Goal: Task Accomplishment & Management: Use online tool/utility

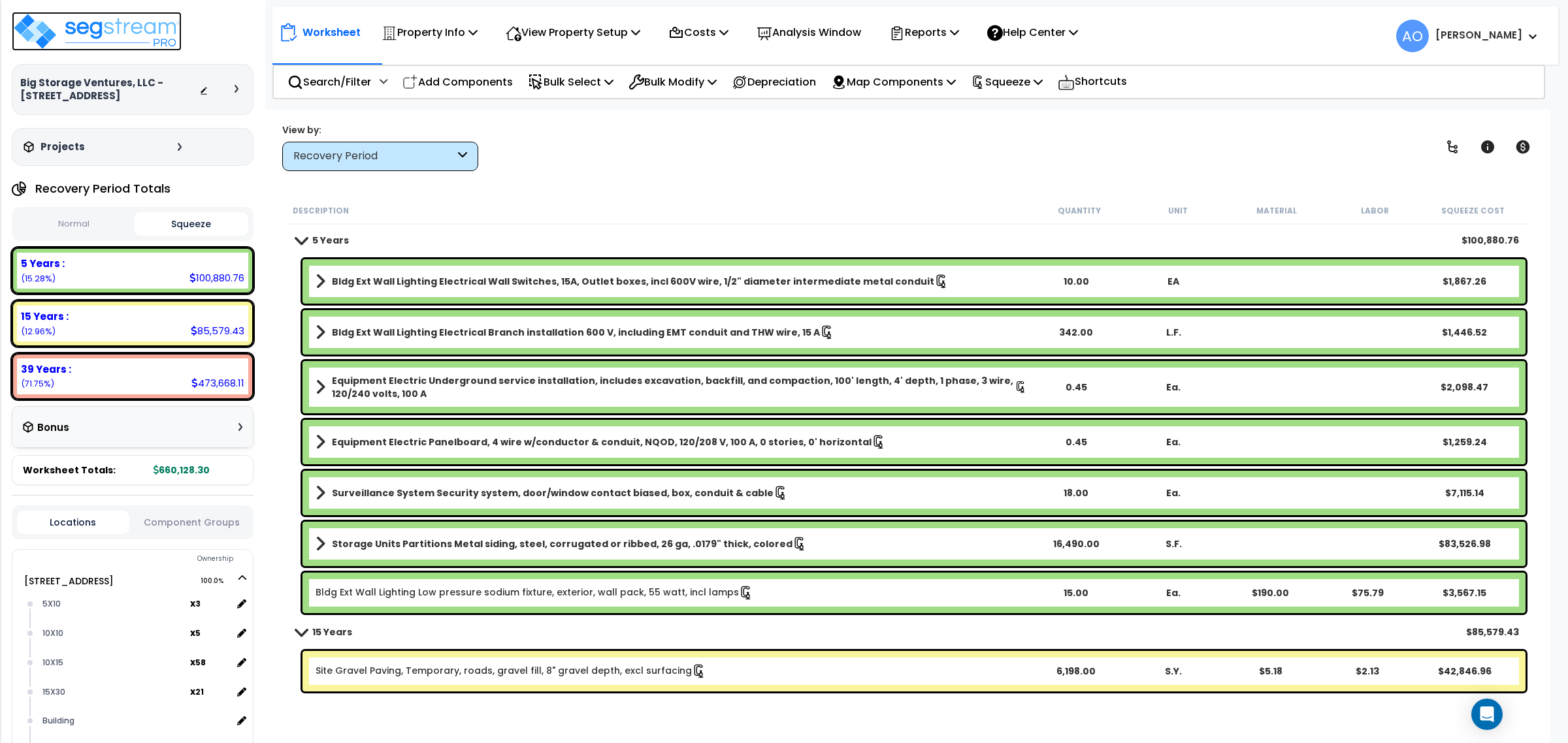
click at [147, 40] on img at bounding box center [97, 32] width 170 height 39
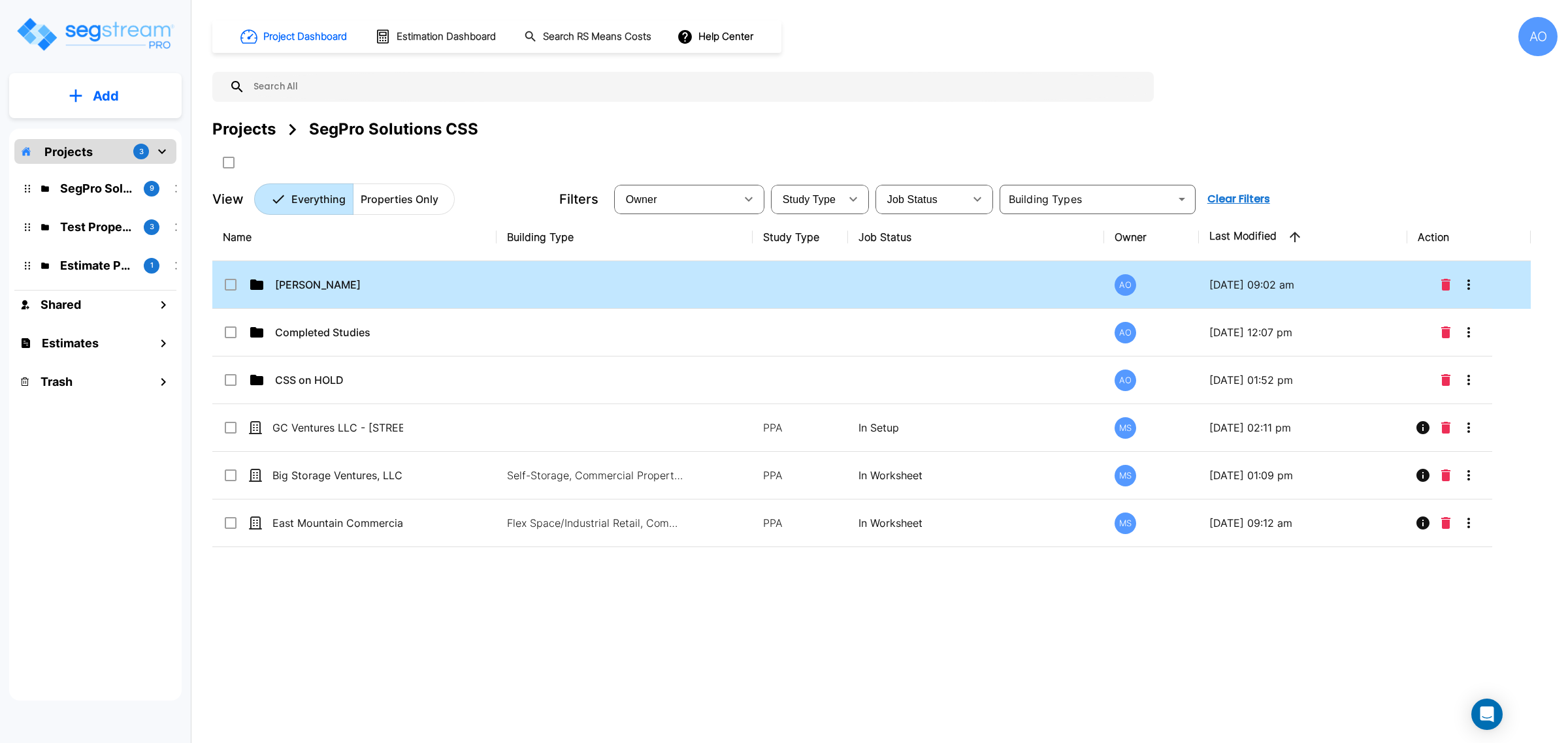
click at [294, 292] on p "[PERSON_NAME]" at bounding box center [340, 285] width 130 height 16
checkbox input "true"
click at [293, 291] on p "Anjalie" at bounding box center [340, 285] width 130 height 16
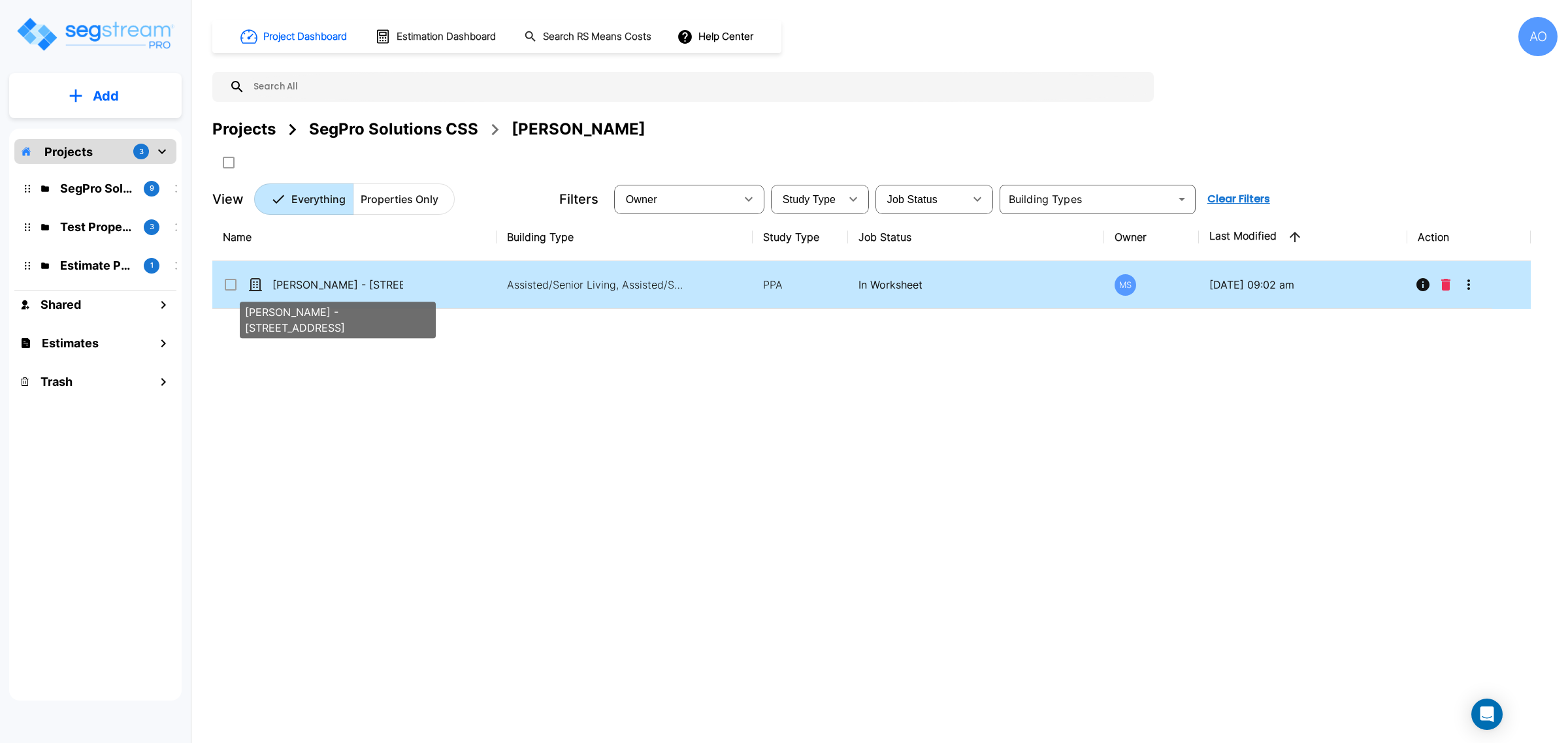
click at [298, 288] on p "[PERSON_NAME] - [STREET_ADDRESS]" at bounding box center [337, 285] width 130 height 16
checkbox input "true"
click at [298, 288] on p "[PERSON_NAME] - [STREET_ADDRESS]" at bounding box center [337, 285] width 130 height 16
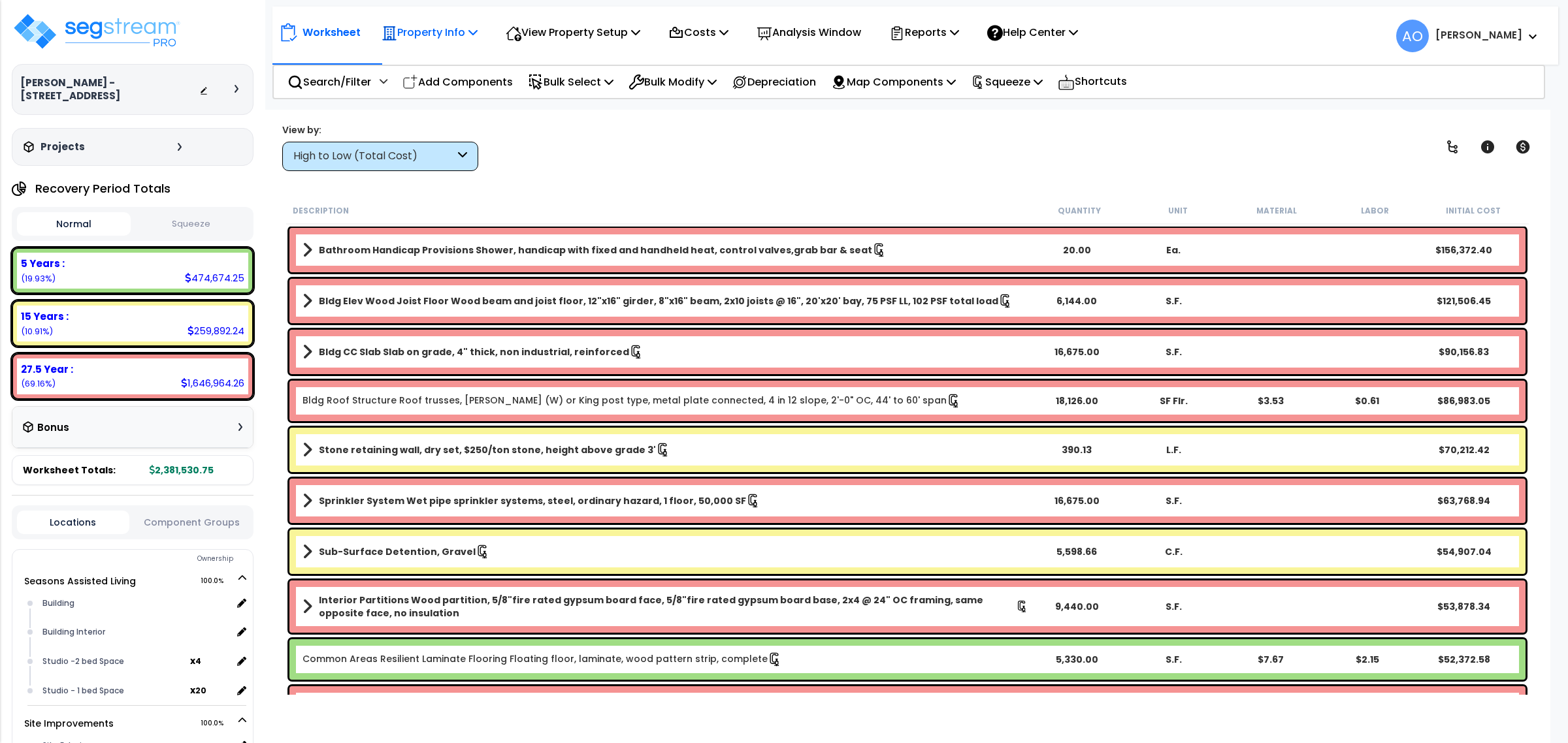
click at [446, 33] on p "Property Info" at bounding box center [430, 32] width 96 height 17
click at [443, 62] on link "Property Setup" at bounding box center [440, 62] width 130 height 26
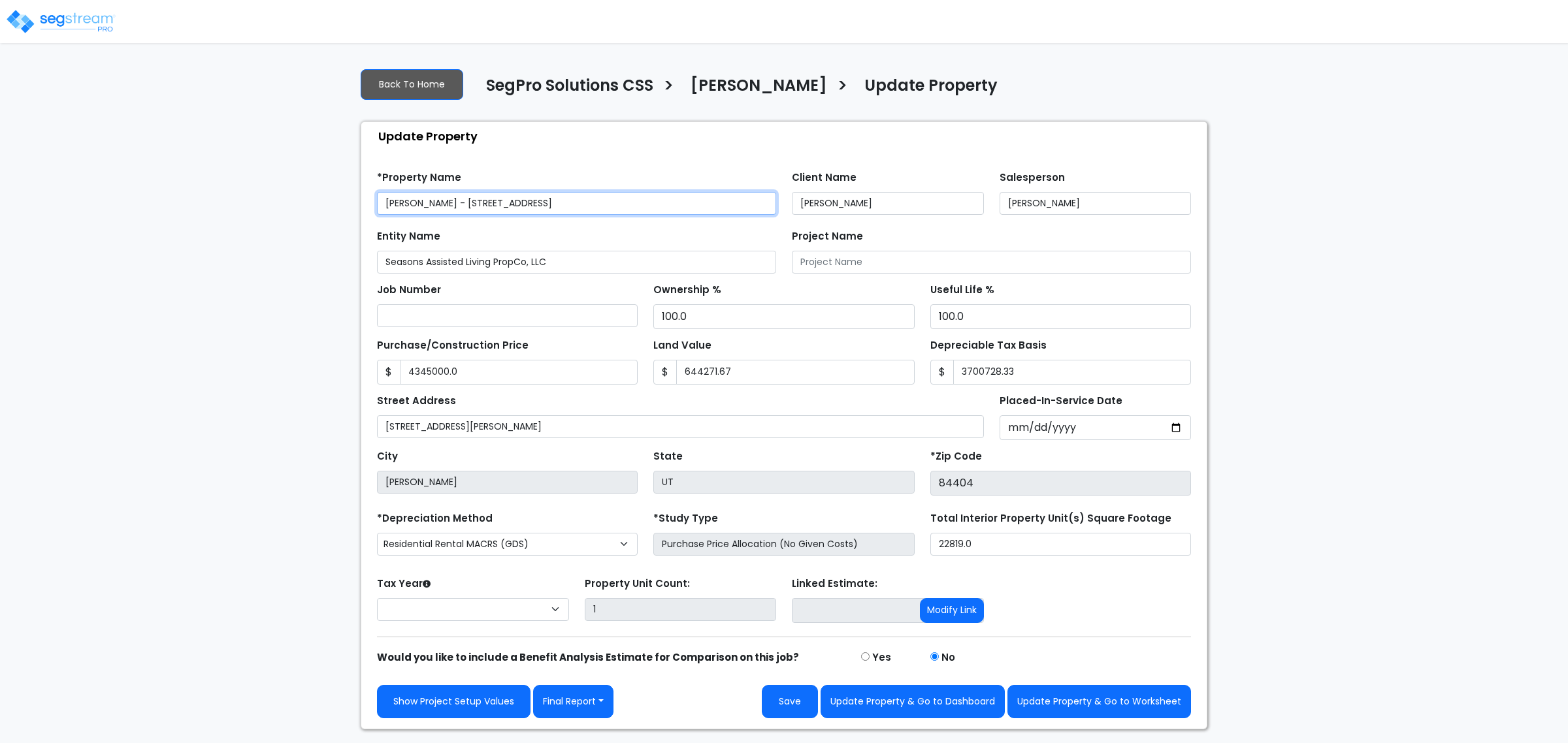
type input "4,345,000.0"
type input "644,271.67"
type input "3,700,728.33"
select select "2025"
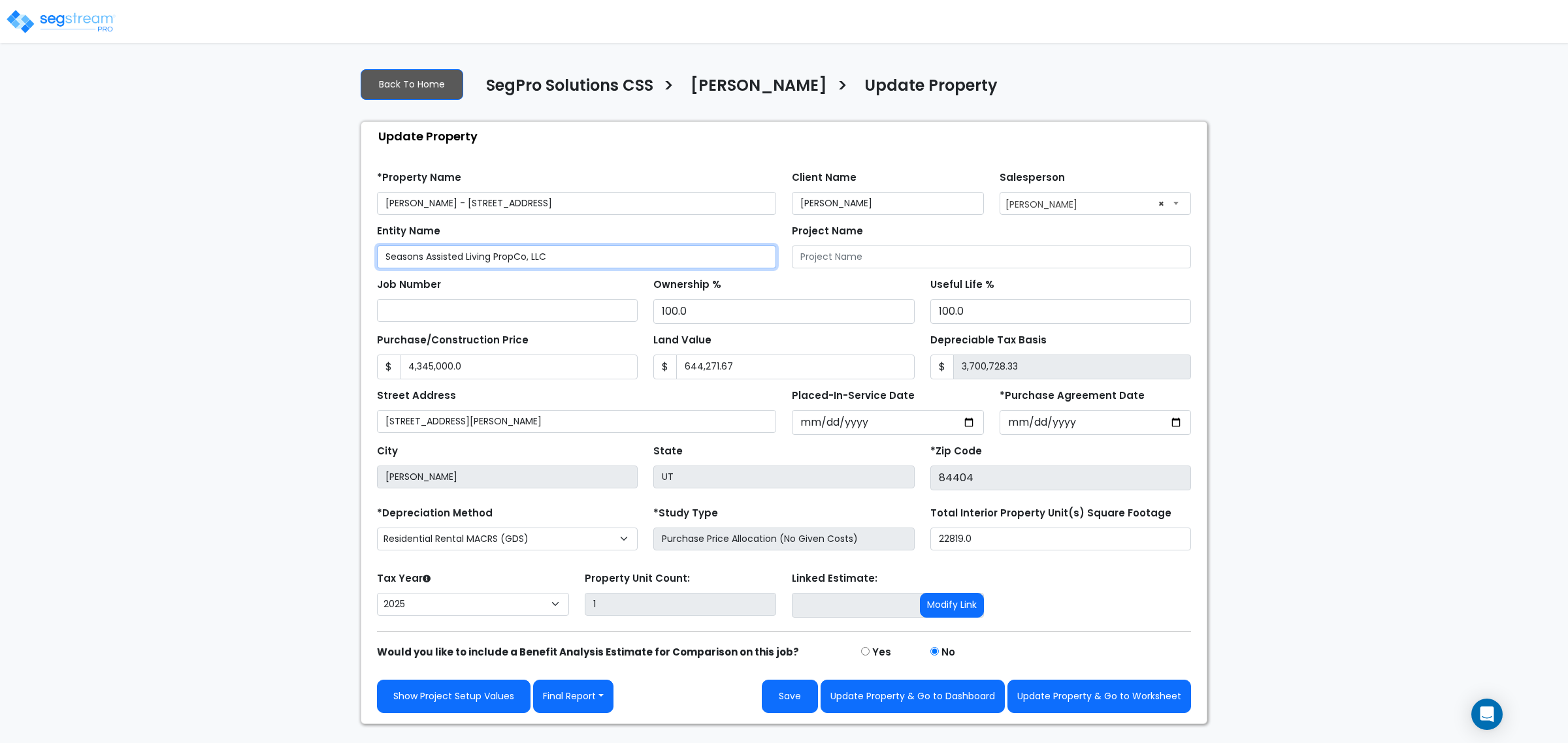
click at [542, 261] on input "Seasons Assisted Living PropCo, LLC" at bounding box center [577, 257] width 399 height 23
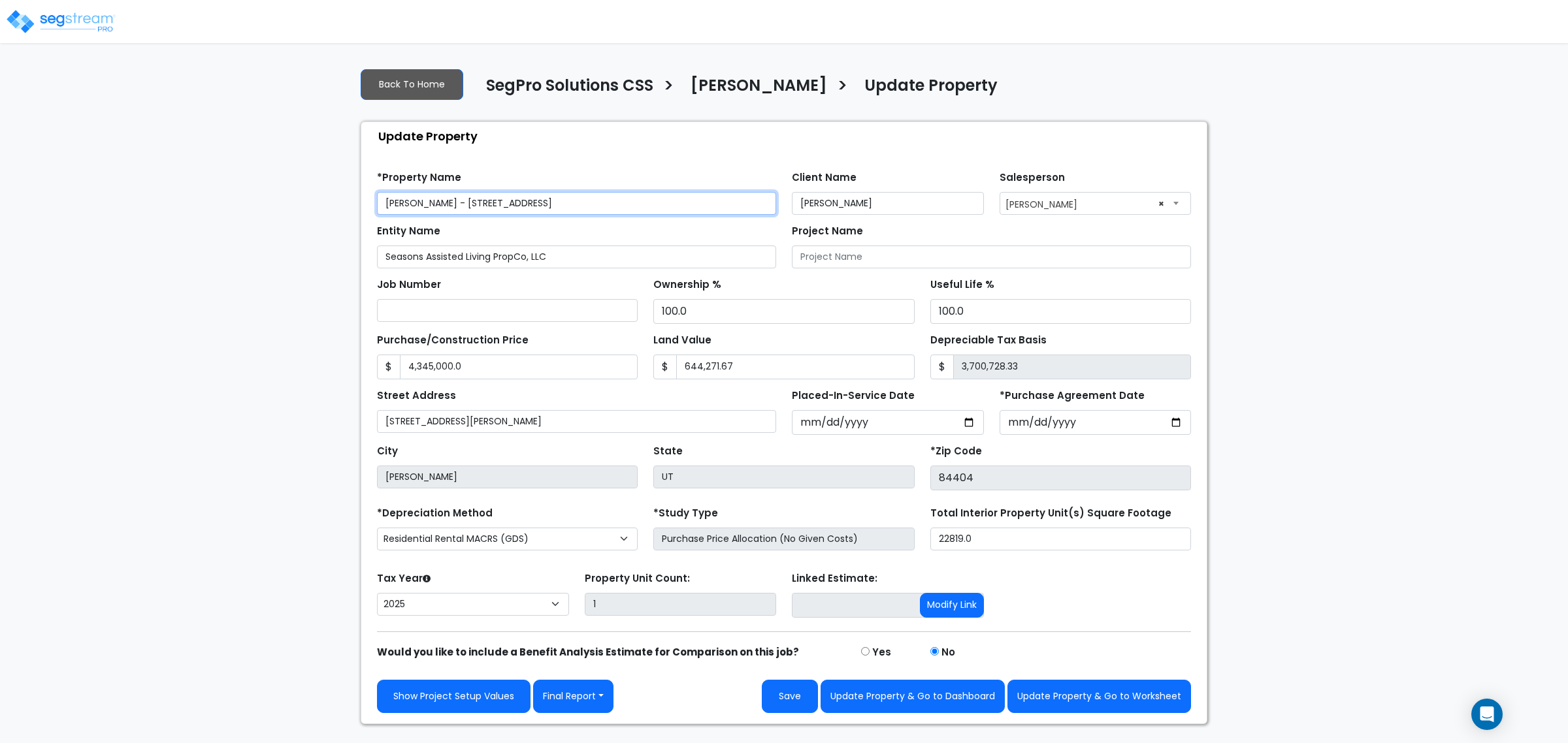
click at [449, 204] on input "[PERSON_NAME] - [STREET_ADDRESS]" at bounding box center [577, 203] width 399 height 23
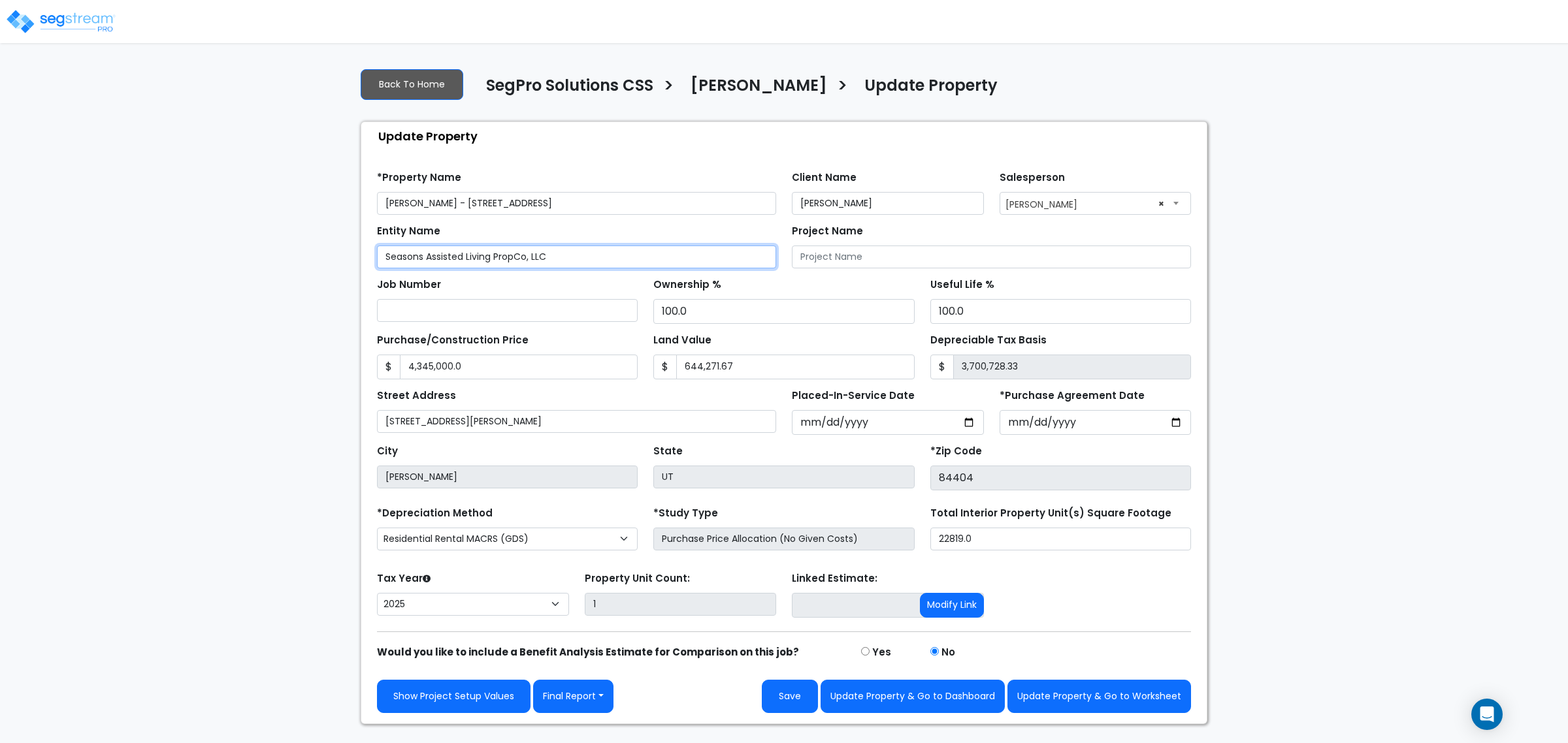
drag, startPoint x: 563, startPoint y: 255, endPoint x: 276, endPoint y: 254, distance: 287.0
click at [276, 254] on div "We are Building your Property. So please grab a coffee and let us do the heavy …" at bounding box center [784, 391] width 1568 height 667
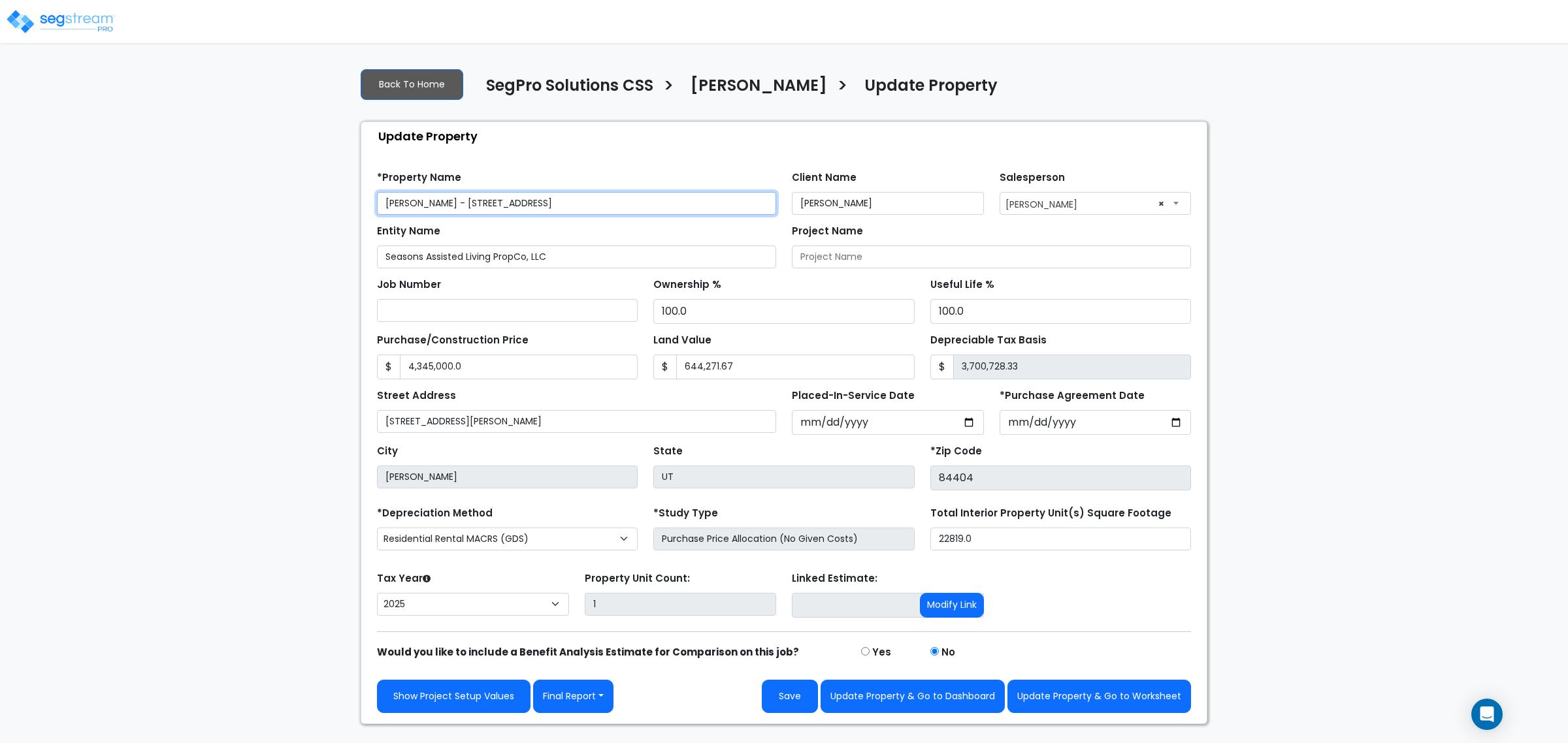
drag, startPoint x: 451, startPoint y: 202, endPoint x: 246, endPoint y: 203, distance: 205.0
click at [246, 203] on div "We are Building your Property. So please grab a coffee and let us do the heavy …" at bounding box center [784, 391] width 1568 height 667
paste input "Seasons Assisted Living PropCo, LLC"
type input "Seasons Assisted Living PropCo, LLC - [STREET_ADDRESS]"
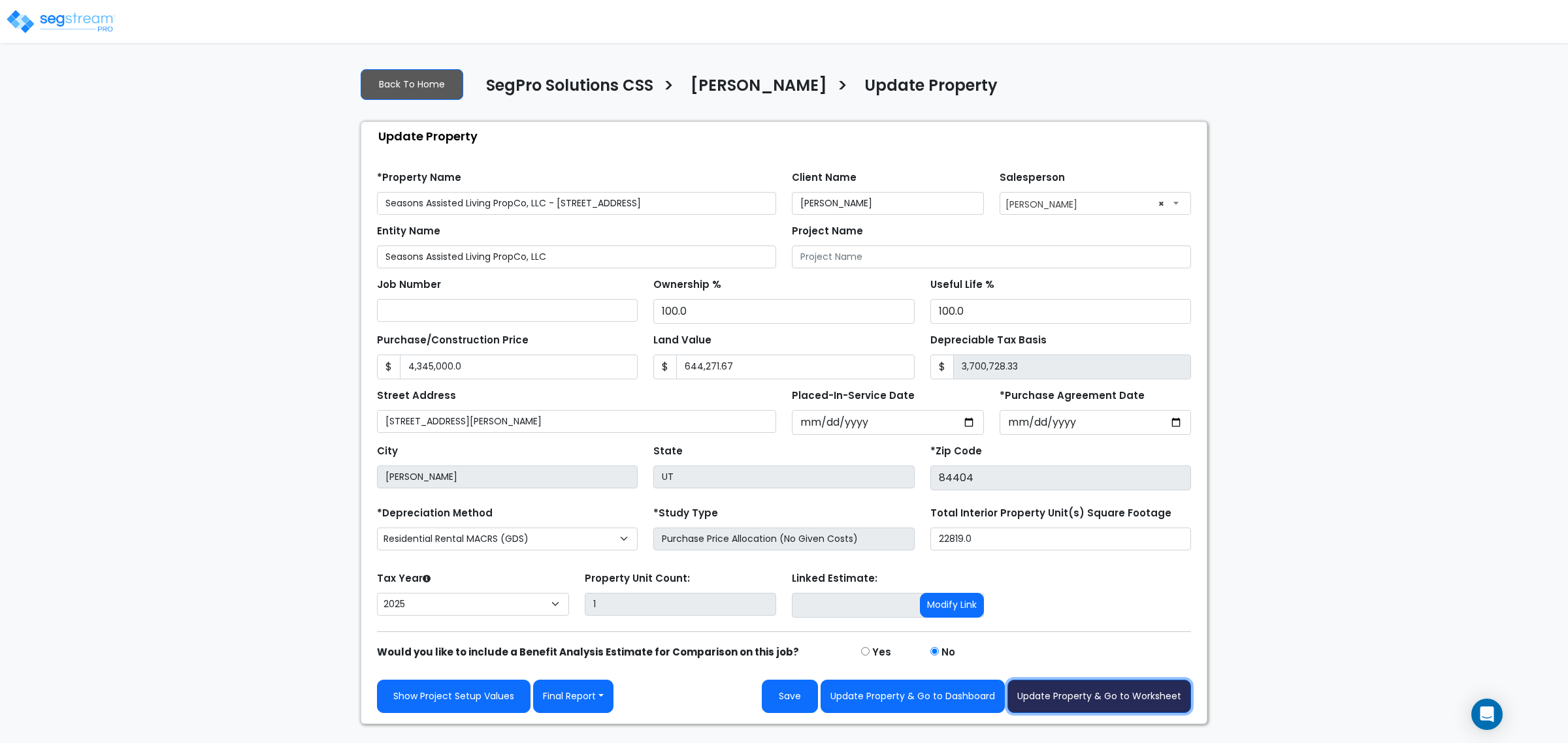
click at [1112, 705] on button "Update Property & Go to Worksheet" at bounding box center [1100, 696] width 184 height 33
type input "4345000"
type input "644271.67"
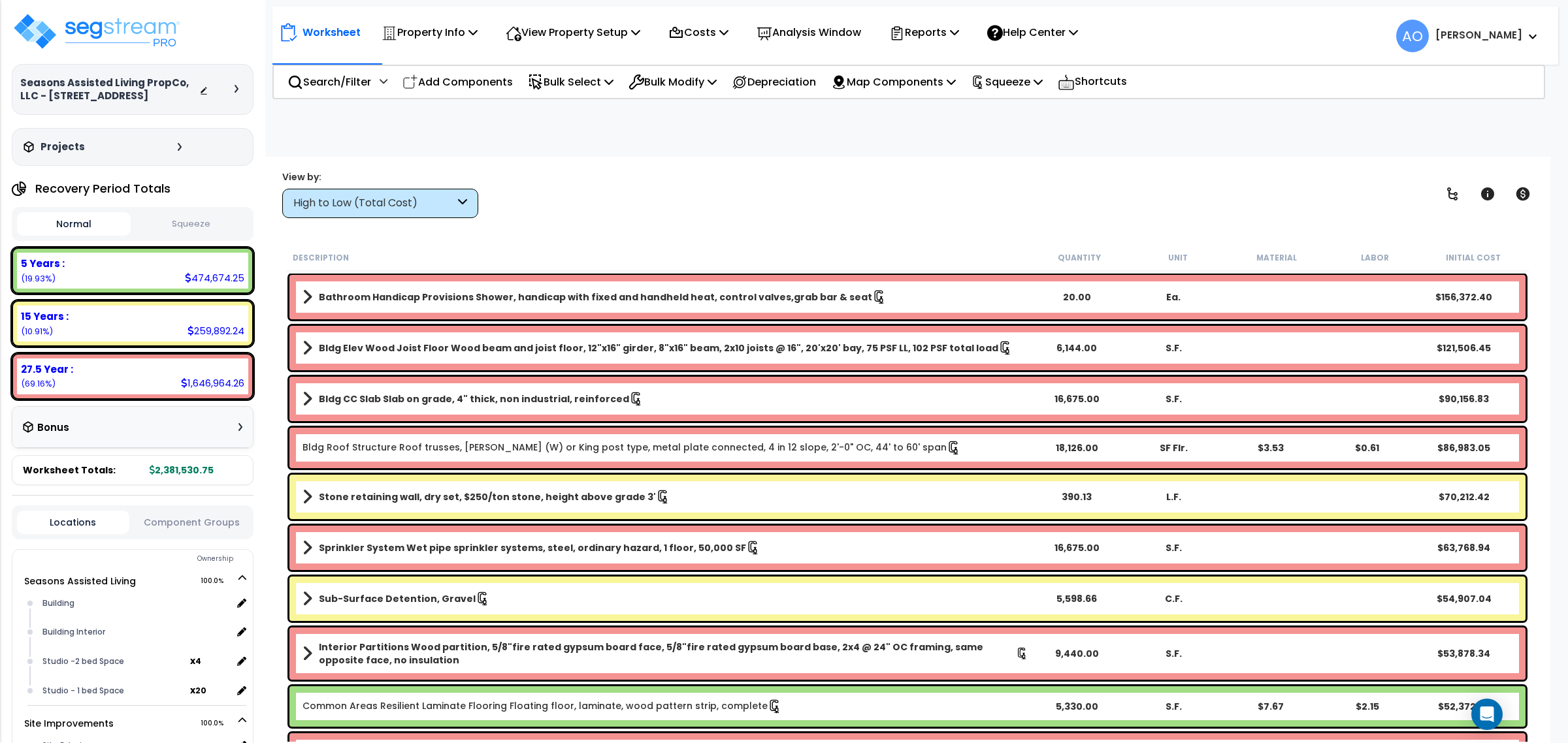
click at [204, 222] on button "Squeeze" at bounding box center [191, 224] width 114 height 23
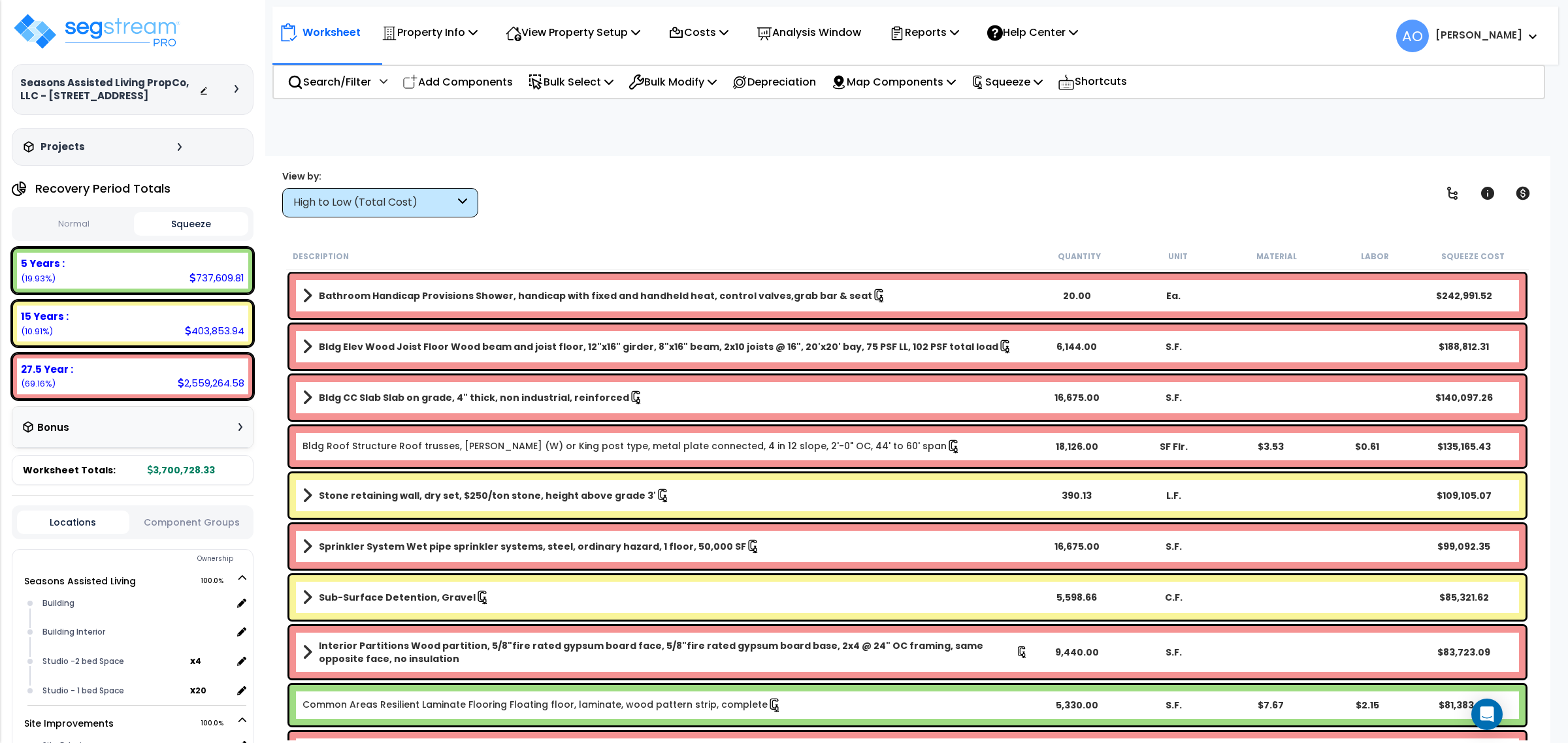
click at [61, 227] on button "Normal" at bounding box center [74, 224] width 114 height 23
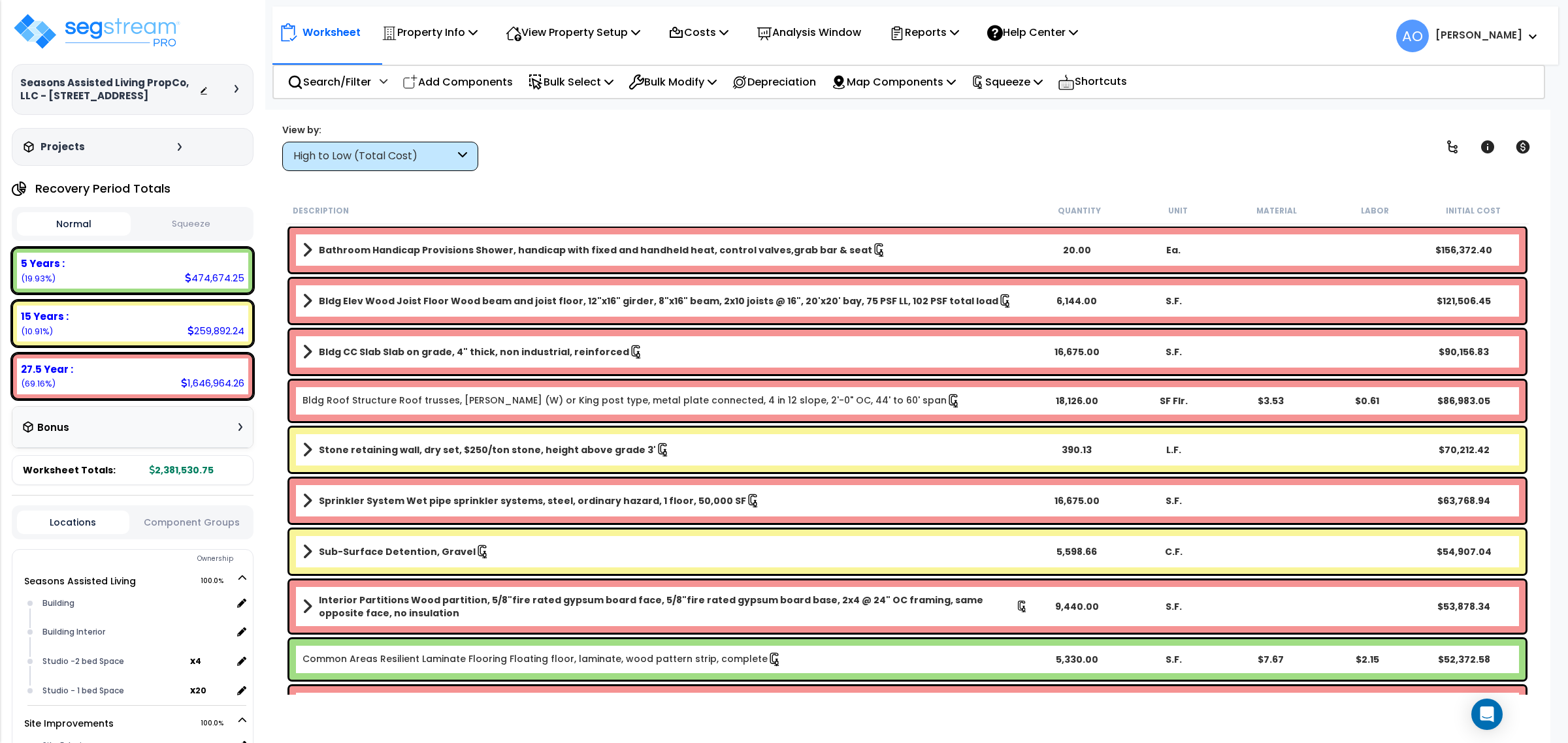
click at [188, 225] on button "Squeeze" at bounding box center [191, 224] width 114 height 23
click at [456, 36] on p "Property Info" at bounding box center [430, 32] width 96 height 17
click at [443, 62] on link "Property Setup" at bounding box center [440, 62] width 130 height 26
click at [441, 27] on p "Property Info" at bounding box center [430, 32] width 96 height 17
click at [439, 56] on link "Property Setup" at bounding box center [440, 62] width 130 height 26
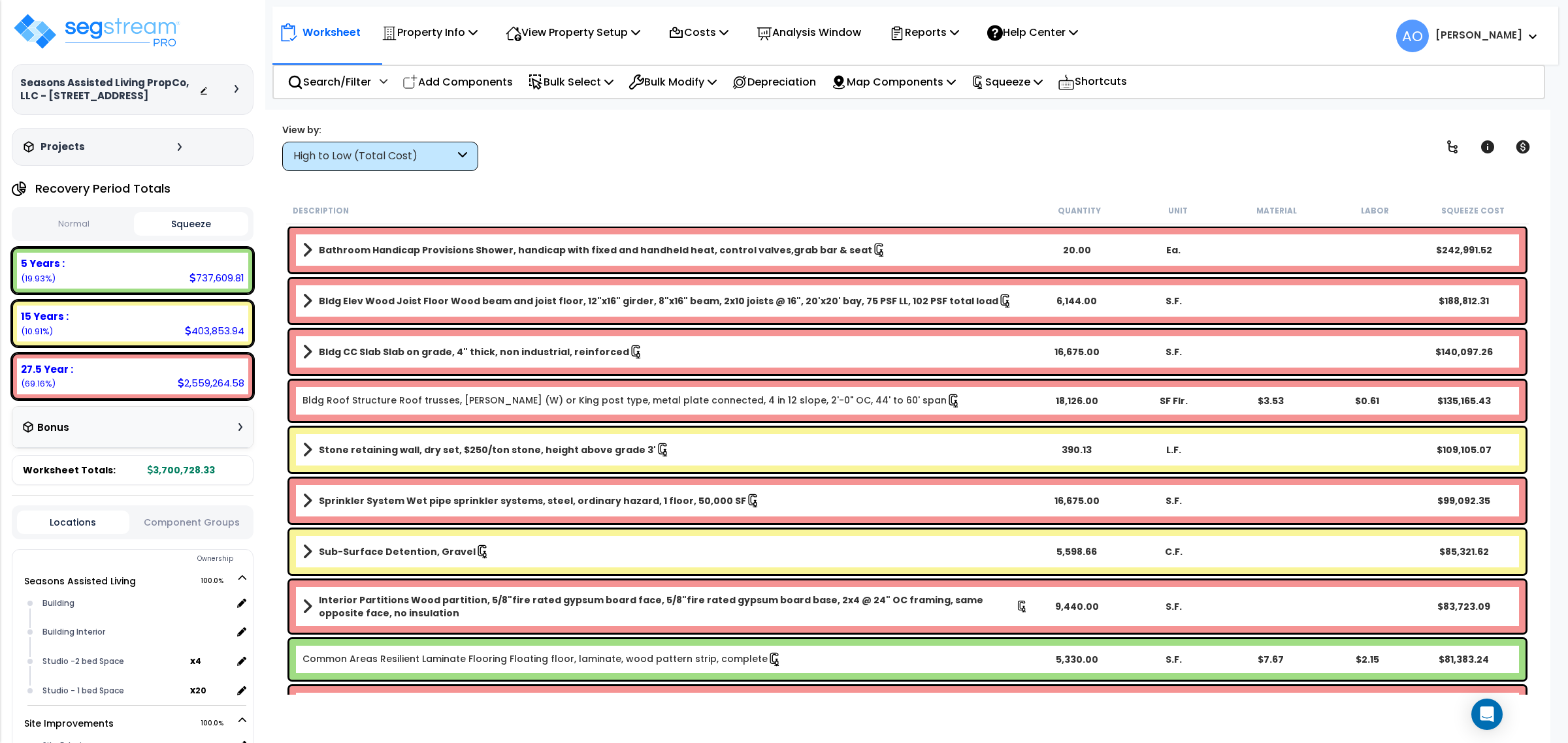
click at [634, 118] on div "Worksheet Property Info Property Setup Add Property Unit Template property Clon…" at bounding box center [907, 481] width 1286 height 743
click at [871, 154] on div "View by: High to Low (Total Cost) High to Low (Total Cost)" at bounding box center [908, 147] width 1260 height 48
click at [191, 218] on button "Squeeze" at bounding box center [191, 224] width 114 height 23
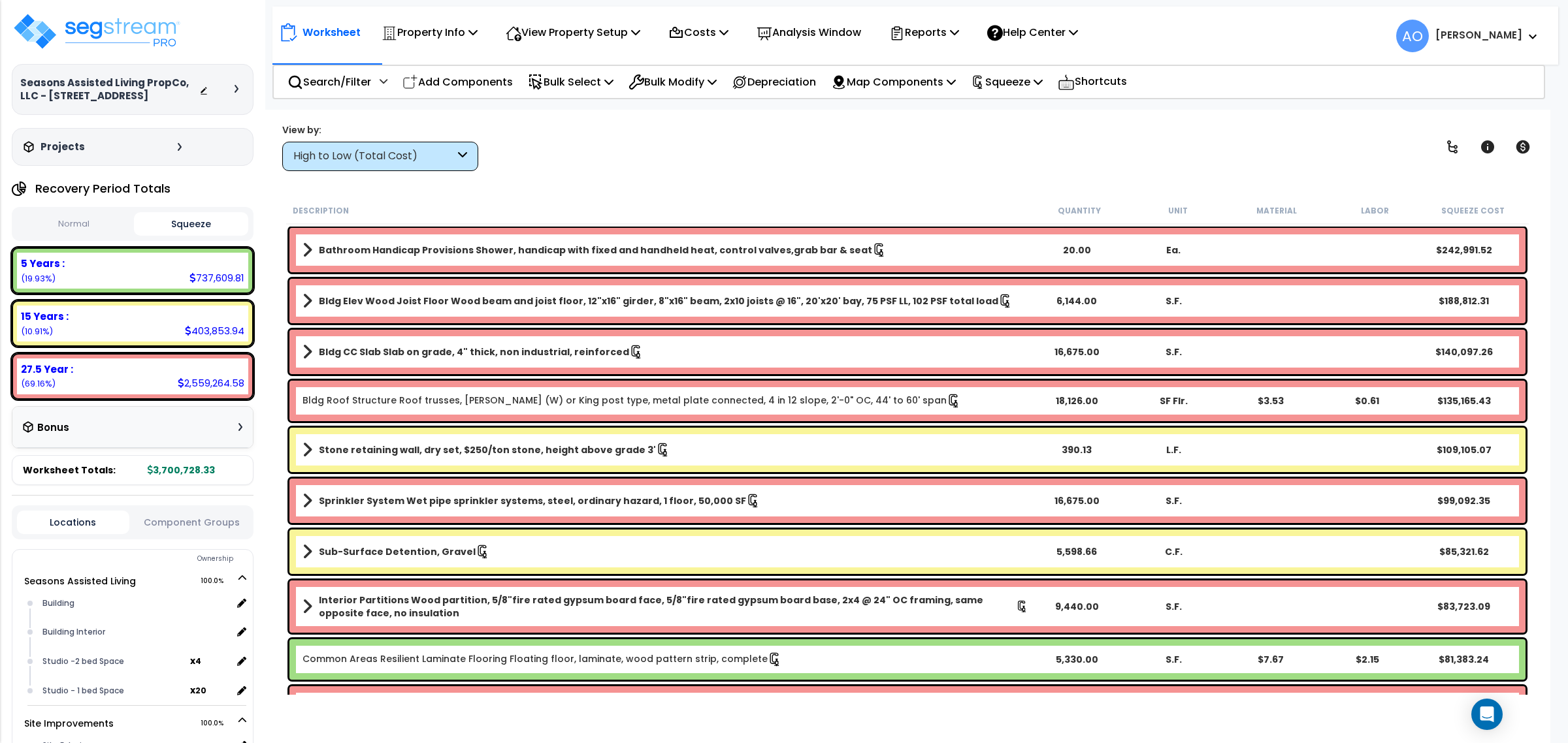
click at [39, 269] on b "5 Years :" at bounding box center [43, 263] width 44 height 14
click at [383, 165] on div "High to Low (Total Cost)" at bounding box center [380, 156] width 196 height 29
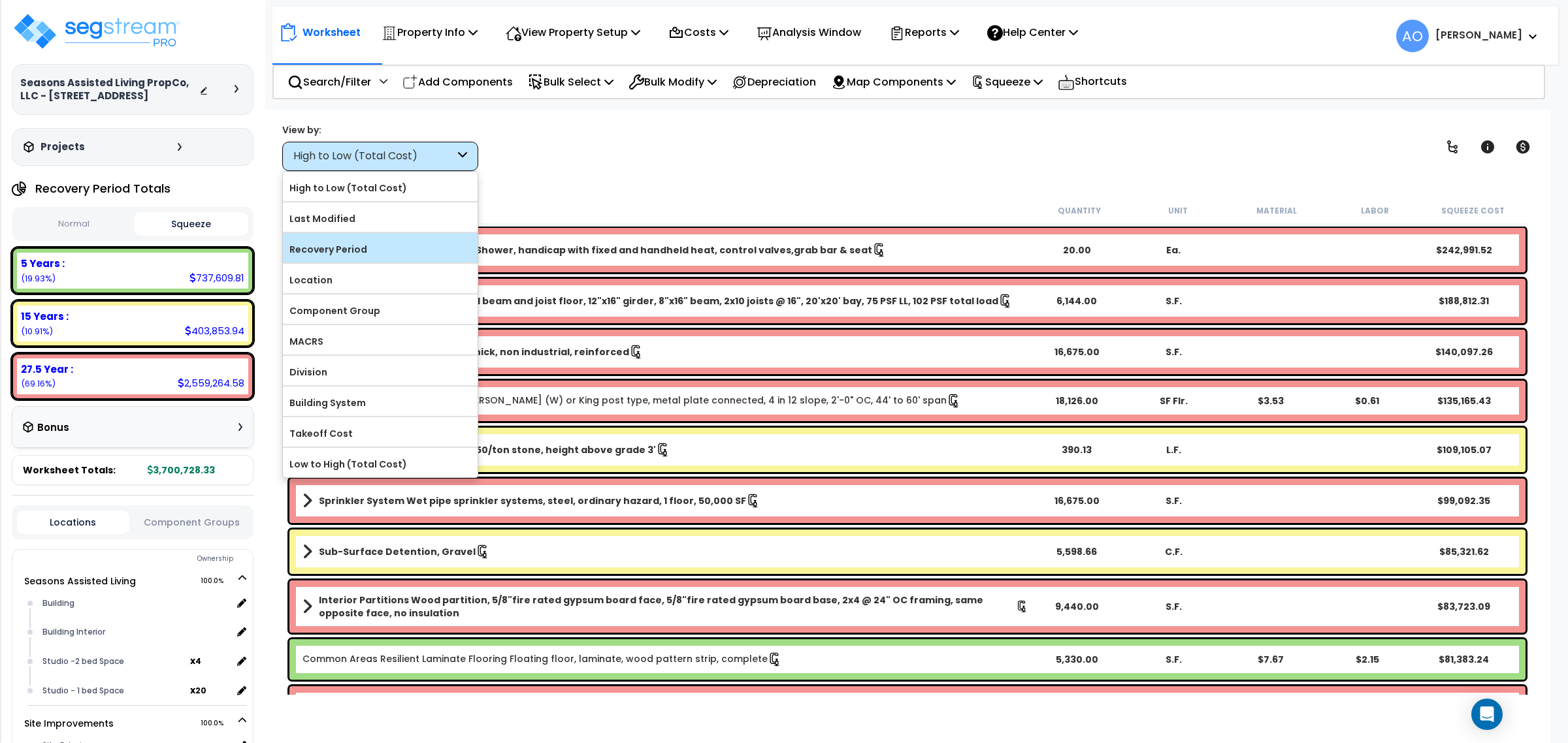
click at [352, 254] on label "Recovery Period" at bounding box center [380, 249] width 195 height 20
click at [0, 0] on input "Recovery Period" at bounding box center [0, 0] width 0 height 0
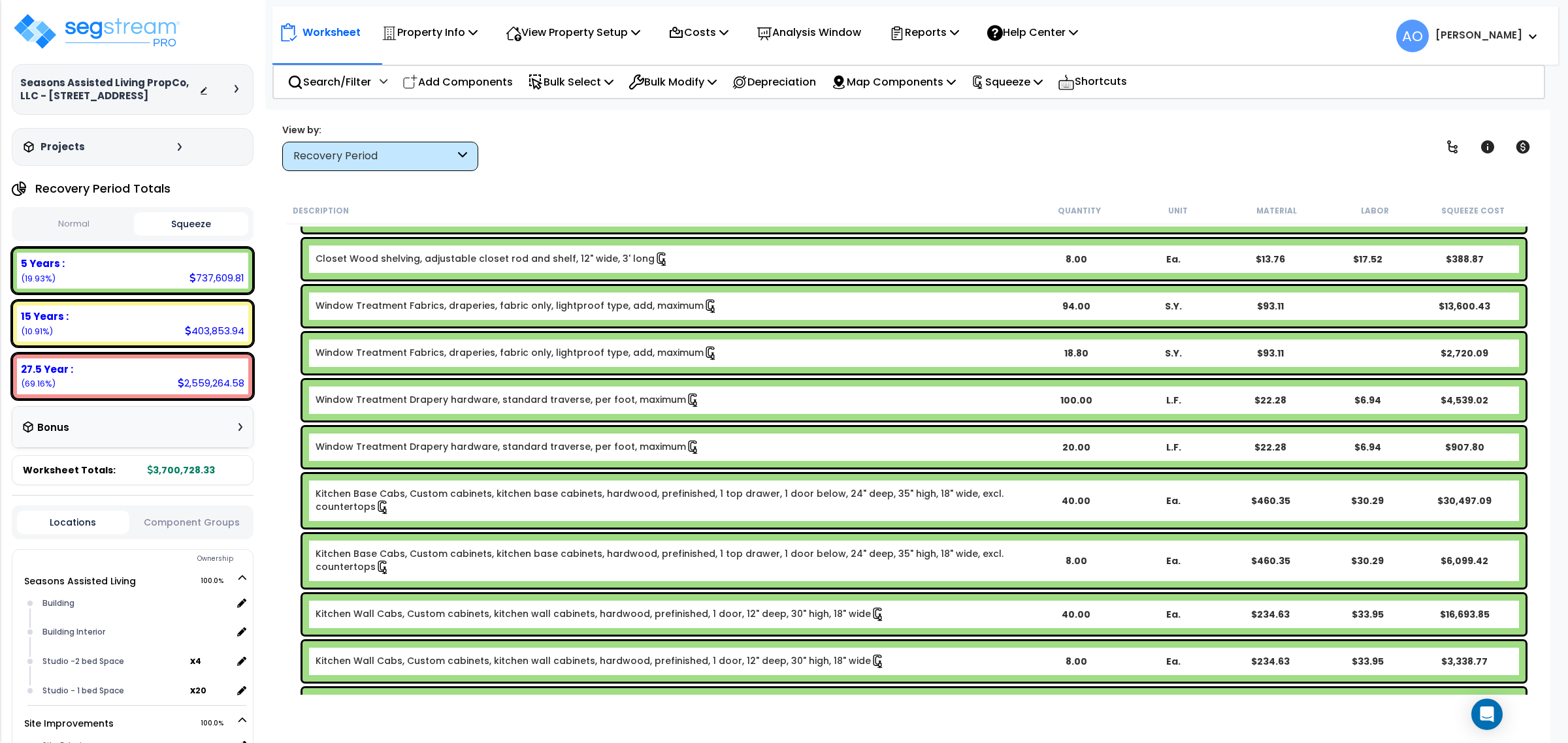
scroll to position [163, 0]
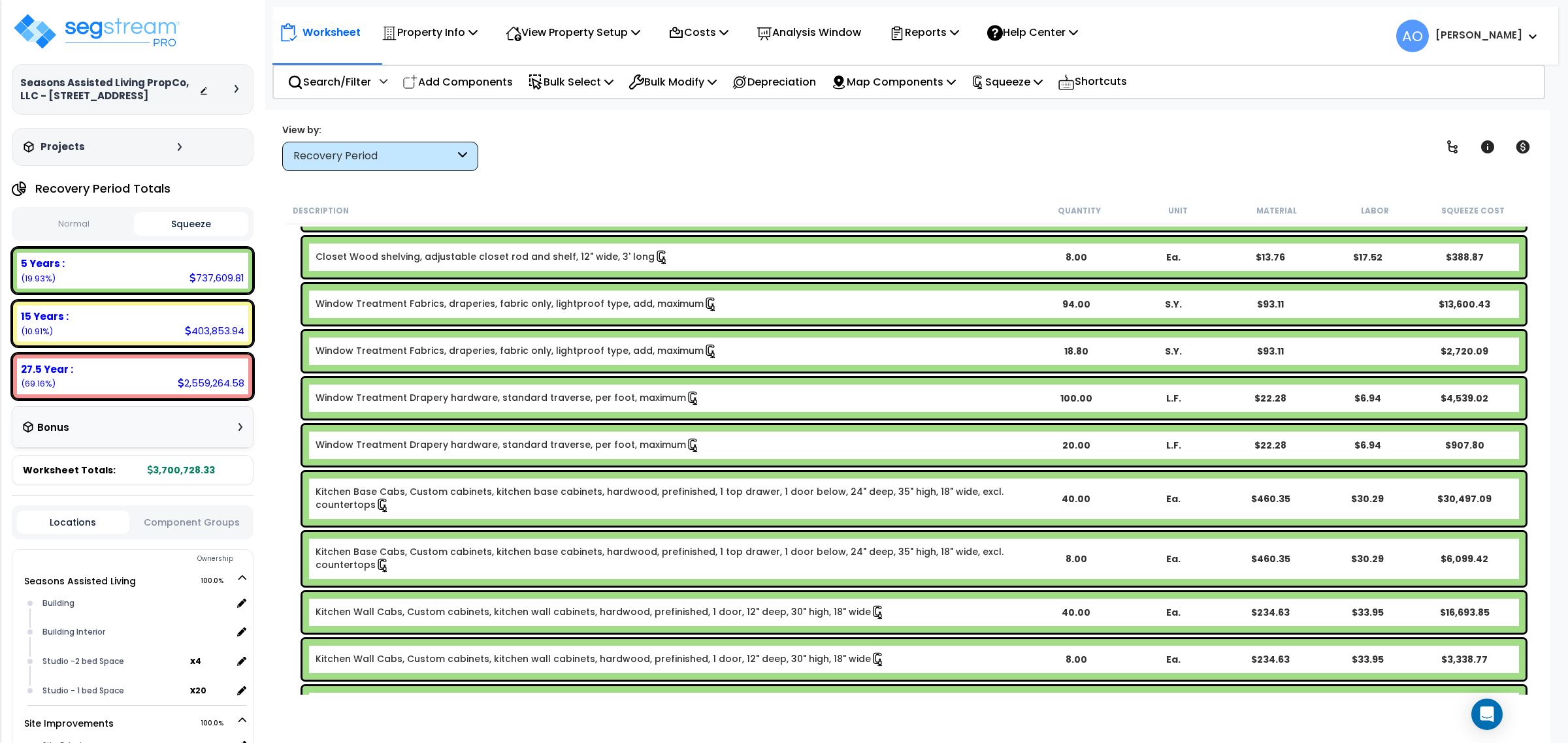
click at [415, 308] on link "Window Treatment Fabrics, draperies, fabric only, lightproof type, add, maximum" at bounding box center [517, 304] width 402 height 14
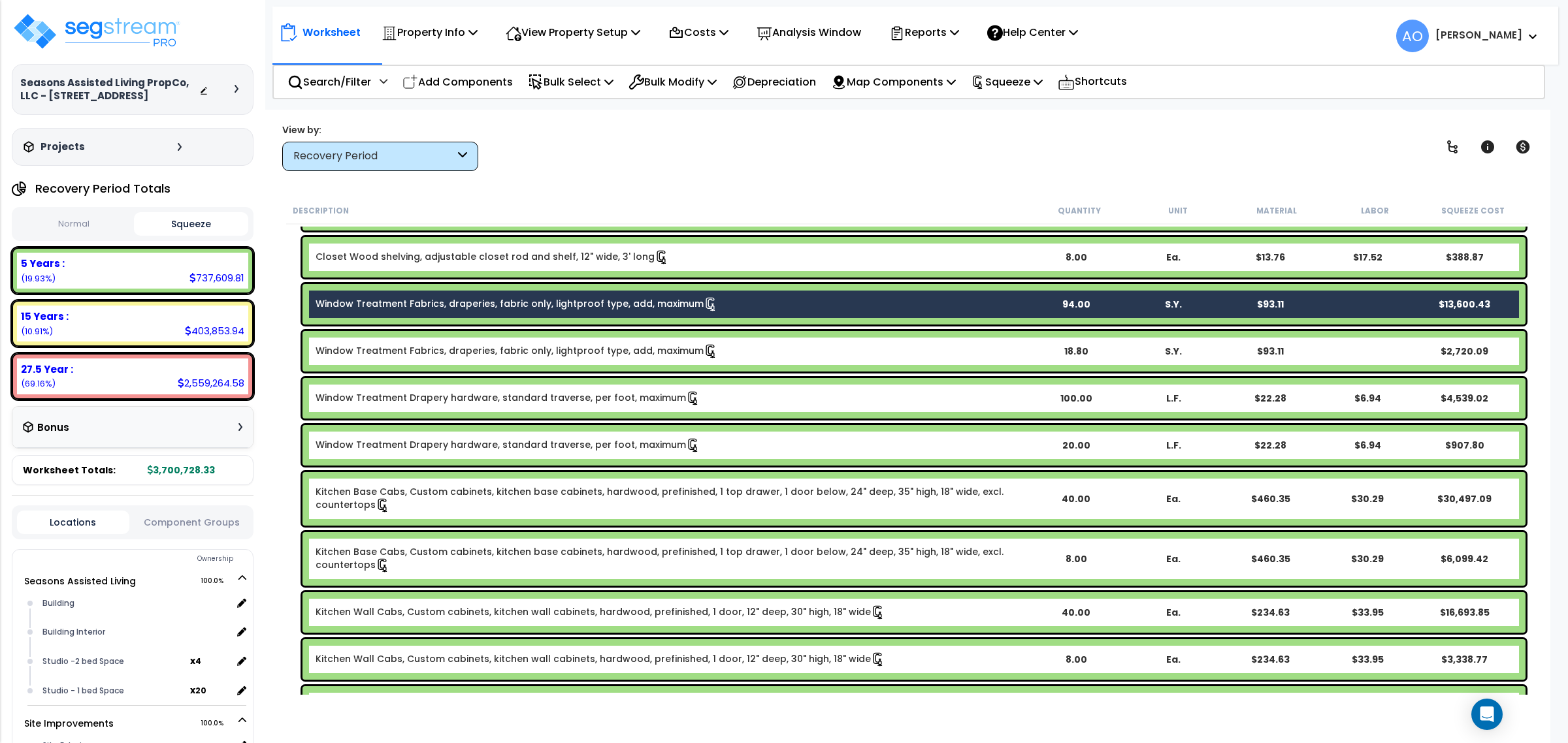
click at [410, 350] on link "Window Treatment Fabrics, draperies, fabric only, lightproof type, add, maximum" at bounding box center [517, 351] width 402 height 14
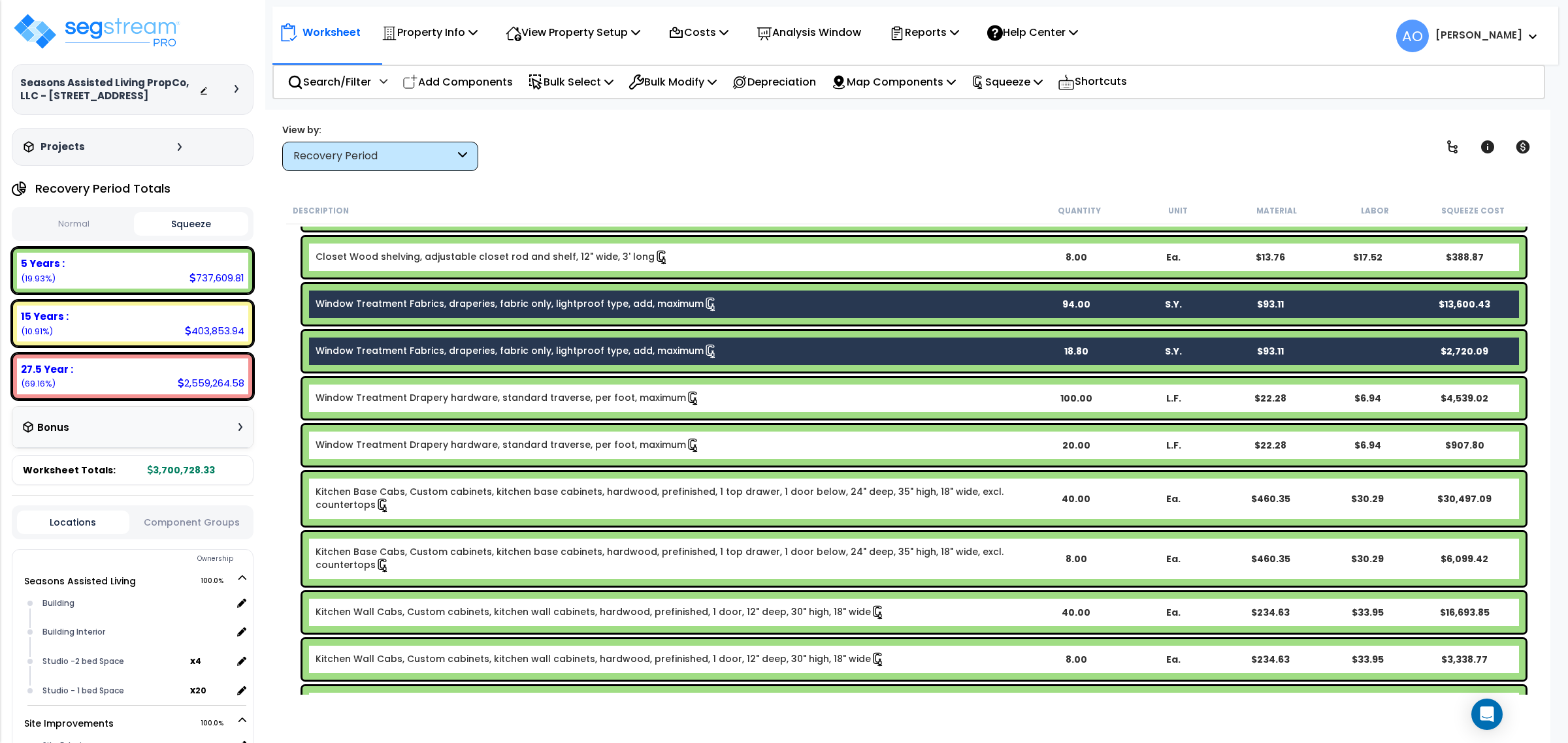
click at [416, 398] on link "Window Treatment Drapery hardware, standard traverse, per foot, maximum" at bounding box center [508, 398] width 385 height 14
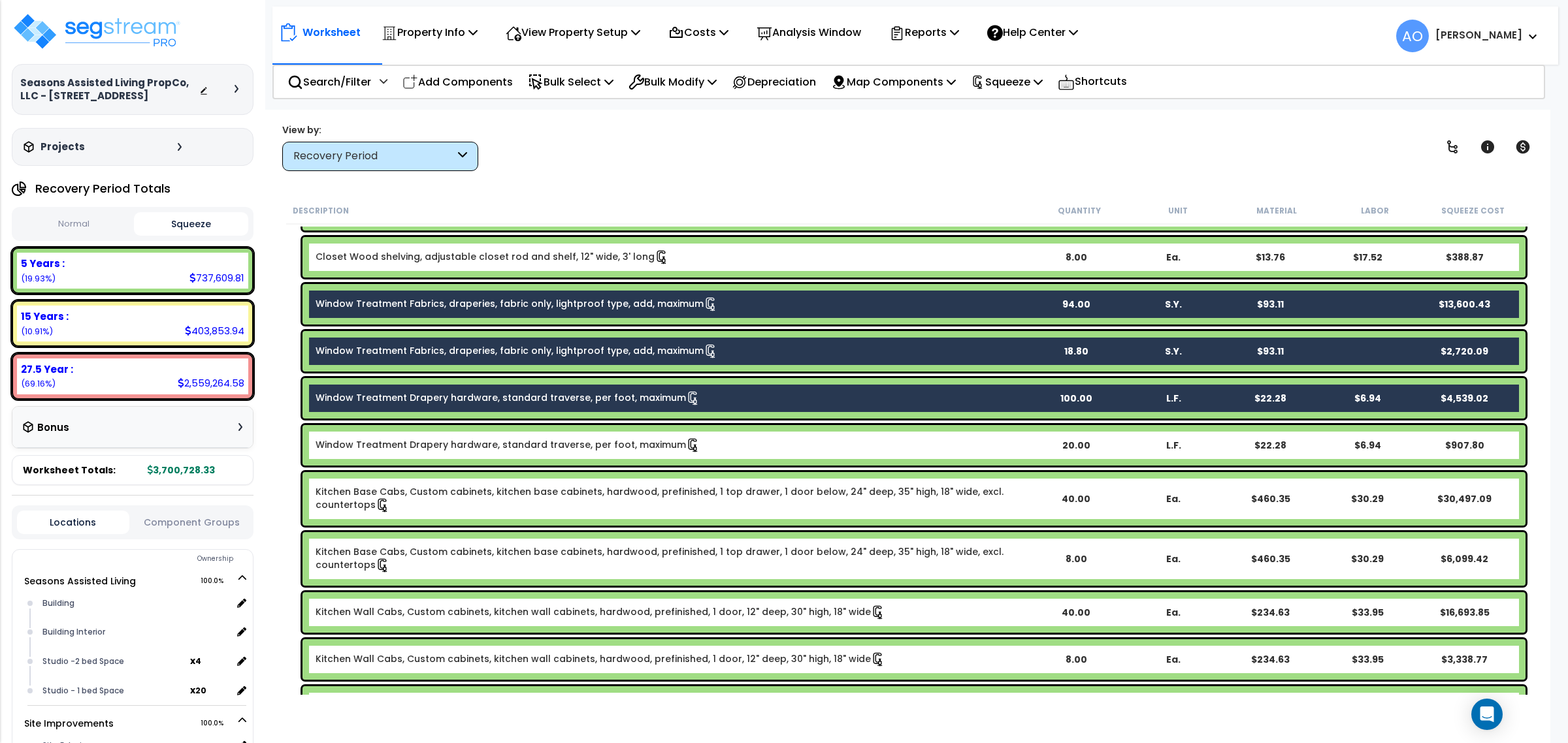
click at [422, 451] on link "Window Treatment Drapery hardware, standard traverse, per foot, maximum" at bounding box center [508, 445] width 385 height 14
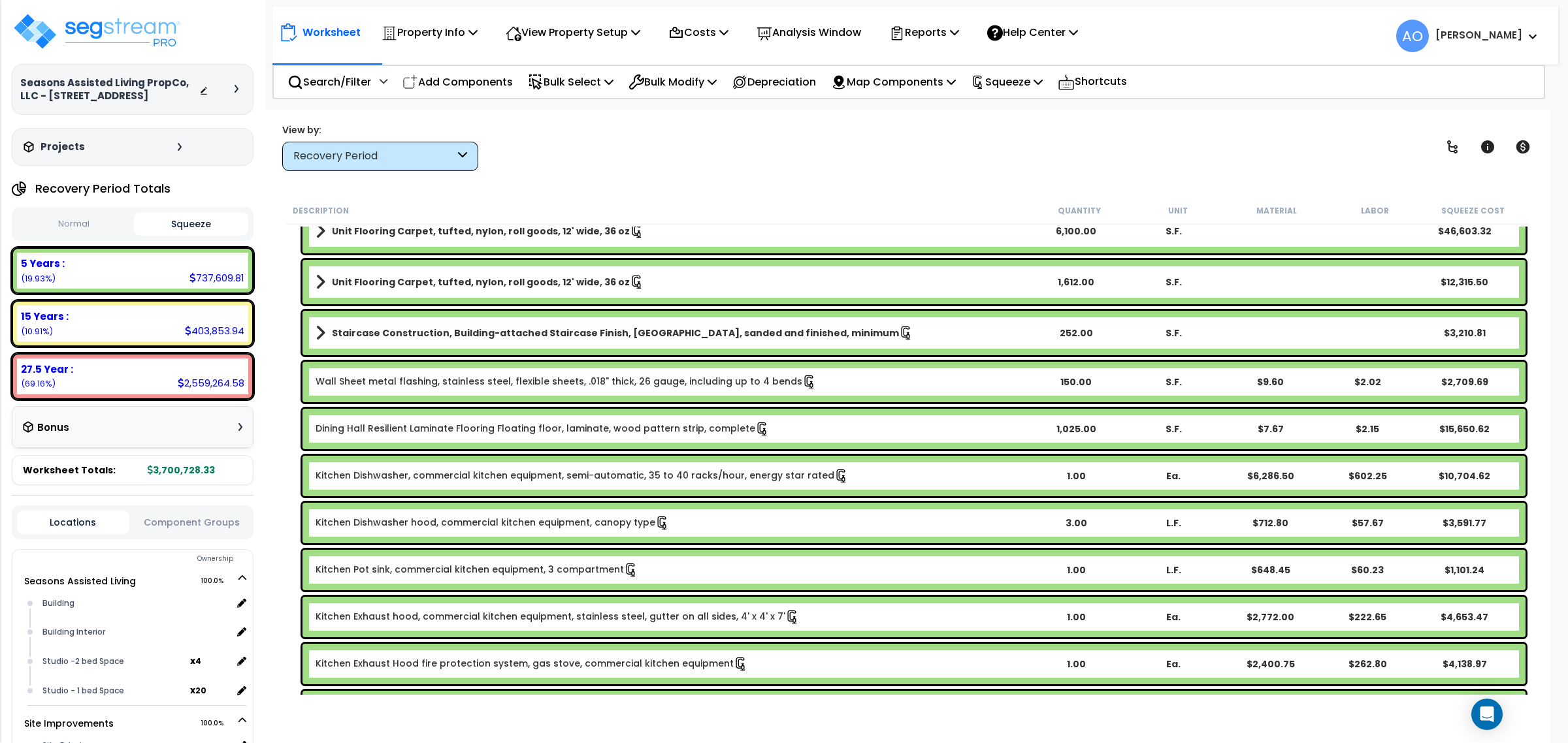
scroll to position [2041, 0]
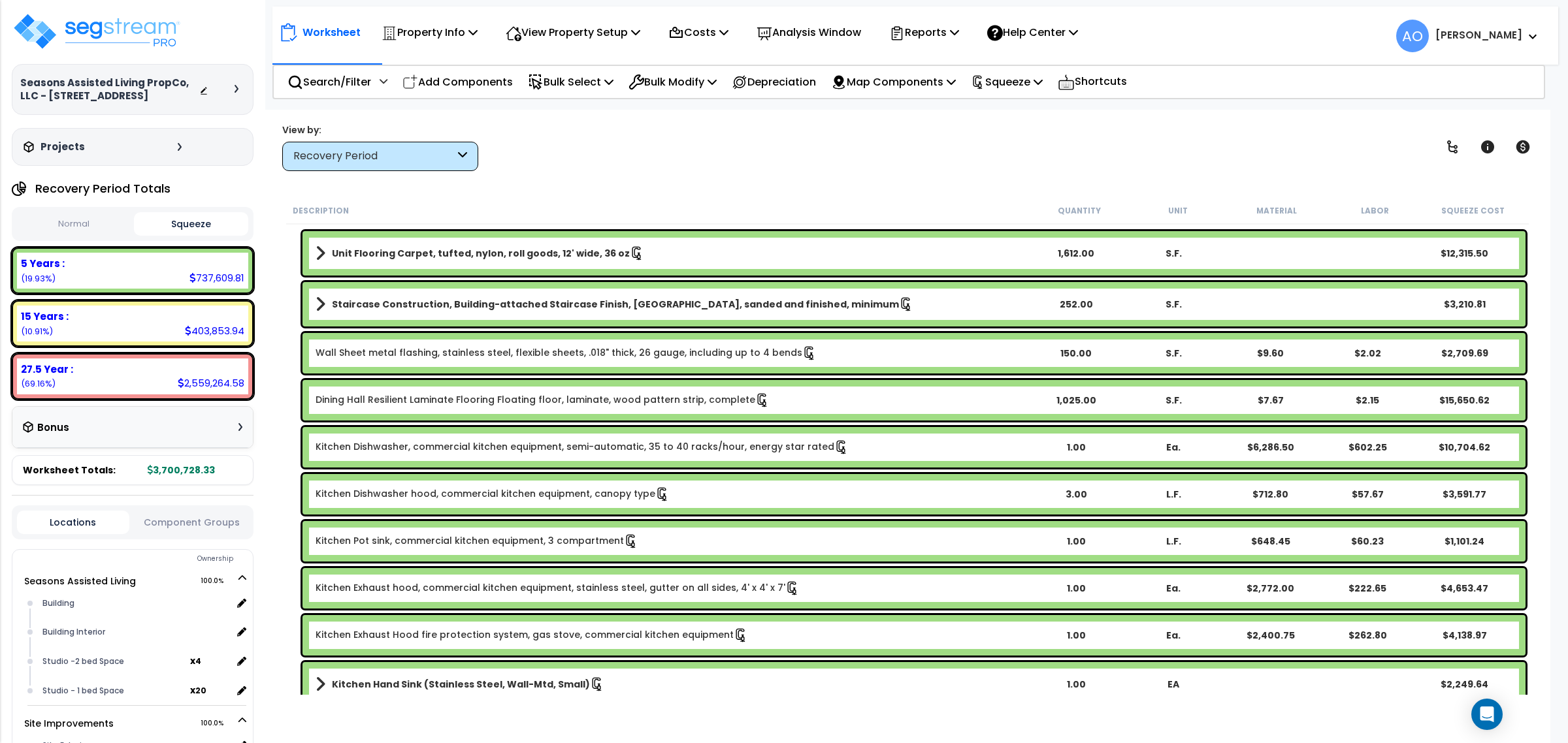
click at [619, 351] on link "Wall Sheet metal flashing, stainless steel, flexible sheets, .018" thick, 26 ga…" at bounding box center [566, 353] width 501 height 14
click at [615, 353] on link "Wall Sheet metal flashing, stainless steel, flexible sheets, .018" thick, 26 ga…" at bounding box center [566, 353] width 501 height 14
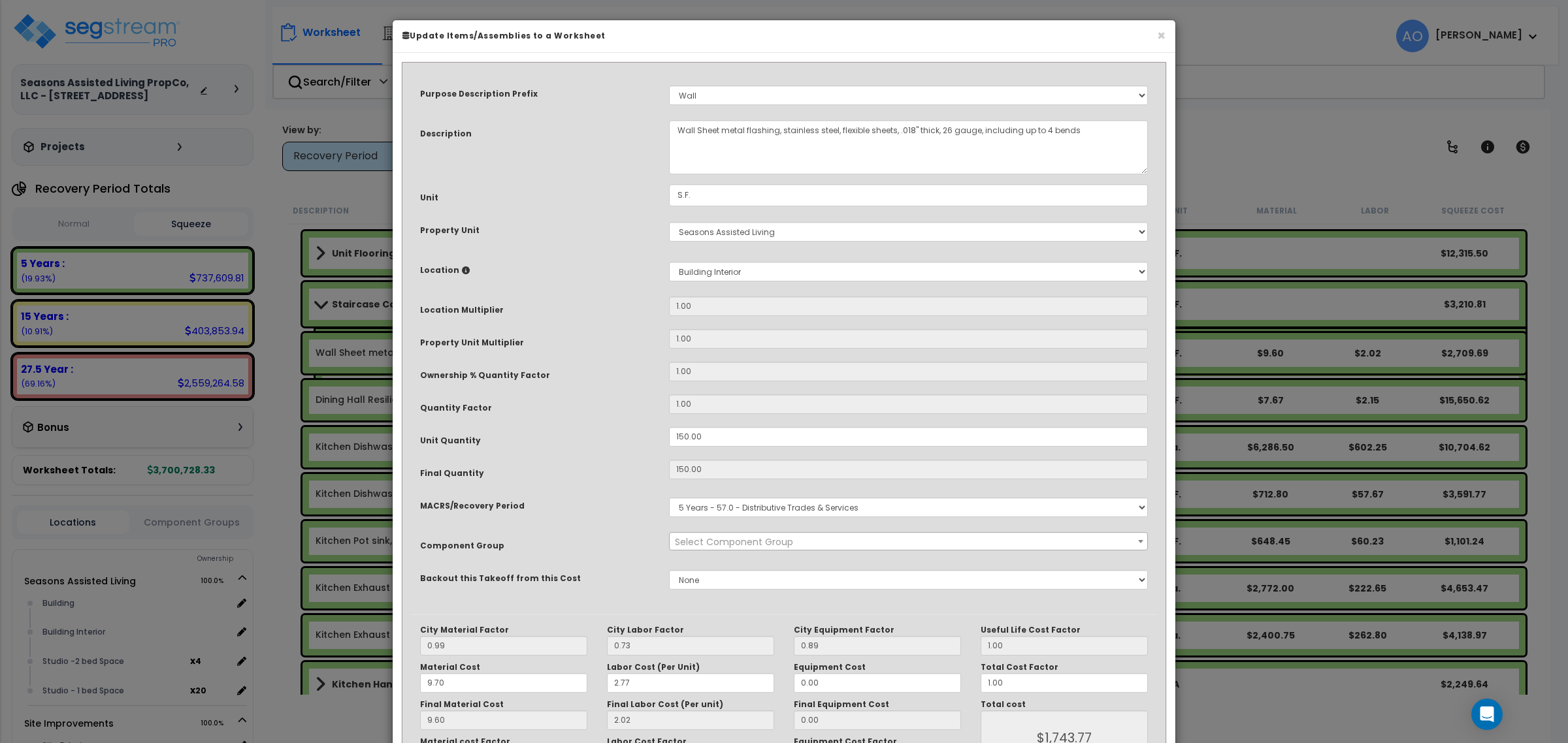
select select "45945"
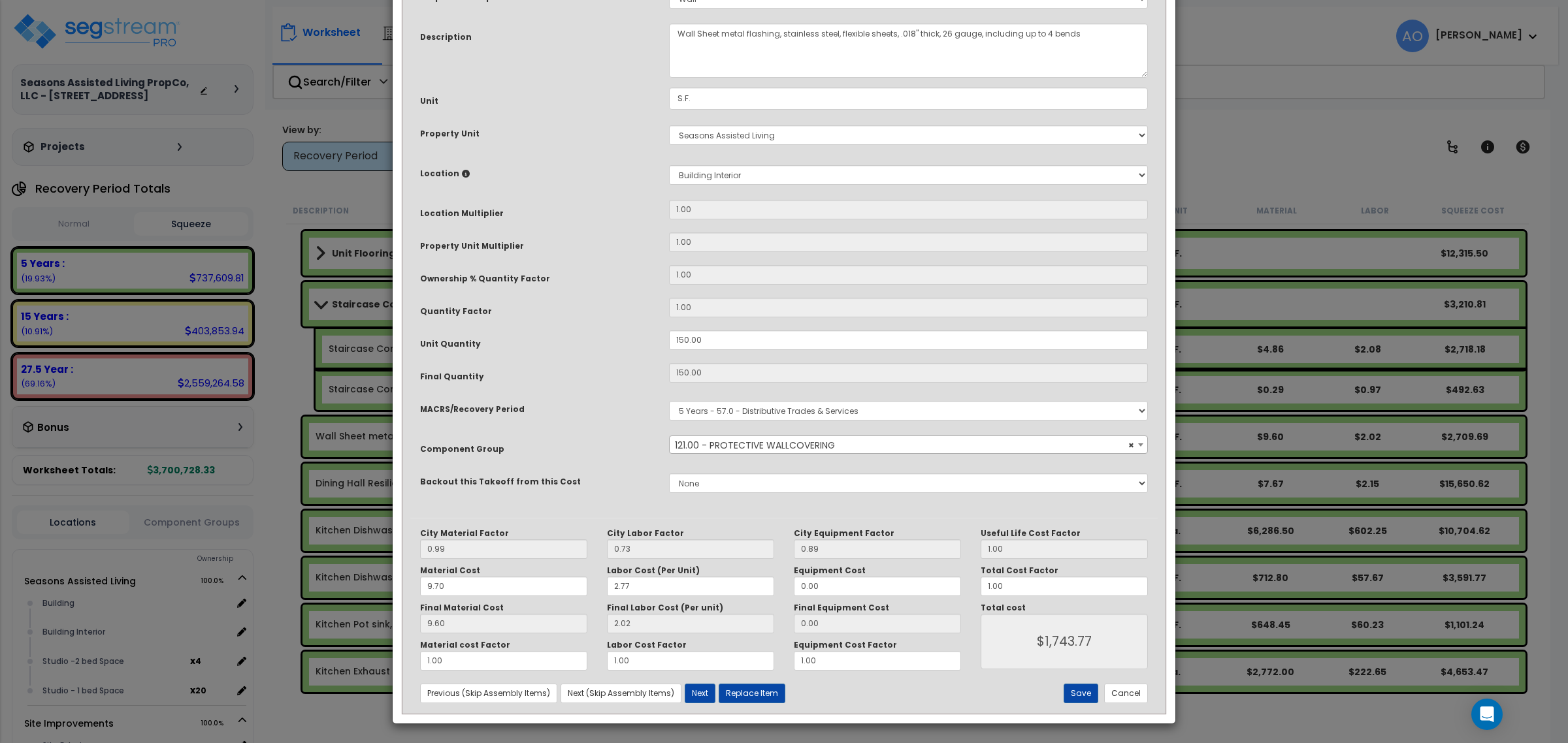
scroll to position [98, 0]
click at [1132, 693] on button "Cancel" at bounding box center [1126, 693] width 44 height 20
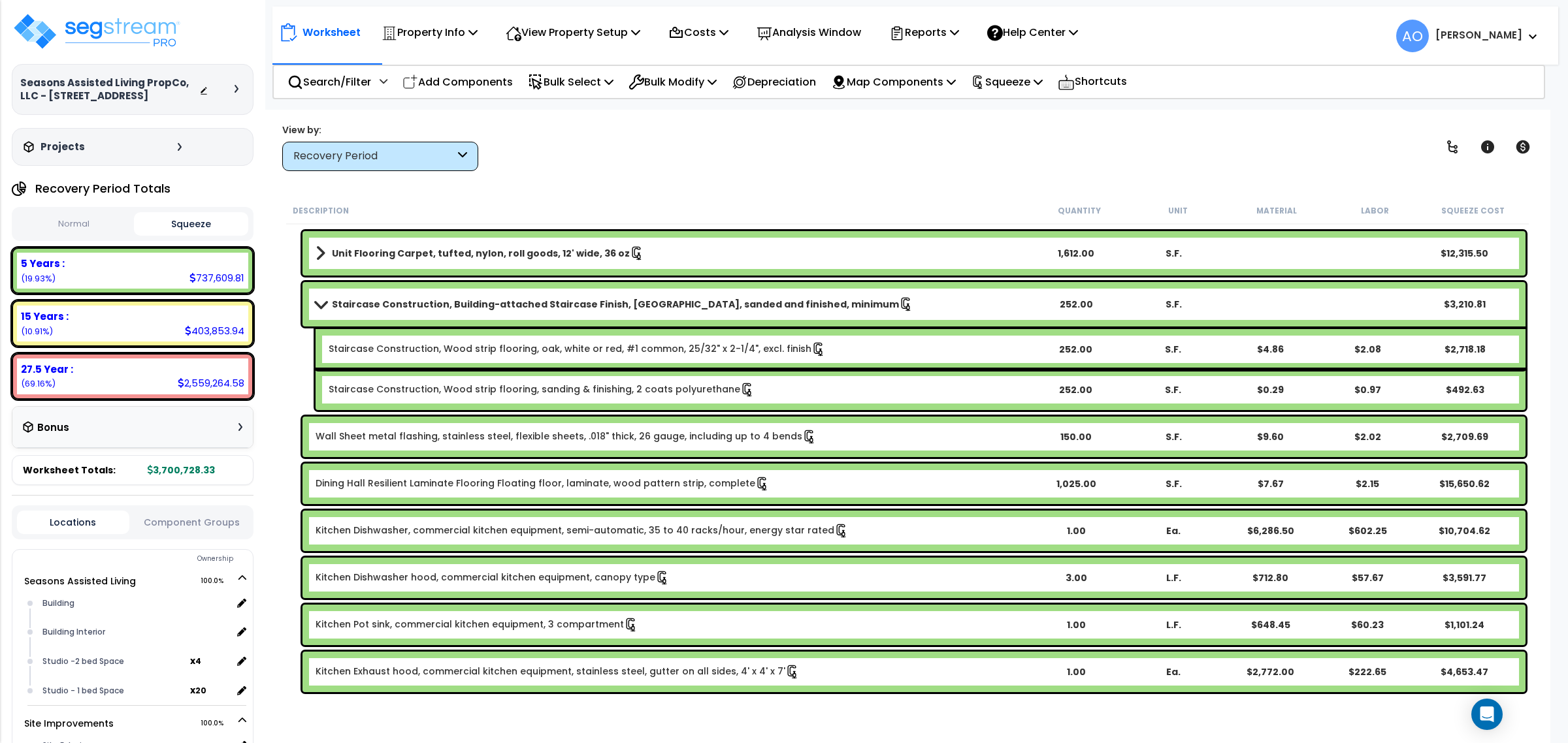
click at [489, 486] on link "Dining Hall Resilient Laminate Flooring Floating floor, laminate, wood pattern …" at bounding box center [542, 483] width 454 height 14
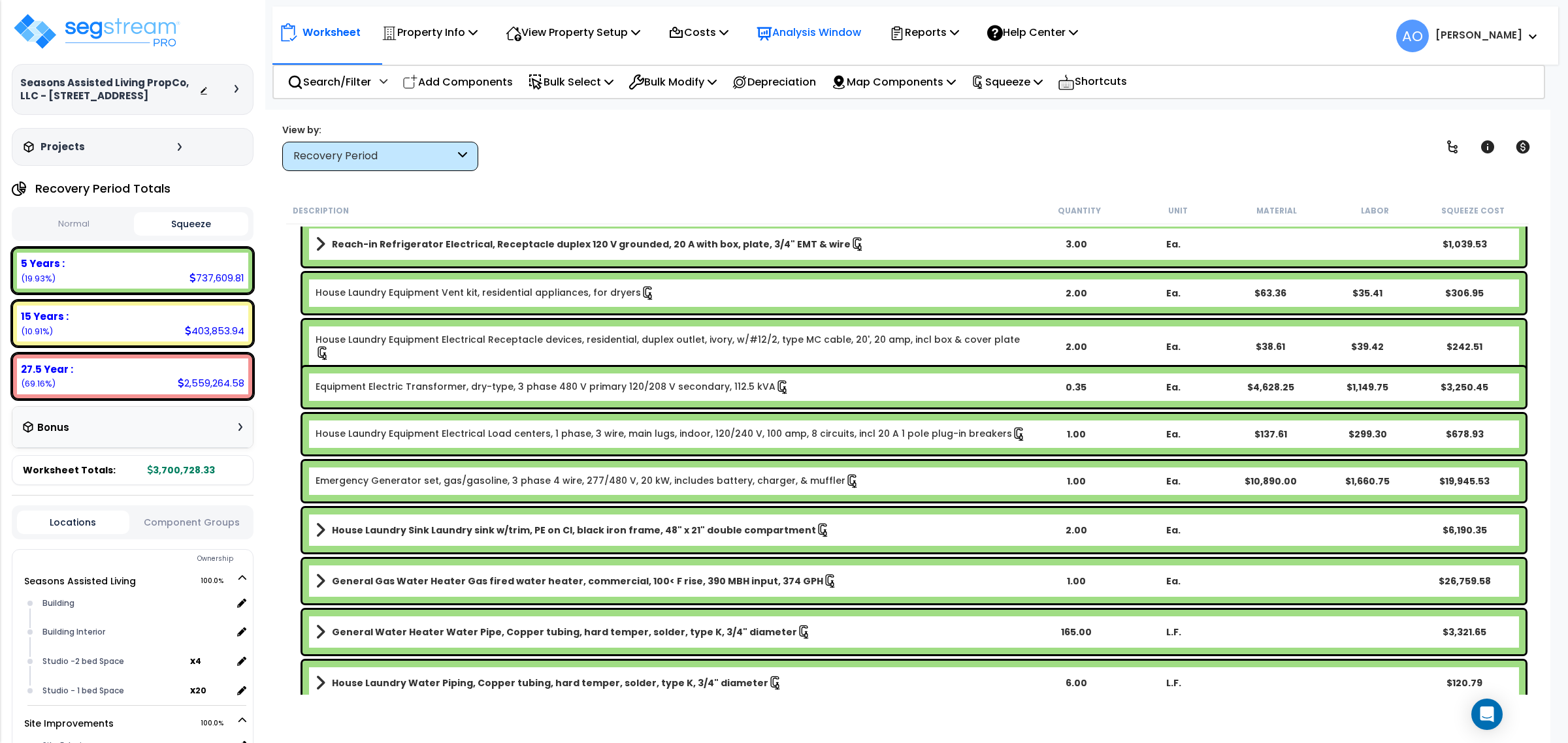
scroll to position [56, 0]
click at [820, 33] on p "Analysis Window" at bounding box center [809, 32] width 105 height 17
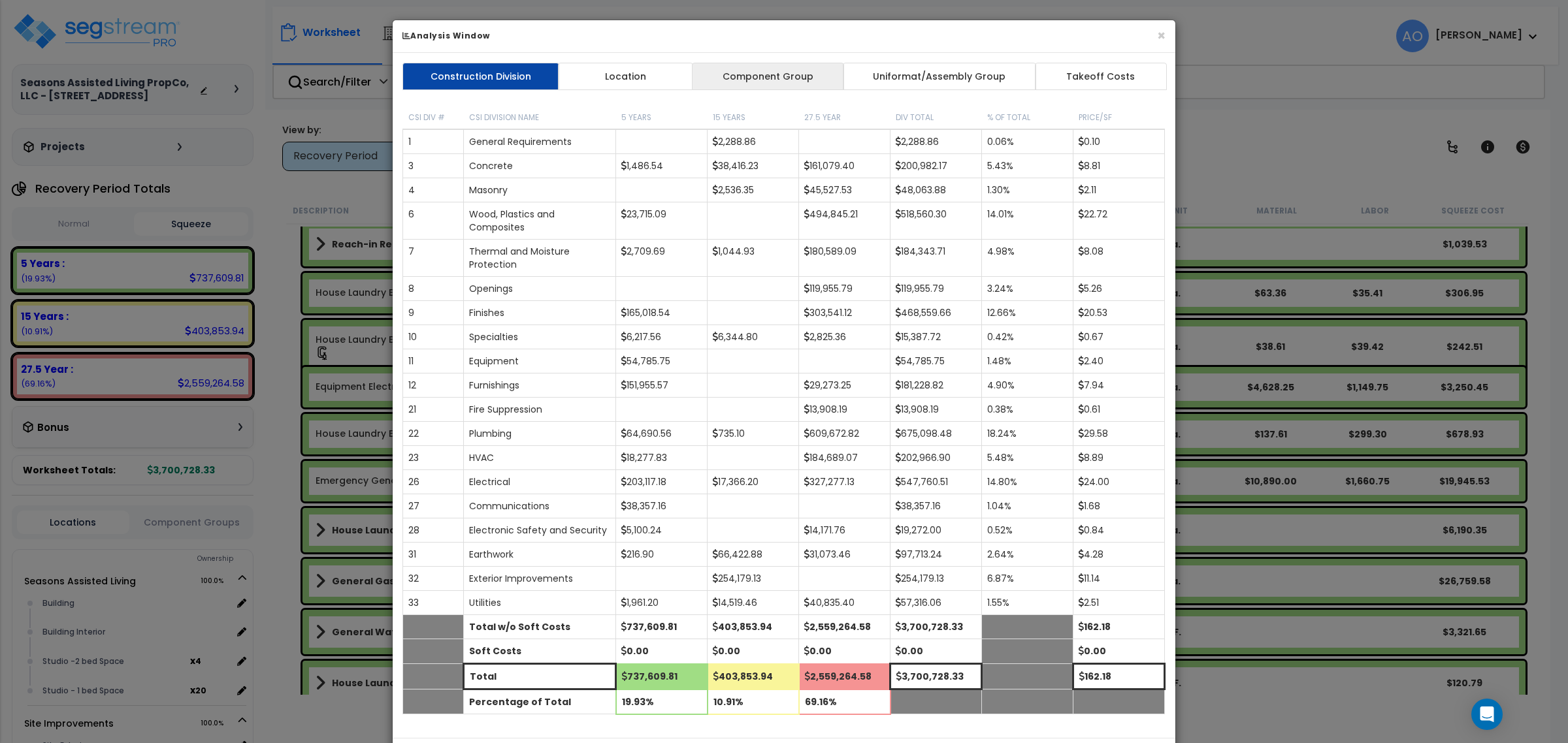
click at [779, 82] on link "Component Group" at bounding box center [767, 76] width 151 height 27
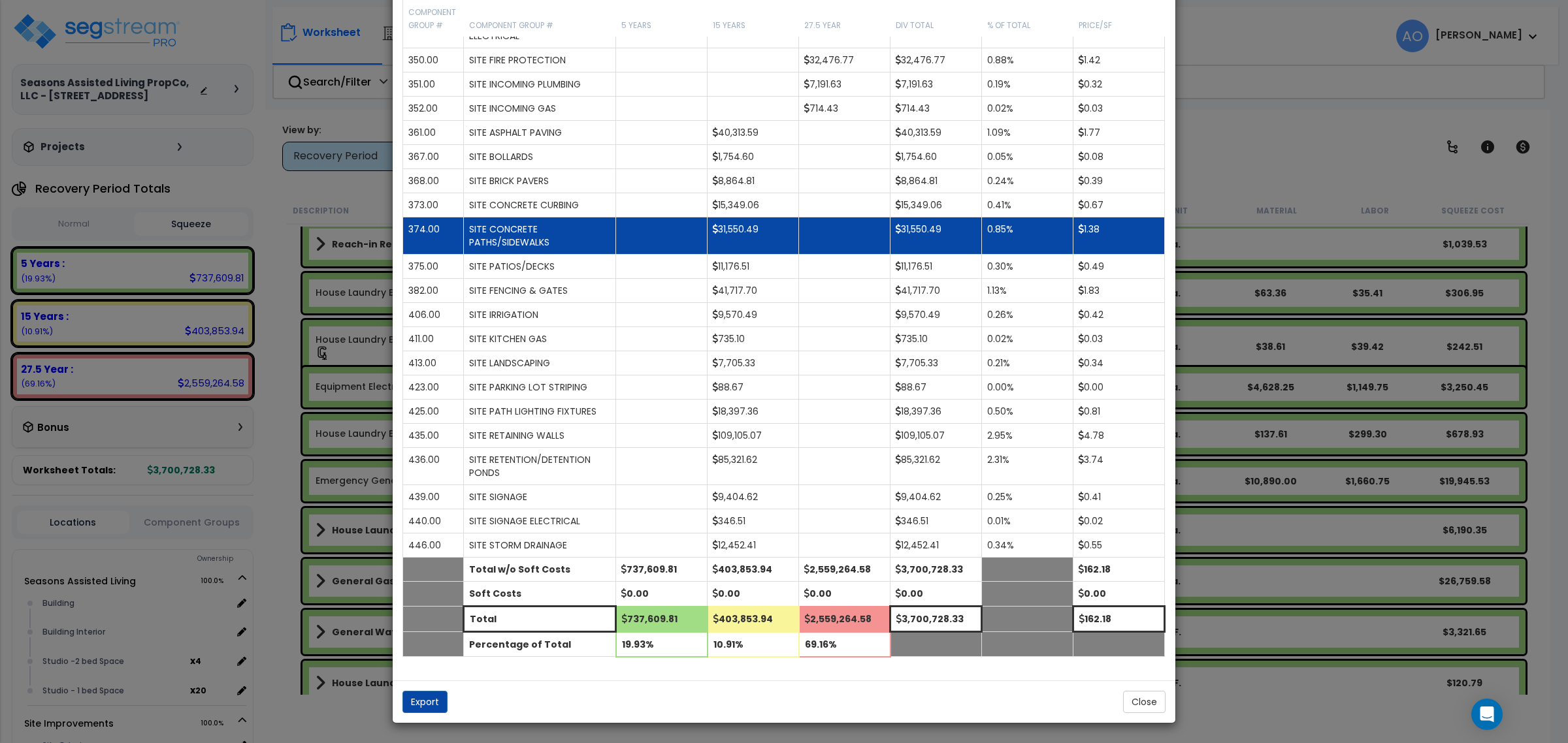
scroll to position [2593, 0]
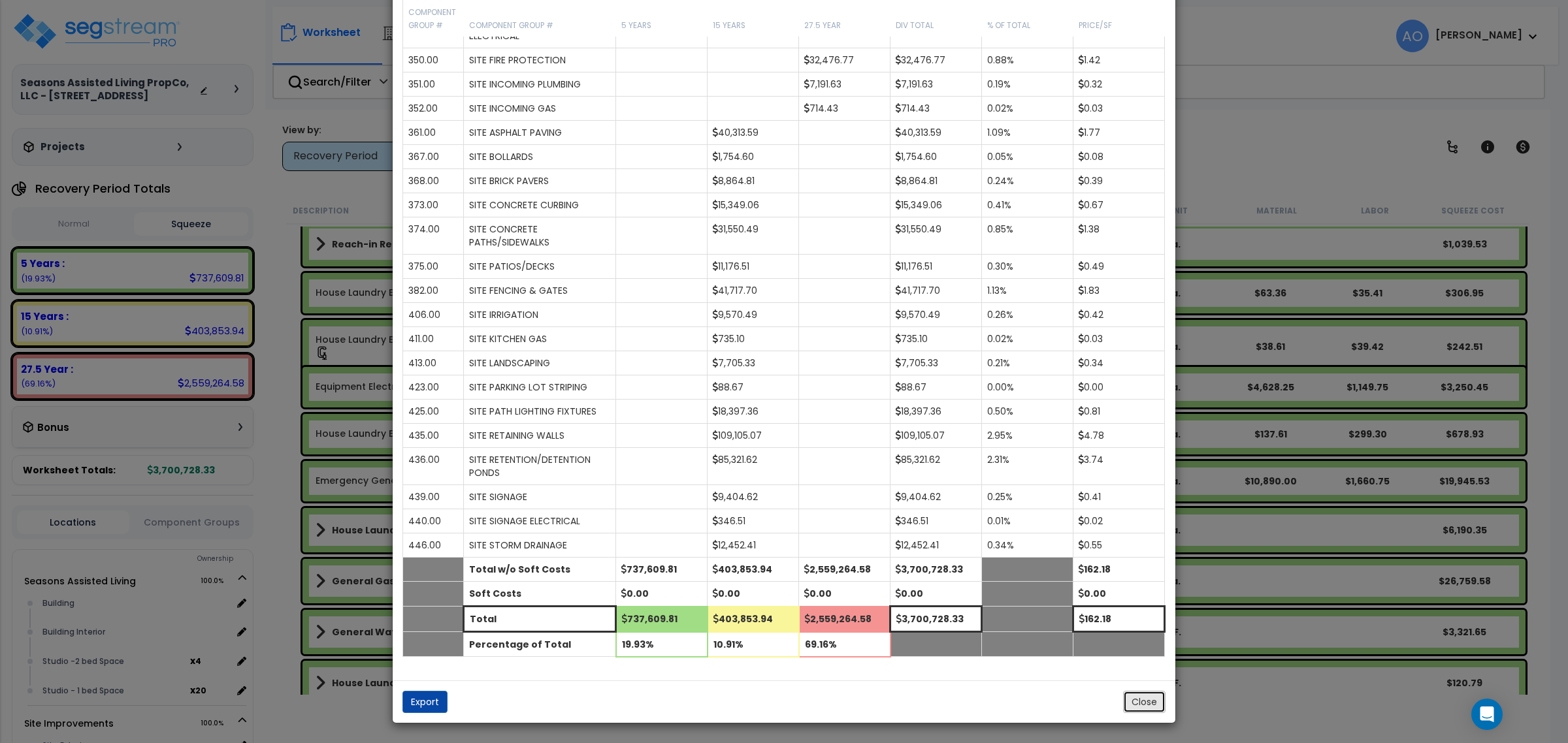
click at [1139, 709] on button "Close" at bounding box center [1144, 702] width 42 height 22
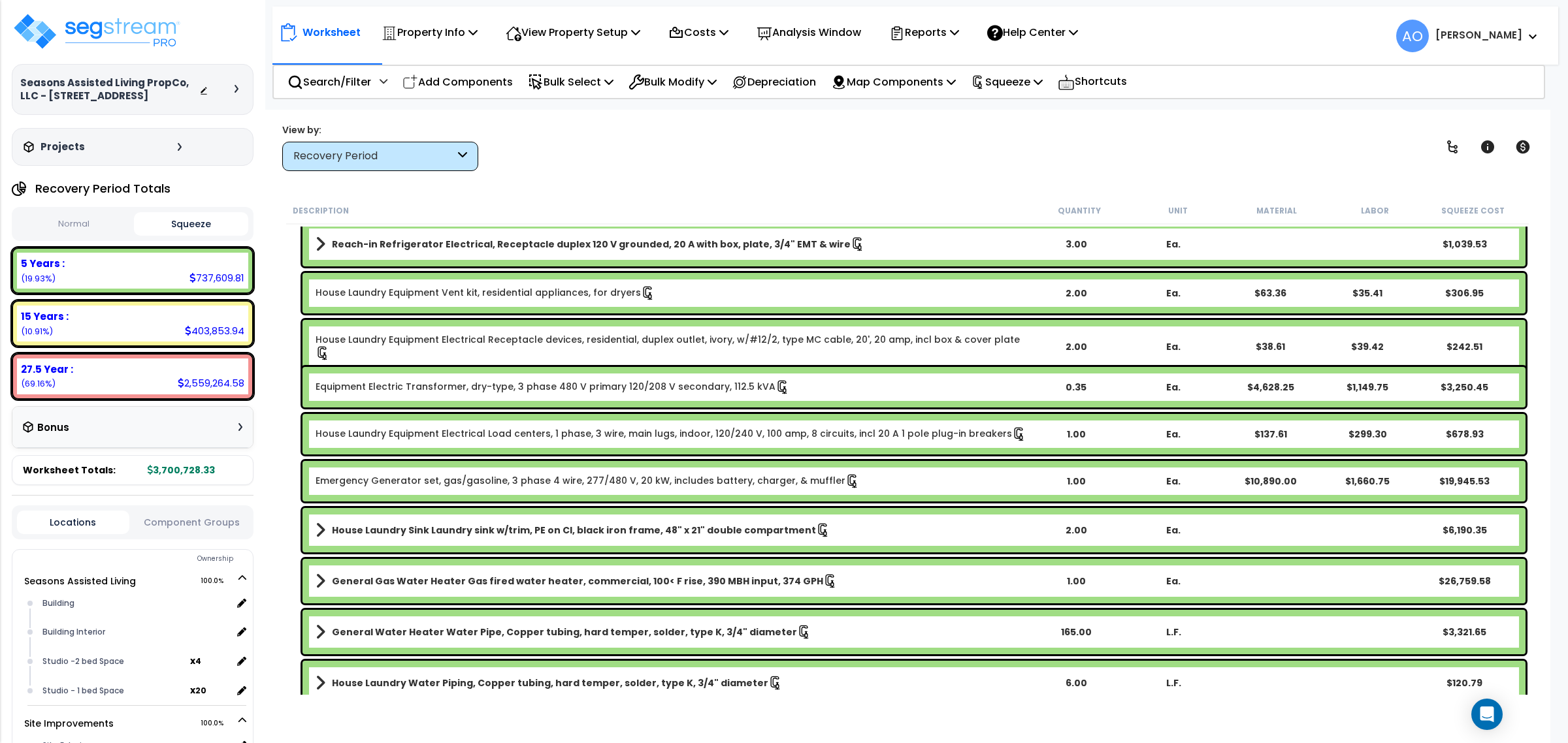
click at [382, 157] on div "Recovery Period" at bounding box center [374, 157] width 161 height 15
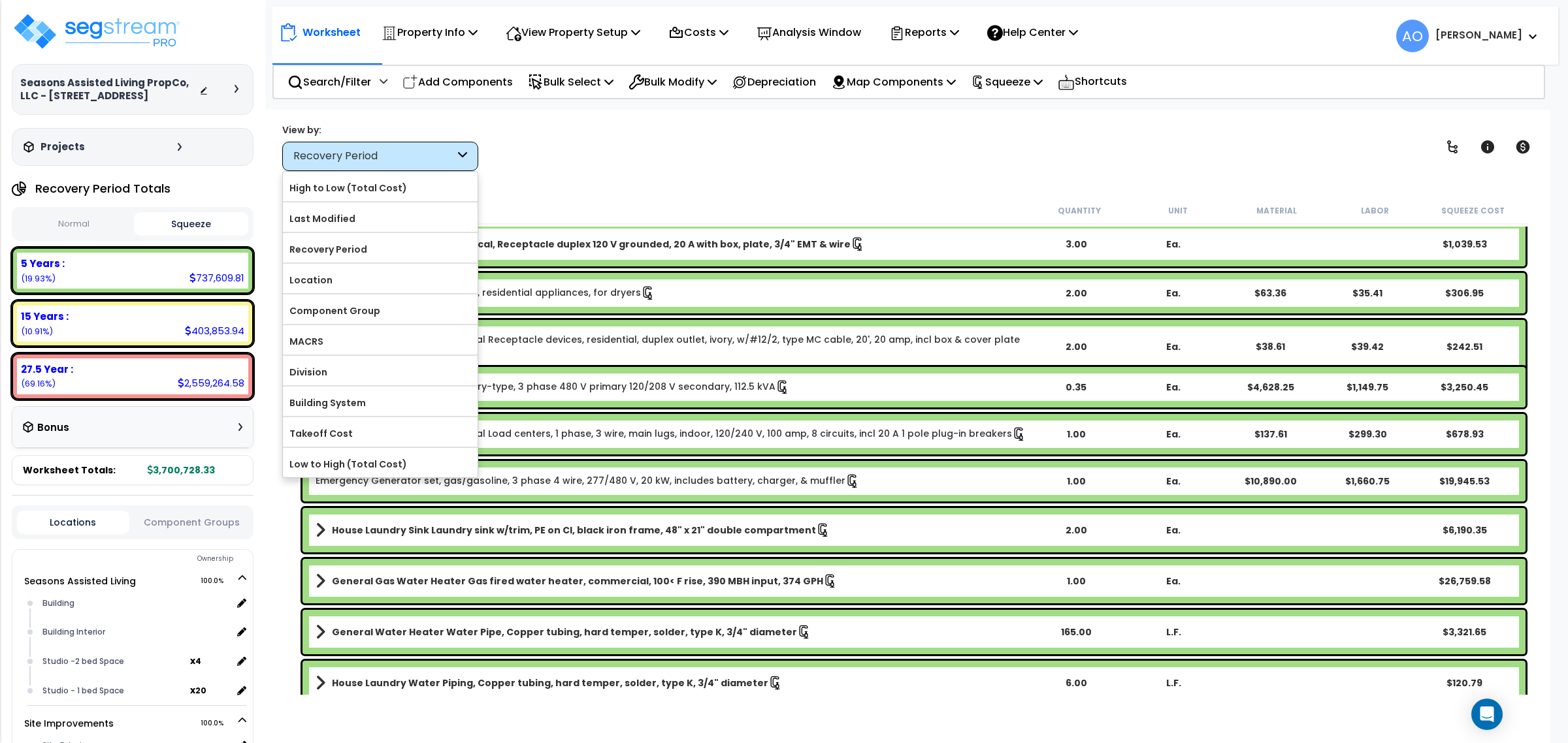
click at [382, 157] on div "Recovery Period" at bounding box center [374, 157] width 161 height 15
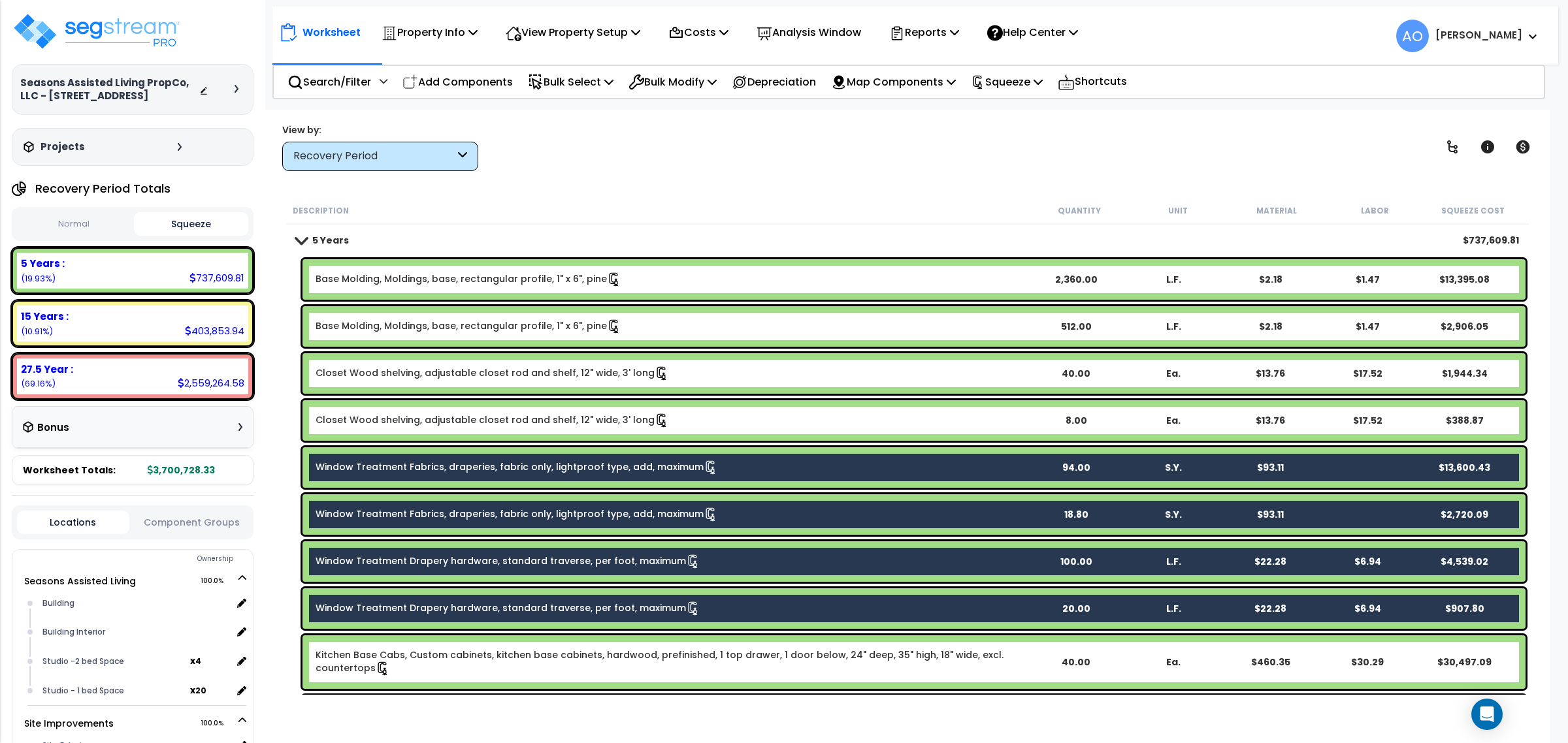
scroll to position [0, 0]
click at [310, 233] on link "5 Years" at bounding box center [322, 240] width 53 height 18
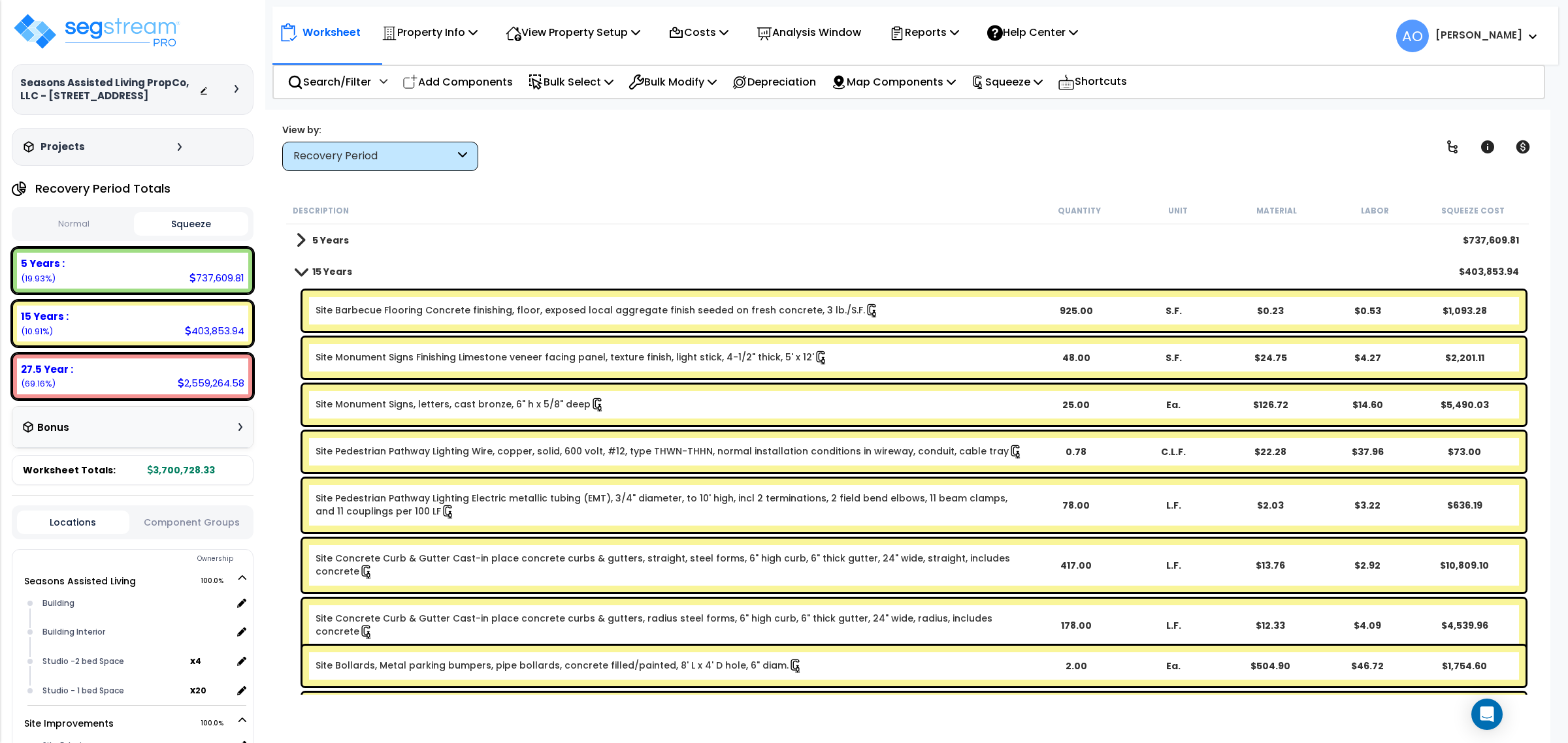
click at [317, 234] on b "5 Years" at bounding box center [331, 240] width 37 height 13
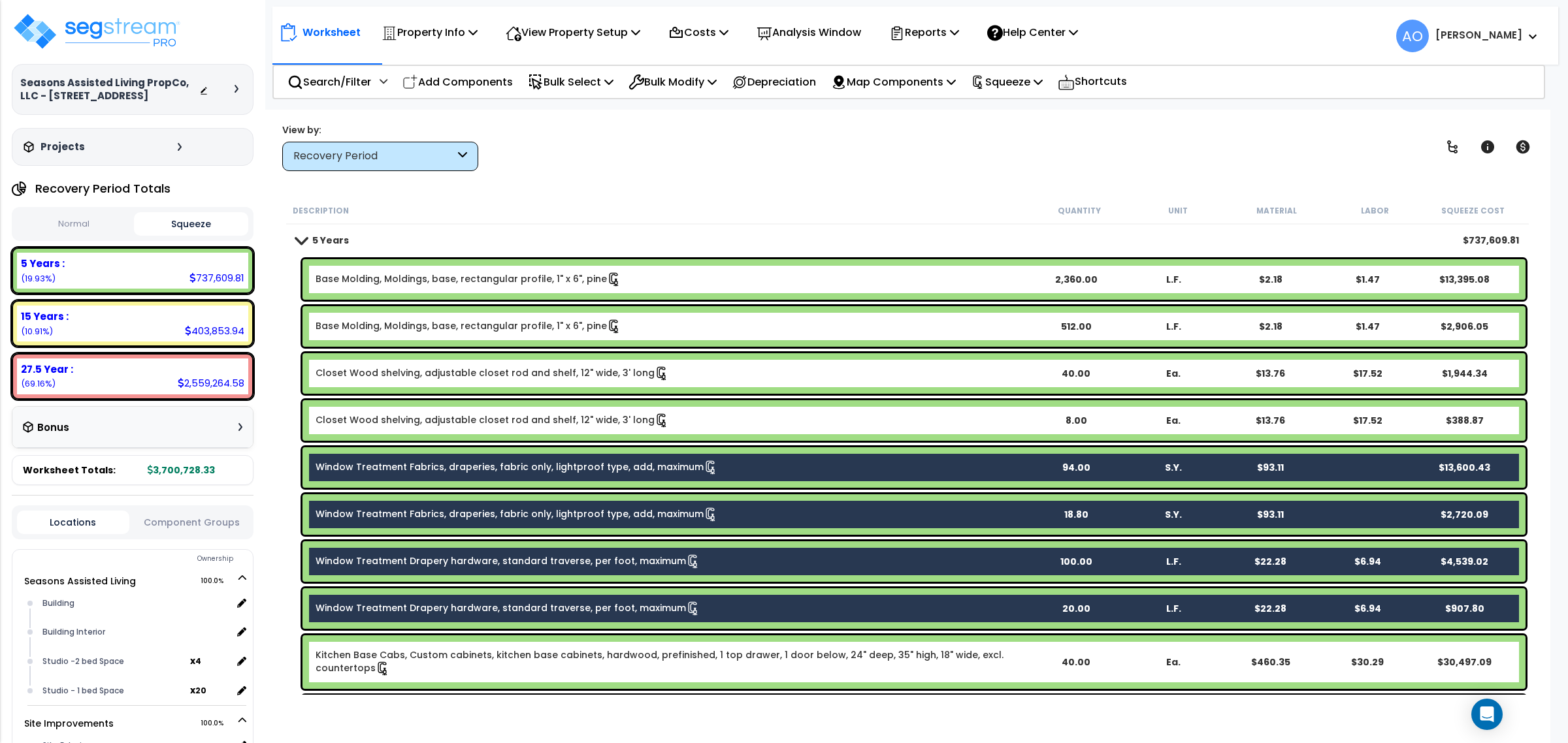
scroll to position [163, 0]
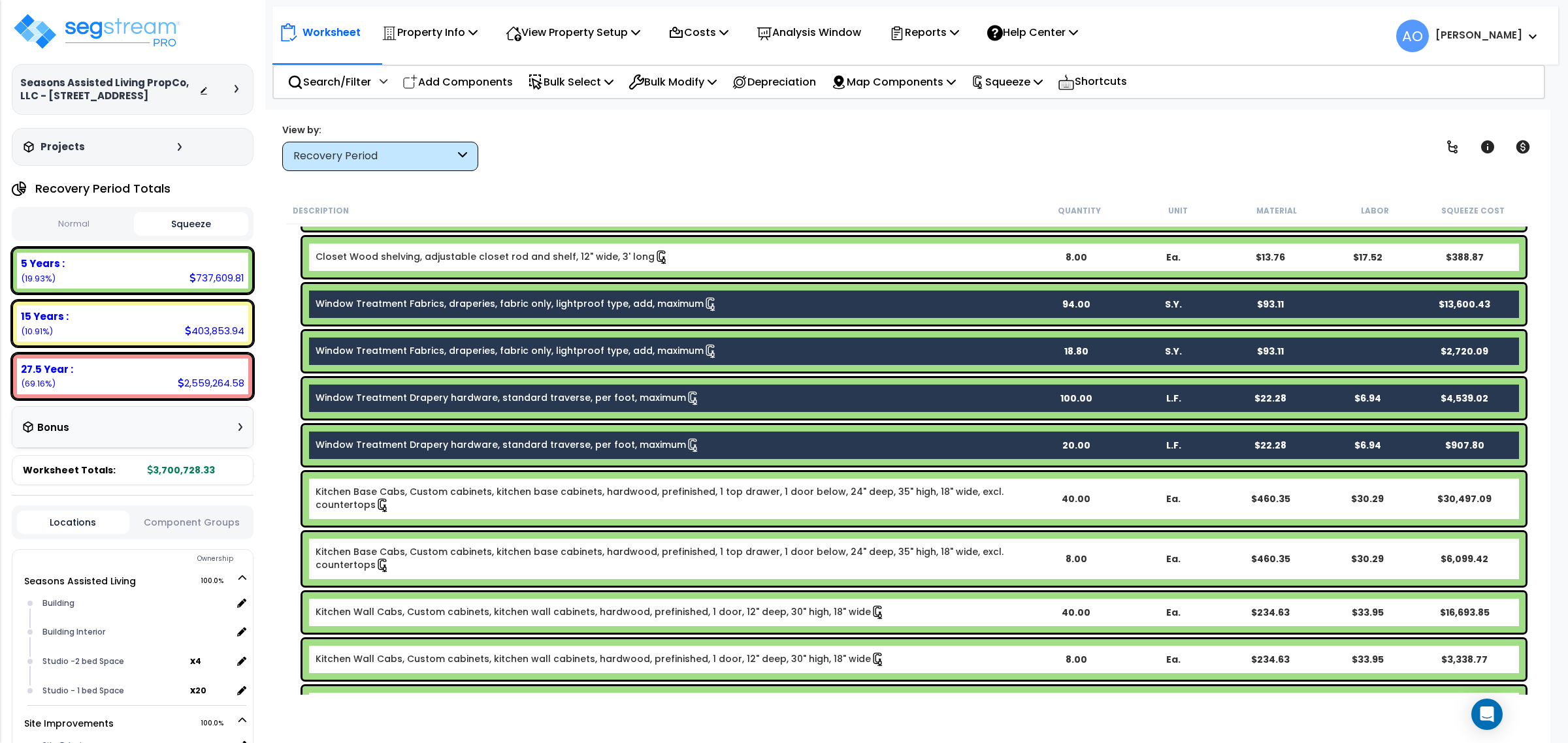
click at [396, 147] on div "Recovery Period" at bounding box center [380, 156] width 196 height 29
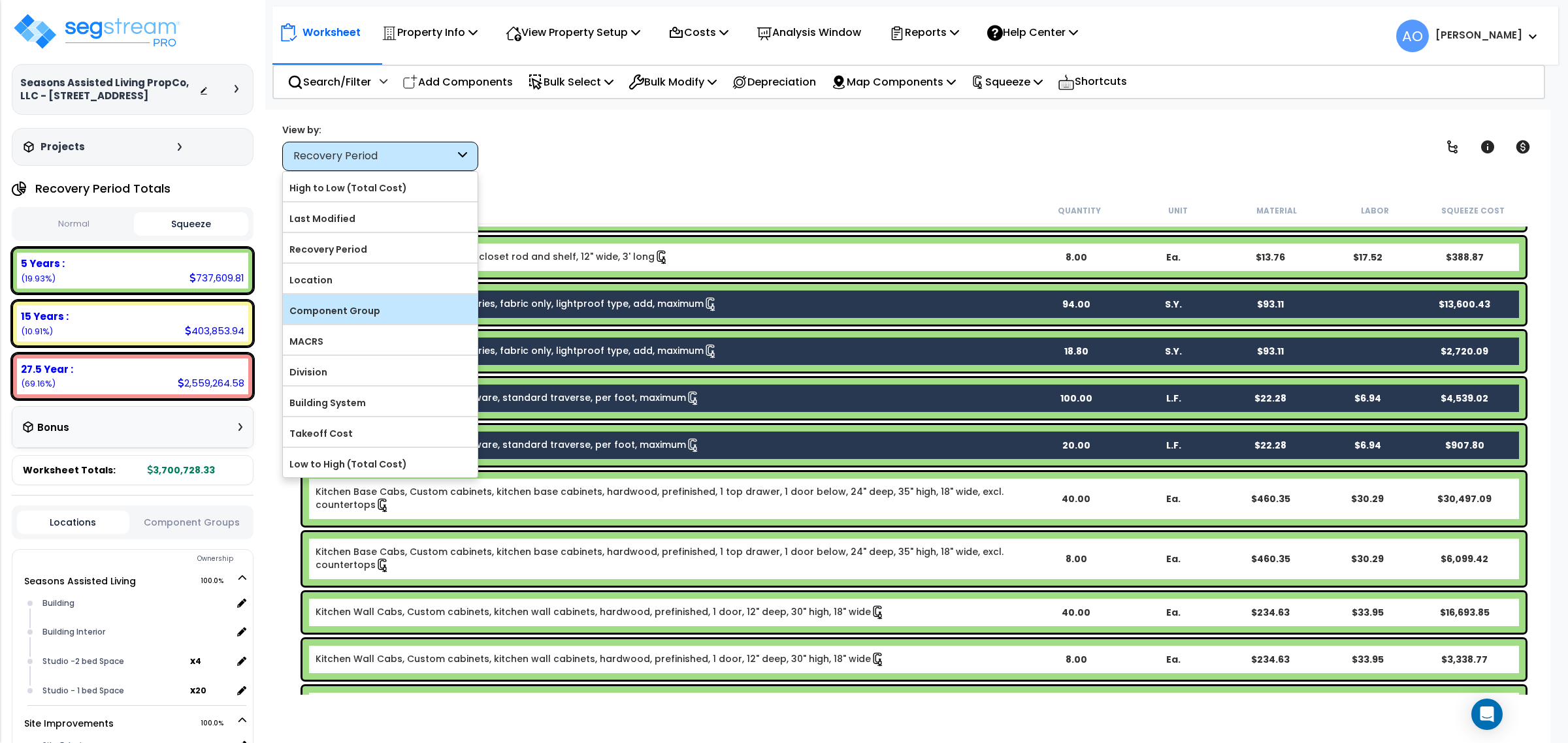
click at [372, 308] on label "Component Group" at bounding box center [380, 311] width 195 height 20
click at [0, 0] on input "Component Group" at bounding box center [0, 0] width 0 height 0
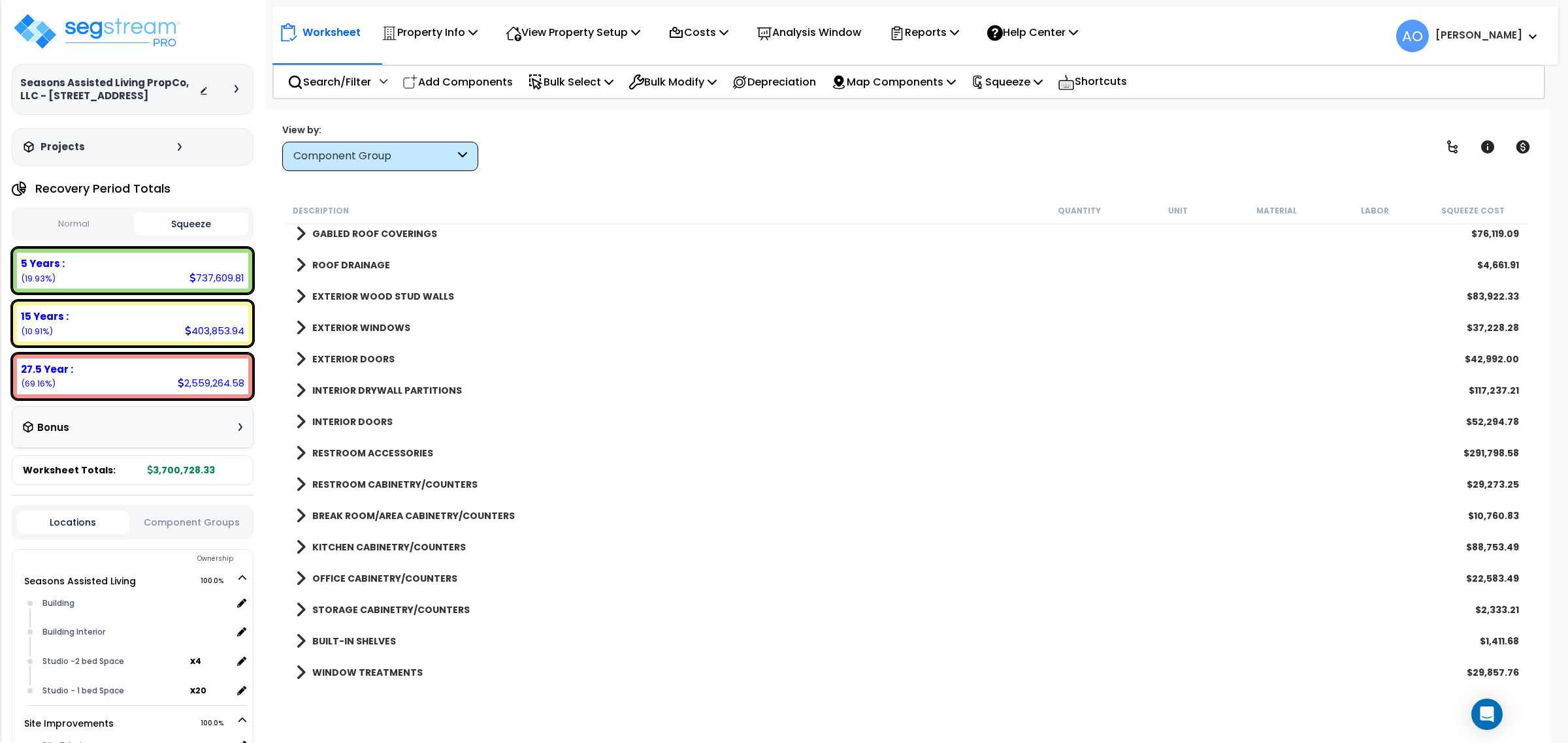
scroll to position [0, 0]
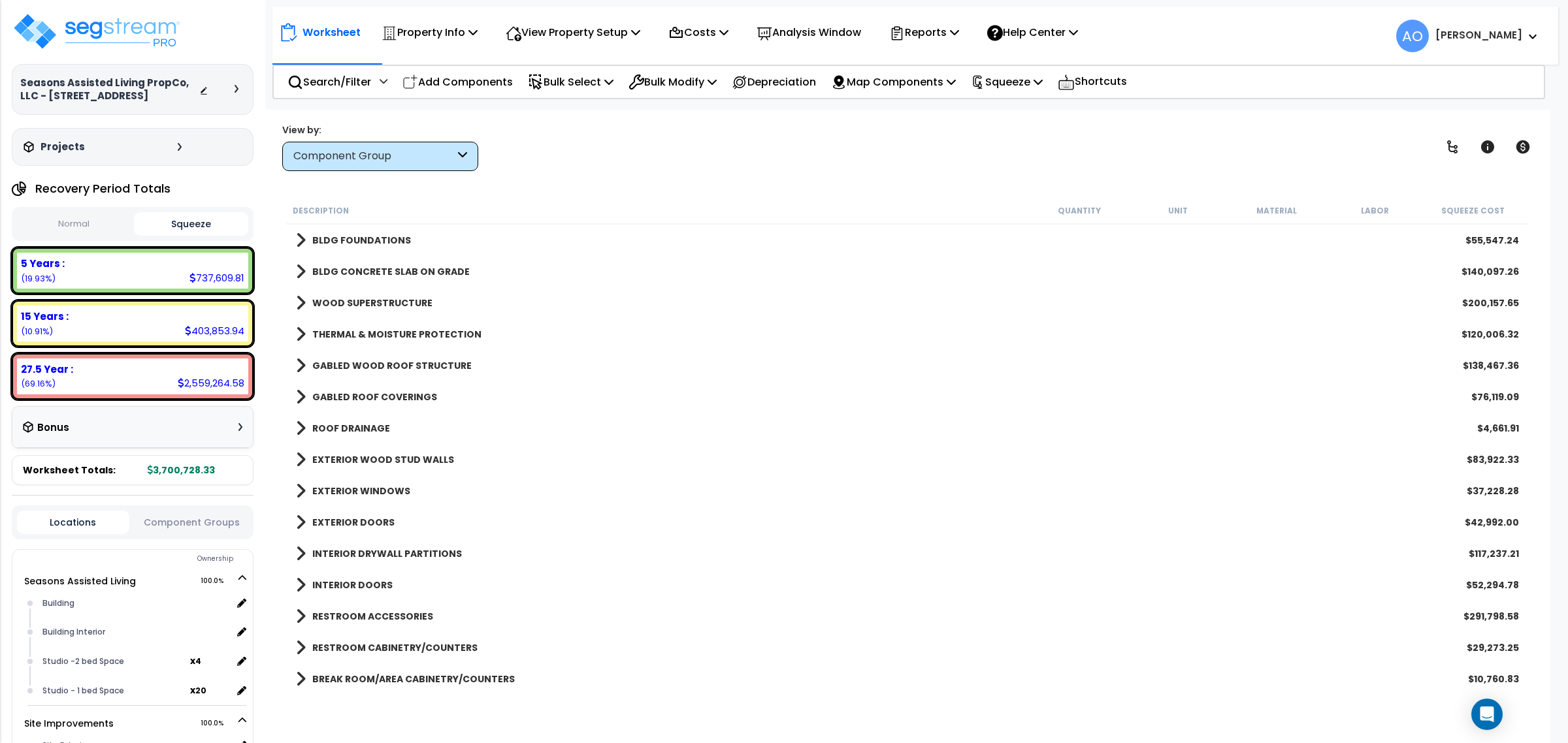
click at [380, 359] on div "GABLED WOOD ROOF STRUCTURE $138,467.36" at bounding box center [907, 366] width 1236 height 32
click at [389, 364] on b "GABLED WOOD ROOF STRUCTURE" at bounding box center [392, 365] width 160 height 13
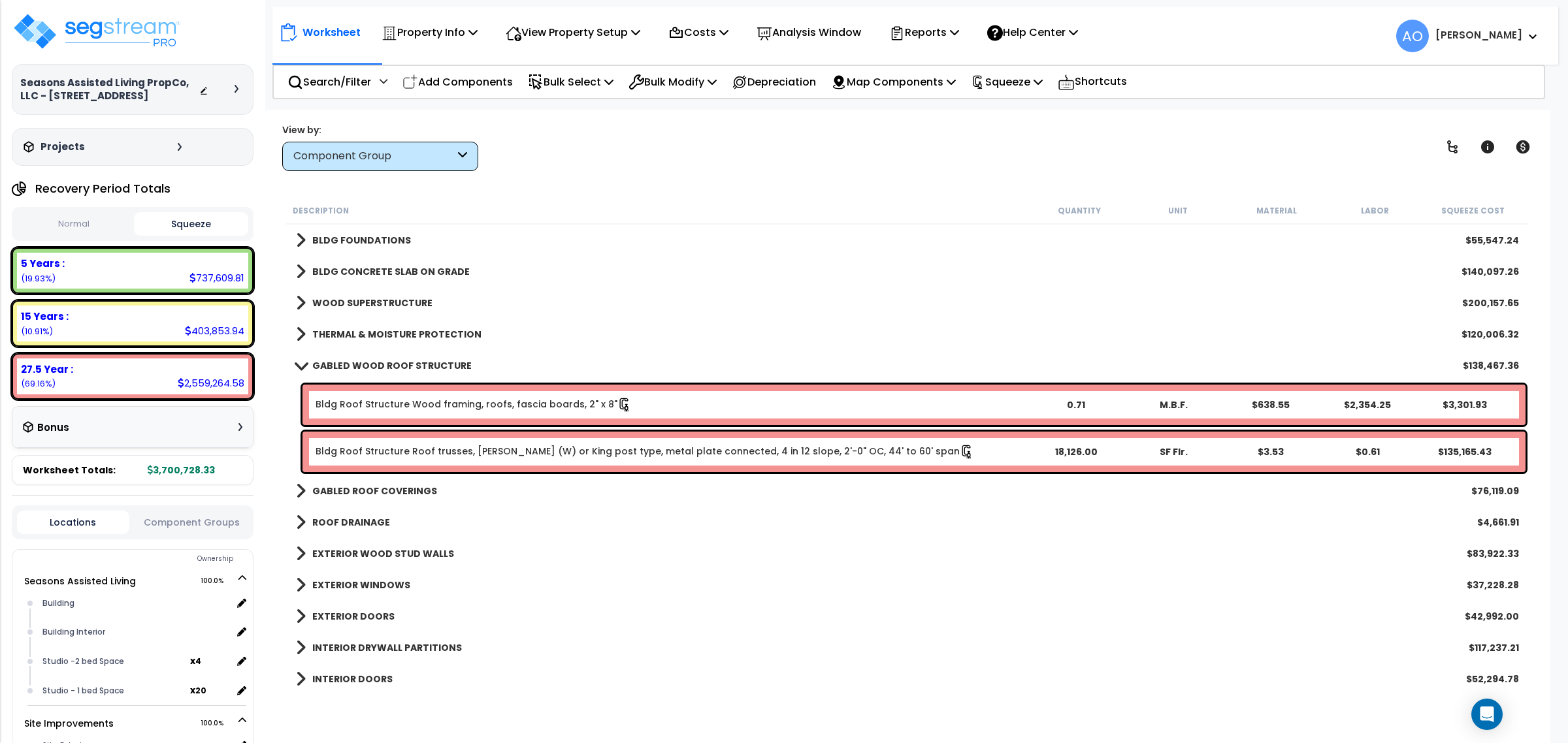
click at [394, 367] on b "GABLED WOOD ROOF STRUCTURE" at bounding box center [392, 365] width 160 height 13
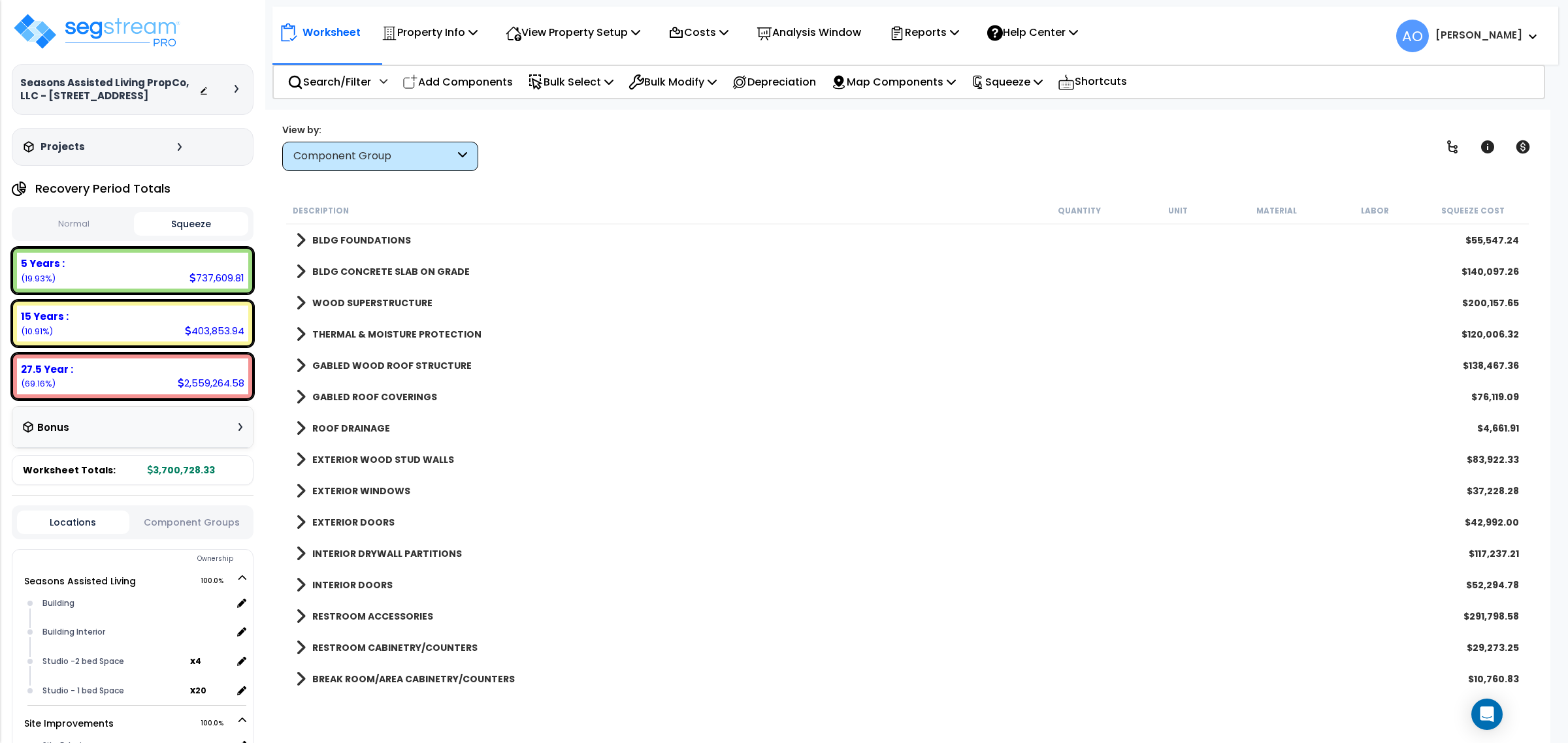
click at [392, 389] on link "GABLED ROOF COVERINGS" at bounding box center [366, 397] width 141 height 18
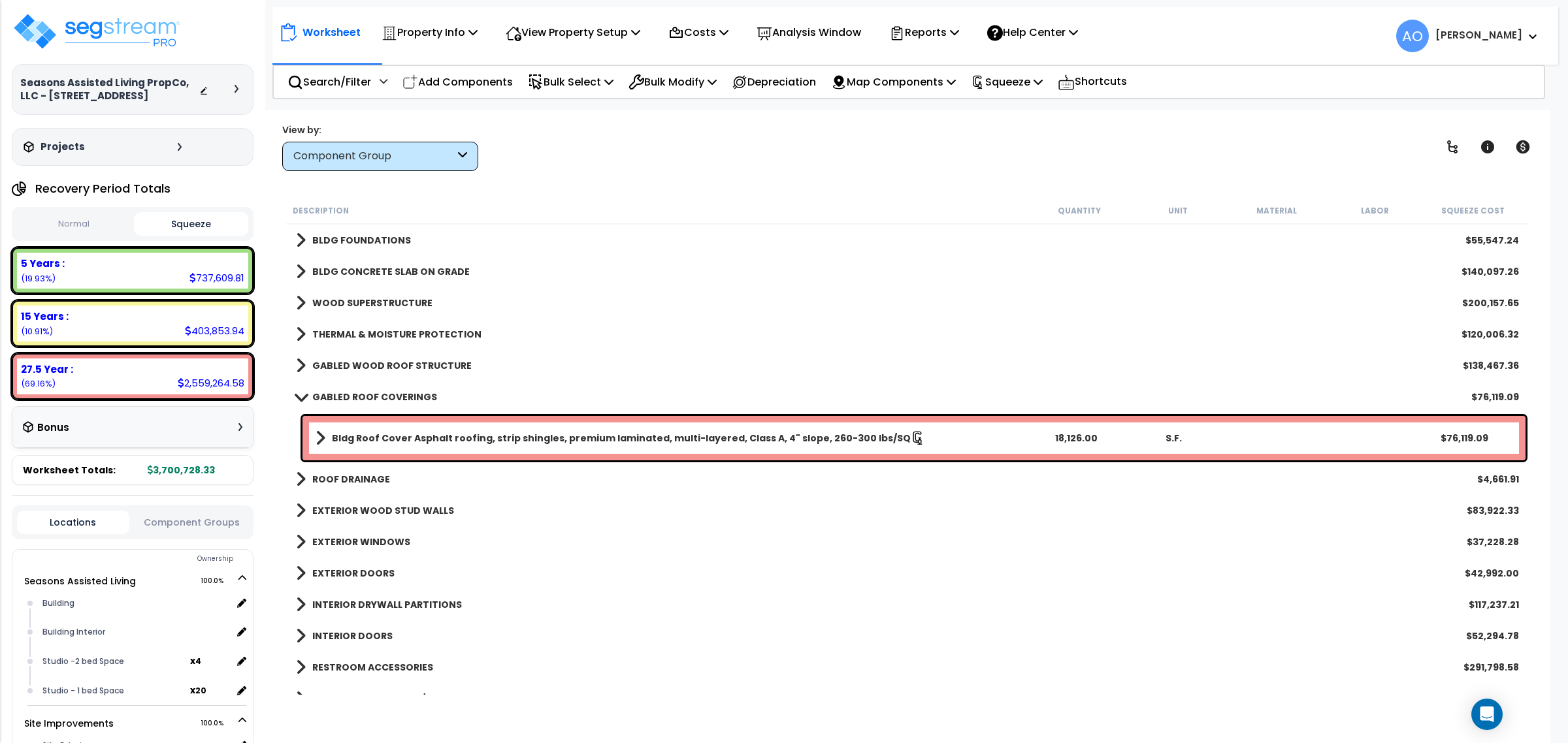
click at [392, 393] on b "GABLED ROOF COVERINGS" at bounding box center [375, 397] width 125 height 13
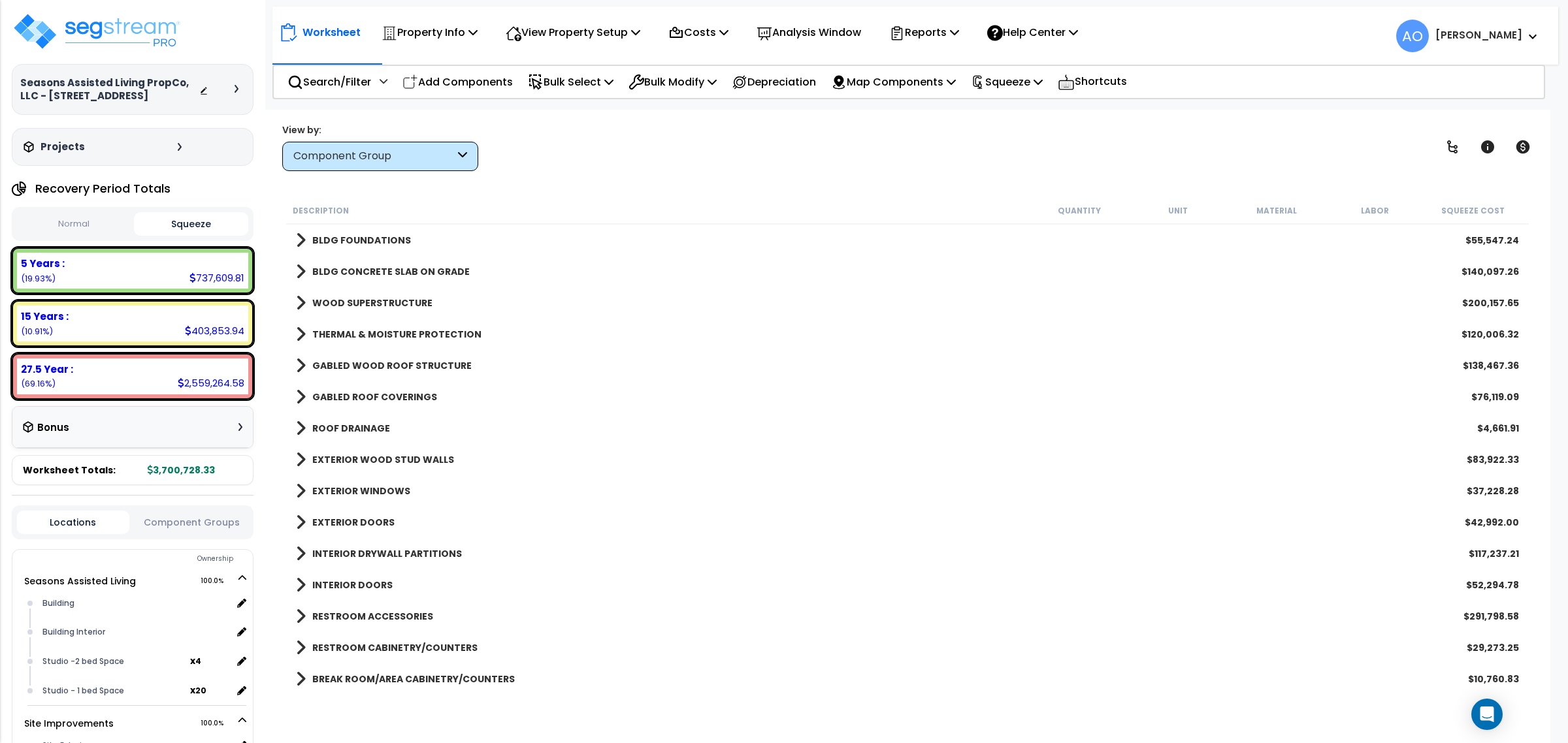
click at [377, 422] on b "ROOF DRAINAGE" at bounding box center [351, 428] width 78 height 13
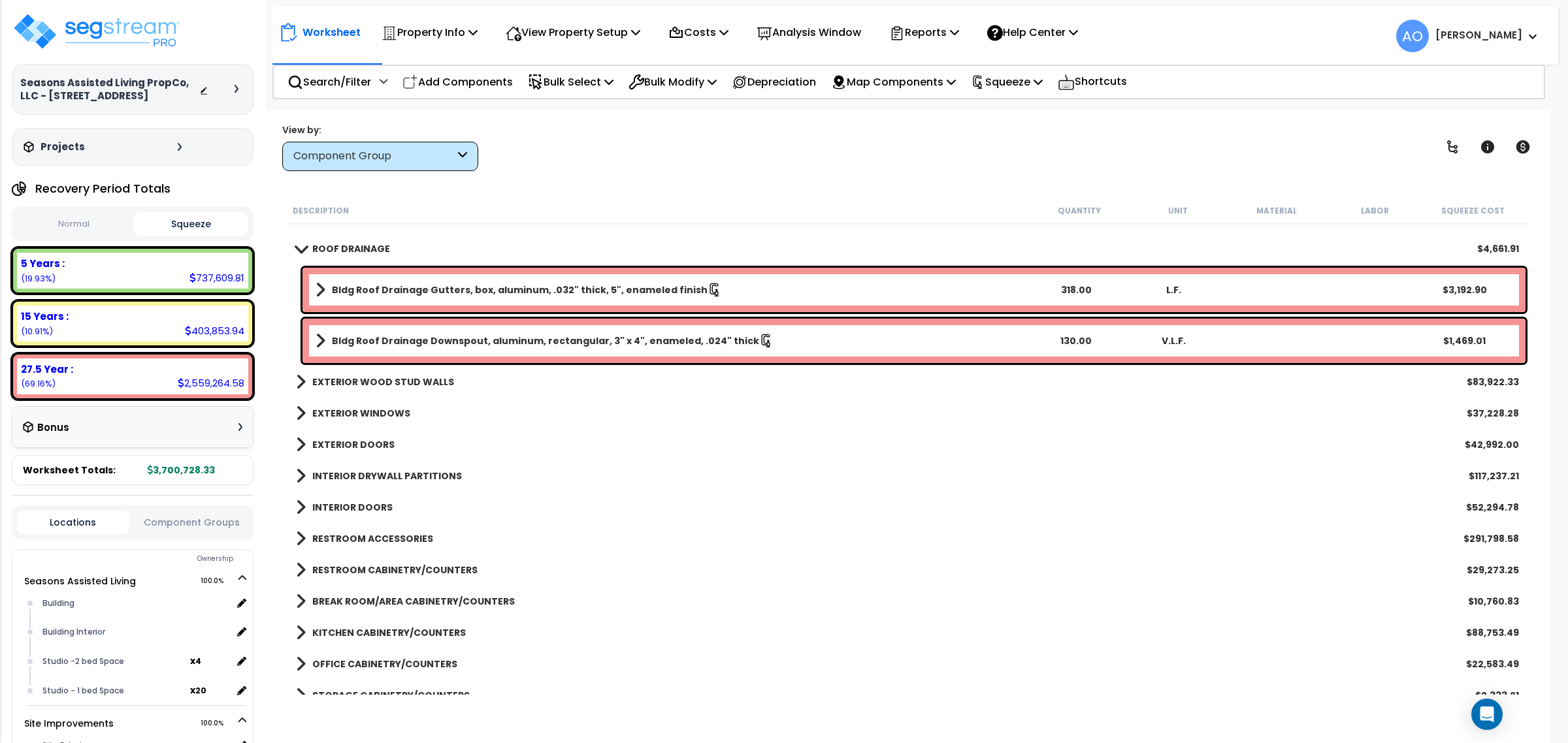
scroll to position [245, 0]
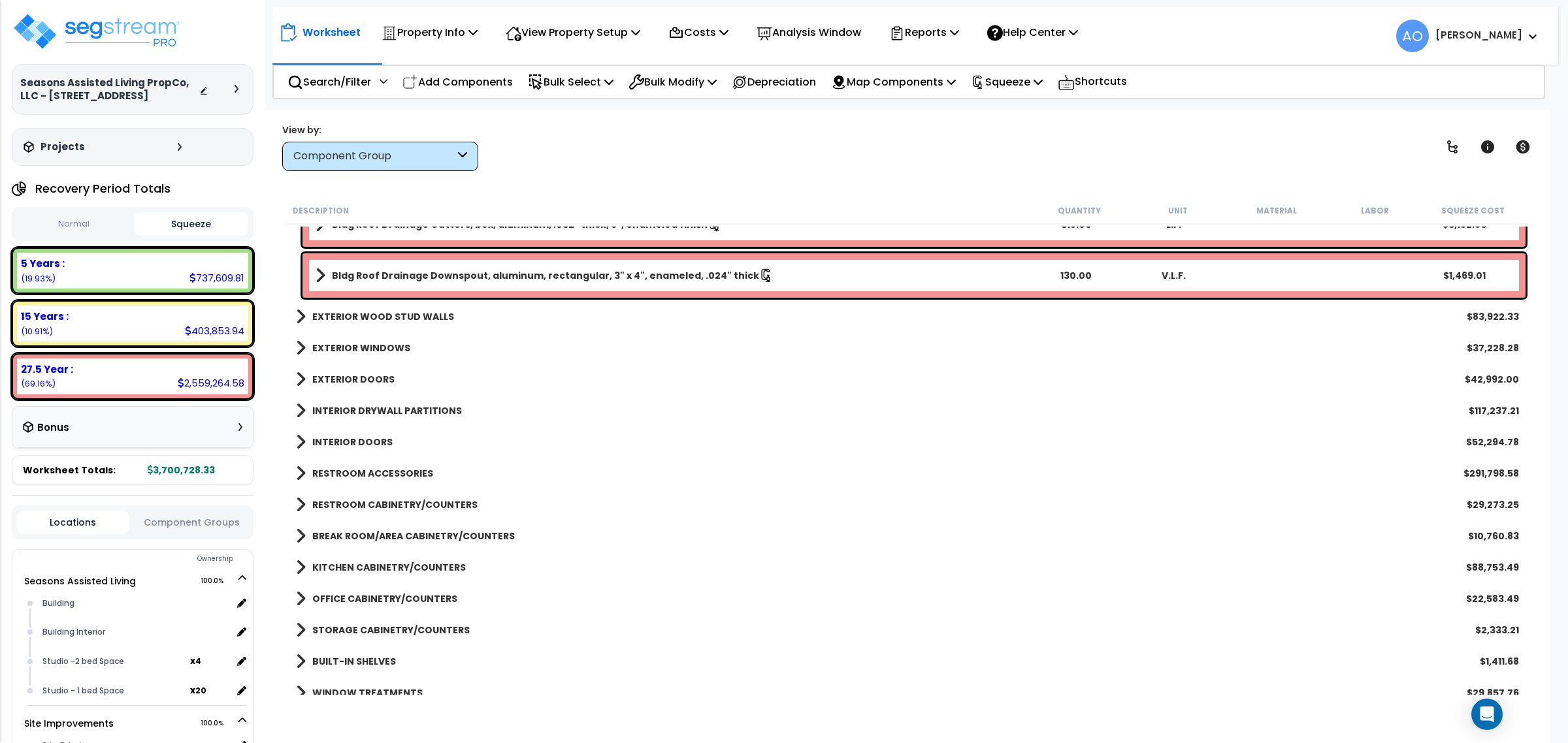
click at [373, 315] on b "EXTERIOR WOOD STUD WALLS" at bounding box center [383, 316] width 142 height 13
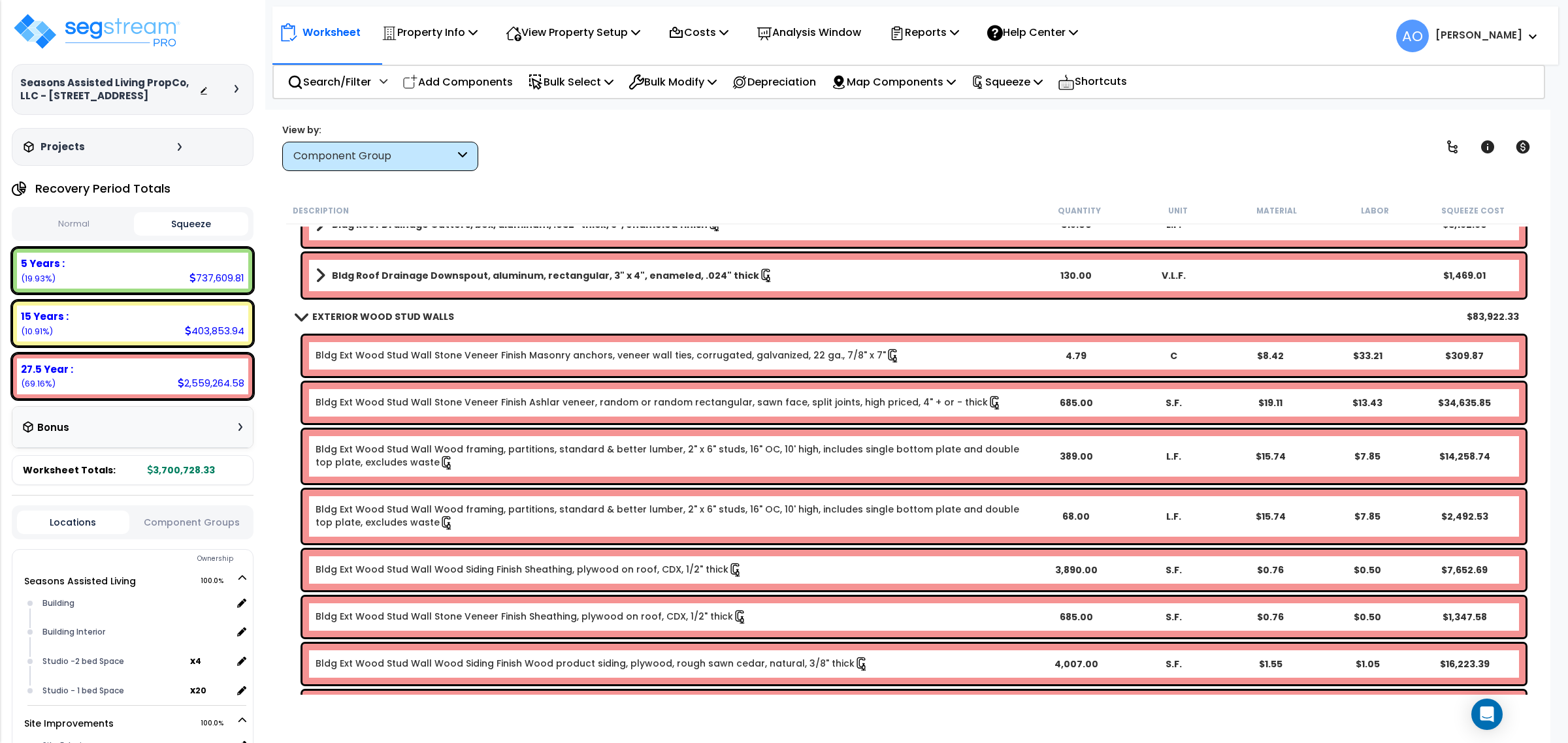
click at [379, 318] on b "EXTERIOR WOOD STUD WALLS" at bounding box center [383, 316] width 142 height 13
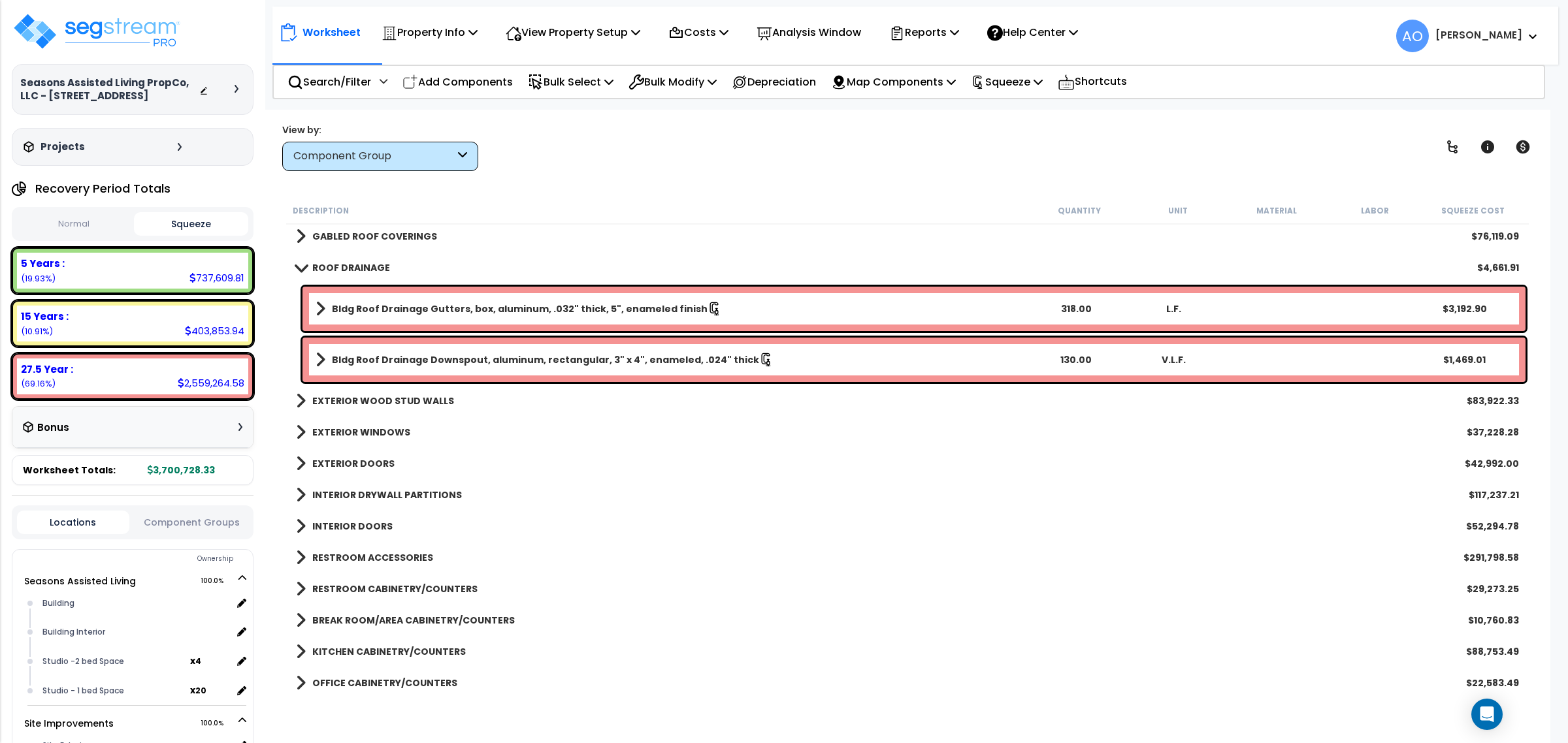
scroll to position [81, 0]
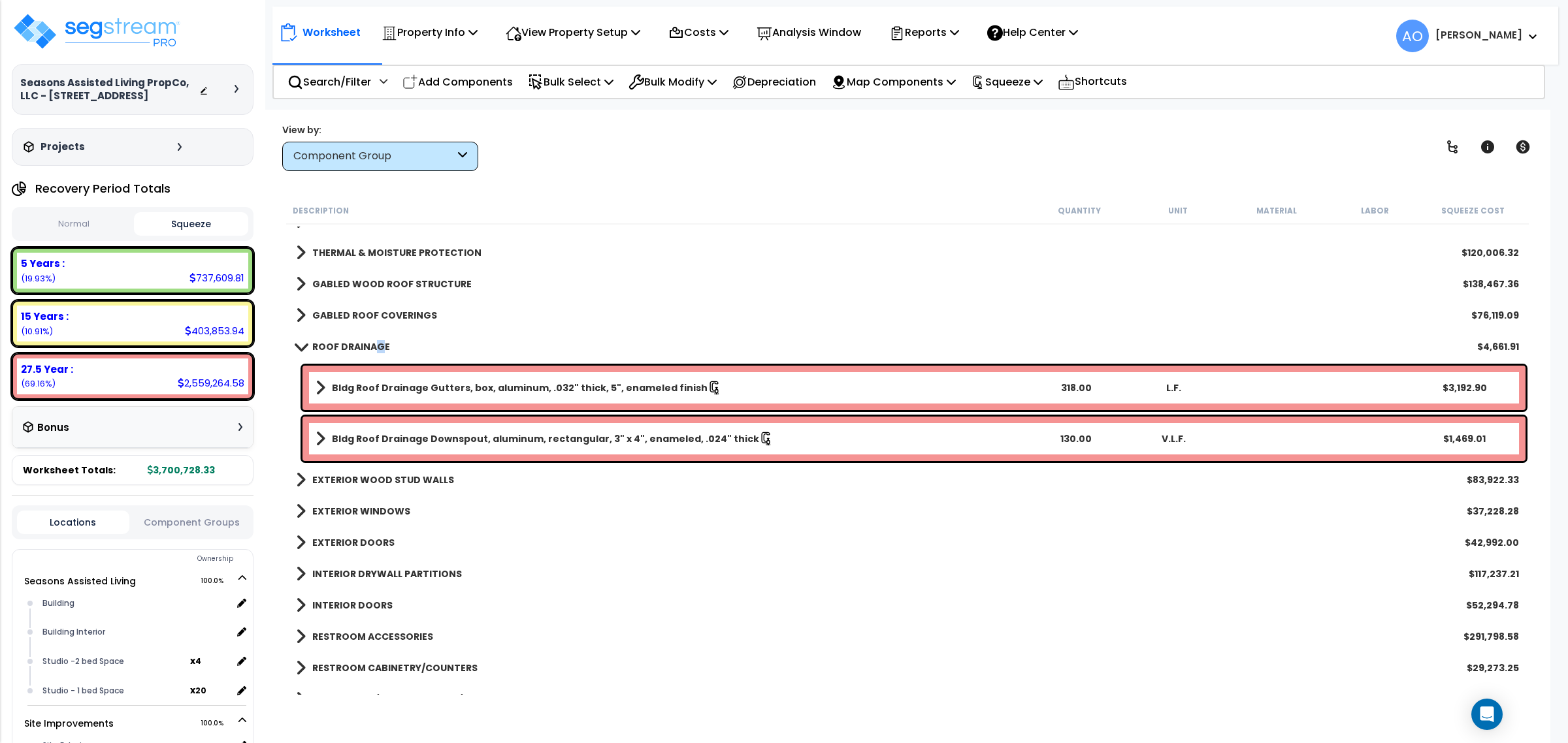
click at [377, 344] on b "ROOF DRAINAGE" at bounding box center [351, 346] width 78 height 13
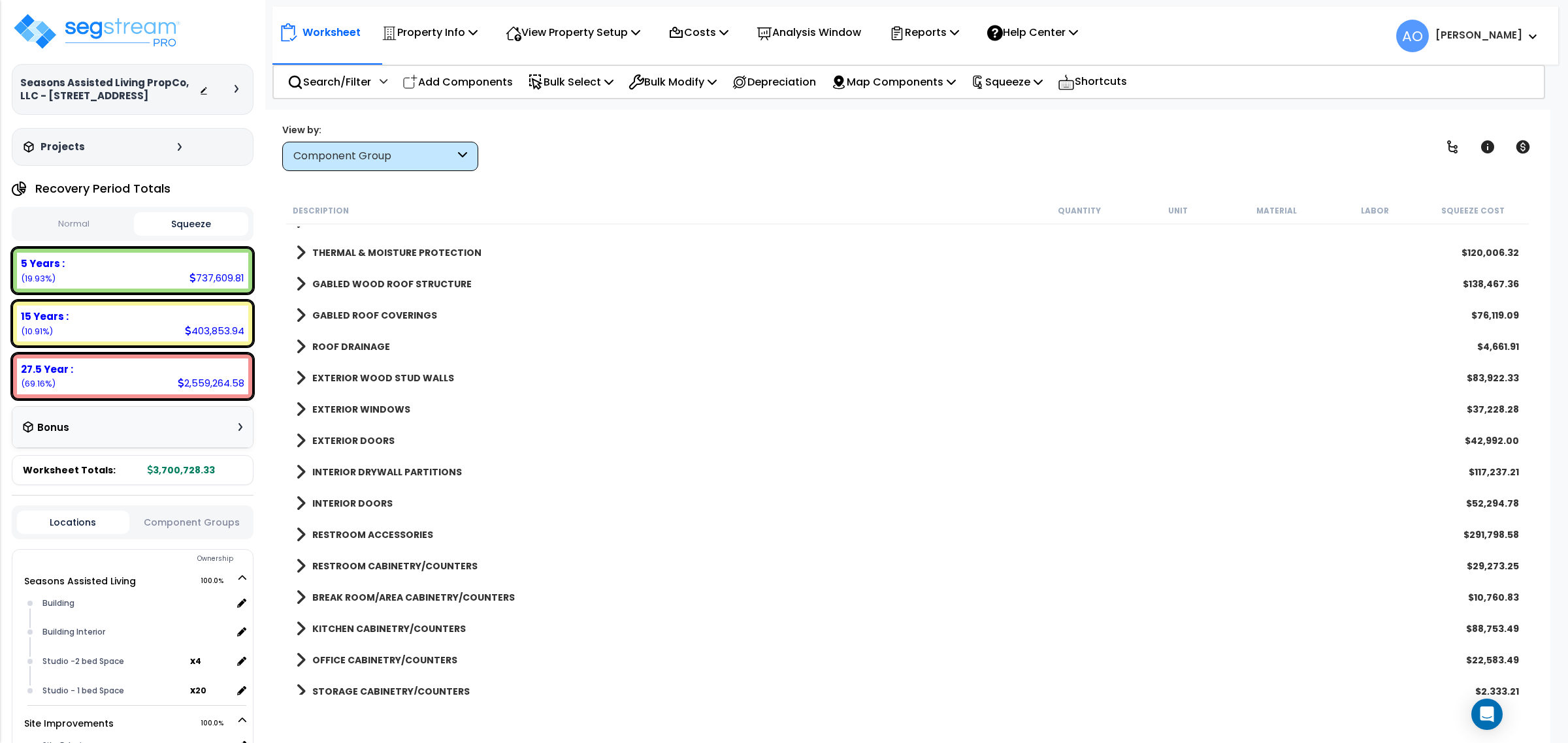
click at [377, 406] on b "EXTERIOR WINDOWS" at bounding box center [361, 409] width 98 height 13
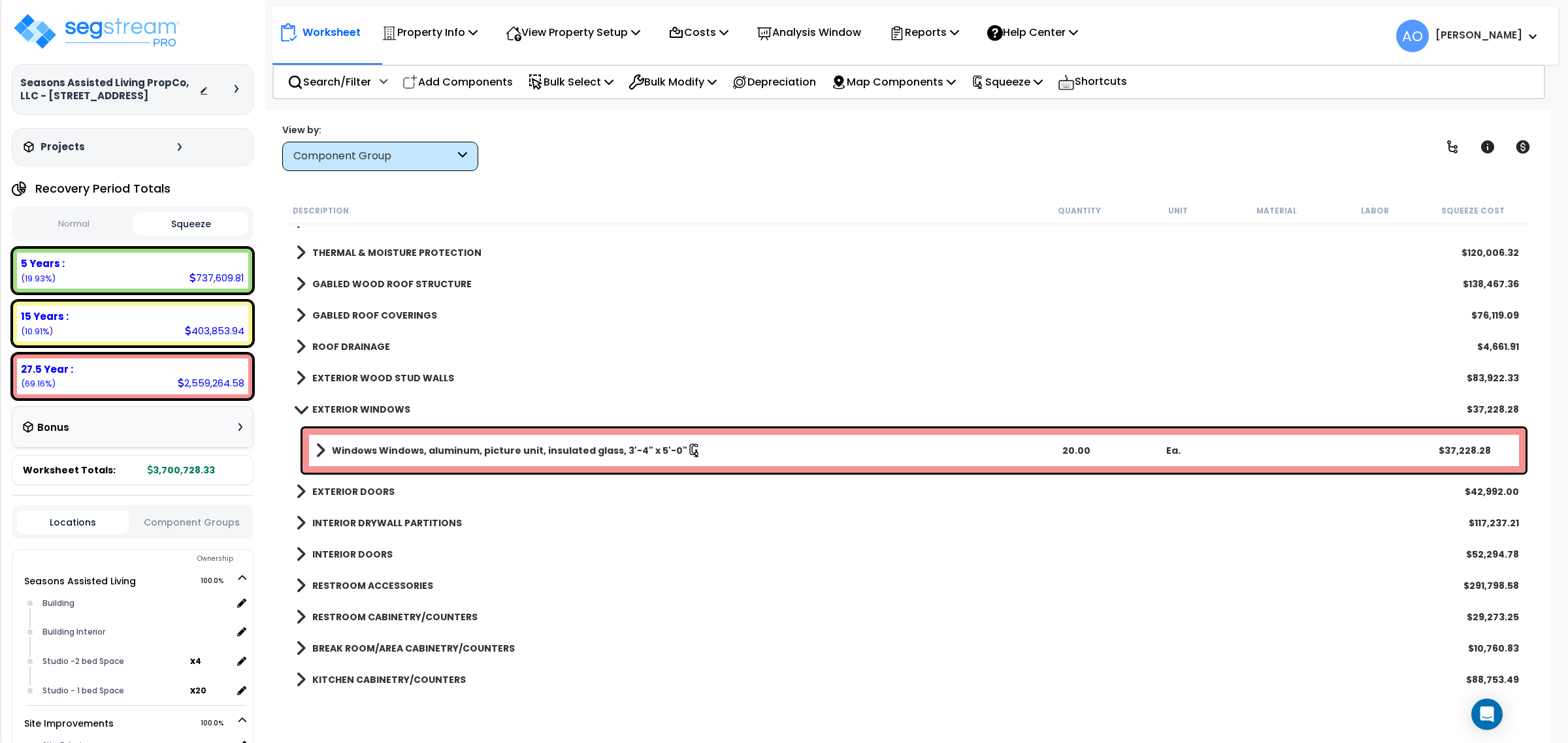
click at [377, 406] on b "EXTERIOR WINDOWS" at bounding box center [361, 409] width 98 height 13
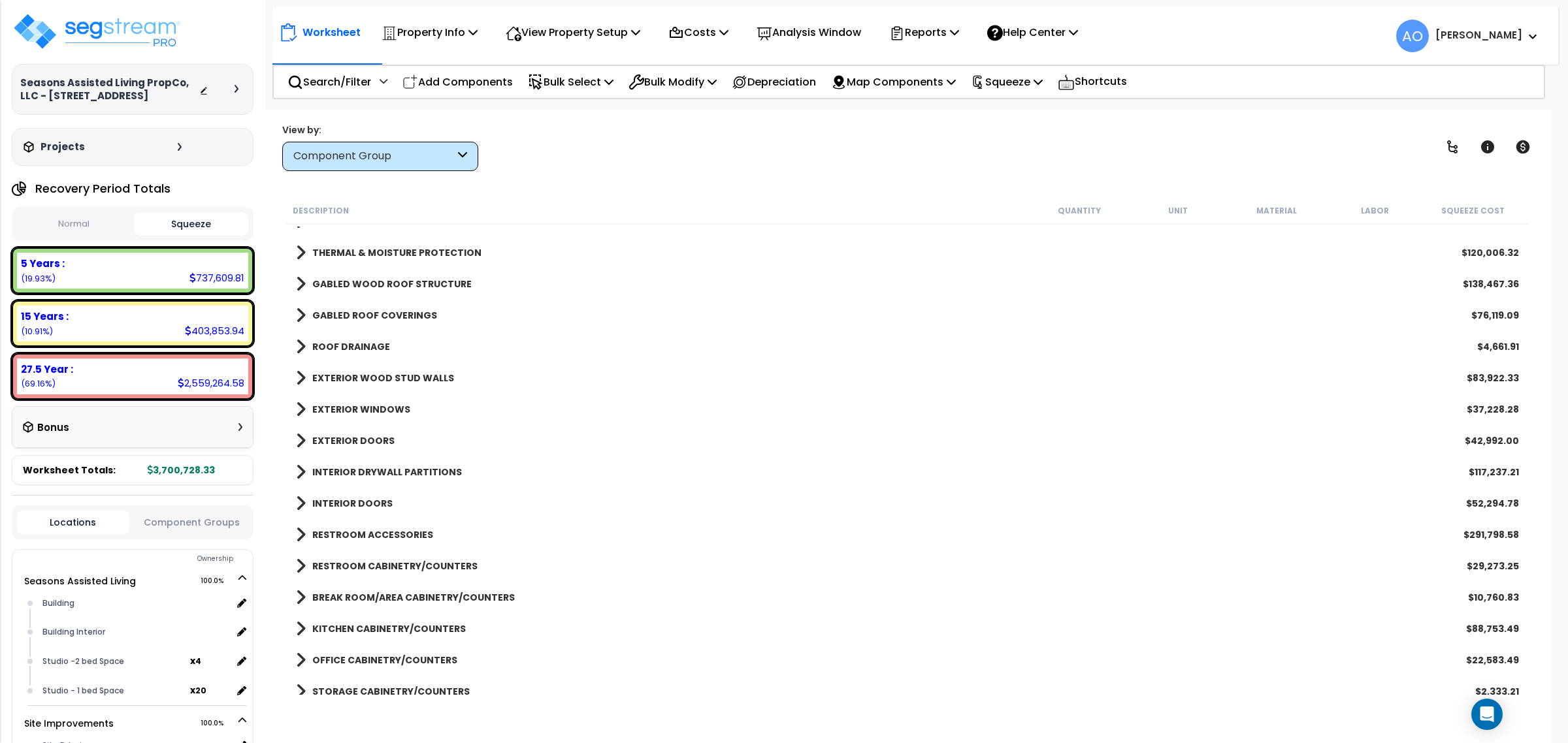
click at [368, 441] on b "EXTERIOR DOORS" at bounding box center [353, 440] width 82 height 13
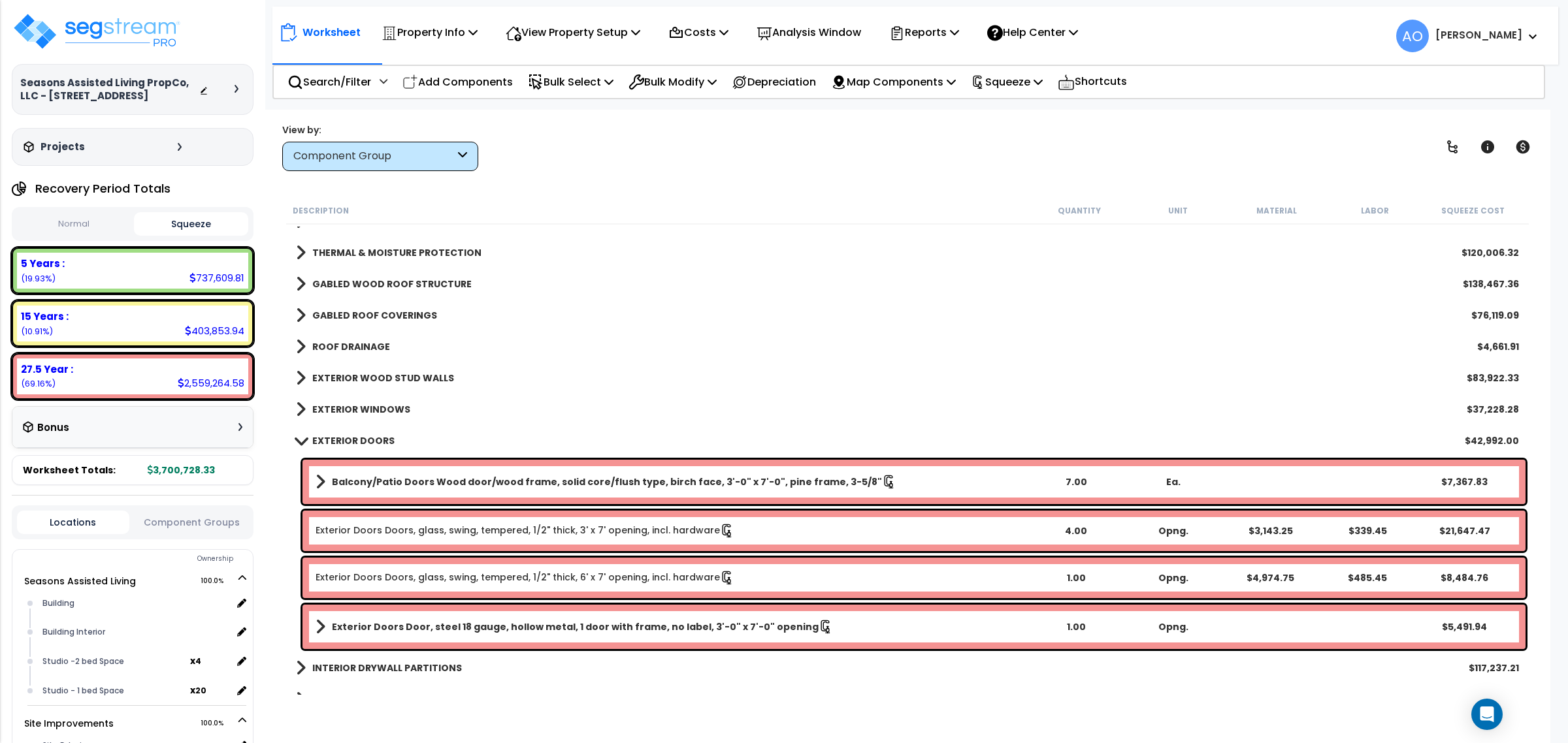
click at [368, 441] on b "EXTERIOR DOORS" at bounding box center [353, 440] width 82 height 13
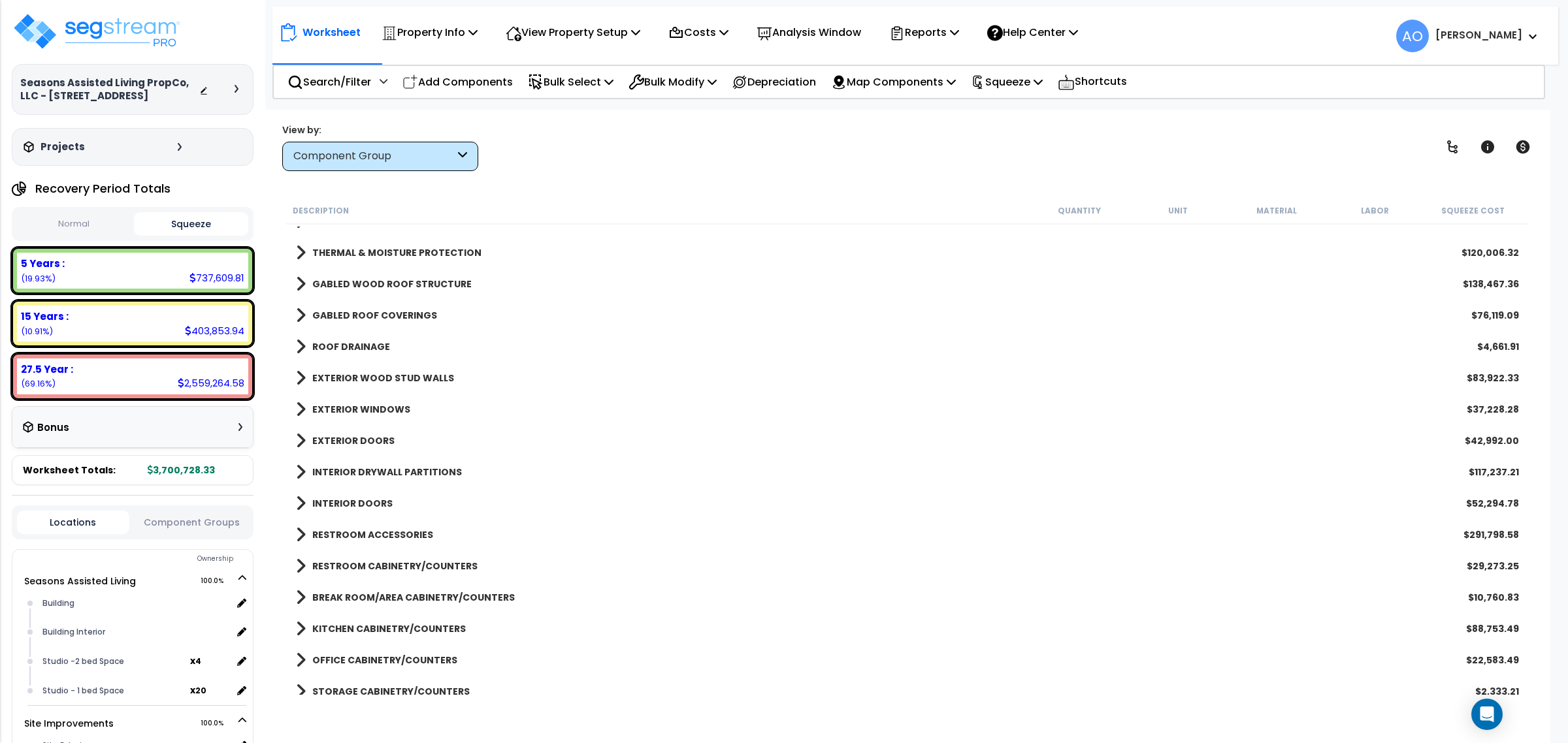
click at [380, 474] on b "INTERIOR DRYWALL PARTITIONS" at bounding box center [387, 472] width 150 height 13
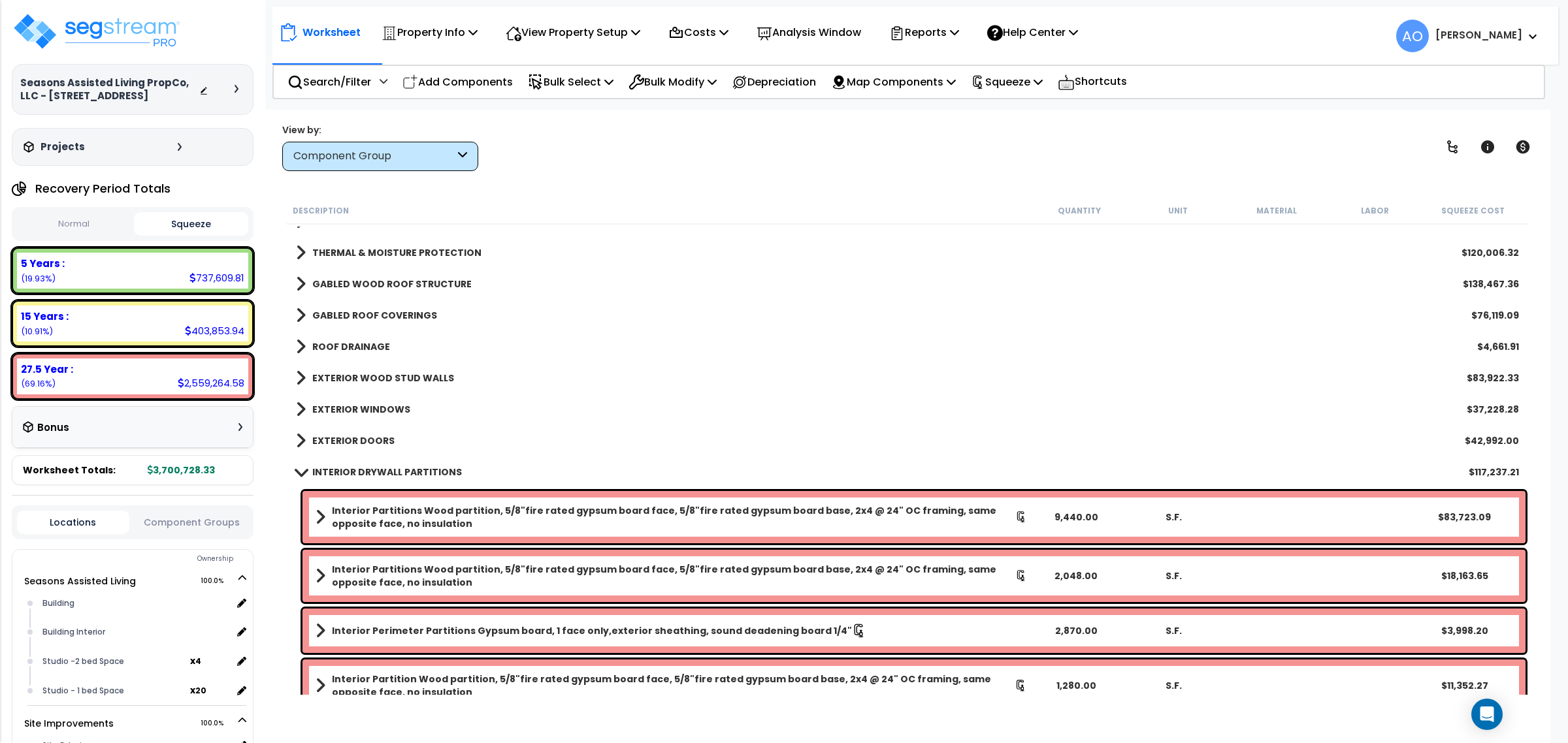
click at [380, 474] on b "INTERIOR DRYWALL PARTITIONS" at bounding box center [387, 472] width 150 height 13
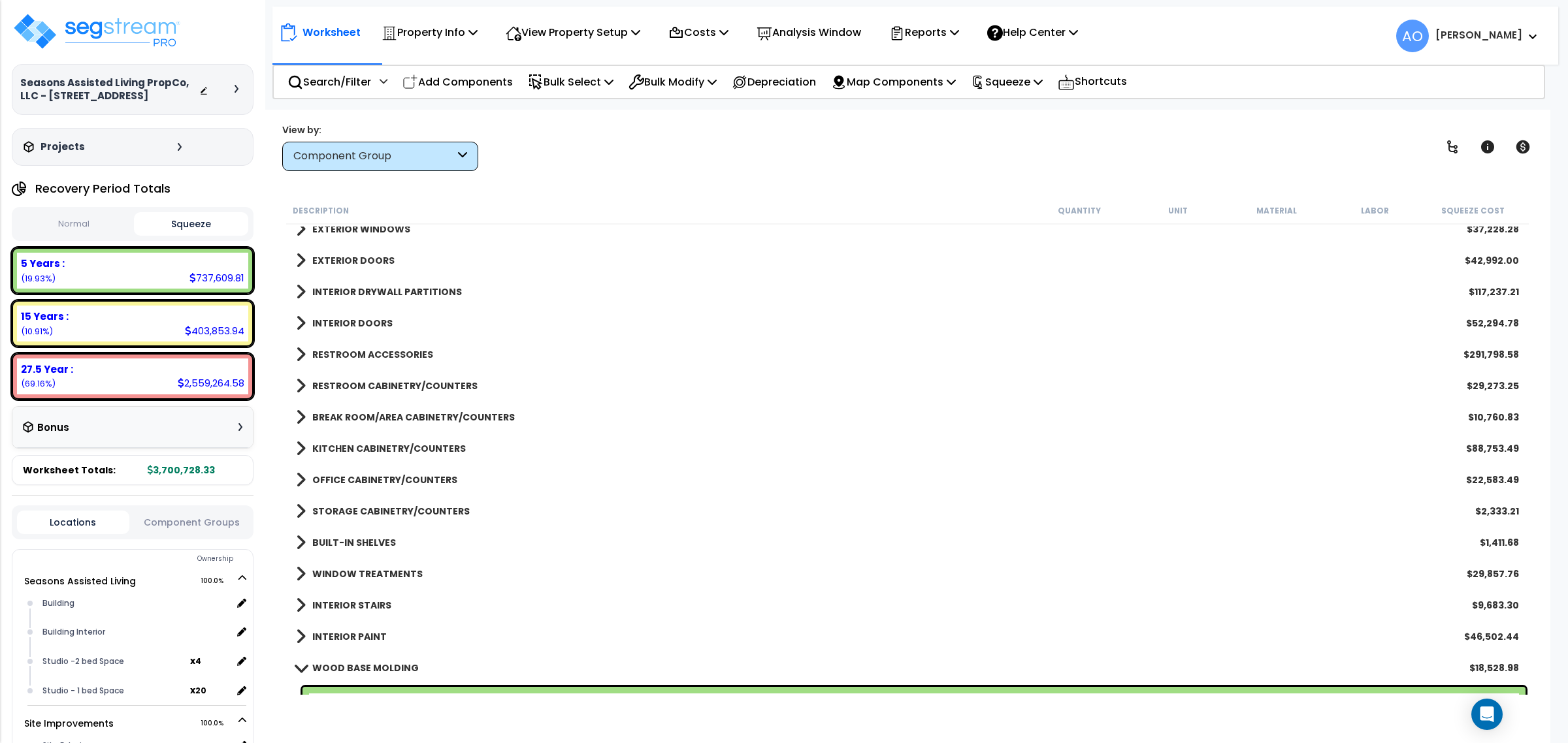
scroll to position [327, 0]
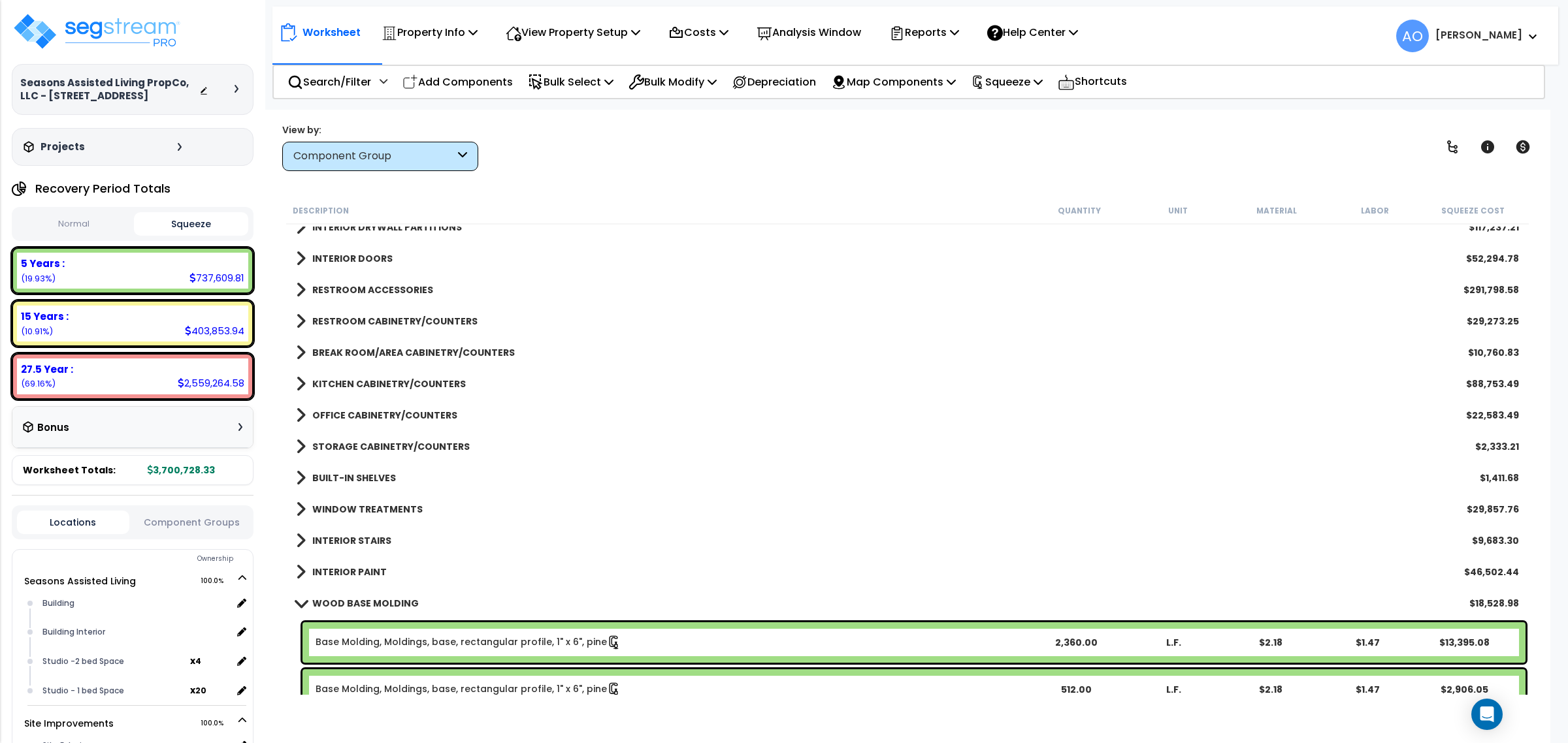
click at [350, 259] on b "INTERIOR DOORS" at bounding box center [352, 258] width 81 height 13
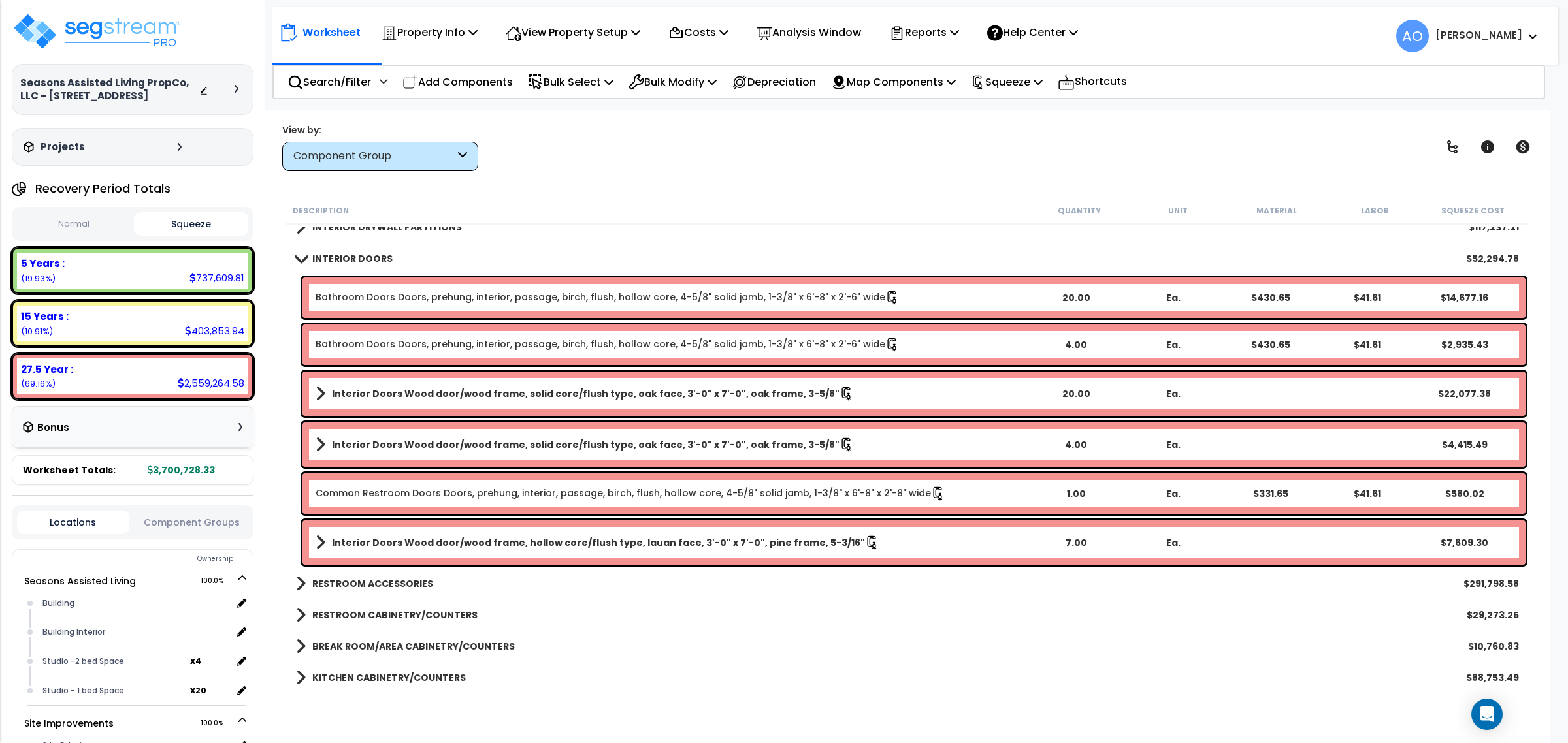
click at [342, 260] on b "INTERIOR DOORS" at bounding box center [352, 258] width 81 height 13
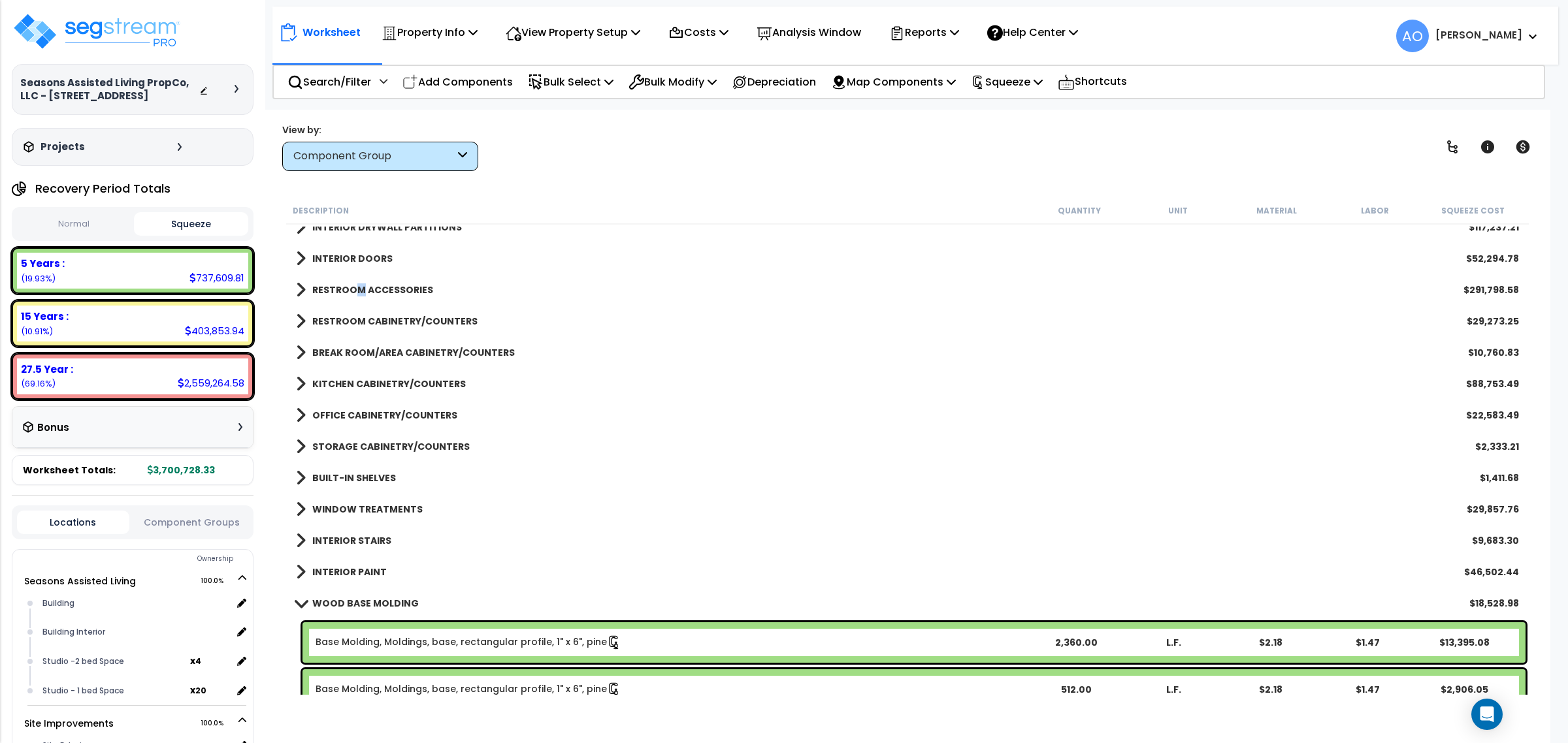
click at [358, 289] on b "RESTROOM ACCESSORIES" at bounding box center [373, 289] width 120 height 13
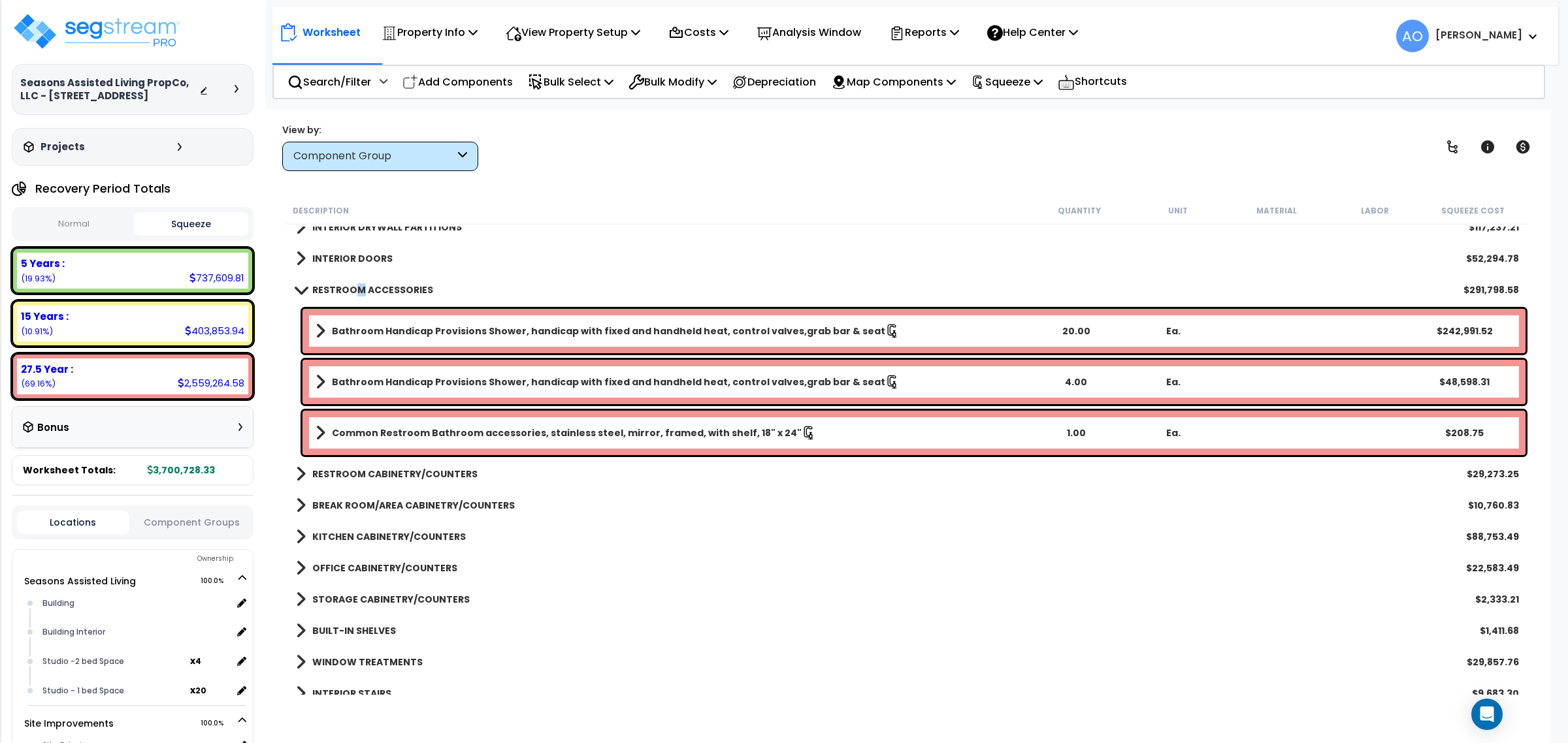
click at [359, 288] on b "RESTROOM ACCESSORIES" at bounding box center [373, 289] width 120 height 13
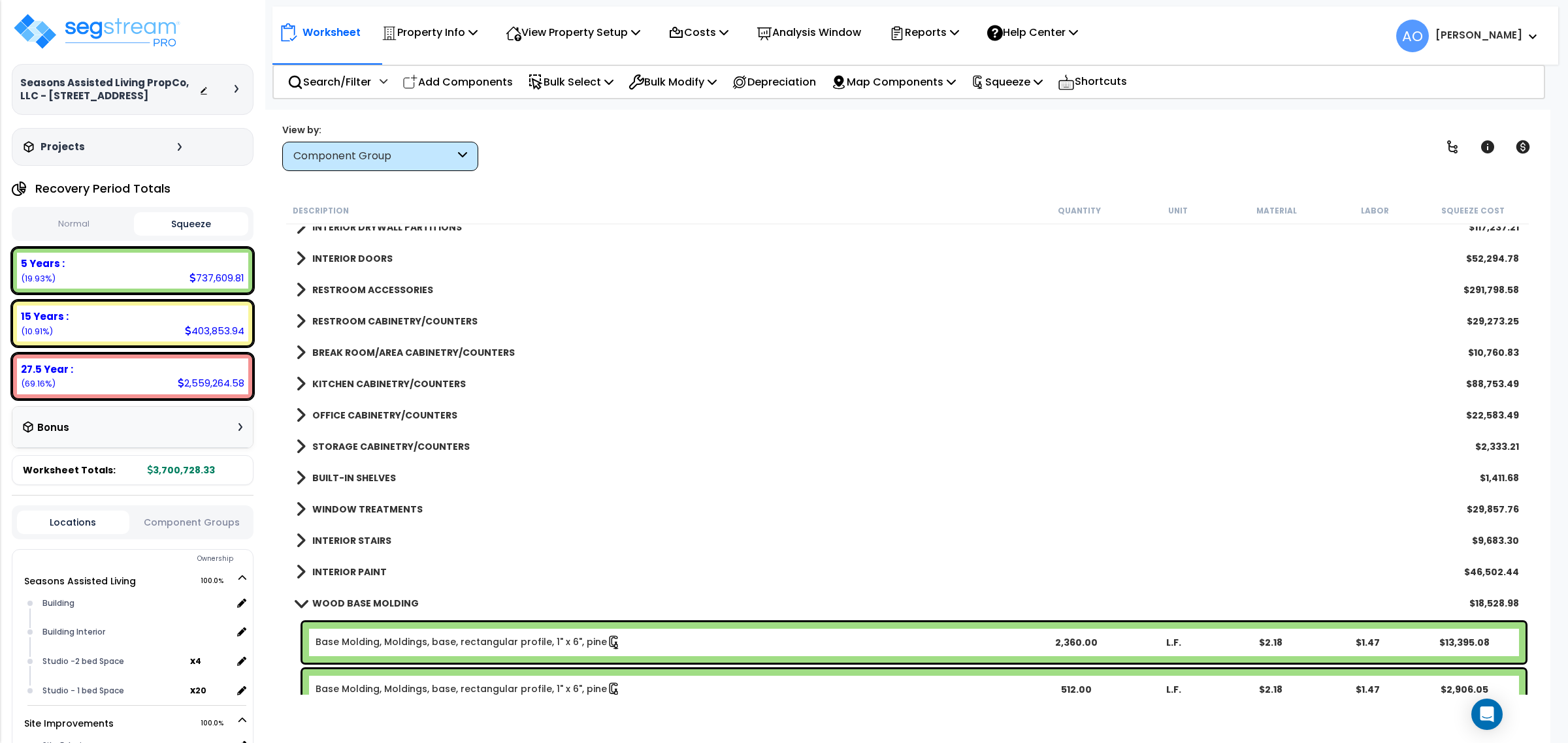
click at [377, 328] on link "RESTROOM CABINETRY/COUNTERS" at bounding box center [386, 321] width 182 height 18
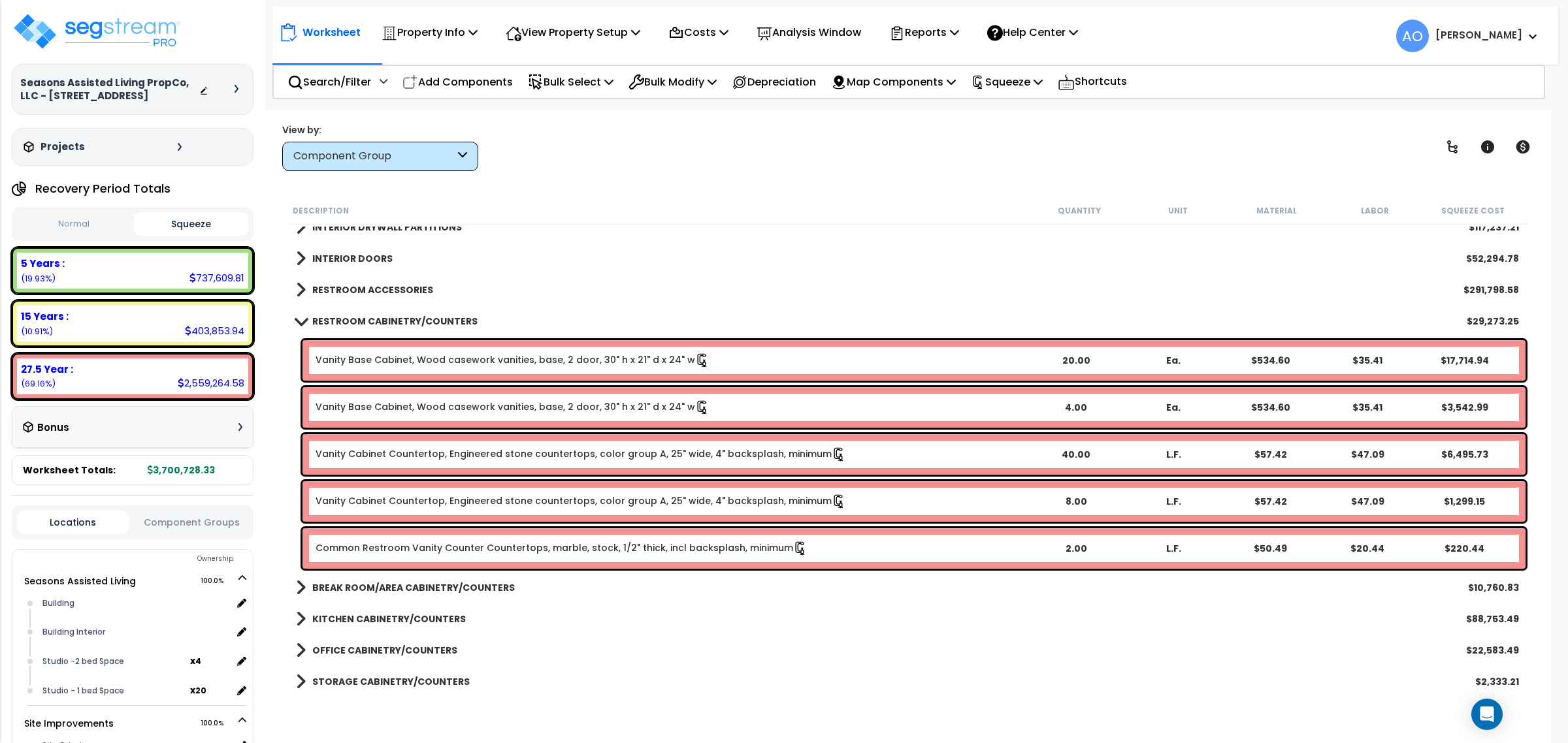
click at [383, 324] on b "RESTROOM CABINETRY/COUNTERS" at bounding box center [395, 321] width 165 height 13
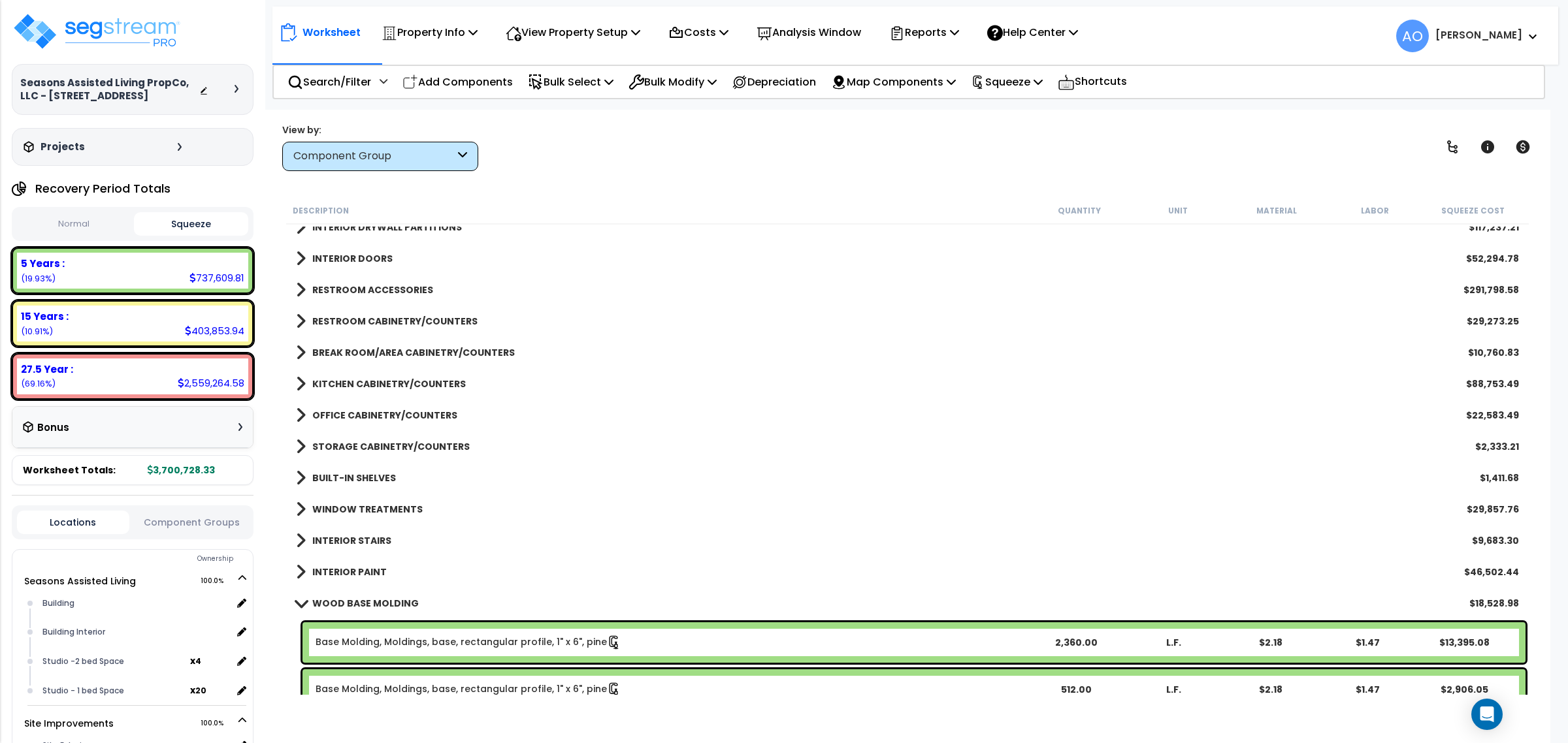
click at [416, 355] on b "BREAK ROOM/AREA CABINETRY/COUNTERS" at bounding box center [413, 352] width 203 height 13
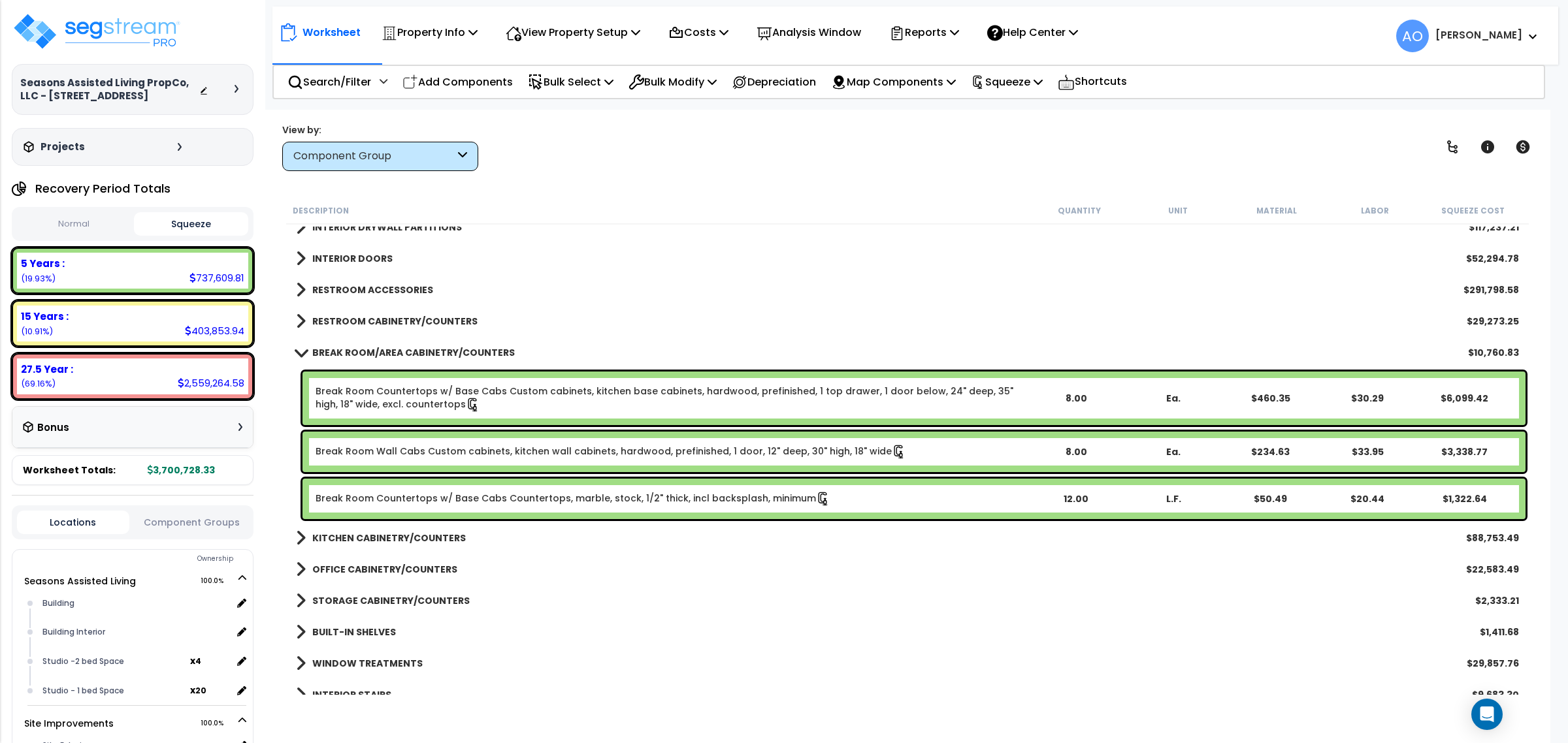
click at [396, 530] on div "KITCHEN CABINETRY/COUNTERS $88,753.49" at bounding box center [907, 538] width 1236 height 32
click at [401, 535] on b "KITCHEN CABINETRY/COUNTERS" at bounding box center [389, 537] width 154 height 13
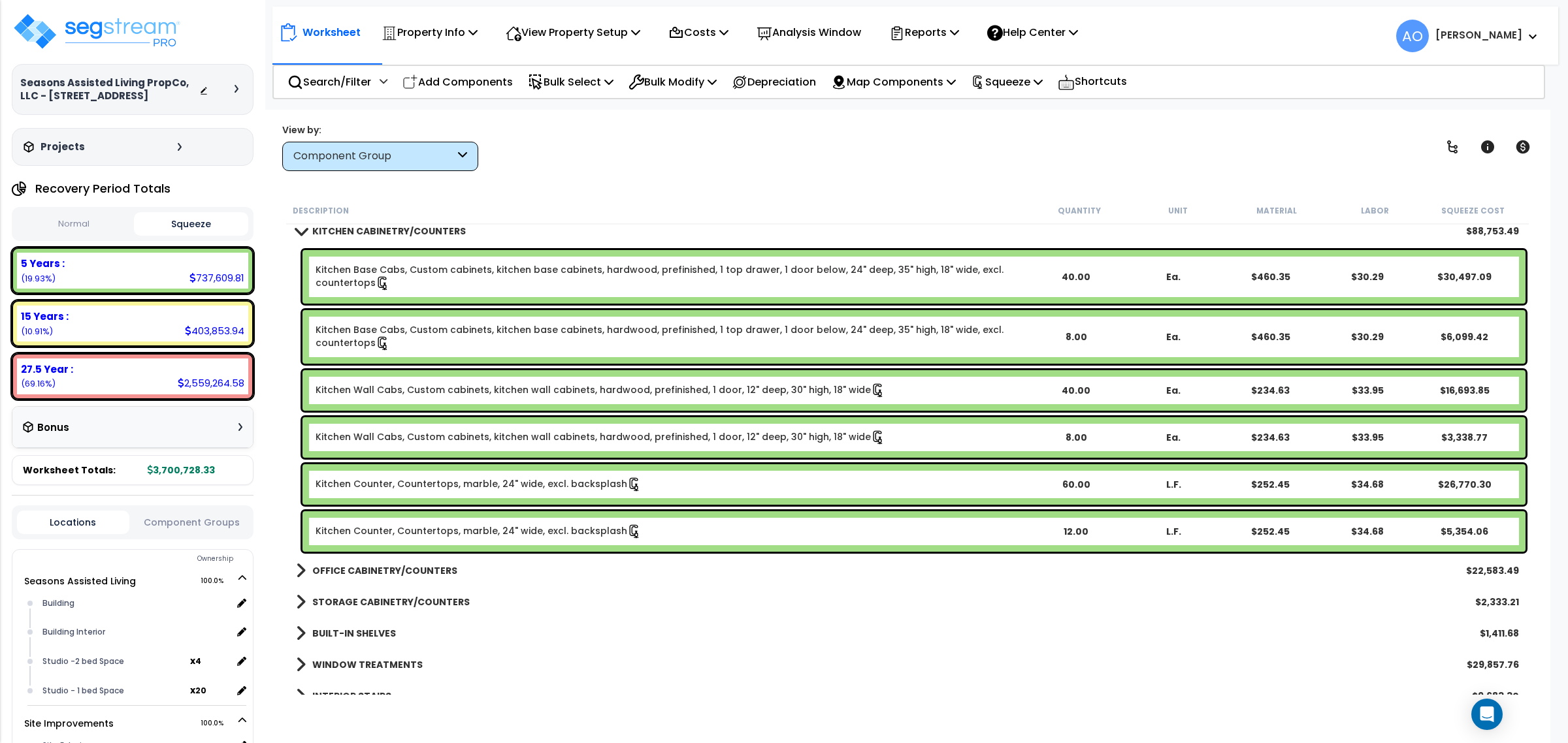
scroll to position [816, 0]
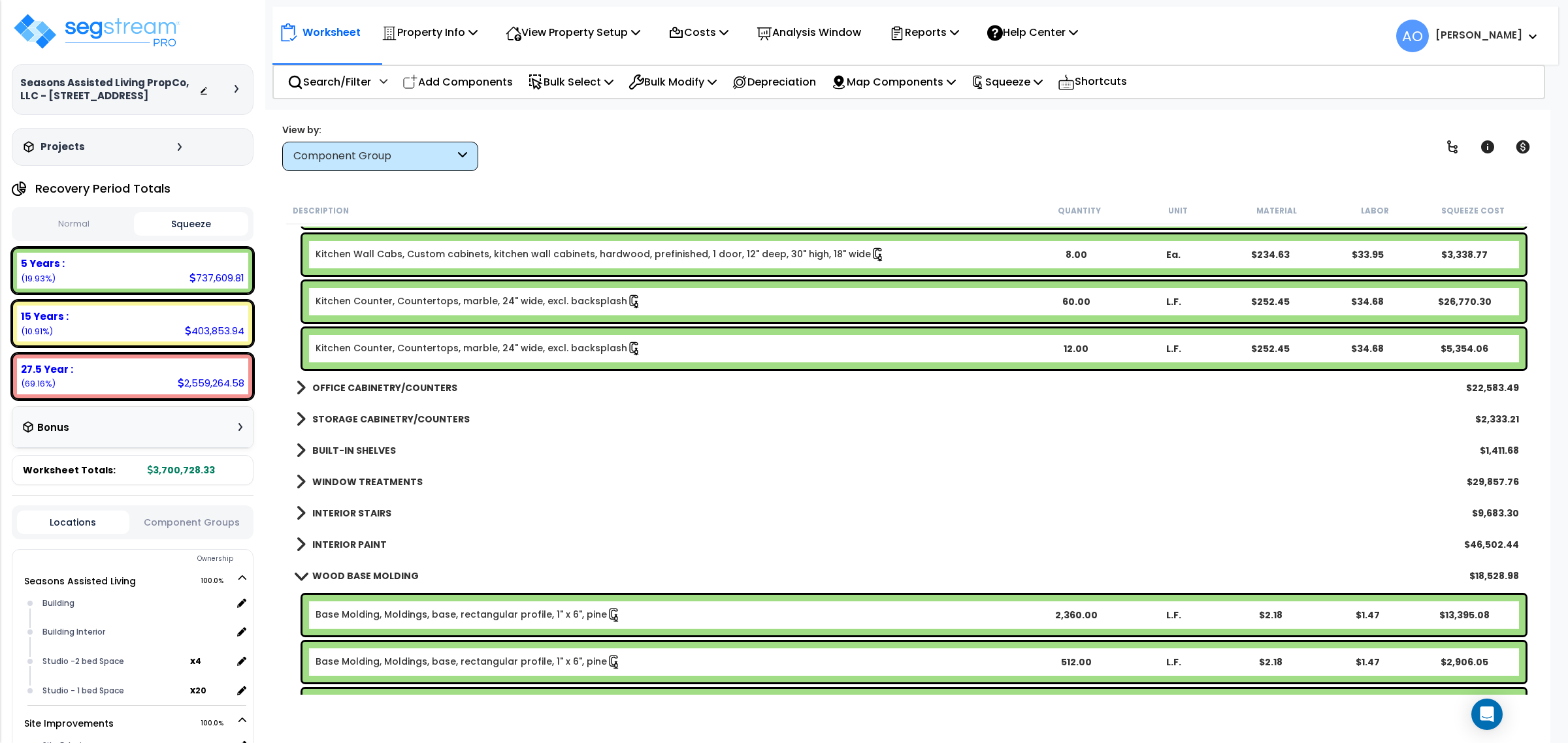
click at [399, 383] on b "OFFICE CABINETRY/COUNTERS" at bounding box center [385, 388] width 145 height 13
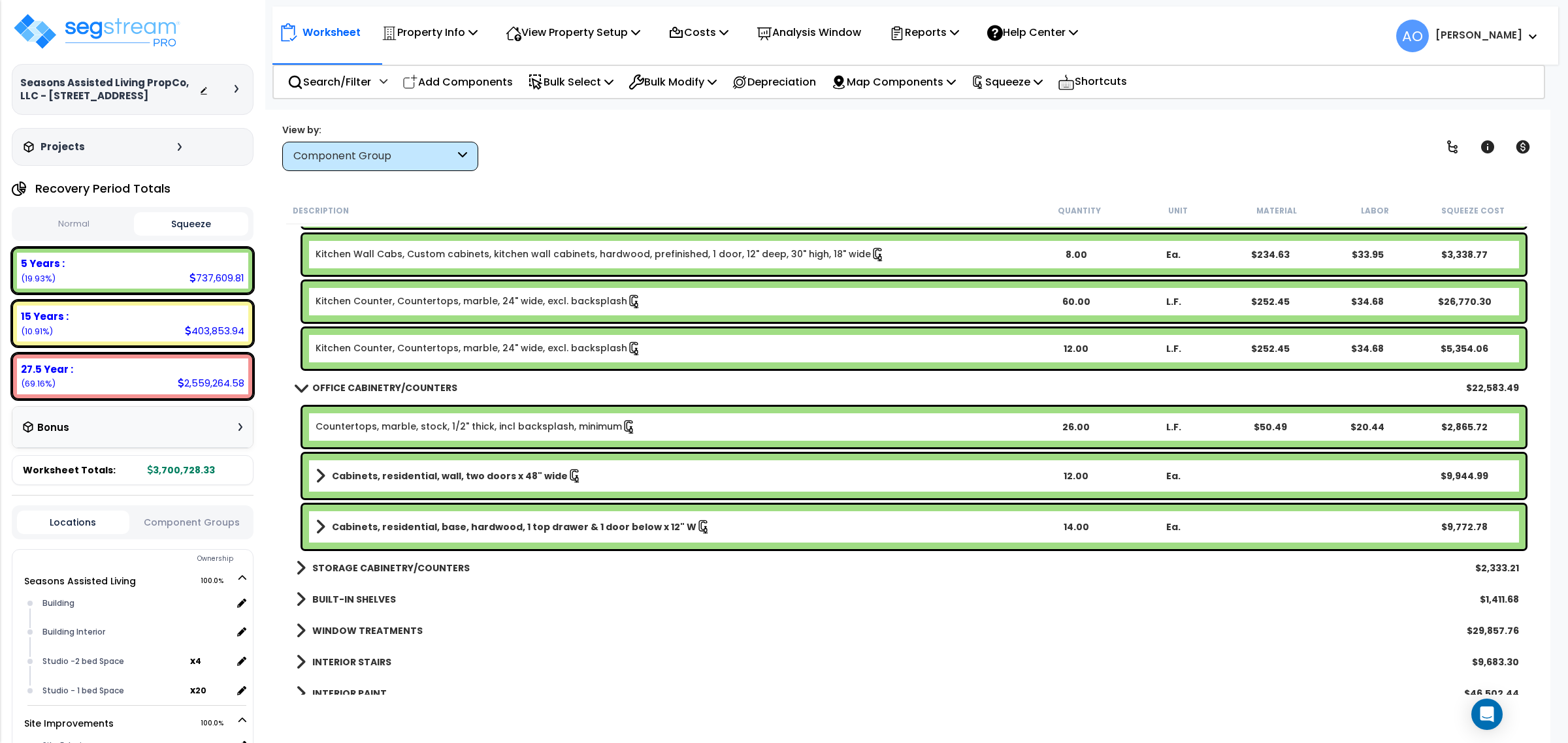
click at [399, 383] on b "OFFICE CABINETRY/COUNTERS" at bounding box center [385, 388] width 145 height 13
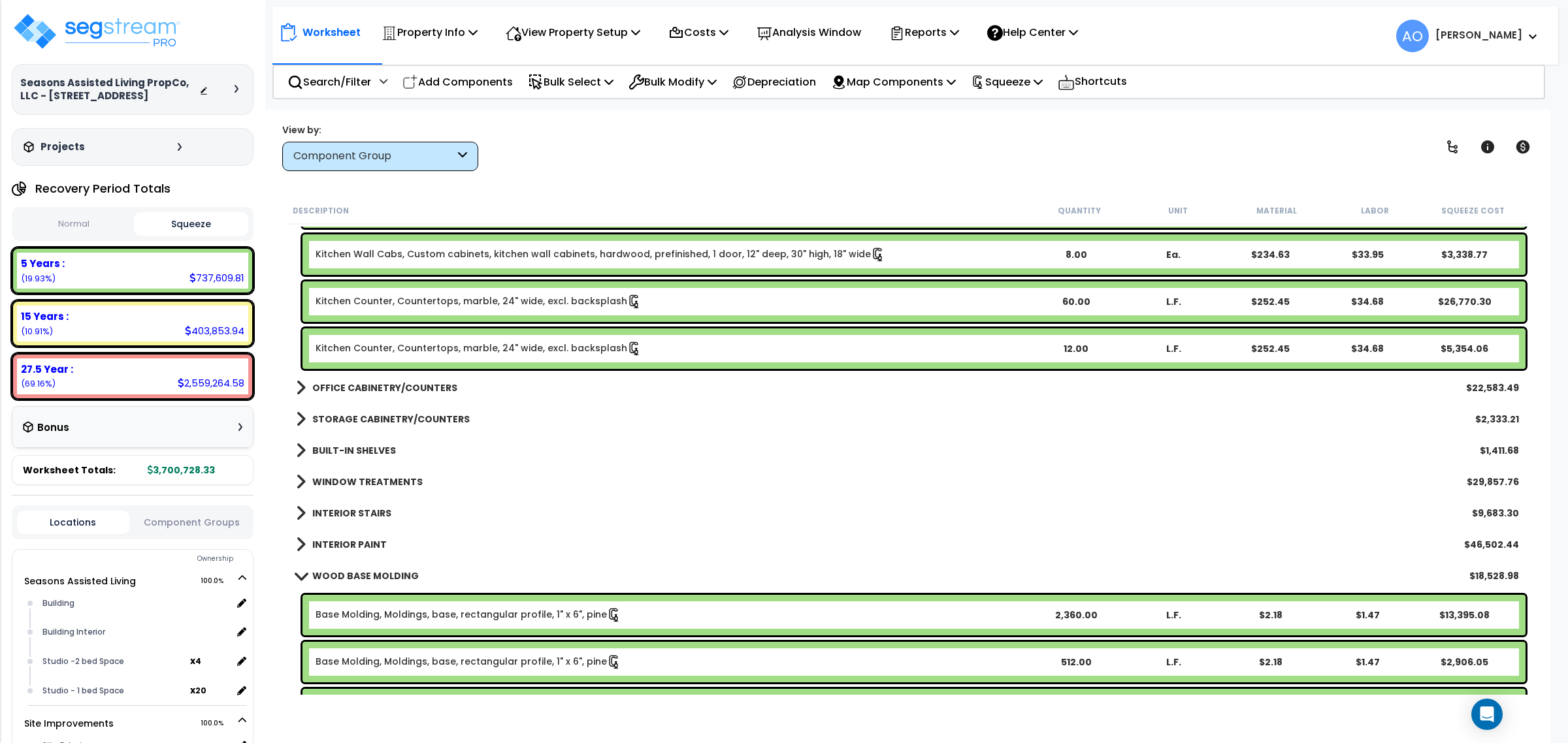
click at [410, 419] on b "STORAGE CABINETRY/COUNTERS" at bounding box center [391, 419] width 157 height 13
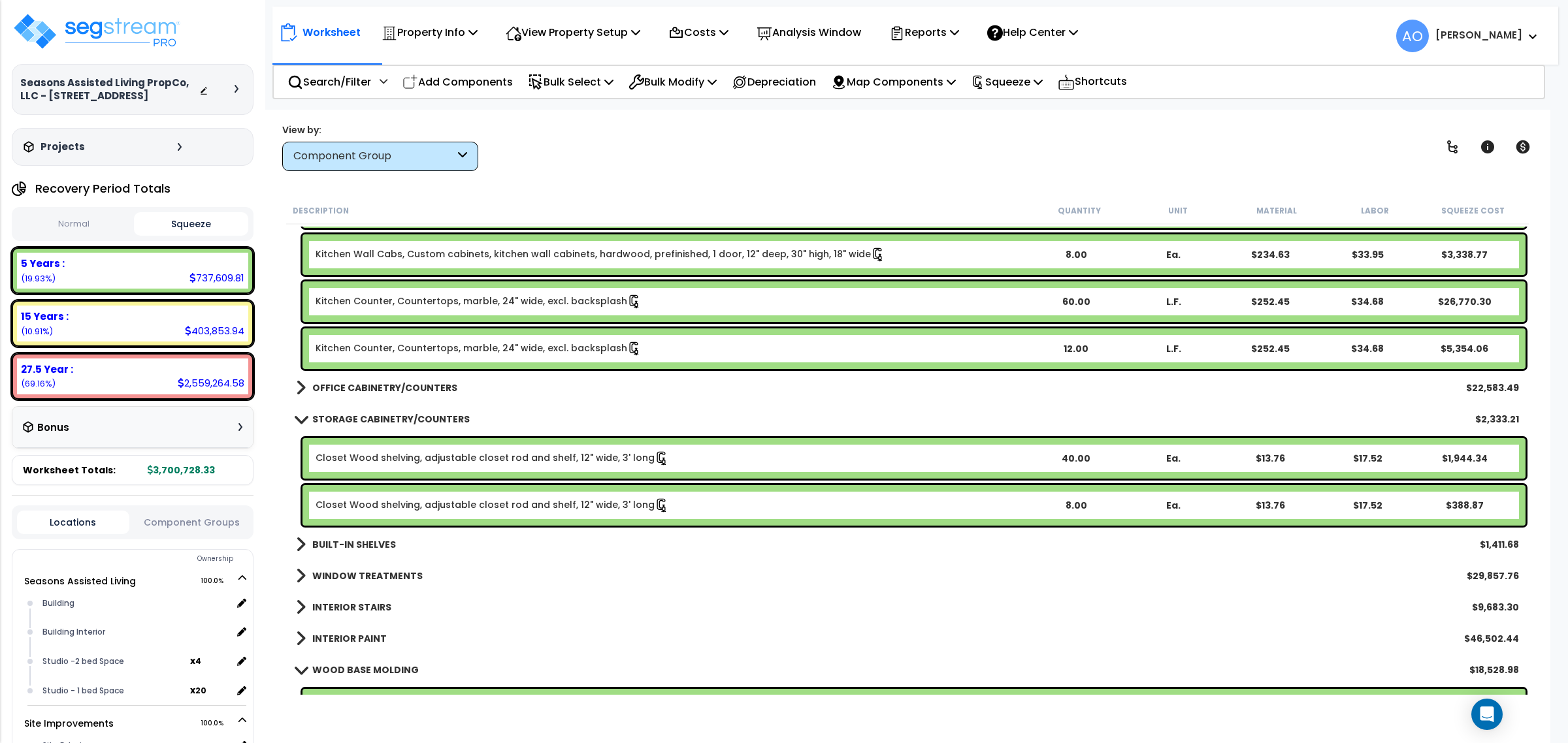
click at [410, 419] on b "STORAGE CABINETRY/COUNTERS" at bounding box center [391, 419] width 157 height 13
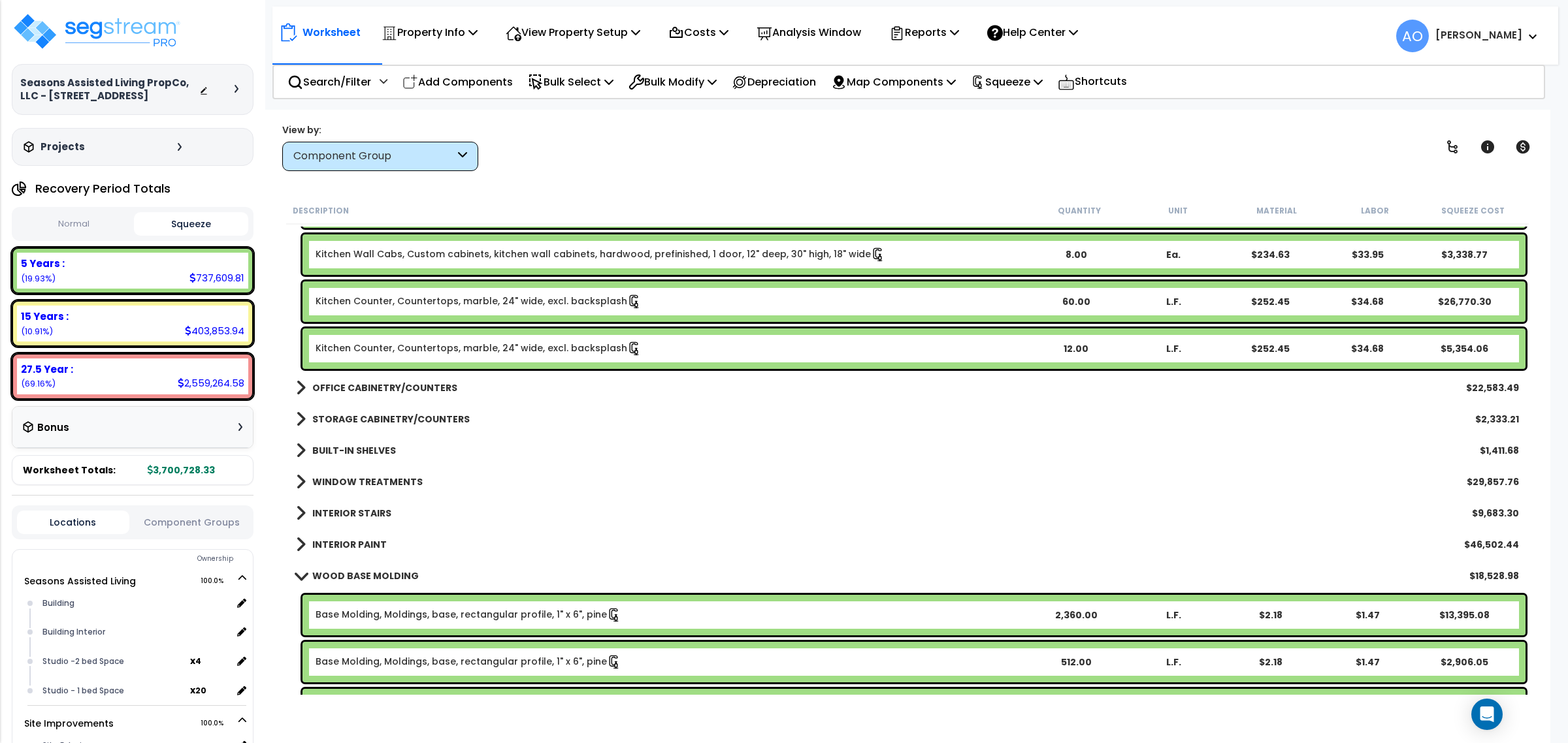
click at [362, 447] on b "BUILT-IN SHELVES" at bounding box center [354, 450] width 84 height 13
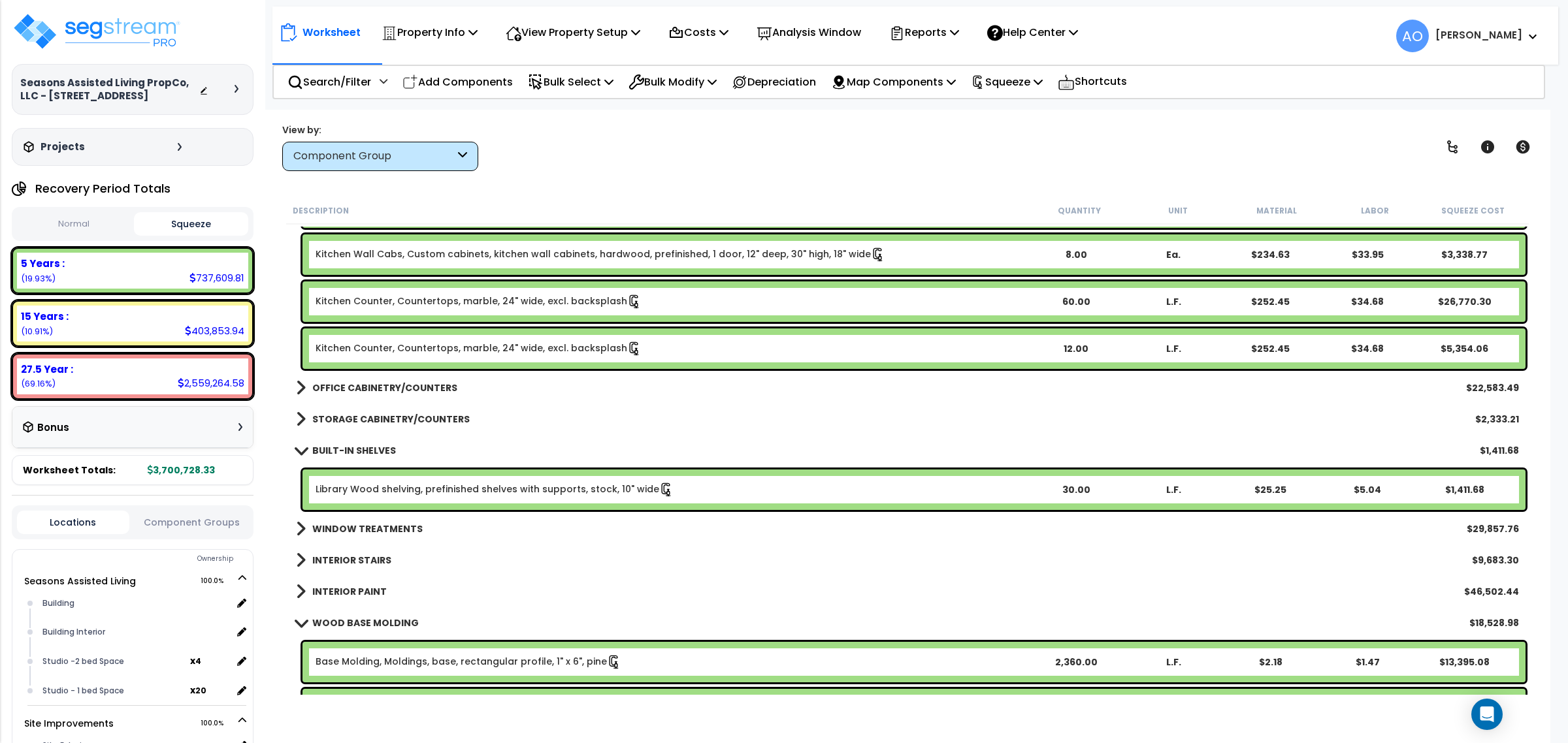
click at [363, 446] on b "BUILT-IN SHELVES" at bounding box center [354, 450] width 84 height 13
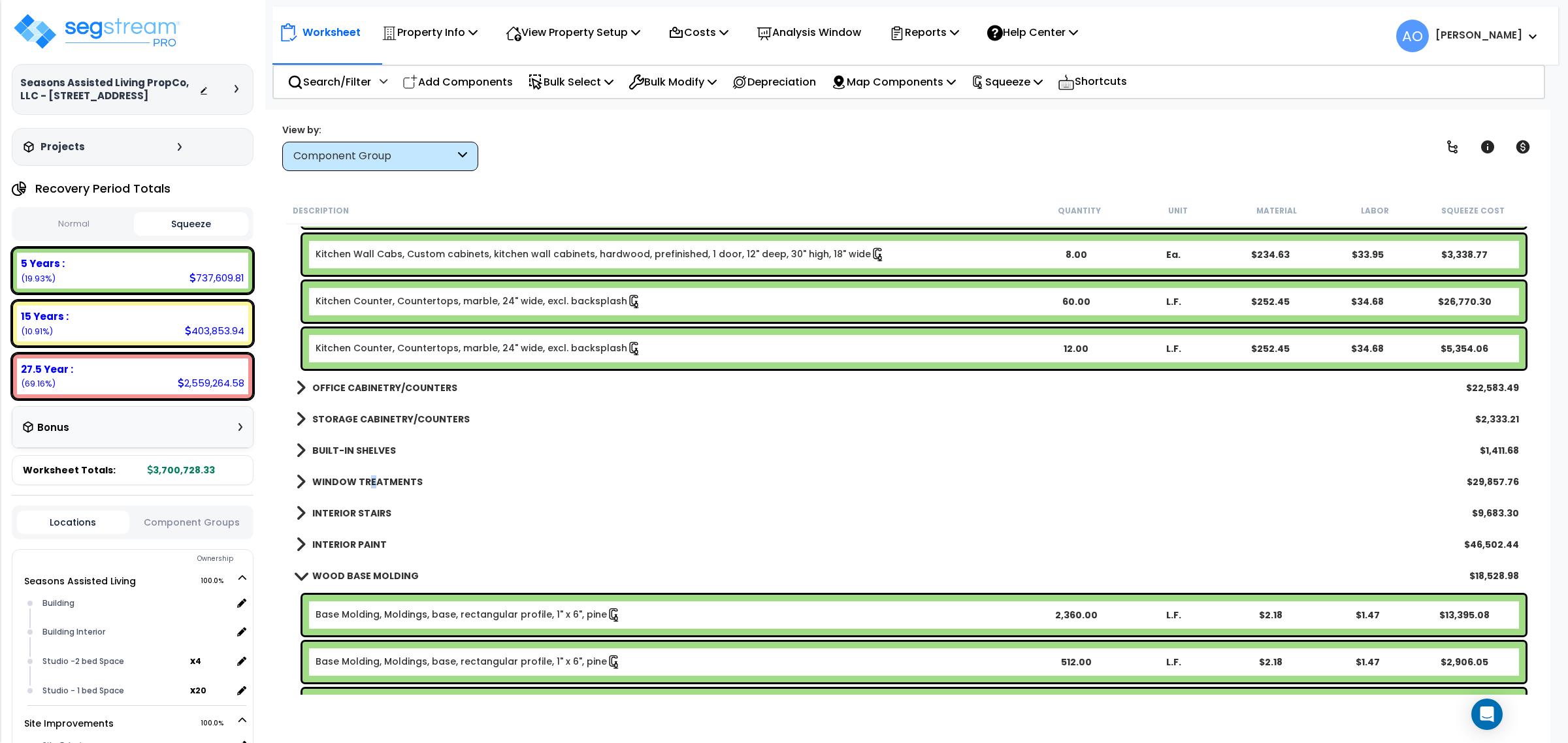
click at [370, 475] on link "WINDOW TREATMENTS" at bounding box center [359, 482] width 127 height 18
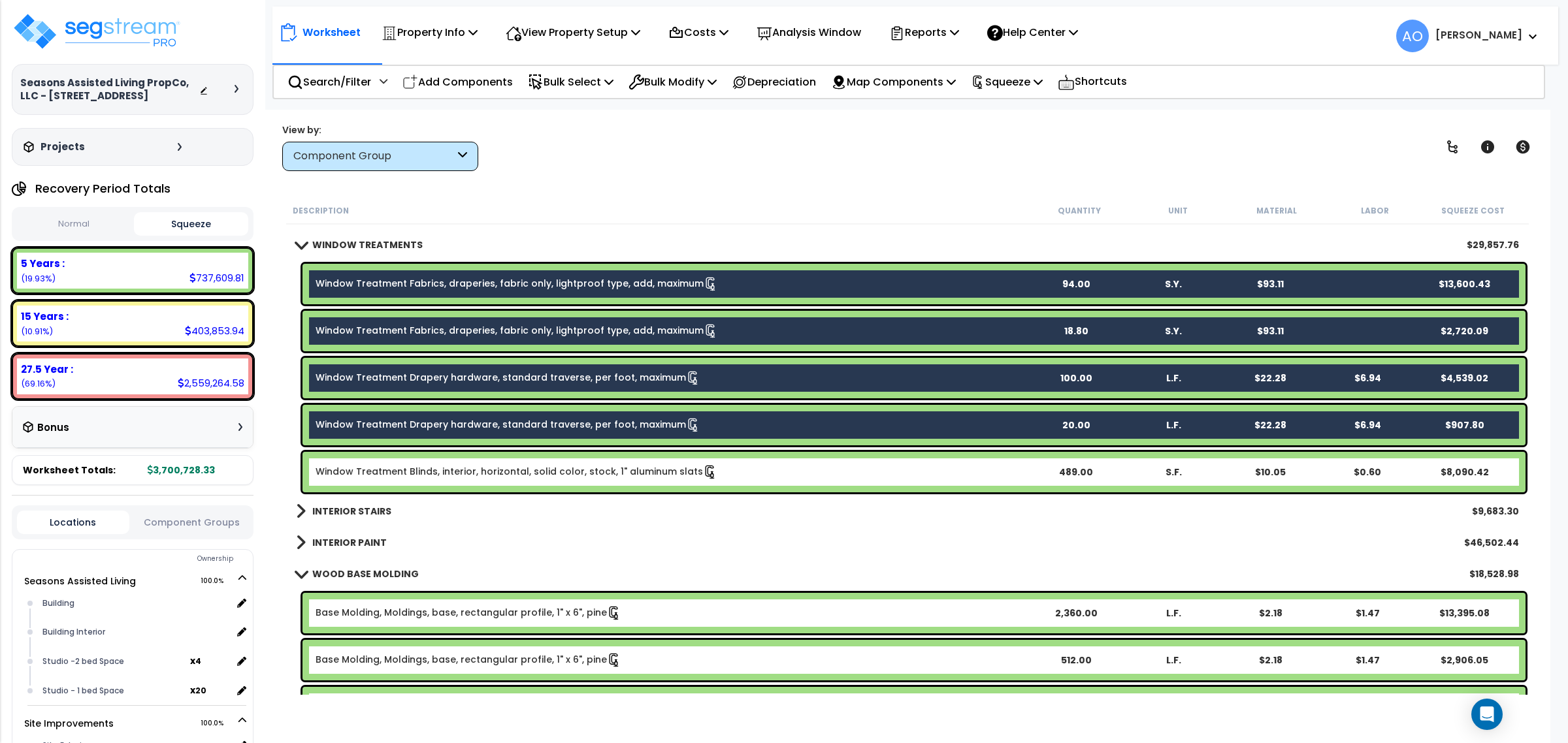
scroll to position [1061, 0]
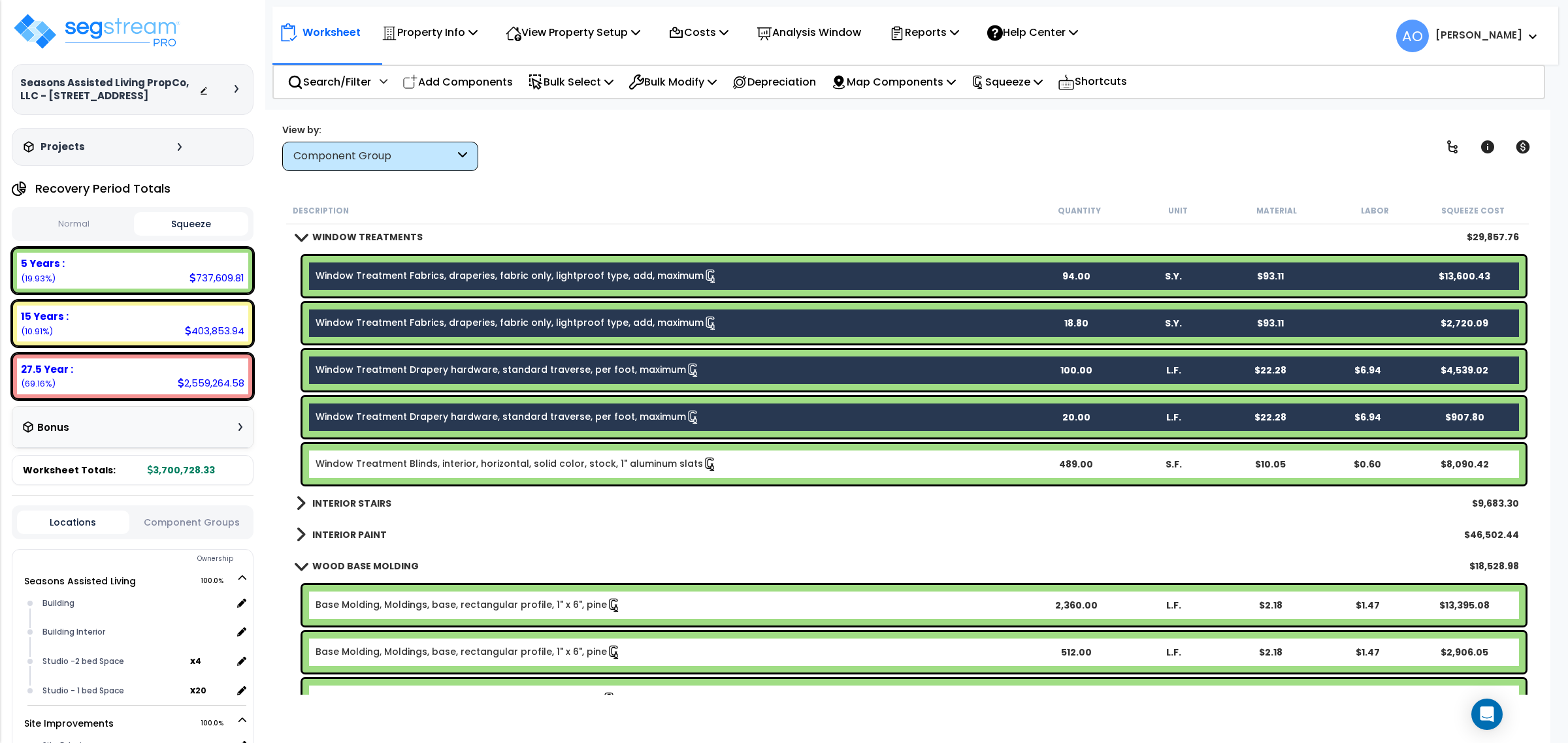
click at [361, 236] on b "WINDOW TREATMENTS" at bounding box center [368, 236] width 111 height 13
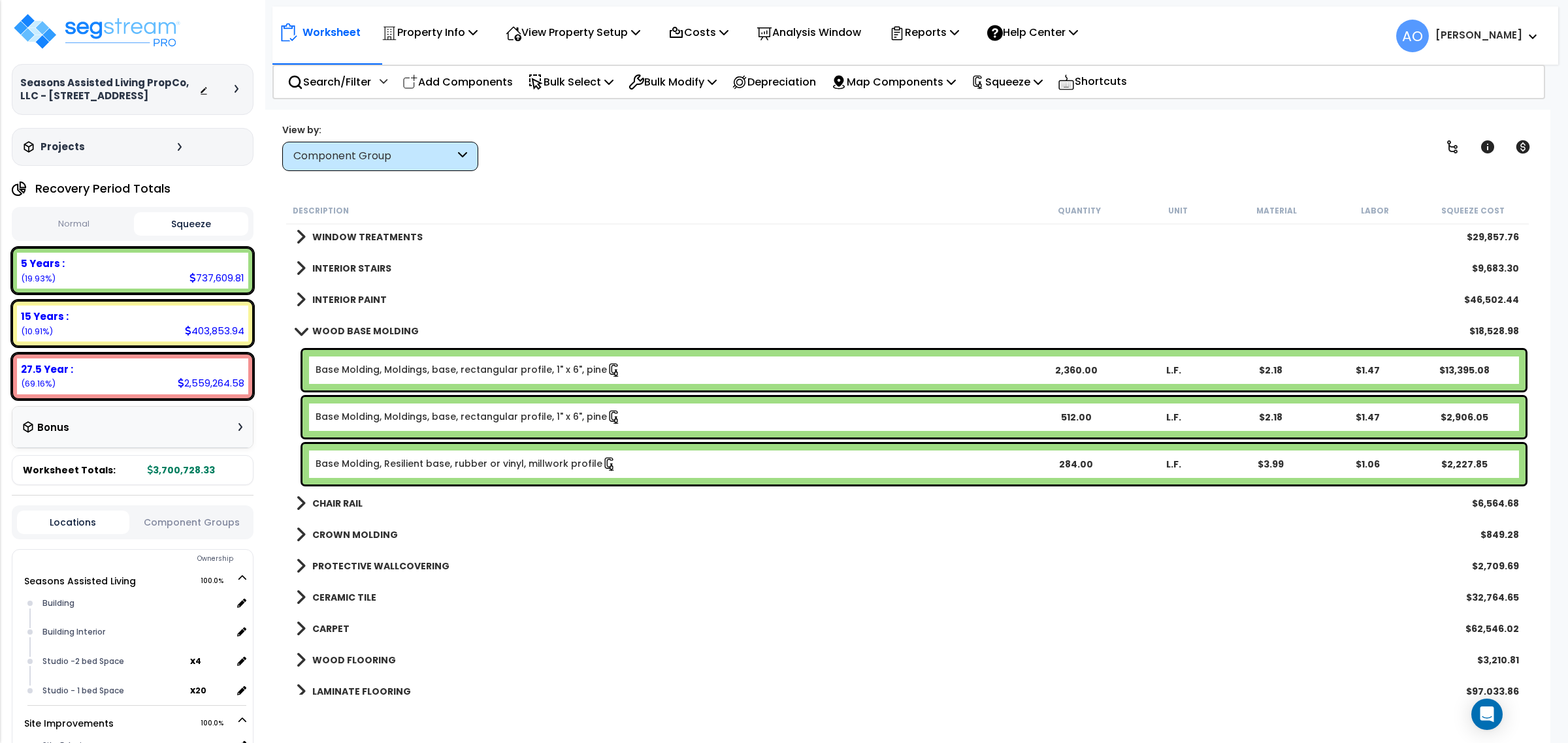
click at [361, 331] on b "WOOD BASE MOLDING" at bounding box center [365, 330] width 106 height 13
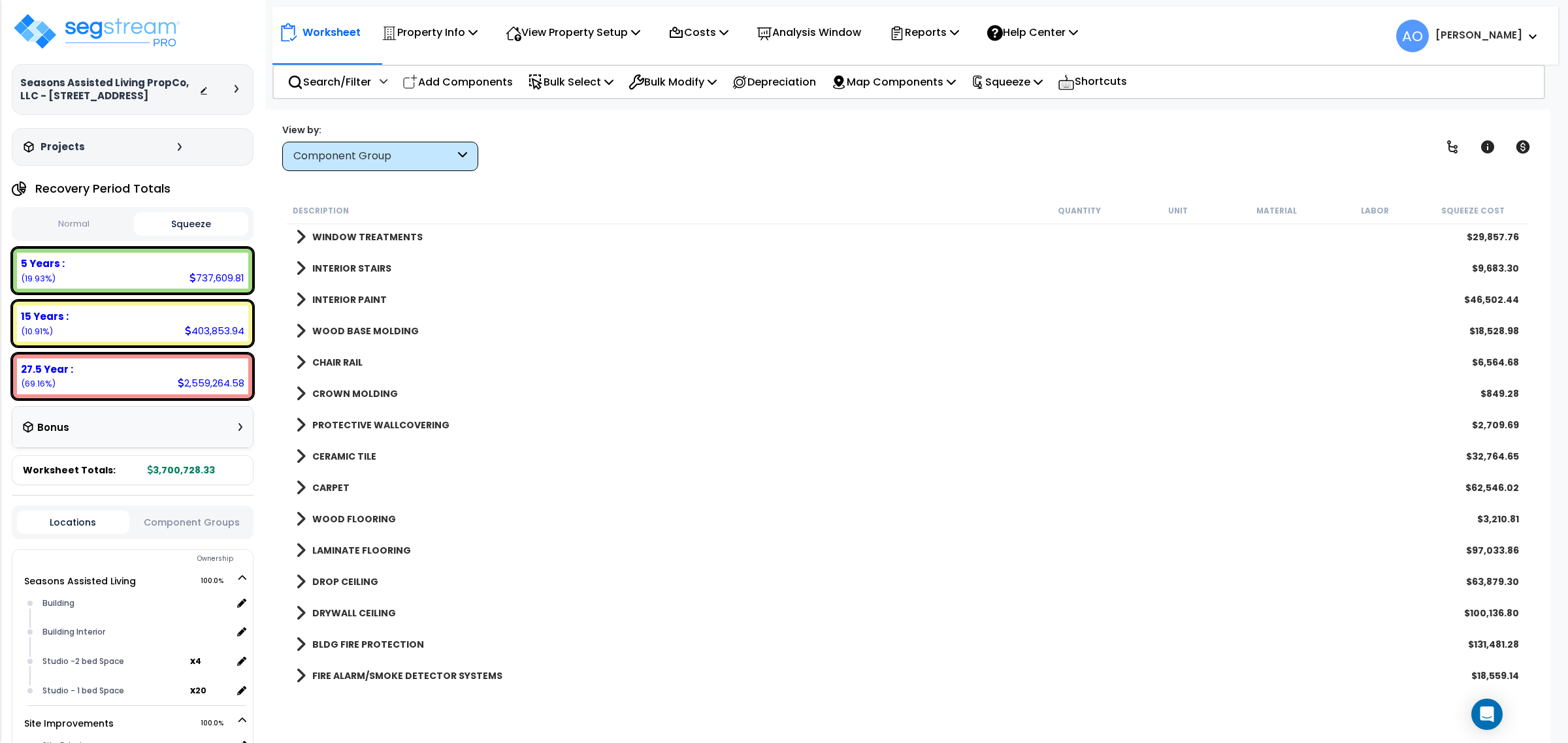
click at [338, 358] on b "CHAIR RAIL" at bounding box center [337, 362] width 50 height 13
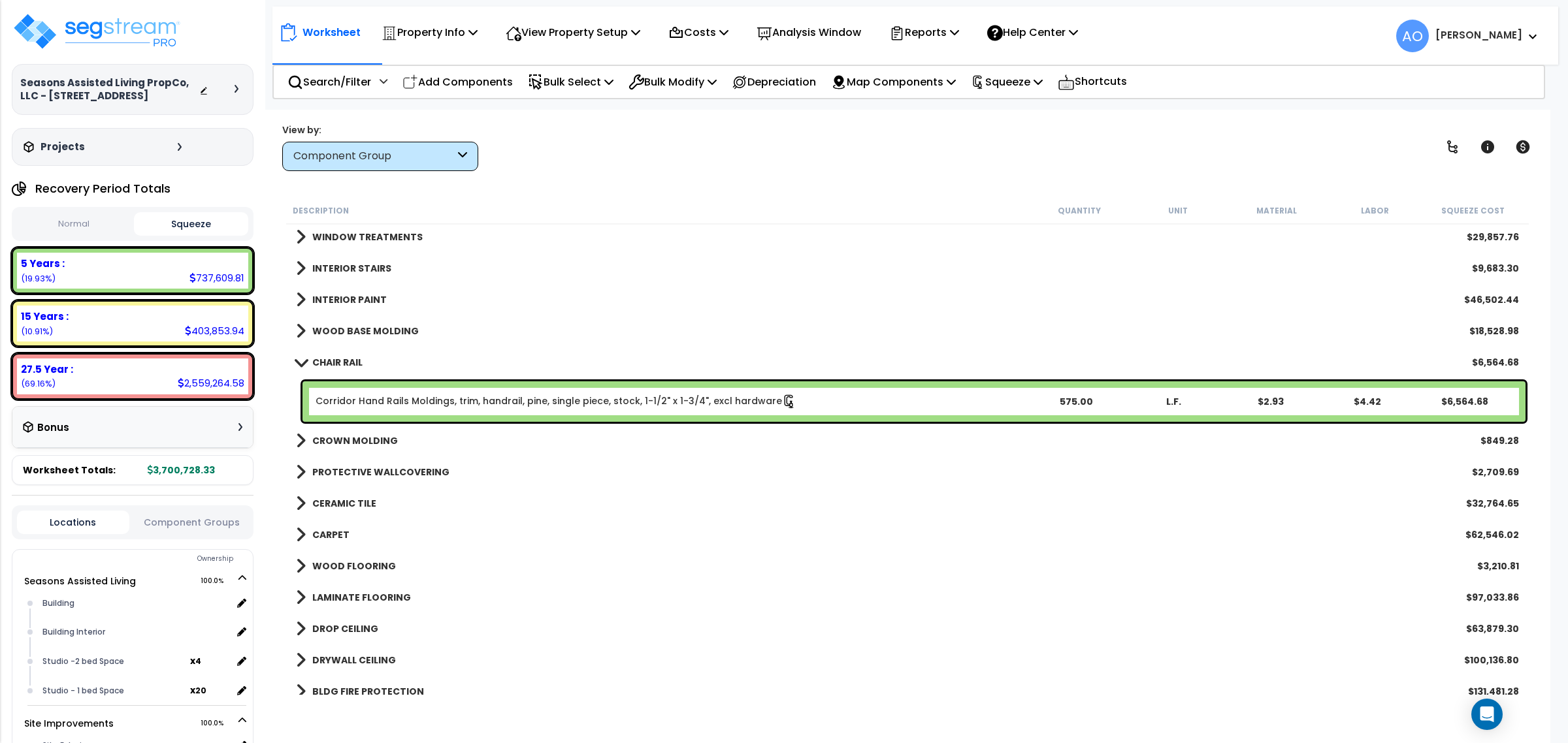
click at [338, 358] on b "CHAIR RAIL" at bounding box center [337, 362] width 50 height 13
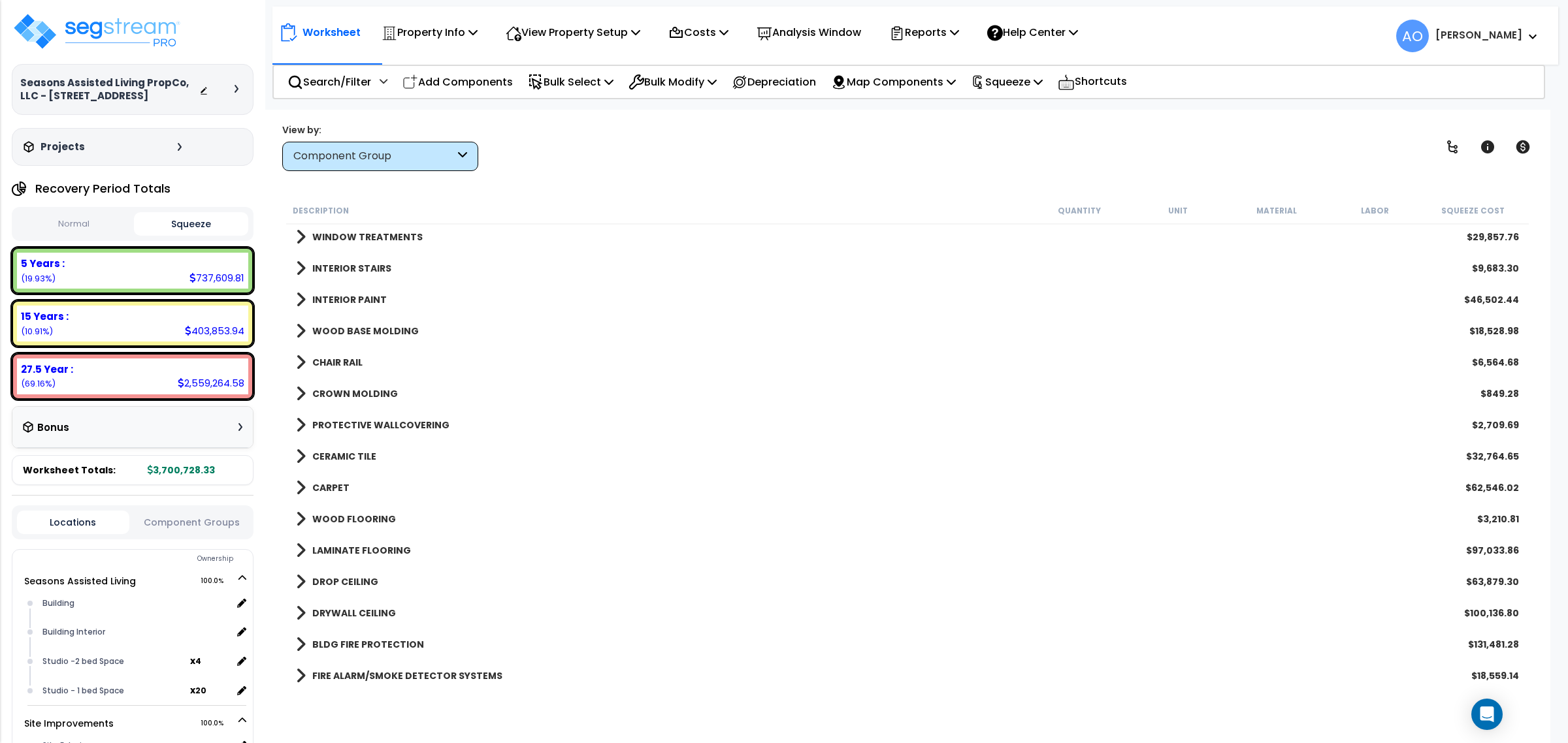
click at [351, 382] on div "CROWN MOLDING $849.28" at bounding box center [907, 394] width 1236 height 32
click at [352, 388] on b "CROWN MOLDING" at bounding box center [355, 393] width 86 height 13
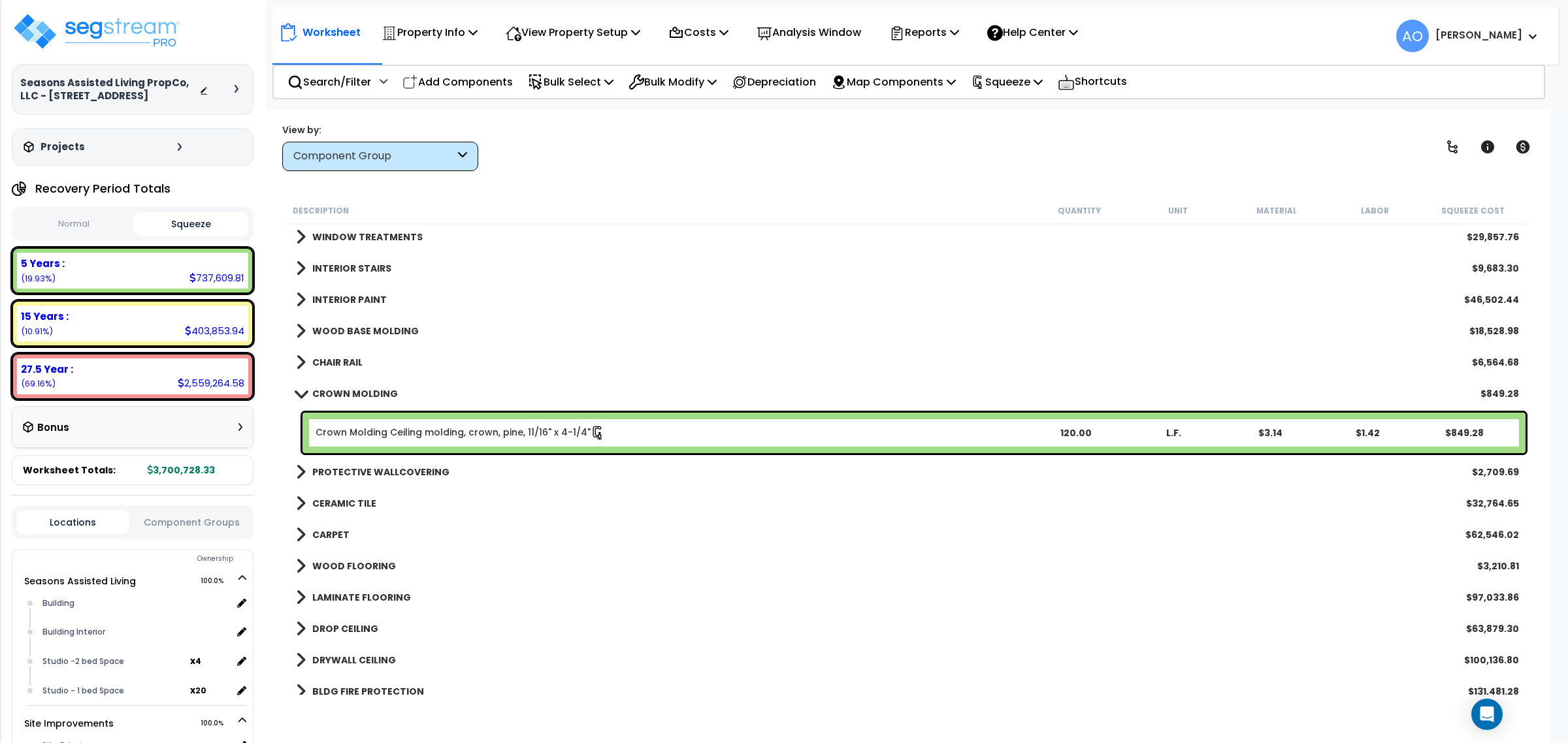
click at [356, 397] on b "CROWN MOLDING" at bounding box center [355, 393] width 86 height 13
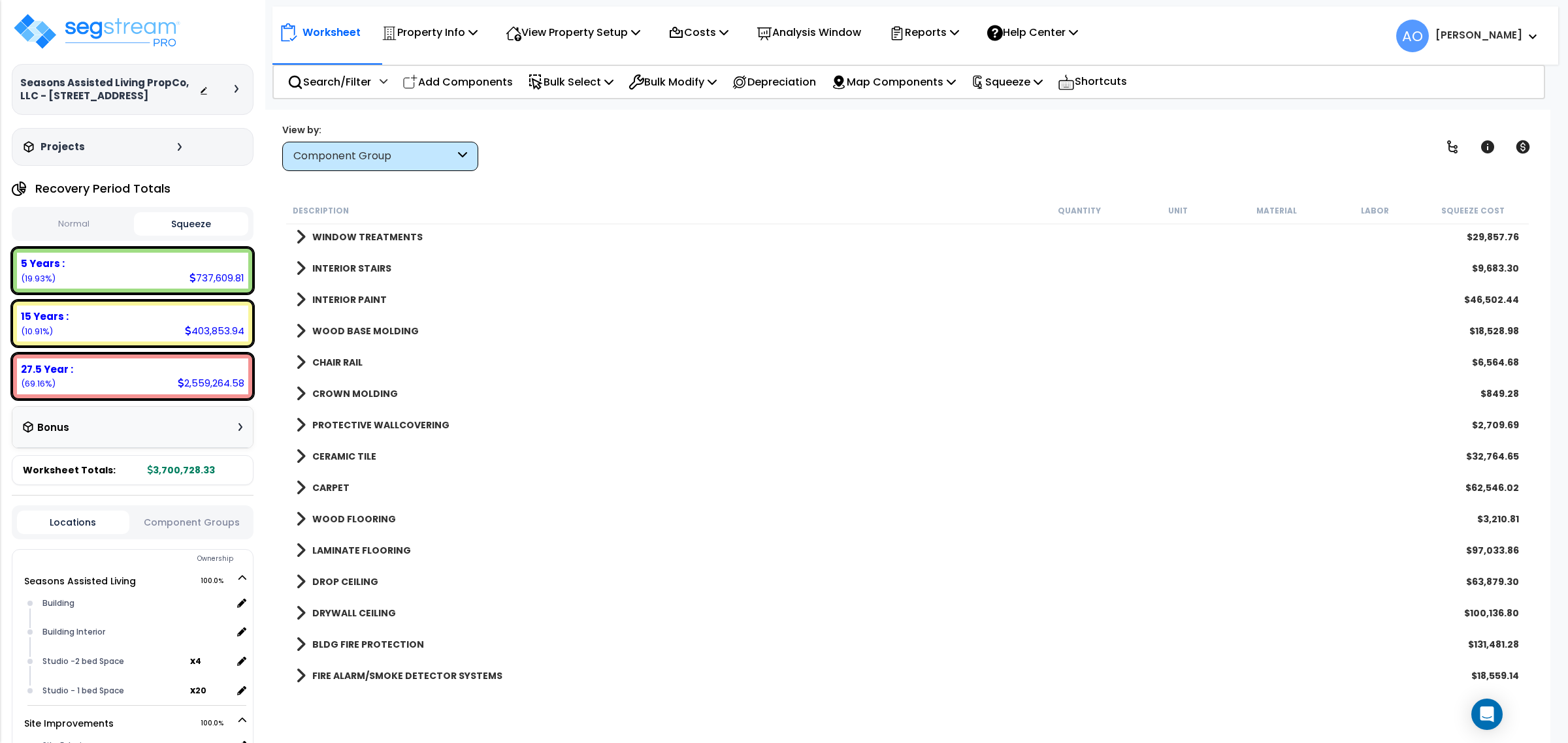
click at [371, 428] on b "PROTECTIVE WALLCOVERING" at bounding box center [381, 425] width 137 height 13
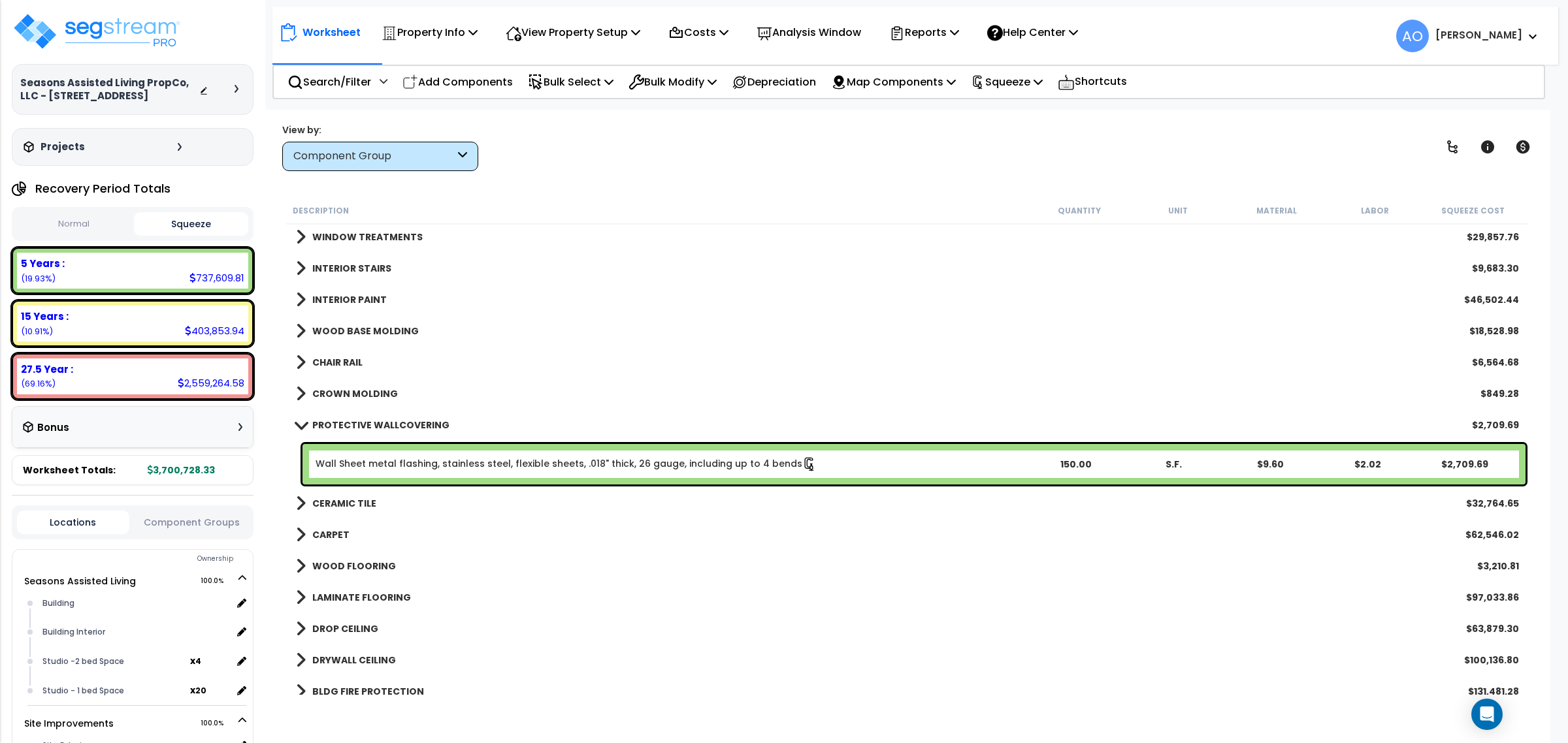
click at [371, 428] on b "PROTECTIVE WALLCOVERING" at bounding box center [381, 425] width 137 height 13
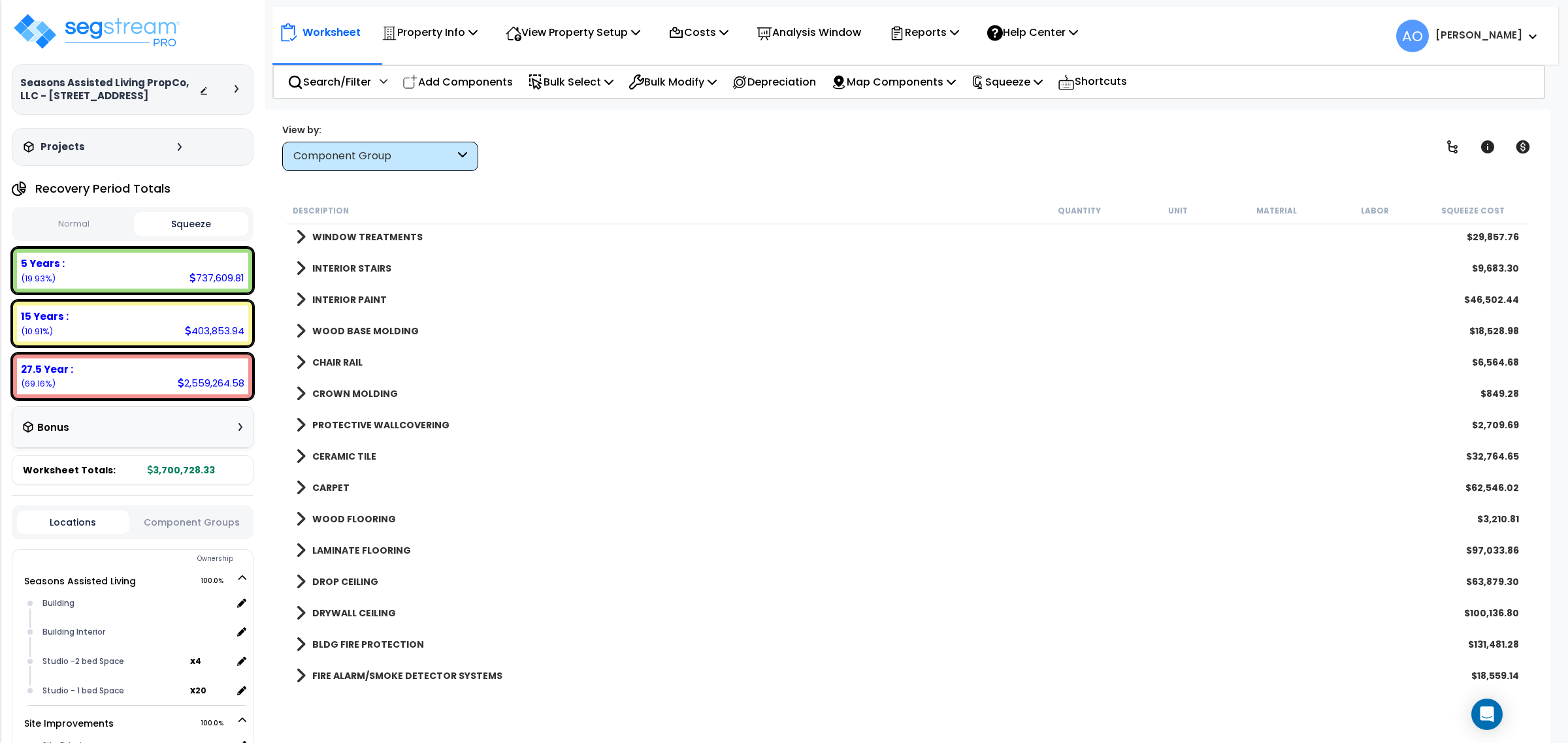
click at [362, 451] on b "CERAMIC TILE" at bounding box center [344, 456] width 64 height 13
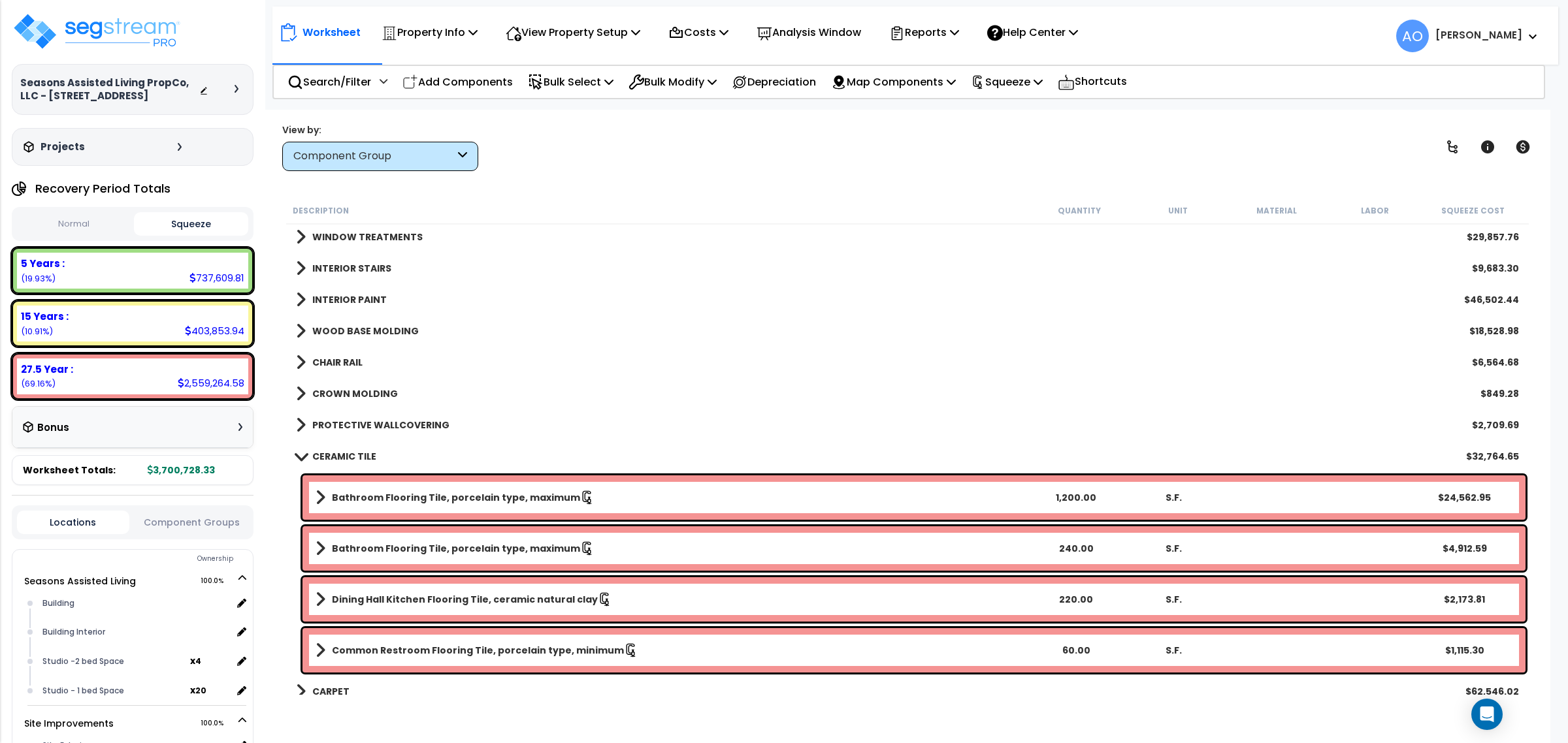
click at [363, 451] on b "CERAMIC TILE" at bounding box center [344, 456] width 64 height 13
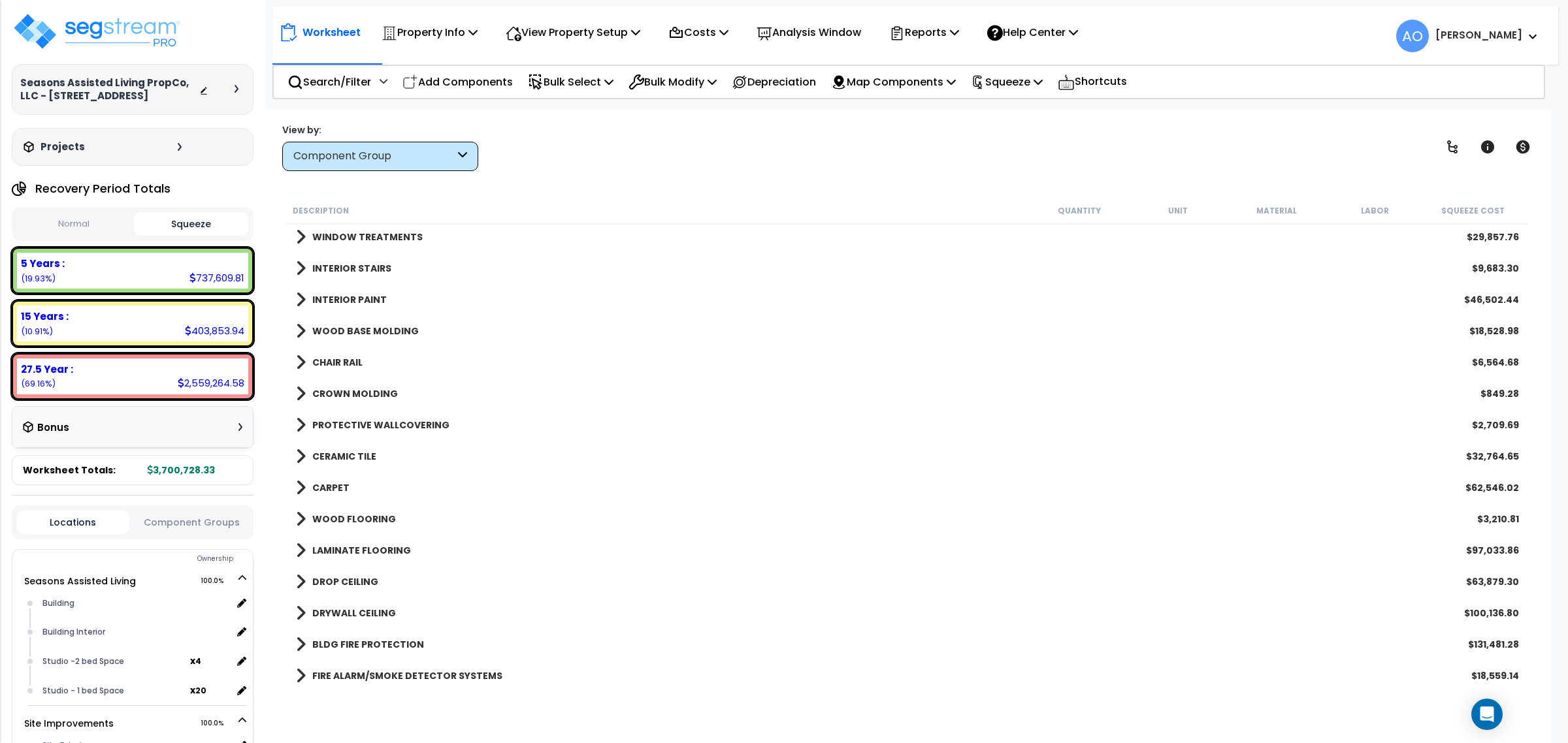
click at [334, 486] on b "CARPET" at bounding box center [331, 487] width 37 height 13
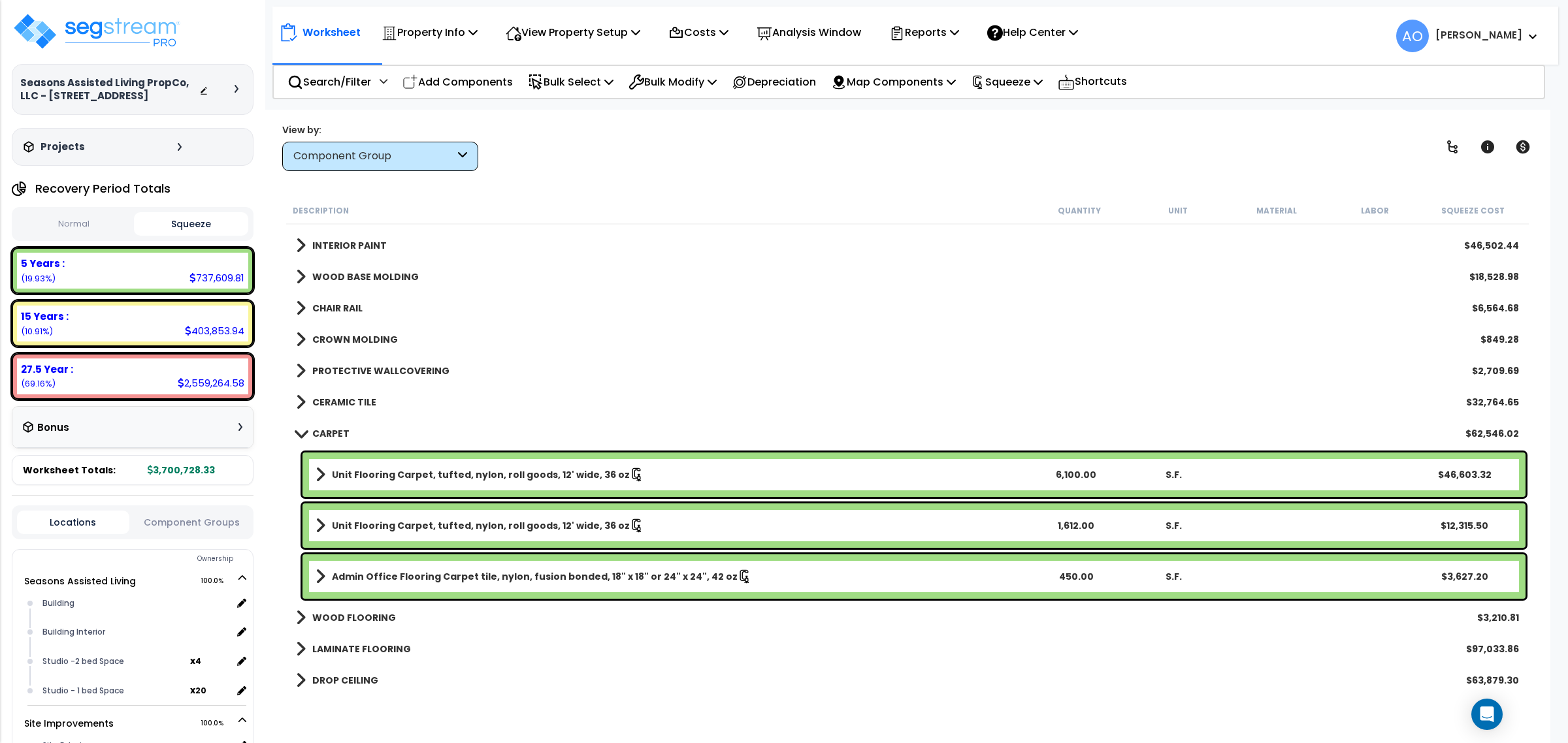
scroll to position [1143, 0]
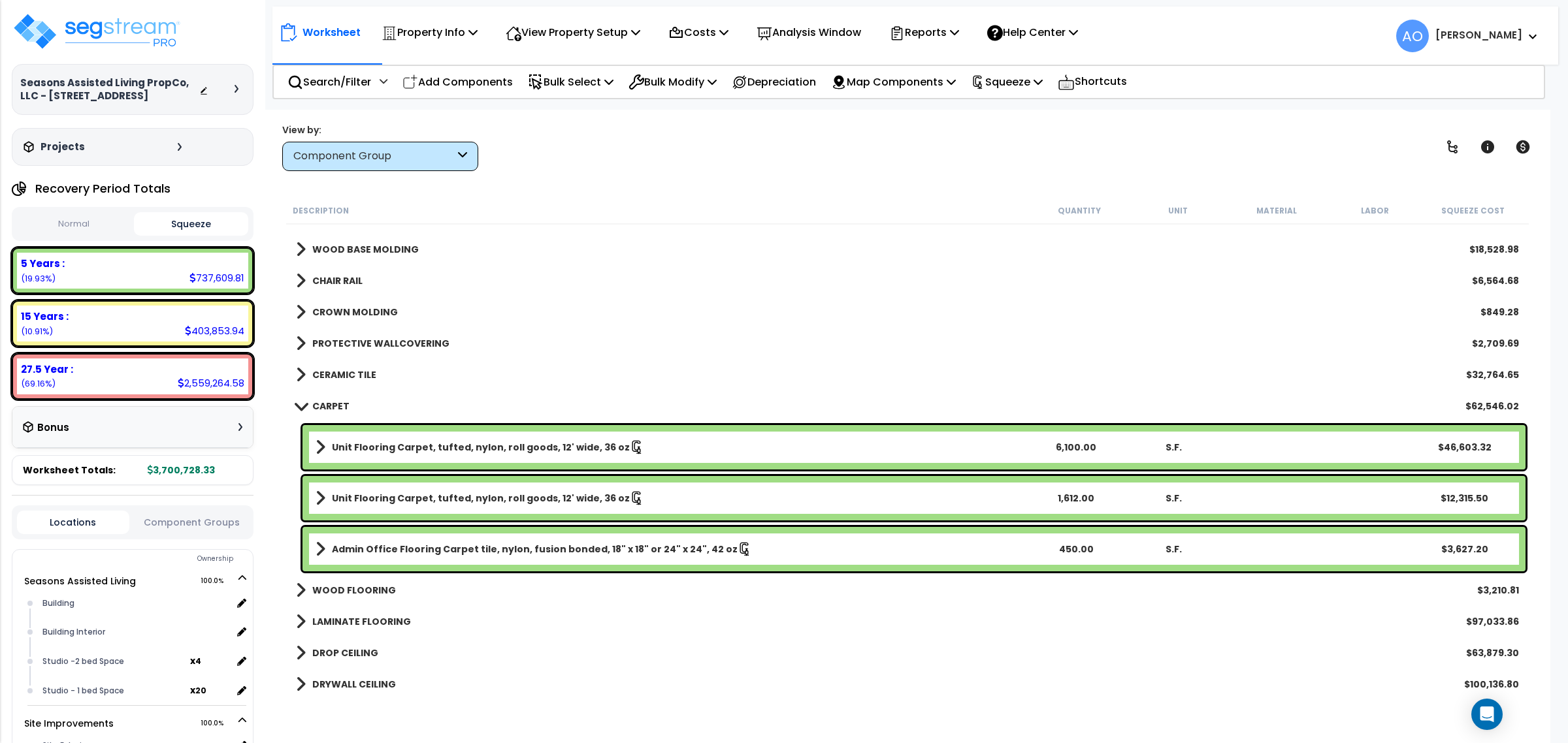
click at [325, 405] on b "CARPET" at bounding box center [331, 406] width 37 height 13
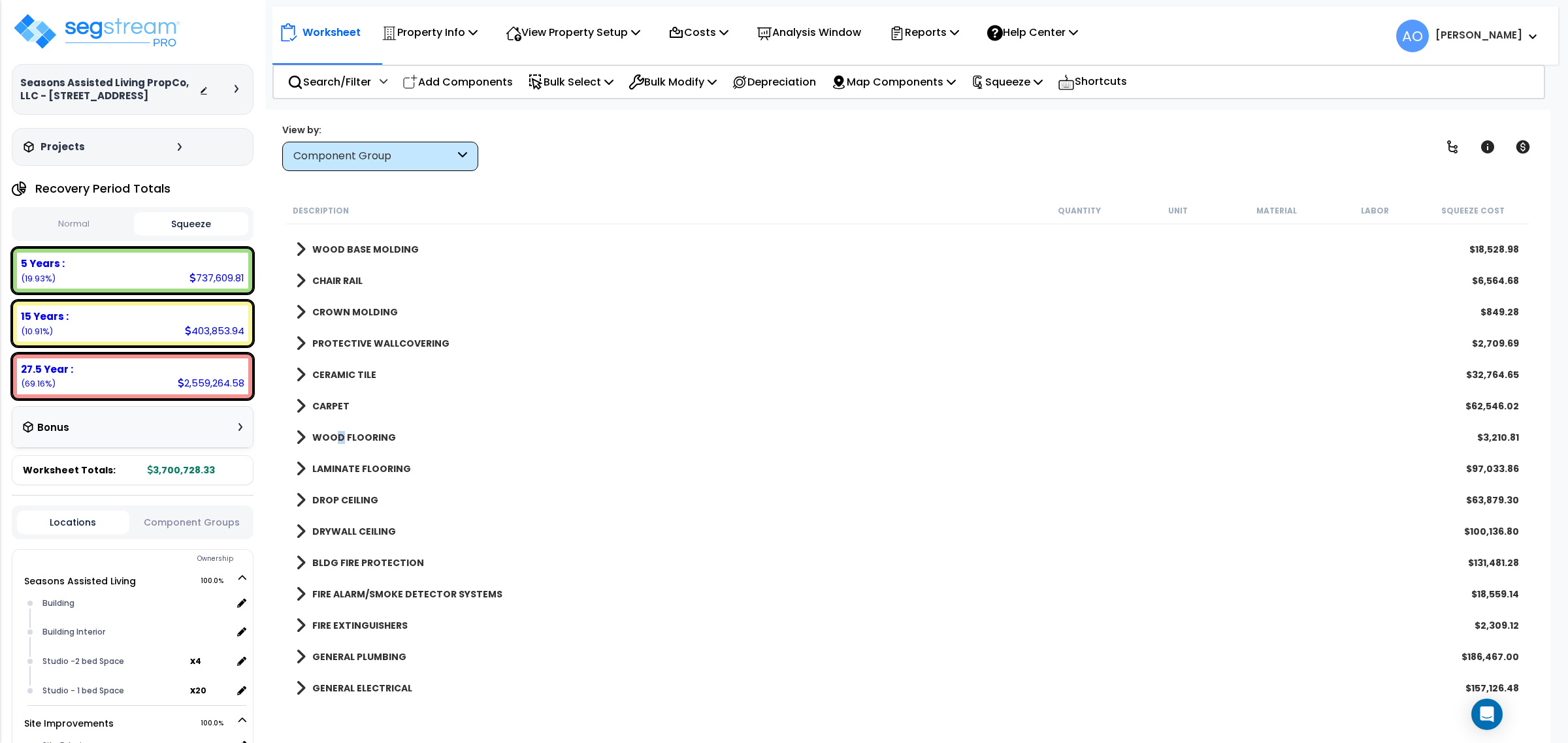
click at [338, 441] on b "WOOD FLOORING" at bounding box center [354, 437] width 84 height 13
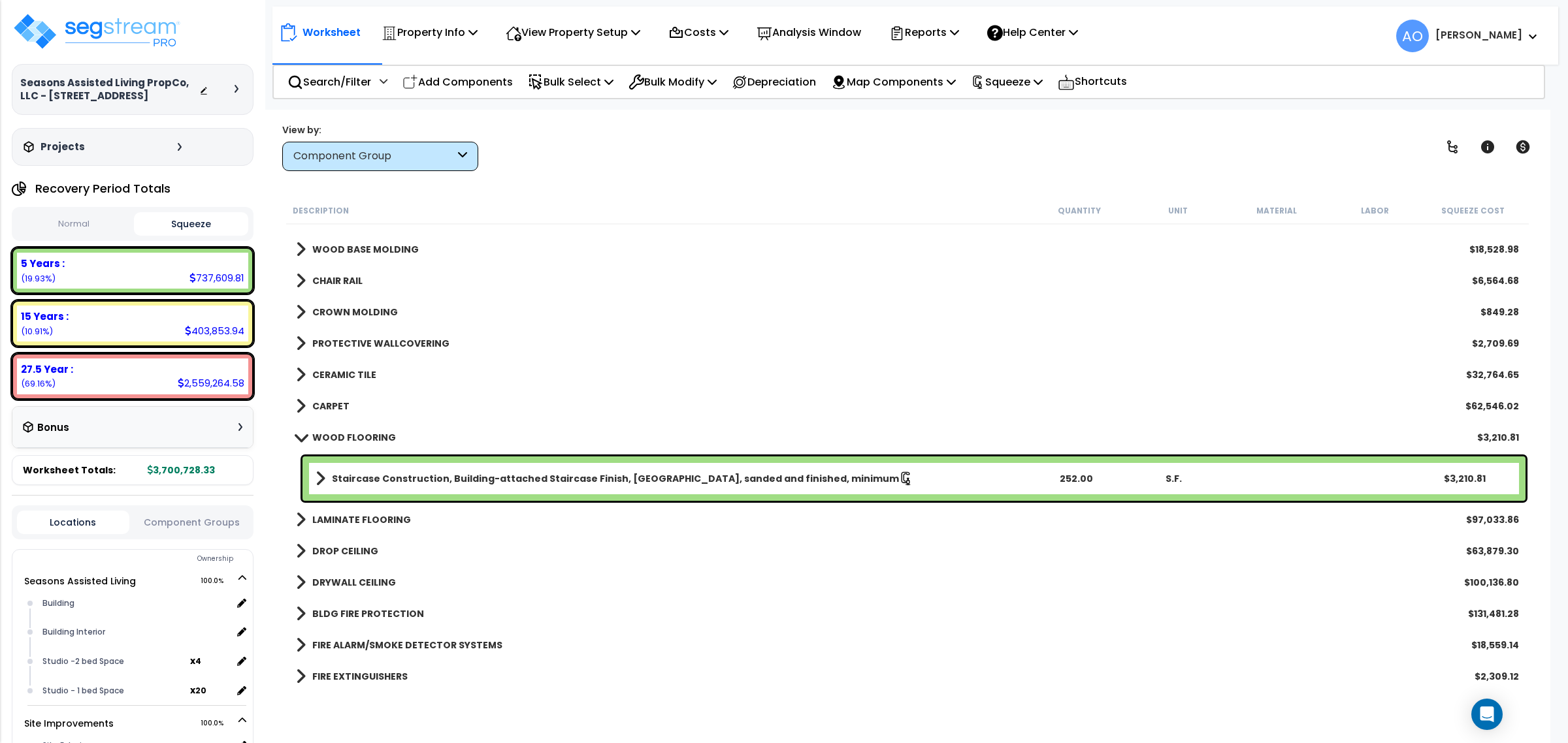
click at [346, 438] on b "WOOD FLOORING" at bounding box center [354, 437] width 84 height 13
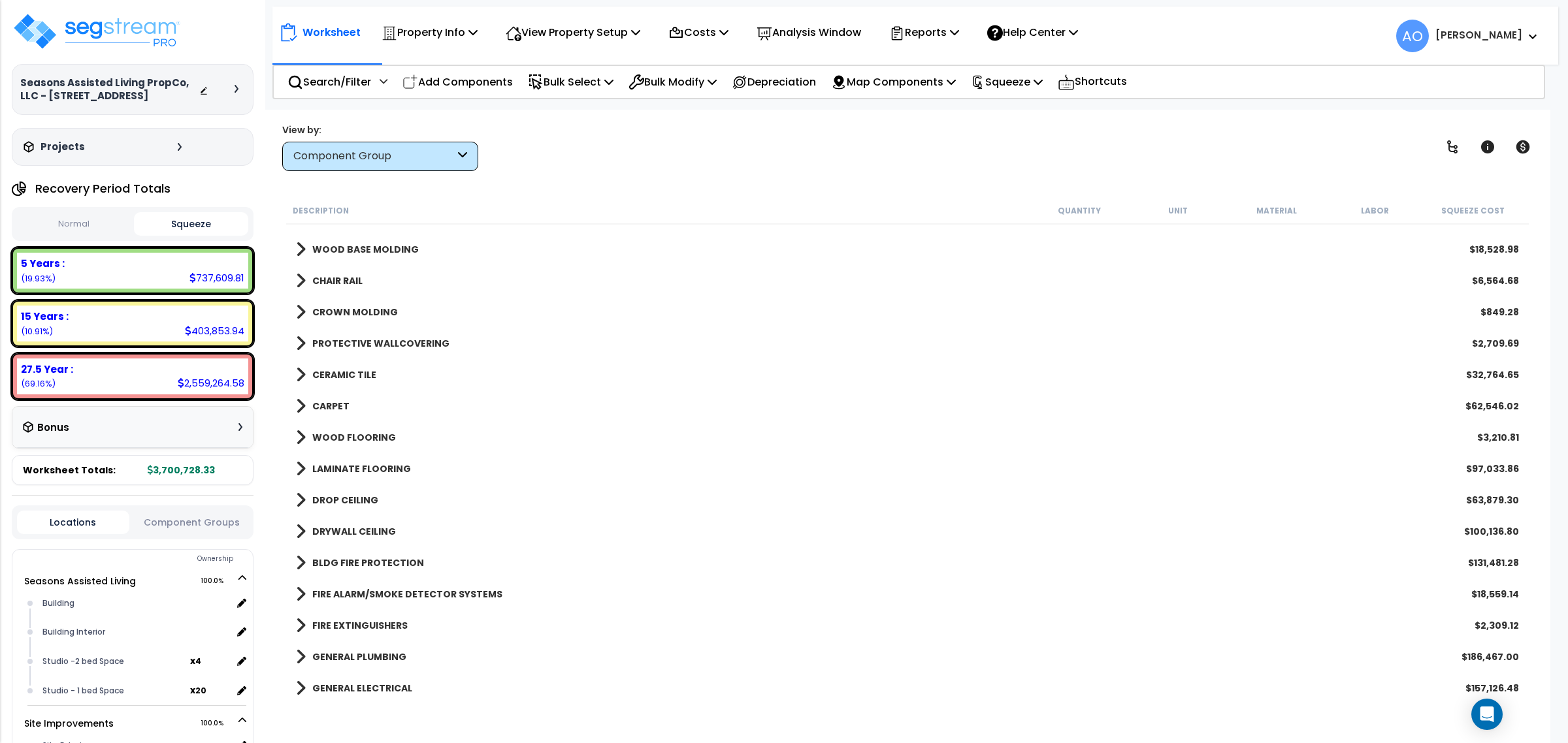
click at [353, 467] on b "LAMINATE FLOORING" at bounding box center [361, 468] width 99 height 13
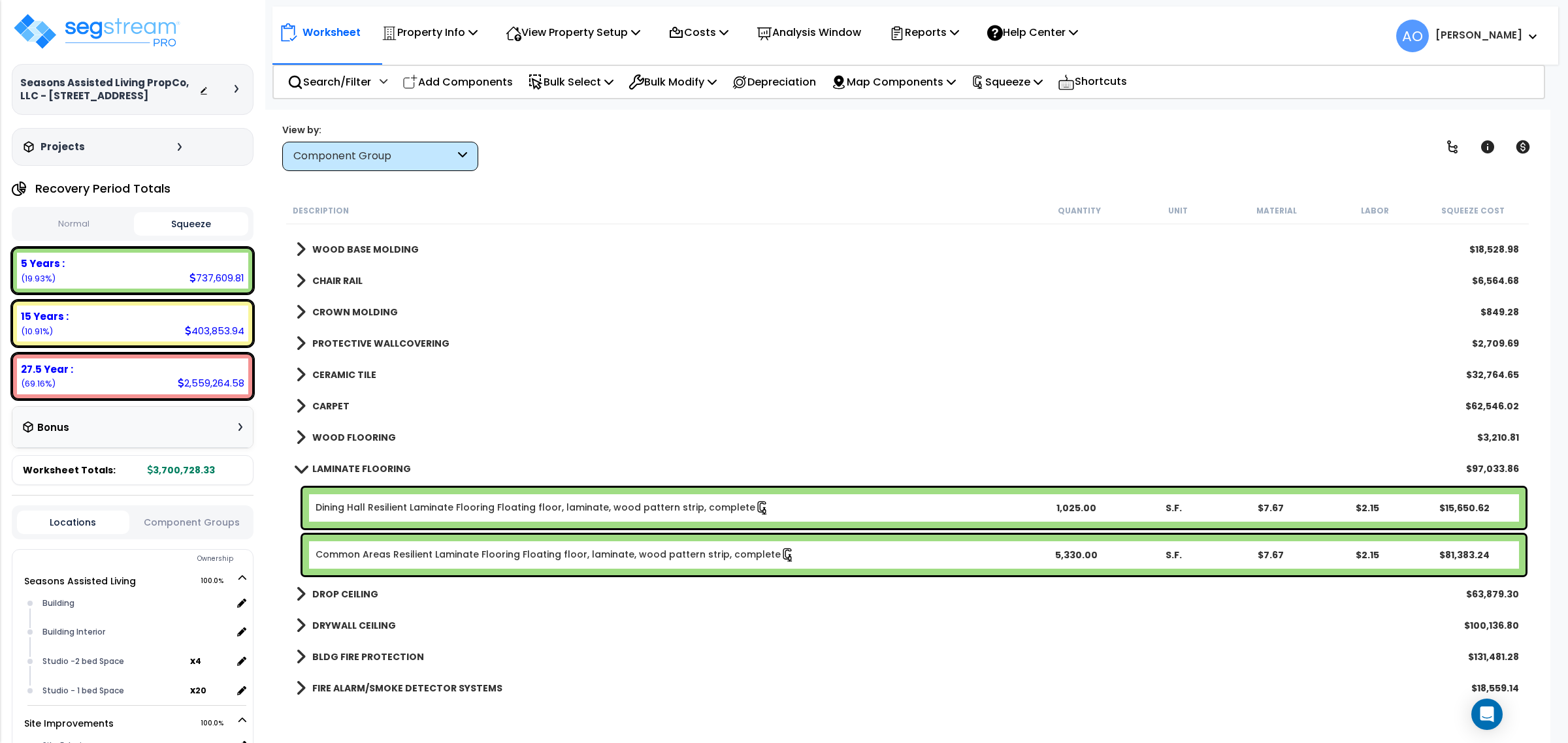
click at [313, 466] on b "LAMINATE FLOORING" at bounding box center [361, 468] width 99 height 13
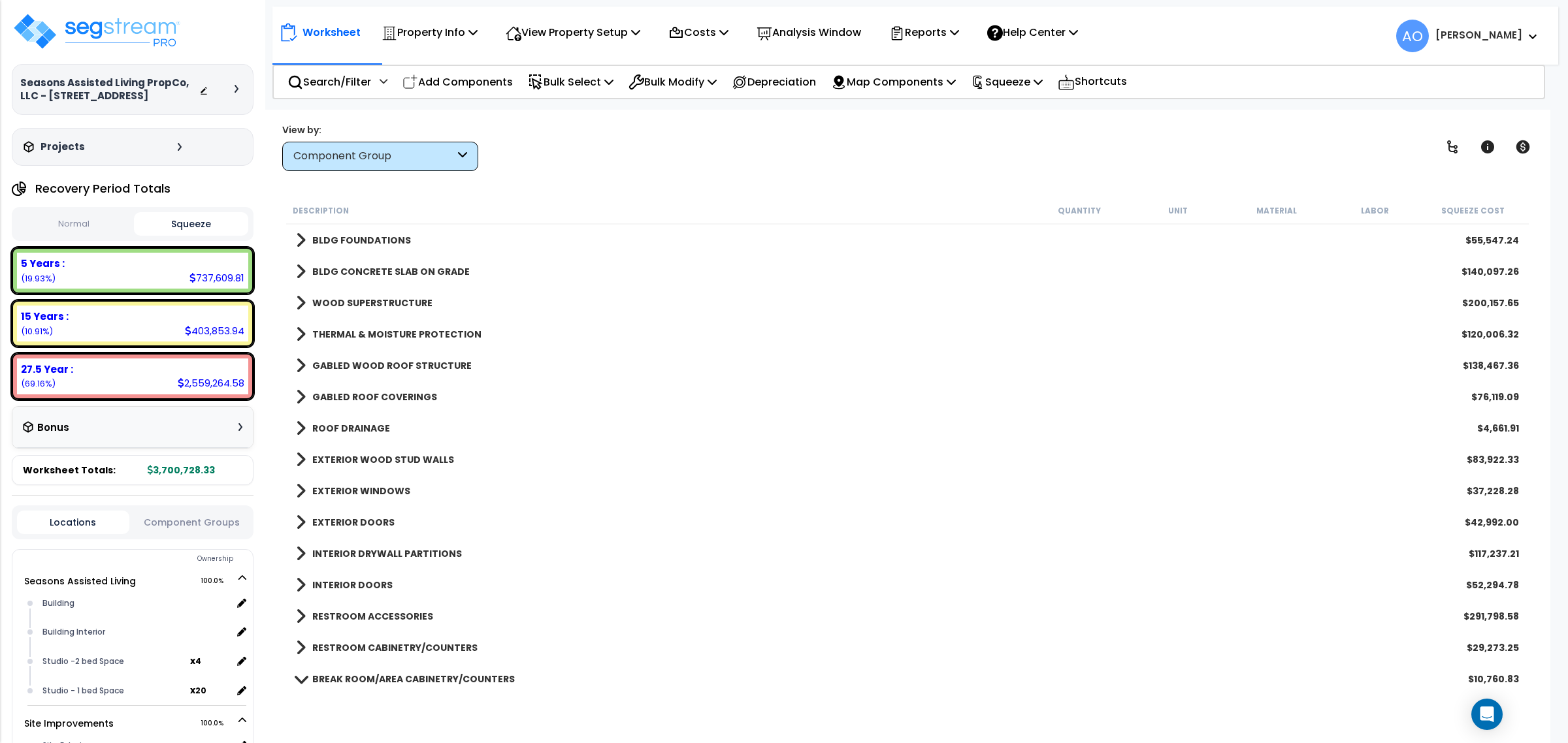
scroll to position [245, 0]
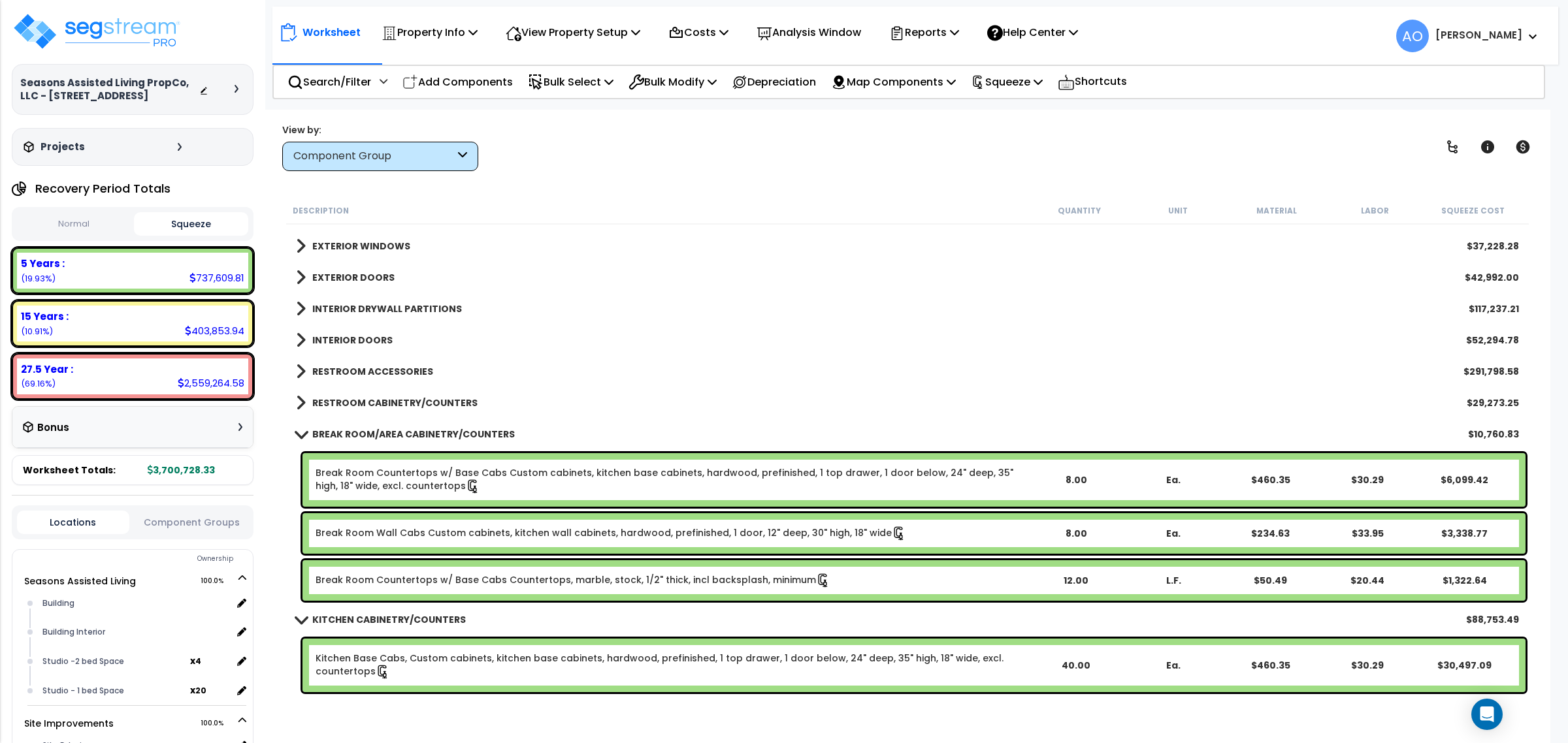
click at [396, 429] on b "BREAK ROOM/AREA CABINETRY/COUNTERS" at bounding box center [413, 434] width 203 height 13
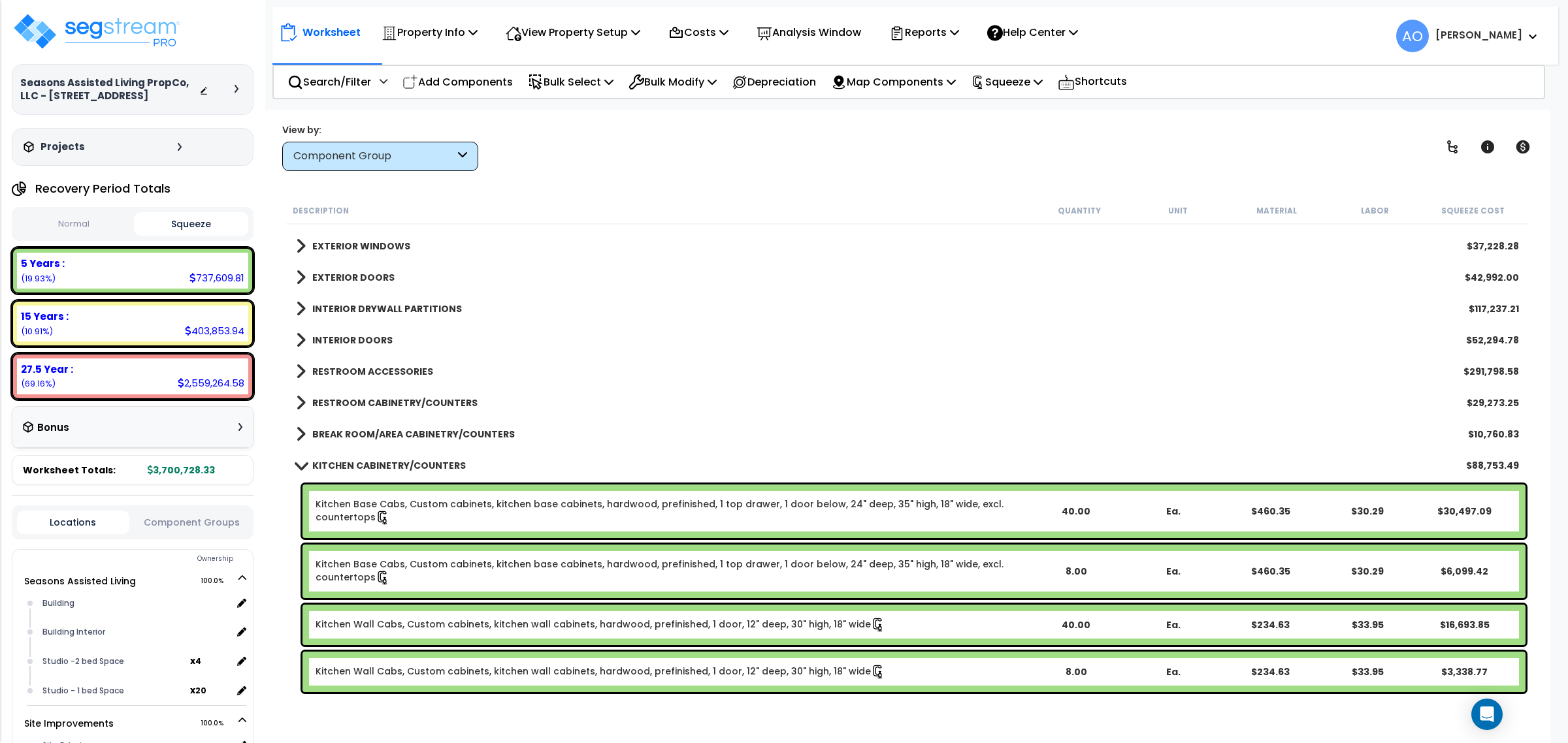
click at [397, 466] on b "KITCHEN CABINETRY/COUNTERS" at bounding box center [389, 465] width 154 height 13
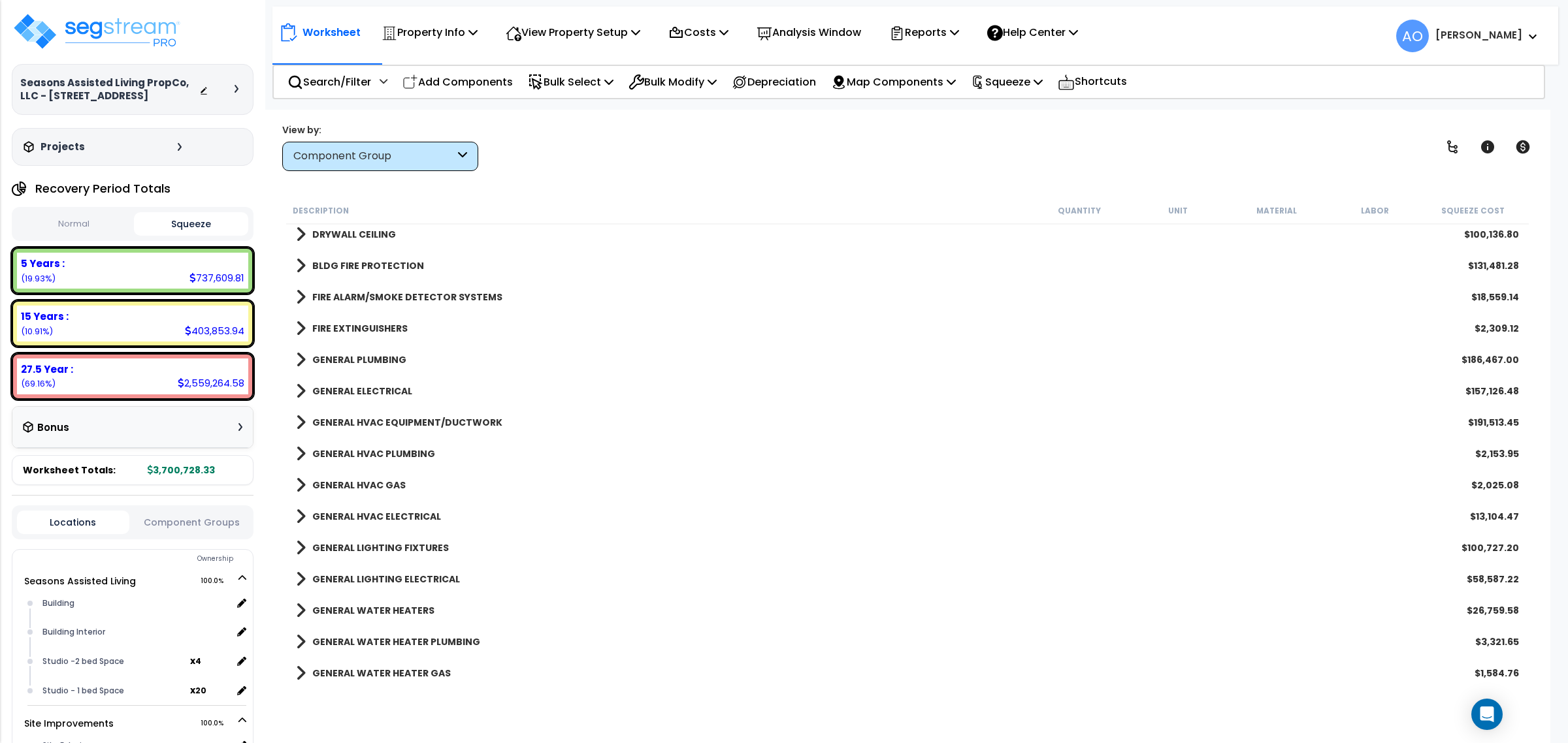
scroll to position [979, 0]
click at [407, 543] on b "GENERAL LIGHTING FIXTURES" at bounding box center [380, 546] width 136 height 13
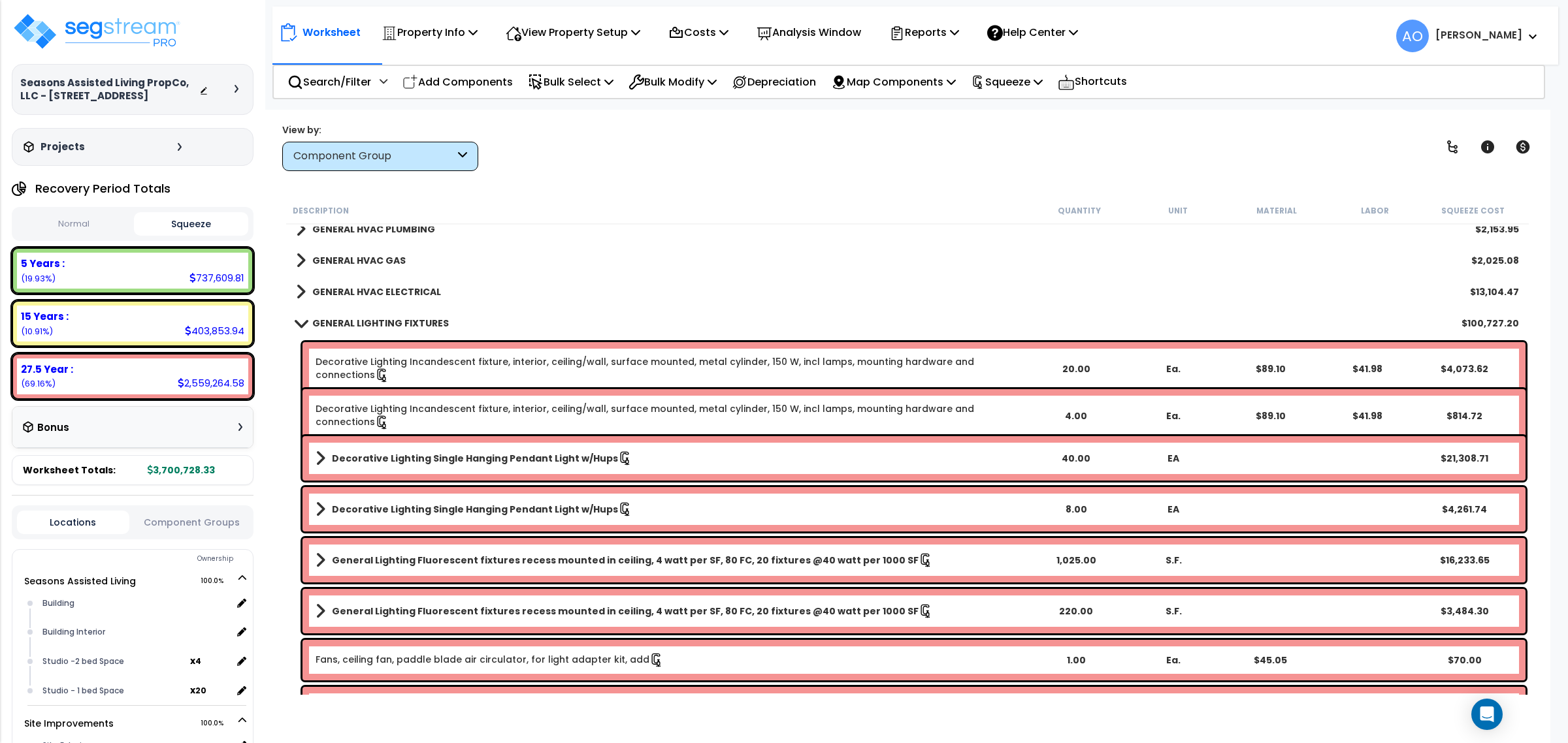
scroll to position [1225, 0]
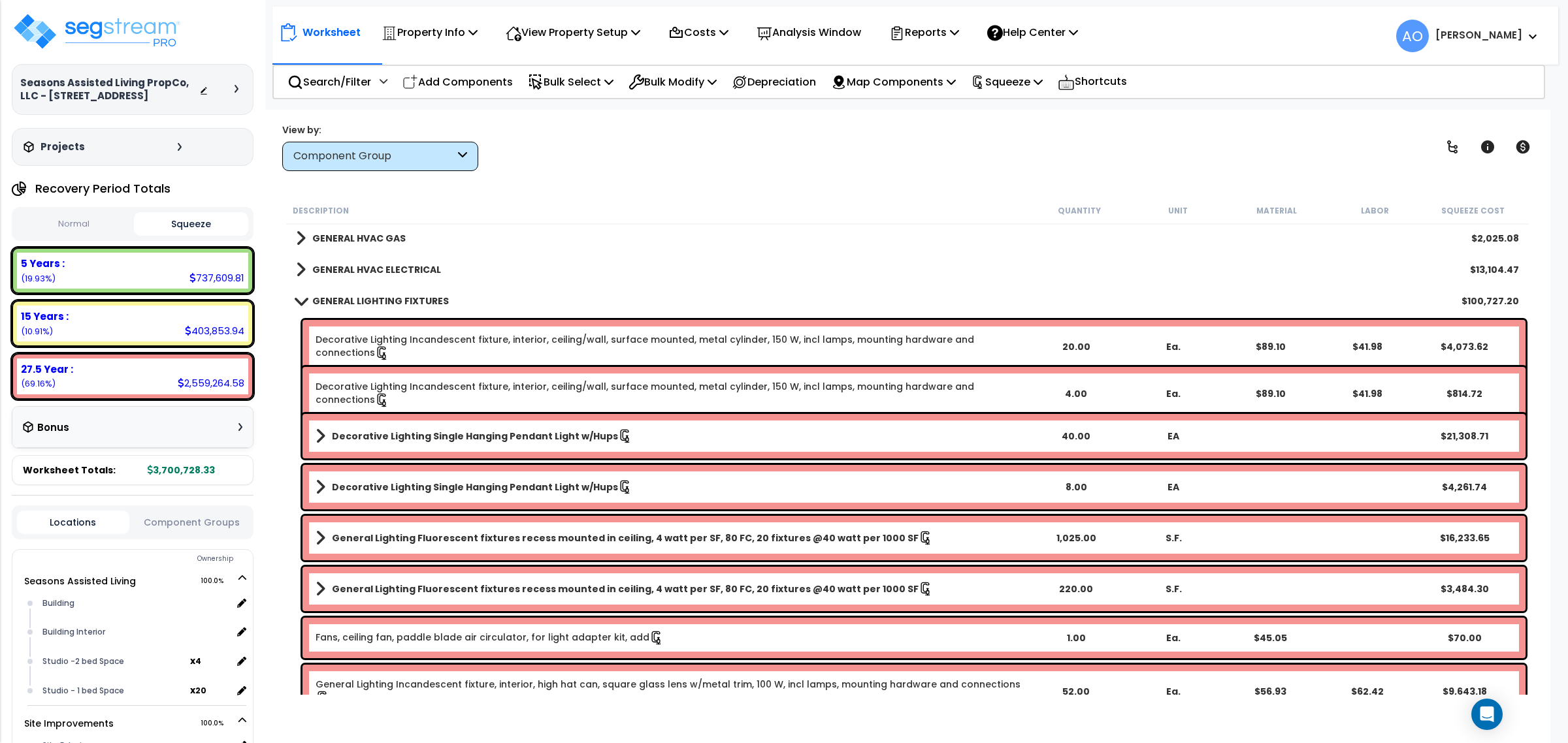
click at [423, 433] on b "Decorative Lighting Single Hanging Pendant Light w/Hups" at bounding box center [475, 436] width 286 height 13
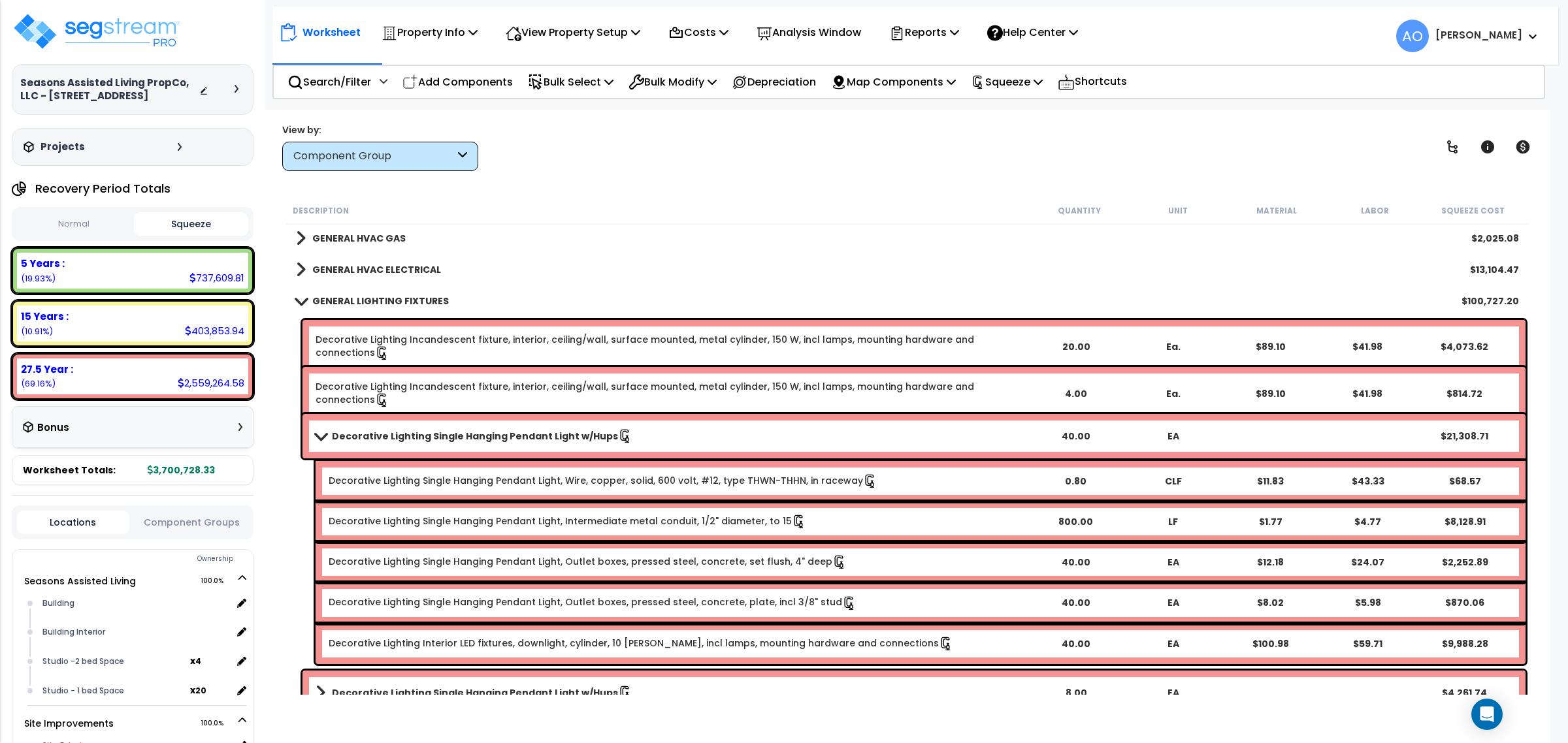
click at [425, 434] on b "Decorative Lighting Single Hanging Pendant Light w/Hups" at bounding box center [475, 436] width 286 height 13
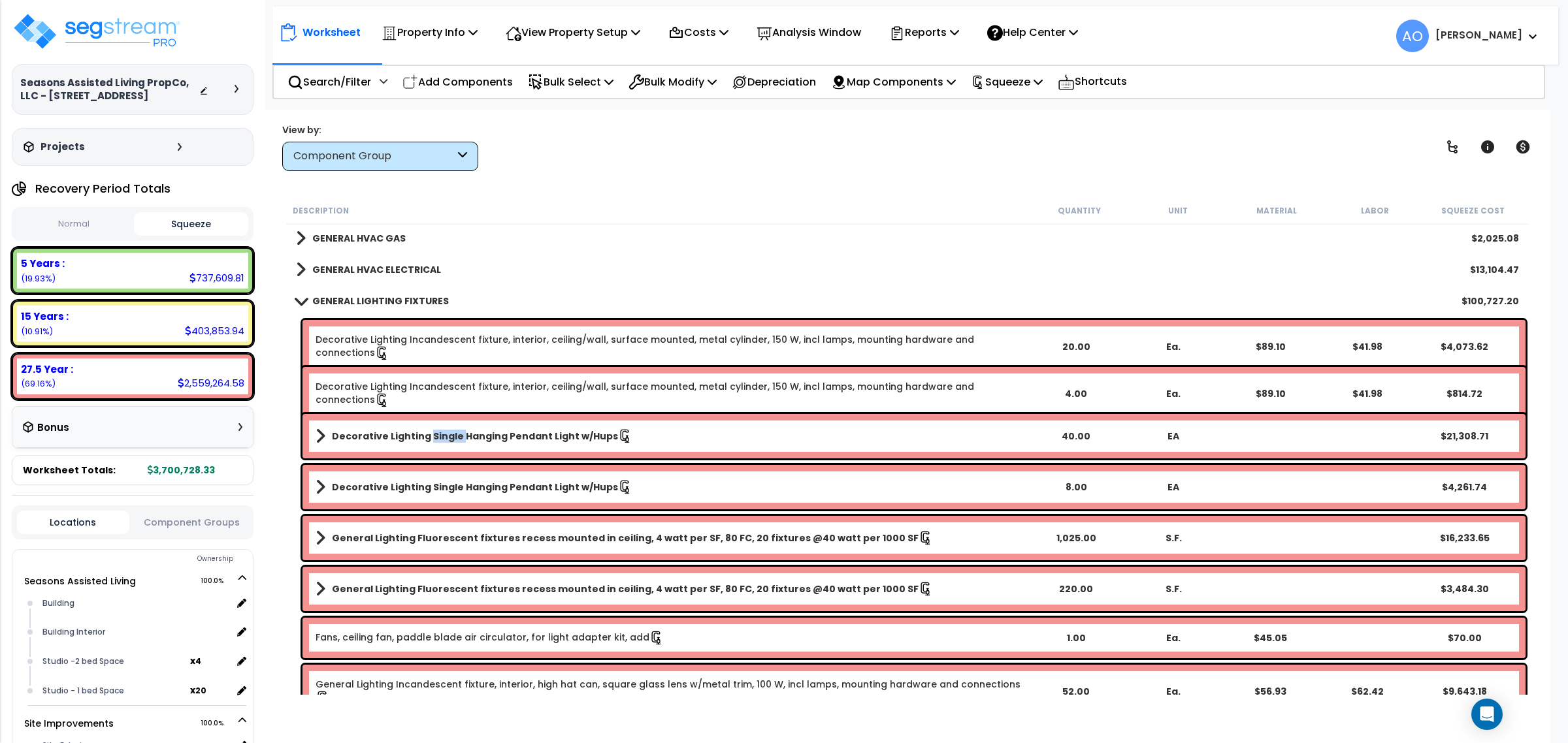
click at [425, 435] on b "Decorative Lighting Single Hanging Pendant Light w/Hups" at bounding box center [475, 436] width 286 height 13
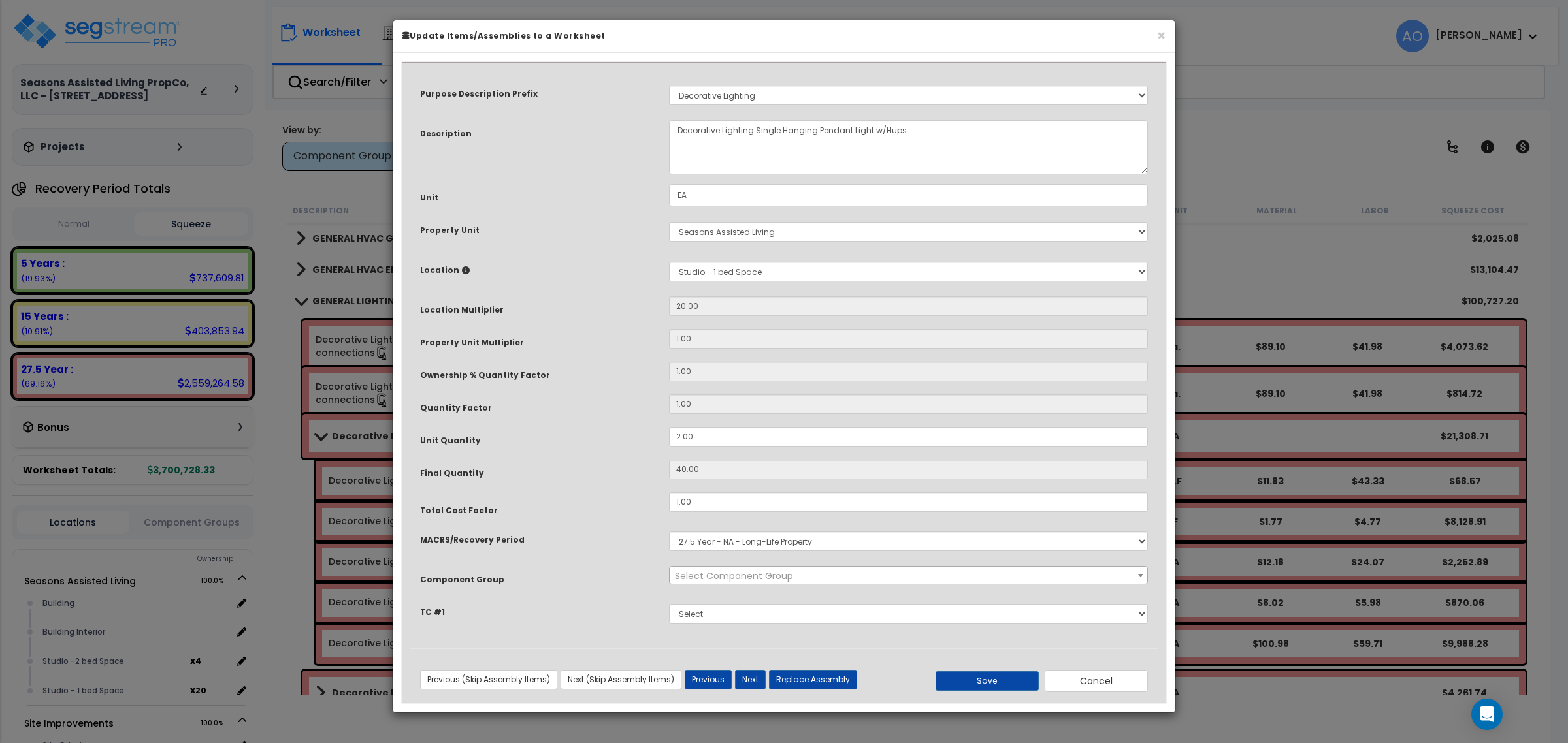
scroll to position [0, 0]
select select "45970"
click at [1097, 677] on button "Cancel" at bounding box center [1096, 681] width 103 height 22
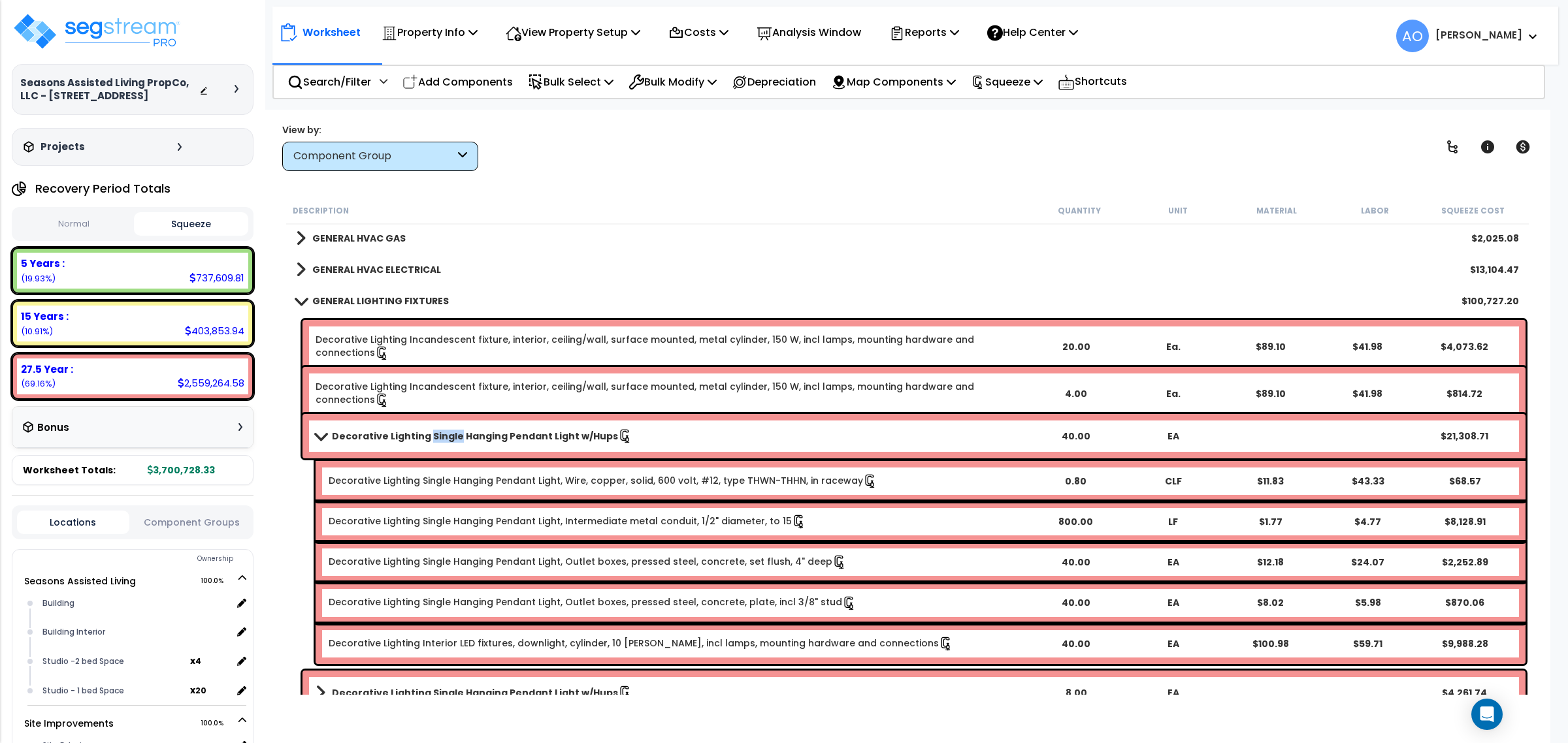
click at [446, 436] on b "Decorative Lighting Single Hanging Pendant Light w/Hups" at bounding box center [475, 436] width 286 height 13
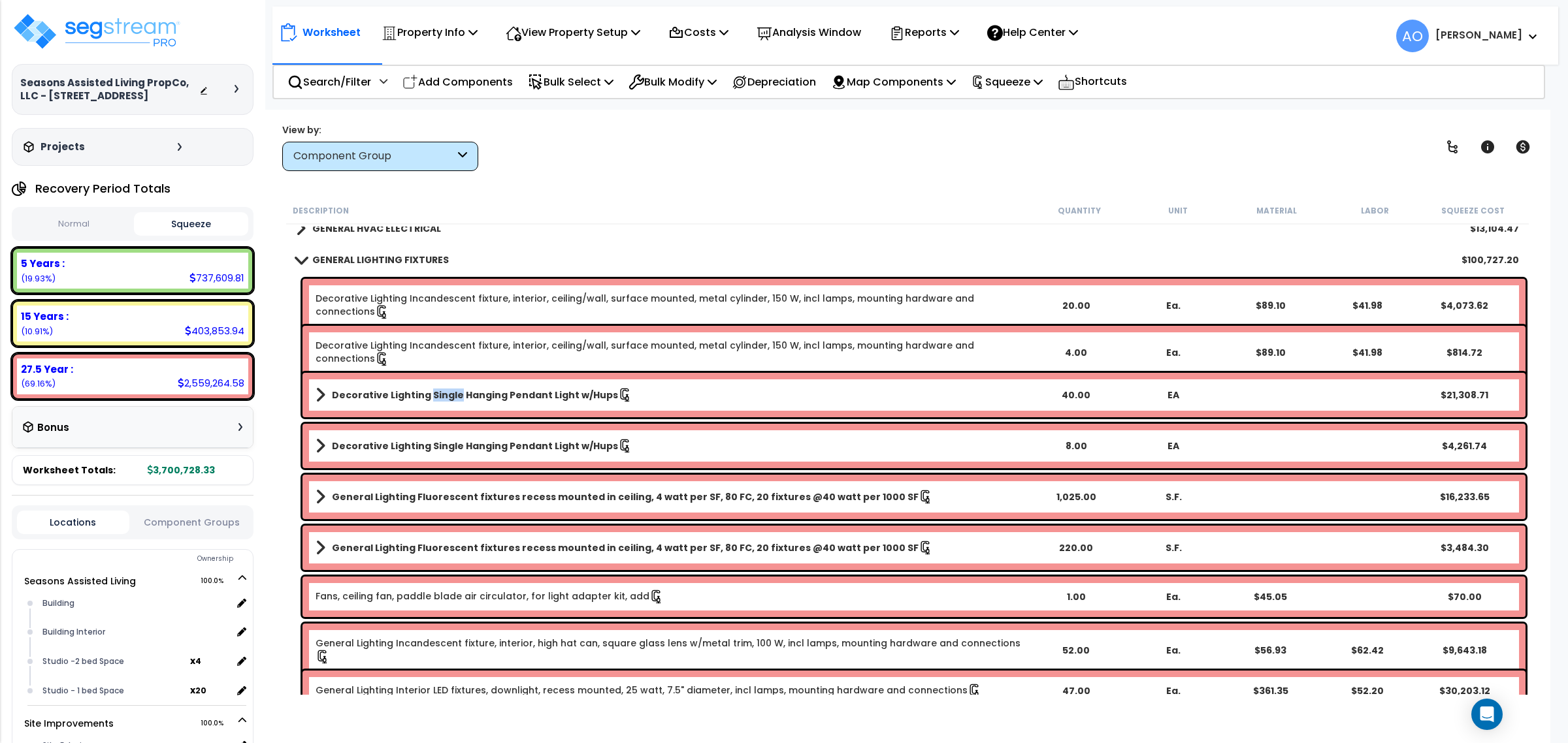
scroll to position [1225, 0]
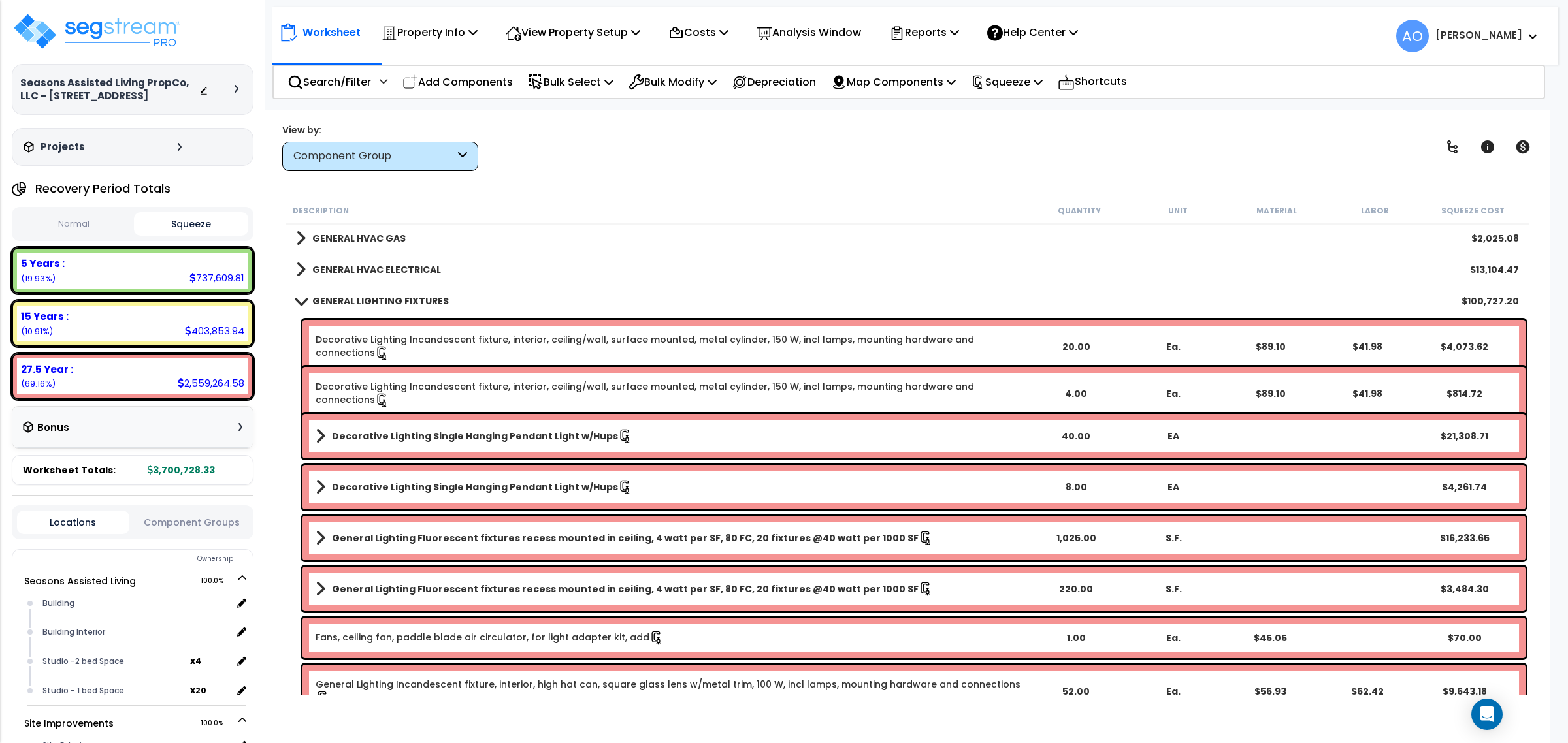
click at [475, 343] on link "Decorative Lighting Incandescent fixture, interior, ceiling/wall, surface mount…" at bounding box center [671, 346] width 712 height 27
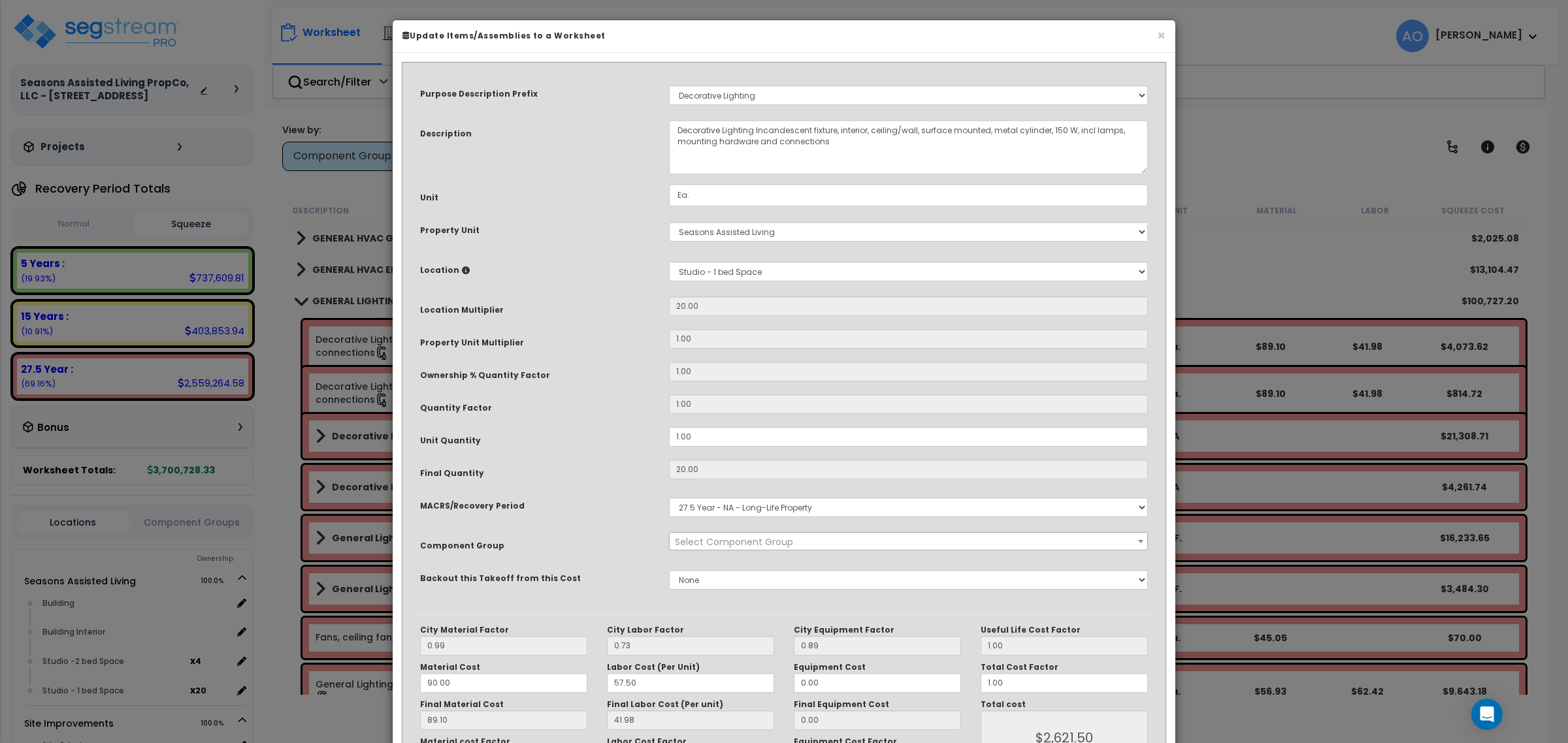
select select "45970"
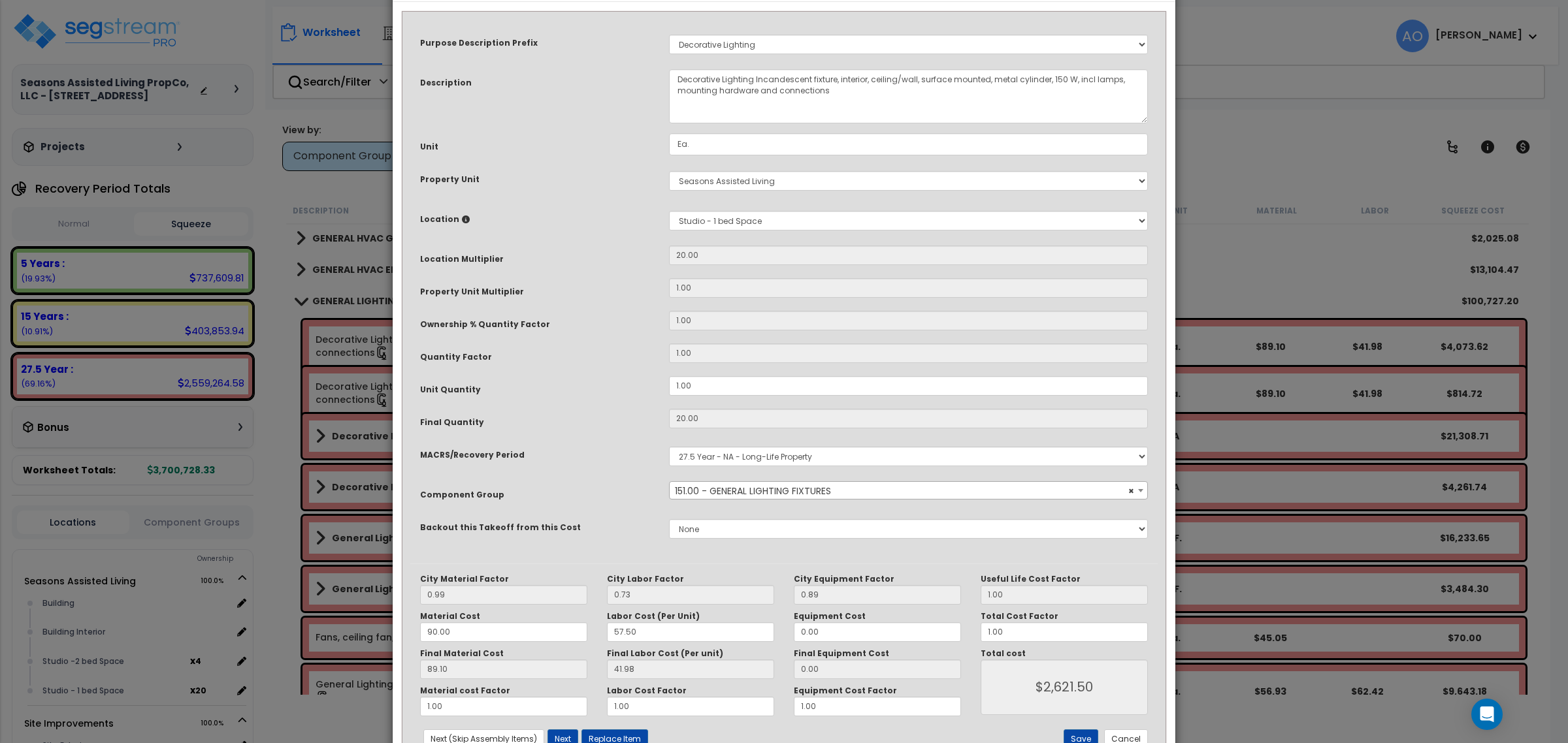
scroll to position [98, 0]
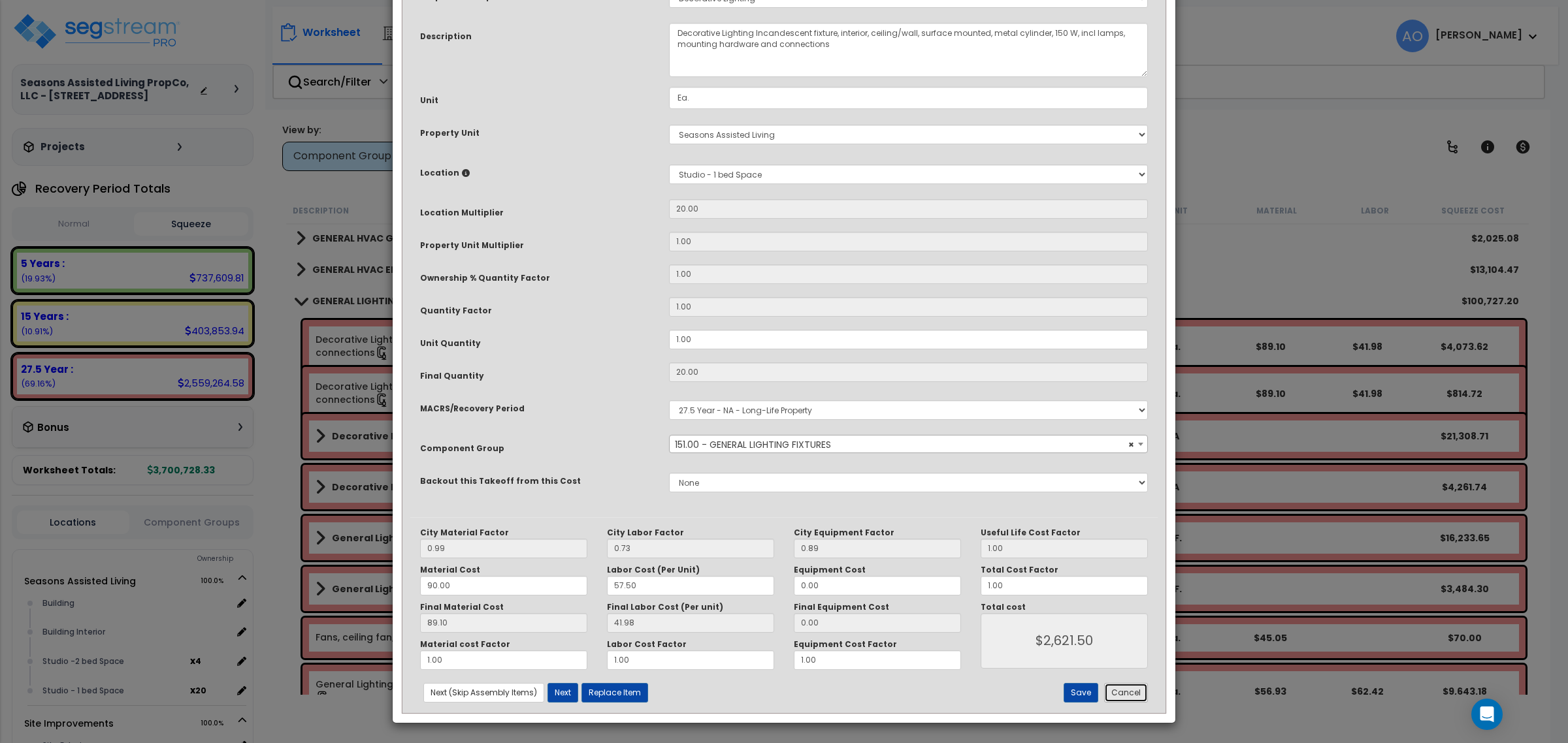
click at [1137, 694] on button "Cancel" at bounding box center [1126, 693] width 44 height 20
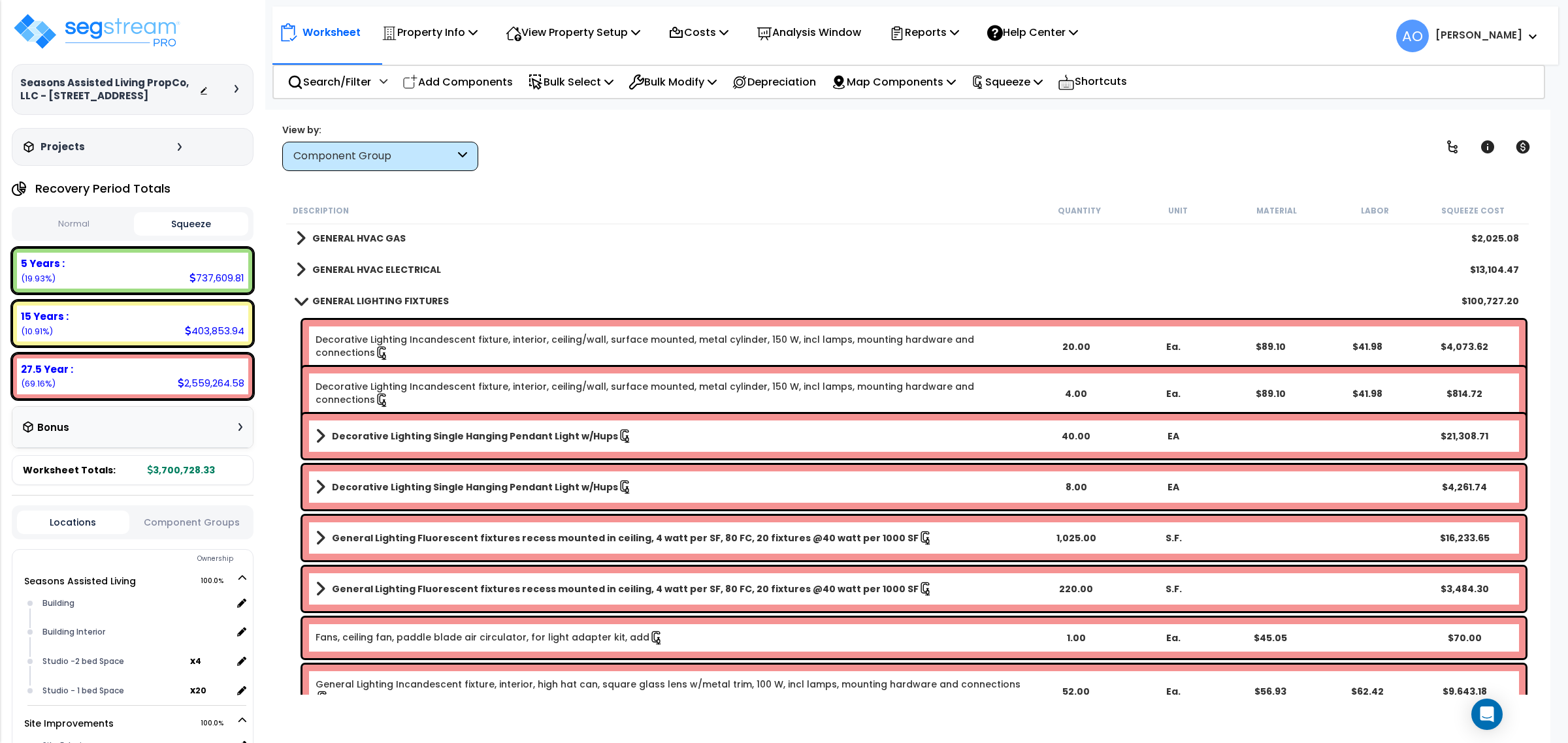
click at [409, 338] on link "Decorative Lighting Incandescent fixture, interior, ceiling/wall, surface mount…" at bounding box center [671, 346] width 712 height 27
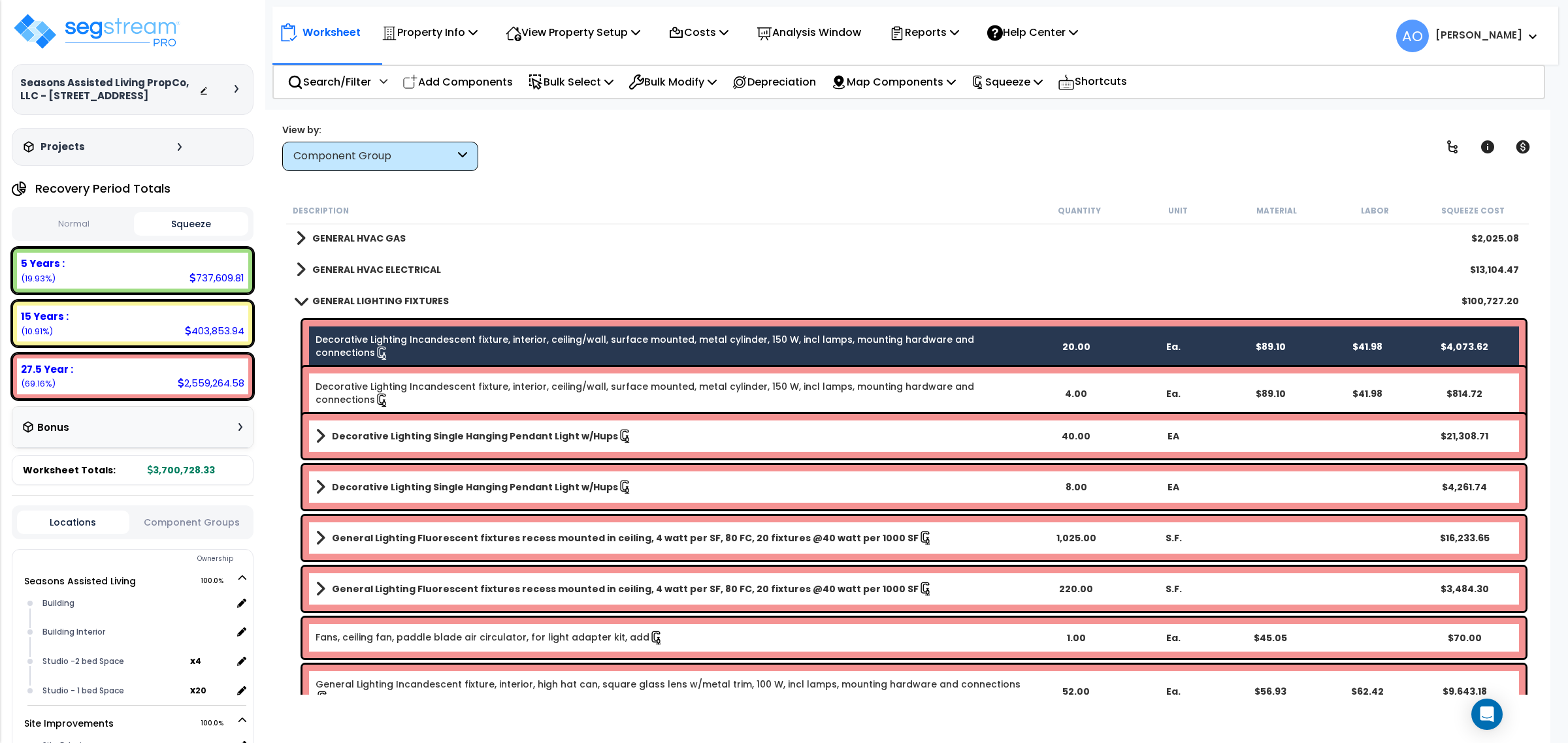
click at [413, 379] on div "Decorative Lighting Incandescent fixture, interior, ceiling/wall, surface mount…" at bounding box center [914, 394] width 1223 height 53
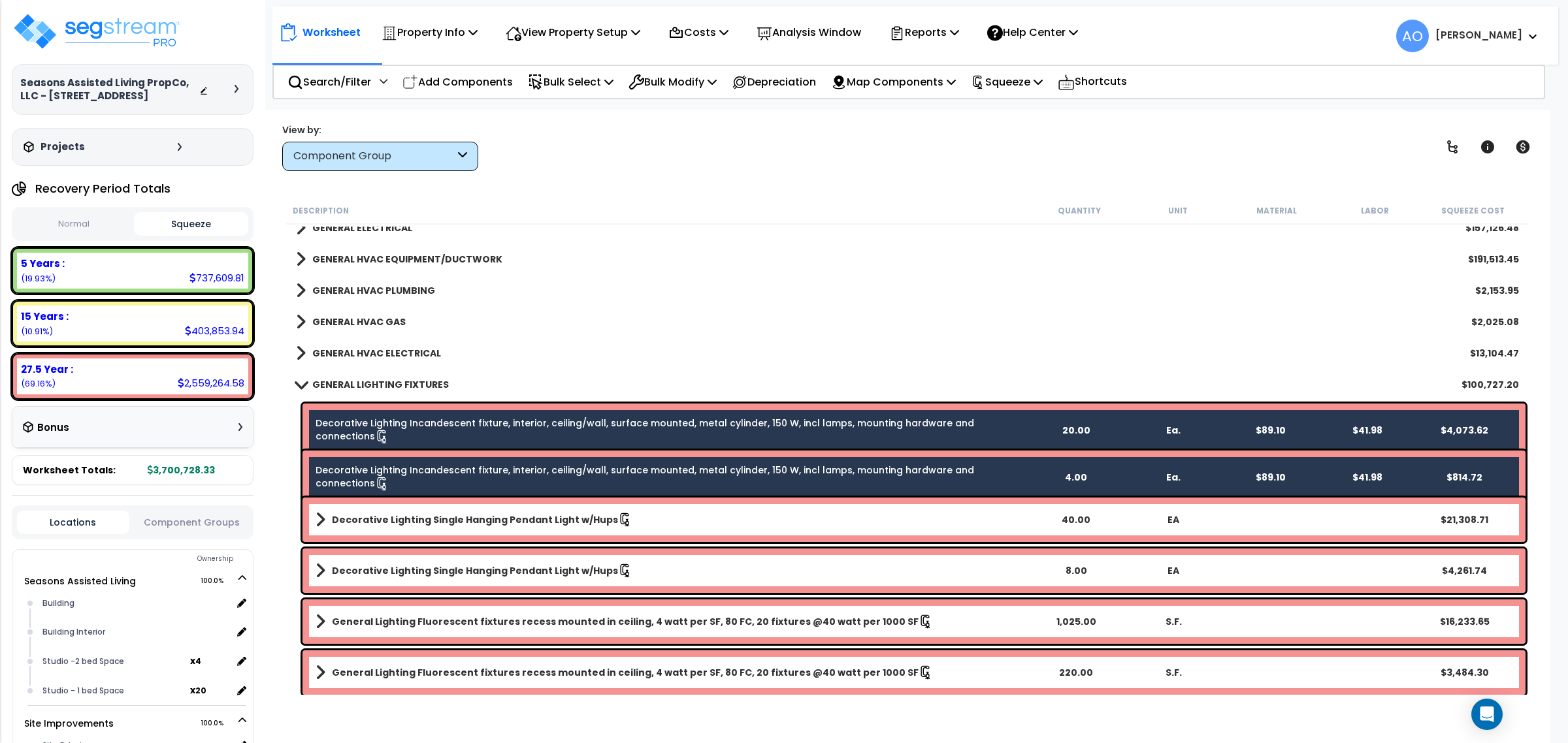
scroll to position [1143, 0]
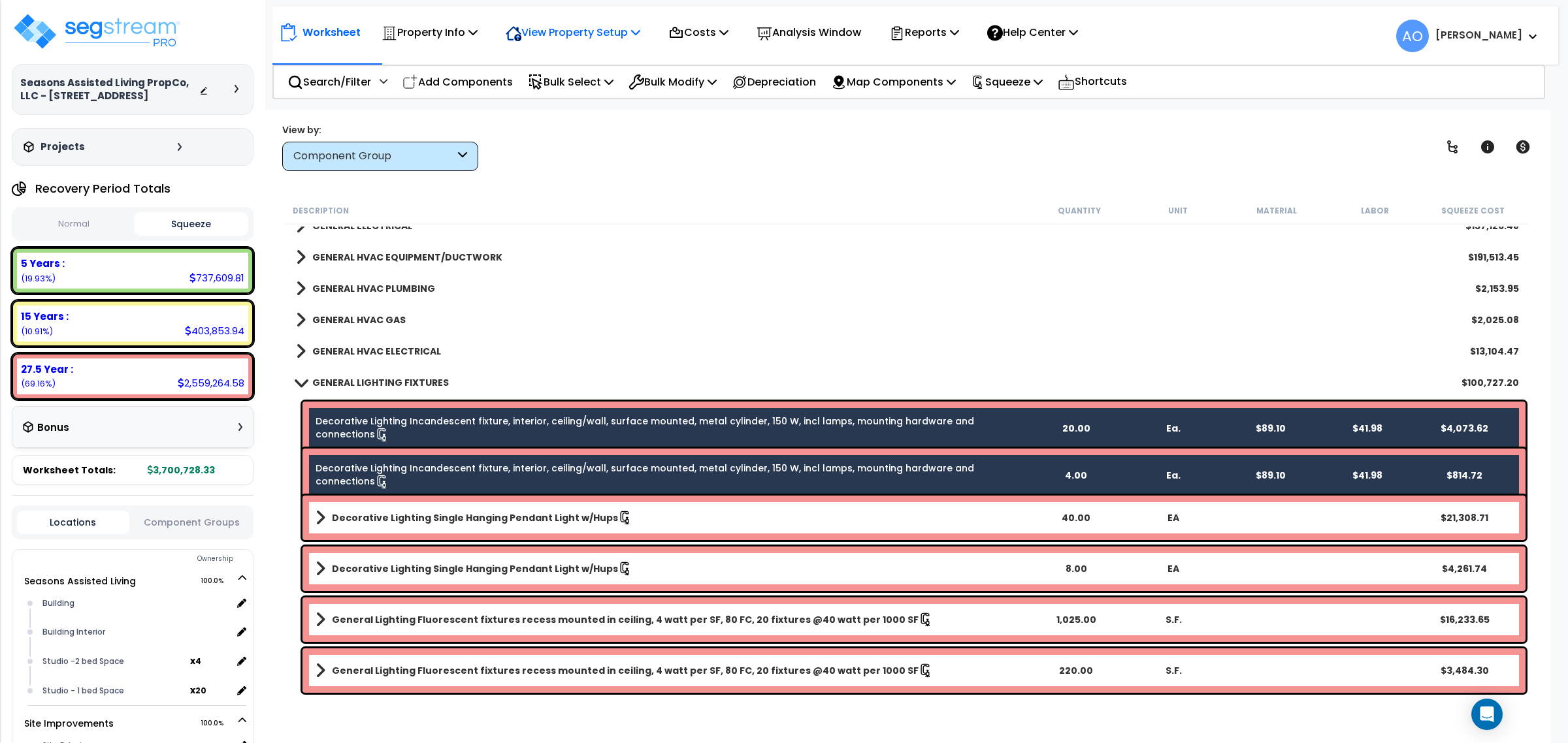
click at [566, 30] on p "View Property Setup" at bounding box center [572, 32] width 135 height 17
click at [574, 93] on link "View Questionnaire" at bounding box center [564, 89] width 130 height 26
click at [700, 78] on p "Bulk Modify" at bounding box center [673, 81] width 88 height 17
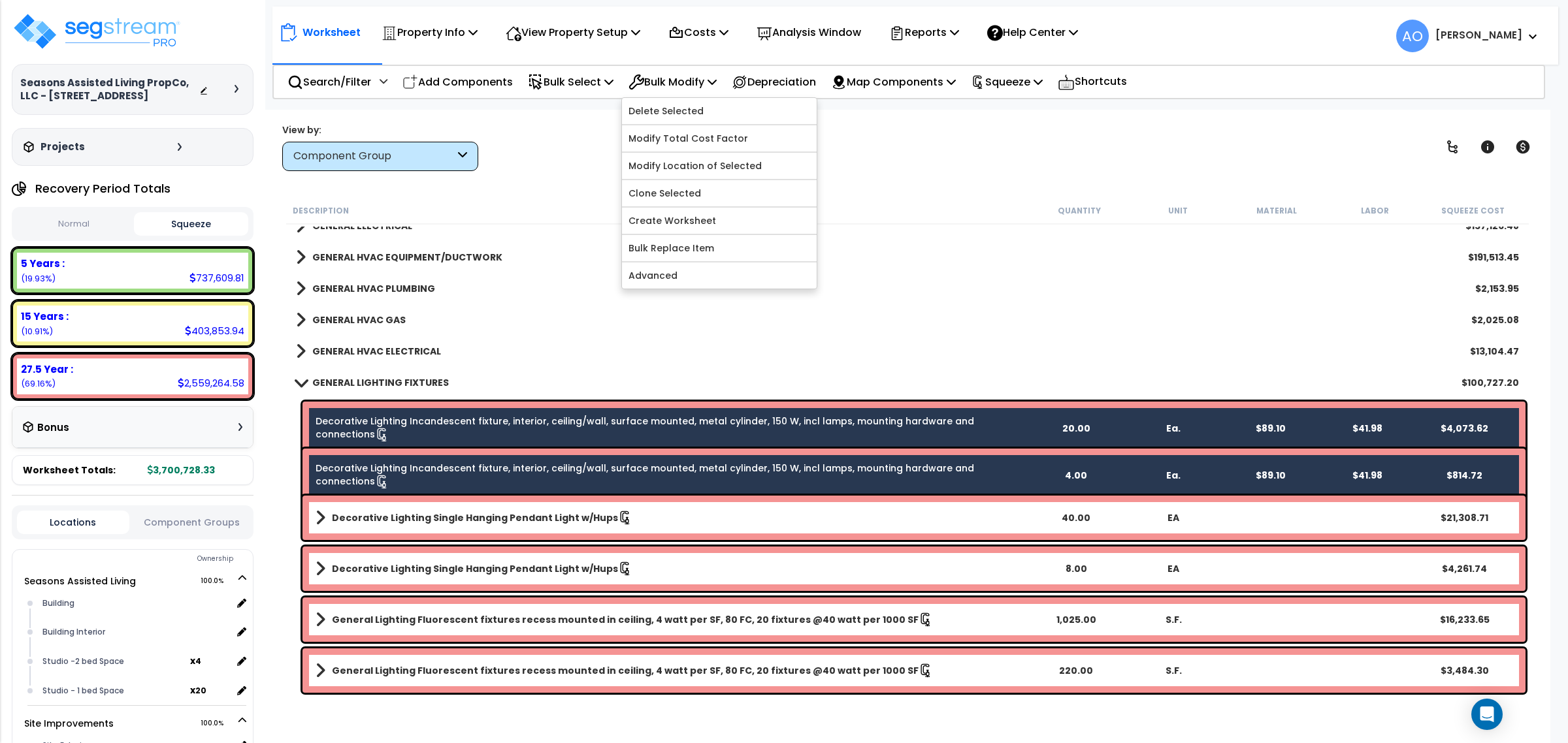
click at [691, 425] on link "Decorative Lighting Incandescent fixture, interior, ceiling/wall, surface mount…" at bounding box center [671, 428] width 712 height 27
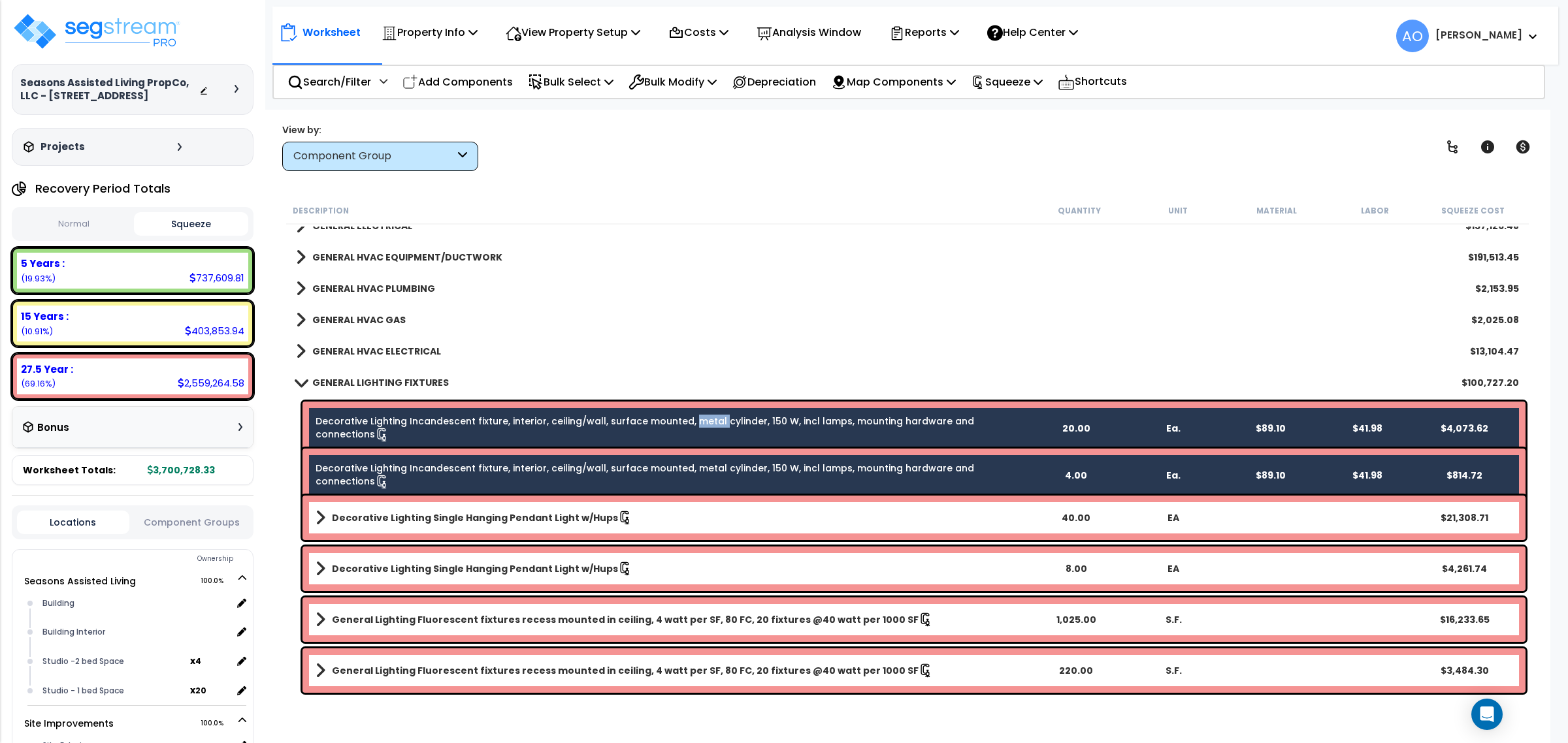
click at [691, 425] on link "Decorative Lighting Incandescent fixture, interior, ceiling/wall, surface mount…" at bounding box center [671, 428] width 712 height 27
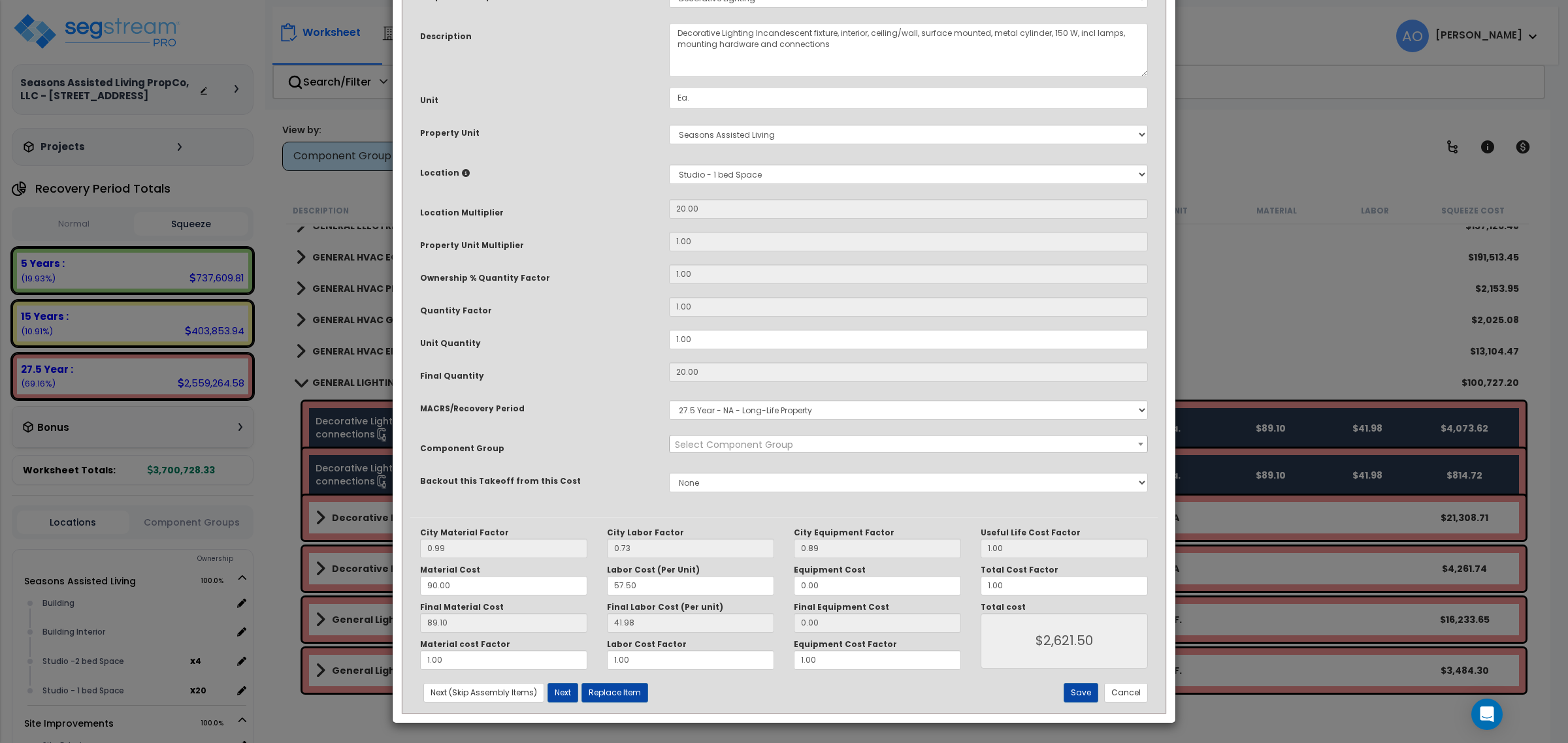
scroll to position [0, 0]
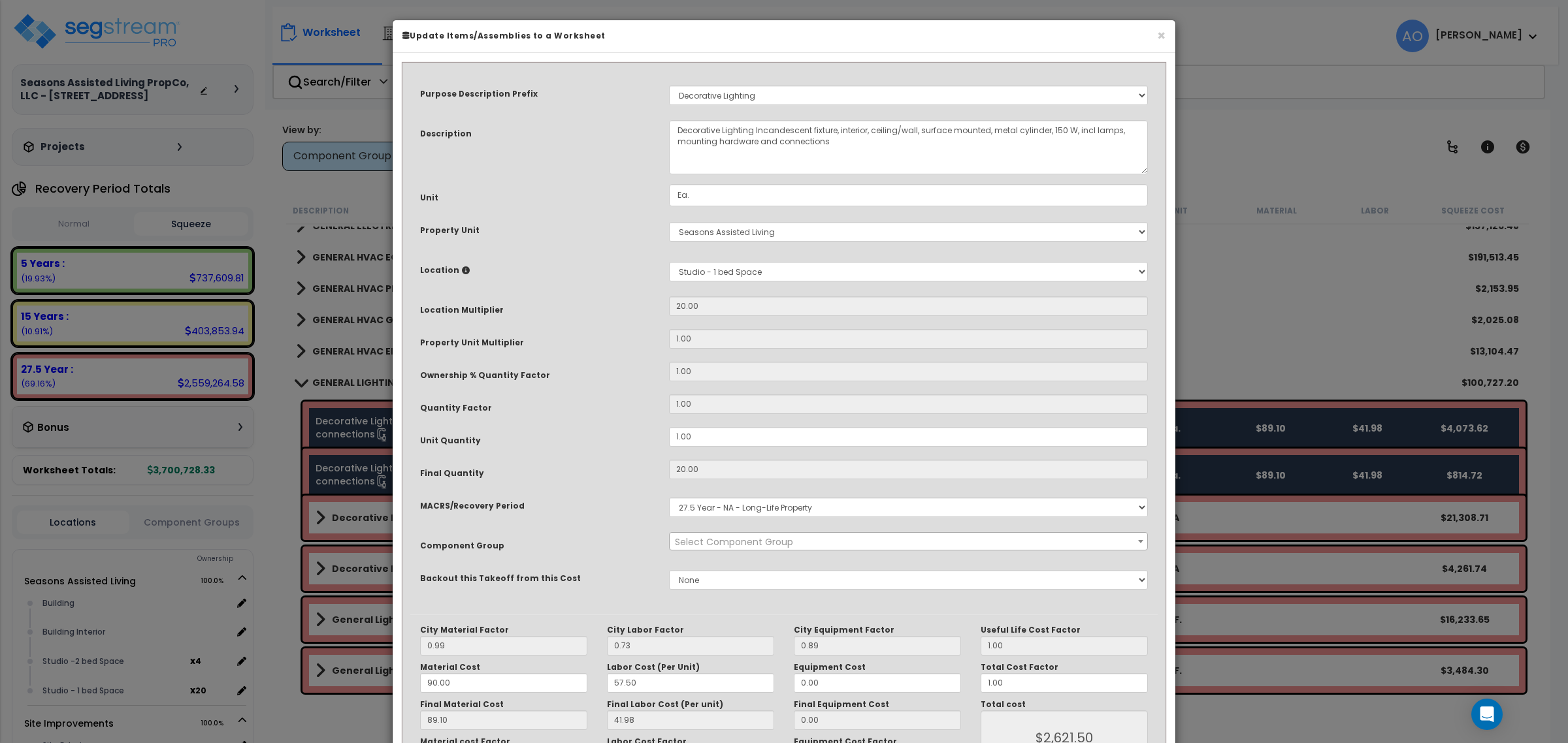
select select "45970"
click at [747, 511] on select "Select MACRS/Recovery Period 5 Years - 57.0 - Distributive Trades & Services 5 …" at bounding box center [908, 507] width 479 height 20
select select "3667"
click at [669, 498] on select "Select MACRS/Recovery Period 5 Years - 57.0 - Distributive Trades & Services 5 …" at bounding box center [908, 507] width 479 height 20
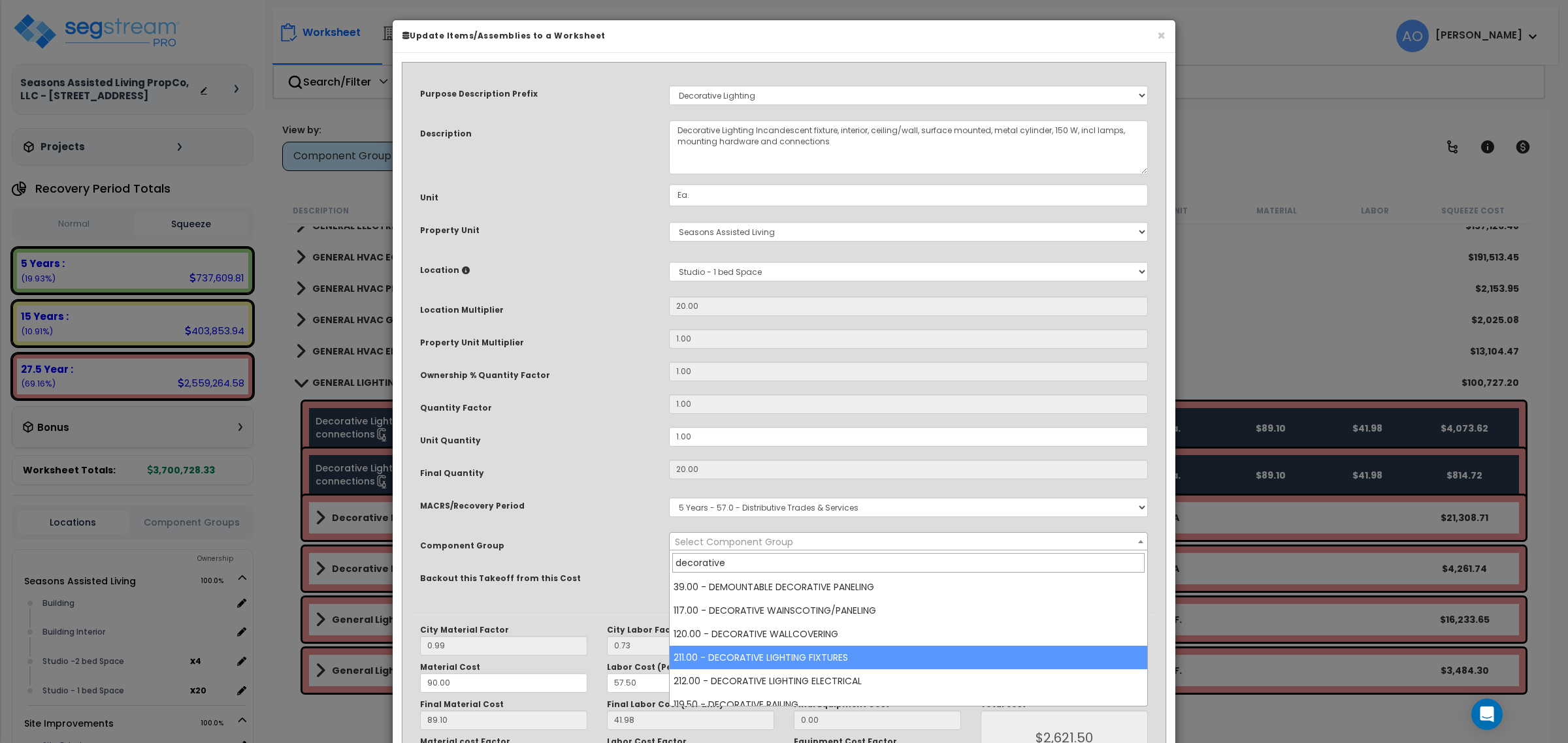
type input "decorative"
select select "46028"
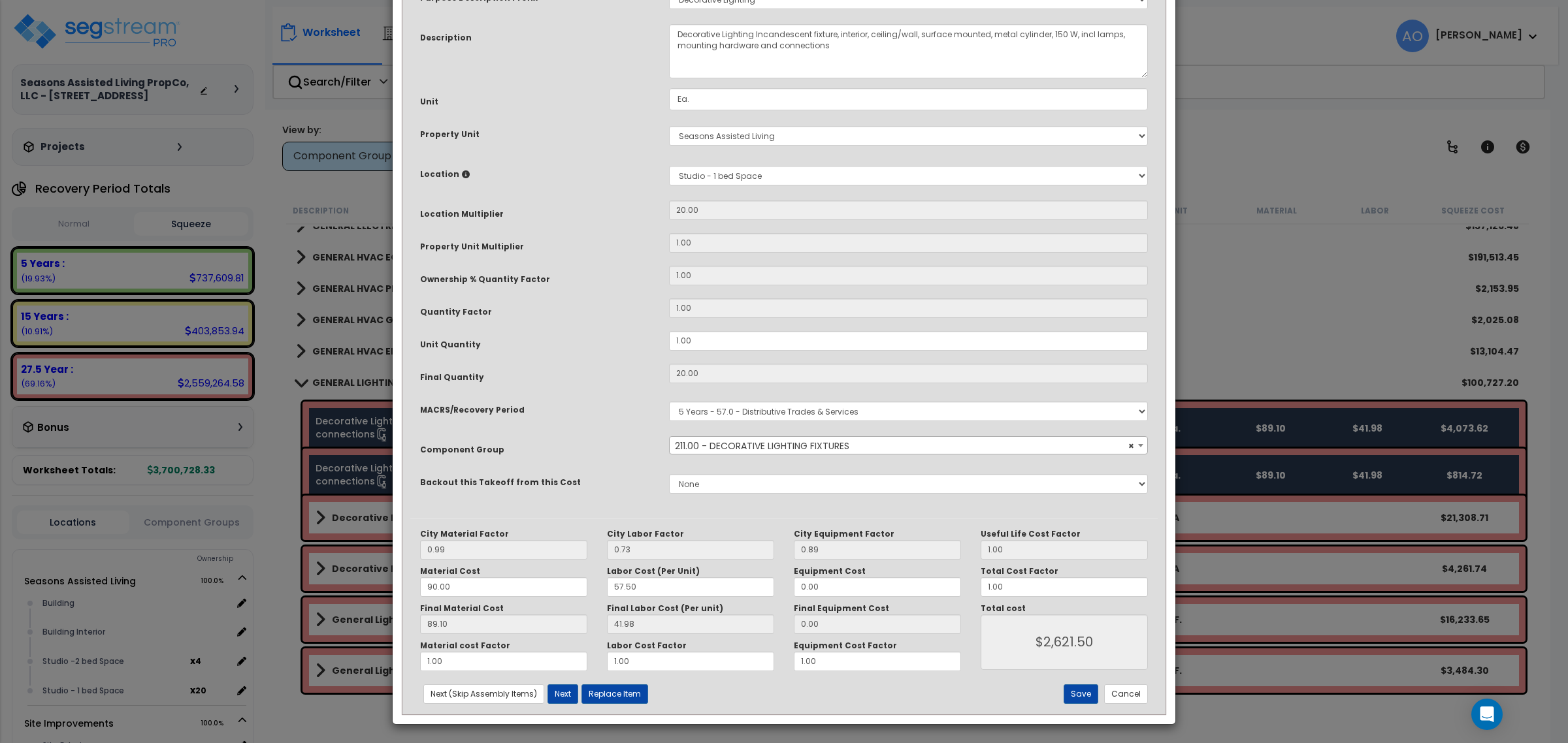
scroll to position [98, 0]
click at [1078, 693] on button "Save" at bounding box center [1081, 693] width 35 height 20
type input "2621.50"
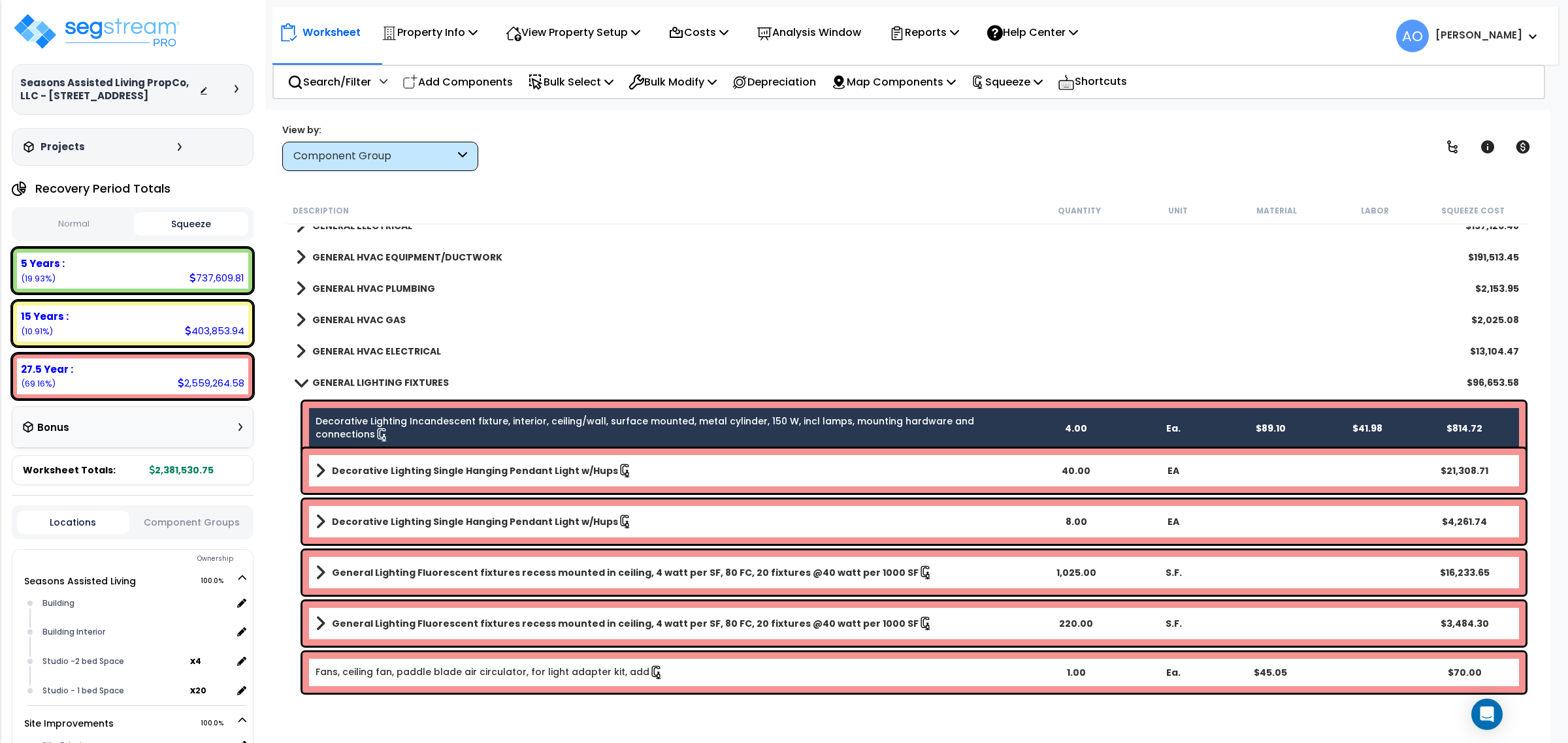
click at [619, 418] on link "Decorative Lighting Incandescent fixture, interior, ceiling/wall, surface mount…" at bounding box center [671, 428] width 712 height 27
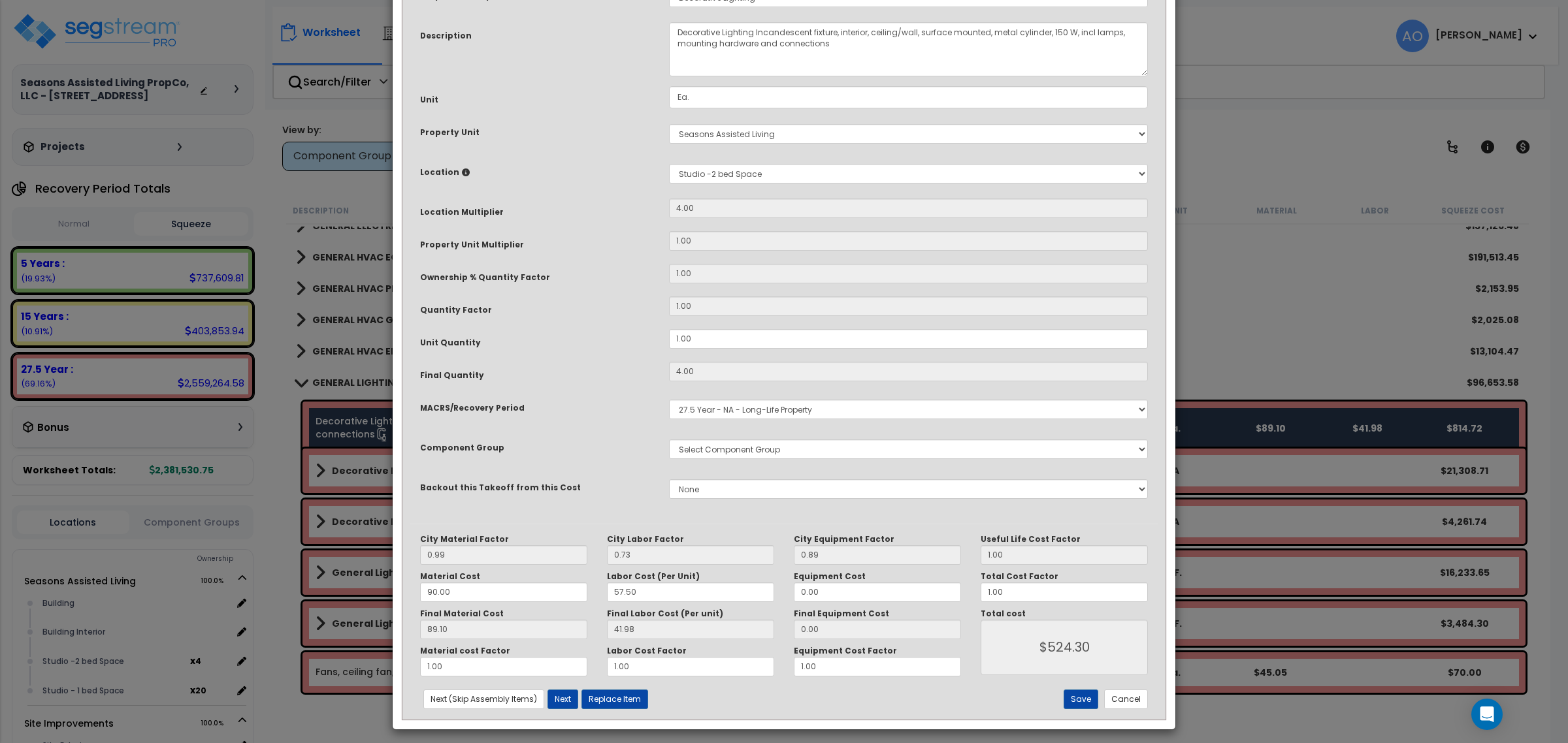
scroll to position [0, 0]
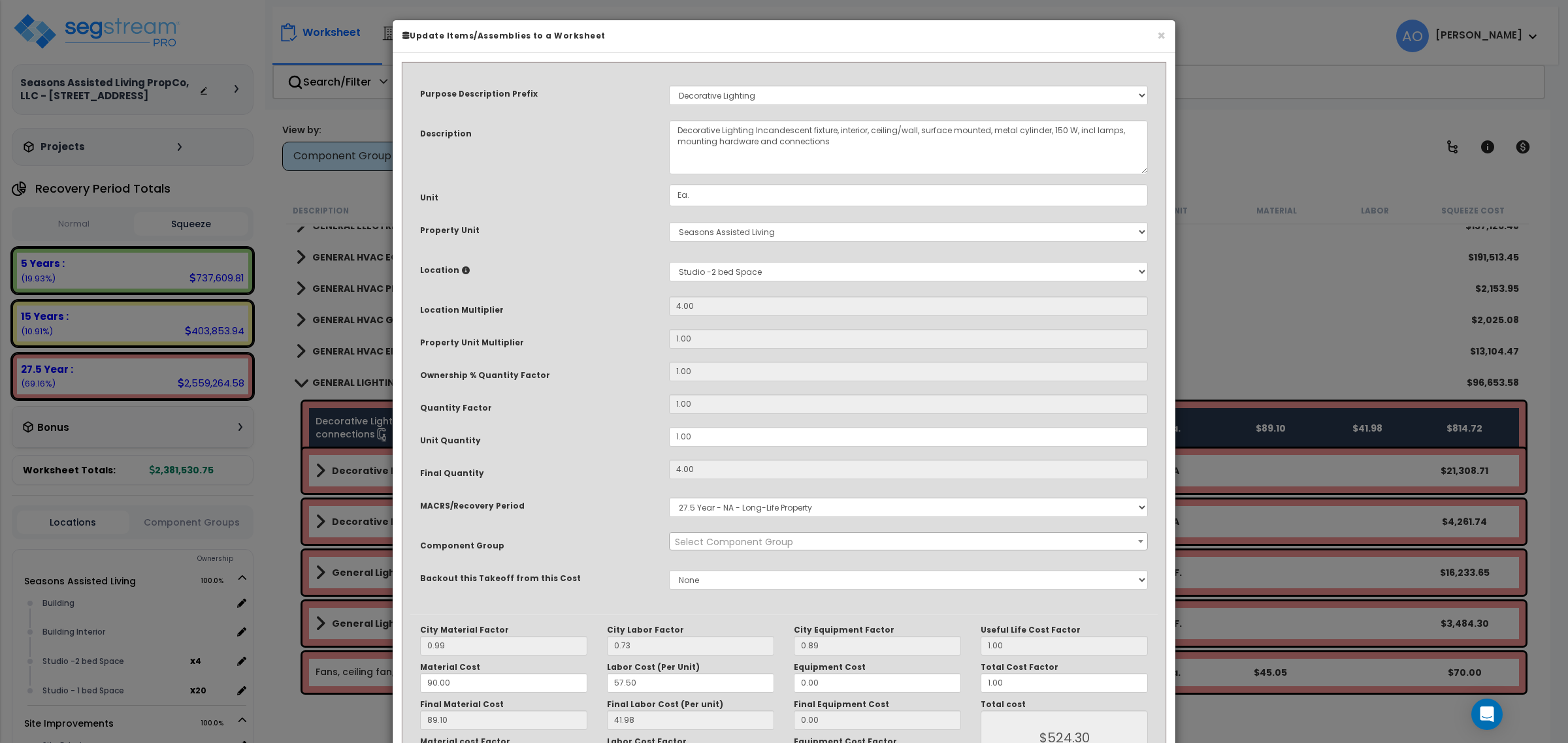
select select "45970"
click at [738, 507] on select "Select MACRS/Recovery Period 5 Years - 57.0 - Distributive Trades & Services 5 …" at bounding box center [908, 507] width 479 height 20
select select "3667"
click at [669, 498] on select "Select MACRS/Recovery Period 5 Years - 57.0 - Distributive Trades & Services 5 …" at bounding box center [908, 507] width 479 height 20
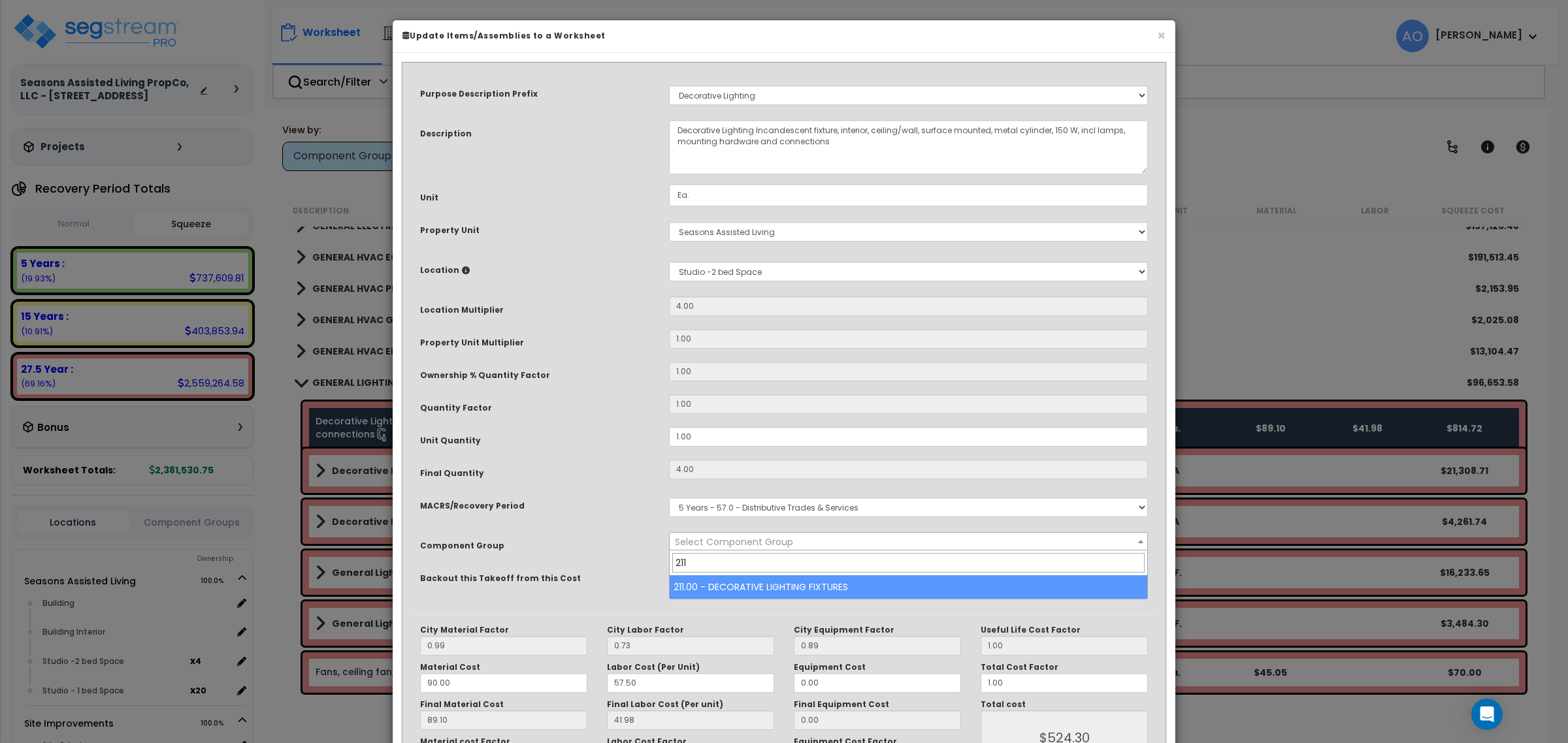
type input "211"
select select "46028"
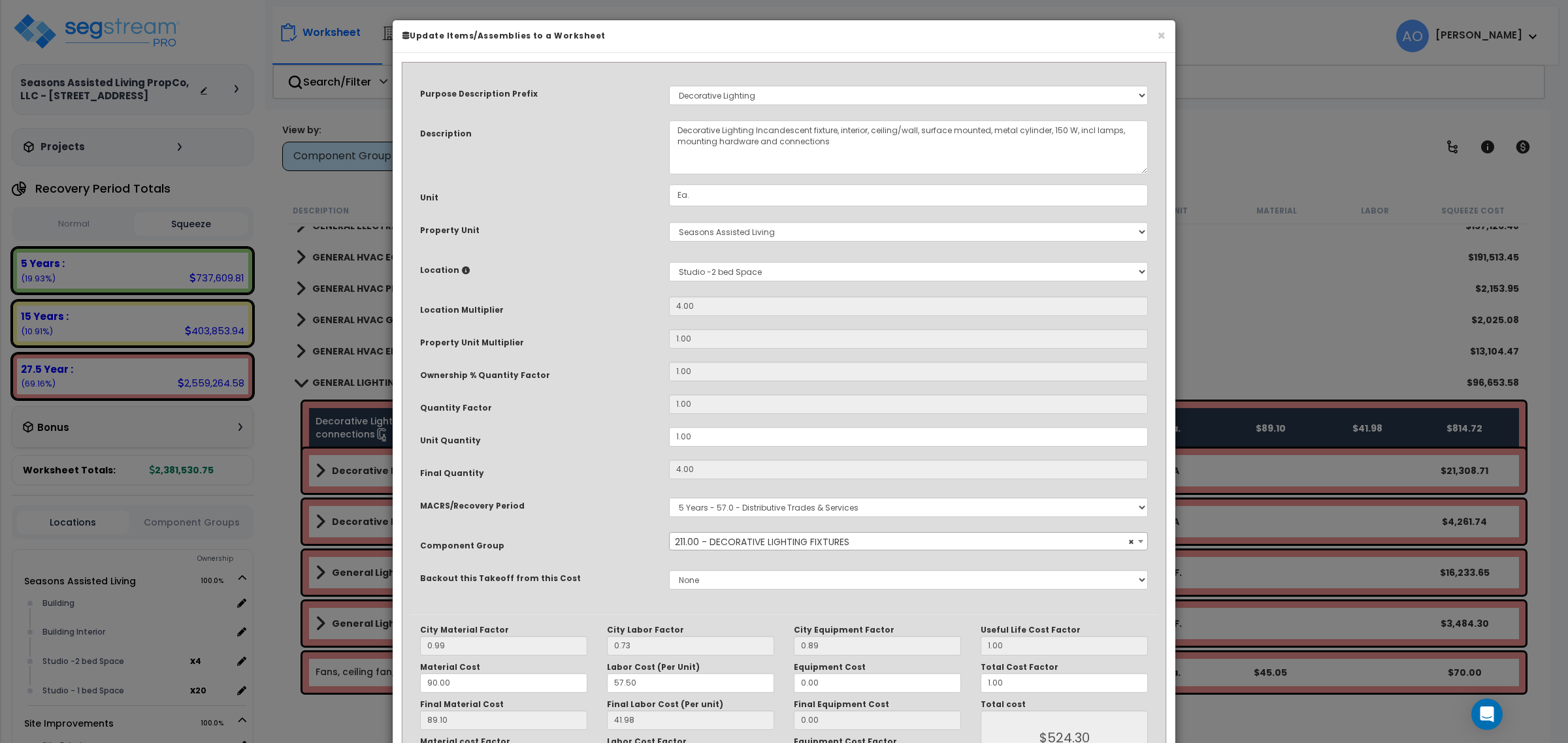
scroll to position [98, 0]
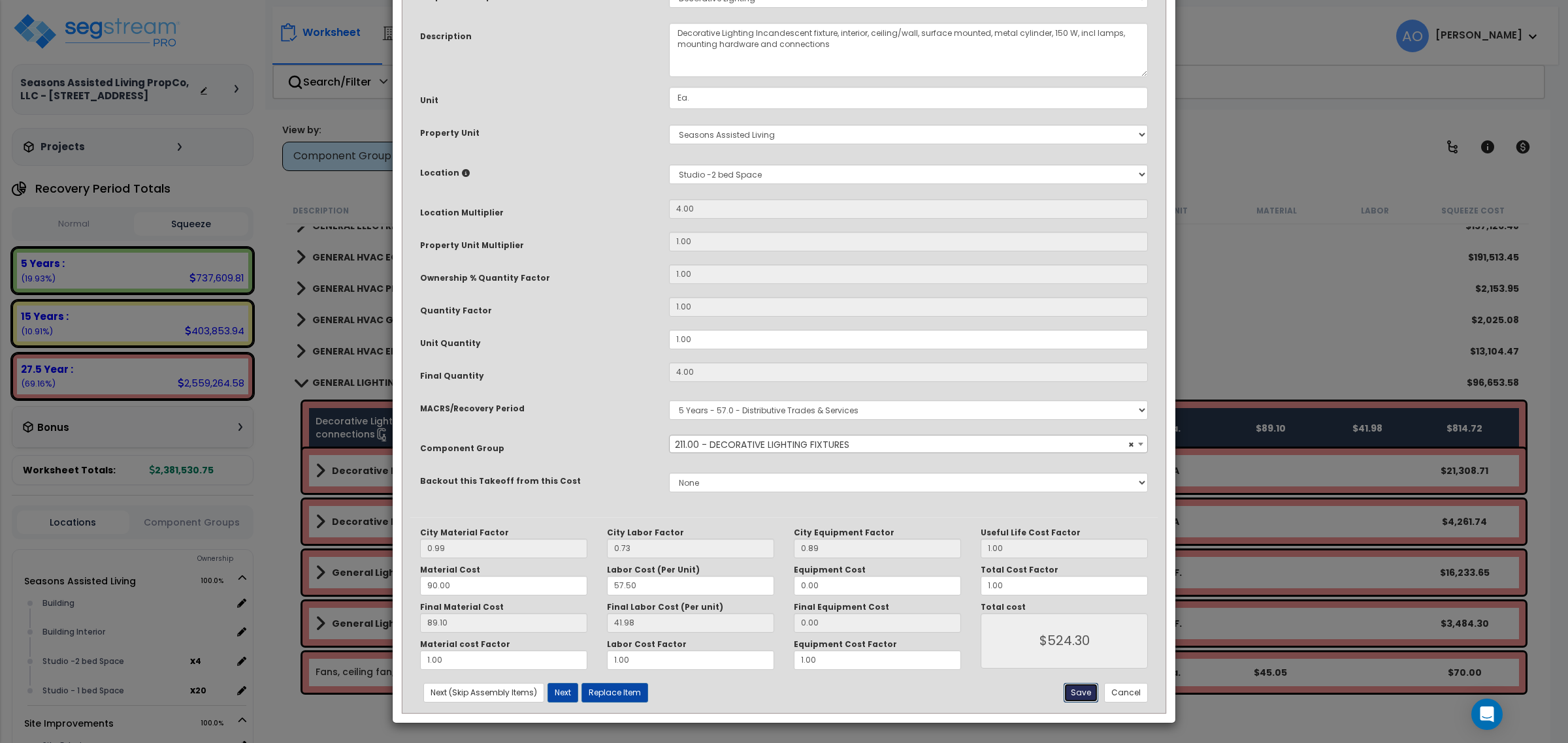
click at [1079, 693] on button "Save" at bounding box center [1081, 693] width 35 height 20
type input "524.30"
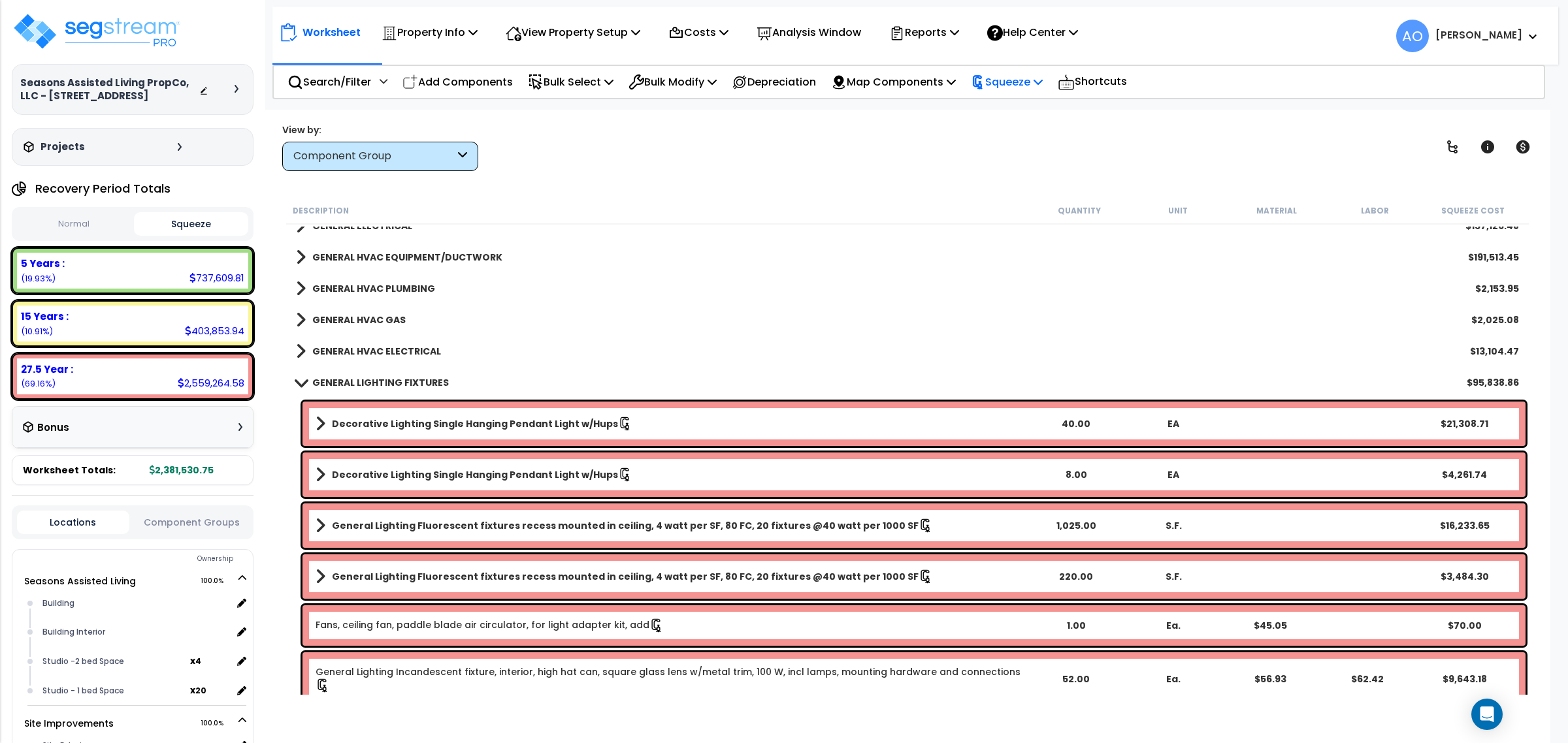
click at [1019, 77] on p "Squeeze" at bounding box center [1006, 81] width 72 height 17
click at [1023, 105] on link "Re-squeeze" at bounding box center [1029, 113] width 130 height 30
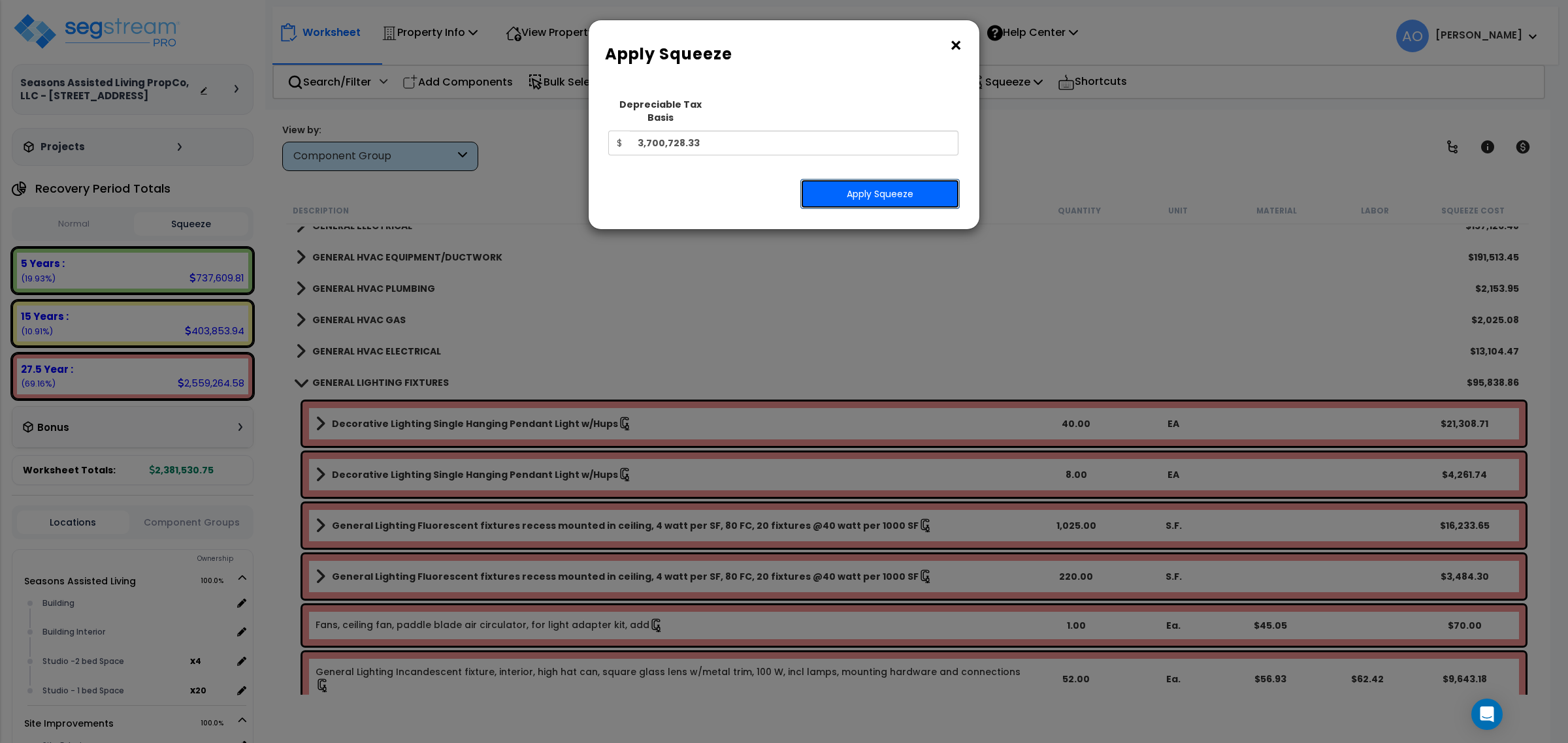
click at [900, 179] on button "Apply Squeeze" at bounding box center [880, 194] width 160 height 30
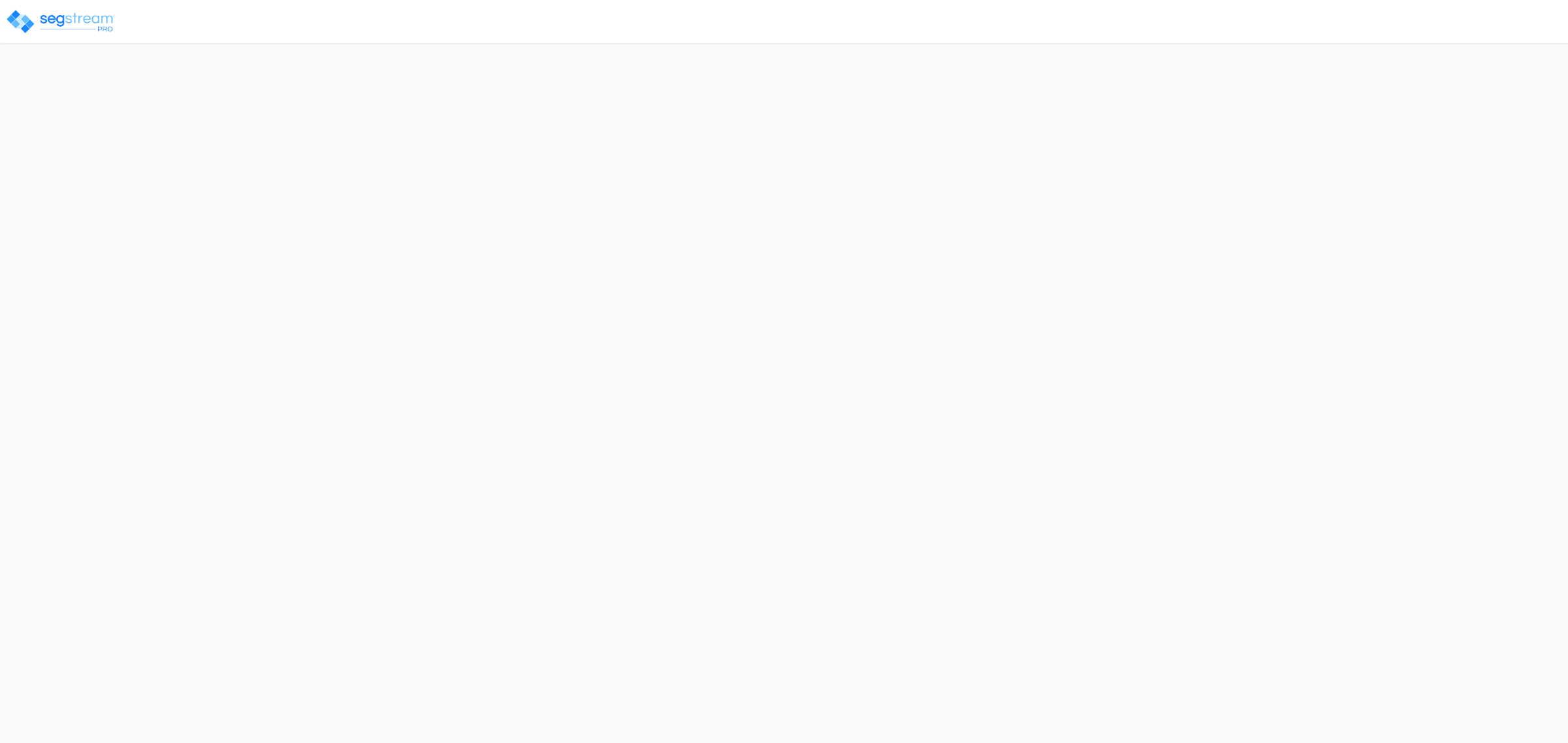
select select "2025"
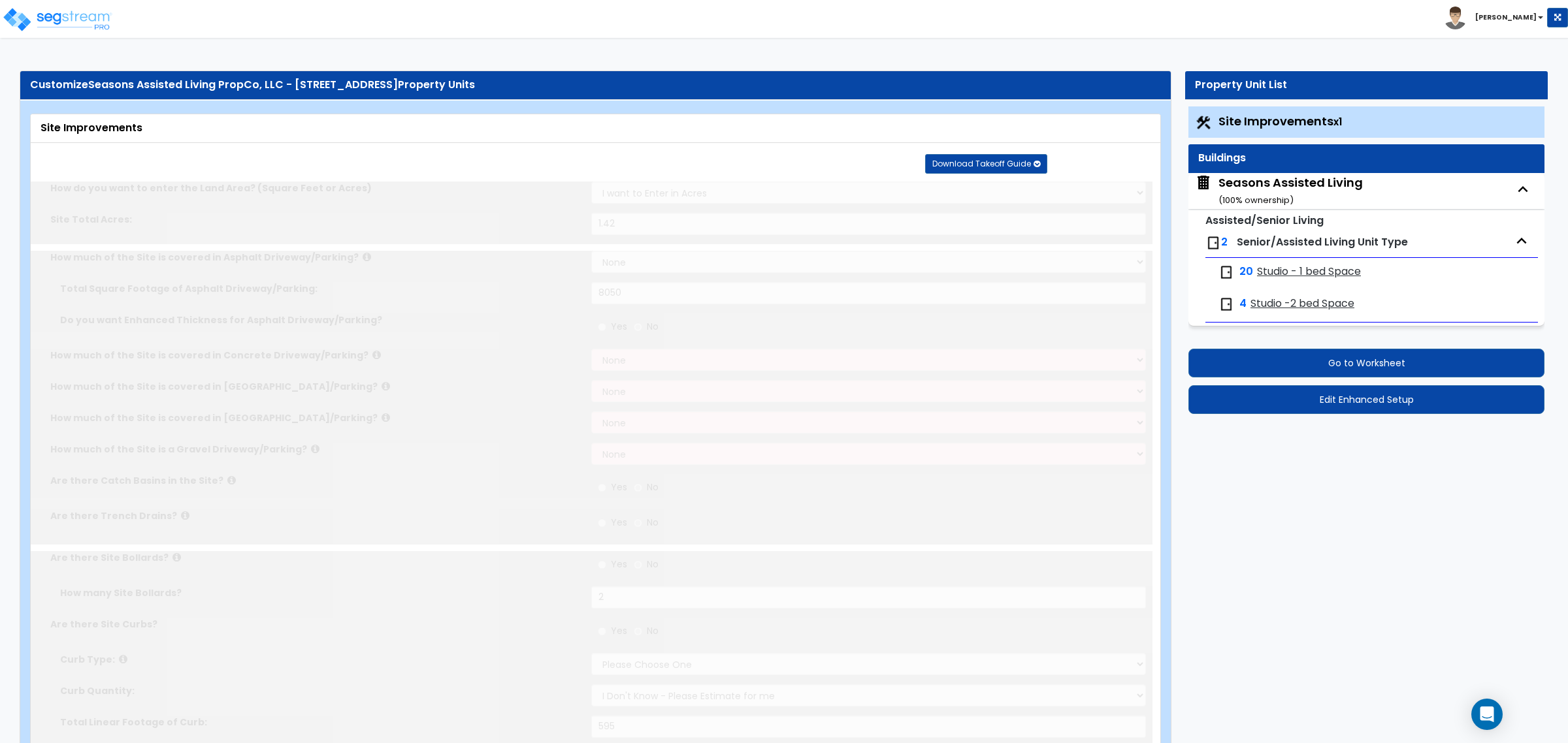
type input "1.42"
select select "2"
type input "8050"
radio input "true"
type input "2"
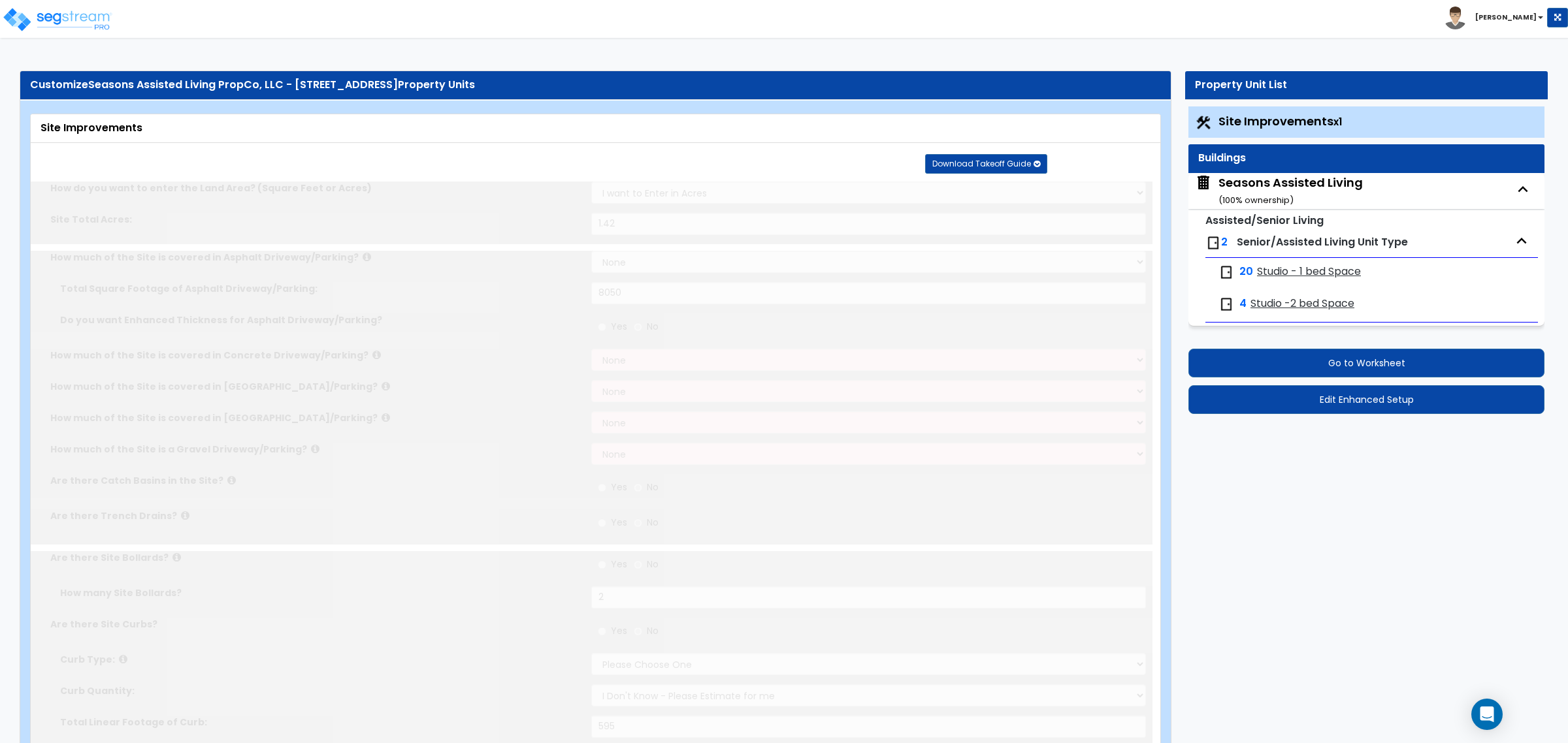
radio input "true"
select select "2"
select select "1"
type input "595"
radio input "true"
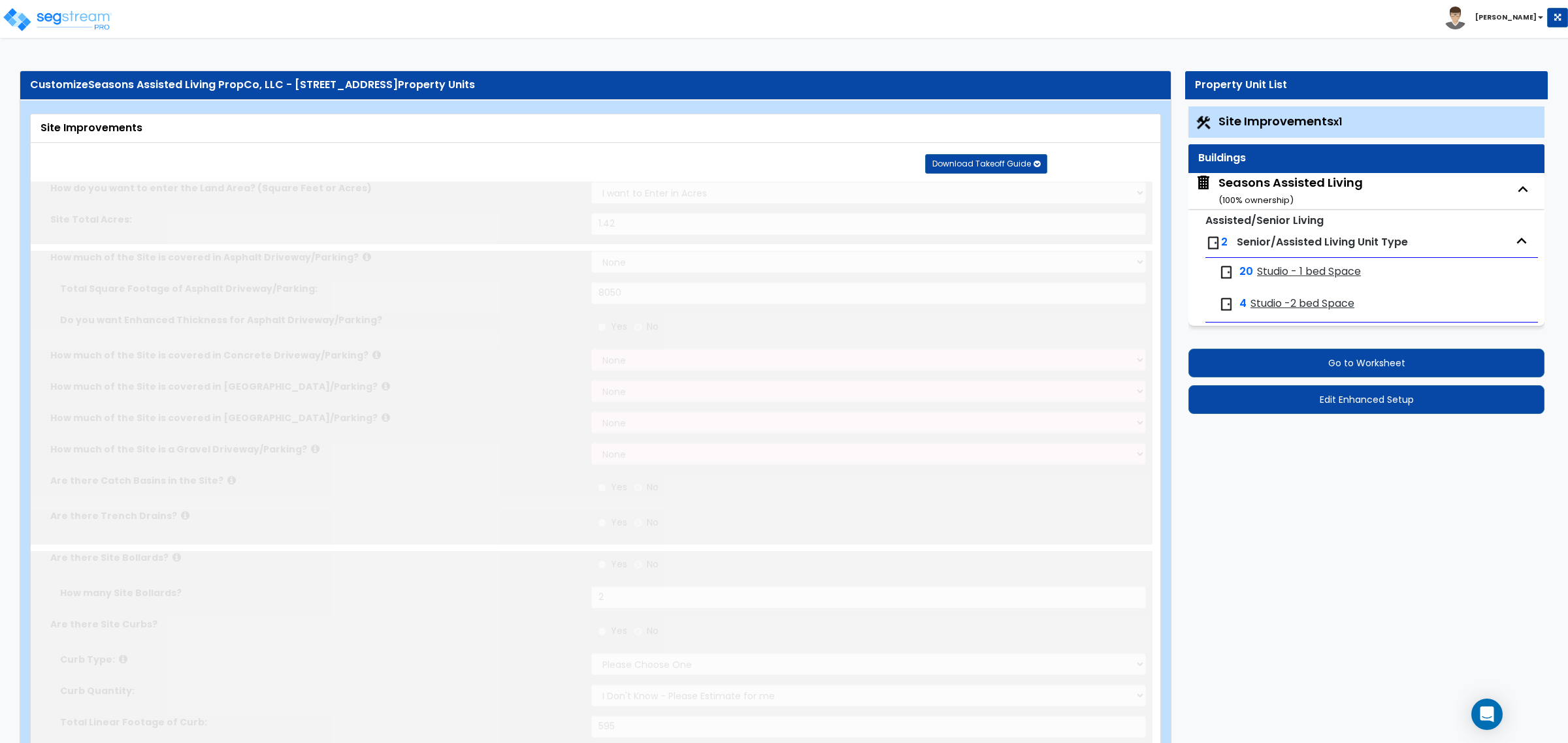
select select "1"
type input "14"
radio input "true"
select select "2"
type input "650"
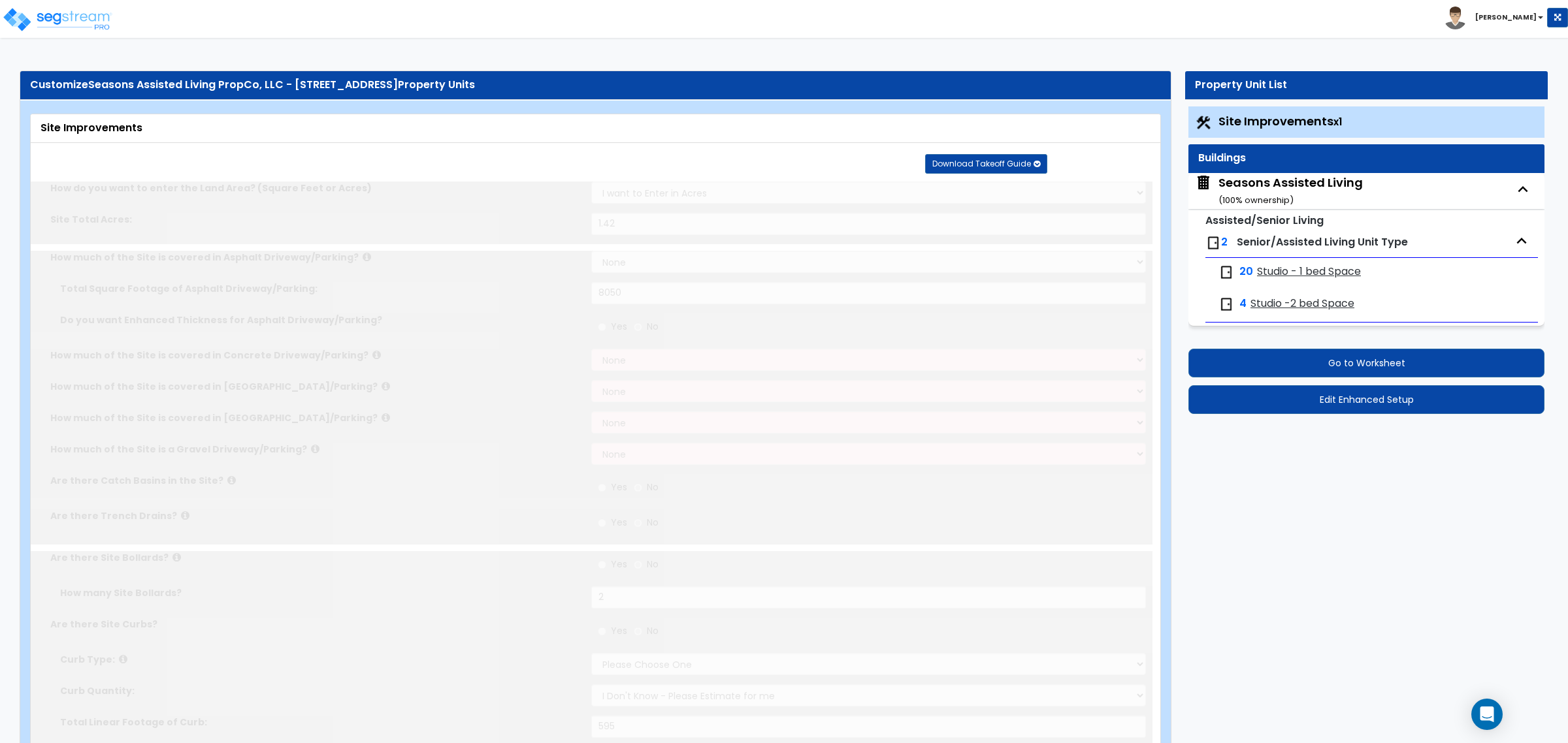
select select "1"
radio input "true"
type input "4"
radio input "true"
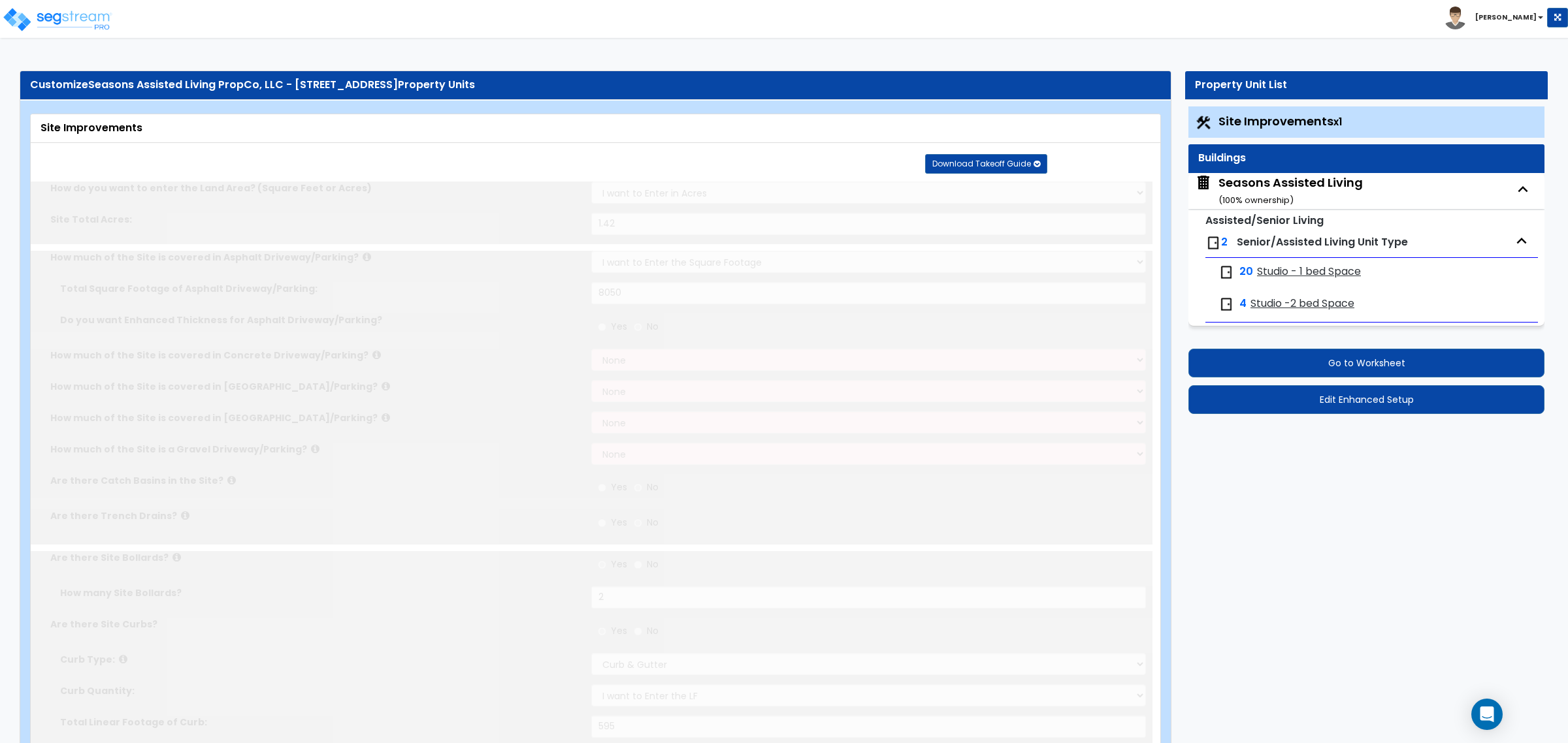
select select "1"
type input "1445"
radio input "true"
select select "4"
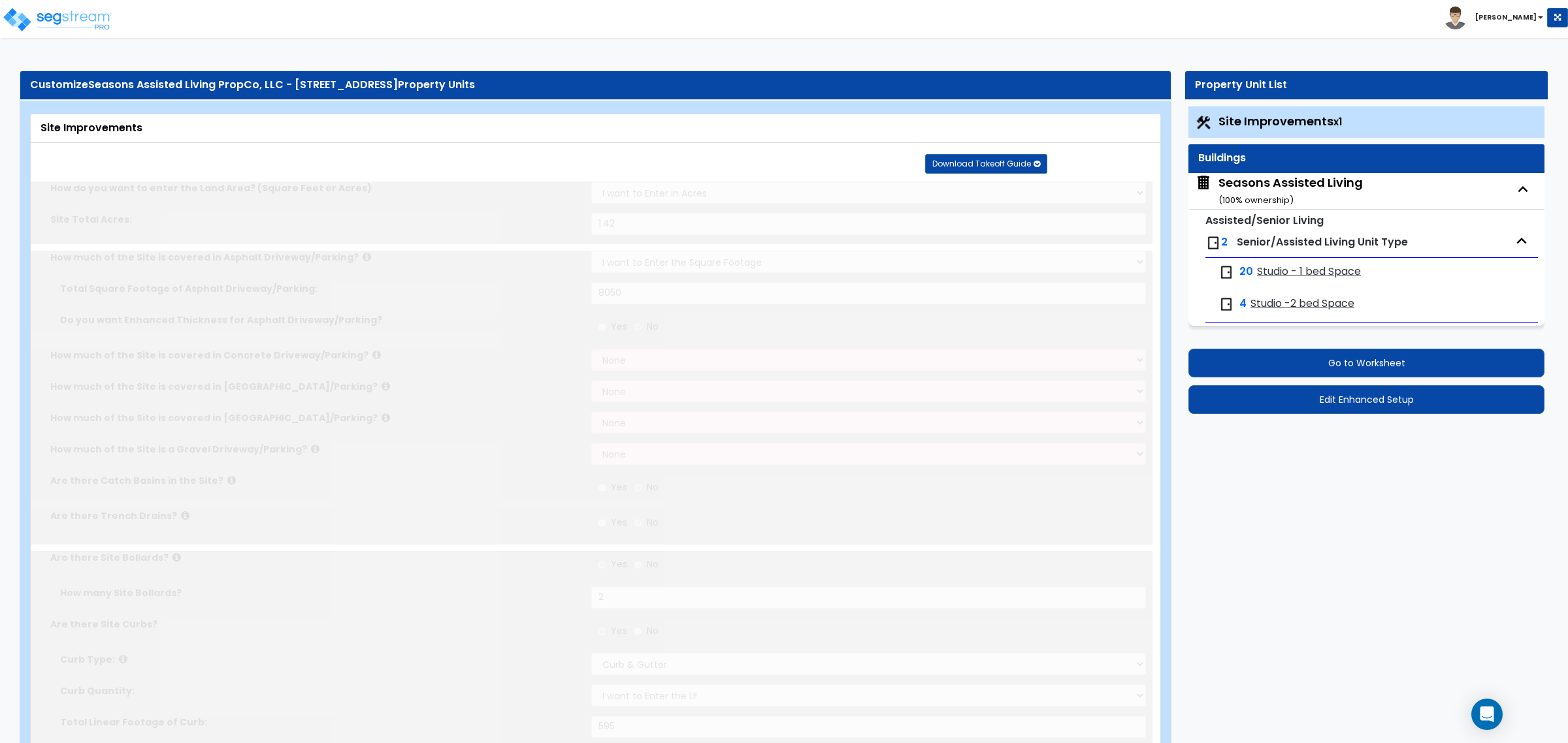
type input "37"
radio input "true"
type input "470"
radio input "true"
select select "4"
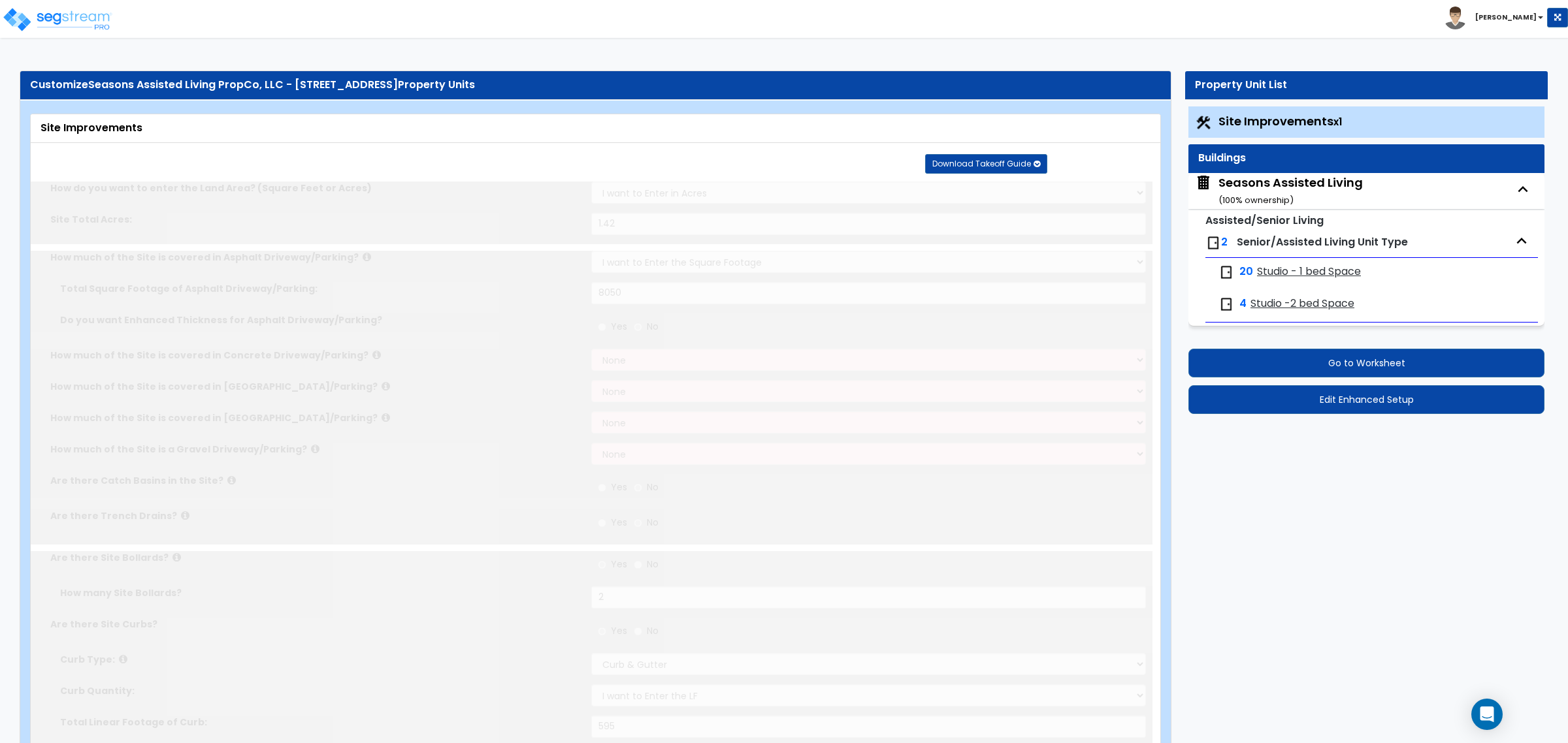
type input "123"
select select "2"
type input "6050"
radio input "true"
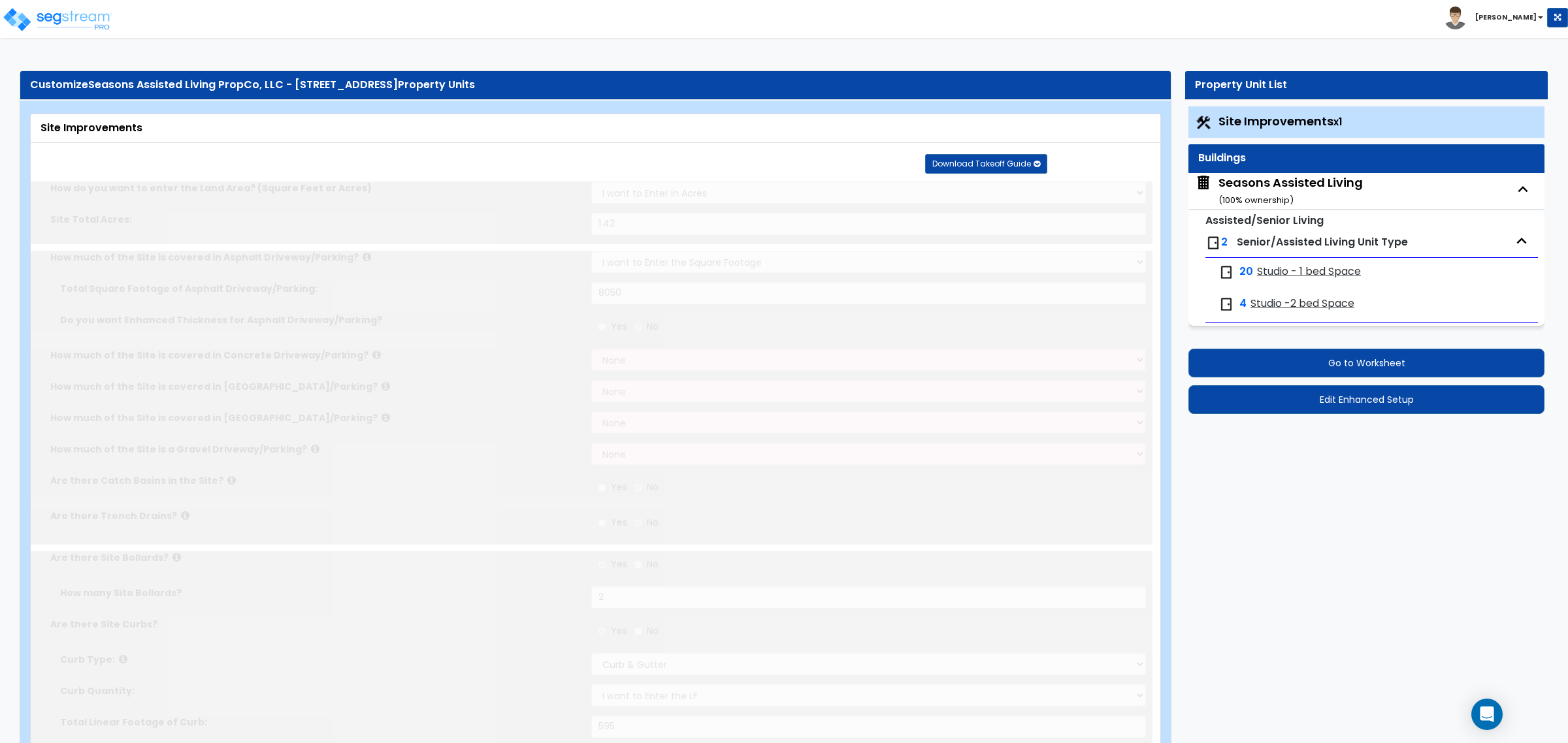
select select "2"
type input "6050"
radio input "true"
type input "3710"
radio input "true"
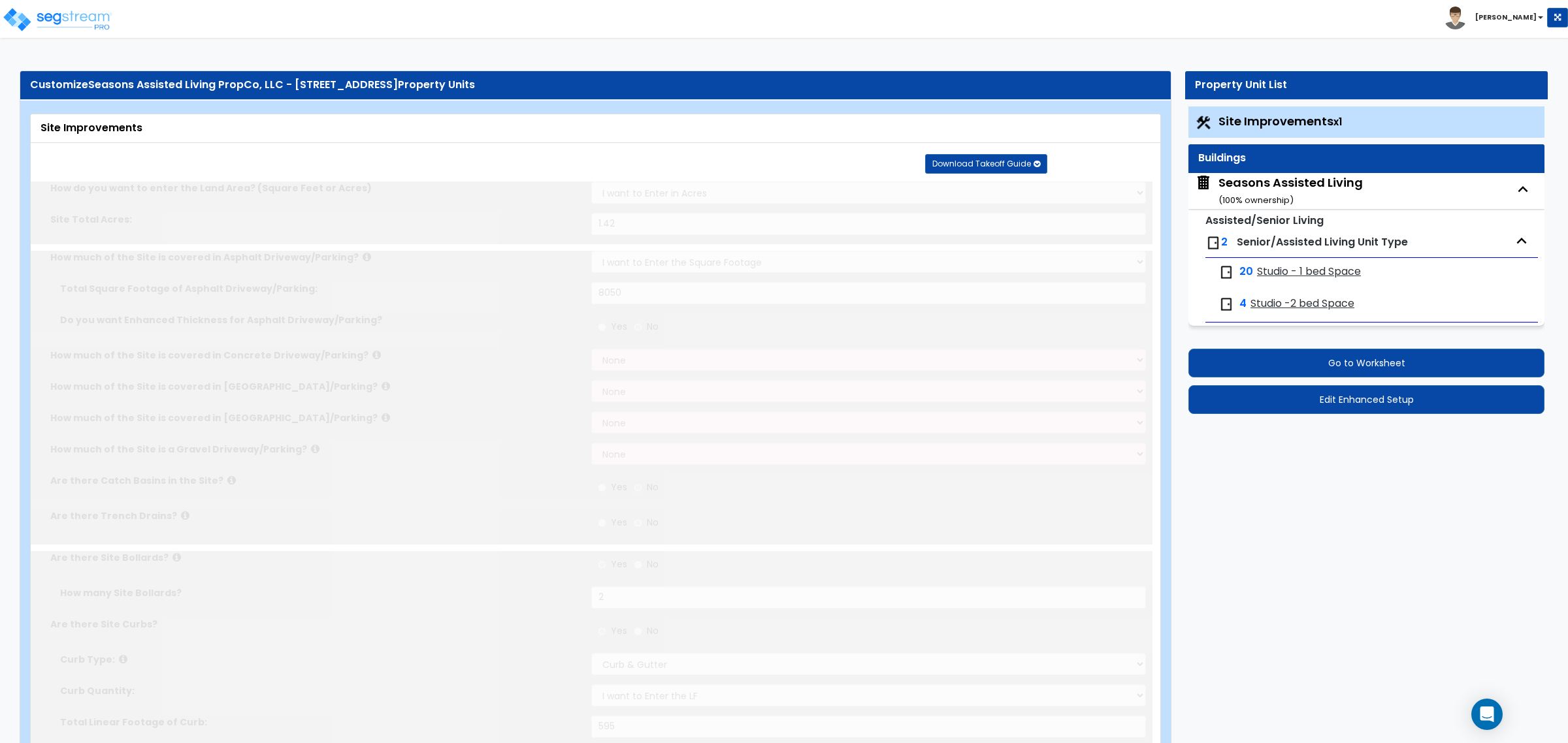
radio input "true"
type input "155"
radio input "true"
type input "925"
select select "3"
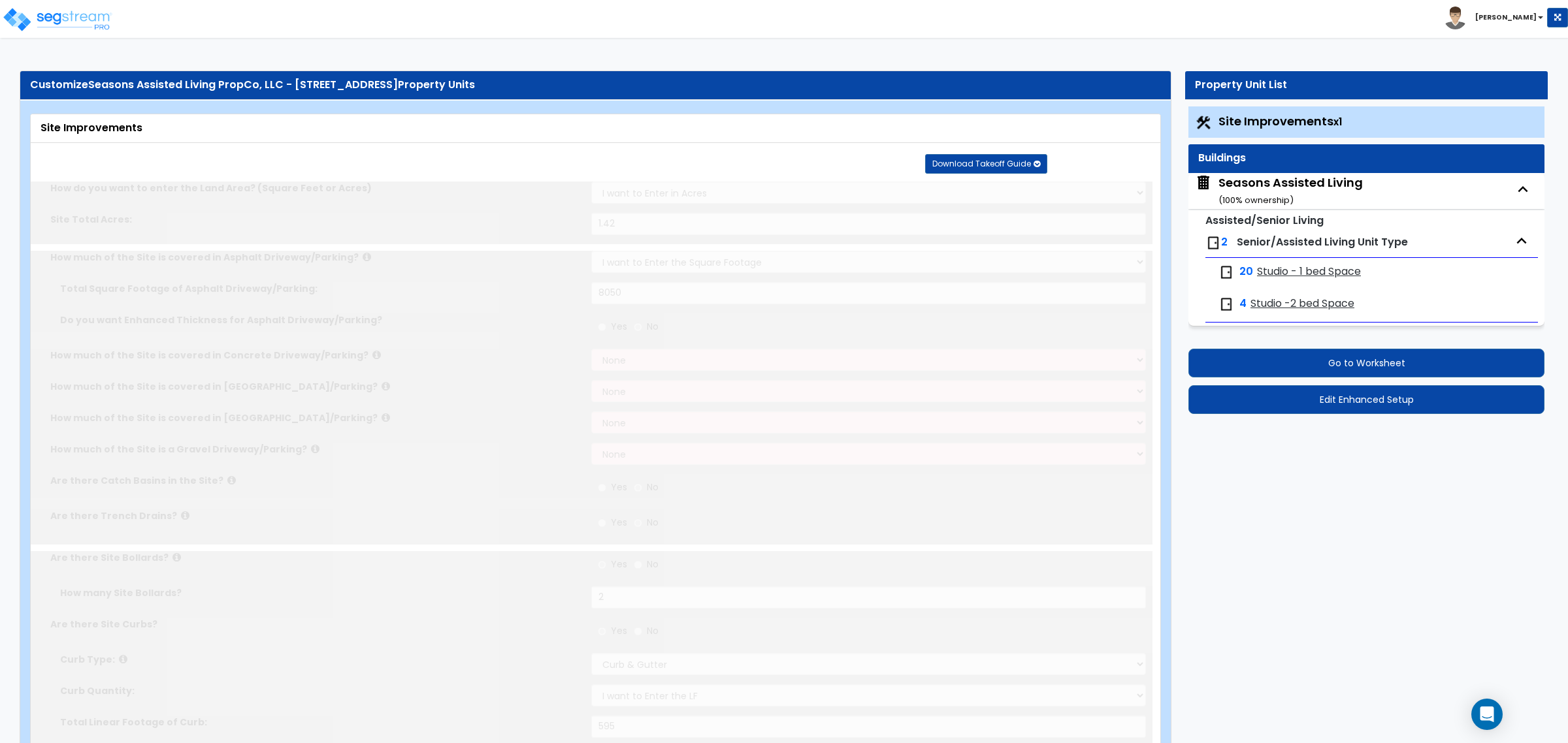
select select "1"
radio input "true"
select select "1"
select select "3"
type input "25"
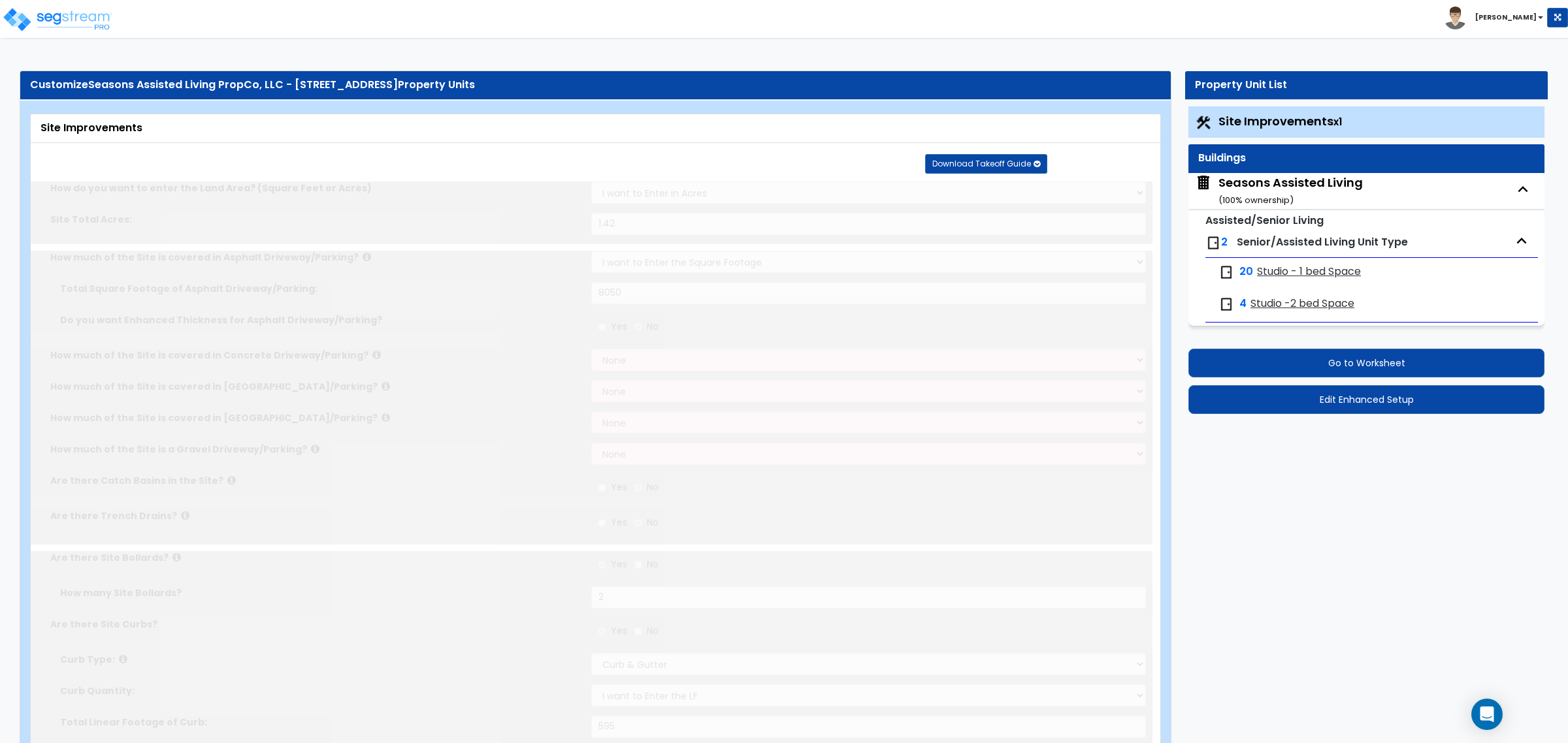
type input "3"
type input "8"
select select "3"
radio input "true"
type input "1"
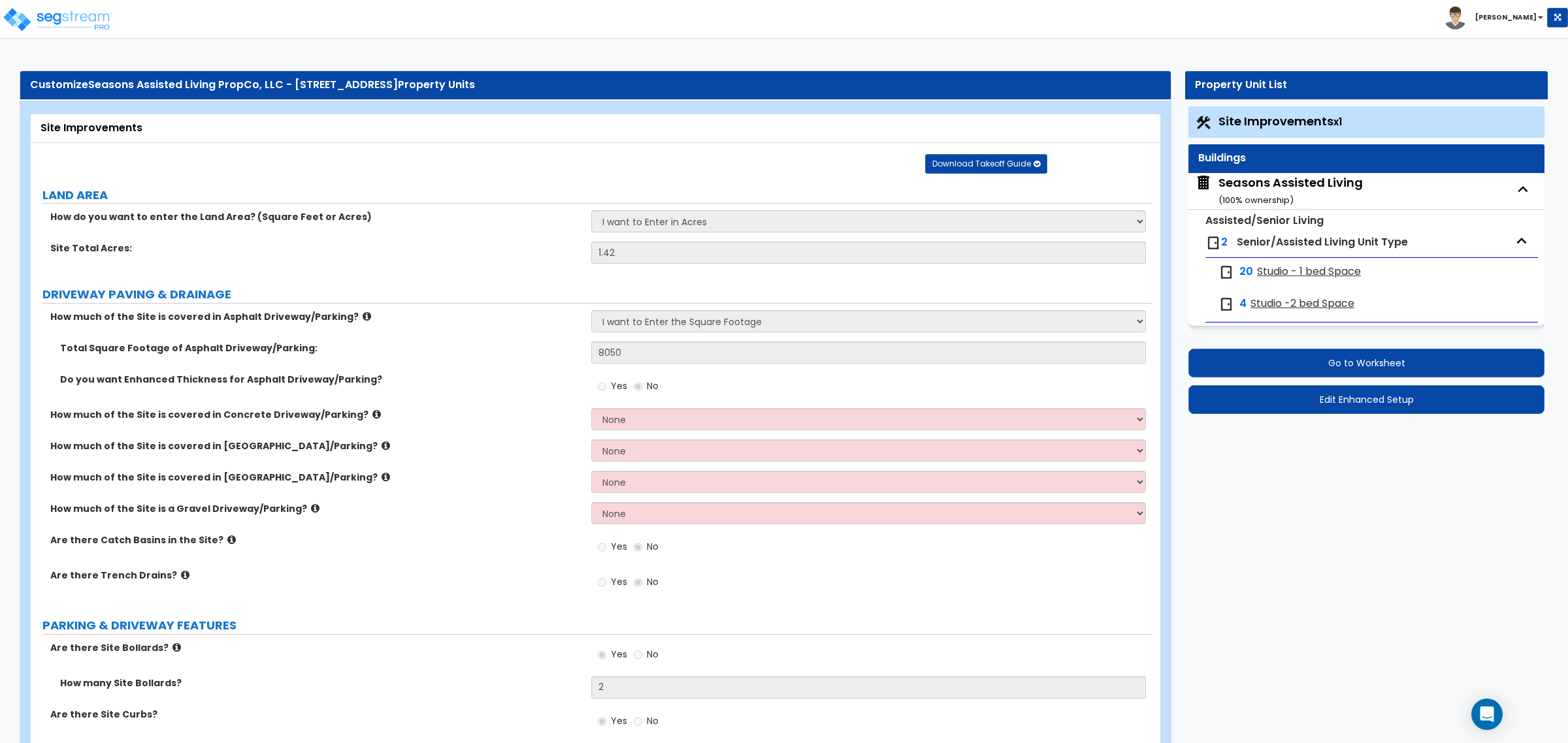
click at [1245, 194] on small "( 100 % ownership)" at bounding box center [1256, 200] width 75 height 12
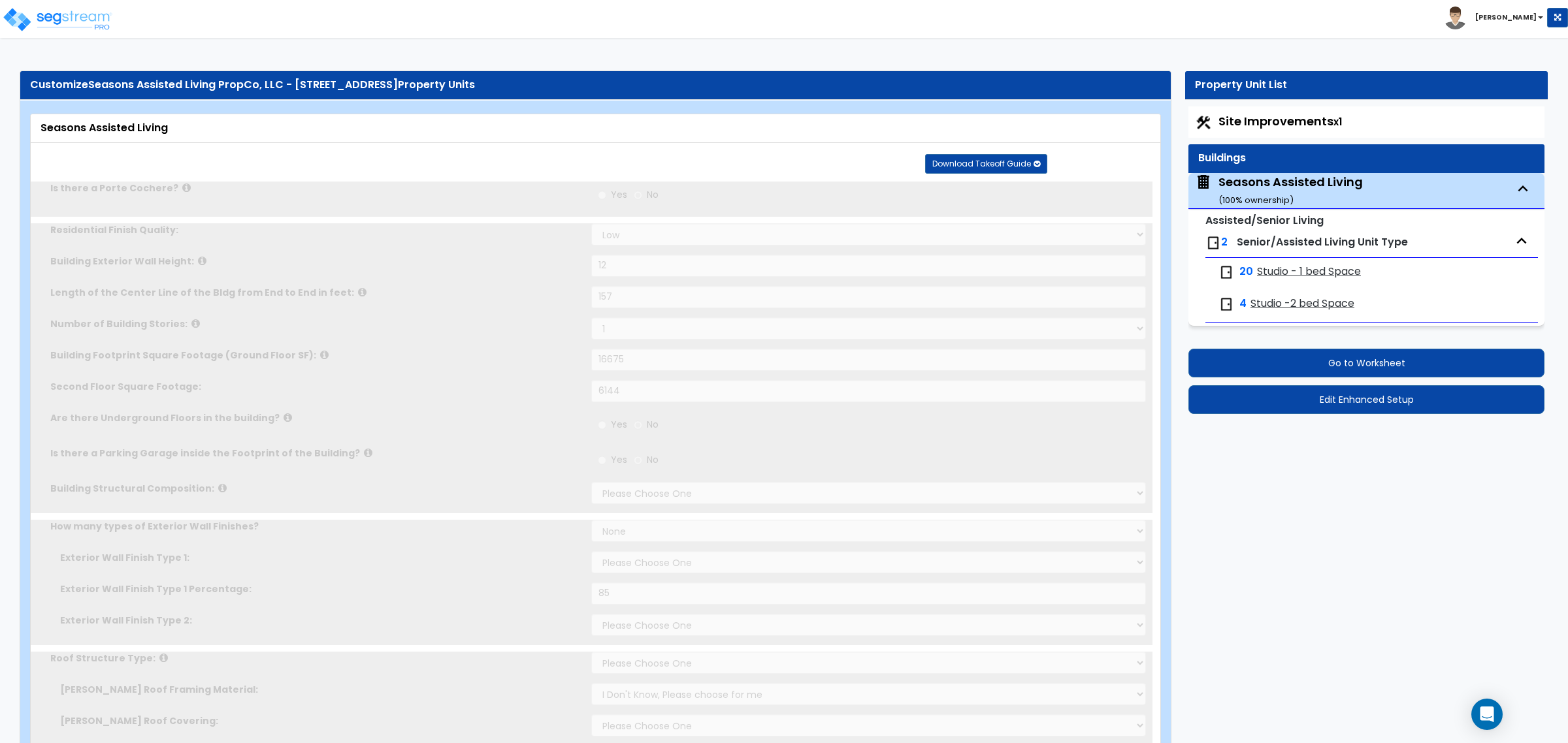
select select "2"
type input "12"
type input "157"
select select "2"
type input "16675"
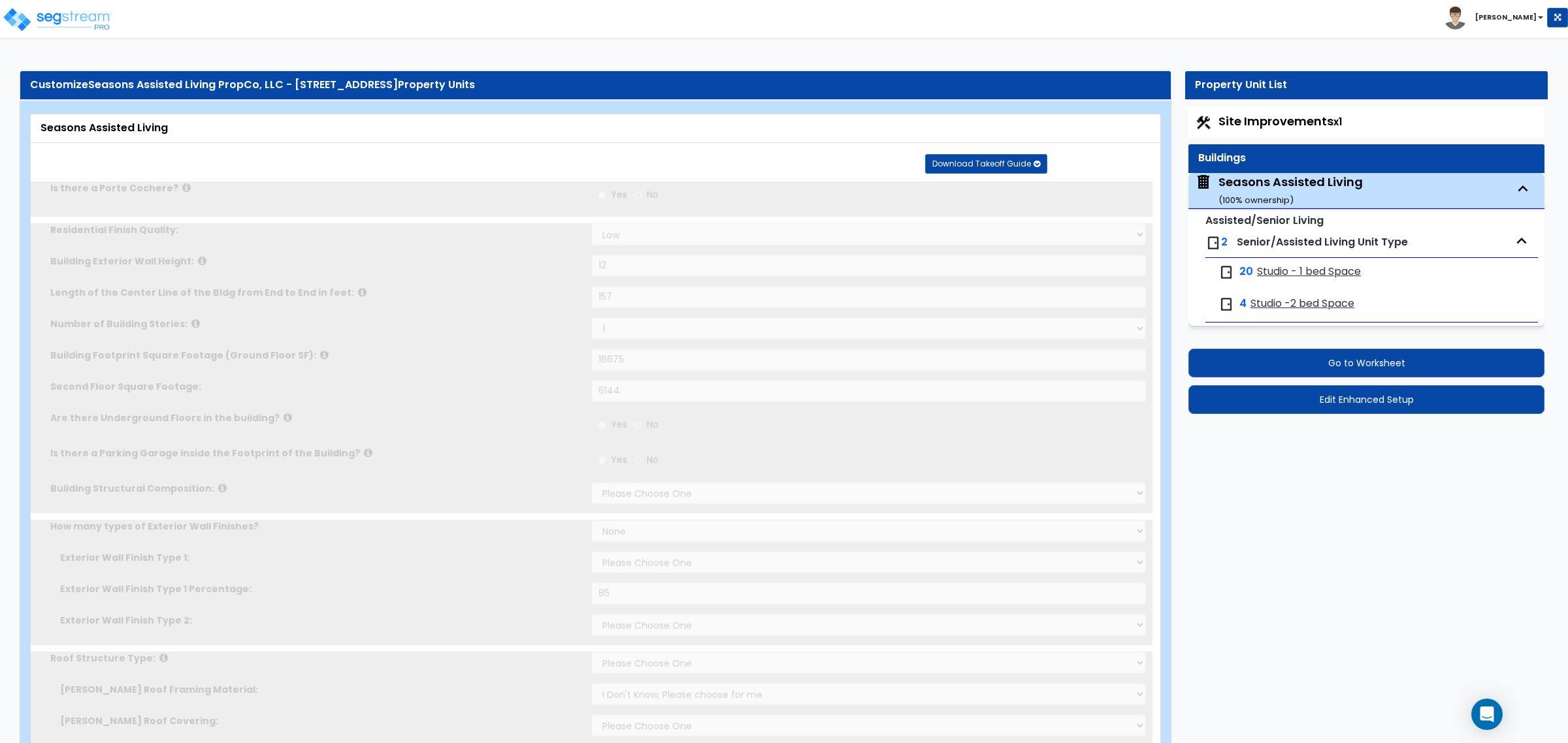
type input "6144"
select select "7"
select select "2"
select select "4"
type input "85"
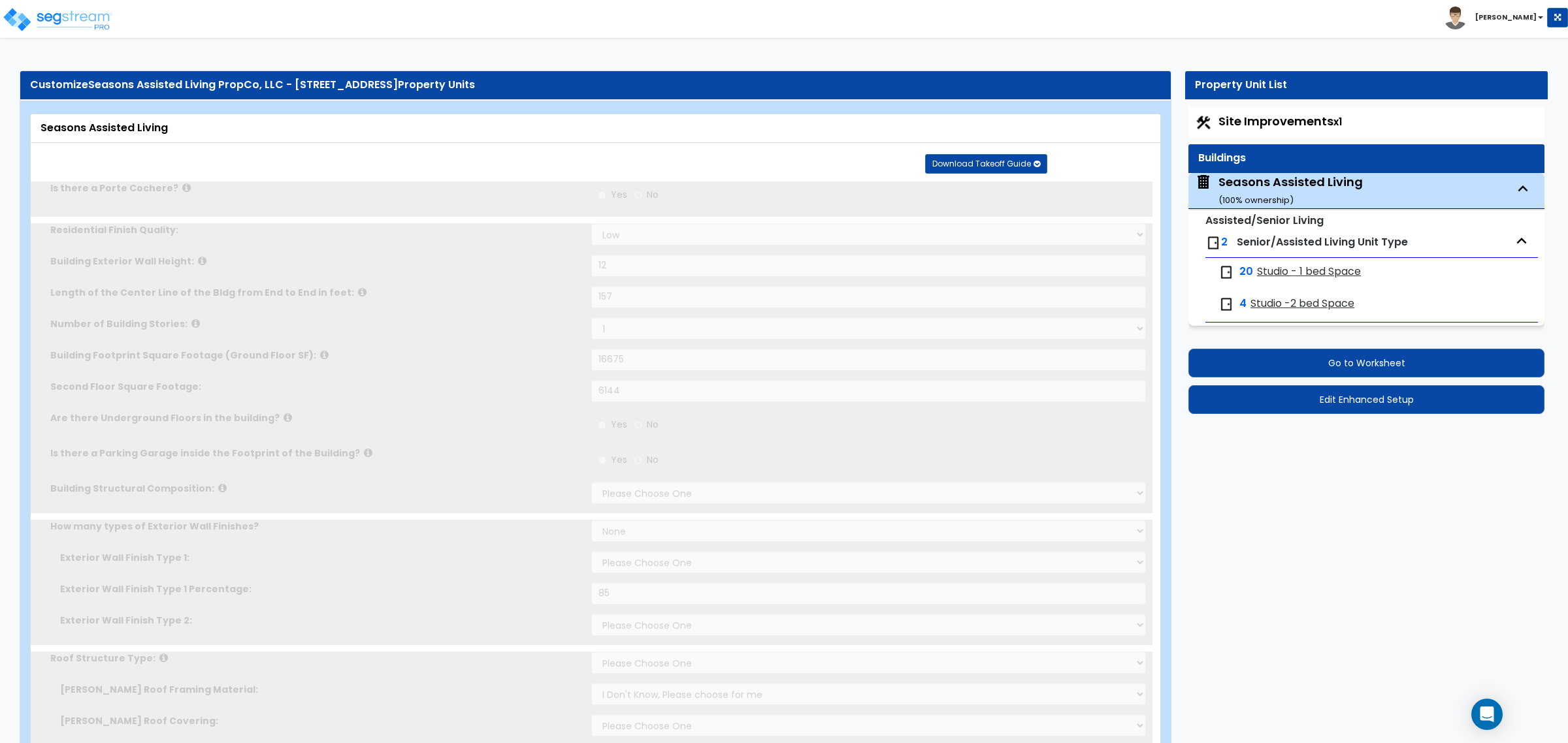
select select "3"
select select "1"
select select "2"
select select "1"
radio input "true"
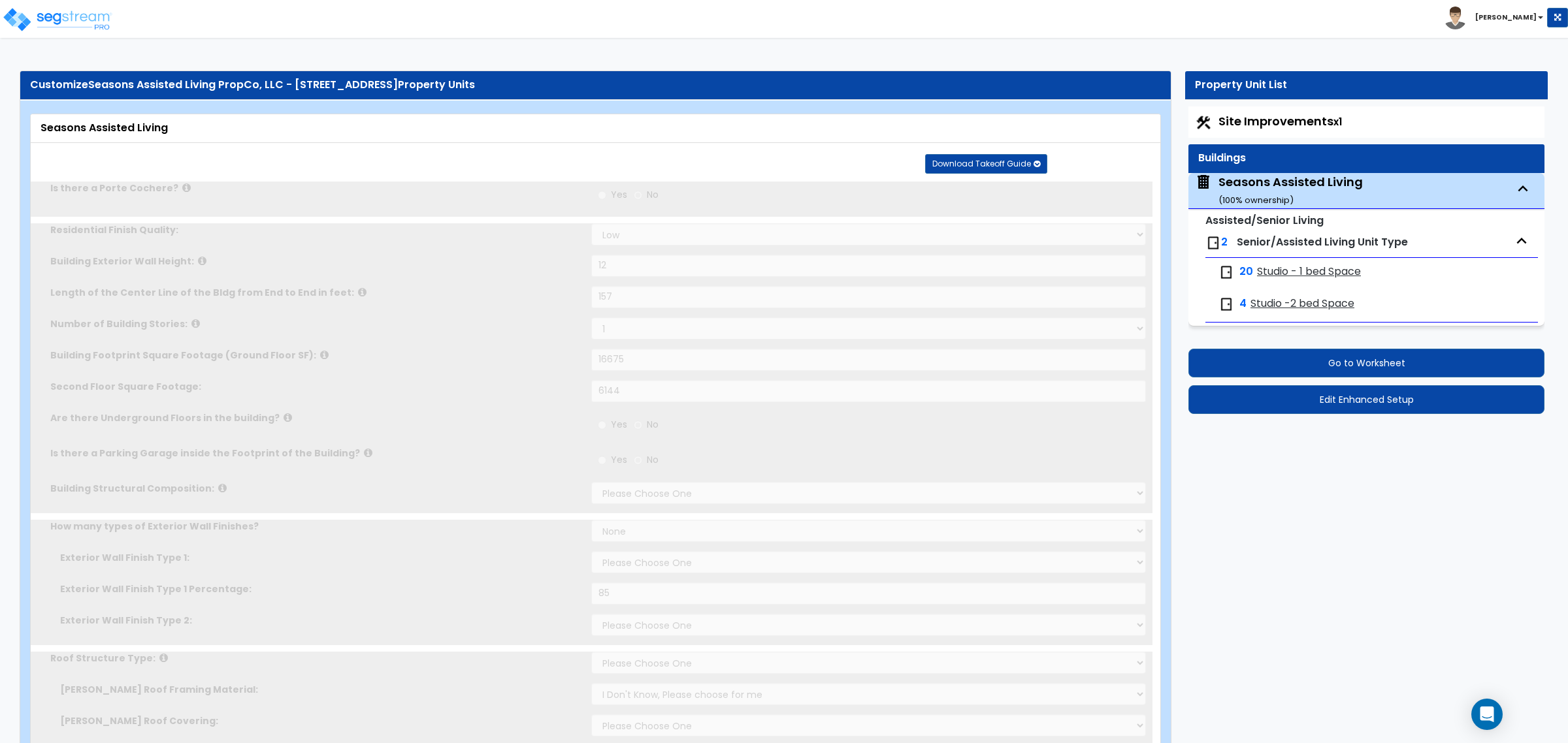
type input "12"
type input "23"
radio input "true"
type input "2"
radio input "true"
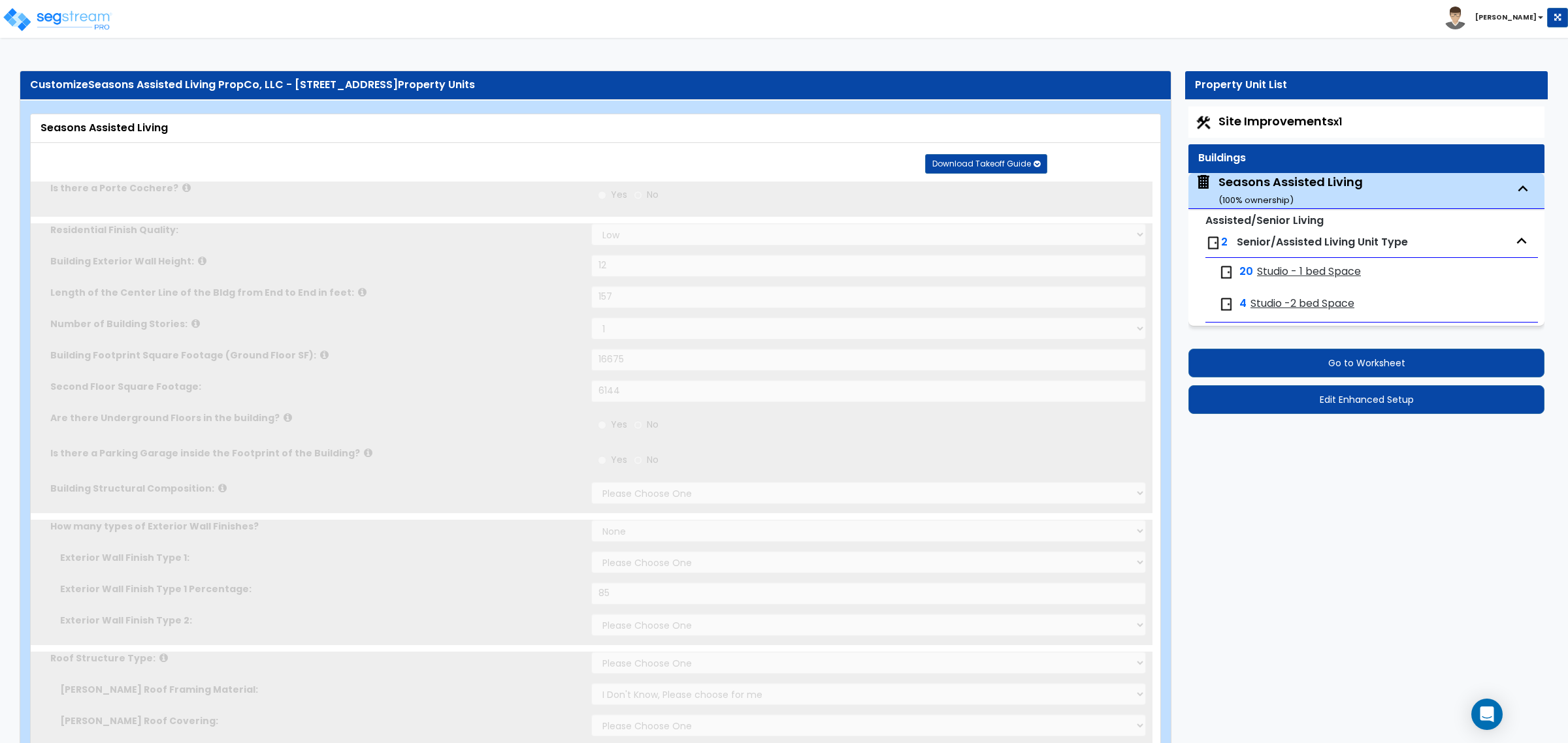
type input "4"
radio input "true"
type input "4"
type input "1"
radio input "true"
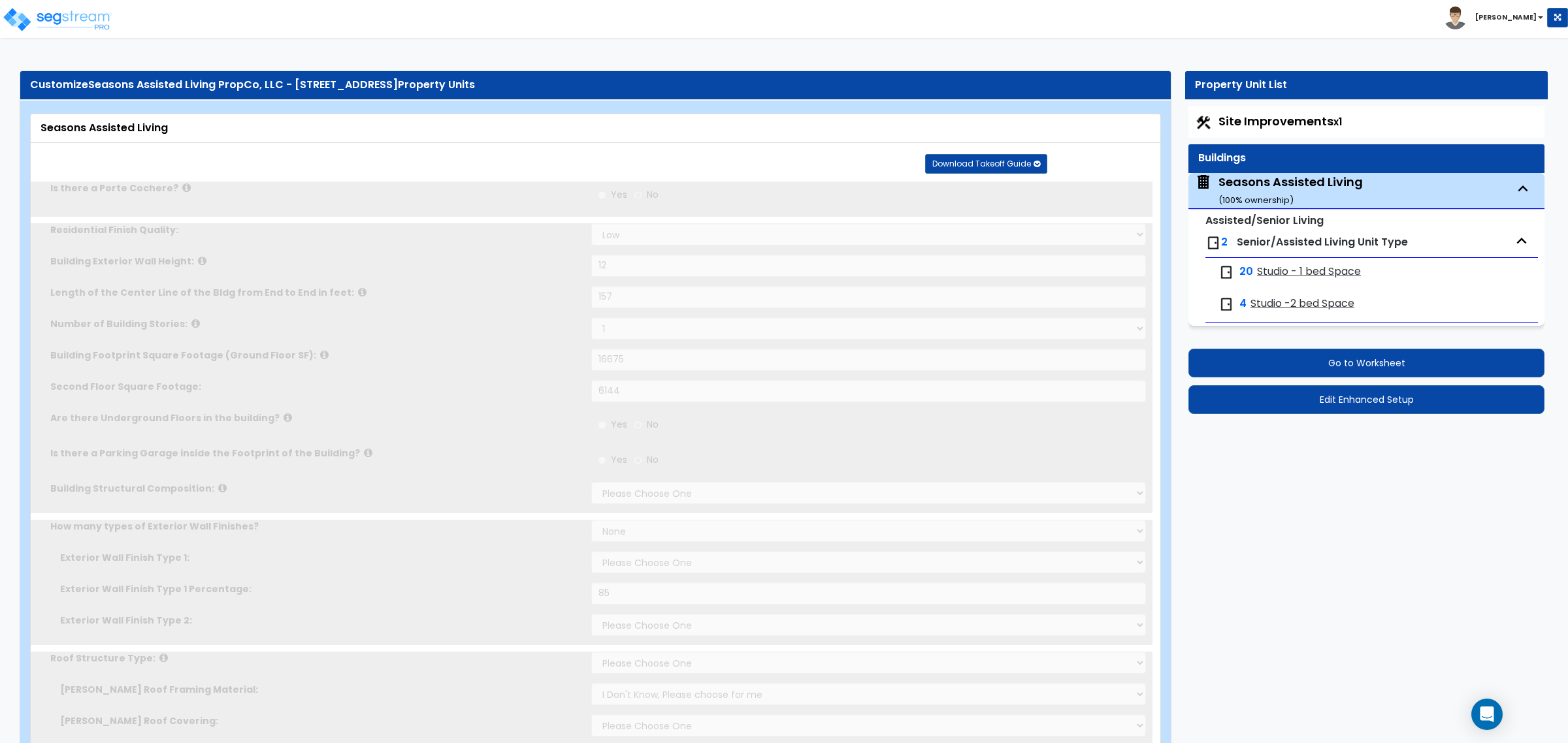
type input "1"
select select "2"
select select "1"
select select "2"
type input "20"
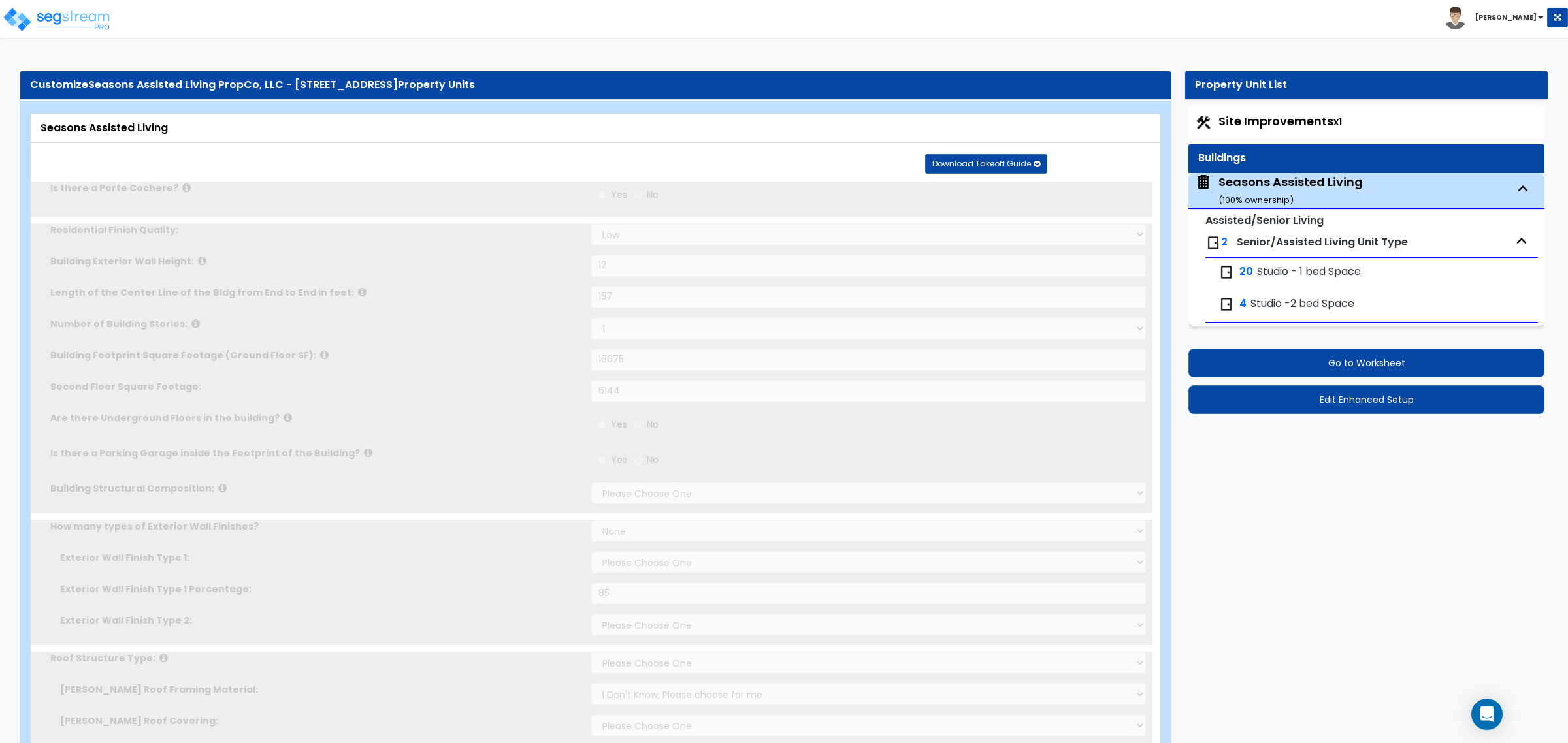
radio input "true"
type input "150"
radio input "true"
type input "2"
type input "450"
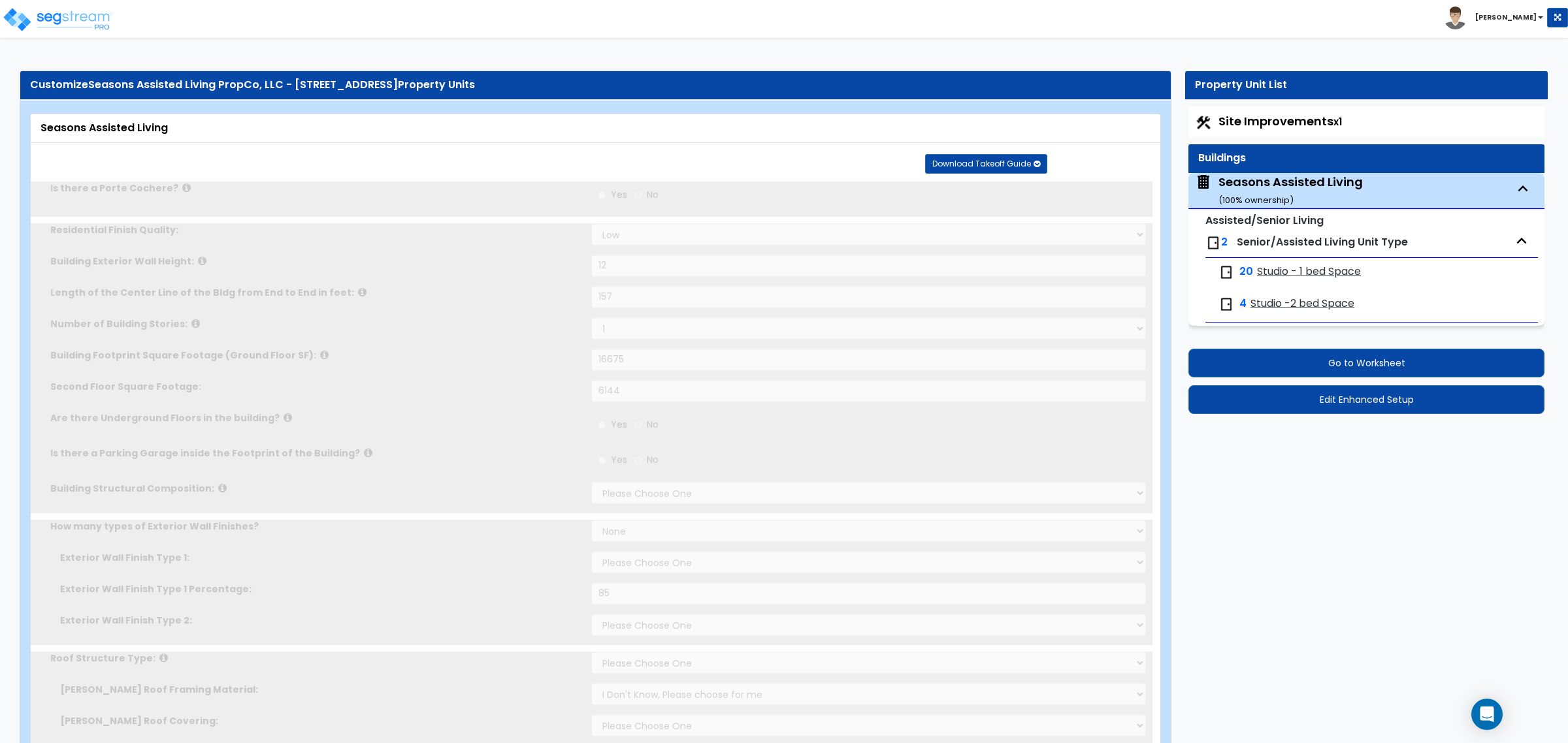
select select "7"
radio input "true"
type input "1"
select select "3"
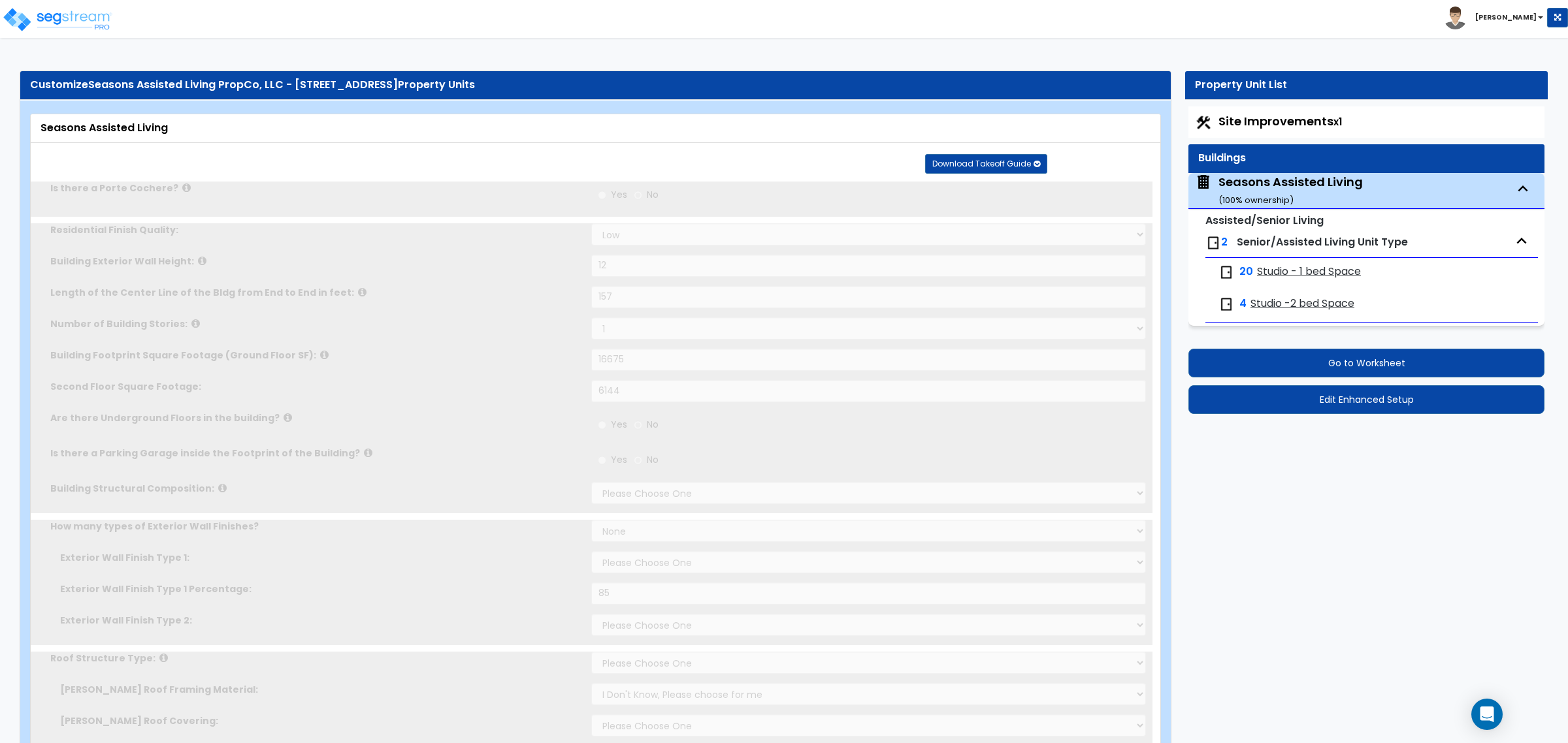
select select "2"
radio input "true"
select select "3"
type input "1"
radio input "true"
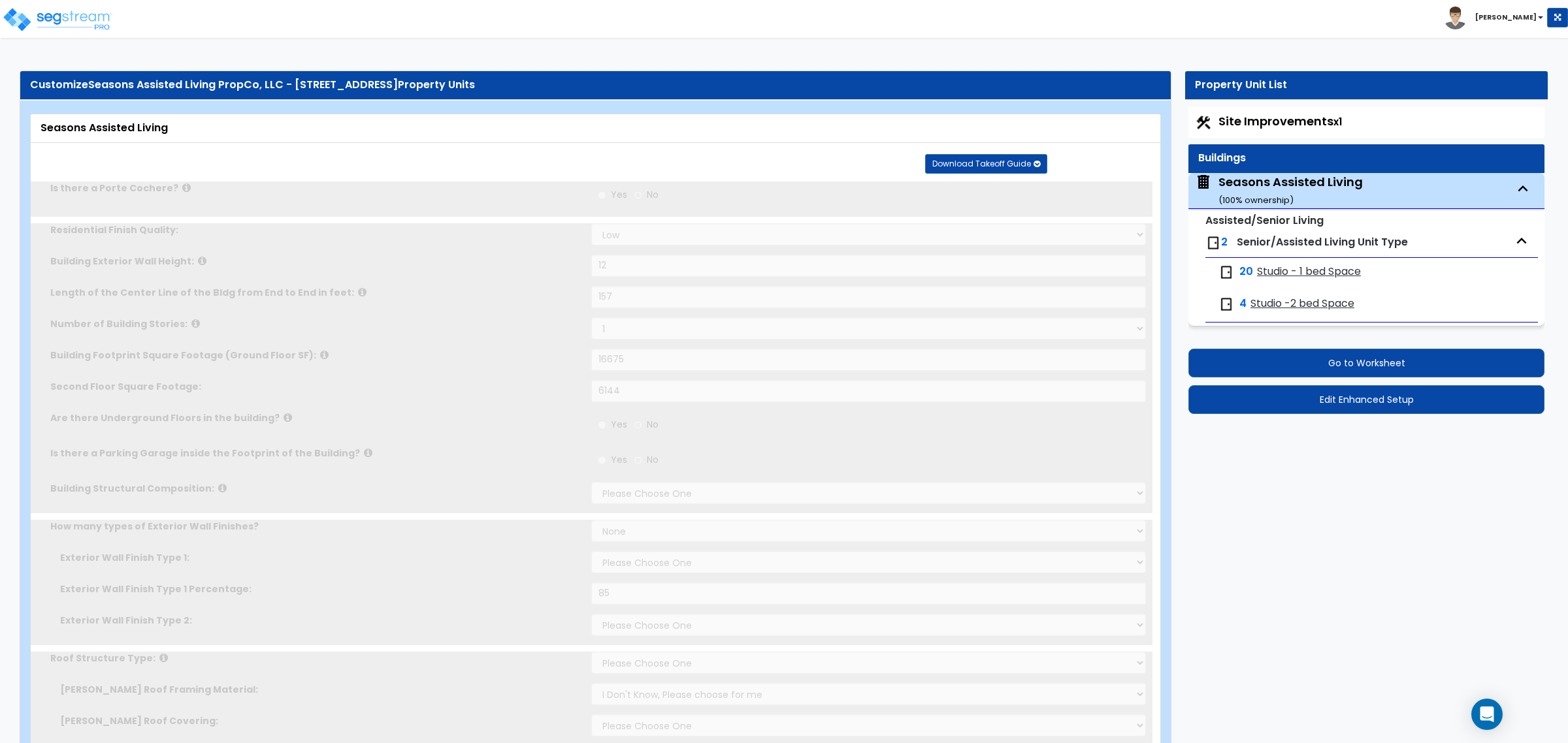
type input "2"
radio input "true"
type input "4"
radio input "true"
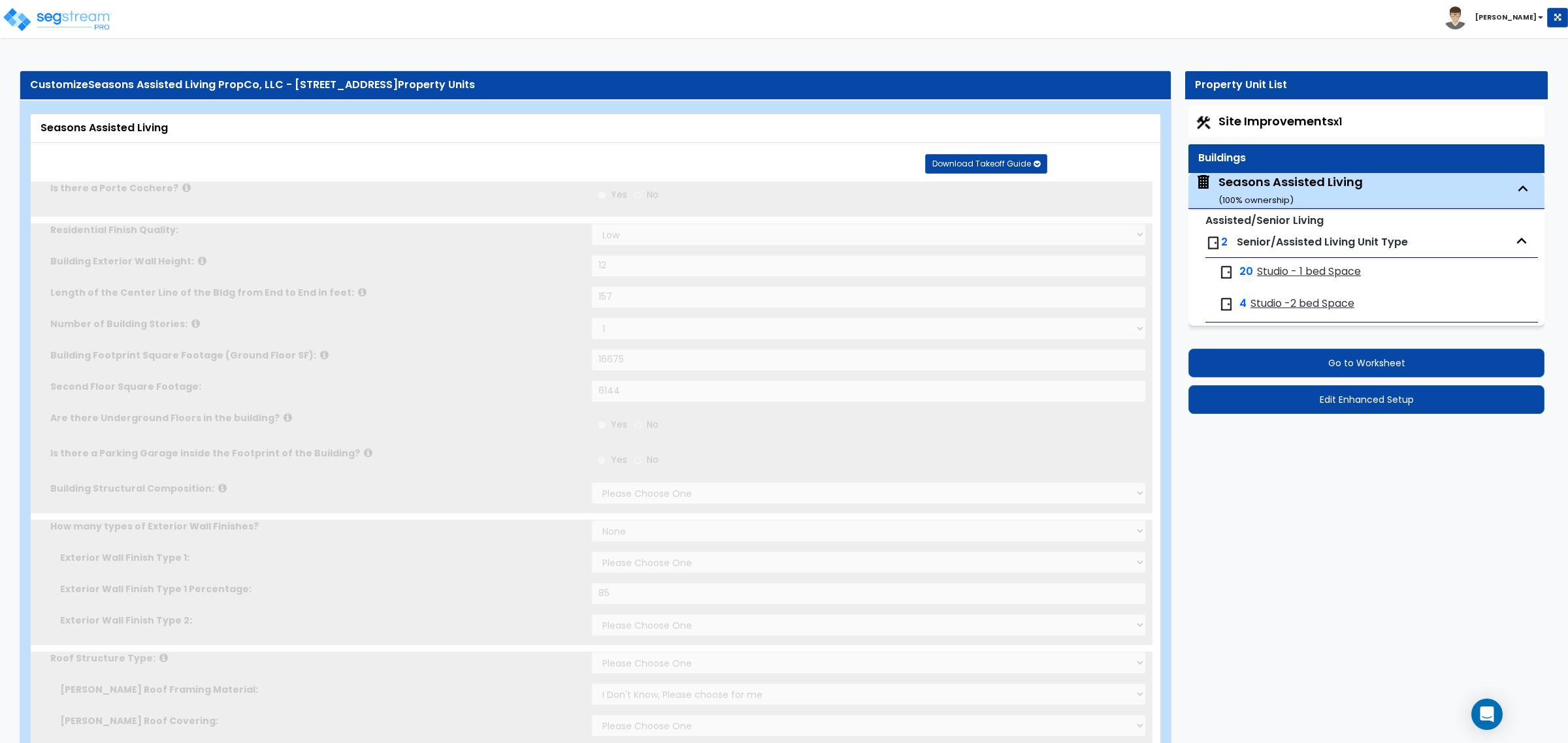
select select "5"
type input "10"
radio input "true"
type input "1025"
select select "3"
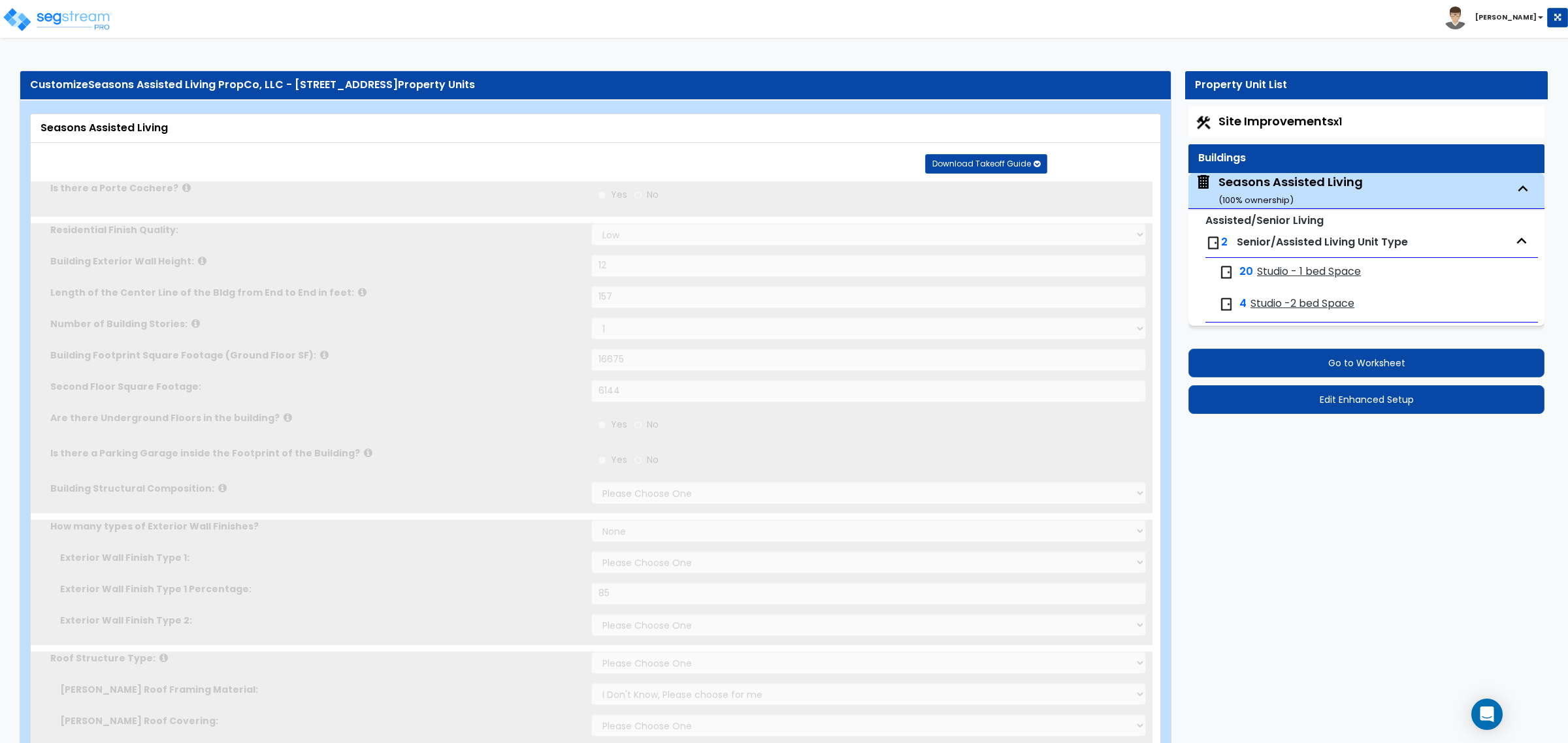
select select "3"
radio input "true"
type input "220"
select select "3"
select select "1"
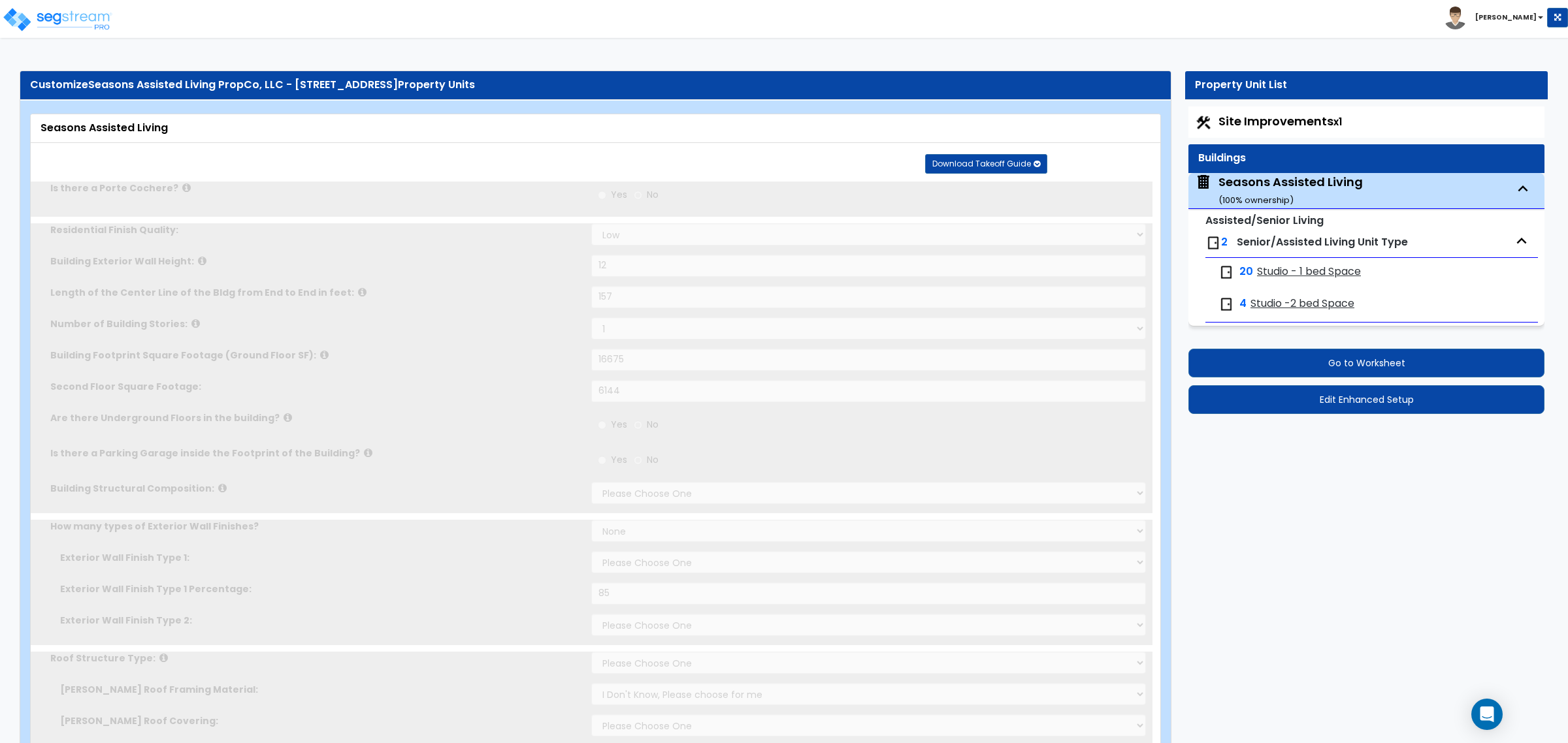
radio input "true"
type input "150"
select select "1"
type input "3"
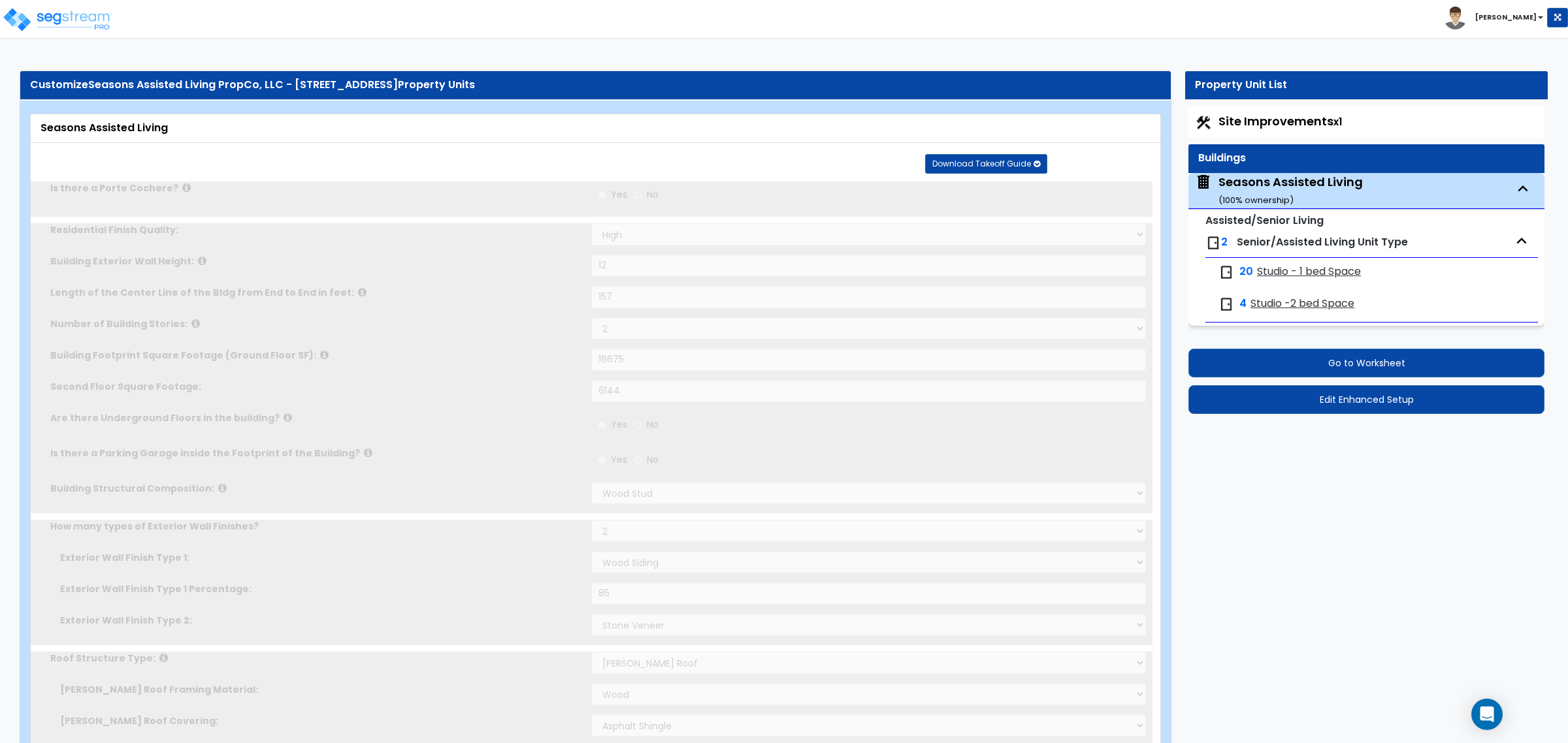
radio input "true"
type input "3"
radio input "true"
select select "1"
type input "6"
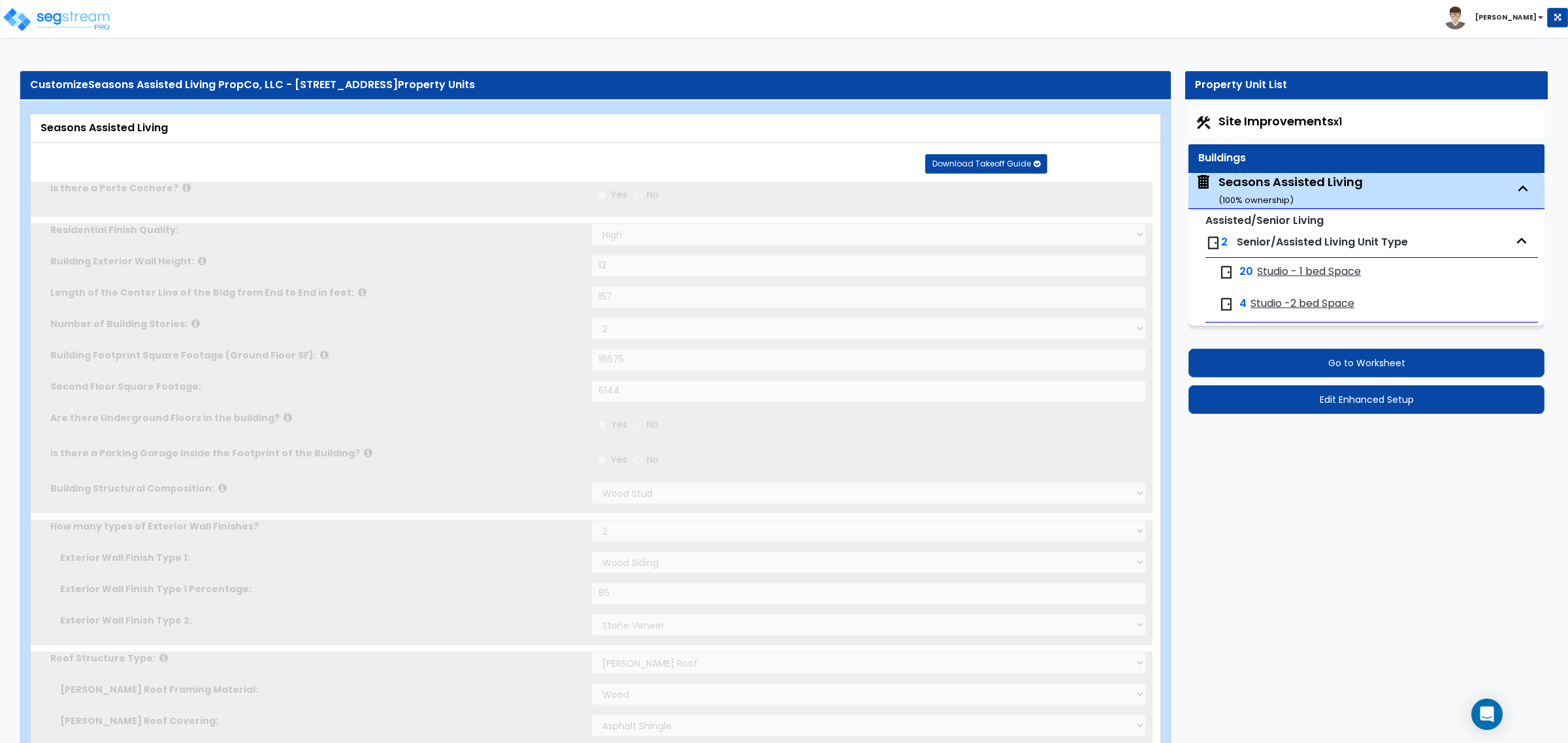
type input "1"
radio input "true"
type input "1"
radio input "true"
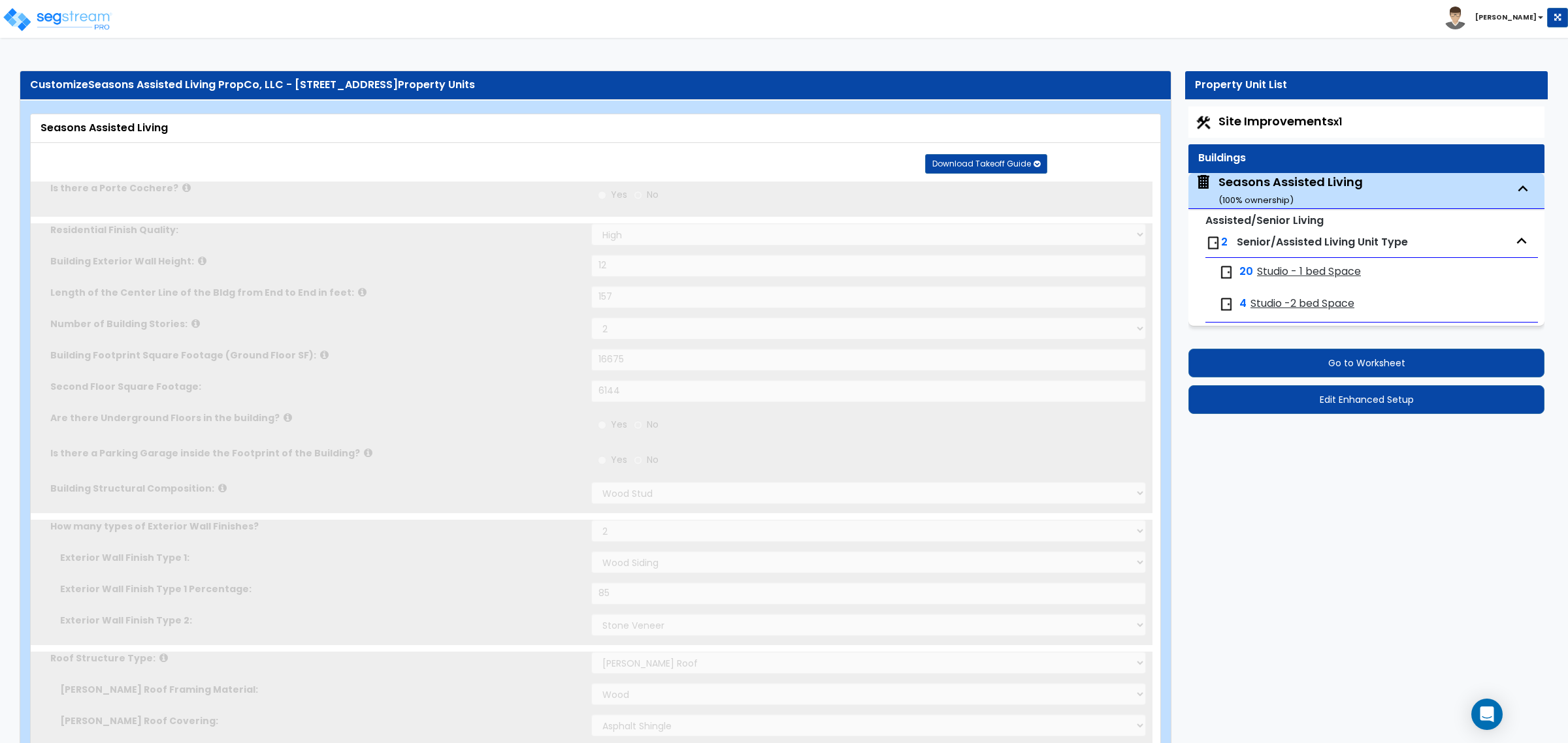
type input "3"
select select "2"
select select "1"
type input "45"
select select "2"
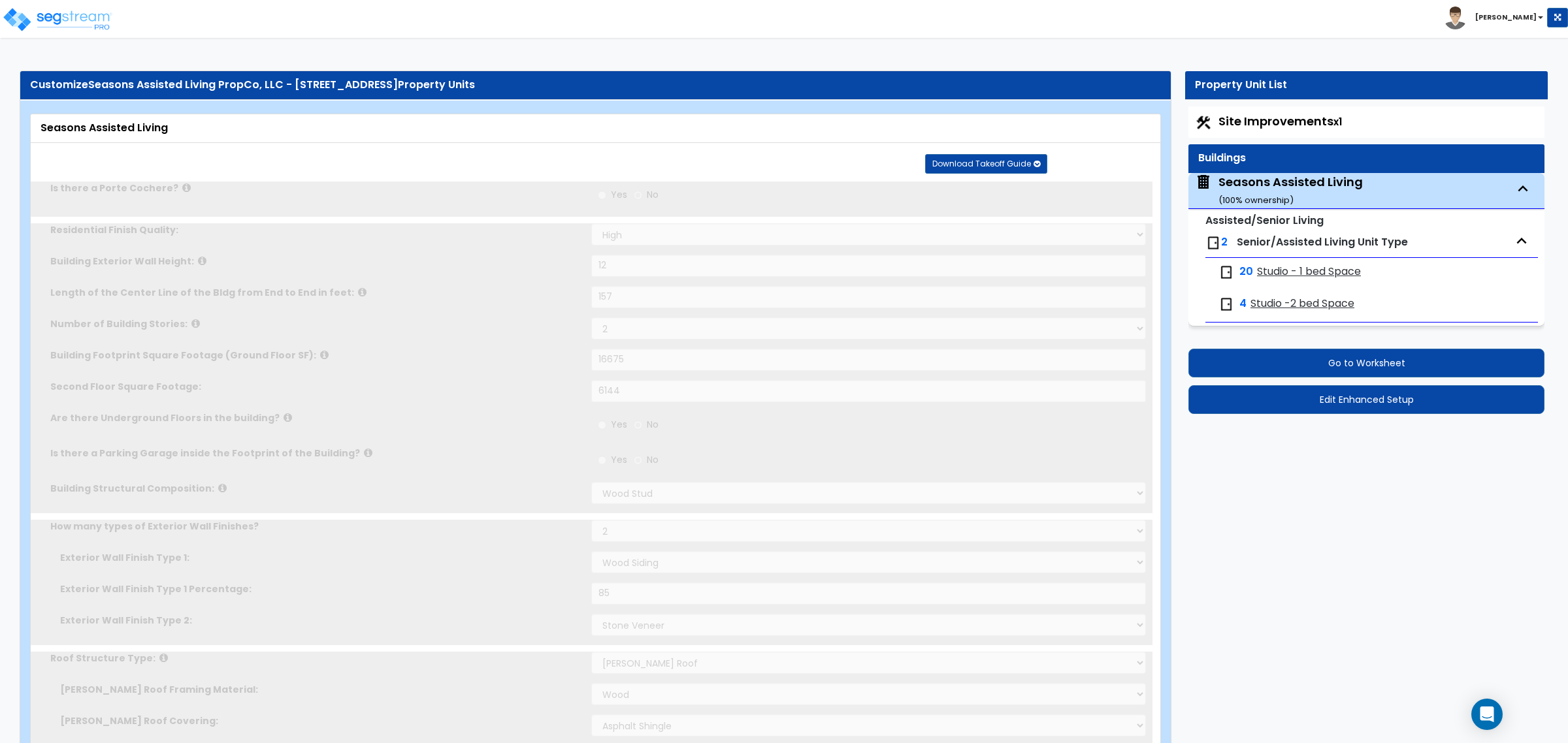
select select "1"
select select "3"
radio input "true"
select select "1"
type input "120"
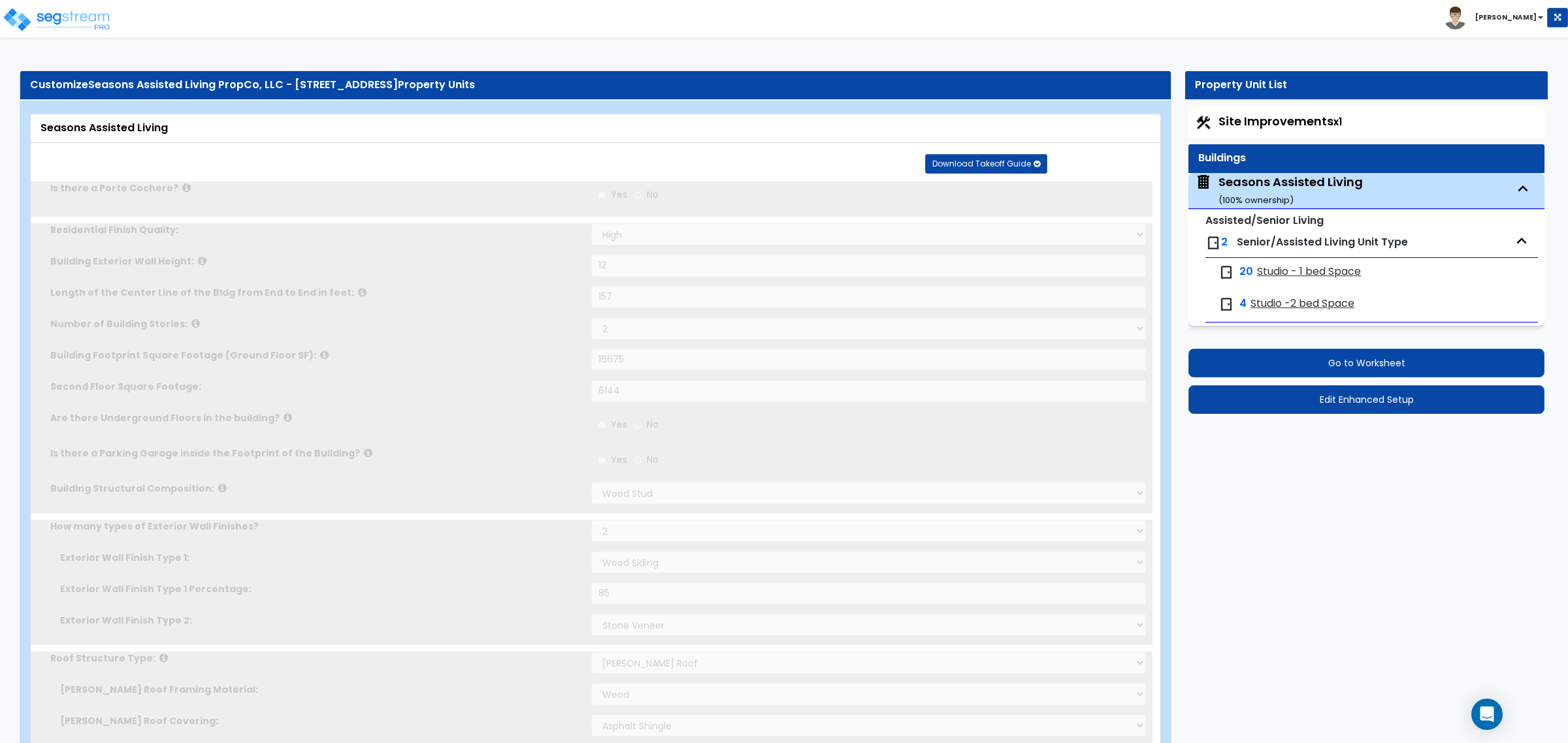
radio input "true"
select select "2"
radio input "true"
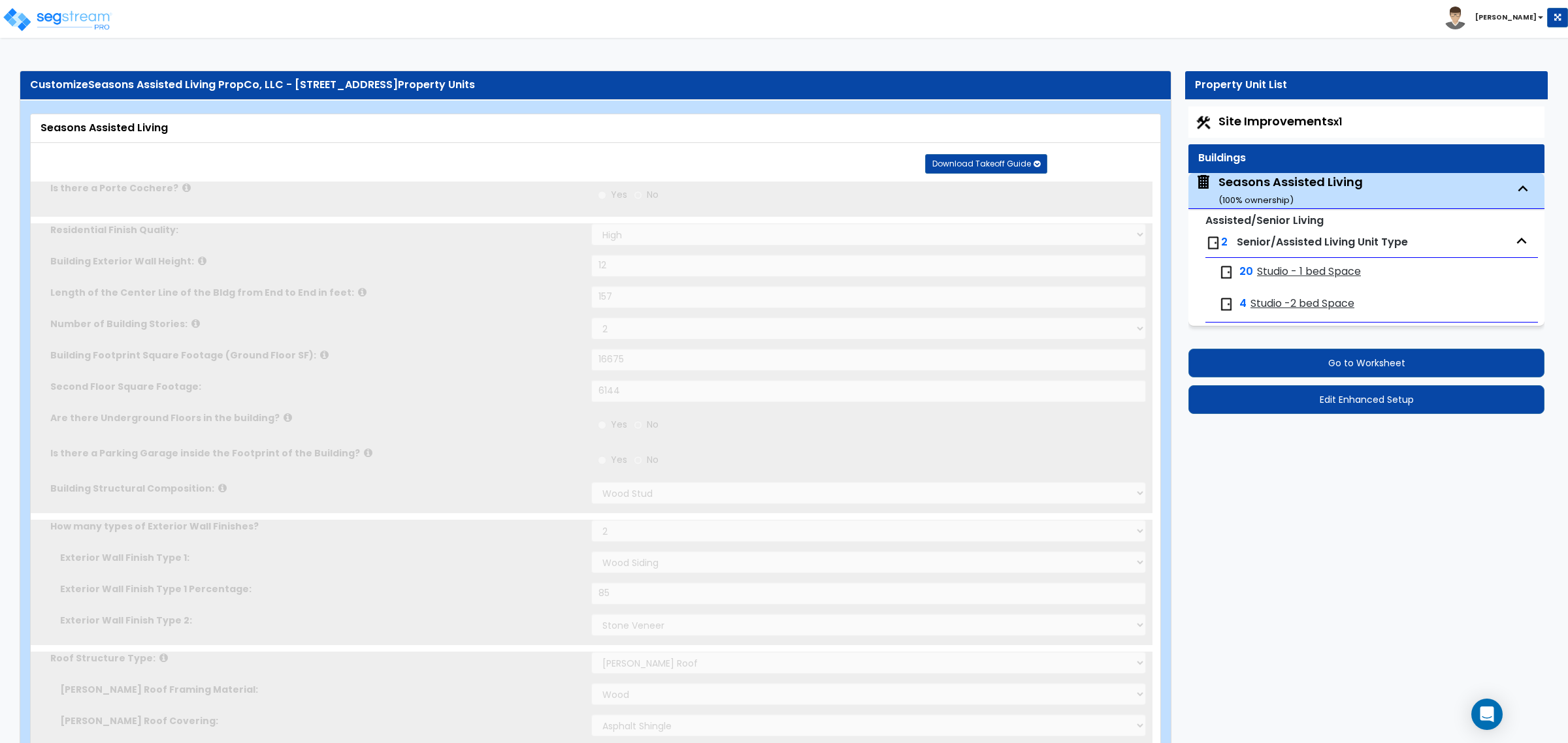
type input "489"
select select "3"
type input "30"
select select "2"
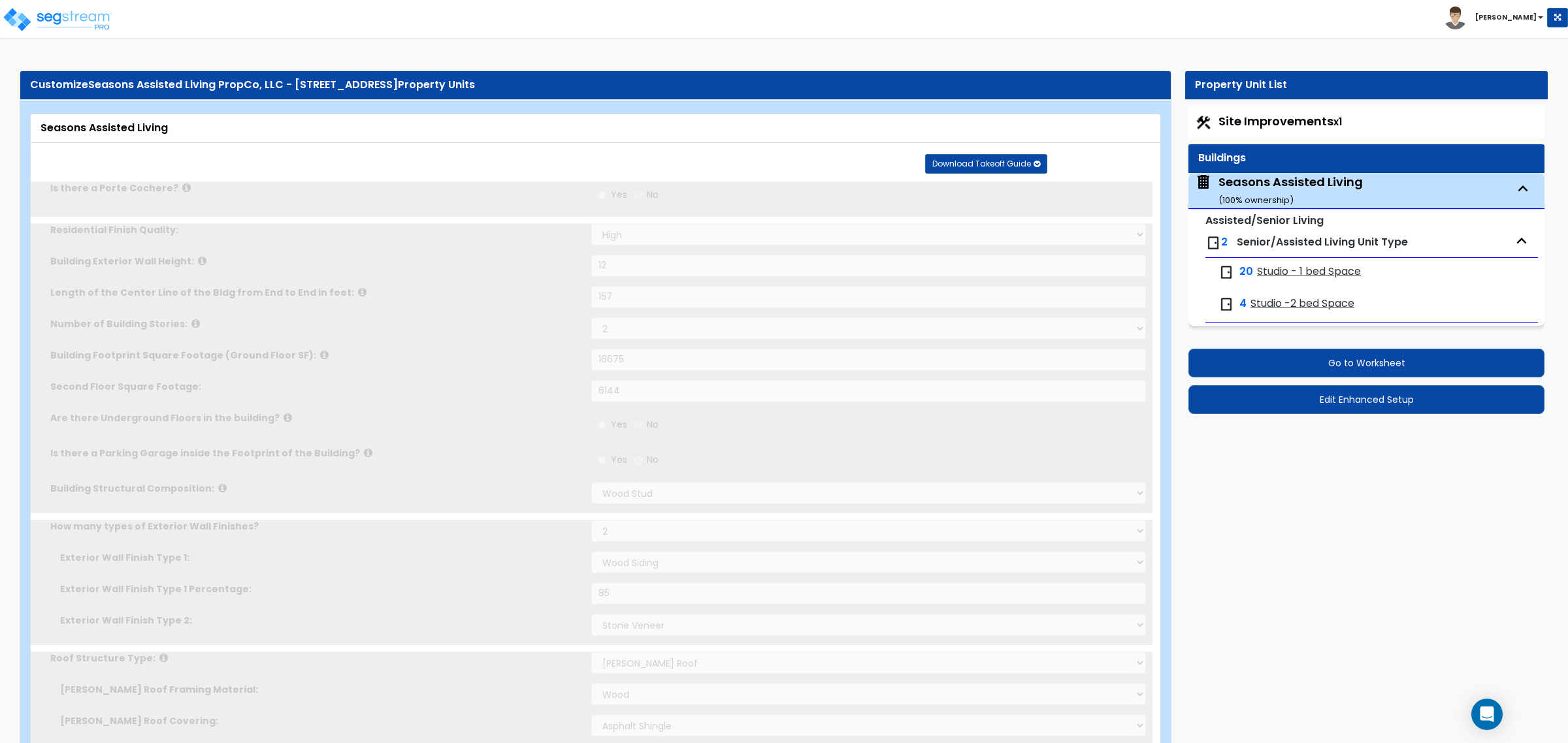
type input "45"
select select "5"
radio input "true"
type input "5"
type input "15"
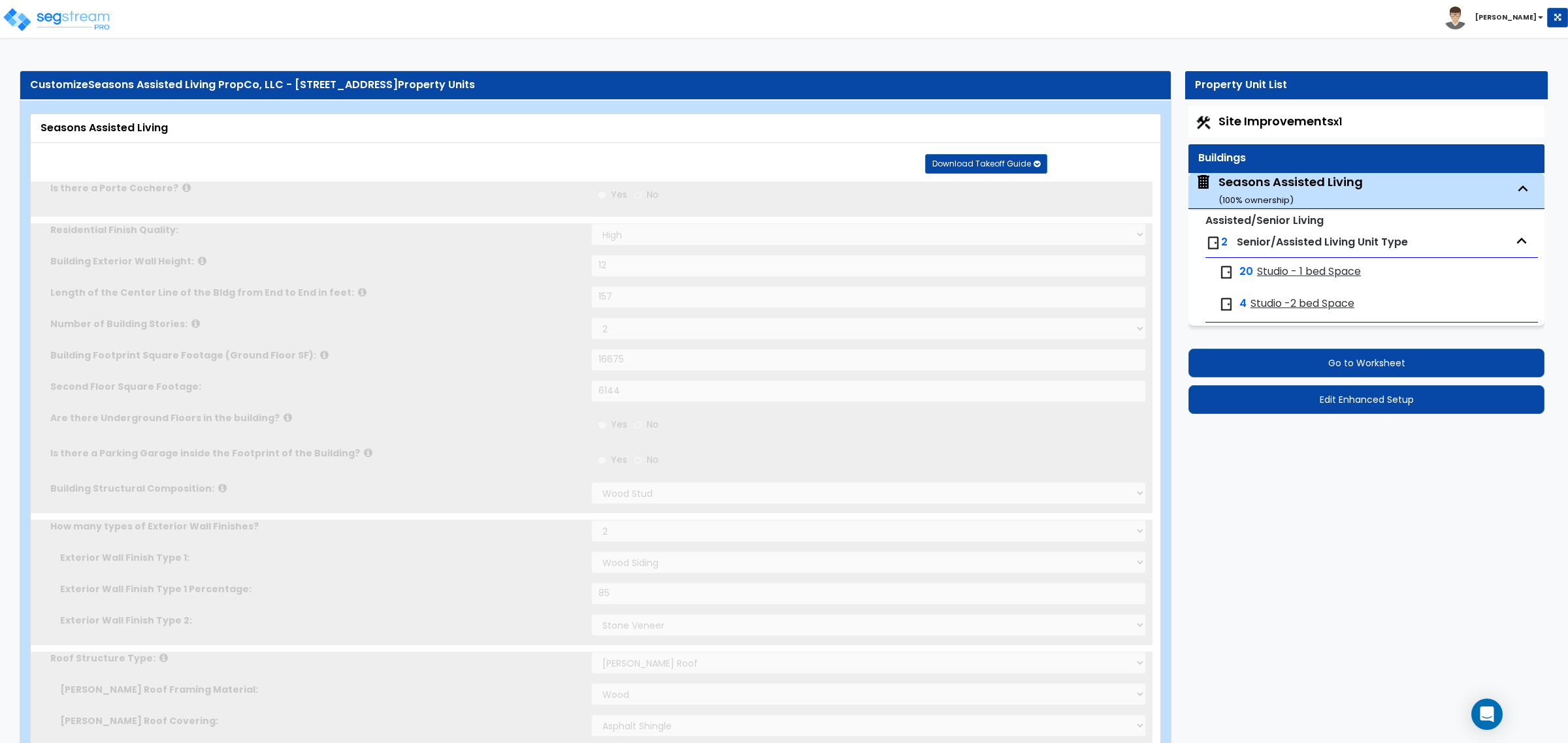
type input "6"
radio input "true"
type input "2"
radio input "true"
type input "1"
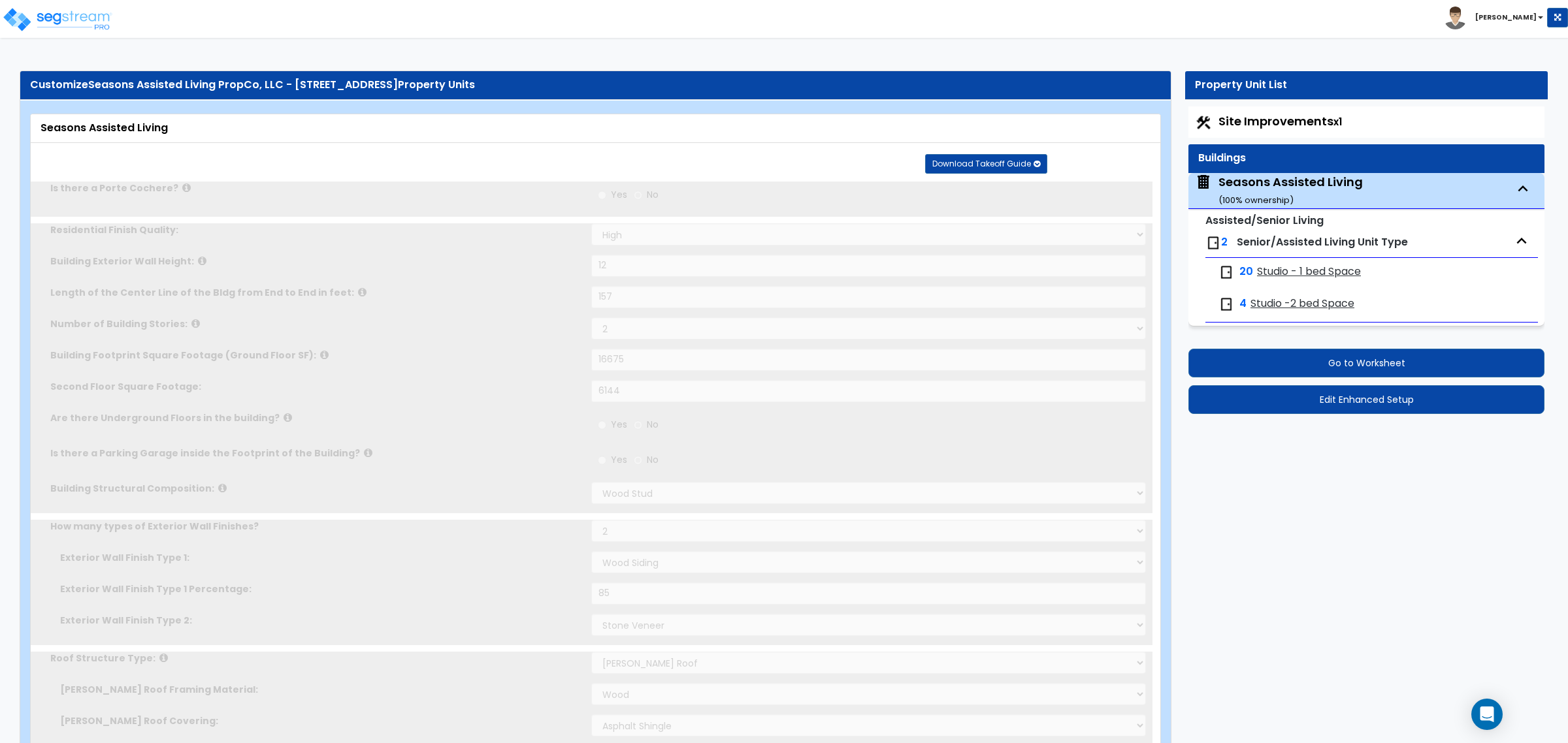
radio input "true"
type input "1"
select select "7"
radio input "true"
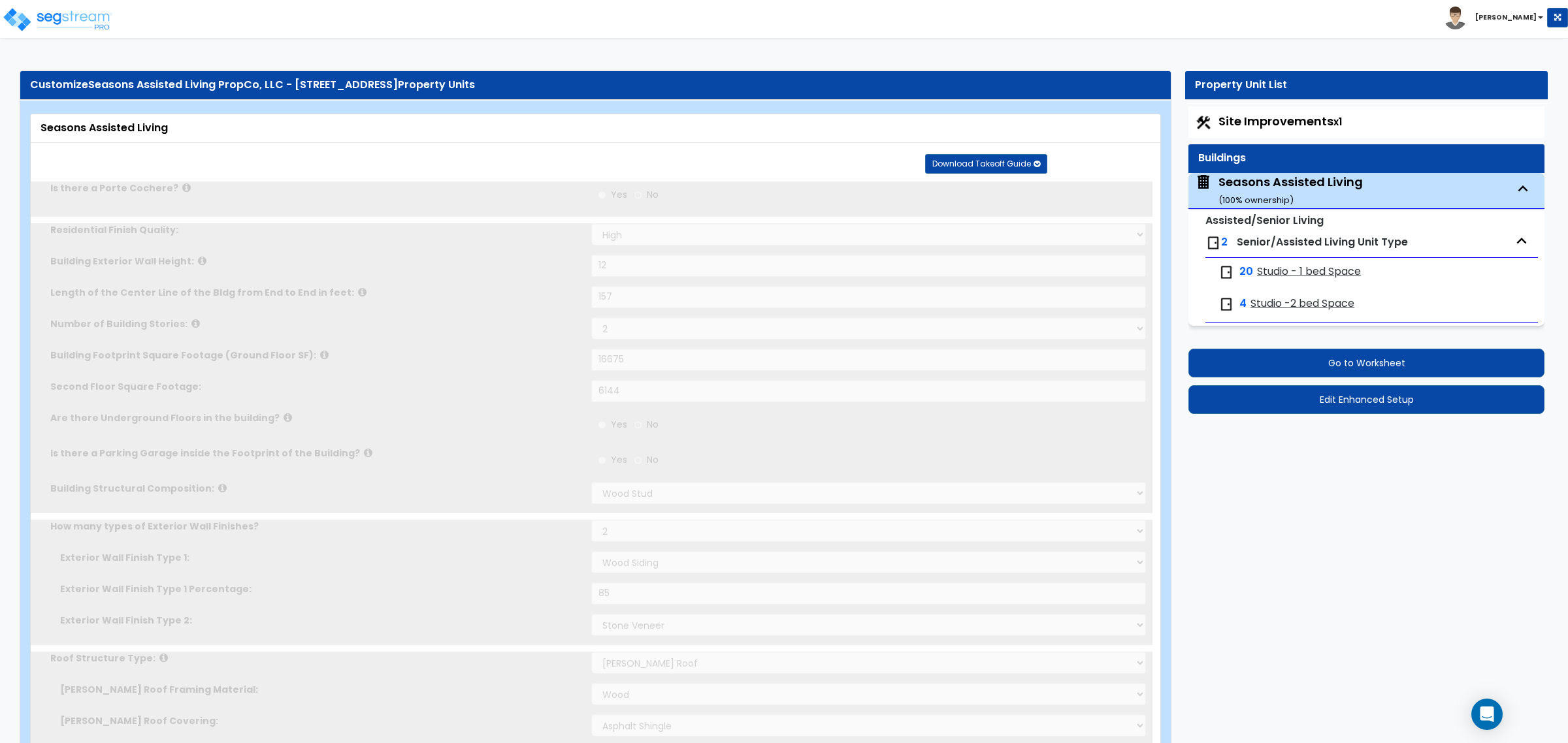
type input "1"
select select "2"
select select "5"
select select "1"
radio input "true"
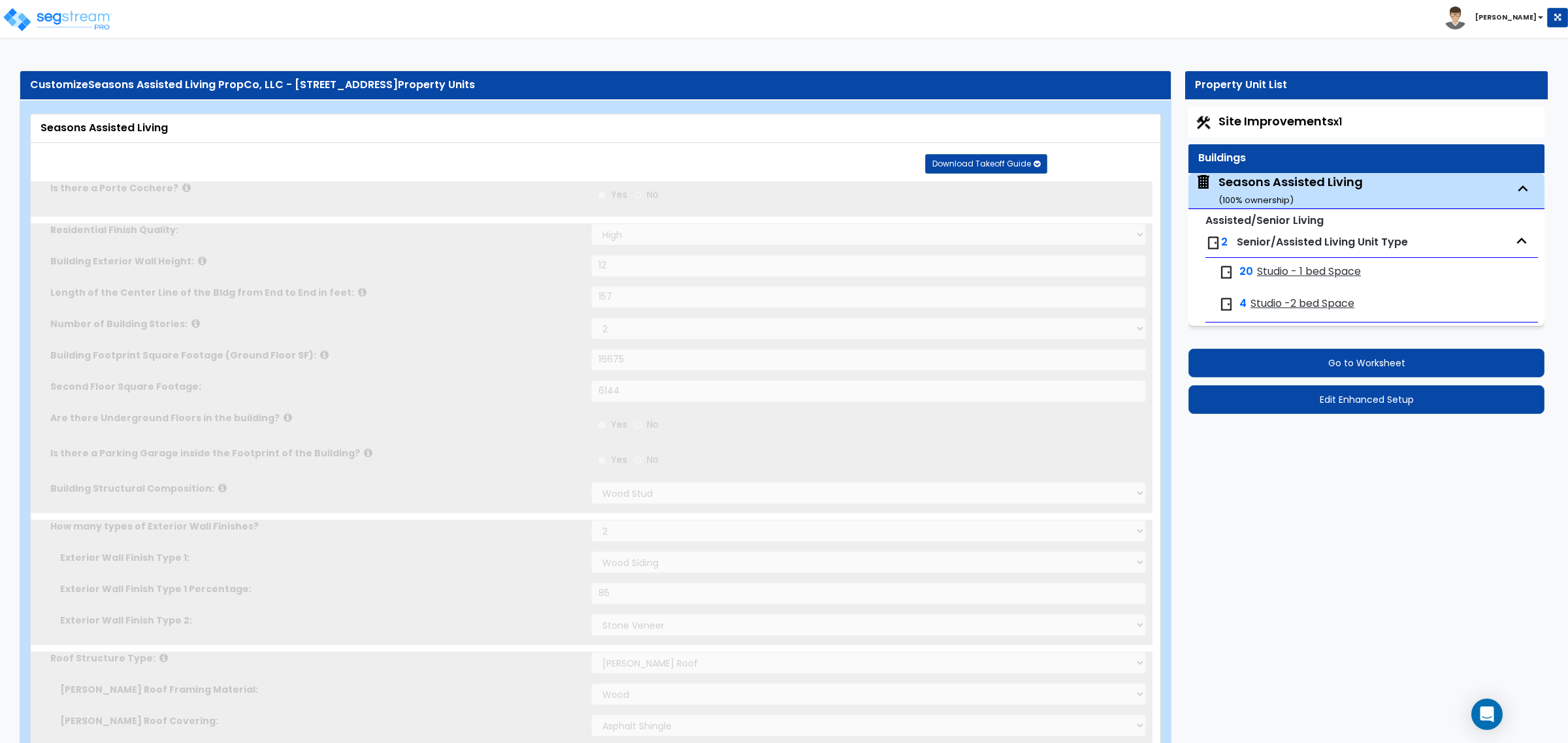
type input "2"
type input "280"
select select "5"
type input "12"
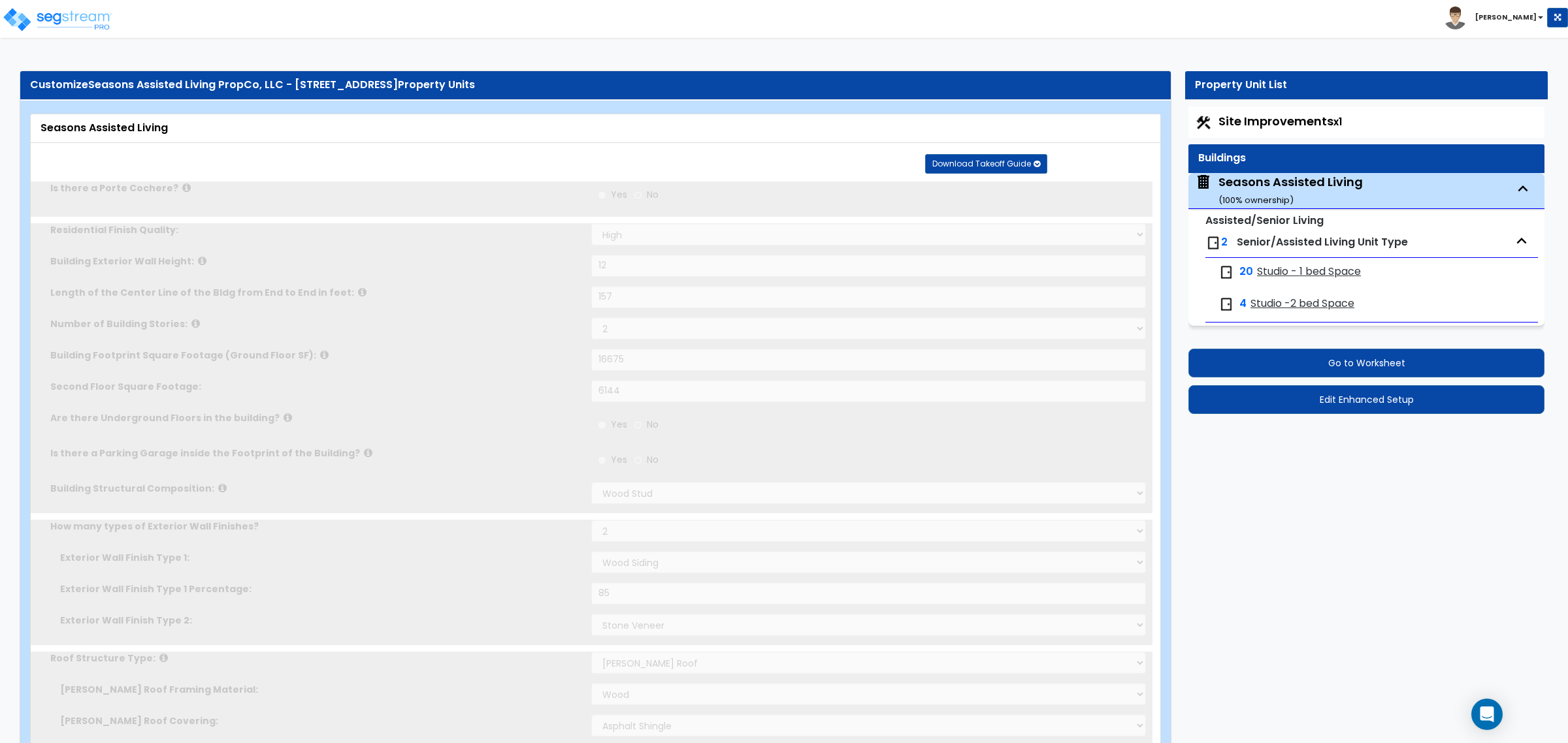
type input "2"
select select "1"
type input "2"
radio input "true"
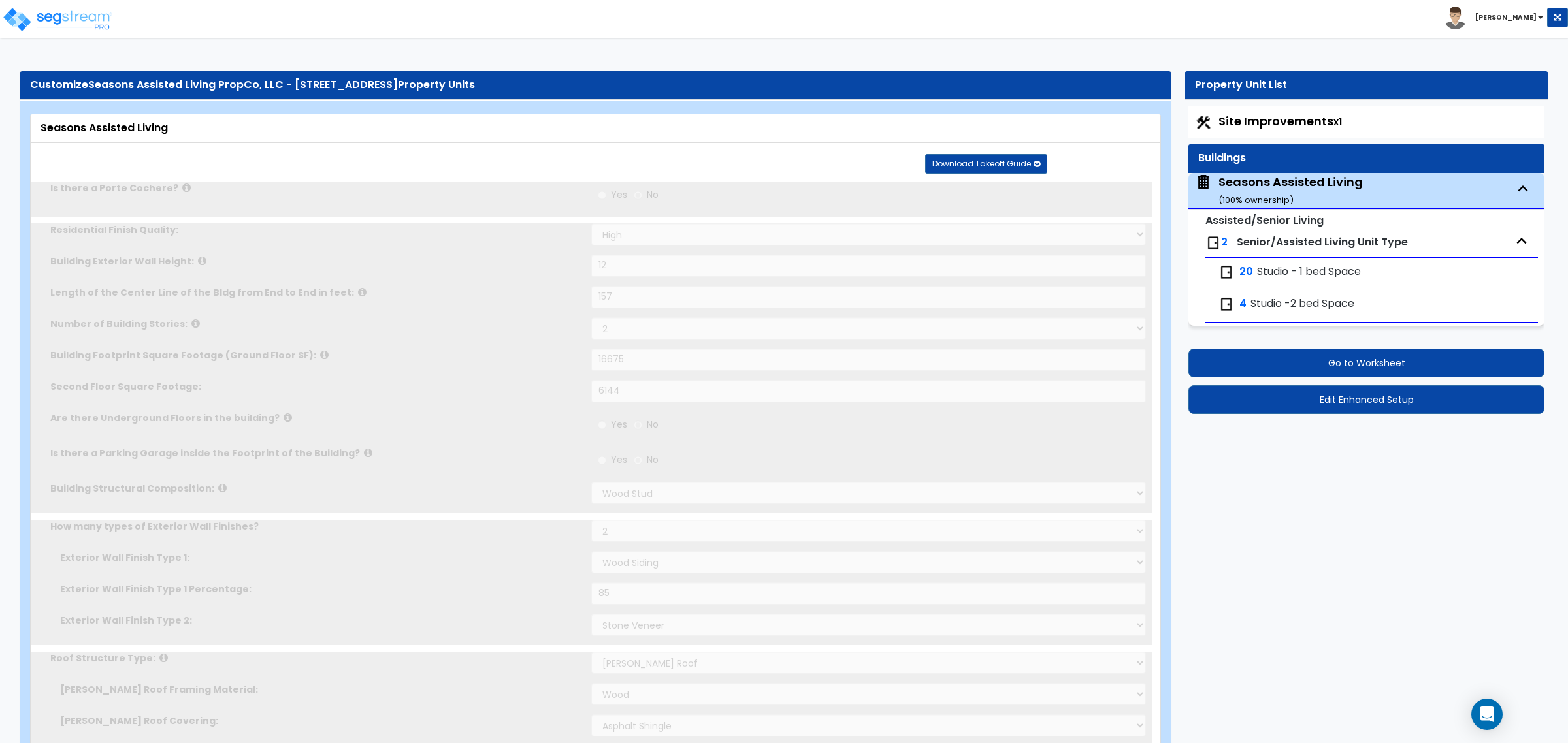
radio input "true"
type input "2"
radio input "true"
type input "2"
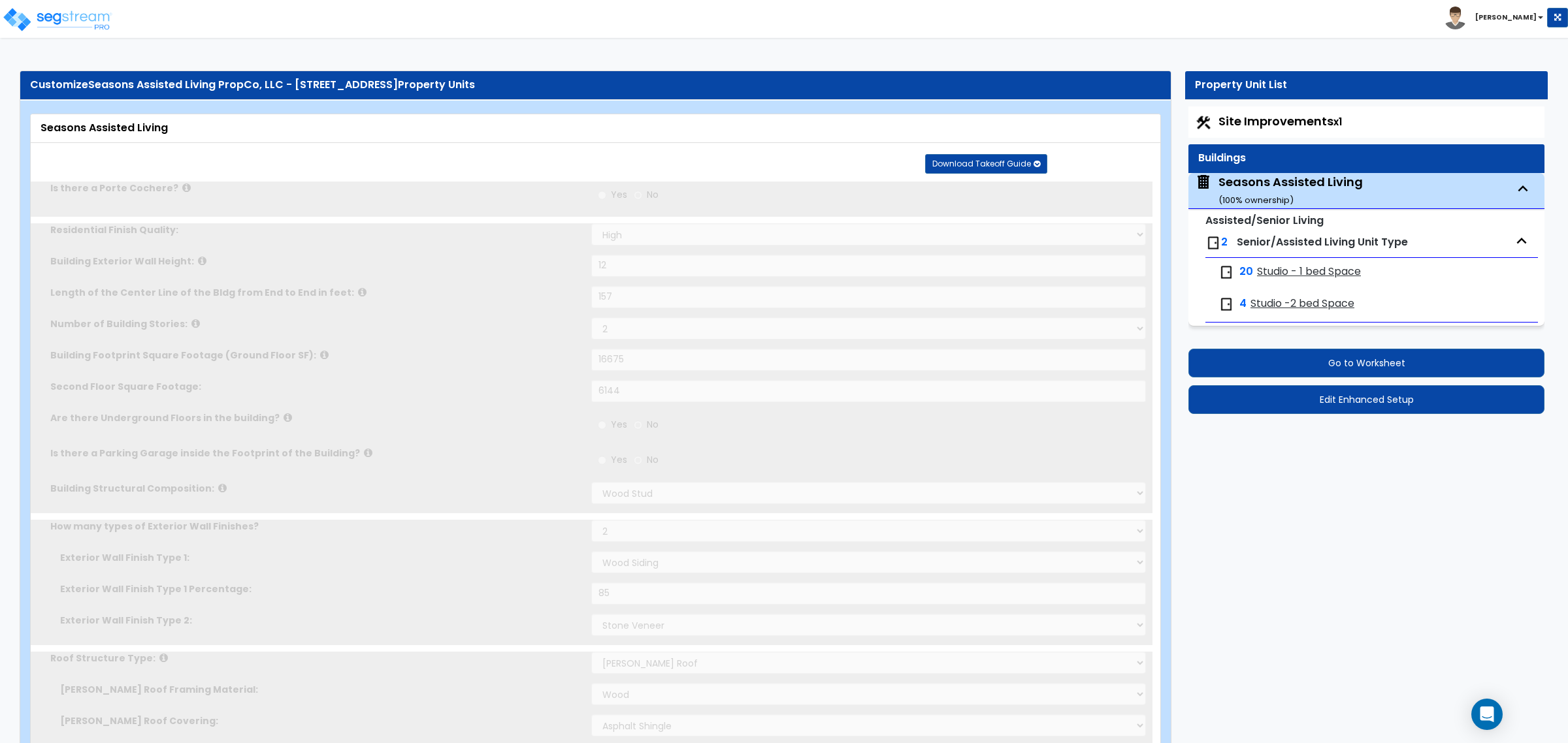
radio input "true"
select select "1"
type input "1"
radio input "true"
type input "1"
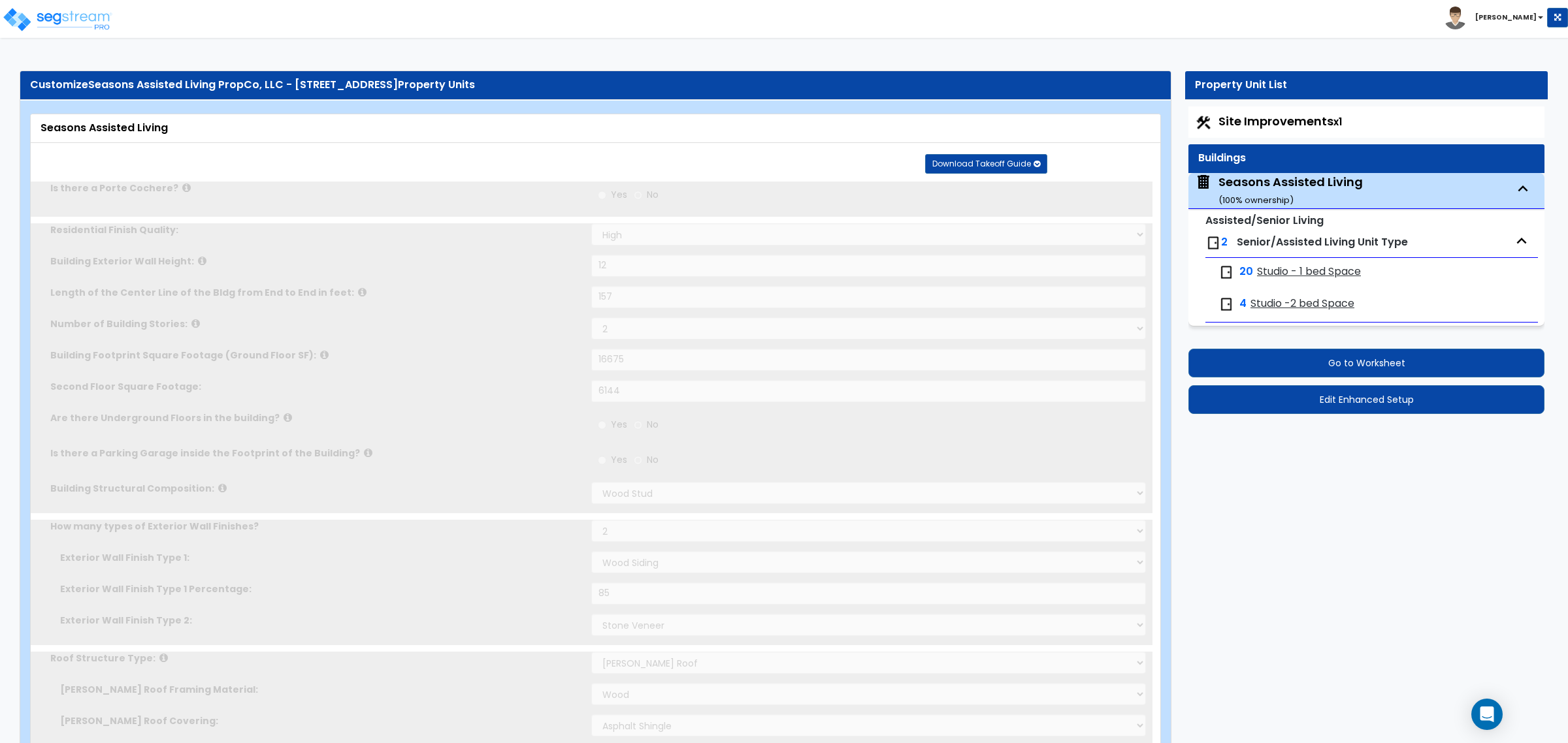
radio input "true"
type input "2"
radio input "true"
select select "2"
select select "3"
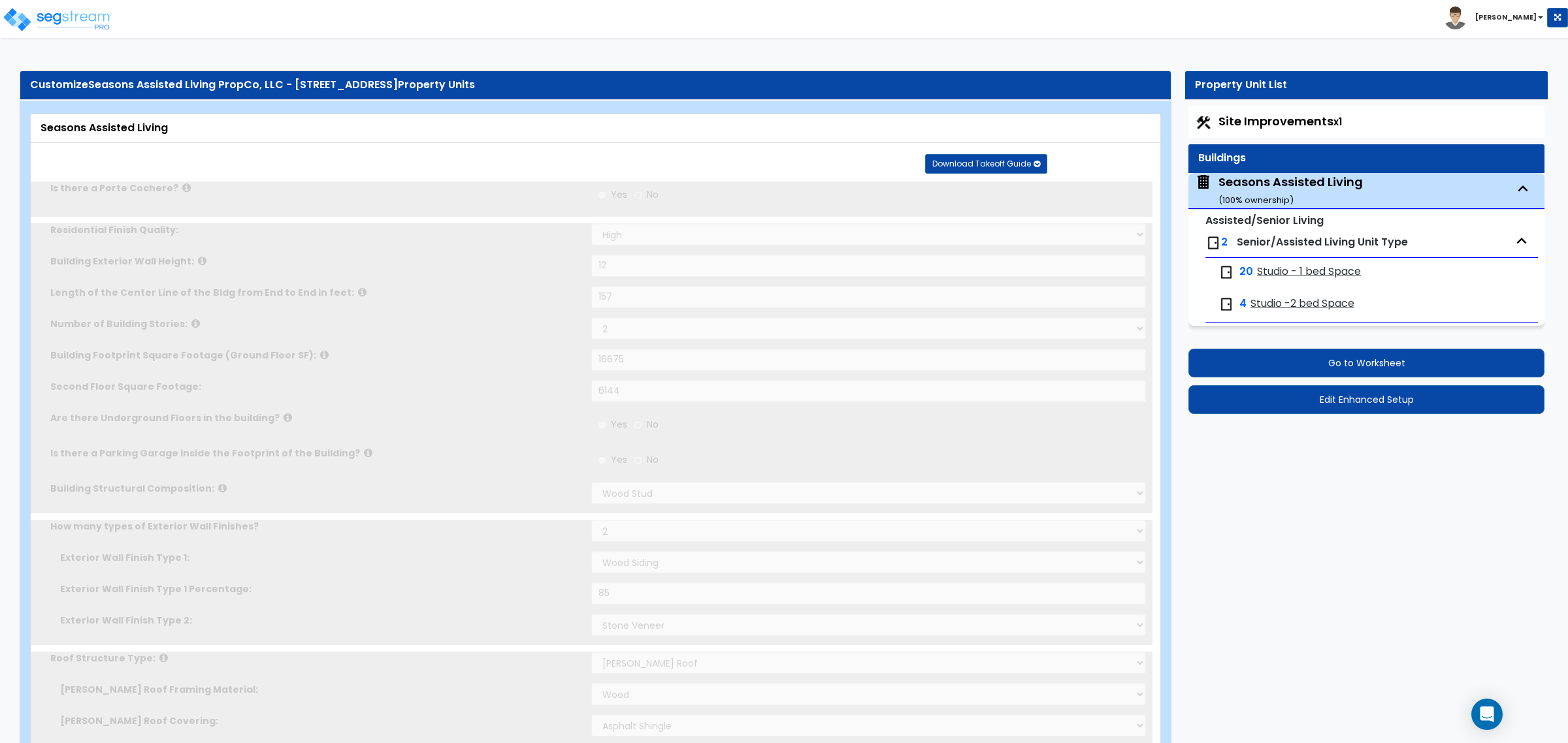
radio input "true"
select select "1"
radio input "true"
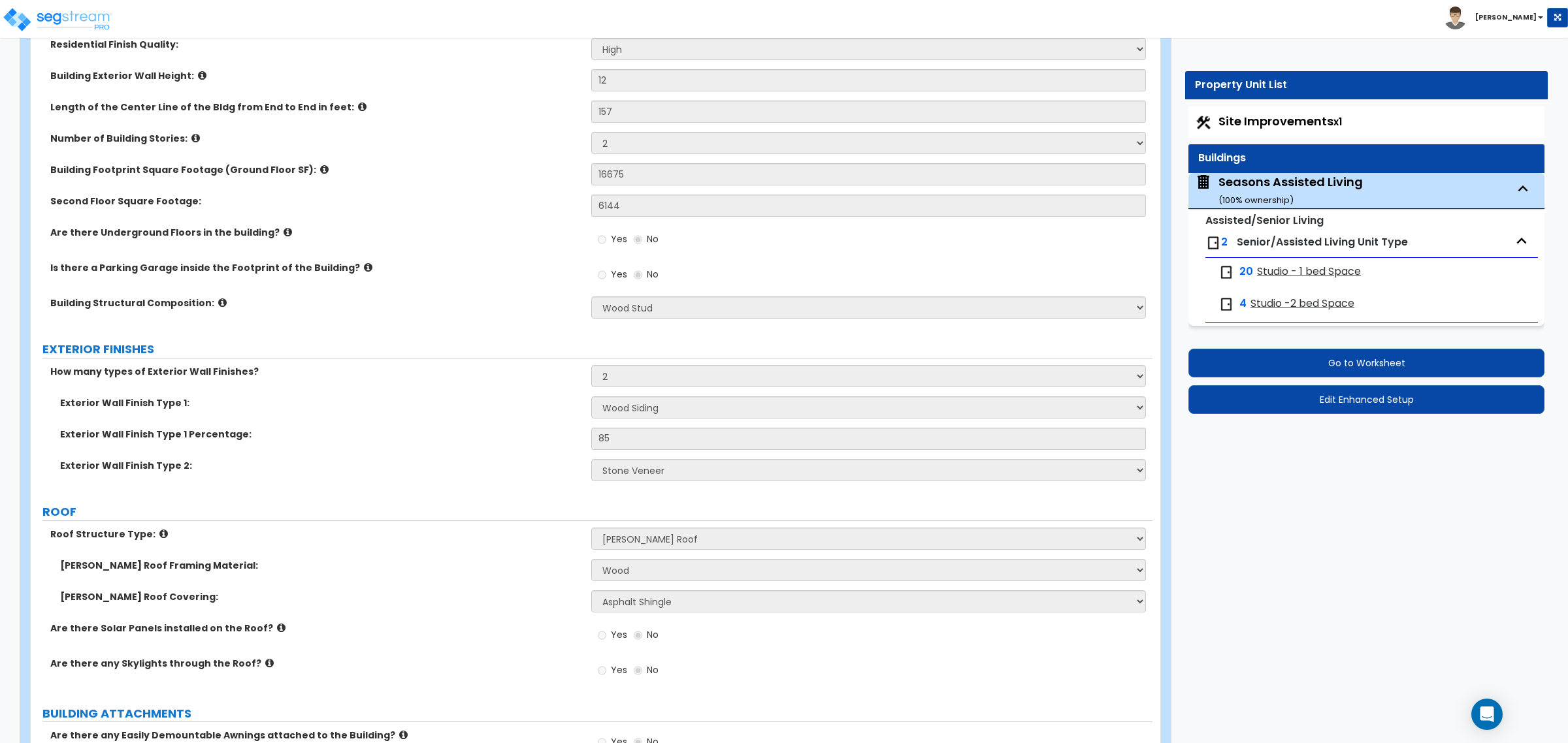
scroll to position [5434, 0]
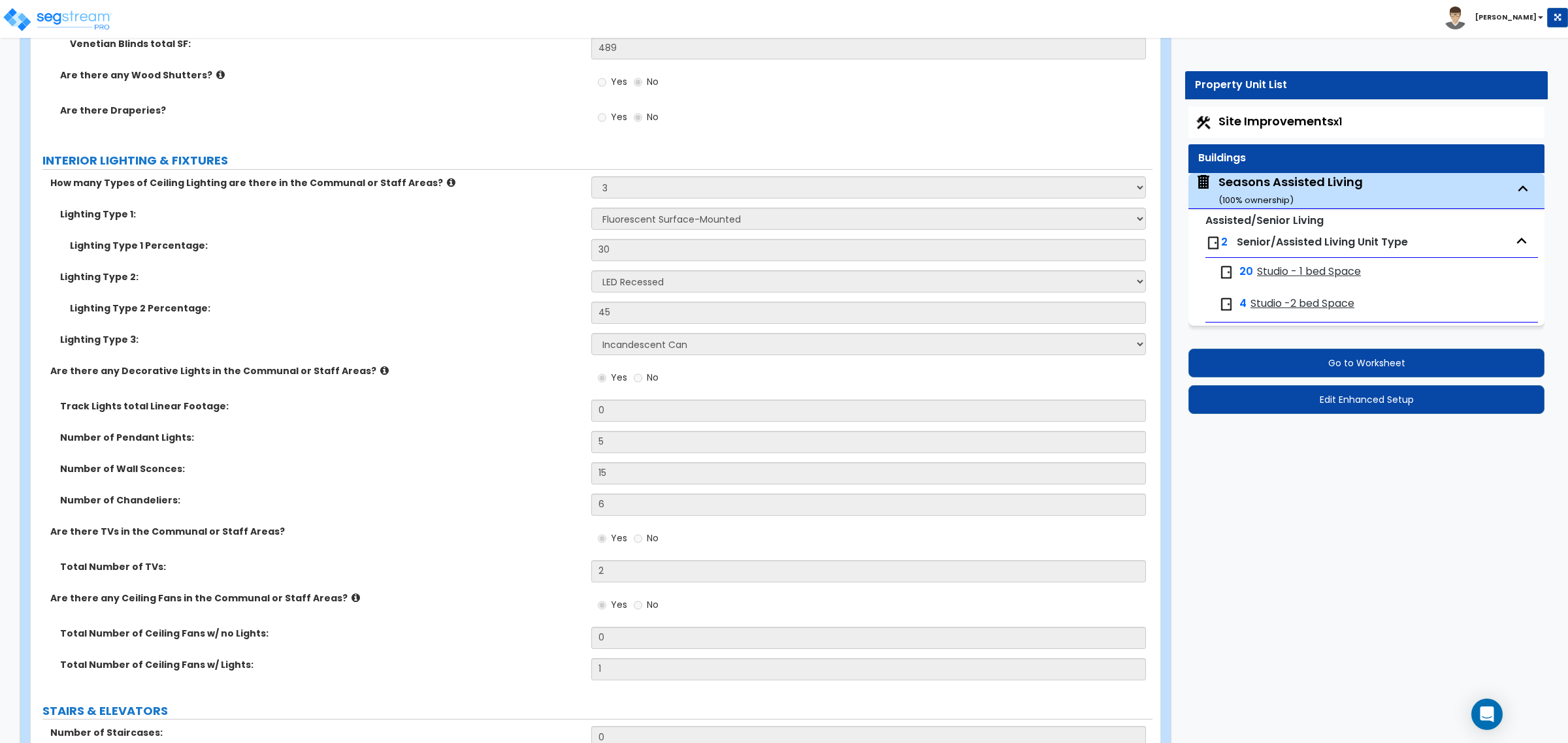
click at [160, 461] on div "Number of Pendant Lights: 5" at bounding box center [591, 447] width 1121 height 32
click at [1246, 239] on span "Senior/Assisted Living Unit Type" at bounding box center [1322, 242] width 171 height 15
click at [1264, 273] on span "Studio - 1 bed Space" at bounding box center [1309, 272] width 104 height 15
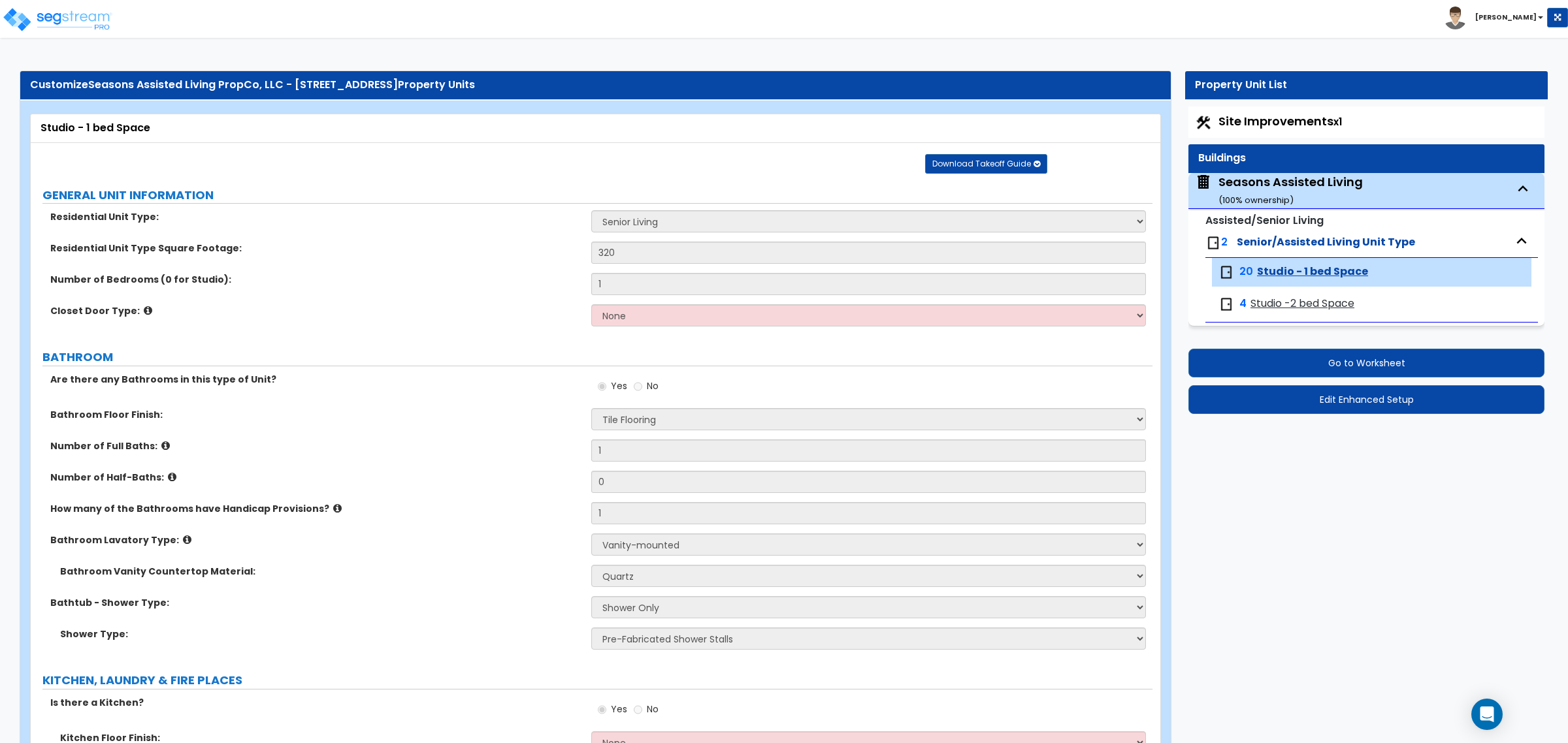
scroll to position [2039, 0]
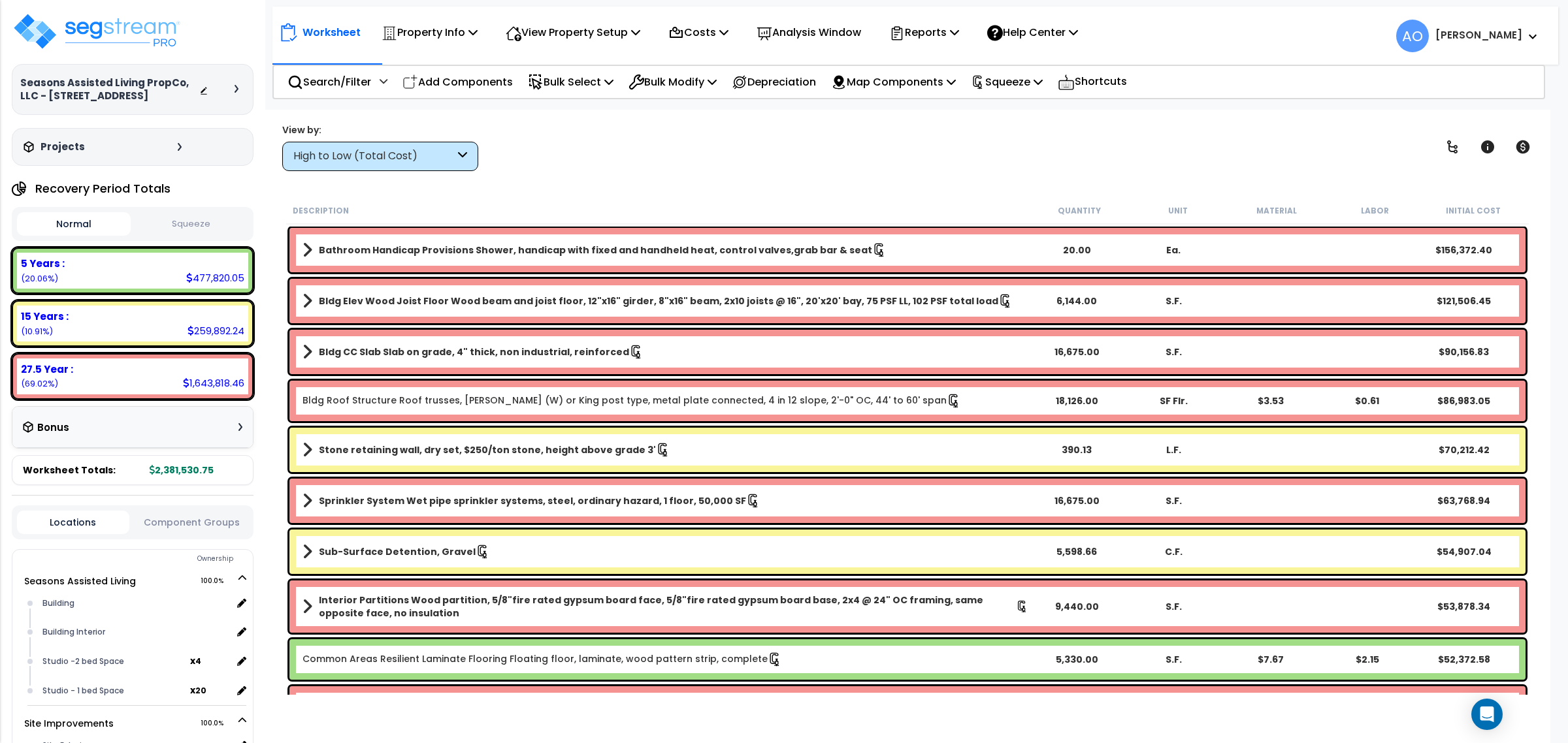
click at [197, 222] on button "Squeeze" at bounding box center [191, 224] width 114 height 23
click at [391, 154] on div "High to Low (Total Cost)" at bounding box center [374, 157] width 161 height 15
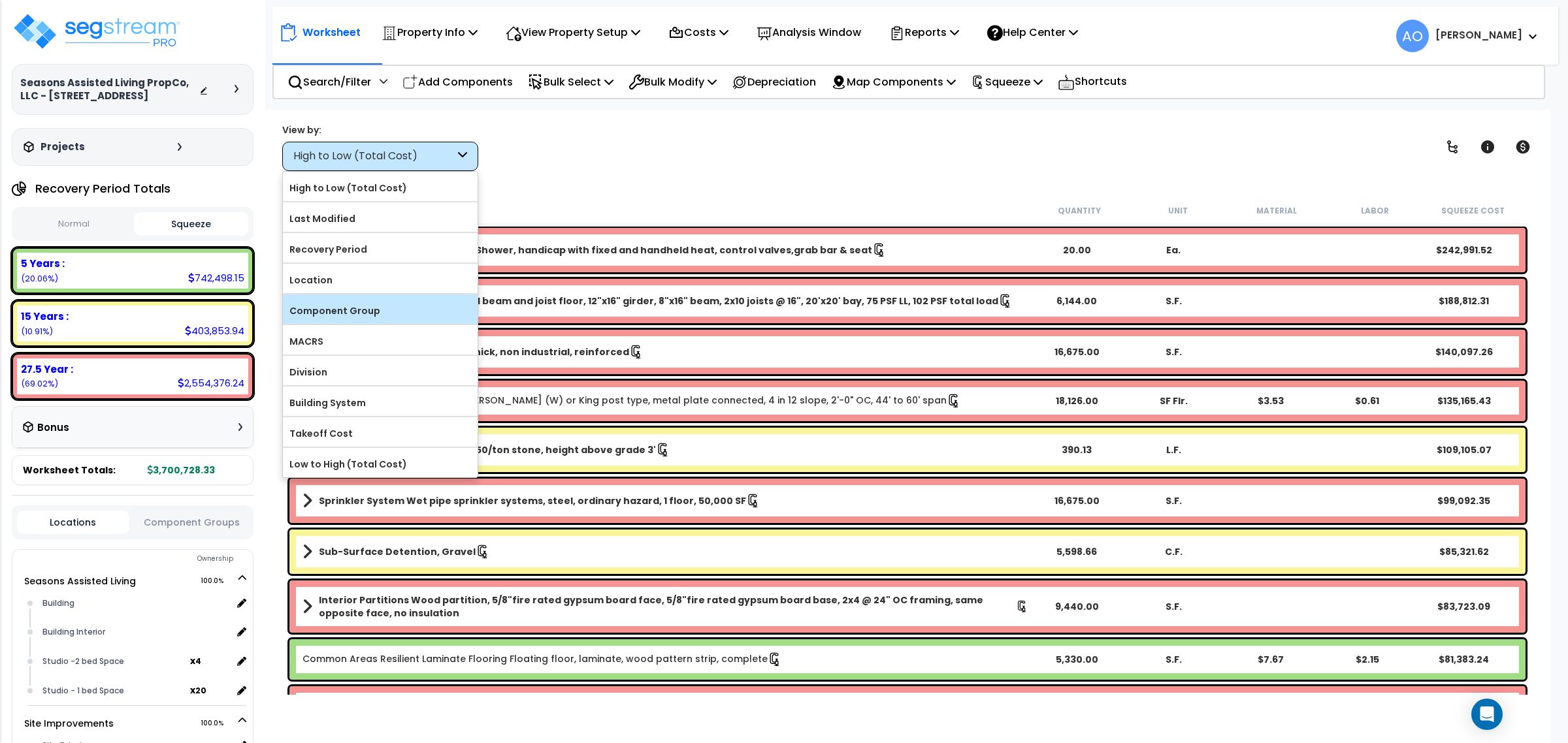
click at [372, 312] on label "Component Group" at bounding box center [380, 311] width 195 height 20
click at [0, 0] on input "Component Group" at bounding box center [0, 0] width 0 height 0
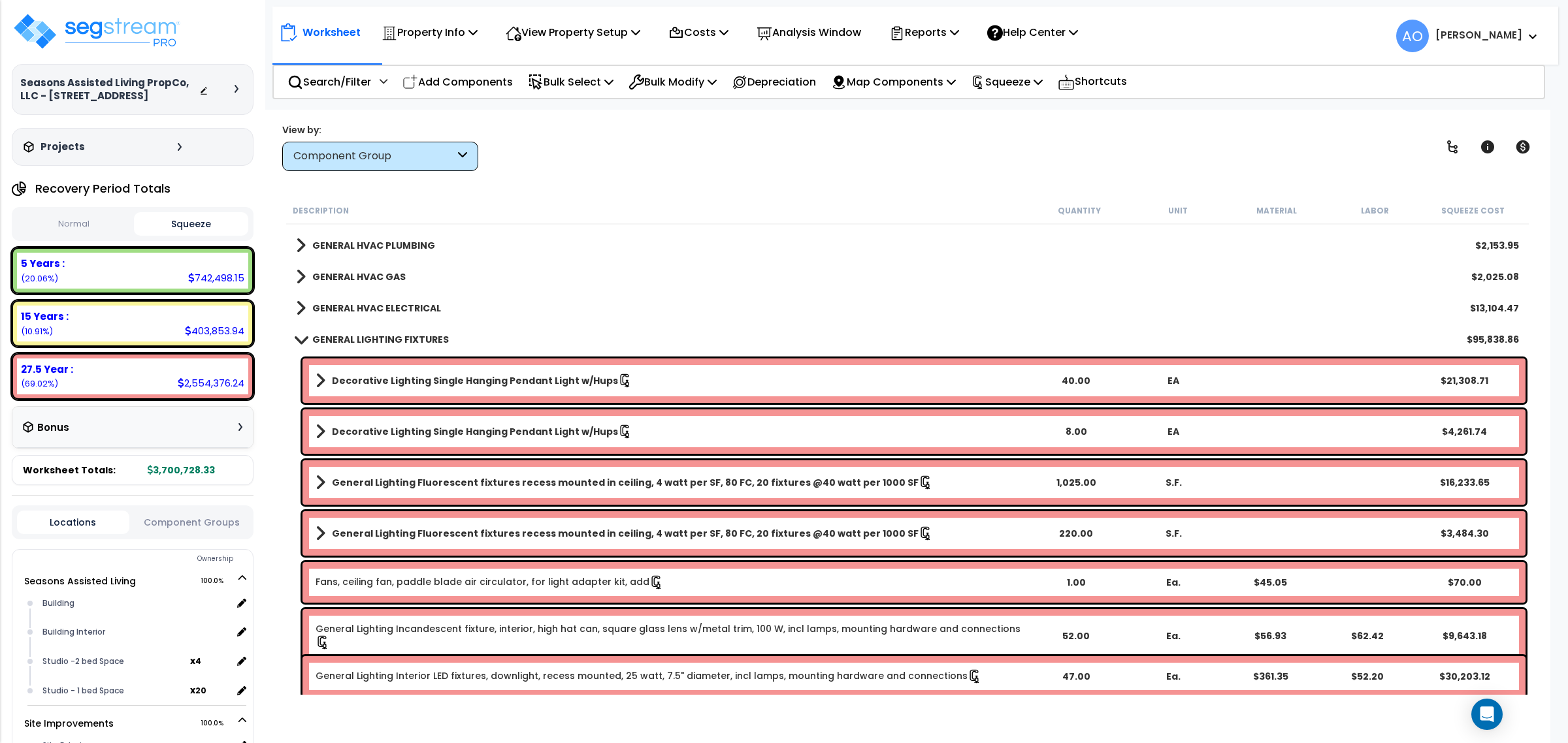
scroll to position [1225, 0]
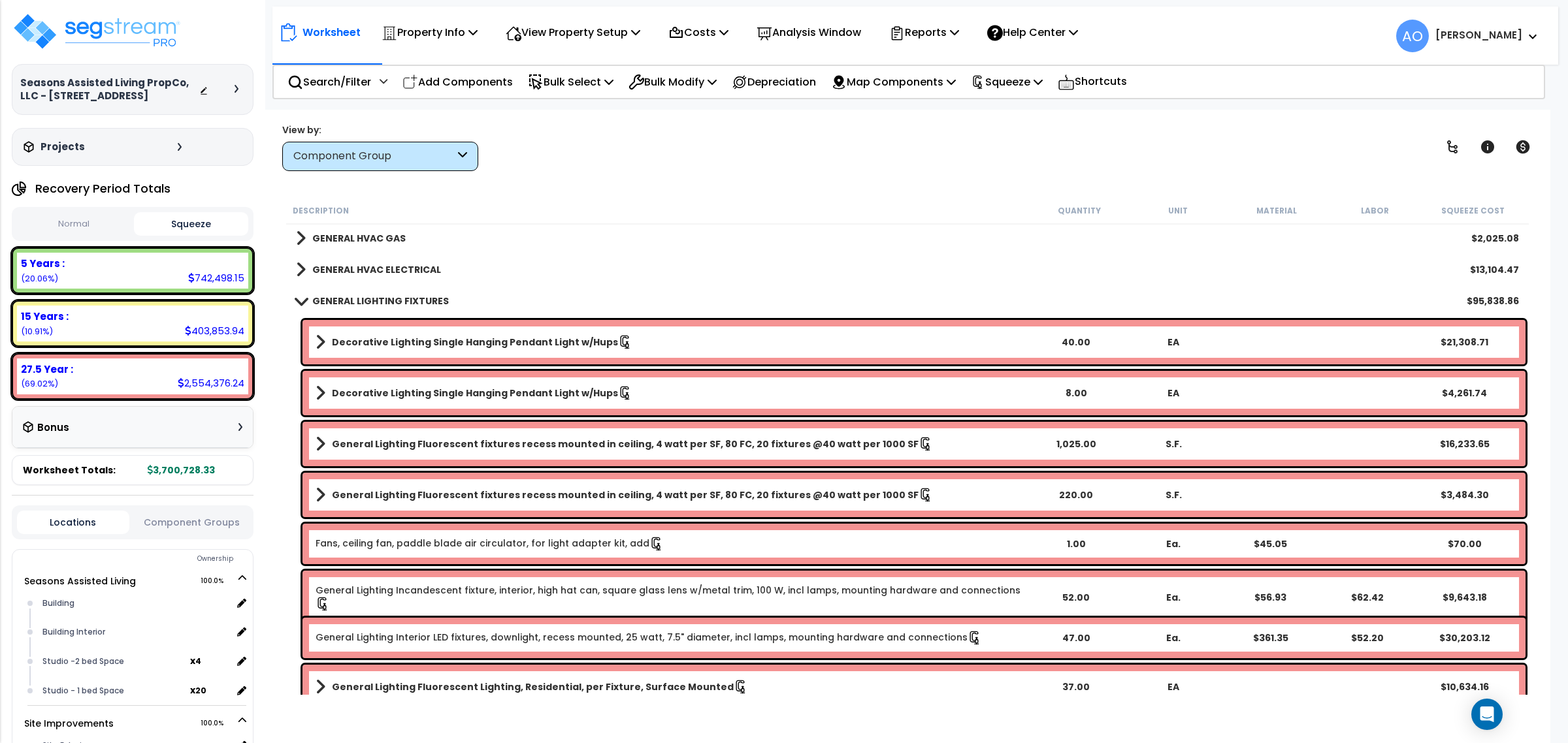
click at [530, 344] on b "Decorative Lighting Single Hanging Pendant Light w/Hups" at bounding box center [475, 342] width 286 height 13
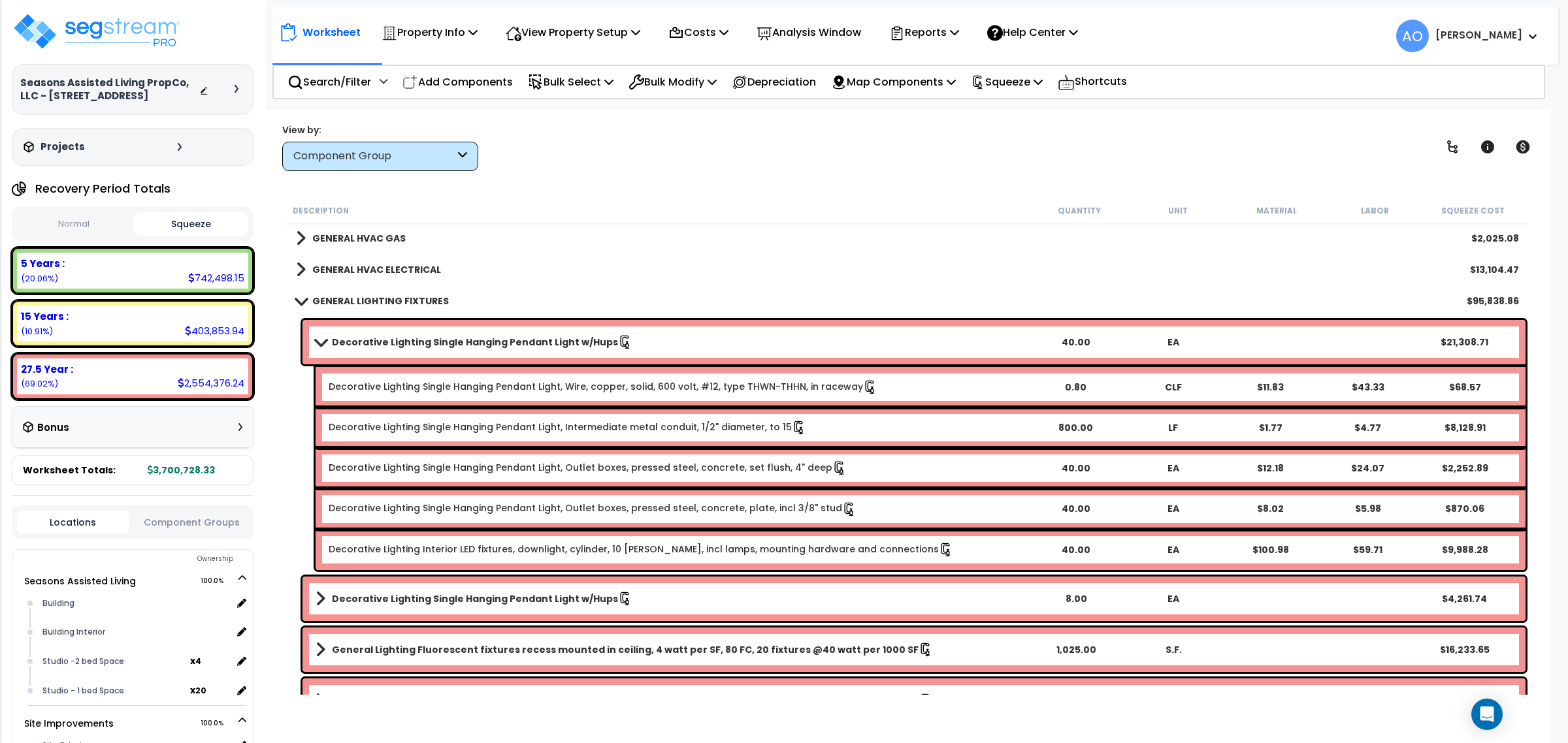
click at [530, 342] on b "Decorative Lighting Single Hanging Pendant Light w/Hups" at bounding box center [475, 342] width 286 height 13
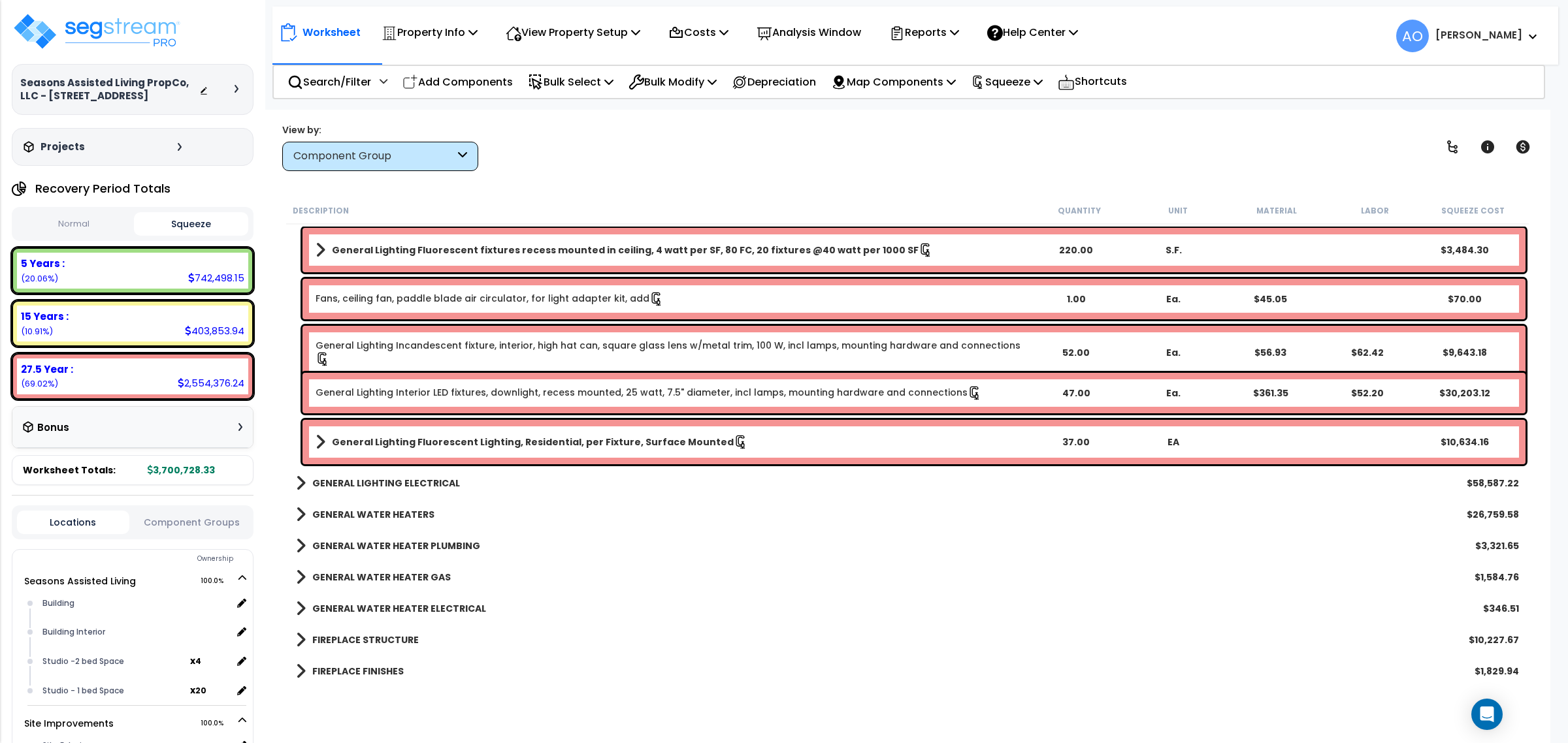
scroll to position [1633, 0]
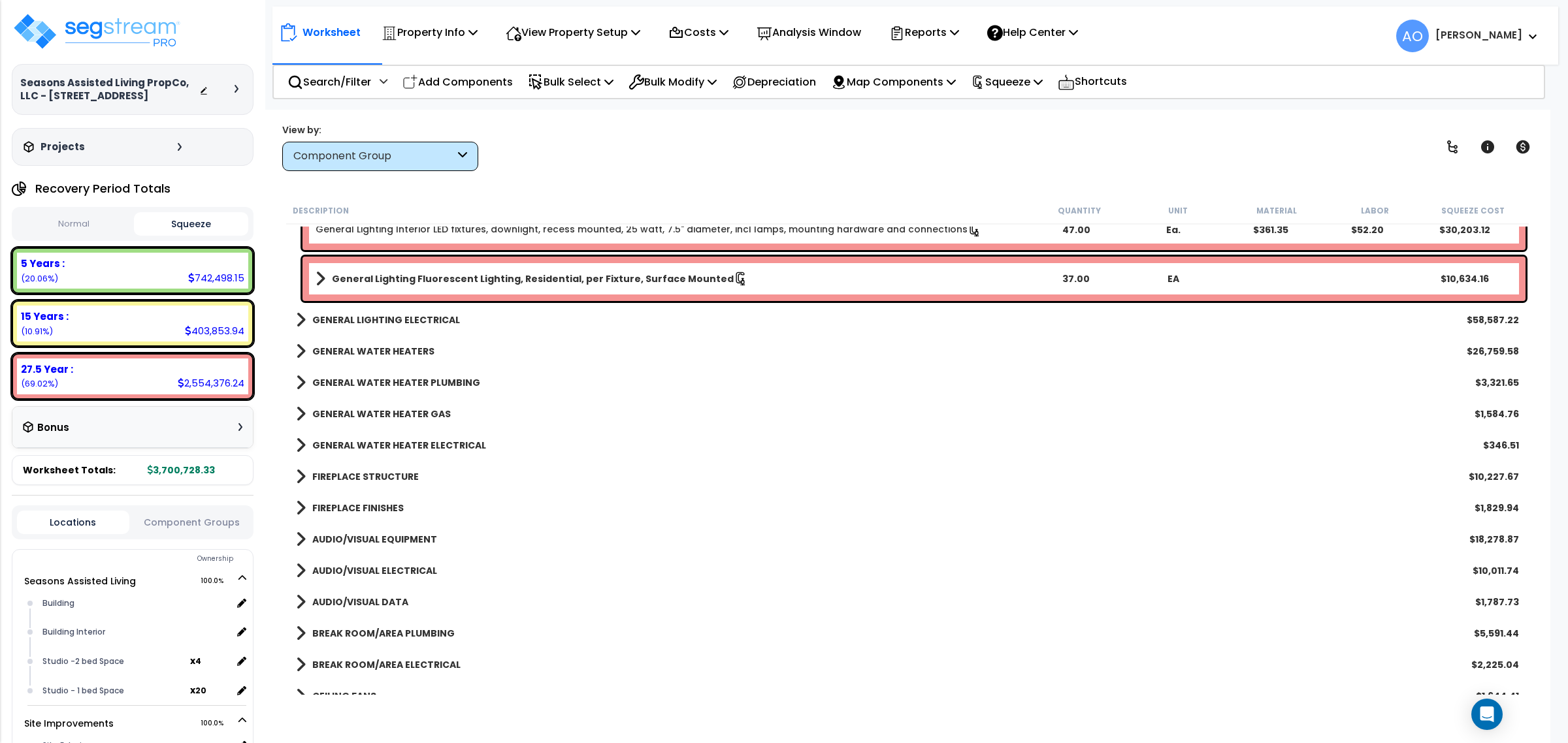
click at [428, 322] on b "GENERAL LIGHTING ELECTRICAL" at bounding box center [386, 319] width 148 height 13
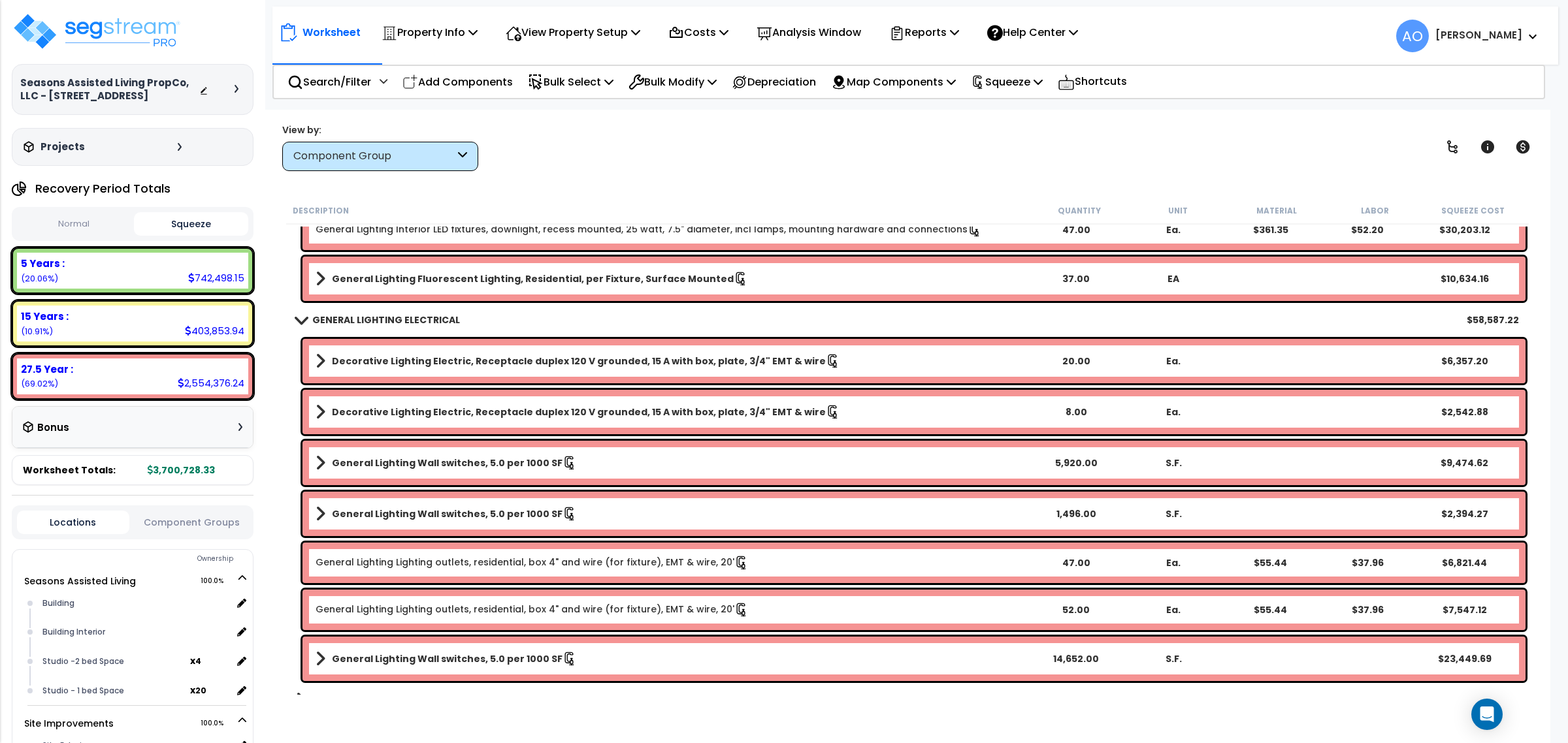
click at [428, 323] on b "GENERAL LIGHTING ELECTRICAL" at bounding box center [386, 319] width 148 height 13
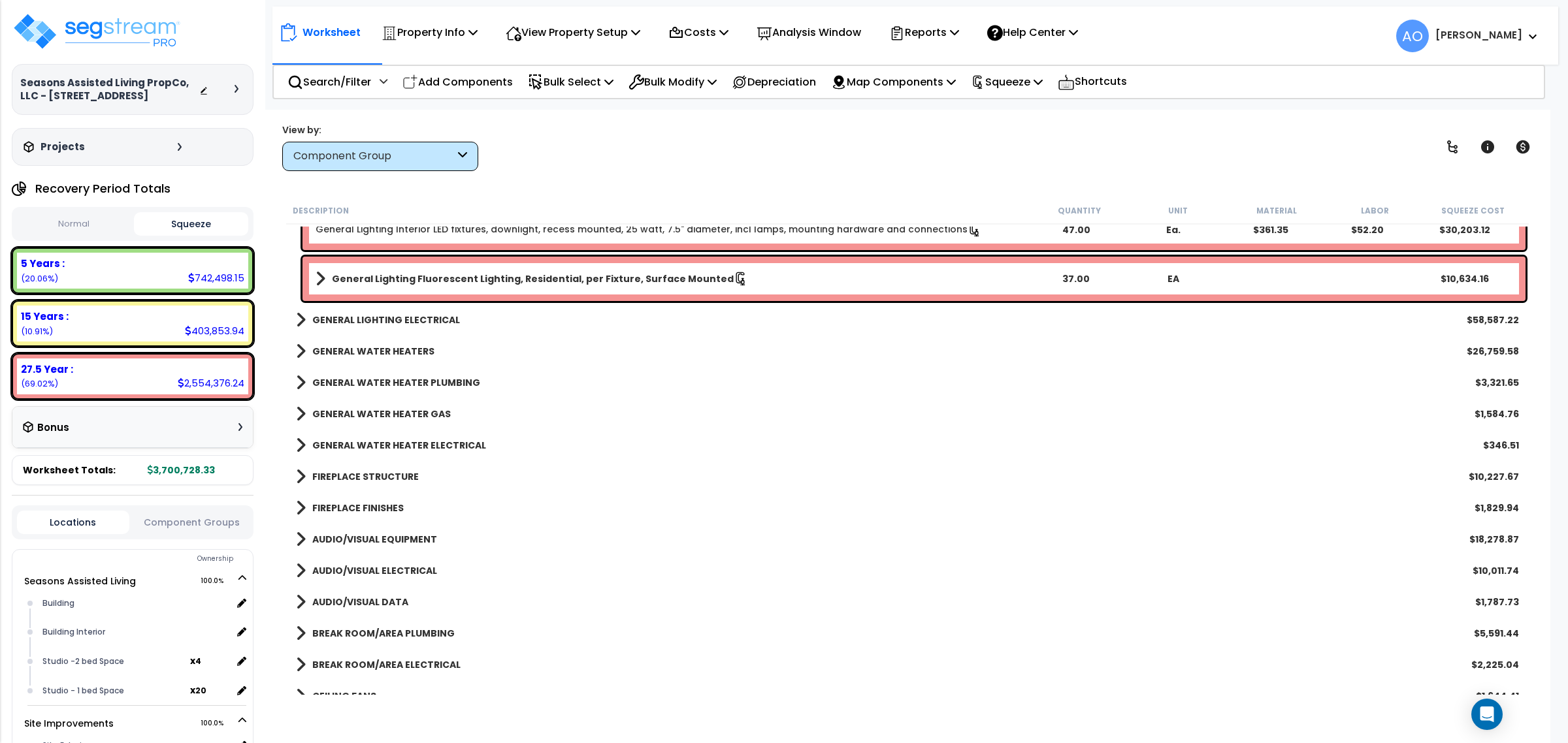
click at [402, 348] on b "GENERAL WATER HEATERS" at bounding box center [374, 351] width 122 height 13
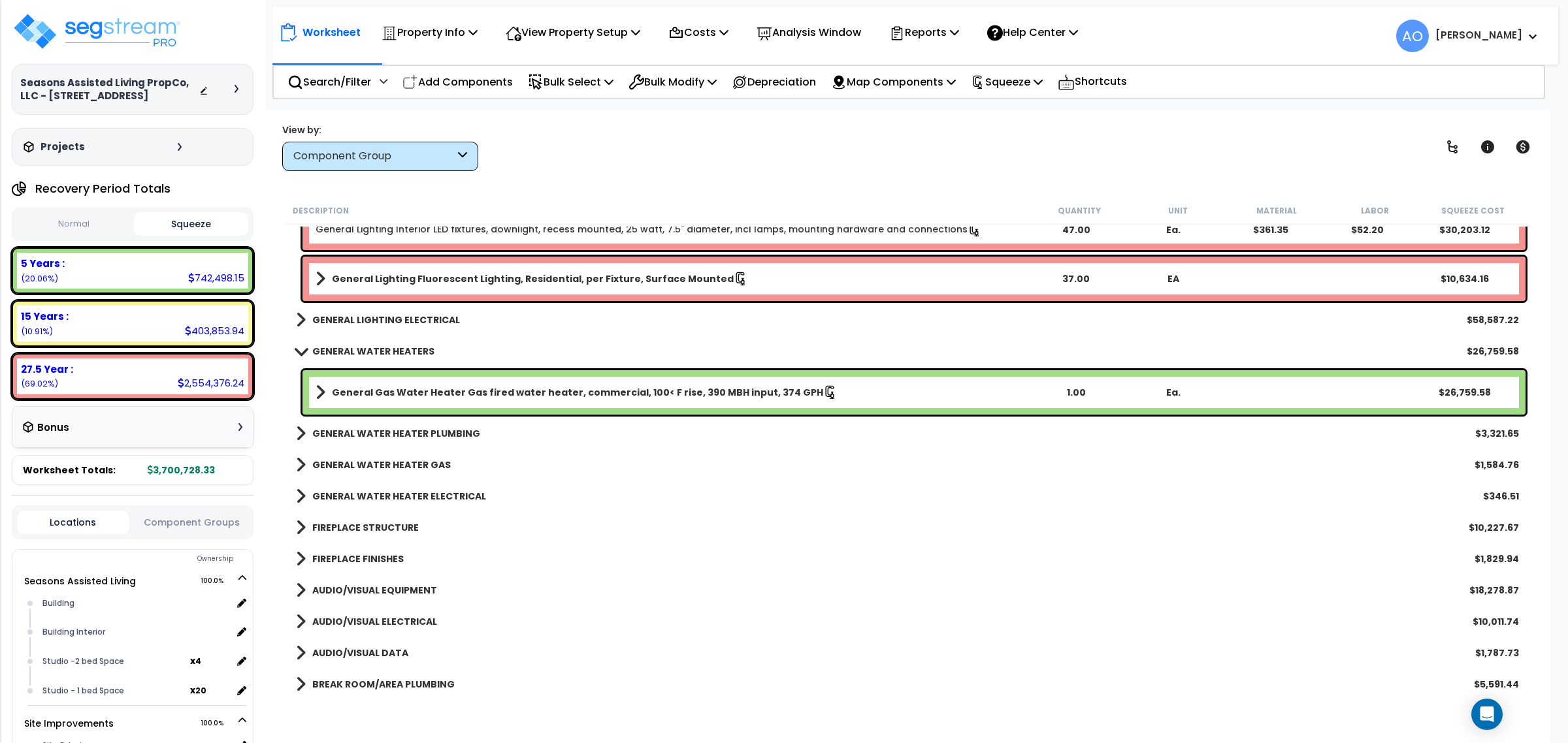
click at [407, 347] on b "GENERAL WATER HEATERS" at bounding box center [374, 351] width 122 height 13
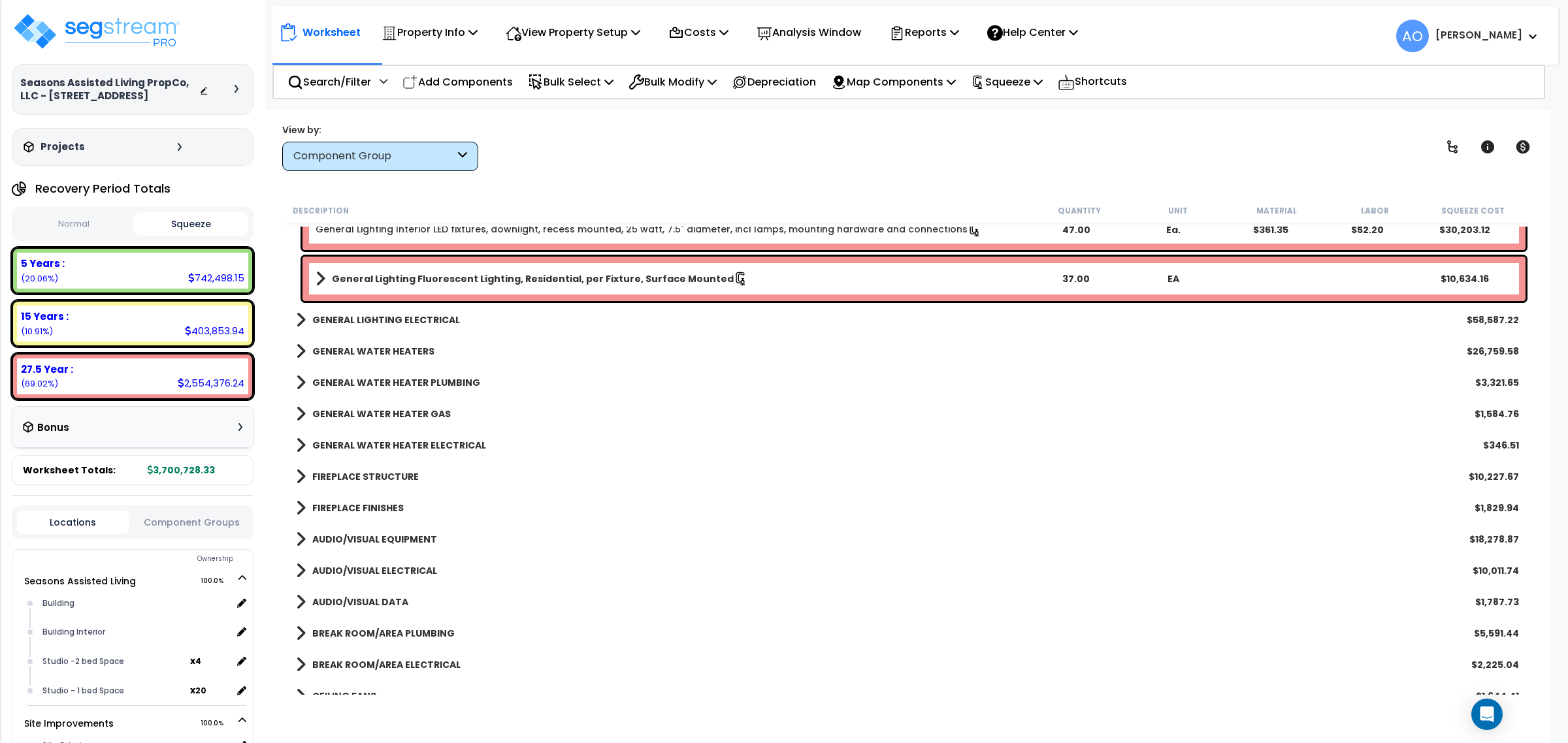
click at [413, 377] on b "GENERAL WATER HEATER PLUMBING" at bounding box center [396, 382] width 168 height 13
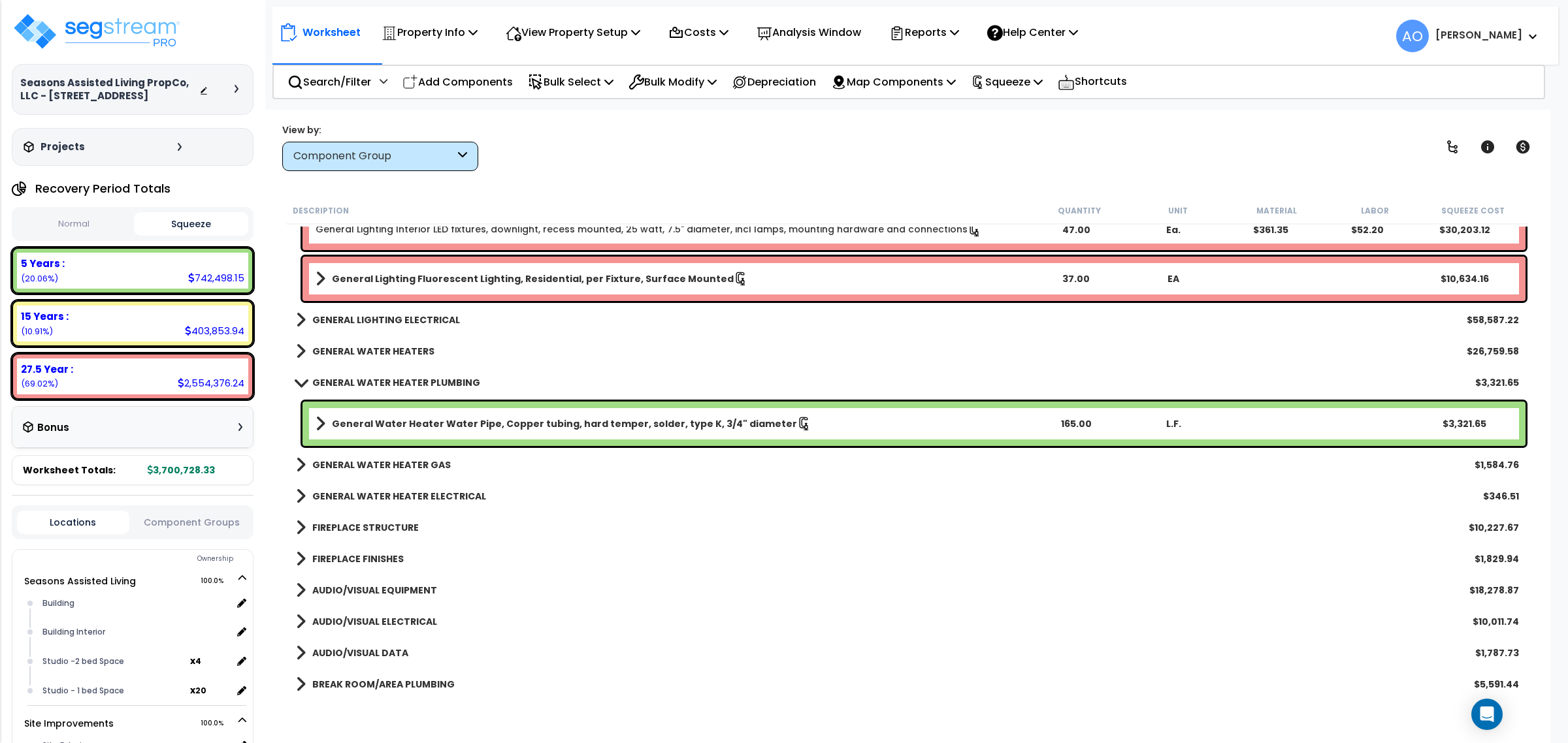
click at [413, 377] on b "GENERAL WATER HEATER PLUMBING" at bounding box center [396, 382] width 168 height 13
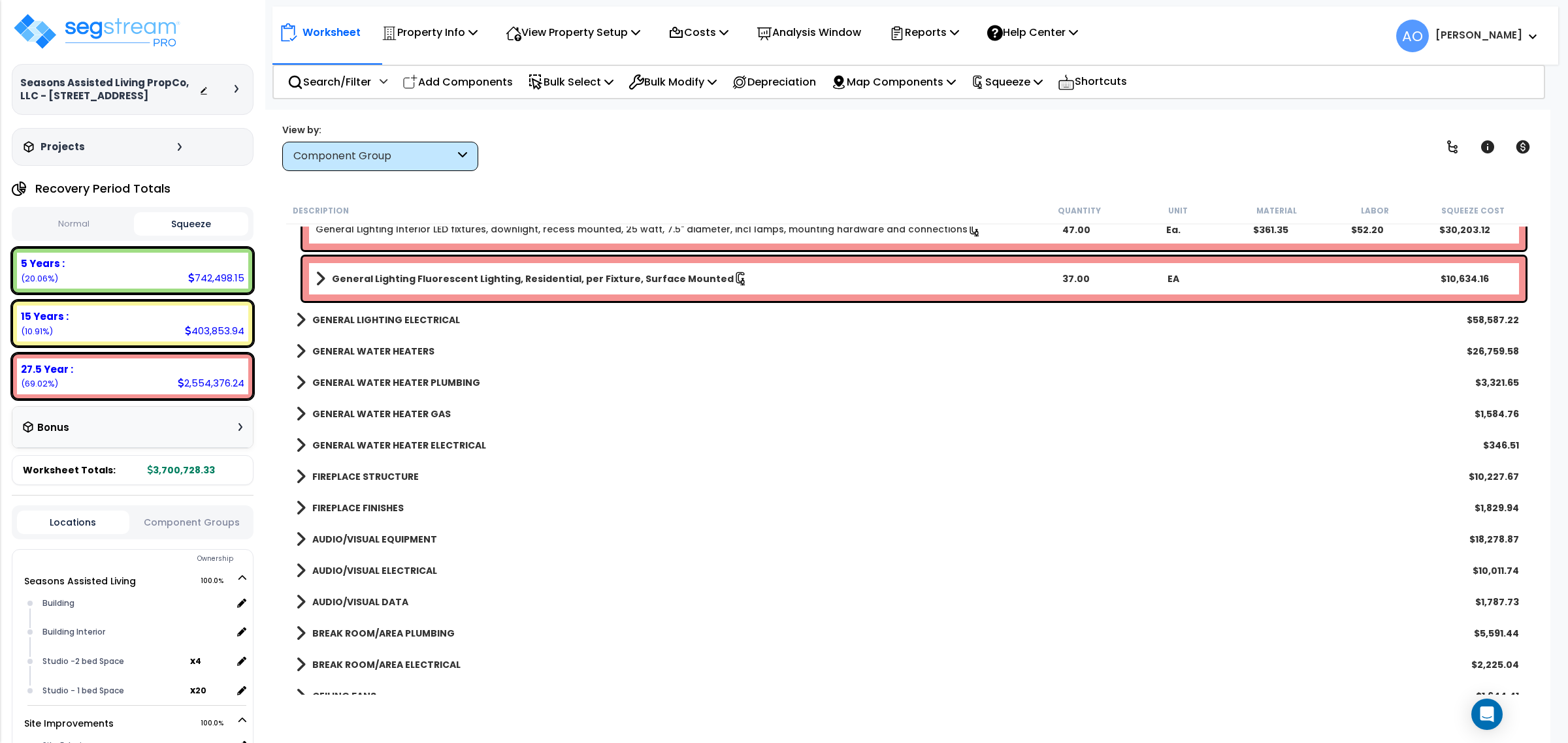
click at [402, 416] on b "GENERAL WATER HEATER GAS" at bounding box center [382, 413] width 139 height 13
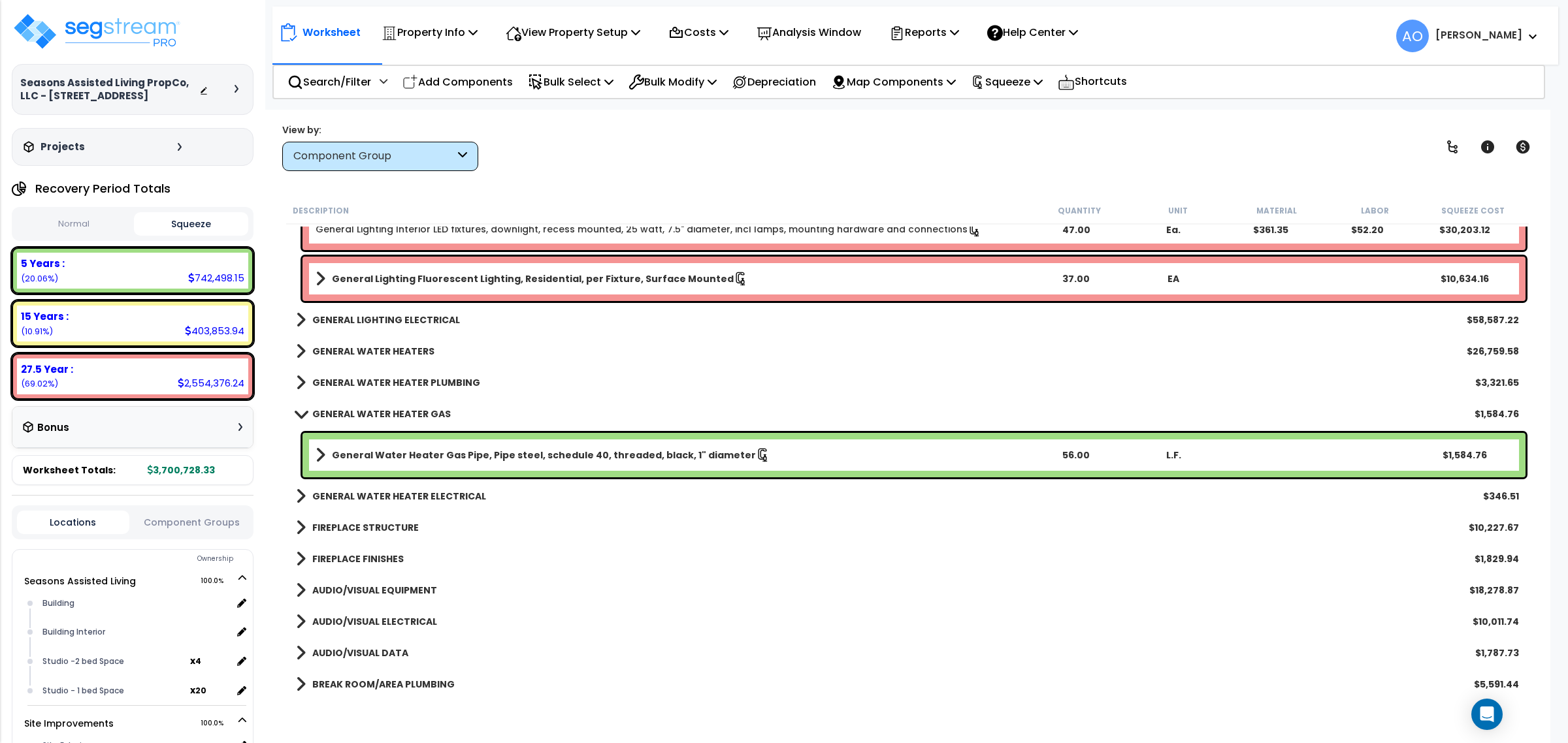
click at [402, 416] on b "GENERAL WATER HEATER GAS" at bounding box center [382, 413] width 139 height 13
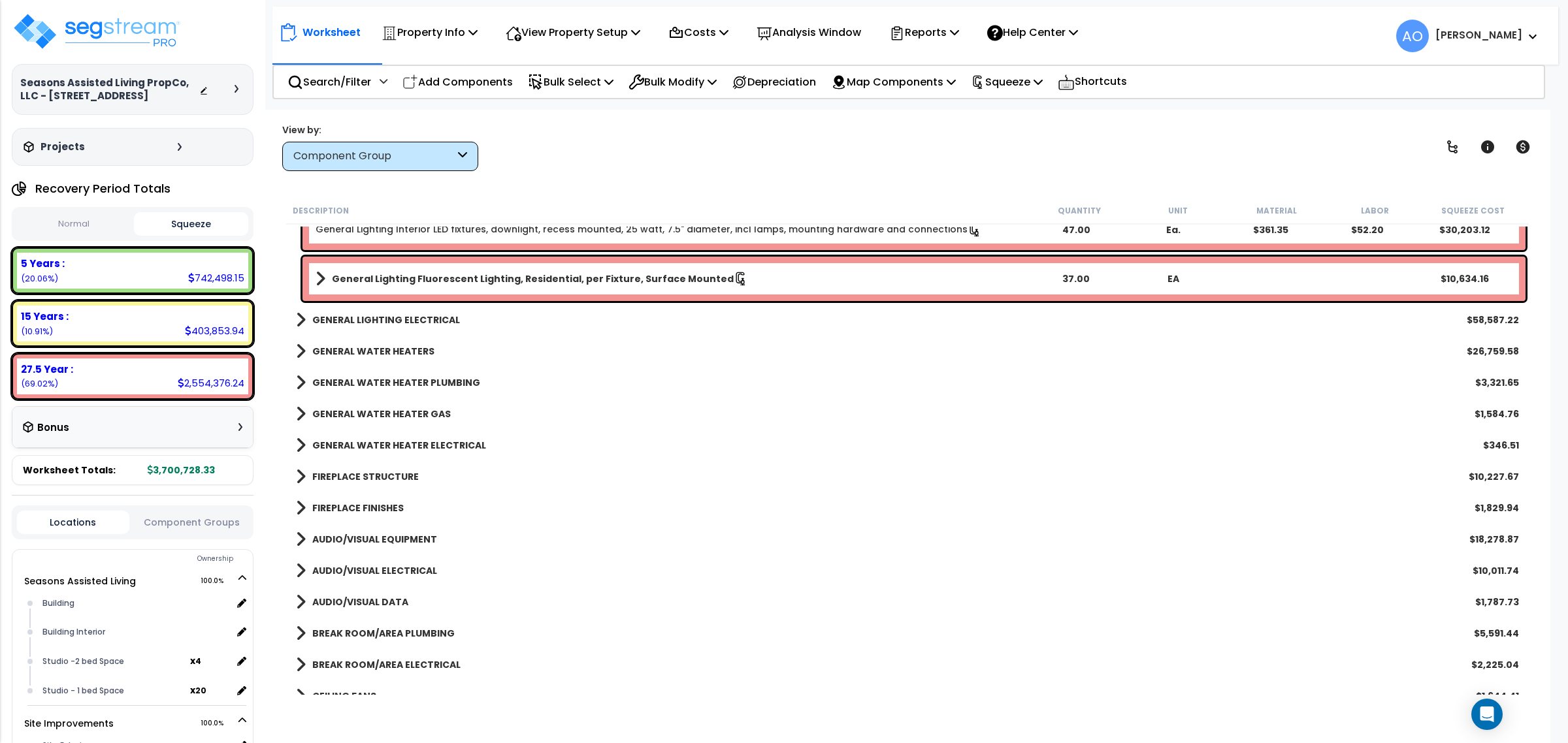
click at [404, 353] on b "GENERAL WATER HEATERS" at bounding box center [374, 351] width 122 height 13
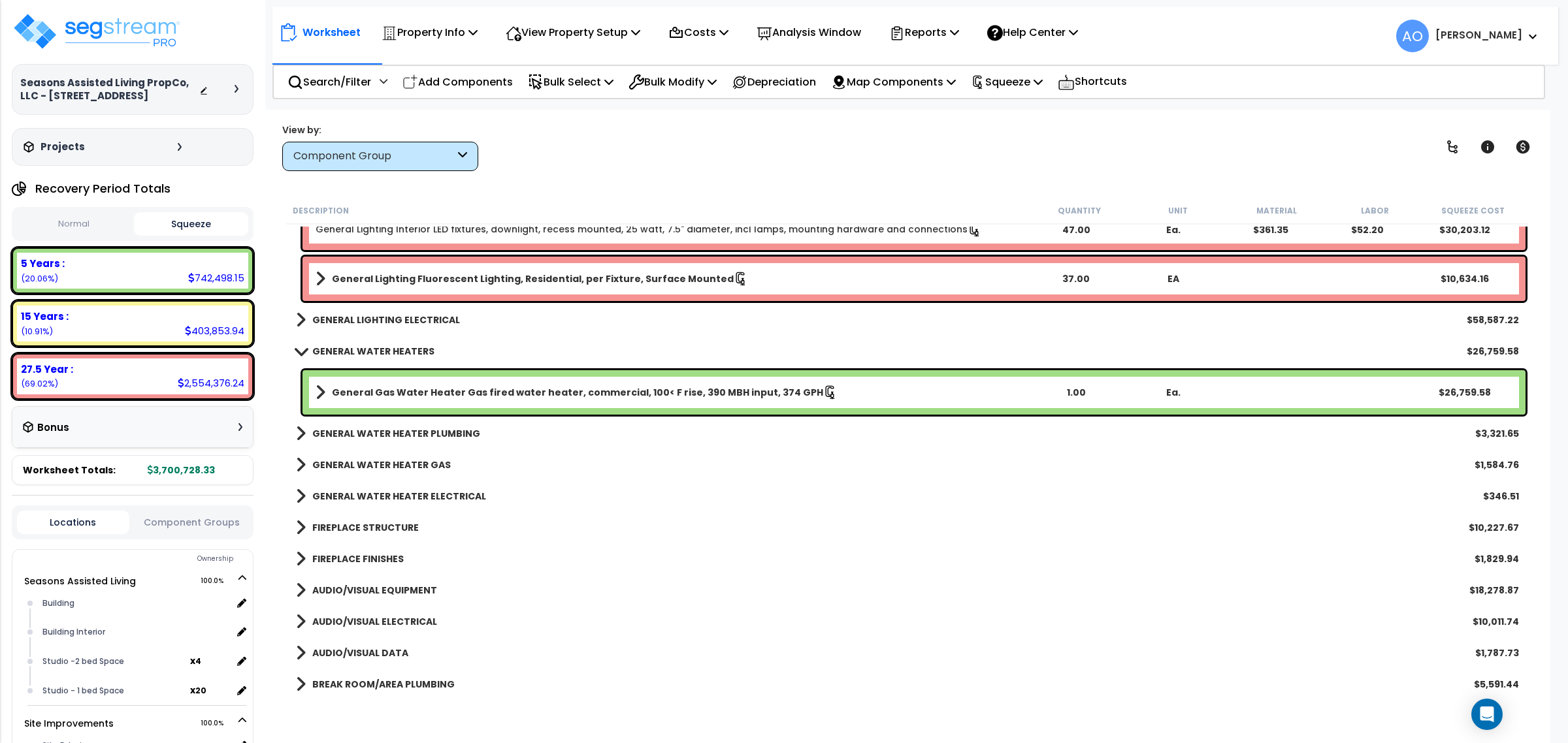
click at [410, 386] on b "General Gas Water Heater Gas fired water heater, commercial, 100< F rise, 390 M…" at bounding box center [578, 392] width 491 height 13
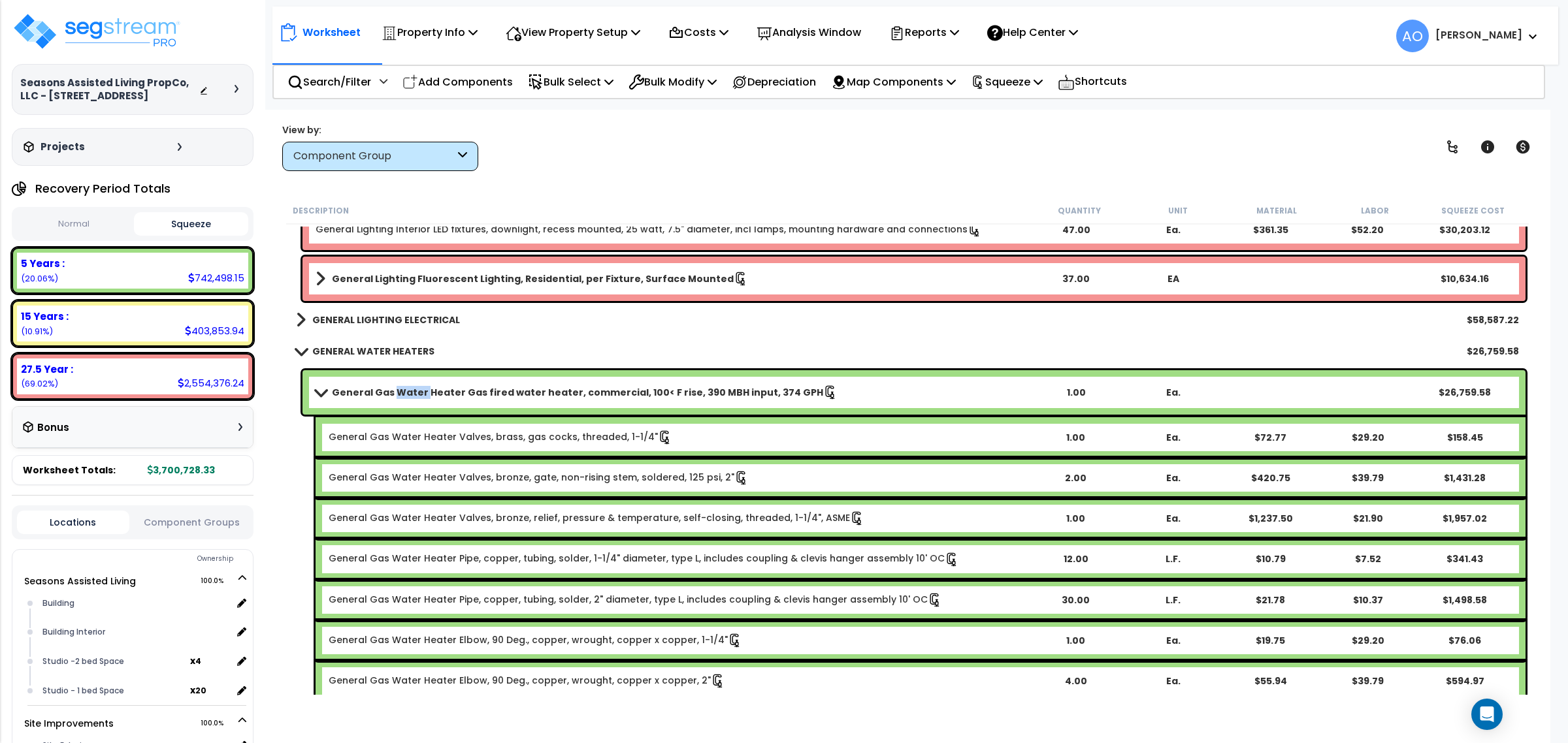
click at [410, 386] on b "General Gas Water Heater Gas fired water heater, commercial, 100< F rise, 390 M…" at bounding box center [578, 392] width 491 height 13
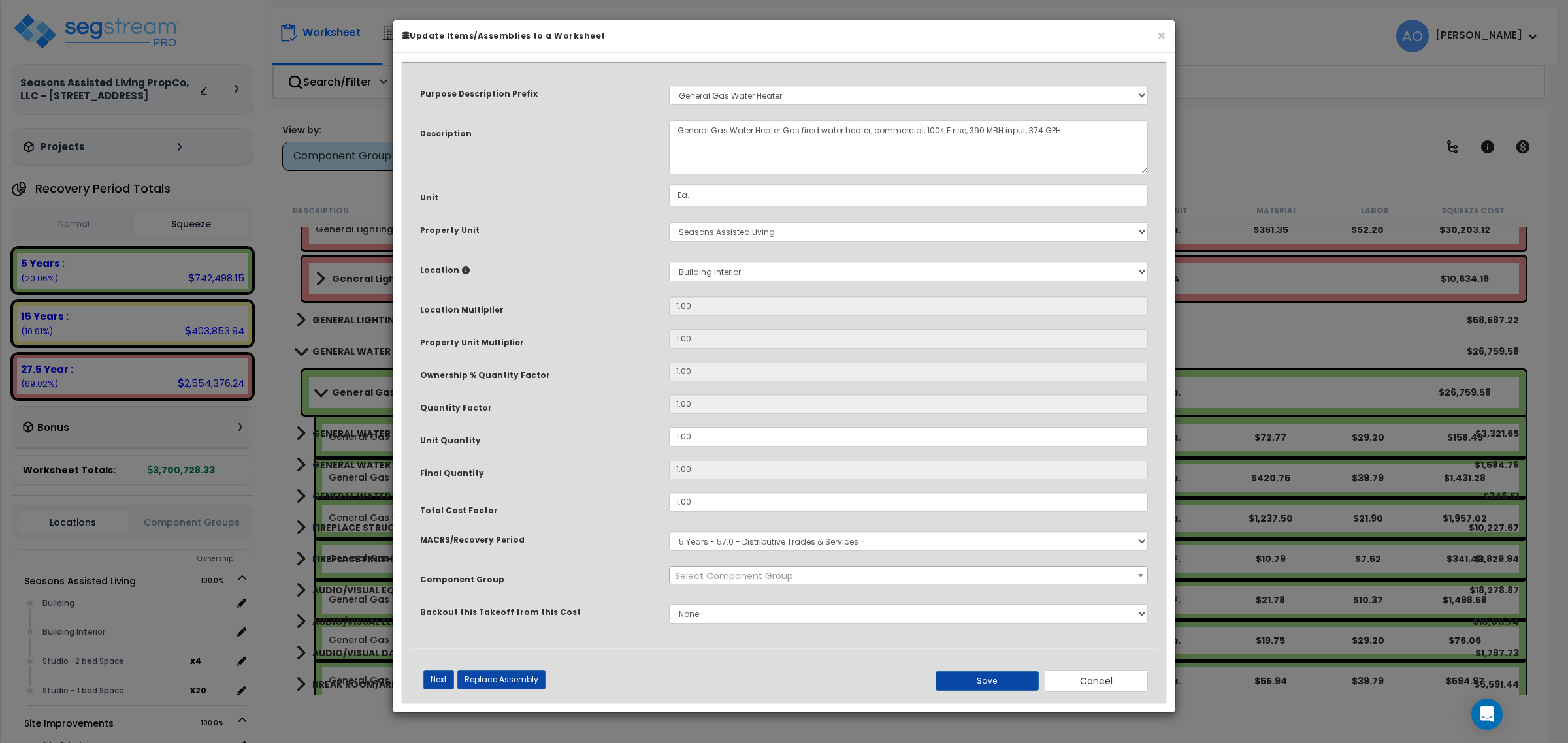
select select "45972"
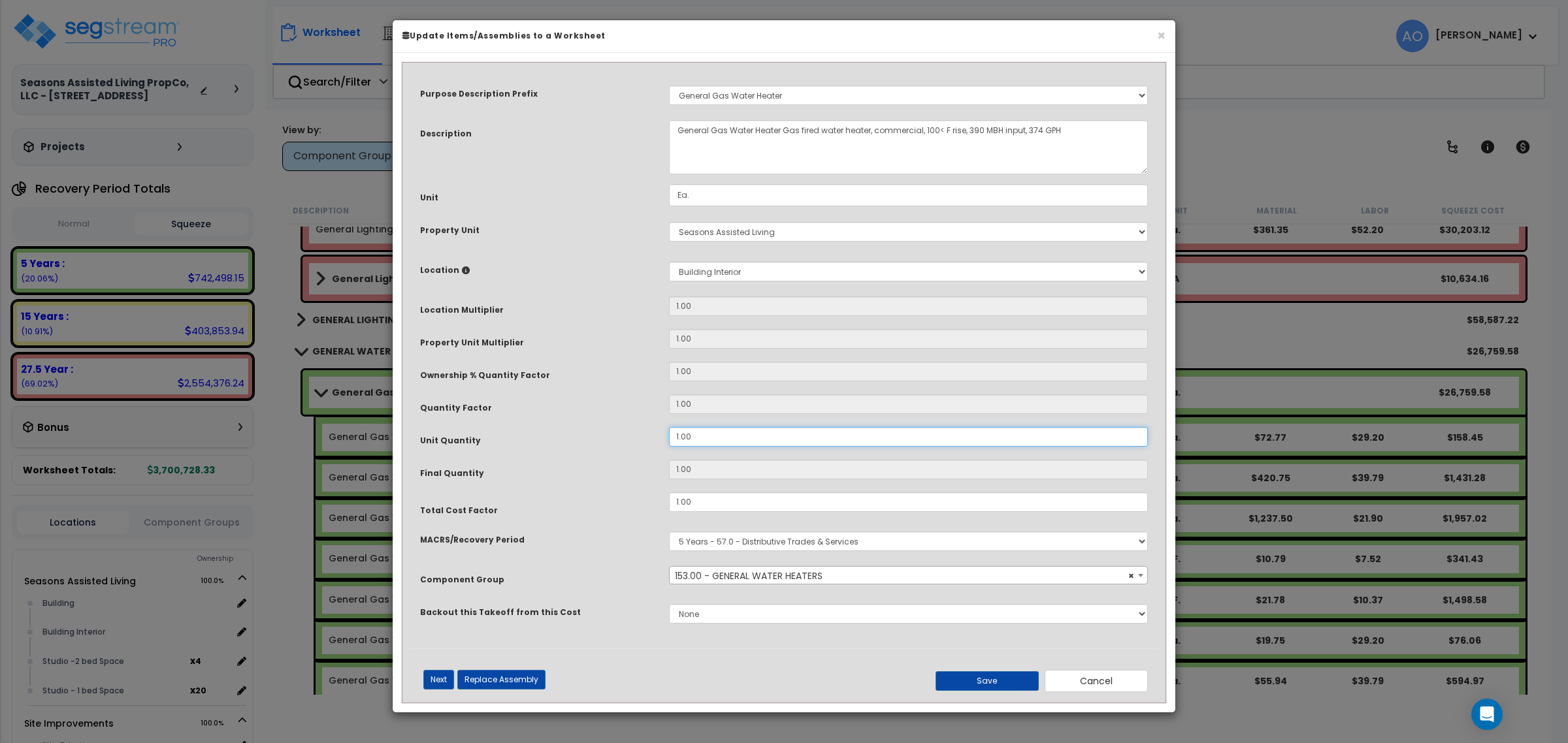
drag, startPoint x: 706, startPoint y: 434, endPoint x: 622, endPoint y: 434, distance: 84.0
click at [622, 434] on div "Unit Quantity 1.00" at bounding box center [784, 438] width 747 height 23
type input "2"
click at [997, 683] on button "Save" at bounding box center [987, 681] width 103 height 20
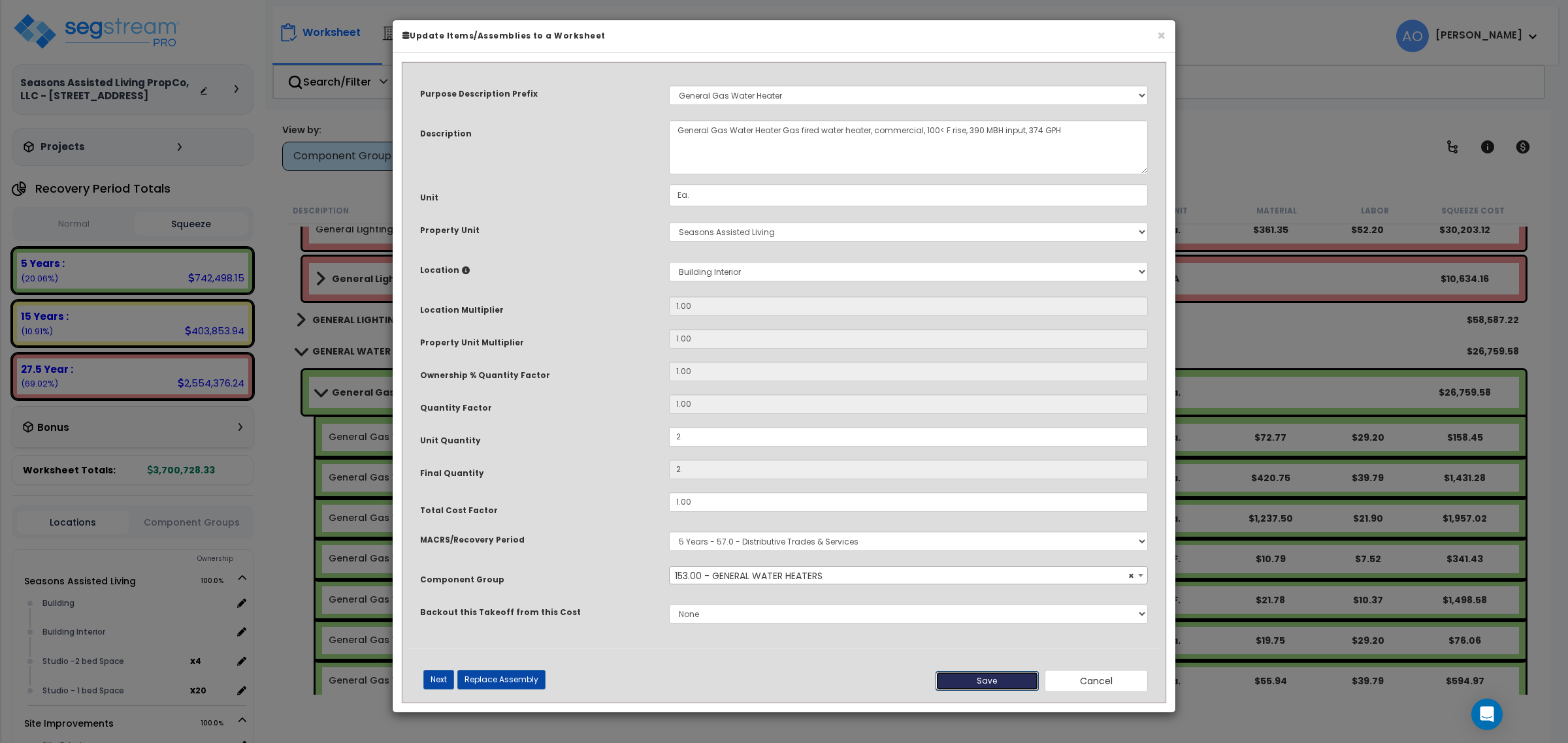
type input "2.00"
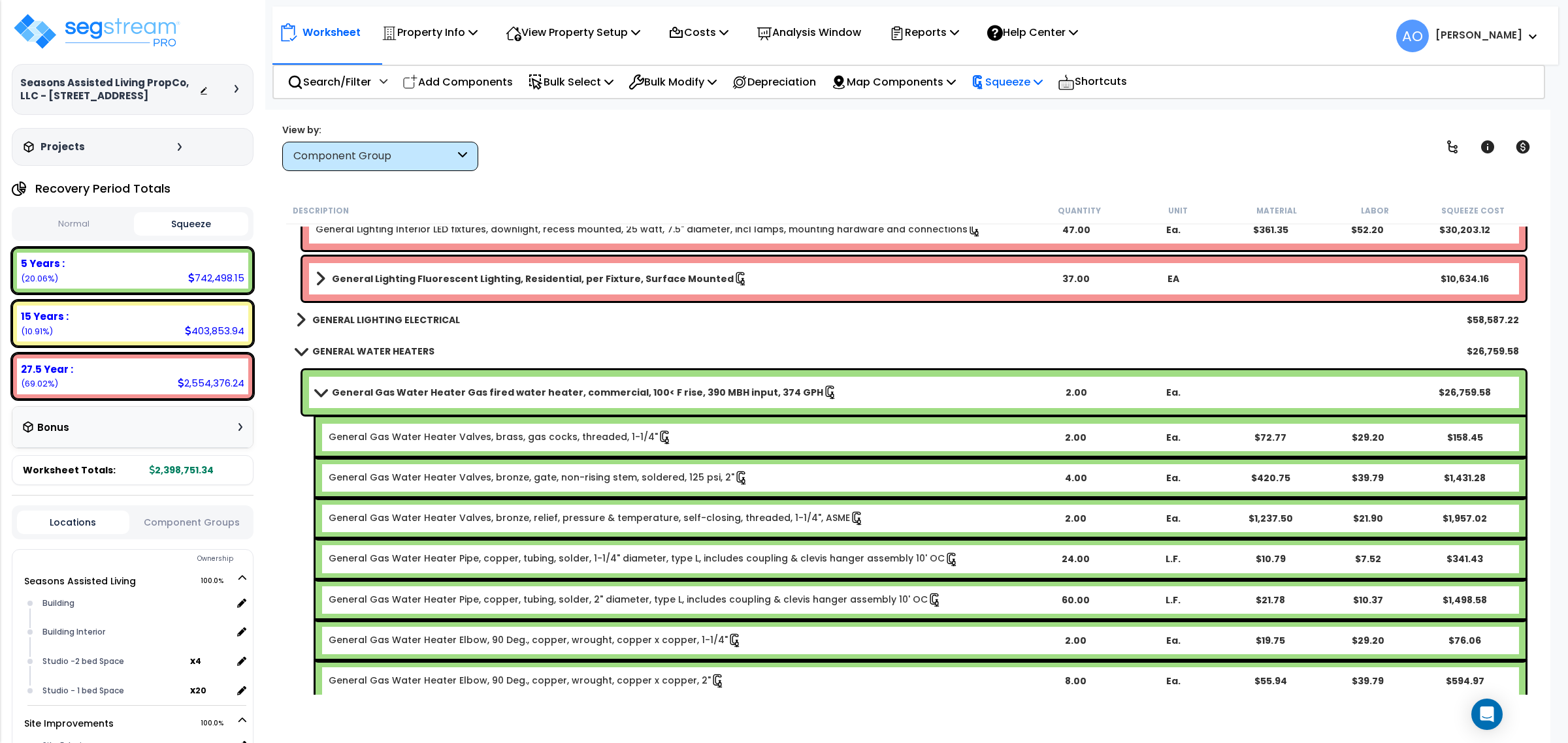
click at [1027, 80] on p "Squeeze" at bounding box center [1006, 81] width 72 height 17
click at [1023, 111] on link "Re-squeeze" at bounding box center [1029, 113] width 130 height 30
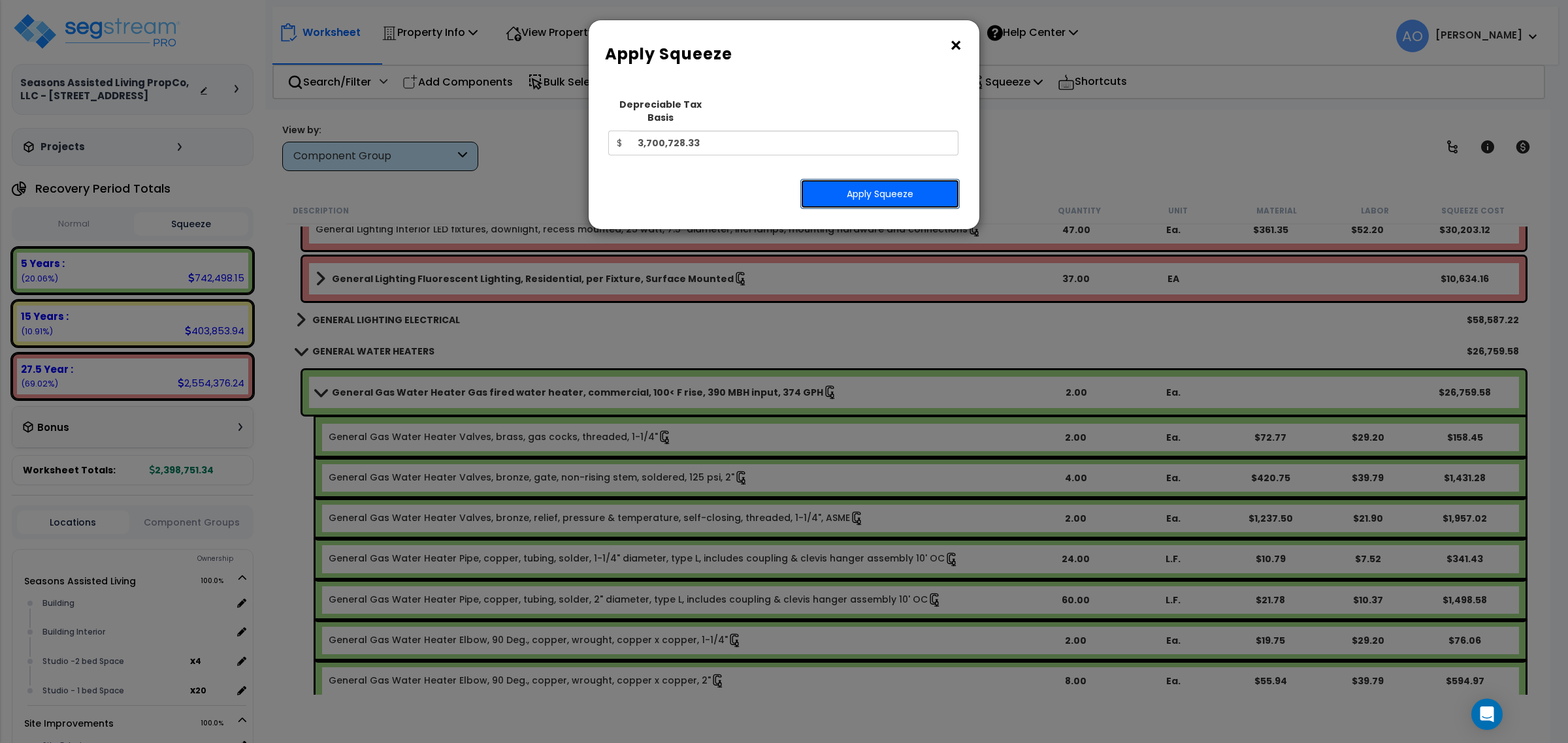
click at [898, 181] on button "Apply Squeeze" at bounding box center [880, 194] width 160 height 30
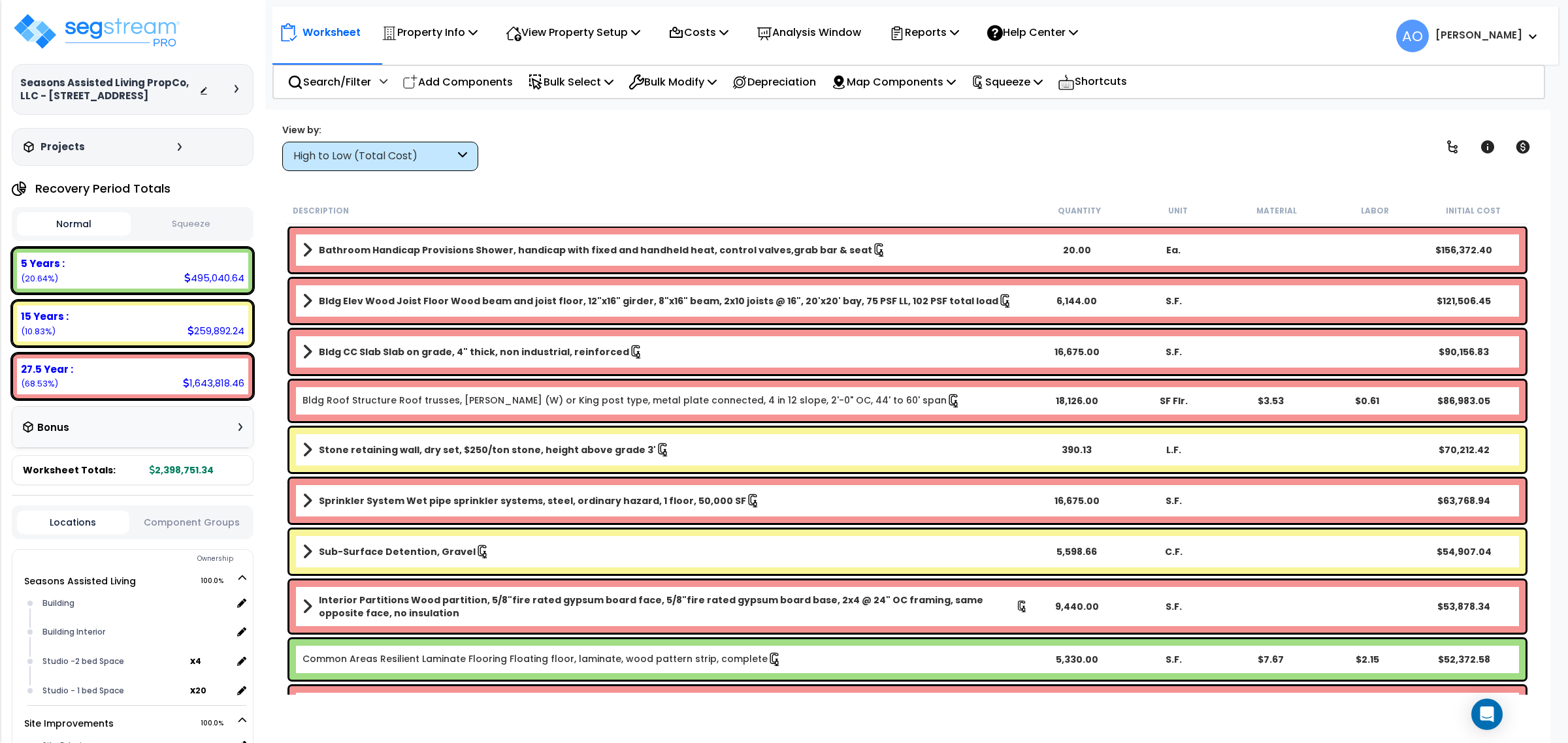
click at [381, 155] on div "High to Low (Total Cost)" at bounding box center [374, 157] width 161 height 15
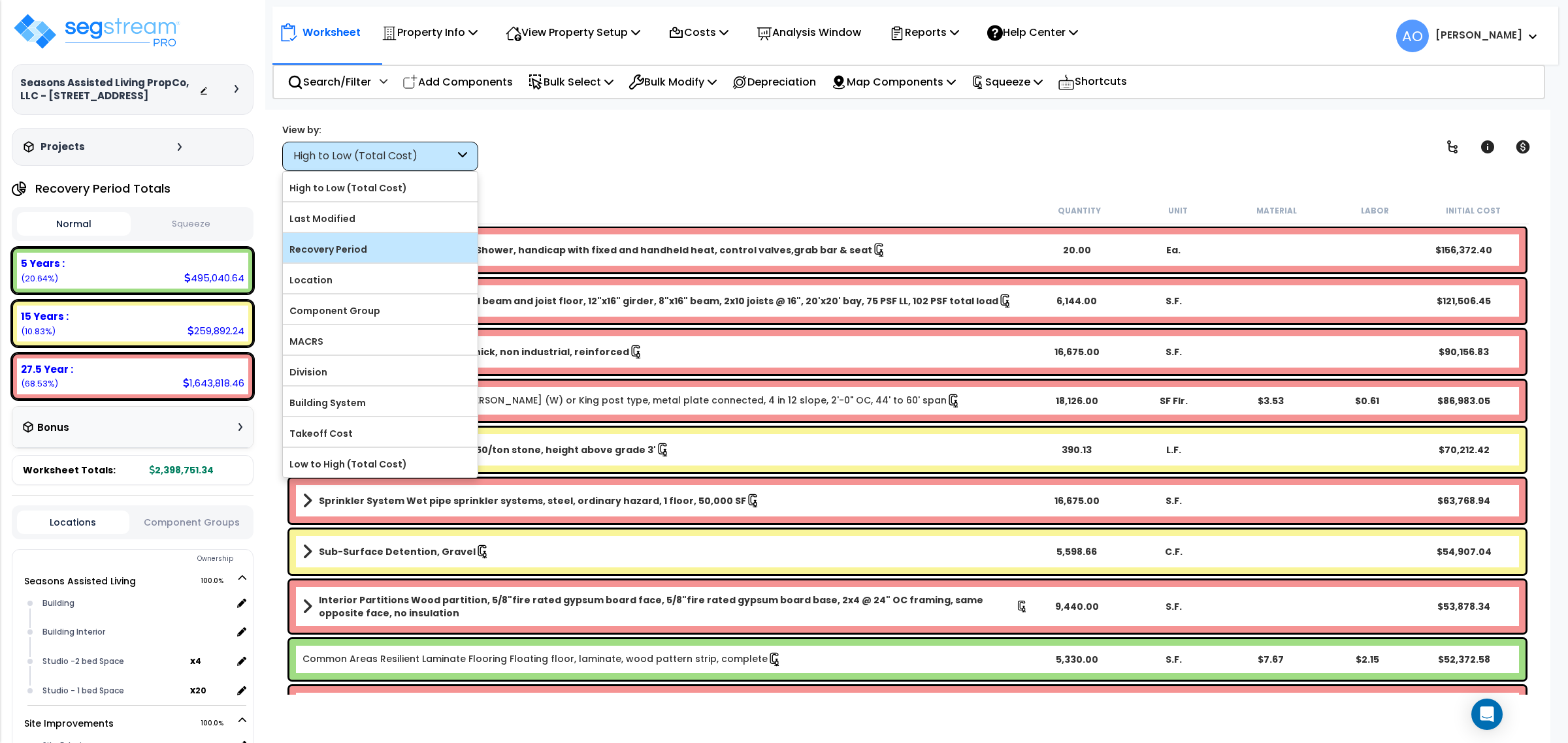
click at [377, 253] on label "Recovery Period" at bounding box center [380, 249] width 195 height 20
click at [0, 0] on input "Recovery Period" at bounding box center [0, 0] width 0 height 0
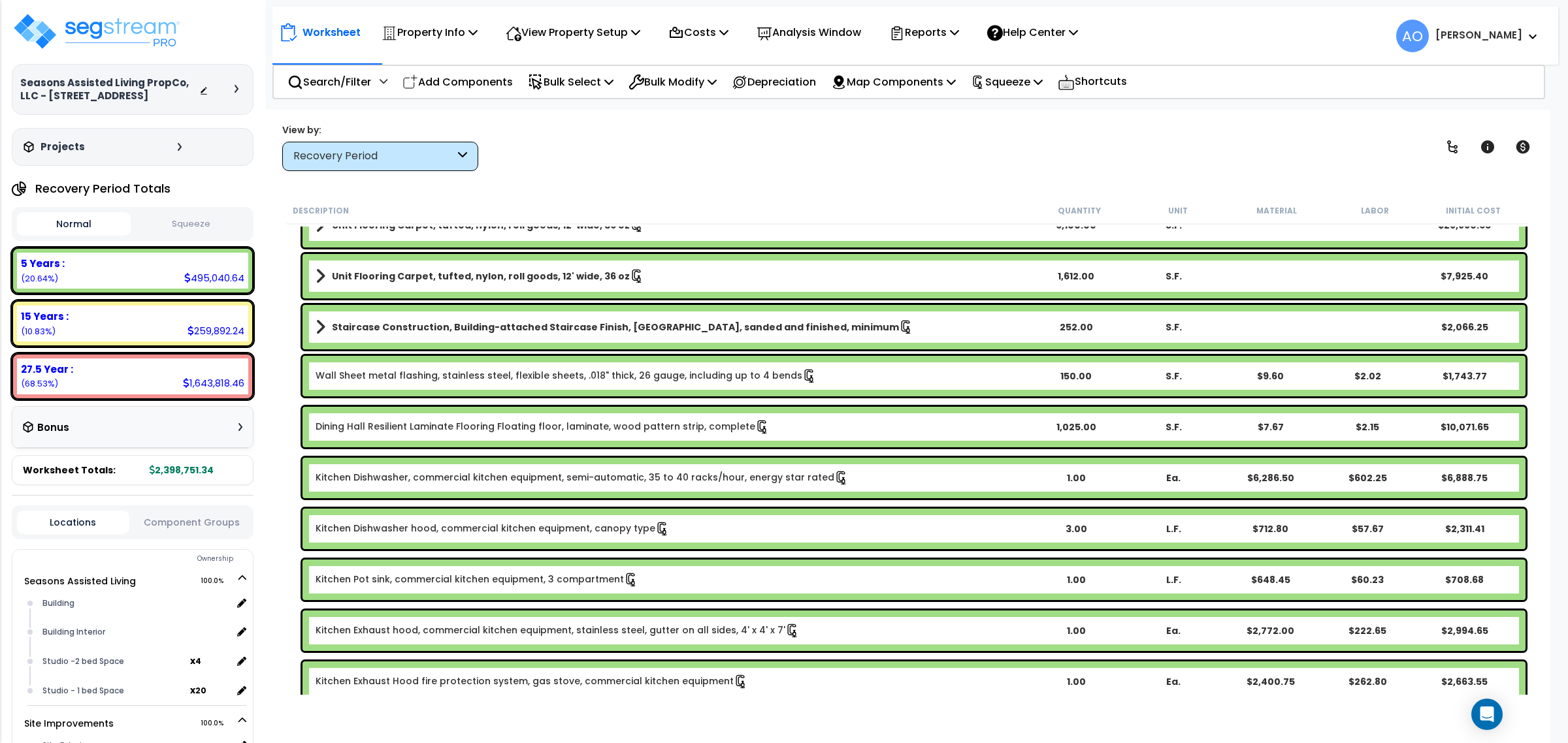
scroll to position [2204, 0]
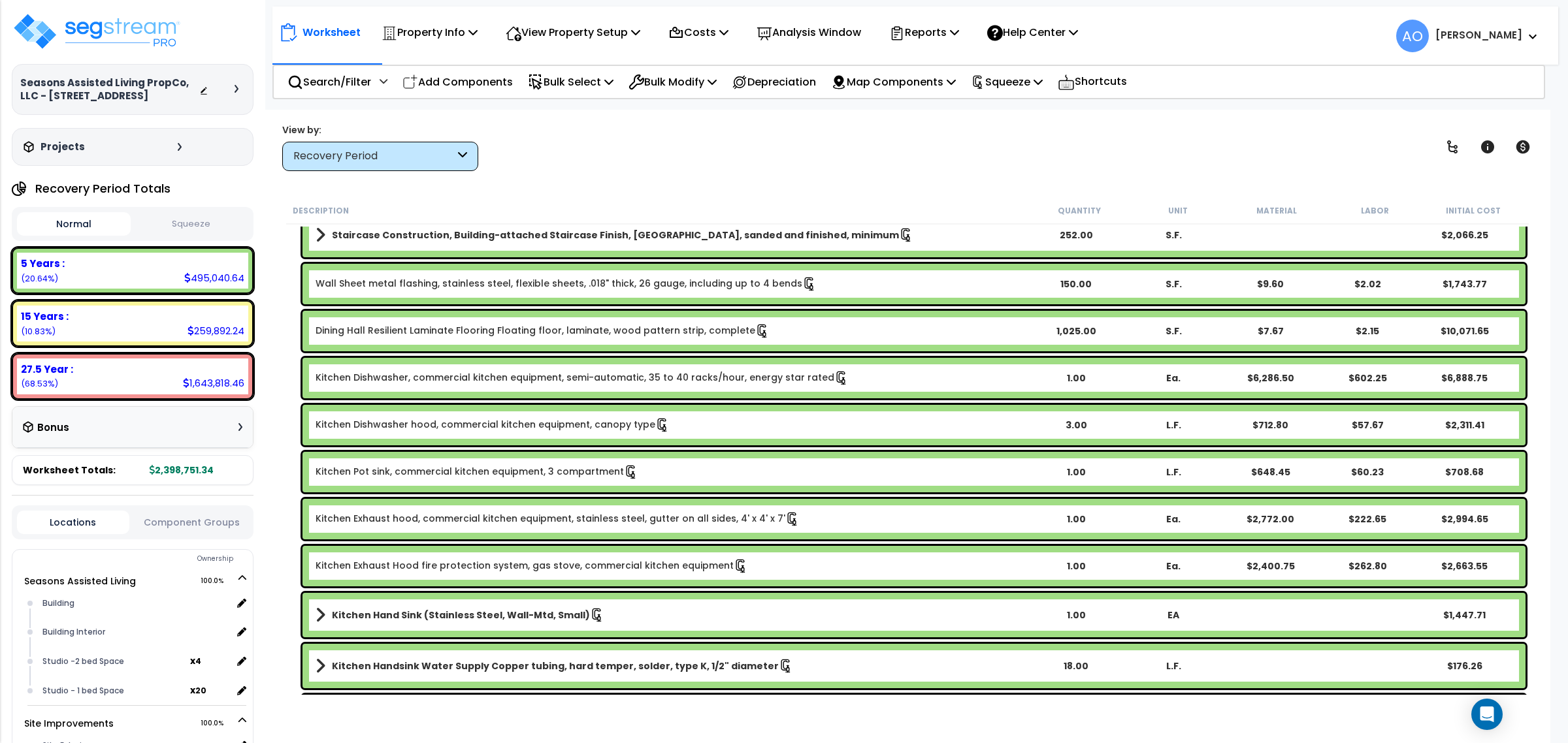
click at [410, 154] on div "Recovery Period" at bounding box center [374, 157] width 161 height 15
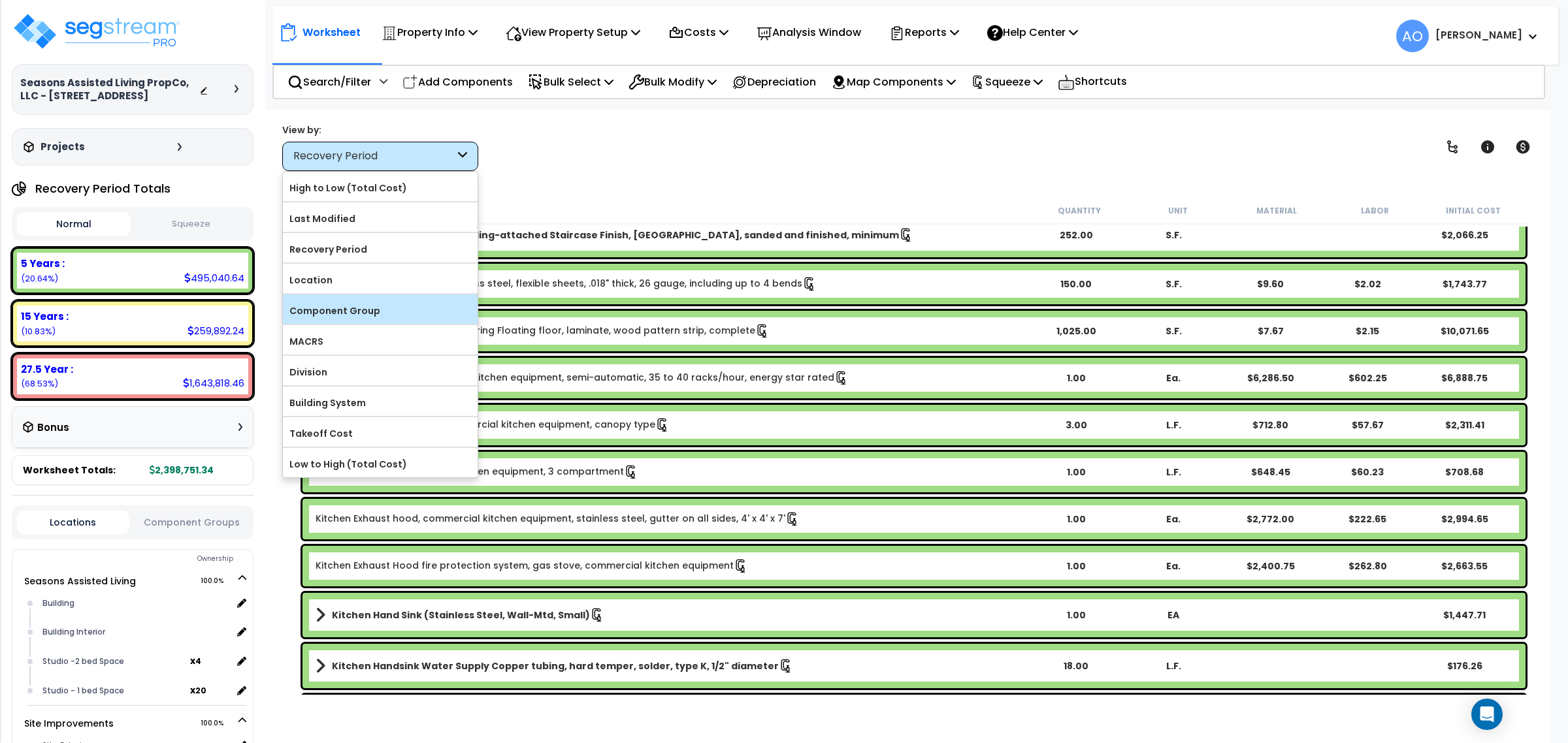
click at [373, 313] on label "Component Group" at bounding box center [380, 311] width 195 height 20
click at [0, 0] on input "Component Group" at bounding box center [0, 0] width 0 height 0
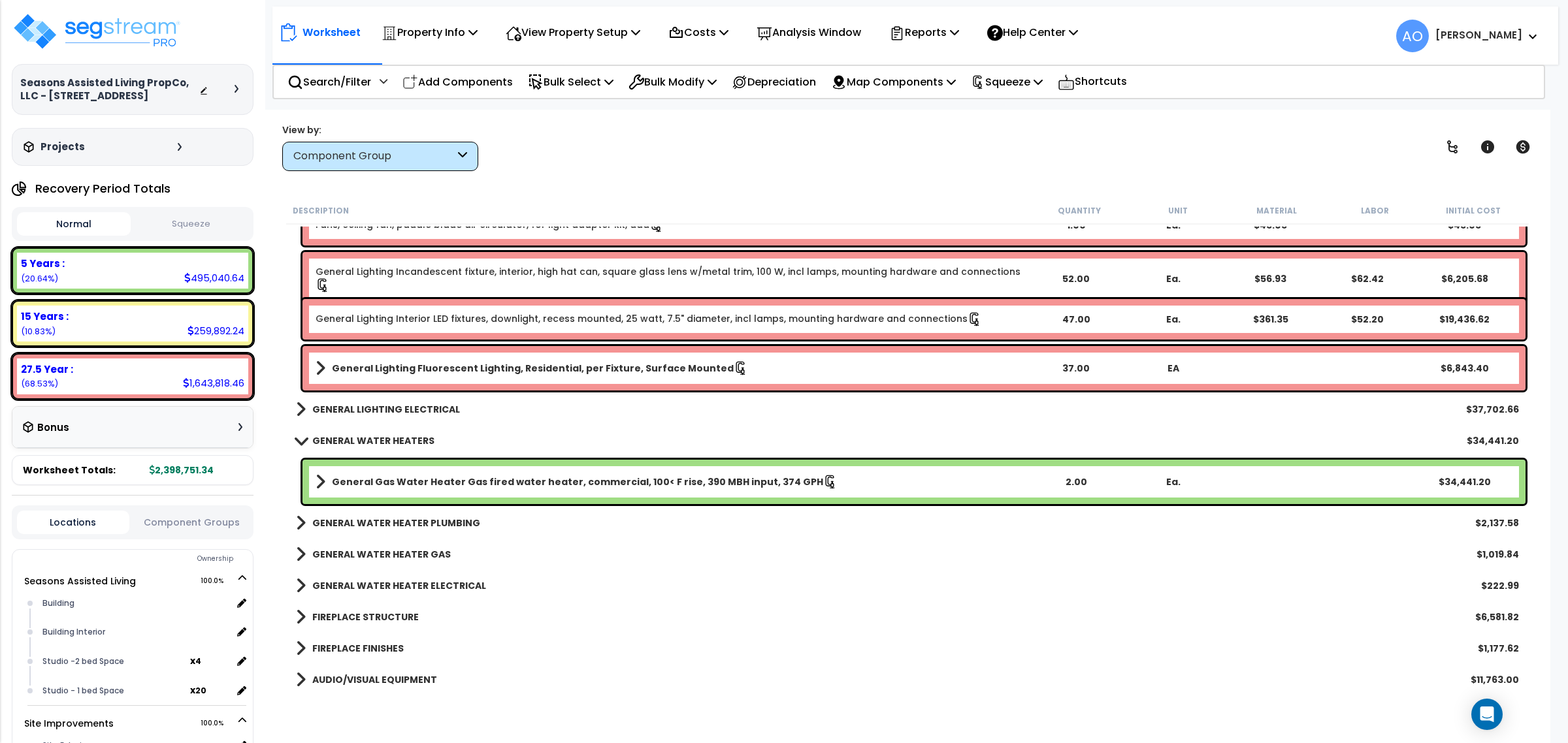
click at [201, 221] on button "Squeeze" at bounding box center [191, 224] width 114 height 23
click at [366, 440] on b "GENERAL WATER HEATERS" at bounding box center [374, 440] width 122 height 13
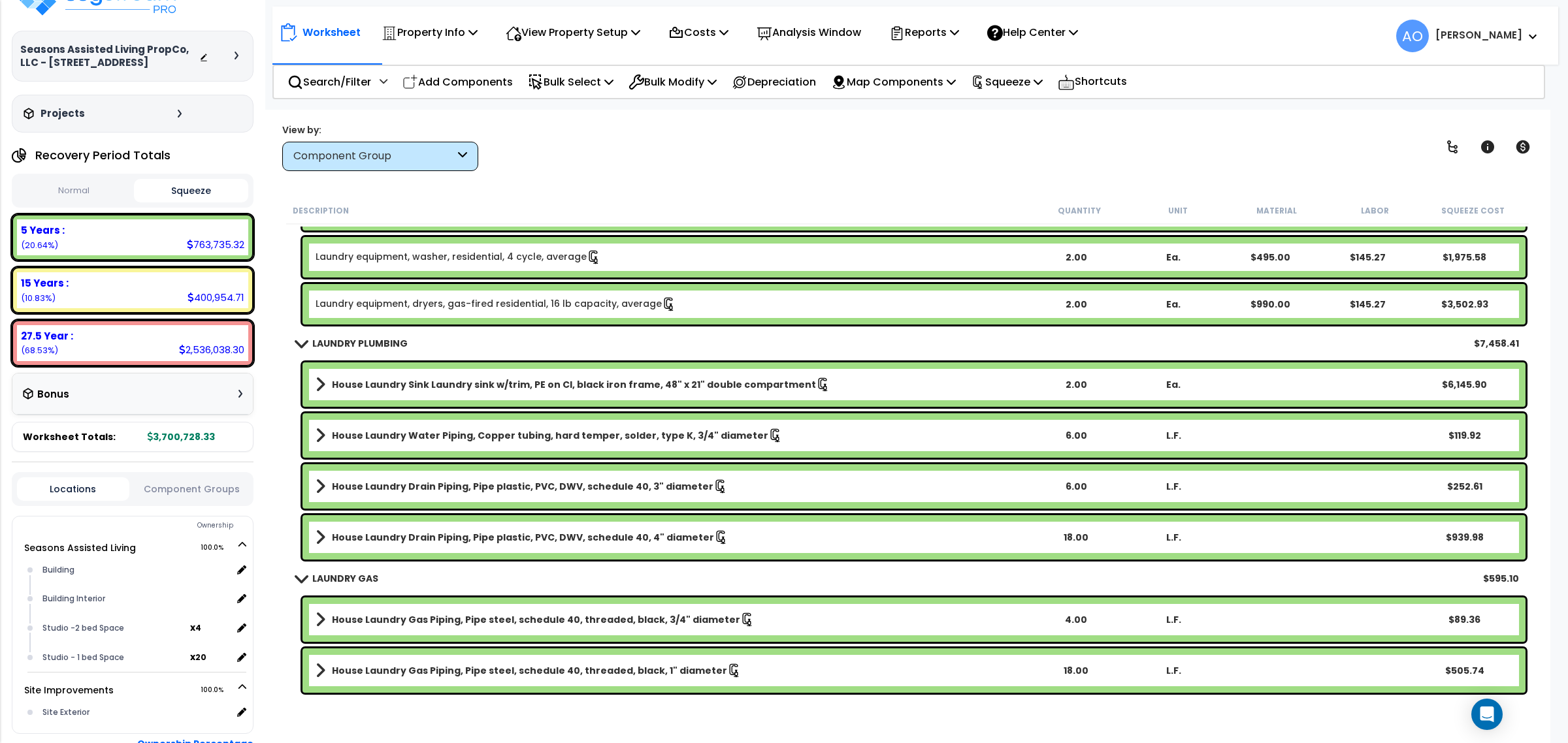
scroll to position [3755, 0]
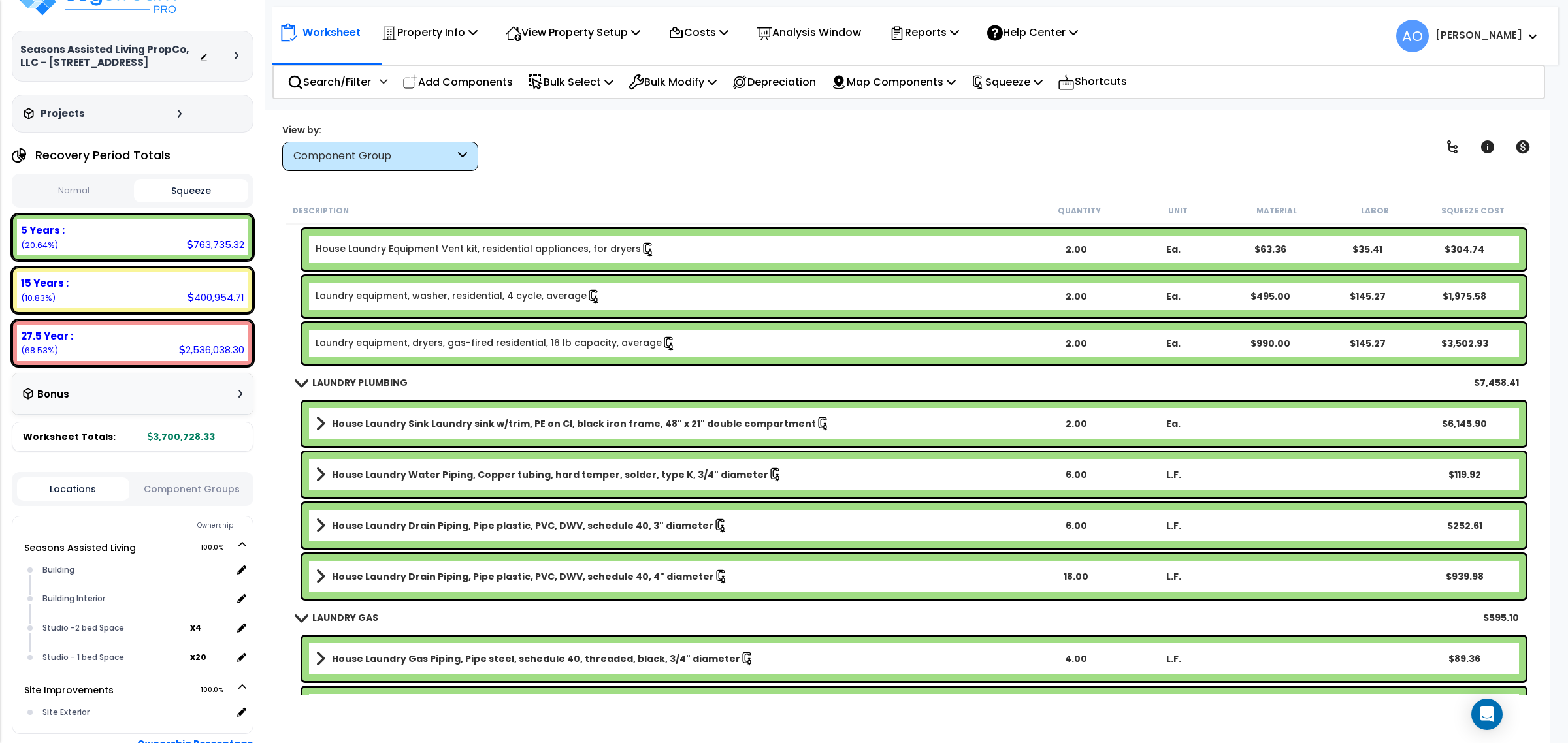
click at [380, 379] on b "LAUNDRY PLUMBING" at bounding box center [360, 382] width 96 height 13
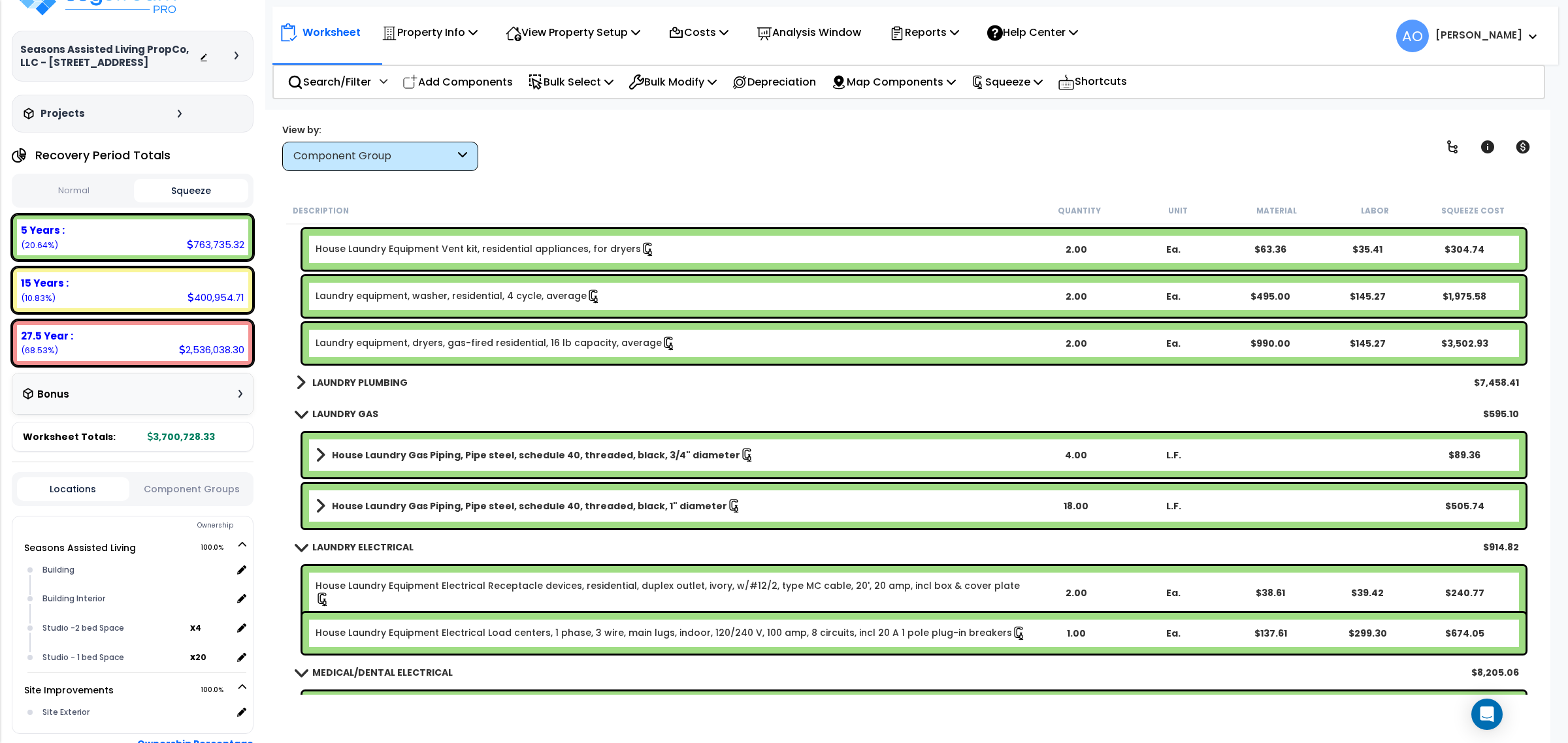
click at [366, 416] on b "LAUNDRY GAS" at bounding box center [346, 413] width 66 height 13
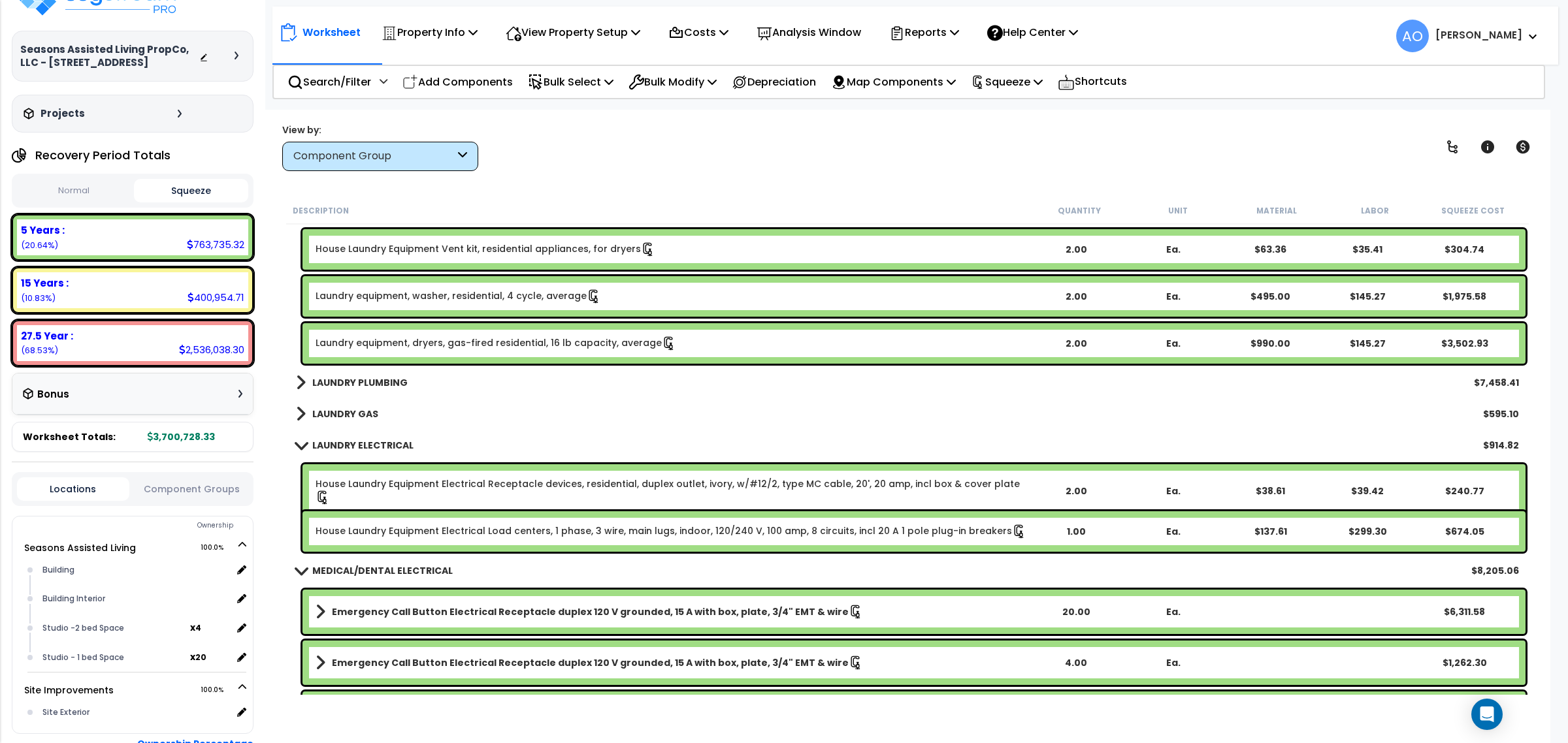
click at [371, 436] on link "LAUNDRY ELECTRICAL" at bounding box center [355, 445] width 117 height 18
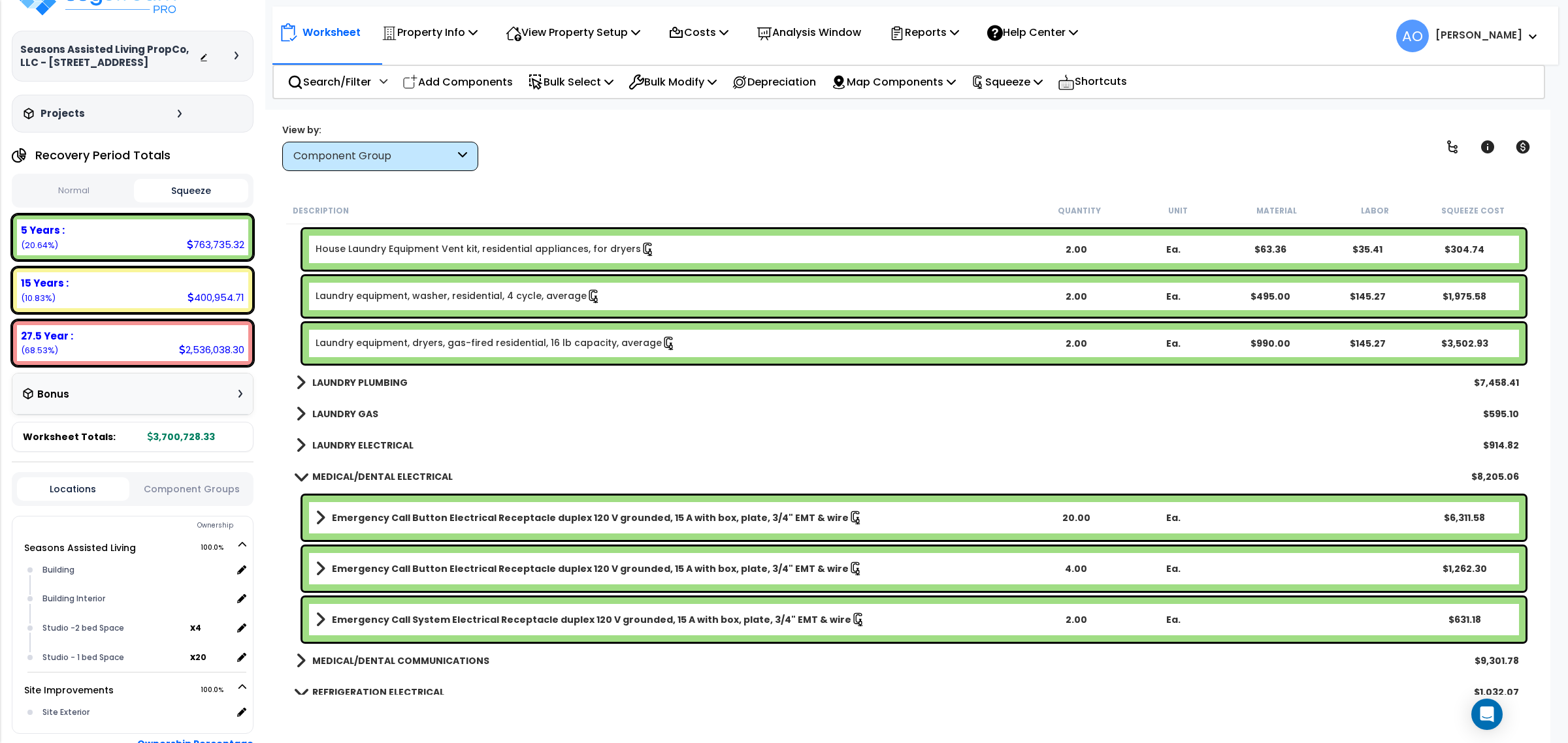
click at [412, 474] on b "MEDICAL/DENTAL ELECTRICAL" at bounding box center [383, 477] width 141 height 13
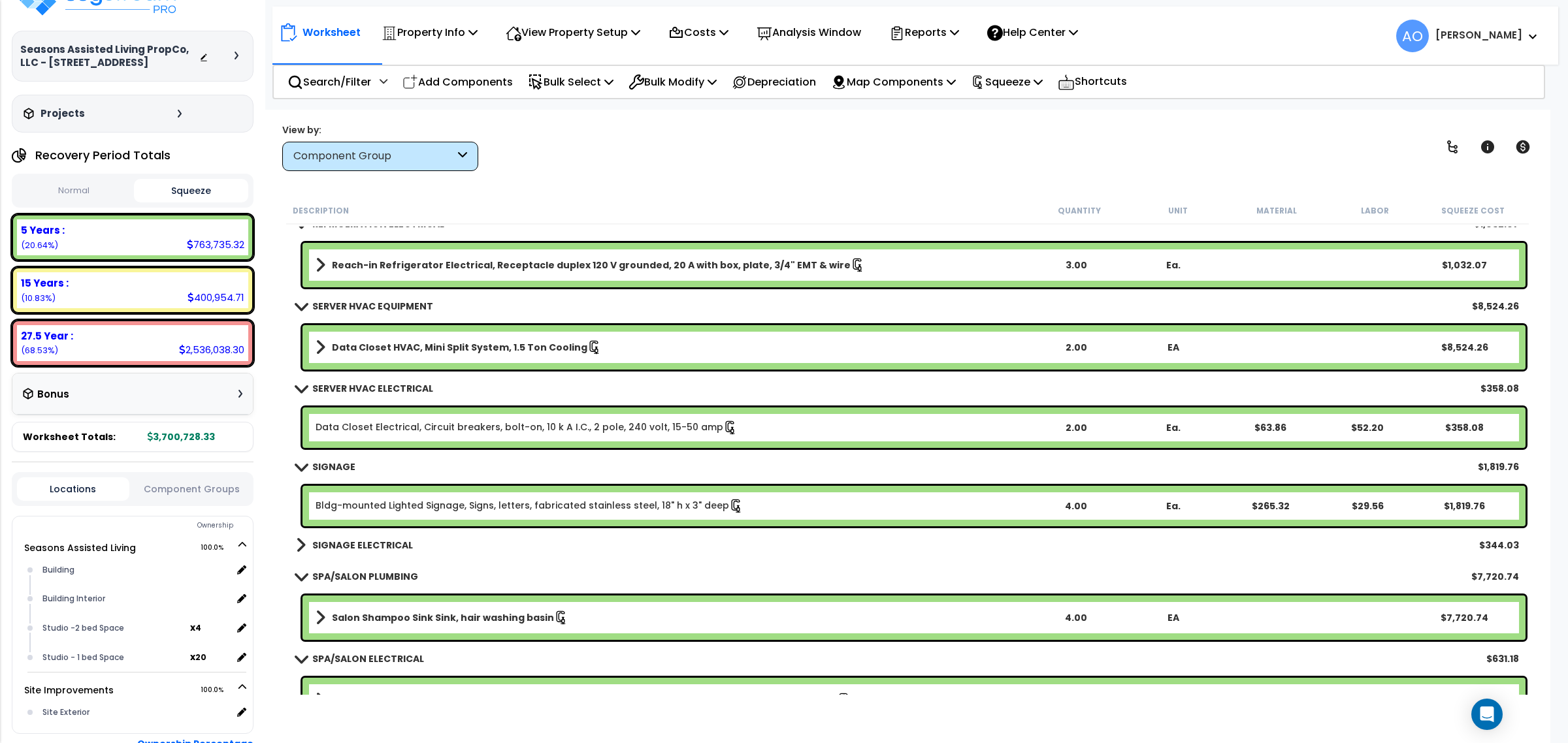
scroll to position [4163, 0]
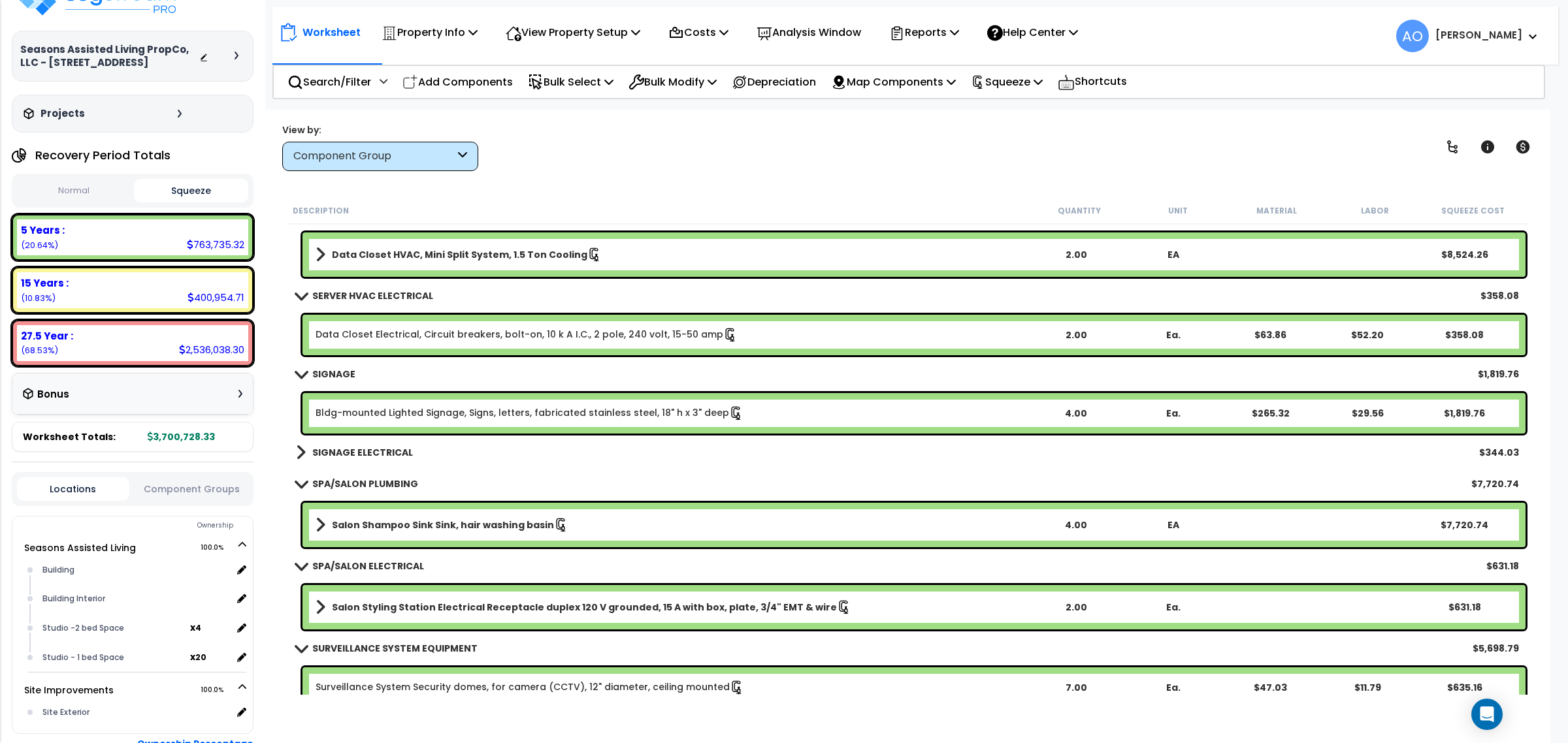
click at [383, 480] on b "SPA/SALON PLUMBING" at bounding box center [365, 483] width 106 height 13
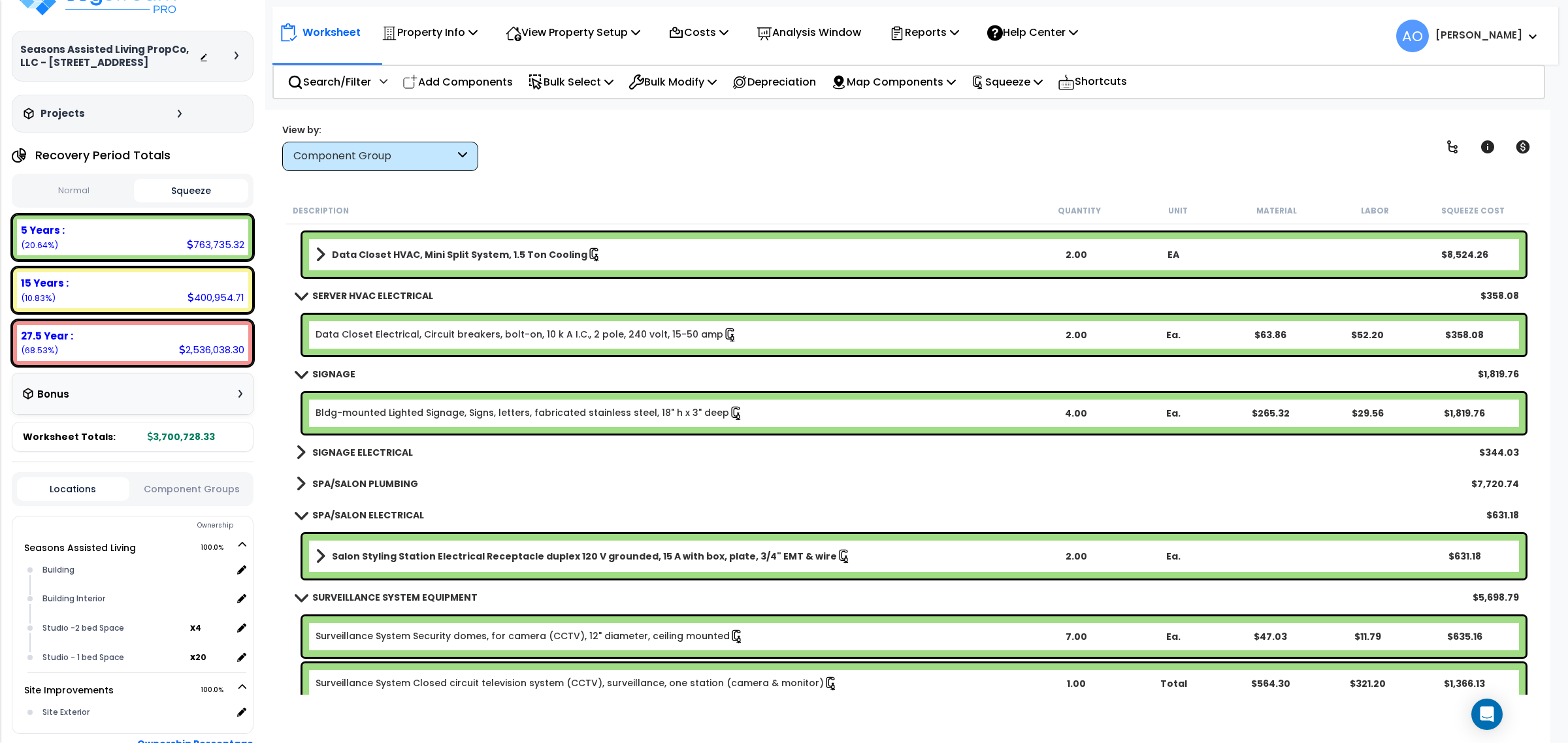
click at [392, 511] on b "SPA/SALON ELECTRICAL" at bounding box center [368, 515] width 111 height 13
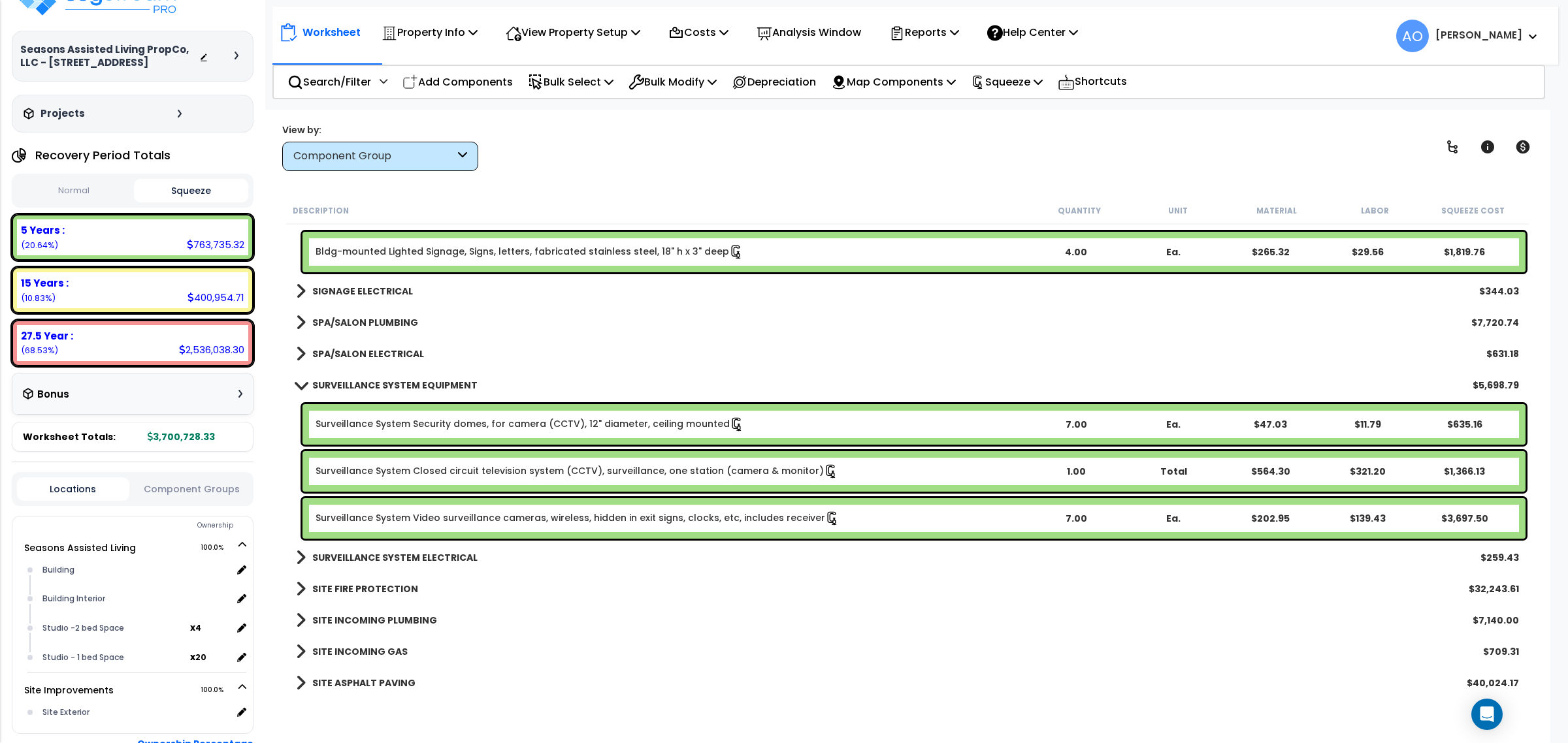
scroll to position [4326, 0]
click at [689, 465] on link "Surveillance System Closed circuit television system (CCTV), surveillance, one …" at bounding box center [577, 469] width 523 height 14
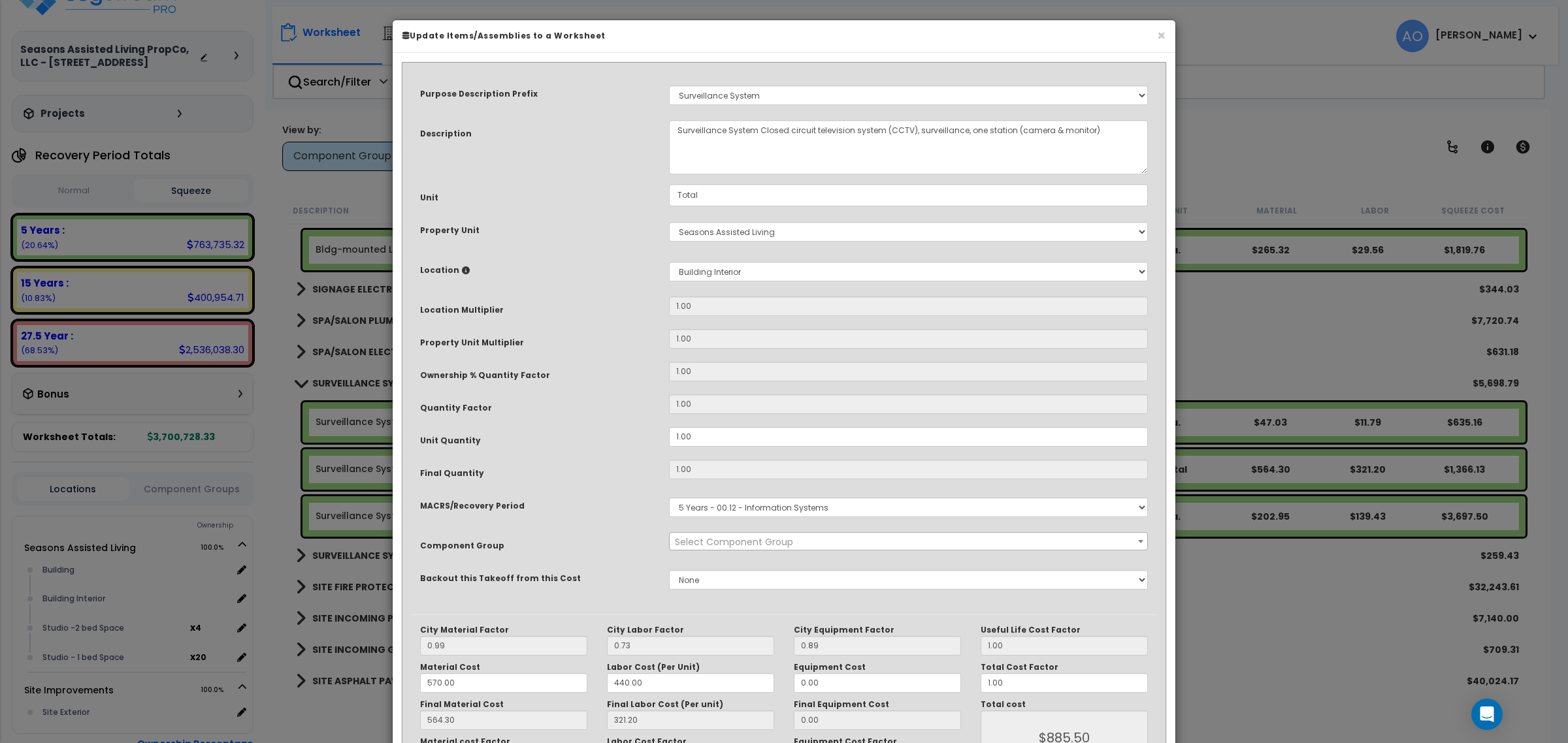
select select "46135"
drag, startPoint x: 701, startPoint y: 443, endPoint x: 602, endPoint y: 433, distance: 99.5
click at [602, 433] on div "Unit Quantity 1.00" at bounding box center [784, 438] width 747 height 23
type input "2"
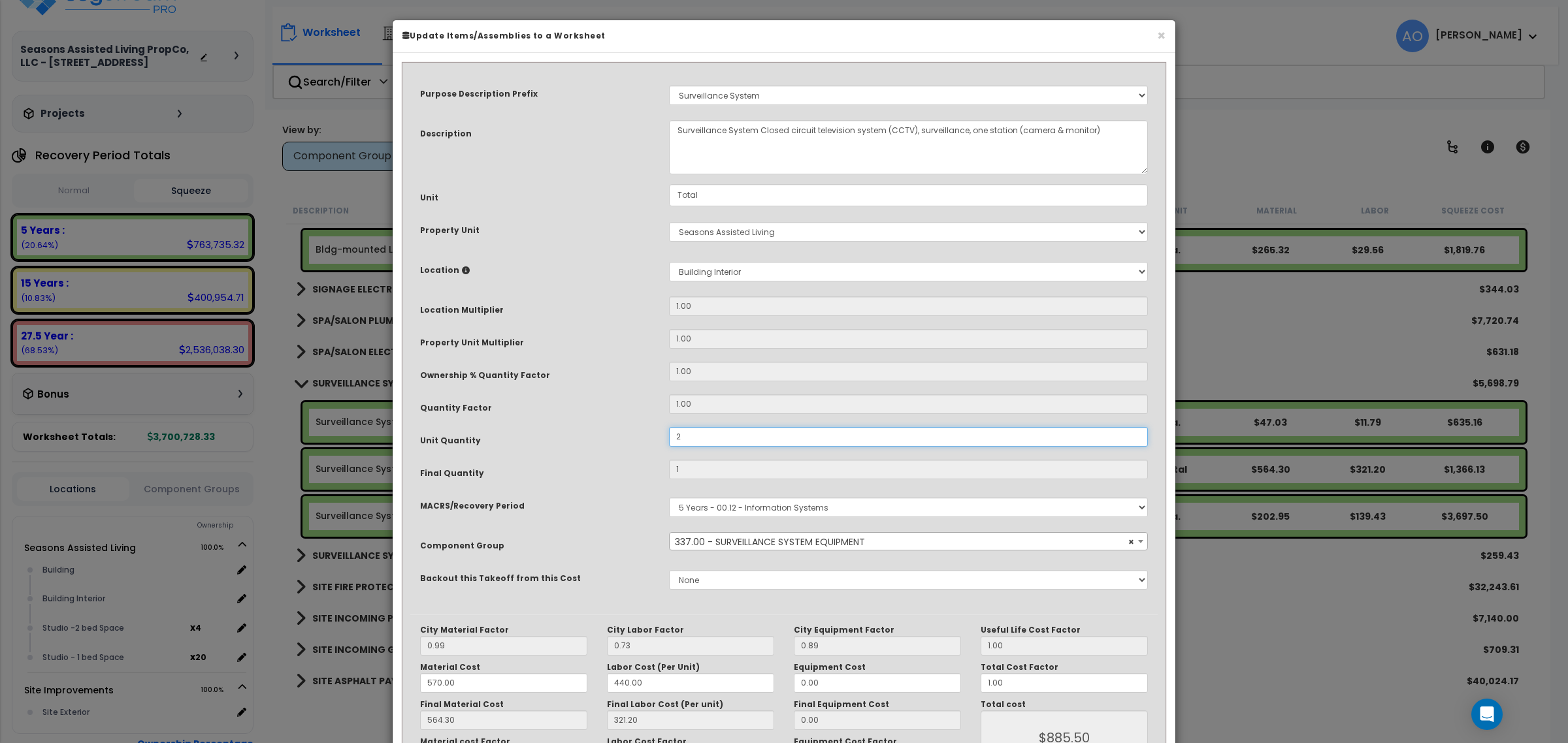
type input "$1,771.00"
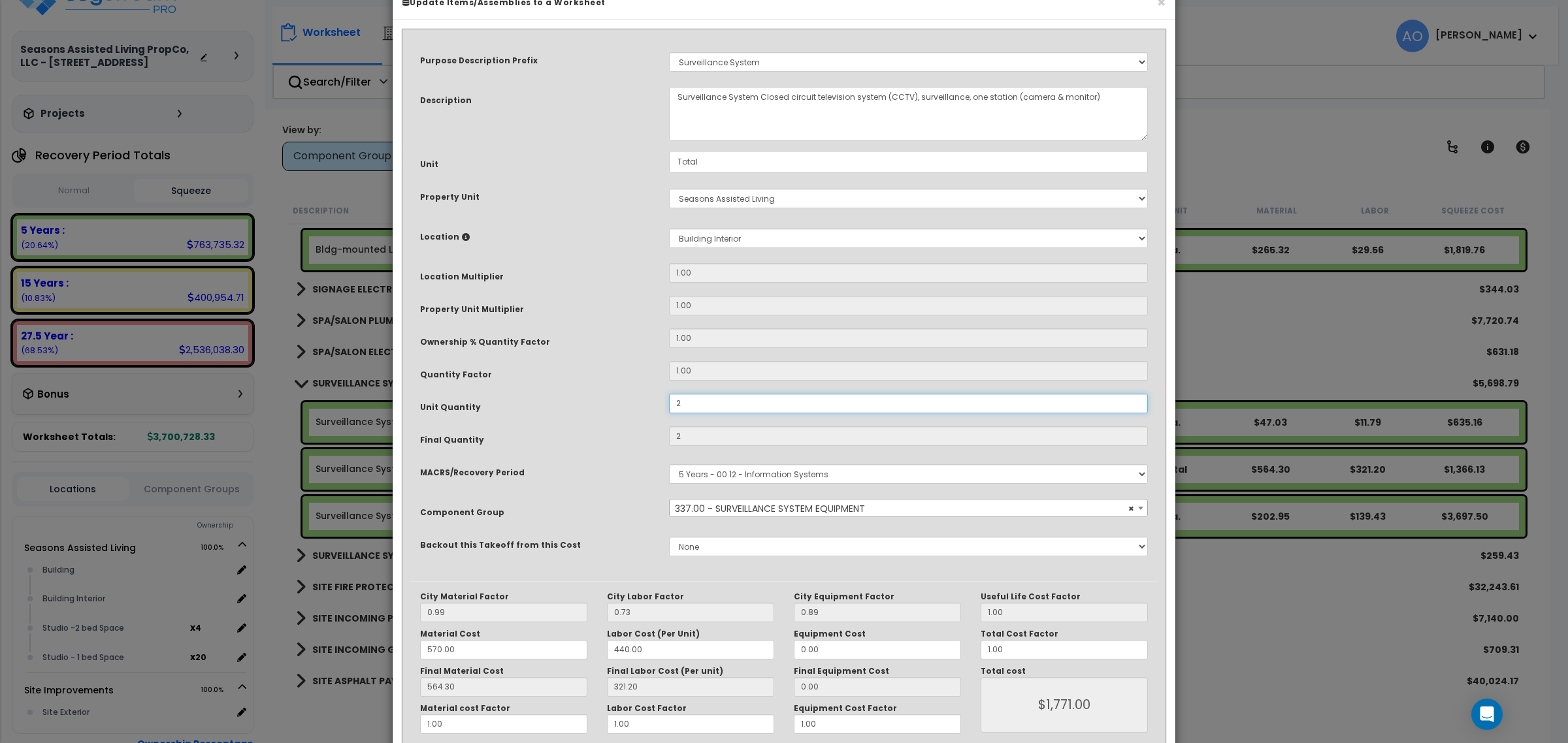
scroll to position [98, 0]
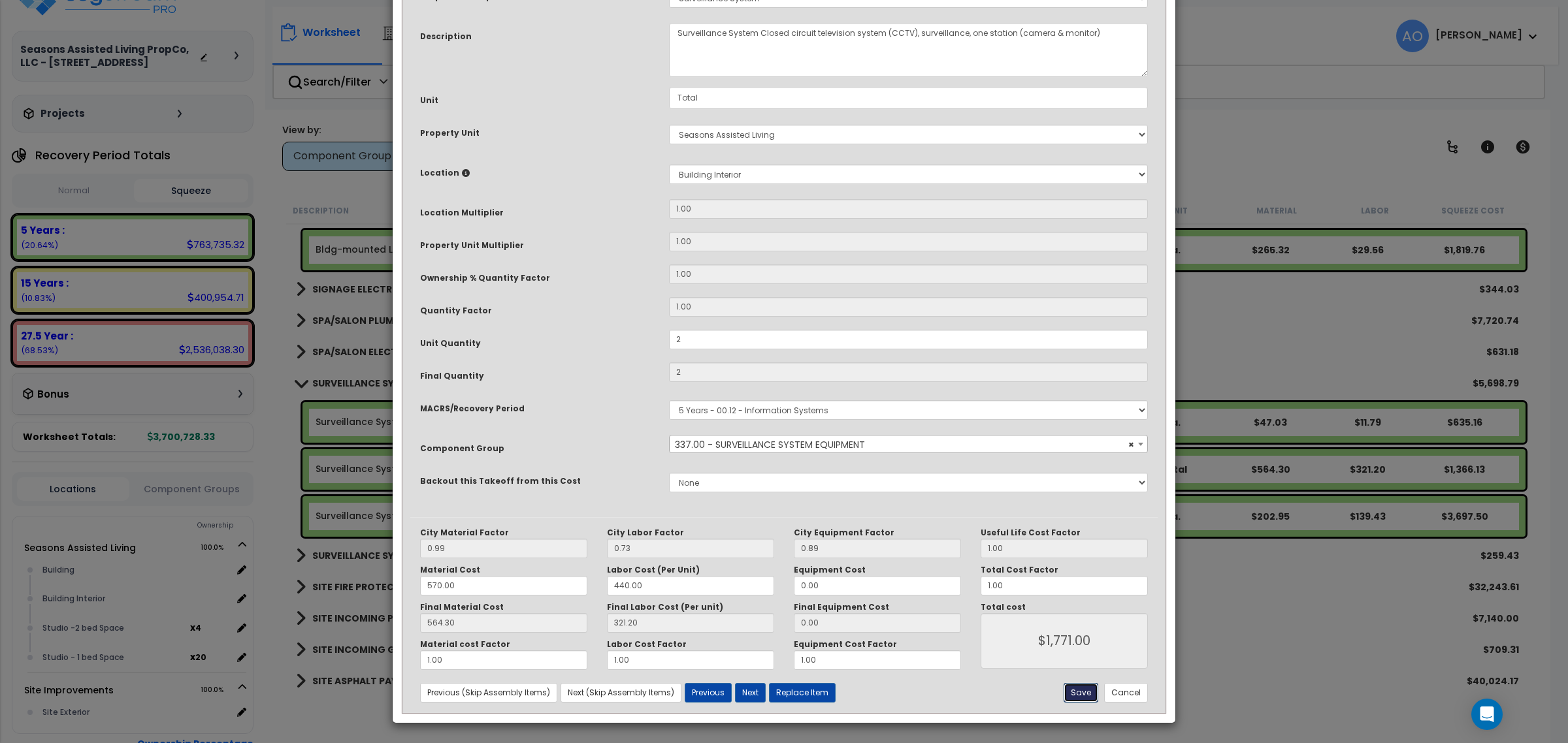
click at [1076, 696] on button "Save" at bounding box center [1081, 693] width 35 height 20
type input "2.00"
type input "1771.00"
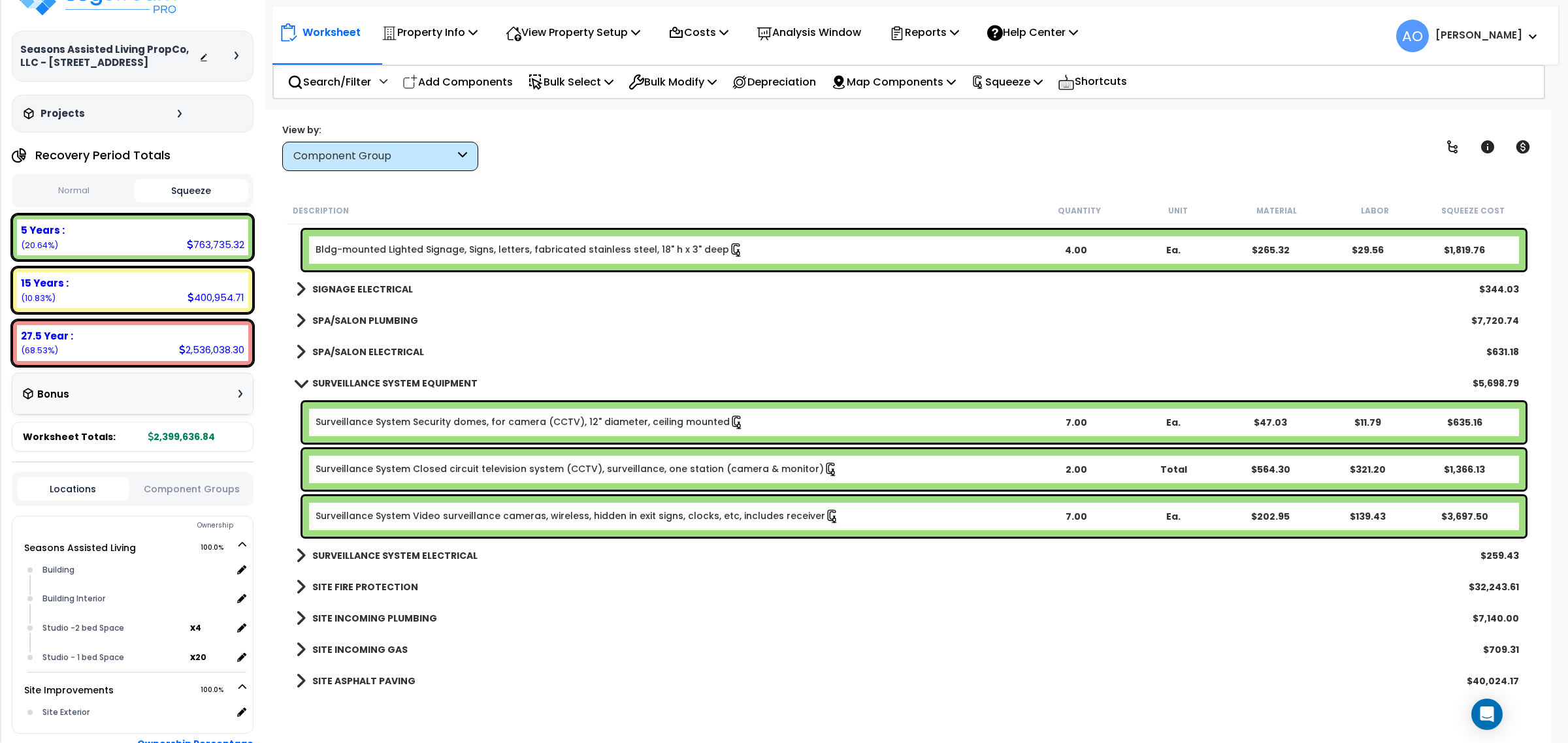
click at [605, 514] on link "Surveillance System Video surveillance cameras, wireless, hidden in exit signs,…" at bounding box center [578, 516] width 524 height 14
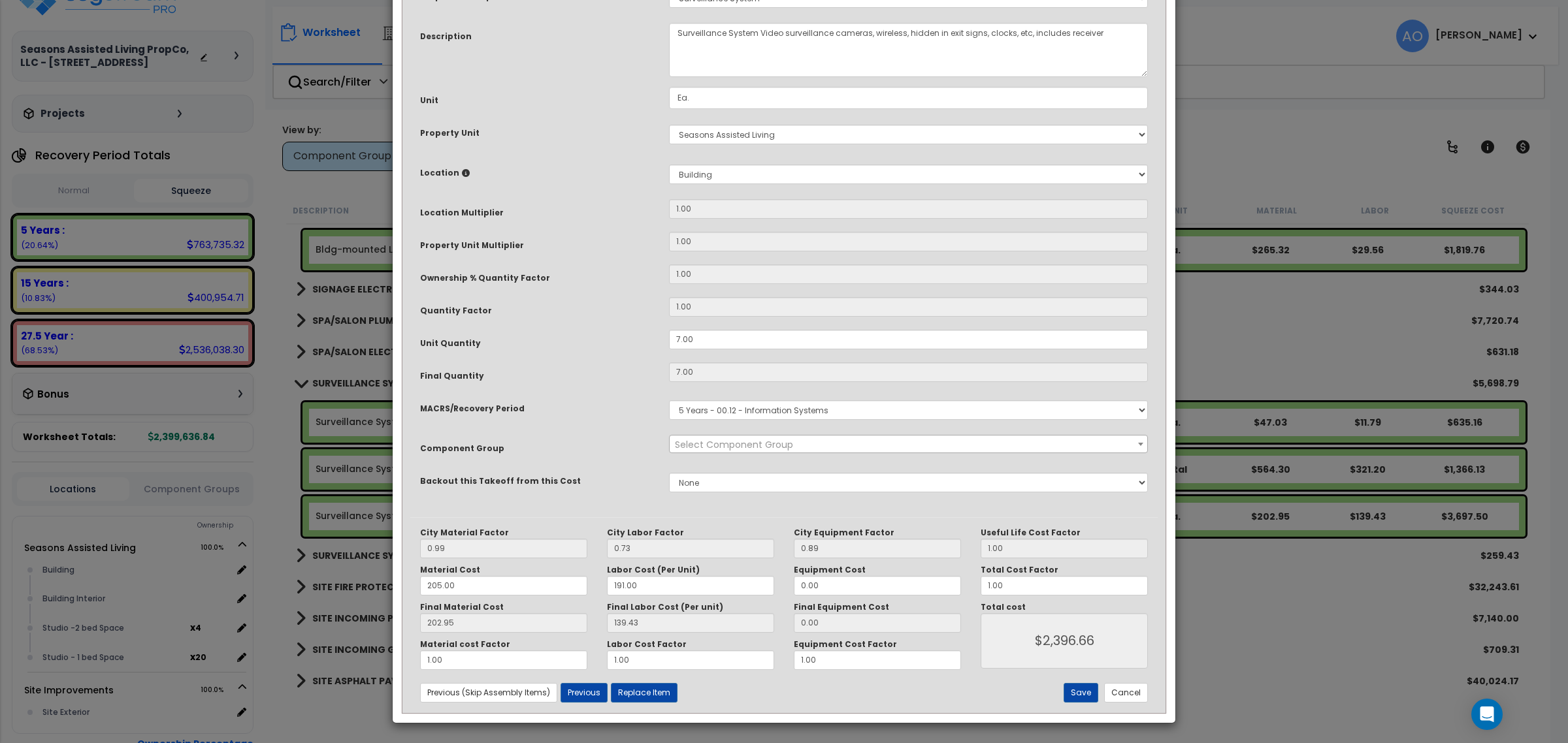
scroll to position [0, 0]
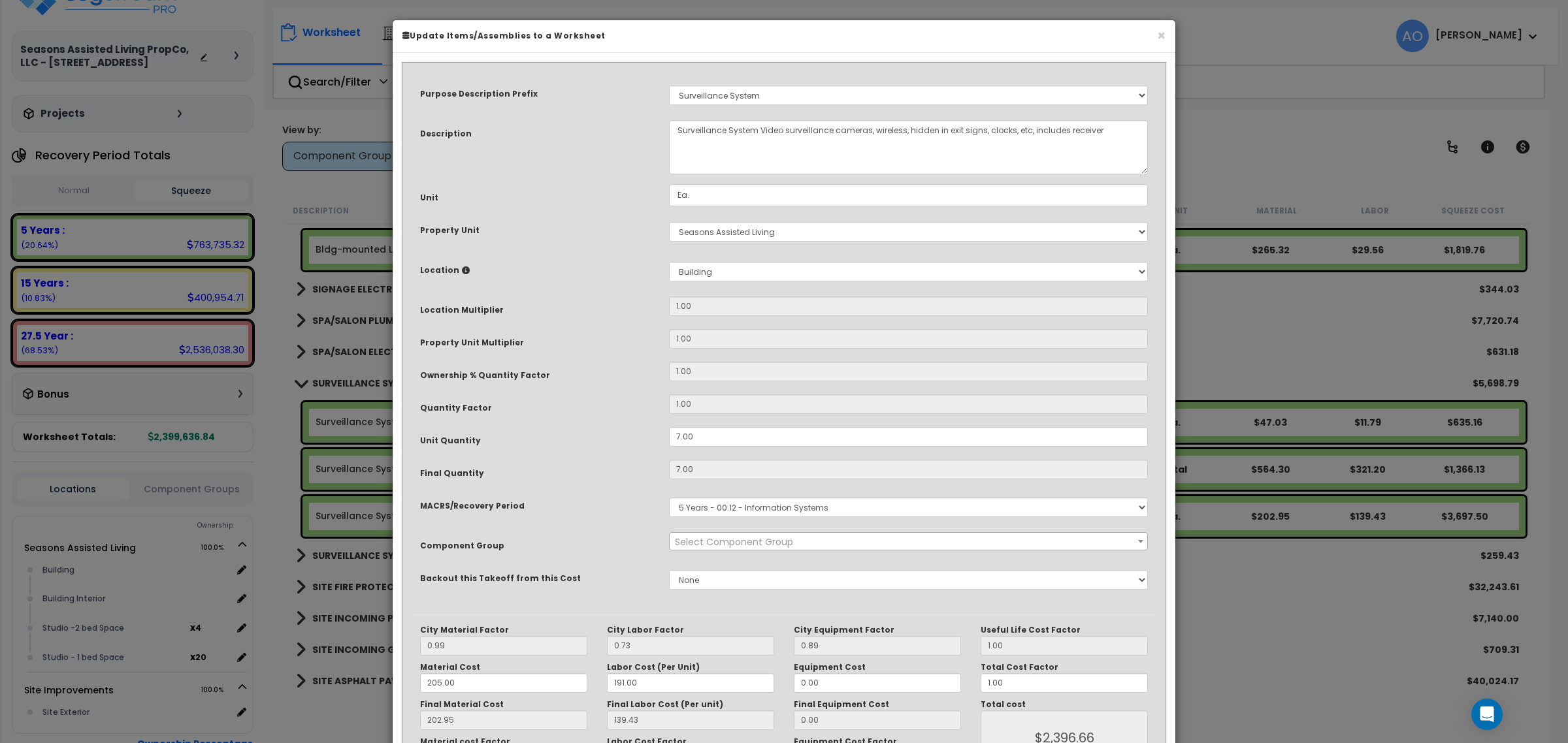
select select "46135"
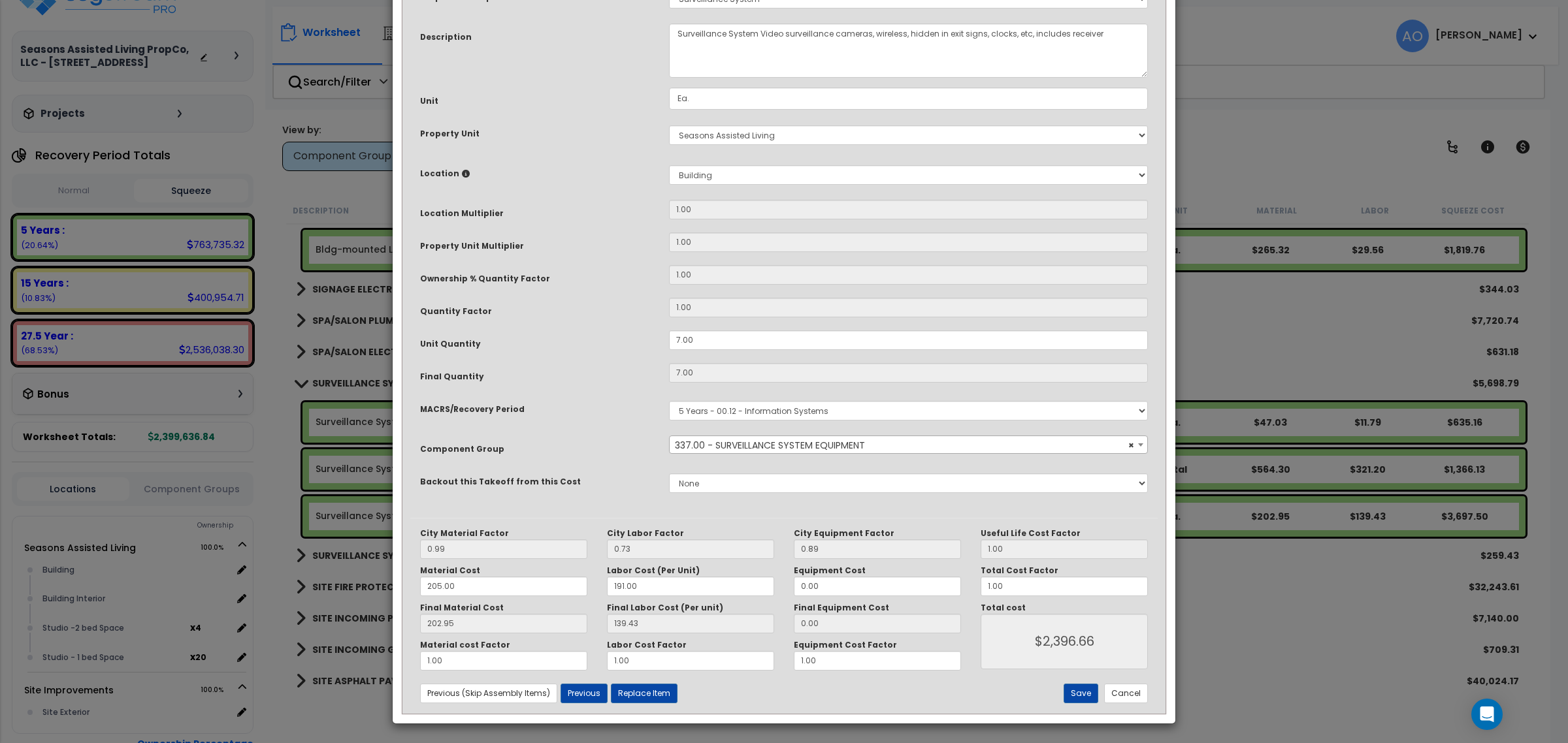
scroll to position [98, 0]
click at [658, 693] on button "Replace Item" at bounding box center [644, 693] width 66 height 20
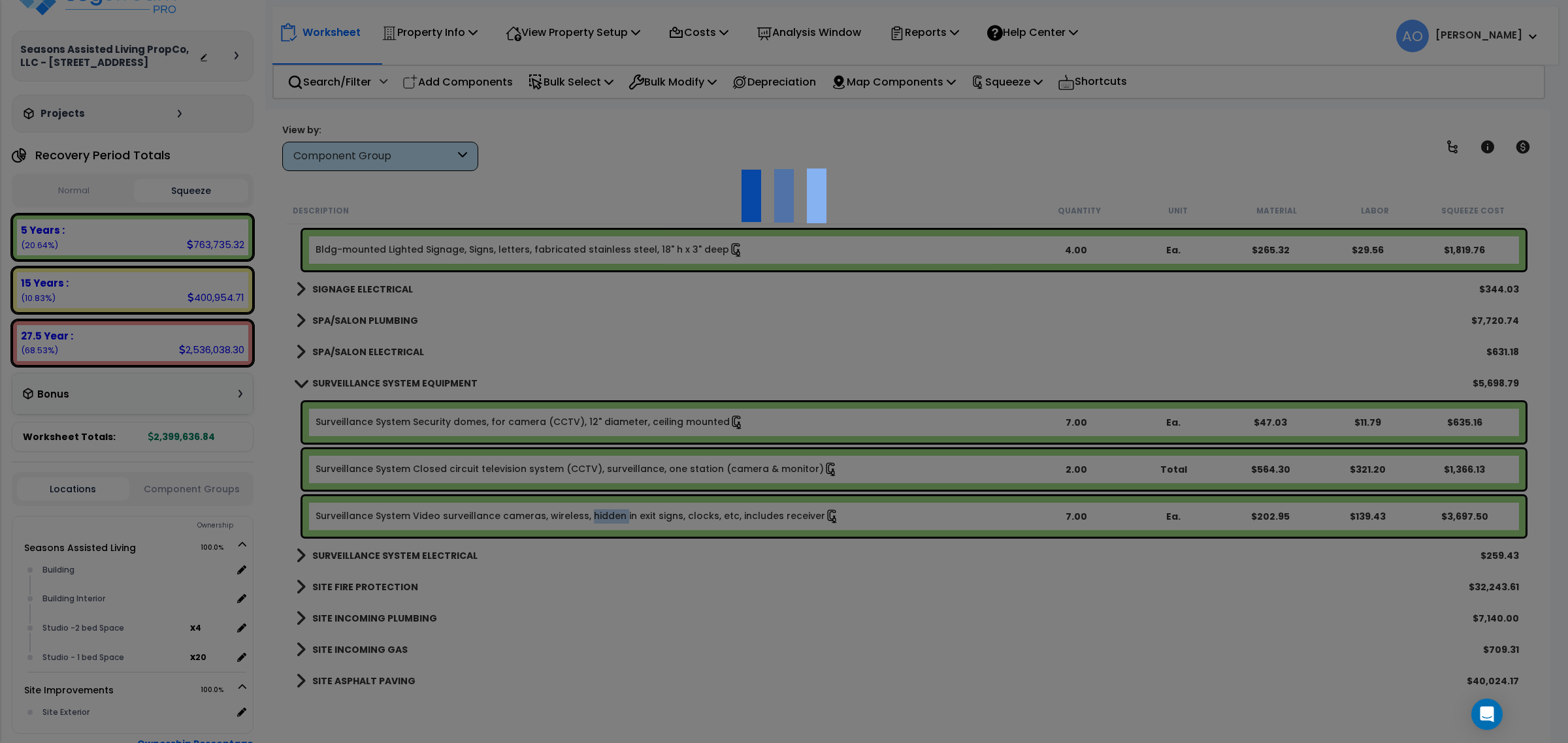
type input "7"
type input "Ea."
select select "165312"
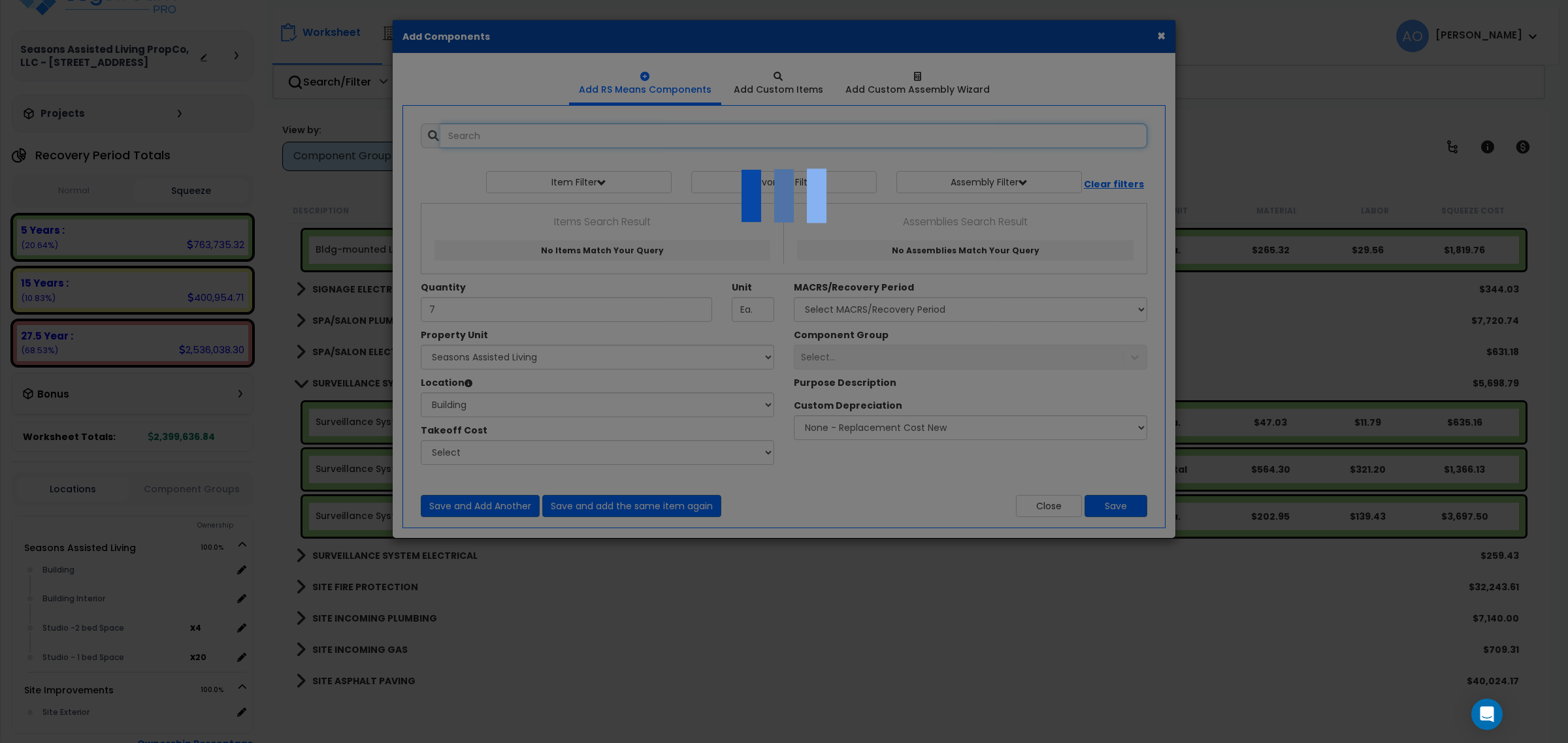
select select "6"
drag, startPoint x: 883, startPoint y: 185, endPoint x: 938, endPoint y: 131, distance: 77.1
click at [884, 186] on div at bounding box center [784, 371] width 1568 height 743
click at [1158, 35] on div at bounding box center [784, 371] width 1568 height 743
drag, startPoint x: 1158, startPoint y: 35, endPoint x: 1152, endPoint y: 43, distance: 10.0
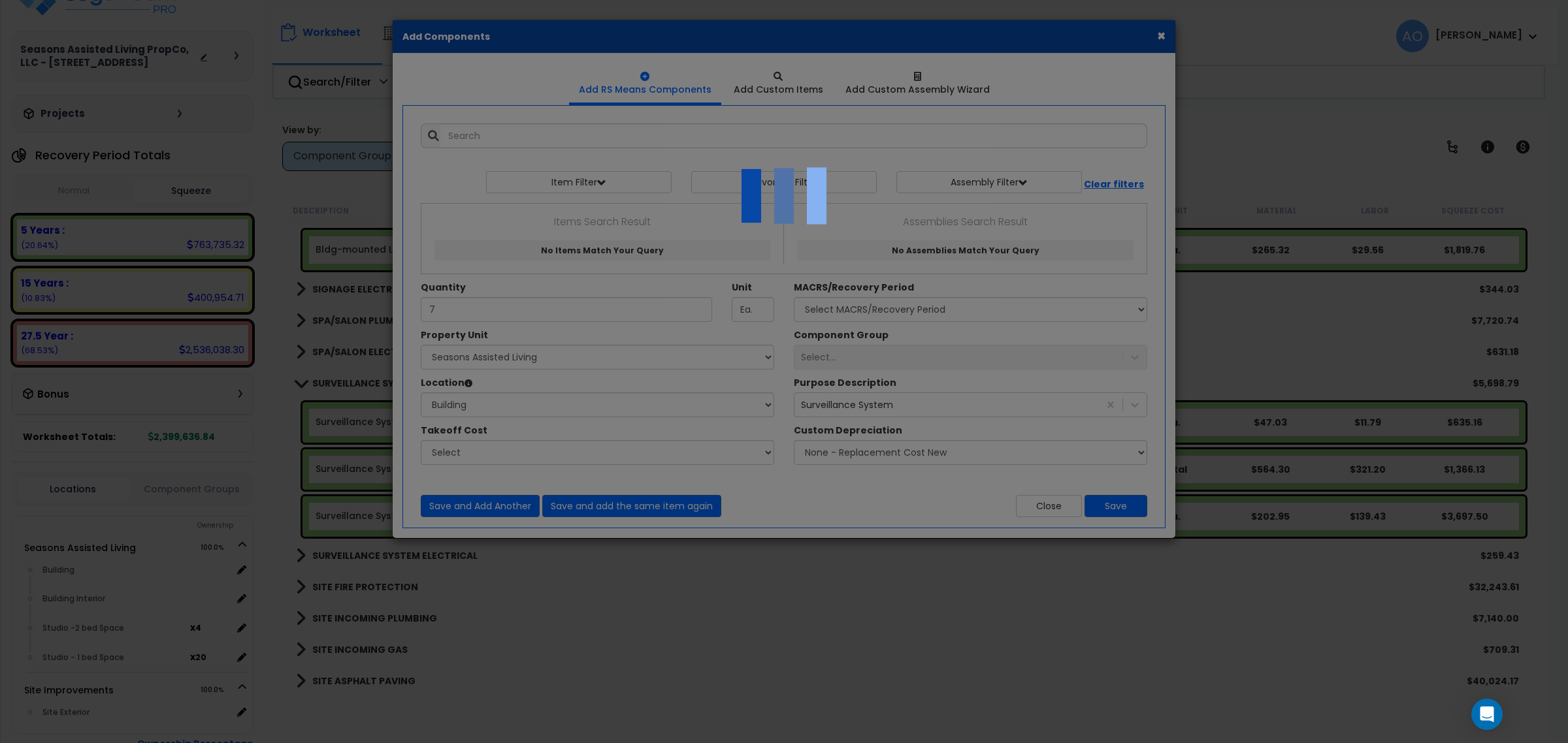
click at [1158, 35] on div at bounding box center [784, 371] width 1568 height 743
click at [1051, 513] on div at bounding box center [784, 371] width 1568 height 743
click at [1126, 520] on div at bounding box center [784, 371] width 1568 height 743
drag, startPoint x: 1072, startPoint y: 513, endPoint x: 916, endPoint y: 544, distance: 159.1
click at [1069, 513] on div at bounding box center [784, 371] width 1568 height 743
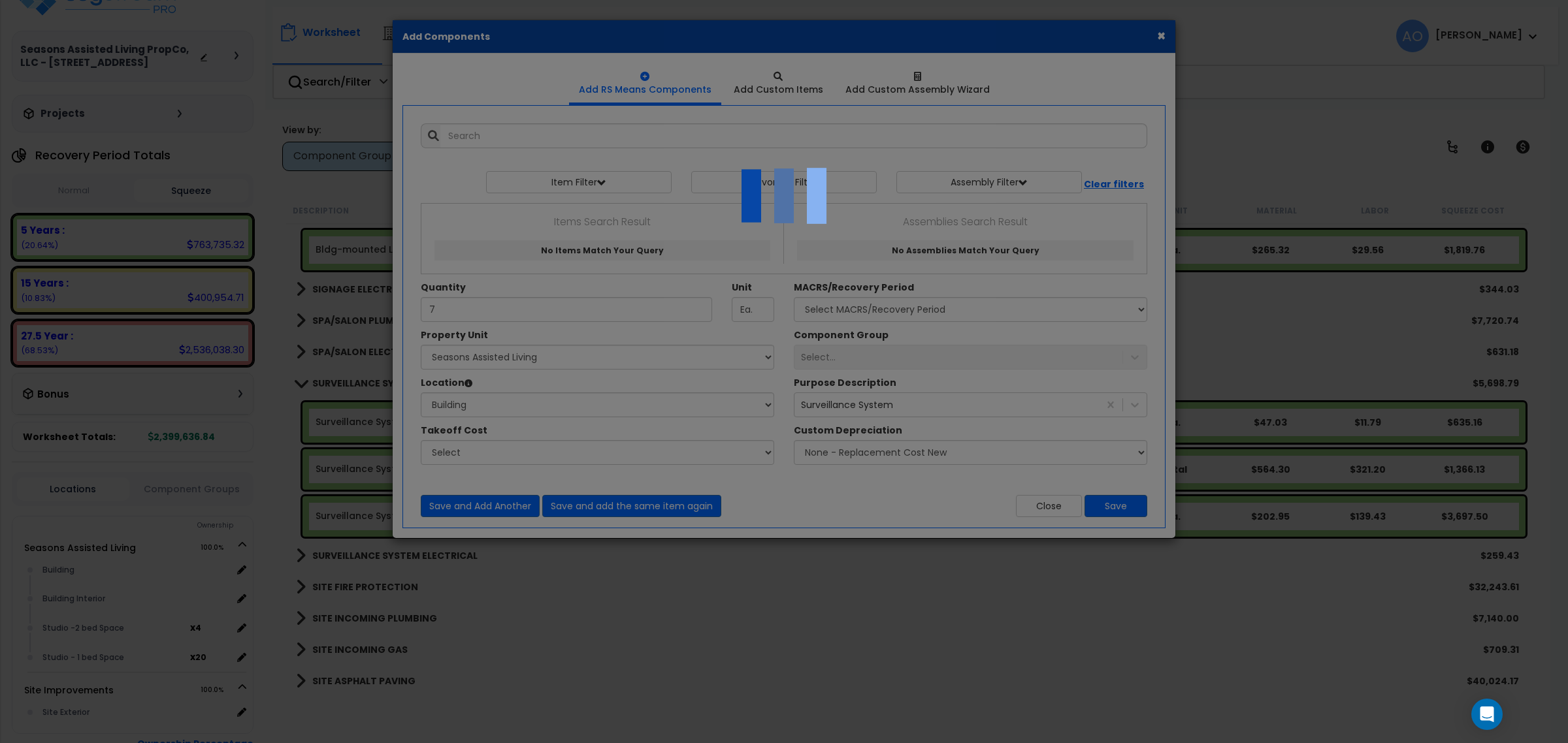
click at [767, 545] on div at bounding box center [784, 371] width 1568 height 743
click at [722, 557] on div at bounding box center [784, 371] width 1568 height 743
click at [726, 525] on div at bounding box center [784, 371] width 1568 height 743
drag, startPoint x: 781, startPoint y: 308, endPoint x: 792, endPoint y: 266, distance: 43.4
click at [781, 312] on div at bounding box center [784, 371] width 1568 height 743
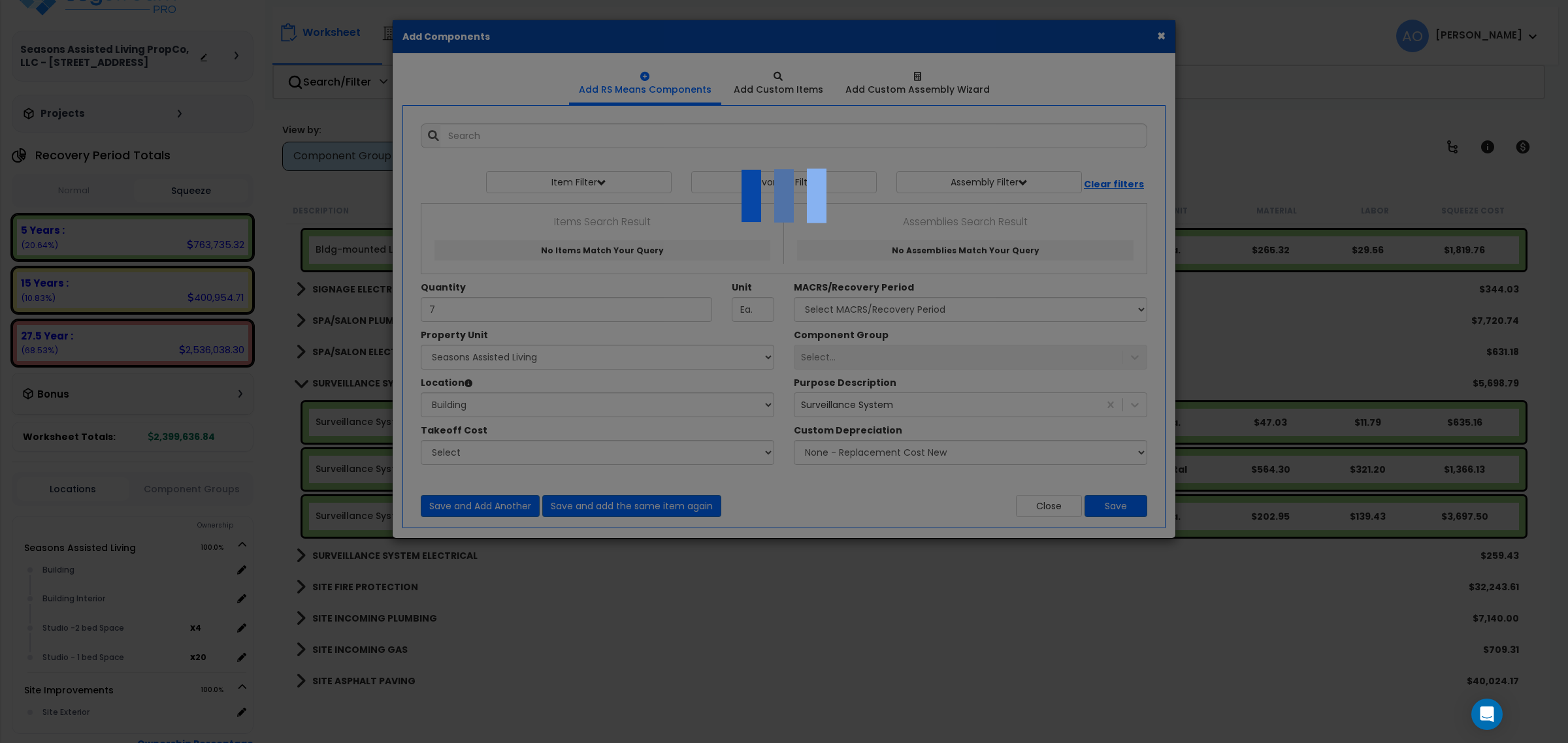
click at [814, 79] on div at bounding box center [784, 371] width 1568 height 743
click at [722, 209] on img at bounding box center [783, 195] width 130 height 130
click at [1164, 37] on div at bounding box center [784, 371] width 1568 height 743
click at [1164, 38] on div at bounding box center [784, 371] width 1568 height 743
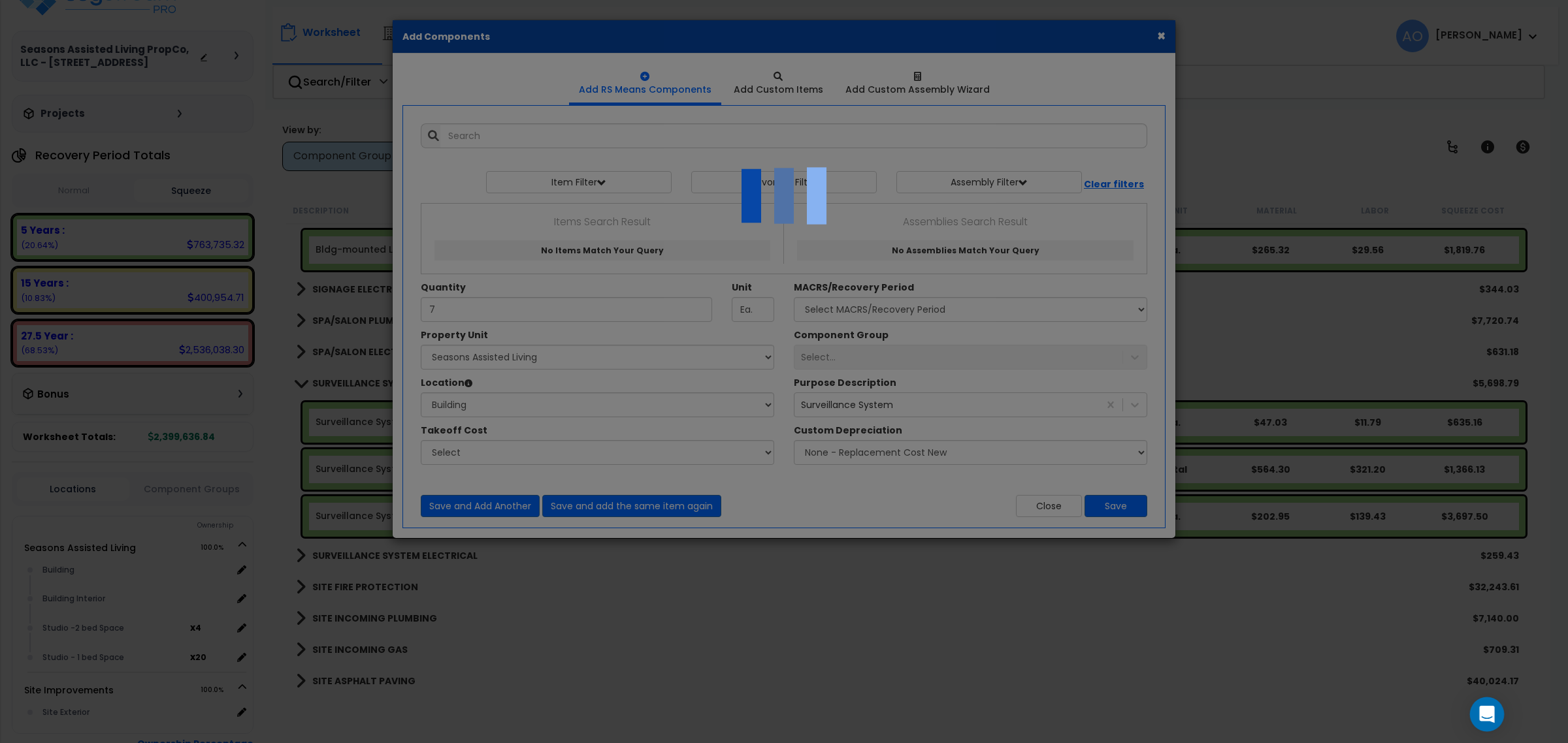
click at [1487, 719] on icon "Open Intercom Messenger" at bounding box center [1487, 714] width 17 height 17
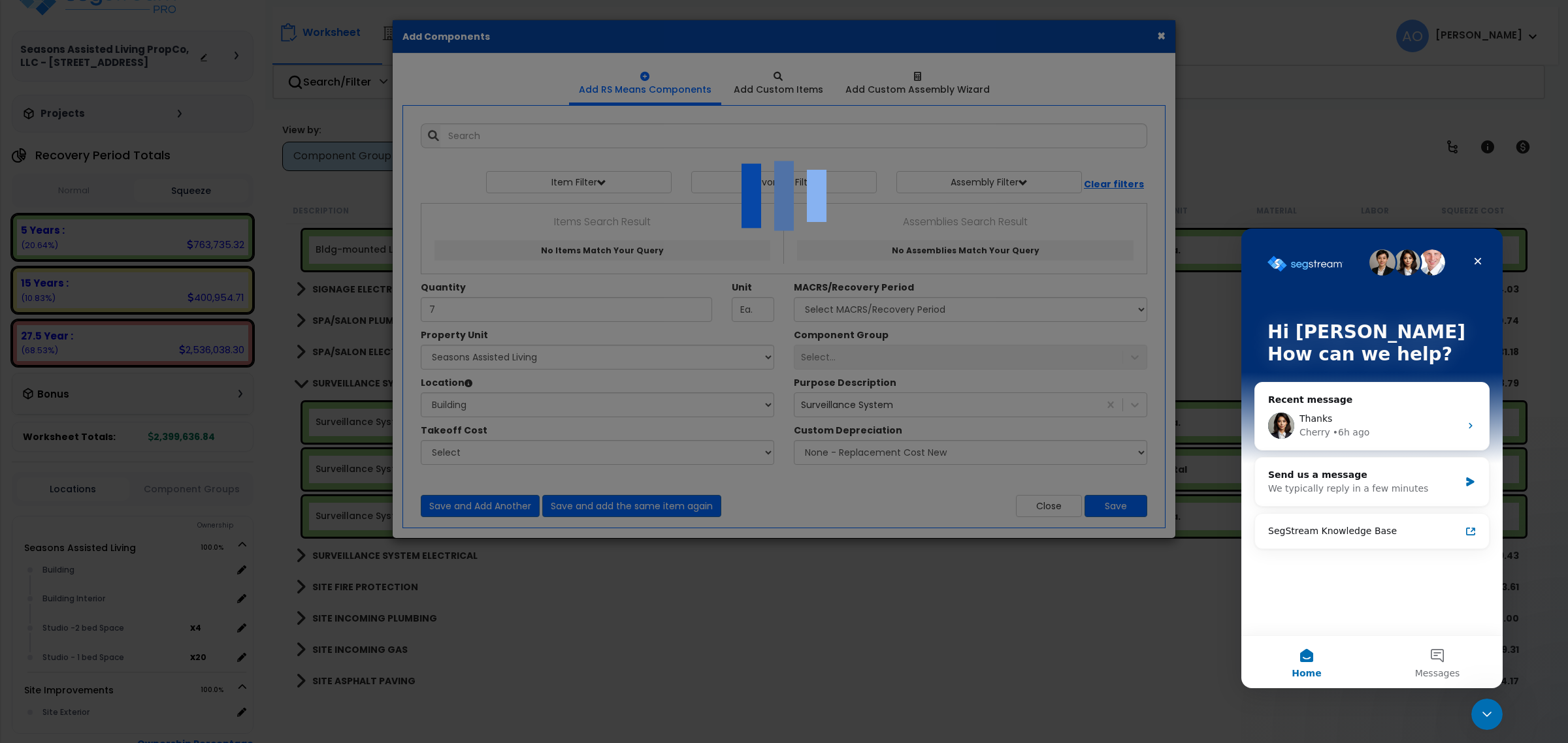
scroll to position [0, 0]
click at [1298, 402] on div "Thanks Cherry • 6h ago" at bounding box center [1371, 426] width 234 height 48
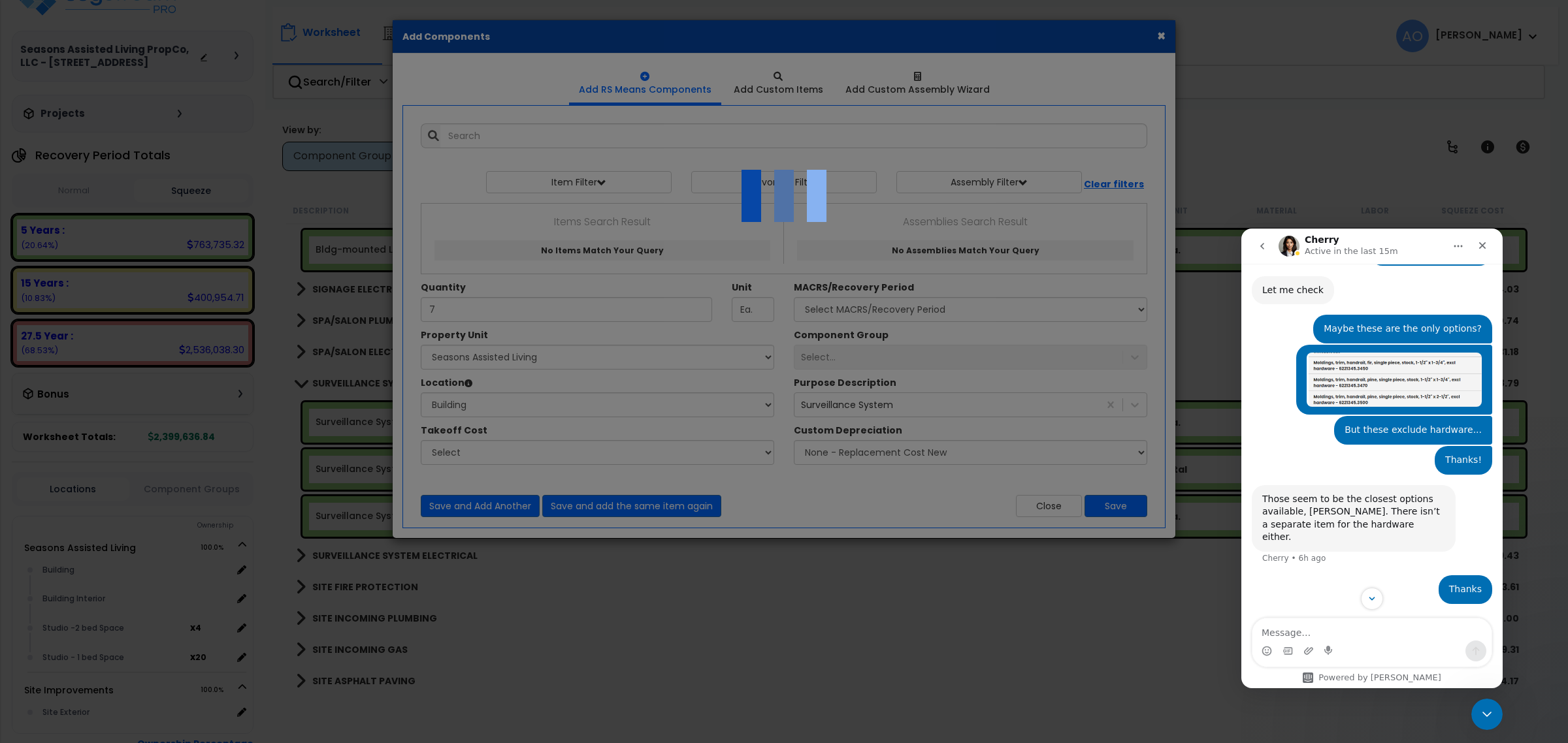
scroll to position [1715, 0]
click at [1336, 621] on textarea "Message…" at bounding box center [1372, 629] width 239 height 22
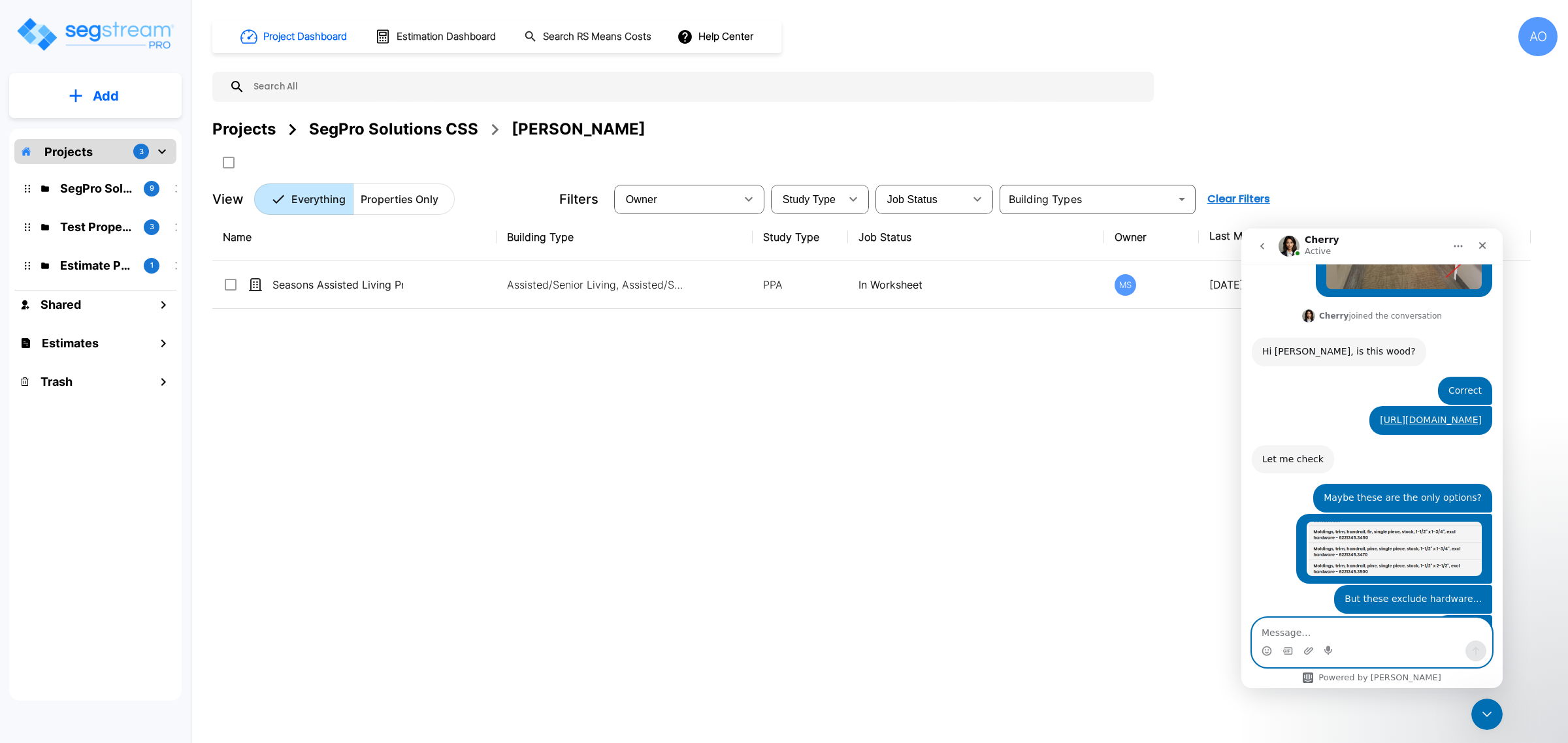
scroll to position [1715, 0]
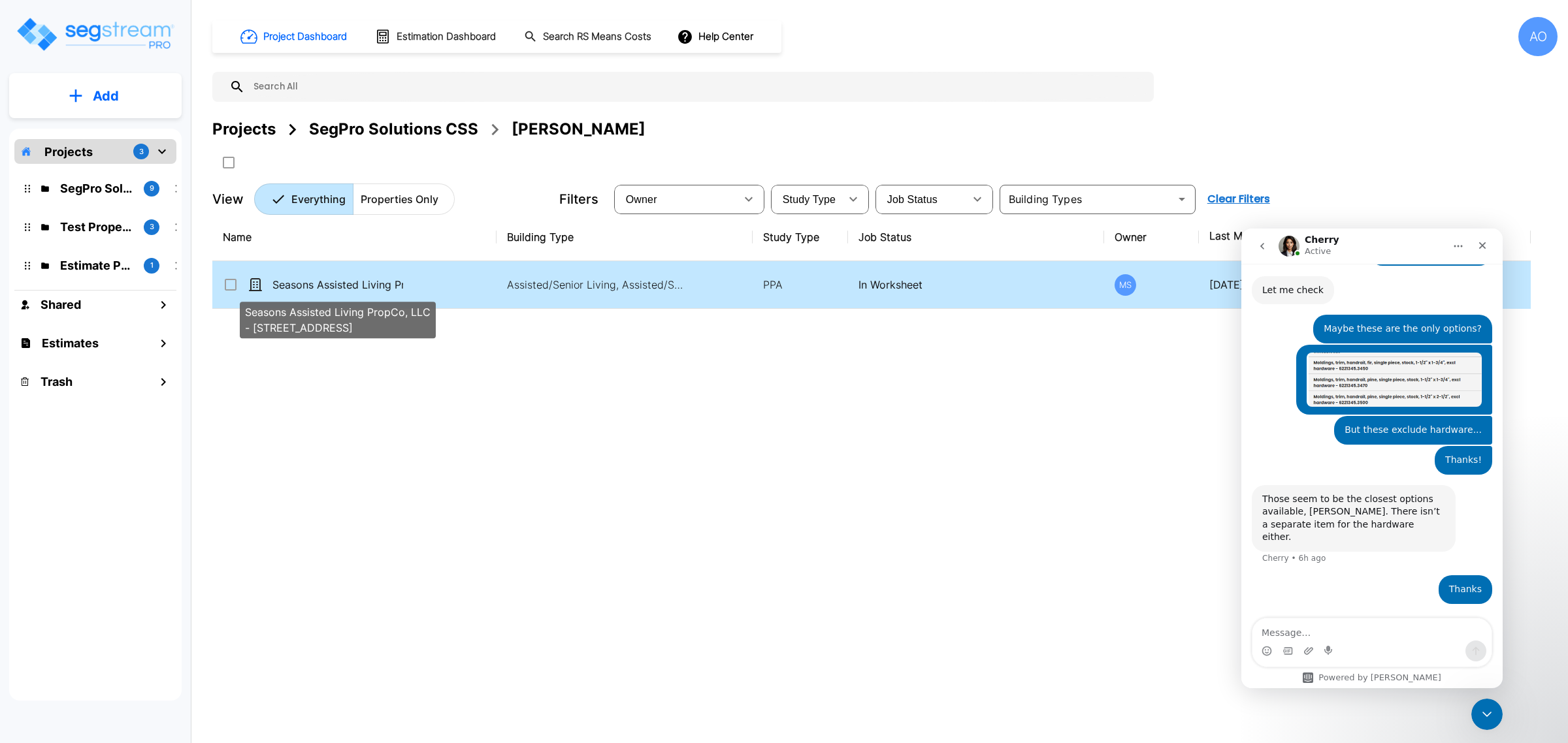
click at [380, 285] on p "Seasons Assisted Living PropCo, LLC - [STREET_ADDRESS]" at bounding box center [337, 285] width 130 height 16
checkbox input "true"
click at [380, 285] on p "Seasons Assisted Living PropCo, LLC - [STREET_ADDRESS]" at bounding box center [337, 285] width 130 height 16
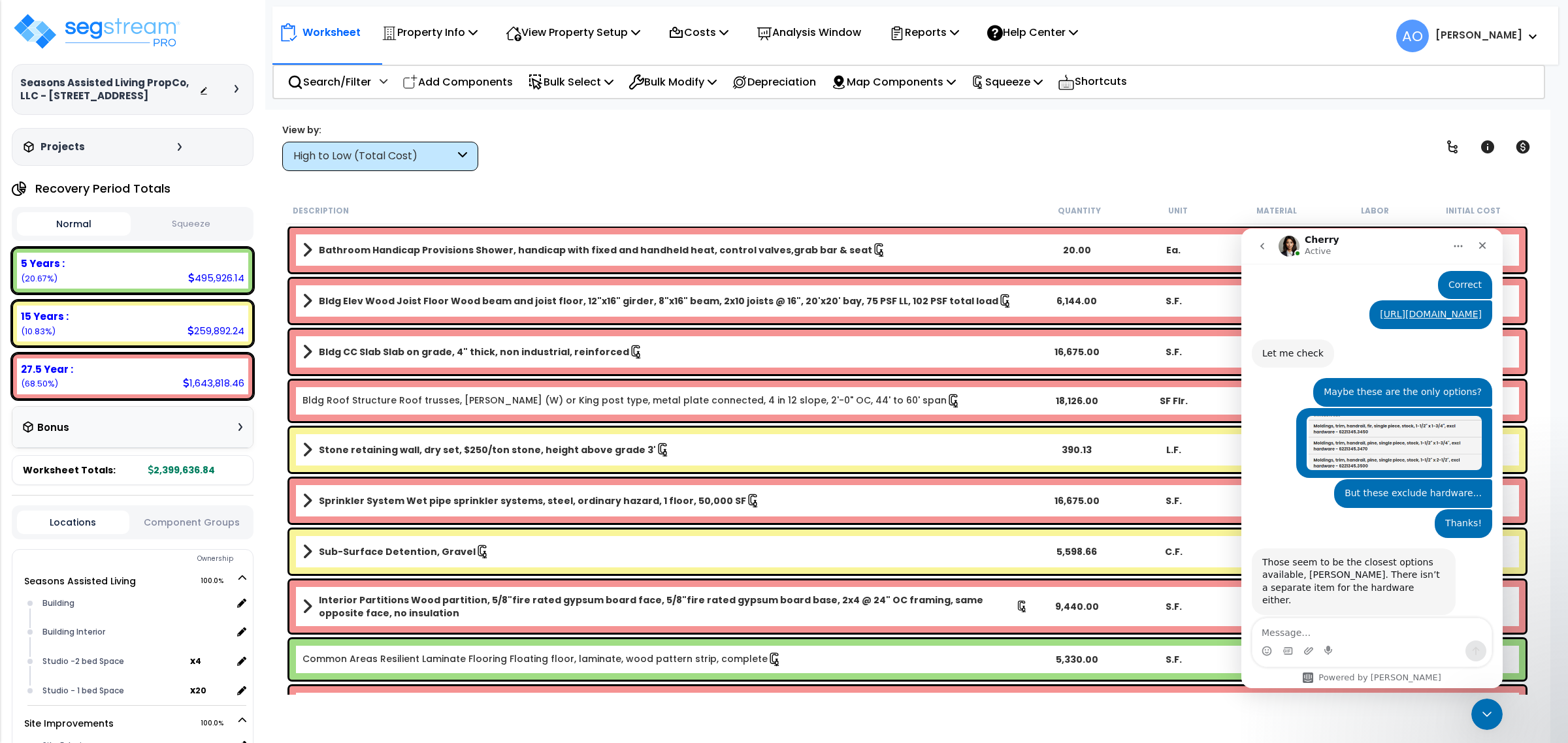
scroll to position [1715, 0]
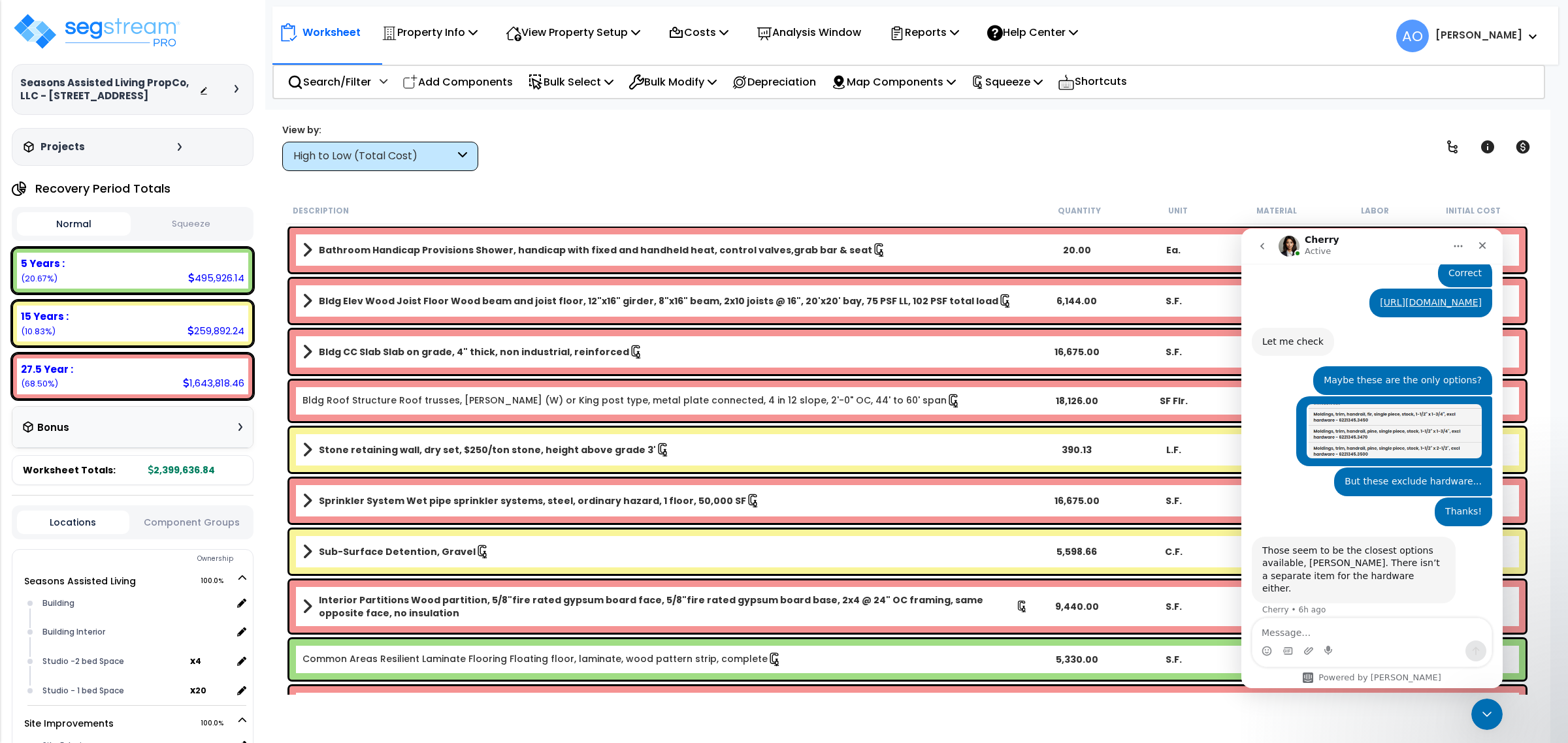
click at [386, 152] on div "High to Low (Total Cost)" at bounding box center [374, 157] width 161 height 15
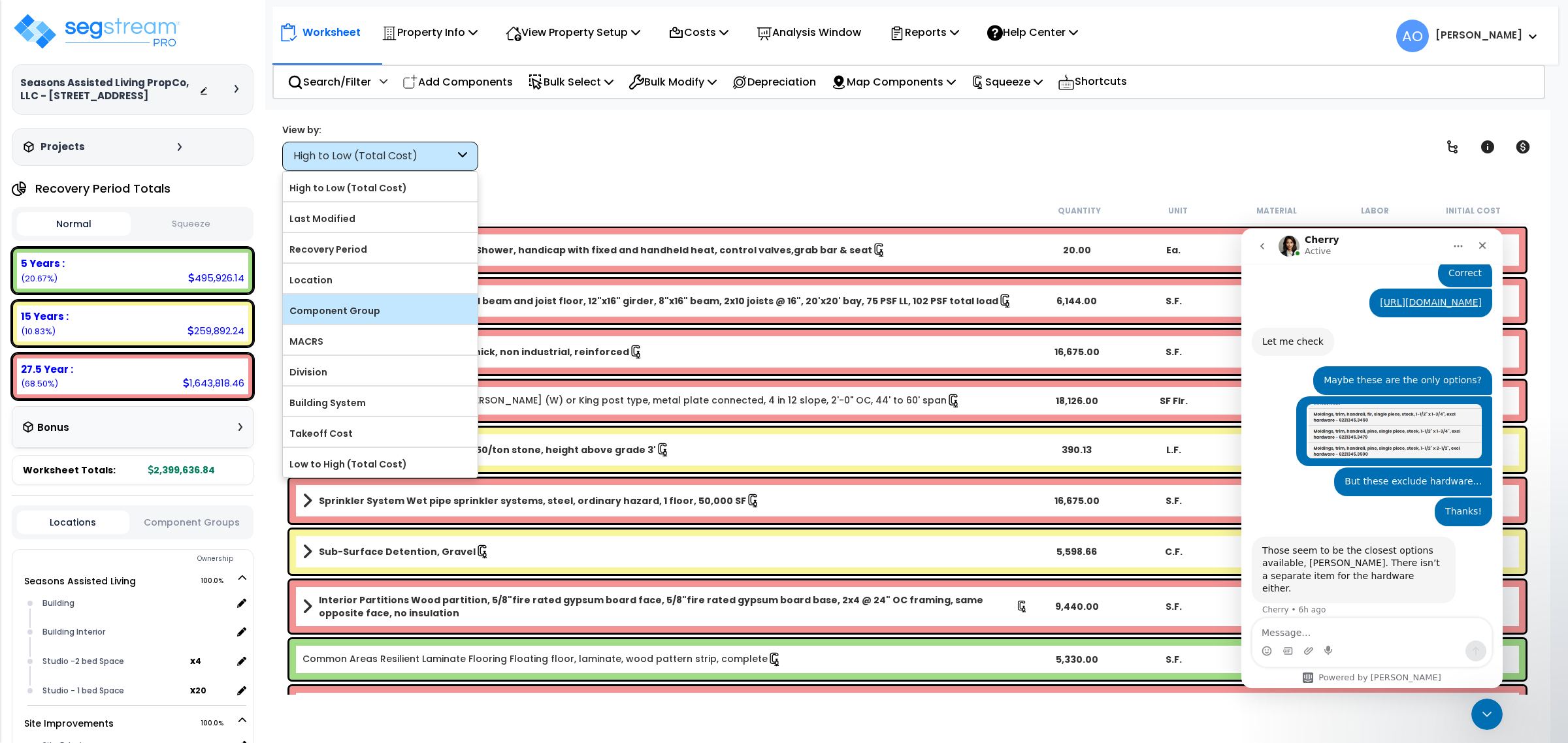
click at [380, 310] on label "Component Group" at bounding box center [380, 311] width 195 height 20
click at [0, 0] on input "Component Group" at bounding box center [0, 0] width 0 height 0
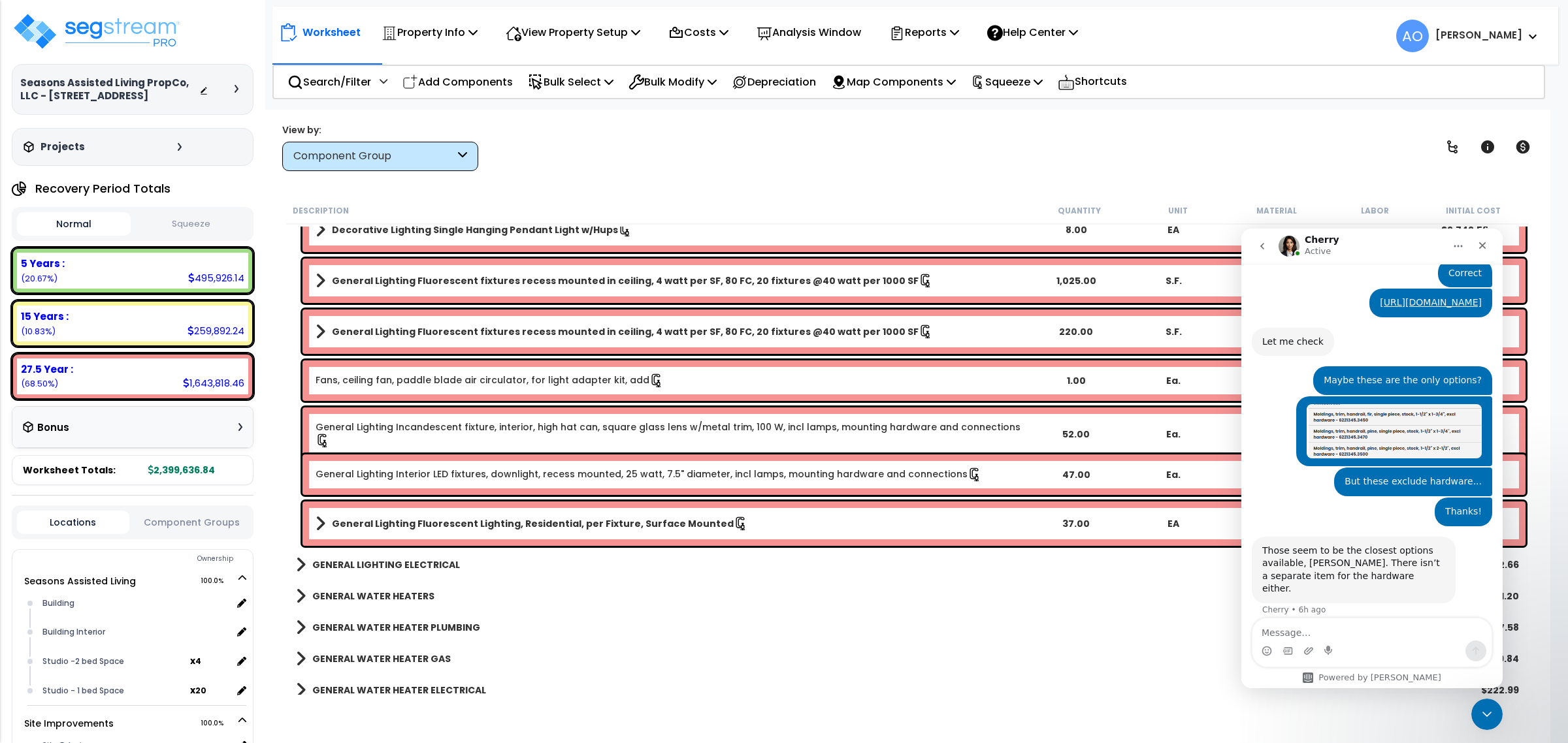
scroll to position [1143, 0]
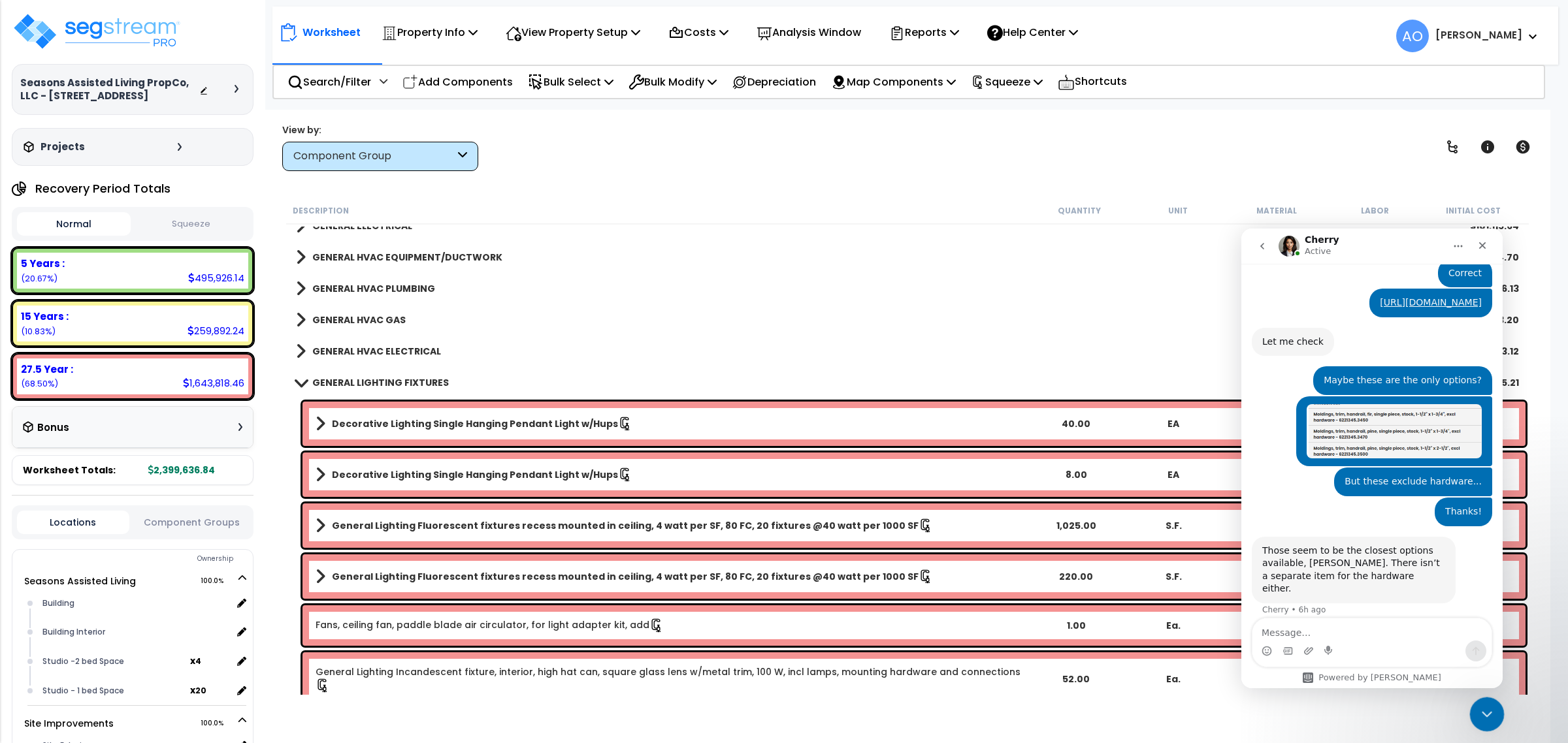
click at [1487, 707] on icon "Close Intercom Messenger" at bounding box center [1484, 712] width 16 height 16
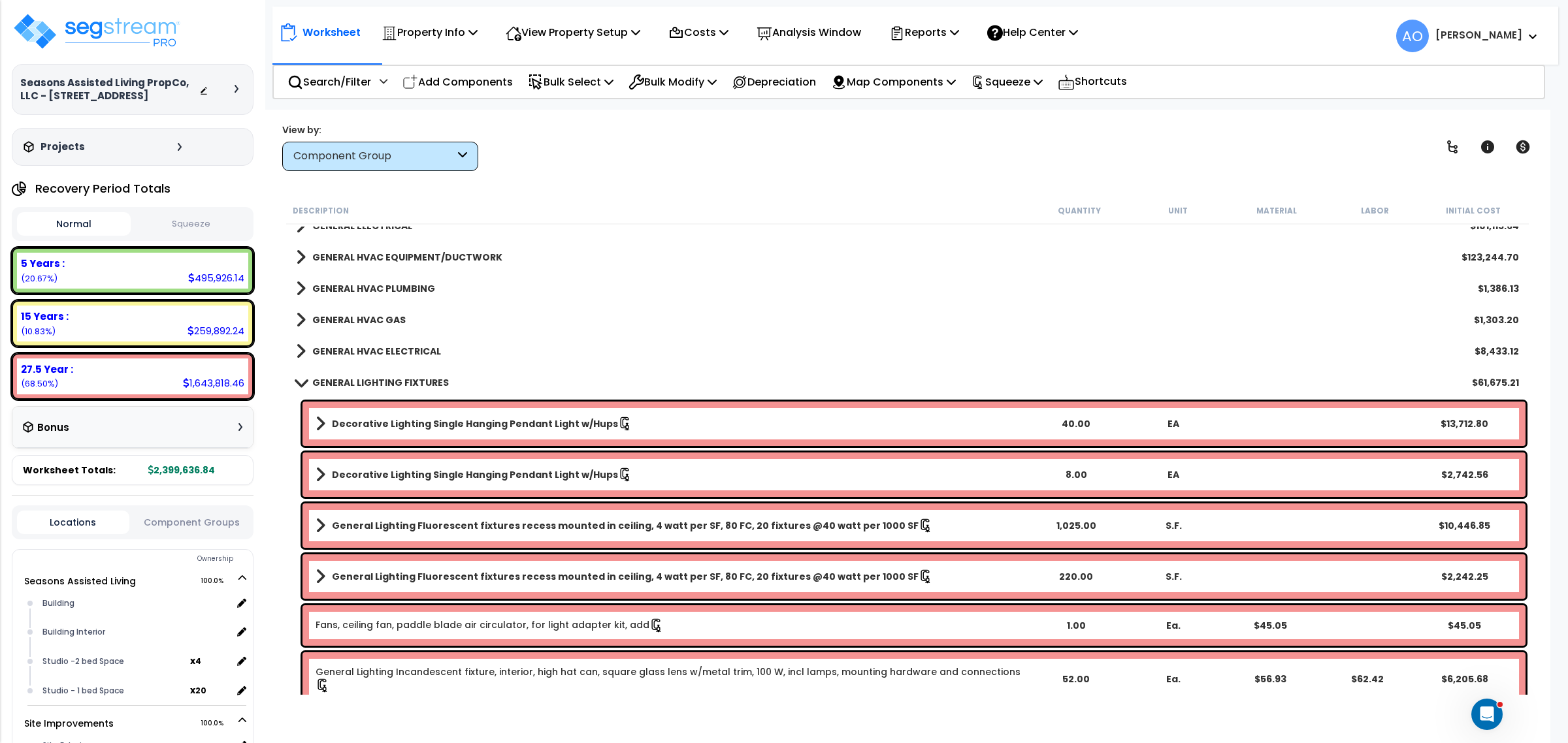
scroll to position [1715, 0]
click at [348, 377] on b "GENERAL LIGHTING FIXTURES" at bounding box center [380, 382] width 136 height 13
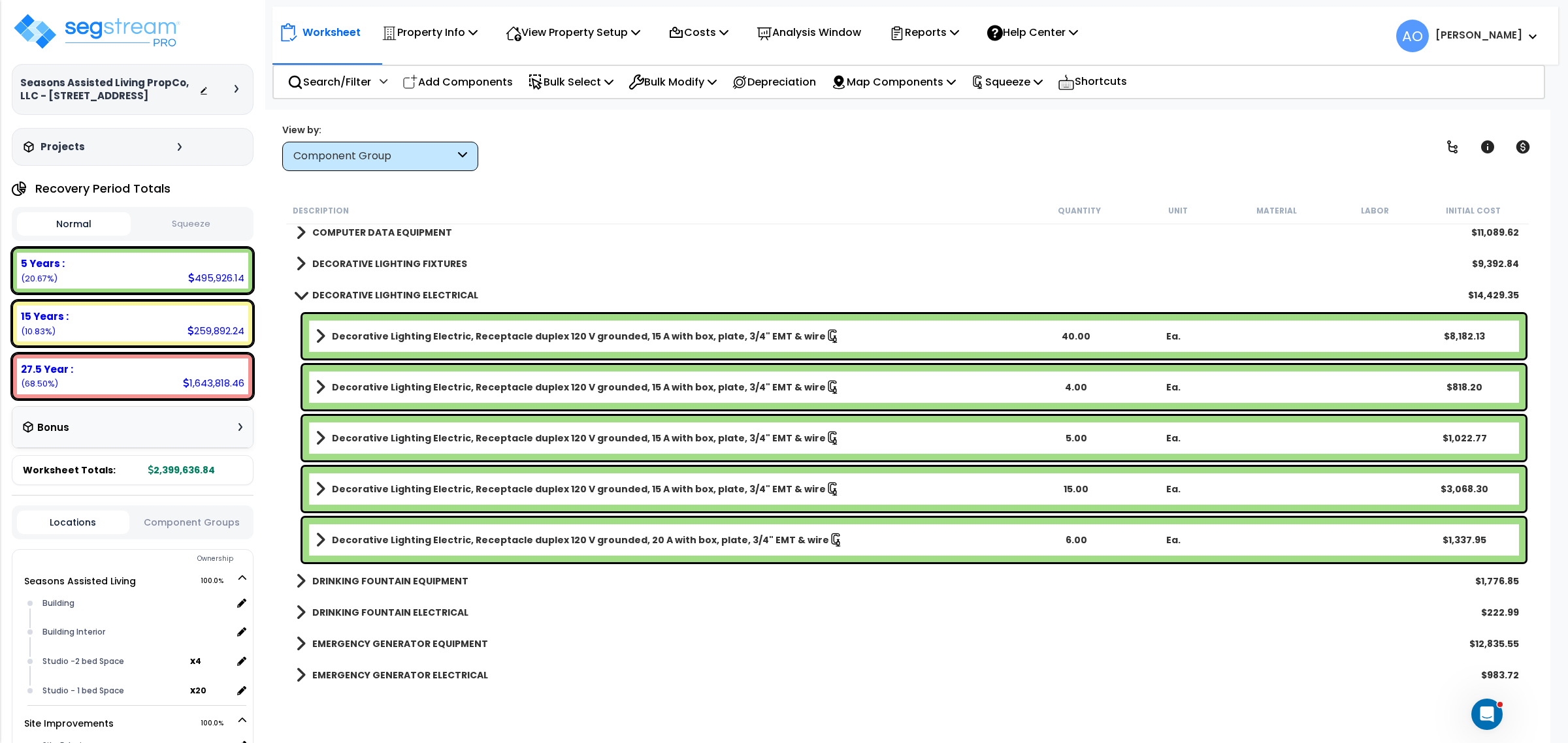
scroll to position [1796, 0]
click at [365, 294] on b "DECORATIVE LIGHTING ELECTRICAL" at bounding box center [395, 294] width 166 height 13
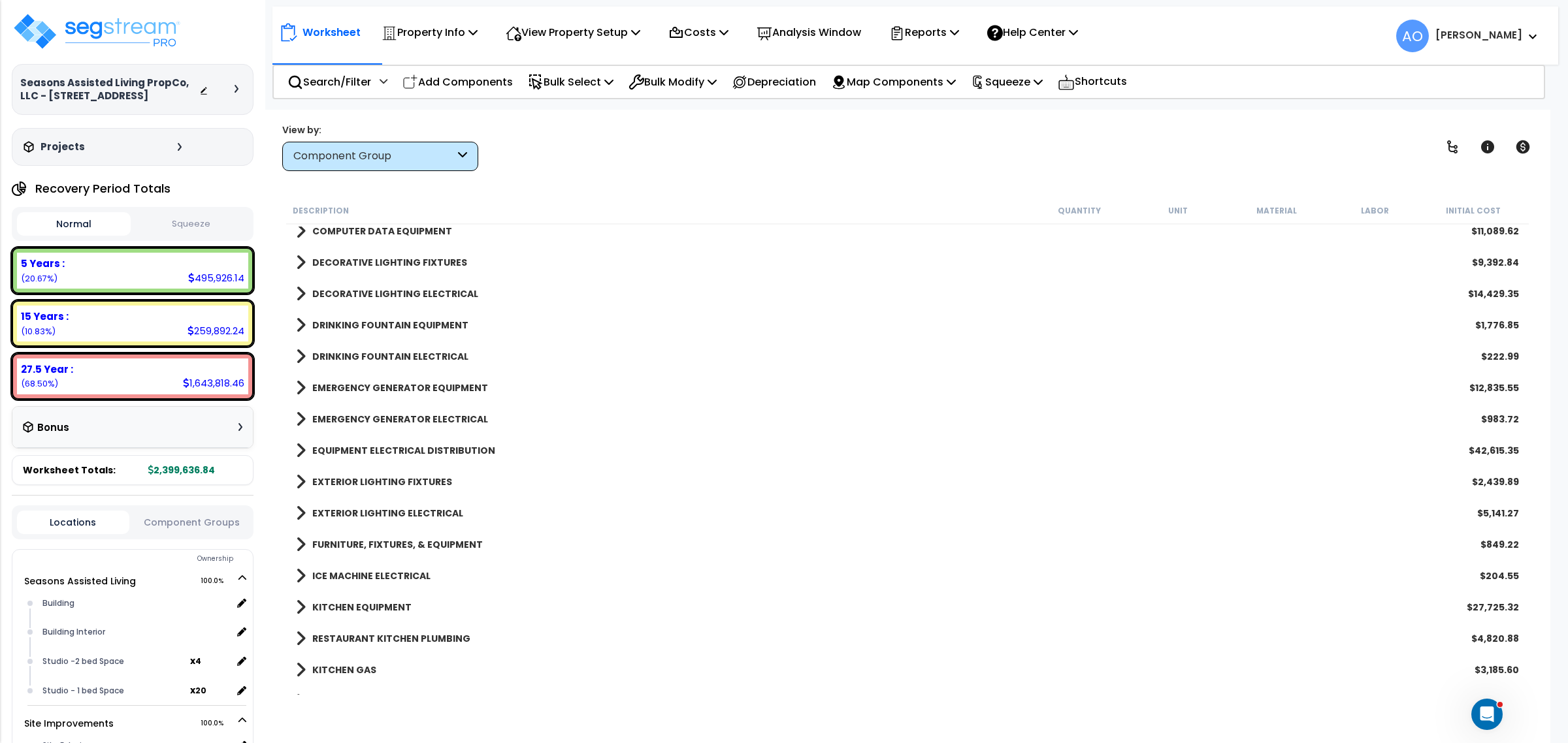
click at [367, 162] on div "Component Group" at bounding box center [374, 157] width 161 height 15
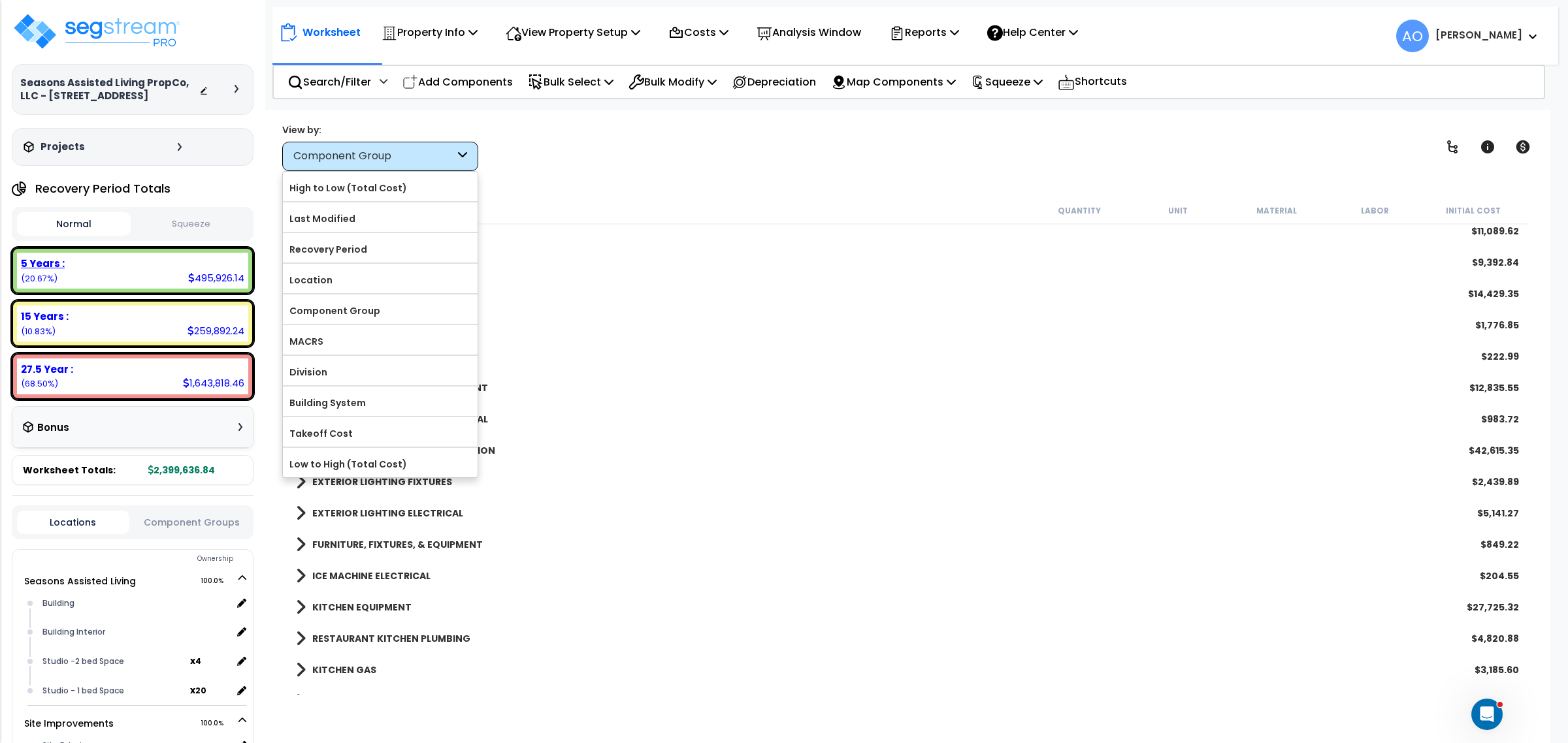
click at [56, 265] on b "5 Years :" at bounding box center [43, 263] width 44 height 14
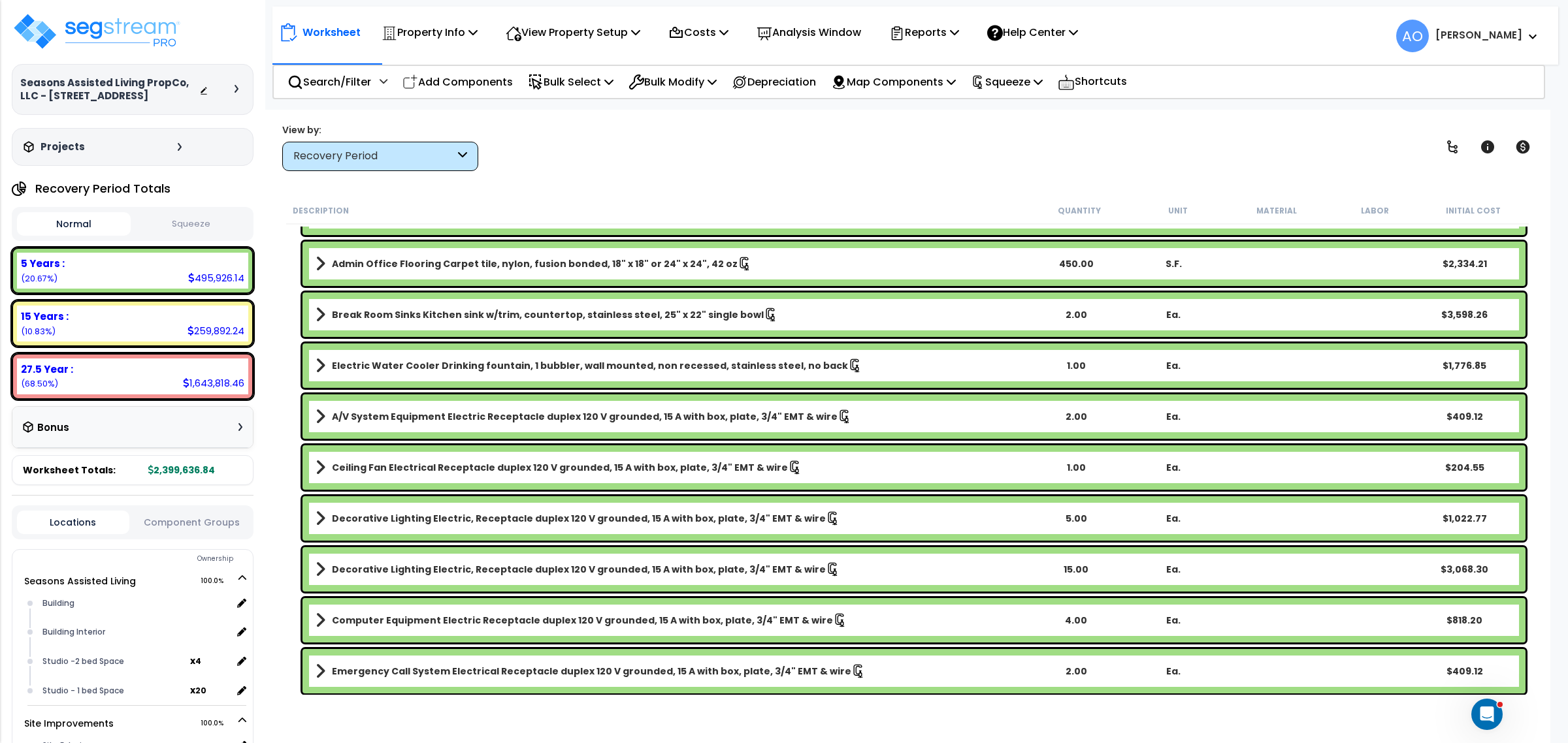
scroll to position [5979, 0]
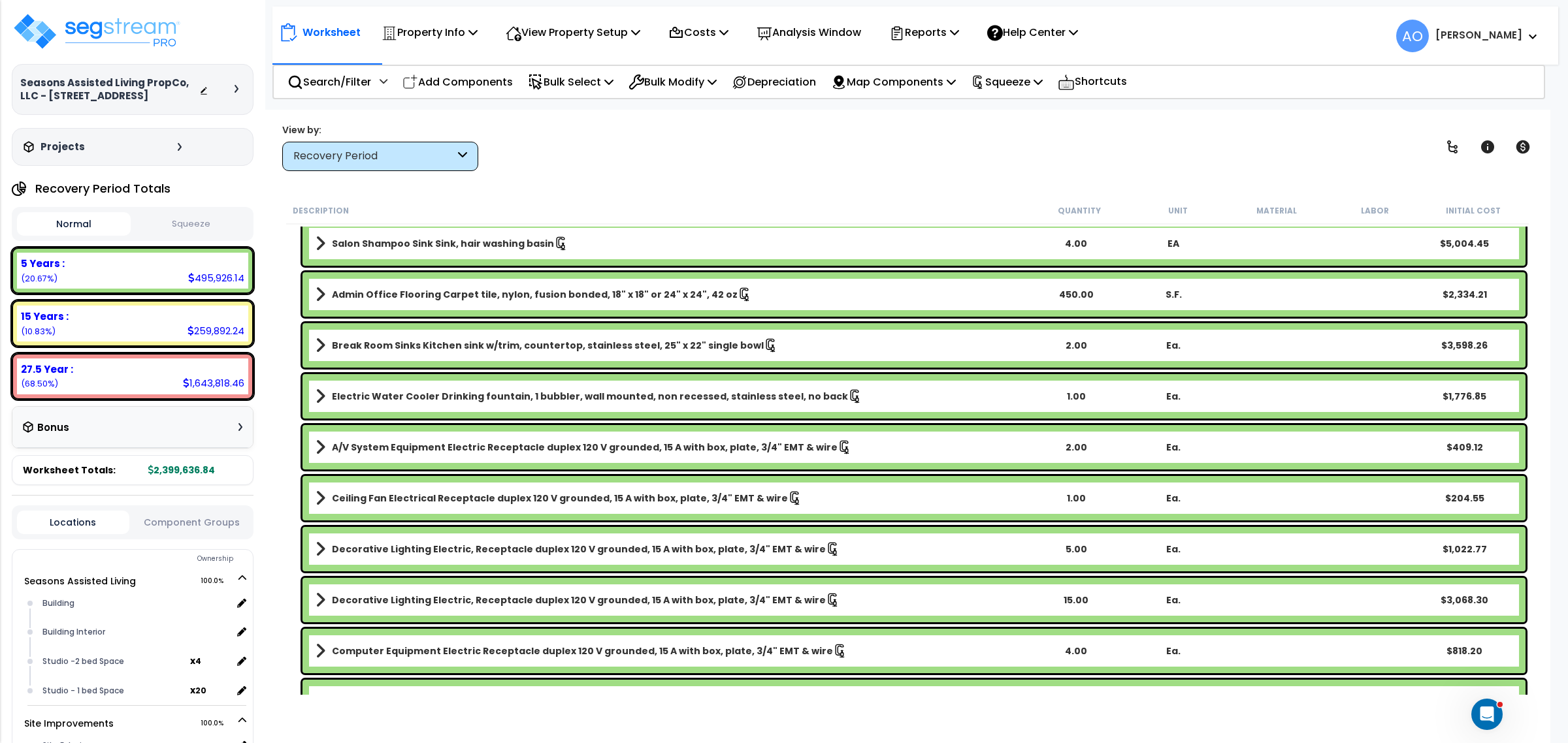
click at [681, 187] on div "Worksheet Property Info Property Setup Add Property Unit Template property Clon…" at bounding box center [907, 481] width 1286 height 743
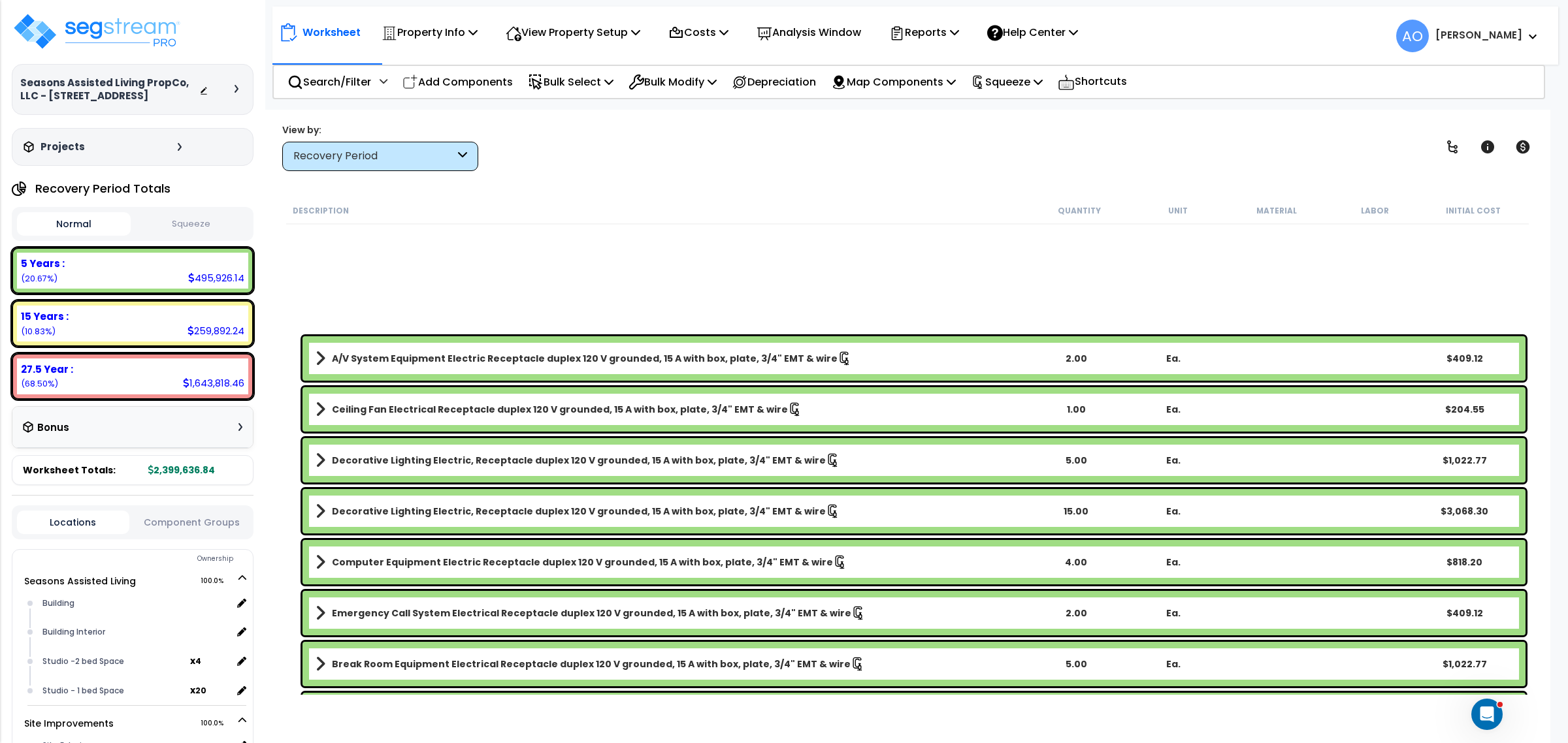
scroll to position [6475, 0]
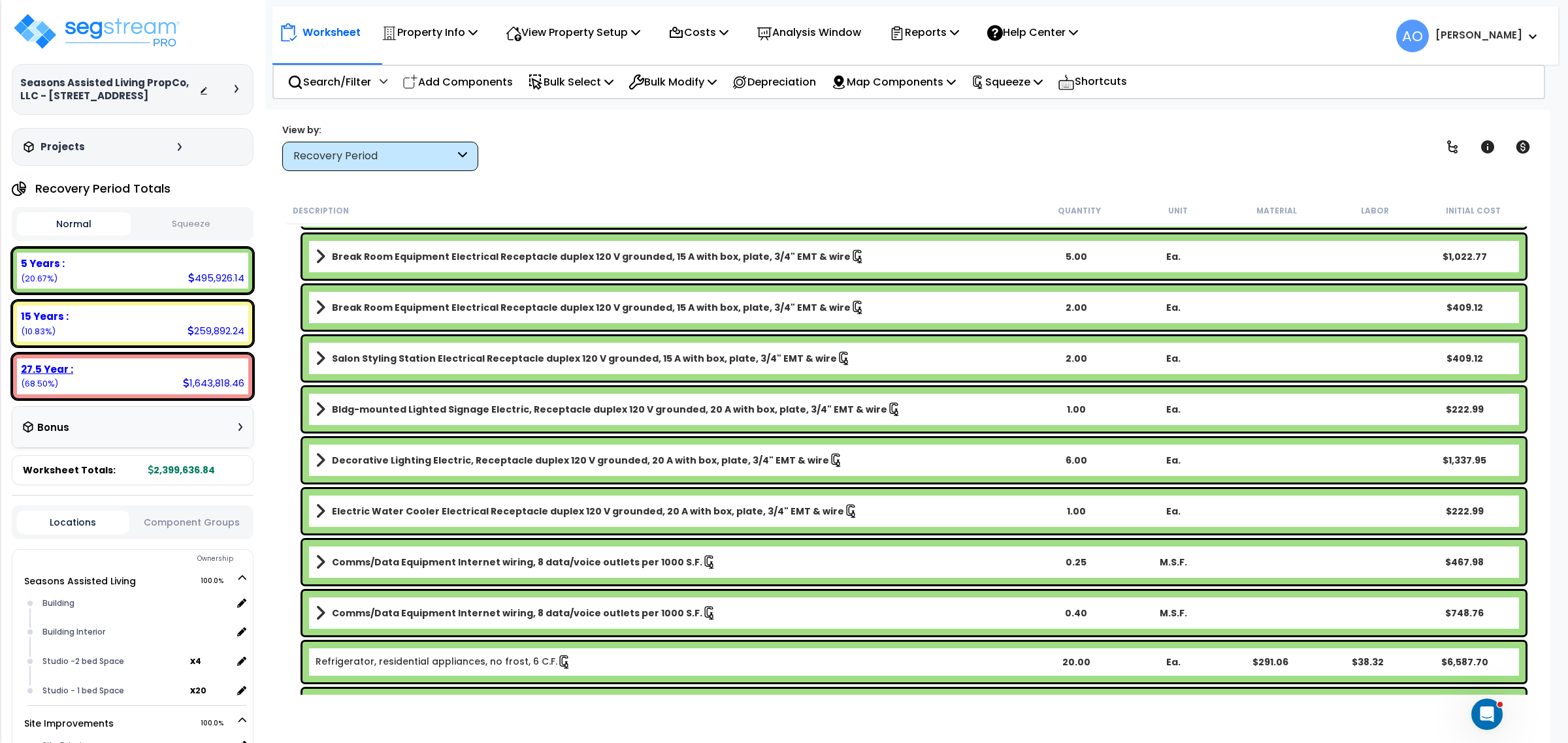
click at [52, 370] on b "27.5 Year :" at bounding box center [47, 369] width 52 height 14
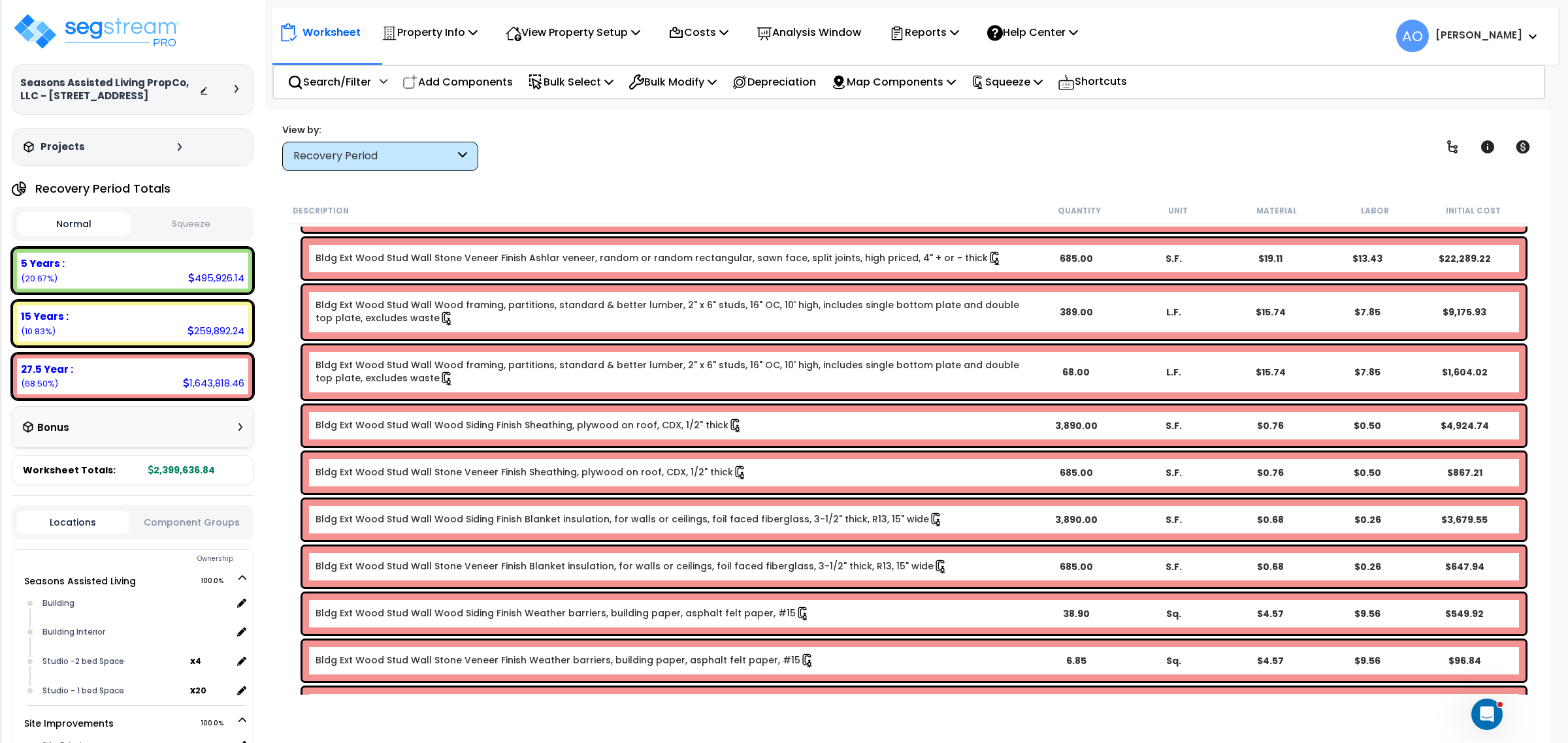
scroll to position [5577, 0]
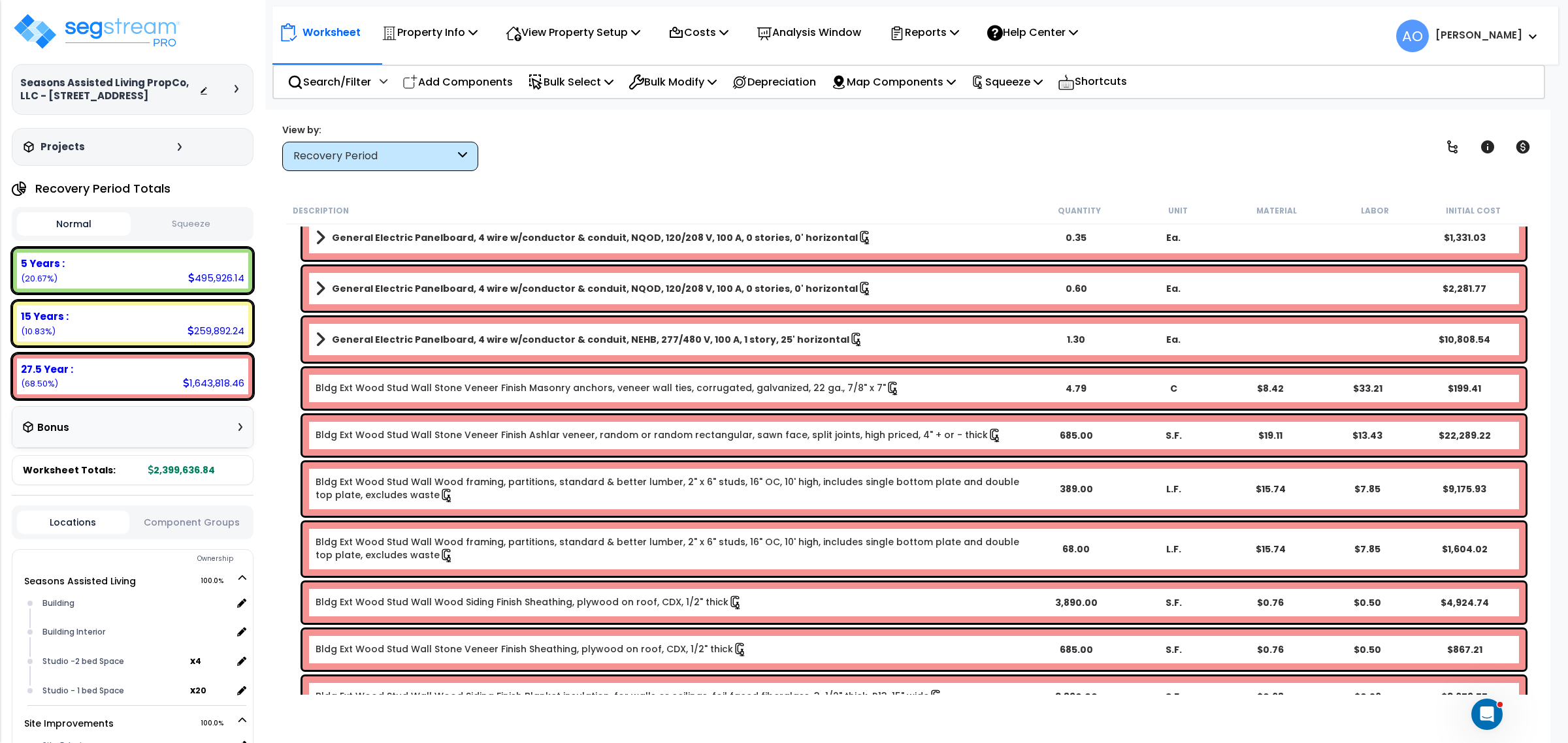
click at [392, 159] on div "Recovery Period" at bounding box center [374, 157] width 161 height 15
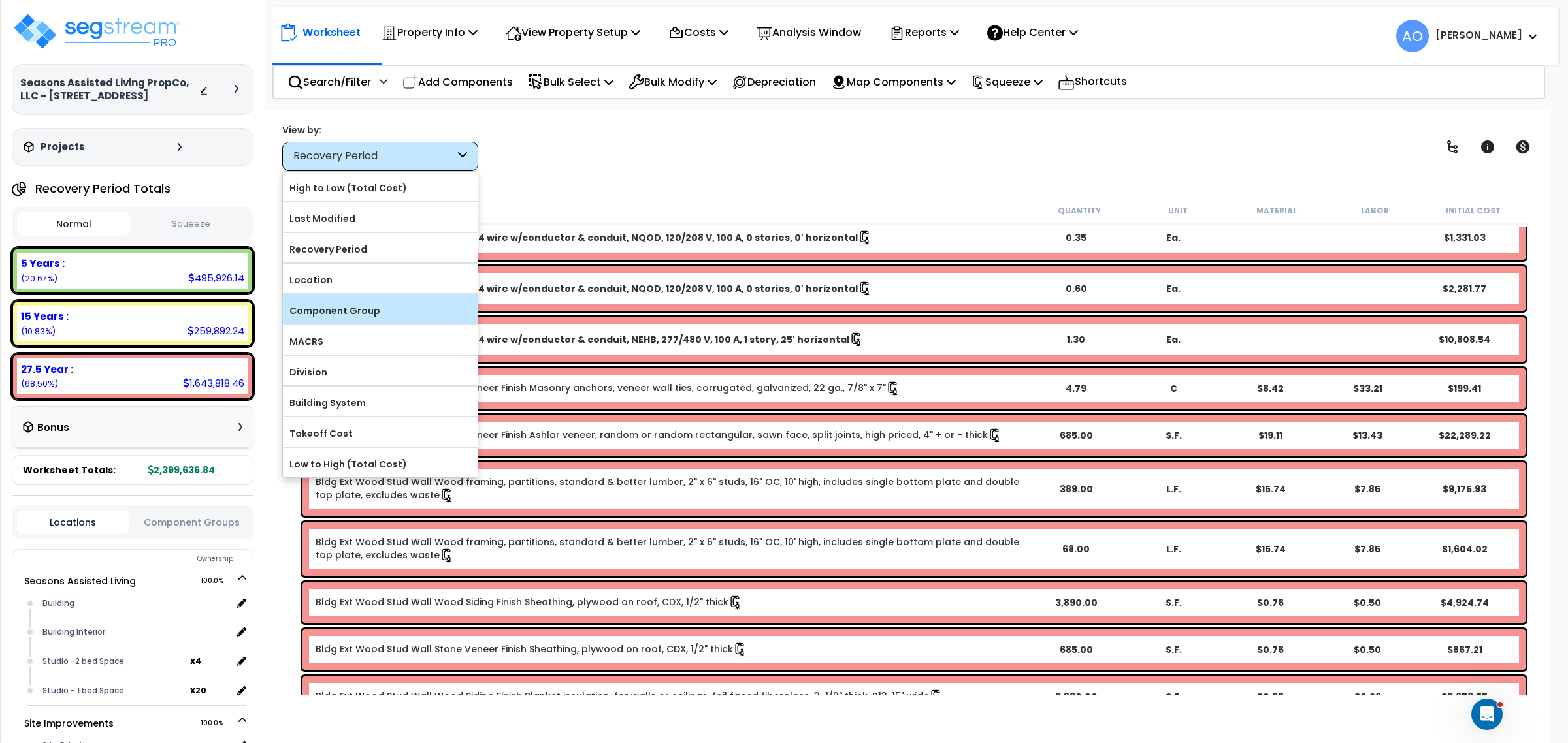
click at [372, 312] on label "Component Group" at bounding box center [380, 311] width 195 height 20
click at [0, 0] on input "Component Group" at bounding box center [0, 0] width 0 height 0
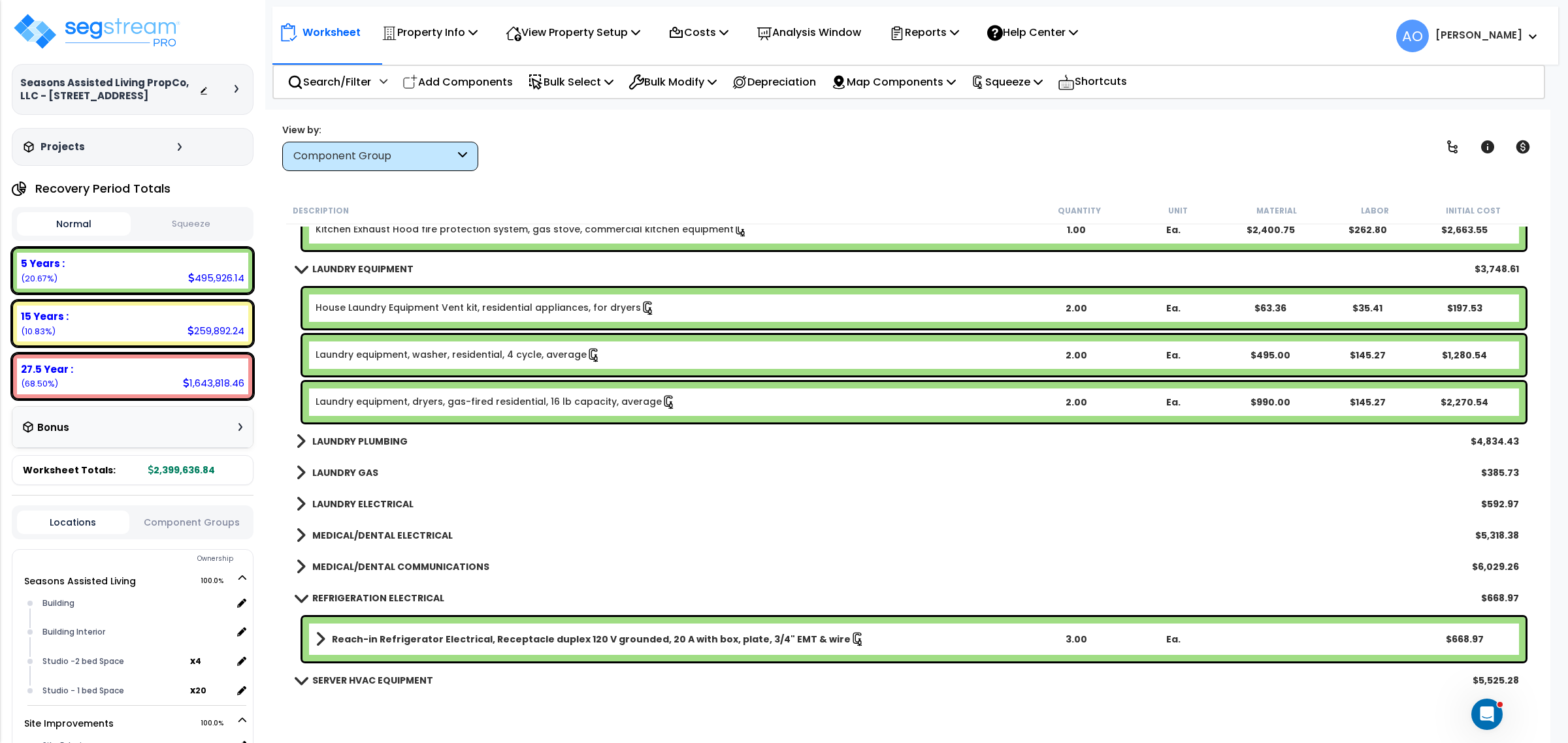
scroll to position [2531, 0]
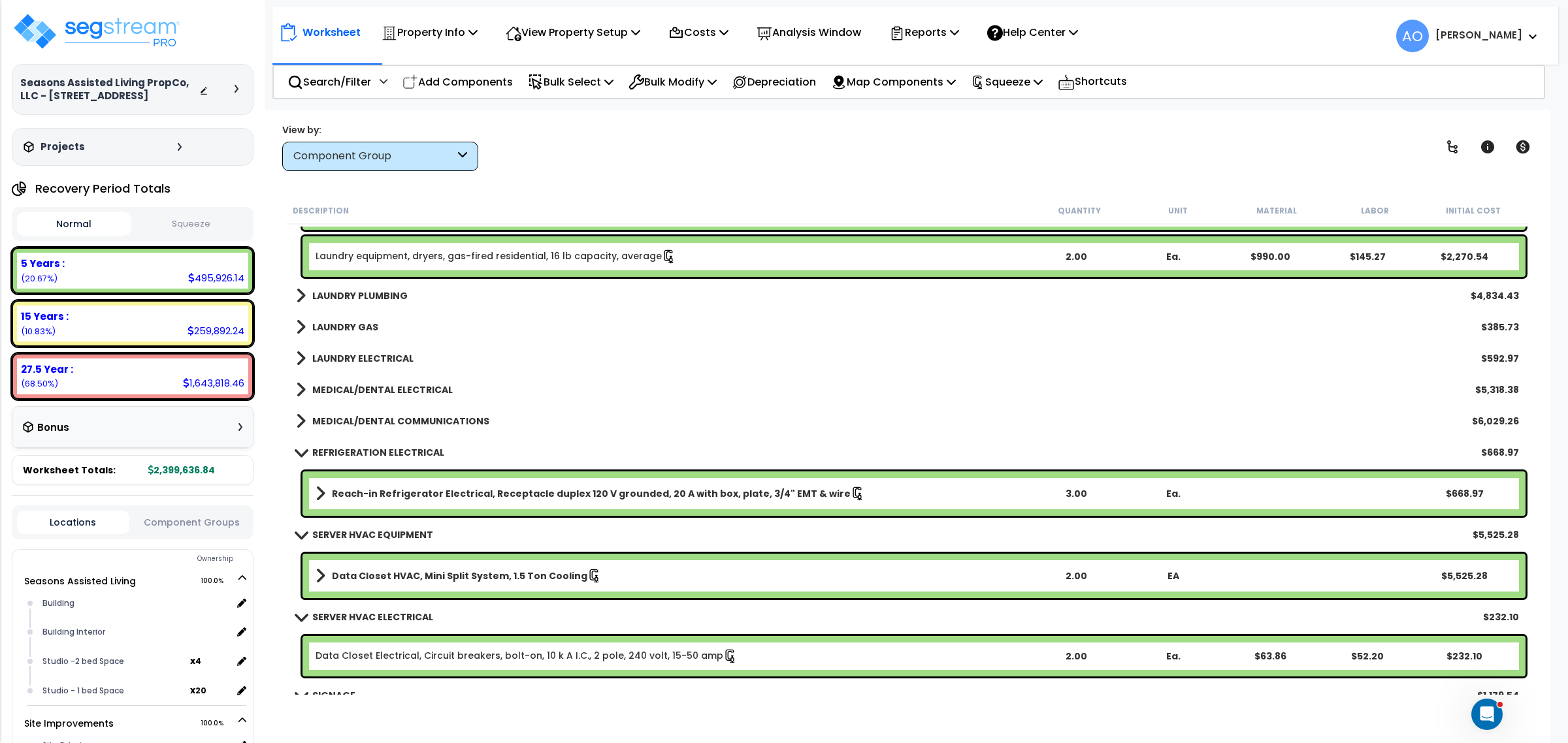
click at [381, 451] on b "REFRIGERATION ELECTRICAL" at bounding box center [378, 452] width 132 height 13
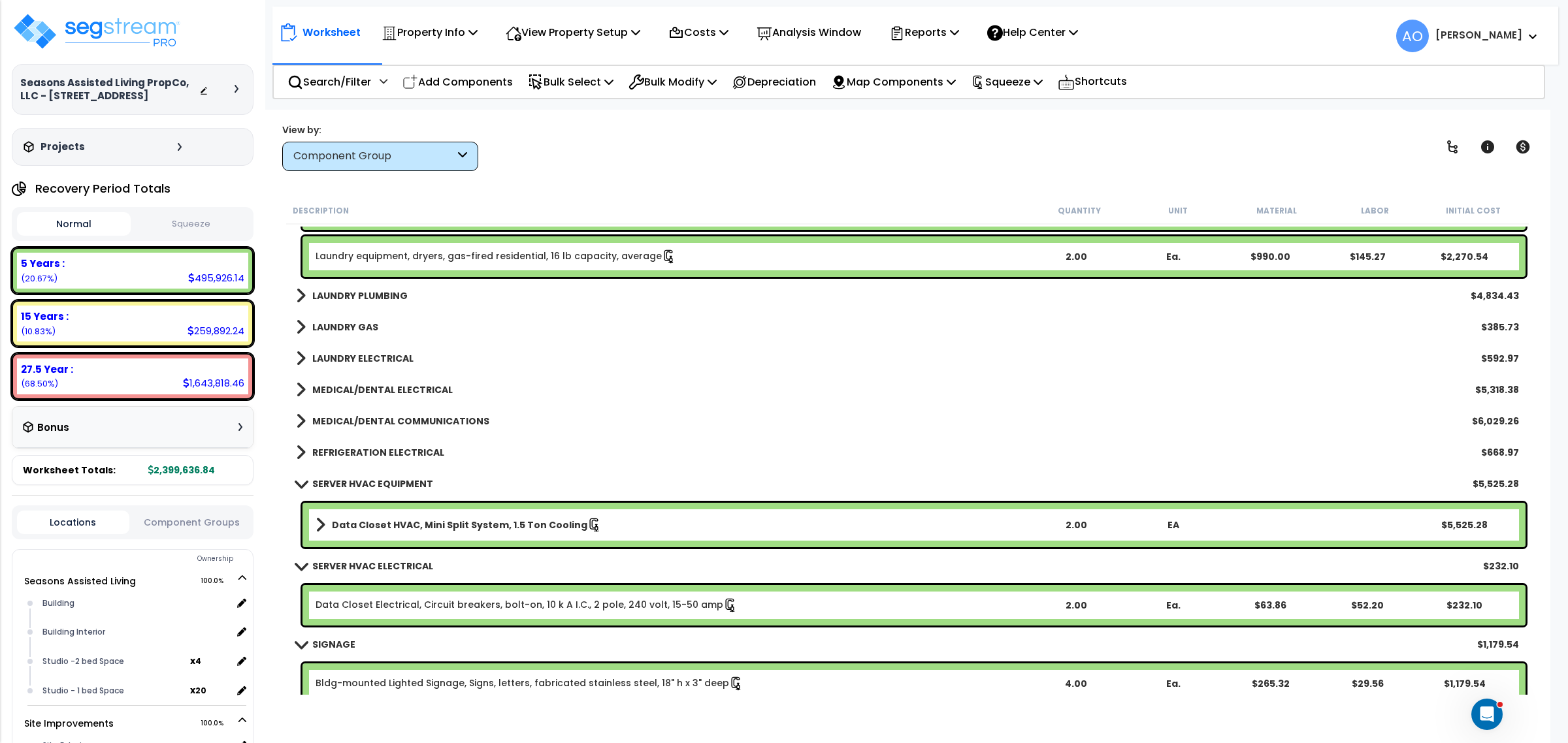
click at [380, 484] on b "SERVER HVAC EQUIPMENT" at bounding box center [373, 483] width 120 height 13
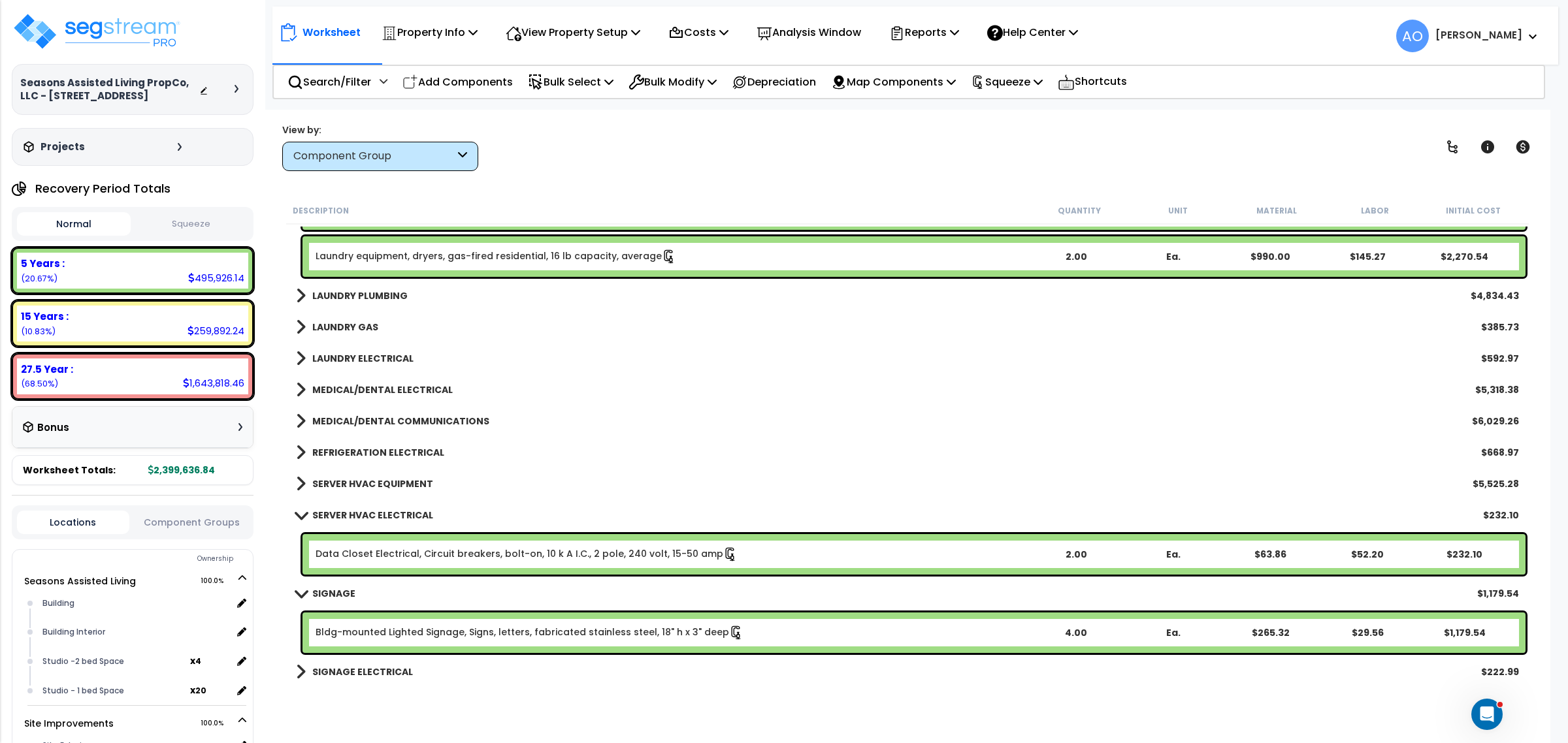
click at [386, 516] on b "SERVER HVAC ELECTRICAL" at bounding box center [373, 515] width 120 height 13
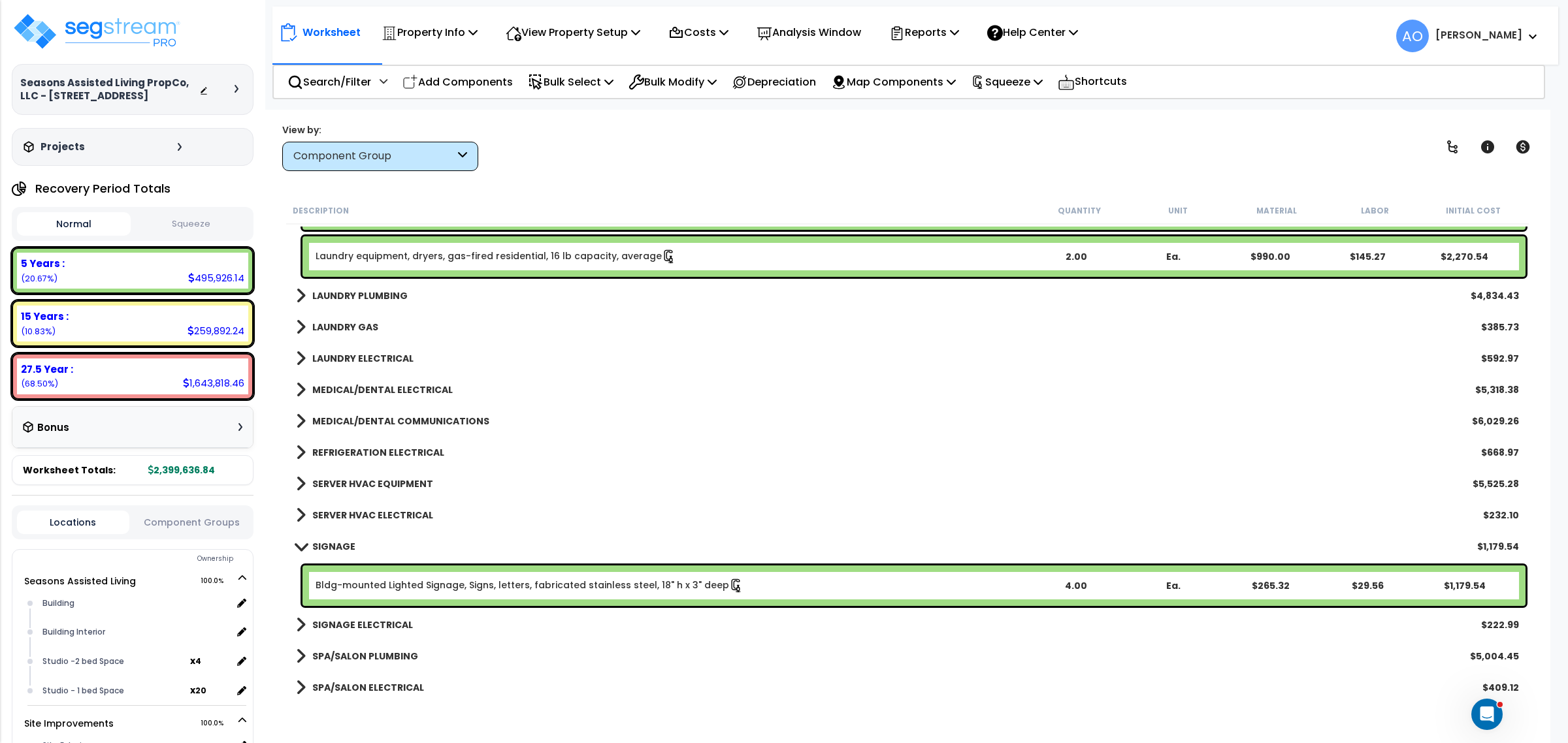
click at [327, 546] on b "SIGNAGE" at bounding box center [334, 546] width 43 height 13
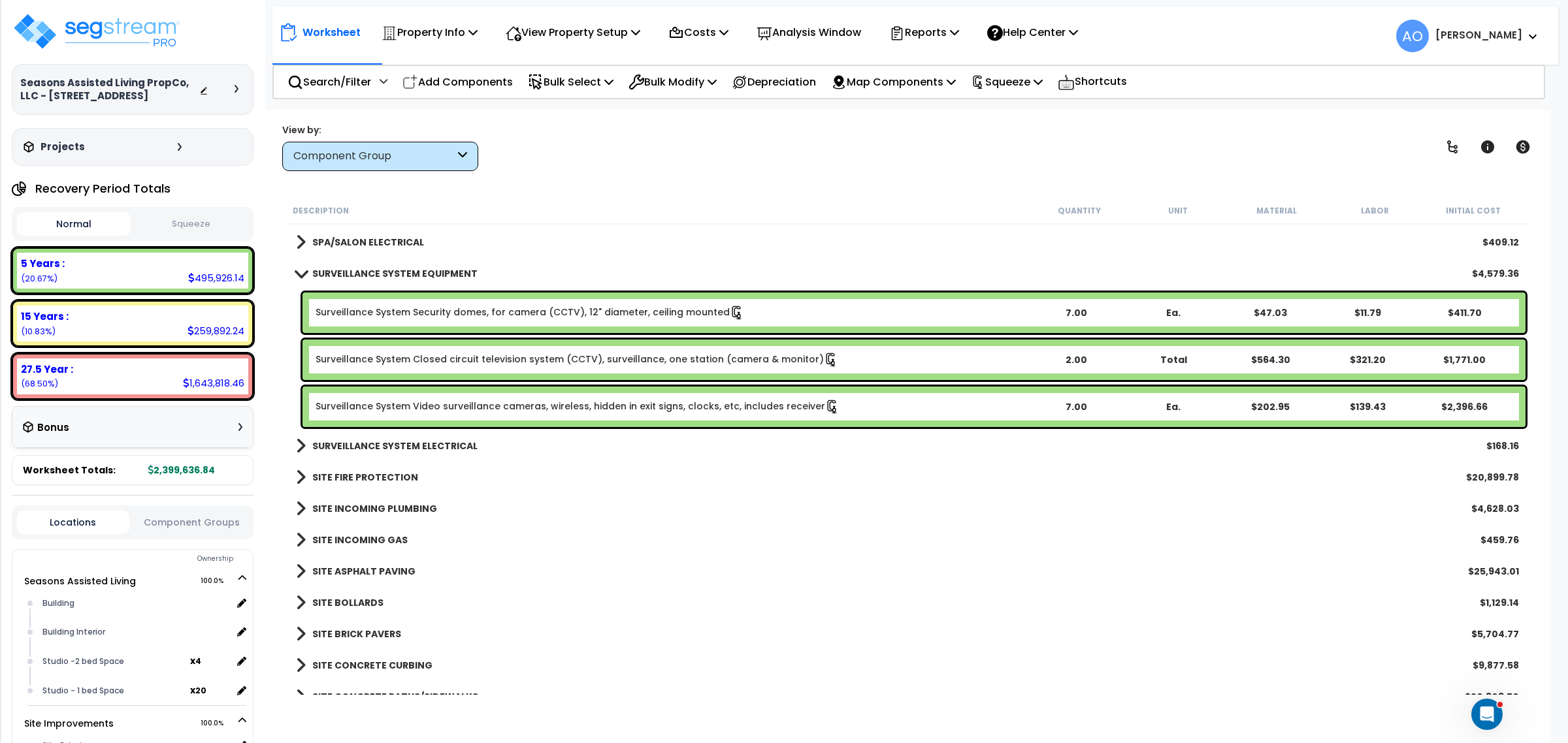
scroll to position [2939, 0]
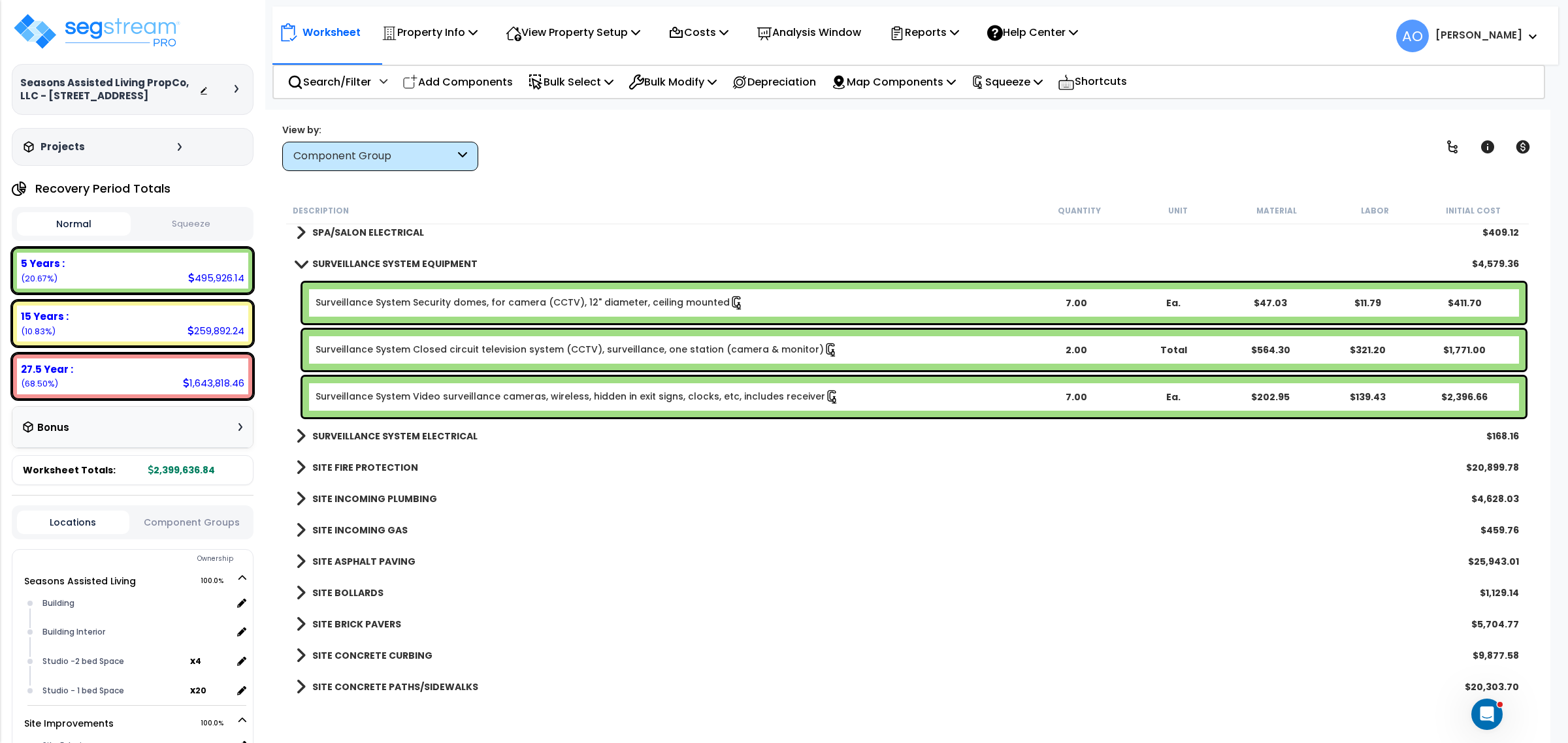
click at [501, 397] on link "Surveillance System Video surveillance cameras, wireless, hidden in exit signs,…" at bounding box center [578, 397] width 524 height 14
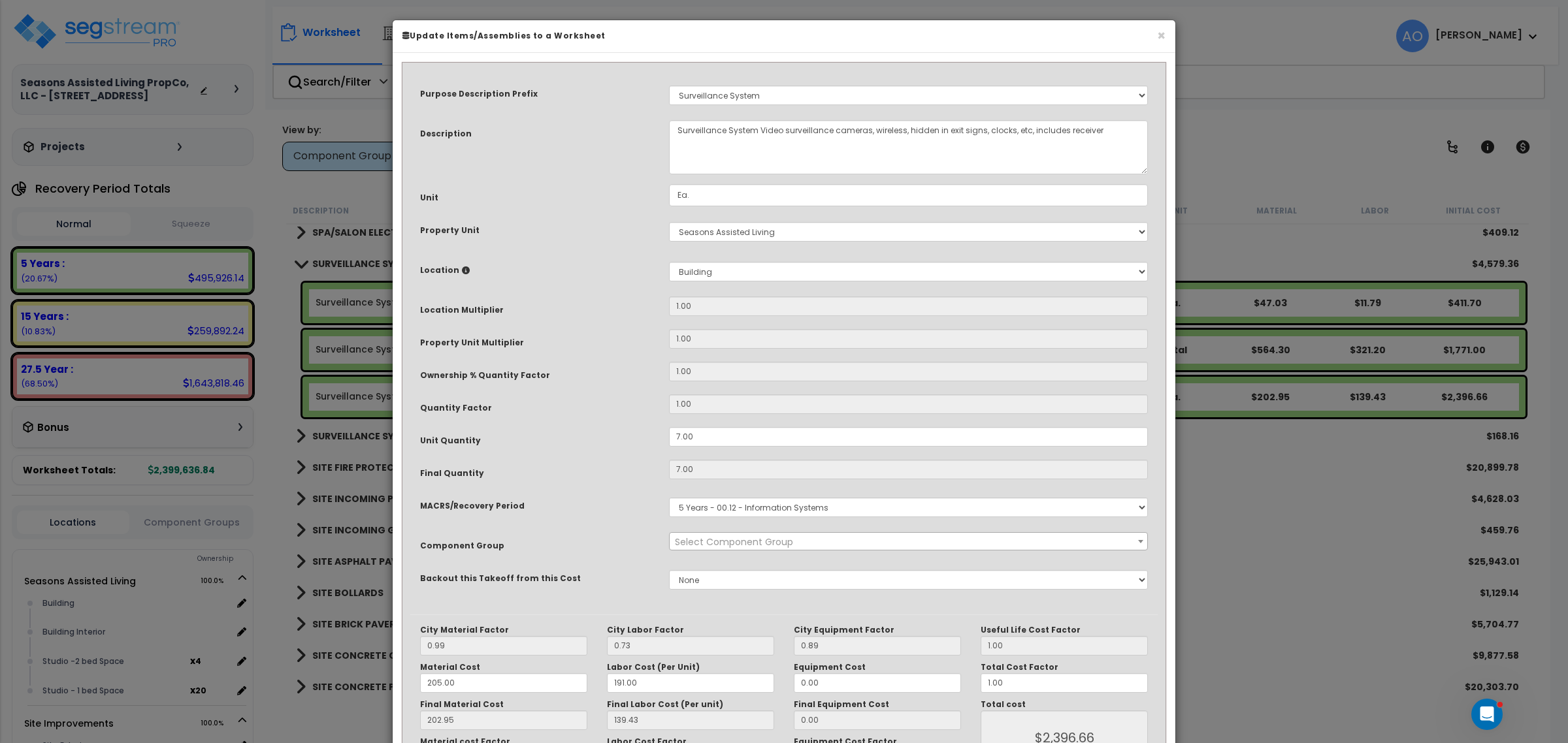
select select "46135"
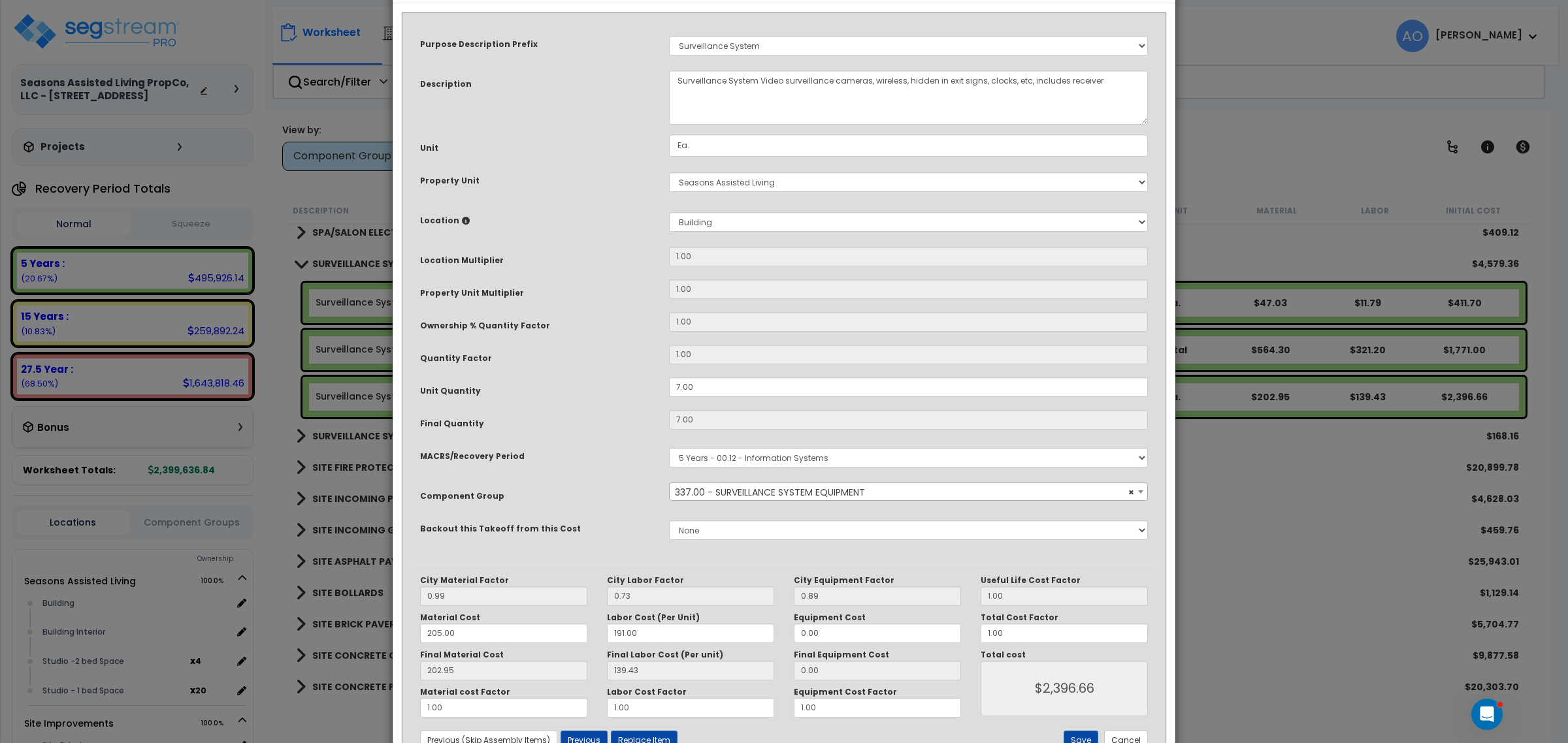
scroll to position [98, 0]
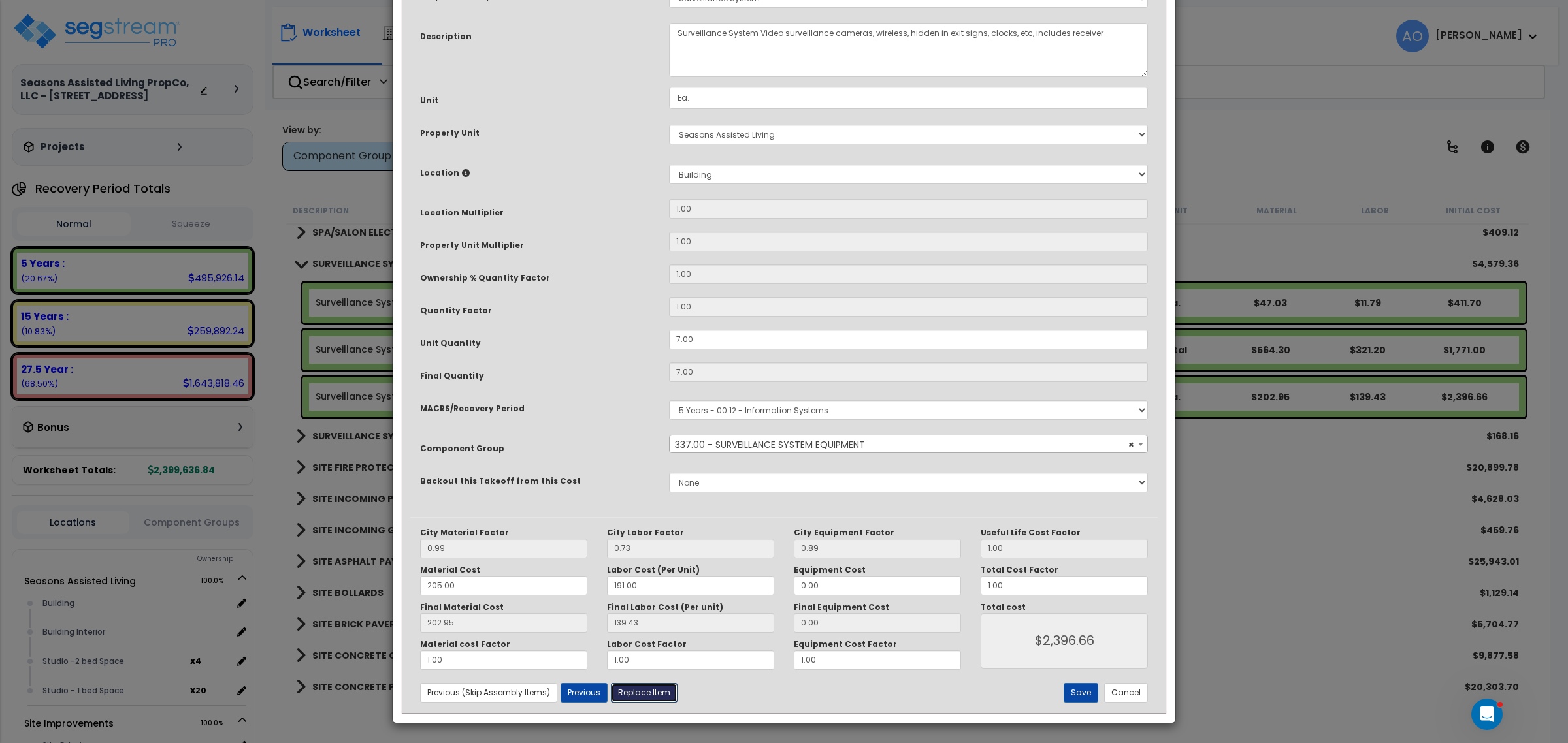
click at [645, 697] on button "Replace Item" at bounding box center [644, 693] width 66 height 20
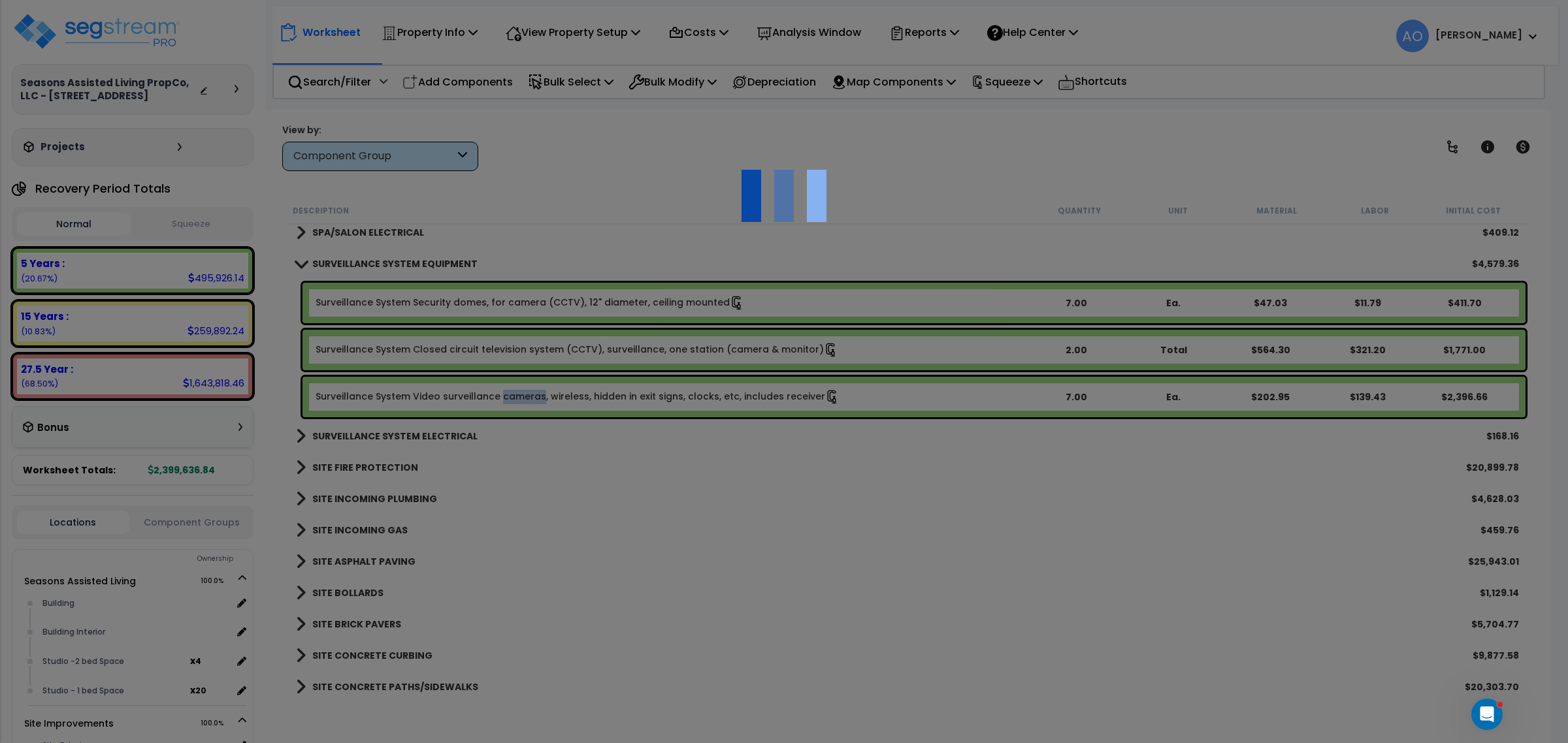
type input "7"
type input "Ea."
select select "165312"
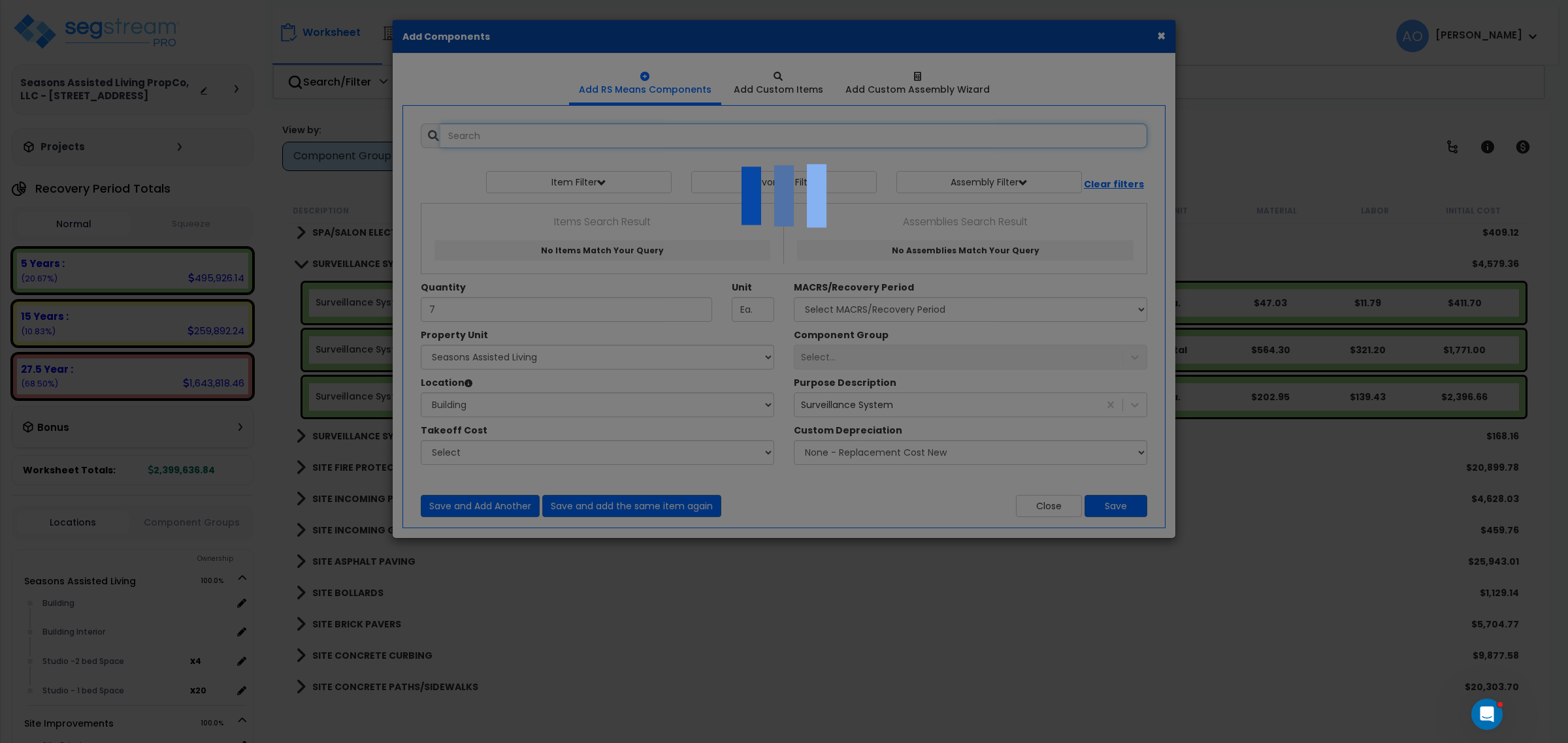
select select "6"
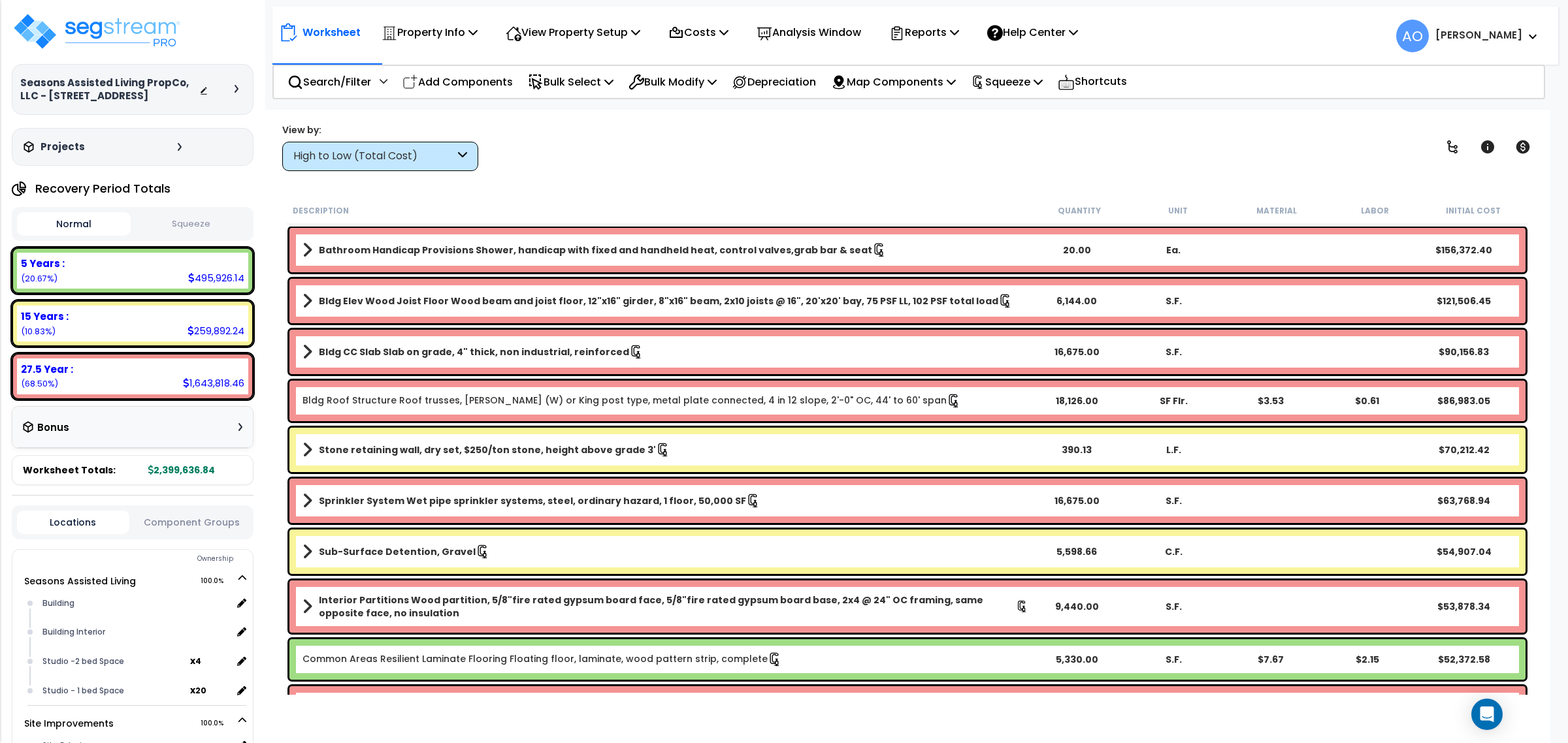
click at [412, 161] on div "High to Low (Total Cost)" at bounding box center [374, 157] width 161 height 15
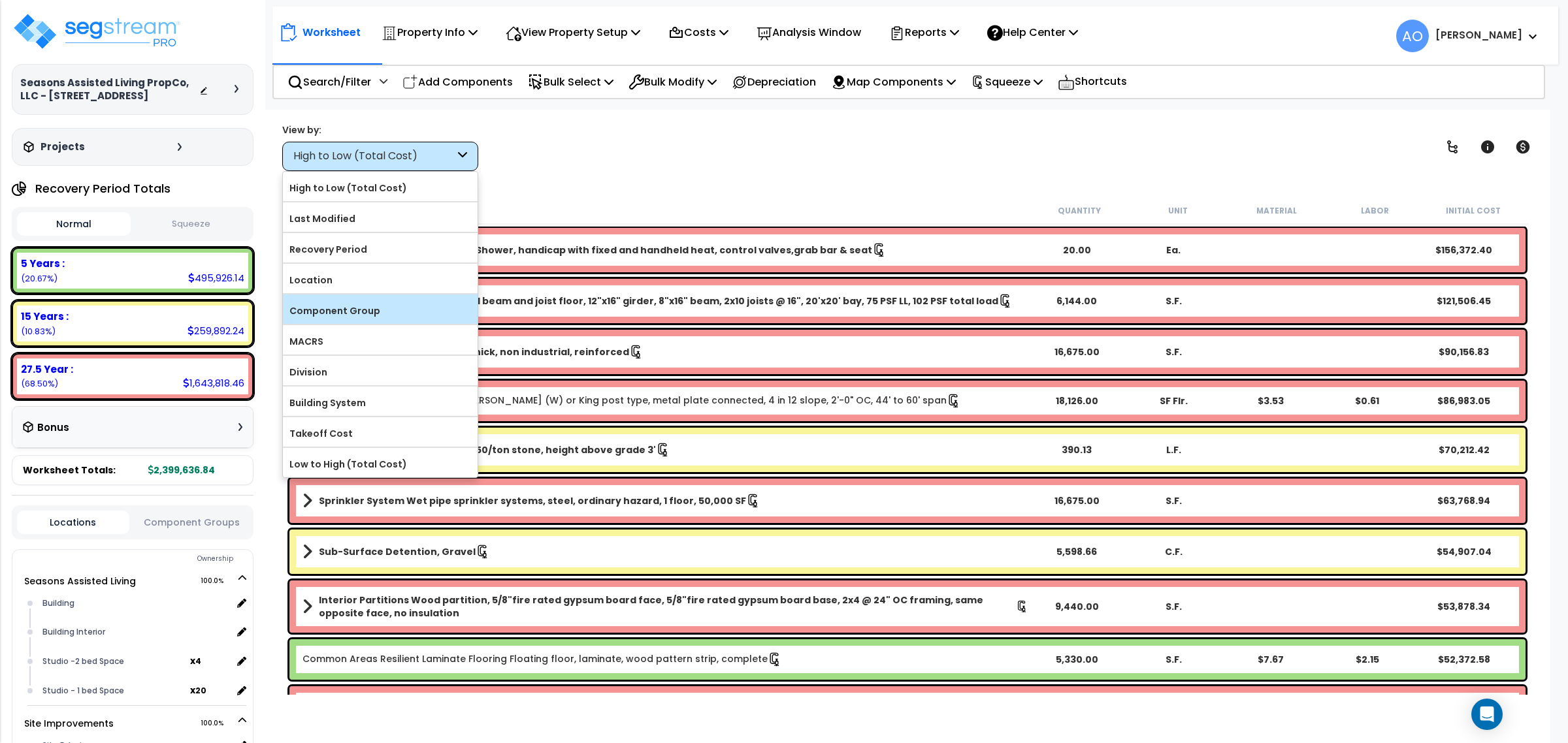
click at [377, 308] on label "Component Group" at bounding box center [380, 311] width 195 height 20
click at [0, 0] on input "Component Group" at bounding box center [0, 0] width 0 height 0
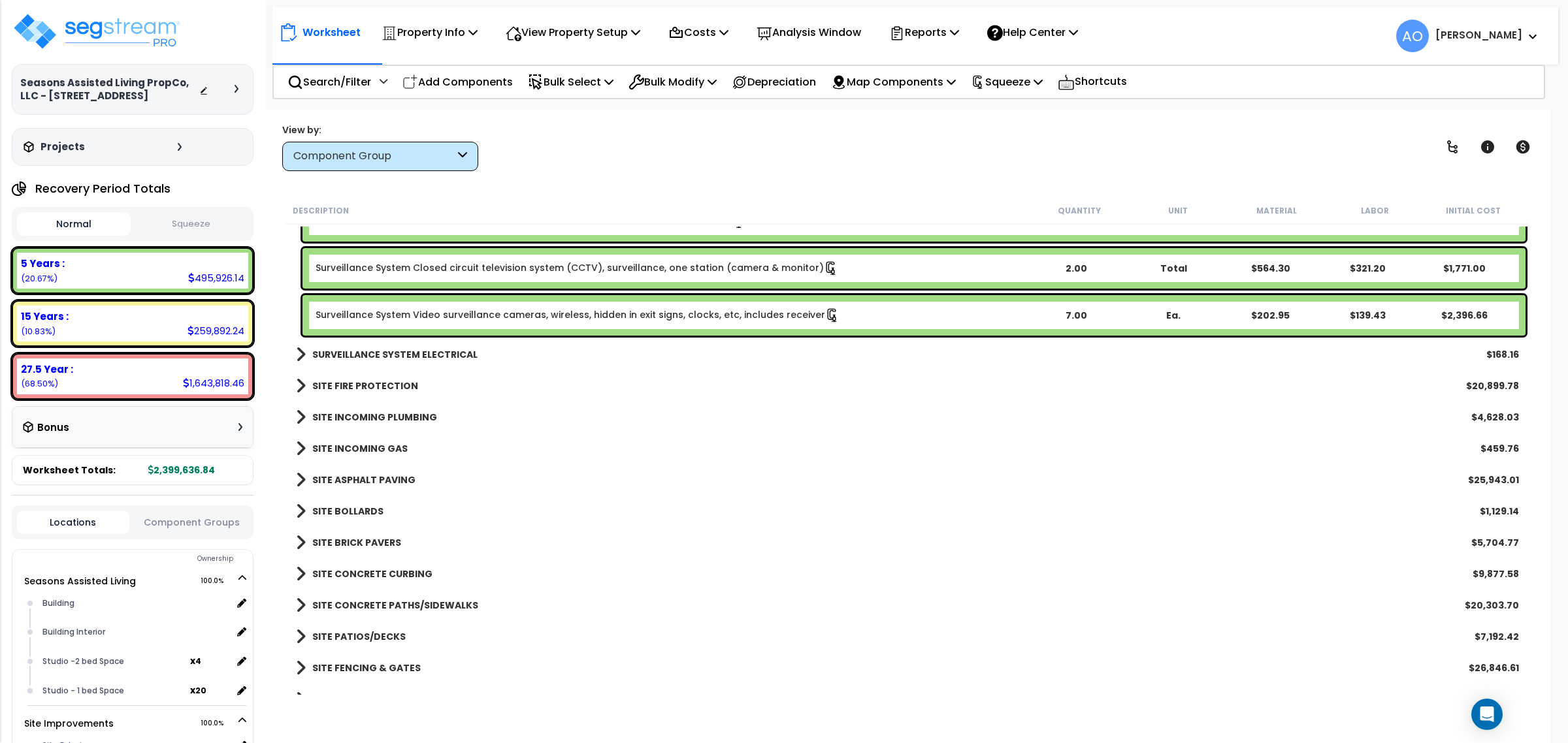
scroll to position [2939, 0]
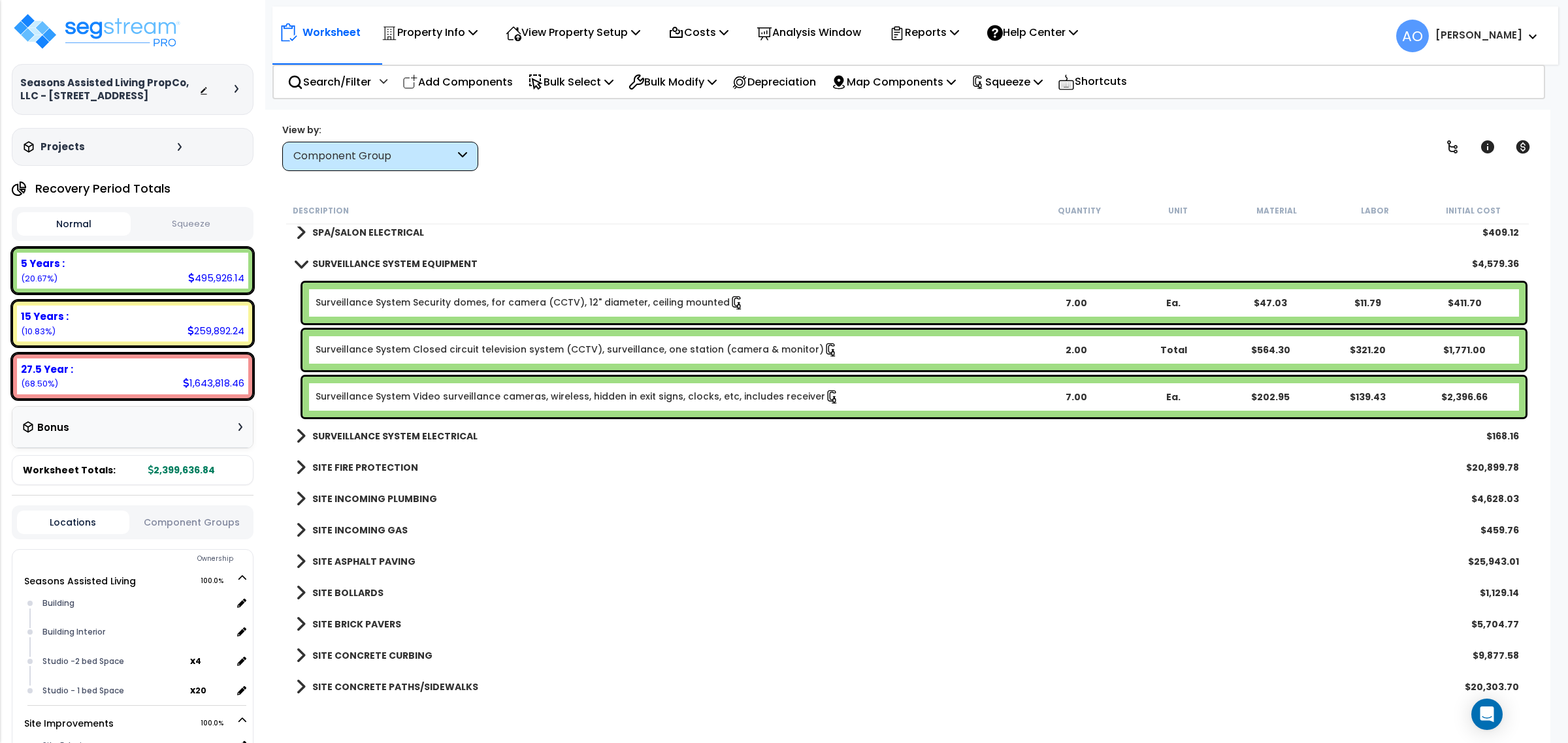
click at [545, 406] on div "Surveillance System Video surveillance cameras, wireless, hidden in exit signs,…" at bounding box center [914, 397] width 1223 height 41
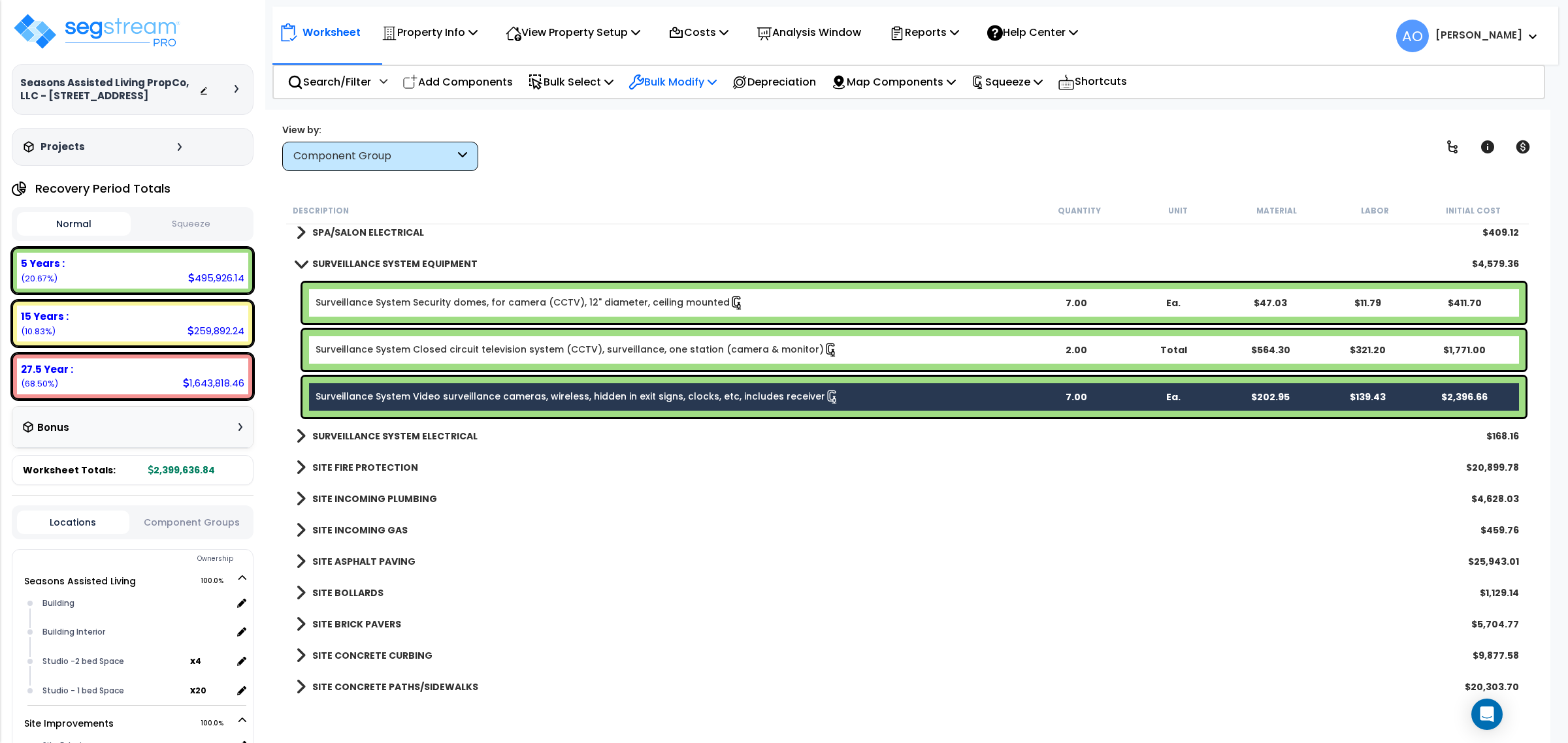
click at [676, 76] on p "Bulk Modify" at bounding box center [673, 81] width 88 height 17
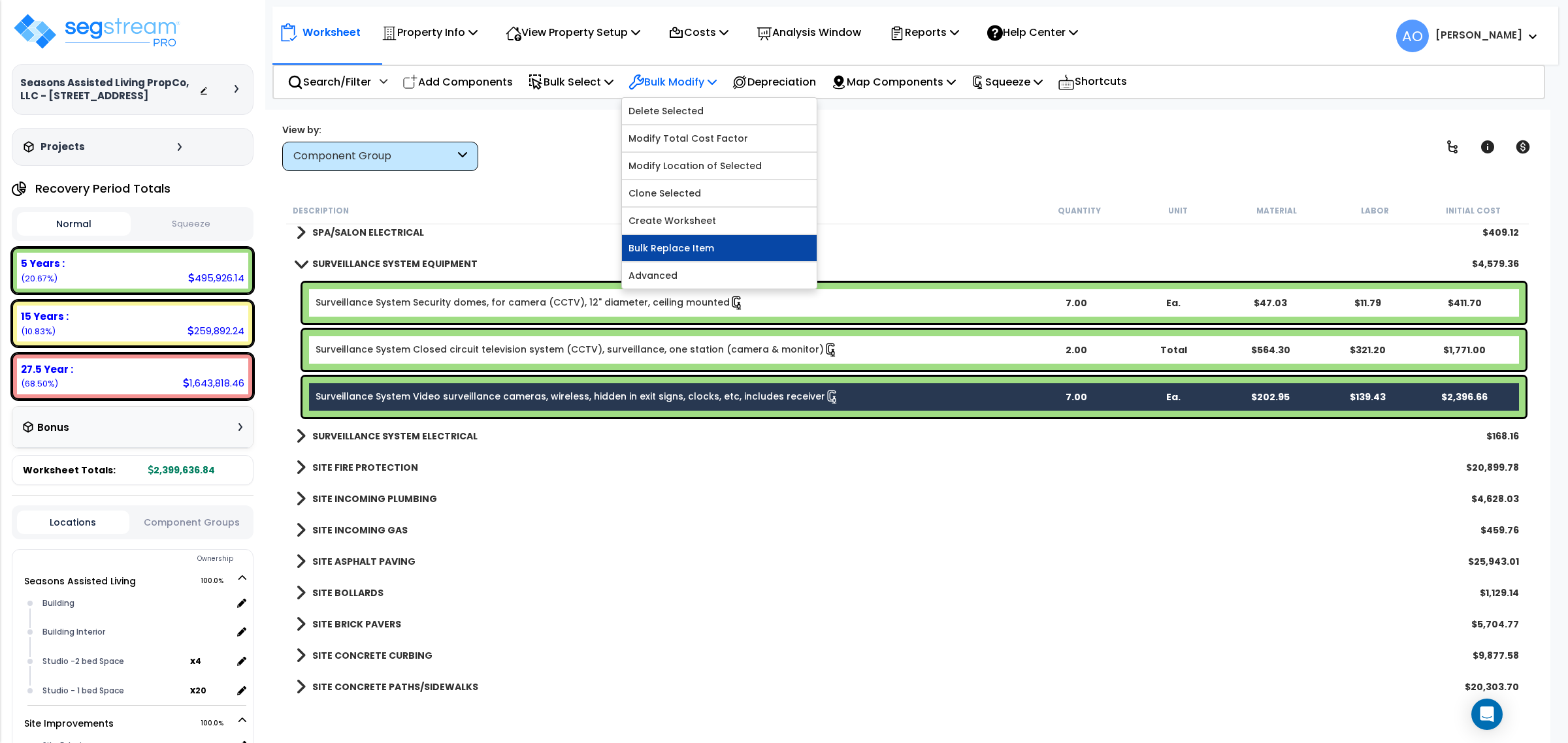
click at [706, 250] on link "Bulk Replace Item" at bounding box center [719, 248] width 195 height 26
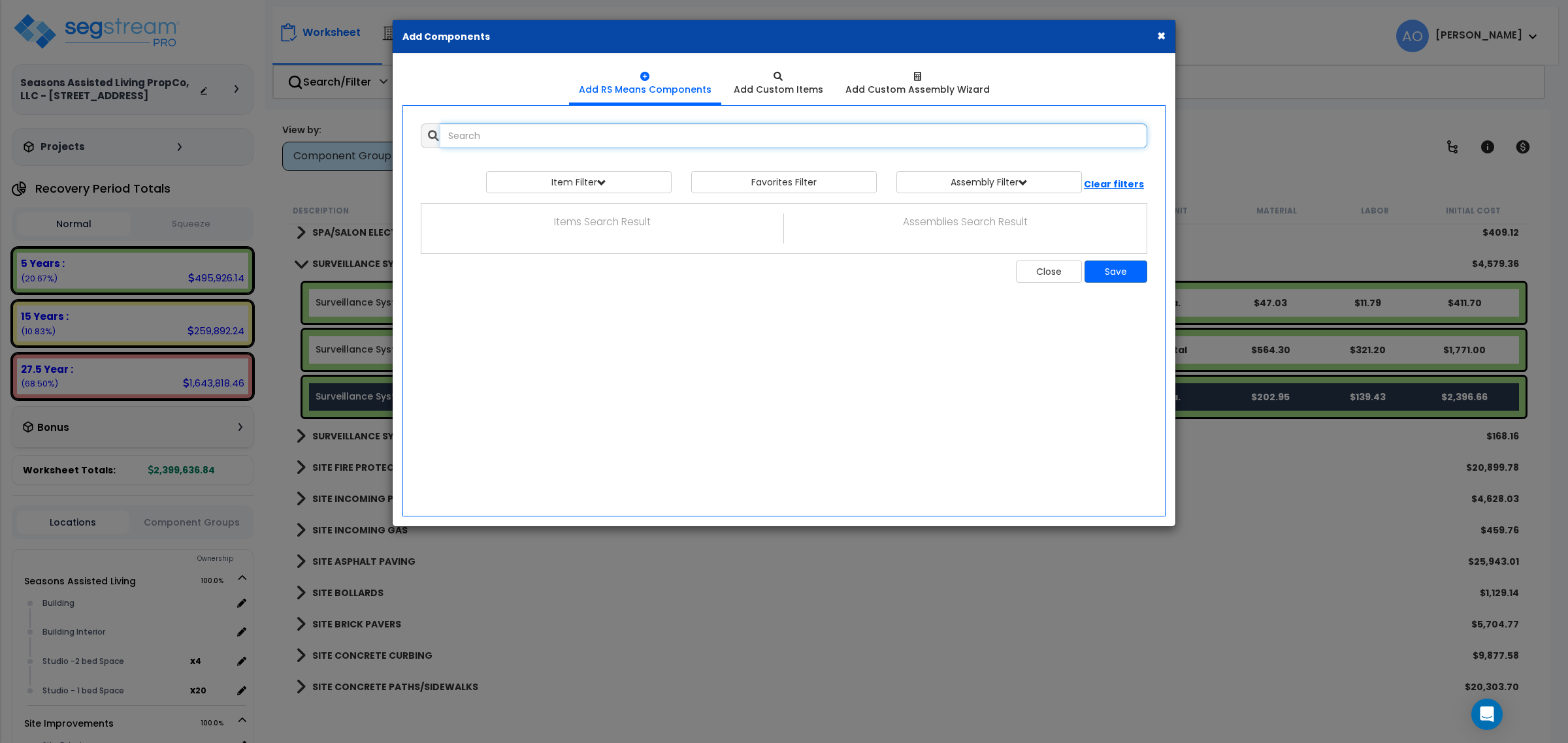
click at [505, 138] on input "text" at bounding box center [794, 136] width 707 height 25
type input "s"
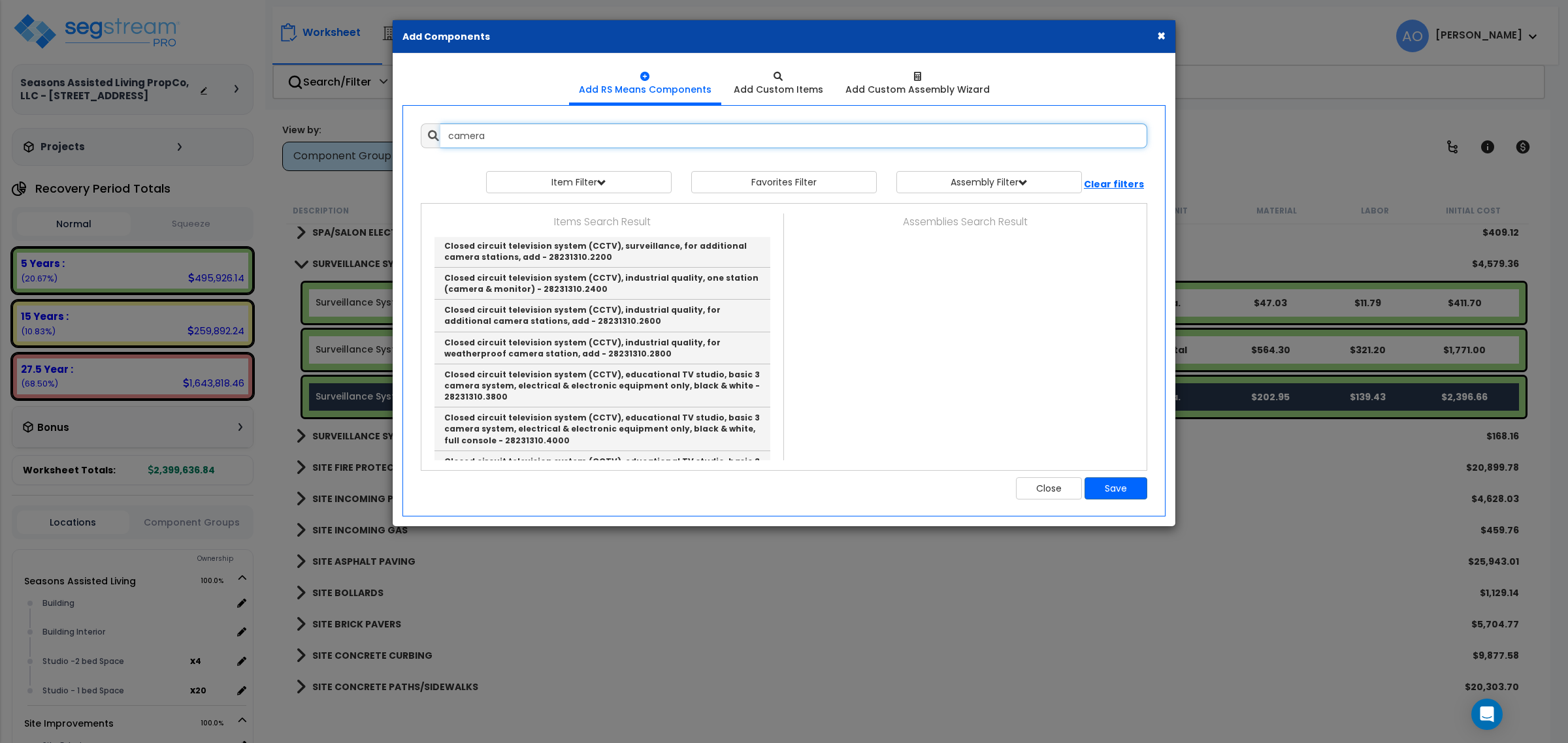
scroll to position [383, 0]
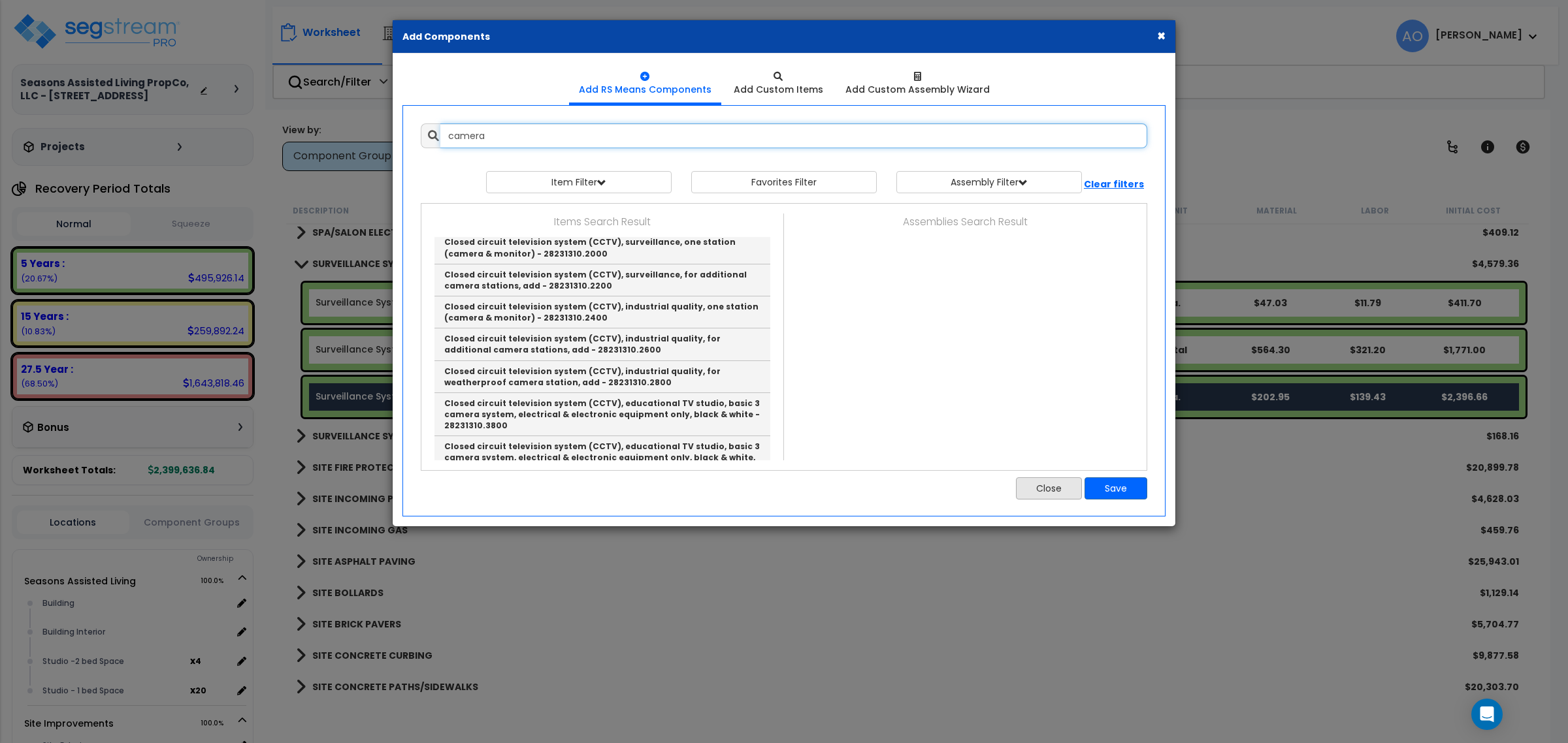
type input "camera"
click at [1048, 494] on button "Close" at bounding box center [1049, 488] width 66 height 22
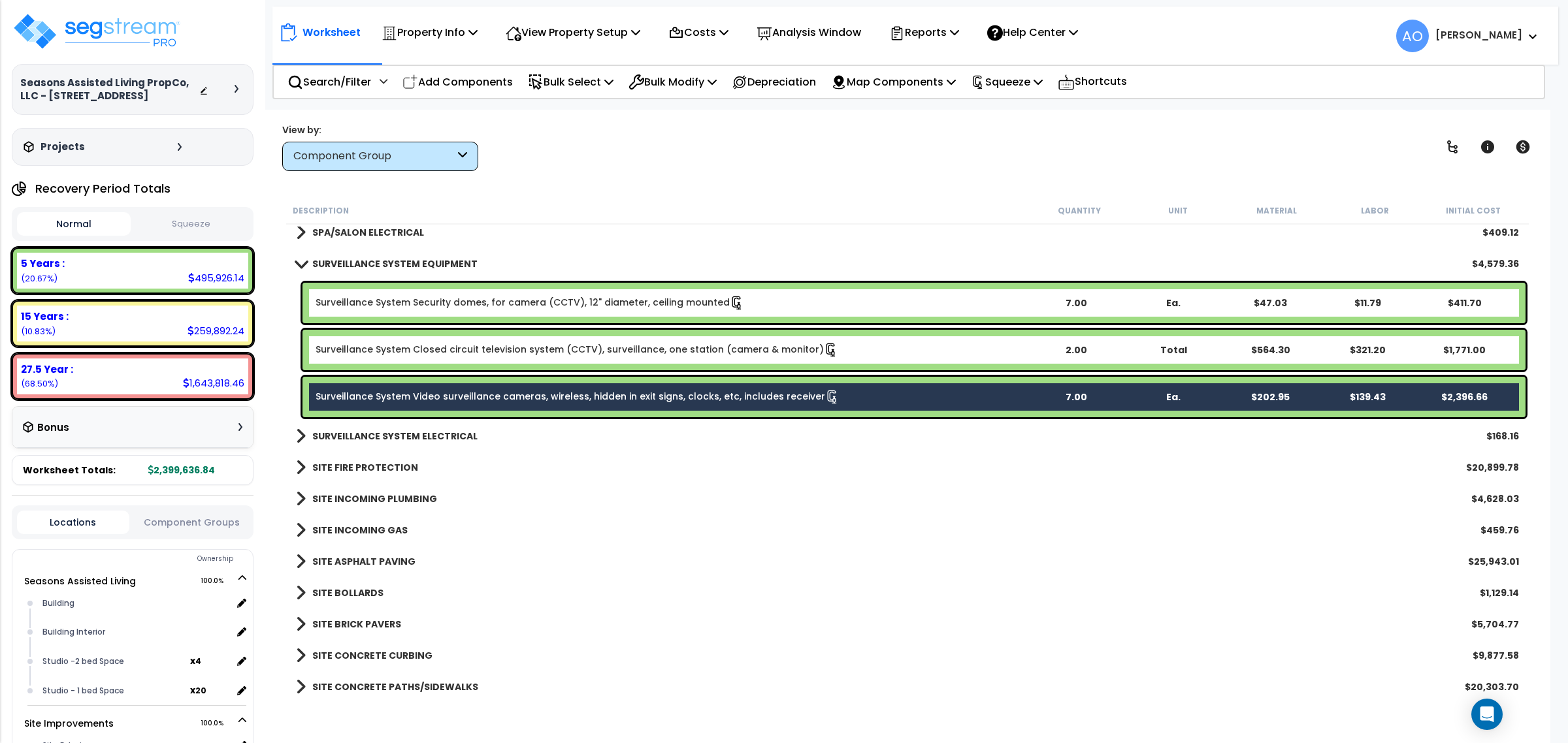
click at [1089, 397] on div "7.00" at bounding box center [1076, 397] width 96 height 13
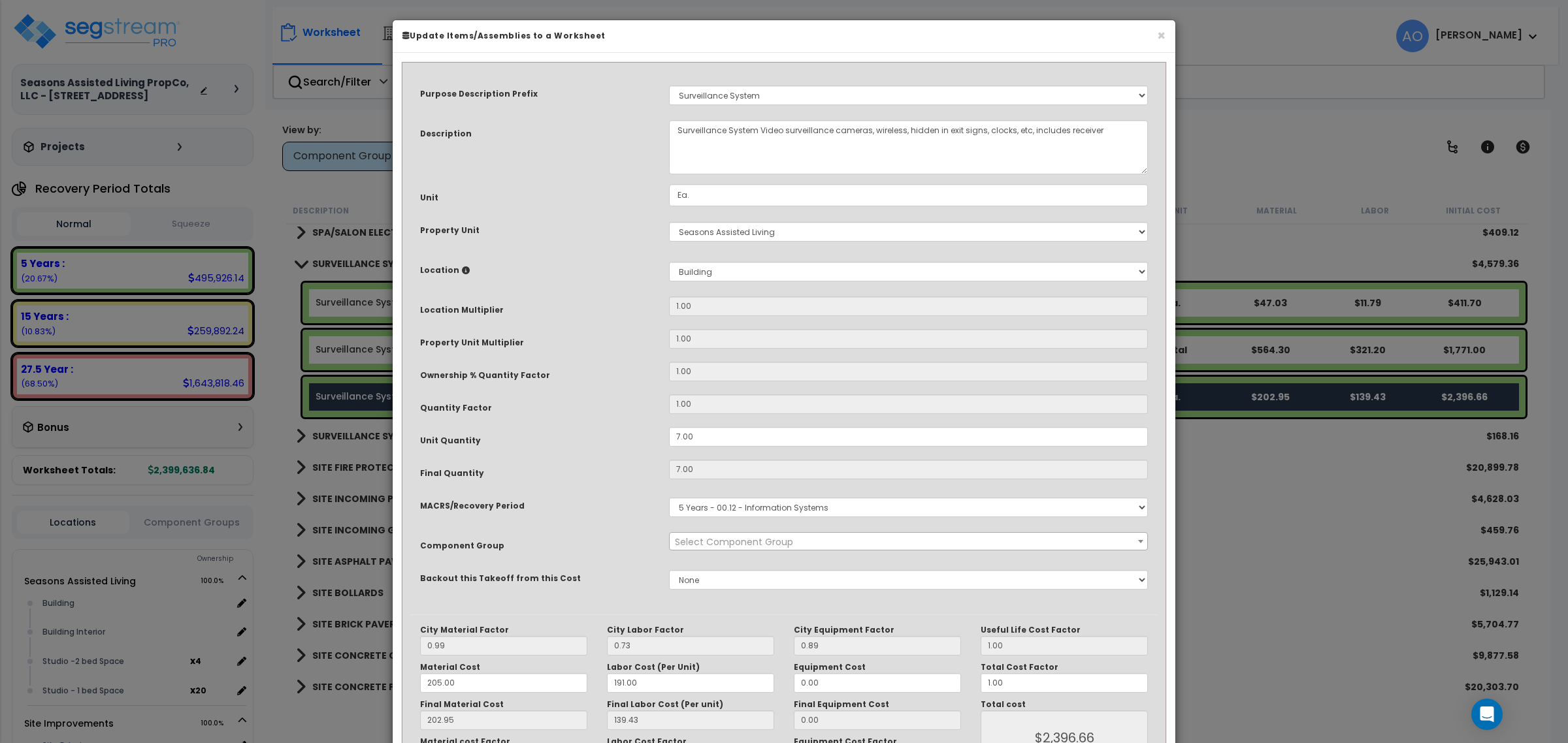
select select "46135"
drag, startPoint x: 710, startPoint y: 434, endPoint x: 661, endPoint y: 436, distance: 49.0
click at [661, 436] on div "7.00" at bounding box center [908, 437] width 499 height 20
type input "1"
type input "7"
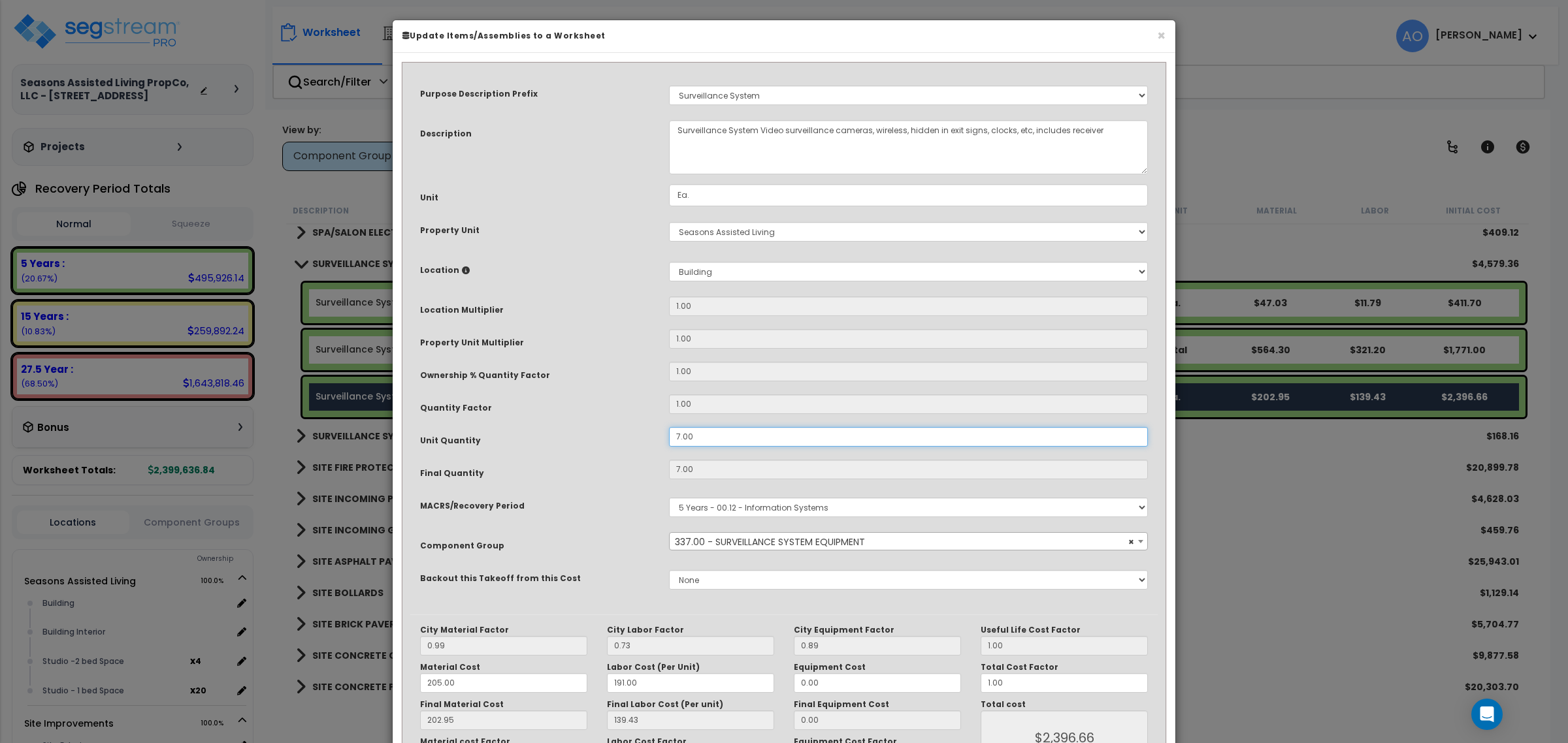
type input "$2,396.66"
type input "1"
type input "$342.38"
type input "14"
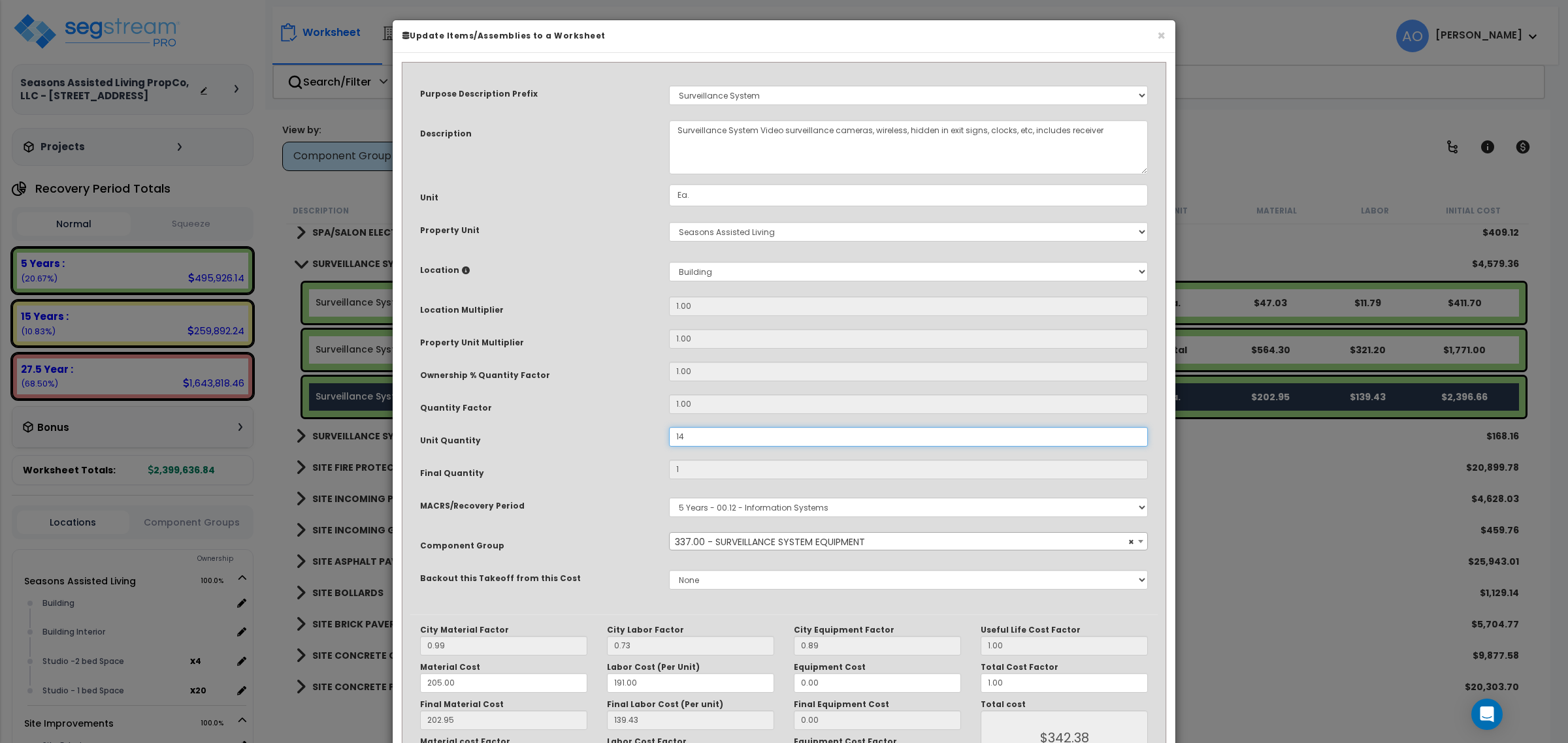
type input "$4,793.32"
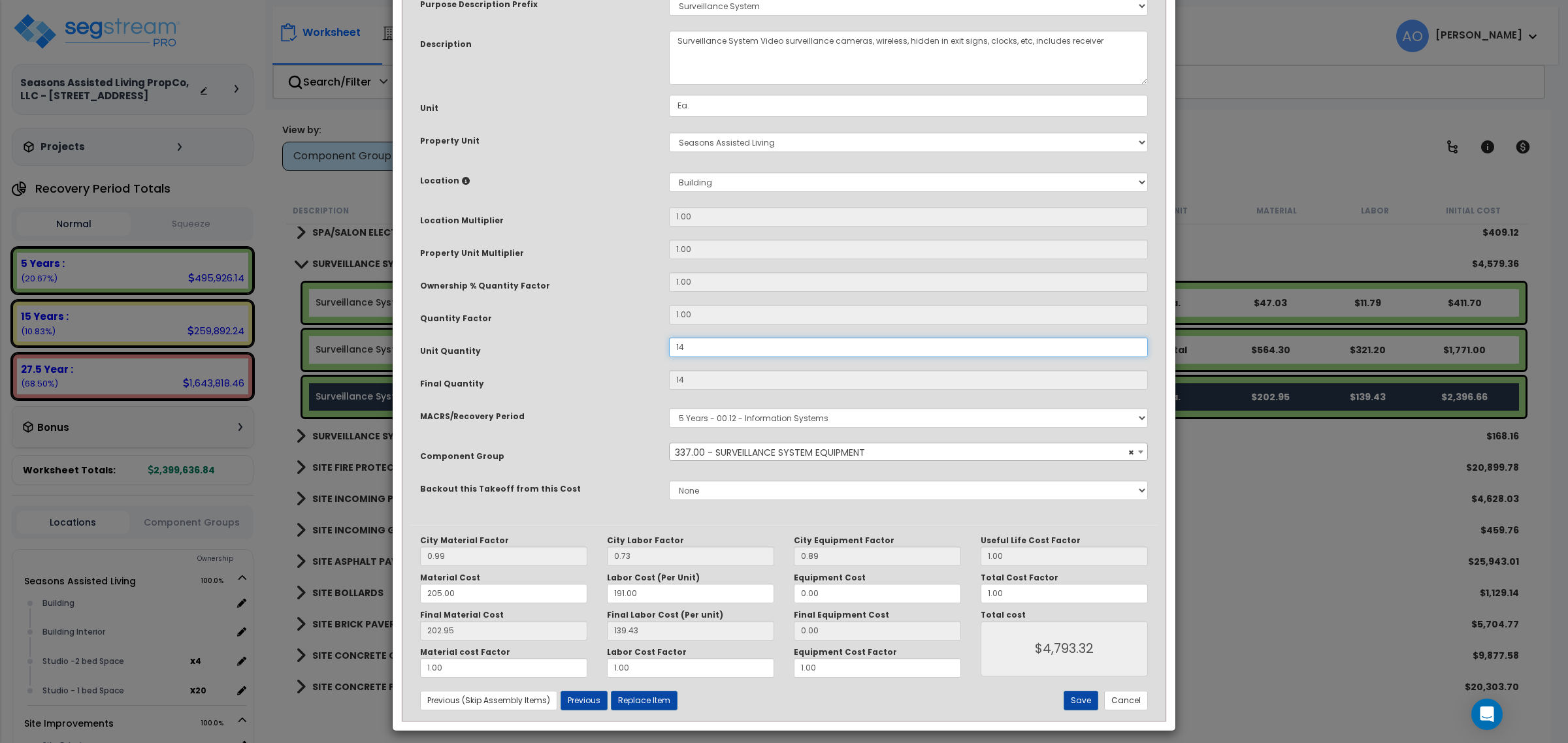
scroll to position [98, 0]
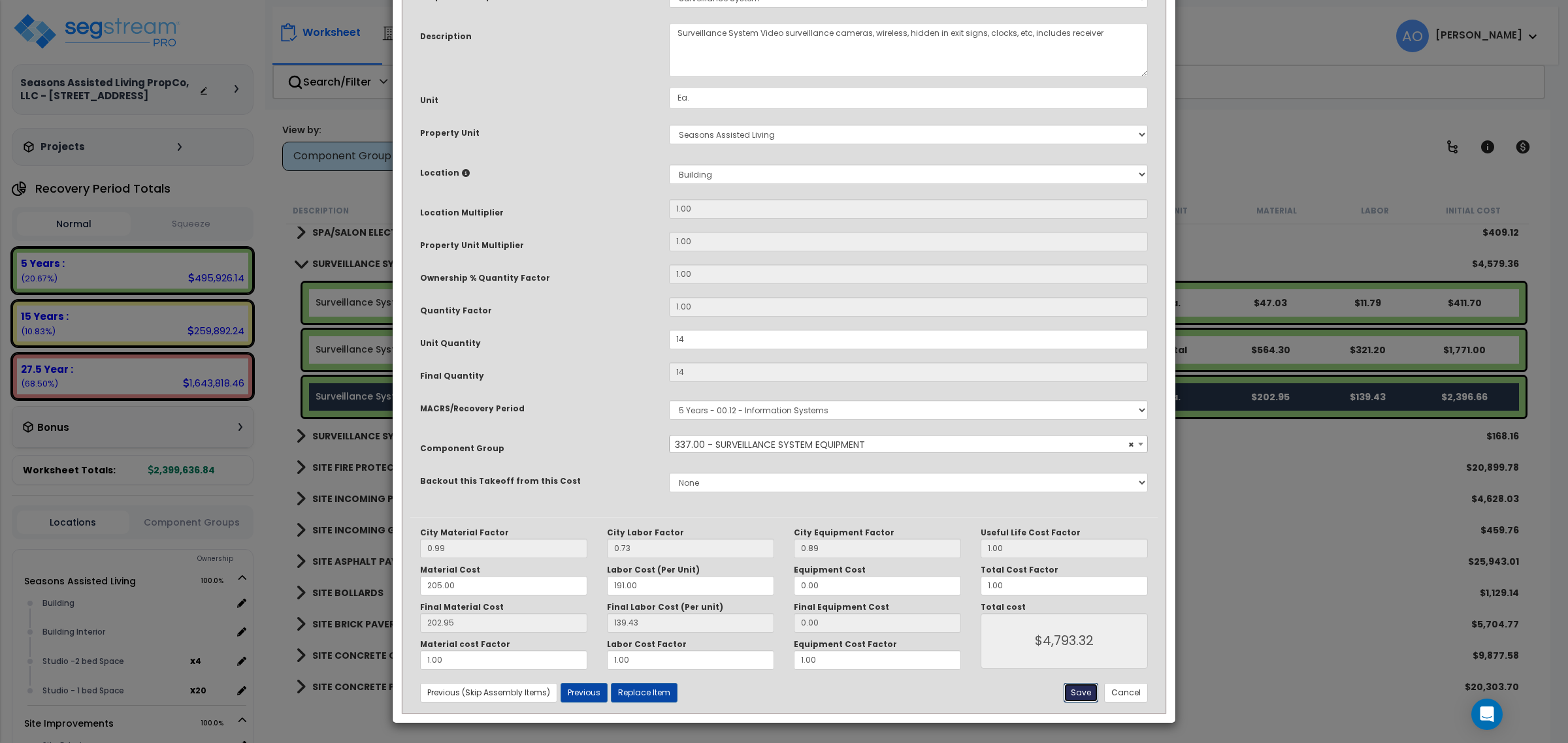
click at [1076, 691] on button "Save" at bounding box center [1081, 693] width 35 height 20
type input "14.00"
type input "4793.32"
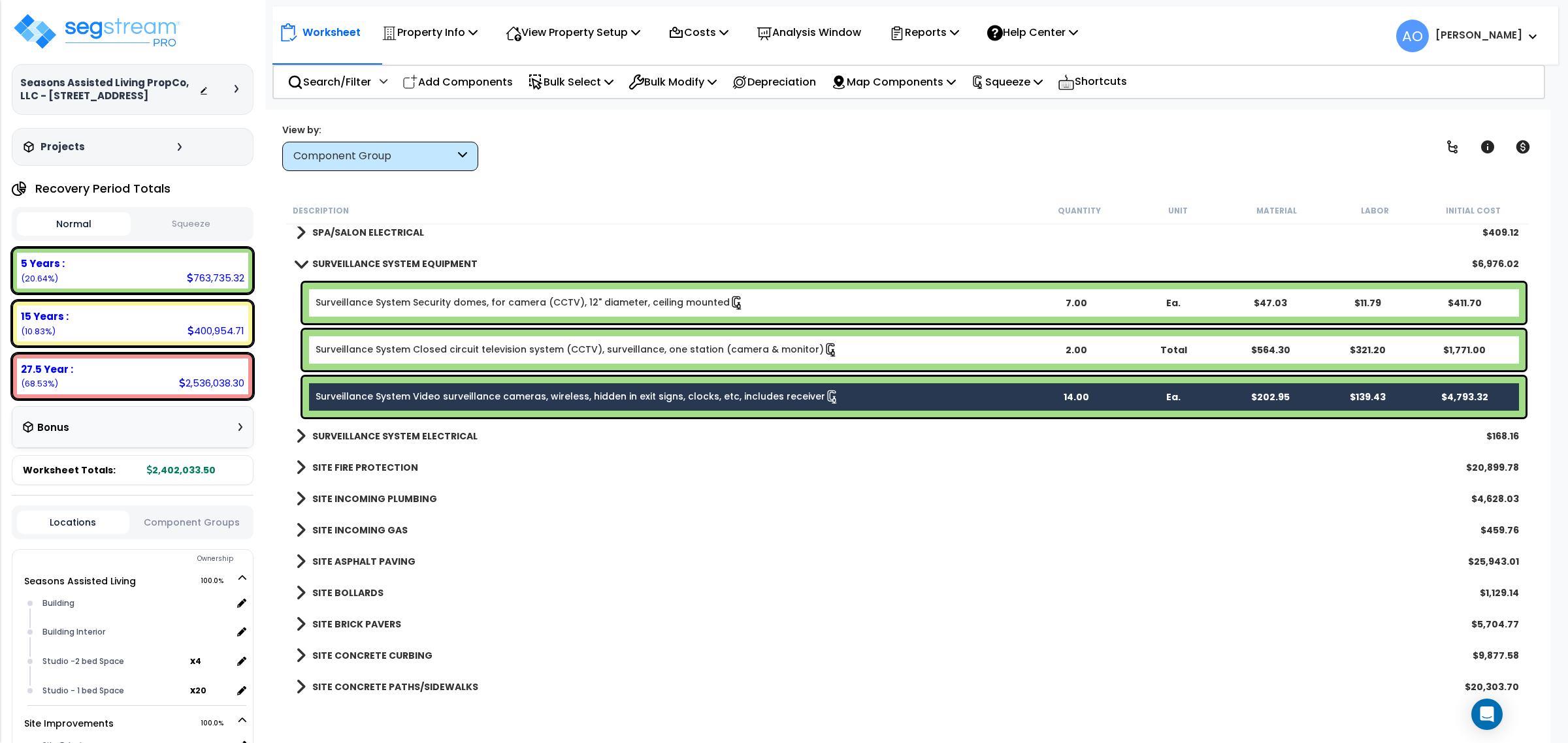
click at [651, 303] on link "Surveillance System Security domes, for camera (CCTV), 12" diameter, ceiling mo…" at bounding box center [529, 303] width 429 height 14
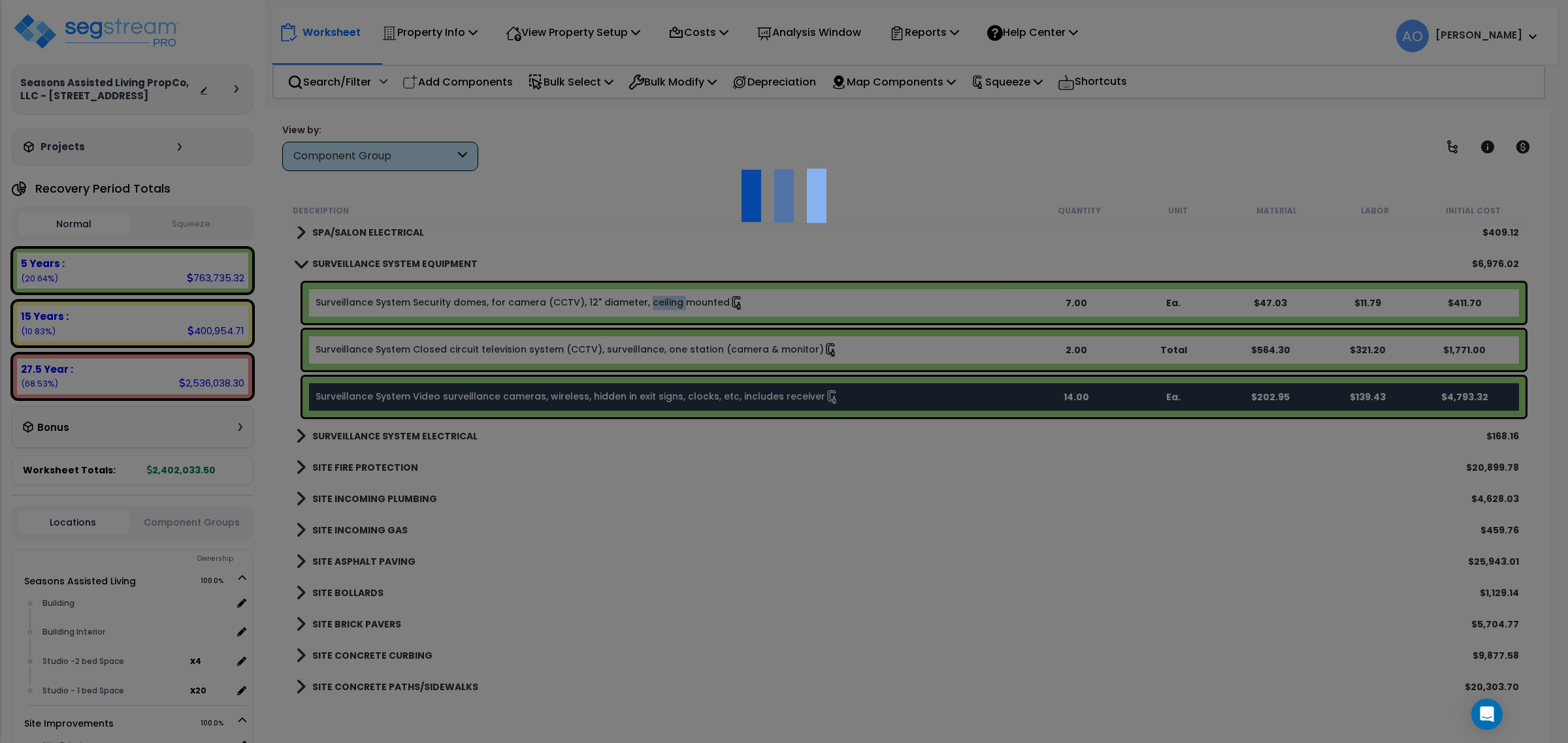
scroll to position [0, 0]
select select "46135"
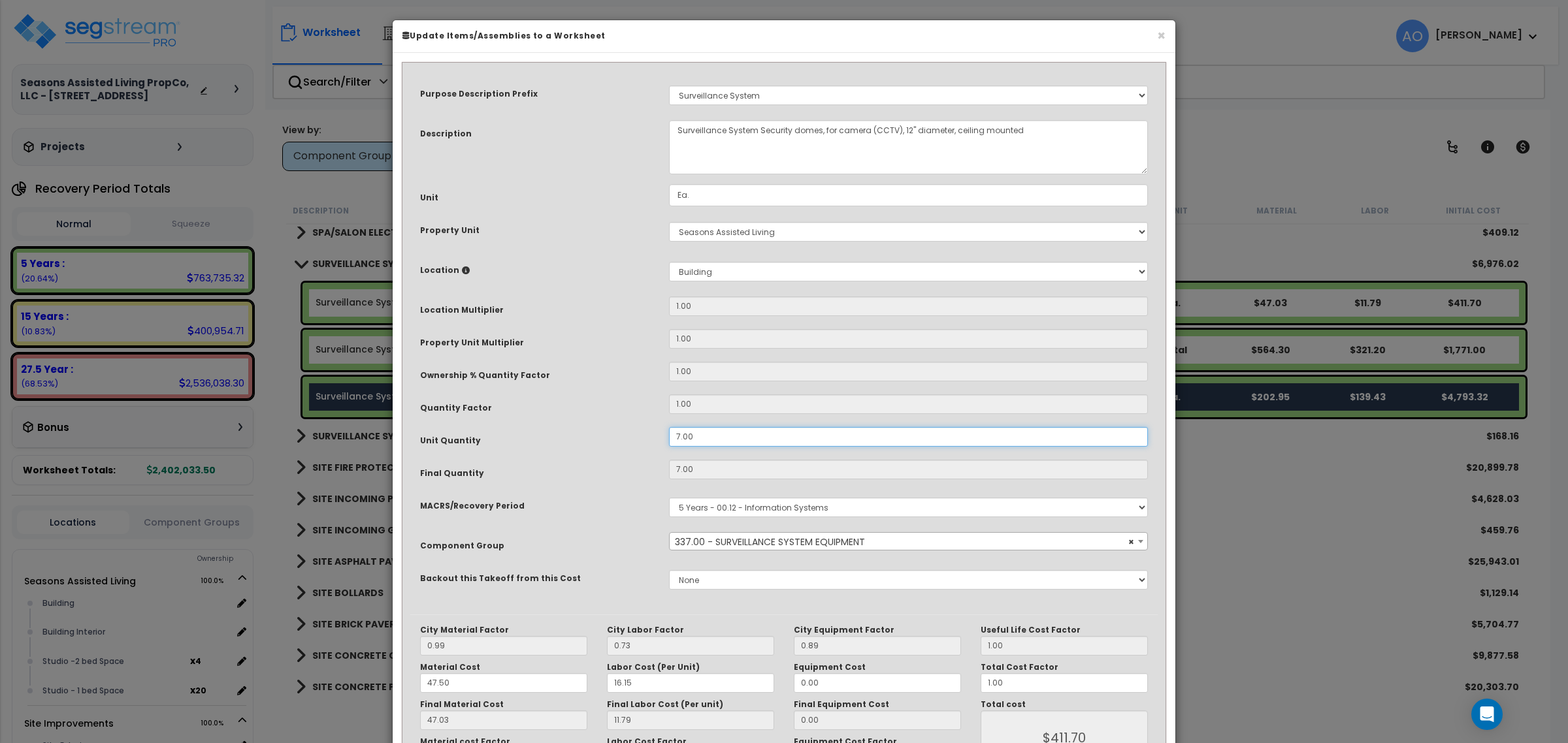
drag, startPoint x: 701, startPoint y: 432, endPoint x: 624, endPoint y: 435, distance: 77.1
click at [624, 435] on div "Unit Quantity 7.00" at bounding box center [784, 438] width 747 height 23
type input "1"
type input "47.02"
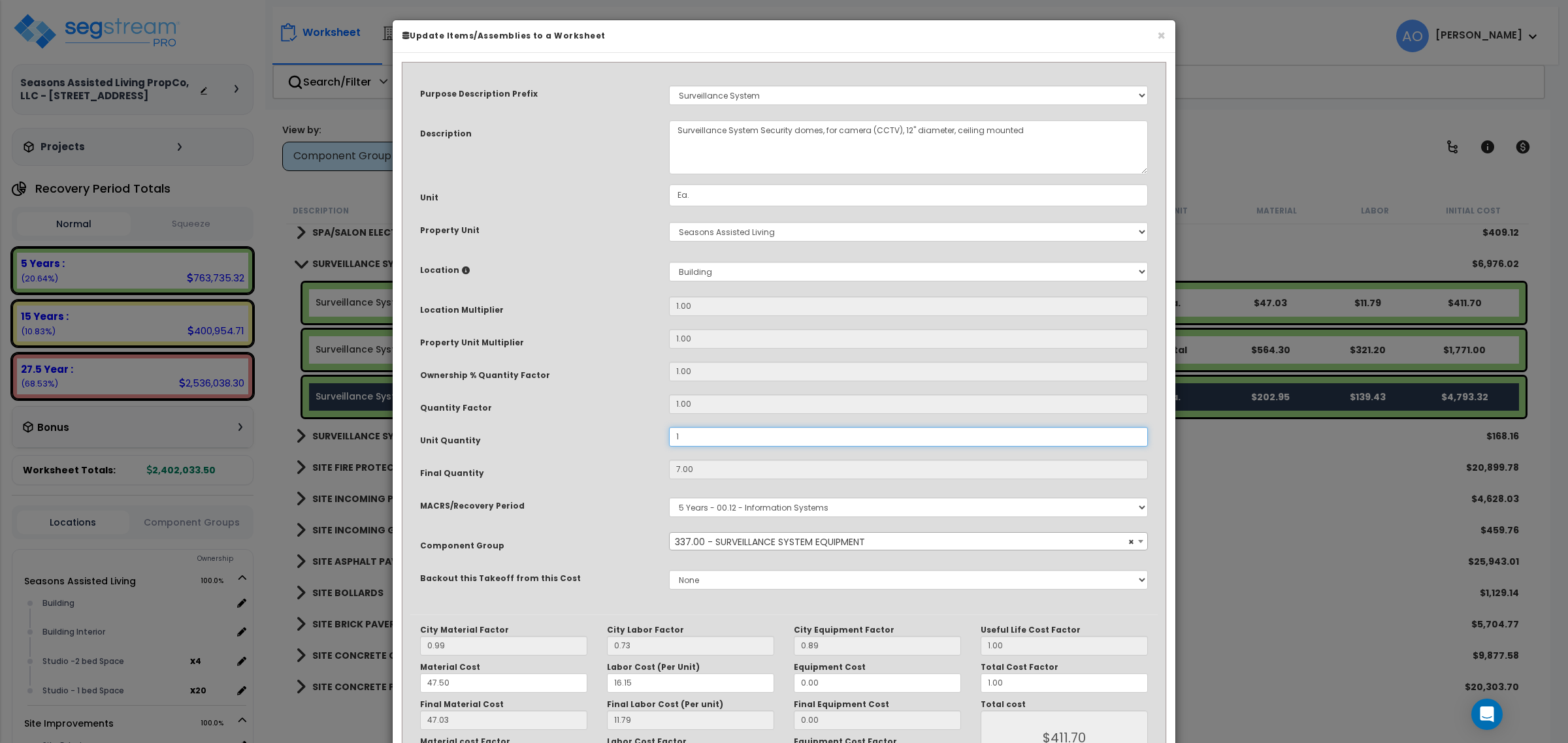
type input "$58.81"
type input "14"
type input "$823.34"
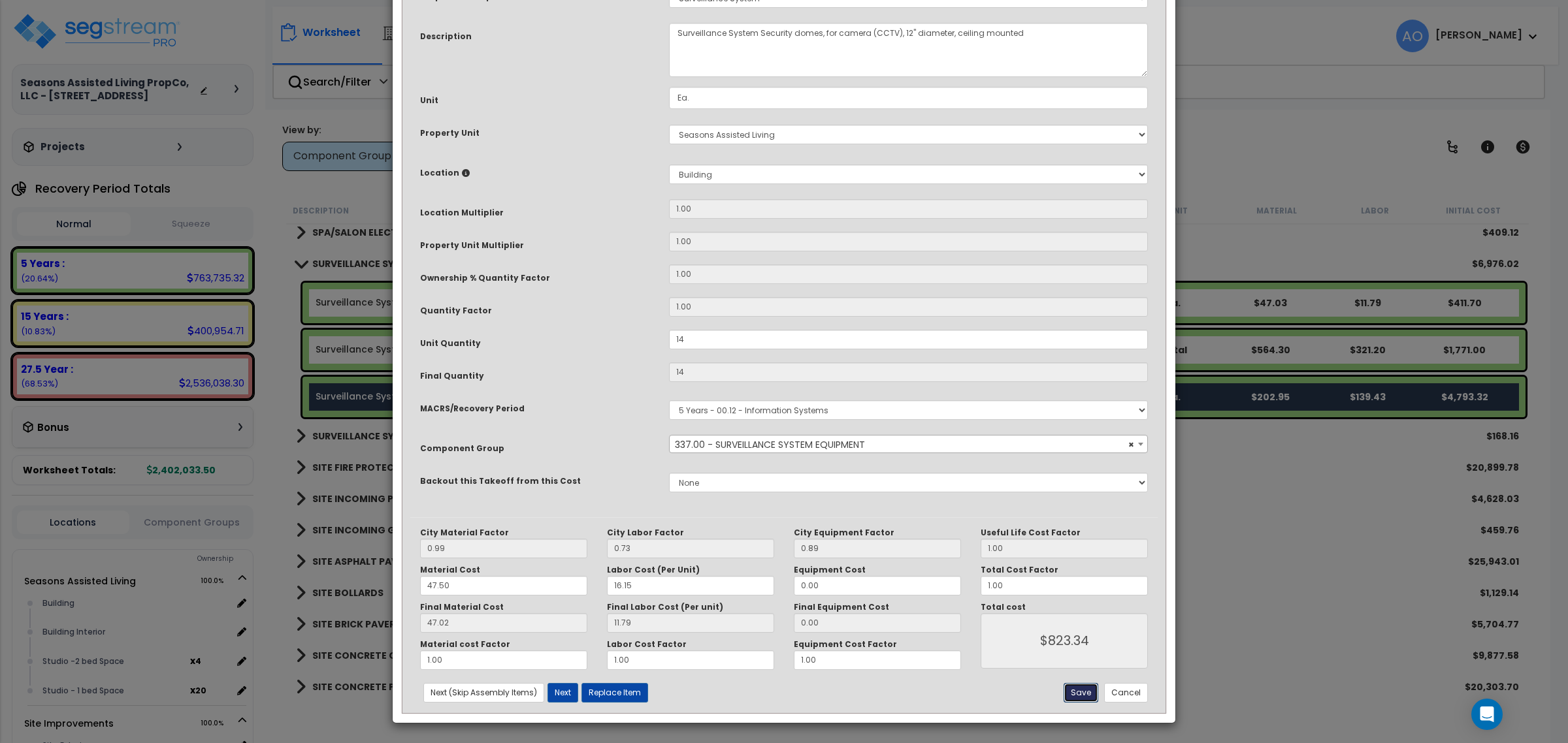
click at [1078, 696] on button "Save" at bounding box center [1081, 693] width 35 height 20
type input "14.00"
type input "823.34"
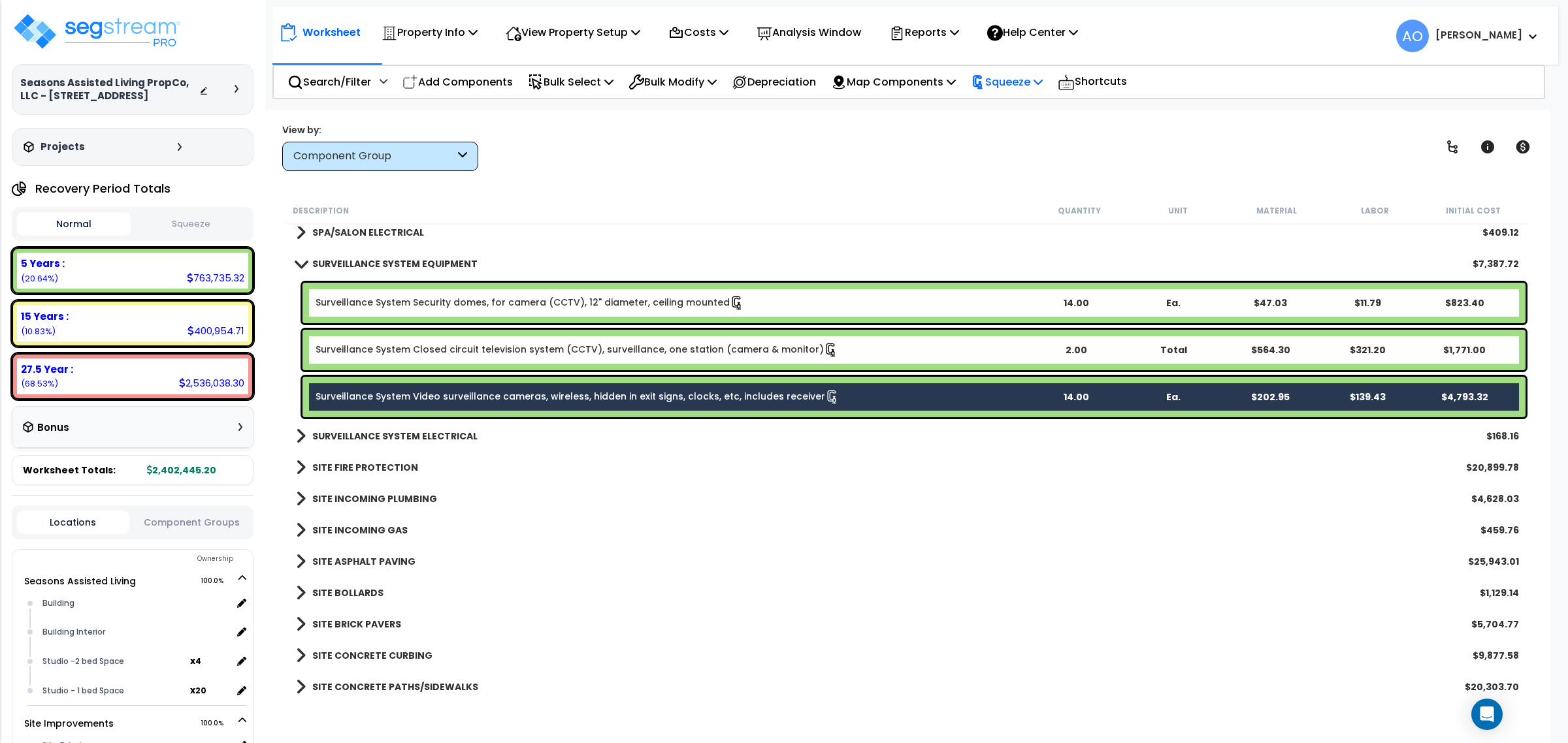
click at [985, 81] on icon at bounding box center [978, 82] width 14 height 14
click at [1018, 111] on link "Re-squeeze" at bounding box center [1029, 113] width 130 height 30
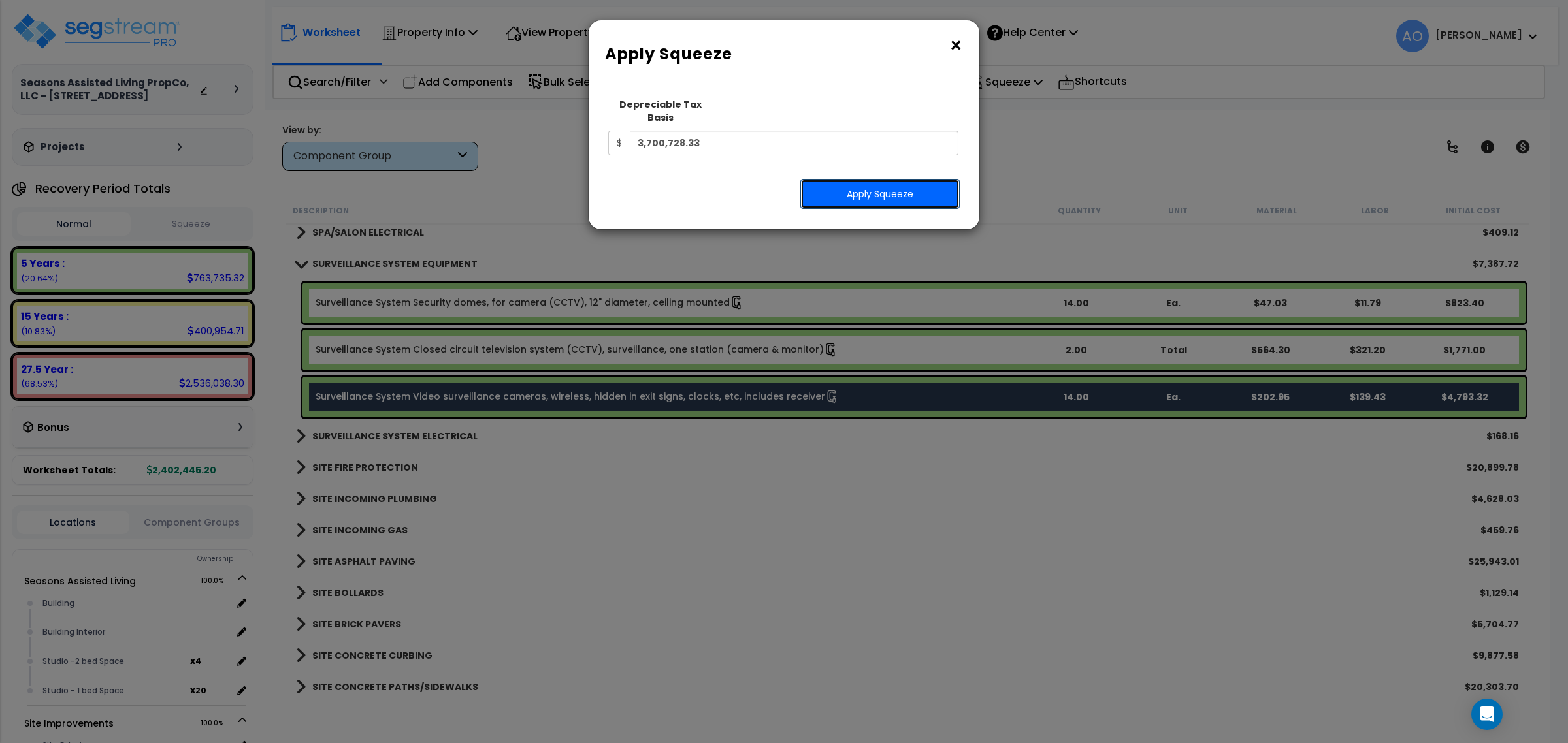
click at [889, 179] on button "Apply Squeeze" at bounding box center [880, 194] width 160 height 30
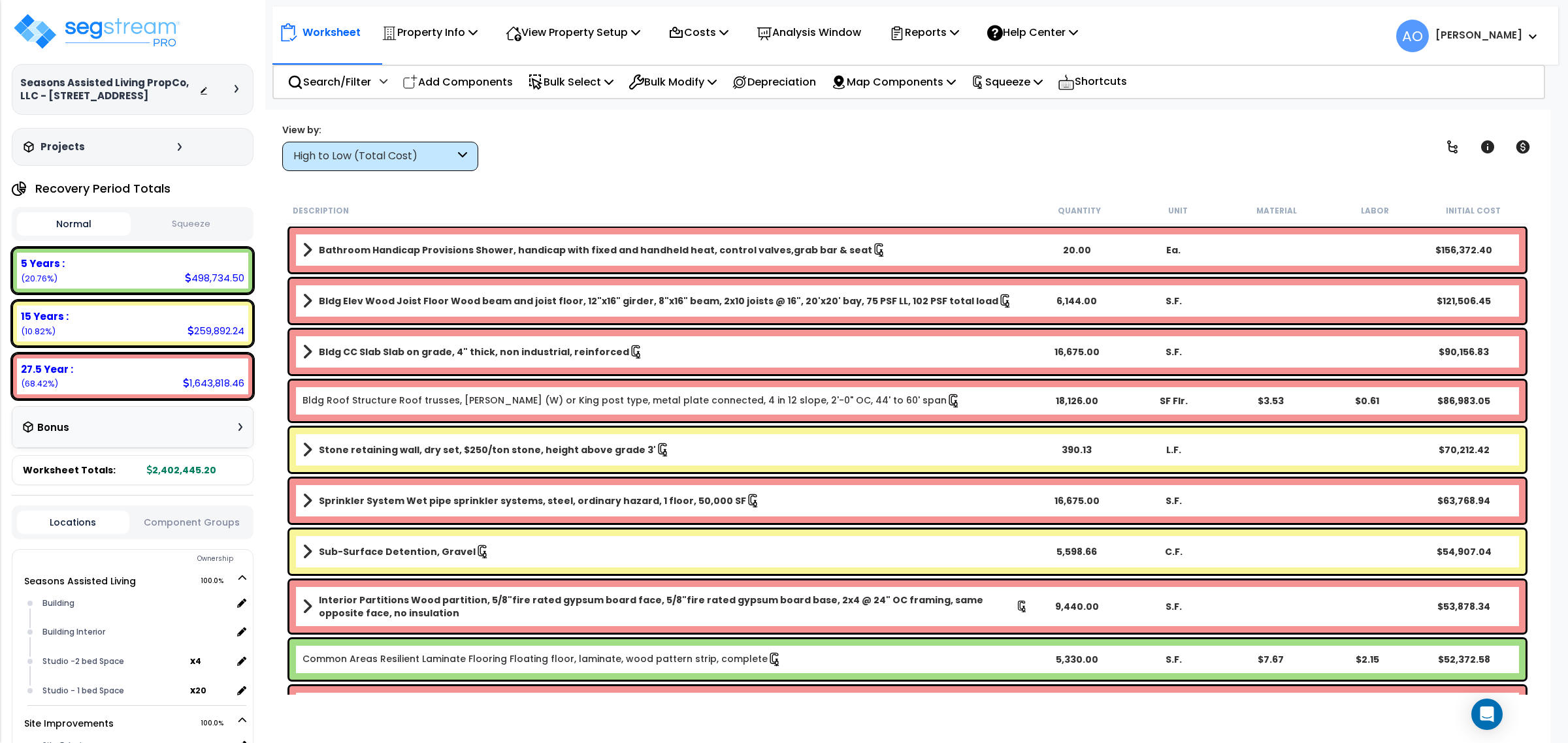
click at [185, 225] on button "Squeeze" at bounding box center [191, 224] width 114 height 23
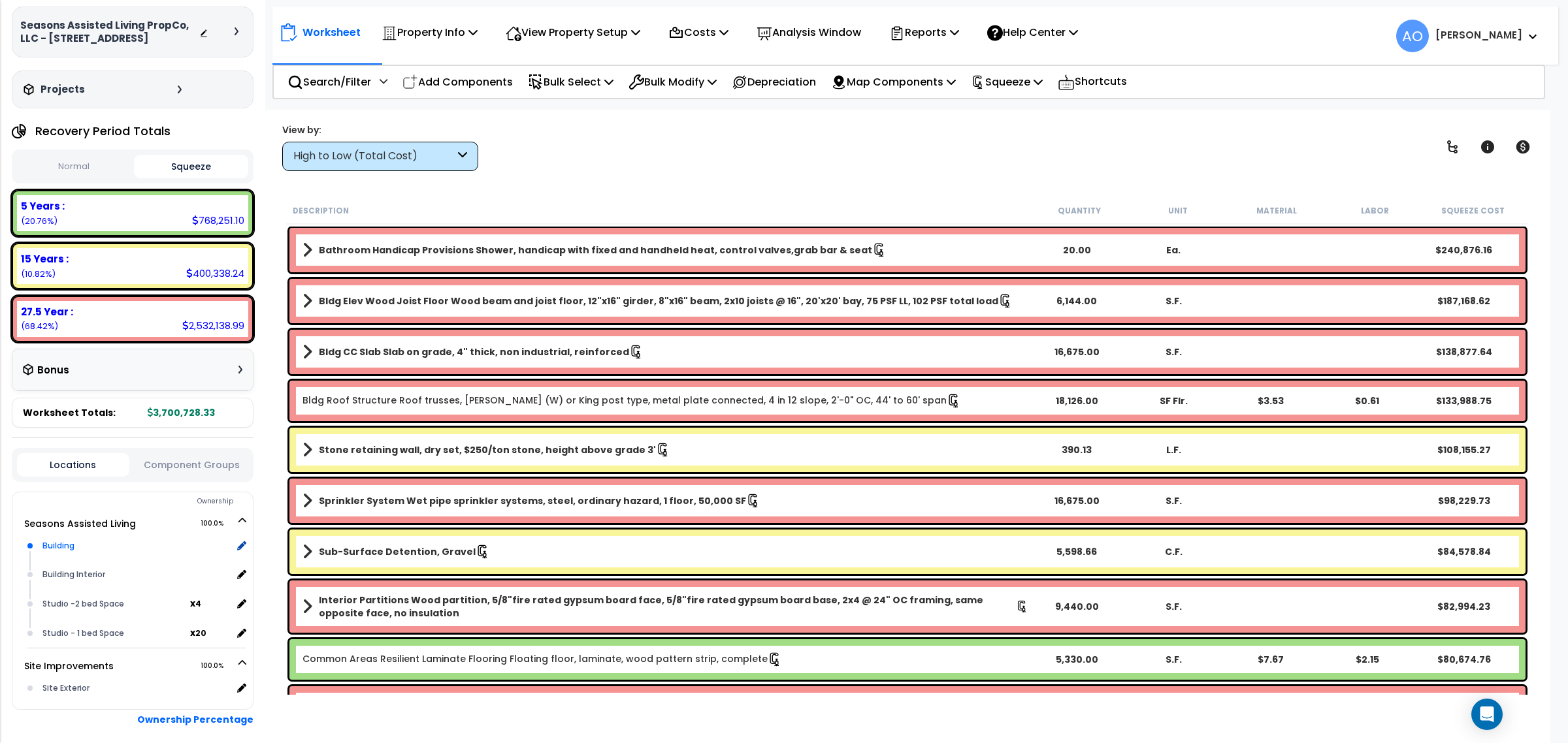
scroll to position [115, 0]
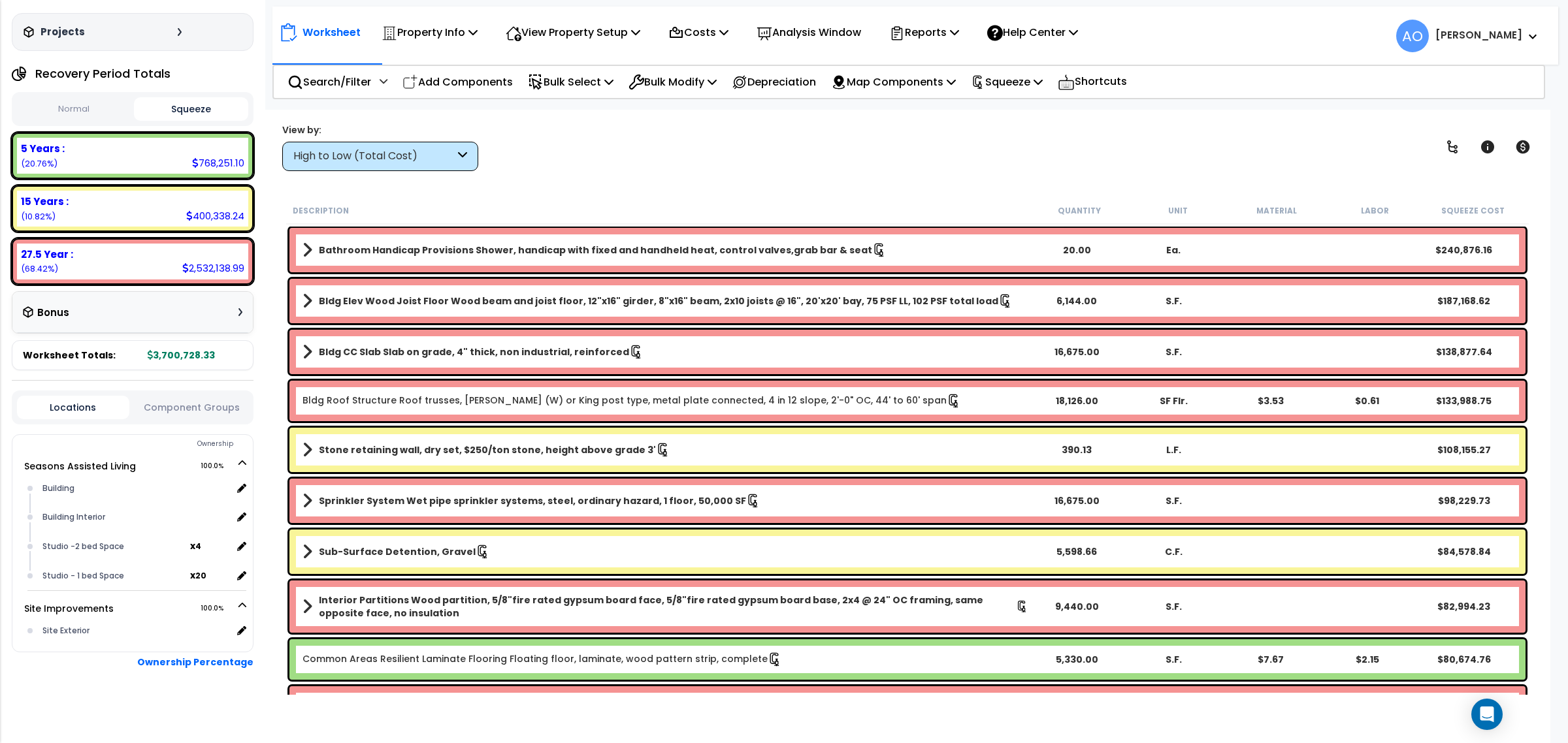
click at [402, 151] on div "High to Low (Total Cost)" at bounding box center [374, 157] width 161 height 15
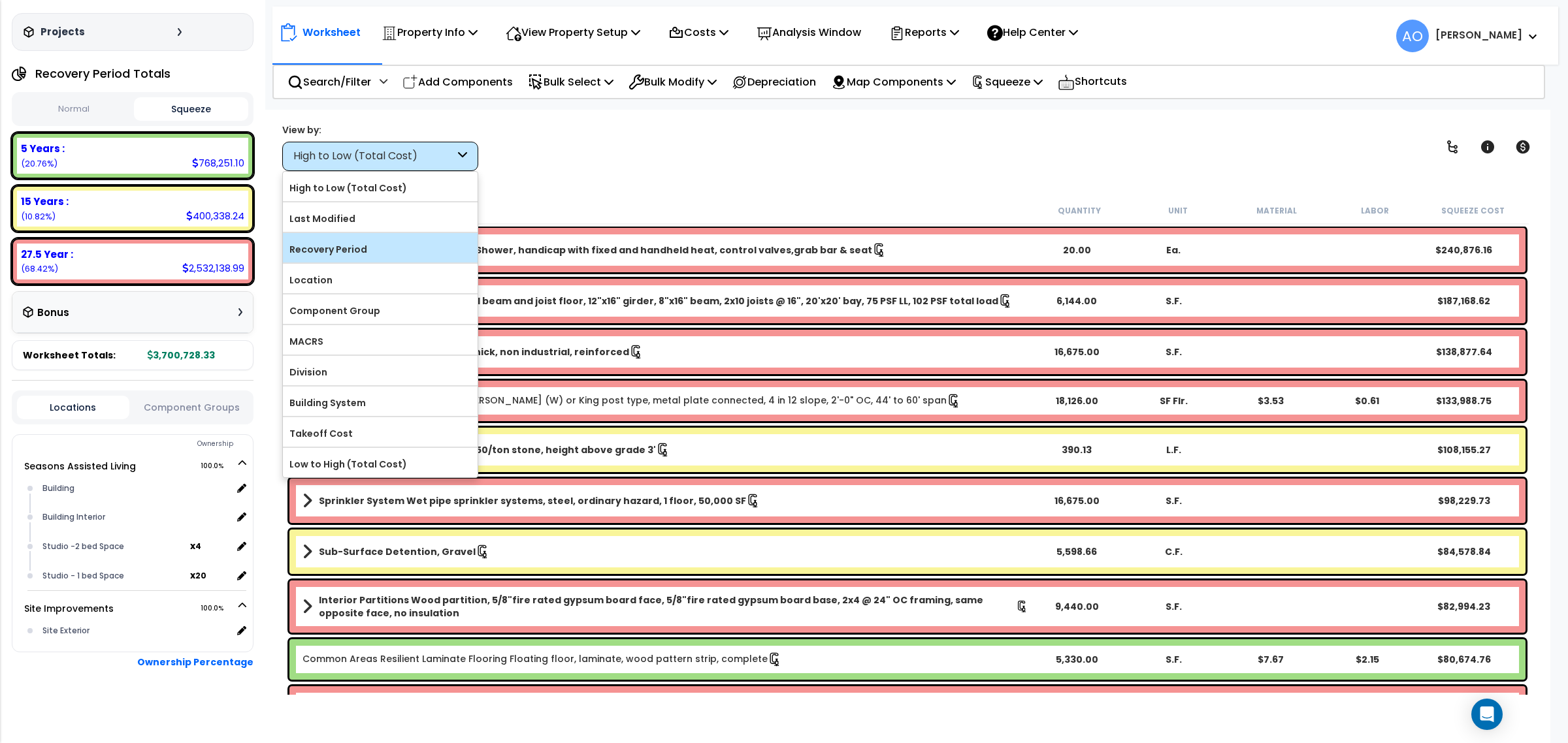
click at [347, 251] on label "Recovery Period" at bounding box center [380, 249] width 195 height 20
click at [0, 0] on input "Recovery Period" at bounding box center [0, 0] width 0 height 0
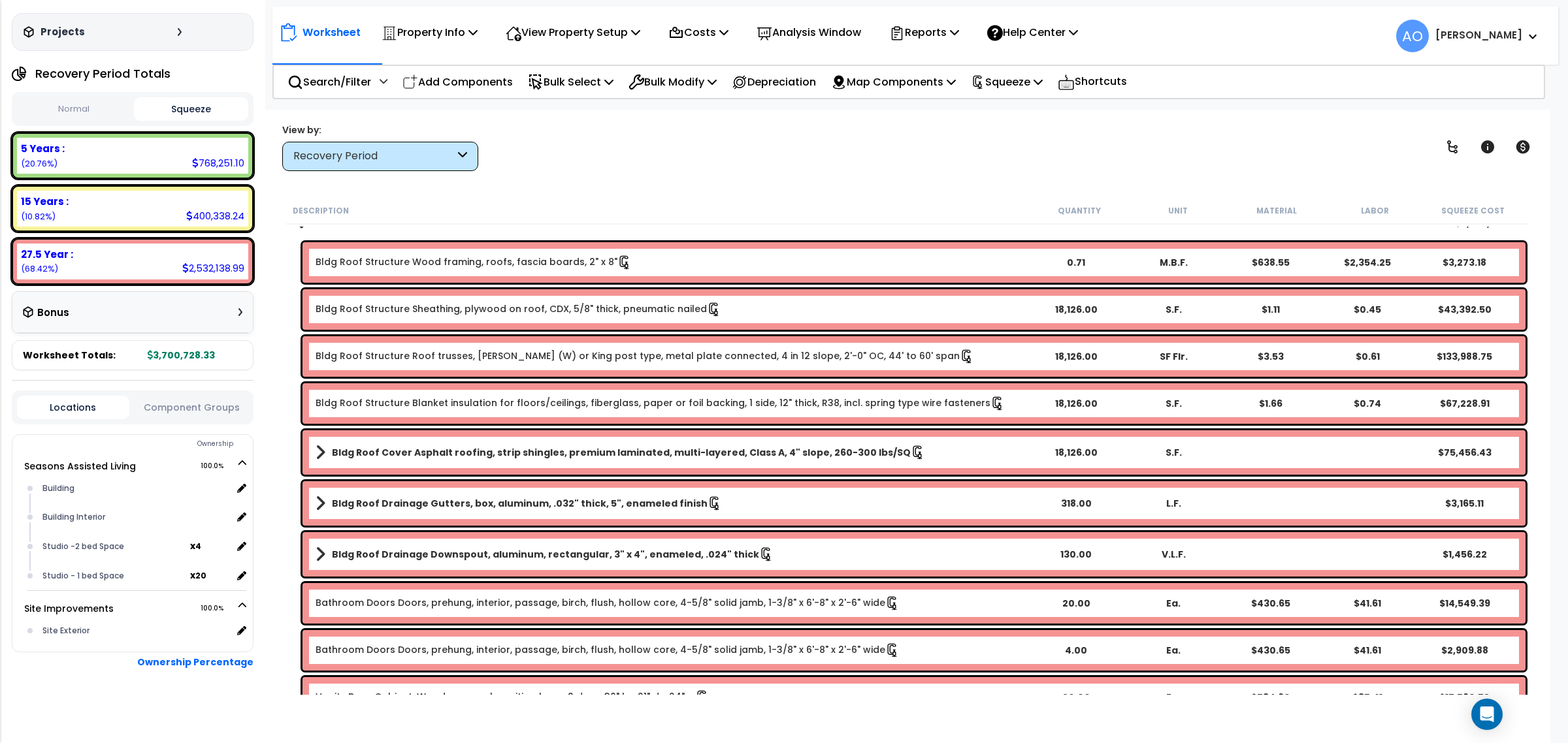
scroll to position [0, 0]
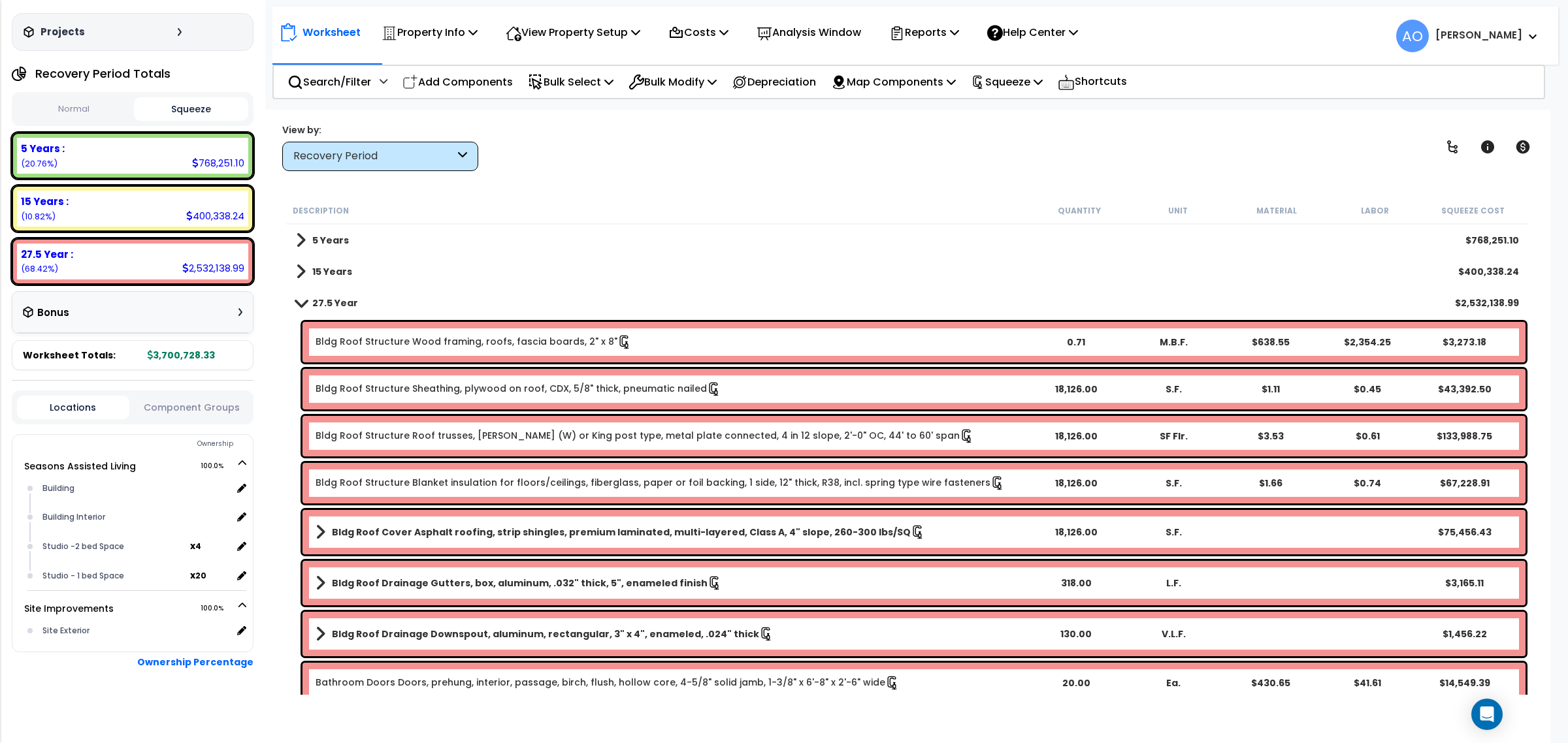
click at [334, 297] on b "27.5 Year" at bounding box center [335, 303] width 46 height 13
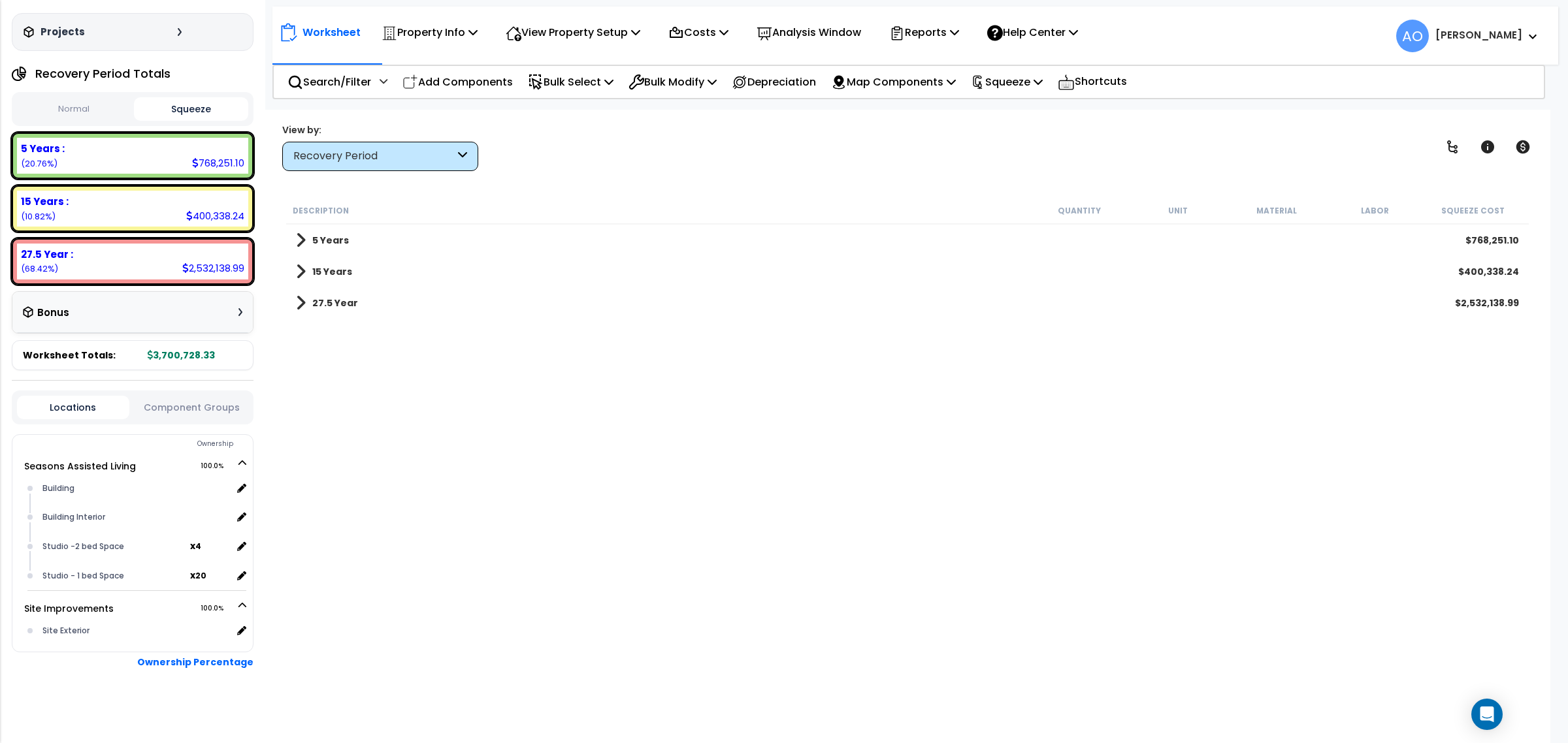
click at [334, 273] on b "15 Years" at bounding box center [332, 271] width 40 height 13
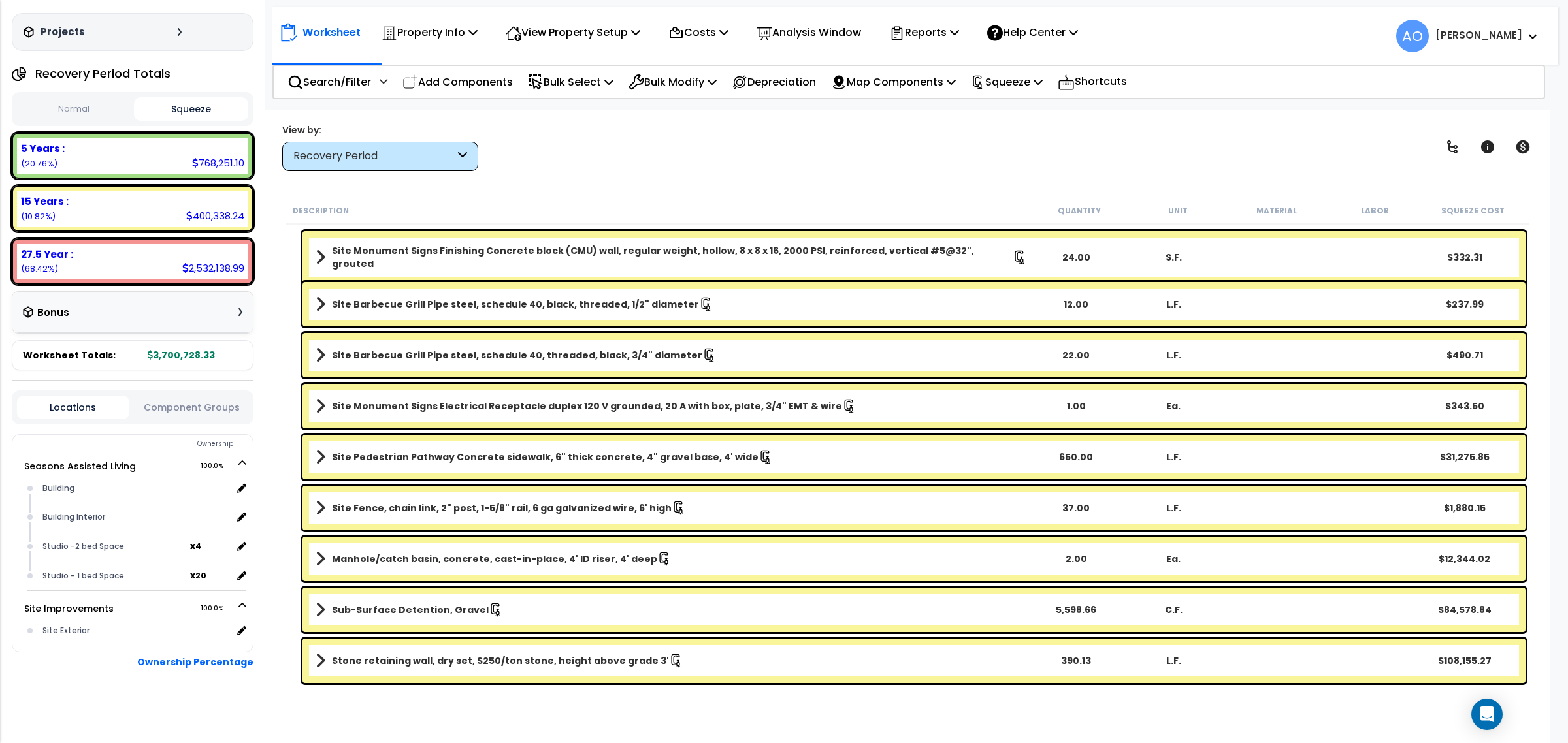
scroll to position [1140, 0]
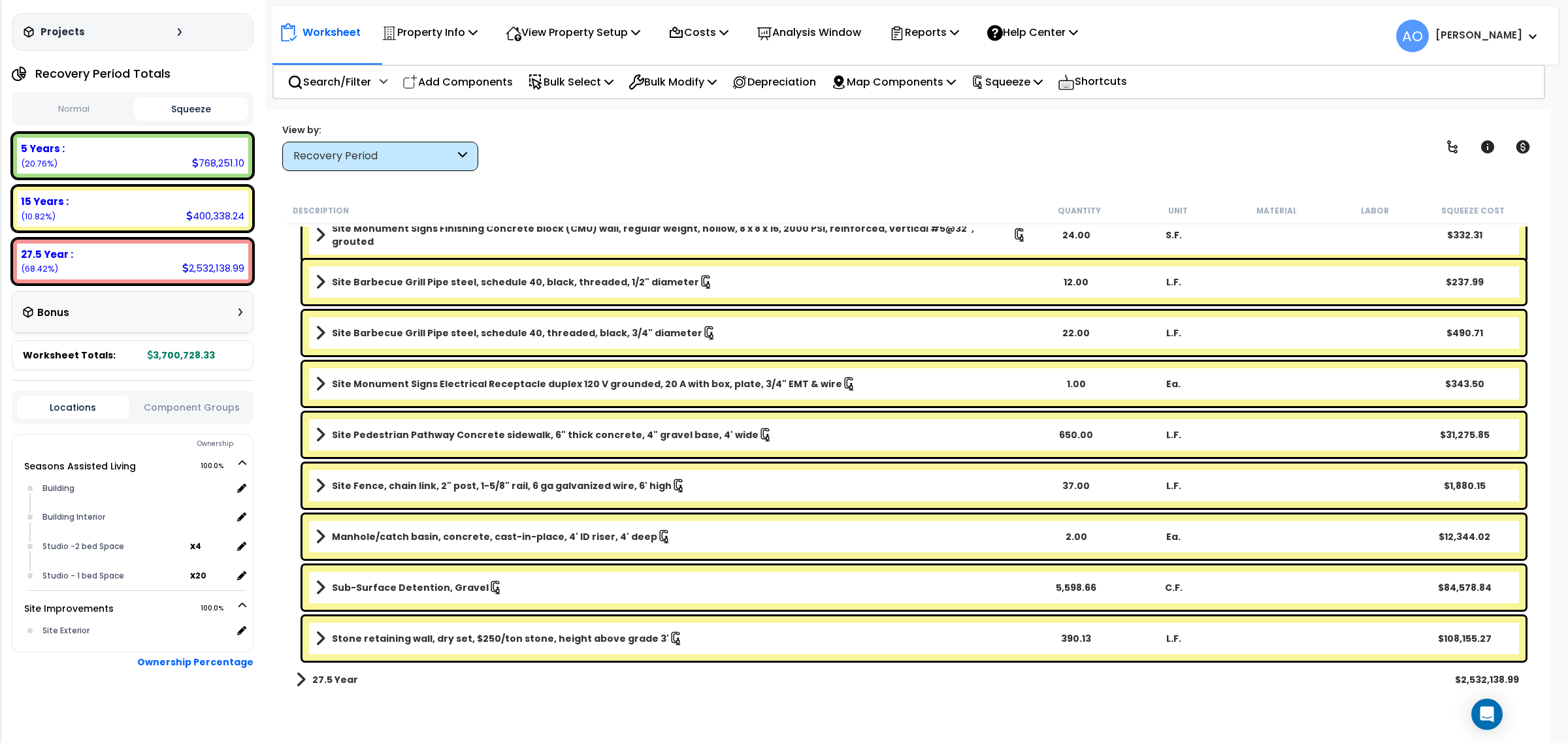
click at [479, 638] on b "Stone retaining wall, dry set, $250/ton stone, height above grade 3'" at bounding box center [501, 638] width 337 height 13
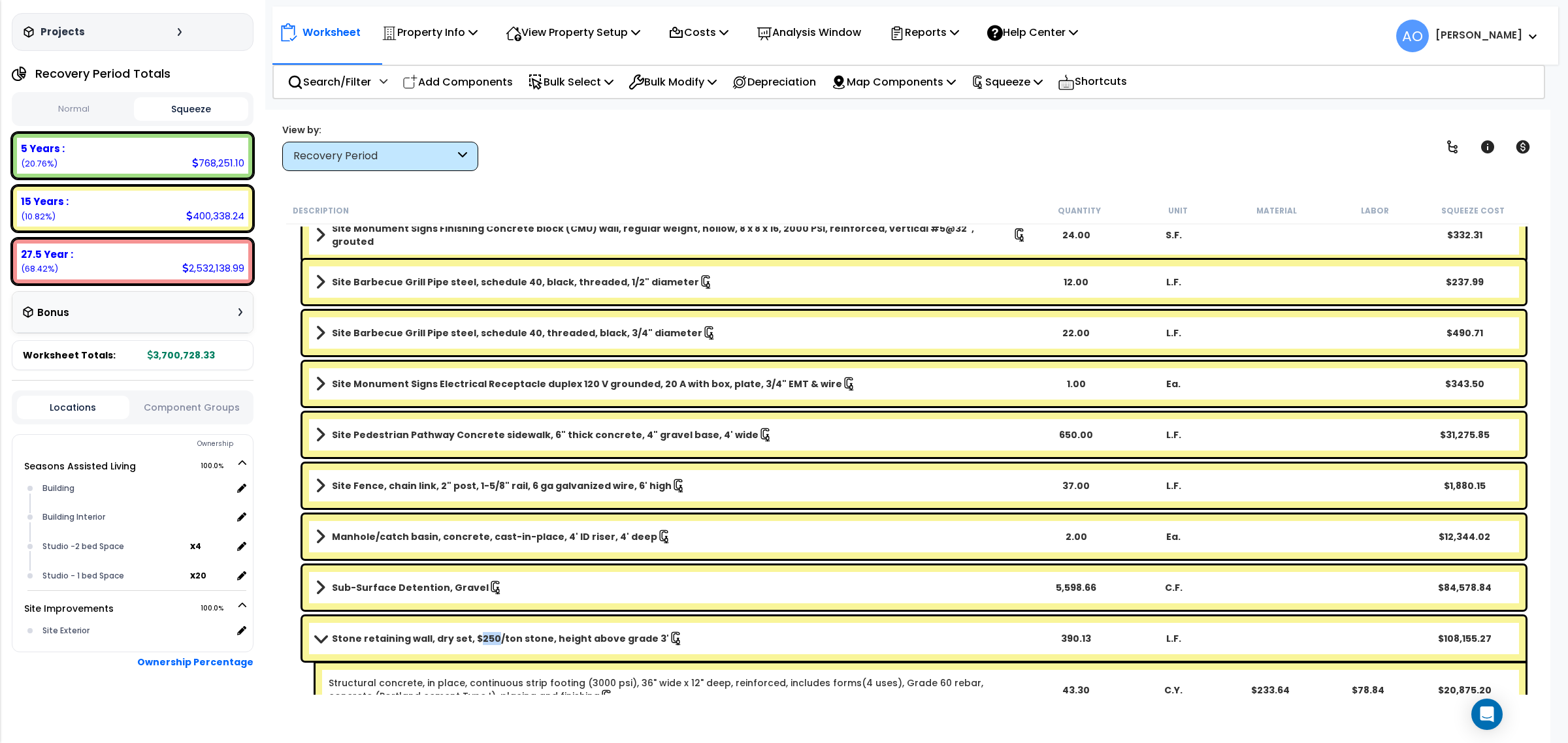
click at [479, 638] on b "Stone retaining wall, dry set, $250/ton stone, height above grade 3'" at bounding box center [501, 638] width 337 height 13
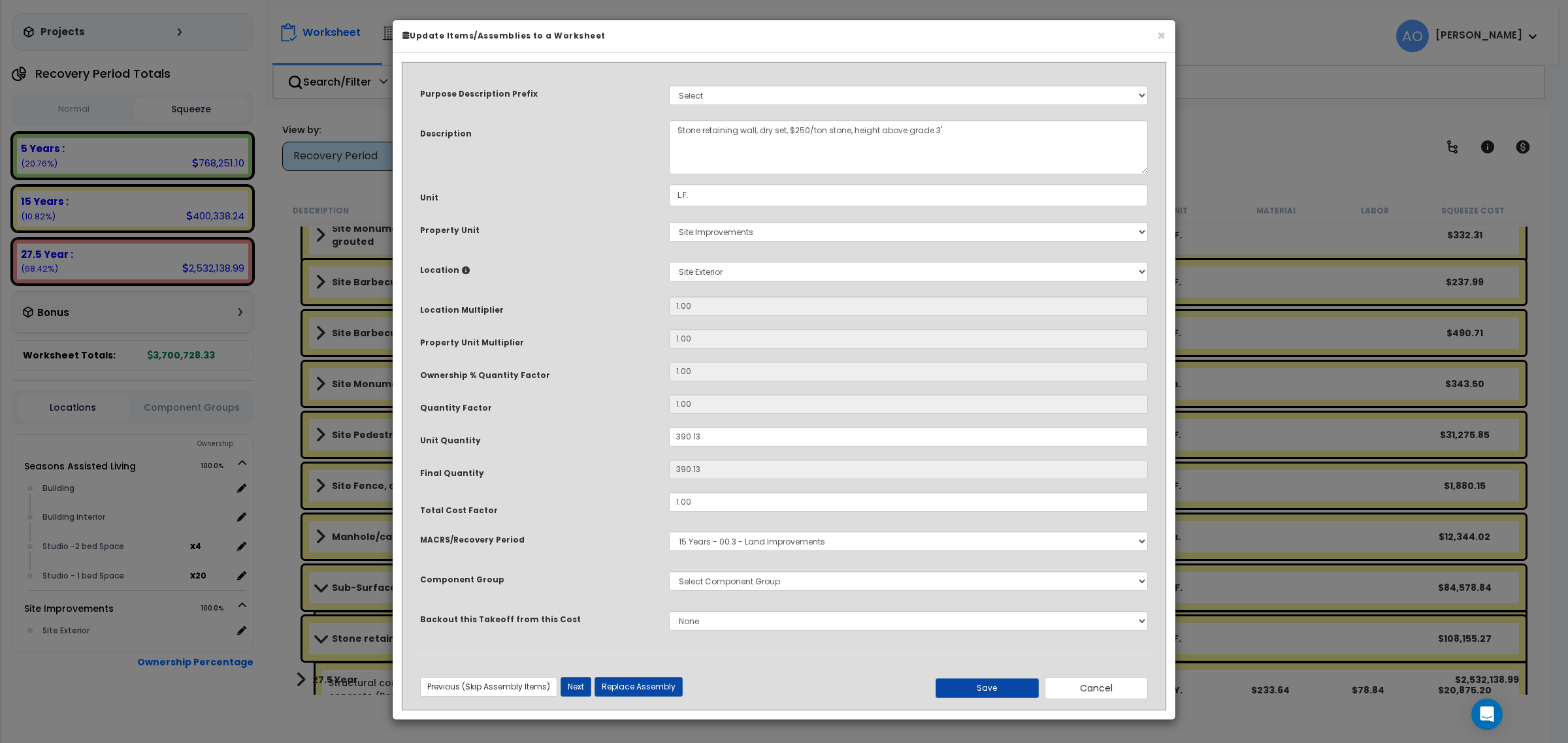
select select "45833"
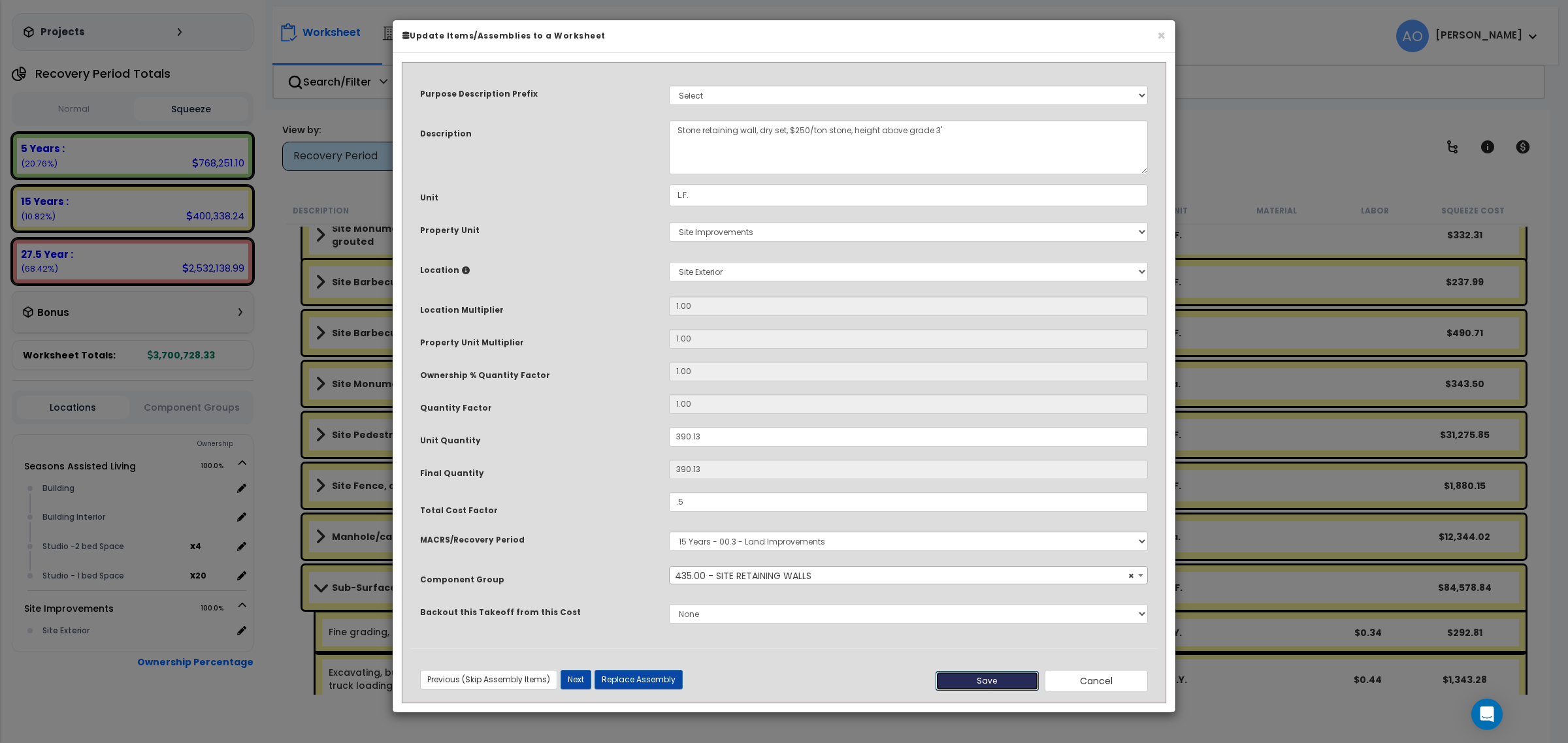
click at [999, 679] on button "Save" at bounding box center [987, 681] width 103 height 20
type input "0.50"
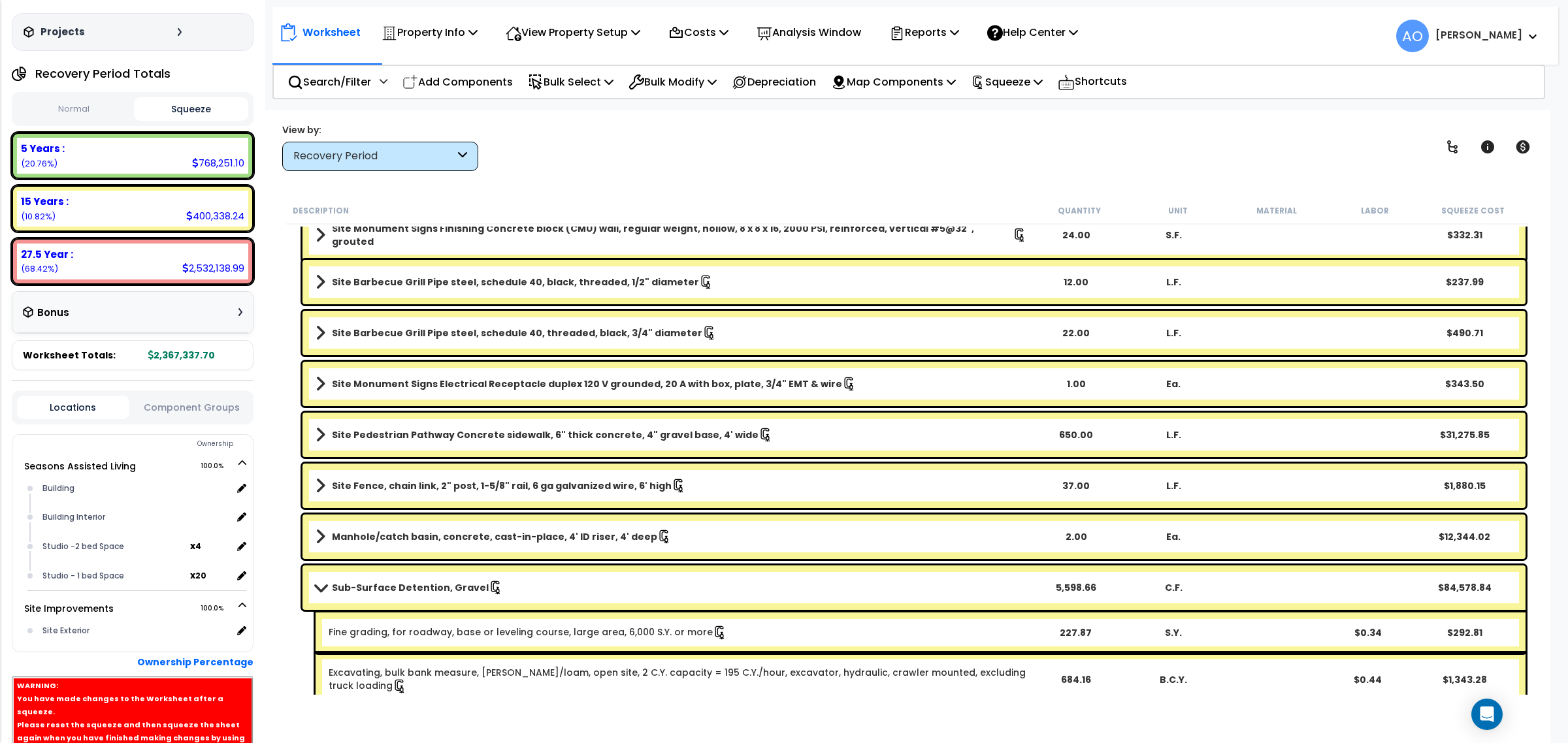
click at [374, 583] on b "Sub-Surface Detention, Gravel" at bounding box center [410, 587] width 157 height 13
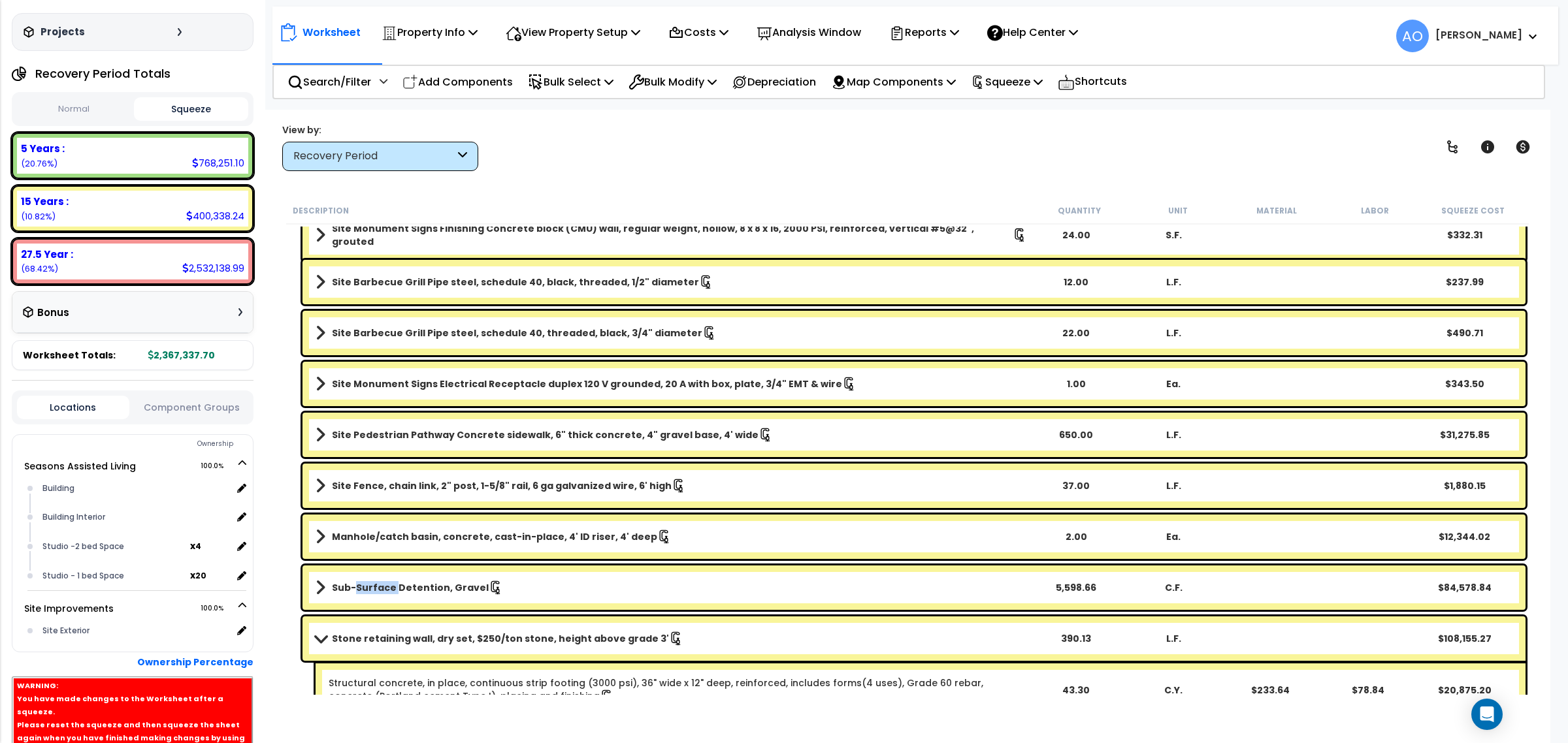
click at [374, 583] on b "Sub-Surface Detention, Gravel" at bounding box center [410, 587] width 157 height 13
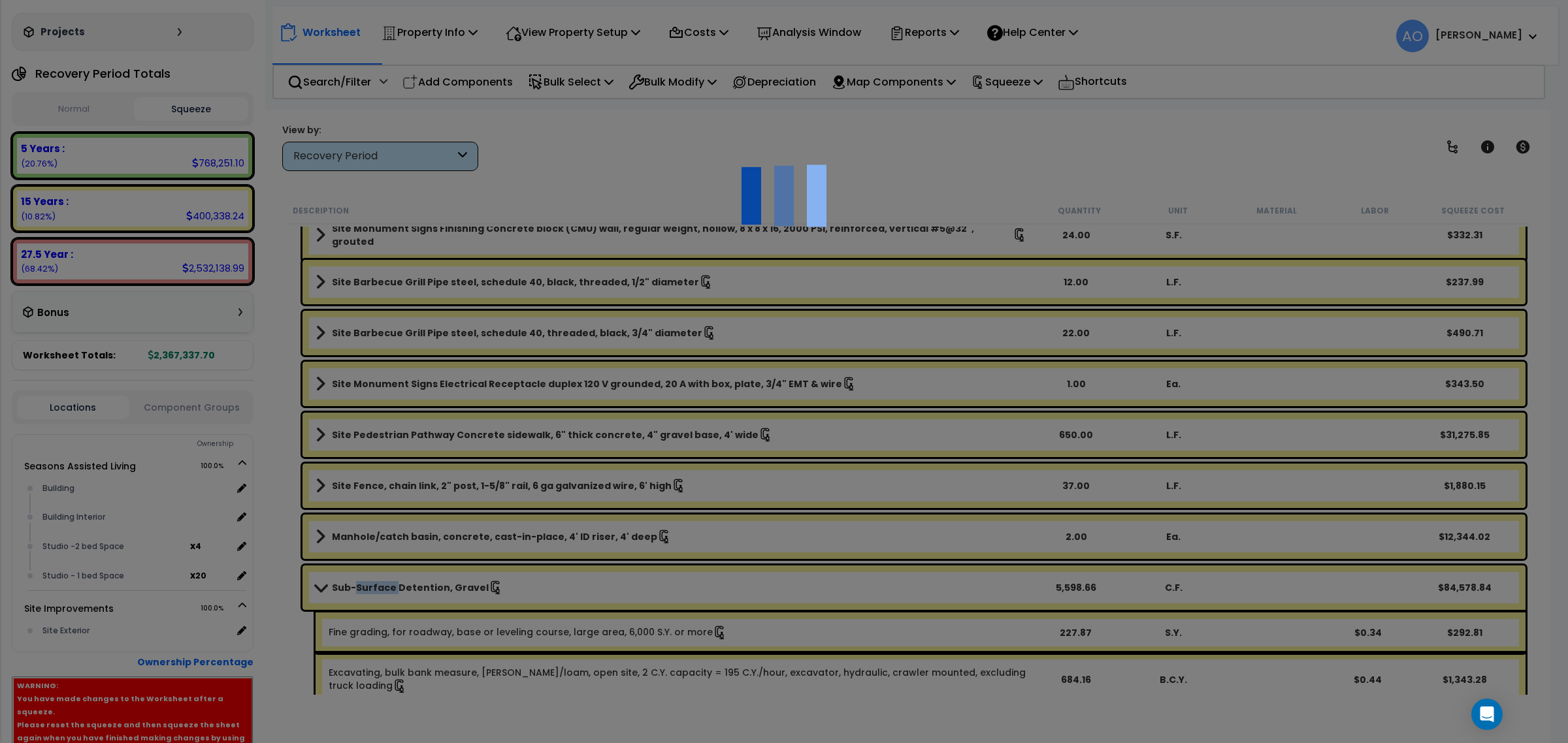
select select "46230"
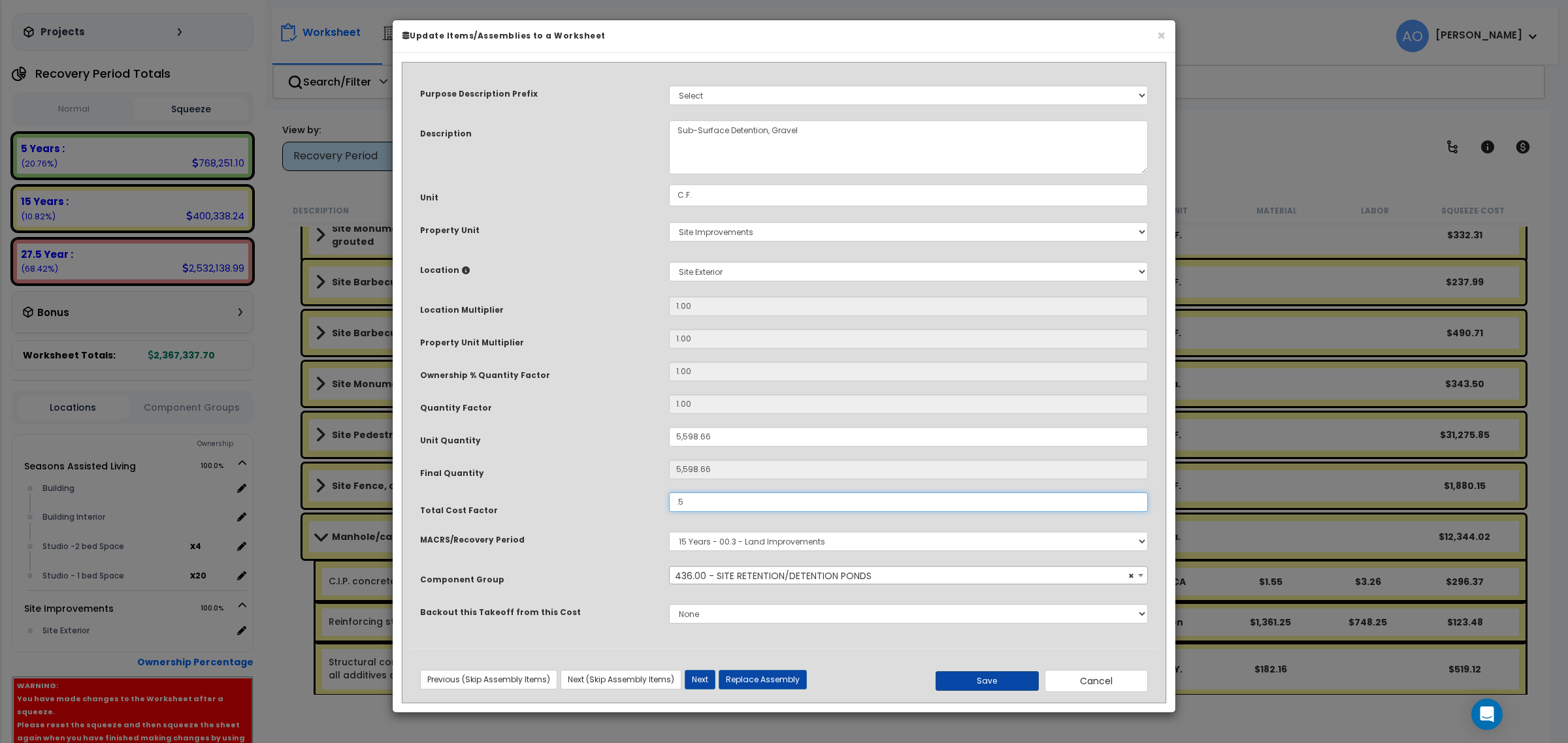
type input ".5"
click at [972, 679] on button "Save" at bounding box center [987, 681] width 103 height 20
type input "5598.66"
type input "0.50"
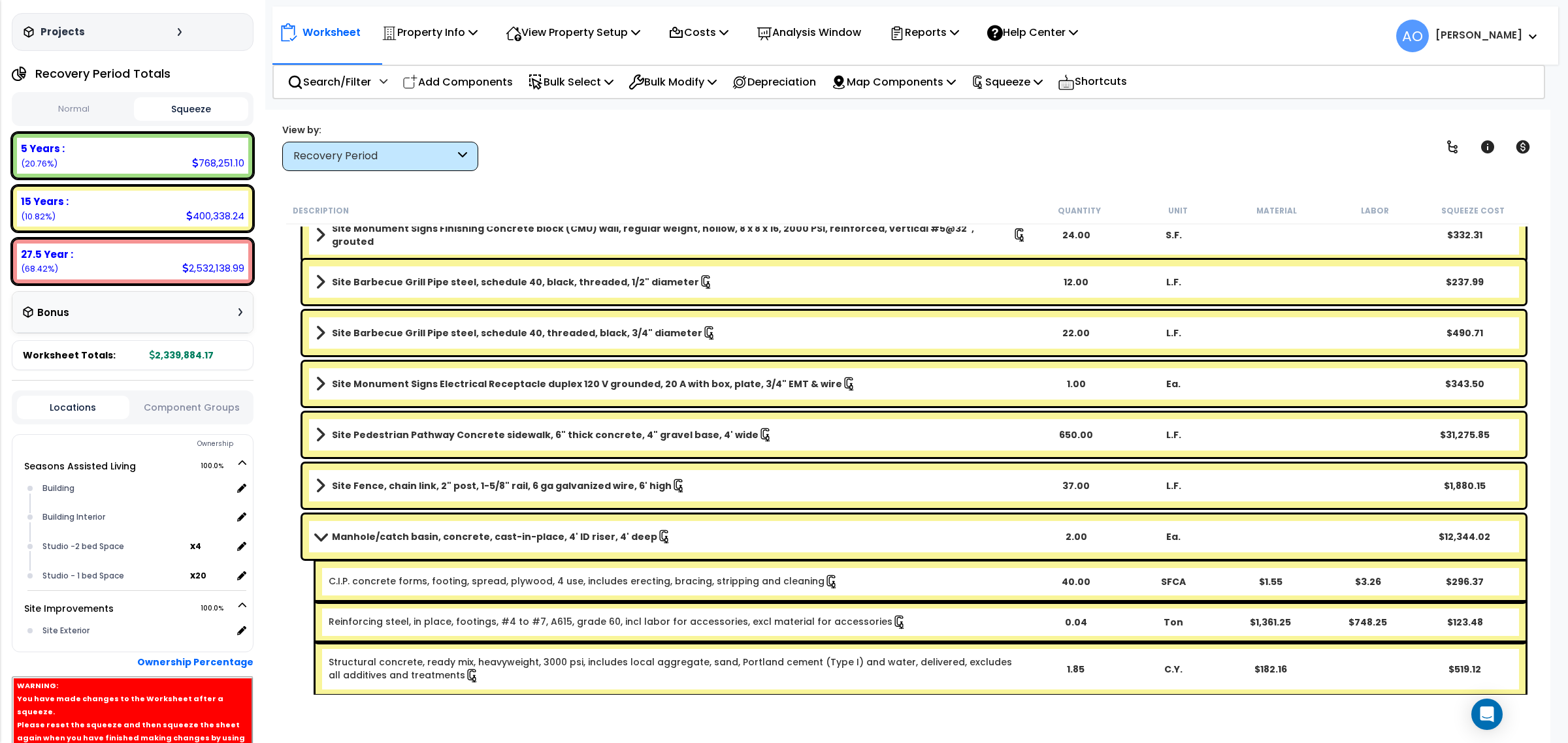
click at [482, 537] on b "Manhole/catch basin, concrete, cast-in-place, 4' ID riser, 4' deep" at bounding box center [495, 536] width 325 height 13
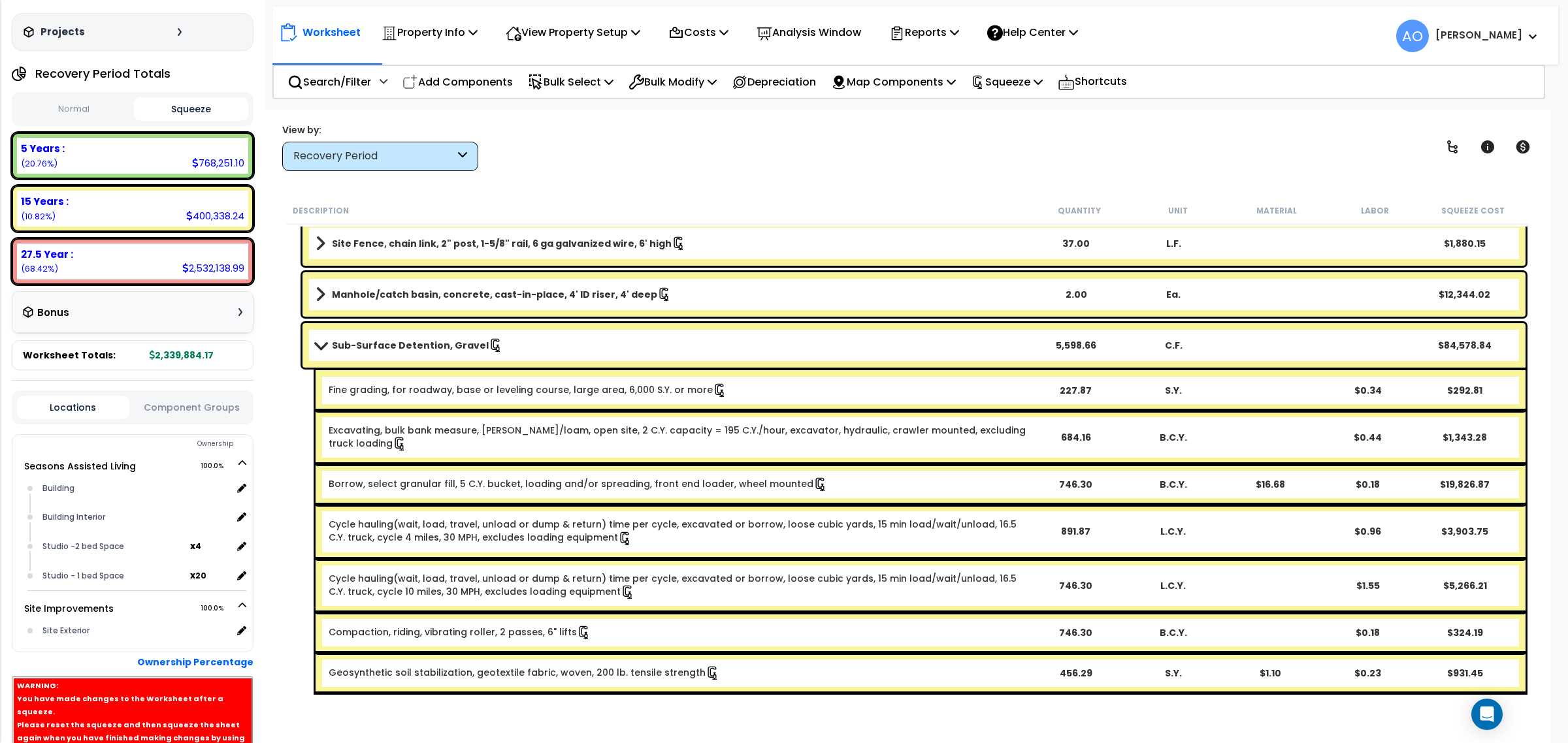
scroll to position [1384, 0]
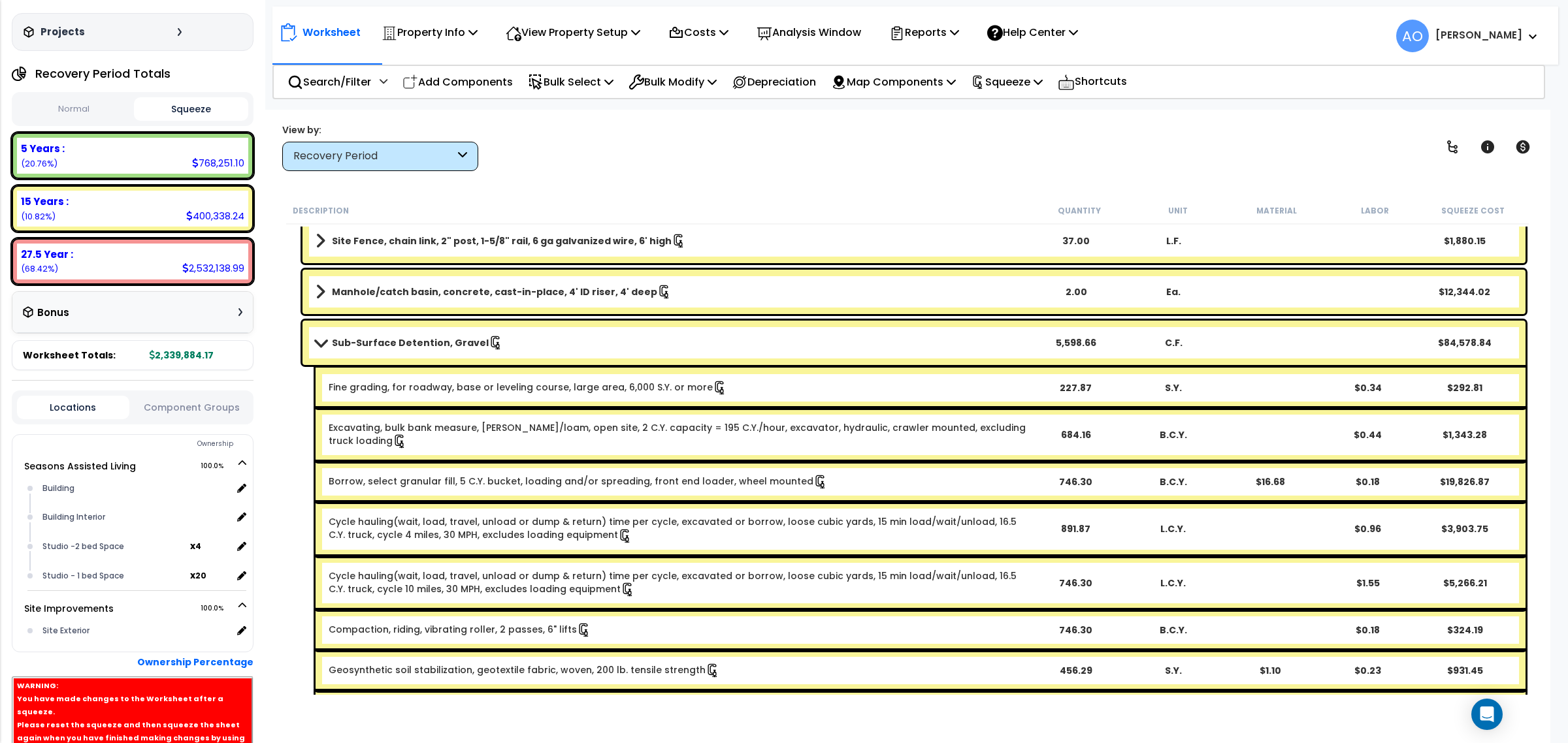
click at [402, 347] on b "Sub-Surface Detention, Gravel" at bounding box center [410, 343] width 157 height 13
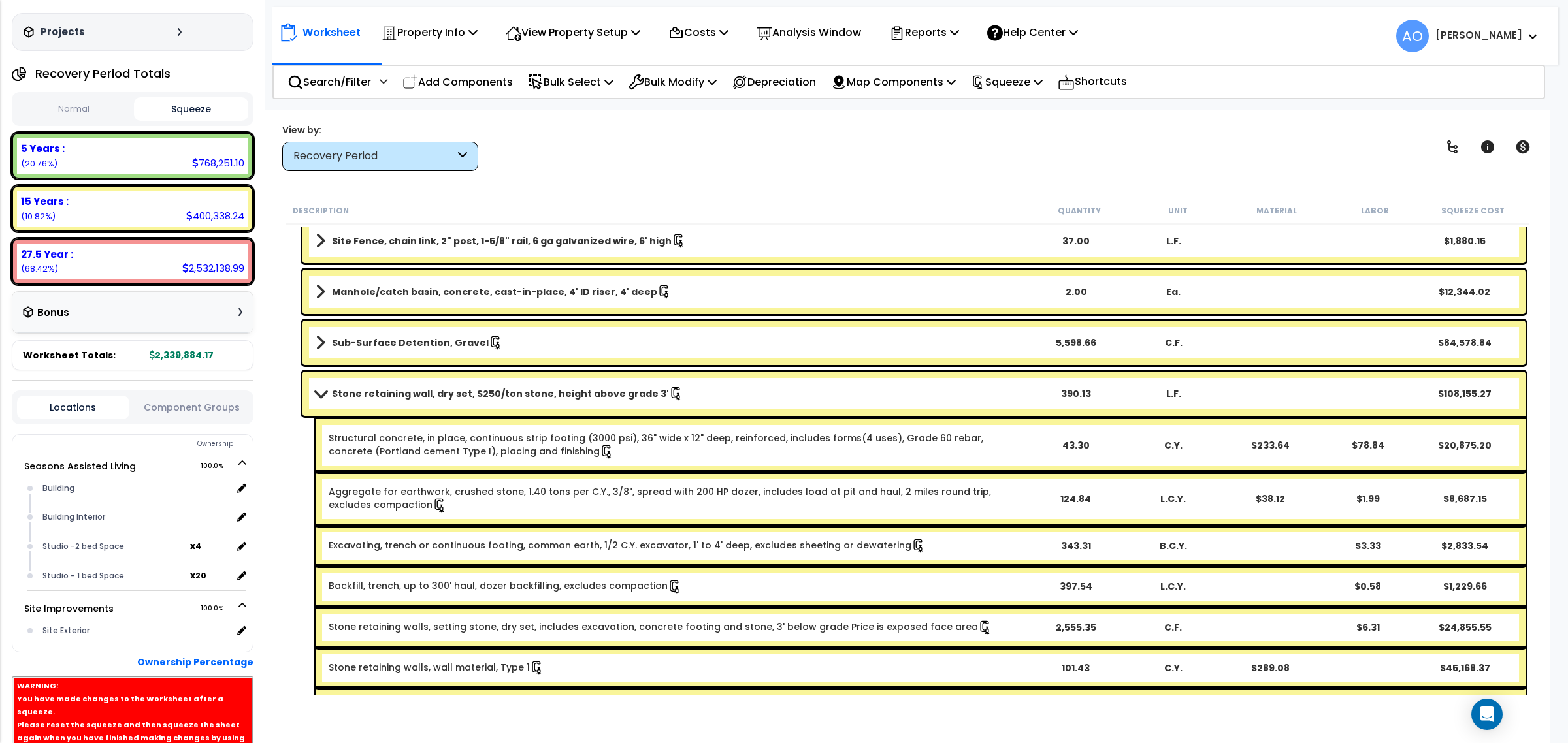
click at [451, 397] on b "Stone retaining wall, dry set, $250/ton stone, height above grade 3'" at bounding box center [501, 393] width 337 height 13
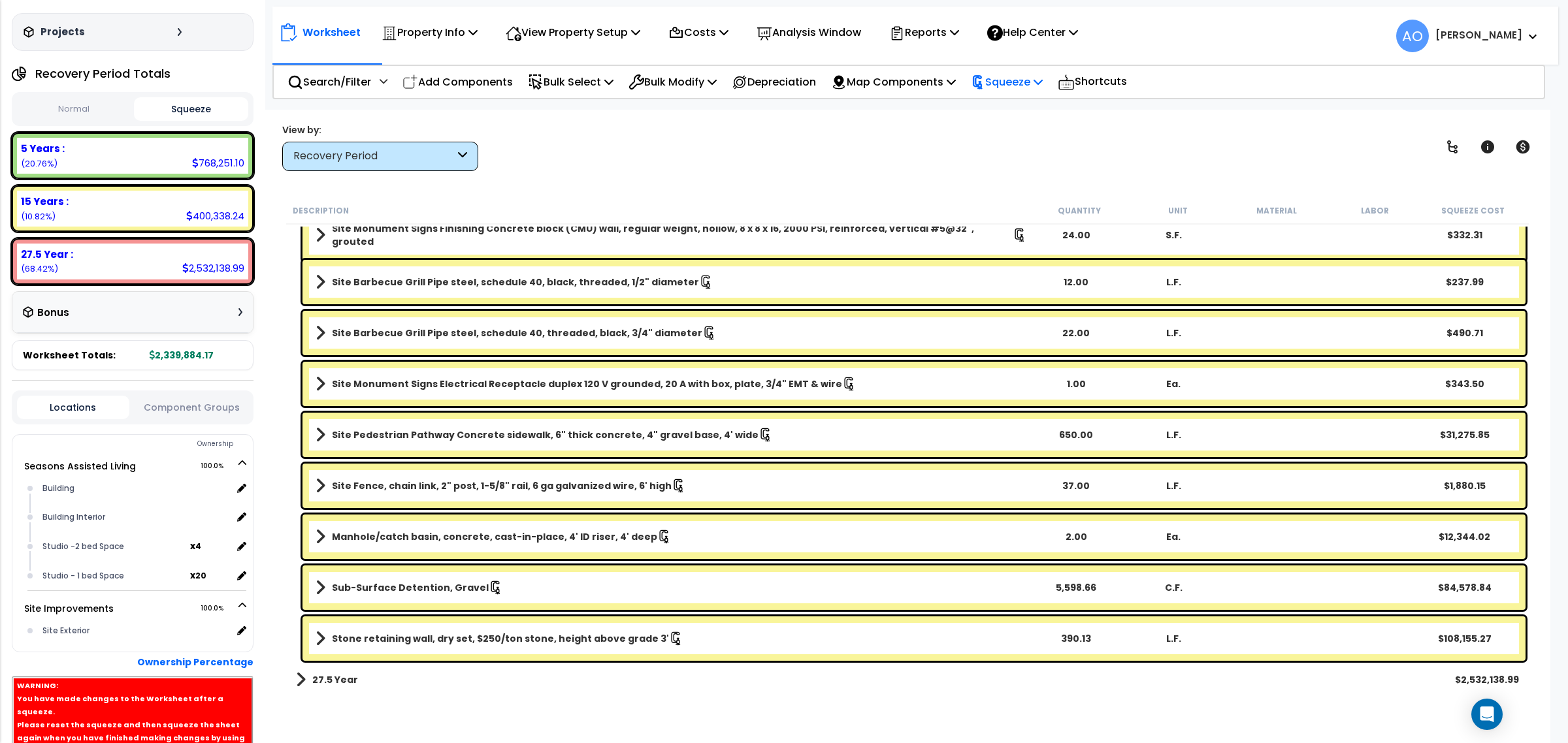
click at [1036, 86] on p "Squeeze" at bounding box center [1006, 81] width 72 height 17
click at [1036, 111] on link "Re-squeeze" at bounding box center [1029, 113] width 130 height 30
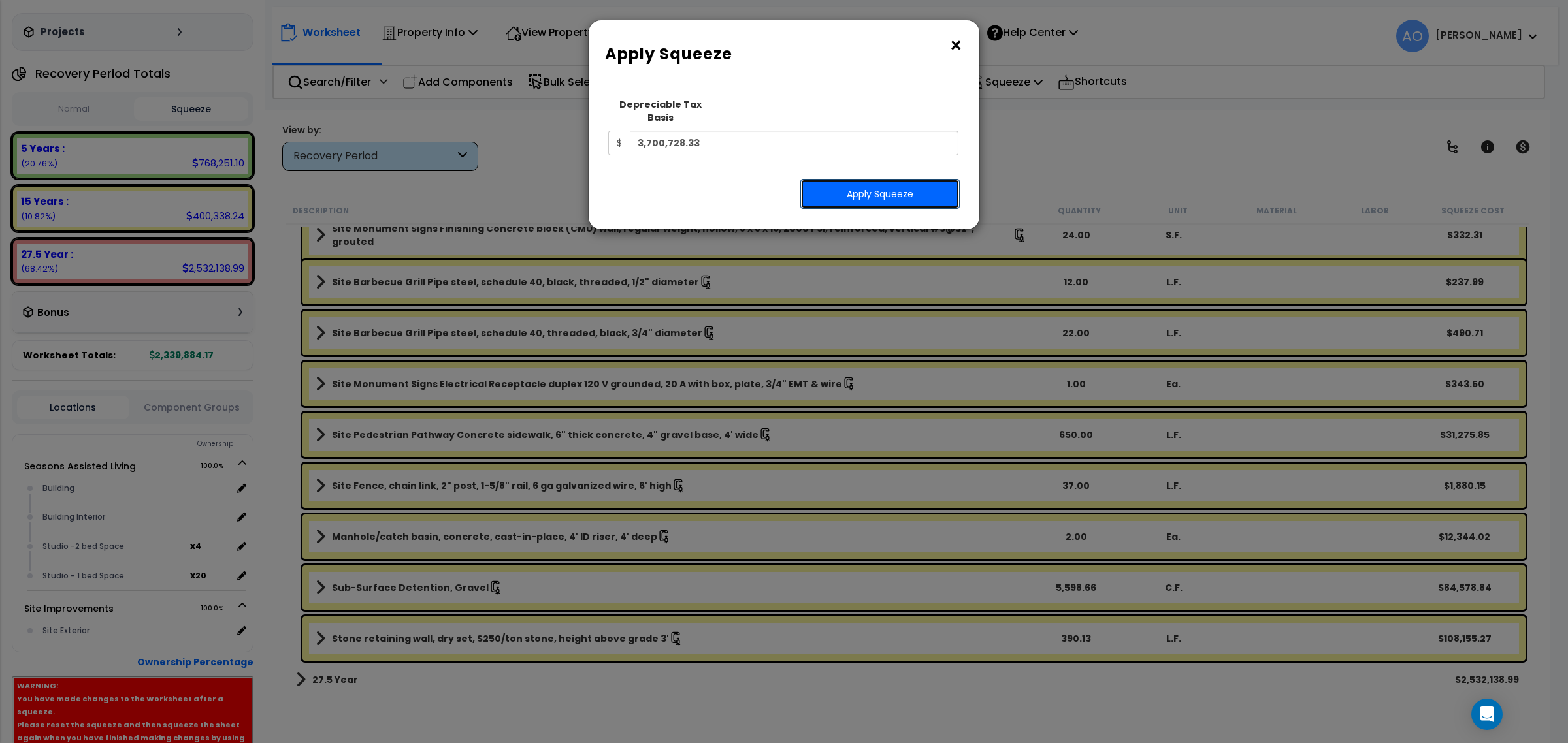
click at [864, 190] on button "Apply Squeeze" at bounding box center [880, 194] width 160 height 30
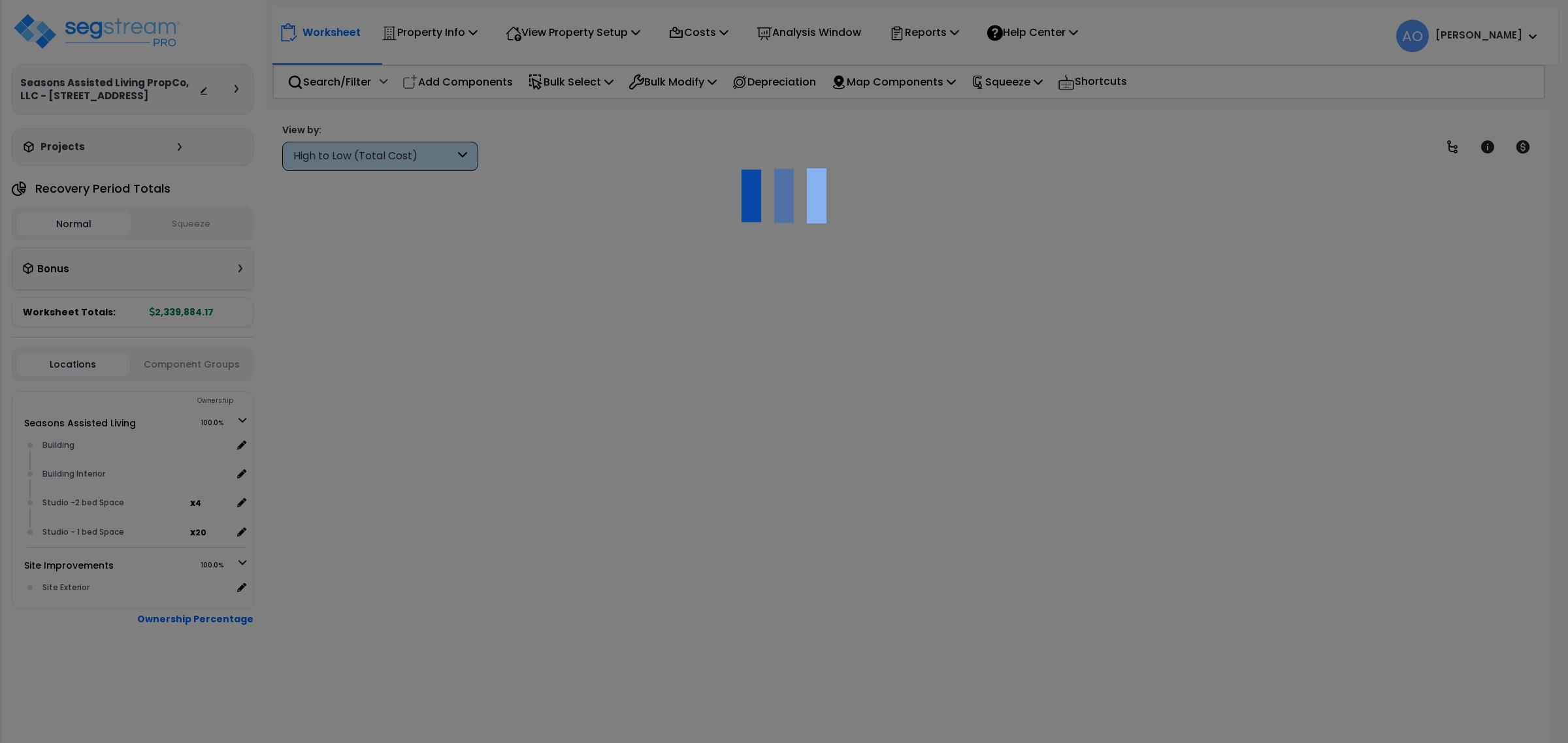
scroll to position [56, 0]
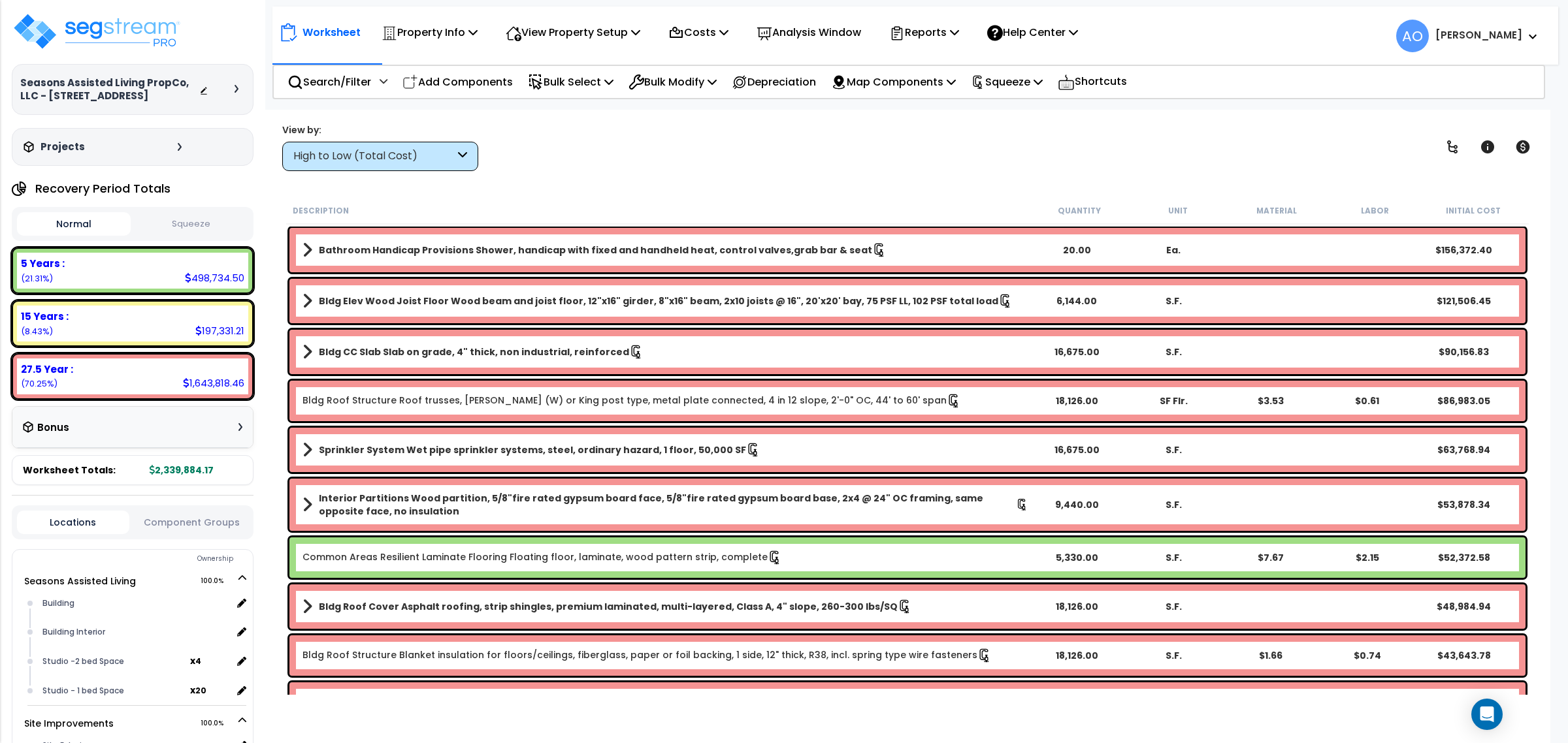
click at [340, 149] on div "High to Low (Total Cost)" at bounding box center [380, 156] width 196 height 29
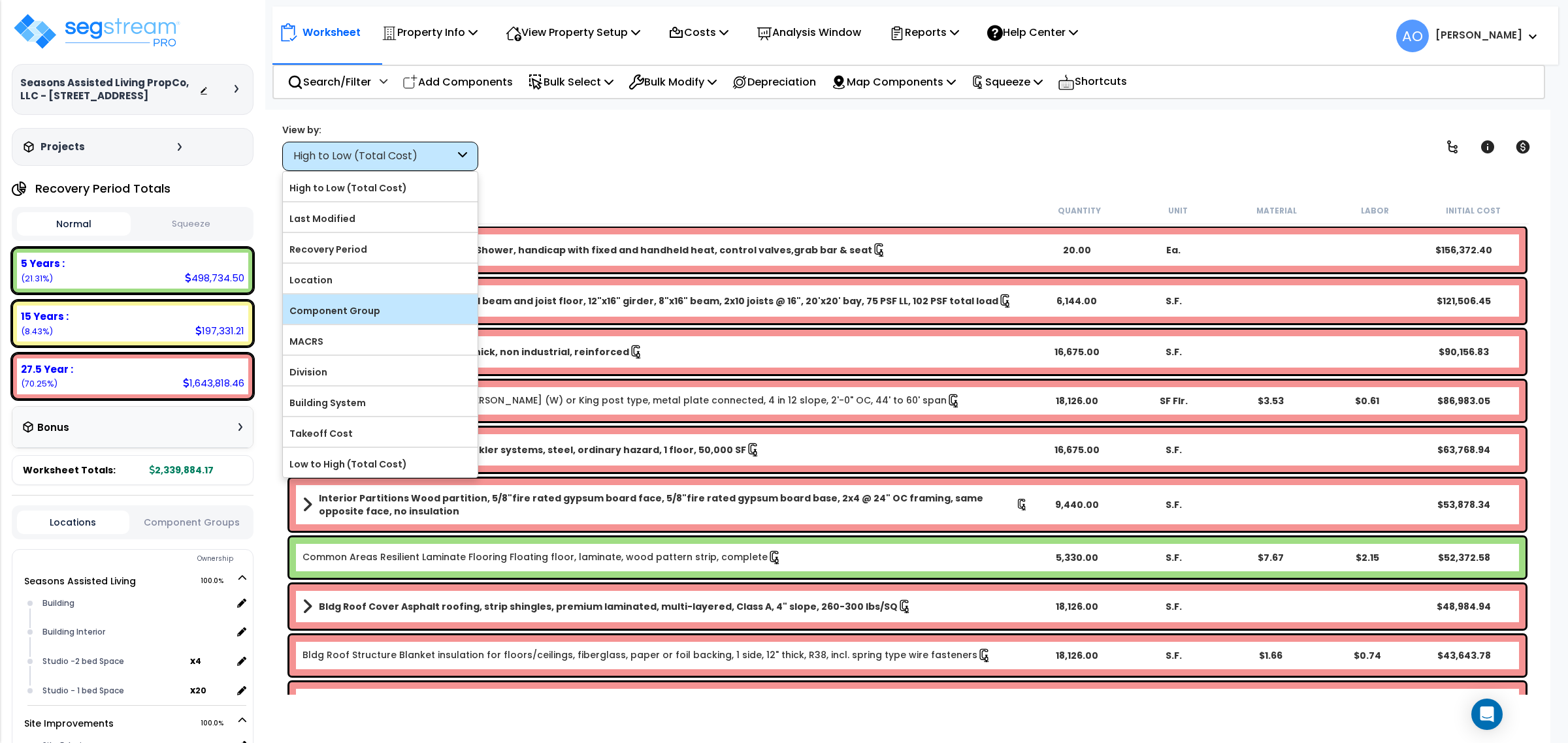
click at [361, 313] on label "Component Group" at bounding box center [380, 311] width 195 height 20
click at [0, 0] on input "Component Group" at bounding box center [0, 0] width 0 height 0
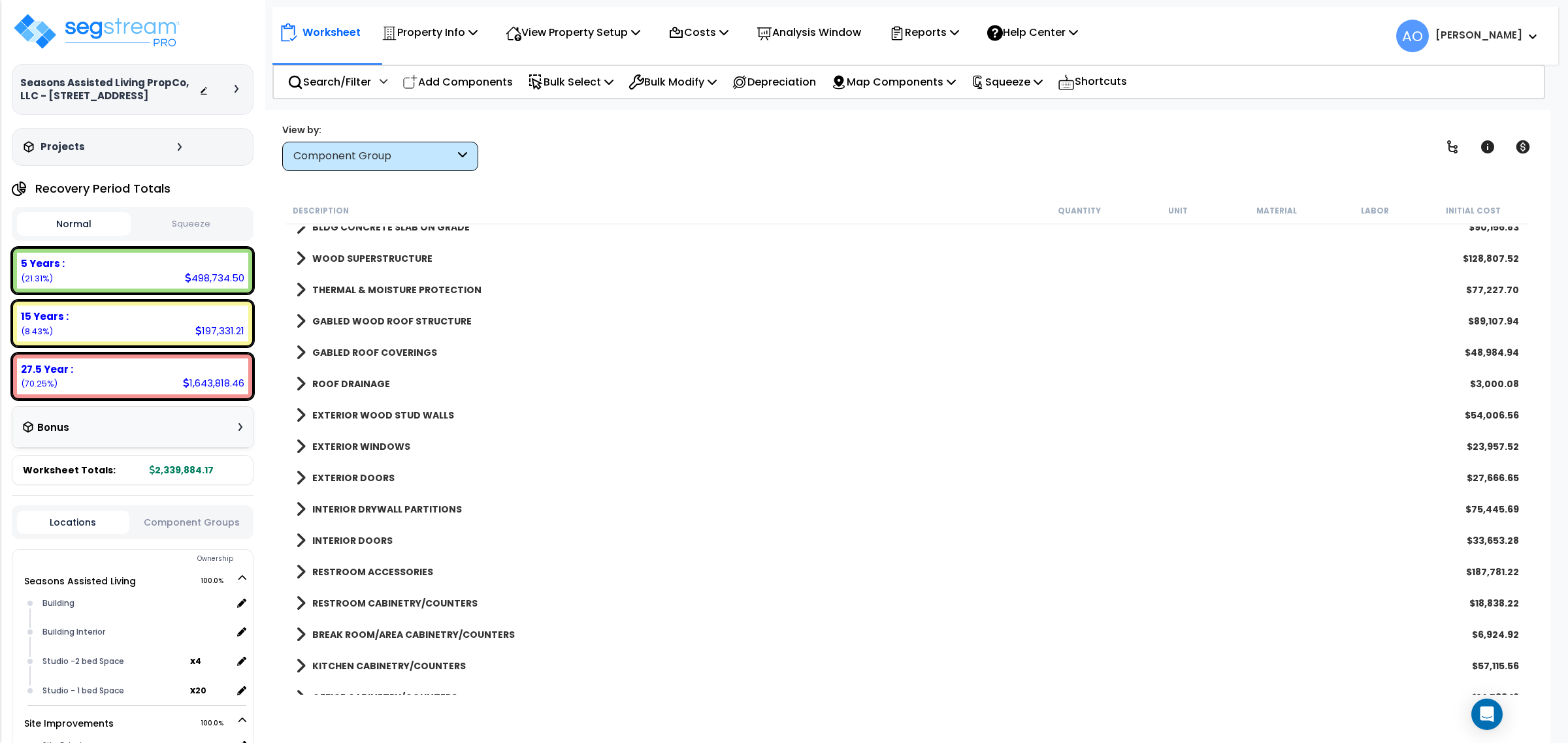
scroll to position [0, 0]
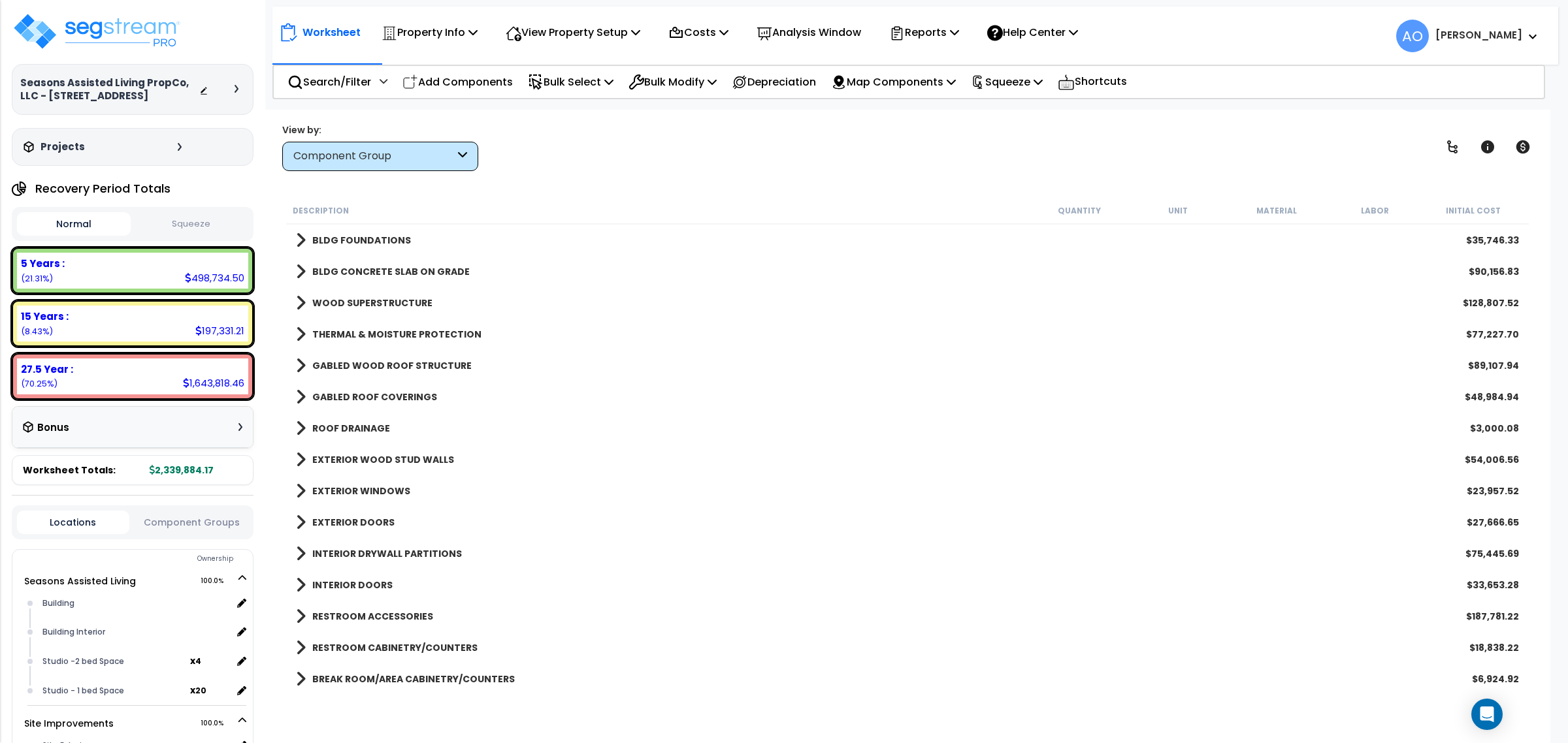
click at [422, 149] on div "Component Group" at bounding box center [374, 157] width 161 height 15
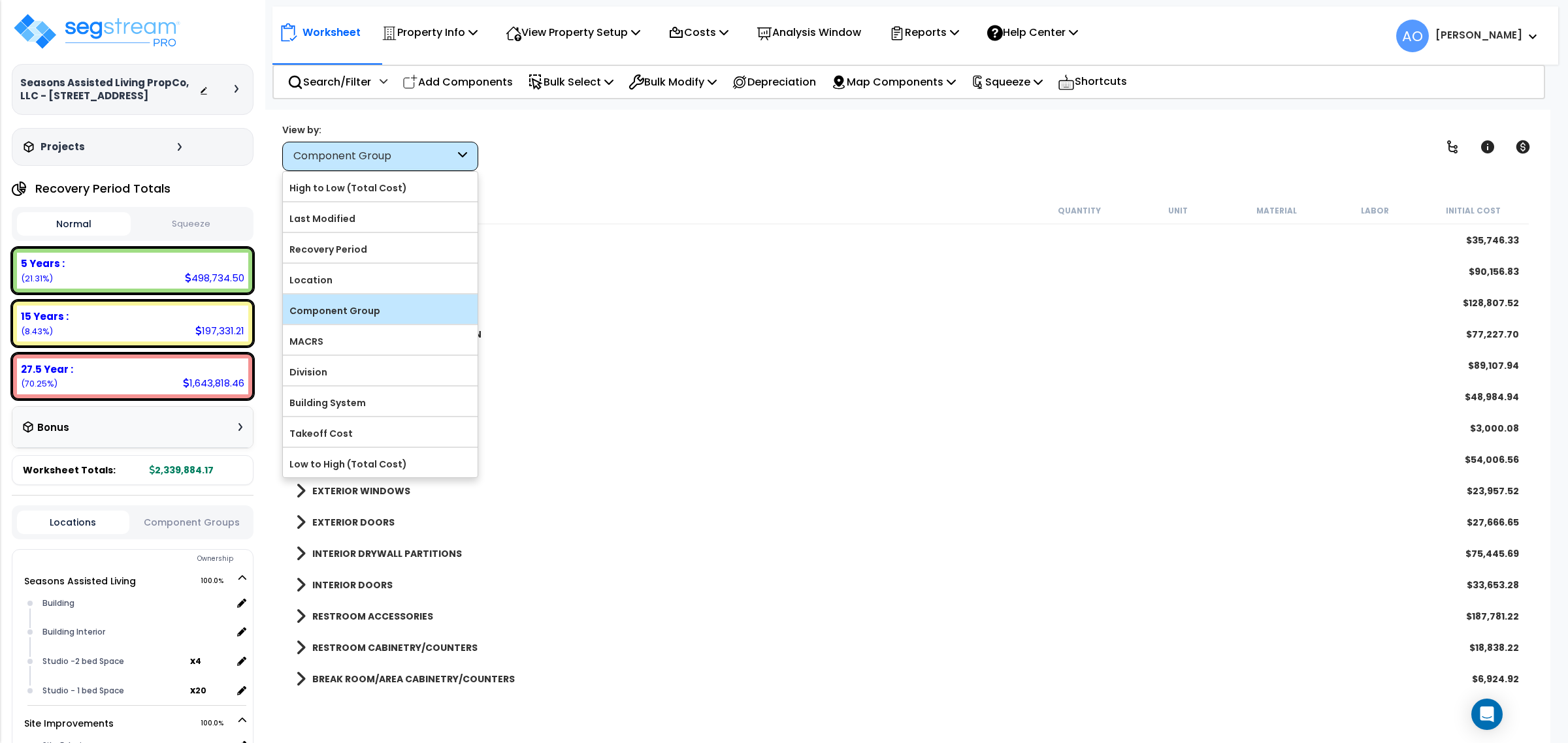
click at [382, 317] on label "Component Group" at bounding box center [380, 311] width 195 height 20
click at [0, 0] on input "Component Group" at bounding box center [0, 0] width 0 height 0
click at [683, 350] on div "GABLED WOOD ROOF STRUCTURE $89,107.94" at bounding box center [907, 366] width 1236 height 32
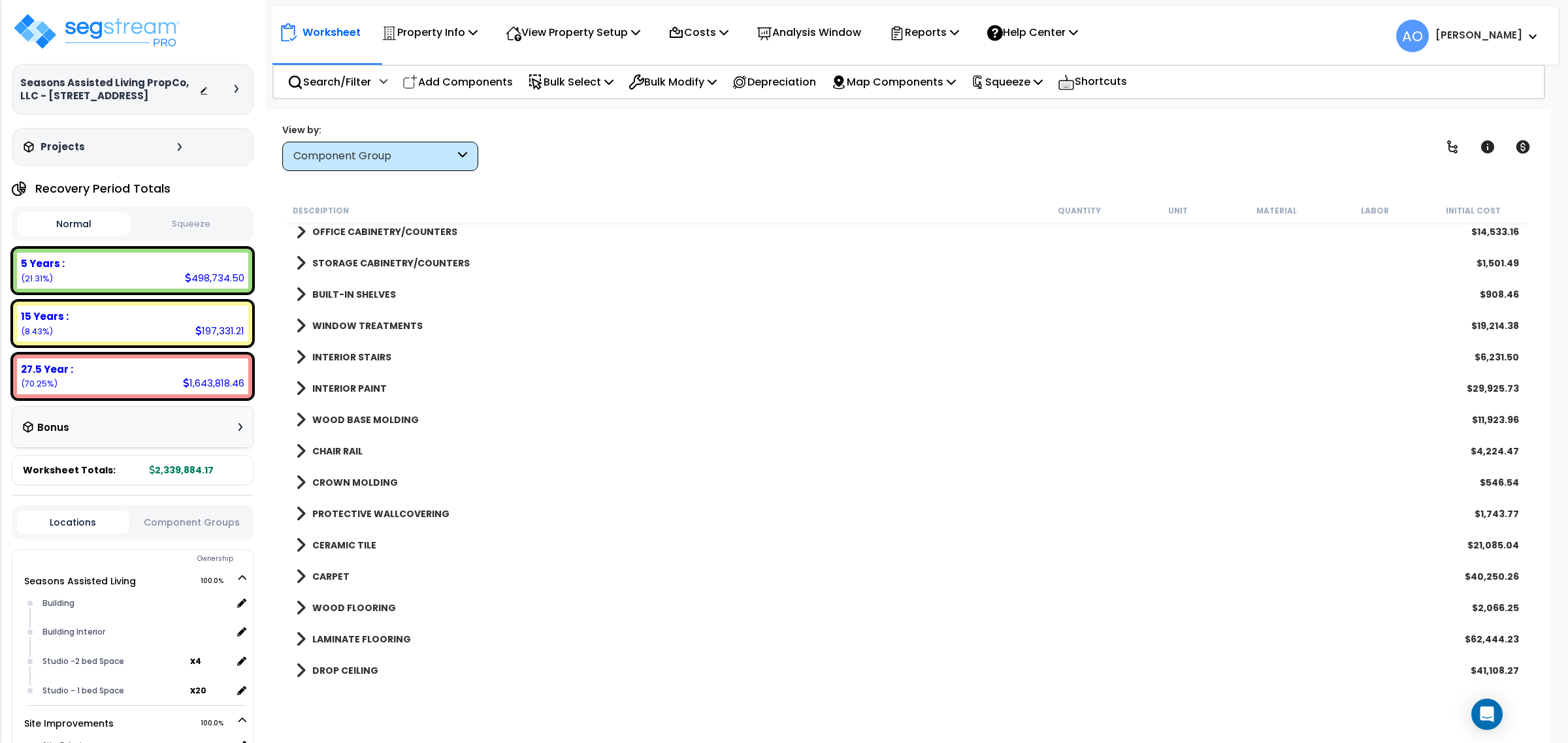
scroll to position [408, 0]
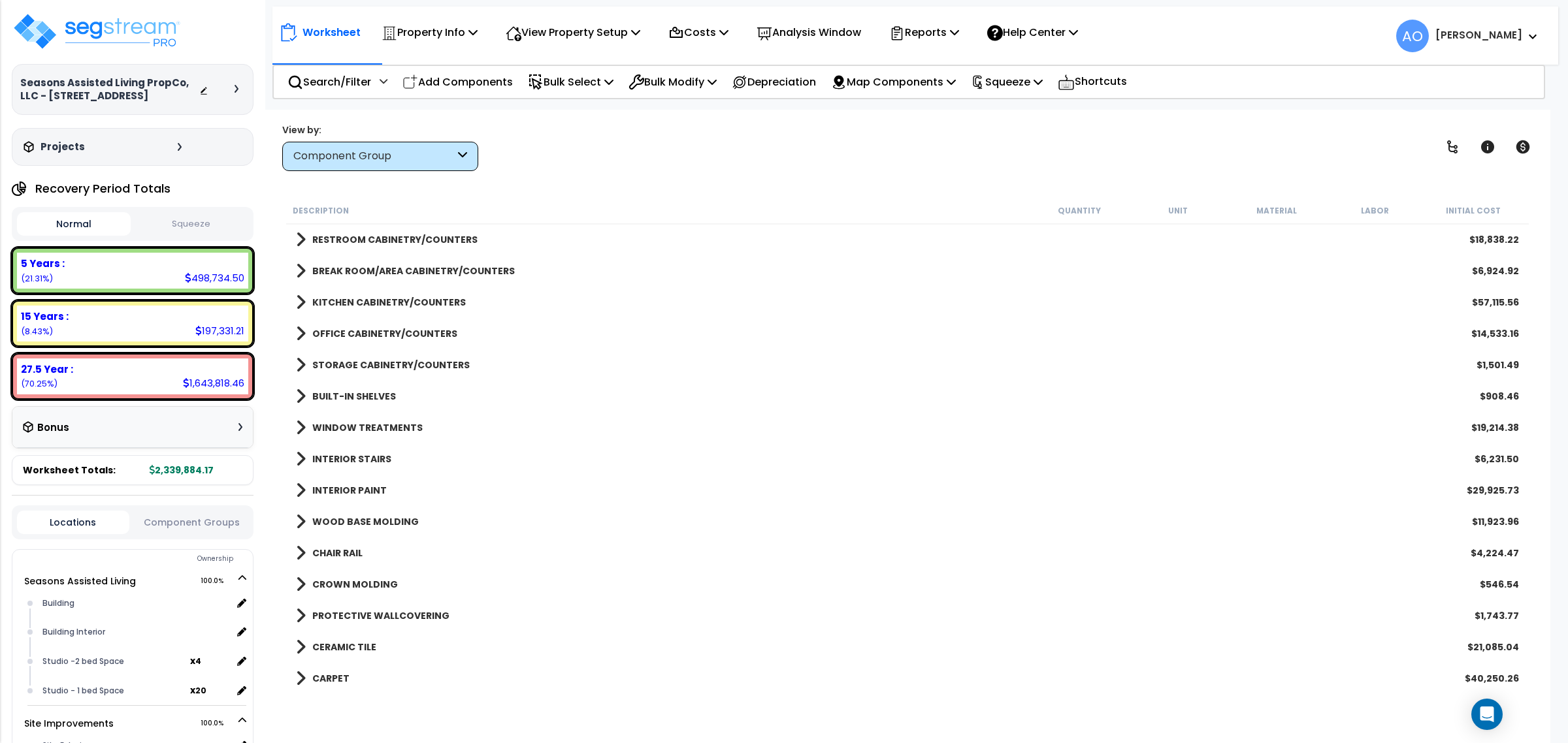
click at [442, 152] on div "Component Group" at bounding box center [374, 157] width 161 height 15
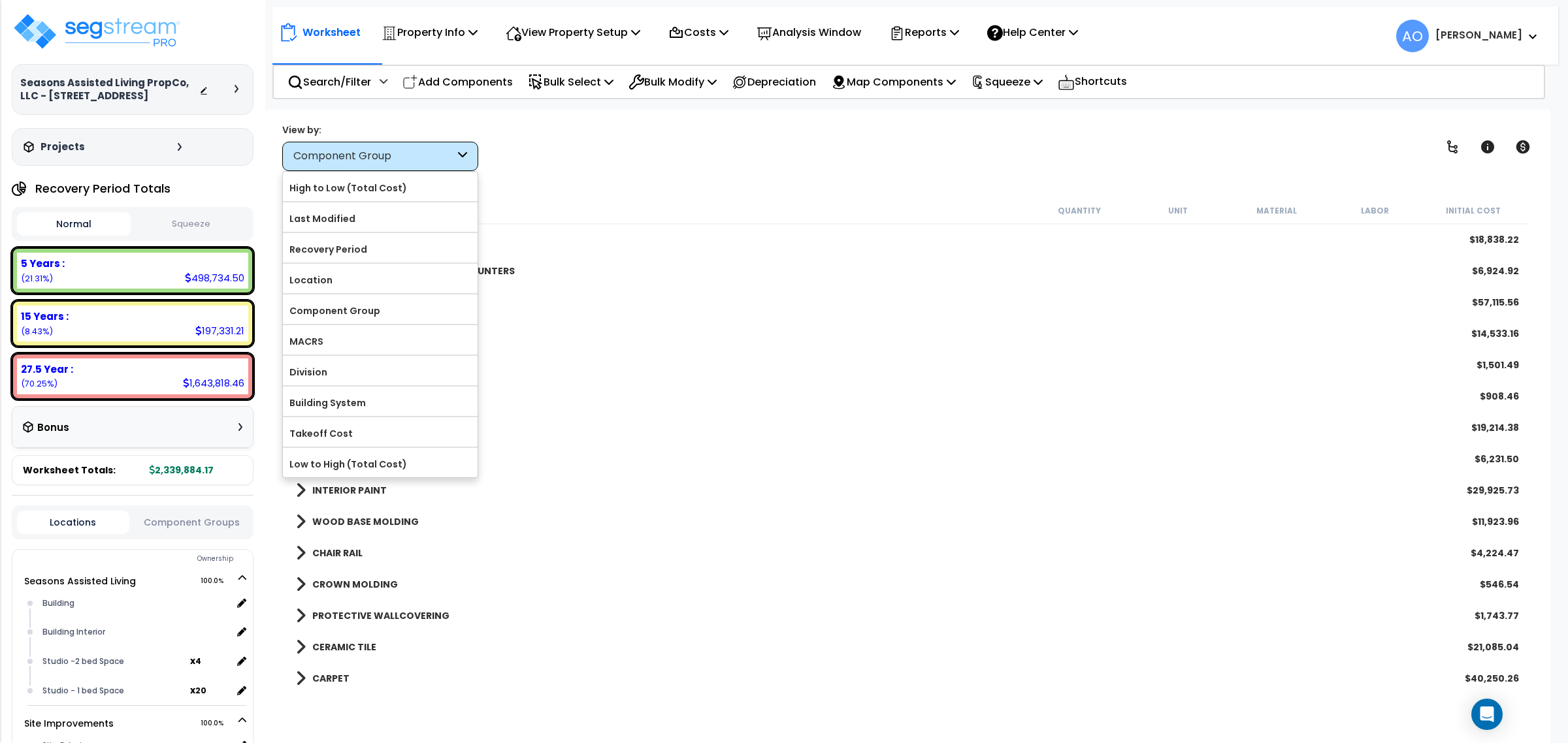
click at [624, 180] on div "Worksheet Property Info Property Setup Add Property Unit Template property Clon…" at bounding box center [907, 481] width 1286 height 743
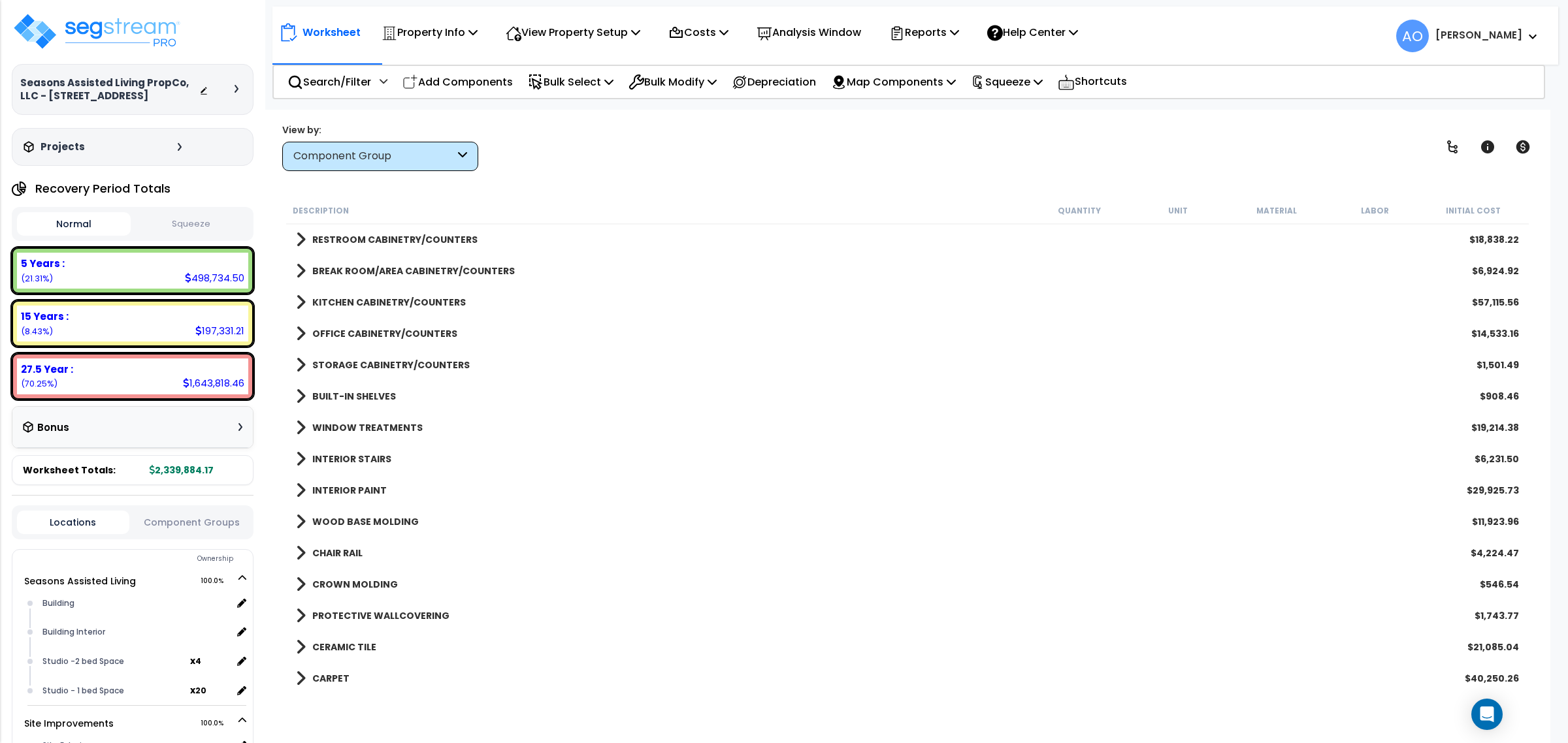
scroll to position [56, 0]
click at [333, 552] on b "CHAIR RAIL" at bounding box center [337, 553] width 50 height 13
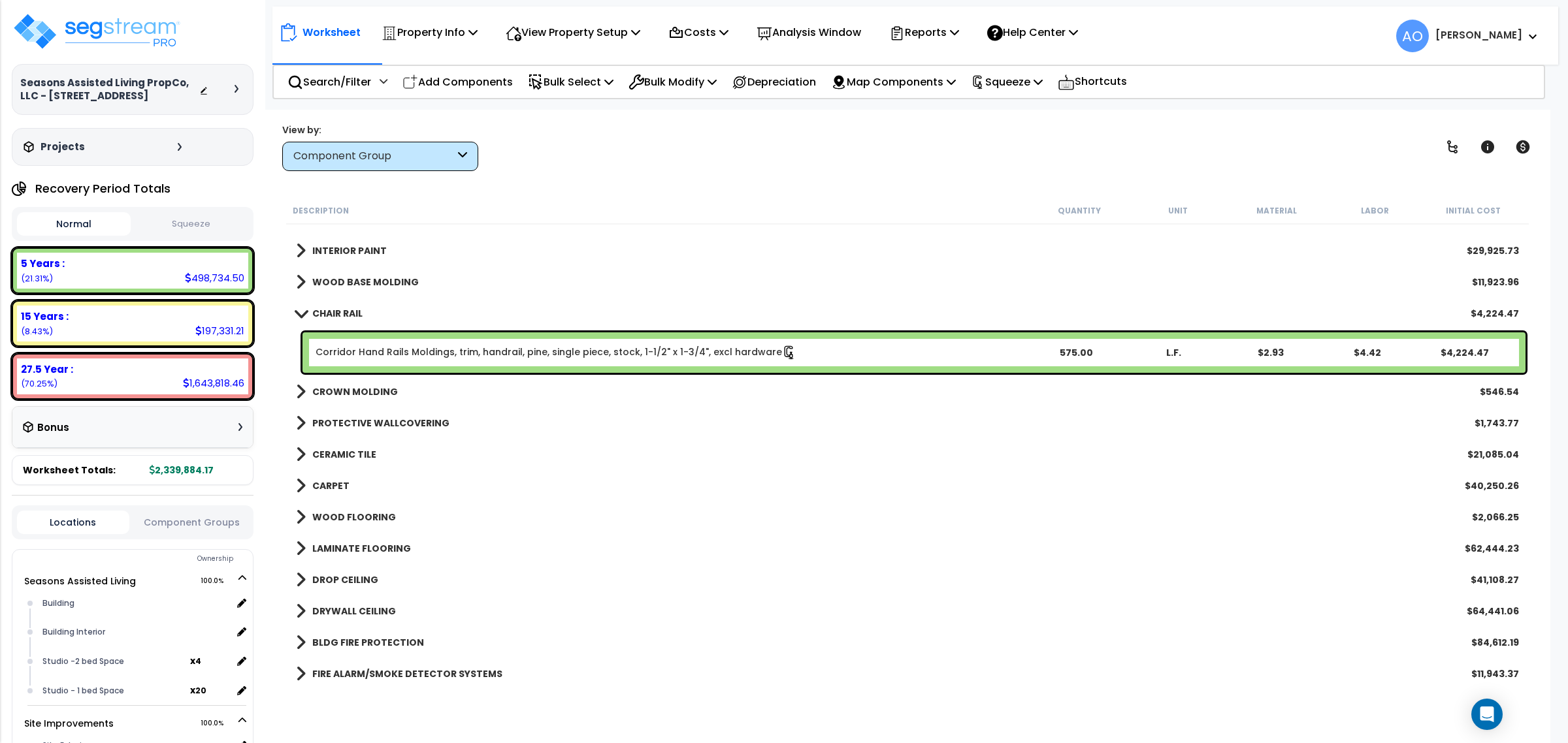
scroll to position [653, 0]
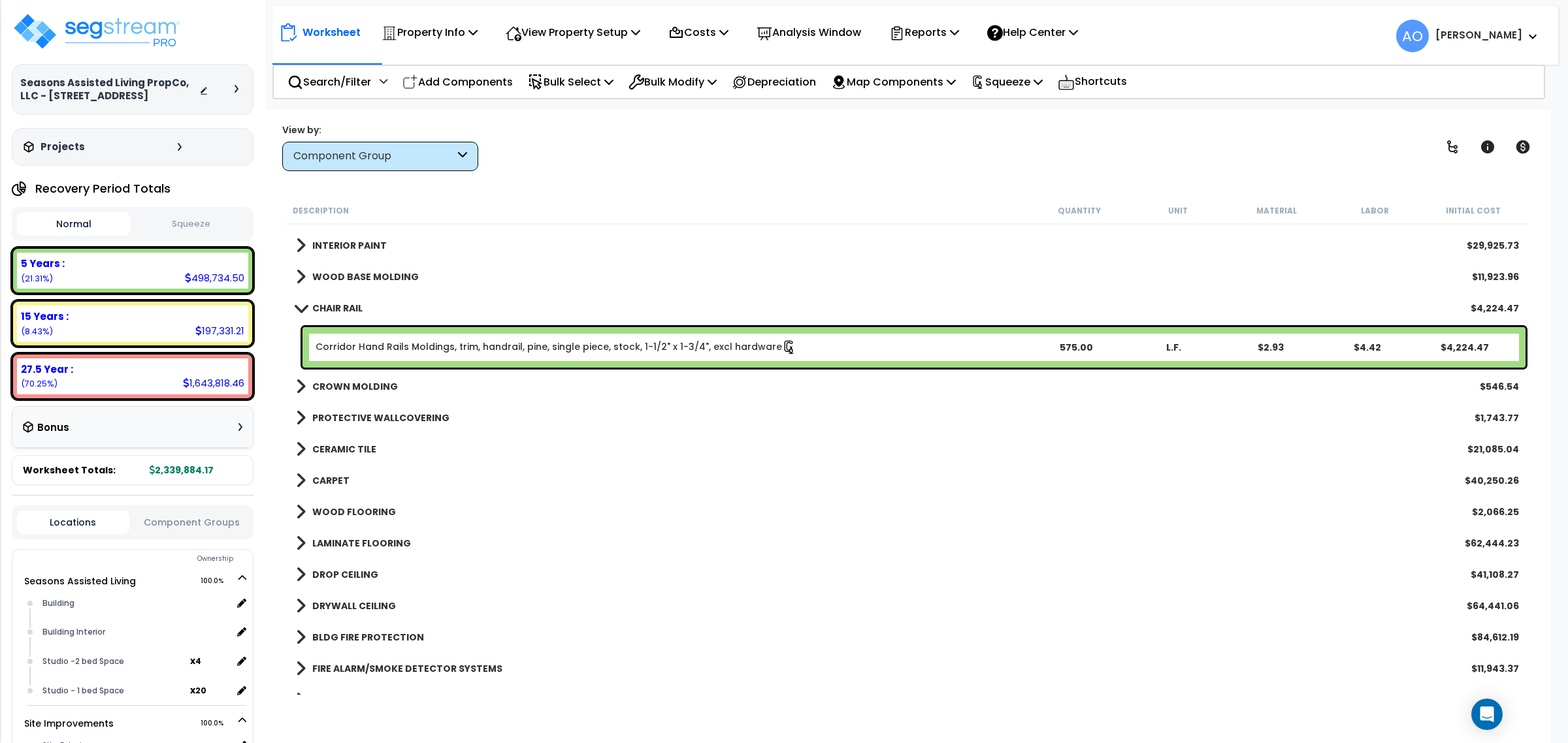
click at [357, 387] on b "CROWN MOLDING" at bounding box center [355, 386] width 86 height 13
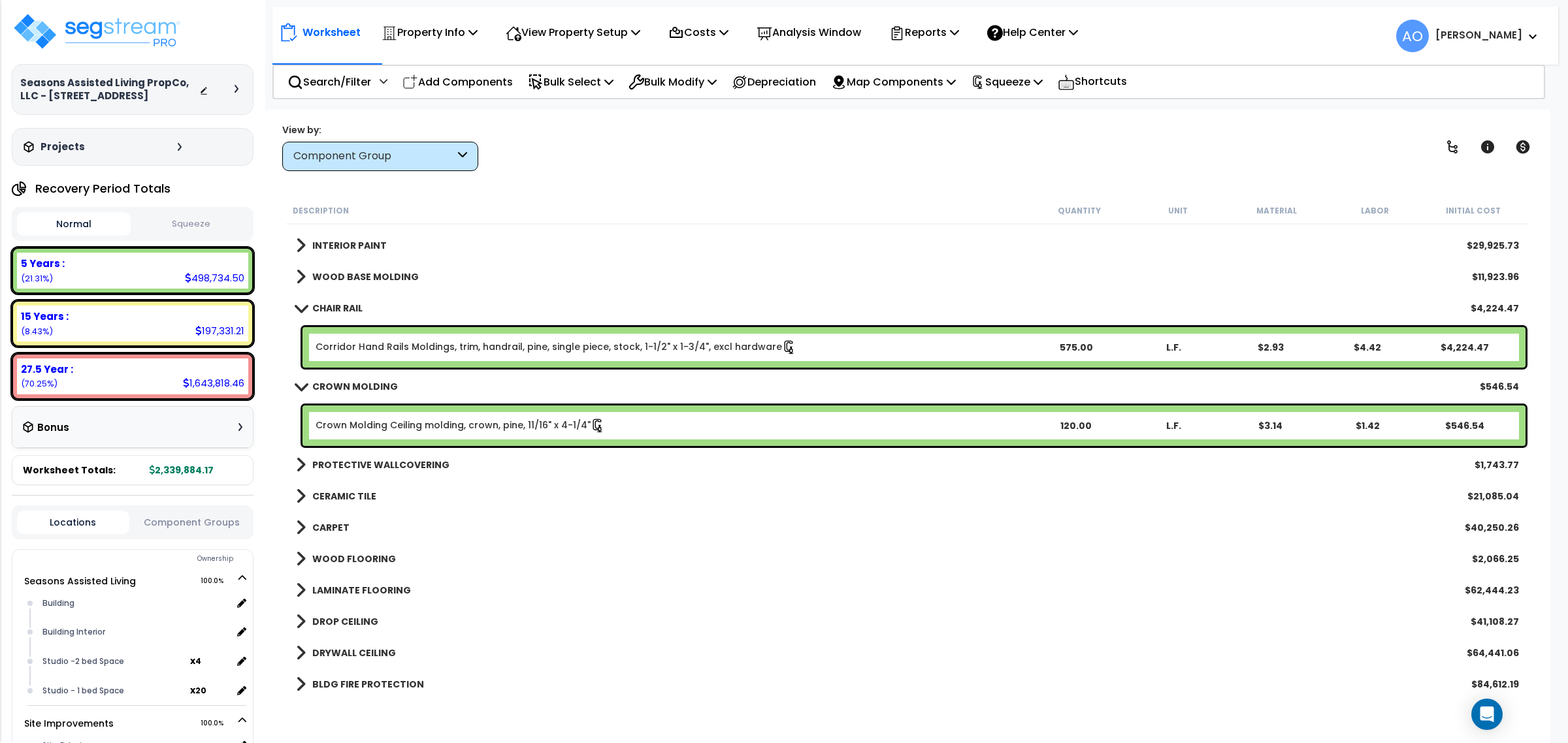
click at [358, 279] on b "WOOD BASE MOLDING" at bounding box center [365, 276] width 106 height 13
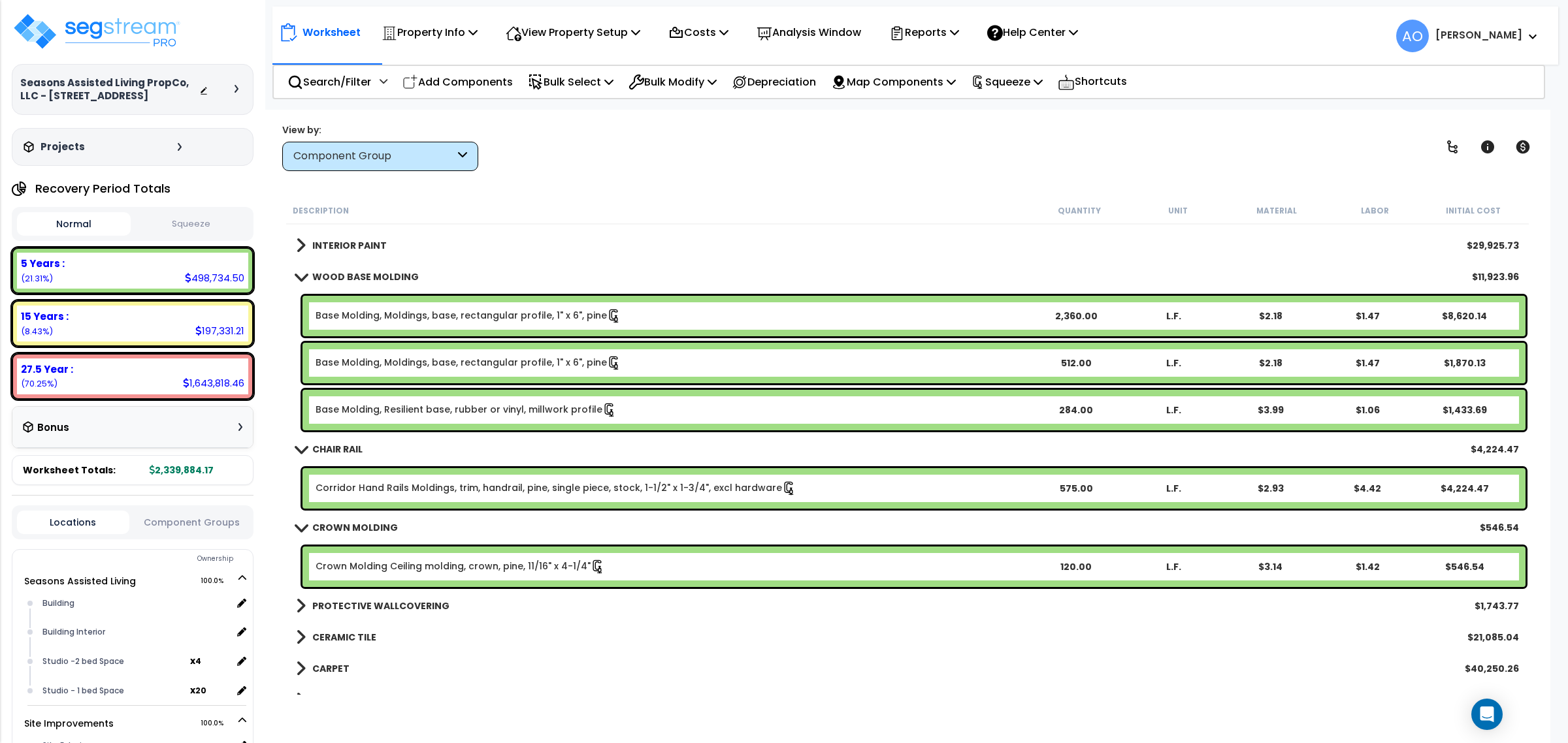
click at [454, 489] on link "Corridor Hand Rails Moldings, trim, handrail, pine, single piece, stock, 1-1/2"…" at bounding box center [556, 488] width 480 height 14
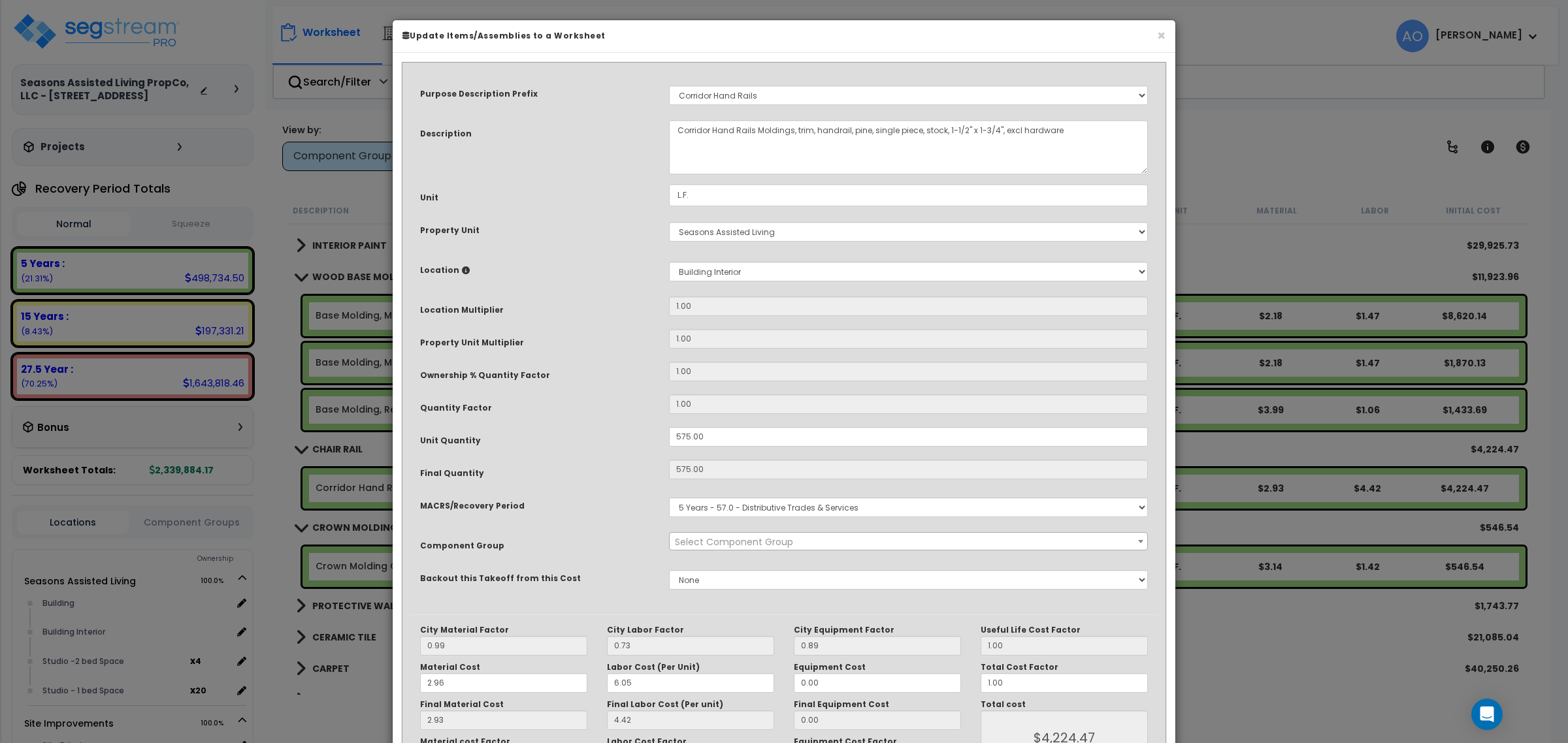
select select "45942"
drag, startPoint x: 727, startPoint y: 438, endPoint x: 612, endPoint y: 435, distance: 115.0
click at [612, 435] on div "Unit Quantity 575.00" at bounding box center [784, 438] width 747 height 23
type input "7"
type input "575"
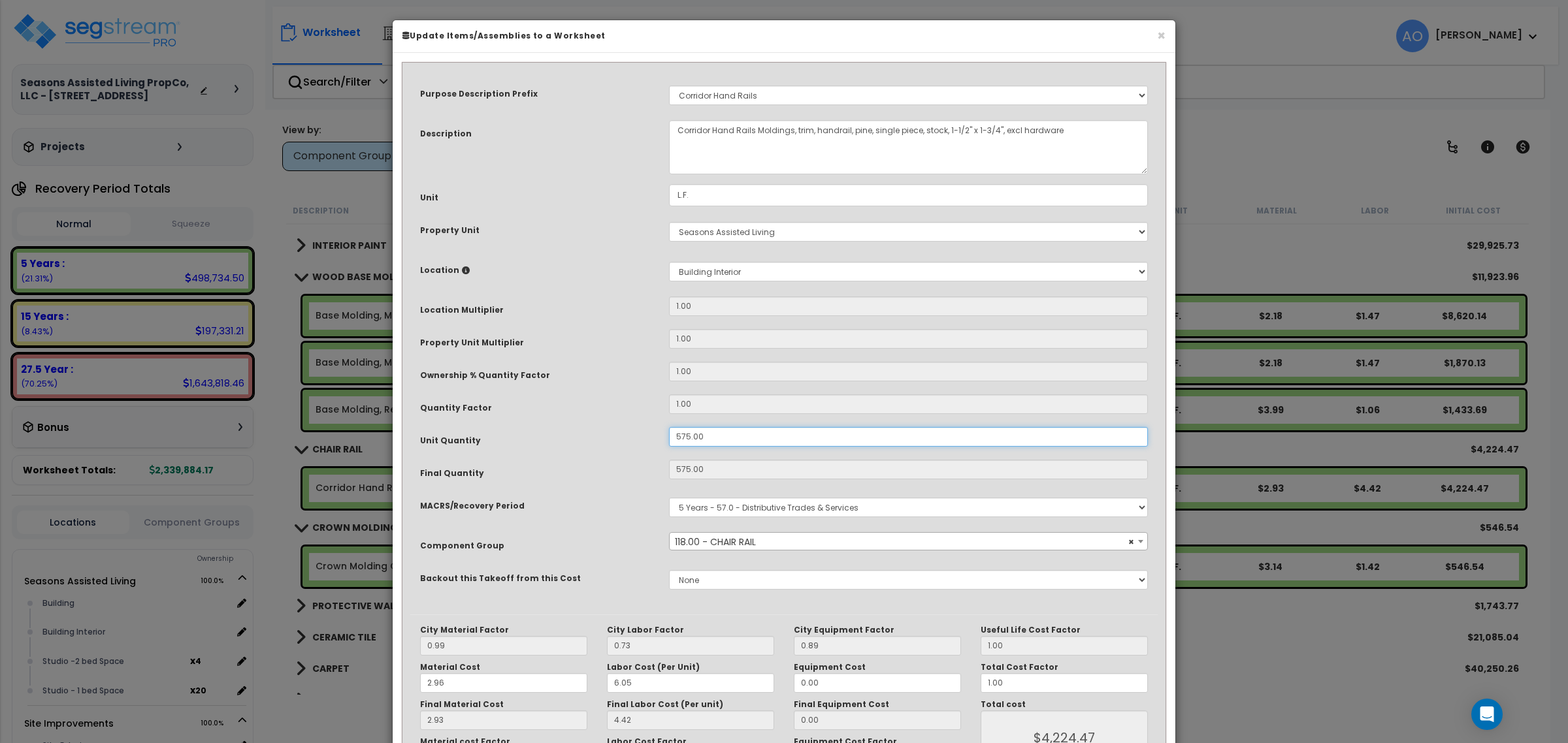
type input "$4,226.25"
type input "7"
type input "$51.45"
type input "750"
type input "75"
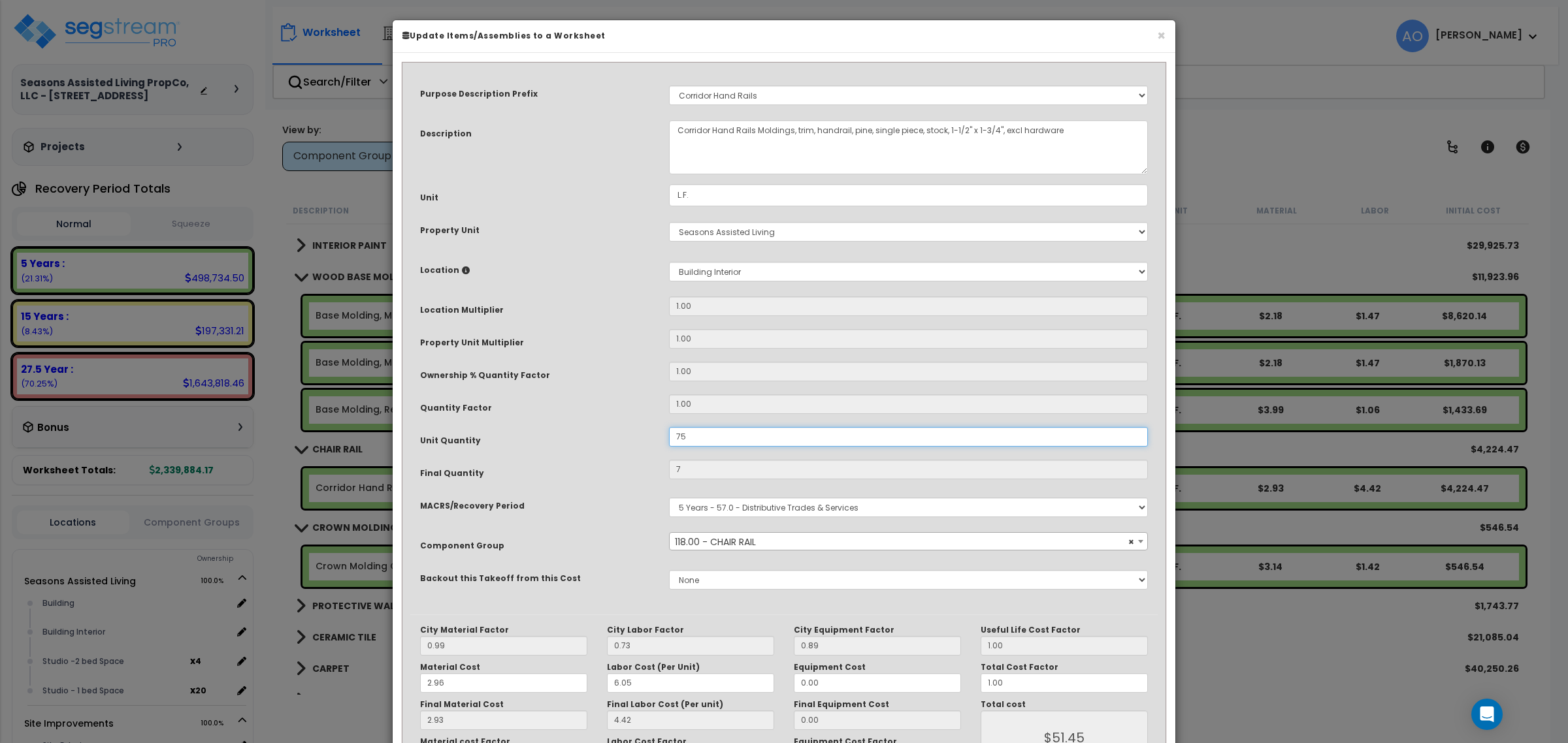
type input "$551.25"
type input "750"
type input "$5,512.50"
type input "750"
click at [968, 36] on h6 "Update Items/Assemblies to a Worksheet" at bounding box center [783, 35] width 763 height 11
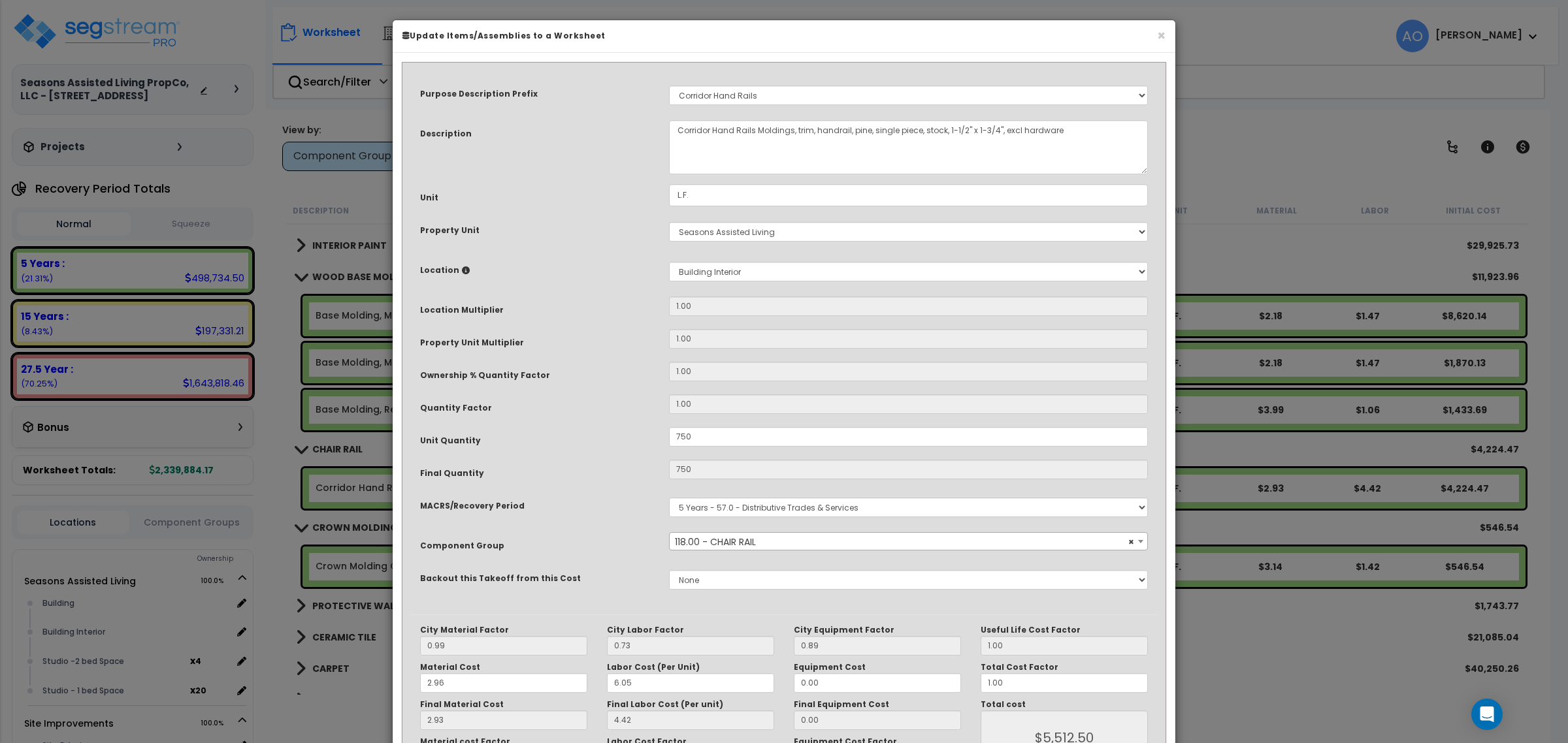
click at [1155, 32] on h6 "Update Items/Assemblies to a Worksheet" at bounding box center [783, 35] width 763 height 11
click at [1161, 36] on button "×" at bounding box center [1161, 35] width 8 height 14
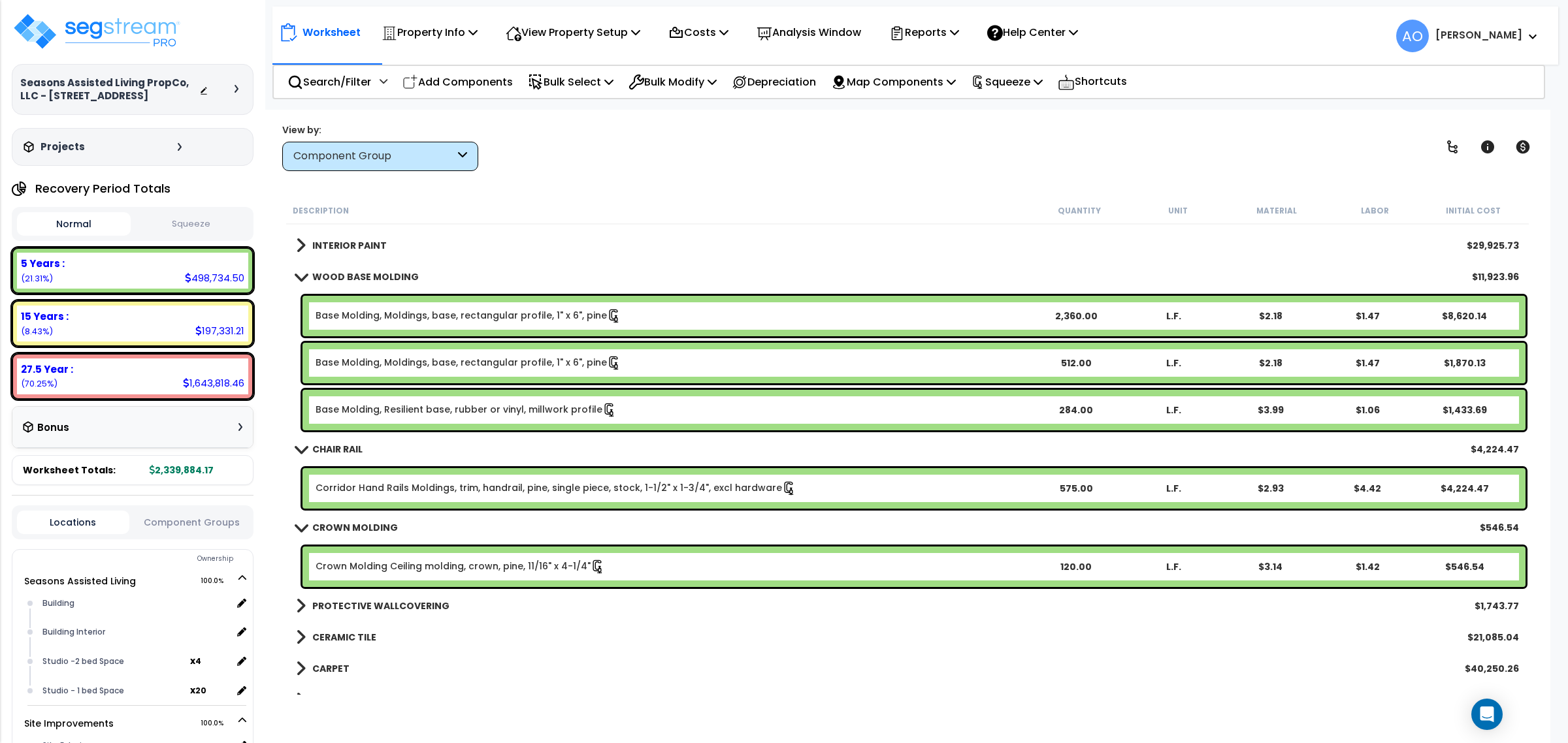
click at [1067, 486] on div "575.00" at bounding box center [1076, 488] width 96 height 13
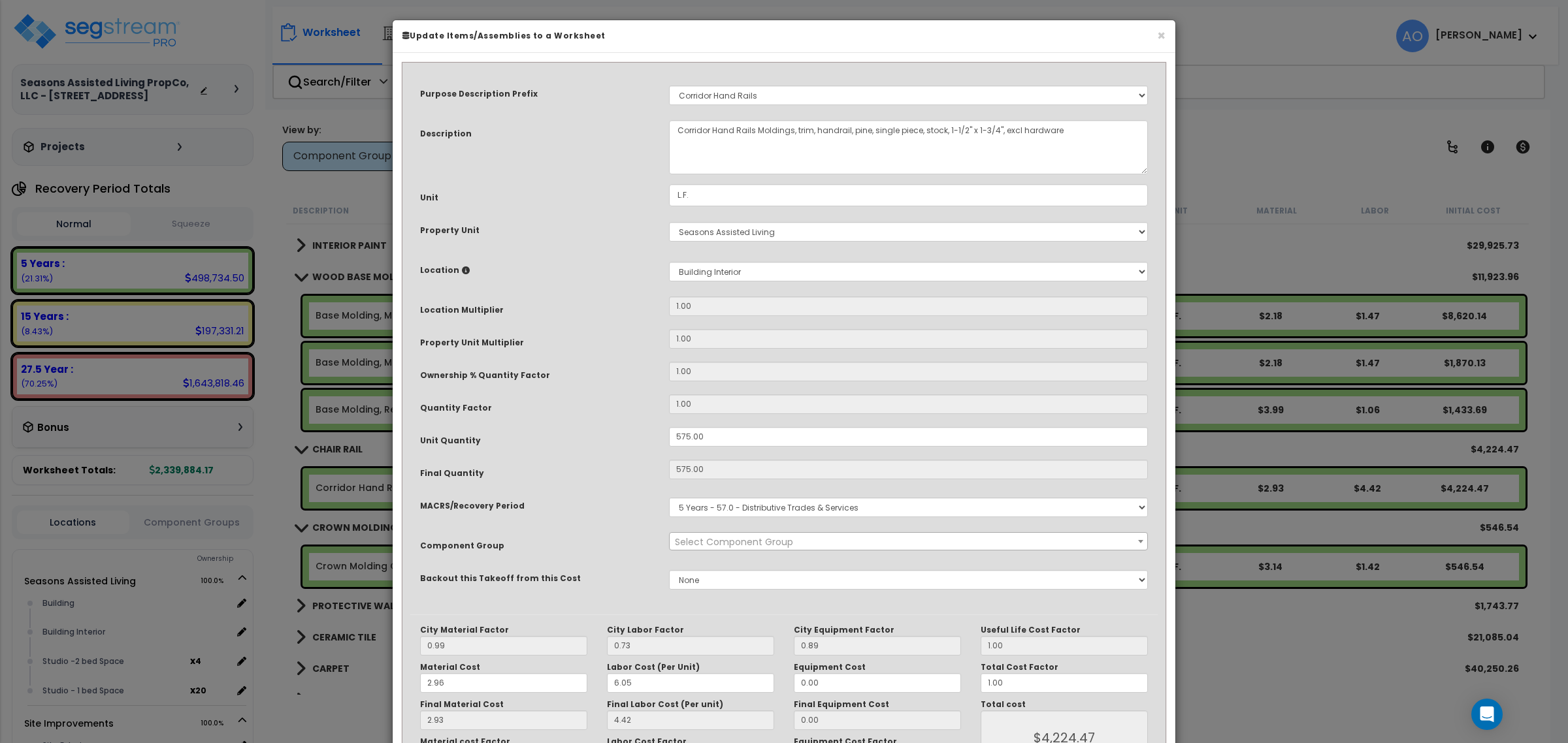
select select "45942"
drag, startPoint x: 738, startPoint y: 441, endPoint x: 575, endPoint y: 430, distance: 163.4
click at [575, 430] on div "Unit Quantity 575.00" at bounding box center [784, 438] width 747 height 23
type input "71"
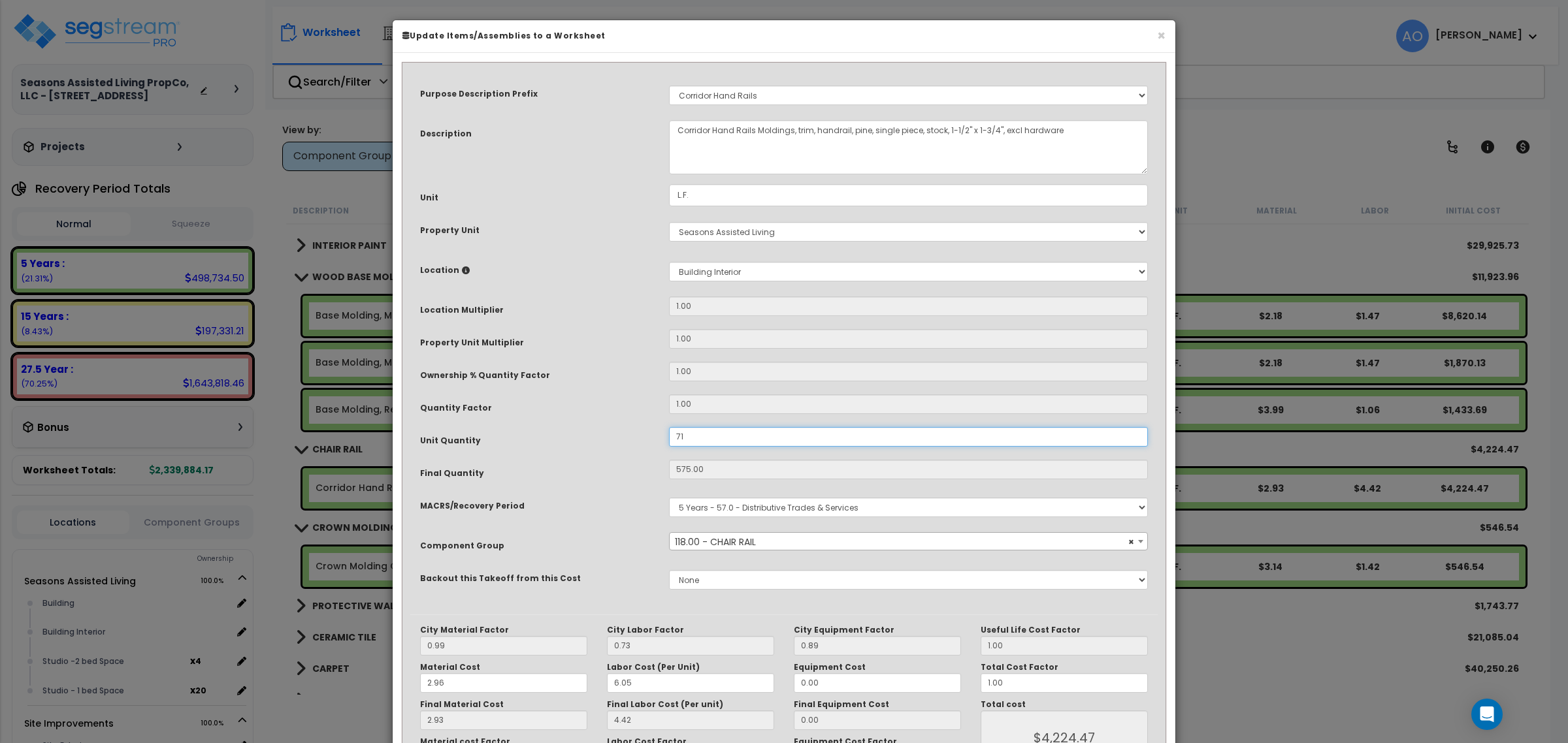
type input "$521.85"
type input "718"
type input "$5,277.30"
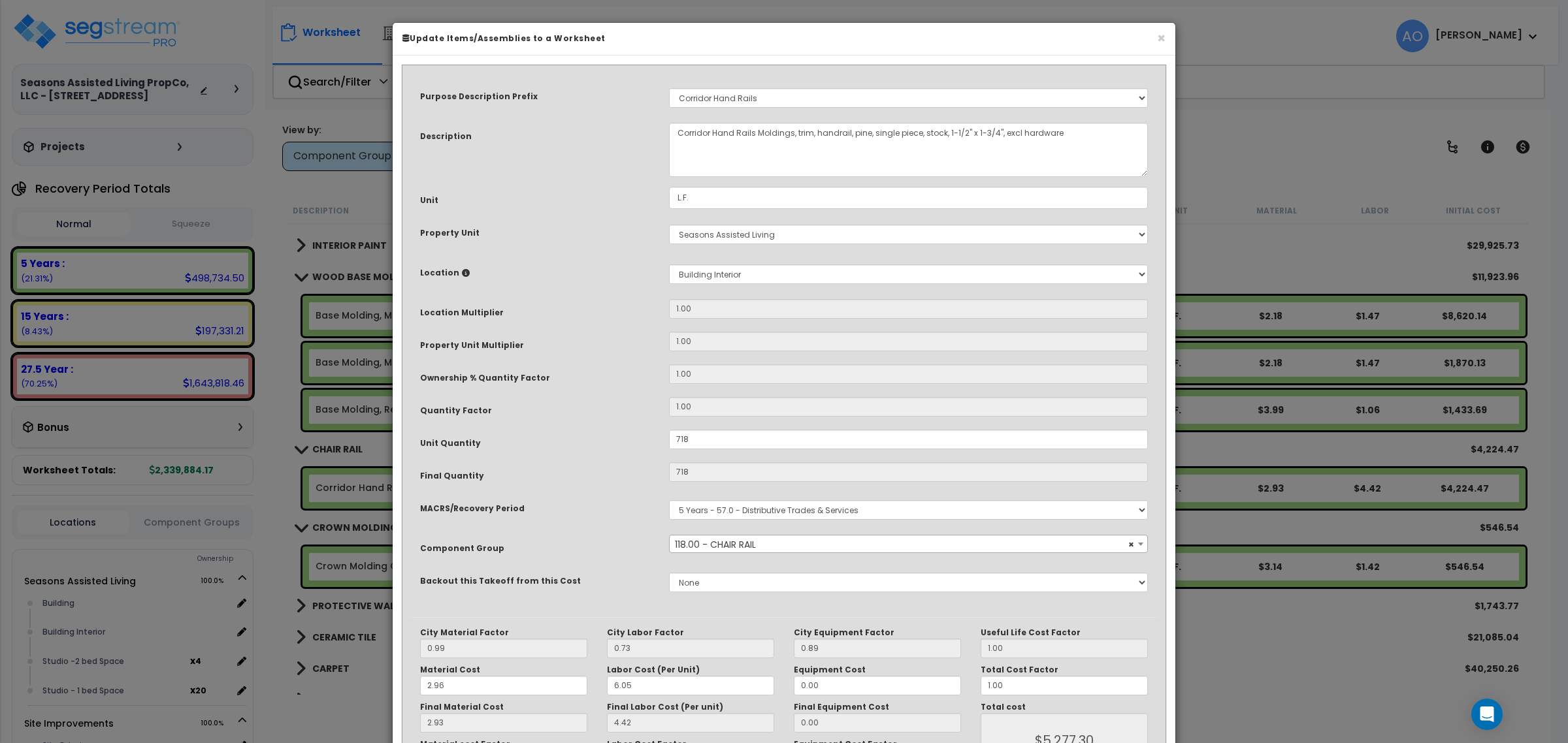
click at [595, 407] on div "Quantity Factor" at bounding box center [535, 408] width 249 height 23
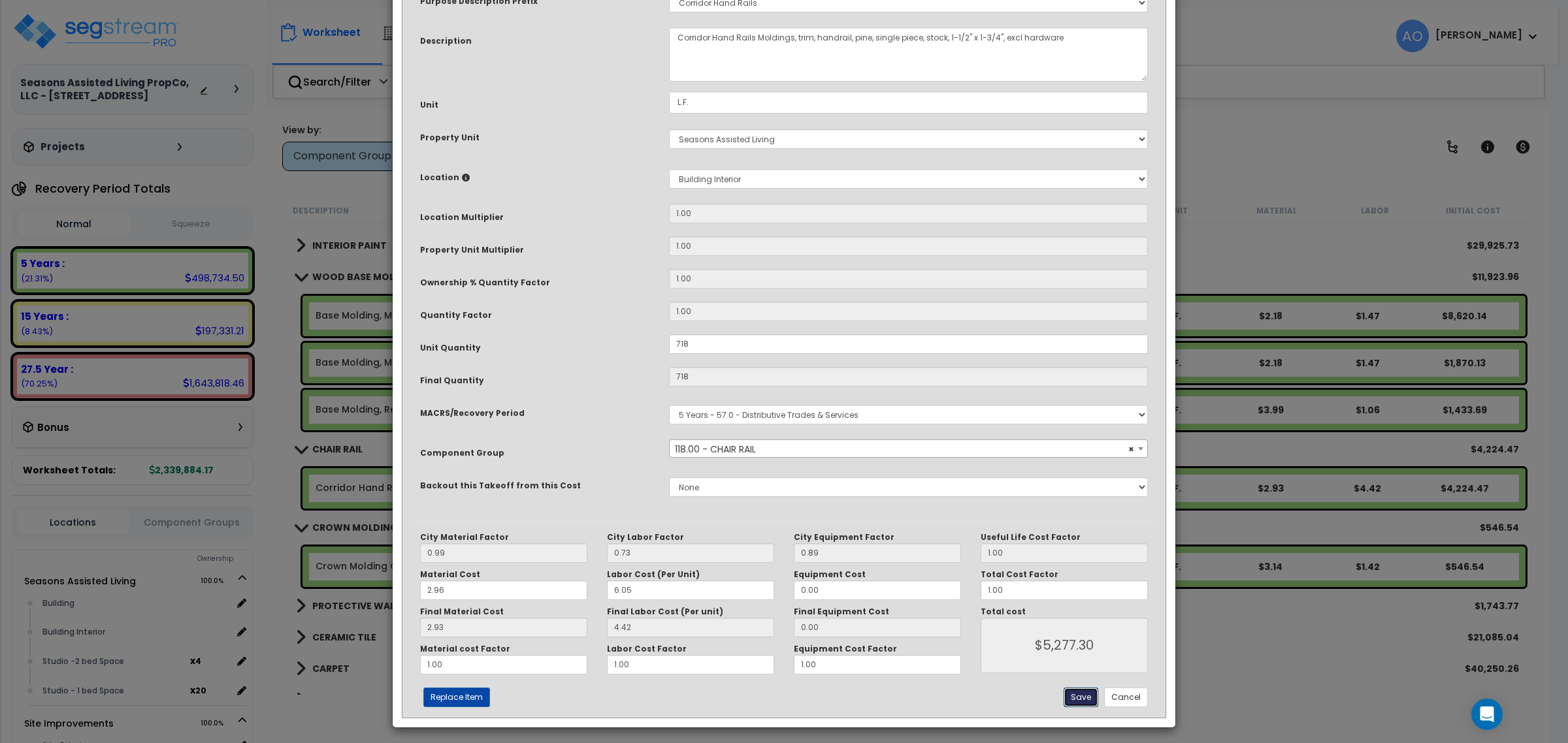
click at [1083, 694] on button "Save" at bounding box center [1081, 697] width 35 height 20
type input "718.00"
type input "5277.30"
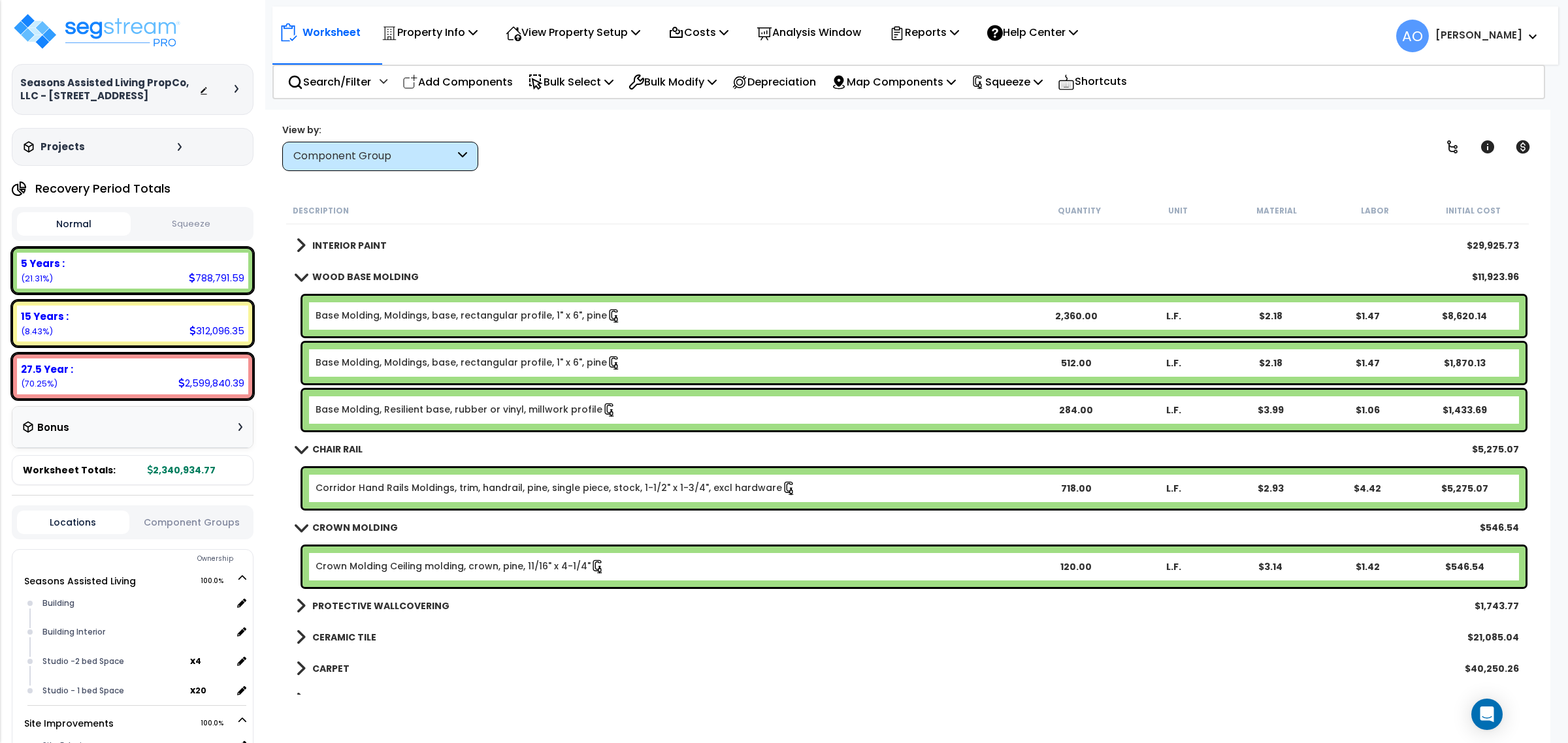
drag, startPoint x: 815, startPoint y: 225, endPoint x: 798, endPoint y: 226, distance: 17.0
click at [815, 225] on div "INTERIOR STAIRS $6,231.50" at bounding box center [907, 215] width 1236 height 32
click at [386, 272] on b "WOOD BASE MOLDING" at bounding box center [365, 276] width 106 height 13
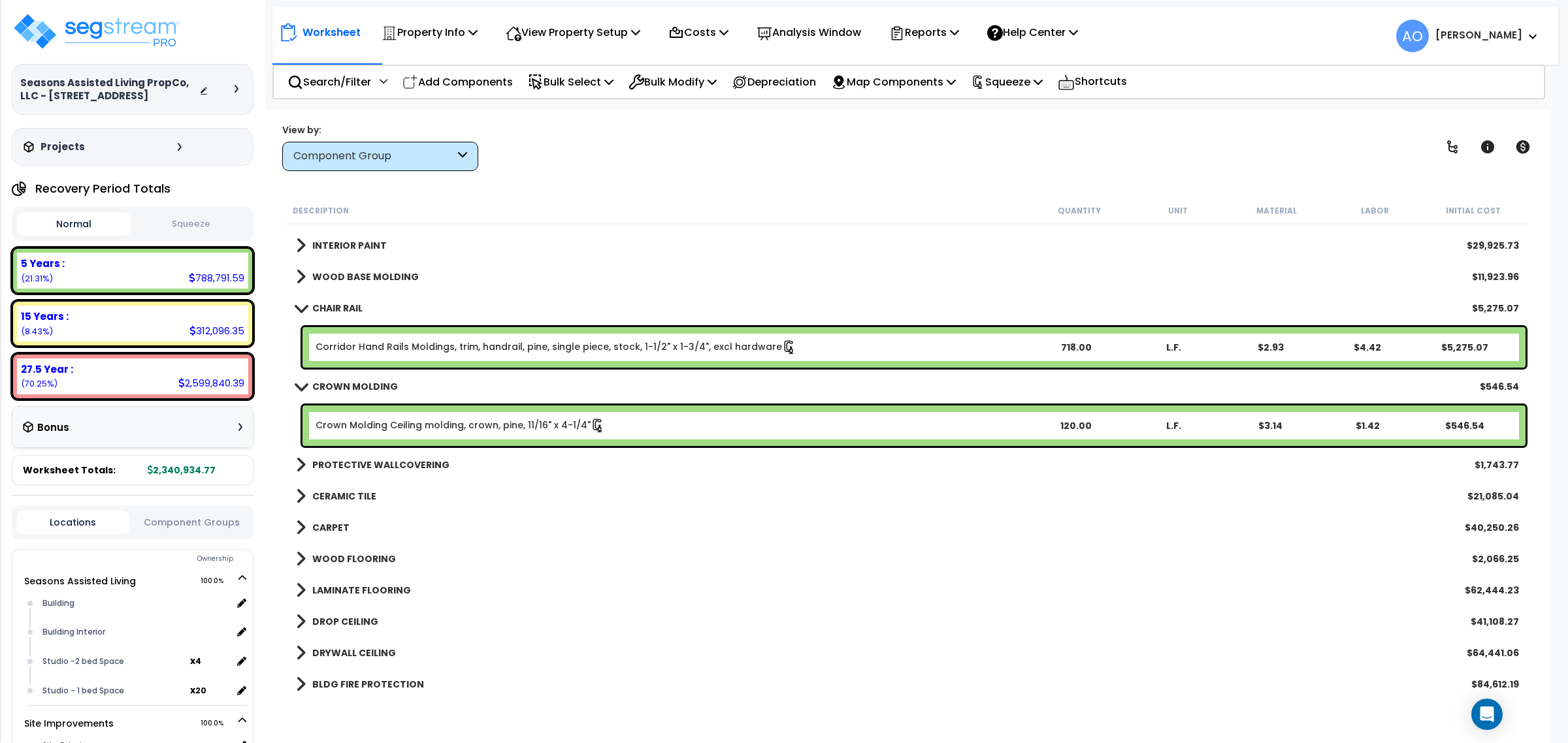
click at [350, 307] on b "CHAIR RAIL" at bounding box center [337, 308] width 50 height 13
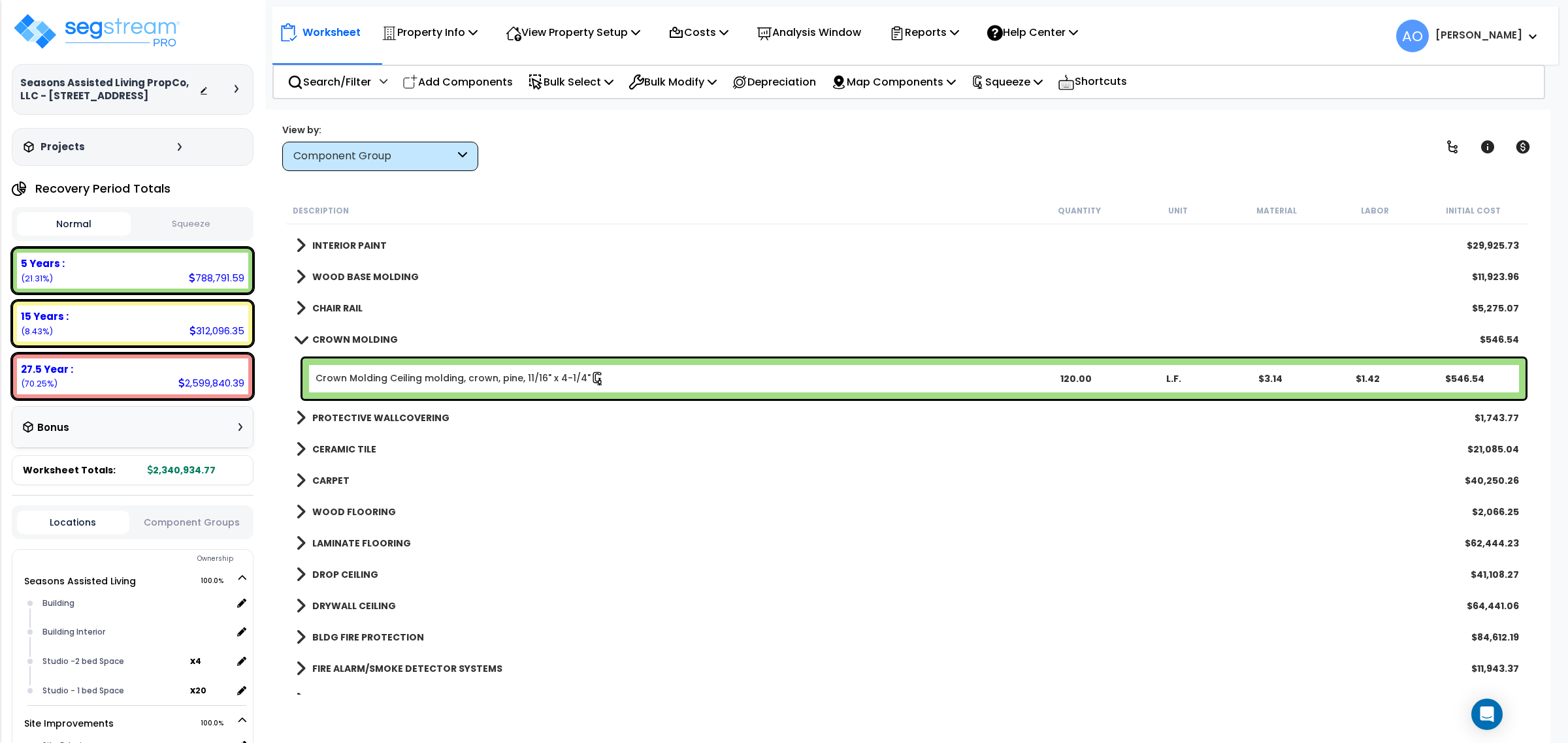
click at [355, 337] on b "CROWN MOLDING" at bounding box center [355, 339] width 86 height 13
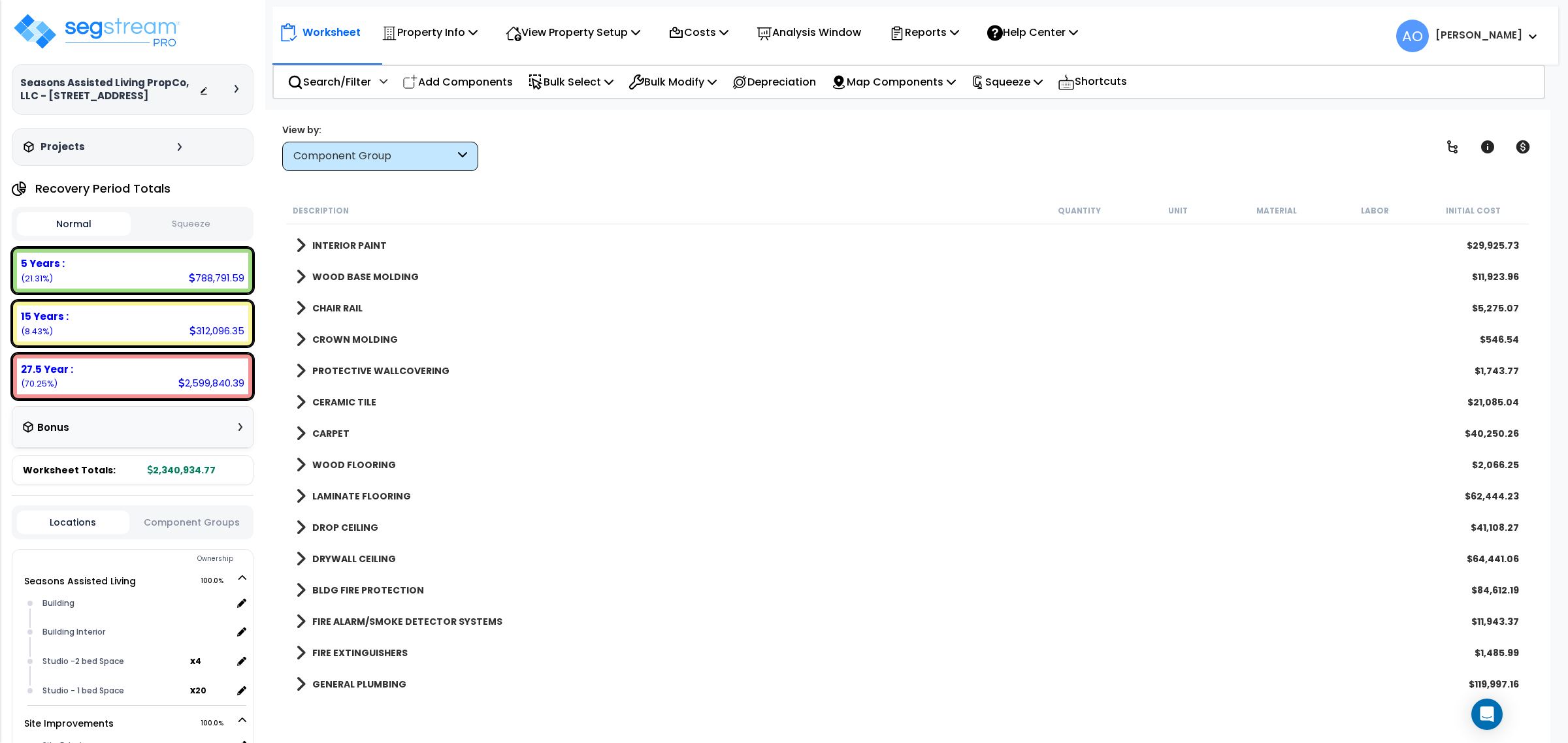
click at [356, 402] on b "CERAMIC TILE" at bounding box center [344, 402] width 64 height 13
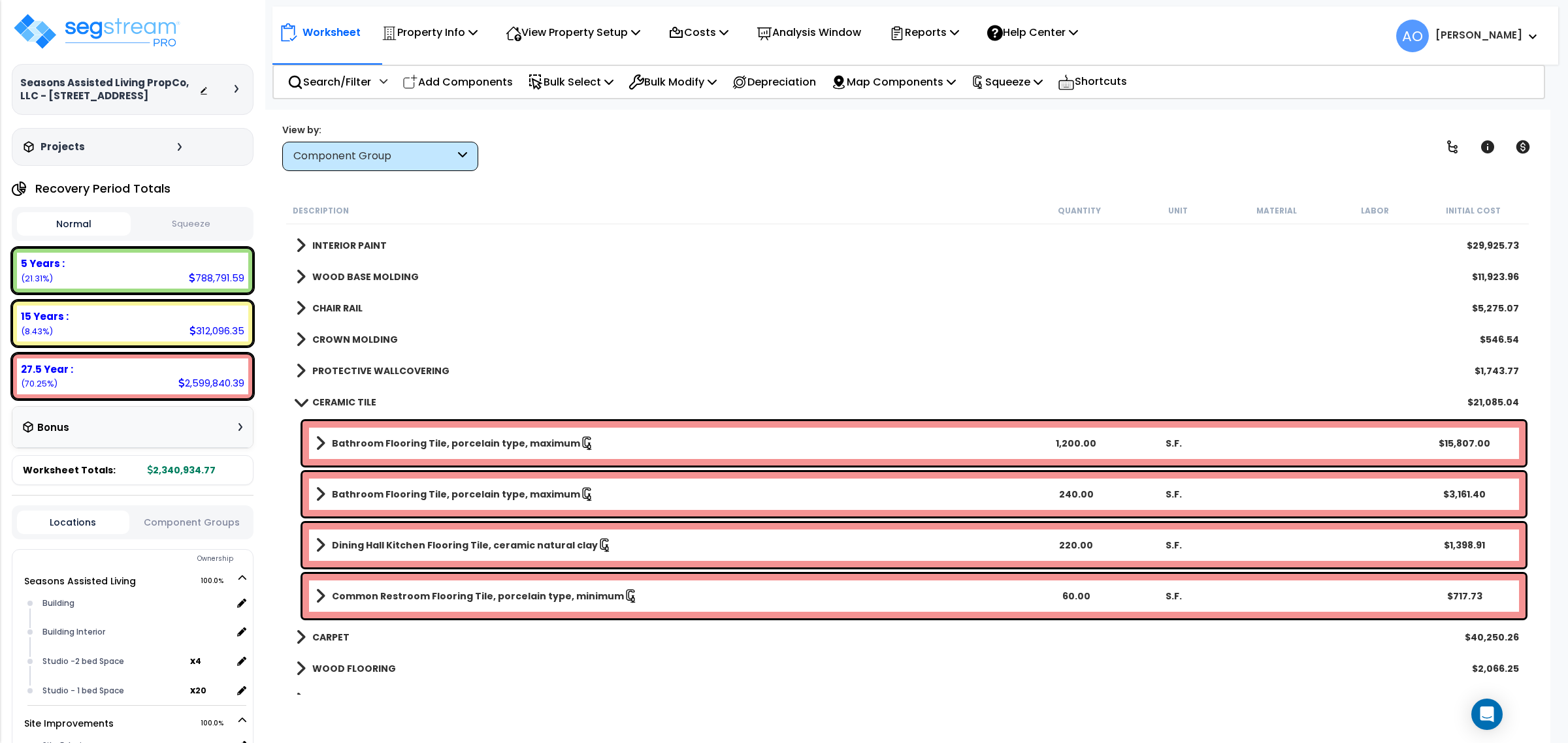
click at [355, 403] on b "CERAMIC TILE" at bounding box center [344, 402] width 64 height 13
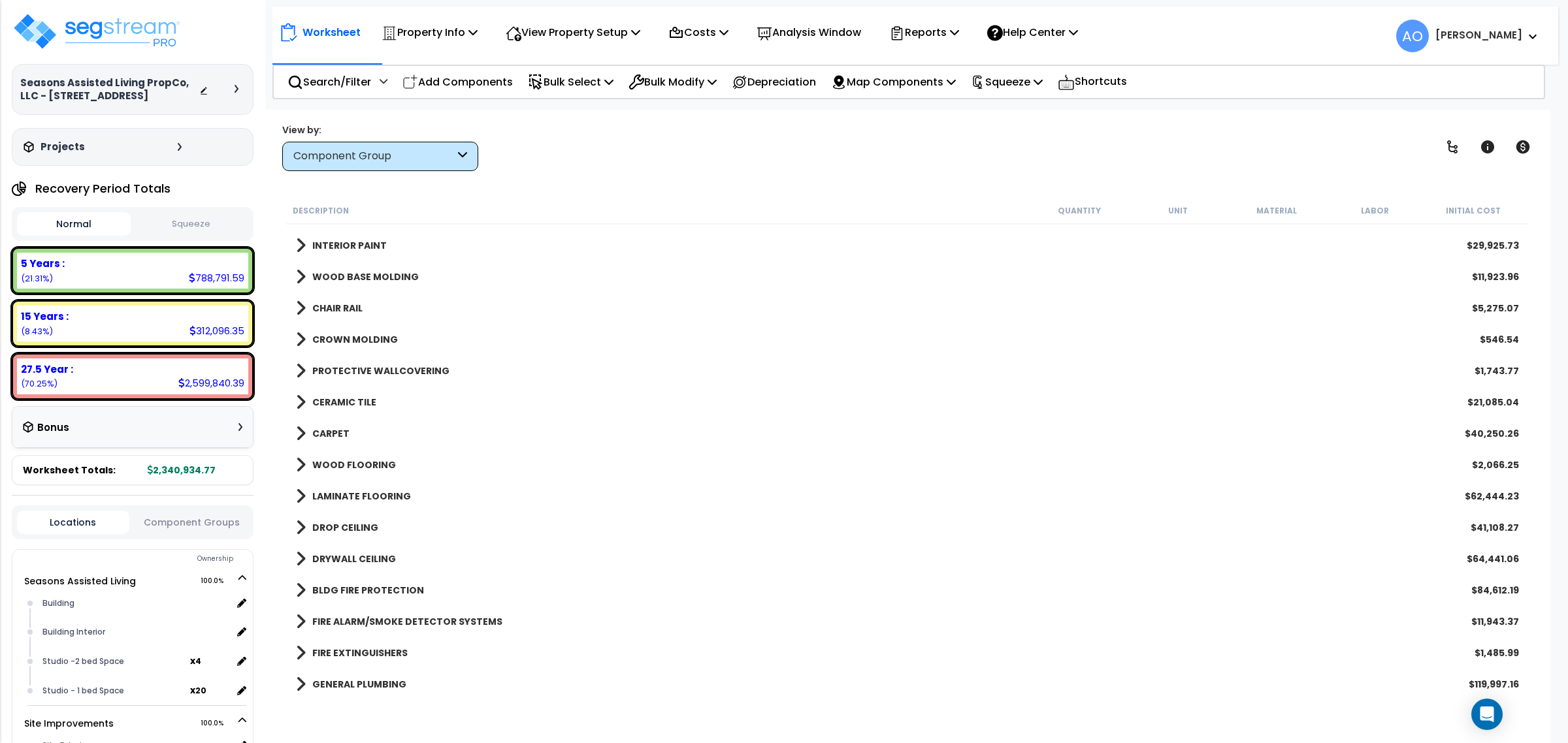
click at [343, 428] on b "CARPET" at bounding box center [331, 433] width 37 height 13
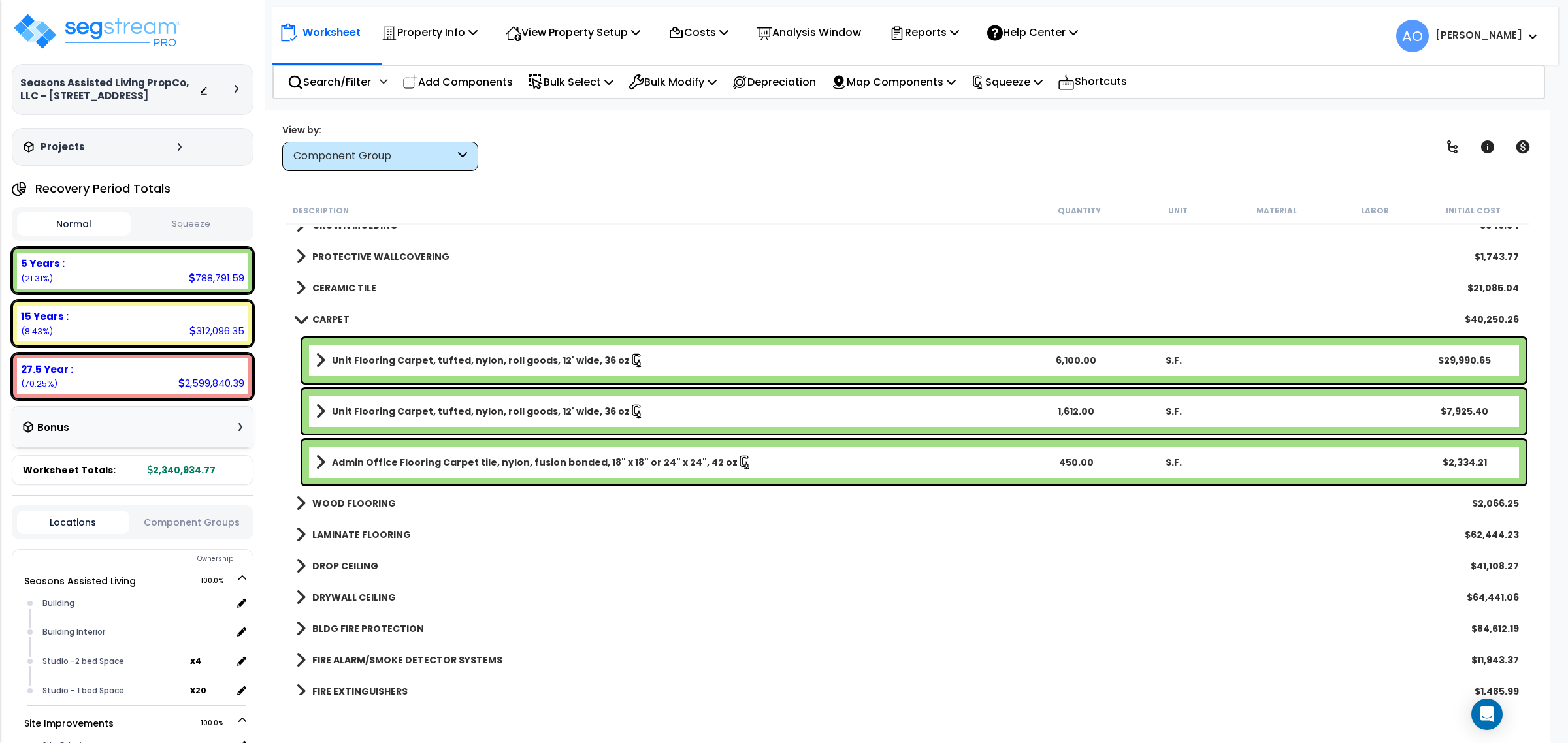
scroll to position [735, 0]
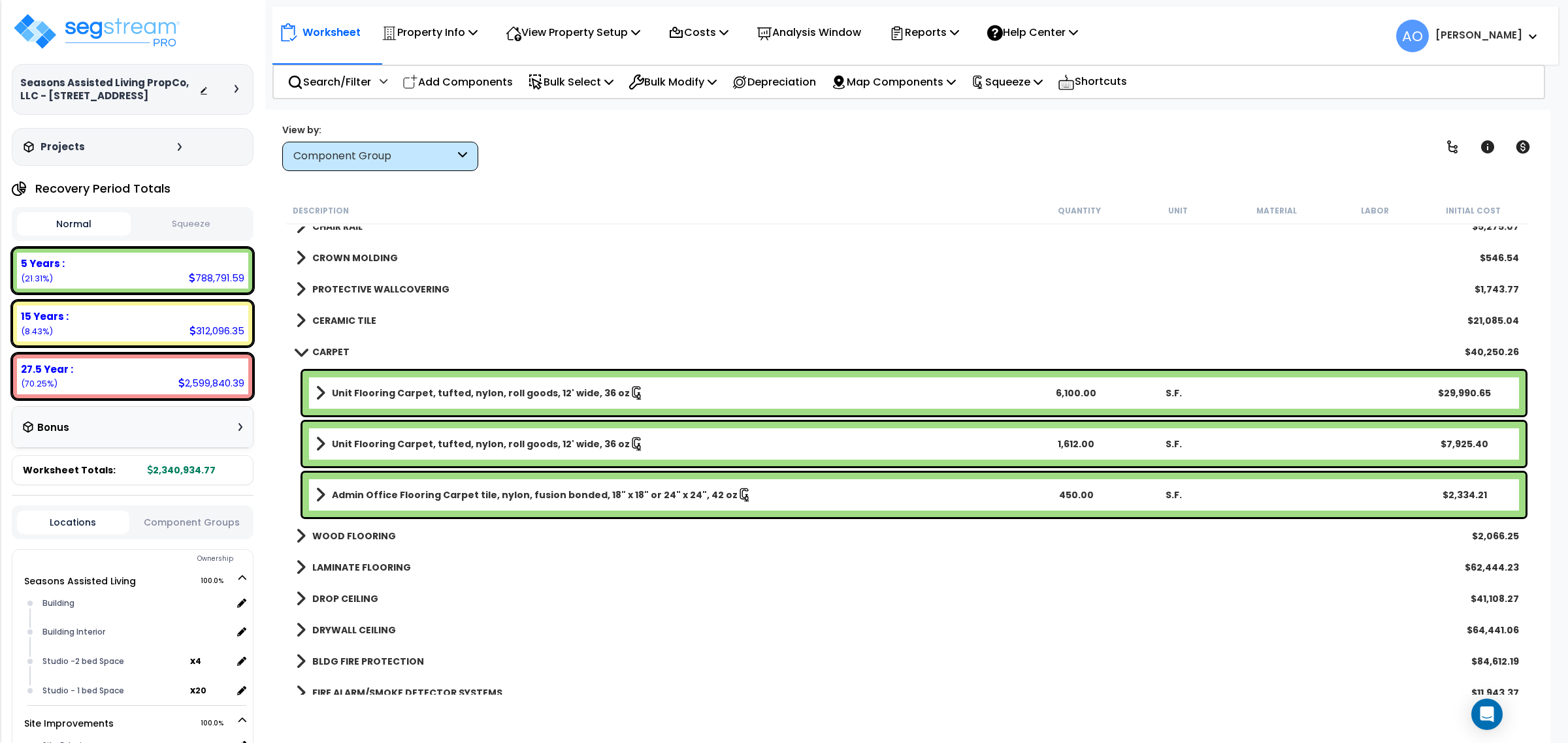
click at [185, 215] on div "Normal Squeeze" at bounding box center [133, 224] width 242 height 34
click at [198, 230] on button "Squeeze" at bounding box center [191, 224] width 114 height 23
click at [363, 536] on b "WOOD FLOORING" at bounding box center [354, 536] width 84 height 13
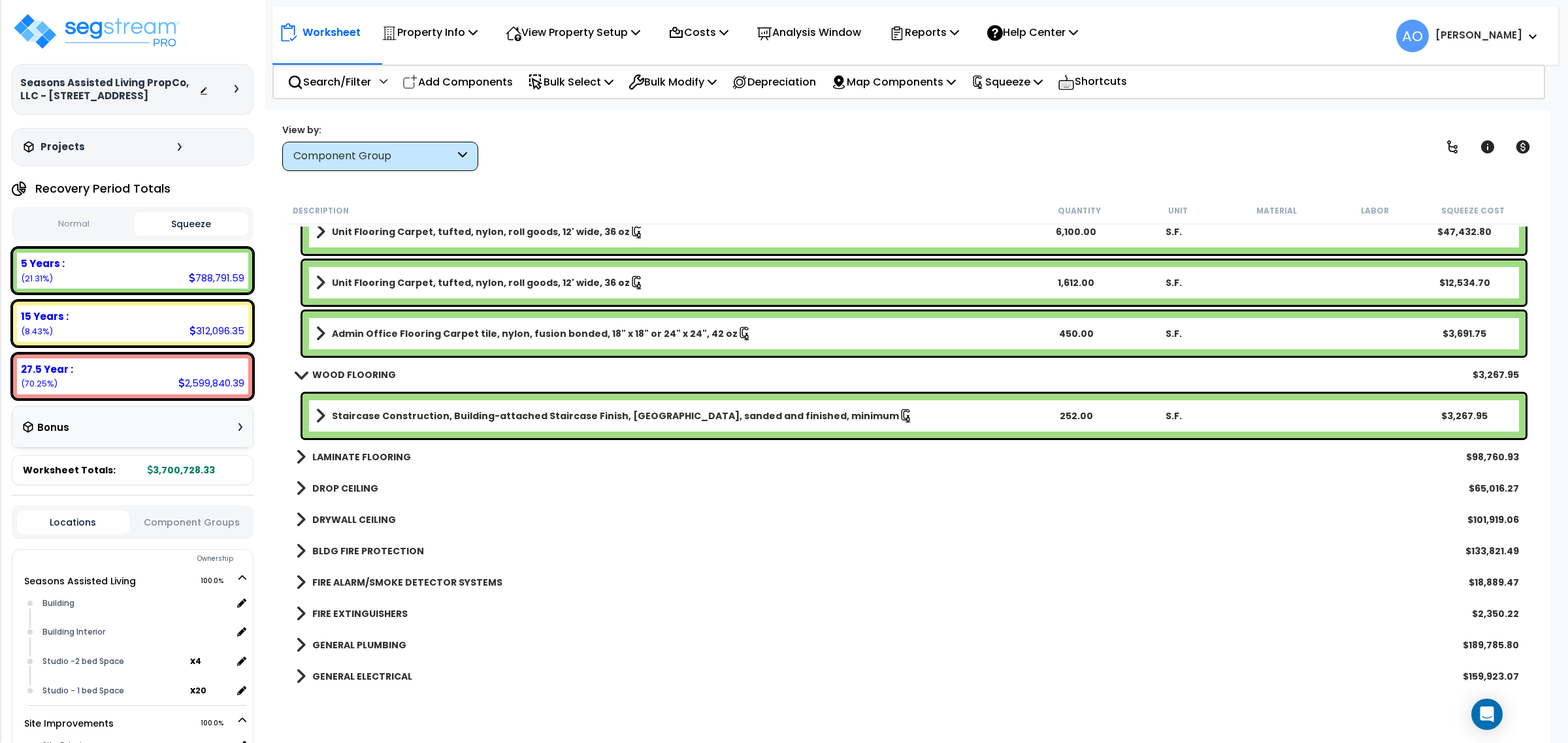
scroll to position [898, 0]
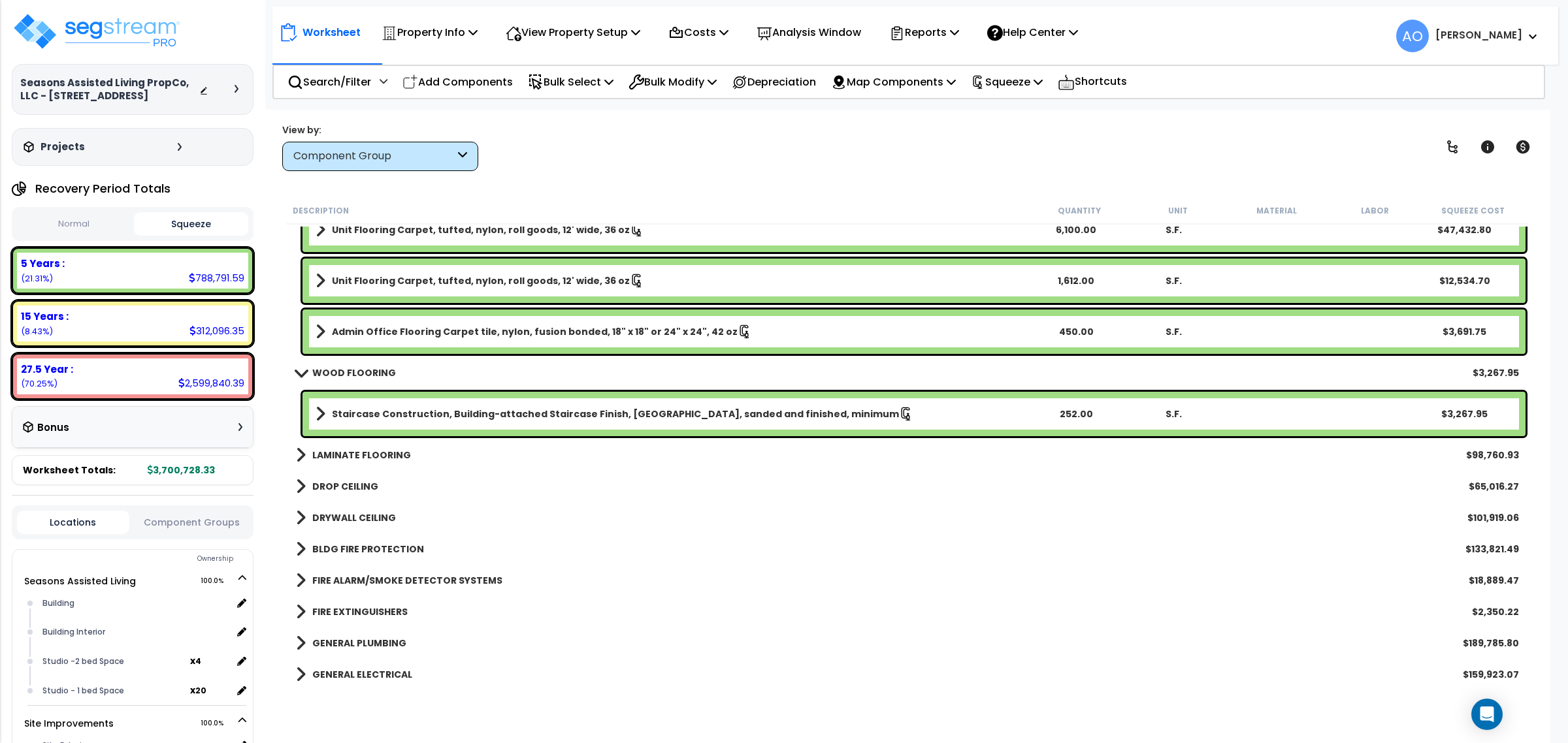
click at [357, 452] on b "LAMINATE FLOORING" at bounding box center [361, 455] width 99 height 13
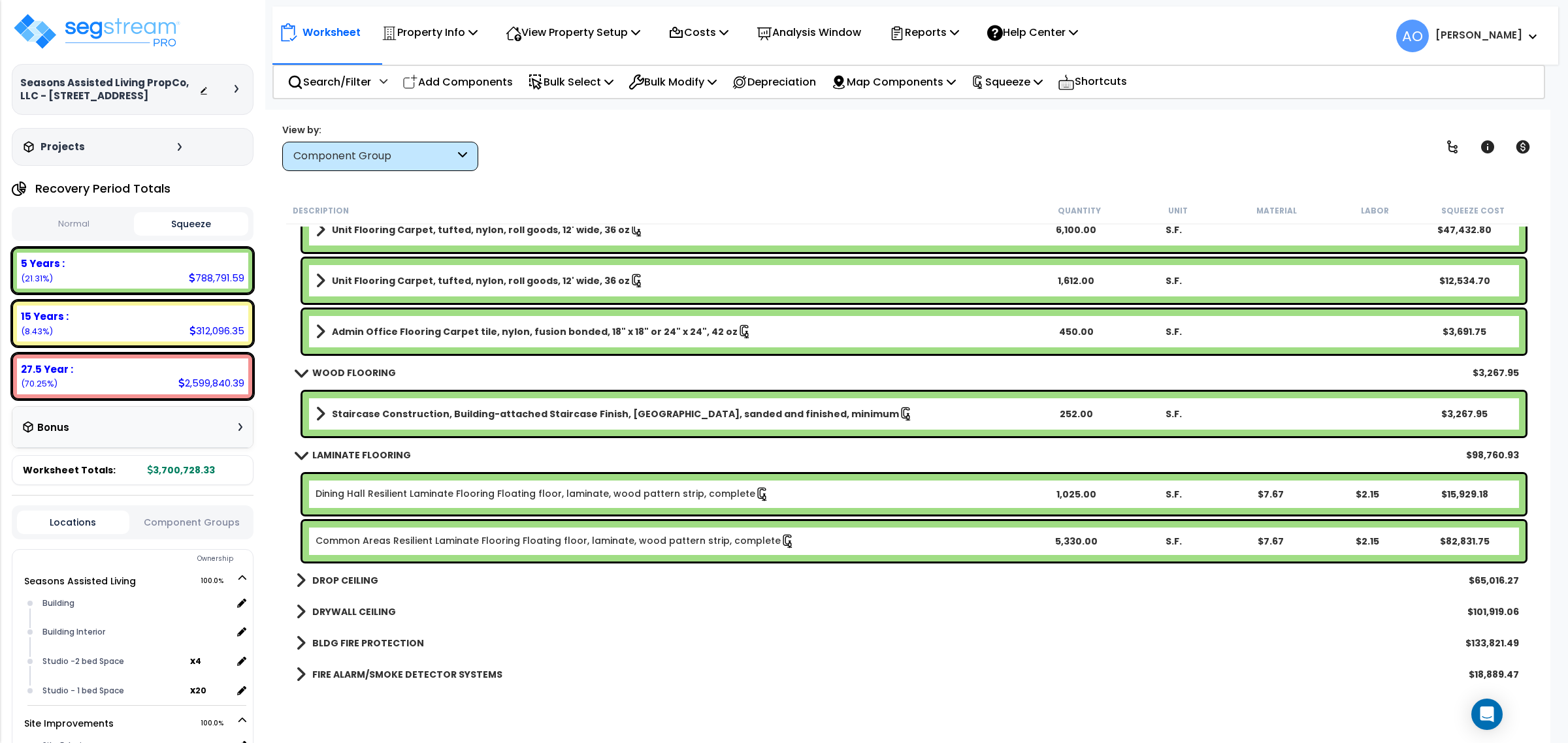
click at [374, 446] on link "LAMINATE FLOORING" at bounding box center [353, 455] width 115 height 18
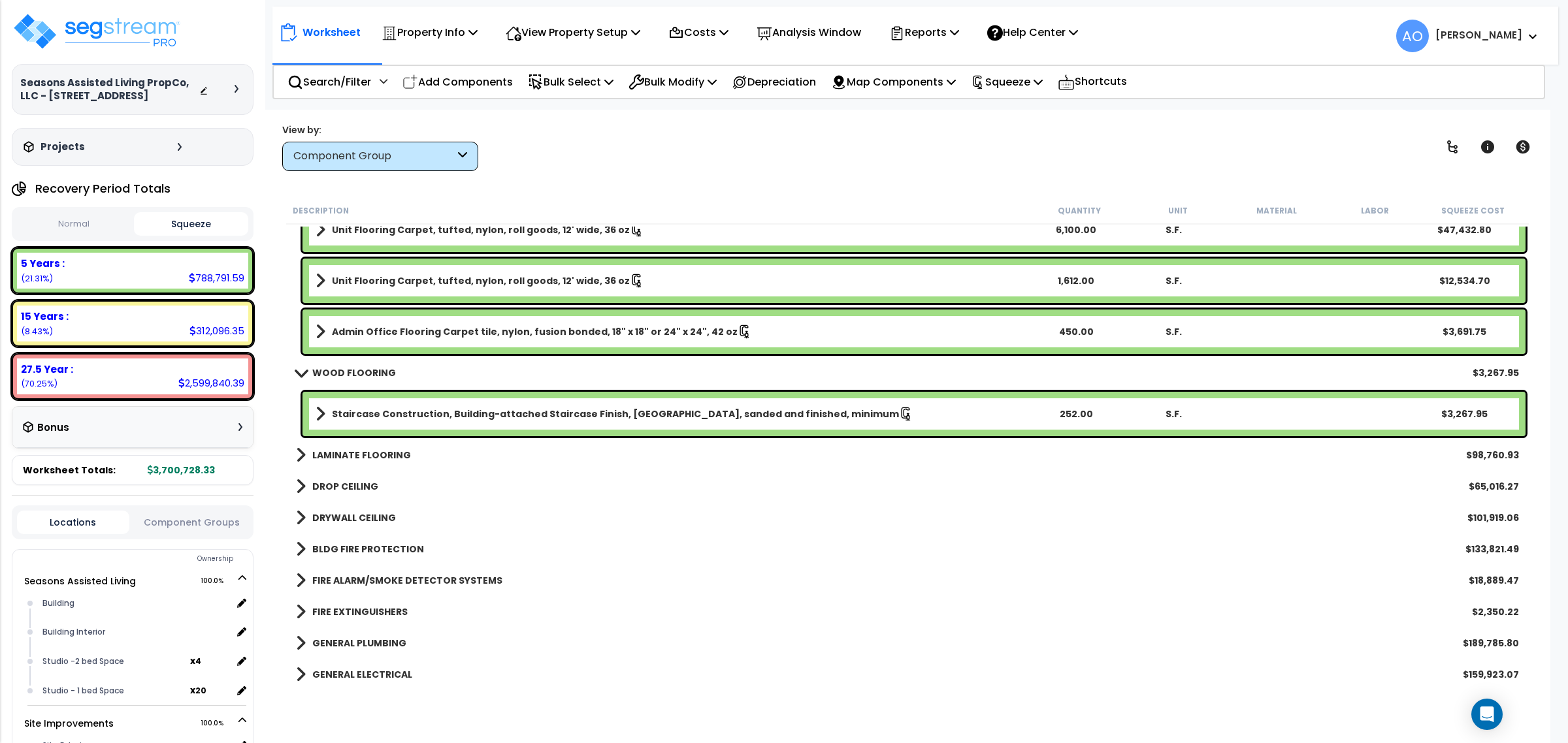
click at [369, 376] on b "WOOD FLOORING" at bounding box center [354, 373] width 84 height 13
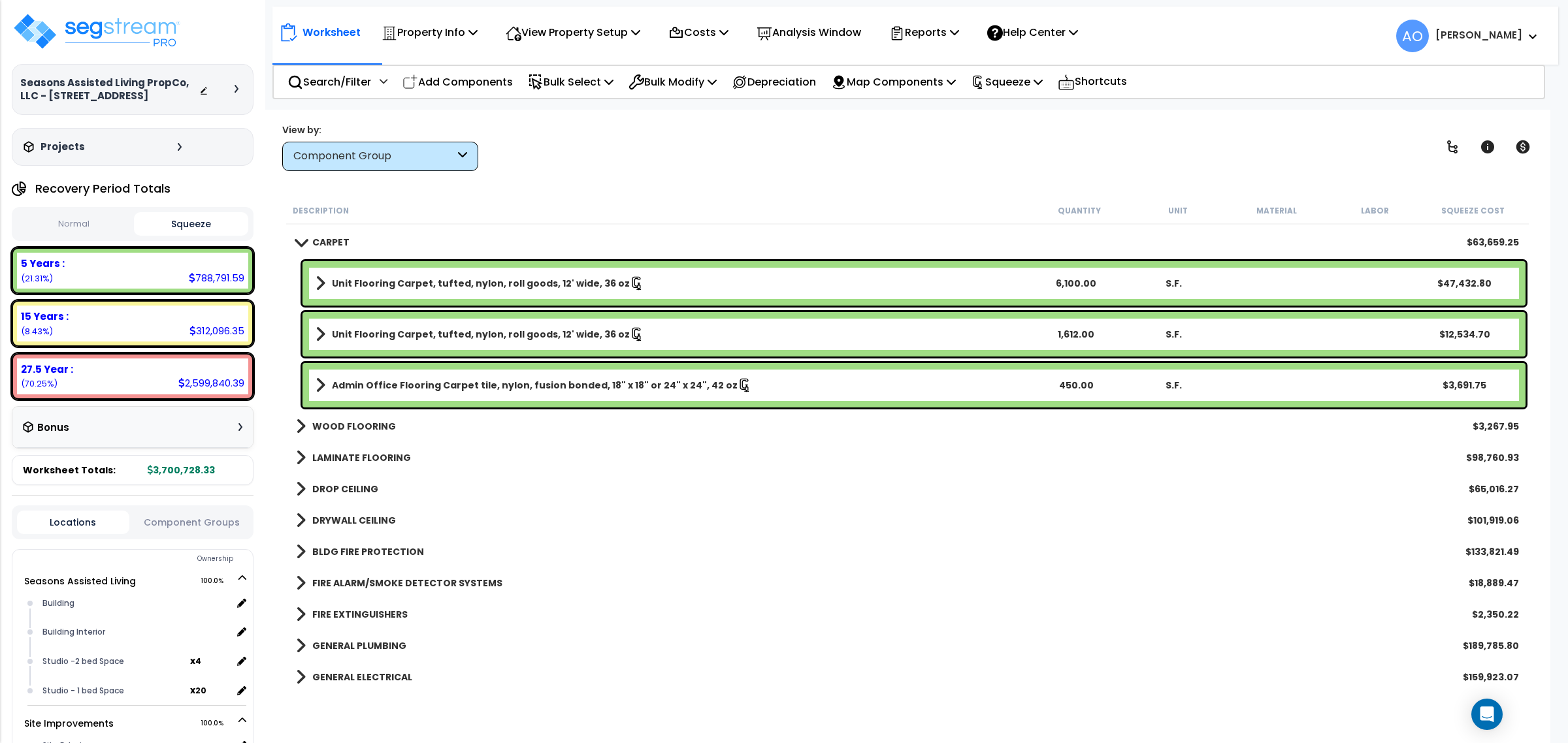
scroll to position [816, 0]
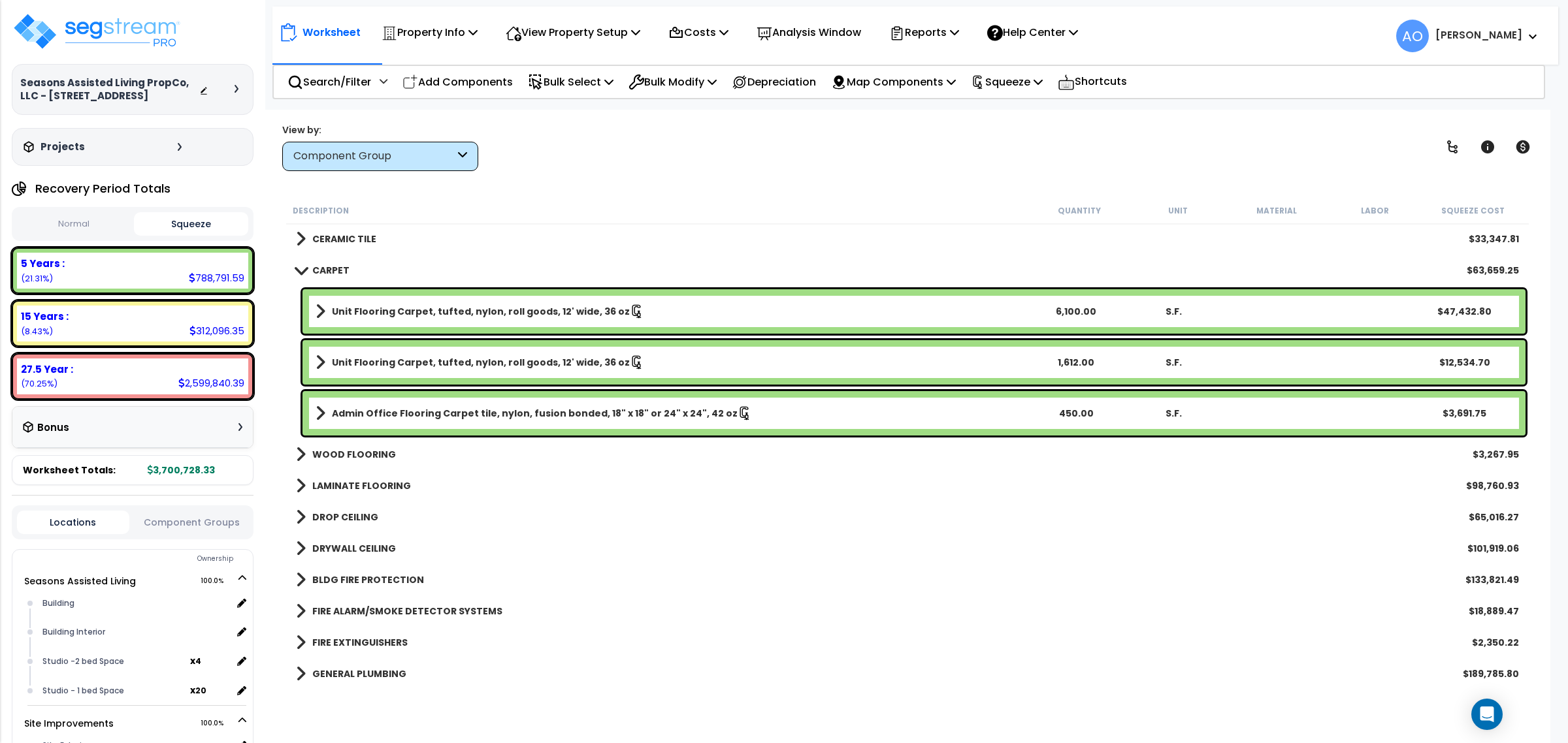
click at [334, 269] on b "CARPET" at bounding box center [331, 269] width 37 height 13
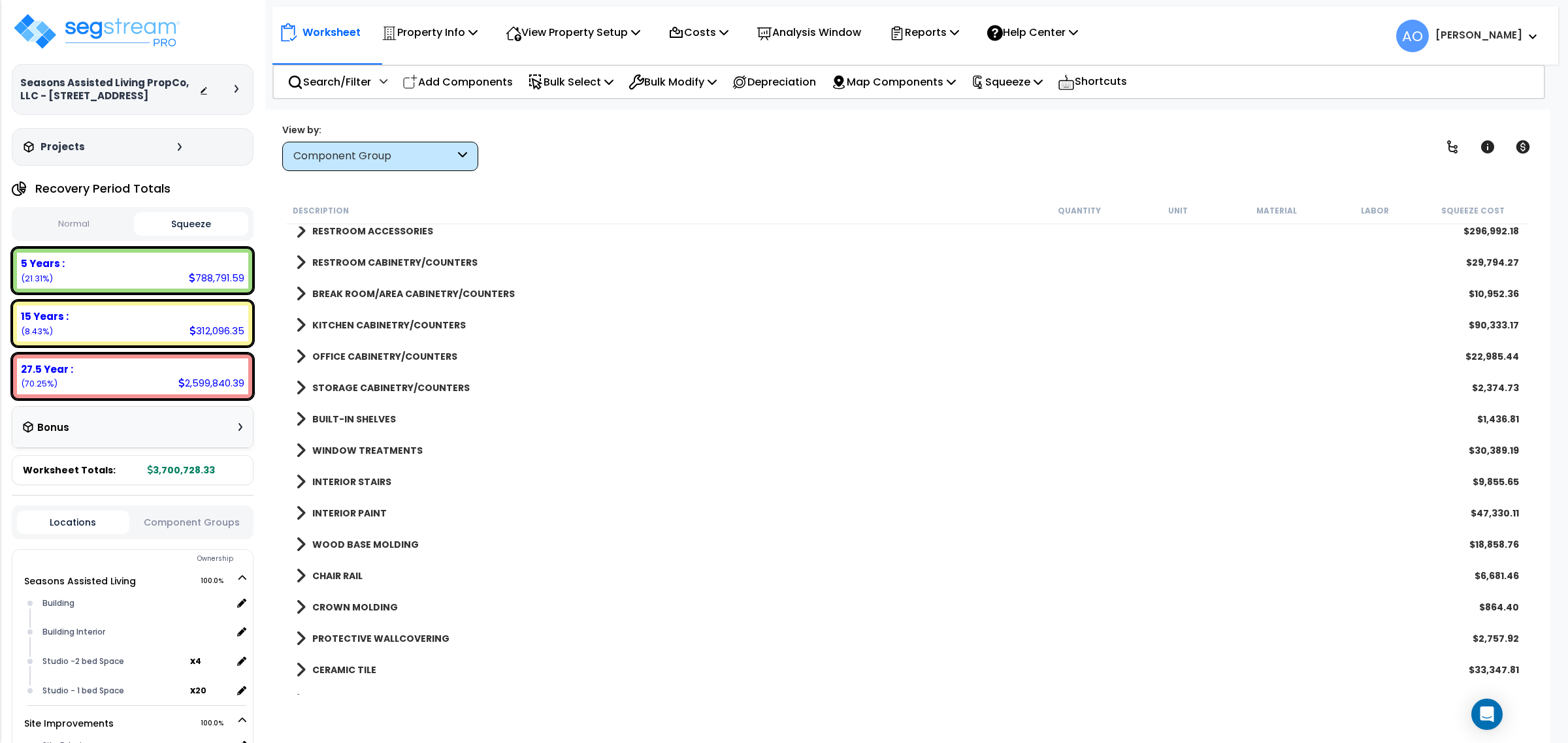
scroll to position [327, 0]
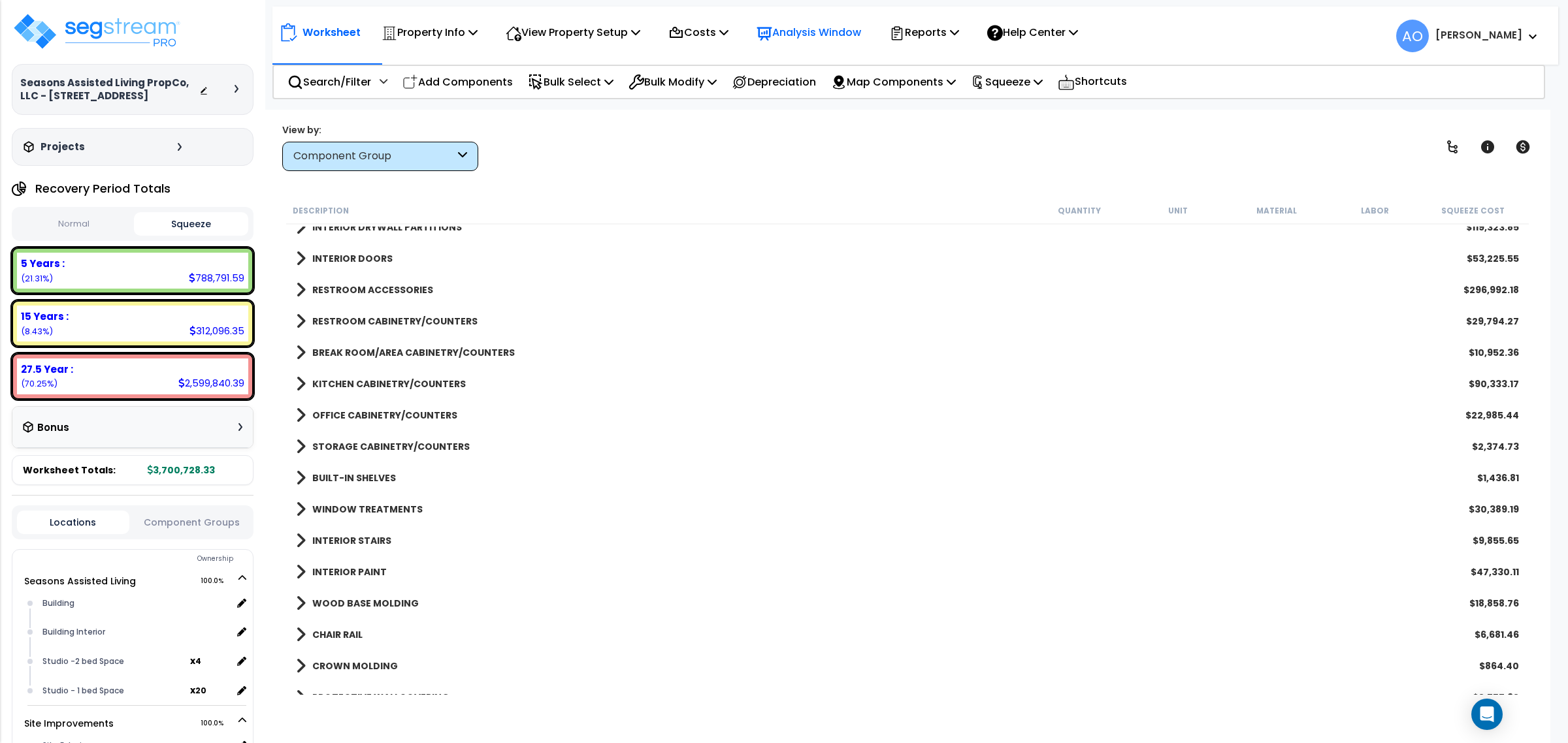
click at [801, 37] on p "Analysis Window" at bounding box center [809, 32] width 105 height 17
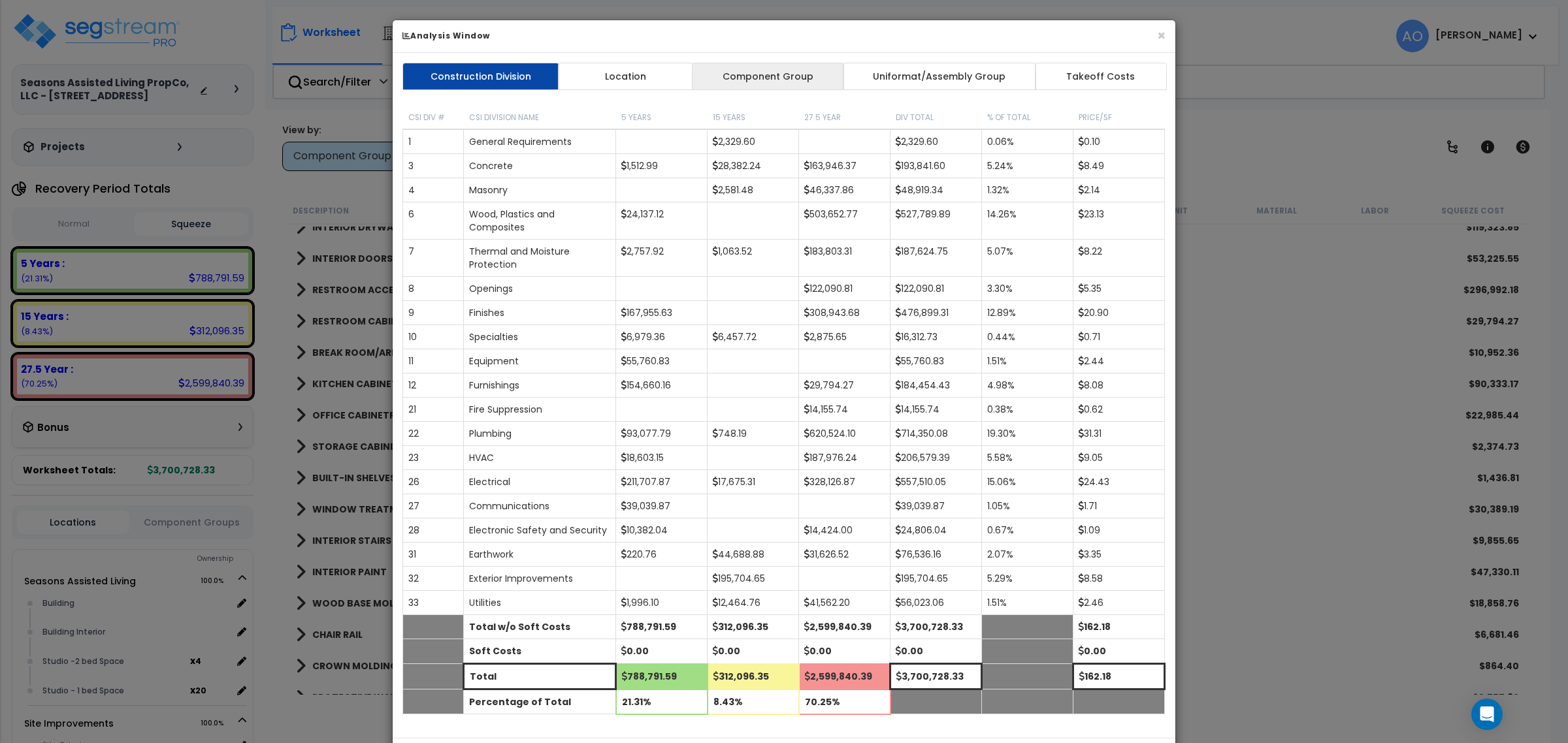
click at [762, 74] on link "Component Group" at bounding box center [767, 76] width 151 height 27
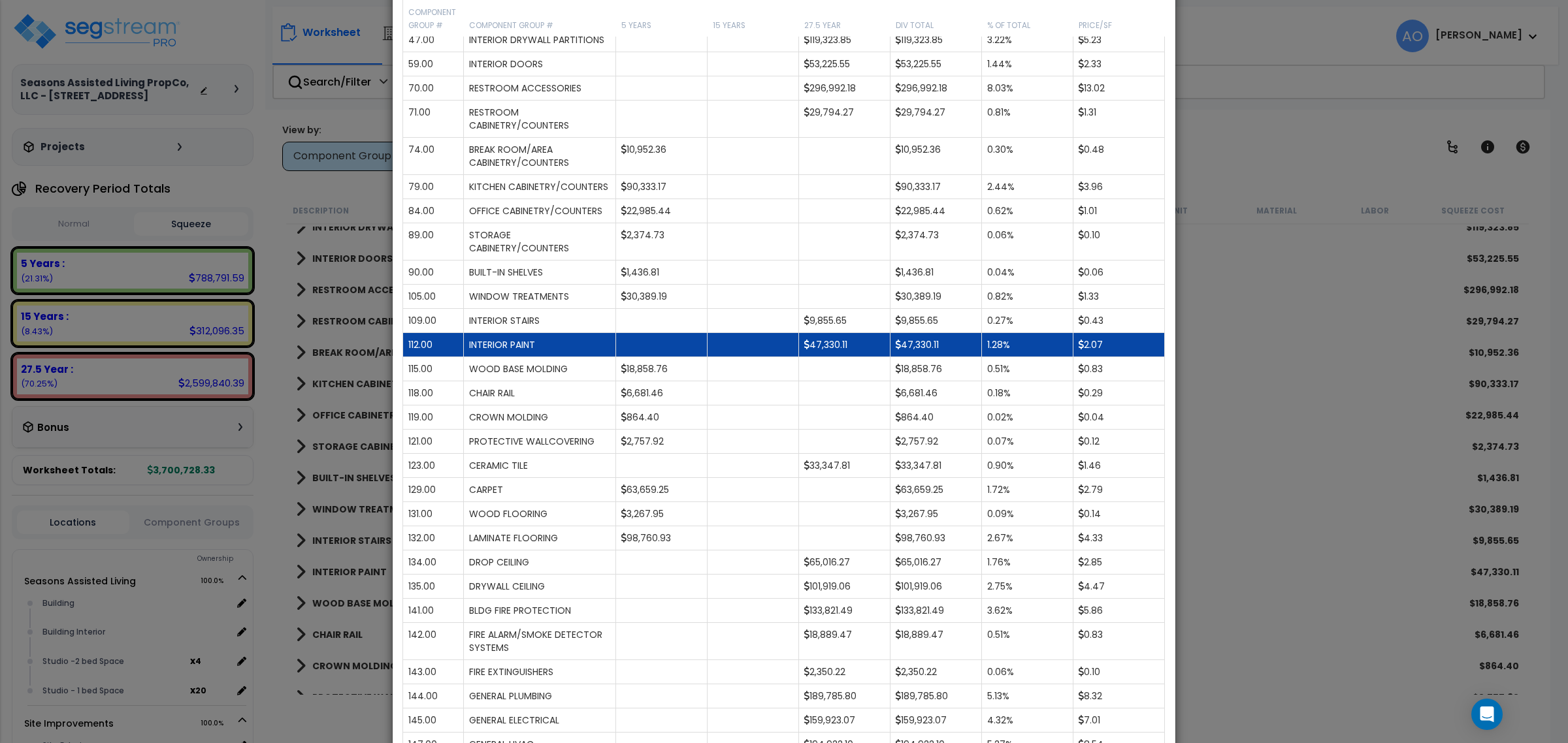
scroll to position [408, 0]
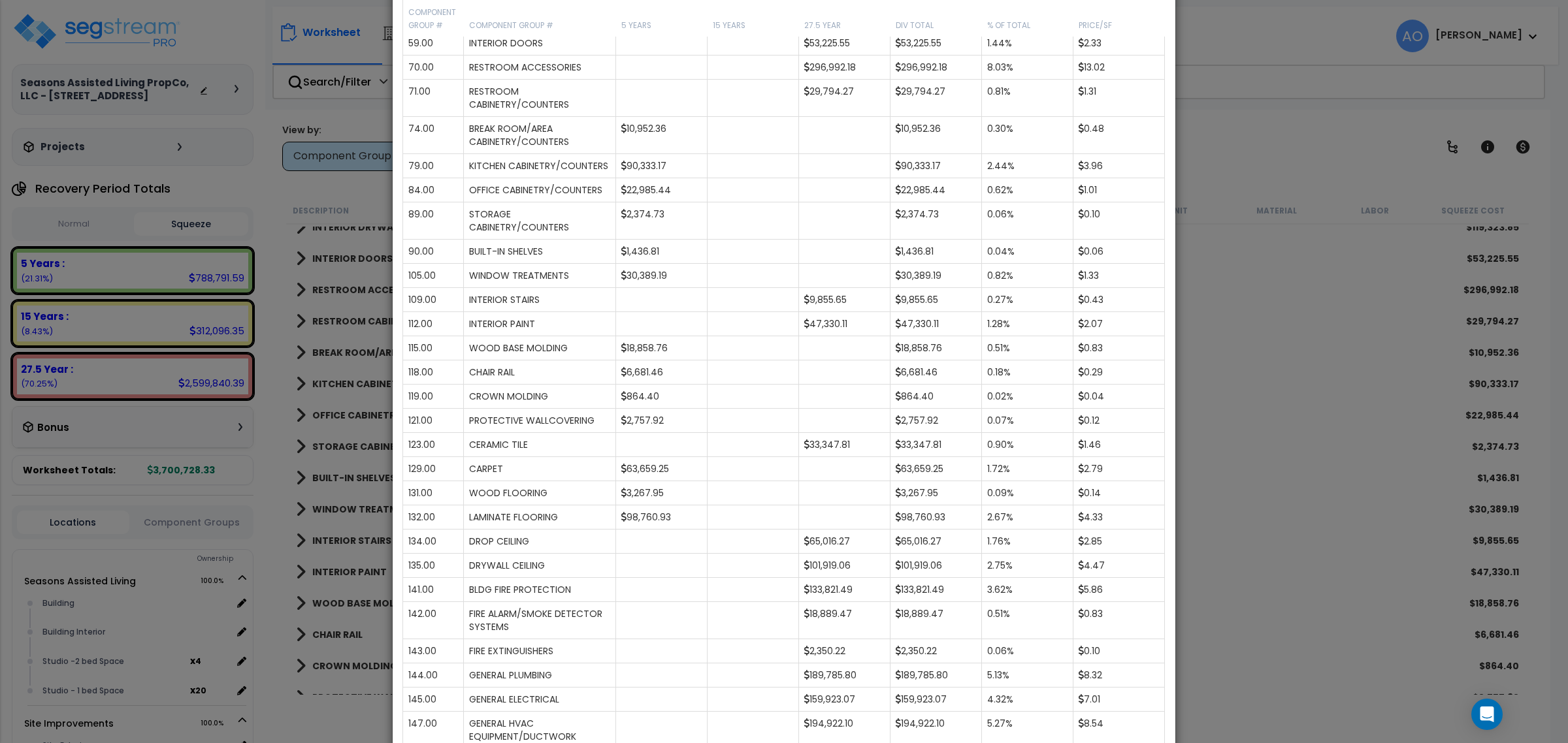
click at [1280, 53] on div "× Analysis Window Construction Division Location Component Group Uniformat/Asse…" at bounding box center [784, 371] width 1568 height 743
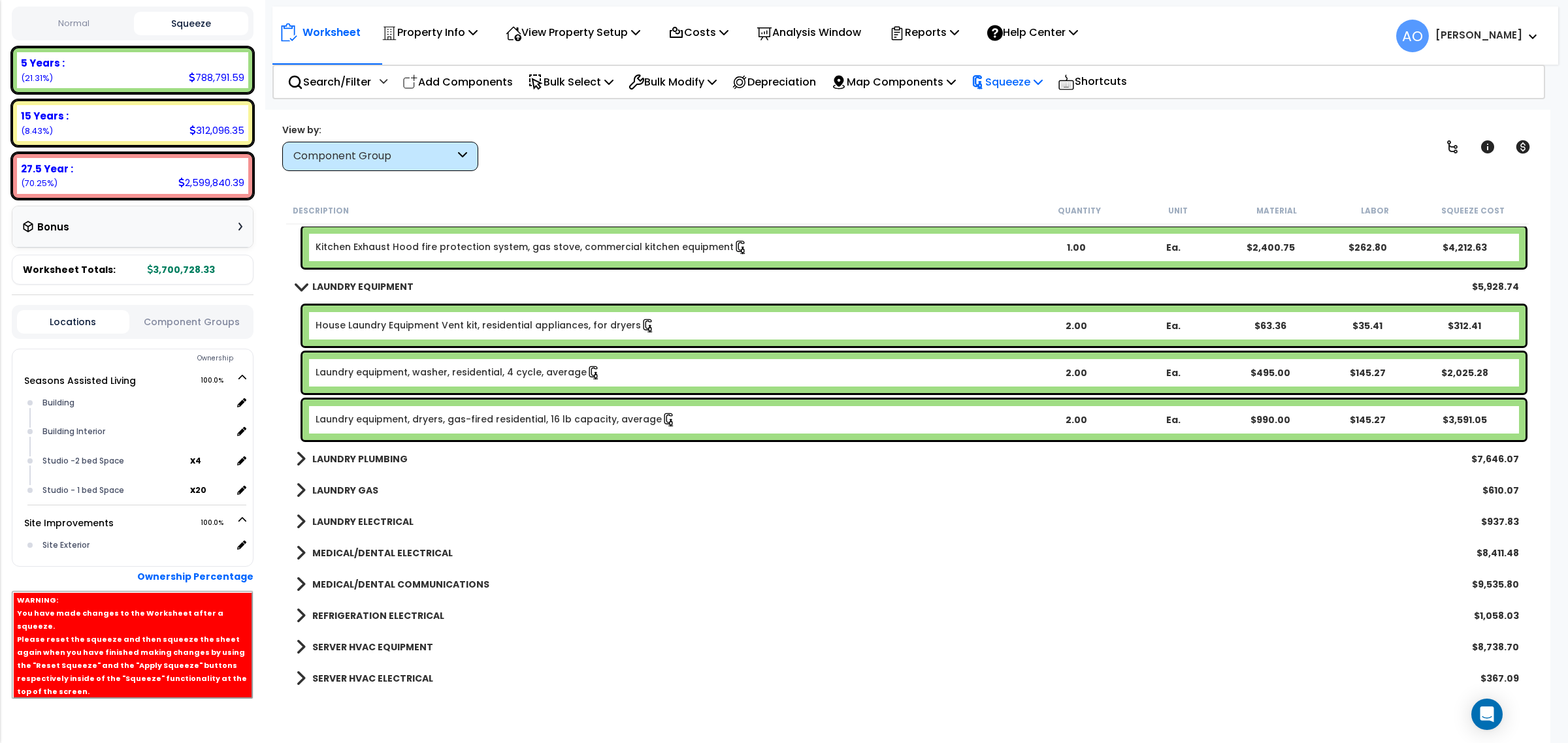
scroll to position [206, 0]
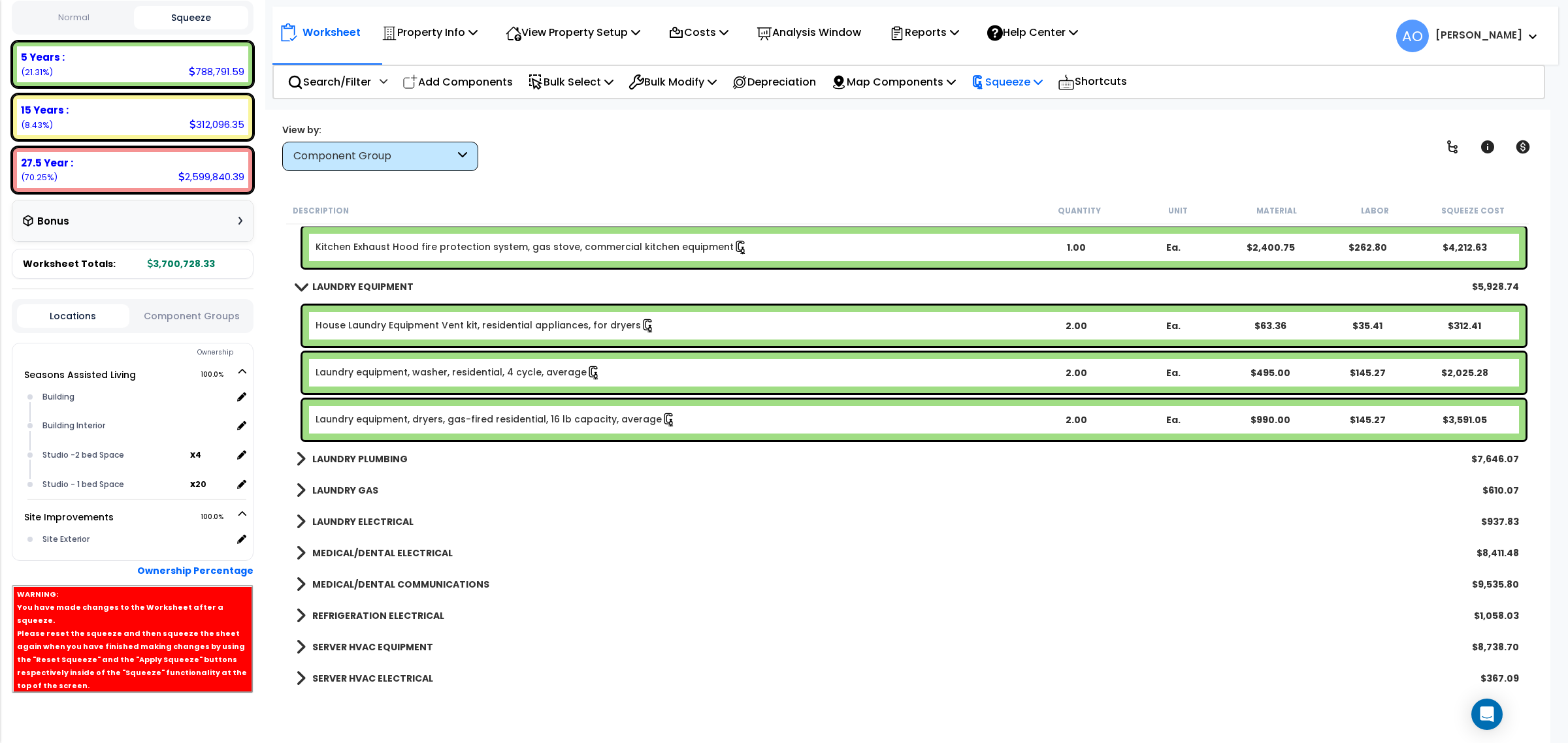
click at [1027, 80] on p "Squeeze" at bounding box center [1006, 81] width 72 height 17
drag, startPoint x: 1023, startPoint y: 108, endPoint x: 1006, endPoint y: 132, distance: 29.4
click at [1023, 108] on link "Re-squeeze" at bounding box center [1029, 113] width 130 height 30
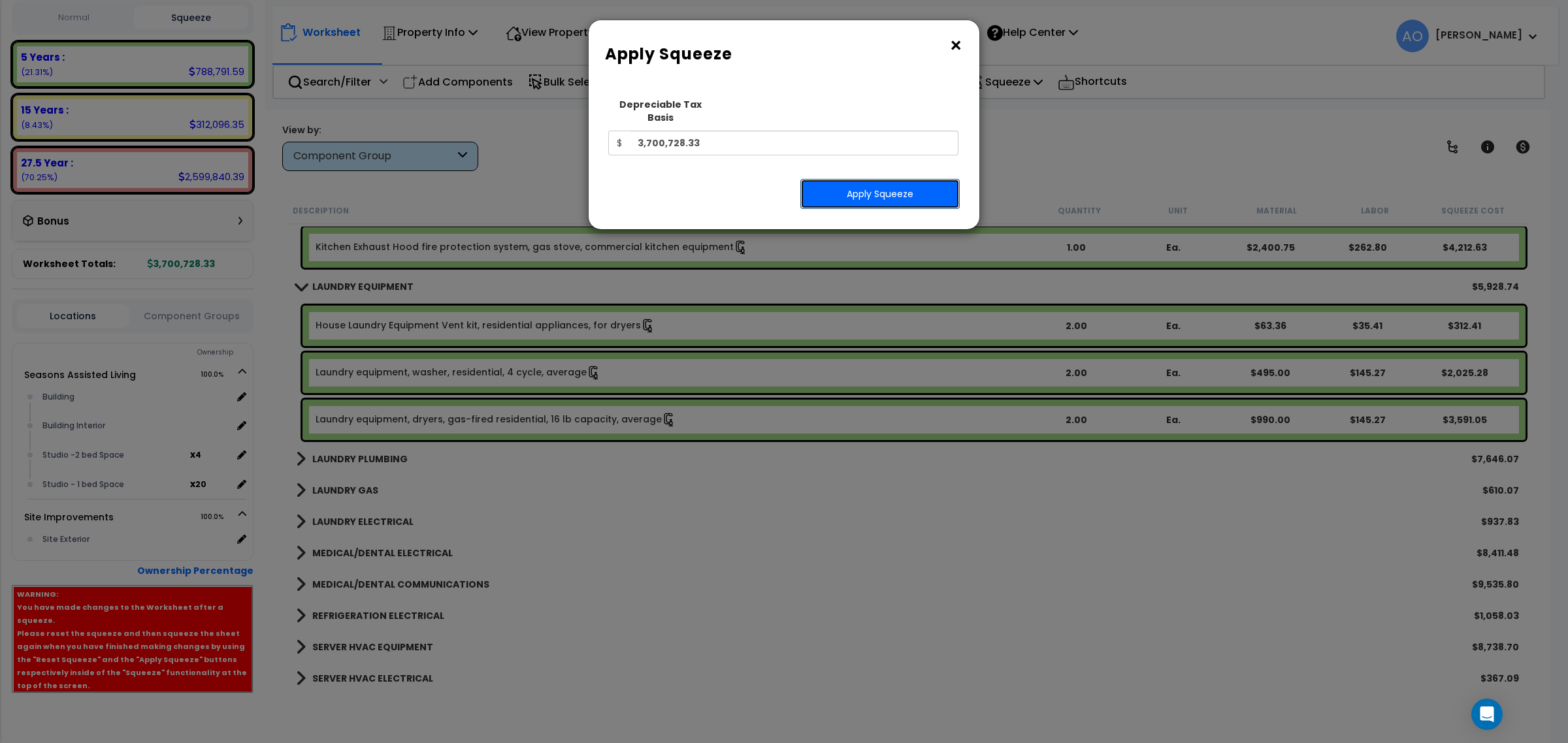
click at [865, 181] on button "Apply Squeeze" at bounding box center [880, 194] width 160 height 30
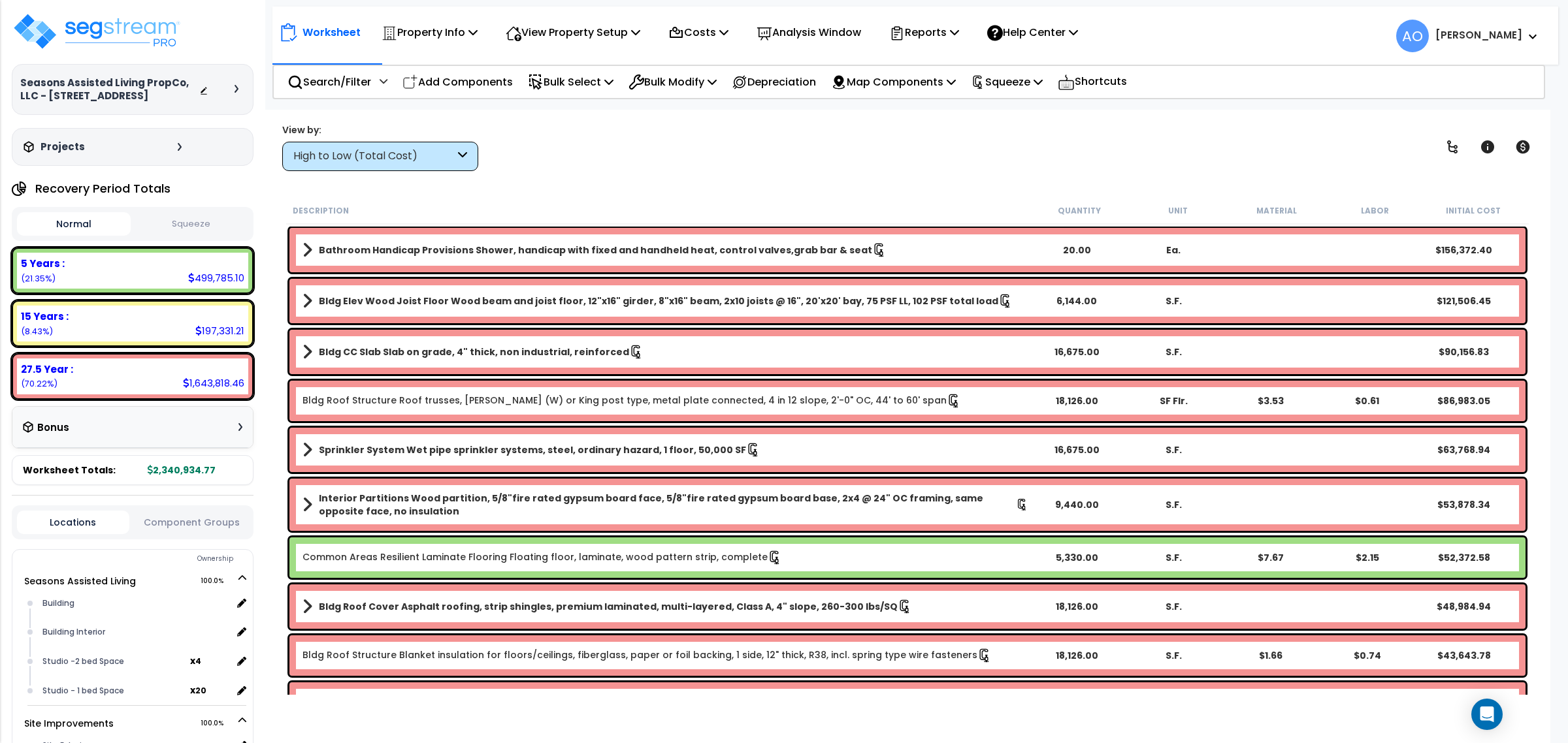
scroll to position [56, 0]
click at [203, 209] on div "Normal Squeeze" at bounding box center [133, 224] width 242 height 34
click at [198, 230] on button "Squeeze" at bounding box center [191, 224] width 114 height 23
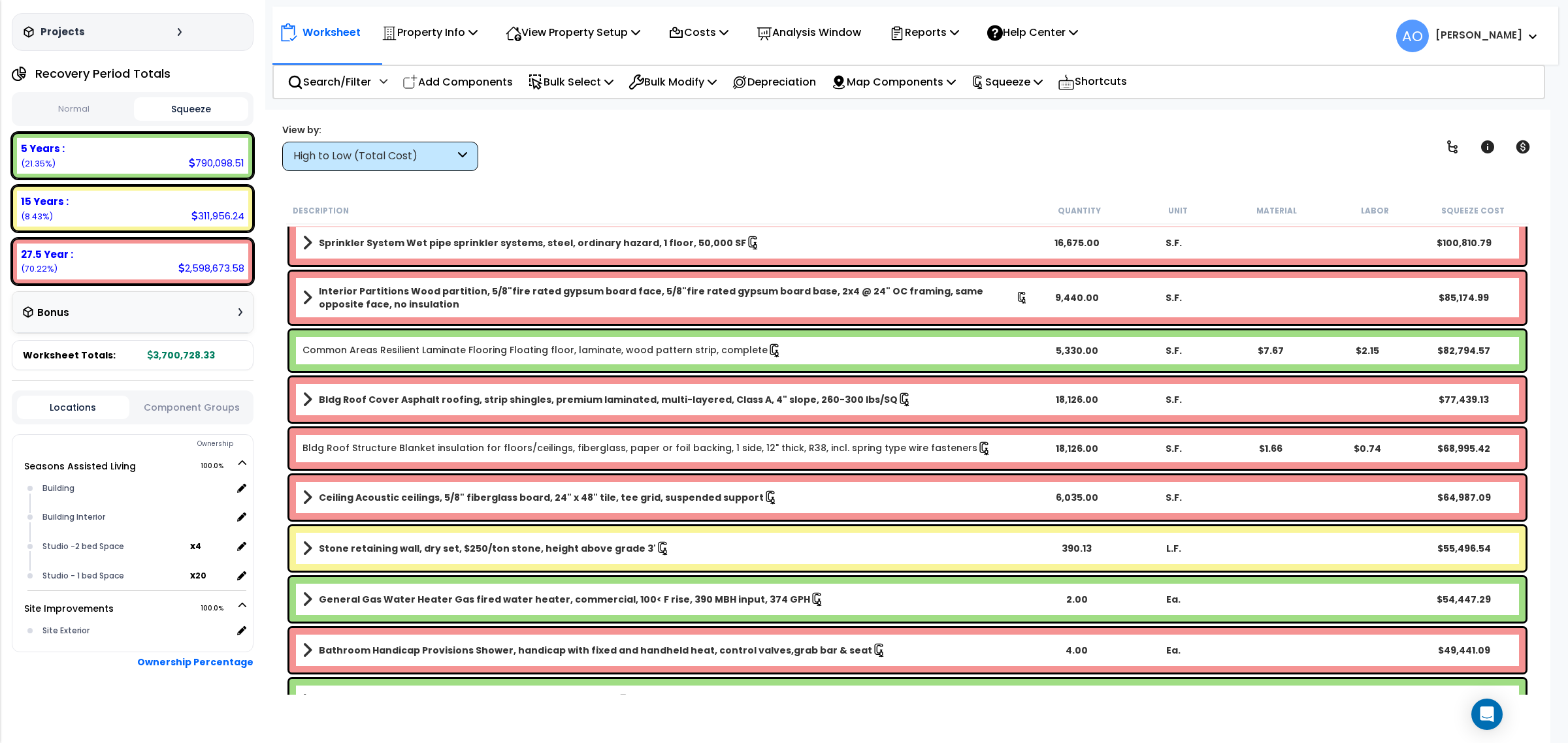
scroll to position [327, 0]
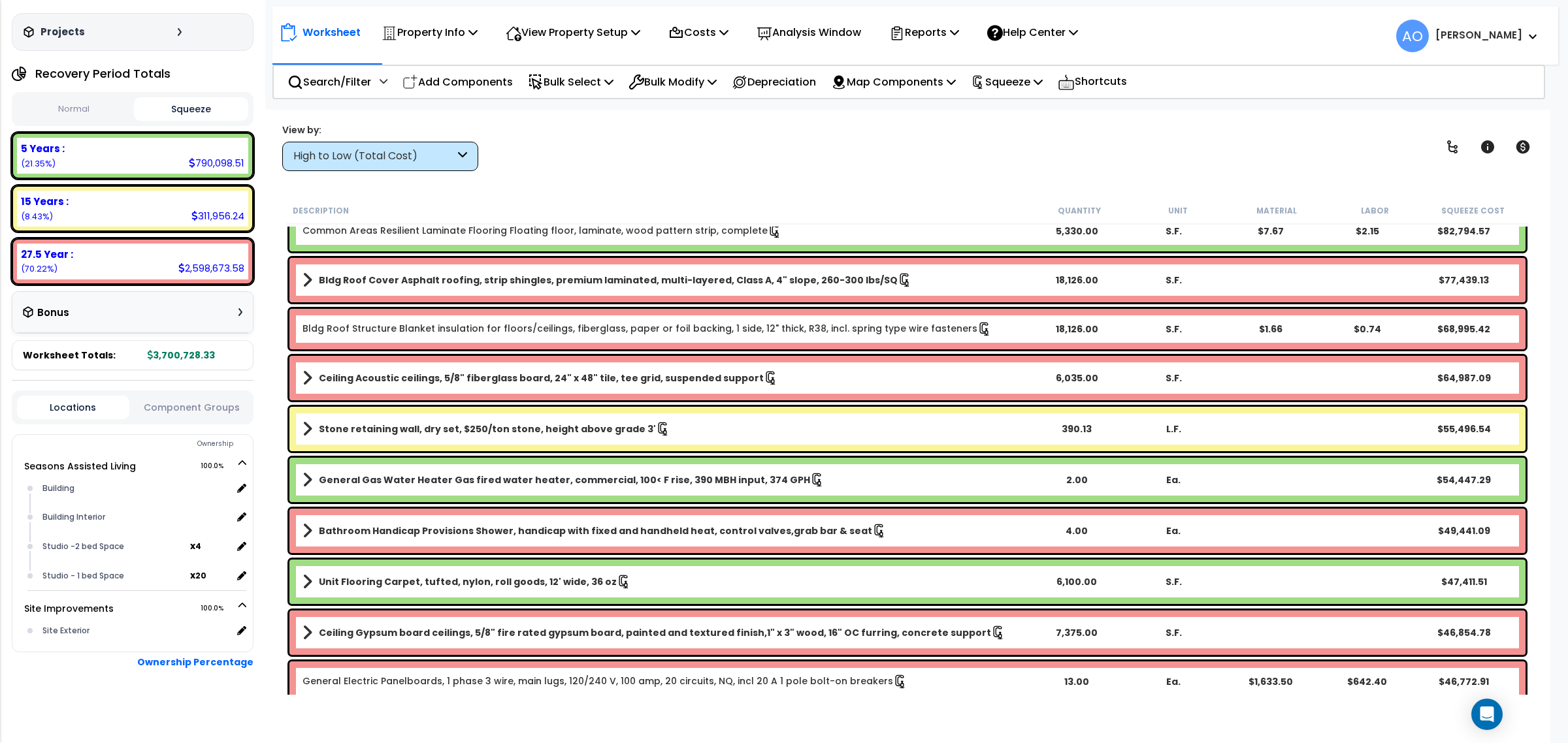
click at [402, 426] on b "Stone retaining wall, dry set, $250/ton stone, height above grade 3'" at bounding box center [487, 428] width 337 height 13
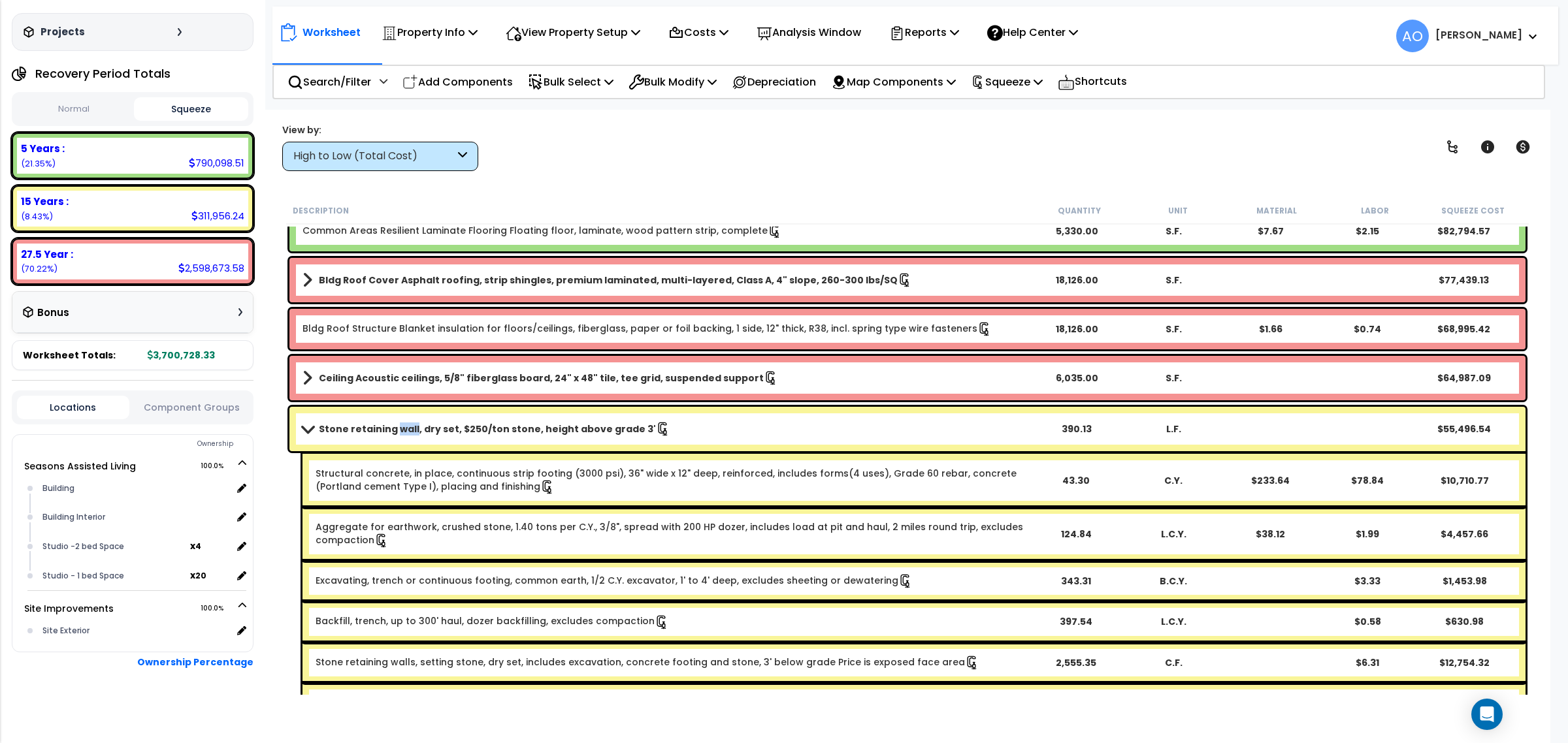
click at [402, 426] on b "Stone retaining wall, dry set, $250/ton stone, height above grade 3'" at bounding box center [487, 428] width 337 height 13
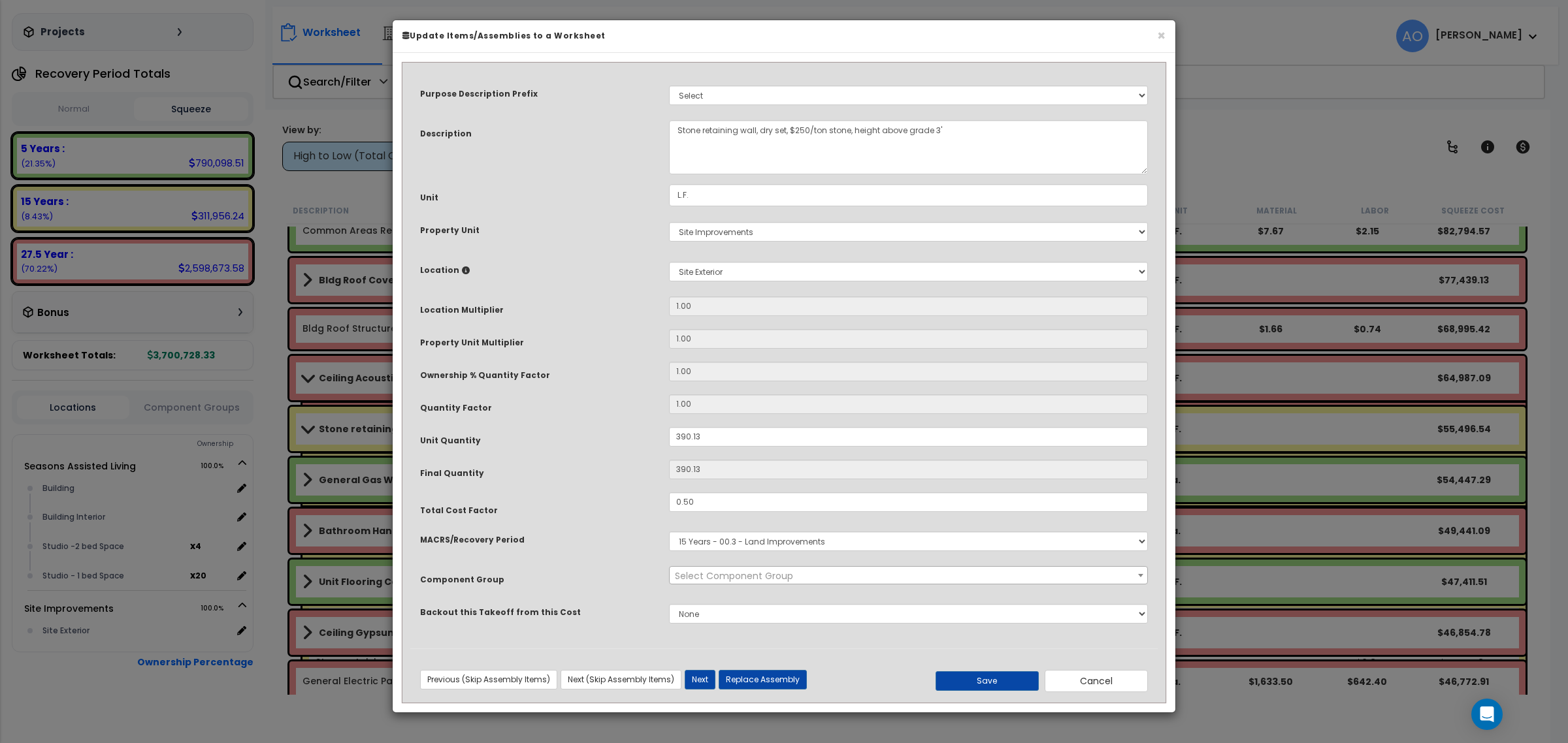
select select "45833"
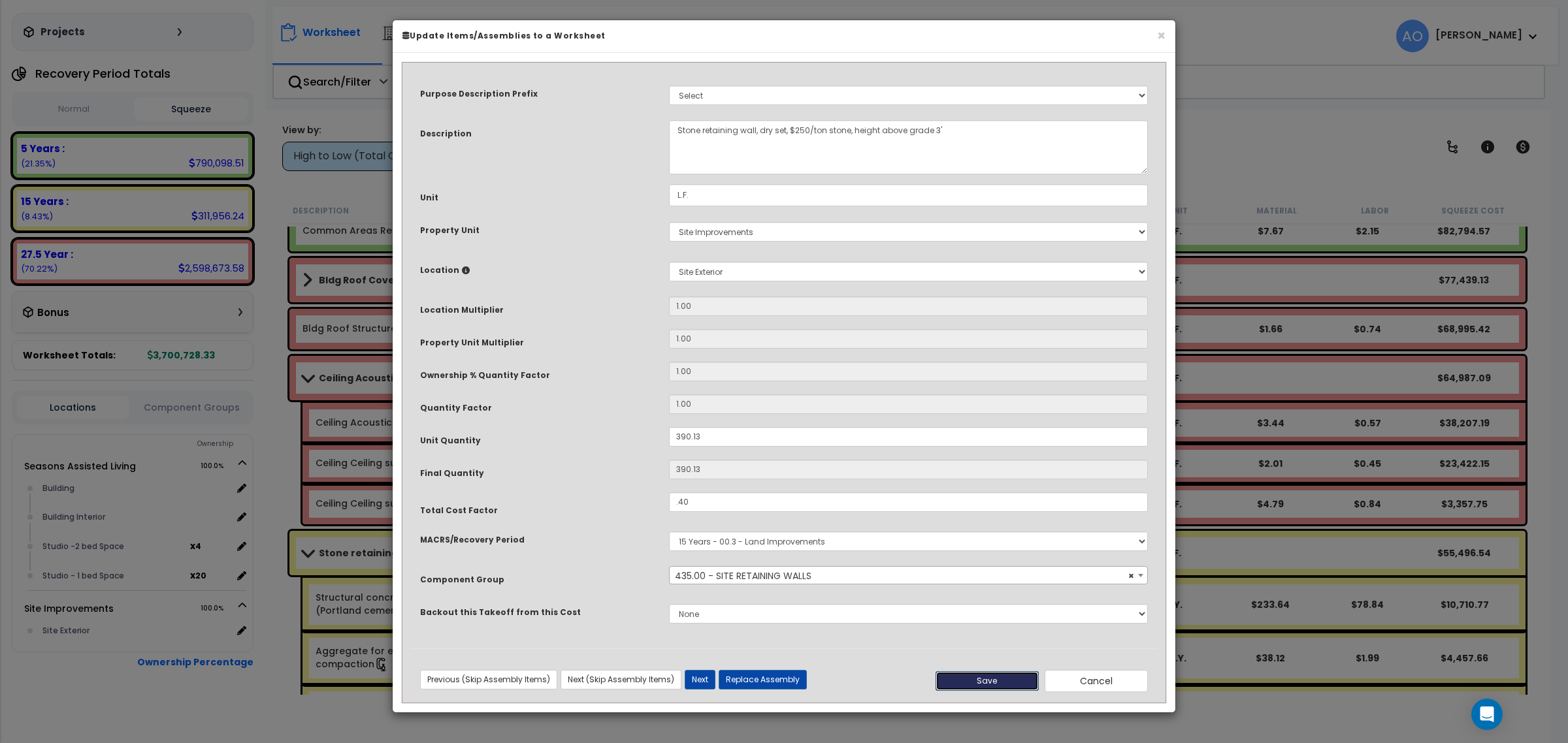
click at [993, 680] on button "Save" at bounding box center [987, 681] width 103 height 20
type input "0.40"
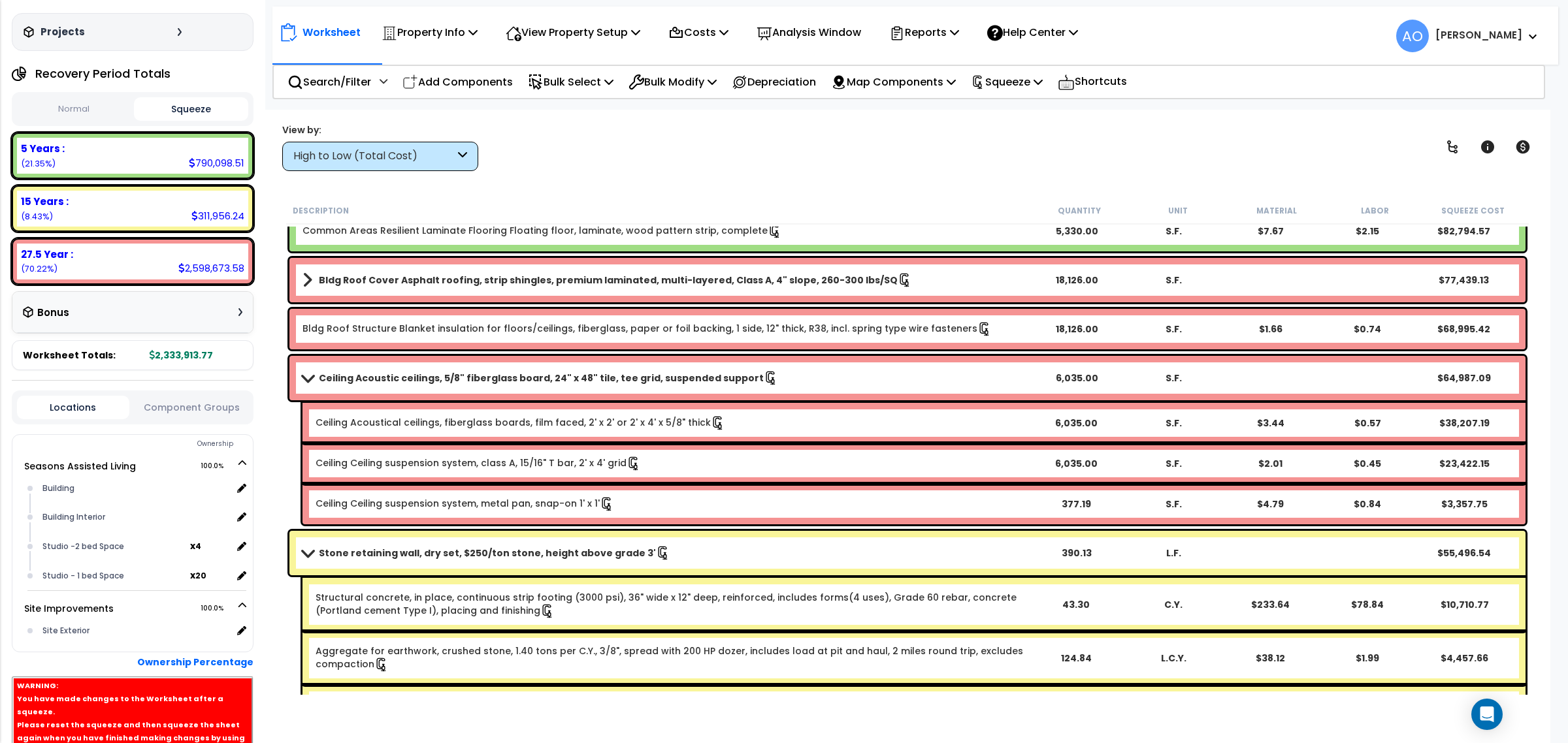
click at [352, 556] on b "Stone retaining wall, dry set, $250/ton stone, height above grade 3'" at bounding box center [487, 553] width 337 height 13
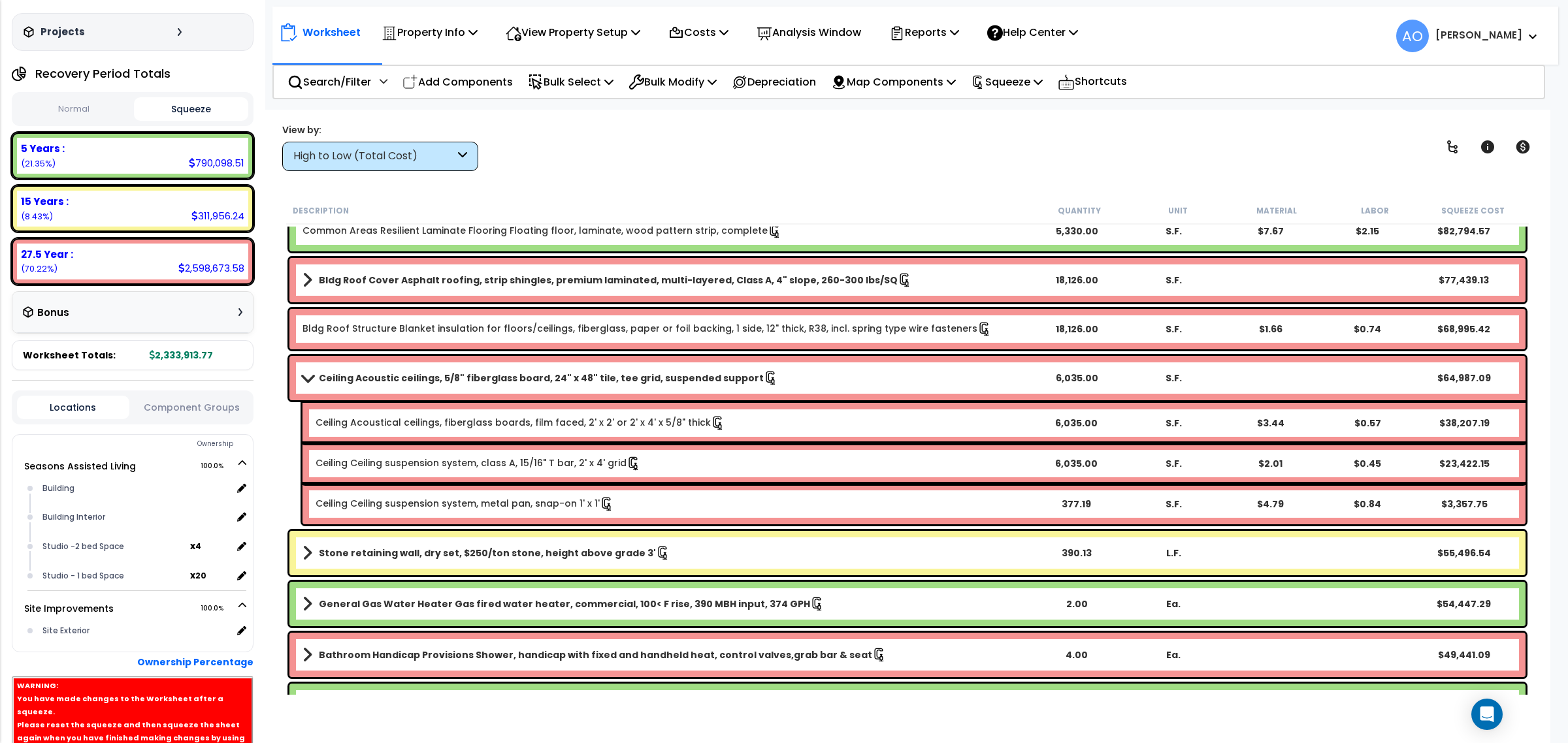
click at [386, 151] on div "High to Low (Total Cost)" at bounding box center [374, 157] width 161 height 15
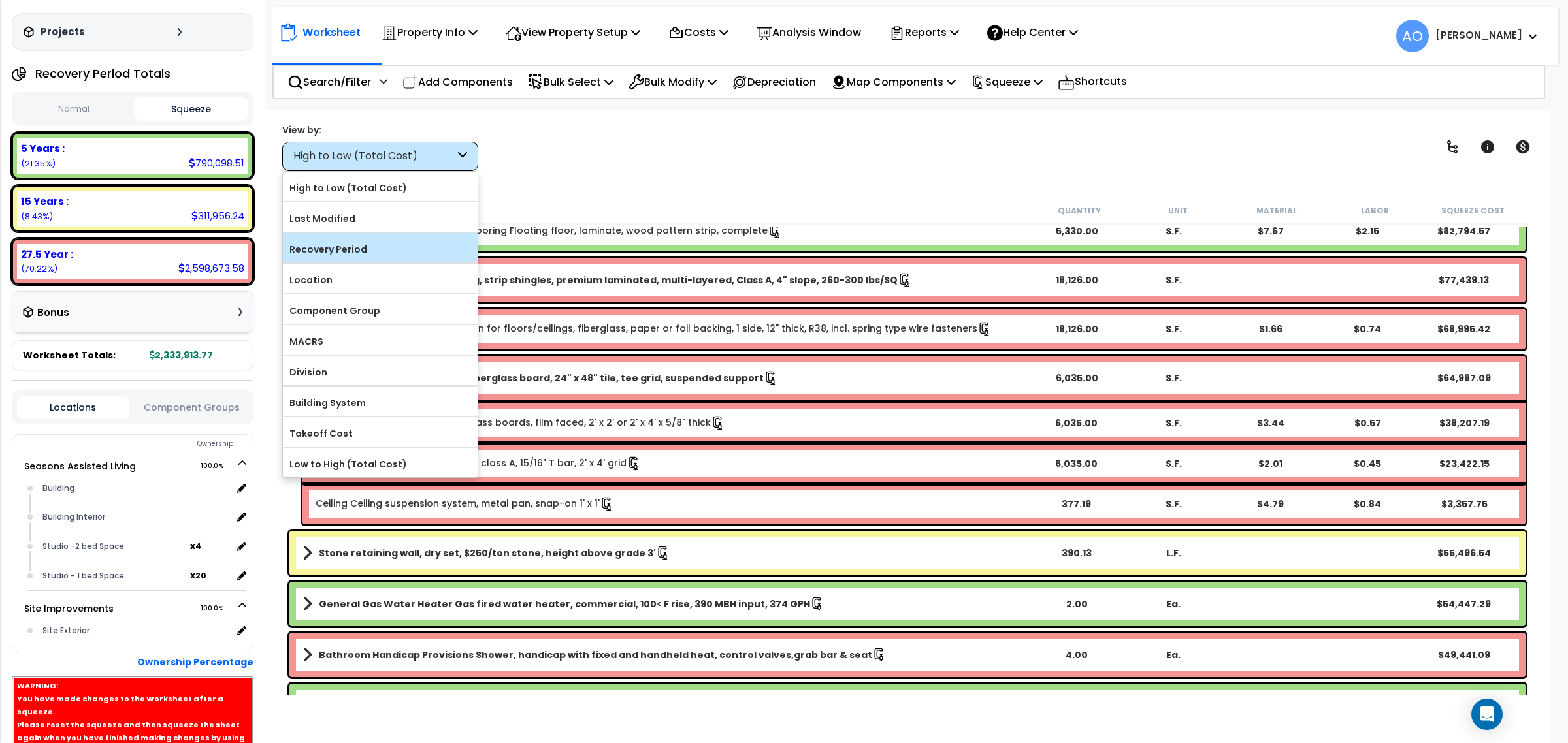
click at [358, 242] on label "Recovery Period" at bounding box center [380, 249] width 195 height 20
click at [0, 0] on input "Recovery Period" at bounding box center [0, 0] width 0 height 0
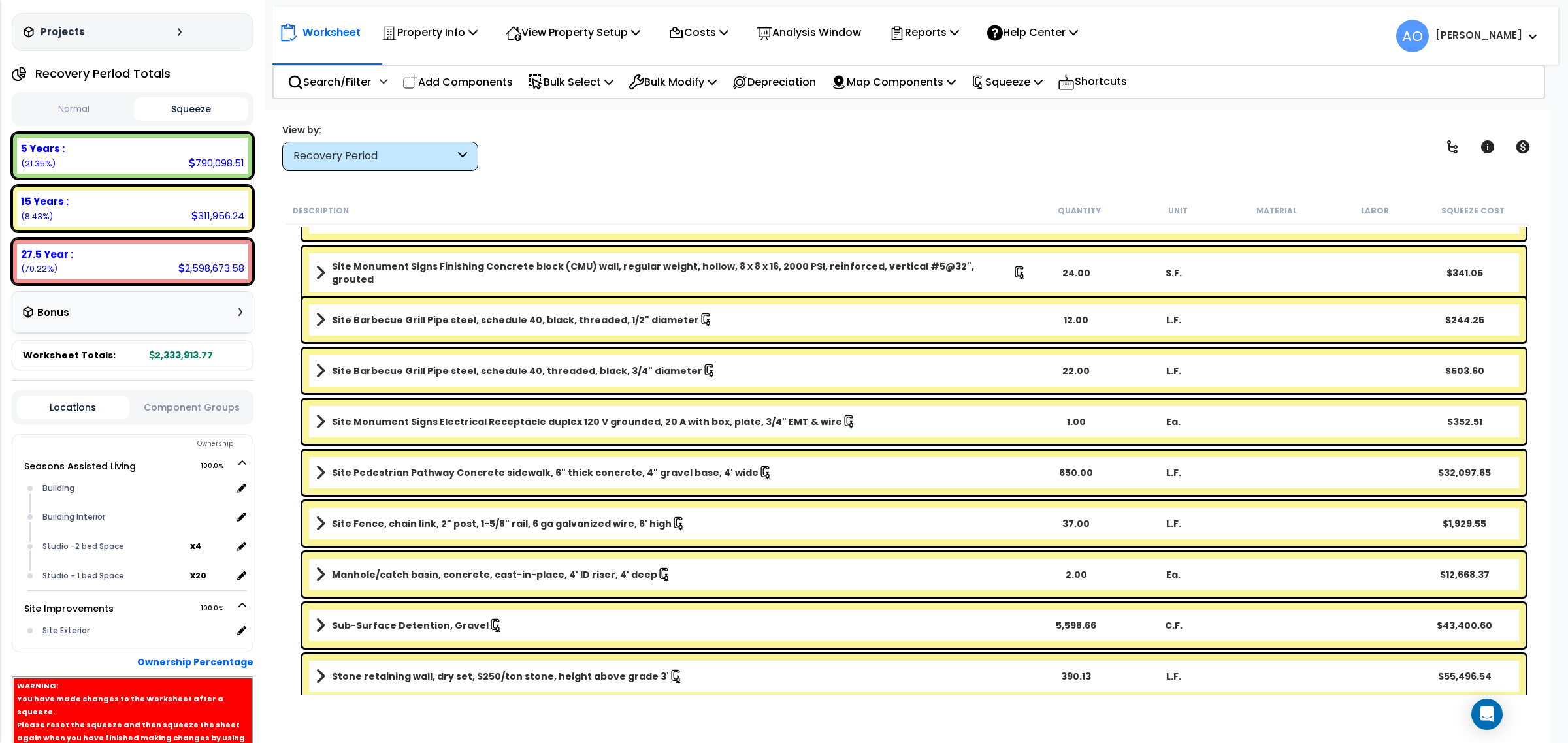
scroll to position [1159, 0]
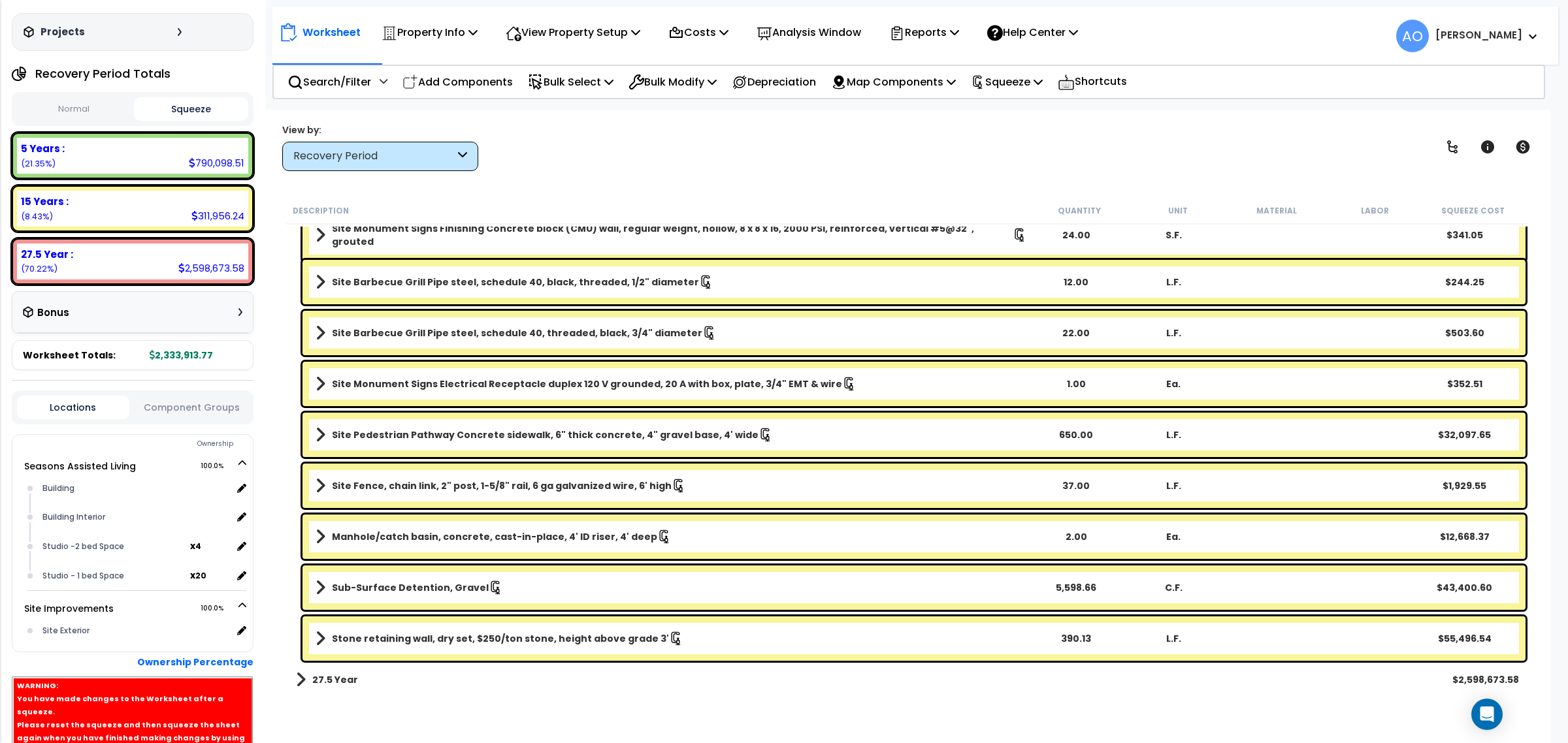
click at [402, 589] on b "Sub-Surface Detention, Gravel" at bounding box center [410, 587] width 157 height 13
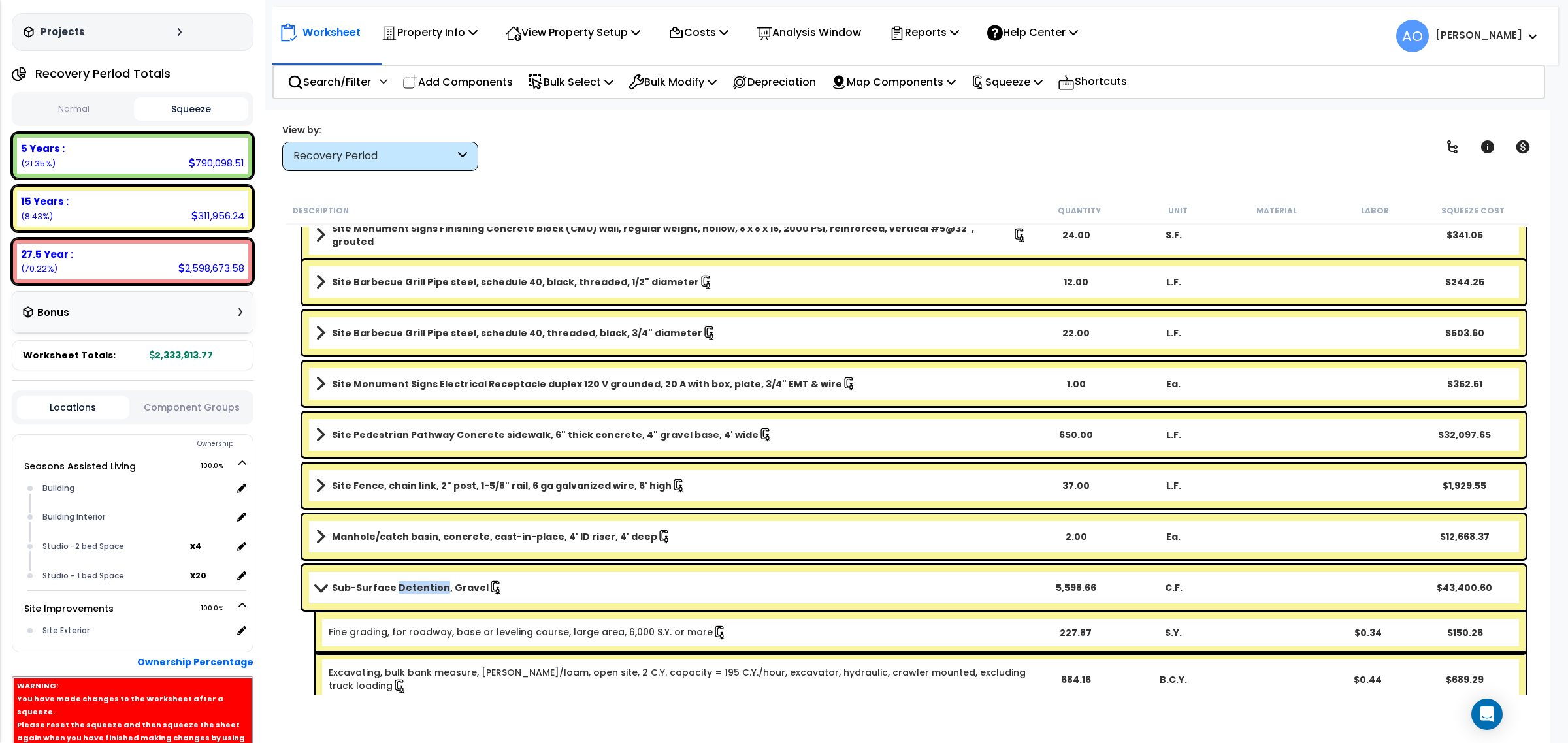
click at [402, 589] on b "Sub-Surface Detention, Gravel" at bounding box center [410, 587] width 157 height 13
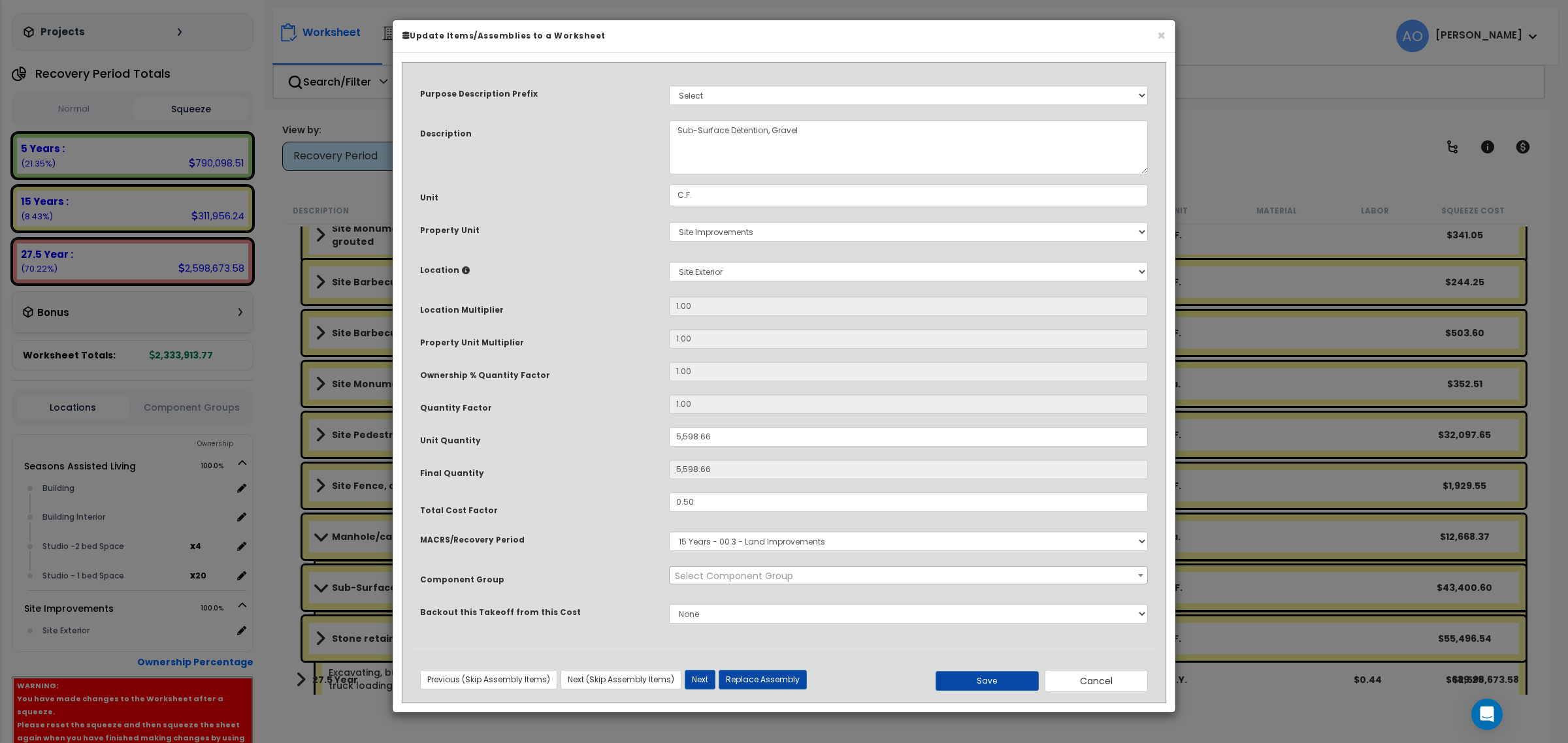
select select "46230"
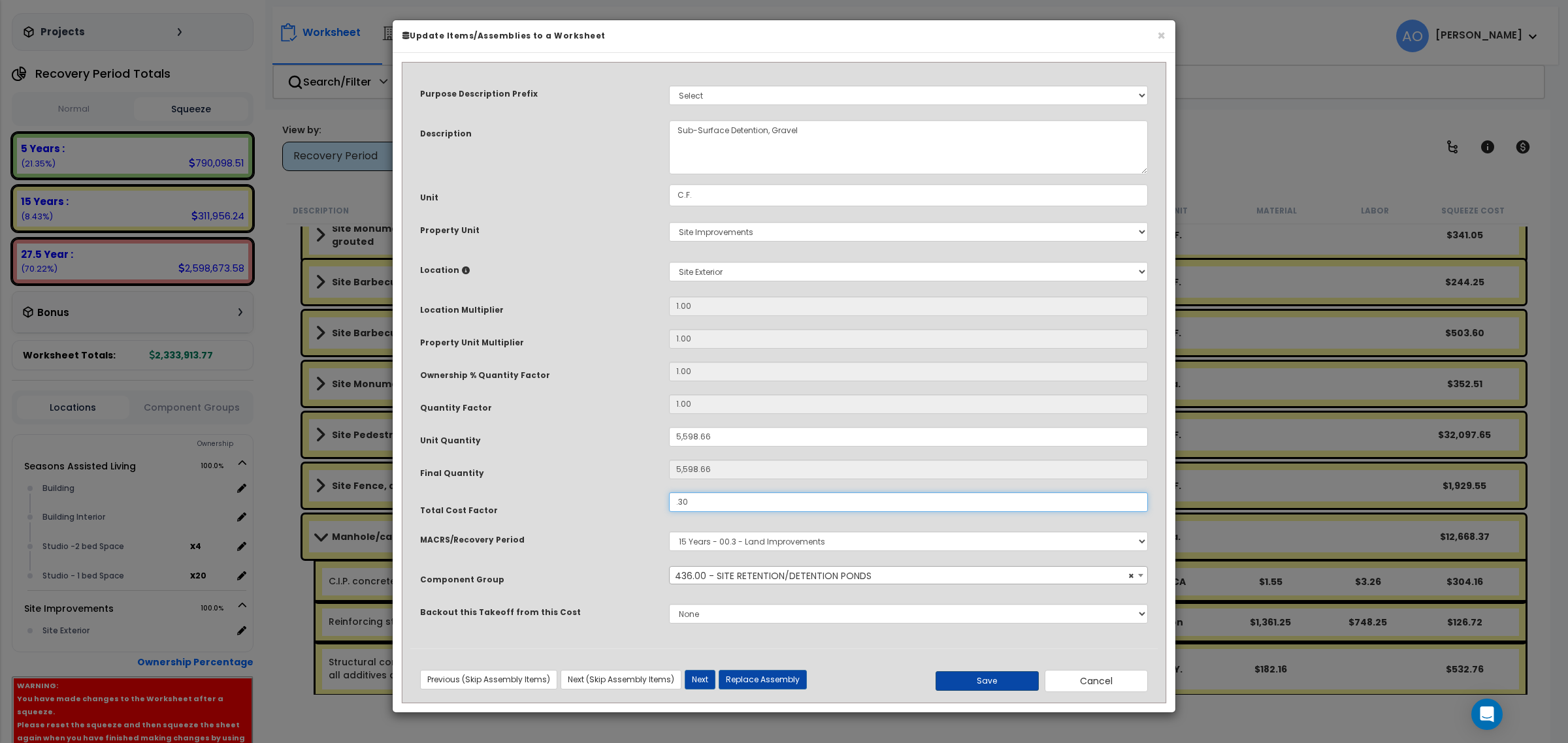
type input ".30"
click at [1008, 681] on button "Save" at bounding box center [987, 681] width 103 height 20
type input "5598.66"
type input "0.30"
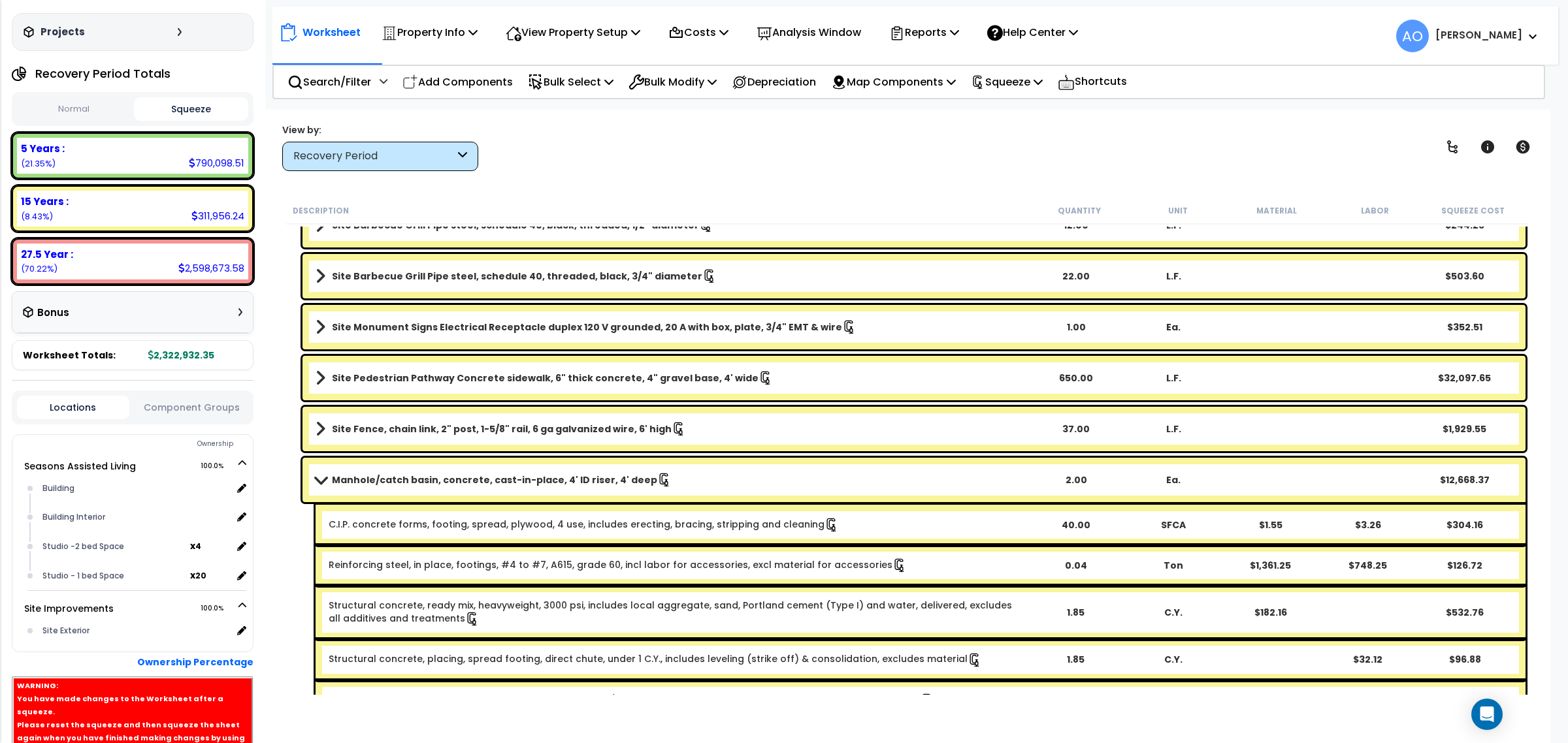
click at [399, 545] on div "Reinforcing steel, in place, footings, #4 to #7, A615, grade 60, incl labor for…" at bounding box center [920, 565] width 1210 height 41
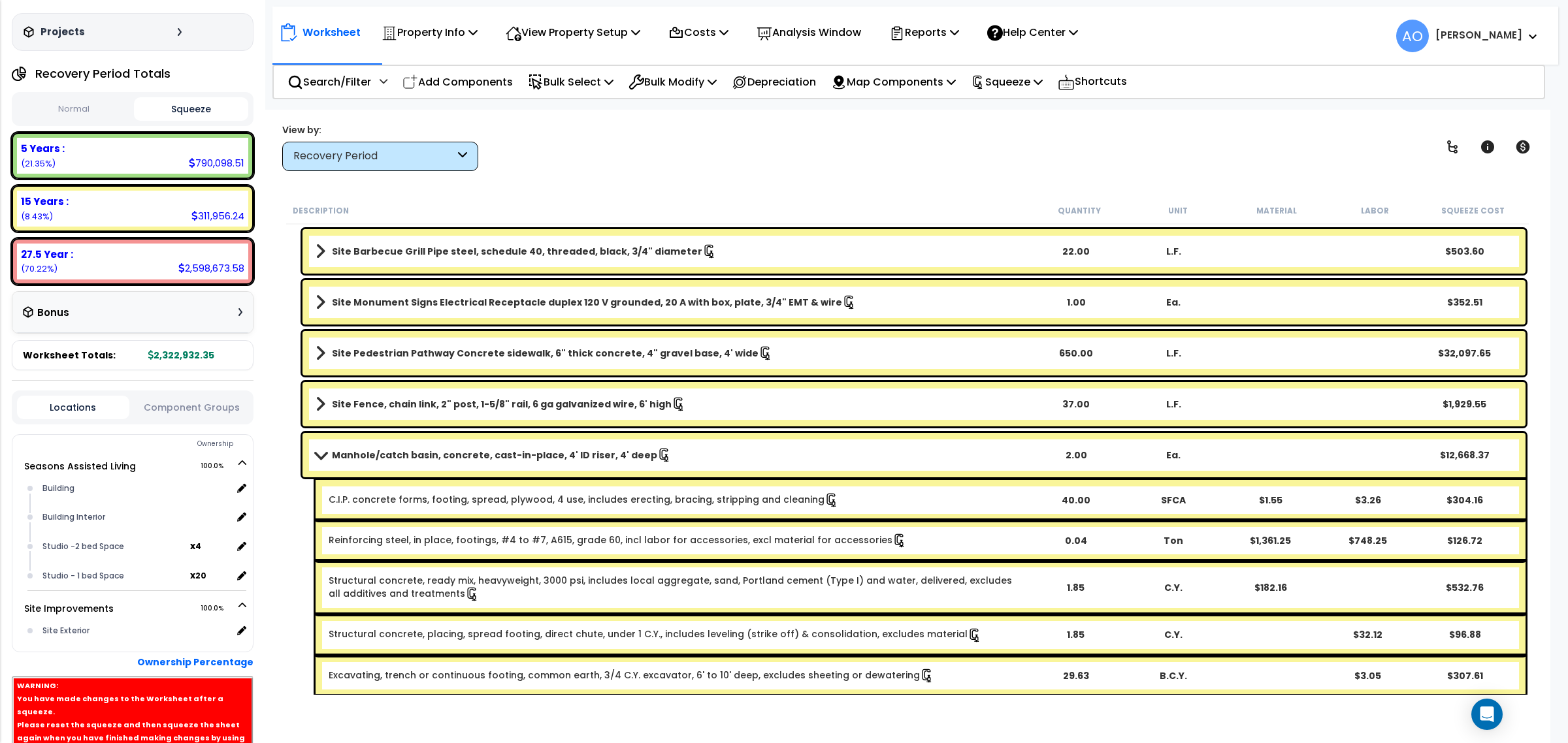
click at [406, 464] on link "Manhole/catch basin, concrete, cast-in-place, 4' ID riser, 4' deep" at bounding box center [671, 455] width 712 height 18
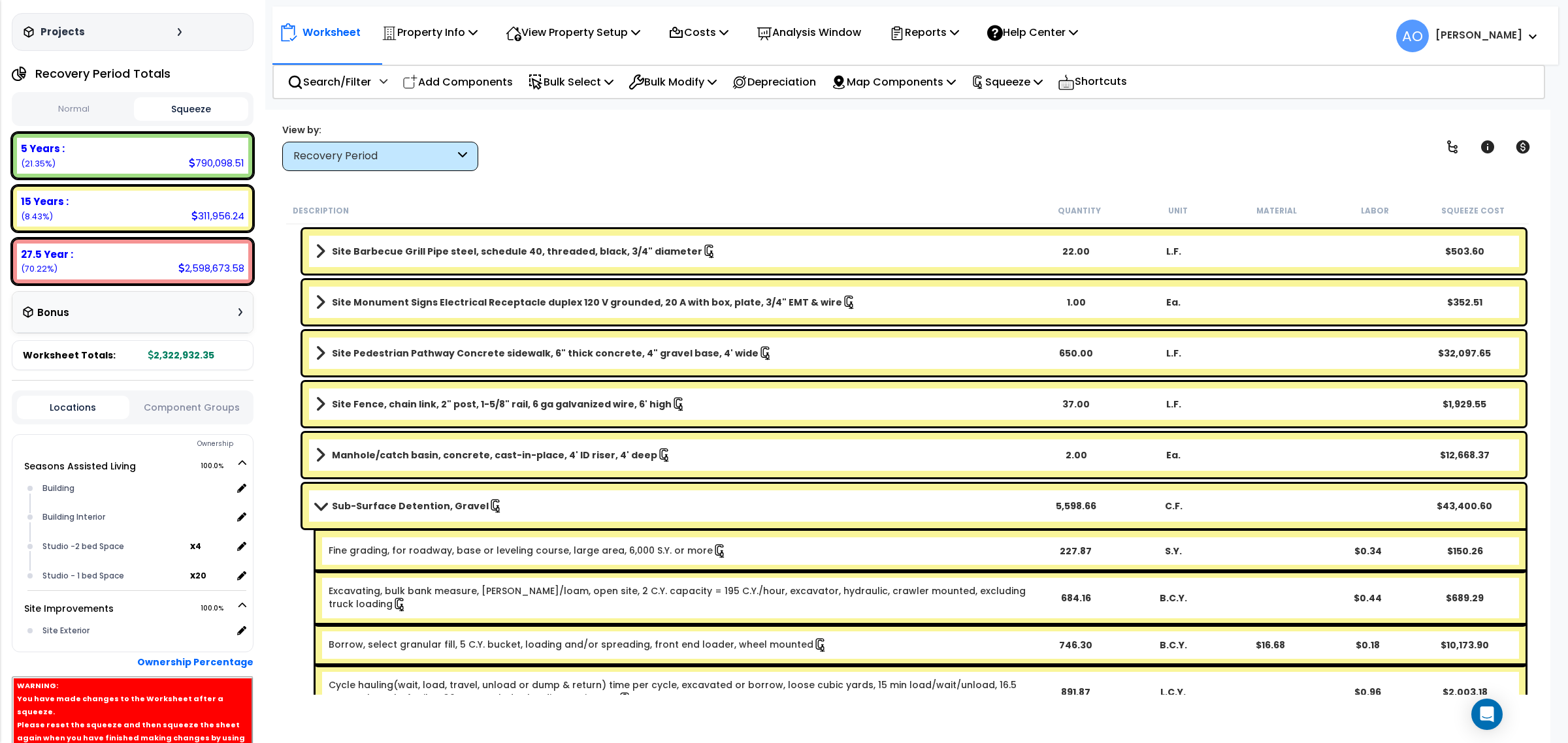
click at [445, 504] on b "Sub-Surface Detention, Gravel" at bounding box center [410, 506] width 157 height 13
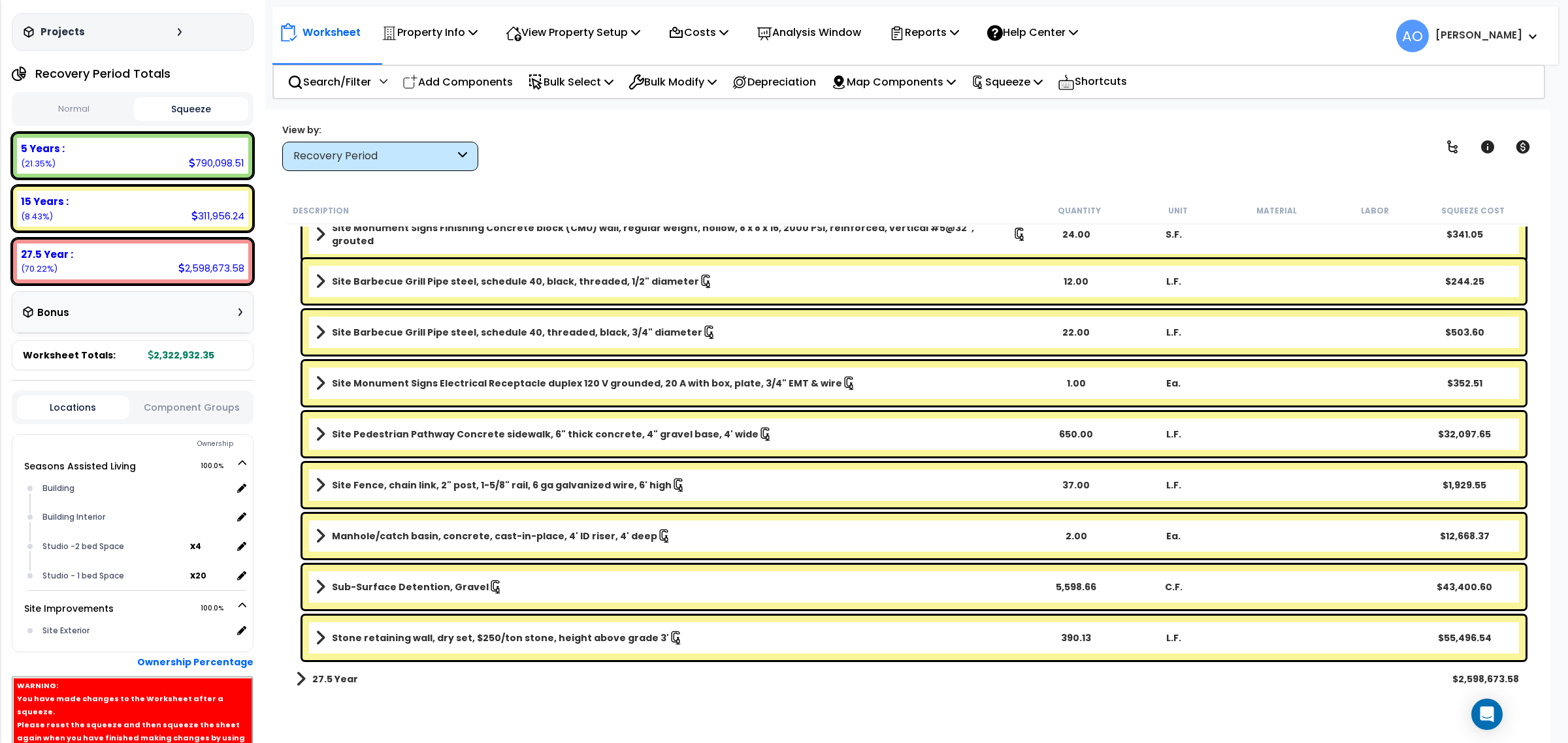
scroll to position [1159, 0]
click at [418, 580] on link "Sub-Surface Detention, Gravel" at bounding box center [671, 588] width 712 height 18
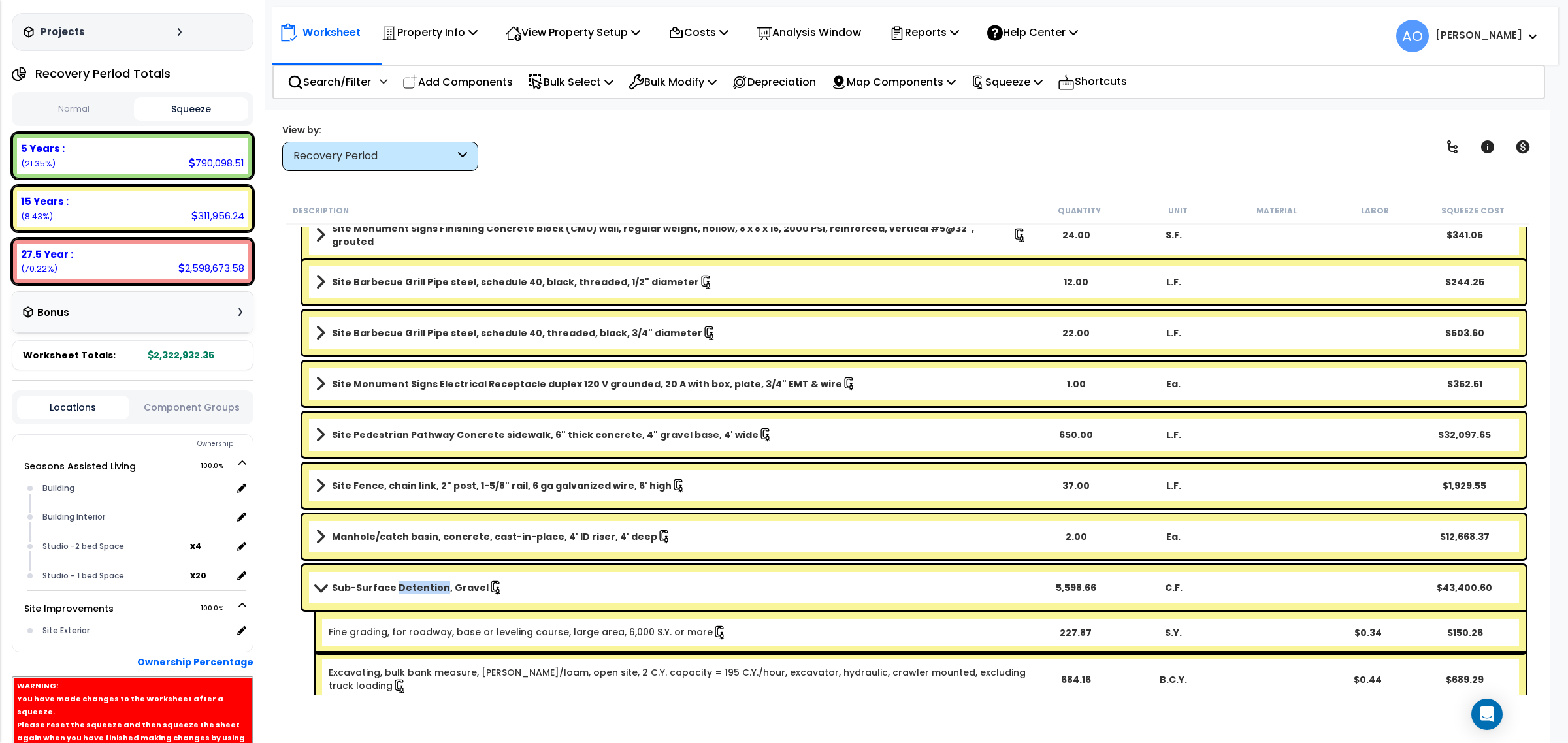
click at [418, 580] on link "Sub-Surface Detention, Gravel" at bounding box center [671, 588] width 712 height 18
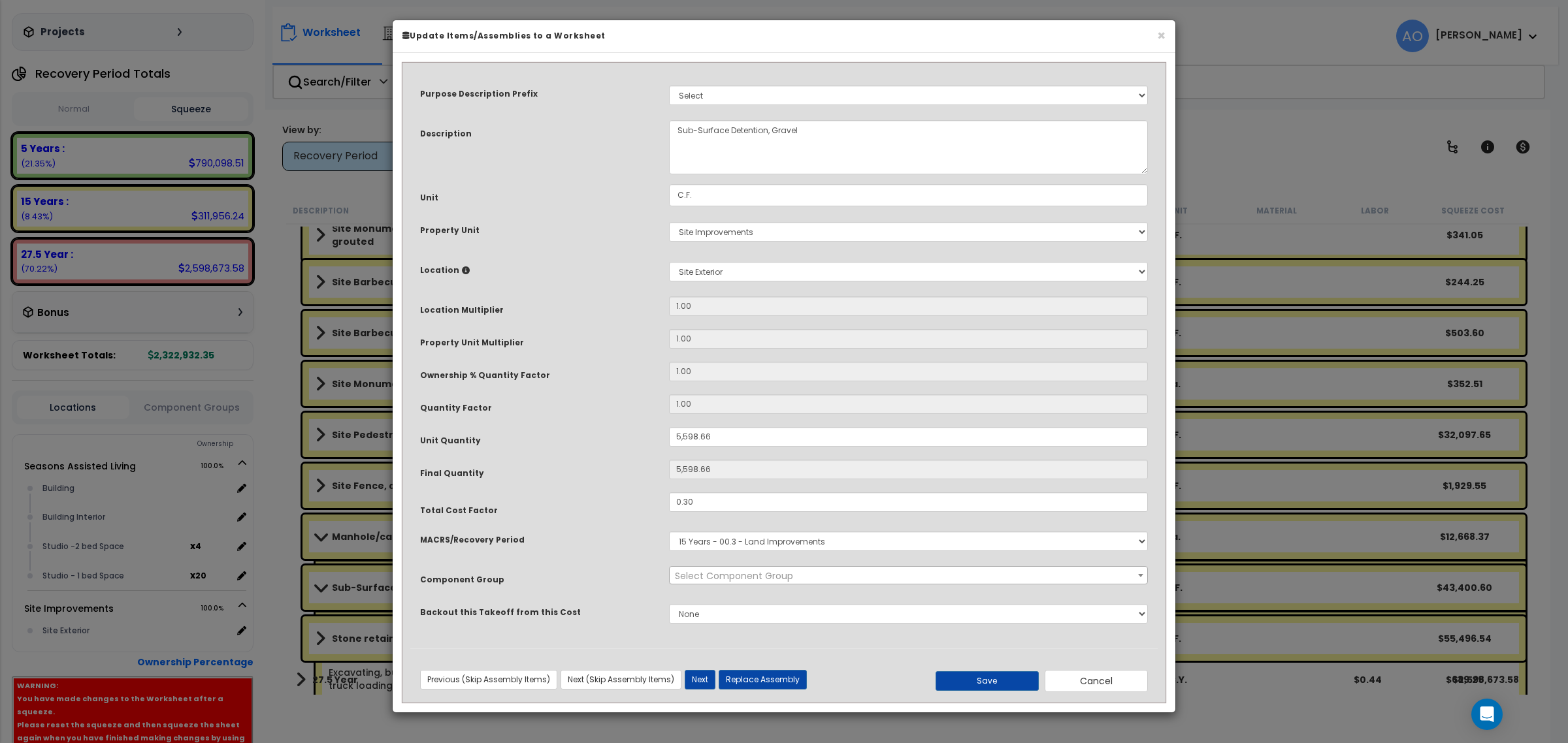
select select "46230"
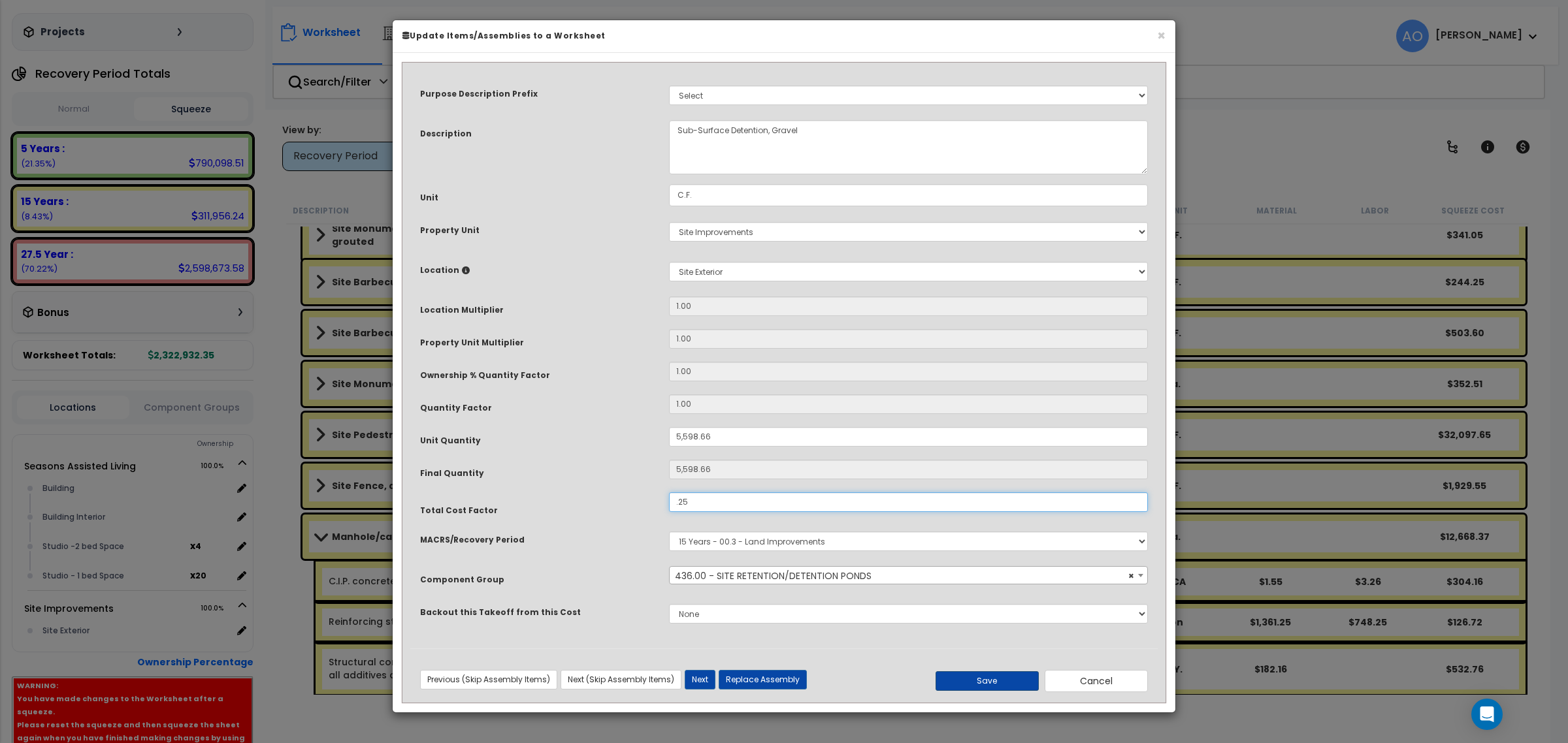
type input ".25"
click at [962, 677] on button "Save" at bounding box center [987, 681] width 103 height 20
type input "5598.66"
type input "0.25"
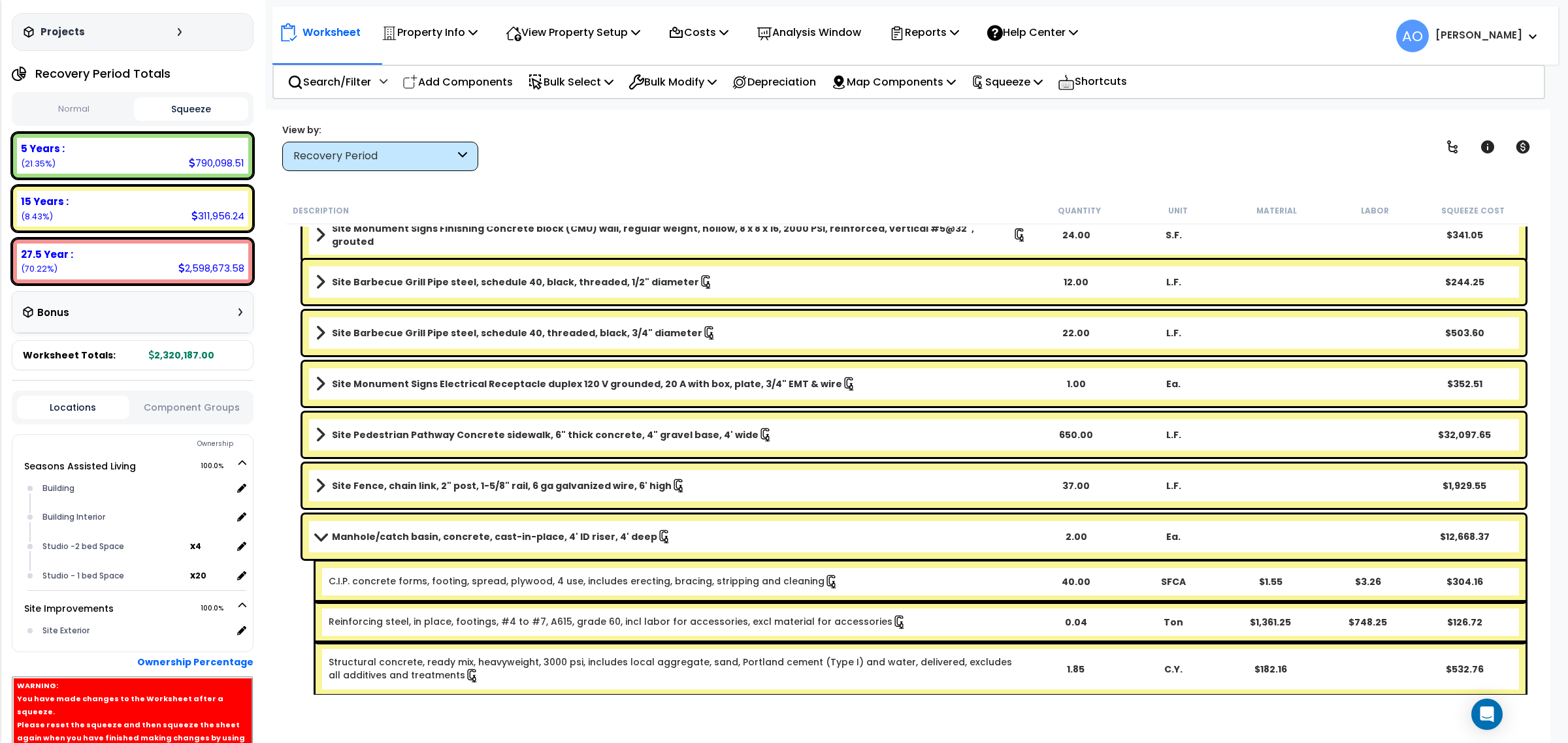
click at [459, 547] on div "Manhole/catch basin, concrete, cast-in-place, 4' ID riser, 4' deep 2.00 Ea. $12…" at bounding box center [914, 537] width 1223 height 44
click at [459, 539] on b "Manhole/catch basin, concrete, cast-in-place, 4' ID riser, 4' deep" at bounding box center [495, 536] width 325 height 13
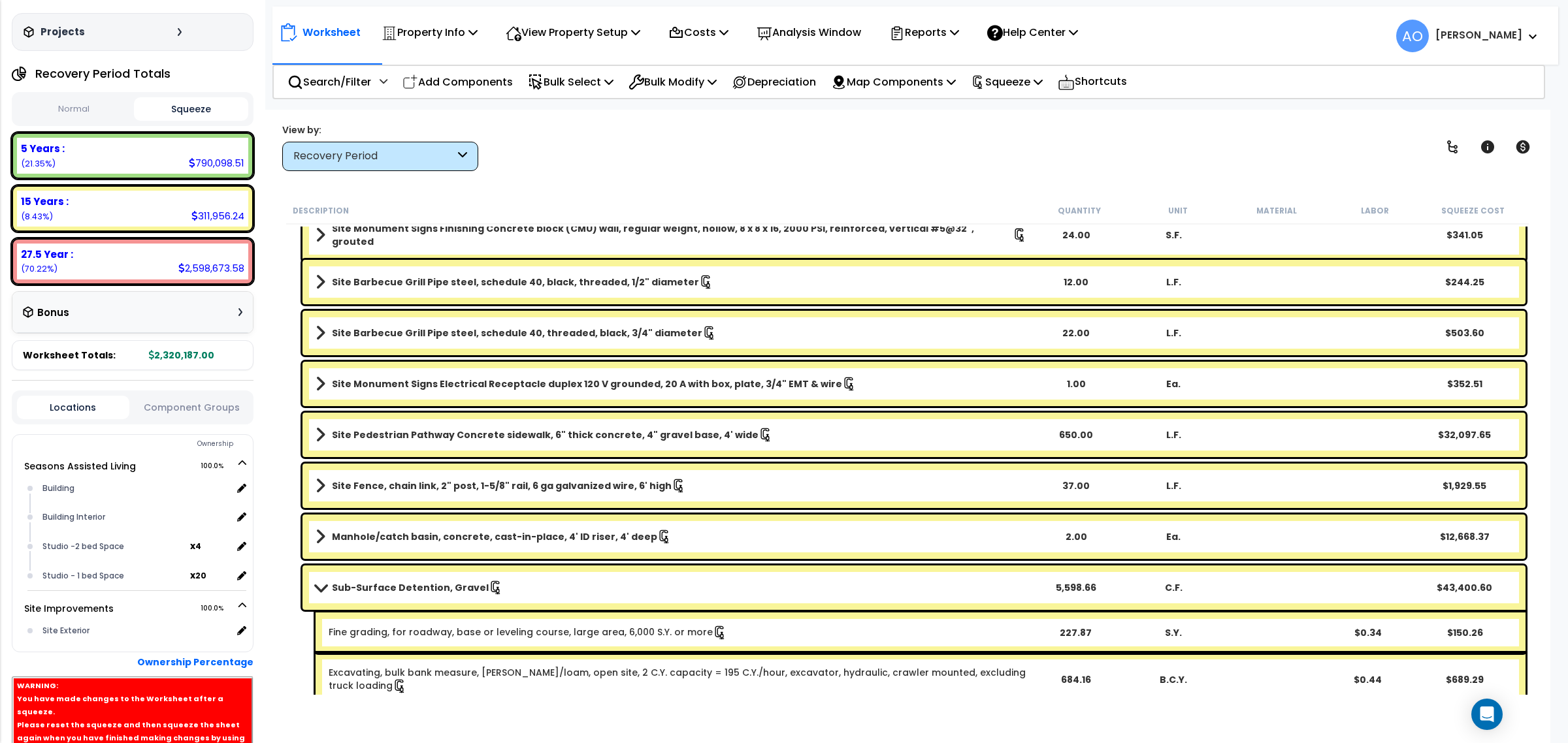
click at [436, 585] on b "Sub-Surface Detention, Gravel" at bounding box center [410, 587] width 157 height 13
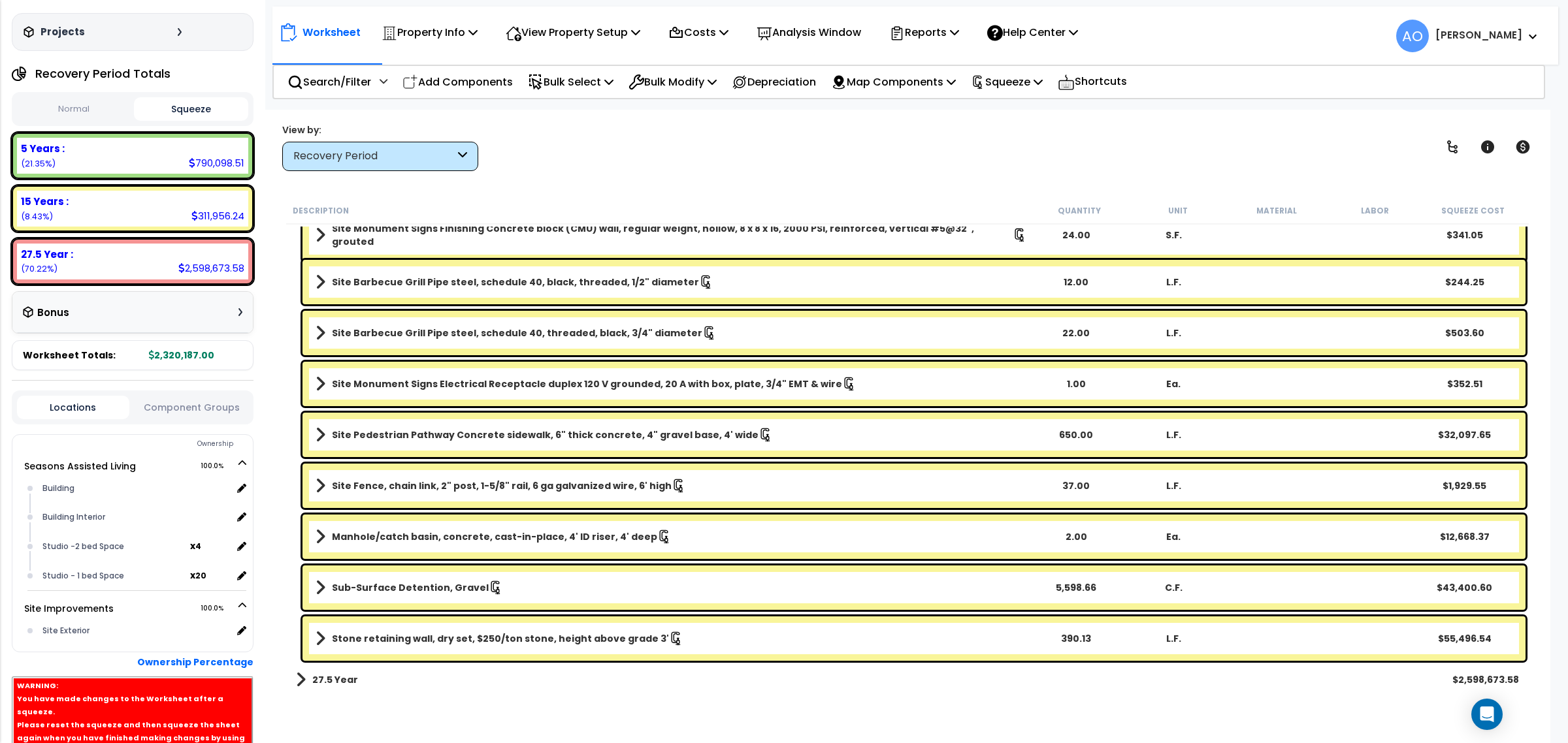
click at [453, 637] on b "Stone retaining wall, dry set, $250/ton stone, height above grade 3'" at bounding box center [501, 638] width 337 height 13
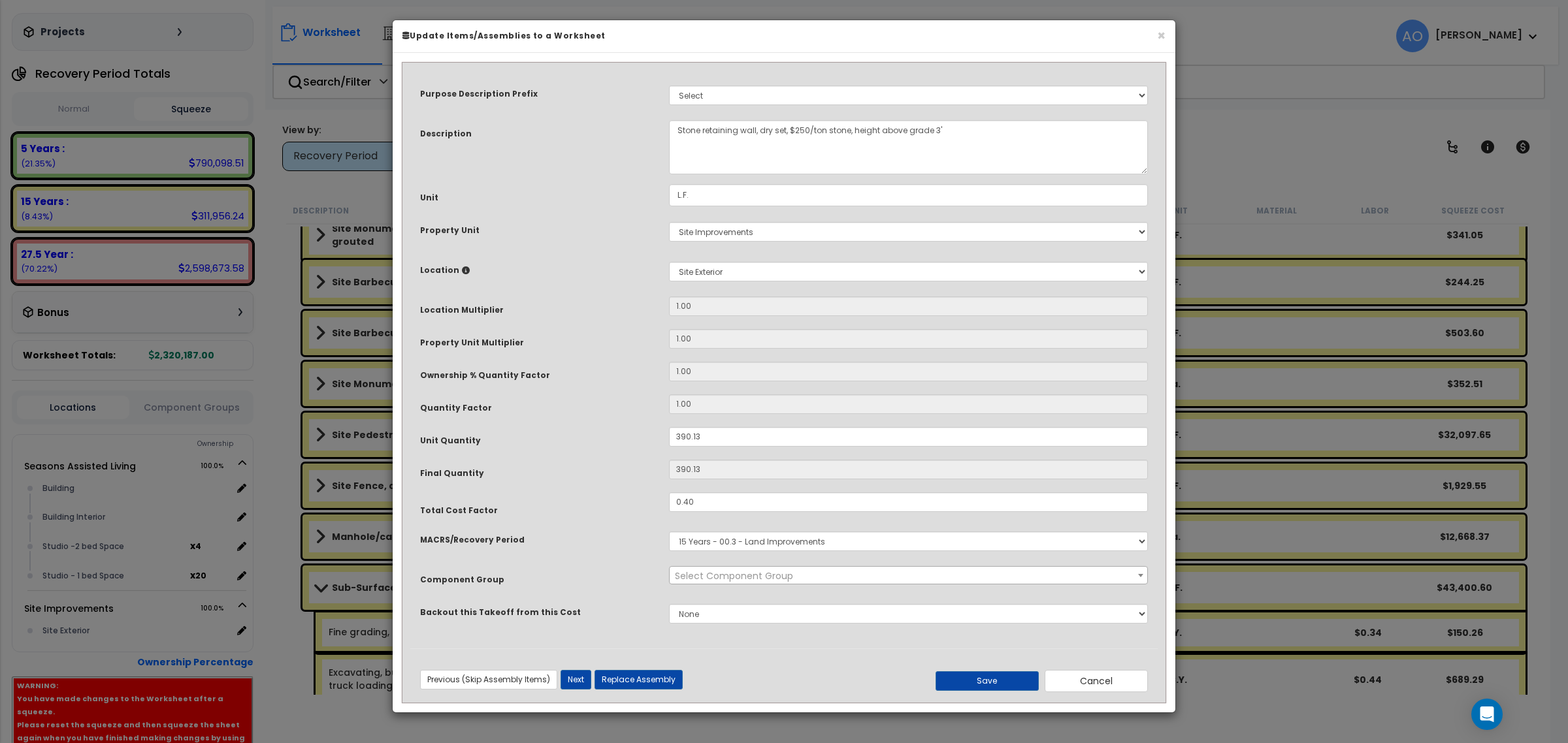
select select "45833"
click at [999, 668] on div "Previous (Skip Assembly Items) Next (Skip Assembly Items) Previous Next Replace…" at bounding box center [784, 675] width 747 height 33
click at [1003, 683] on button "Save" at bounding box center [987, 681] width 103 height 20
type input "0.25"
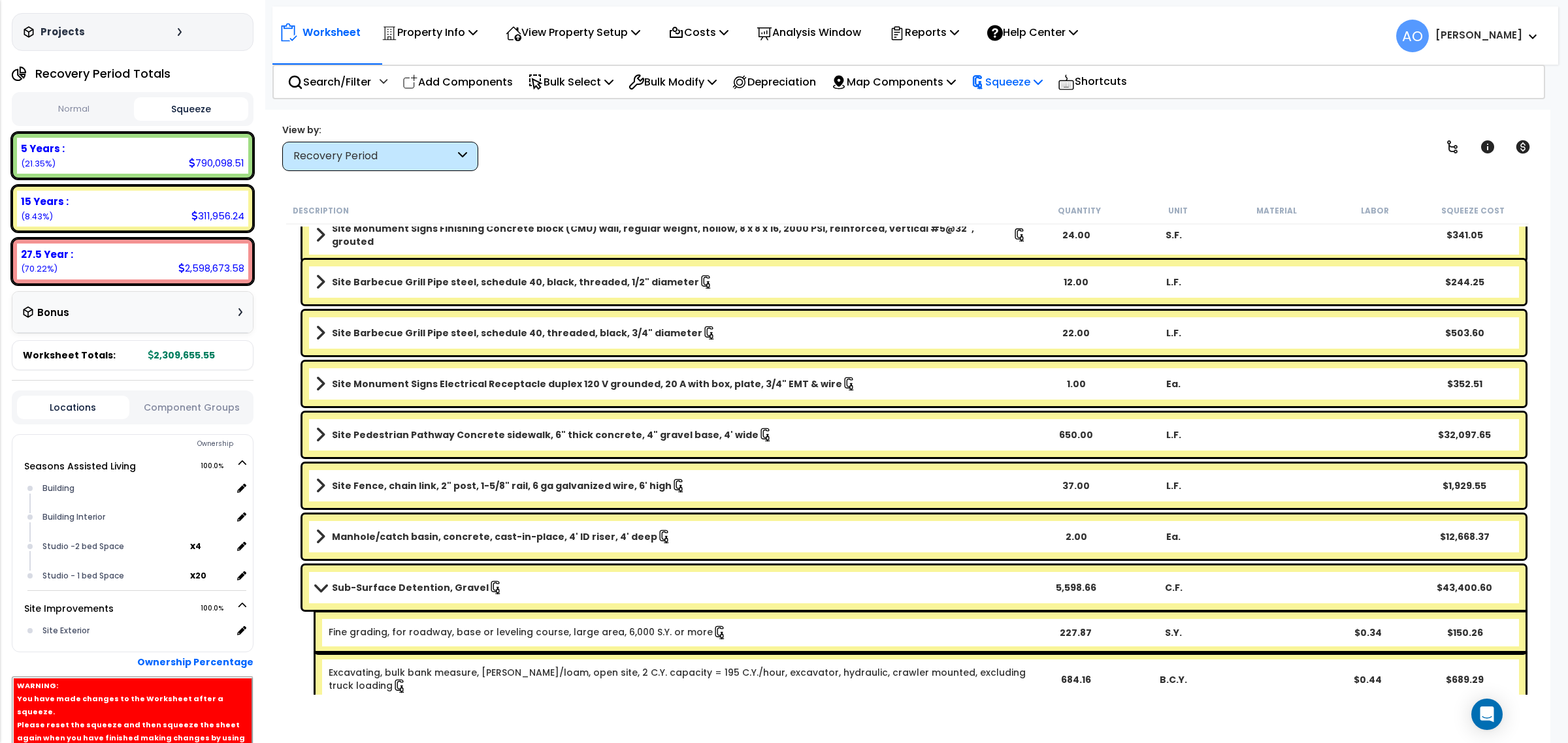
click at [1033, 81] on p "Squeeze" at bounding box center [1006, 81] width 72 height 17
click at [1030, 112] on link "Re-squeeze" at bounding box center [1029, 113] width 130 height 30
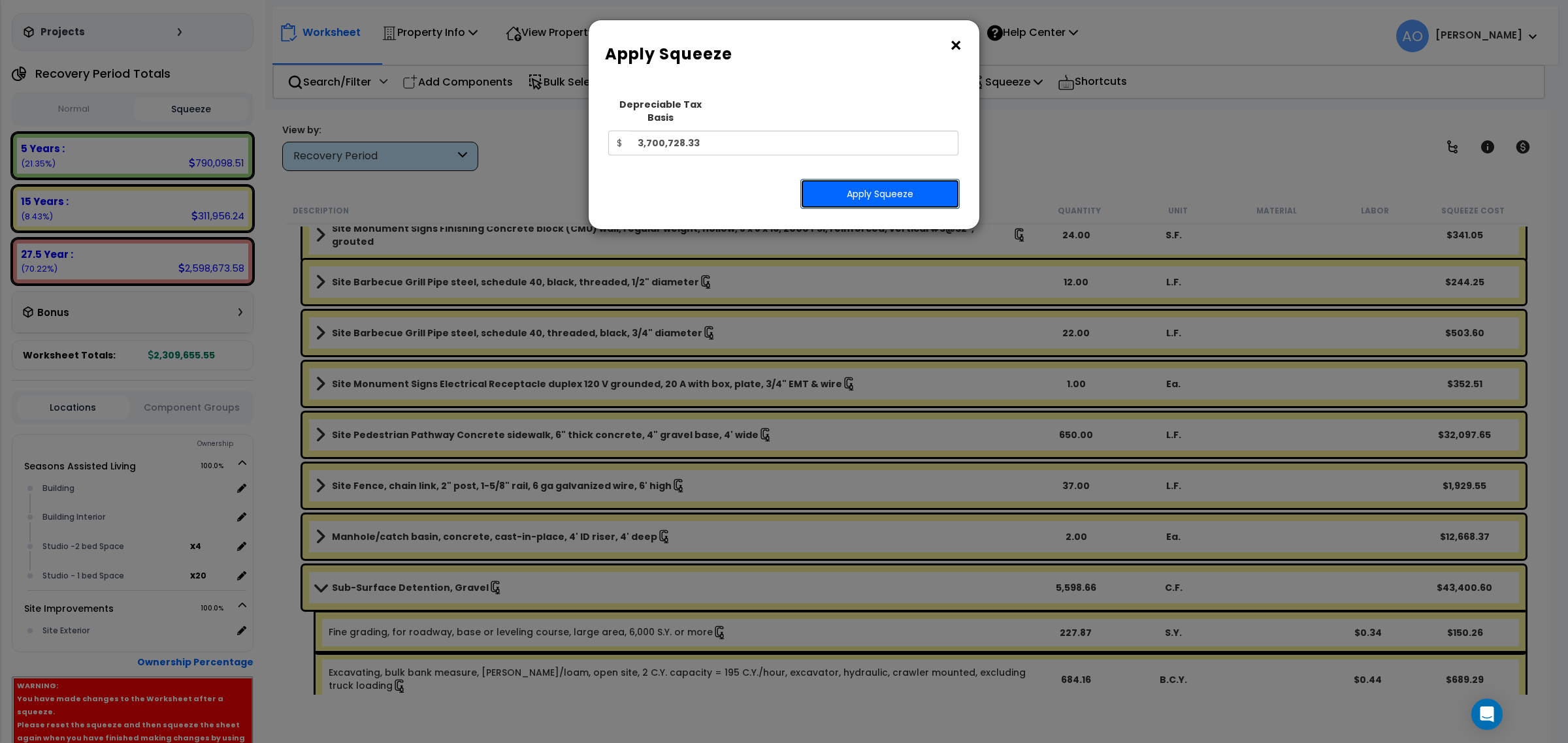
click at [904, 179] on button "Apply Squeeze" at bounding box center [880, 194] width 160 height 30
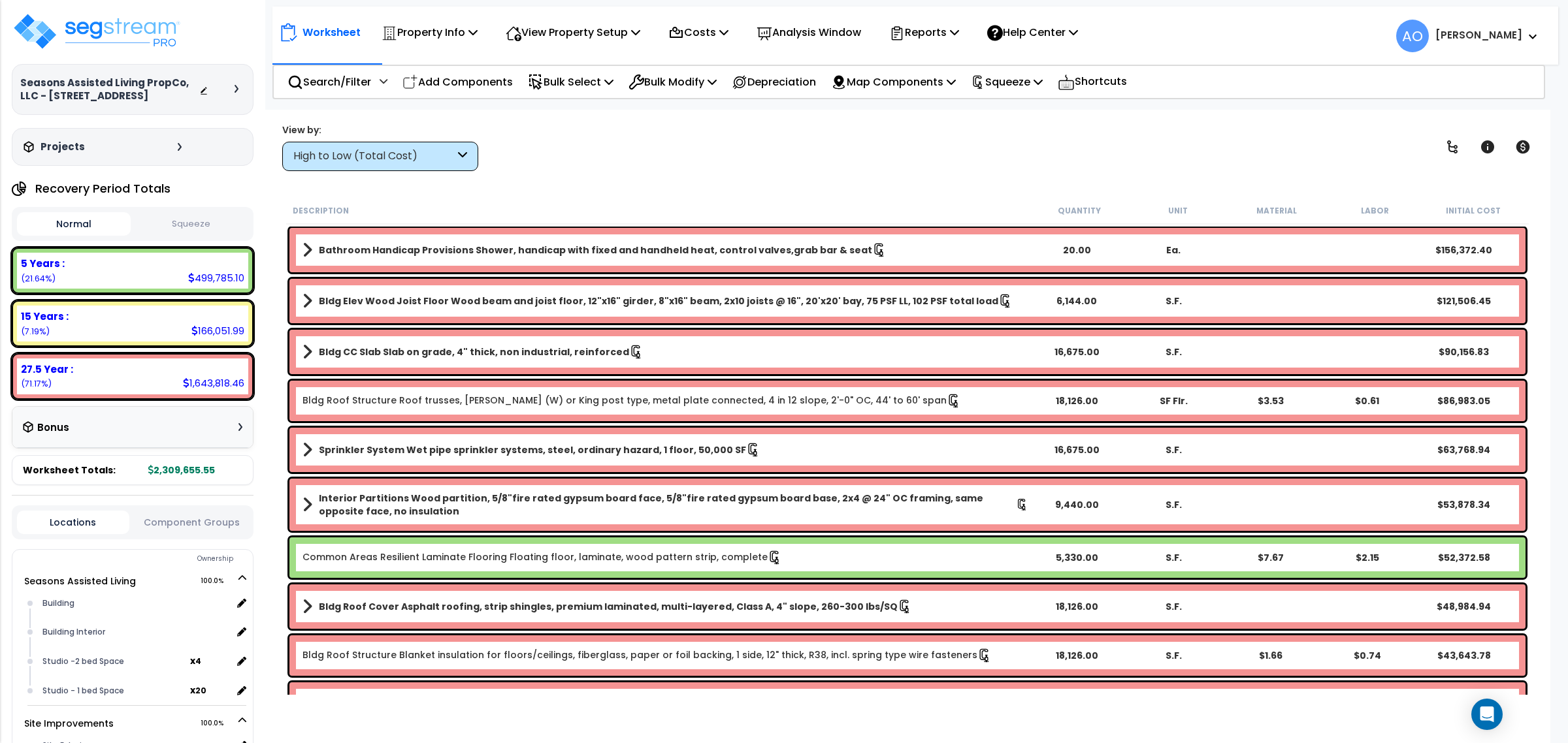
click at [354, 145] on div "High to Low (Total Cost)" at bounding box center [380, 156] width 196 height 29
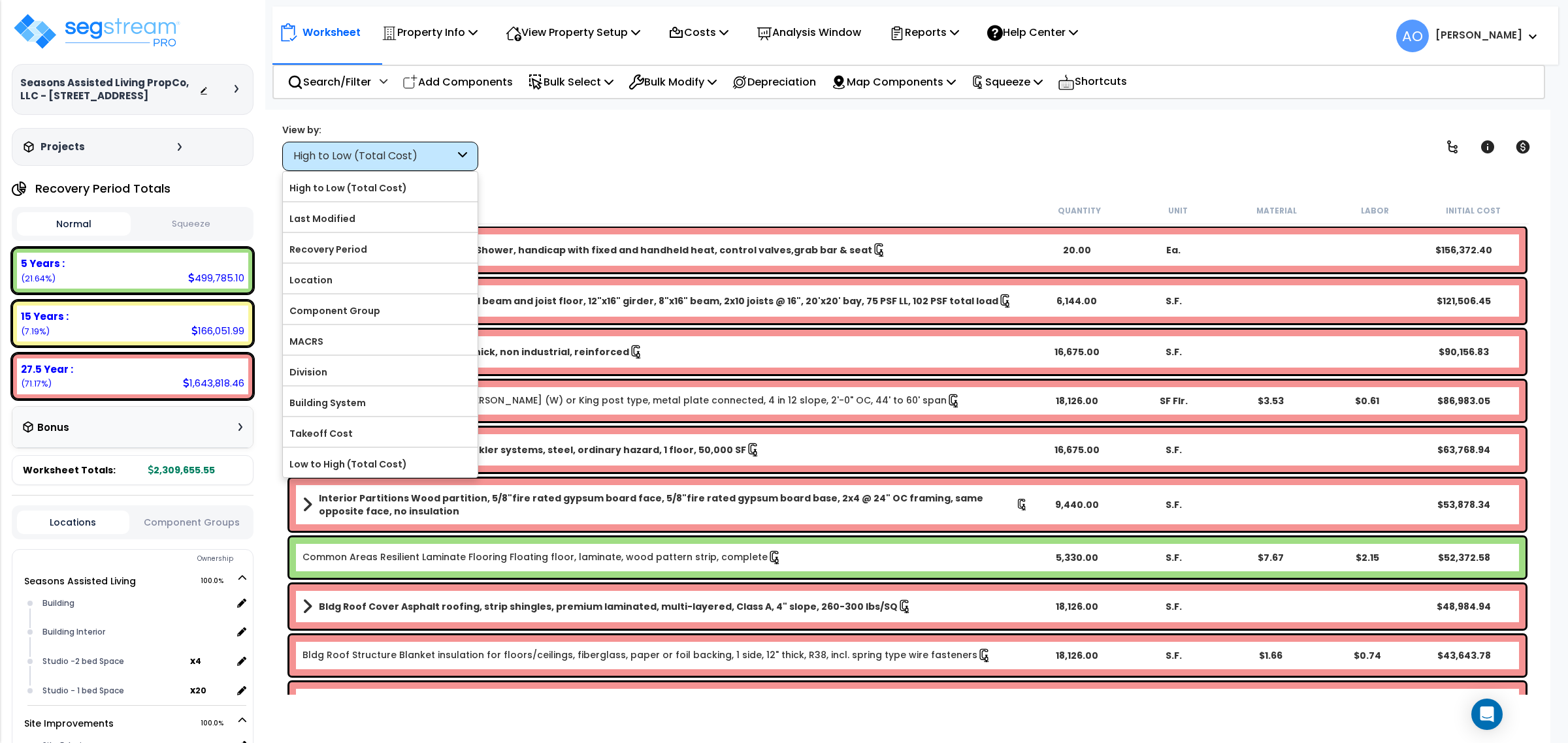
click at [687, 145] on div "View by: High to Low (Total Cost) High to Low (Total Cost)" at bounding box center [908, 147] width 1260 height 48
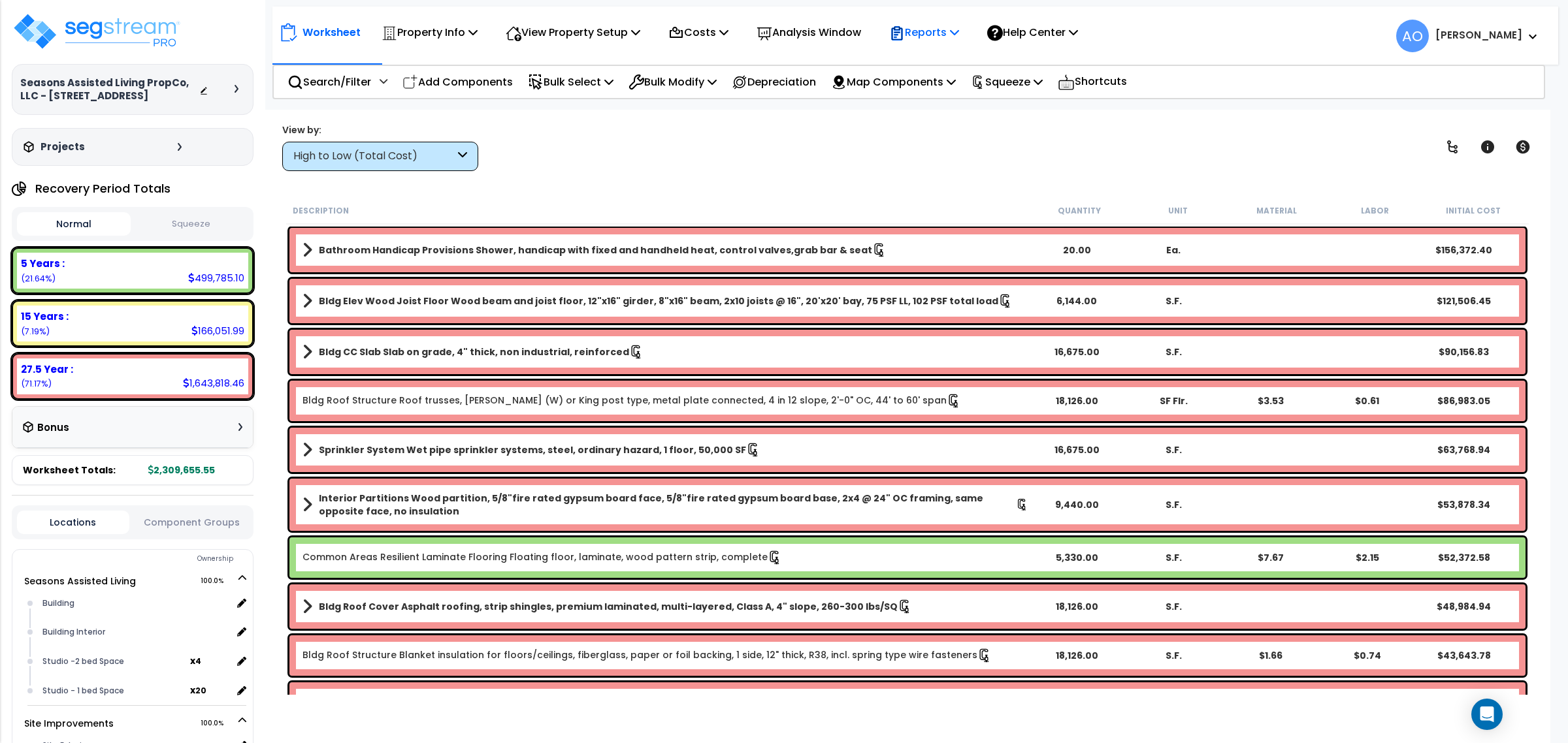
click at [944, 28] on p "Reports" at bounding box center [924, 32] width 70 height 17
click at [962, 91] on link "Manage Report Images" at bounding box center [947, 89] width 130 height 26
click at [833, 37] on p "Analysis Window" at bounding box center [809, 32] width 105 height 17
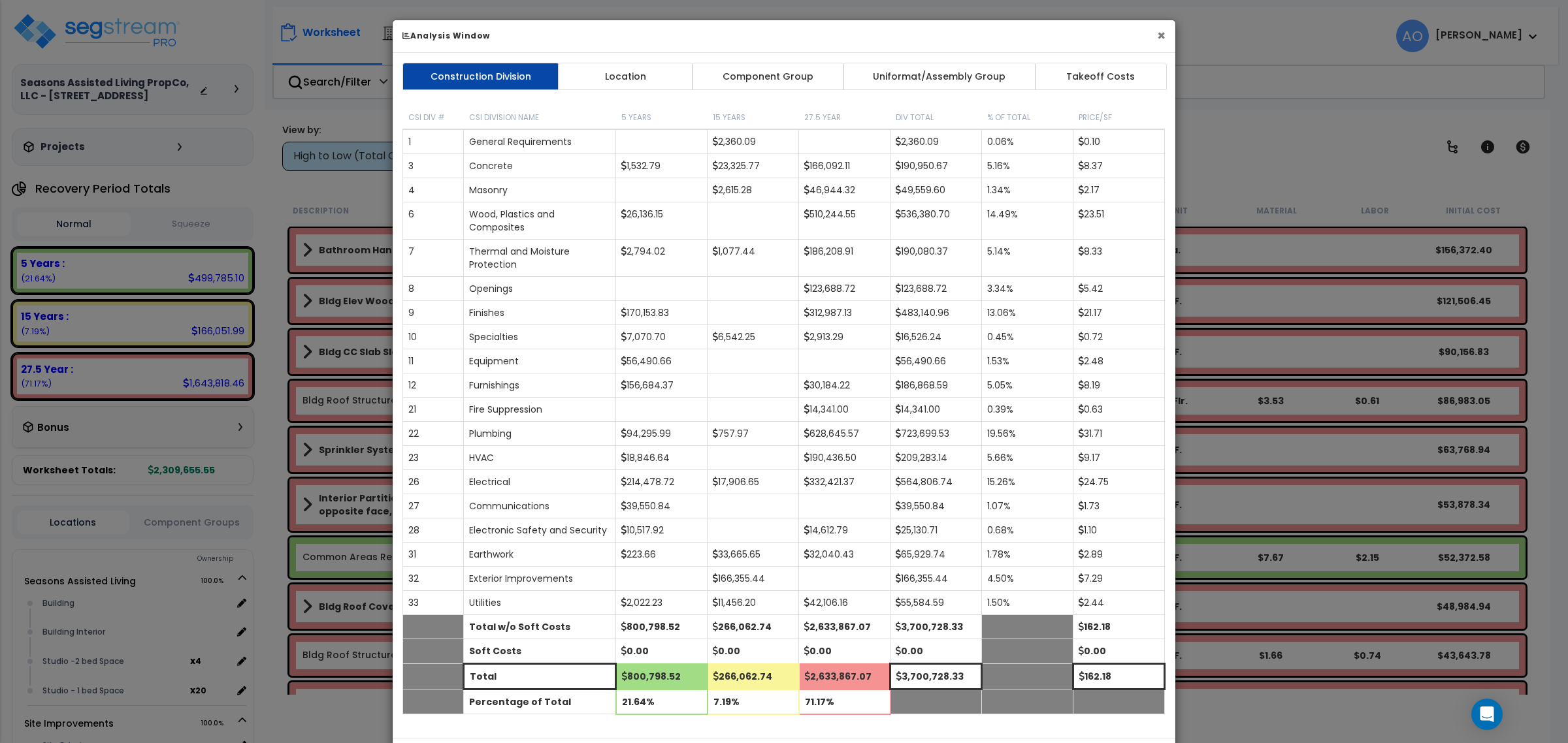
click at [1160, 34] on button "×" at bounding box center [1161, 35] width 8 height 14
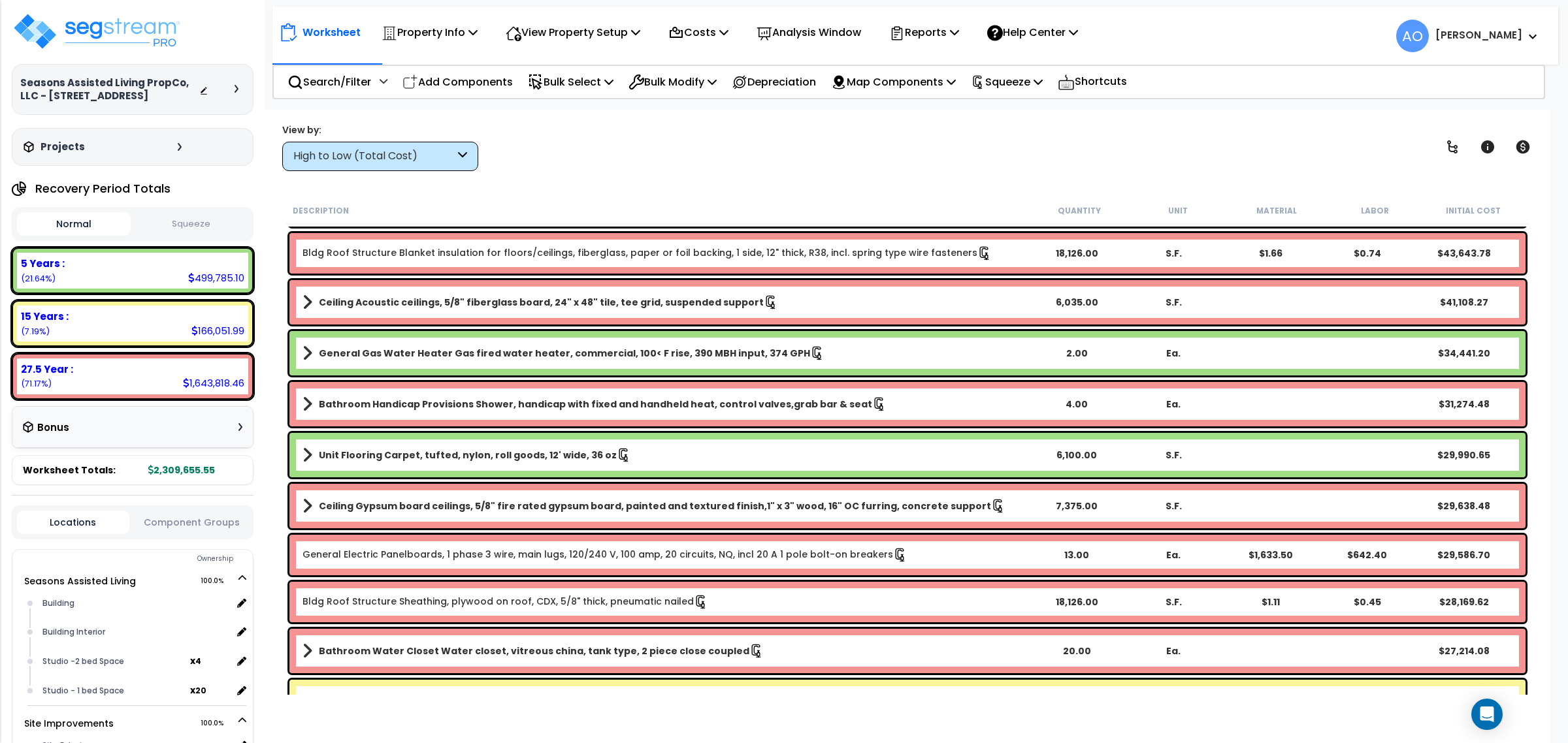
scroll to position [408, 0]
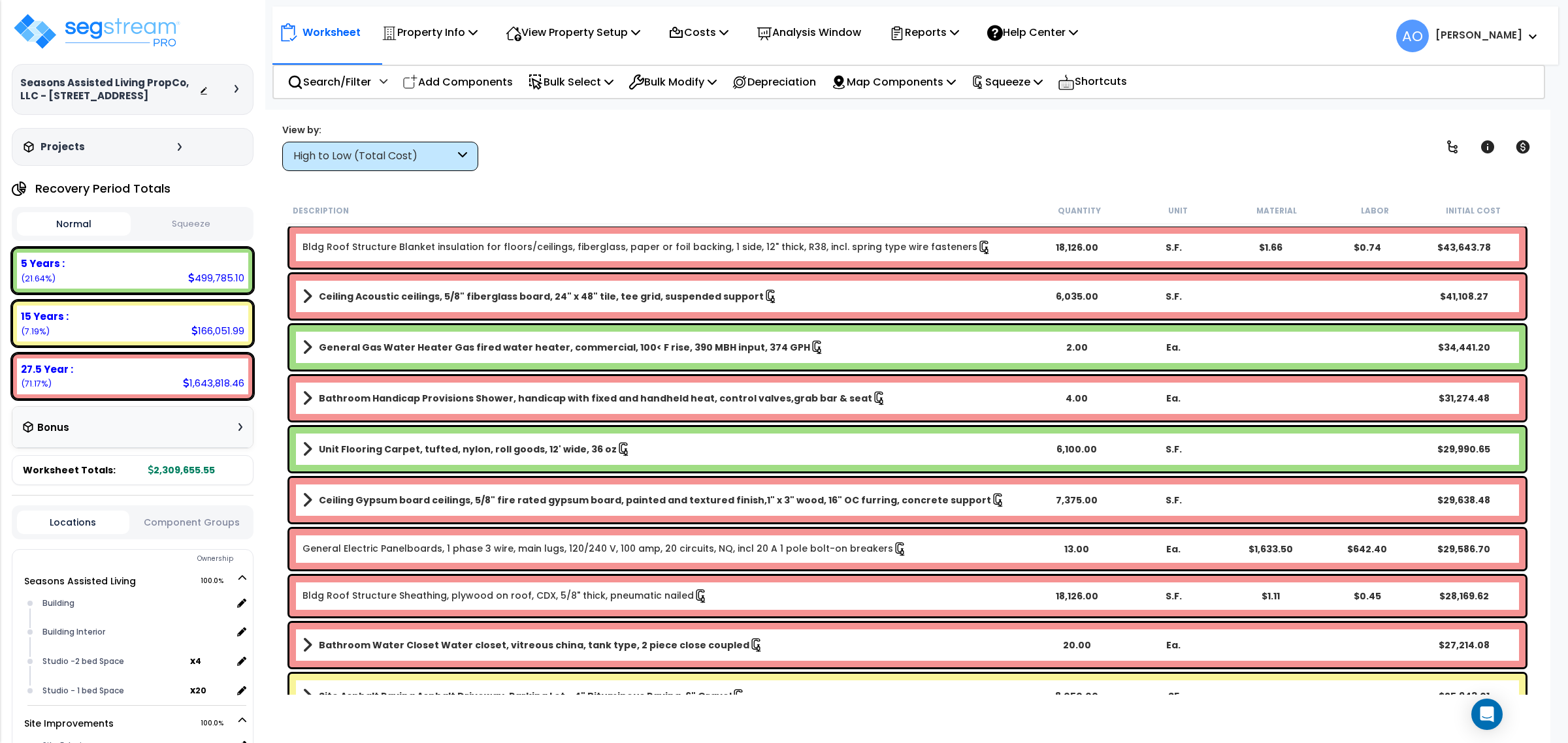
click at [505, 452] on b "Unit Flooring Carpet, tufted, nylon, roll goods, 12' wide, 36 oz" at bounding box center [468, 449] width 298 height 13
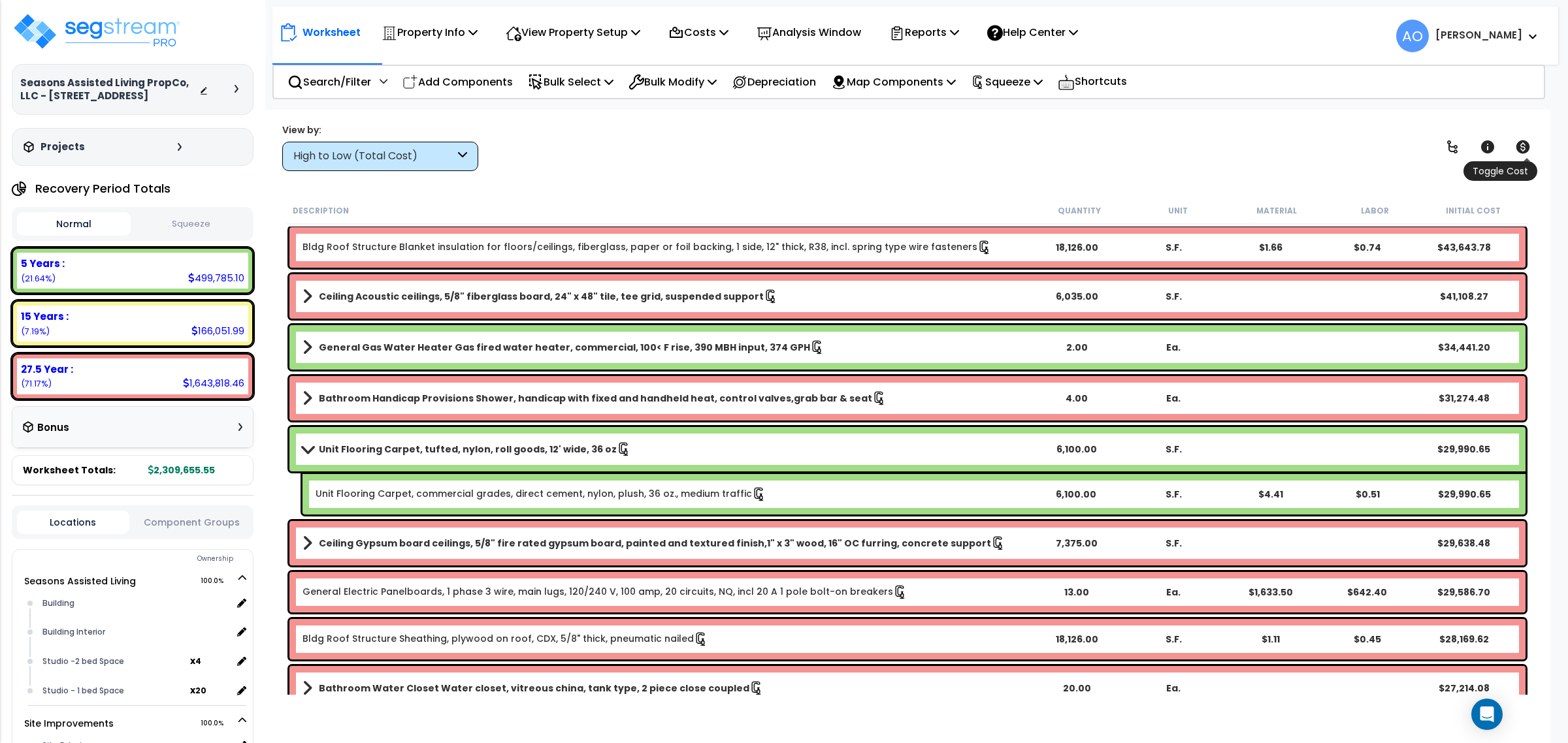
click at [1521, 148] on icon at bounding box center [1523, 147] width 14 height 13
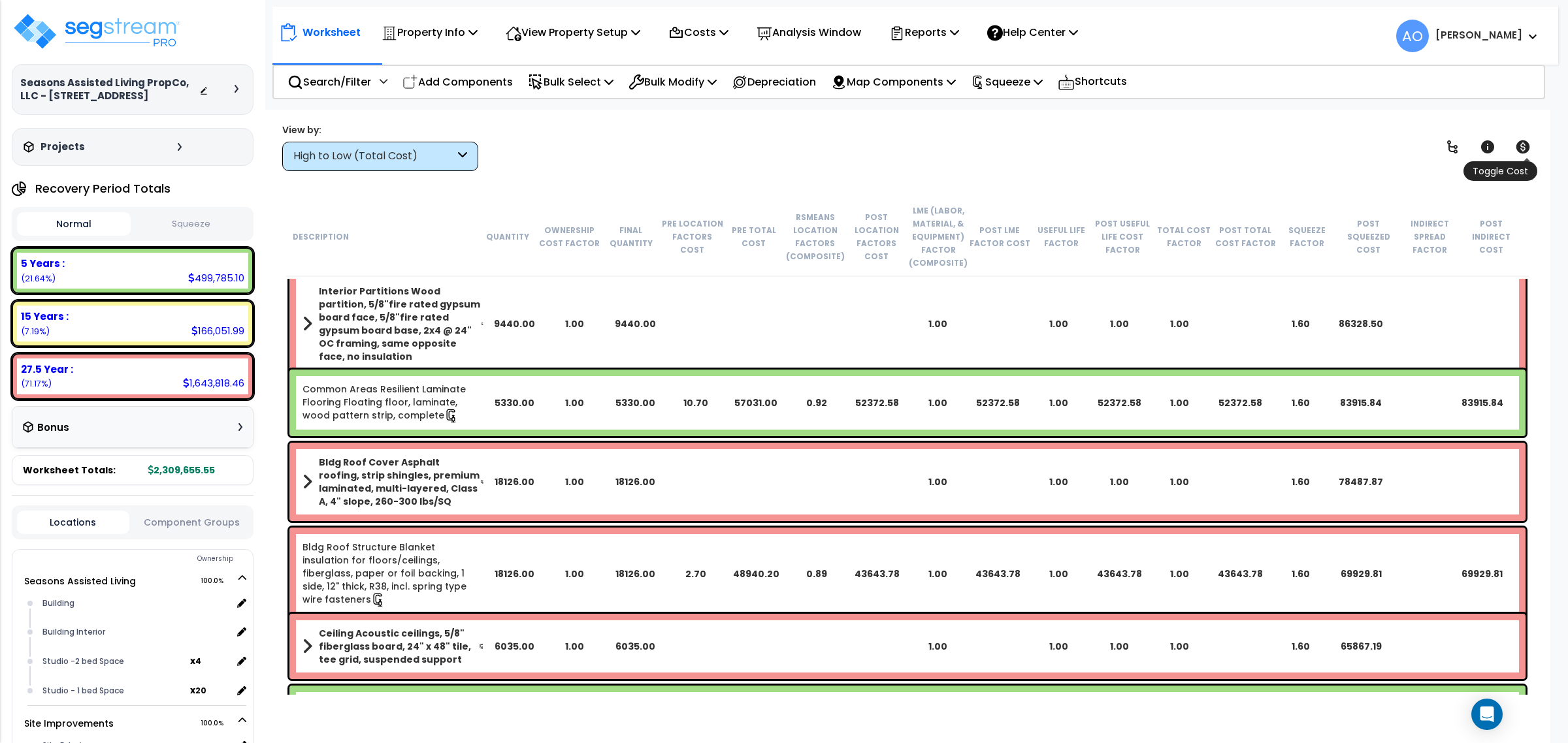
click at [1521, 149] on icon at bounding box center [1523, 147] width 16 height 16
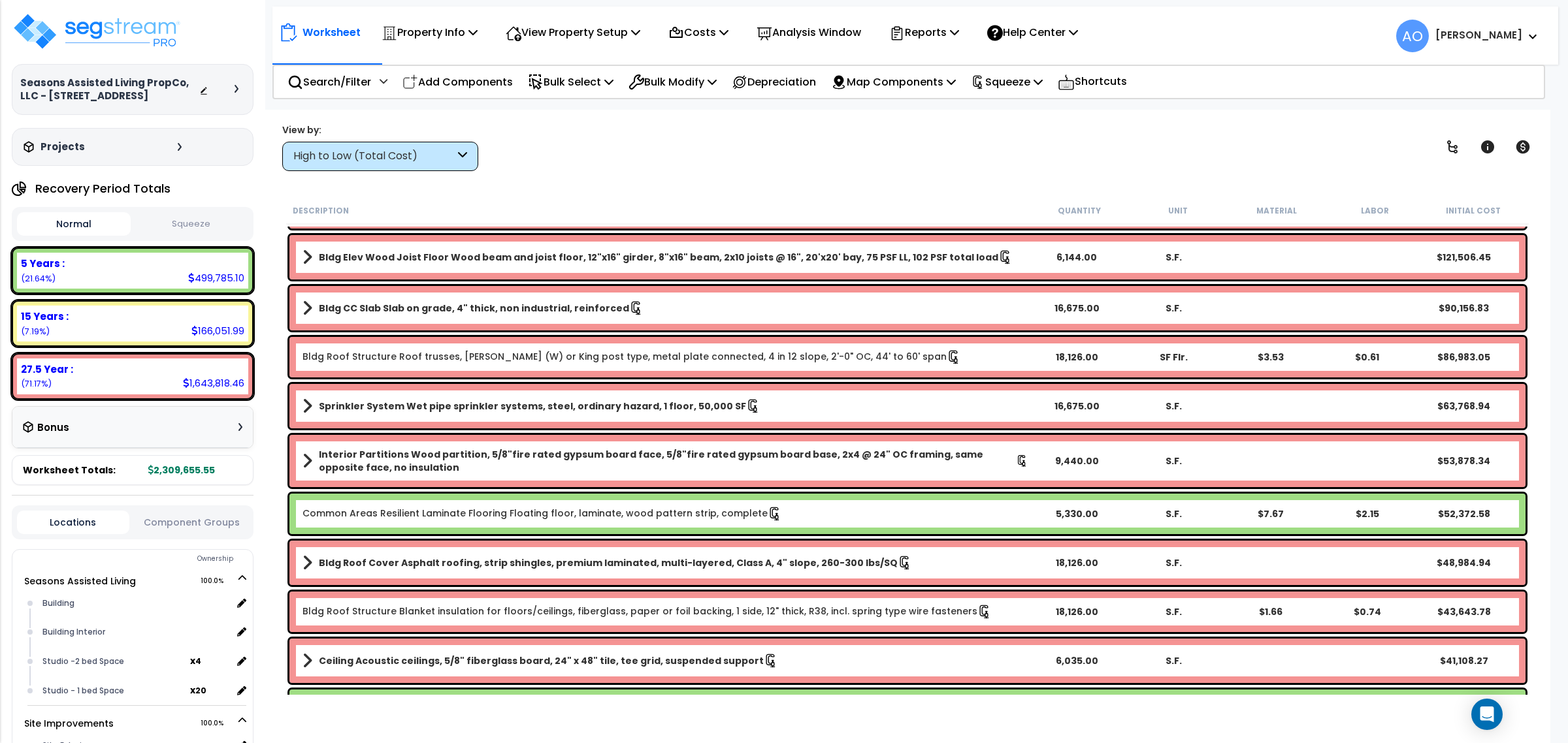
scroll to position [81, 0]
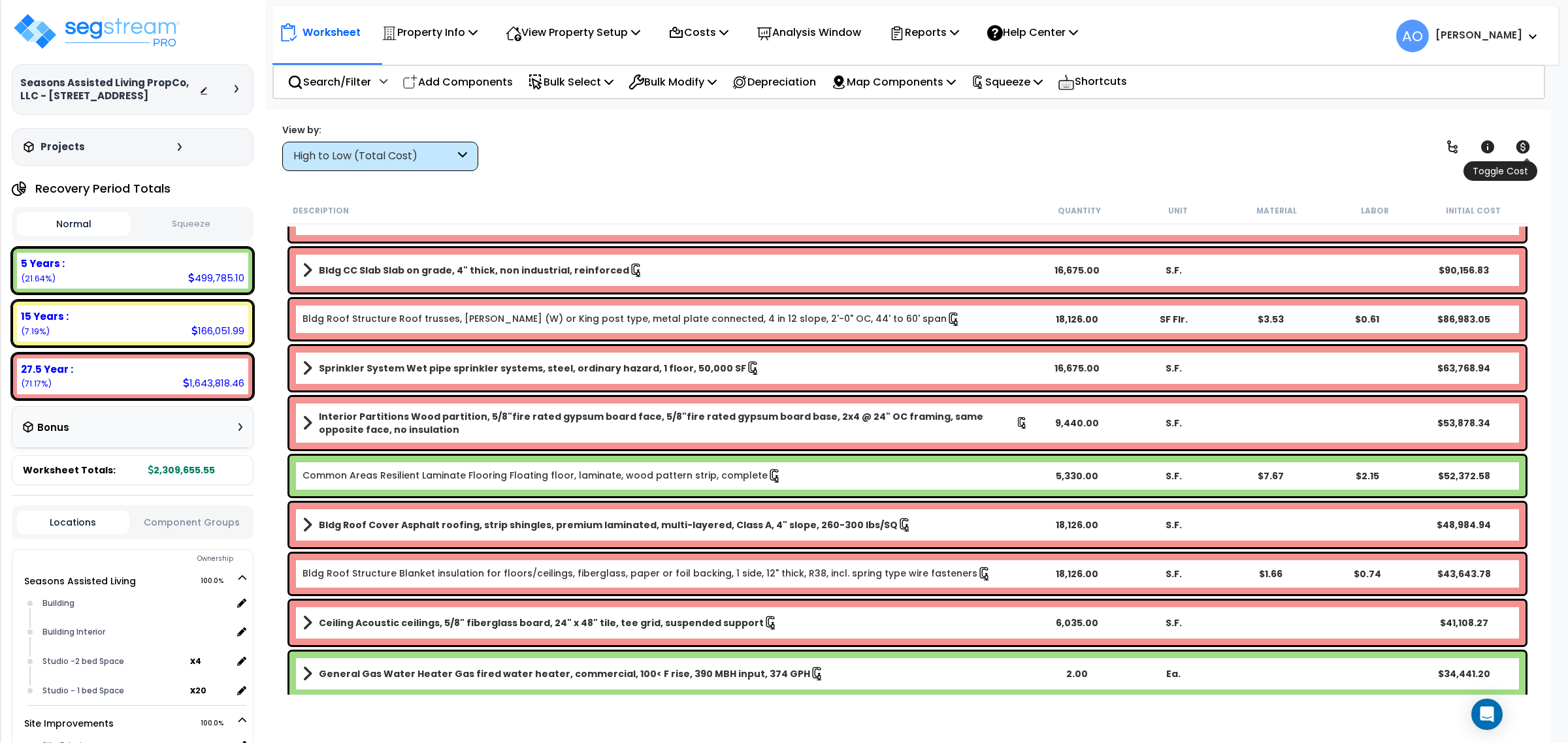
click at [1524, 148] on icon at bounding box center [1523, 147] width 14 height 13
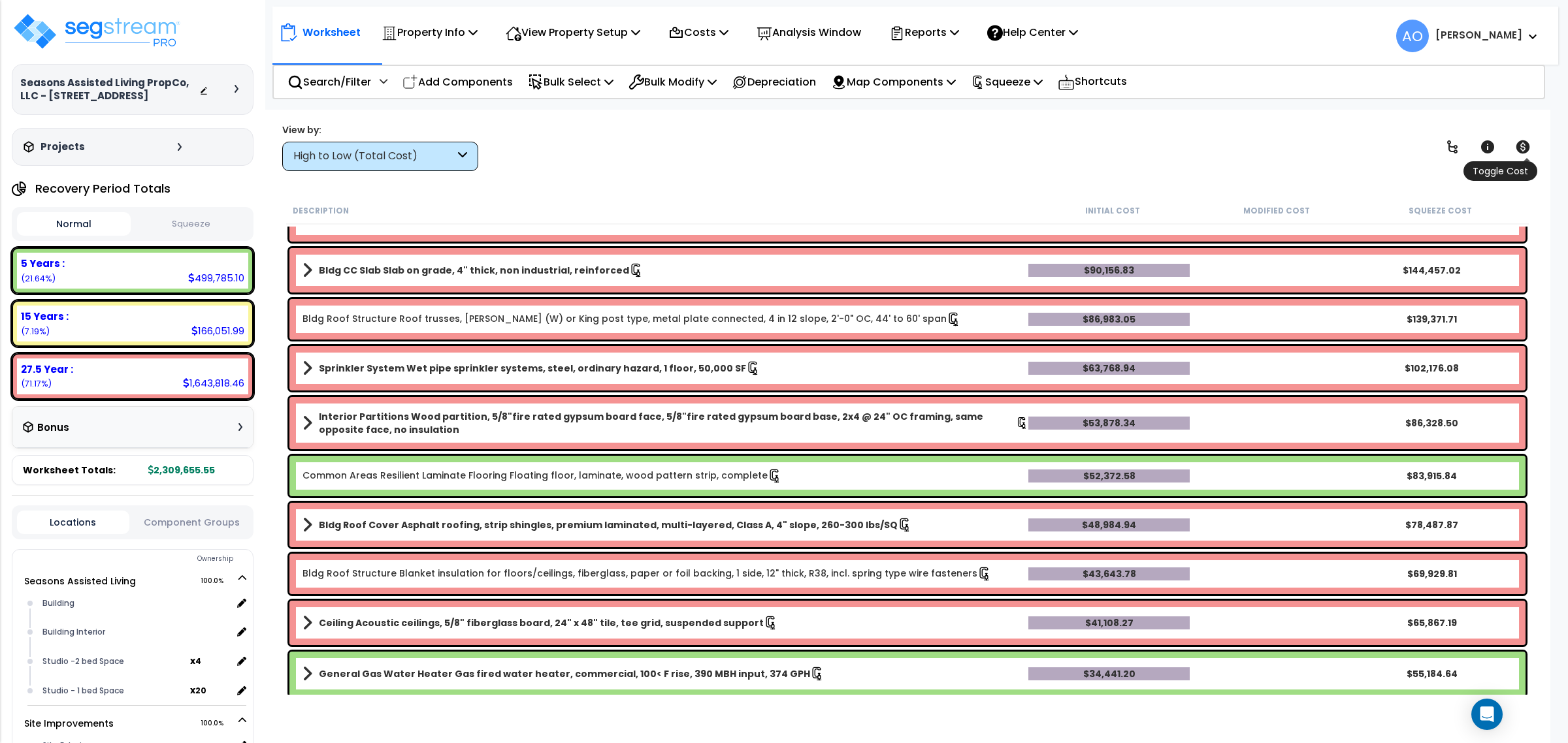
click at [1524, 145] on icon at bounding box center [1523, 147] width 14 height 13
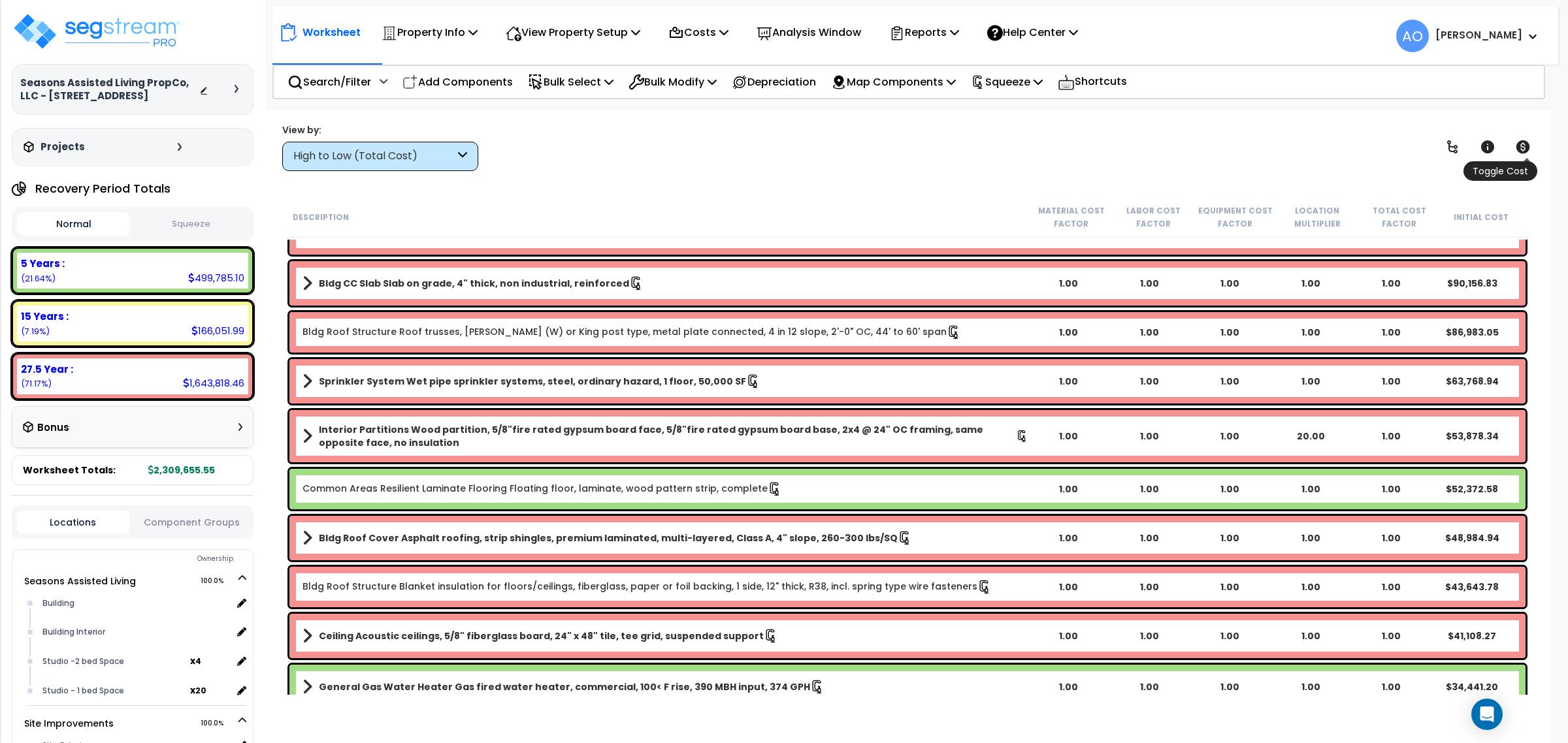
click at [1524, 145] on icon at bounding box center [1523, 147] width 14 height 13
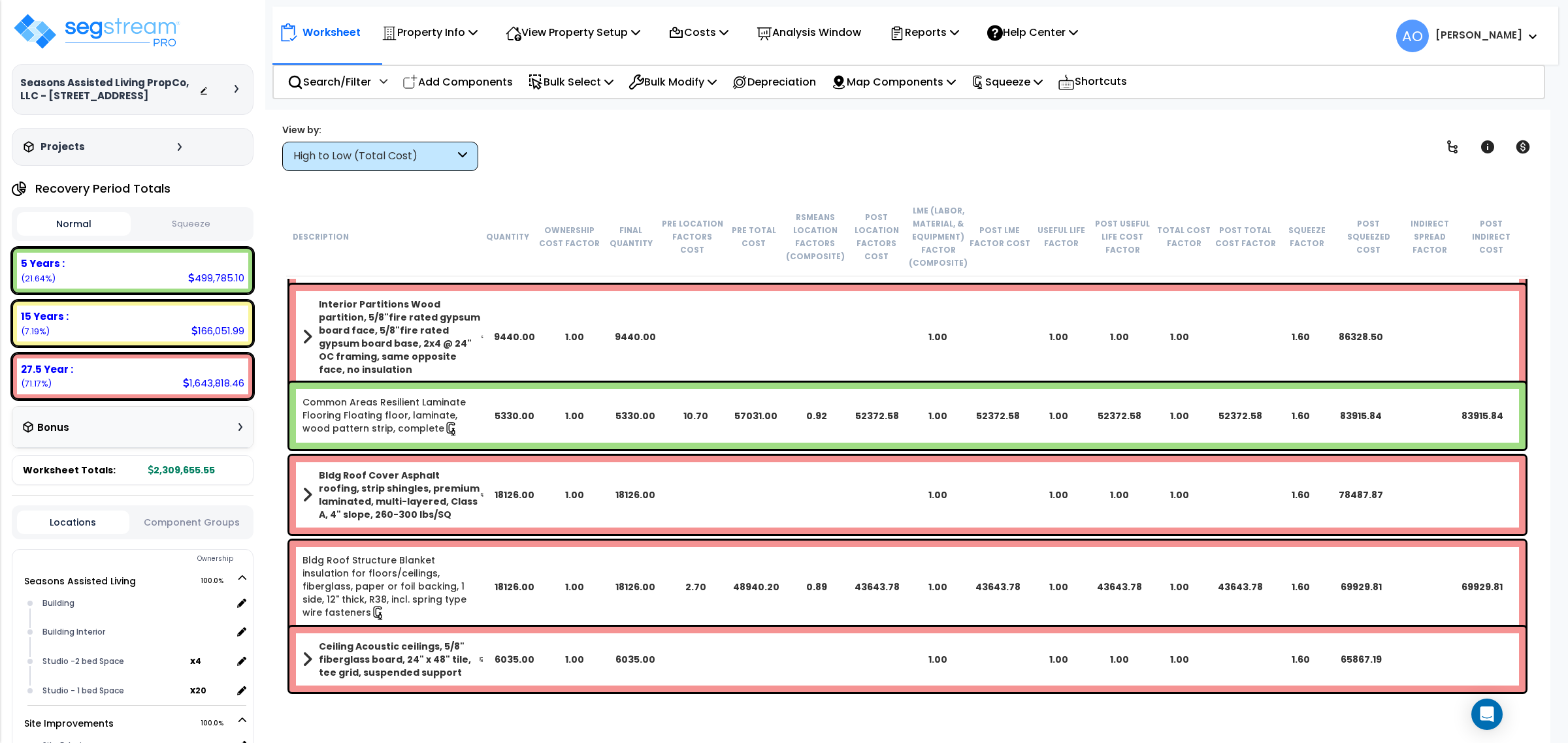
scroll to position [408, 0]
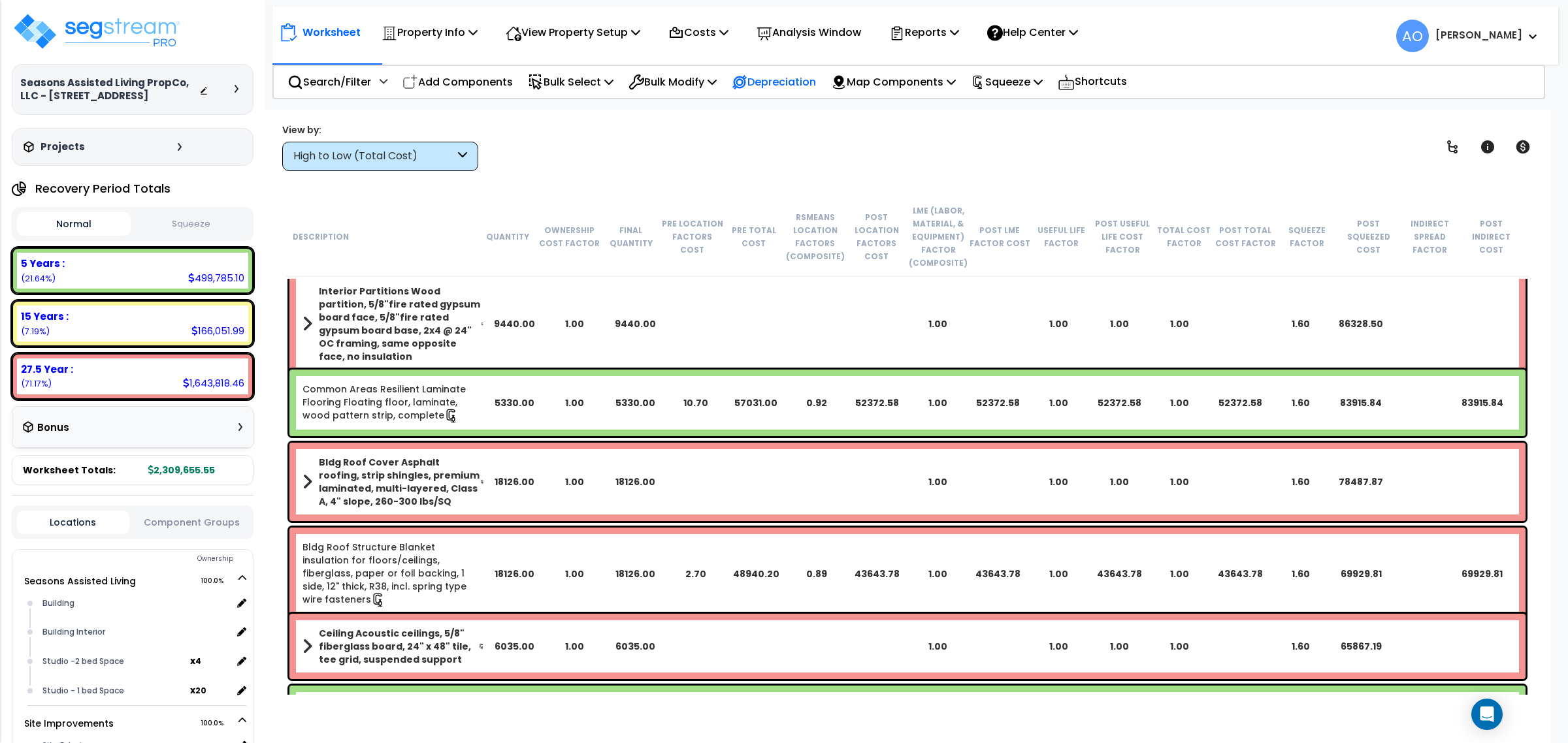
click at [792, 83] on p "Depreciation" at bounding box center [774, 81] width 84 height 17
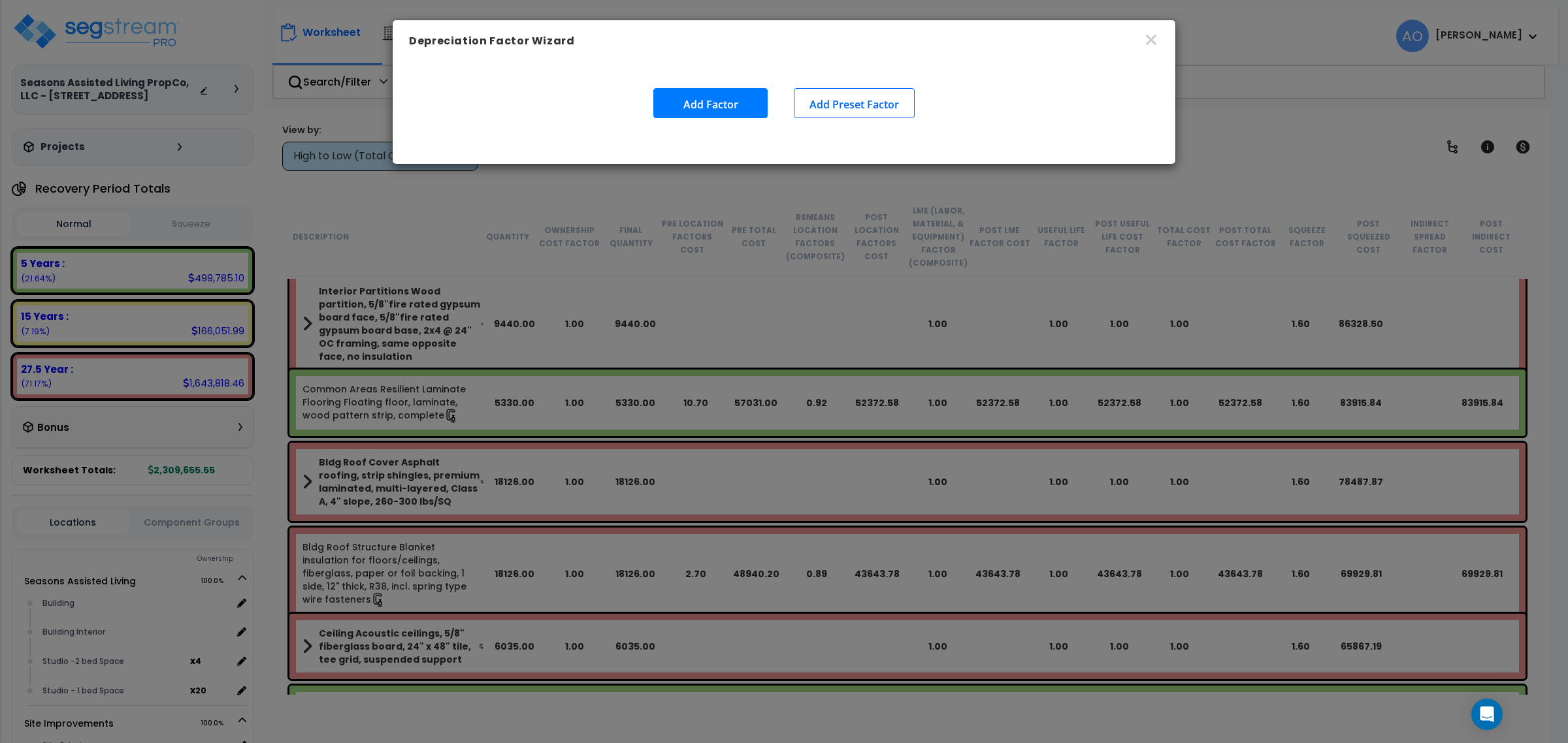
click at [732, 103] on button "Add Factor" at bounding box center [710, 103] width 114 height 30
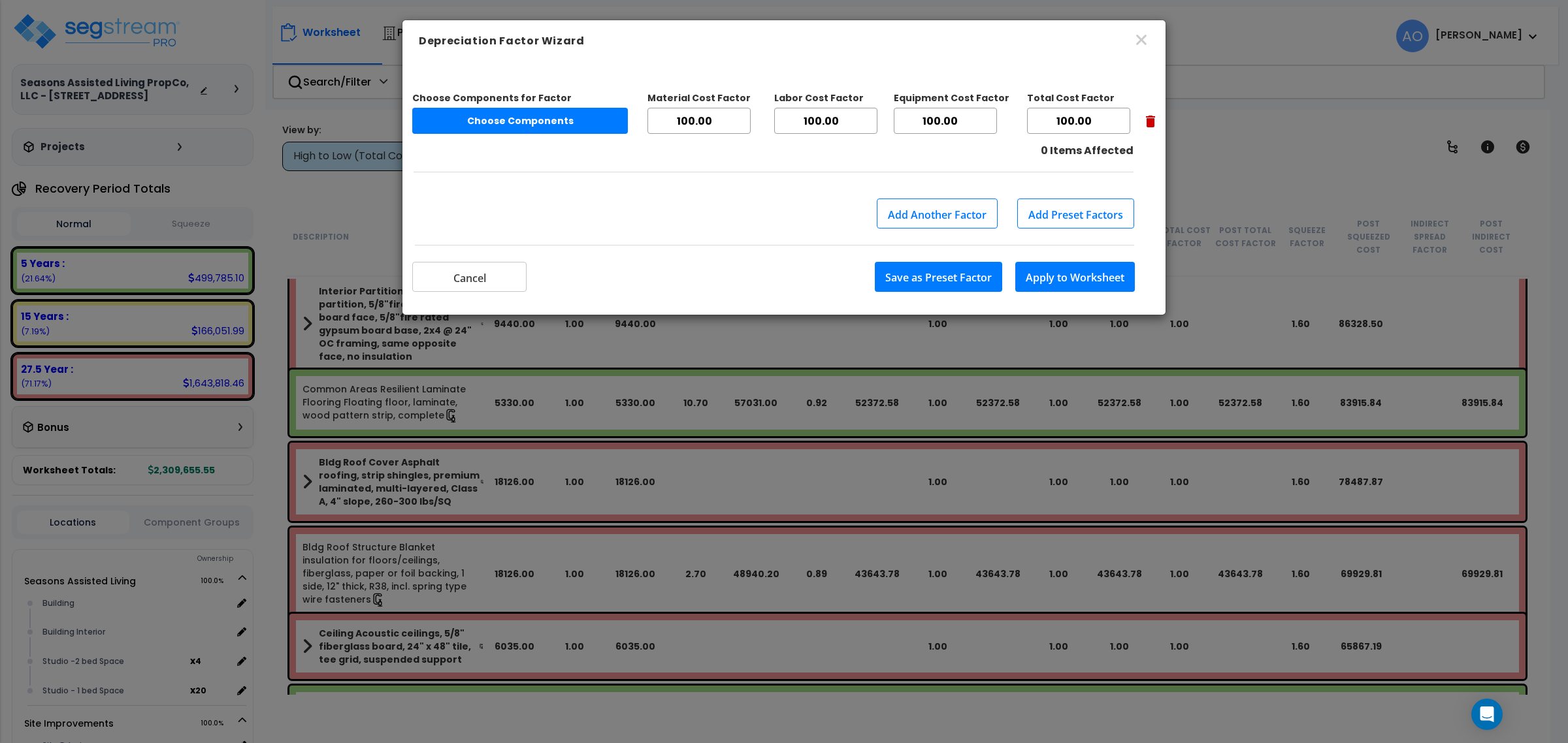
click at [929, 218] on button "Add Another Factor" at bounding box center [937, 214] width 120 height 30
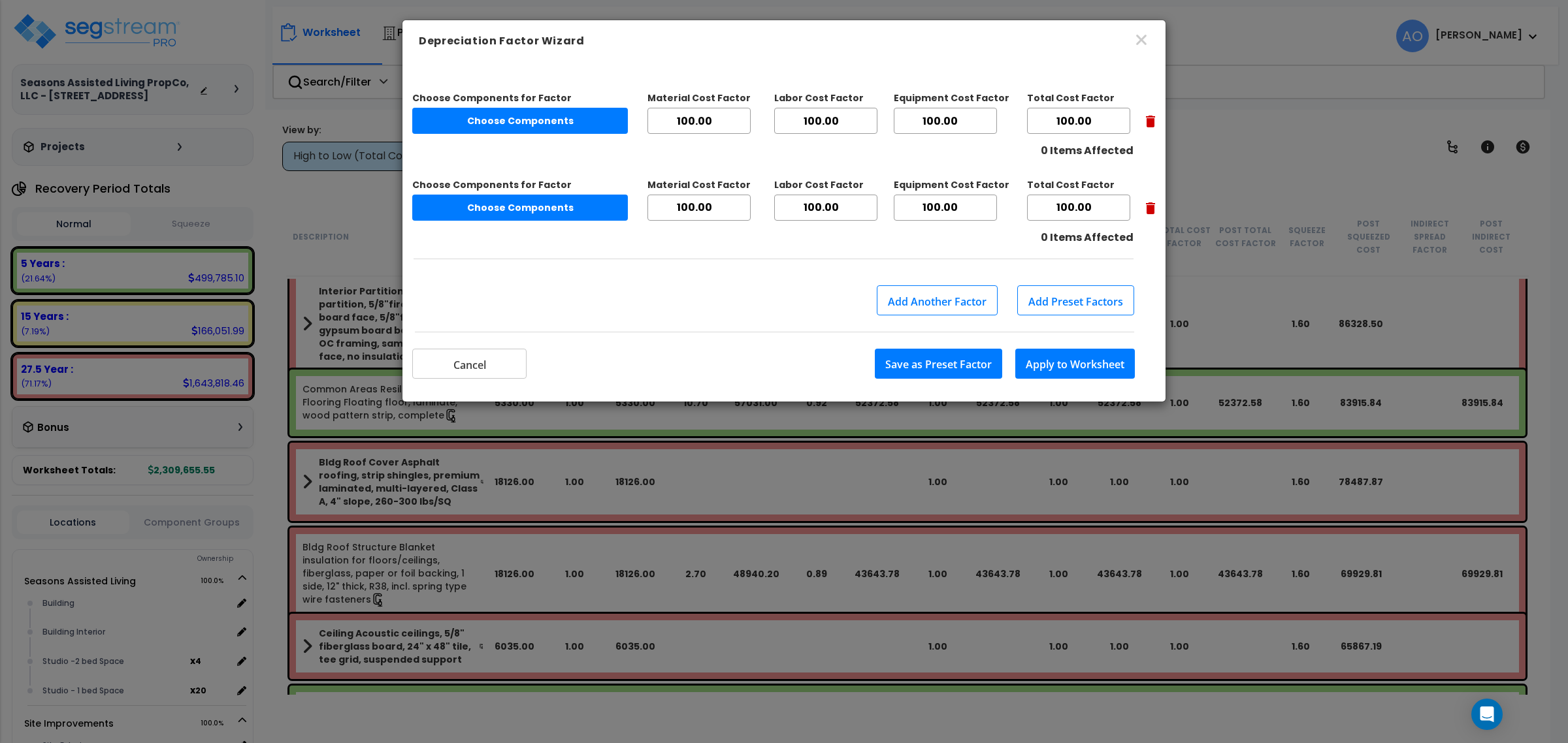
click at [510, 210] on button "Choose Components" at bounding box center [520, 208] width 215 height 26
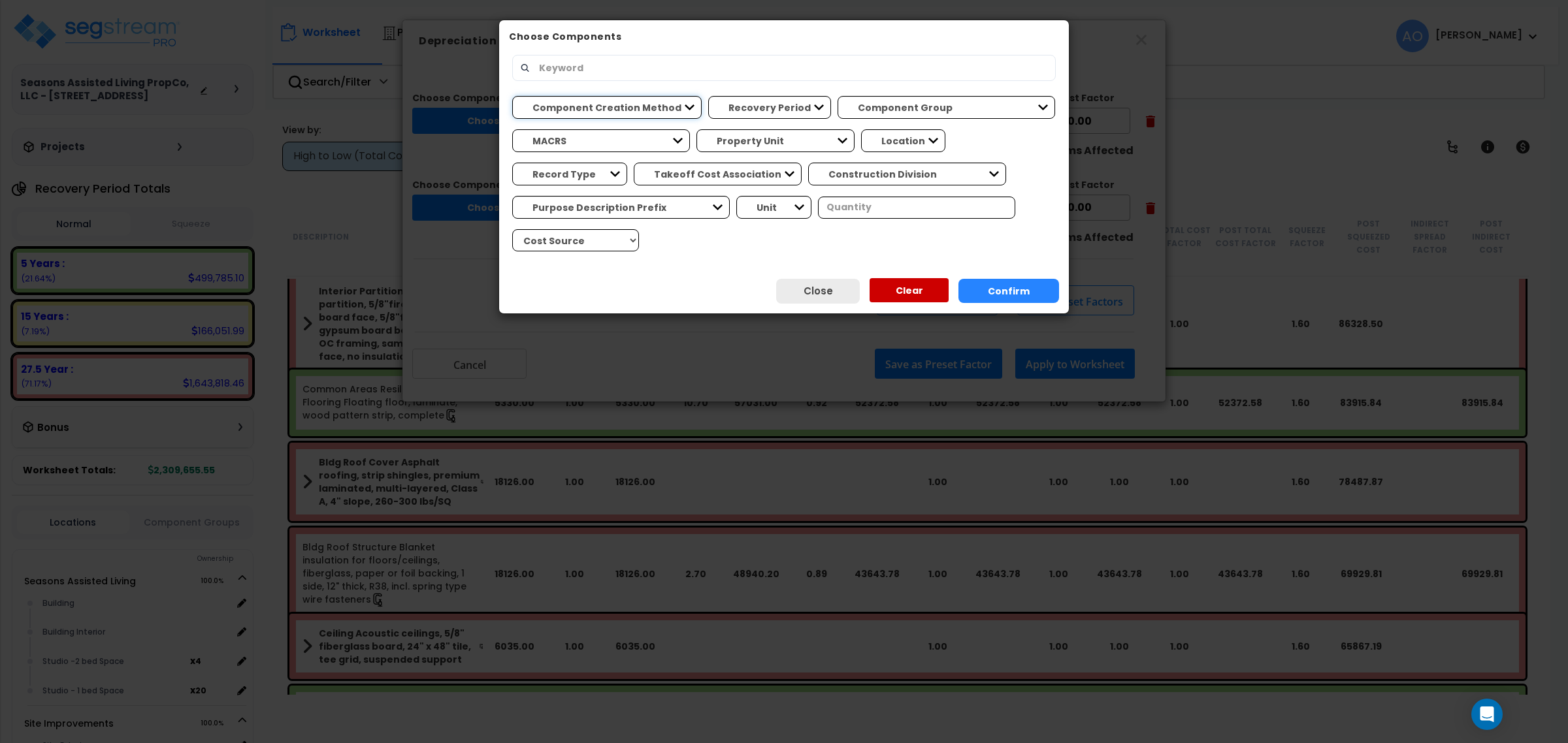
click at [572, 111] on select "Component Creation Method Manually Generated Model Generated" at bounding box center [607, 108] width 190 height 23
click at [589, 113] on select "Component Creation Method Manually Generated Model Generated" at bounding box center [607, 108] width 190 height 23
click at [749, 103] on select "Recovery Period 5 Years 15 Years 27.5 Year" at bounding box center [769, 108] width 123 height 23
select select "5Y"
click at [708, 96] on select "Recovery Period 5 Years 15 Years 27.5 Year" at bounding box center [769, 108] width 123 height 23
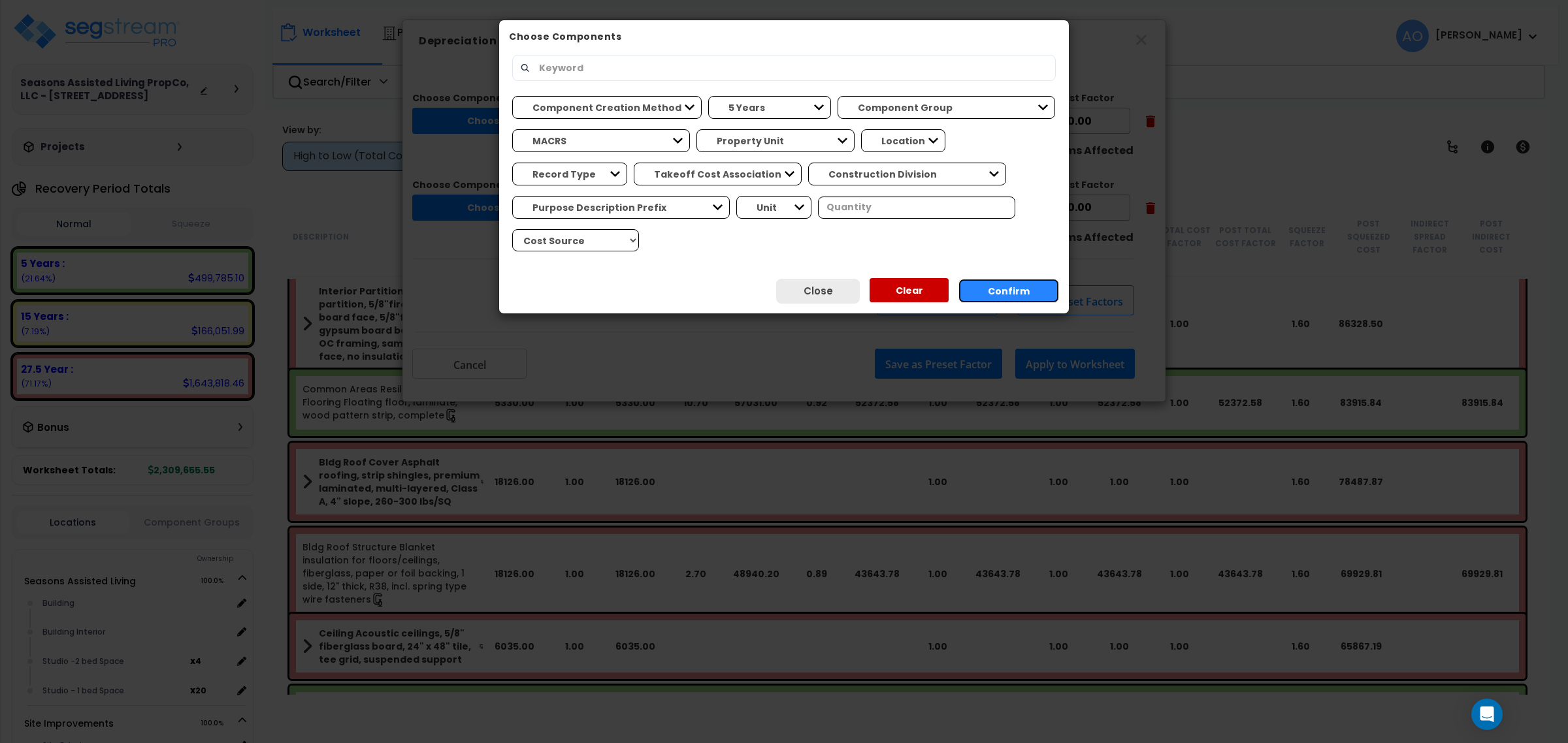
click at [999, 291] on button "Confirm" at bounding box center [1009, 291] width 101 height 24
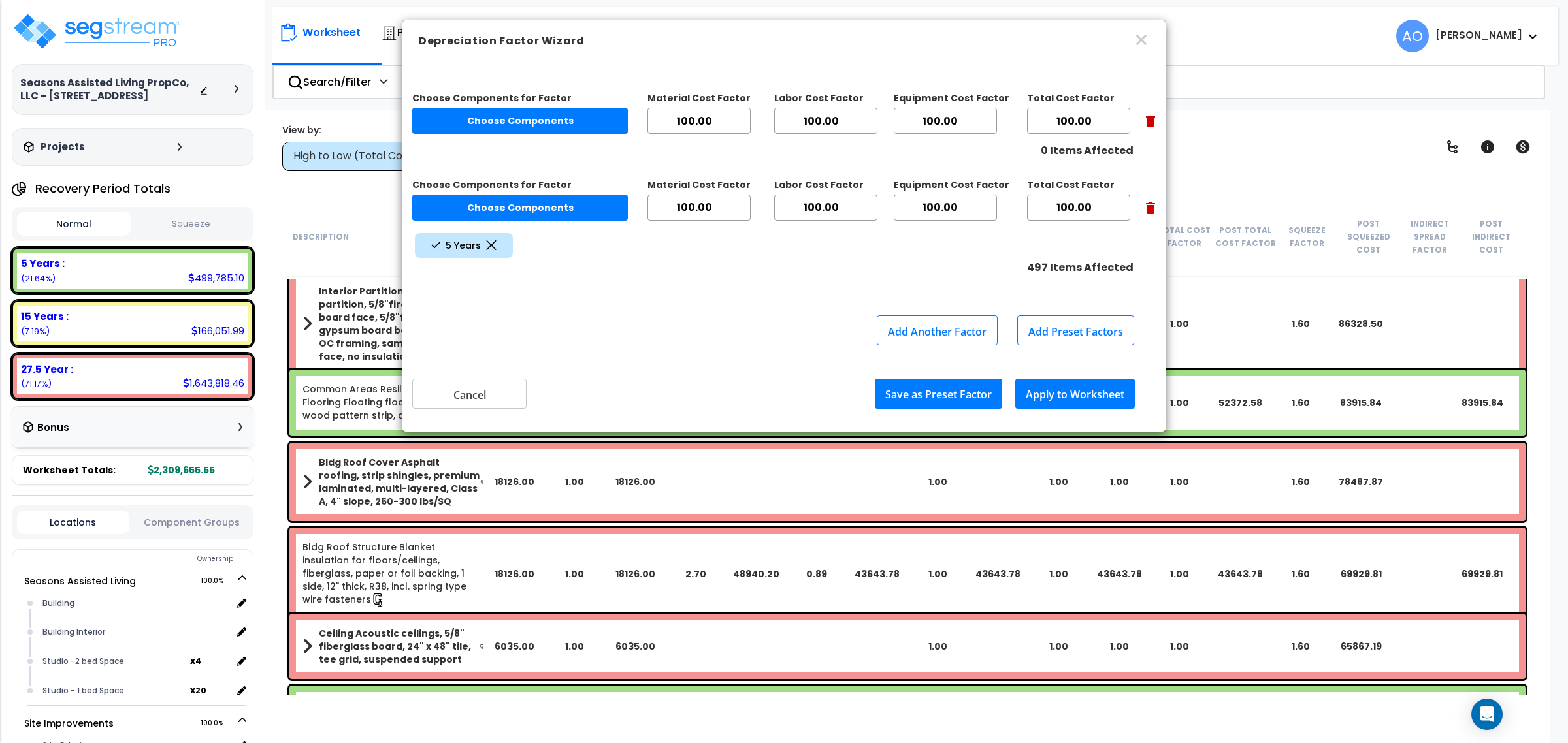
click at [1089, 119] on input "100.00" at bounding box center [1078, 120] width 103 height 26
click at [1126, 123] on input "99.99" at bounding box center [1078, 120] width 103 height 26
click at [1126, 123] on input "99.98" at bounding box center [1078, 120] width 103 height 26
click at [1126, 123] on input "99.97" at bounding box center [1078, 120] width 103 height 26
click at [1125, 124] on input "99.96" at bounding box center [1078, 120] width 103 height 26
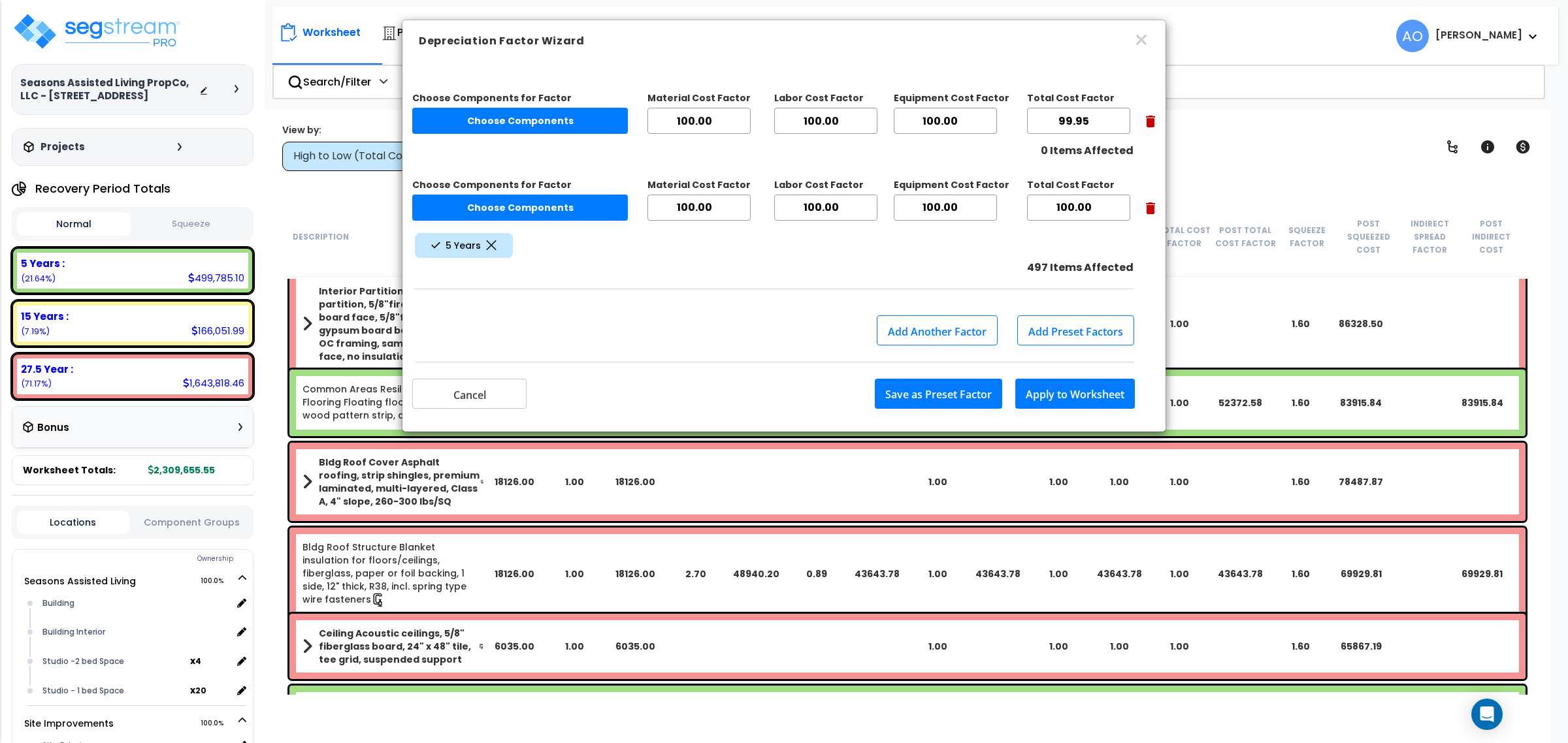
type input "99.95"
click at [1125, 124] on input "99.95" at bounding box center [1078, 120] width 103 height 26
click at [495, 390] on button "Cancel" at bounding box center [469, 394] width 114 height 30
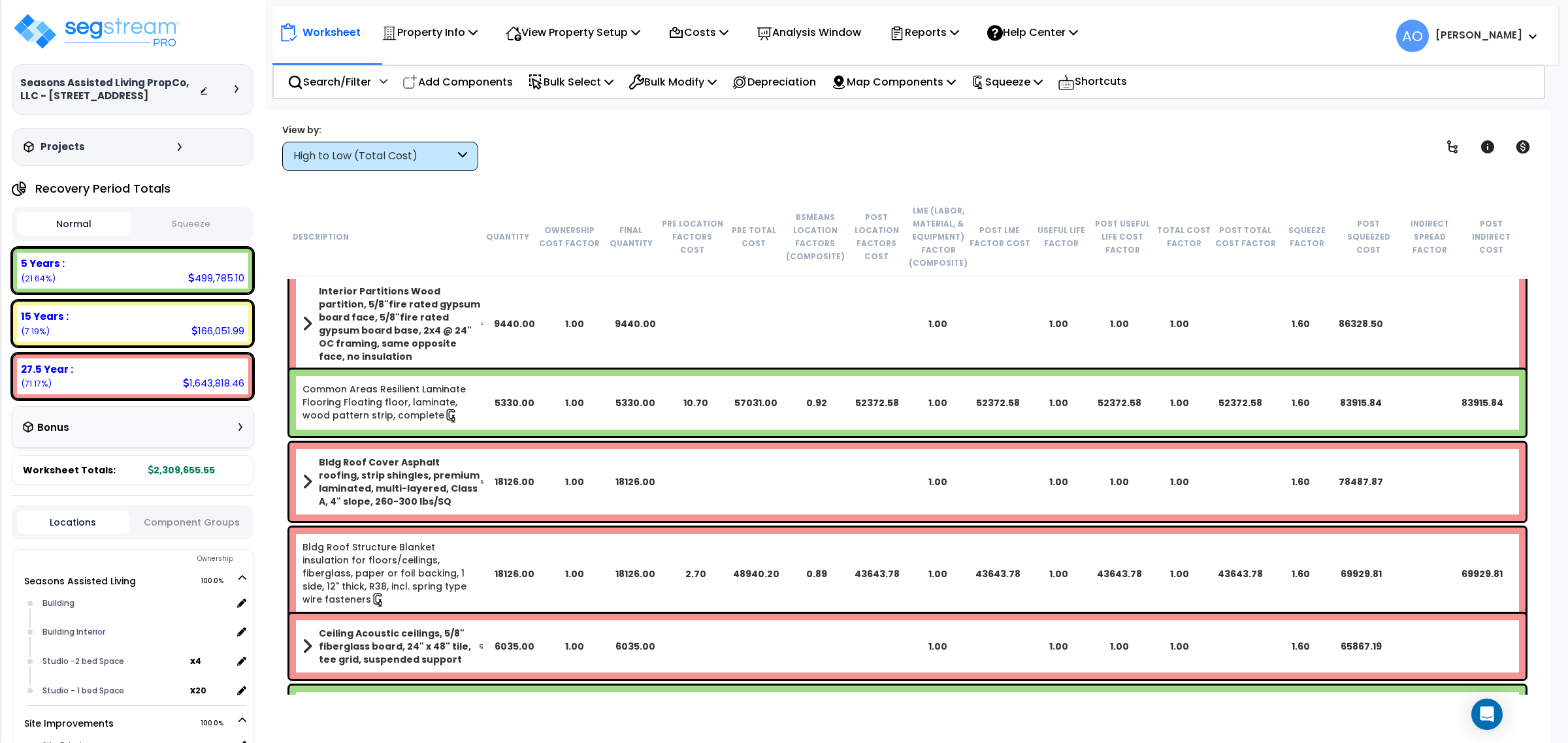
click at [425, 395] on link "Common Areas Resilient Laminate Flooring Floating floor, laminate, wood pattern…" at bounding box center [393, 403] width 182 height 41
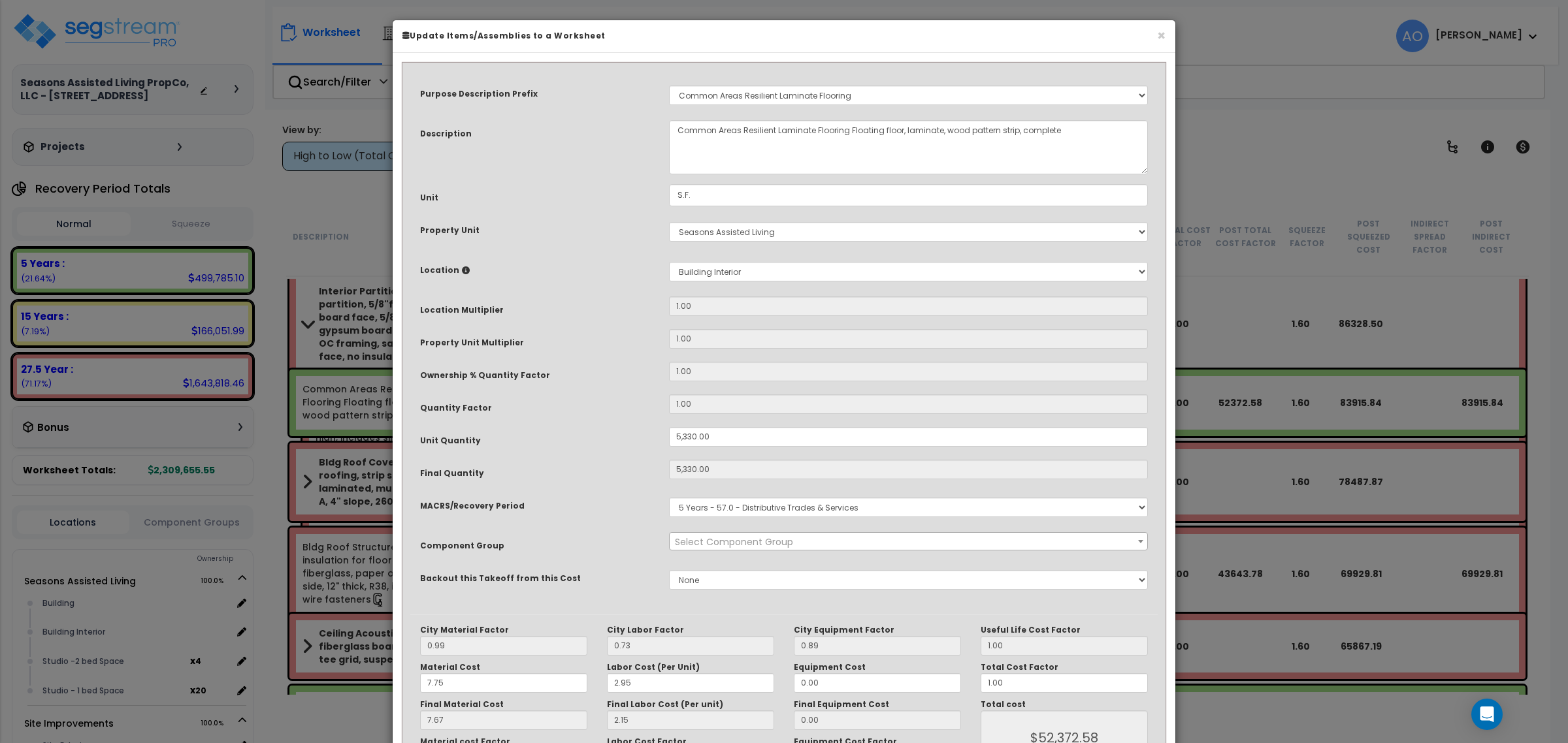
select select "45956"
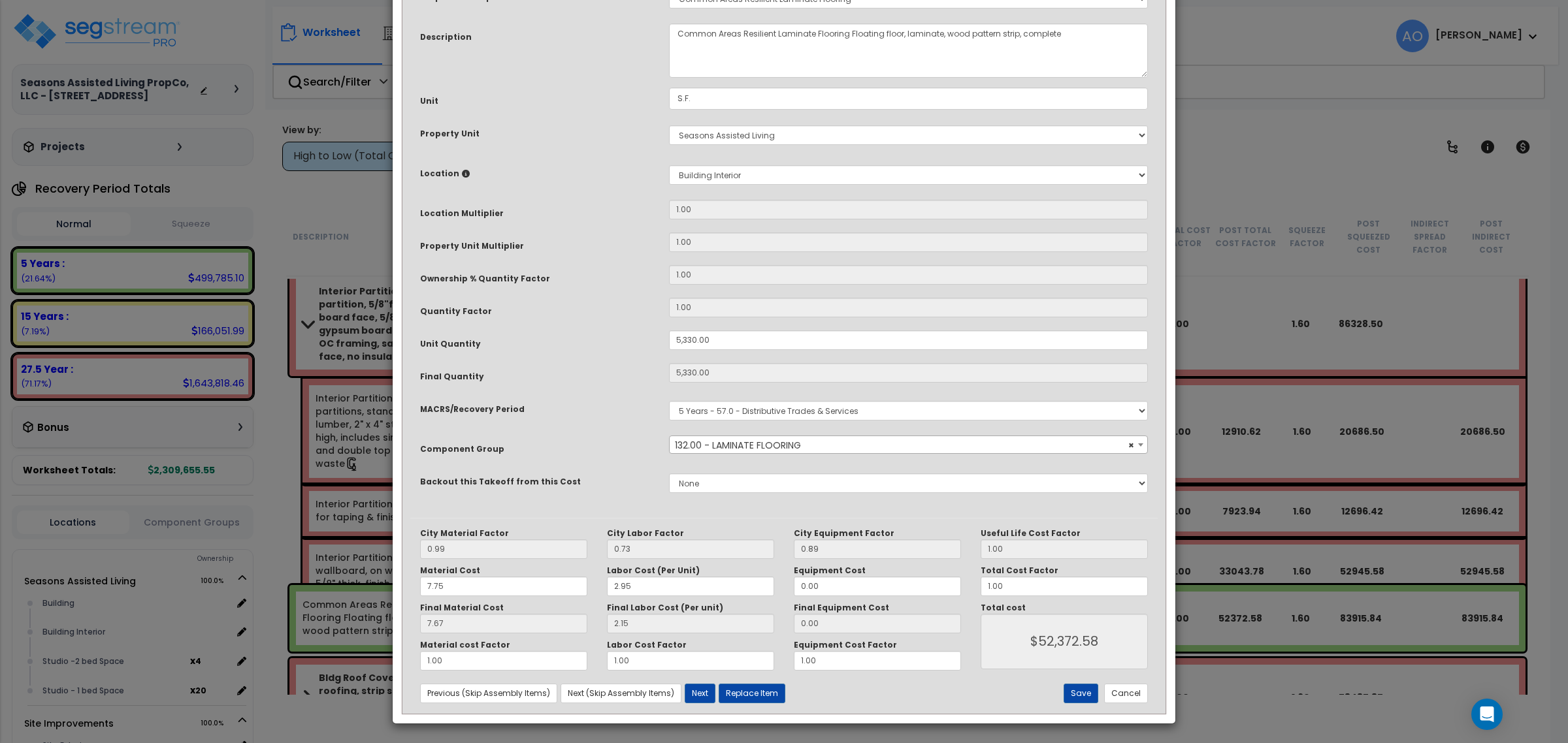
scroll to position [98, 0]
click at [1115, 691] on button "Cancel" at bounding box center [1126, 693] width 44 height 20
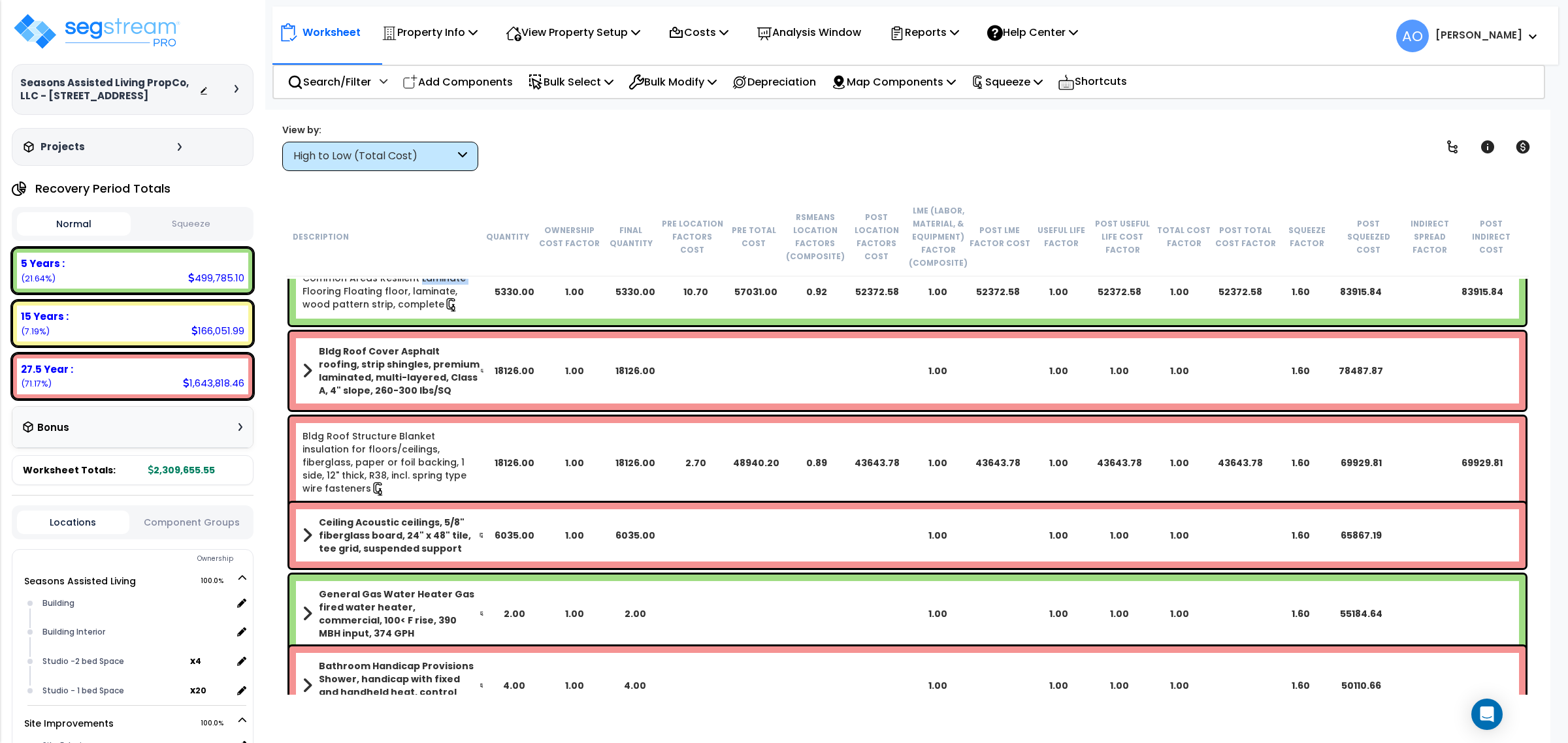
scroll to position [653, 0]
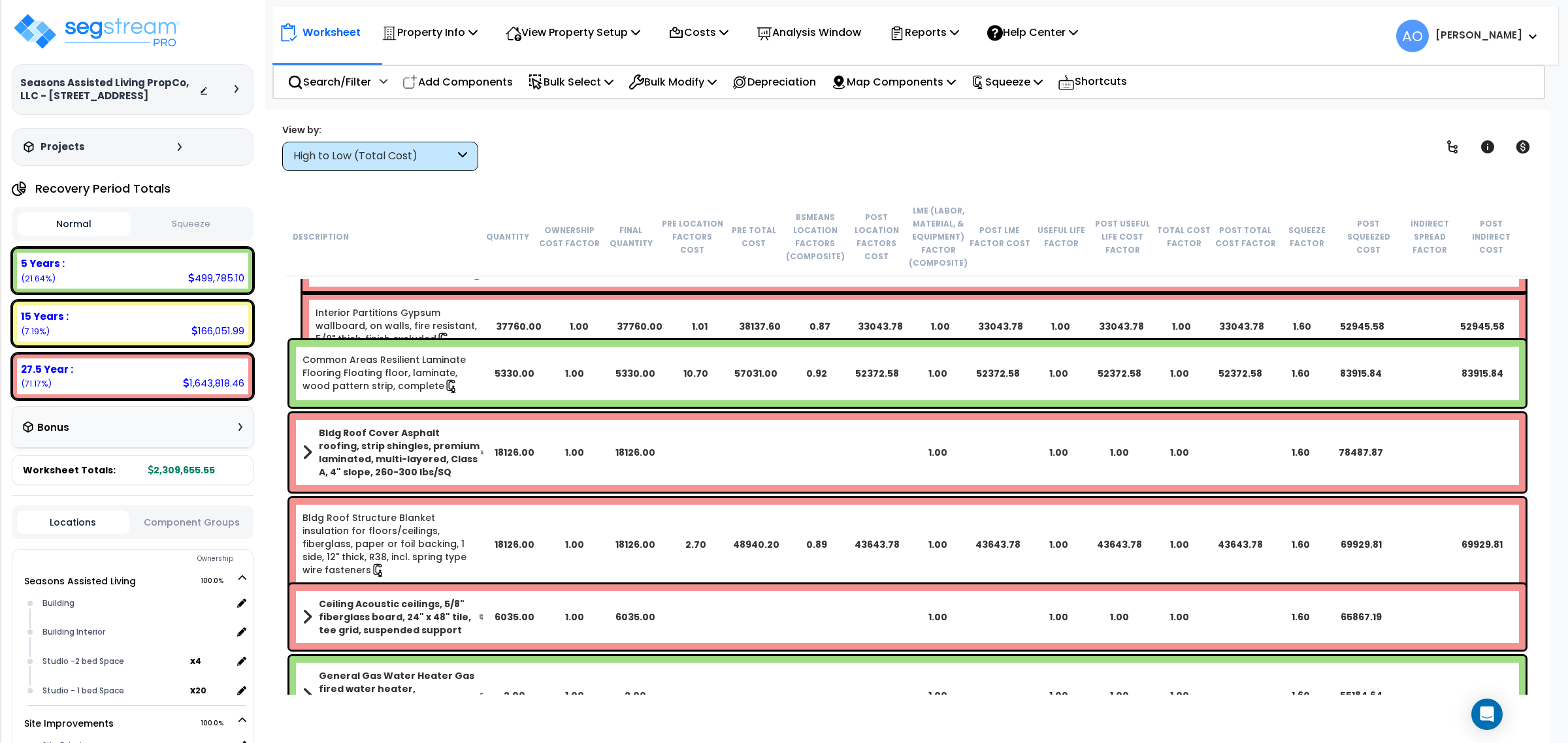
click at [407, 356] on link "Common Areas Resilient Laminate Flooring Floating floor, laminate, wood pattern…" at bounding box center [393, 373] width 182 height 41
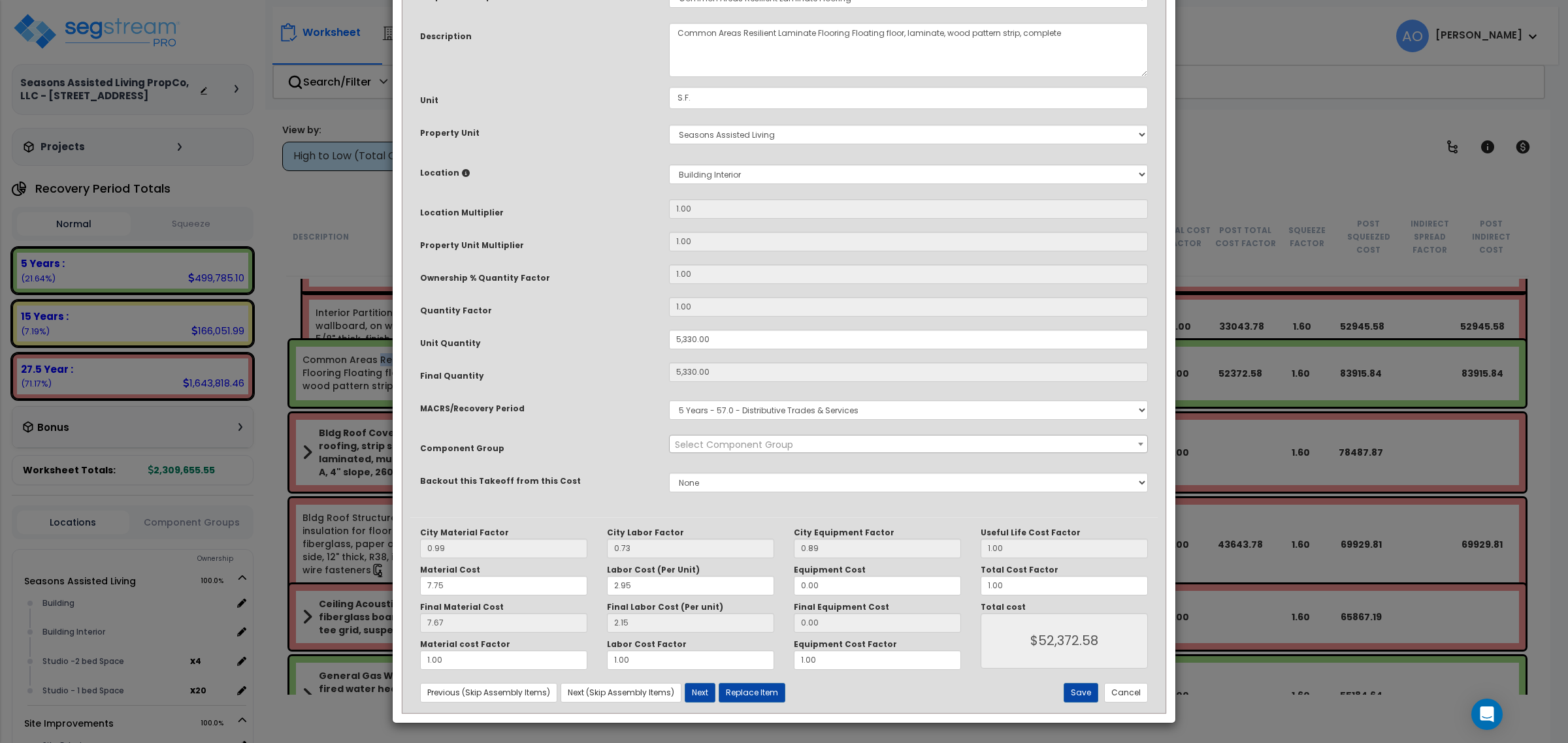
scroll to position [0, 0]
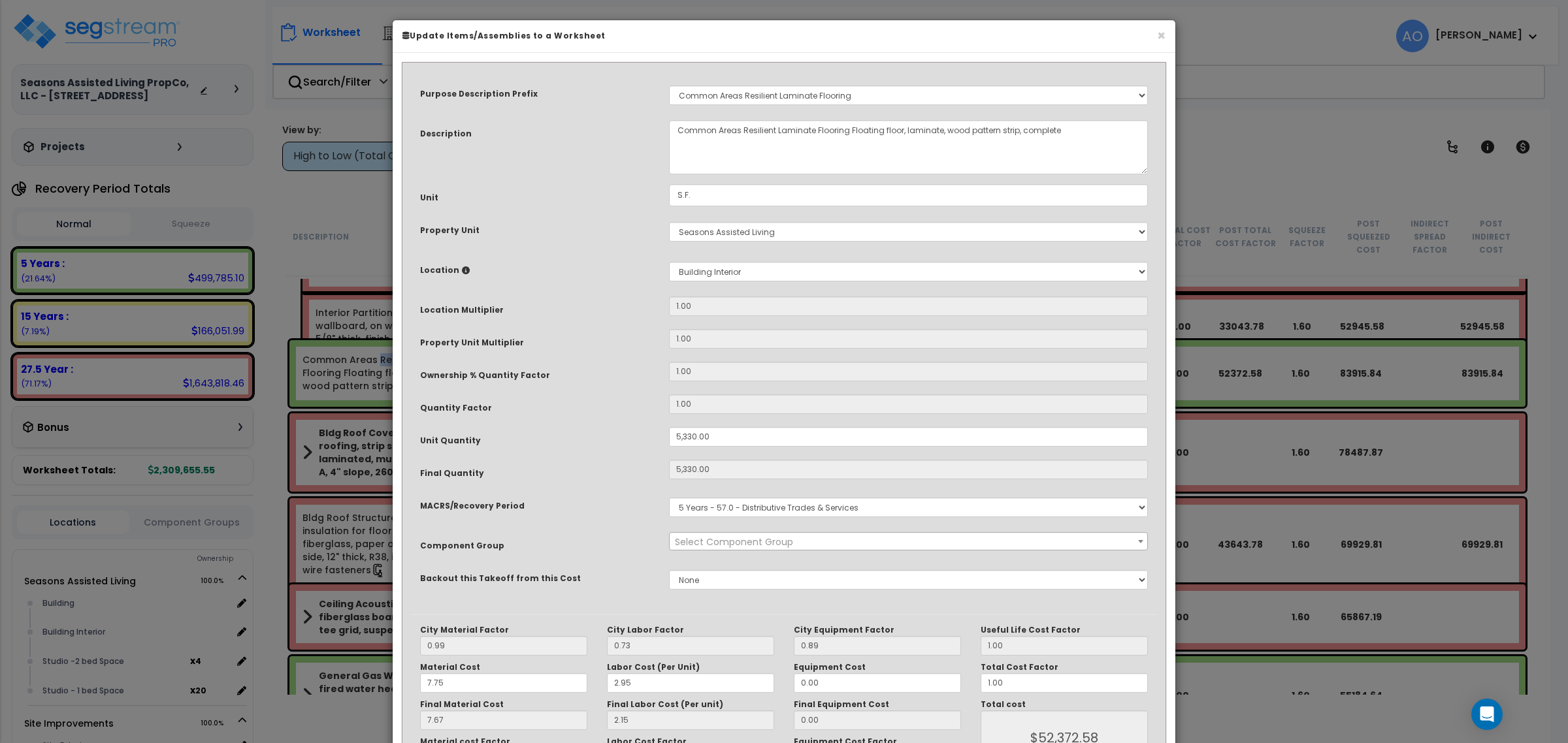
select select "45956"
click at [1214, 125] on div "× Update Items/Assemblies to a Worksheet Purpose Description Prefix Select A/V …" at bounding box center [784, 371] width 1568 height 743
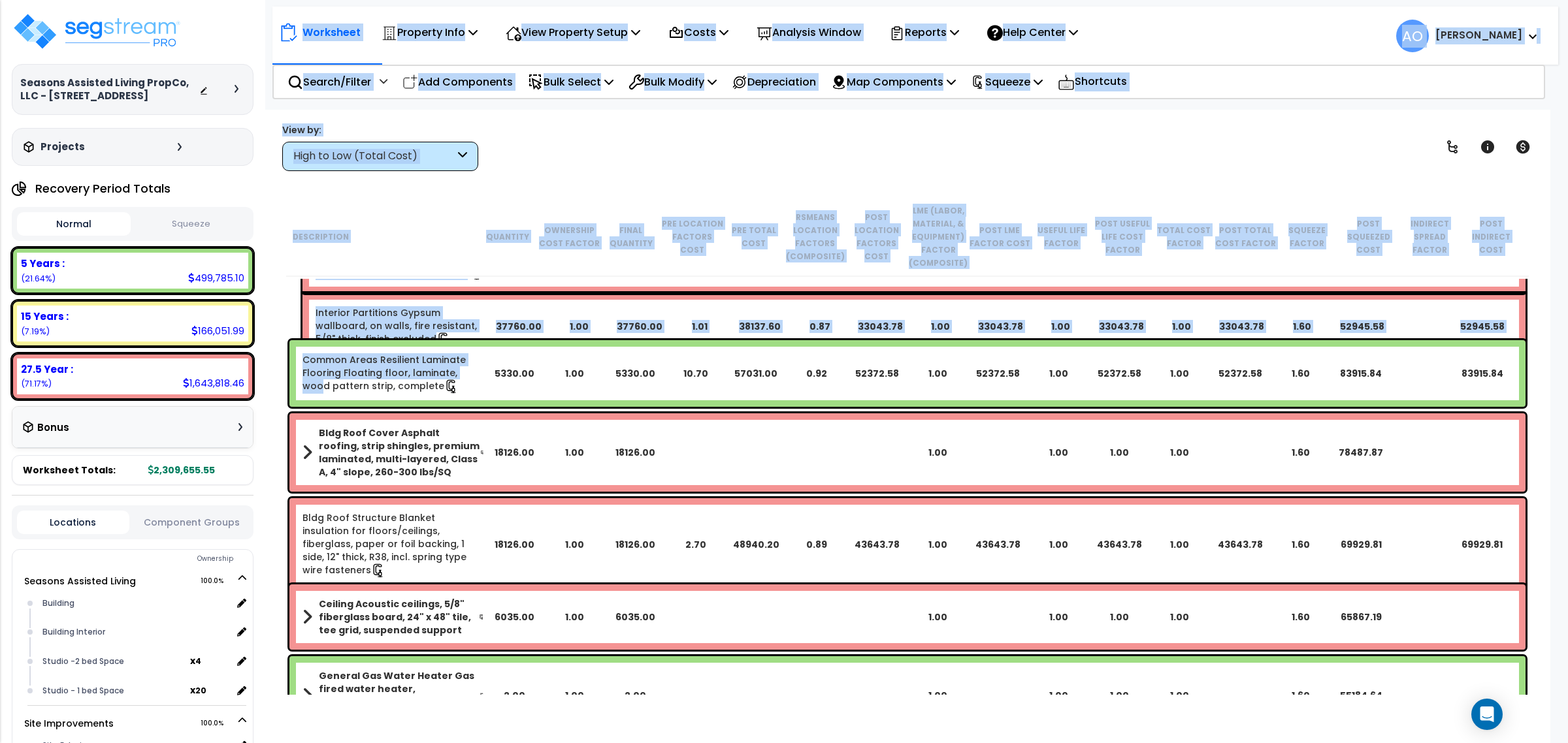
click at [471, 367] on link "Common Areas Resilient Laminate Flooring Floating floor, laminate, wood pattern…" at bounding box center [393, 373] width 182 height 41
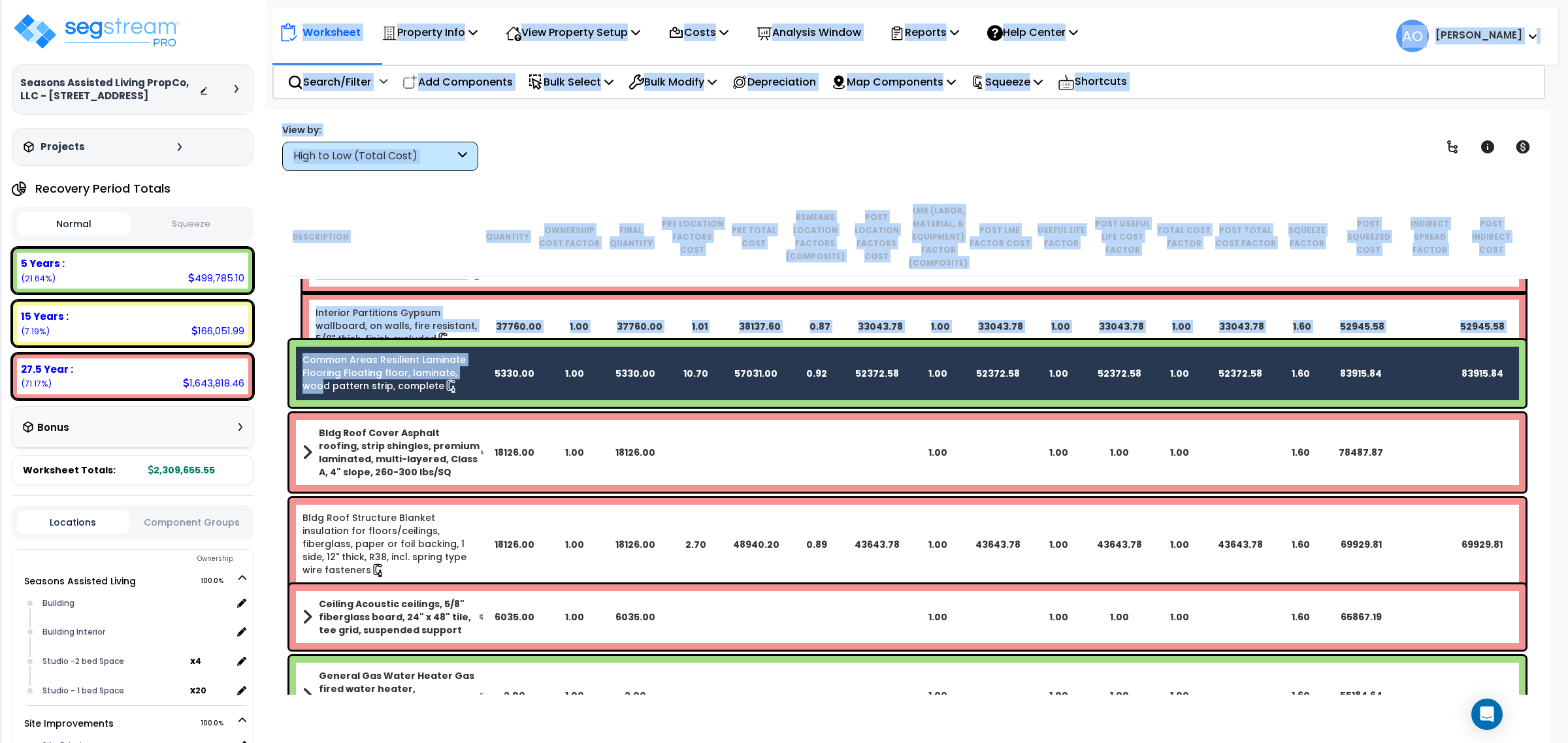
click at [471, 372] on link "Common Areas Resilient Laminate Flooring Floating floor, laminate, wood pattern…" at bounding box center [393, 373] width 182 height 41
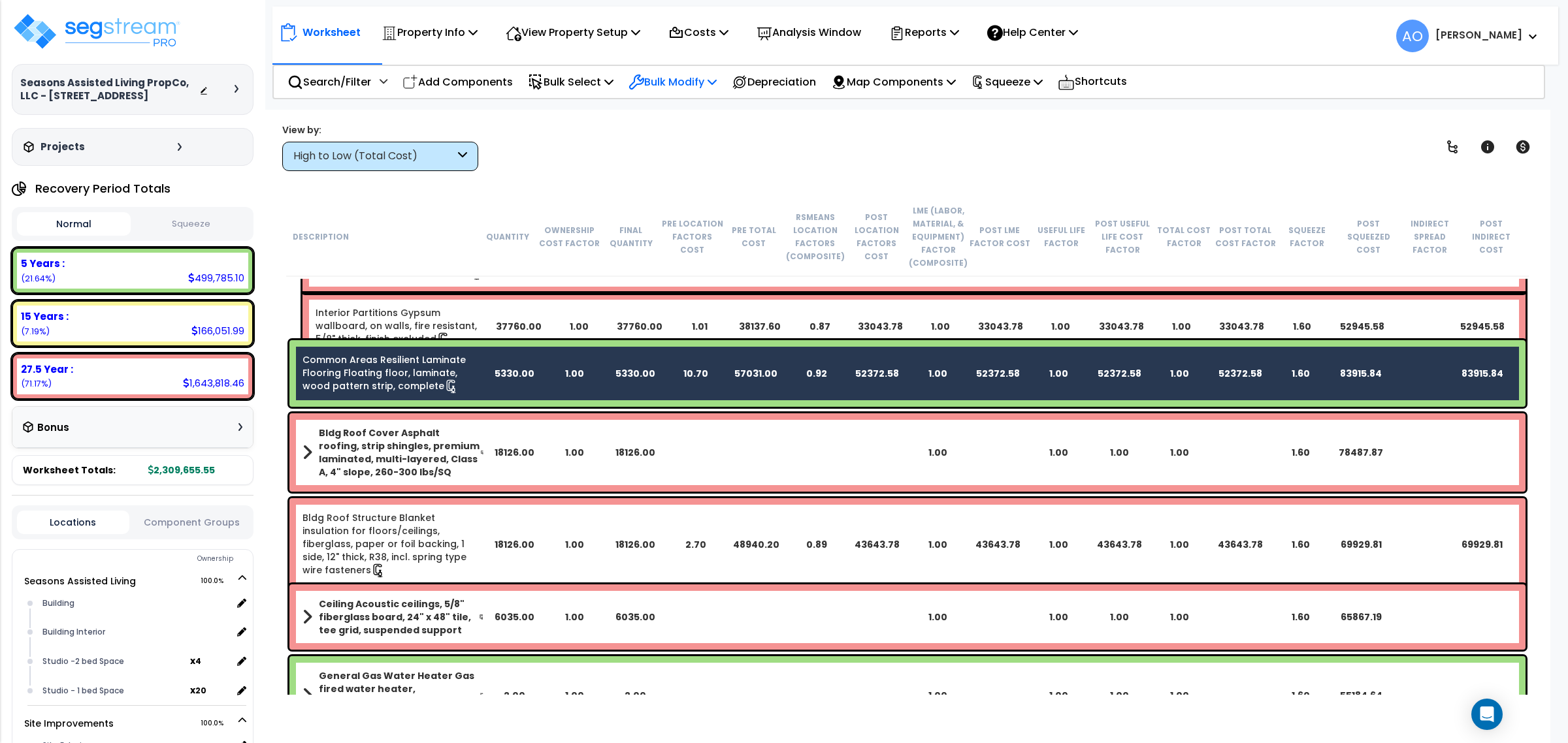
click at [677, 81] on p "Bulk Modify" at bounding box center [673, 81] width 88 height 17
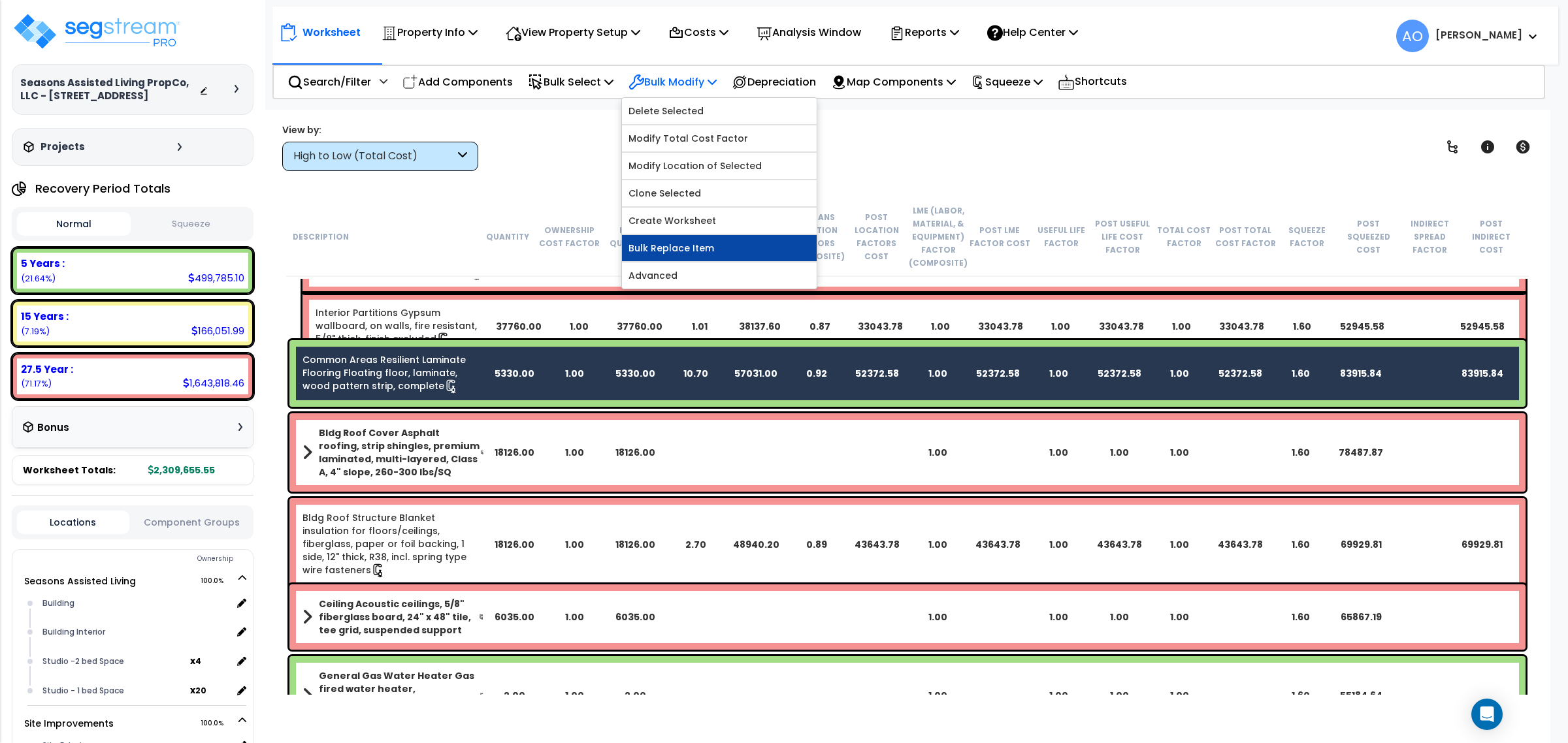
click at [704, 247] on link "Bulk Replace Item" at bounding box center [719, 248] width 195 height 26
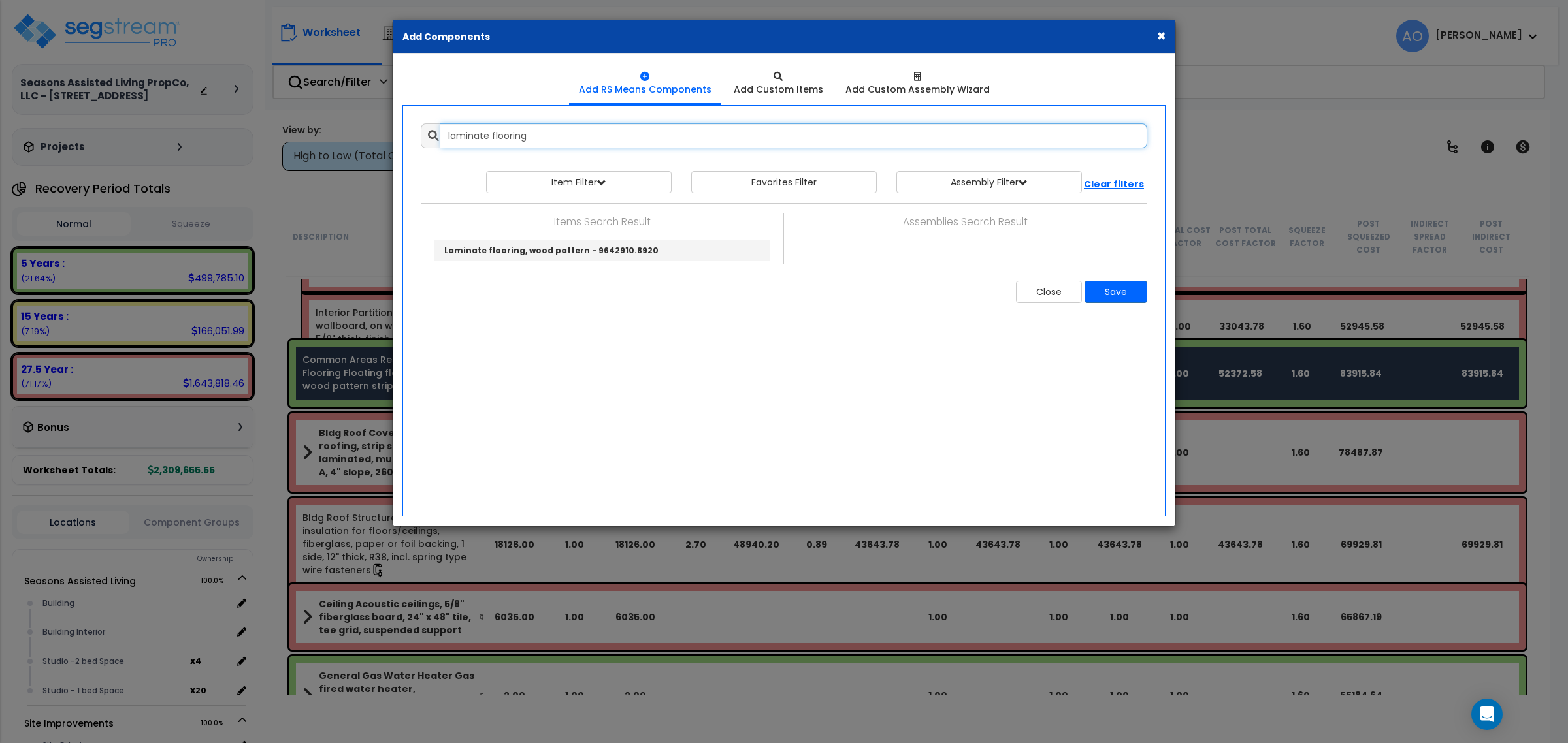
drag, startPoint x: 541, startPoint y: 135, endPoint x: 490, endPoint y: 139, distance: 51.2
click at [490, 139] on input "laminate flooring" at bounding box center [794, 136] width 707 height 25
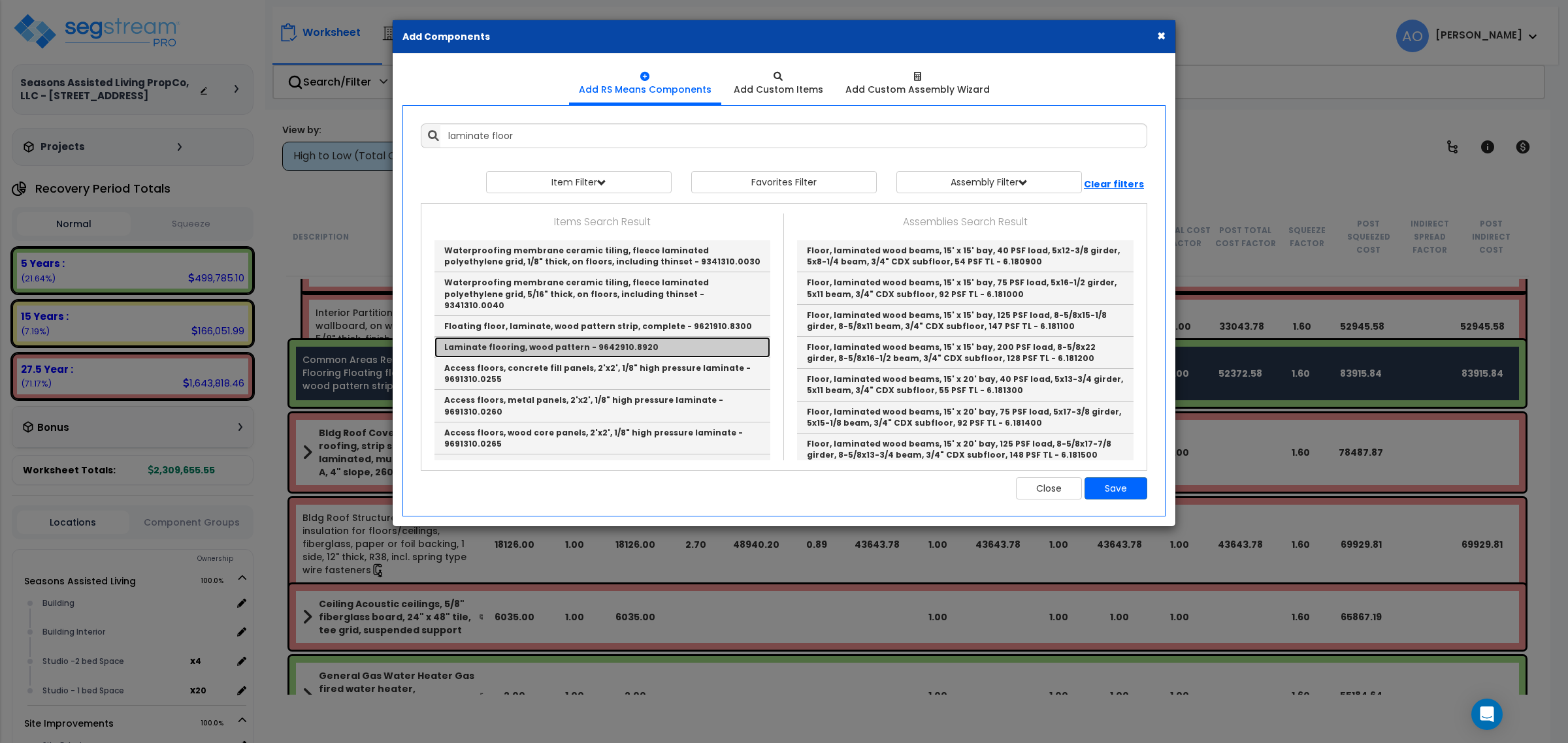
click at [567, 341] on link "Laminate flooring, wood pattern - 9642910.8920" at bounding box center [602, 348] width 336 height 21
type input "Laminate flooring, wood pattern - 9642910.8920"
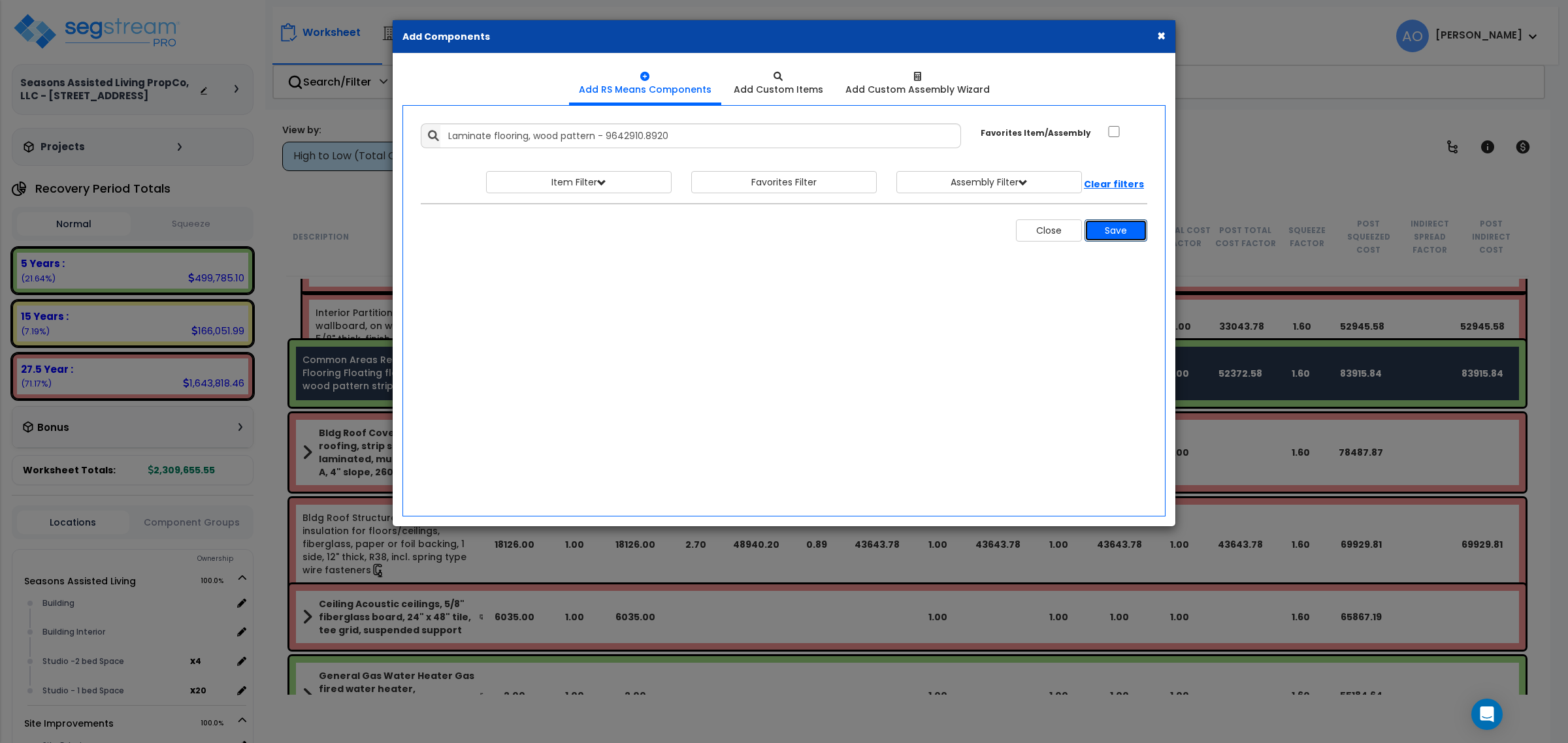
click at [1111, 236] on button "Save" at bounding box center [1115, 230] width 63 height 22
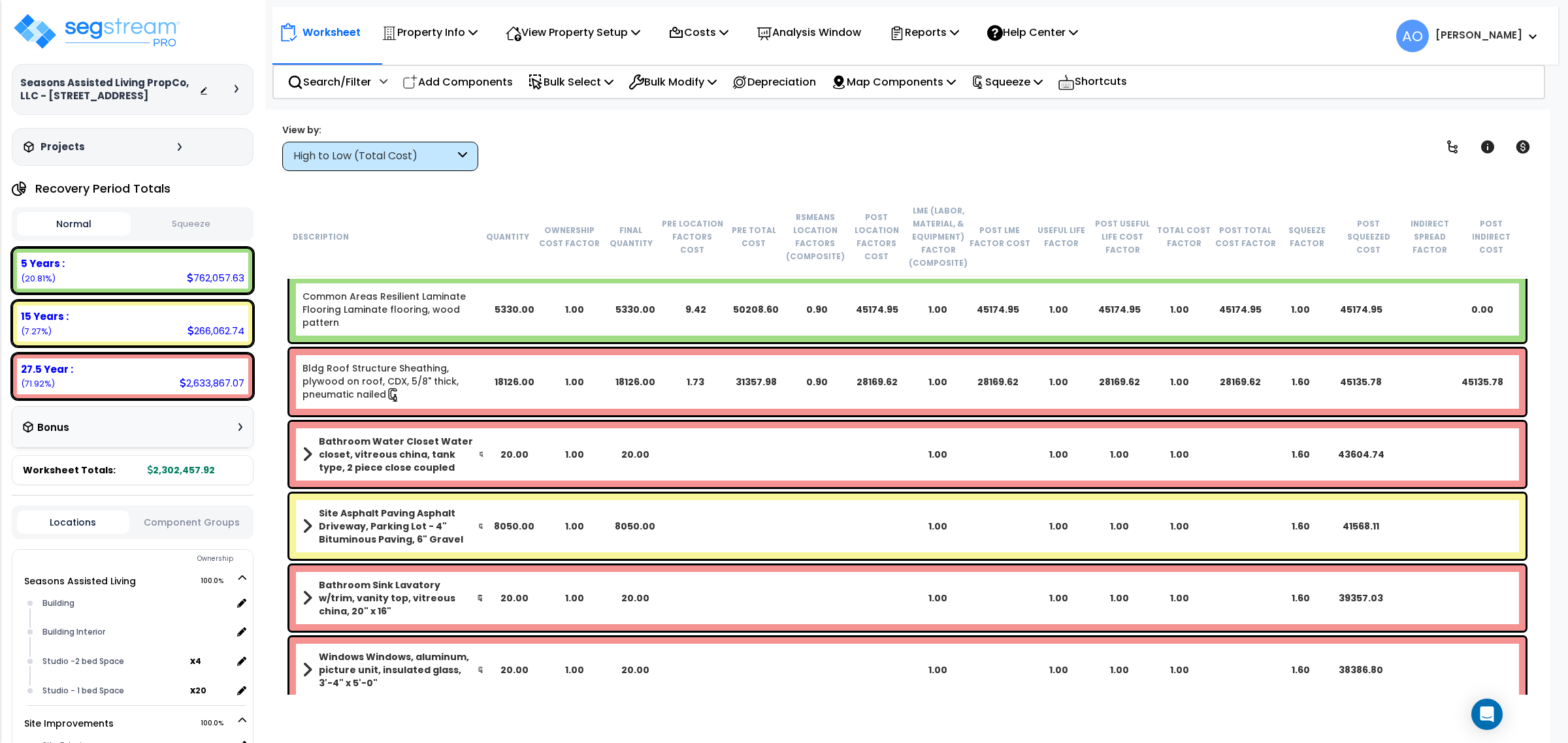
scroll to position [1225, 0]
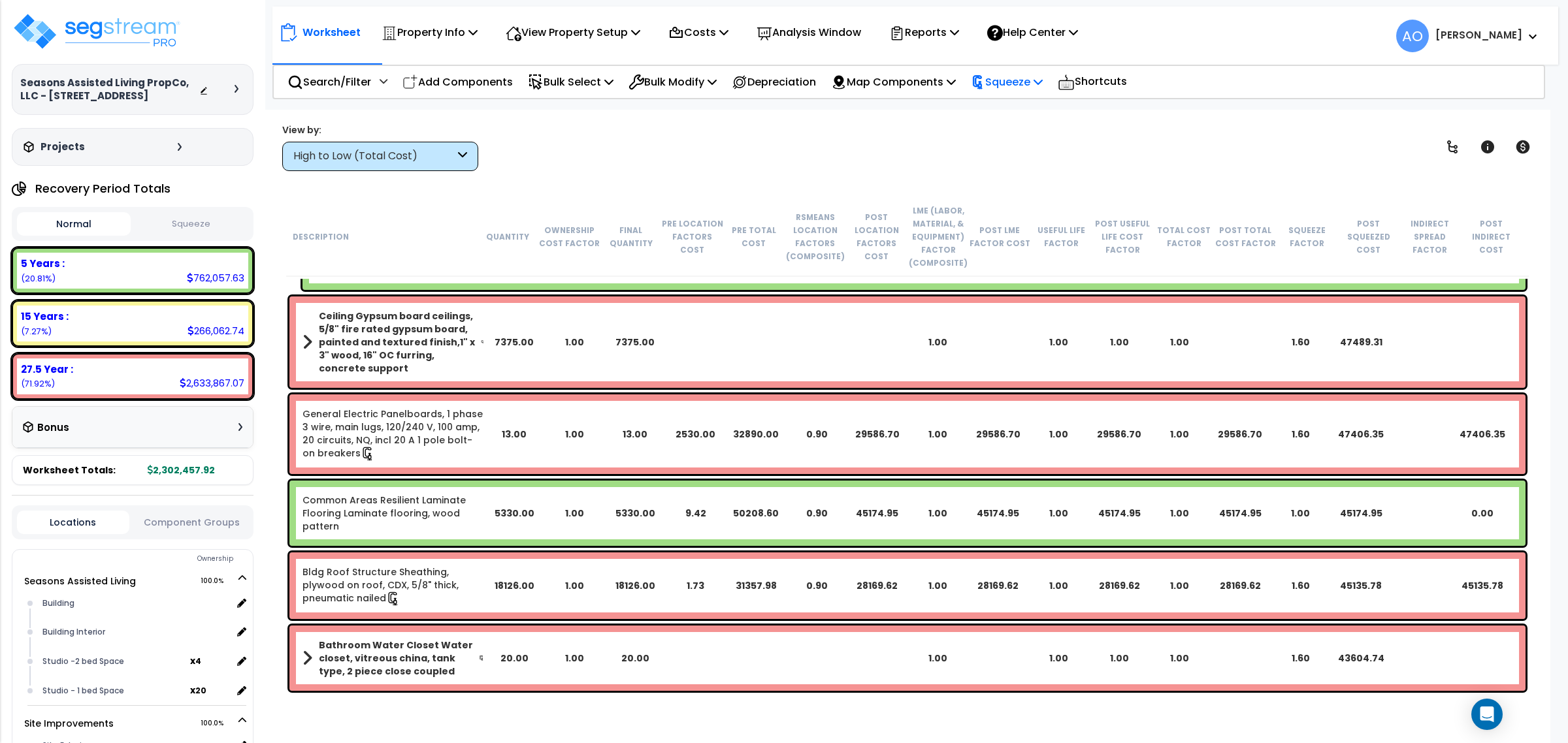
click at [1040, 85] on p "Squeeze" at bounding box center [1006, 81] width 72 height 17
click at [1023, 116] on link "Re-squeeze" at bounding box center [1029, 113] width 130 height 30
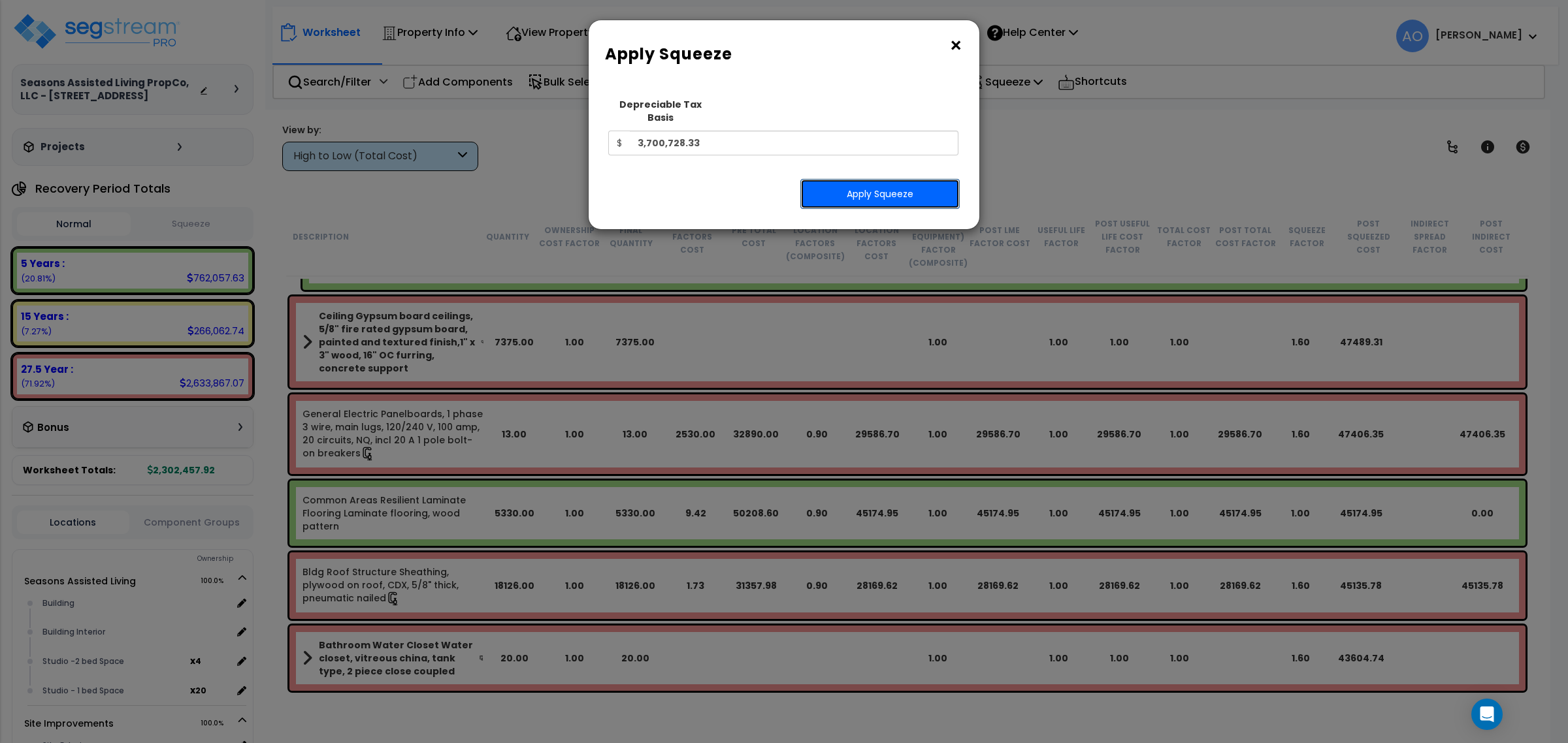
click at [879, 185] on button "Apply Squeeze" at bounding box center [880, 194] width 160 height 30
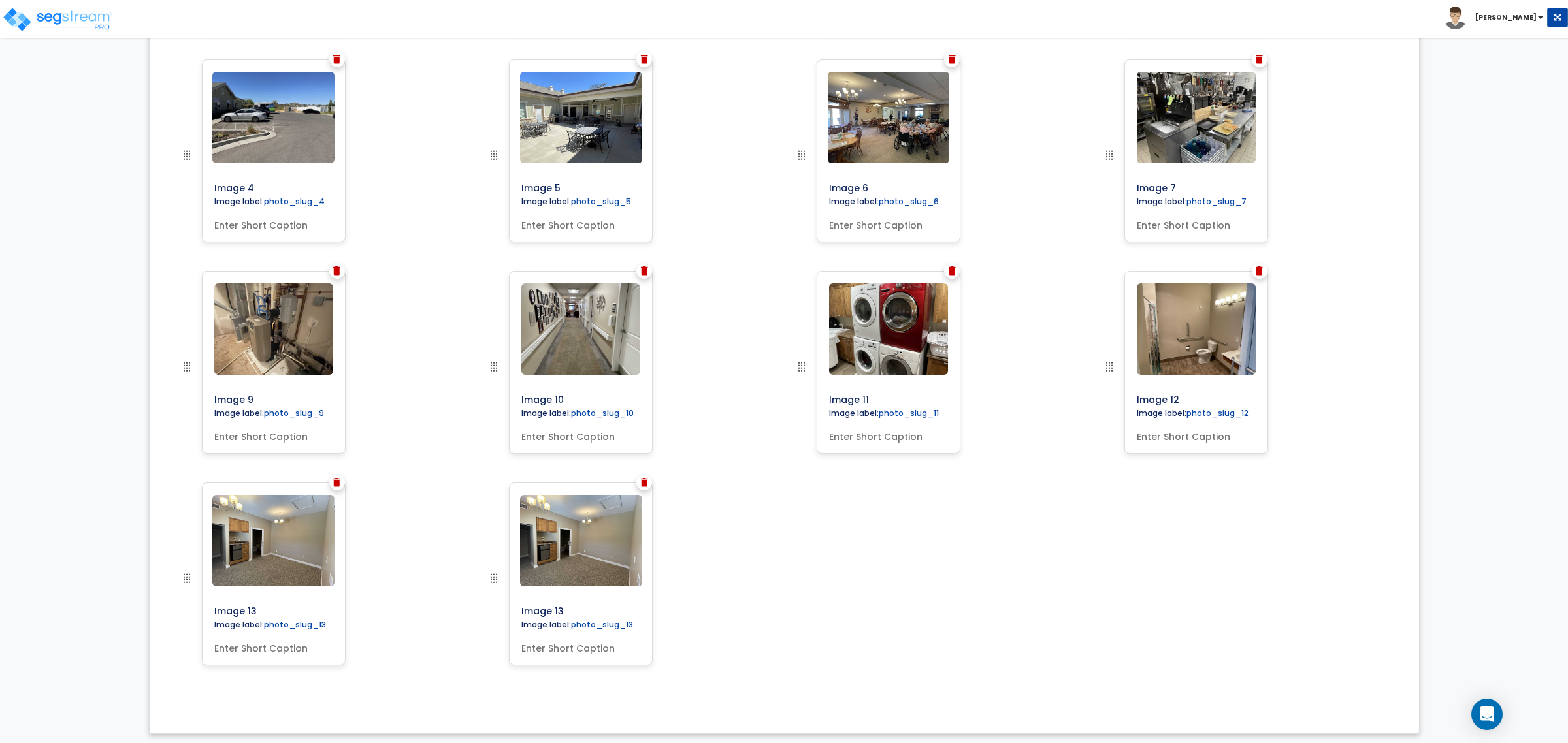
scroll to position [677, 0]
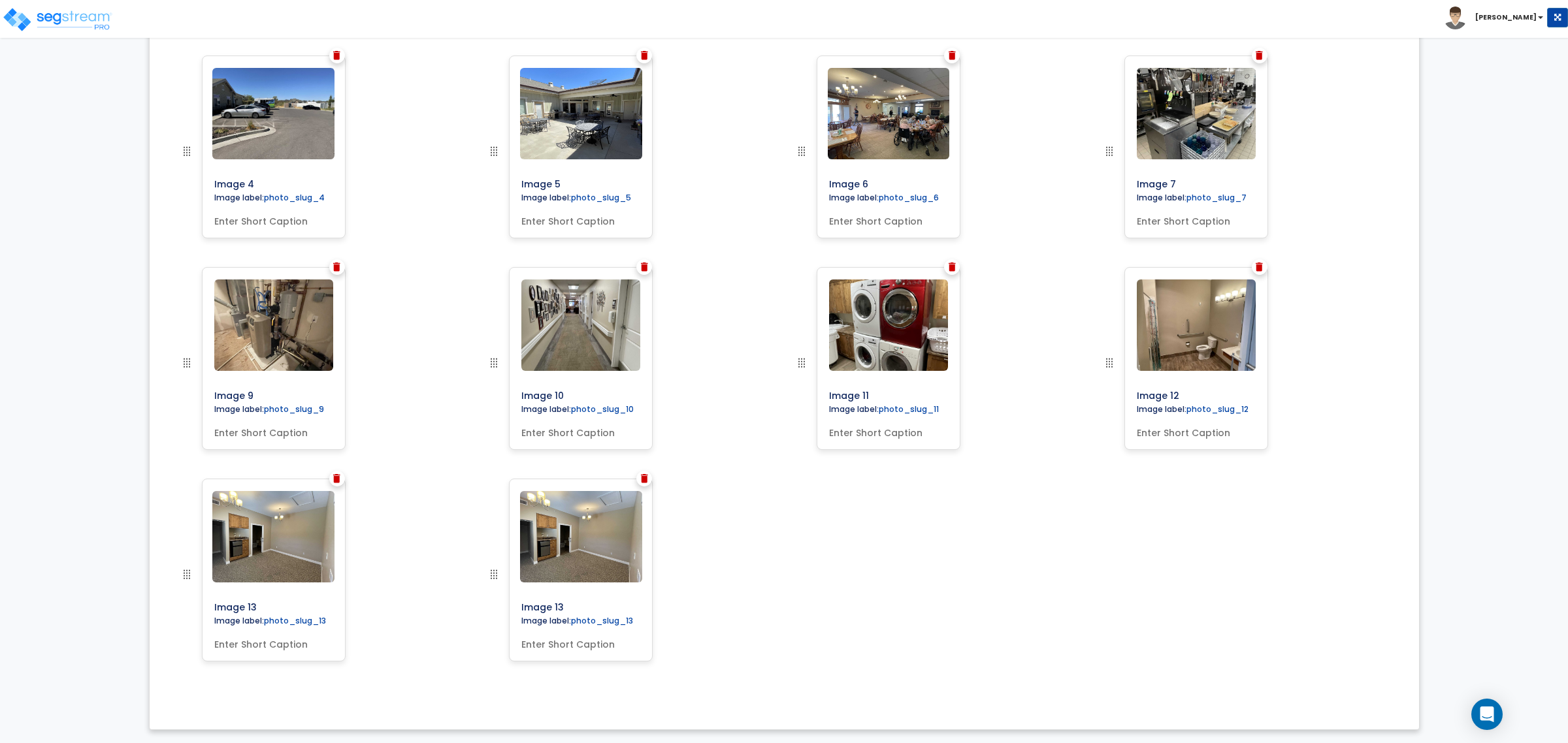
click at [645, 477] on img at bounding box center [645, 479] width 8 height 9
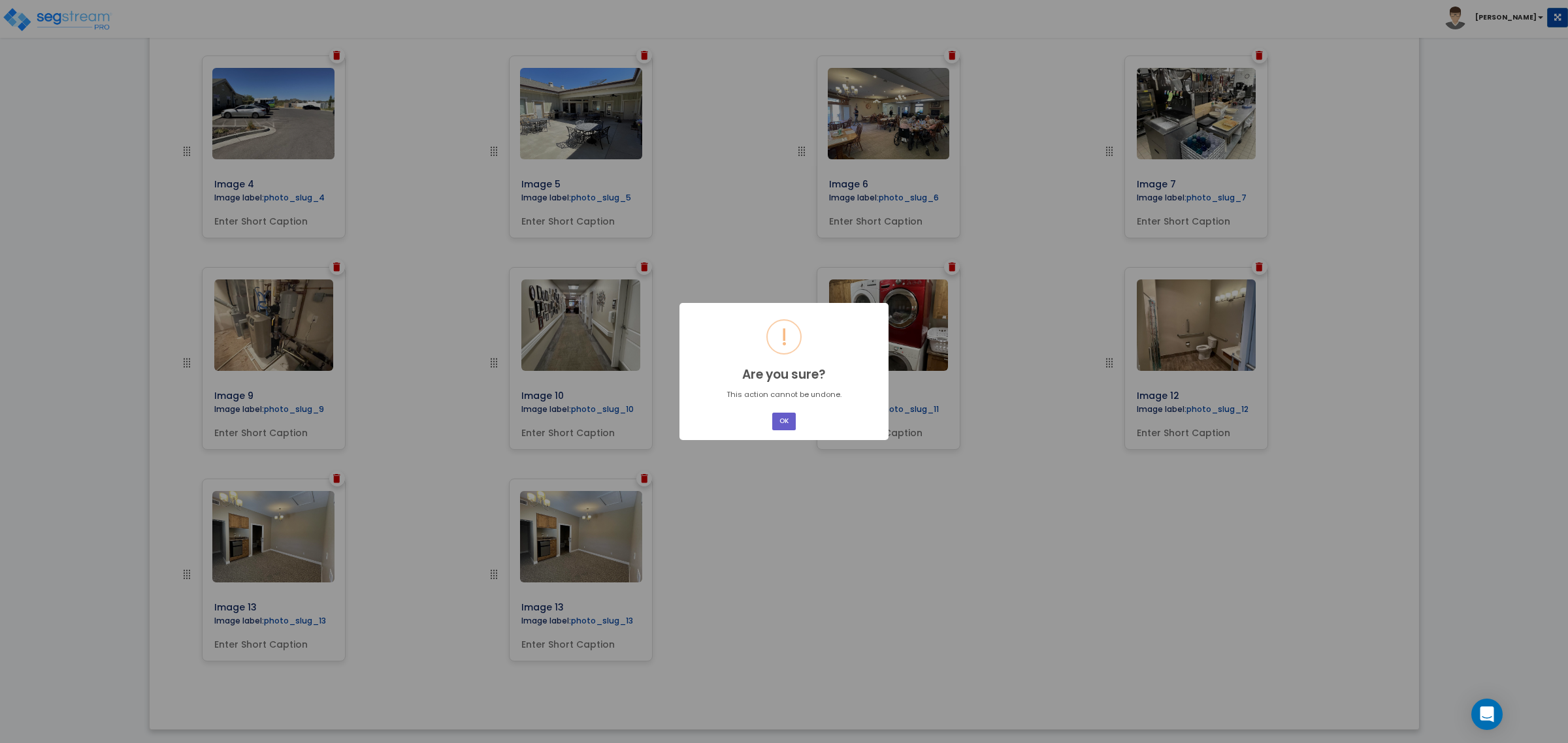
click at [779, 422] on button "OK" at bounding box center [783, 421] width 23 height 17
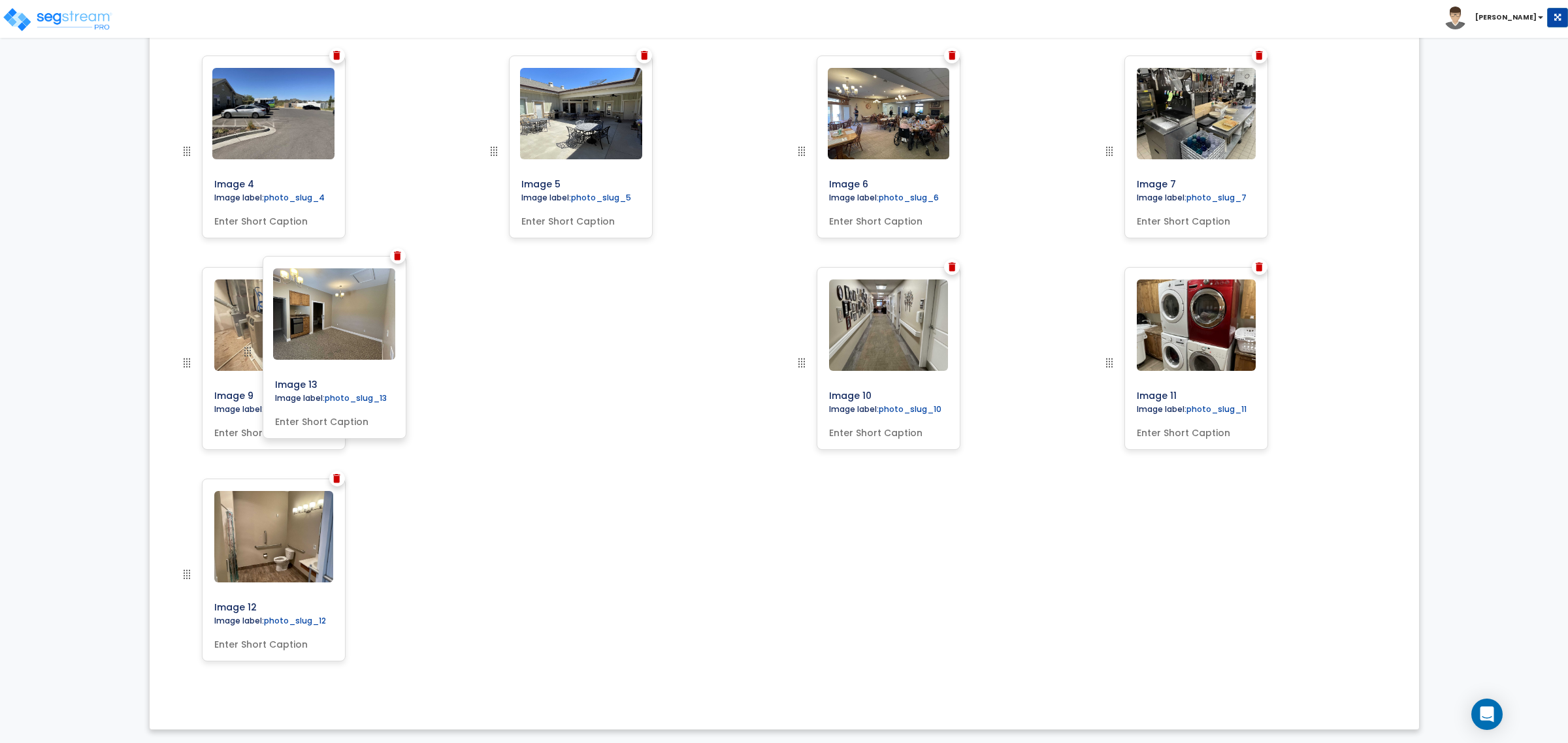
scroll to position [478, 0]
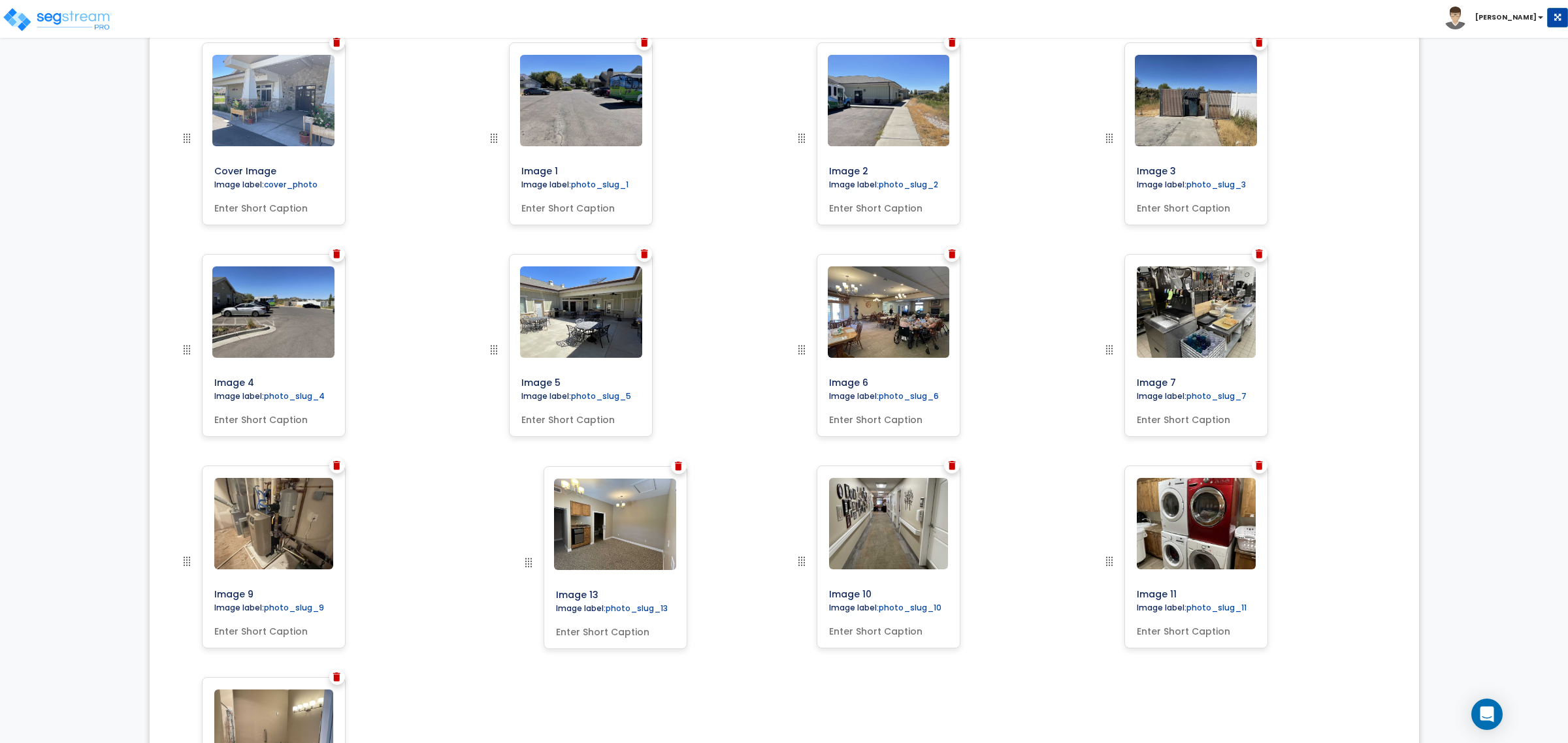
drag, startPoint x: 190, startPoint y: 576, endPoint x: 525, endPoint y: 576, distance: 335.0
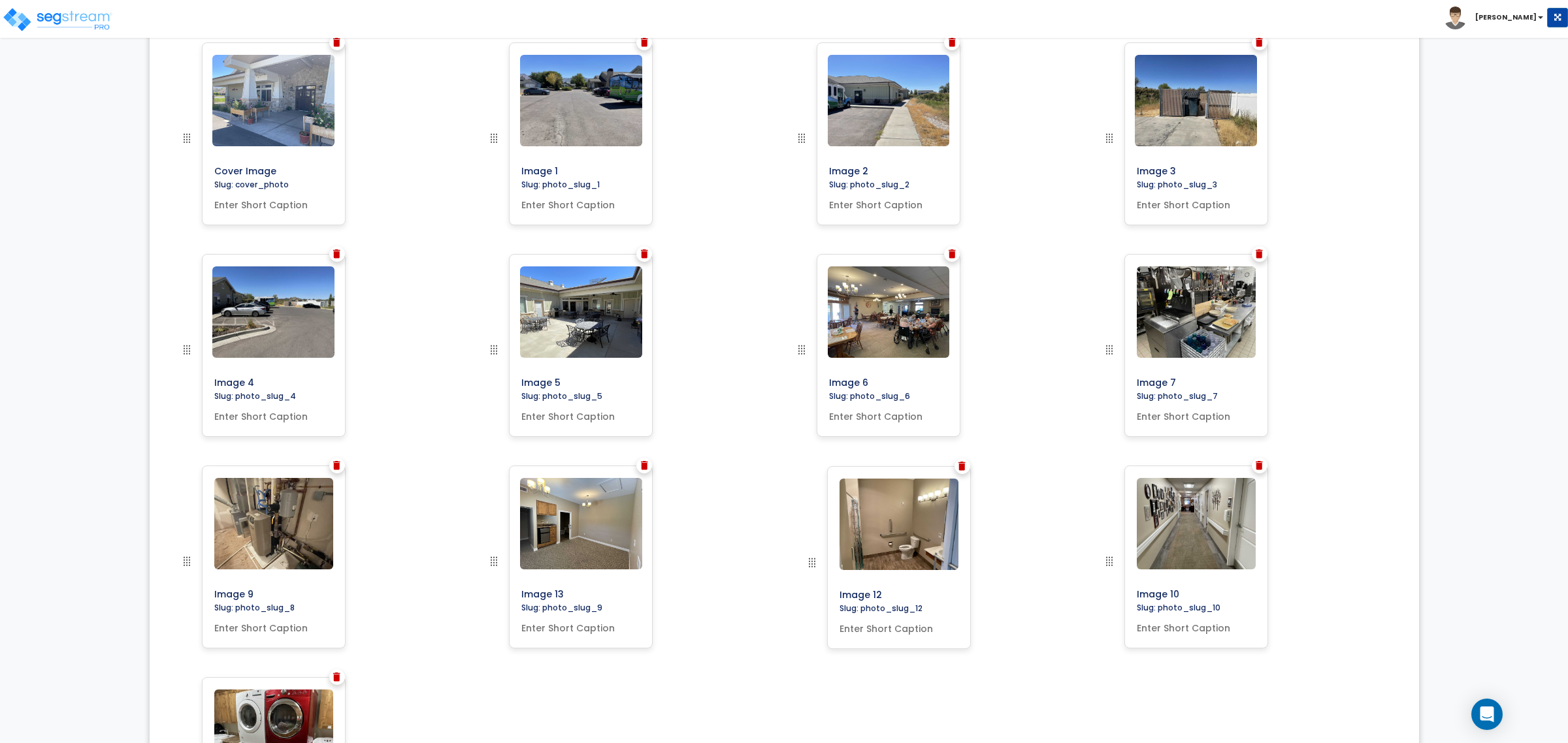
drag, startPoint x: 190, startPoint y: 611, endPoint x: 815, endPoint y: 569, distance: 626.4
click at [337, 260] on div at bounding box center [337, 254] width 16 height 16
click at [340, 263] on div "Image 4 Slug: photo_slug_4" at bounding box center [273, 359] width 144 height 212
click at [337, 254] on img at bounding box center [337, 254] width 8 height 9
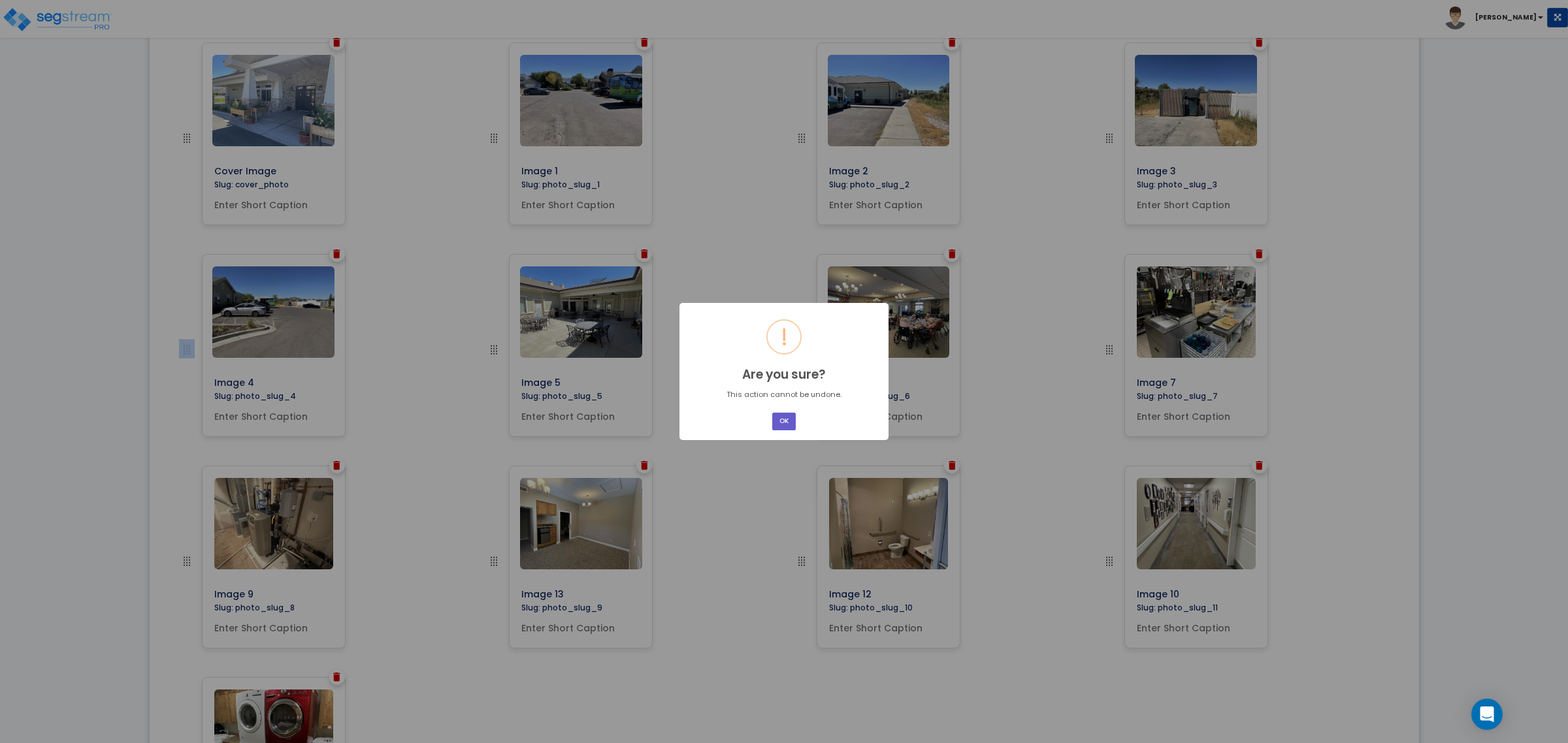
click at [791, 418] on button "OK" at bounding box center [783, 421] width 23 height 17
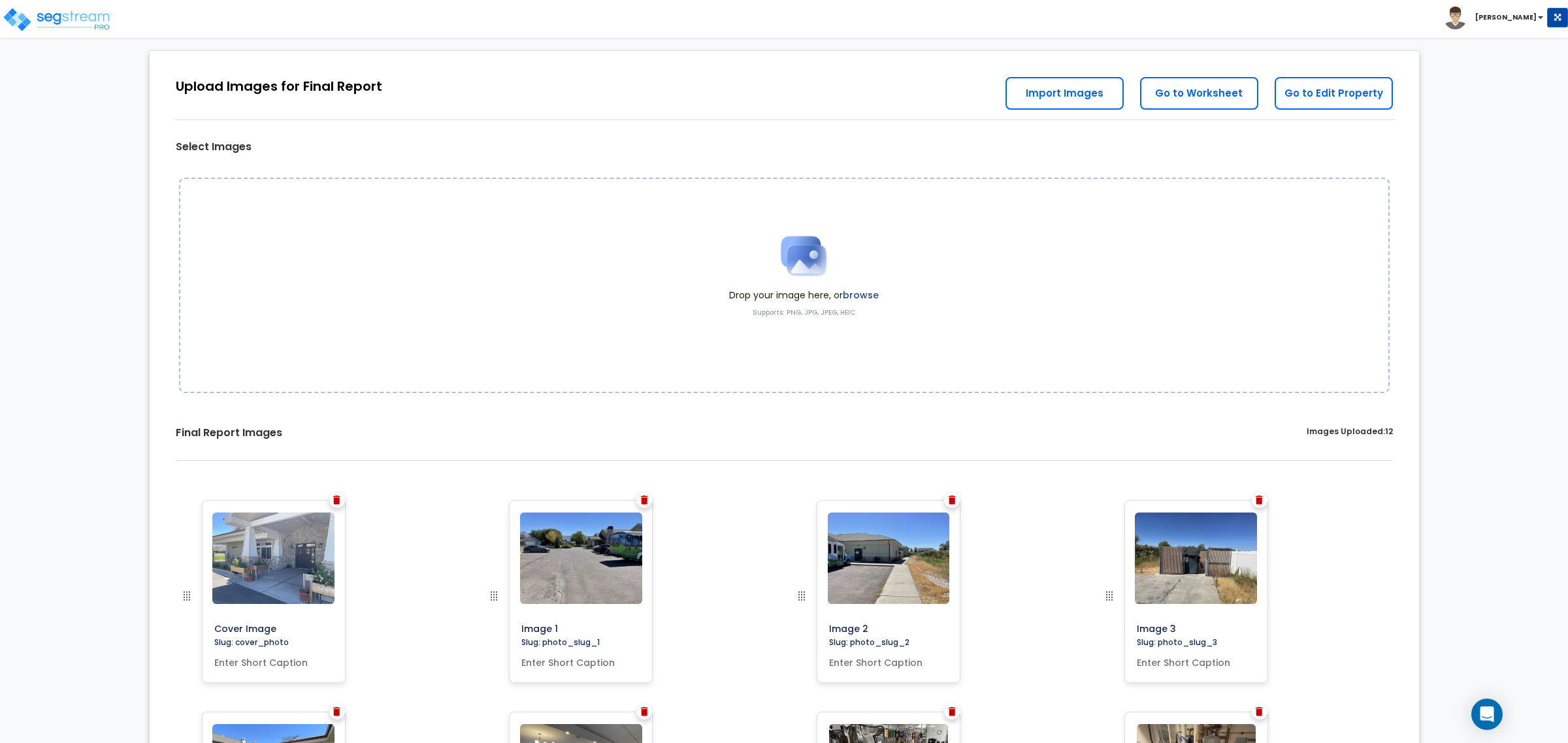
scroll to position [0, 0]
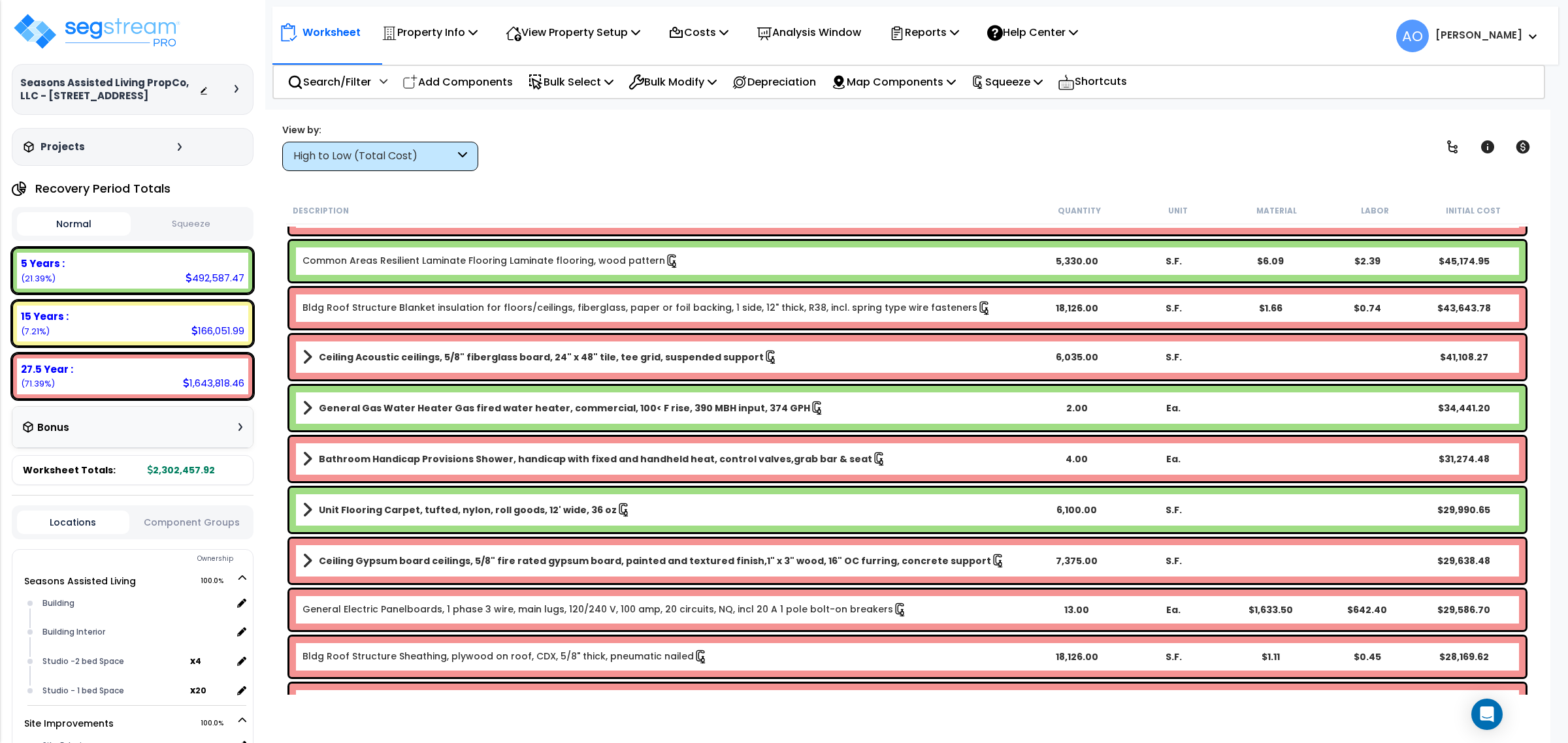
scroll to position [245, 0]
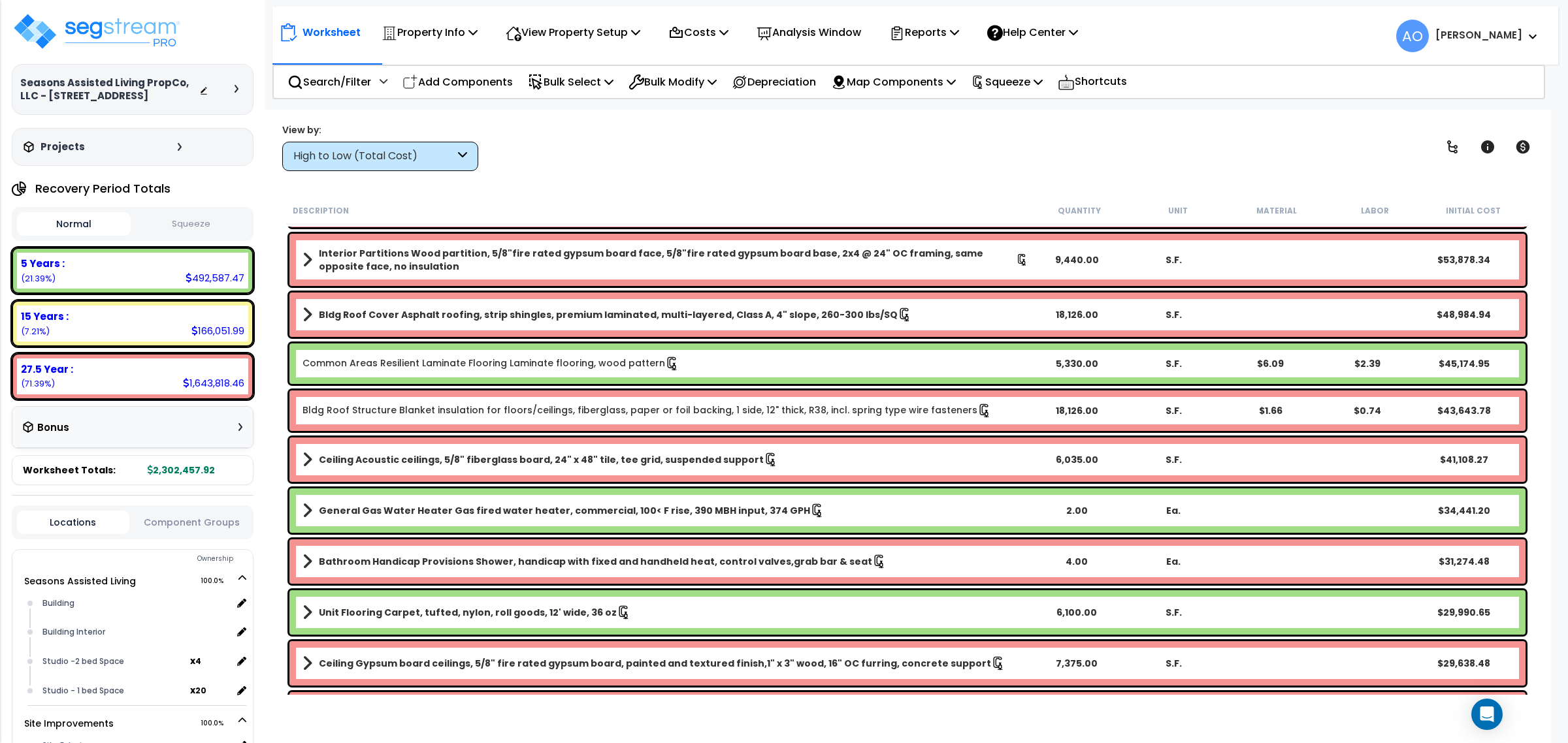
click at [191, 224] on button "Squeeze" at bounding box center [191, 224] width 114 height 23
click at [621, 361] on link "Common Areas Resilient Laminate Flooring Laminate flooring, wood pattern" at bounding box center [491, 364] width 377 height 14
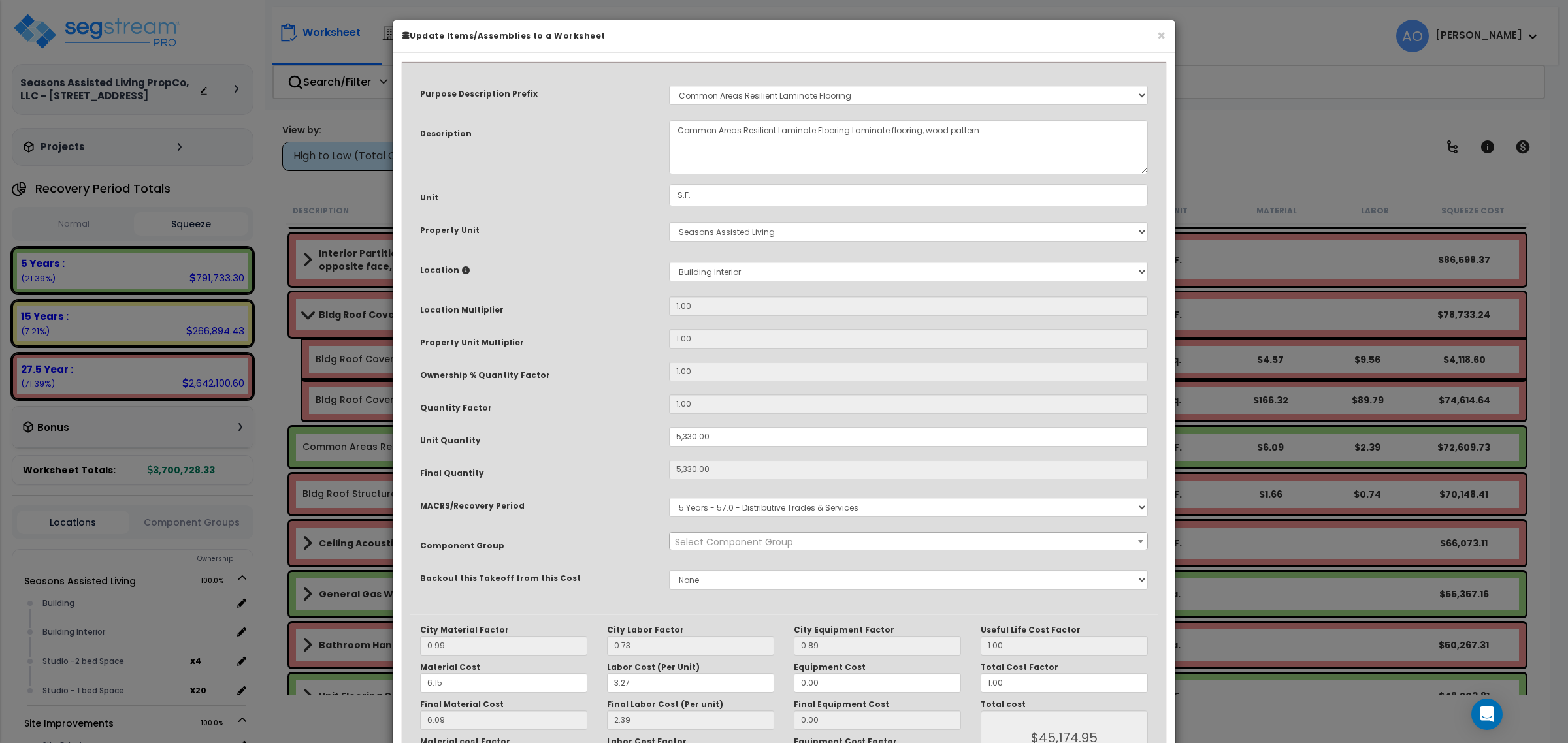
select select "45956"
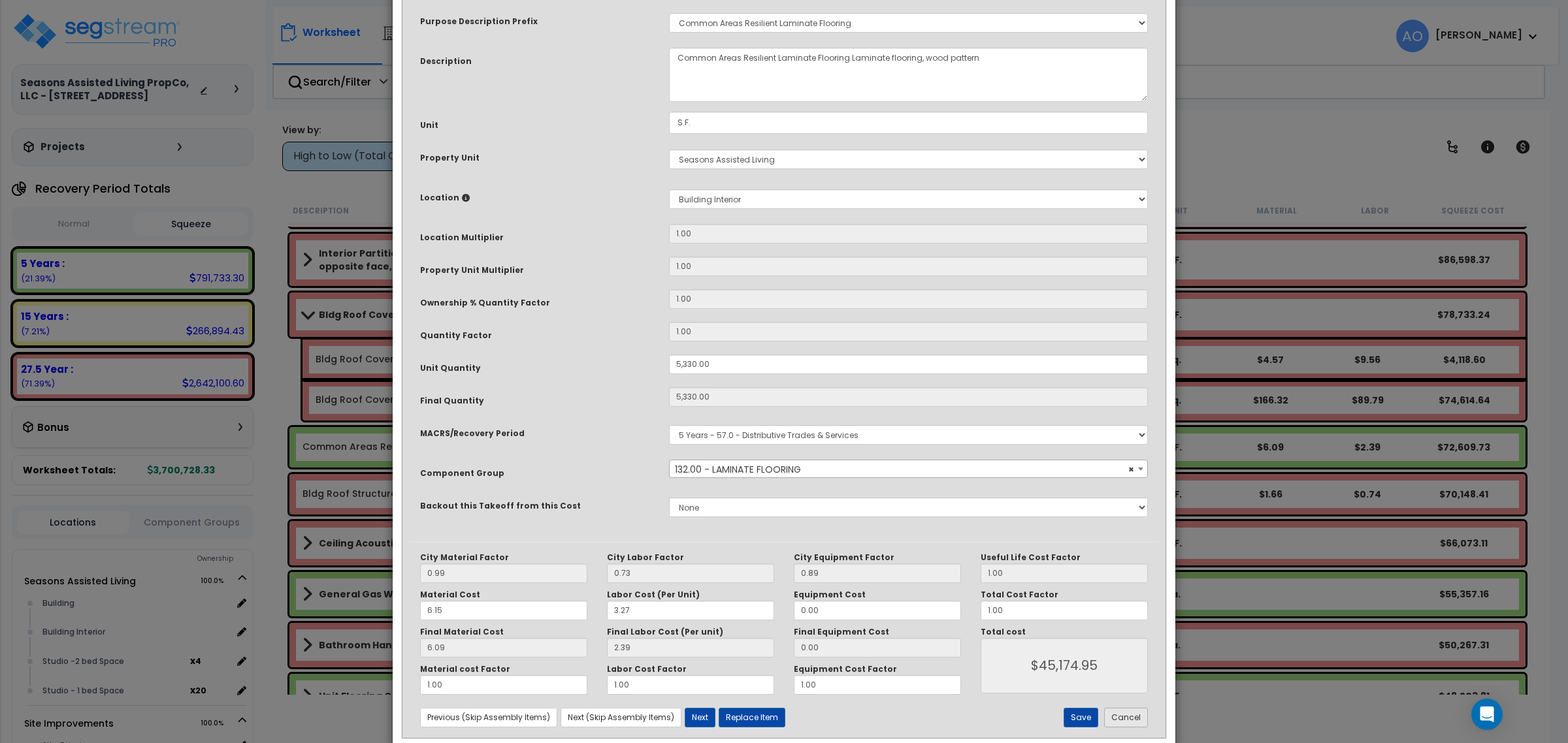
scroll to position [98, 0]
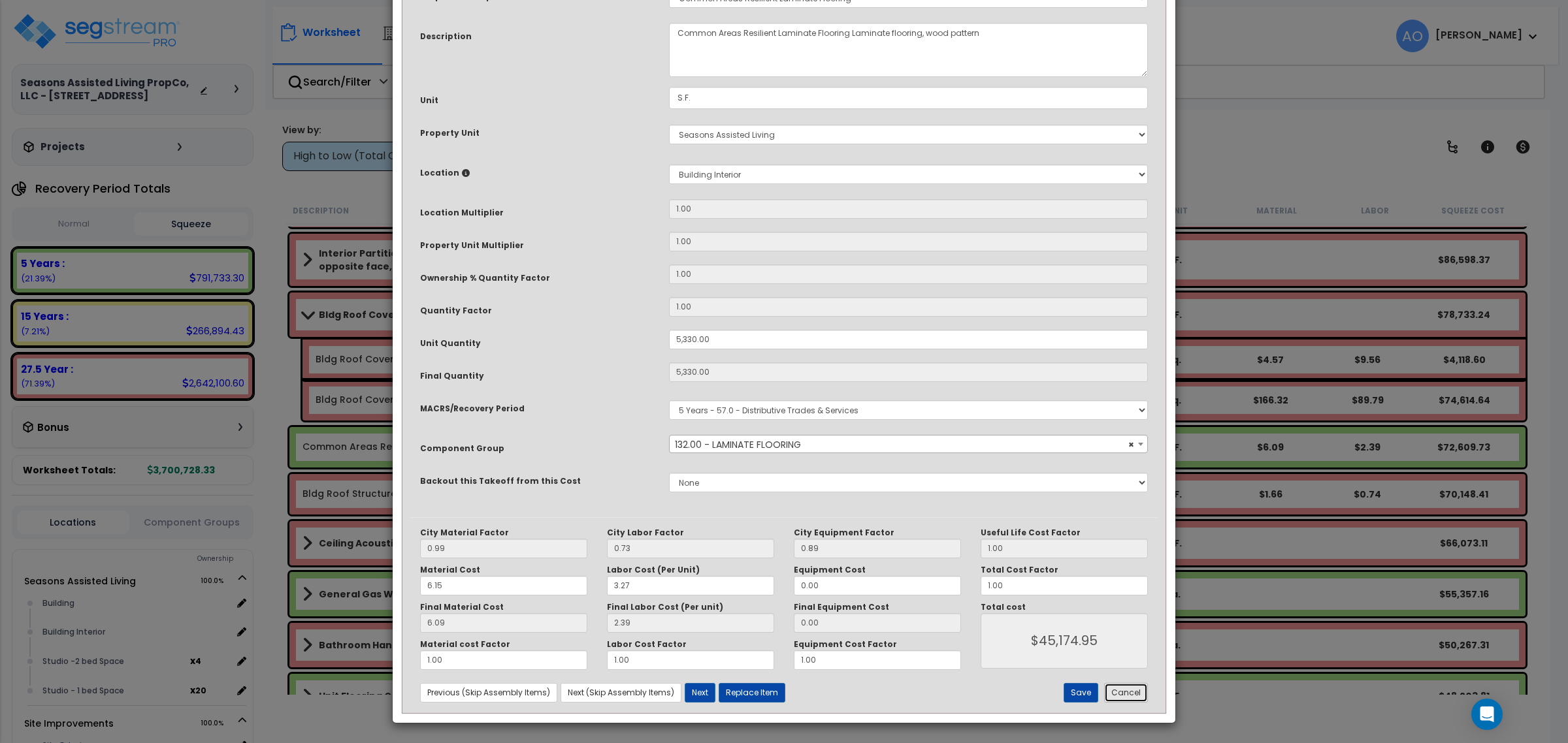
click at [1142, 696] on button "Cancel" at bounding box center [1126, 693] width 44 height 20
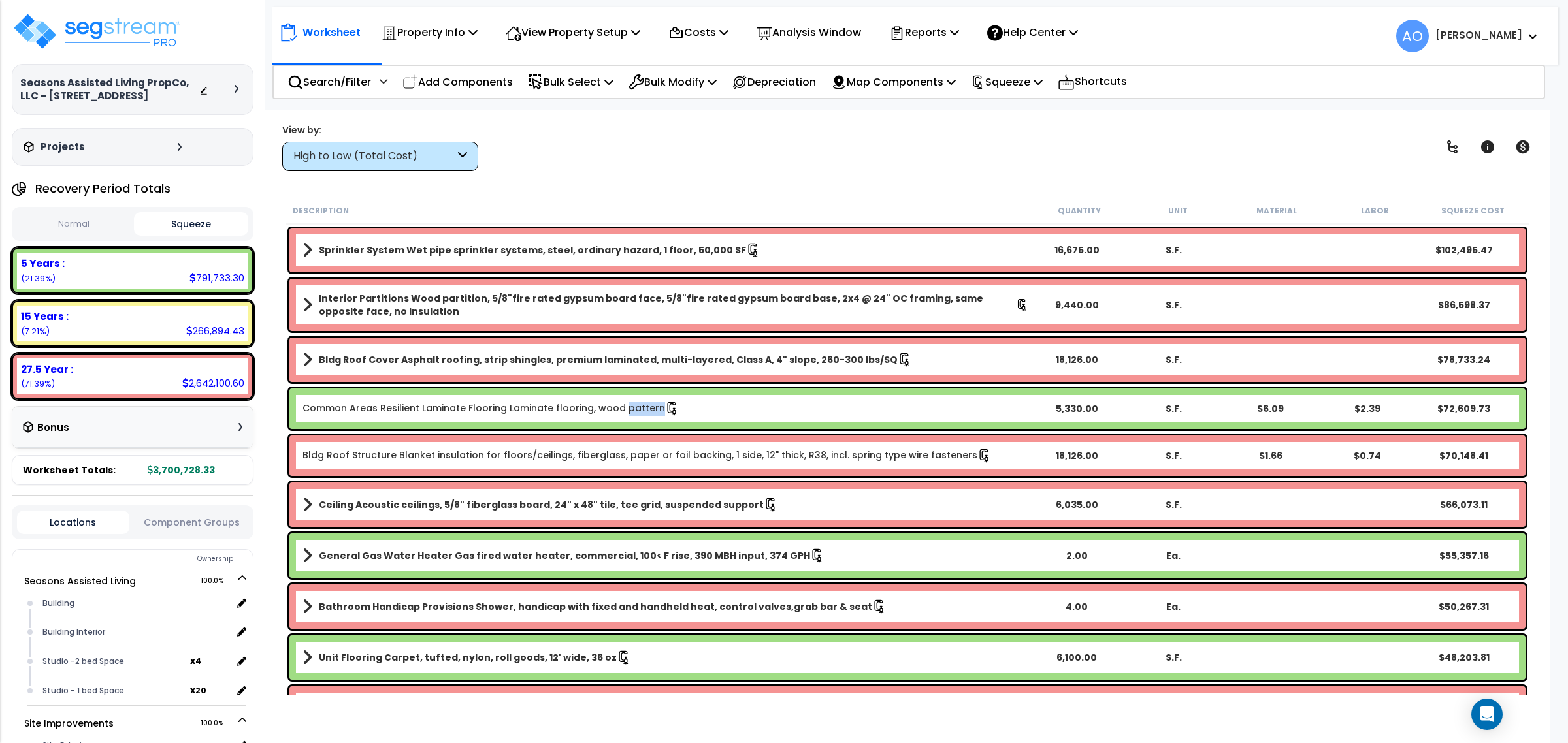
scroll to position [163, 0]
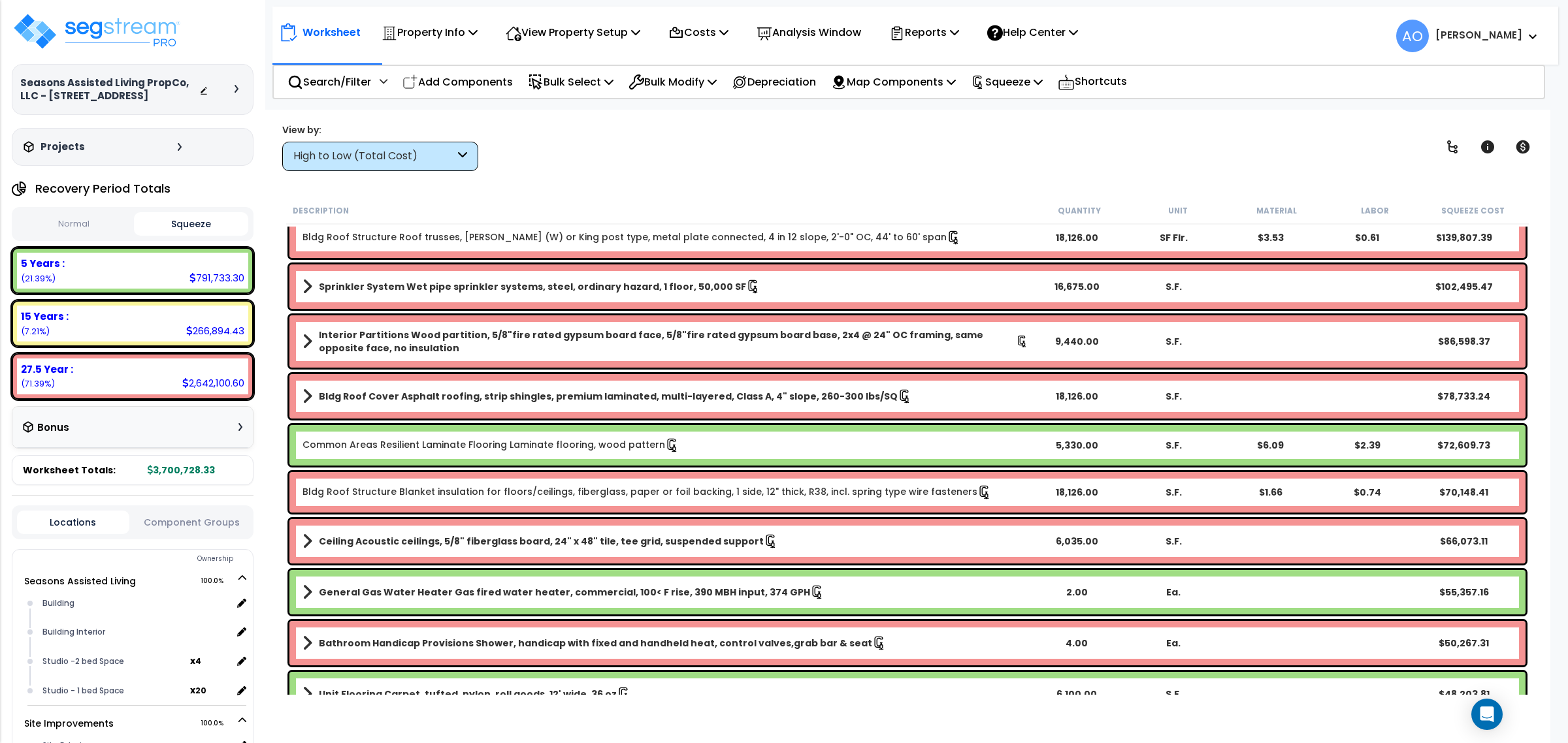
click at [504, 446] on link "Common Areas Resilient Laminate Flooring Laminate flooring, wood pattern" at bounding box center [491, 445] width 377 height 14
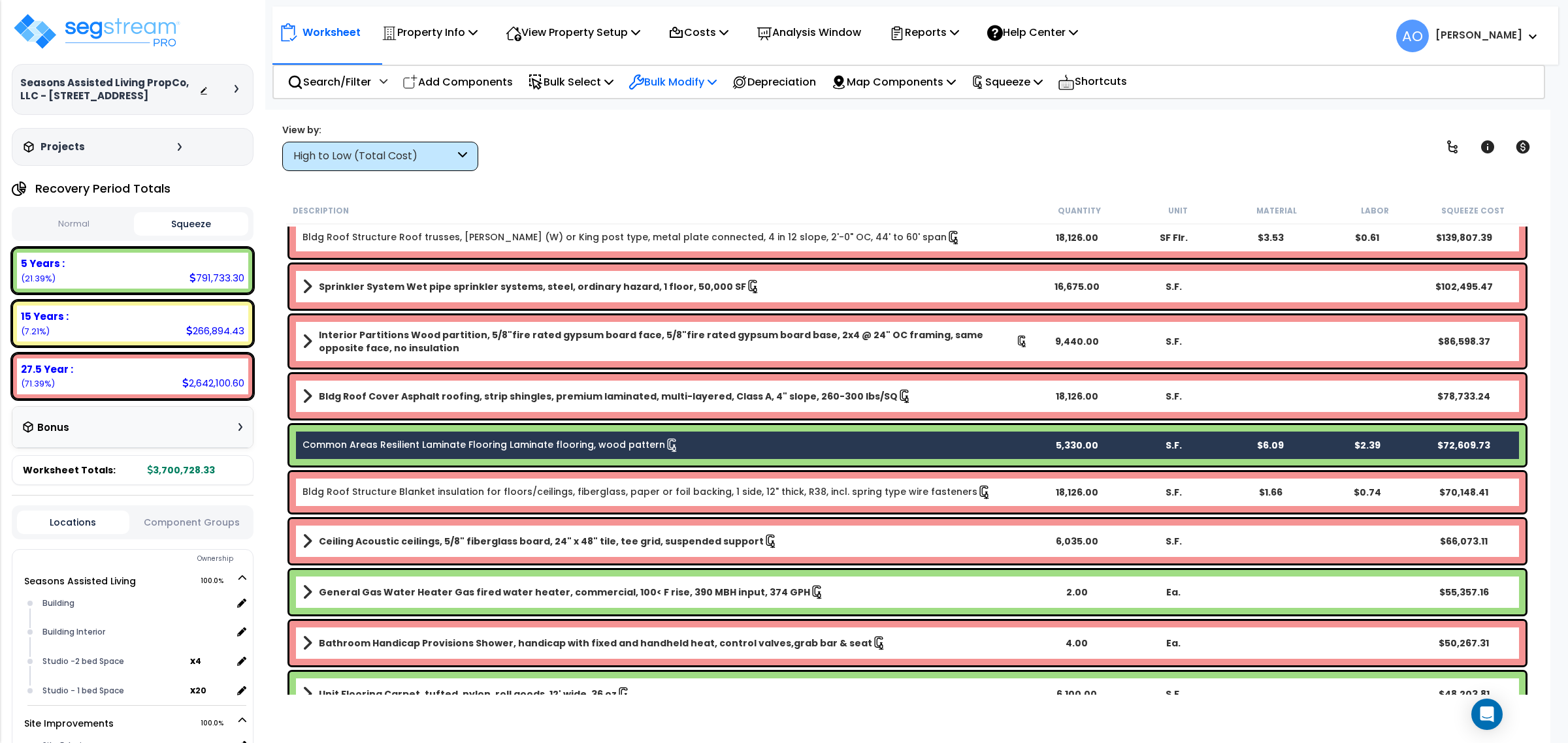
click at [671, 82] on p "Bulk Modify" at bounding box center [673, 81] width 88 height 17
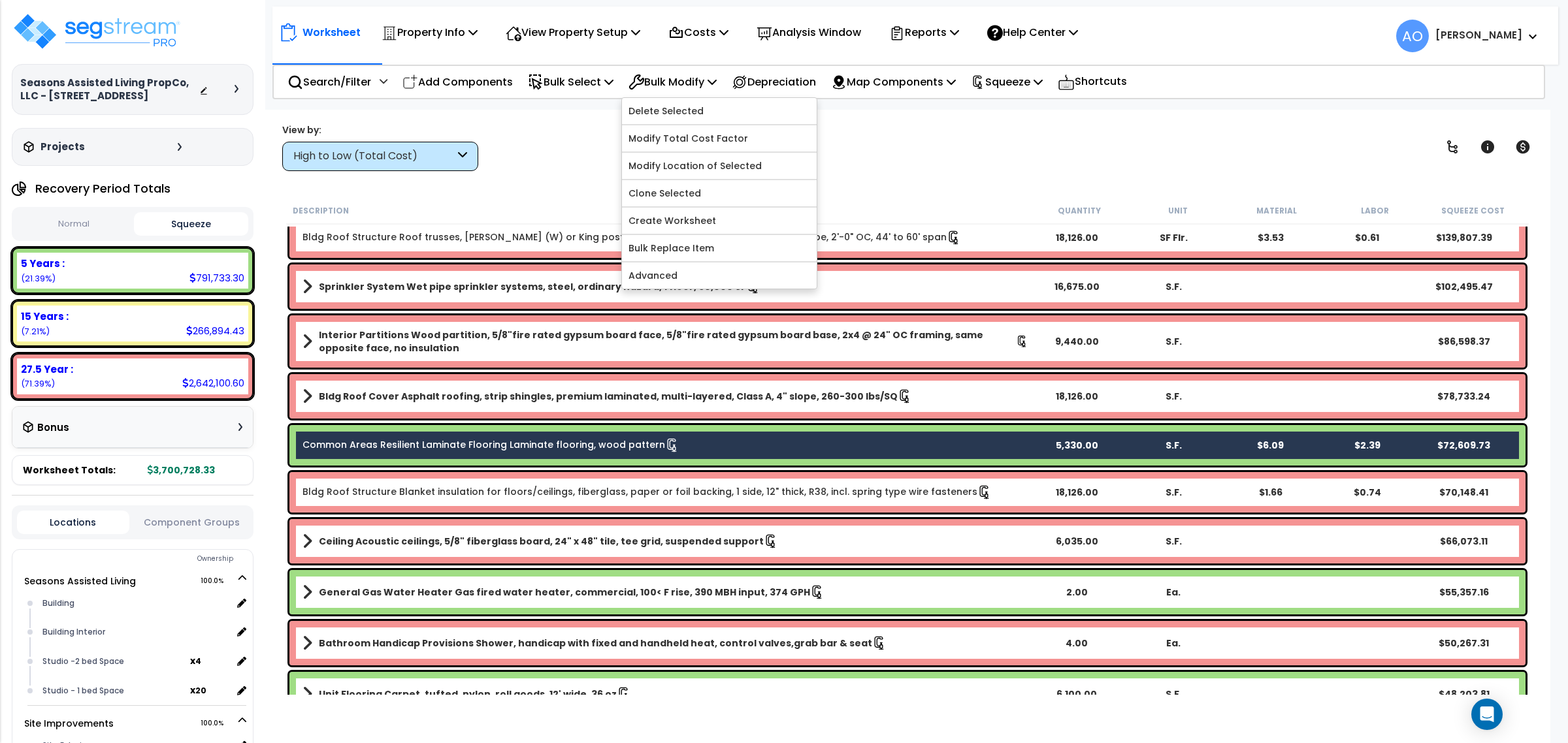
click at [700, 248] on link "Bulk Replace Item" at bounding box center [719, 248] width 195 height 26
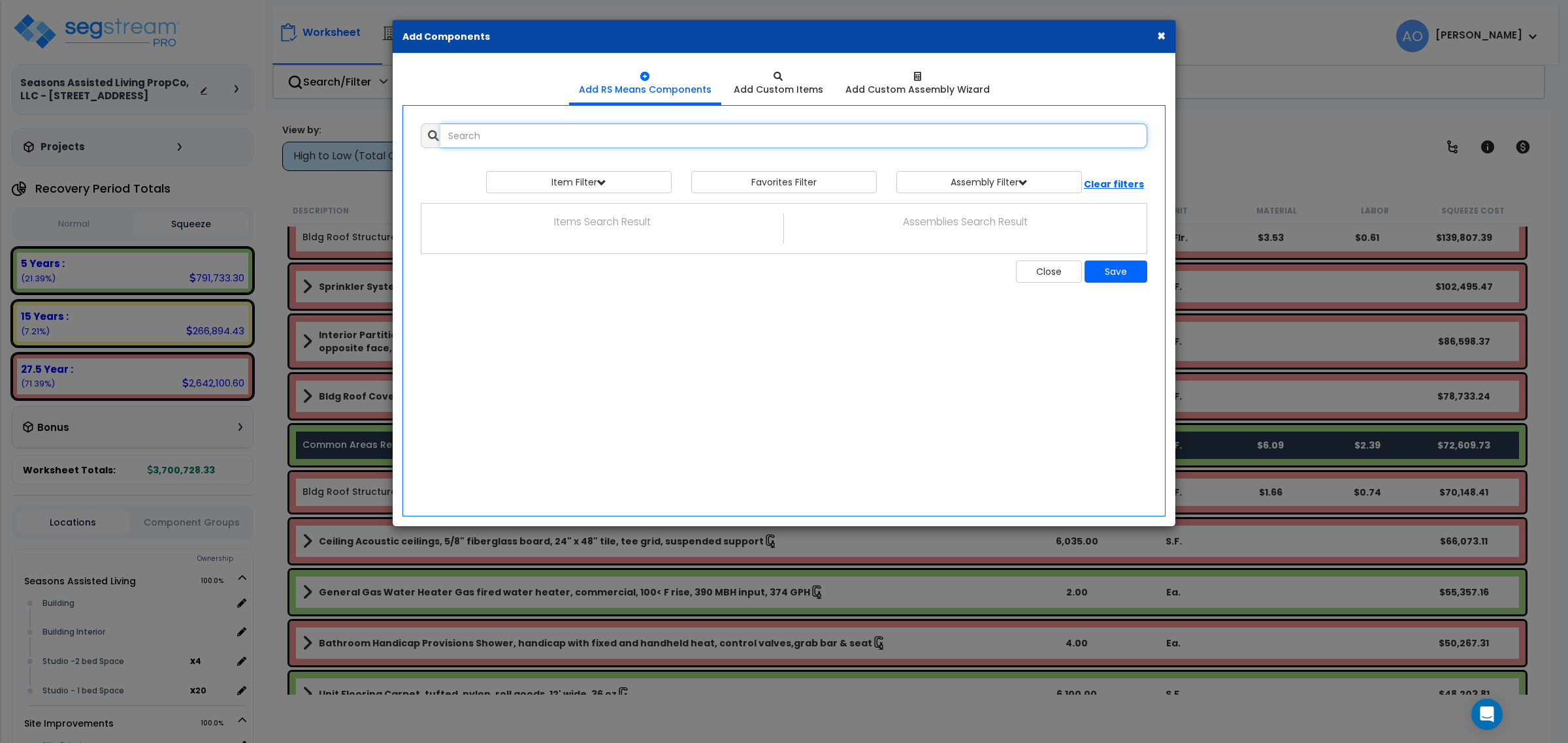
click at [544, 139] on input "text" at bounding box center [794, 136] width 707 height 25
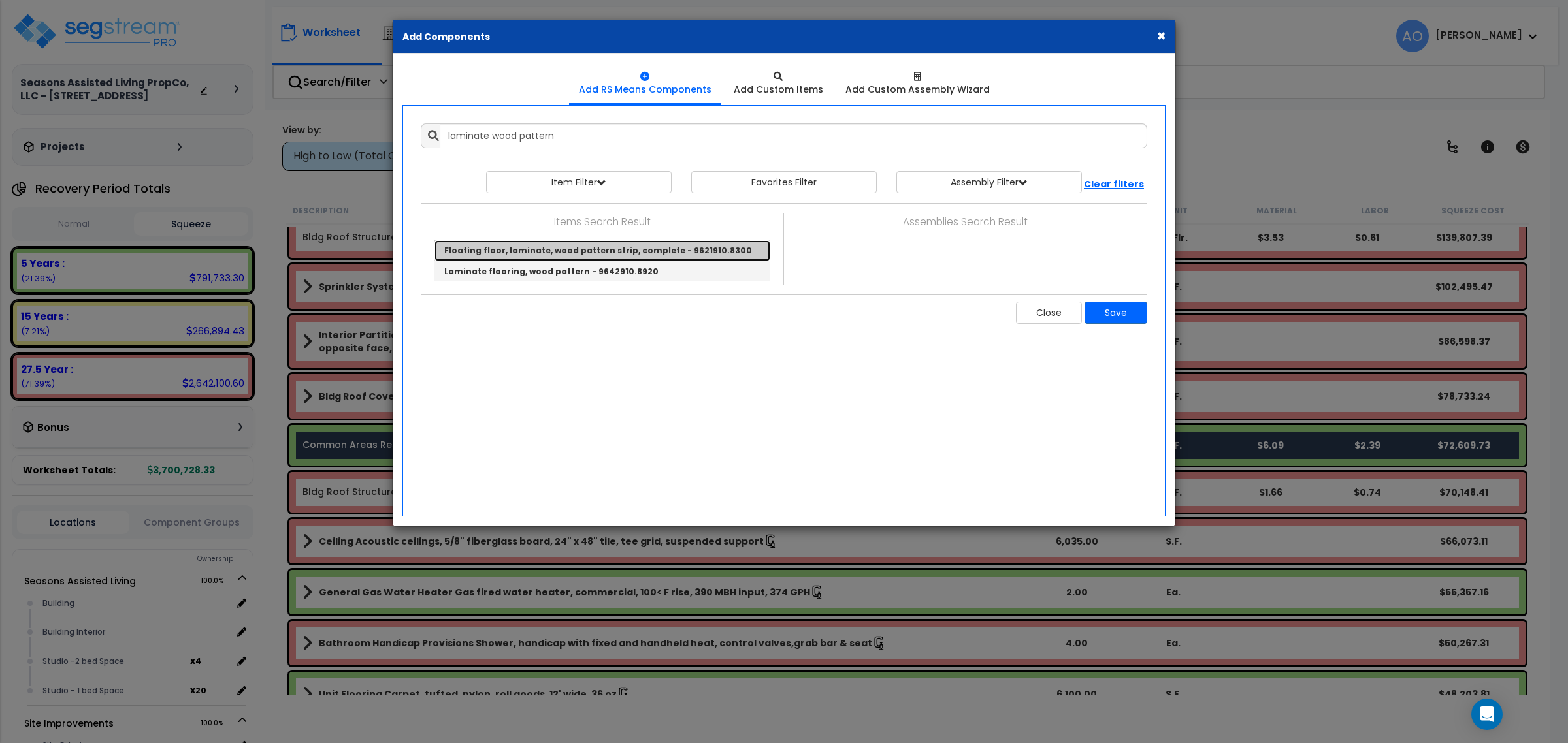
click at [584, 252] on link "Floating floor, laminate, wood pattern strip, complete - 9621910.8300" at bounding box center [602, 251] width 336 height 21
type input "Floating floor, laminate, wood pattern strip, complete - 9621910.8300"
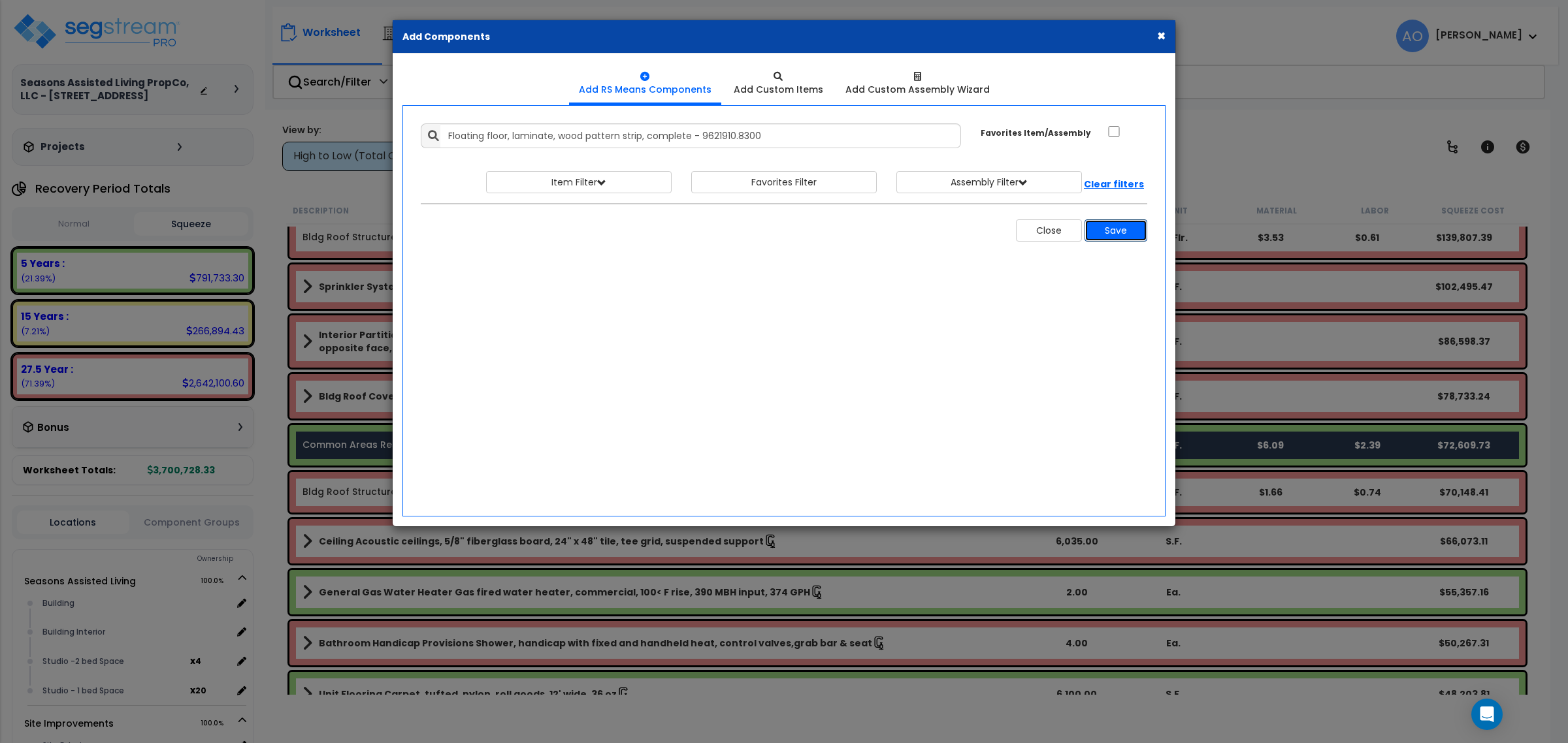
click at [1127, 224] on button "Save" at bounding box center [1115, 230] width 63 height 22
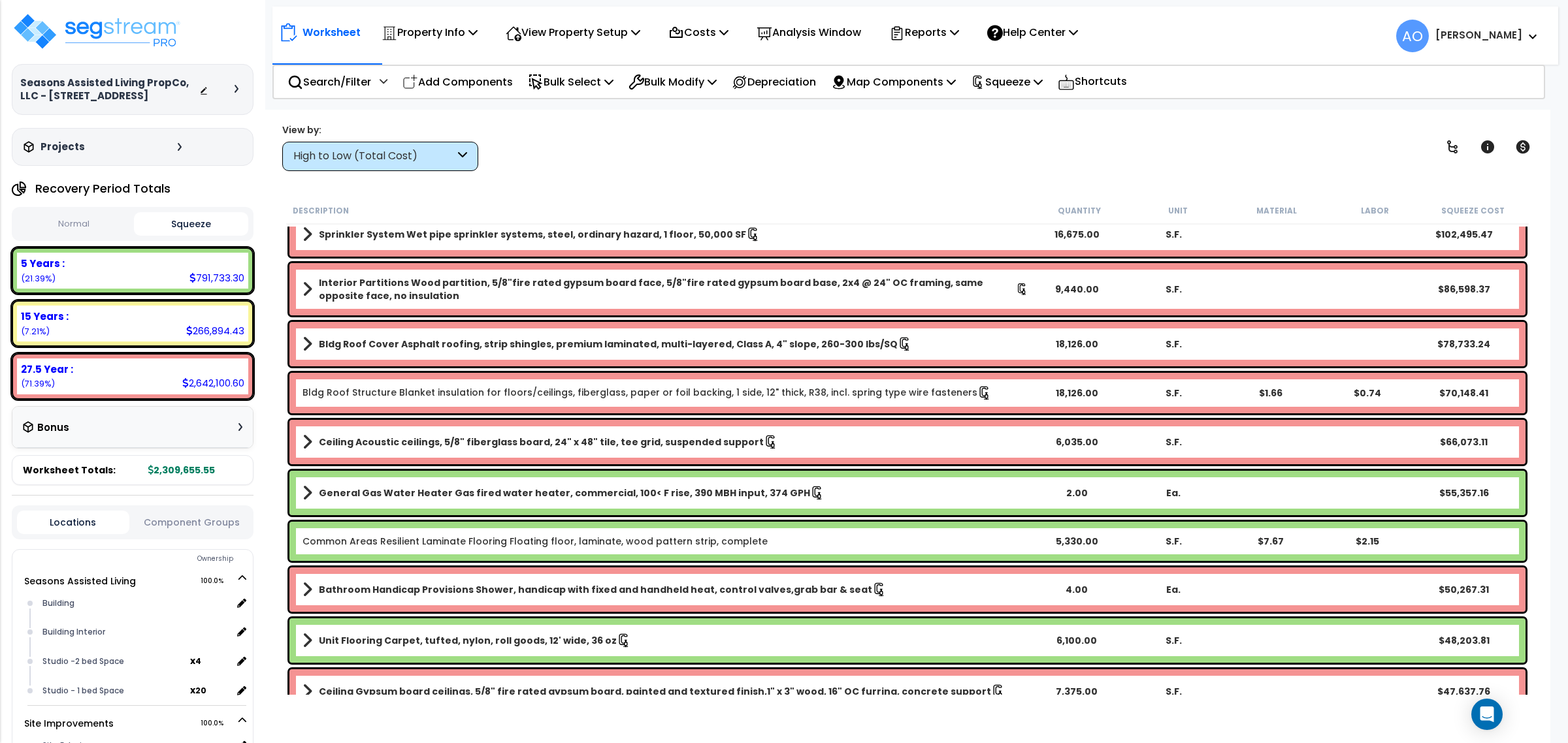
scroll to position [245, 0]
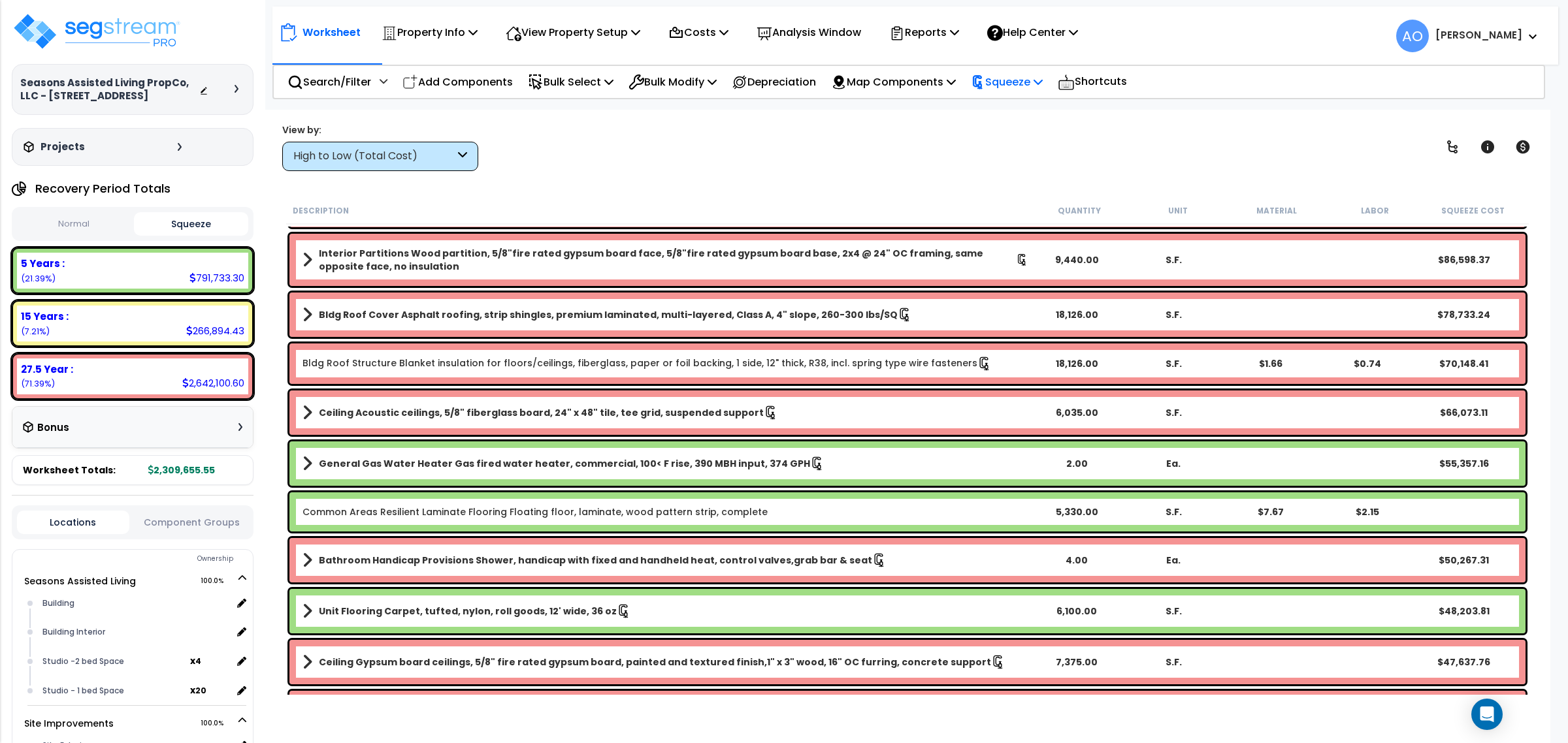
click at [1031, 77] on p "Squeeze" at bounding box center [1006, 81] width 72 height 17
click at [1033, 102] on link "Re-squeeze" at bounding box center [1029, 113] width 130 height 30
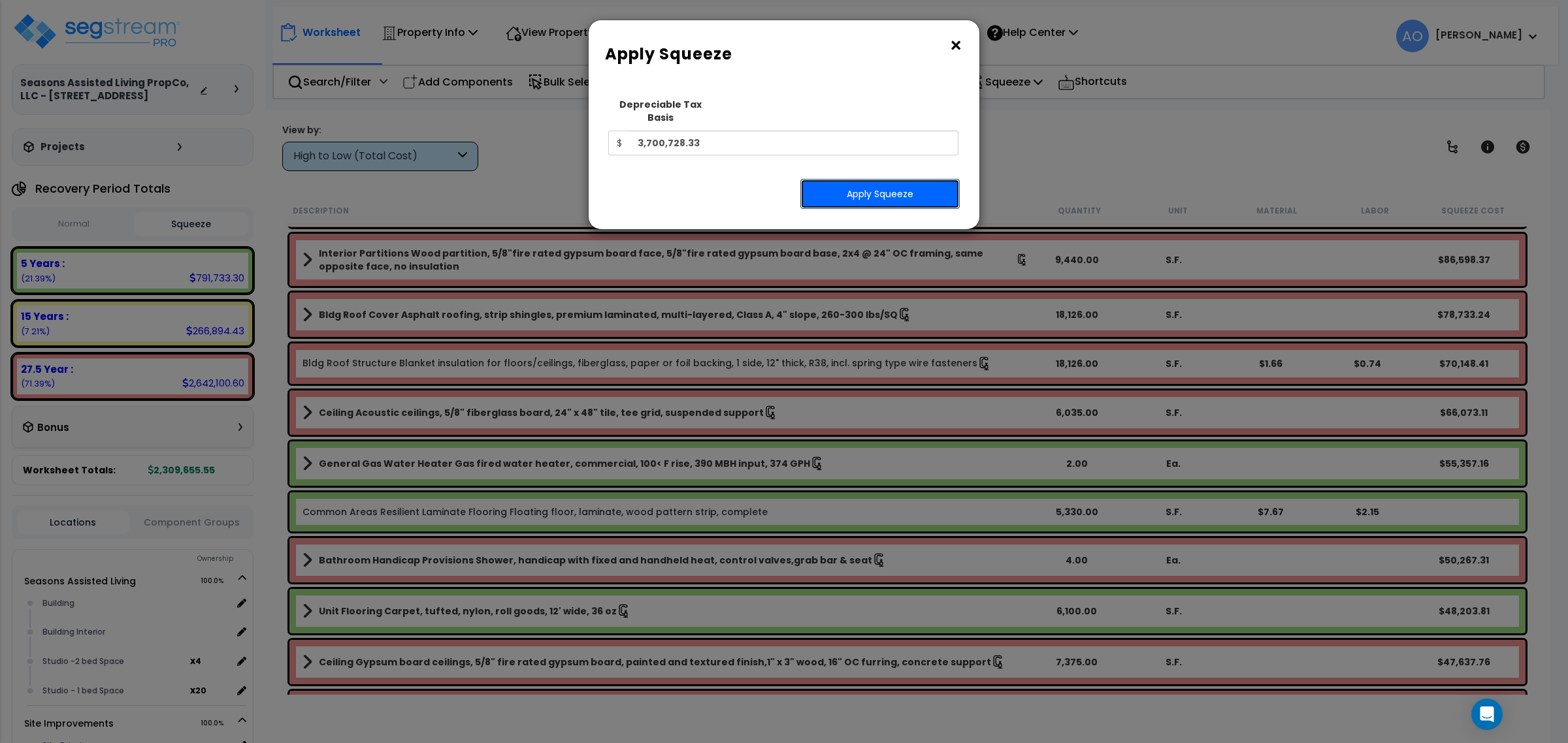
click at [885, 184] on button "Apply Squeeze" at bounding box center [880, 194] width 160 height 30
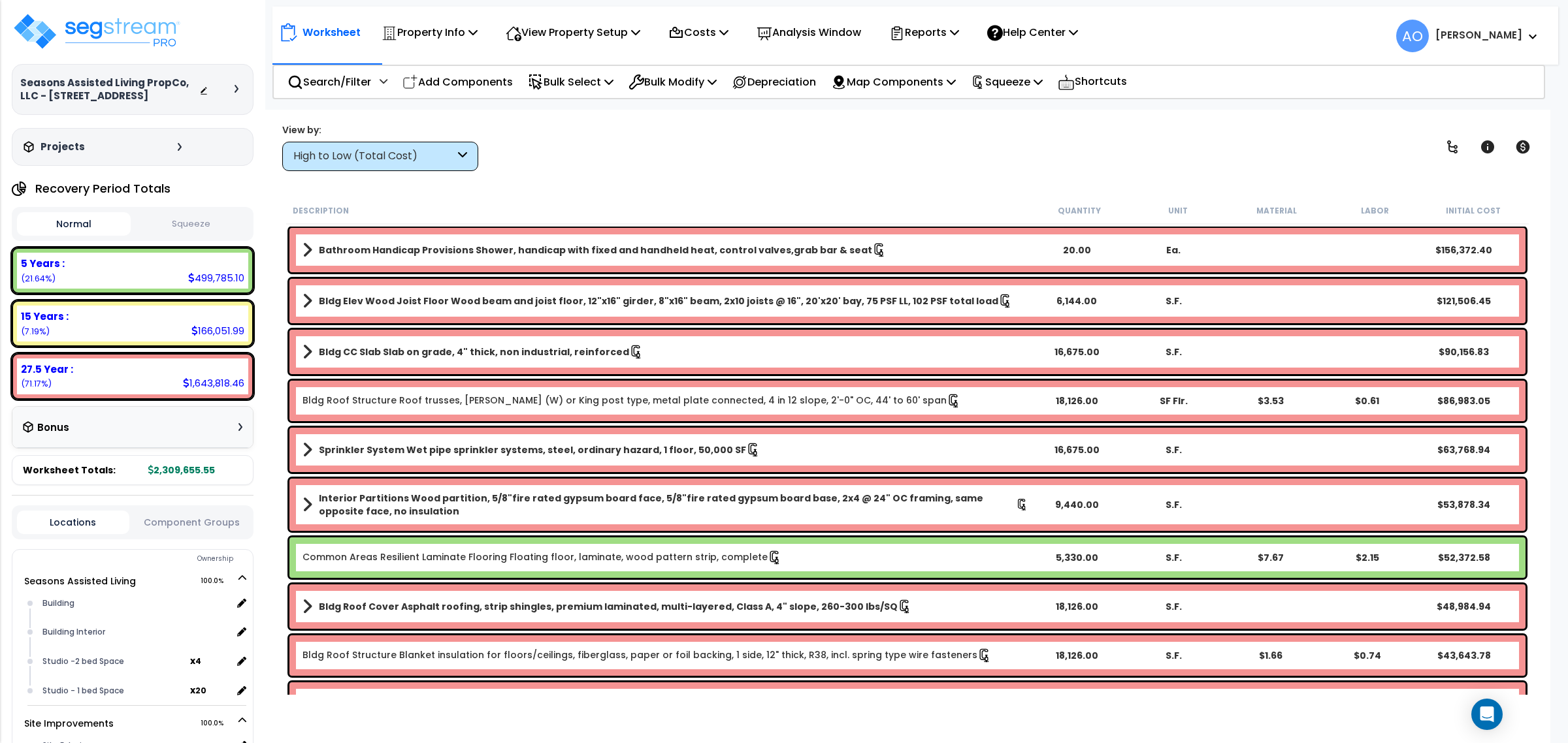
click at [182, 222] on button "Squeeze" at bounding box center [191, 224] width 114 height 23
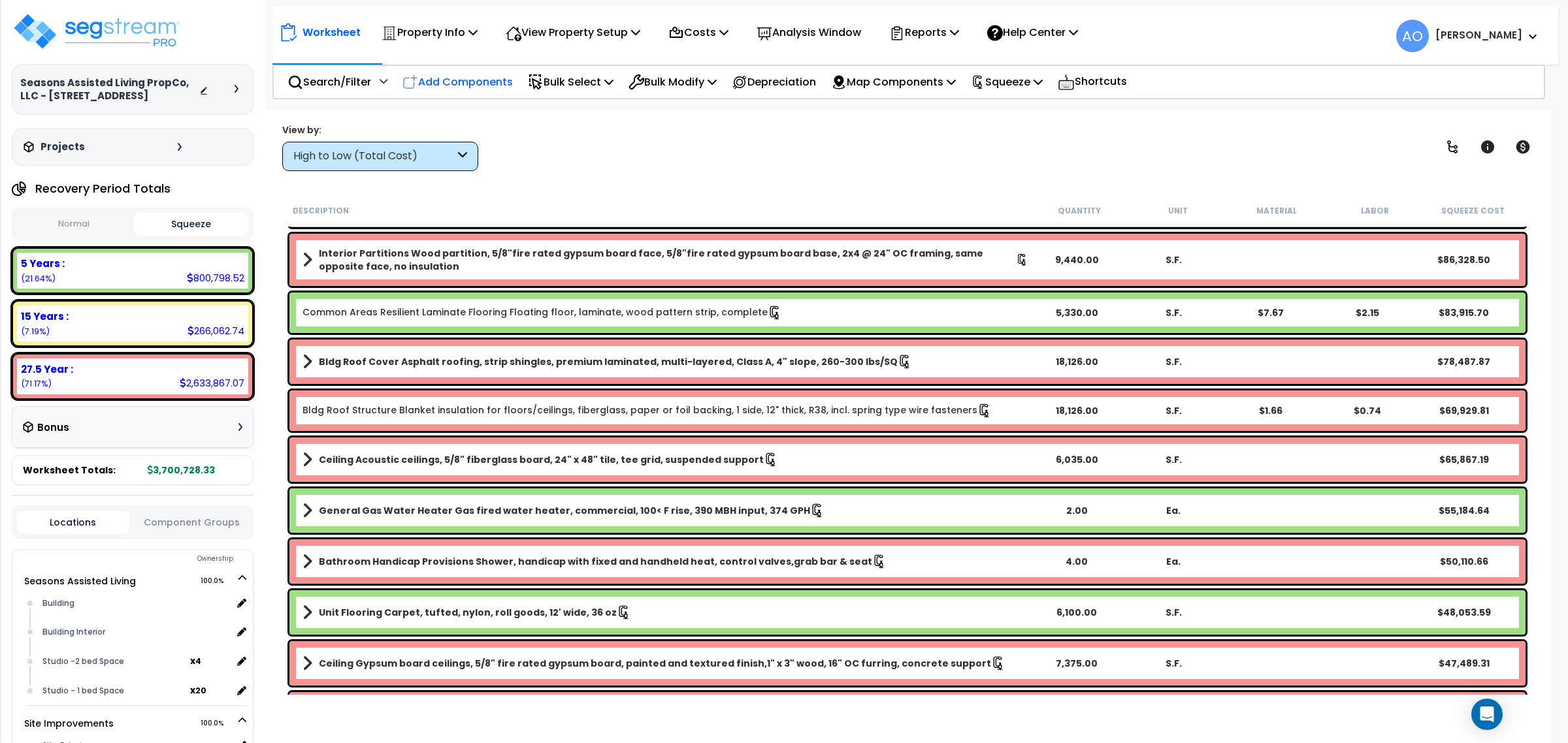
scroll to position [56, 0]
click at [392, 160] on div "High to Low (Total Cost)" at bounding box center [374, 157] width 161 height 15
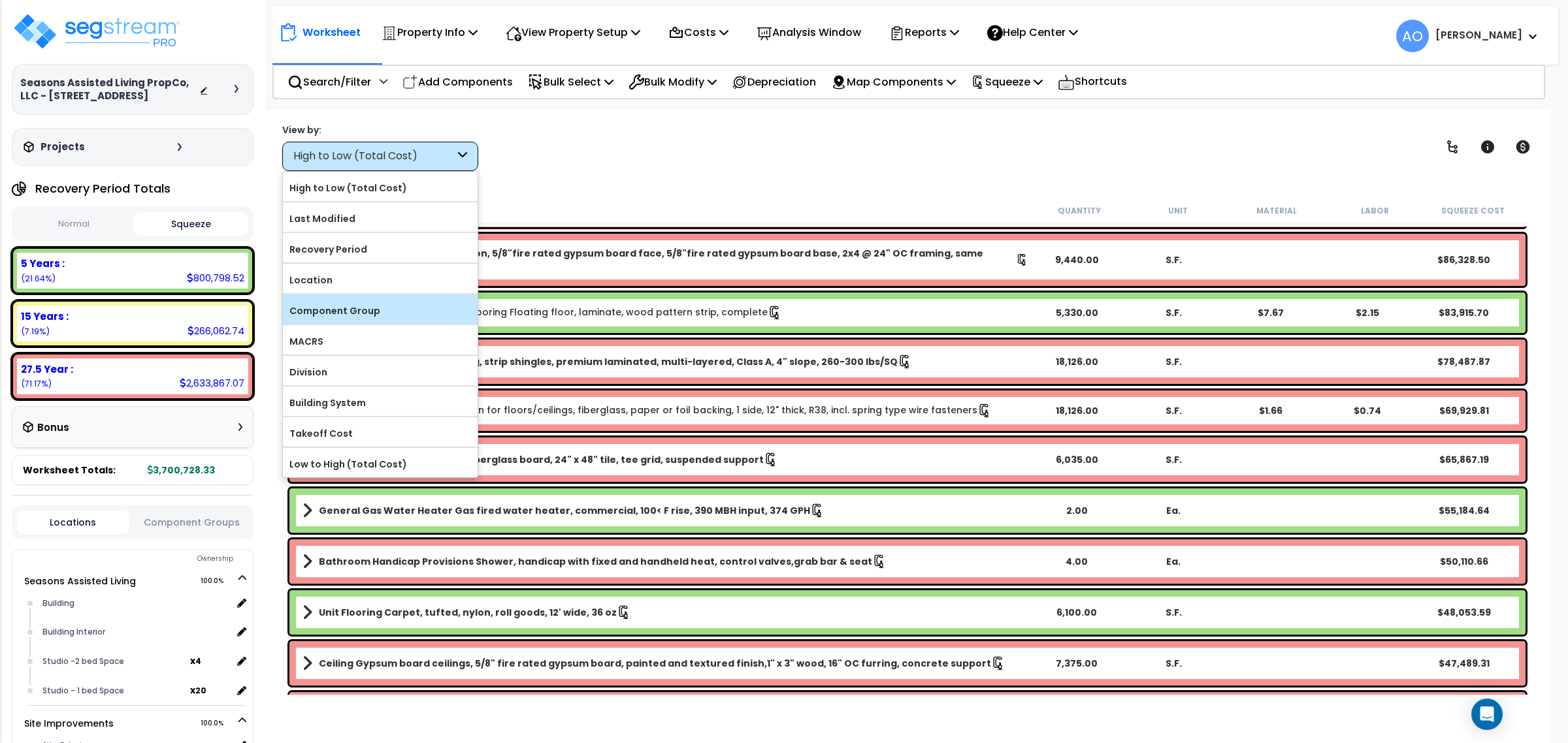
click at [359, 310] on label "Component Group" at bounding box center [380, 311] width 195 height 20
click at [0, 0] on input "Component Group" at bounding box center [0, 0] width 0 height 0
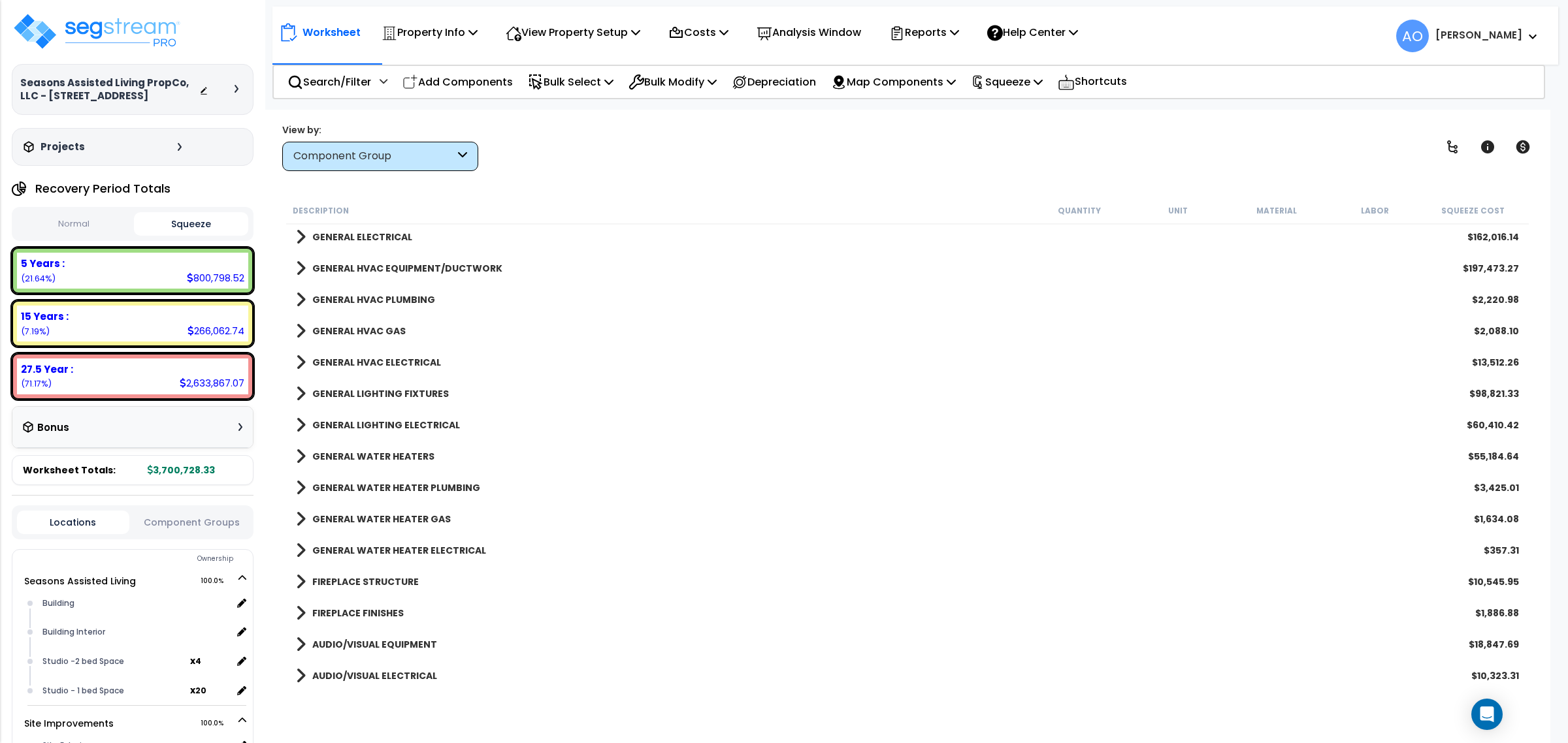
scroll to position [1225, 0]
drag, startPoint x: 374, startPoint y: 364, endPoint x: 374, endPoint y: 374, distance: 10.0
click at [374, 373] on div "GENERAL WATER HEATERS $55,184.64" at bounding box center [907, 364] width 1236 height 32
click at [377, 359] on b "GENERAL WATER HEATERS" at bounding box center [374, 364] width 122 height 13
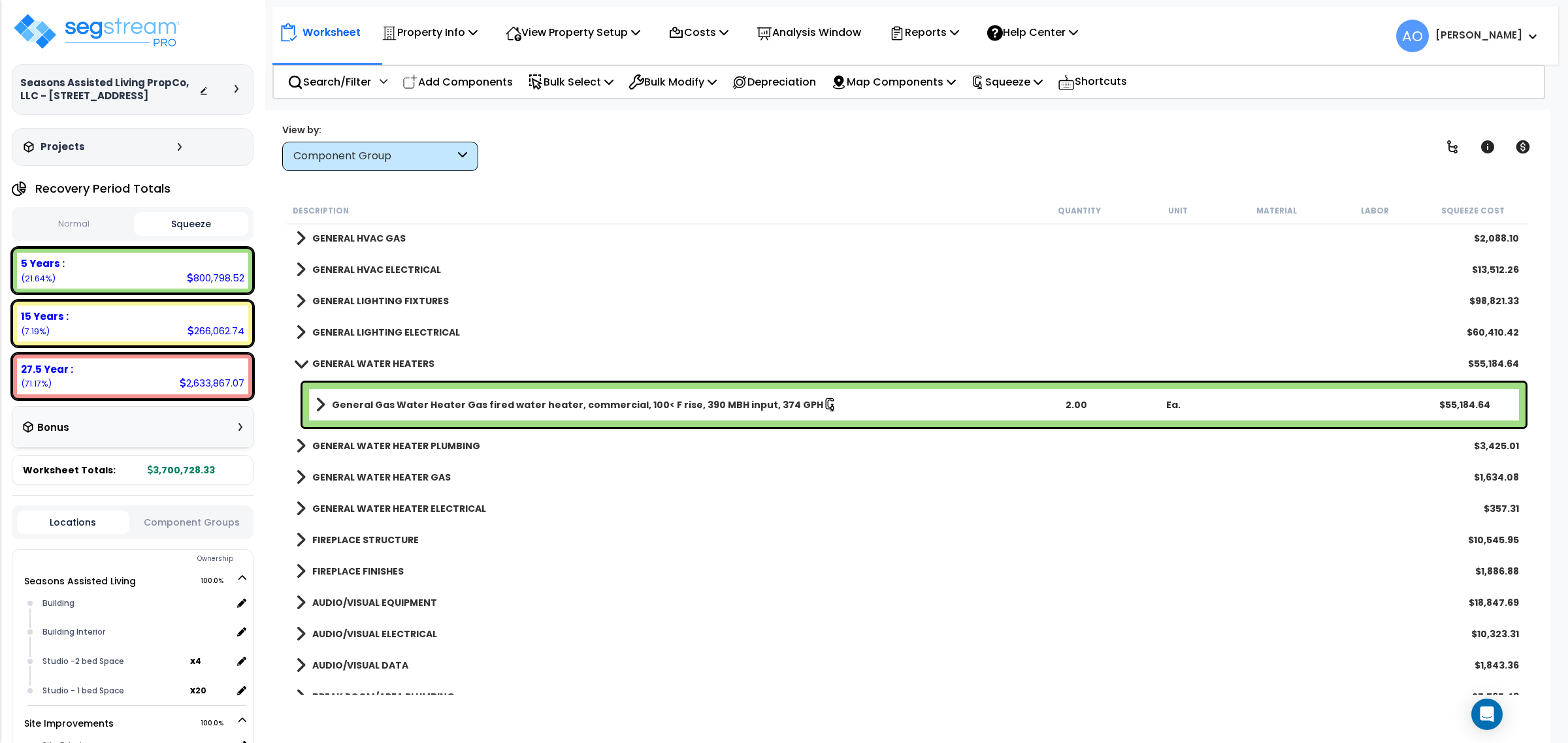
click at [471, 391] on div "General Gas Water Heater Gas fired water heater, commercial, 100< F rise, 390 M…" at bounding box center [914, 404] width 1223 height 44
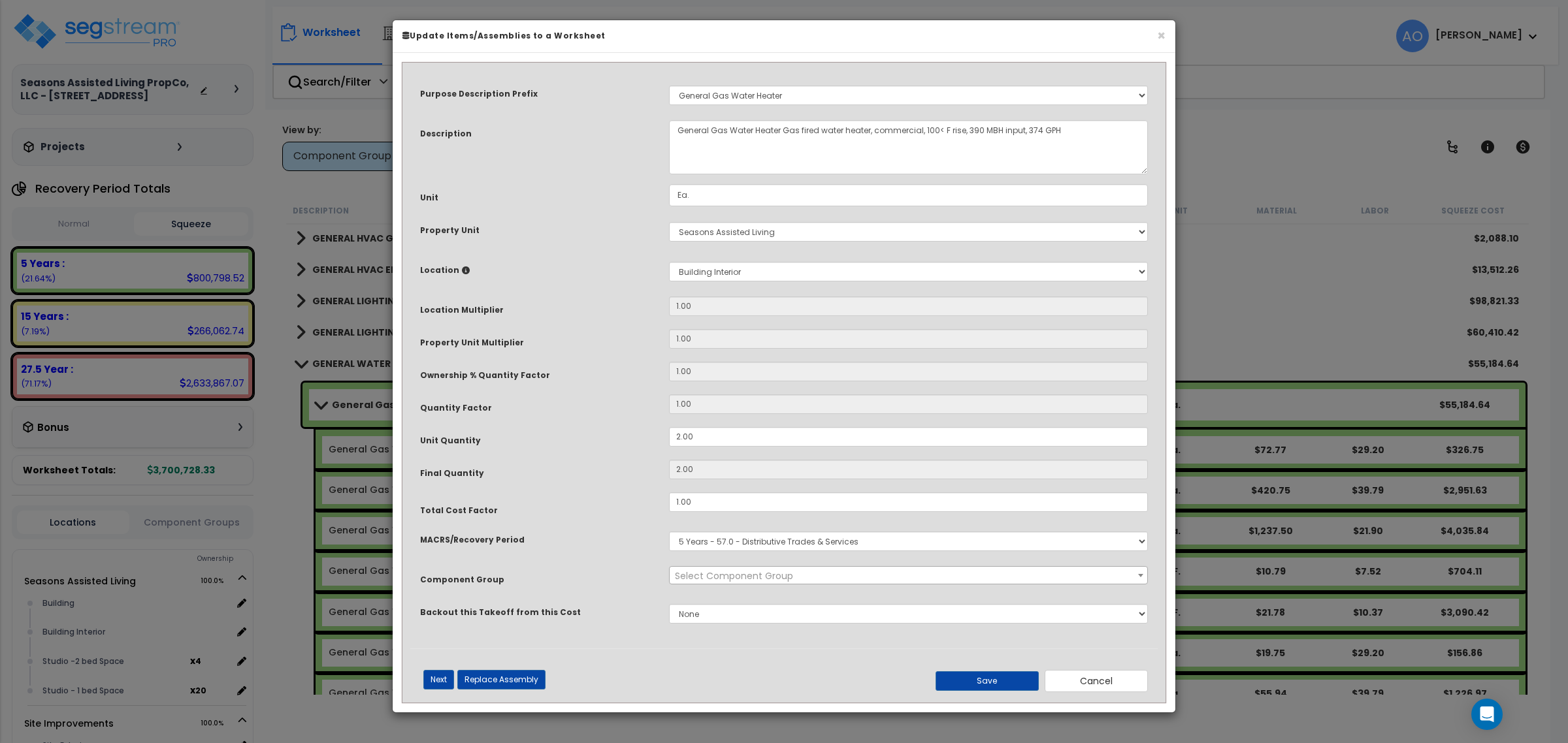
select select "45972"
drag, startPoint x: 703, startPoint y: 438, endPoint x: 640, endPoint y: 437, distance: 63.0
click at [651, 439] on div "Unit Quantity 2.00" at bounding box center [784, 438] width 747 height 23
type input "1"
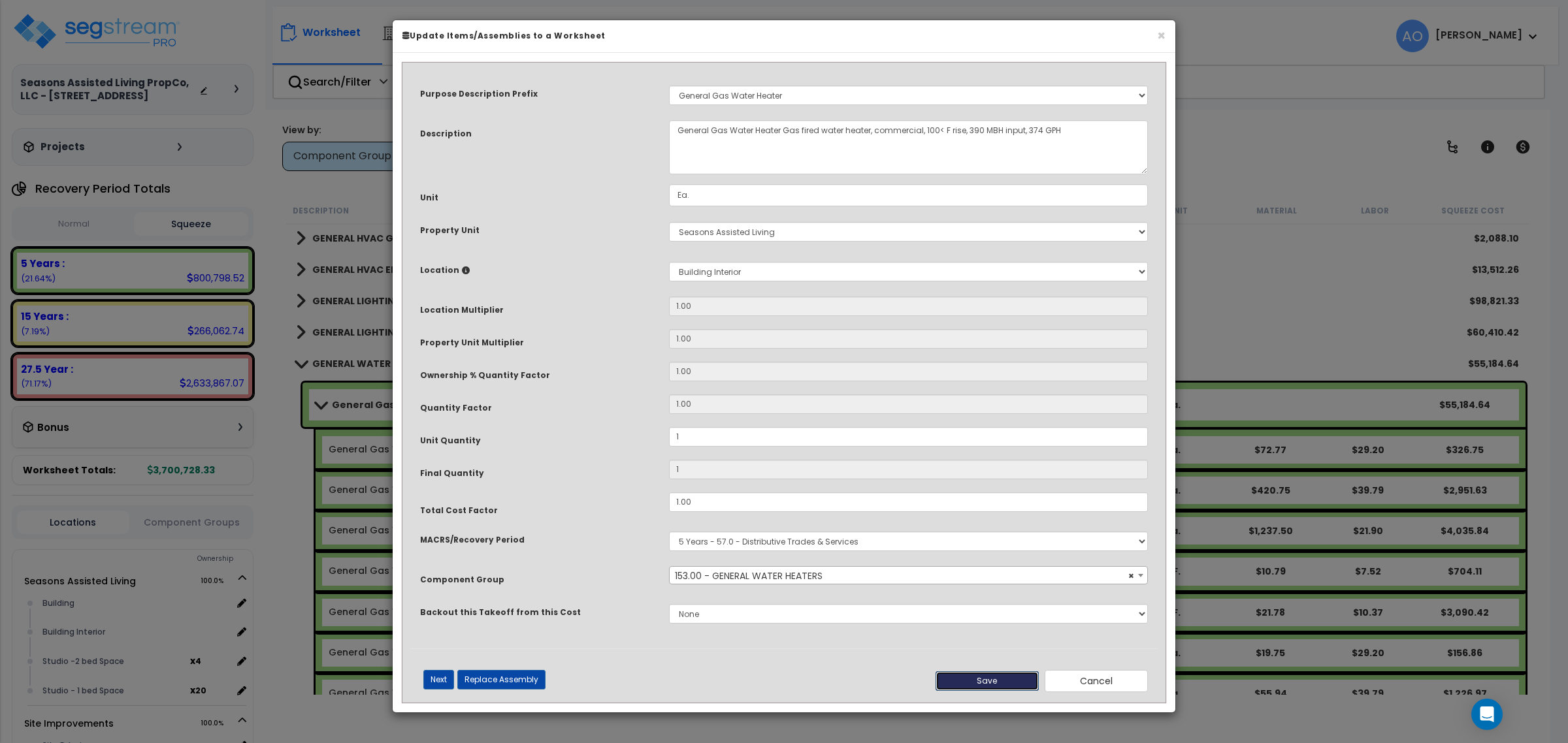
click at [975, 683] on button "Save" at bounding box center [987, 681] width 103 height 20
type input "1.00"
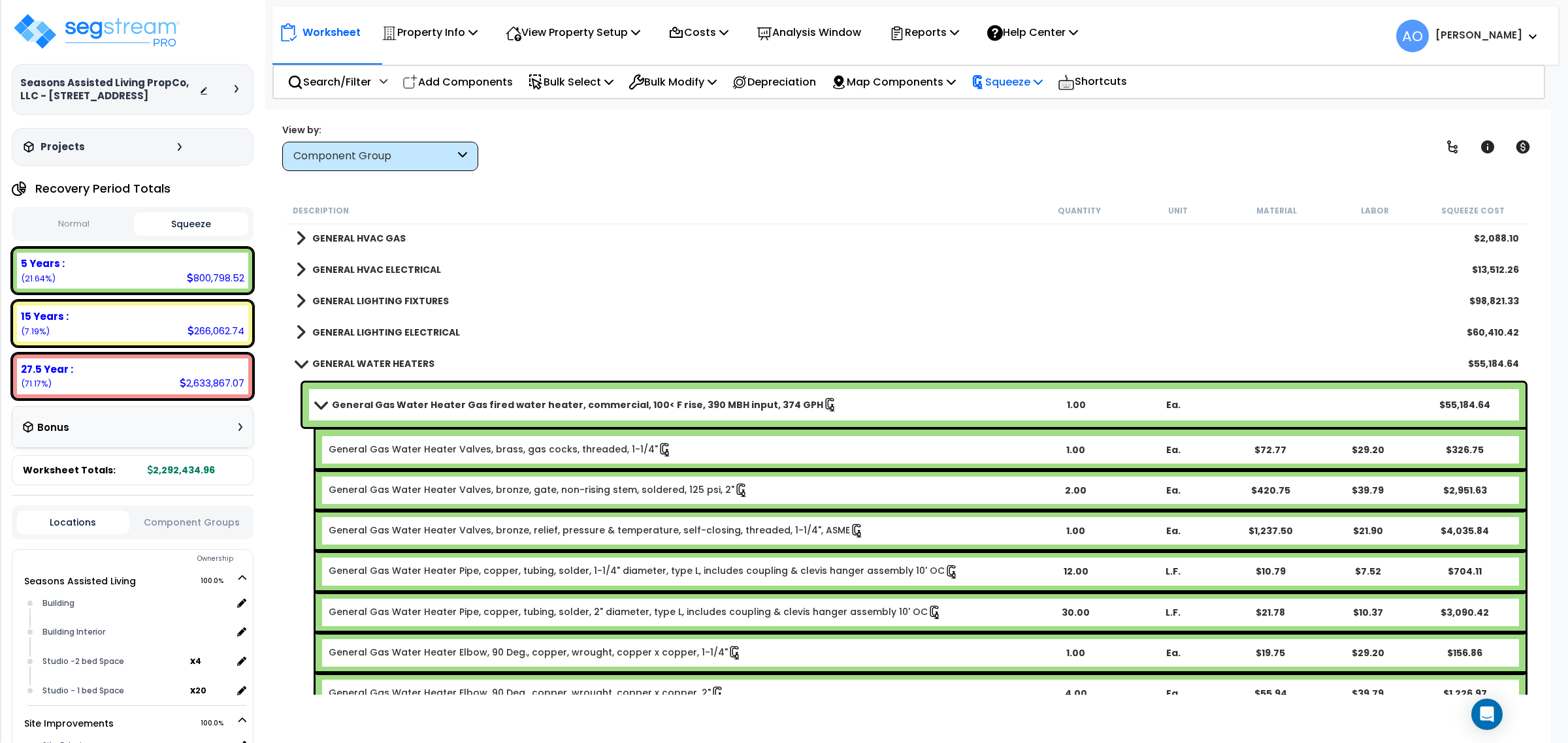
click at [1011, 80] on p "Squeeze" at bounding box center [1006, 81] width 72 height 17
click at [1021, 111] on link "Re-squeeze" at bounding box center [1029, 113] width 130 height 30
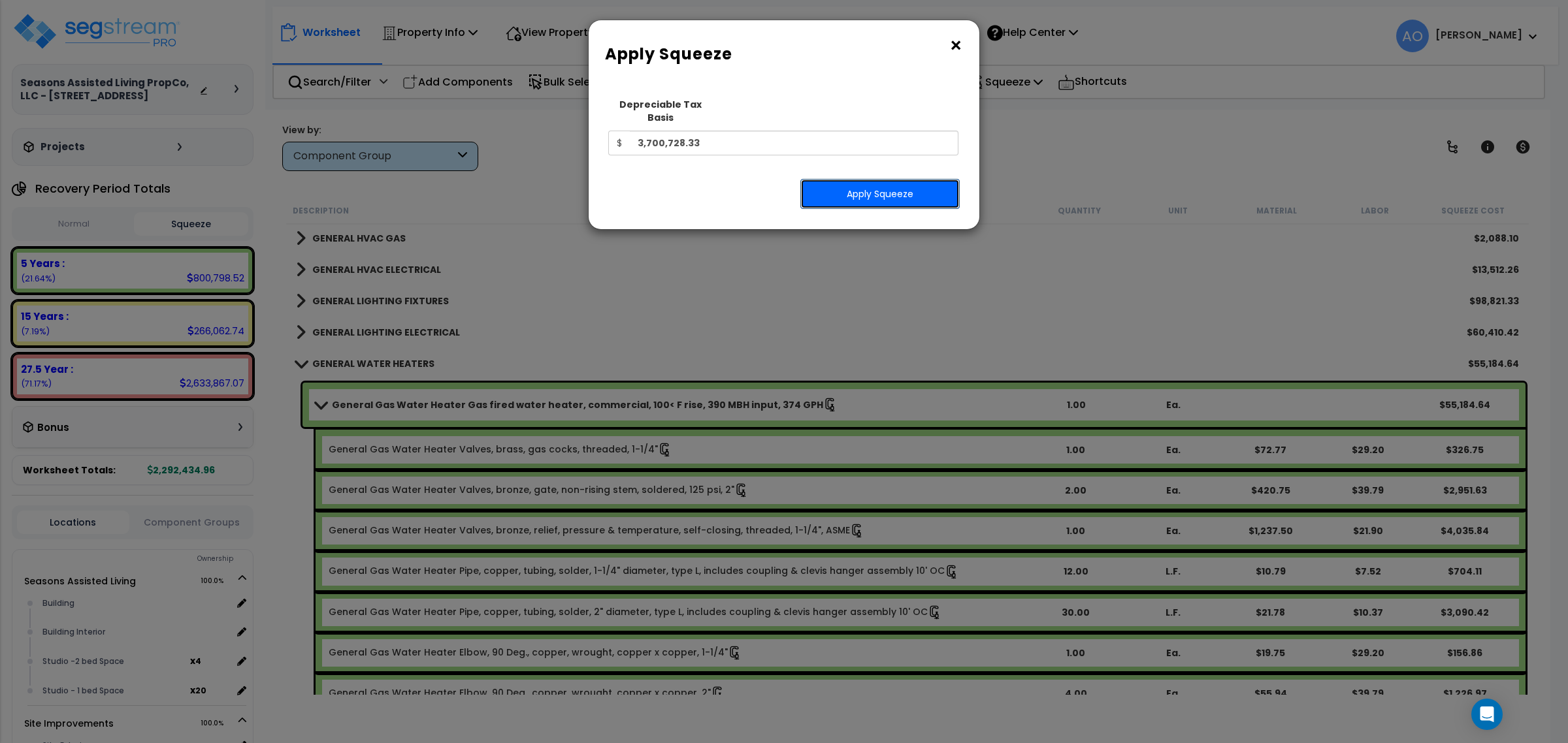
click at [890, 187] on button "Apply Squeeze" at bounding box center [880, 194] width 160 height 30
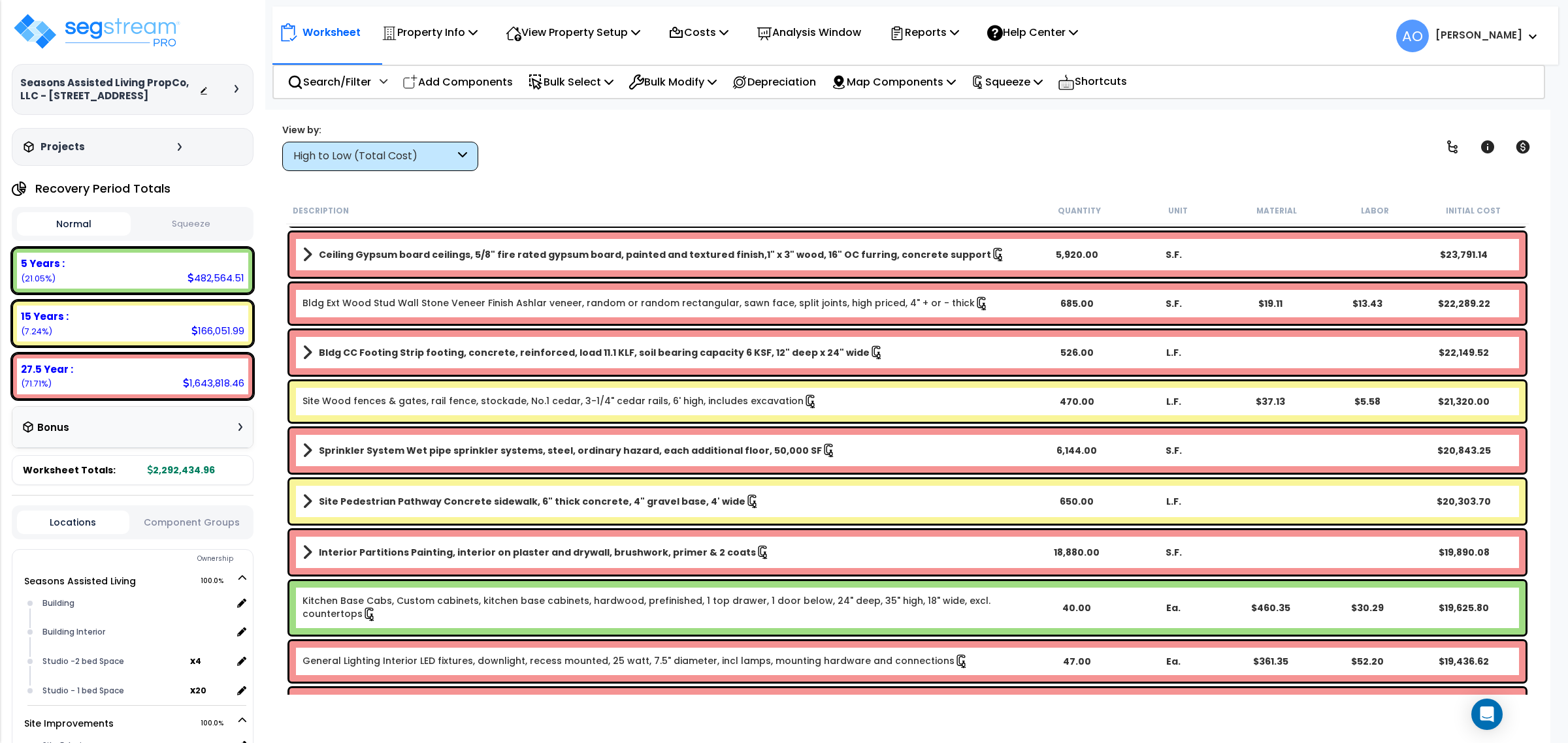
scroll to position [979, 0]
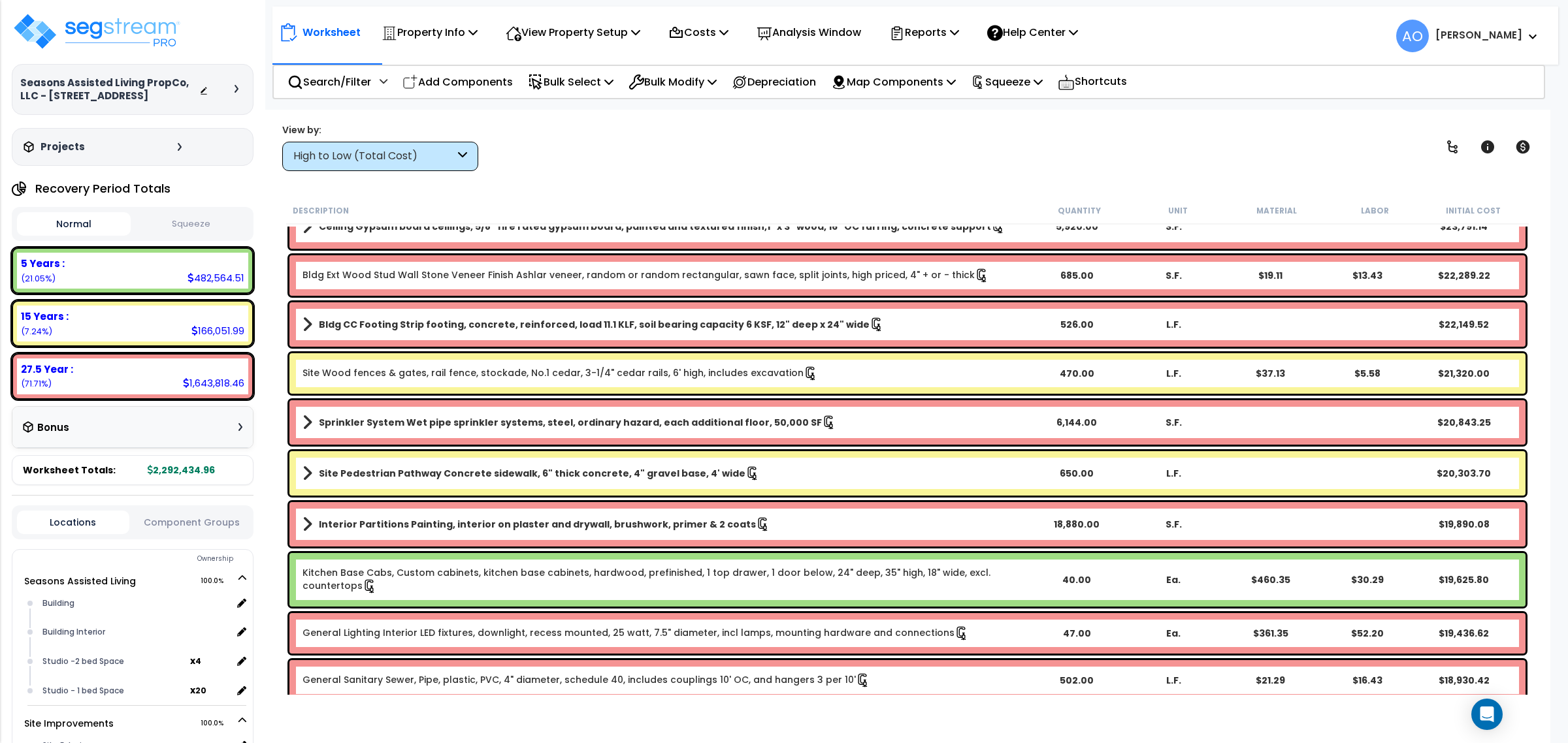
drag, startPoint x: 200, startPoint y: 222, endPoint x: 207, endPoint y: 224, distance: 7.3
click at [201, 219] on button "Squeeze" at bounding box center [191, 224] width 114 height 23
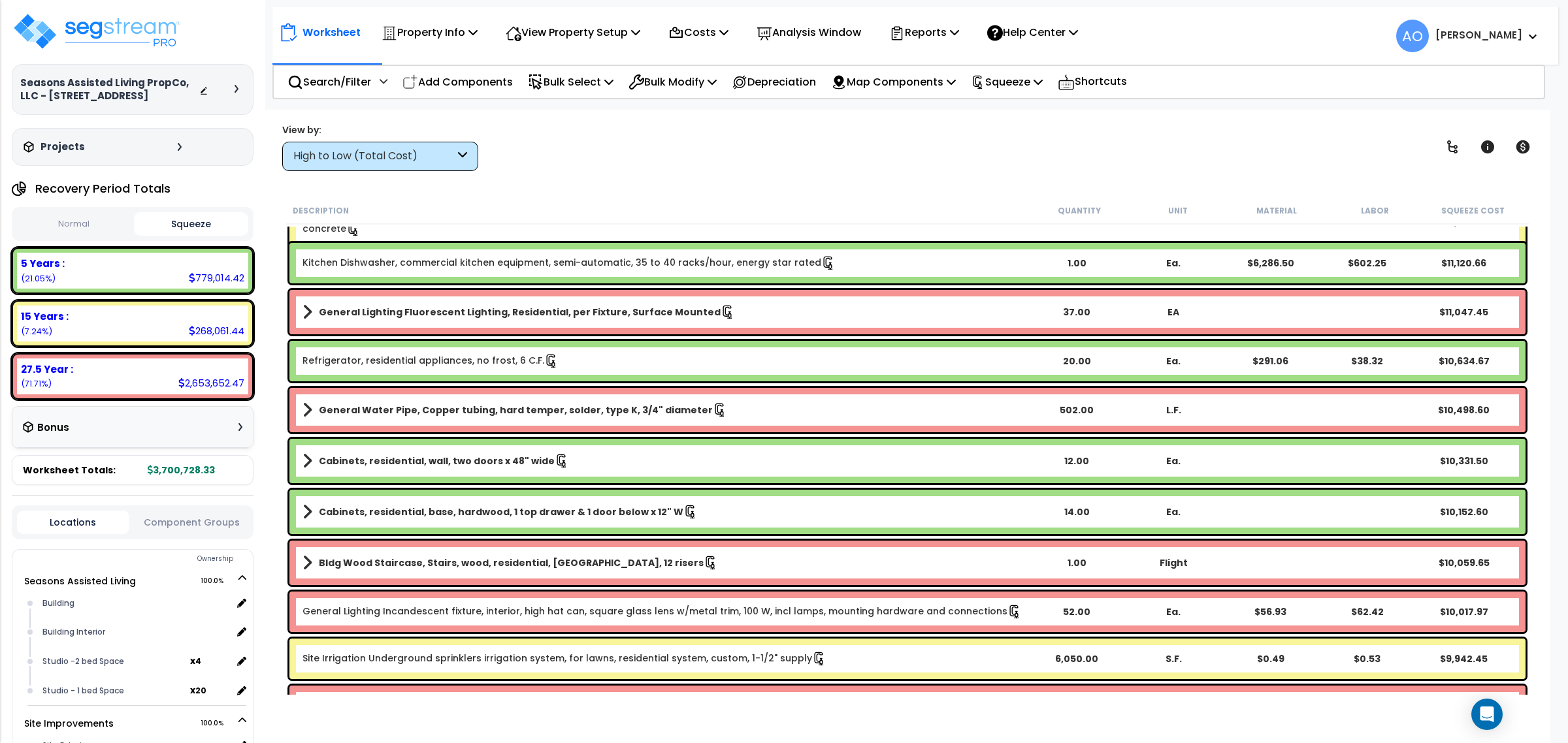
scroll to position [3837, 0]
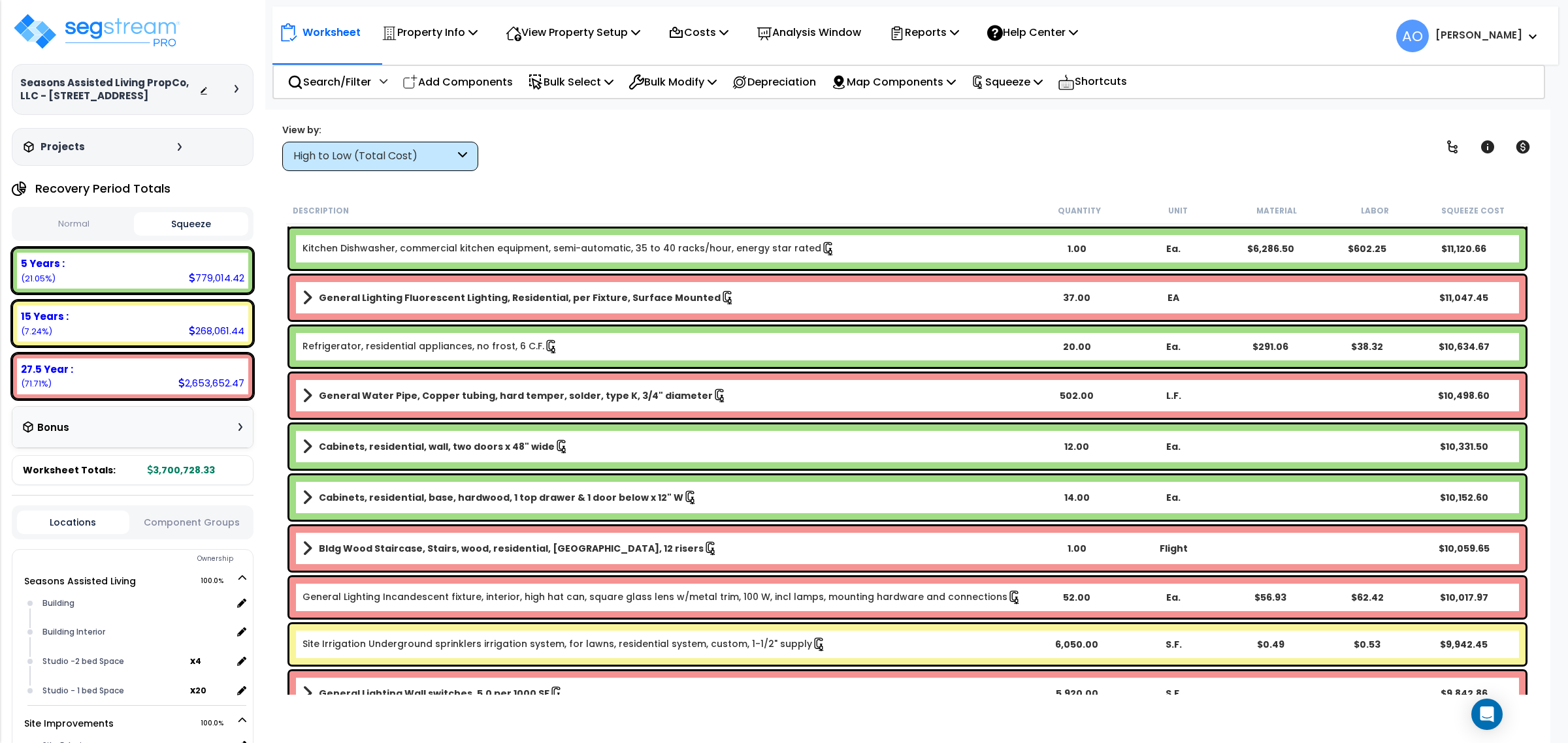
click at [413, 441] on b "Cabinets, residential, wall, two doors x 48" wide" at bounding box center [436, 446] width 236 height 13
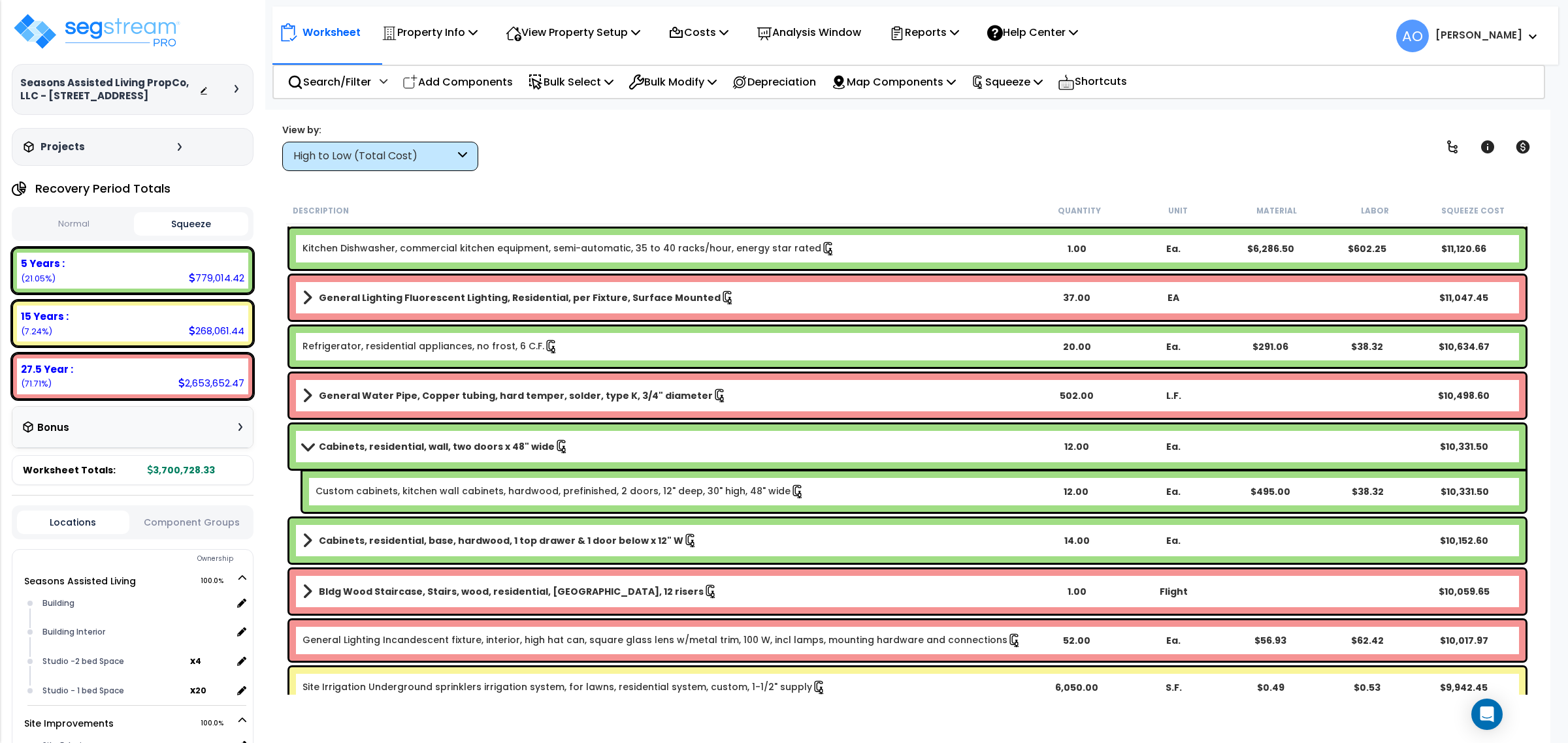
click at [415, 436] on div "Cabinets, residential, wall, two doors x 48" wide 12.00 Ea. $10,331.50" at bounding box center [907, 446] width 1236 height 44
click at [416, 441] on b "Cabinets, residential, wall, two doors x 48" wide" at bounding box center [436, 446] width 236 height 13
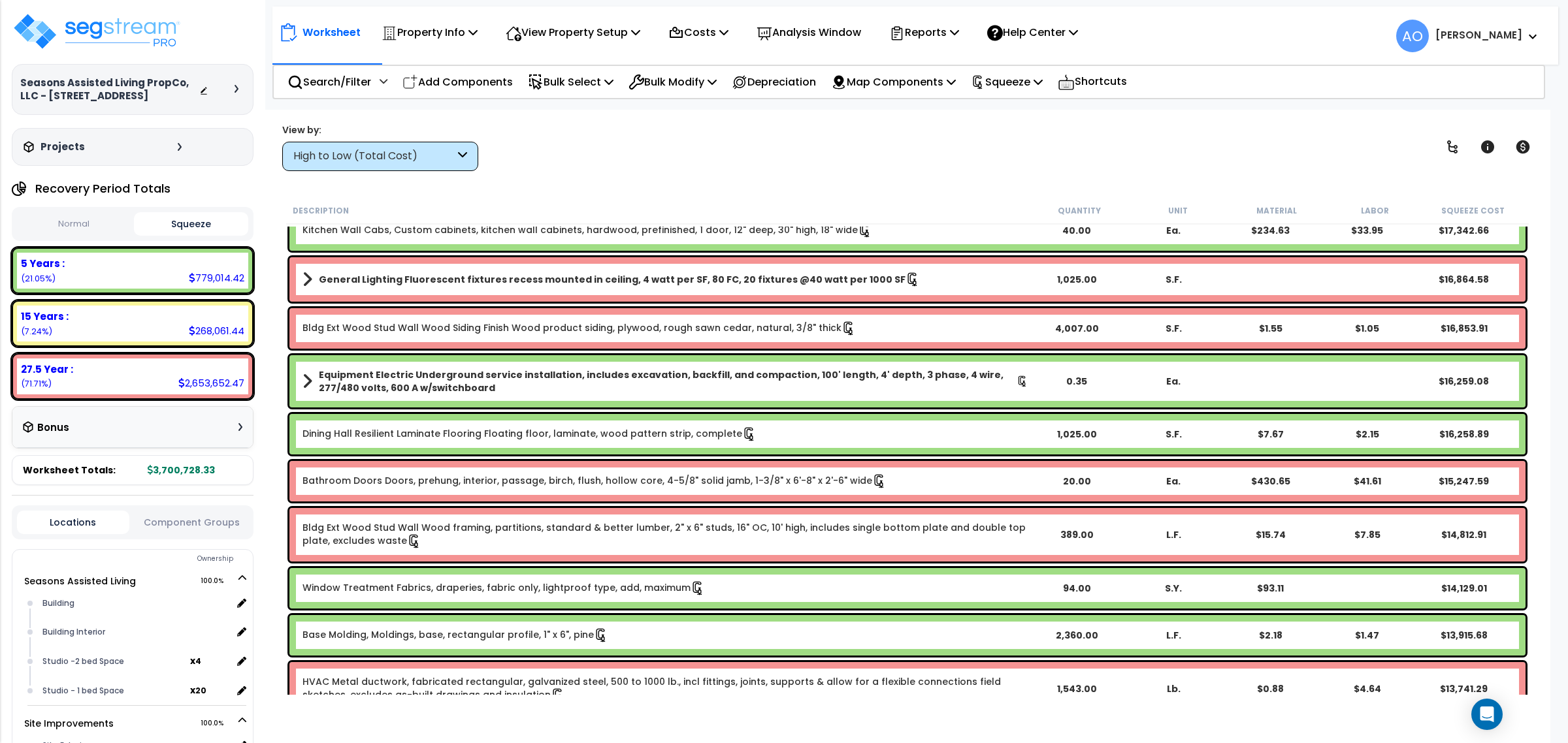
scroll to position [2612, 0]
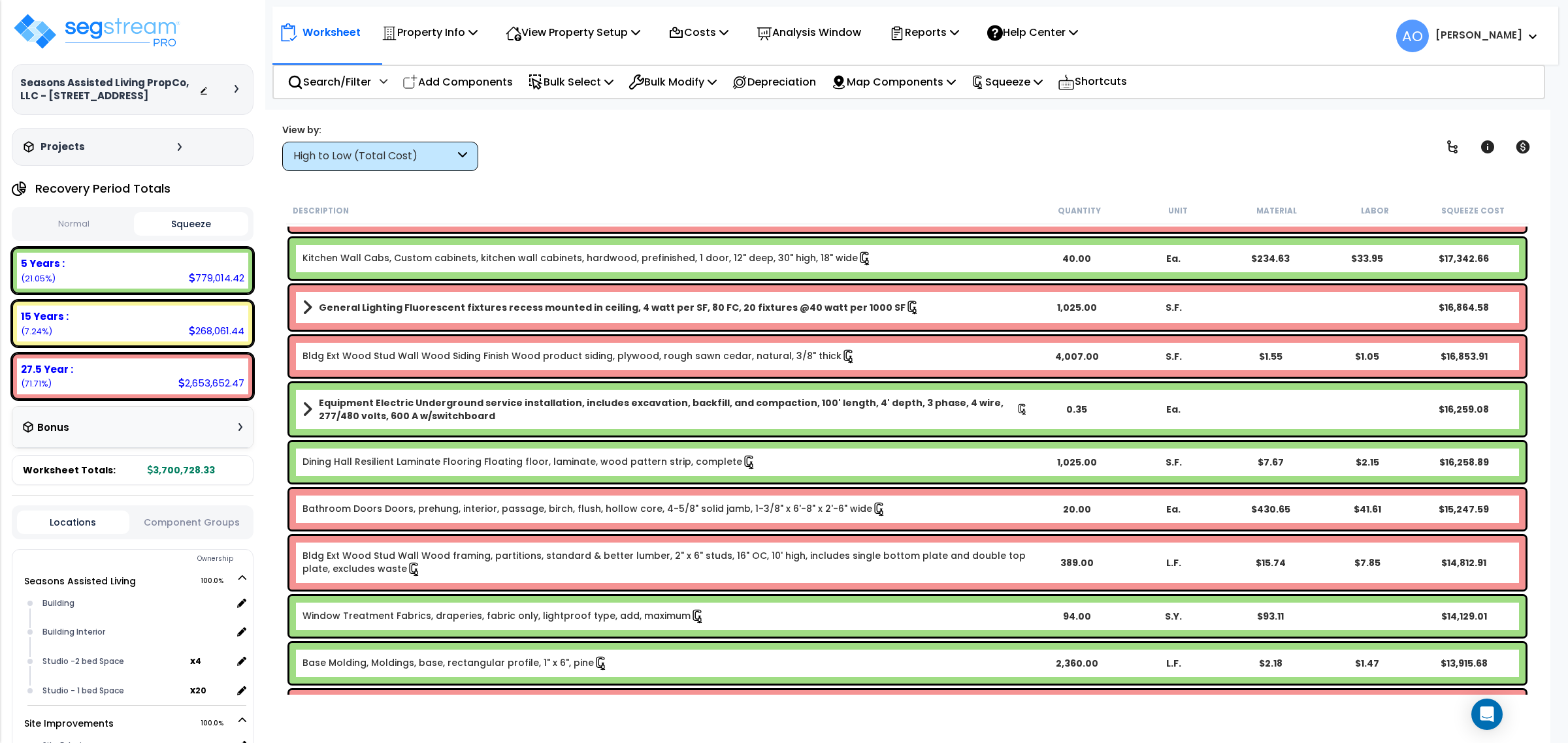
click at [605, 186] on div "Worksheet Property Info Property Setup Add Property Unit Template property Clon…" at bounding box center [907, 481] width 1286 height 743
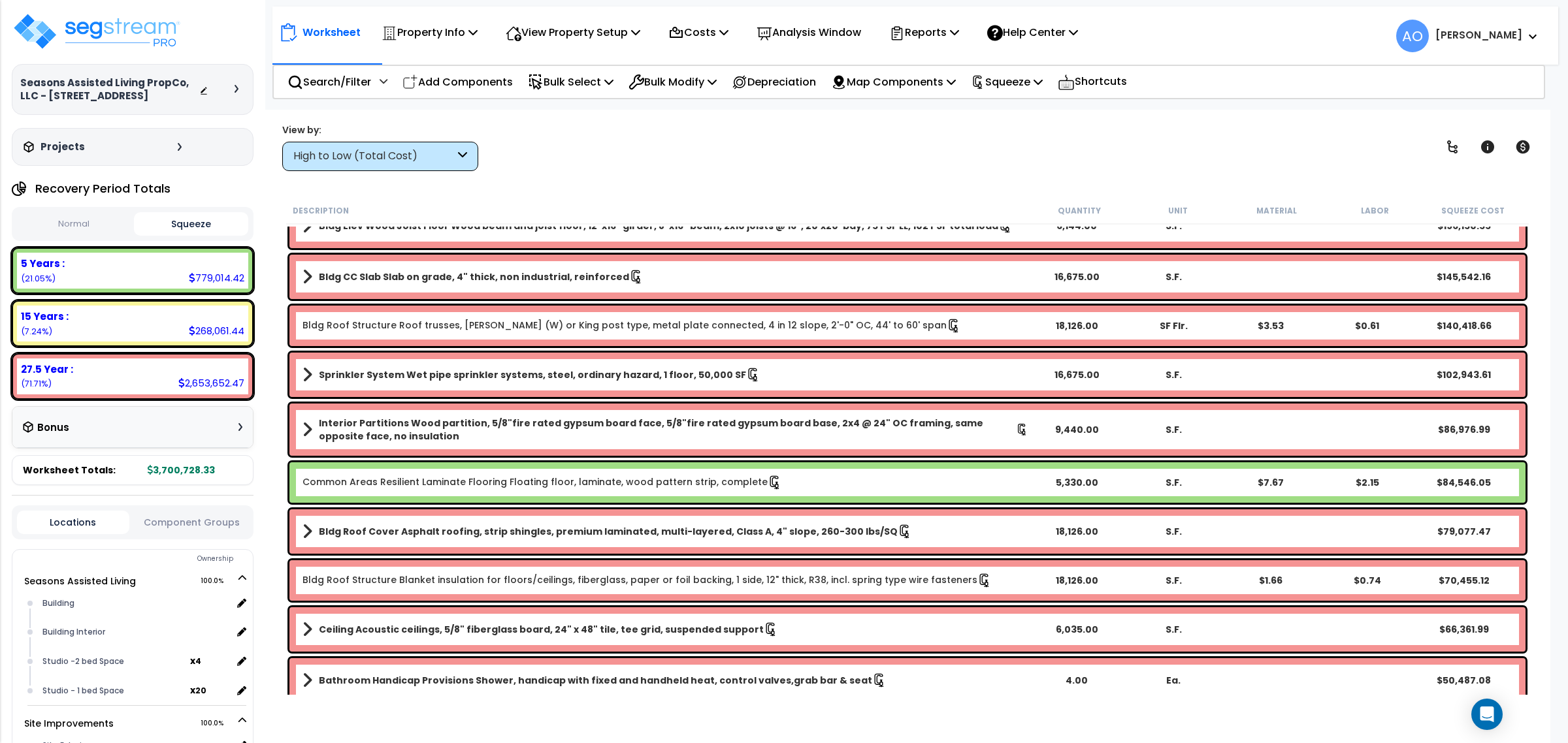
scroll to position [0, 0]
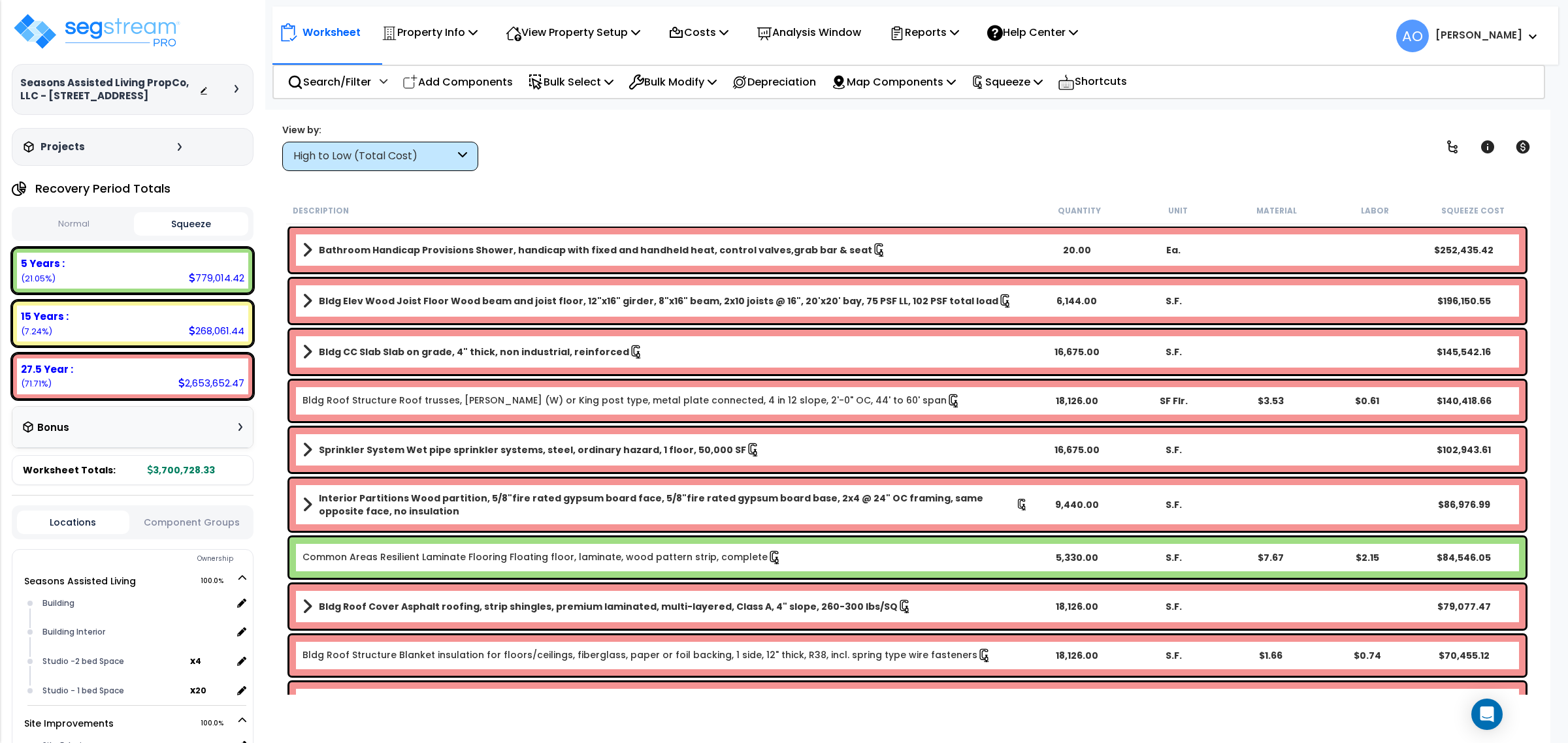
drag, startPoint x: 32, startPoint y: 263, endPoint x: 64, endPoint y: 264, distance: 32.0
click at [32, 263] on b "5 Years :" at bounding box center [43, 263] width 44 height 14
click at [364, 151] on div "High to Low (Total Cost)" at bounding box center [374, 157] width 161 height 15
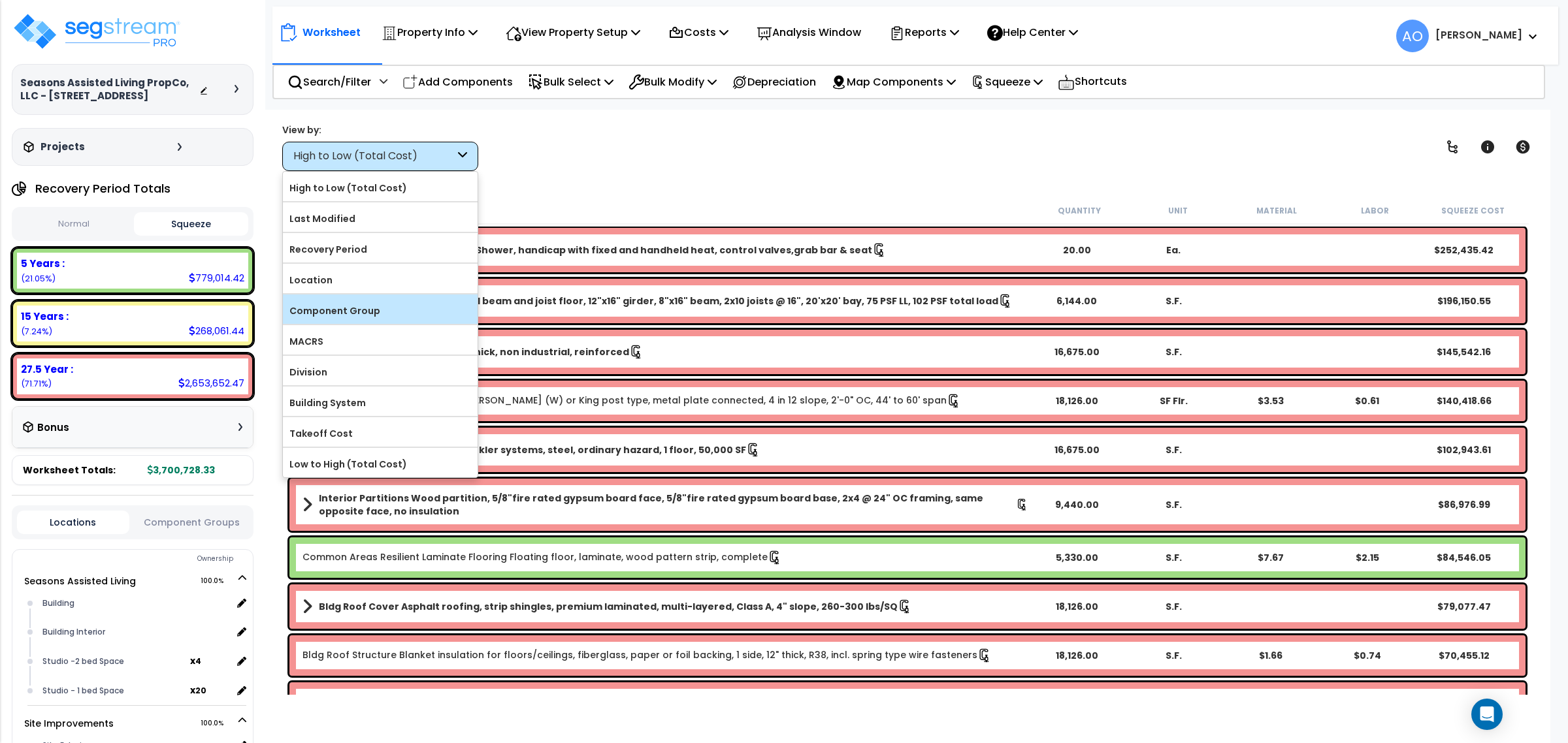
click at [377, 313] on label "Component Group" at bounding box center [380, 311] width 195 height 20
click at [0, 0] on input "Component Group" at bounding box center [0, 0] width 0 height 0
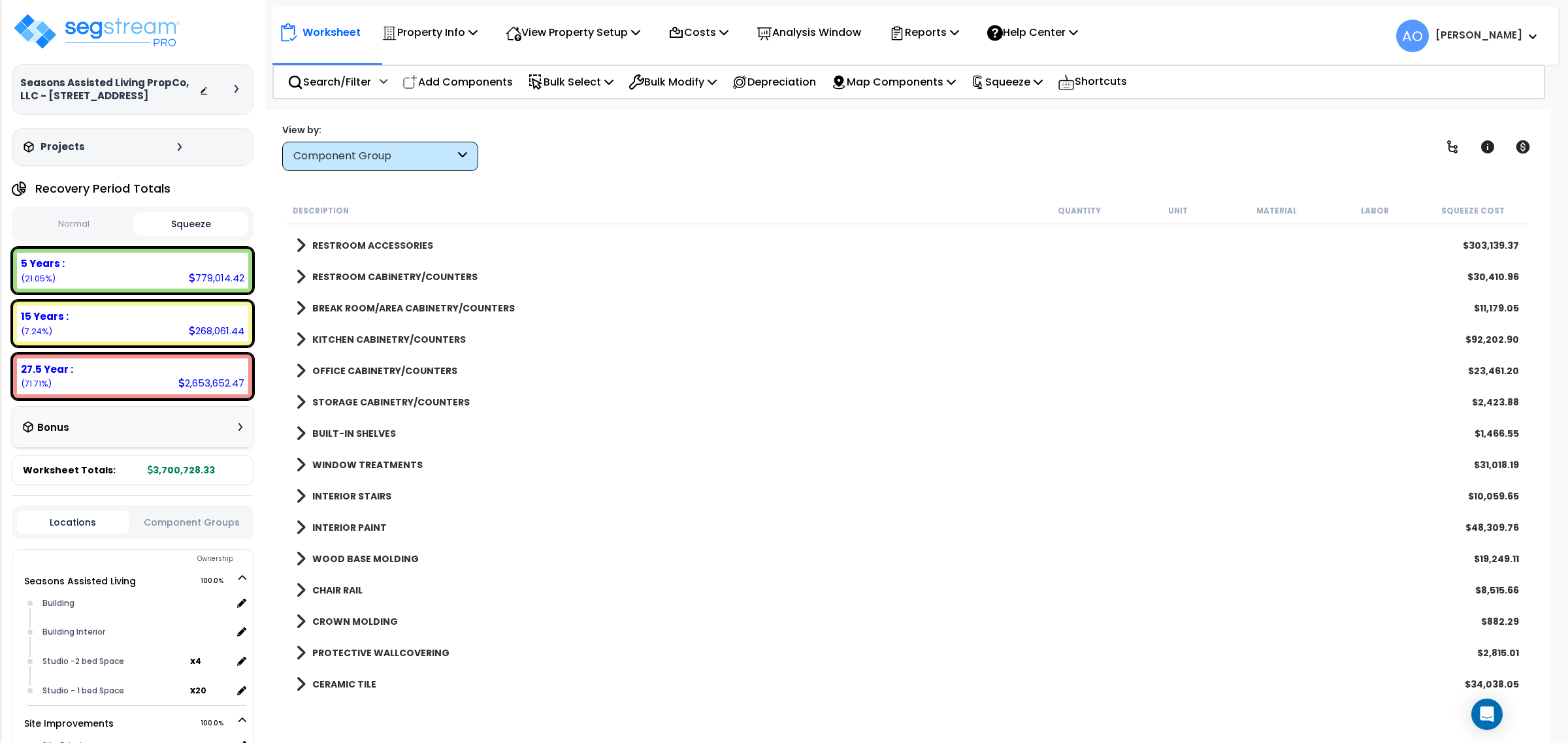
scroll to position [408, 0]
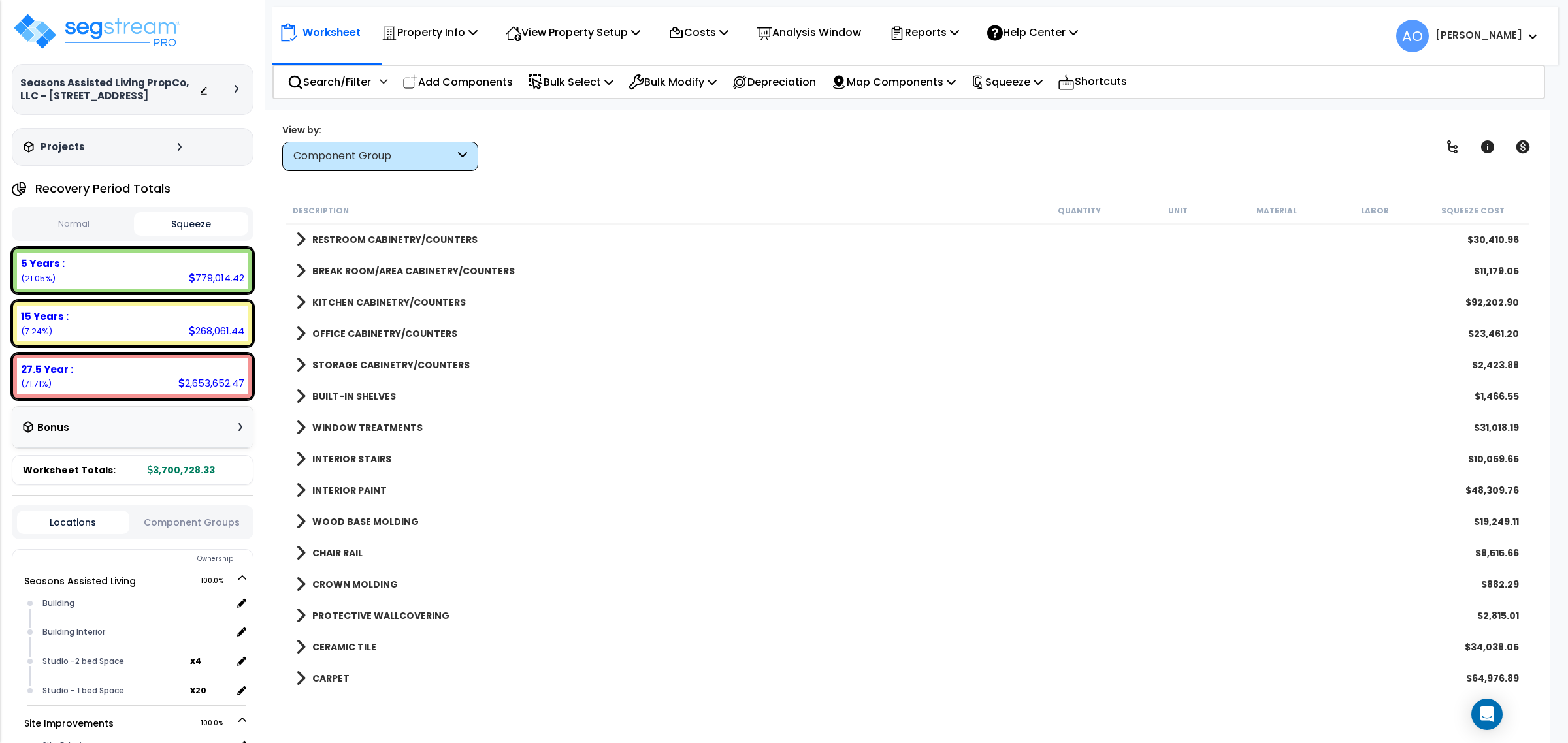
click at [389, 303] on b "KITCHEN CABINETRY/COUNTERS" at bounding box center [389, 302] width 154 height 13
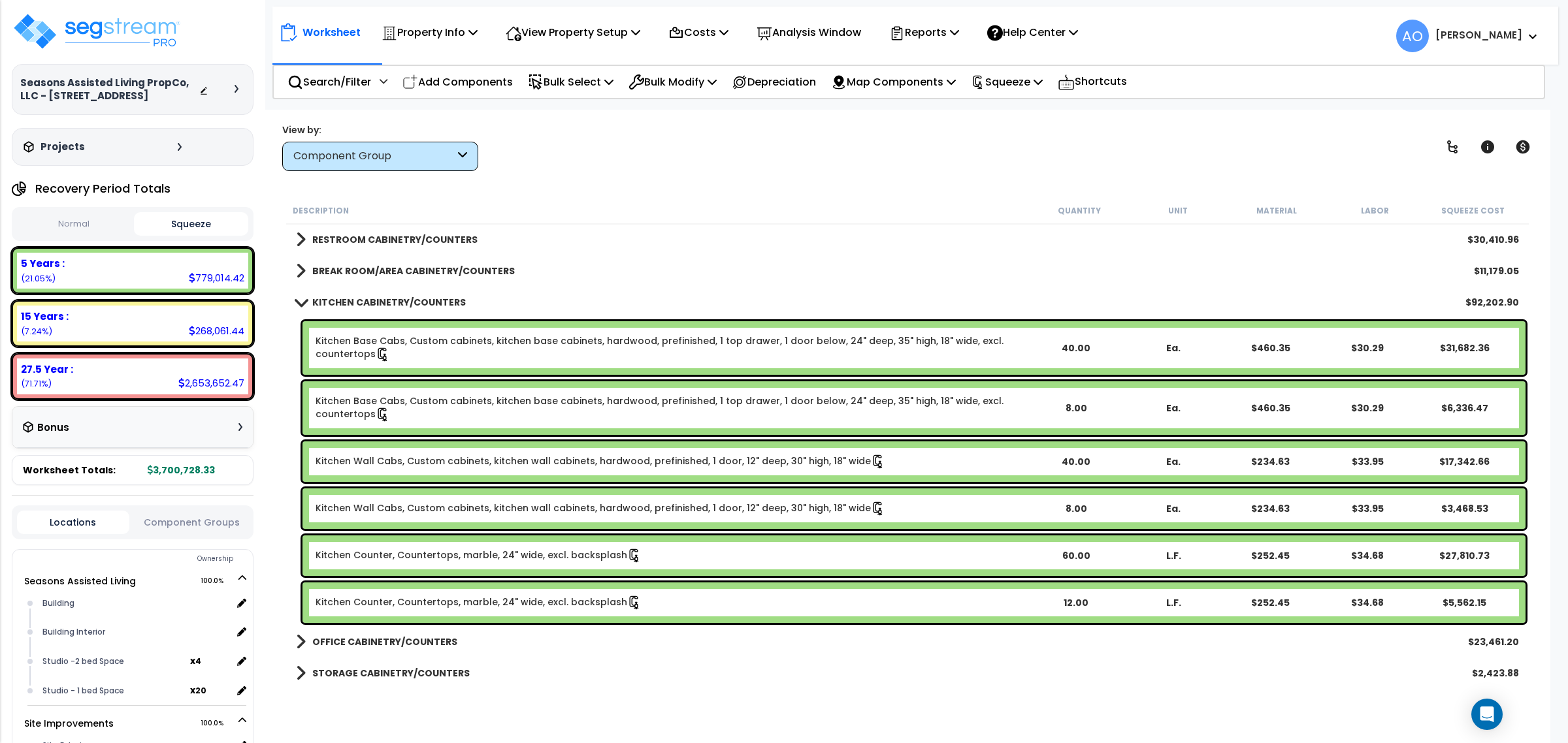
click at [658, 342] on link "Kitchen Base Cabs, Custom cabinets, kitchen base cabinets, hardwood, prefinishe…" at bounding box center [671, 348] width 712 height 27
click at [662, 342] on link "Kitchen Base Cabs, Custom cabinets, kitchen base cabinets, hardwood, prefinishe…" at bounding box center [671, 348] width 712 height 27
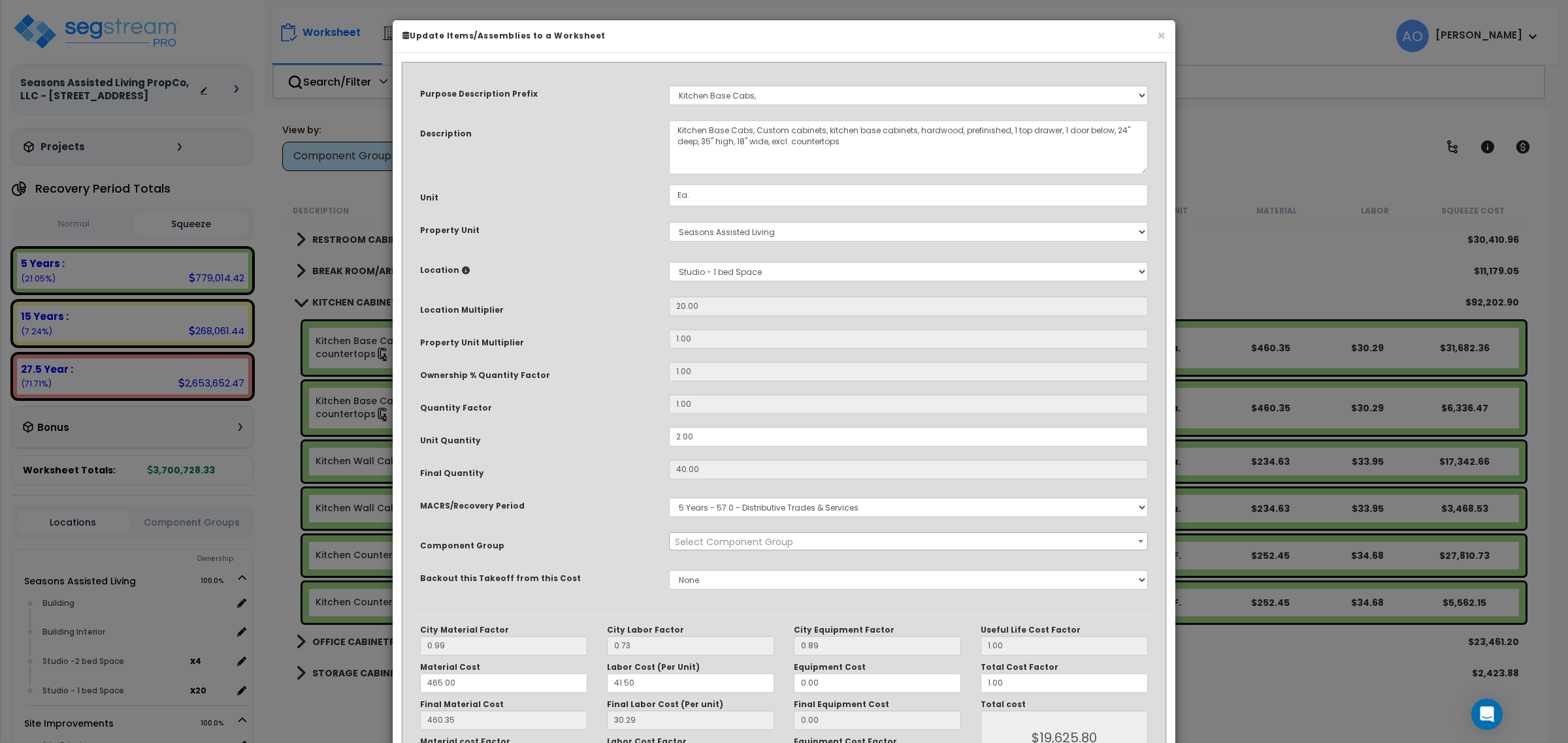
select select "45909"
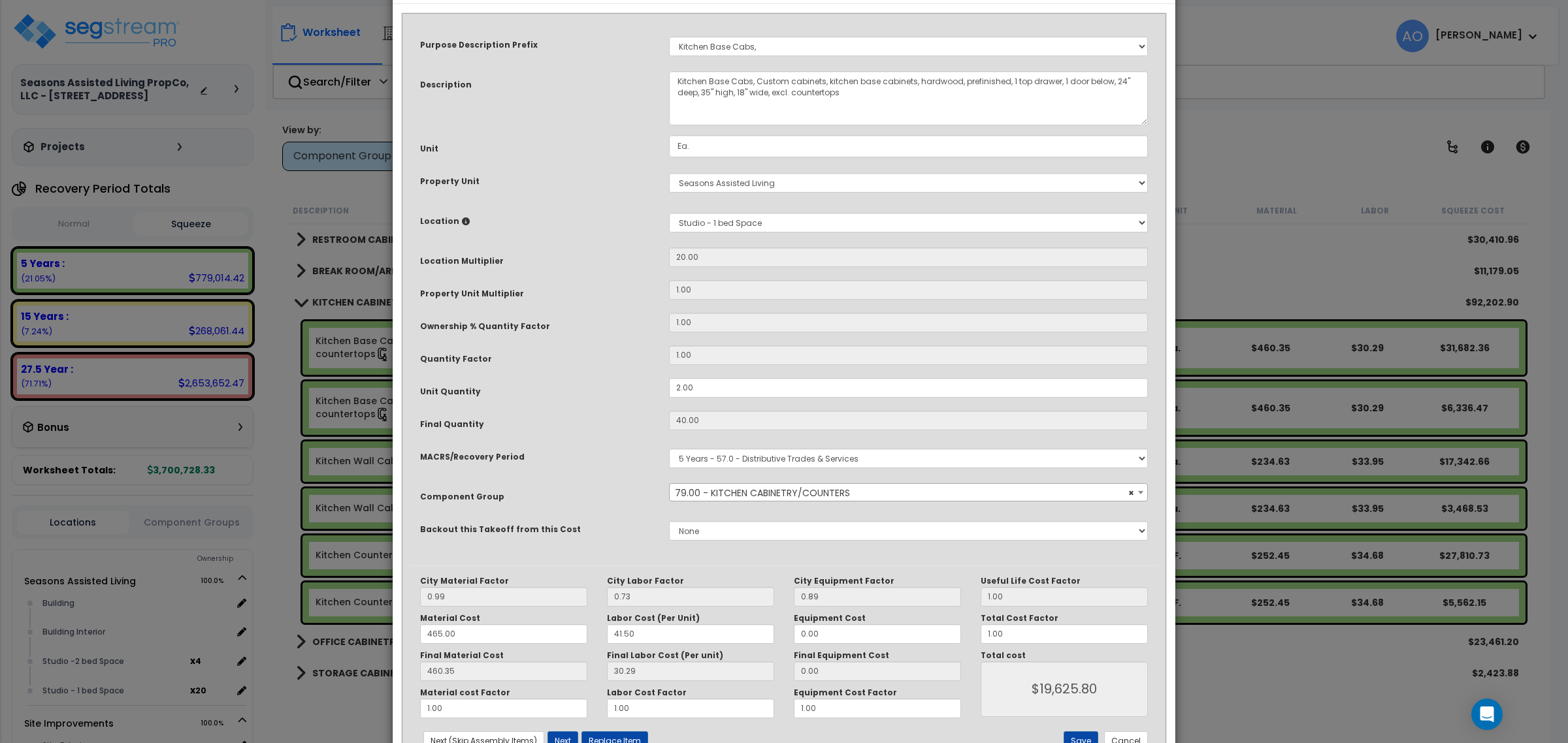
scroll to position [98, 0]
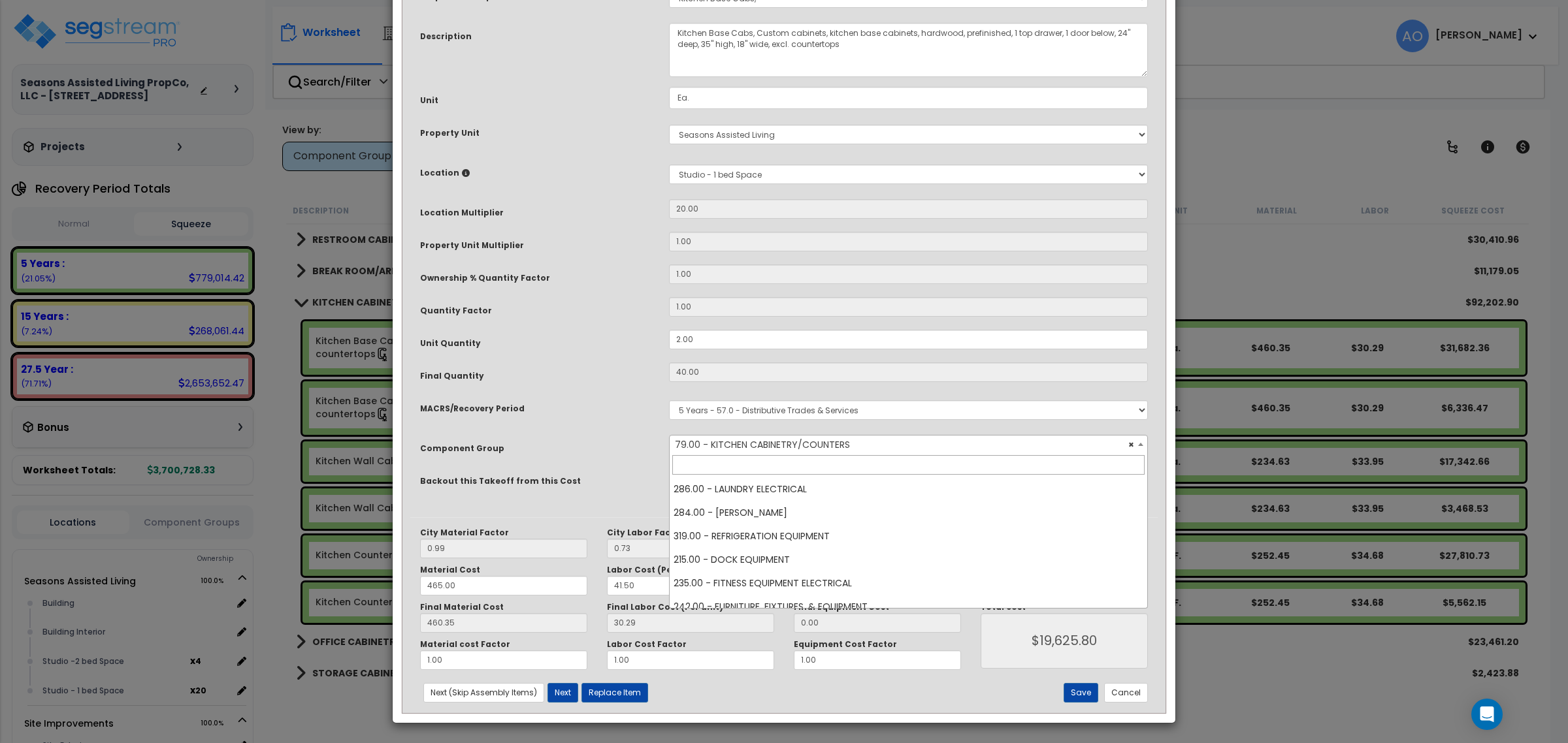
click at [818, 441] on span "× 79.00 - KITCHEN CABINETRY/COUNTERS" at bounding box center [908, 445] width 477 height 18
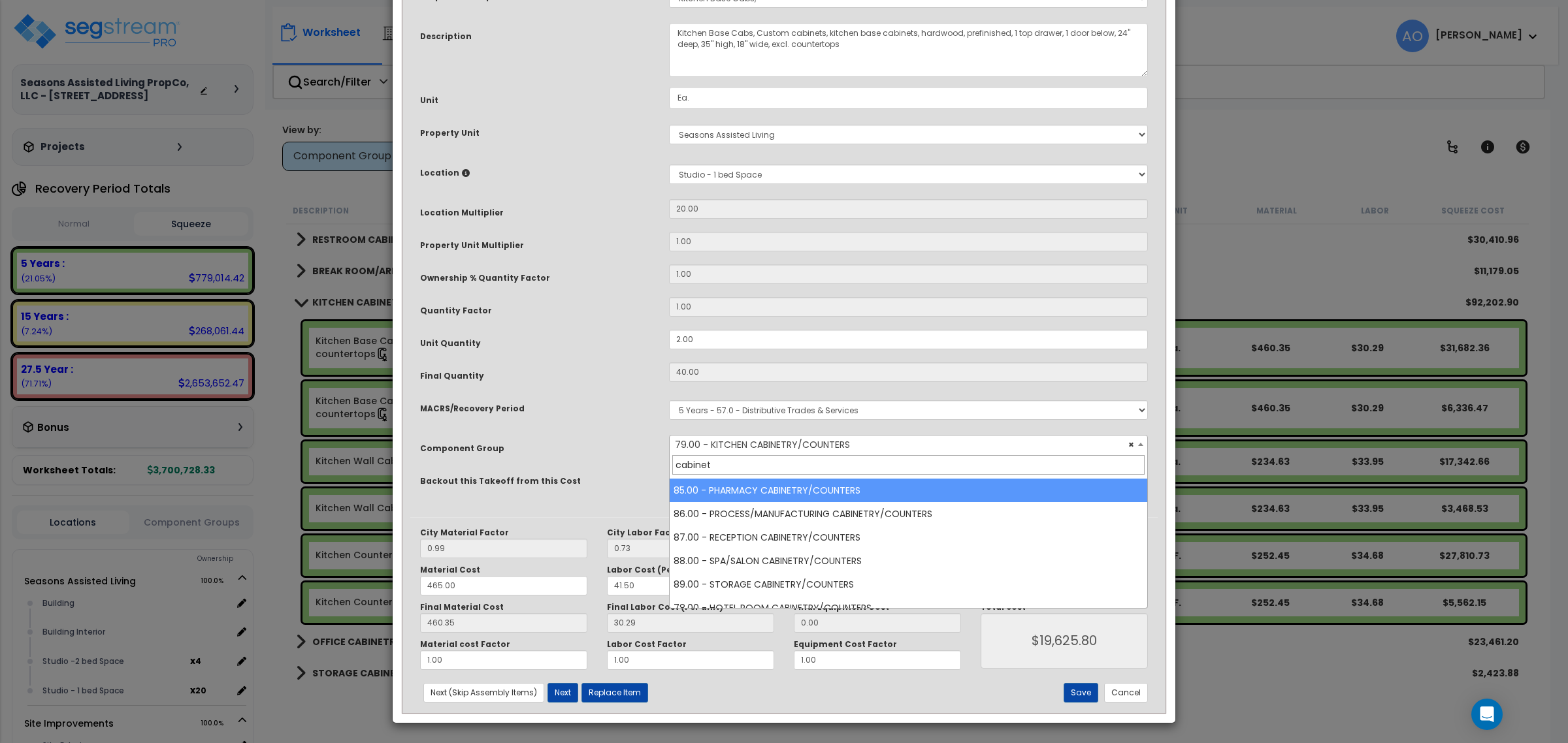
scroll to position [292, 0]
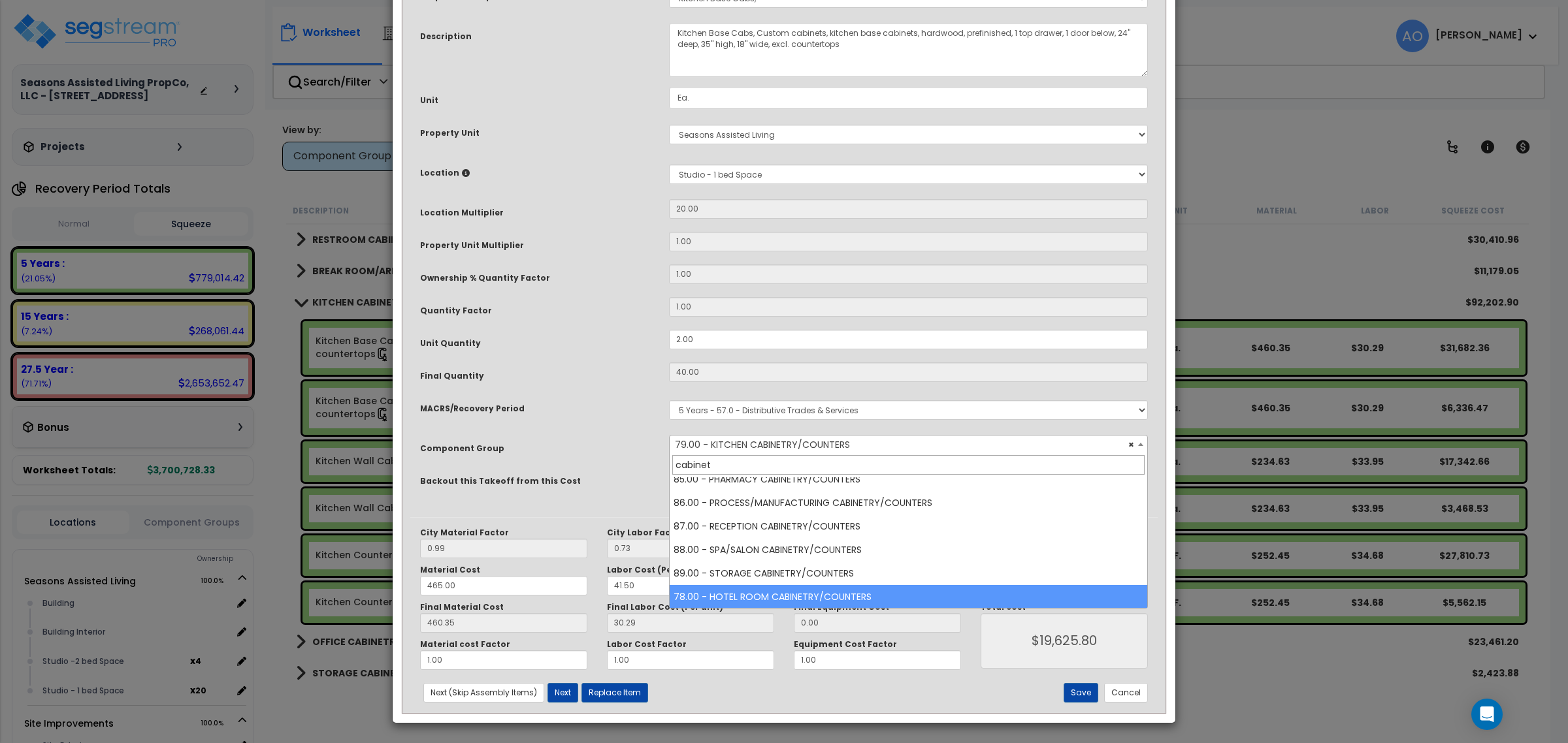
type input "cabinet"
select select "46260"
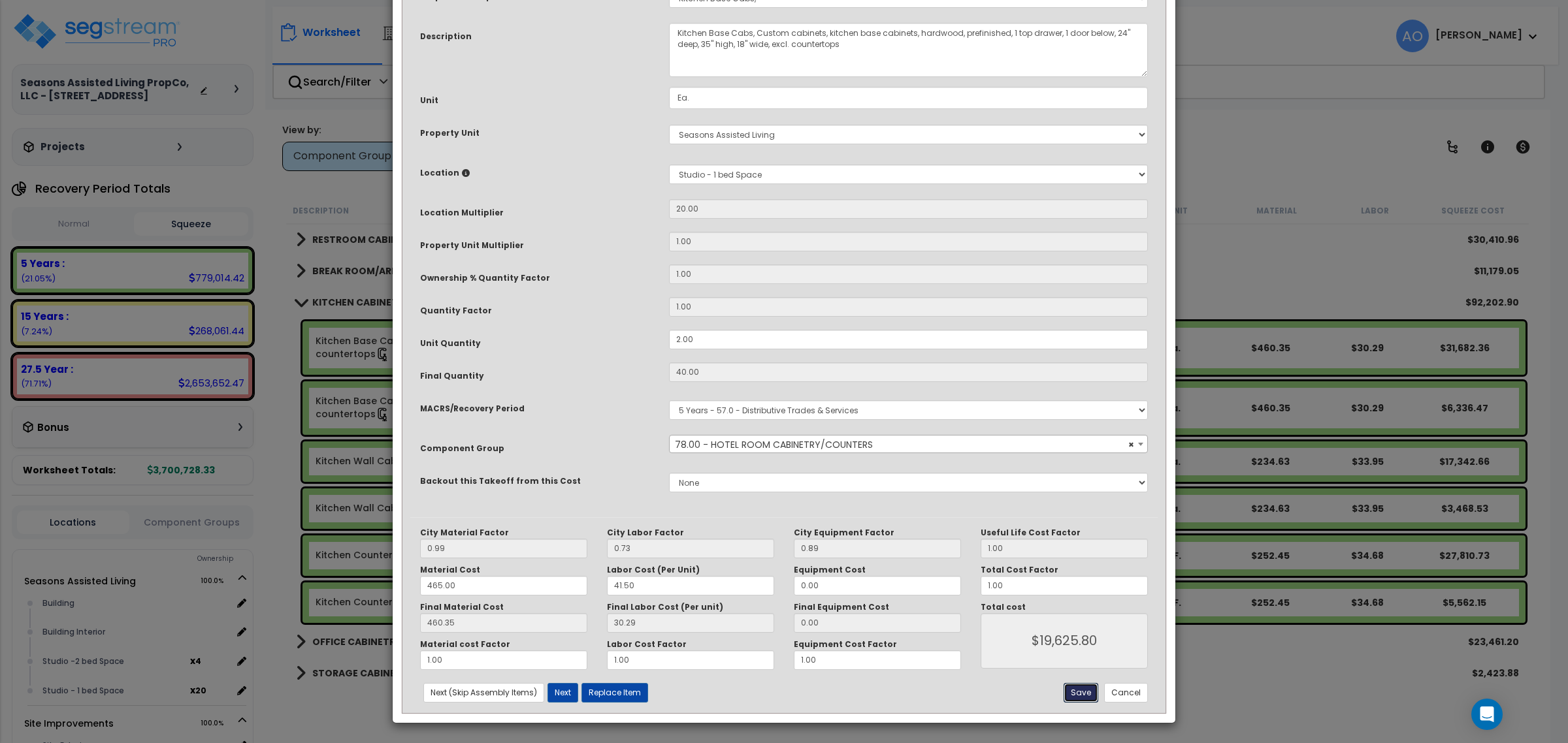
click at [1078, 693] on button "Save" at bounding box center [1081, 693] width 35 height 20
type input "19625.80"
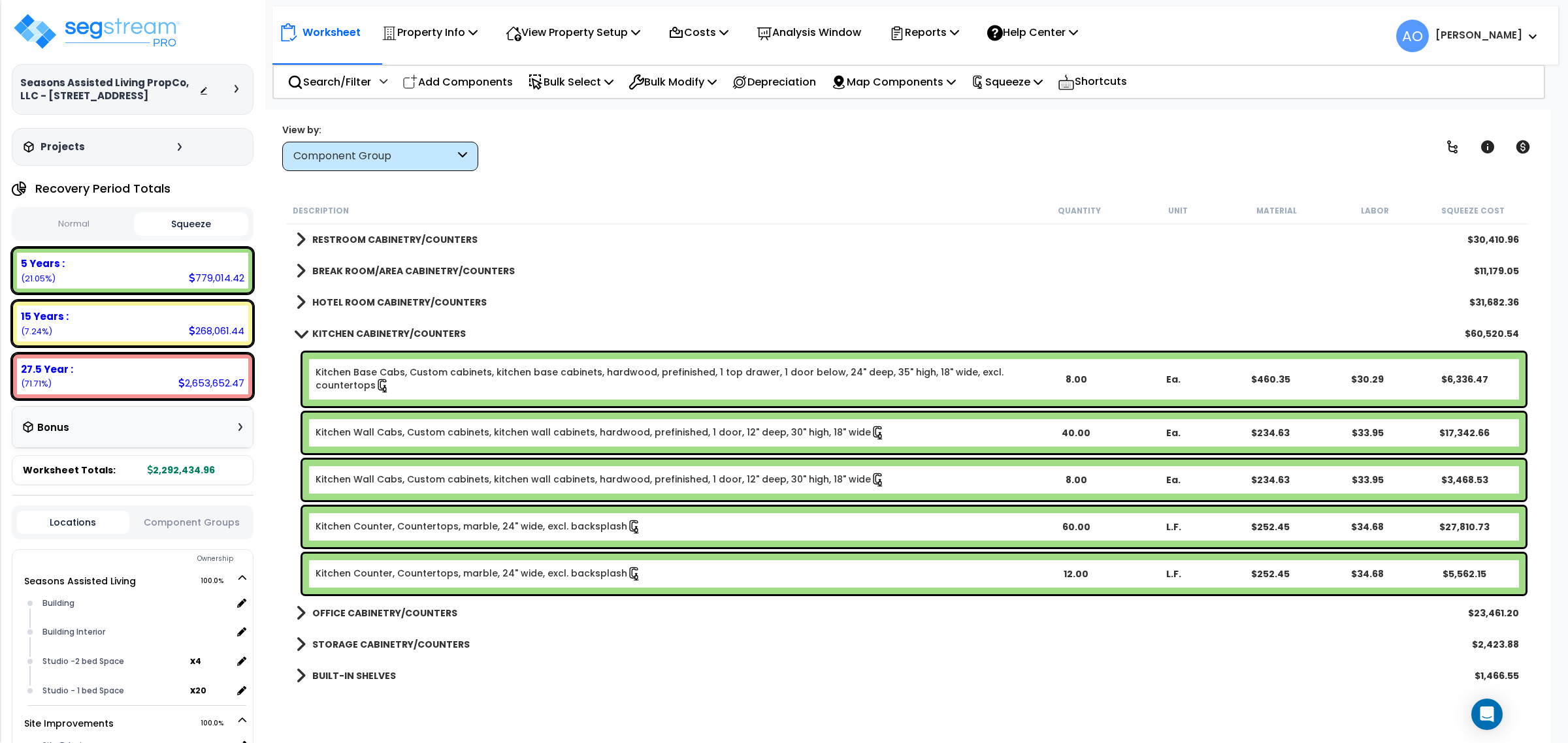
click at [516, 379] on link "Kitchen Base Cabs, Custom cabinets, kitchen base cabinets, hardwood, prefinishe…" at bounding box center [671, 379] width 712 height 27
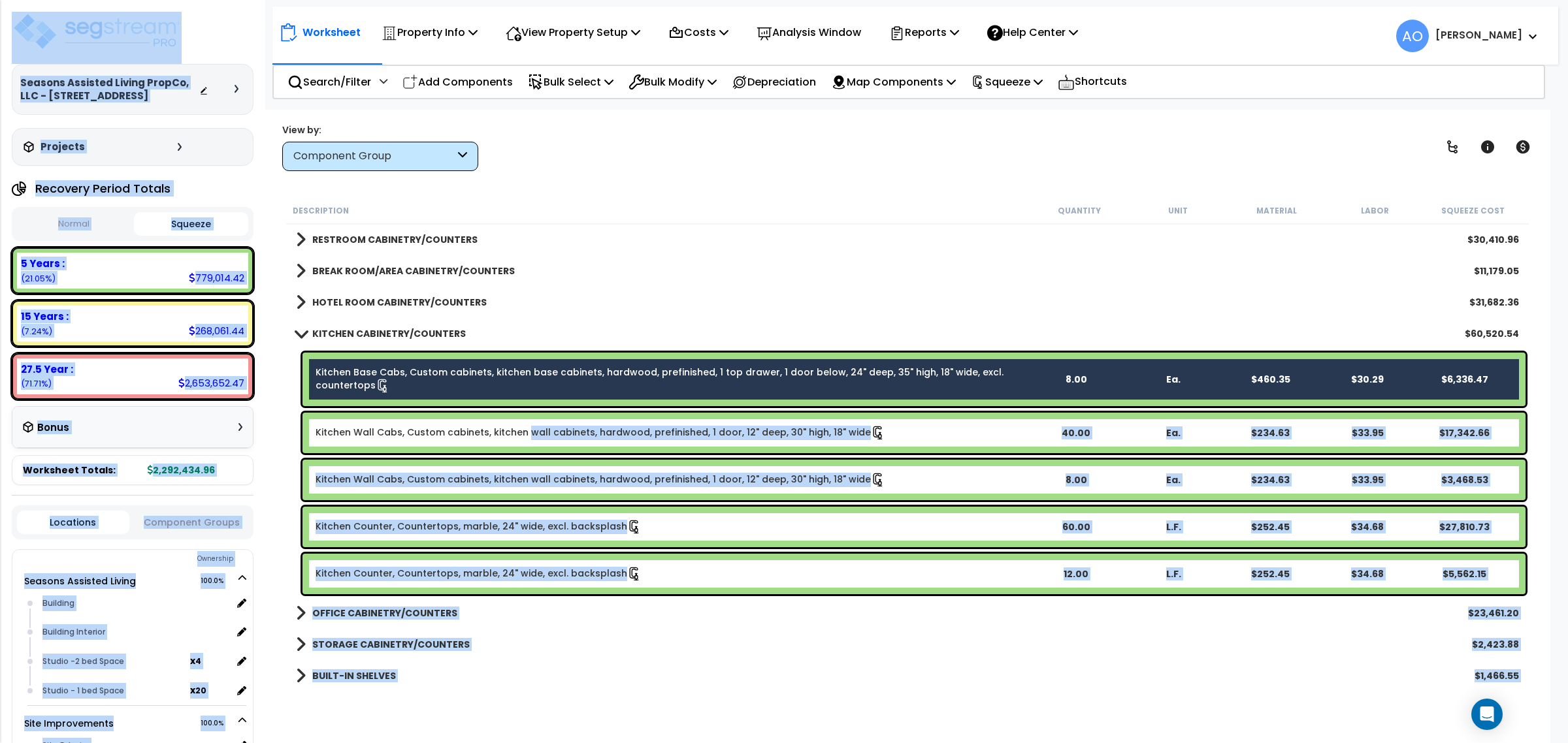
click at [526, 428] on link "Kitchen Wall Cabs, Custom cabinets, kitchen wall cabinets, hardwood, prefinishe…" at bounding box center [600, 433] width 569 height 14
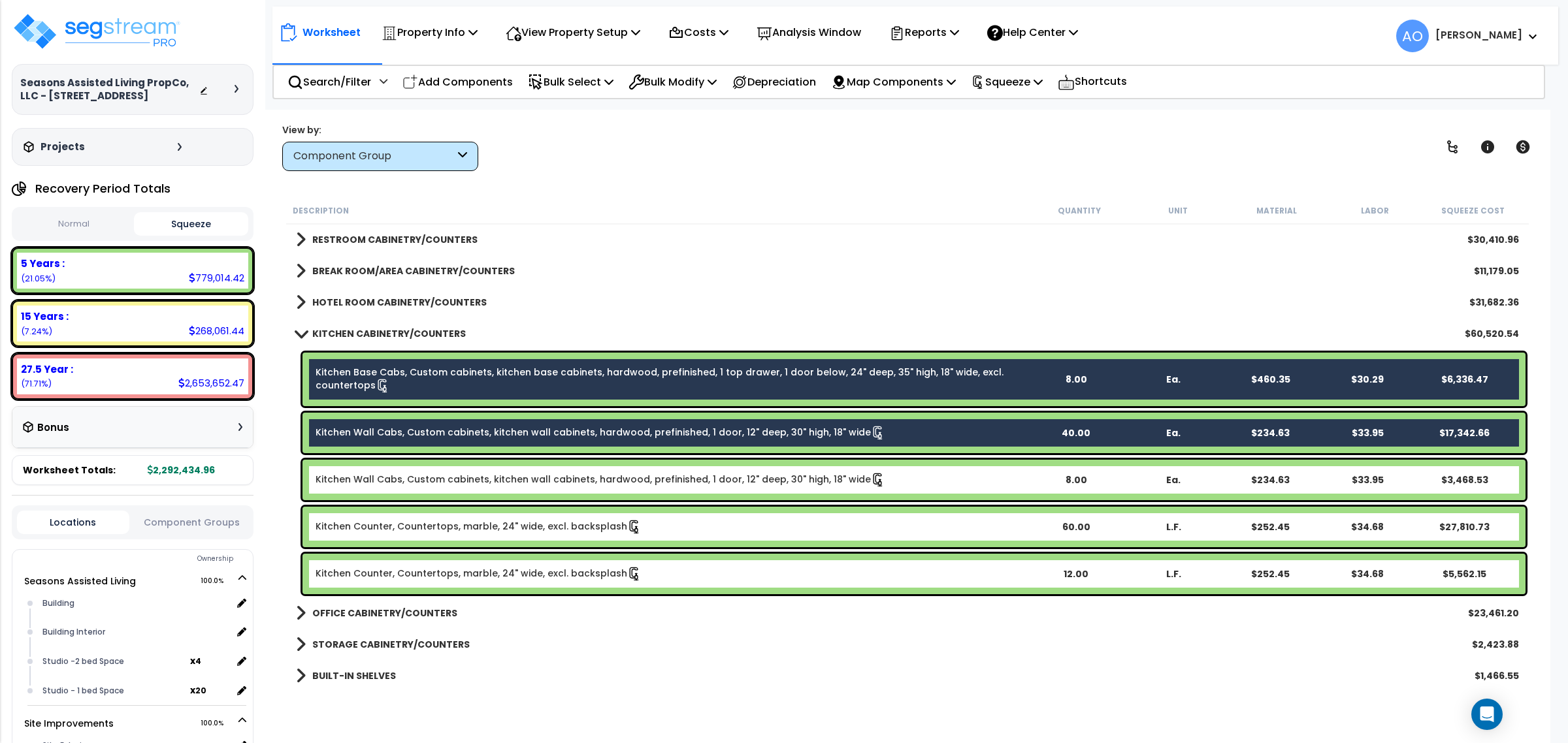
click at [545, 488] on div "Kitchen Wall Cabs, Custom cabinets, kitchen wall cabinets, hardwood, prefinishe…" at bounding box center [914, 480] width 1223 height 41
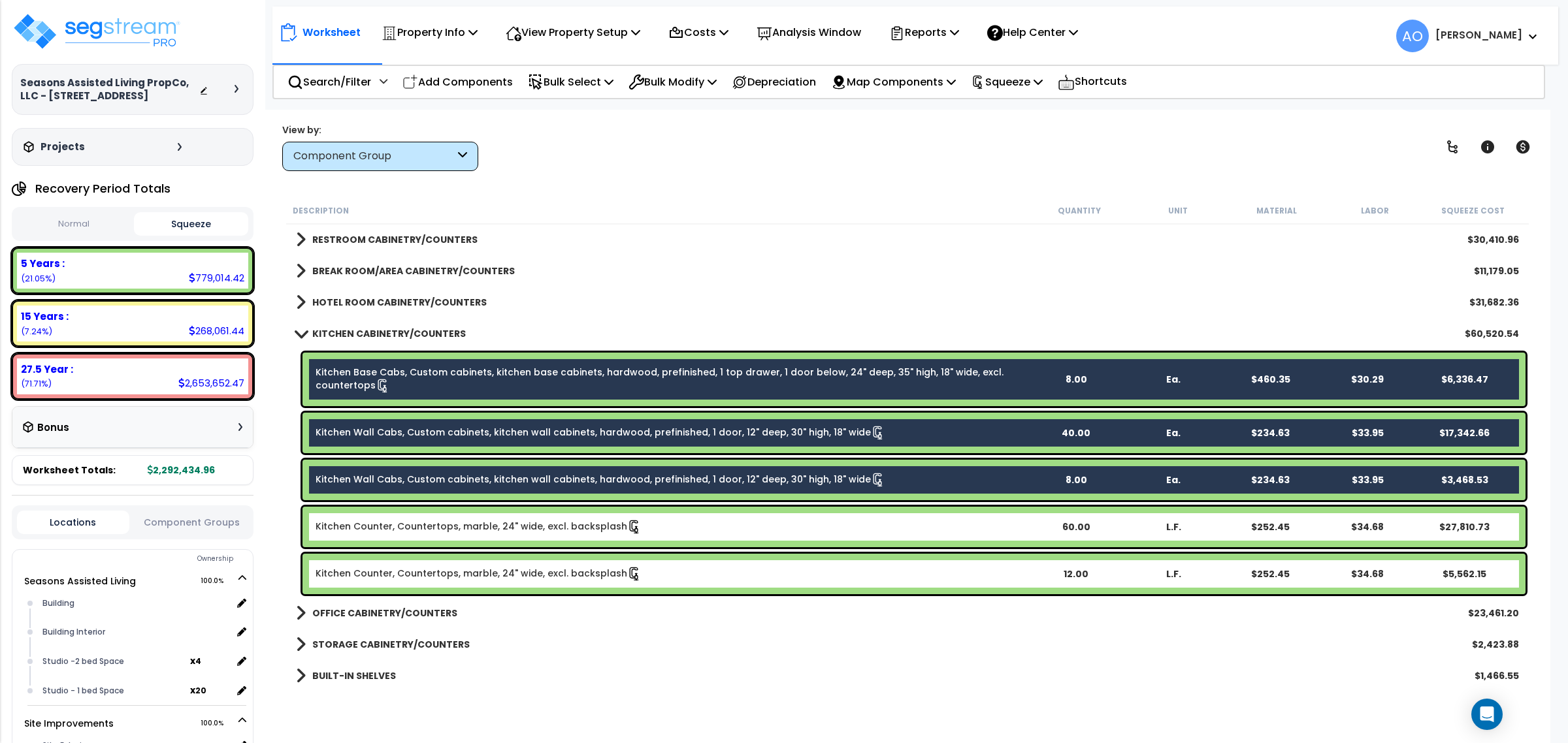
click at [544, 529] on link "Kitchen Counter, Countertops, marble, 24" wide, excl. backsplash" at bounding box center [478, 527] width 326 height 14
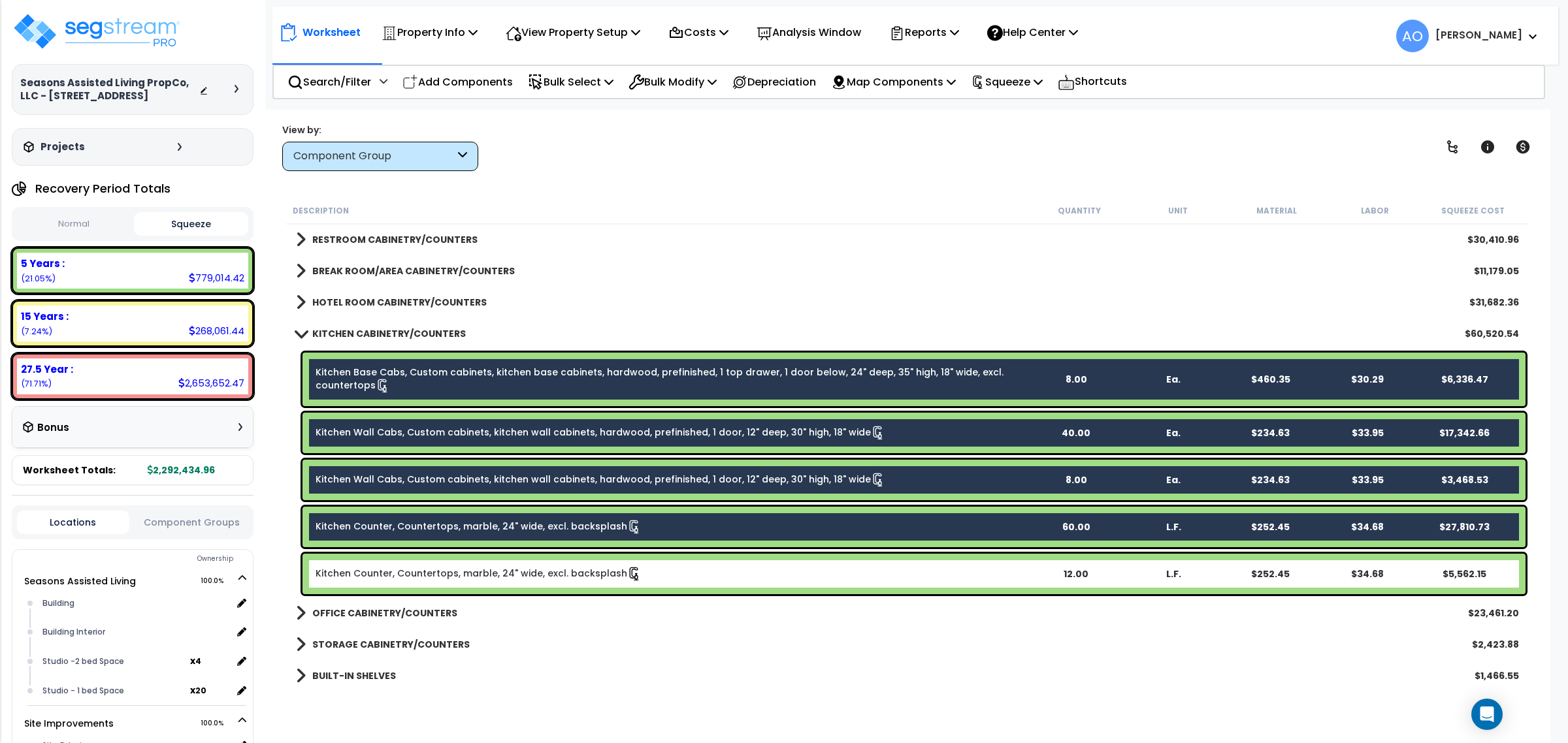
click at [545, 571] on link "Kitchen Counter, Countertops, marble, 24" wide, excl. backsplash" at bounding box center [478, 574] width 326 height 14
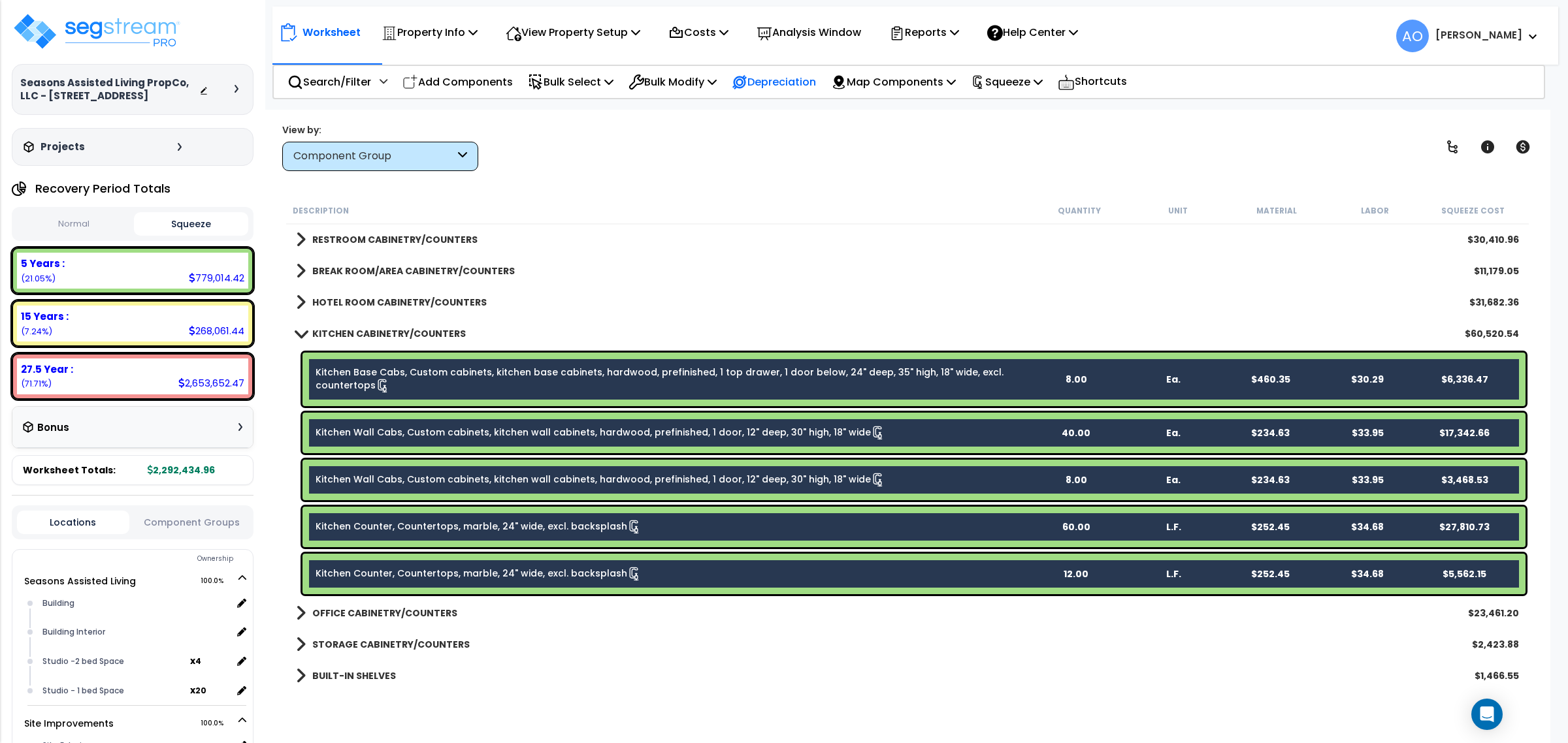
click at [782, 76] on p "Depreciation" at bounding box center [774, 81] width 84 height 17
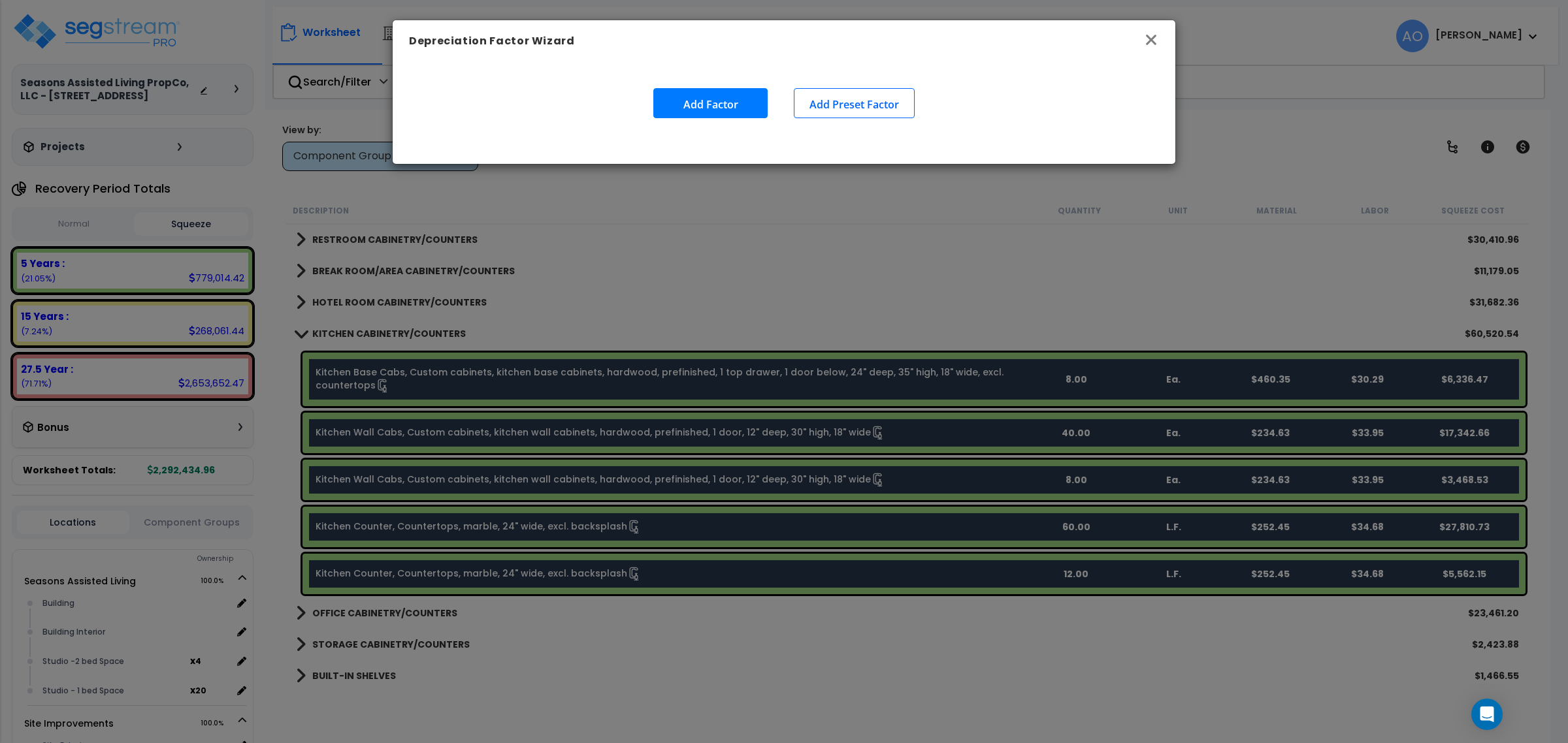
click at [1156, 41] on icon "button" at bounding box center [1151, 40] width 16 height 16
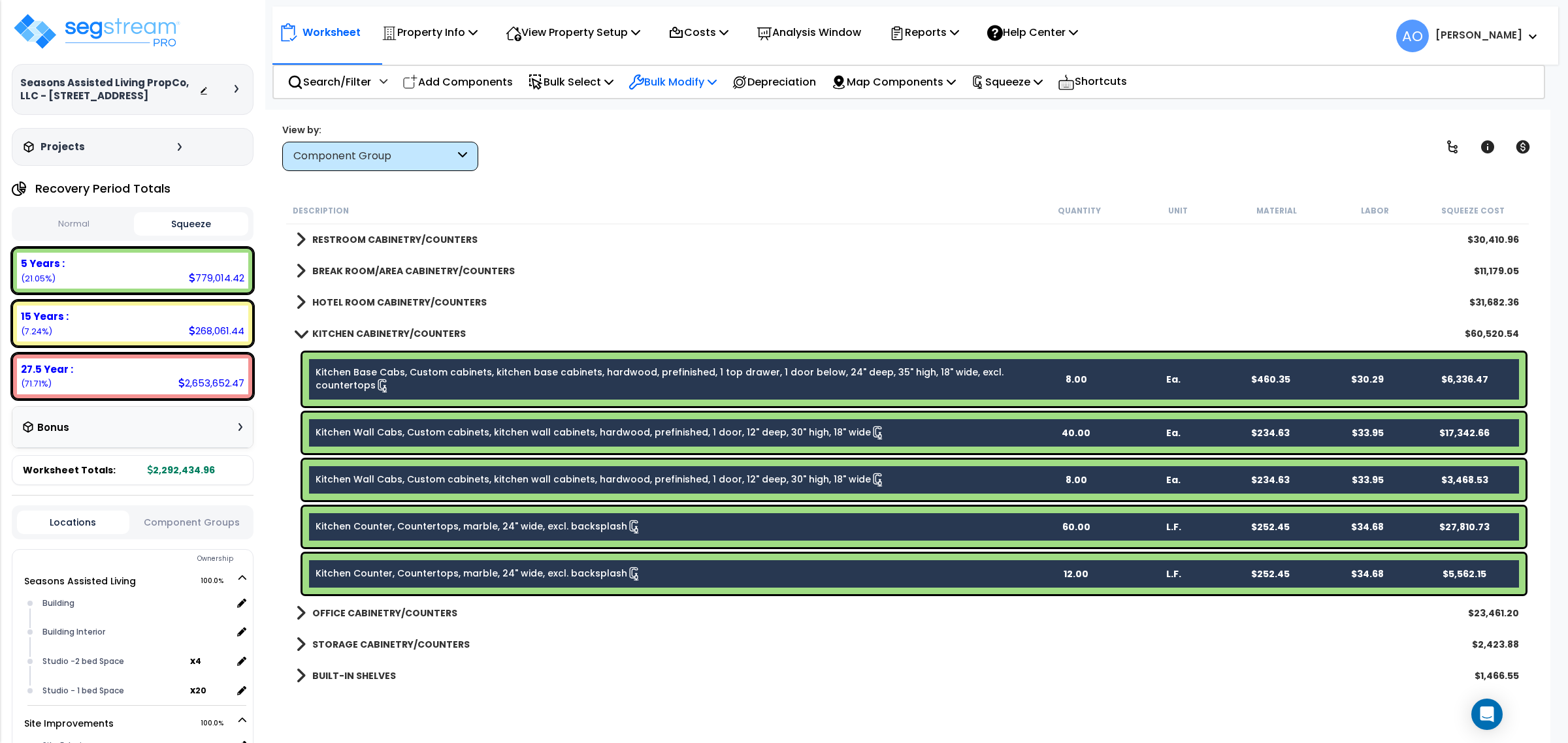
click at [693, 87] on p "Bulk Modify" at bounding box center [673, 81] width 88 height 17
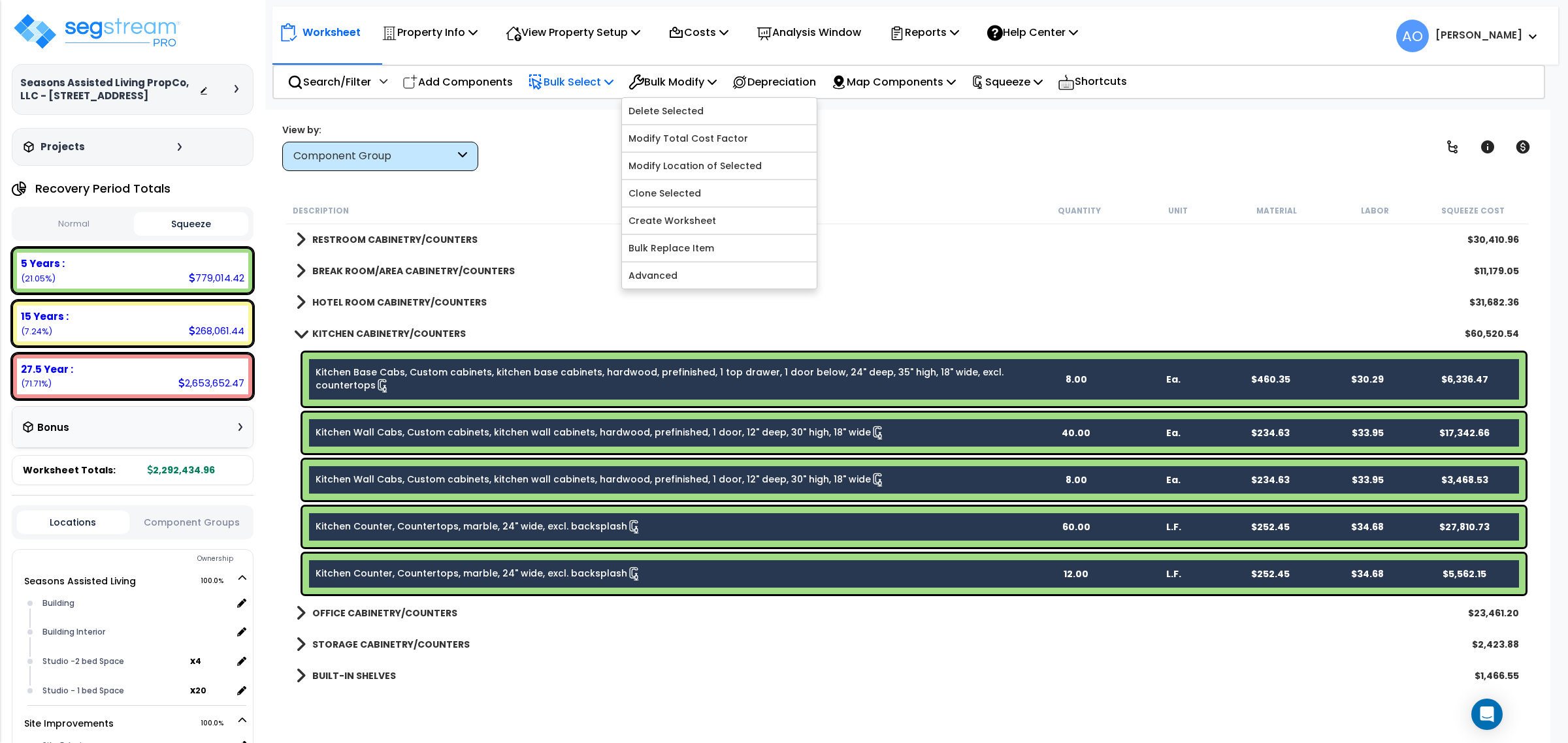
click at [588, 82] on p "Bulk Select" at bounding box center [571, 81] width 86 height 17
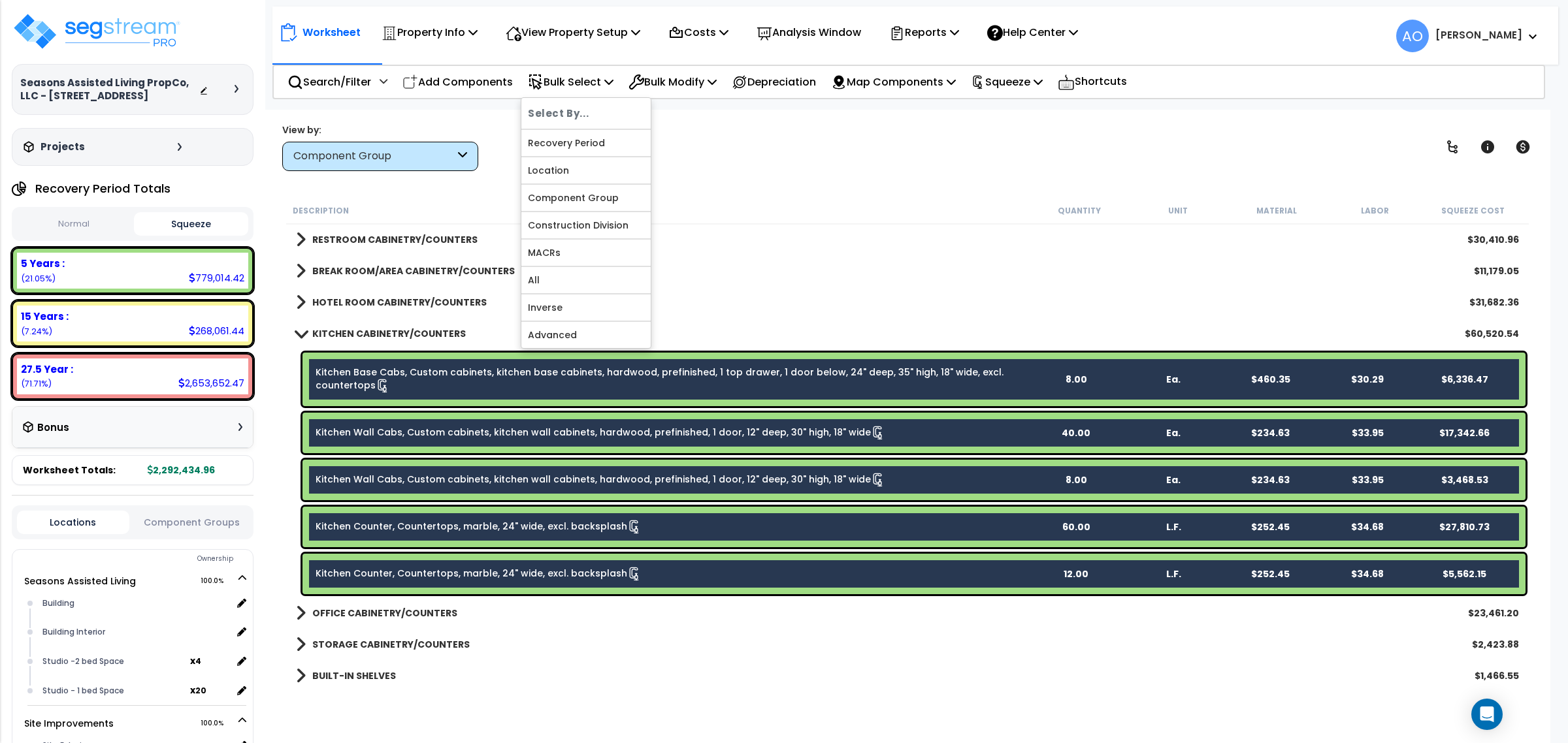
click at [557, 384] on link "Kitchen Base Cabs, Custom cabinets, kitchen base cabinets, hardwood, prefinishe…" at bounding box center [671, 379] width 712 height 27
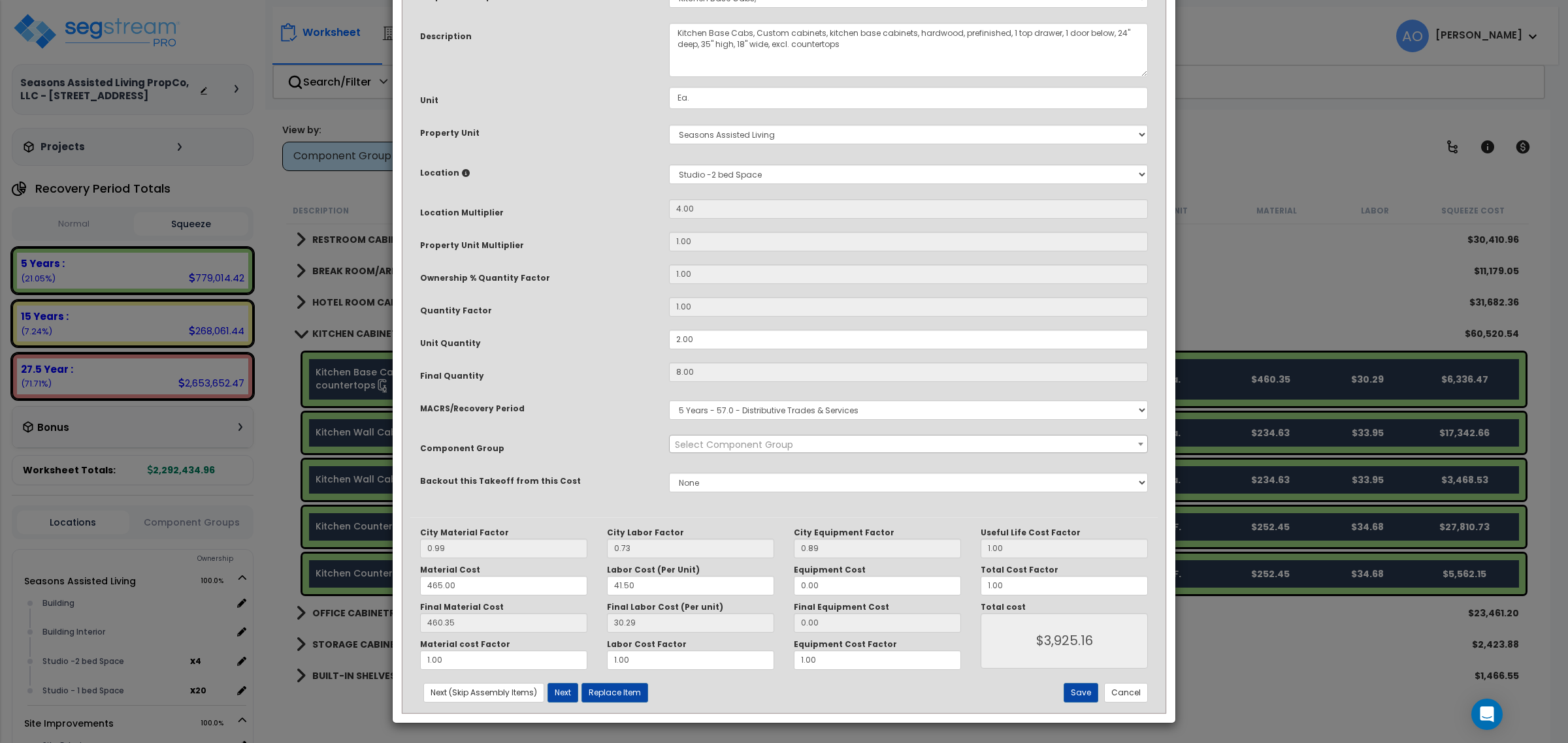
scroll to position [0, 0]
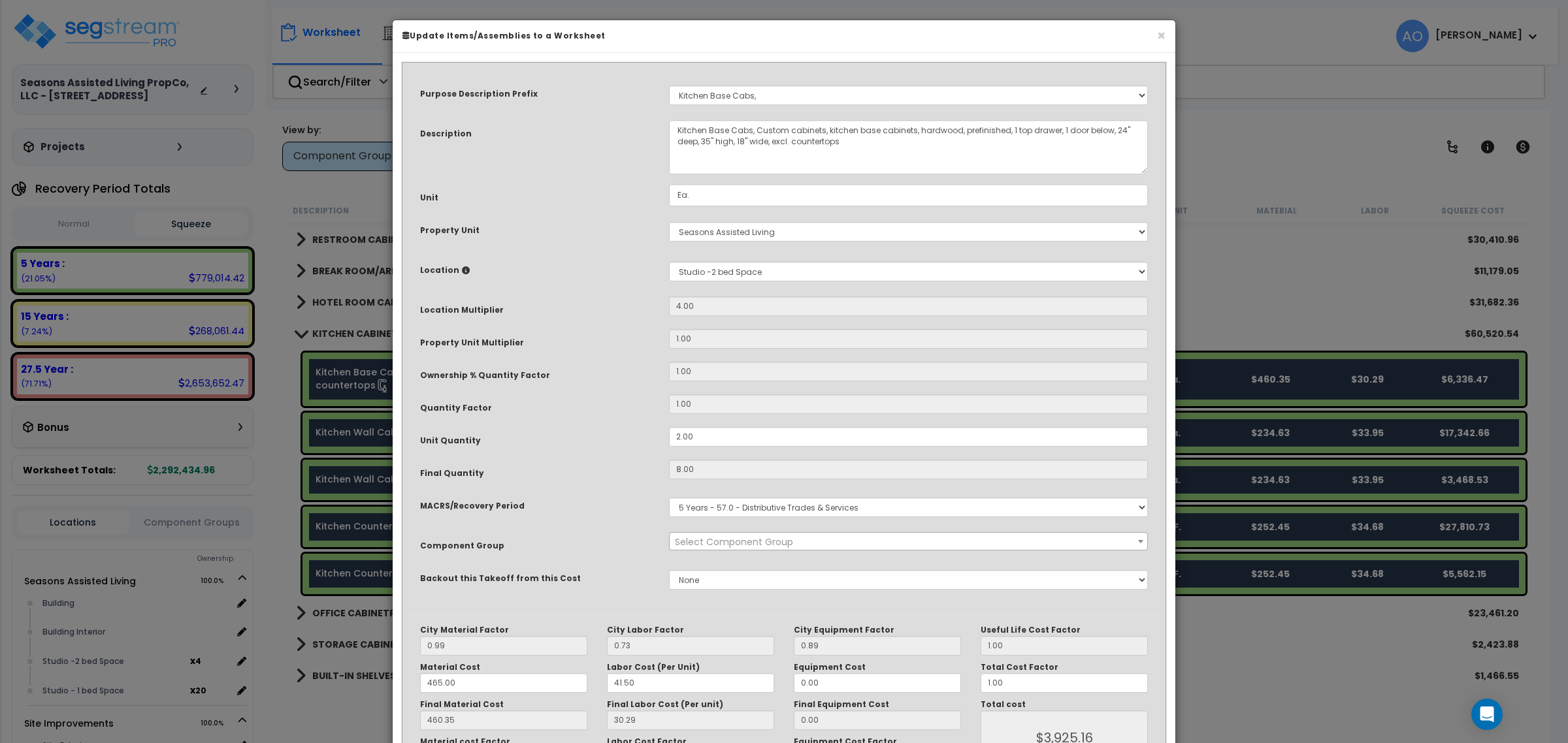
select select "45909"
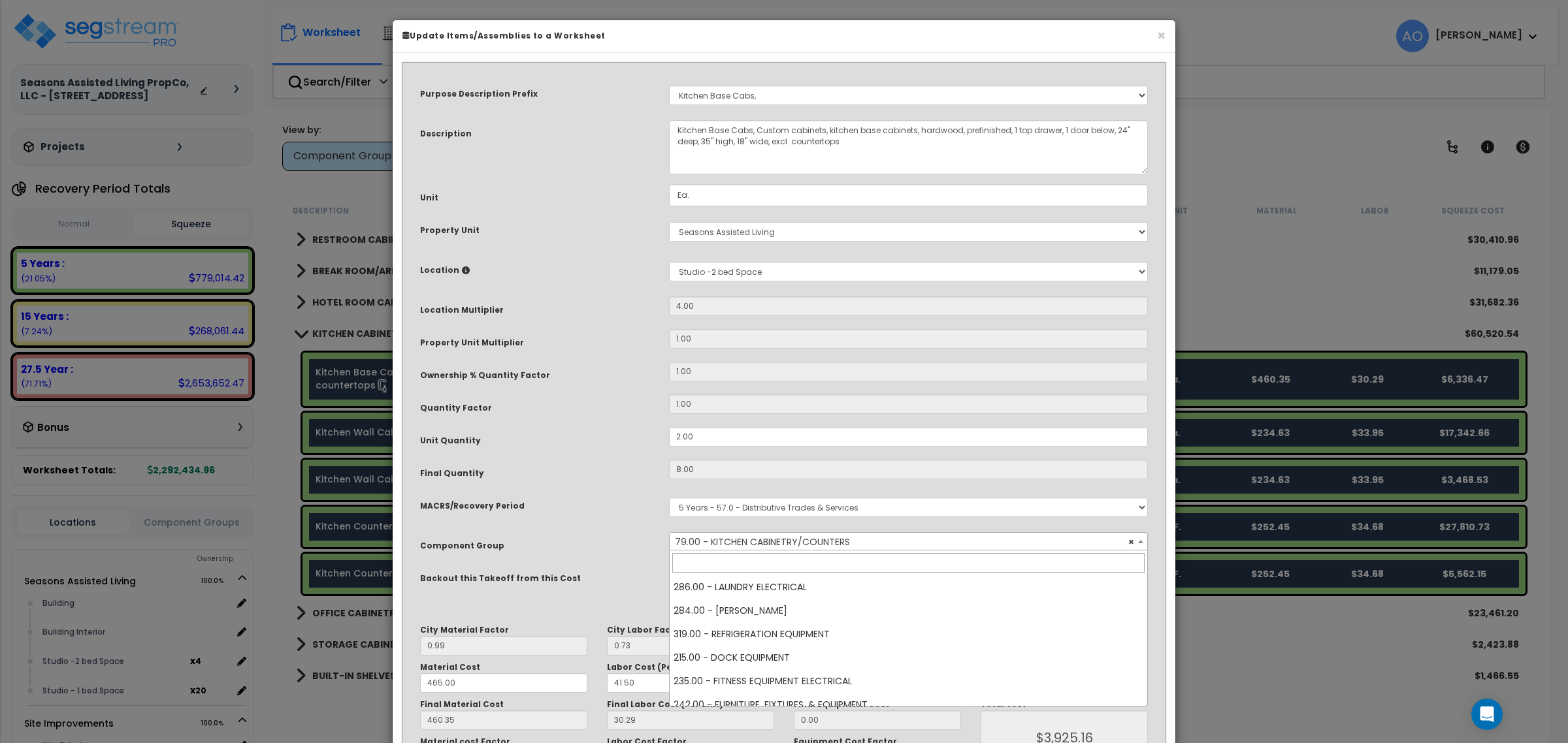
click at [757, 540] on span "× 79.00 - KITCHEN CABINETRY/COUNTERS" at bounding box center [908, 542] width 477 height 18
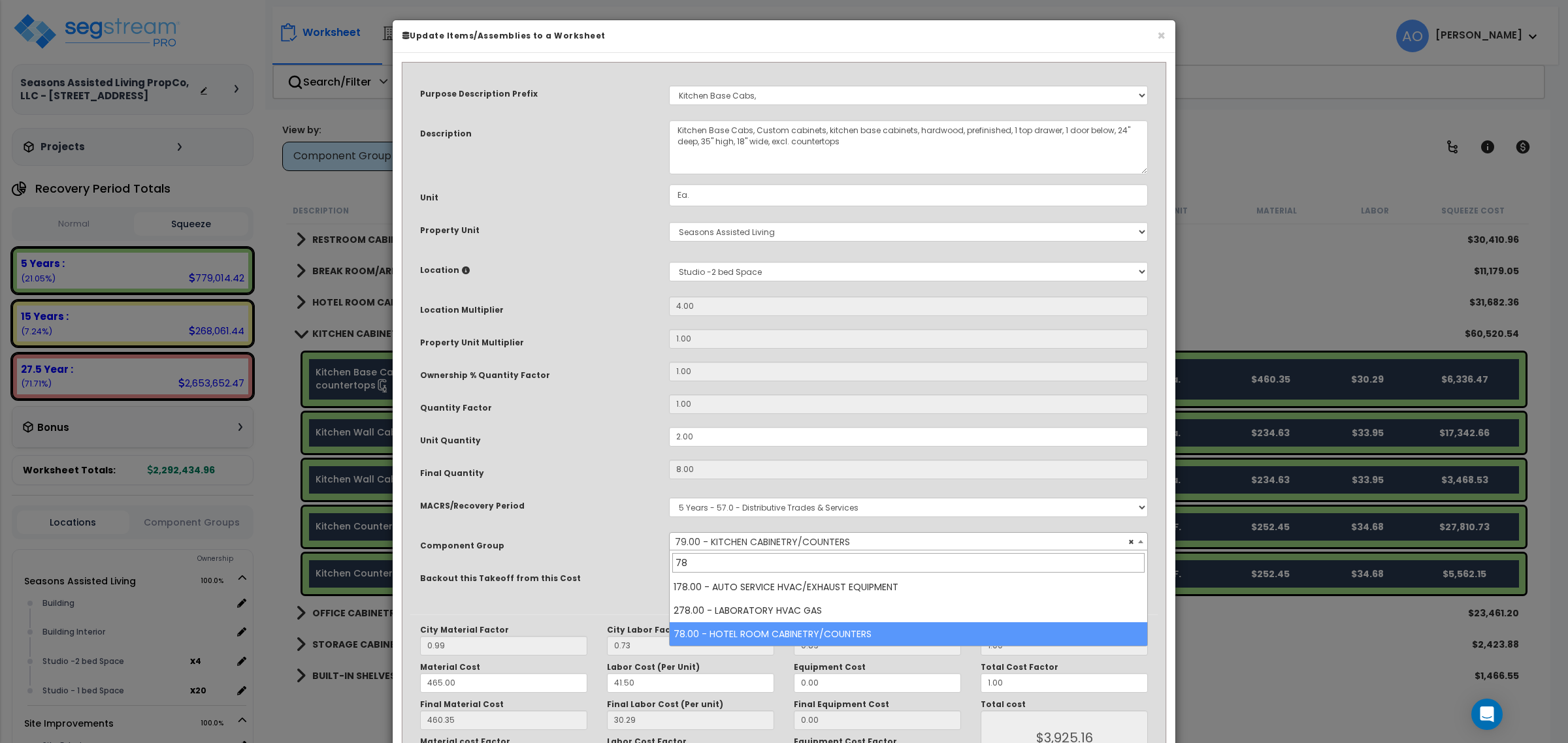
type input "78"
select select "46260"
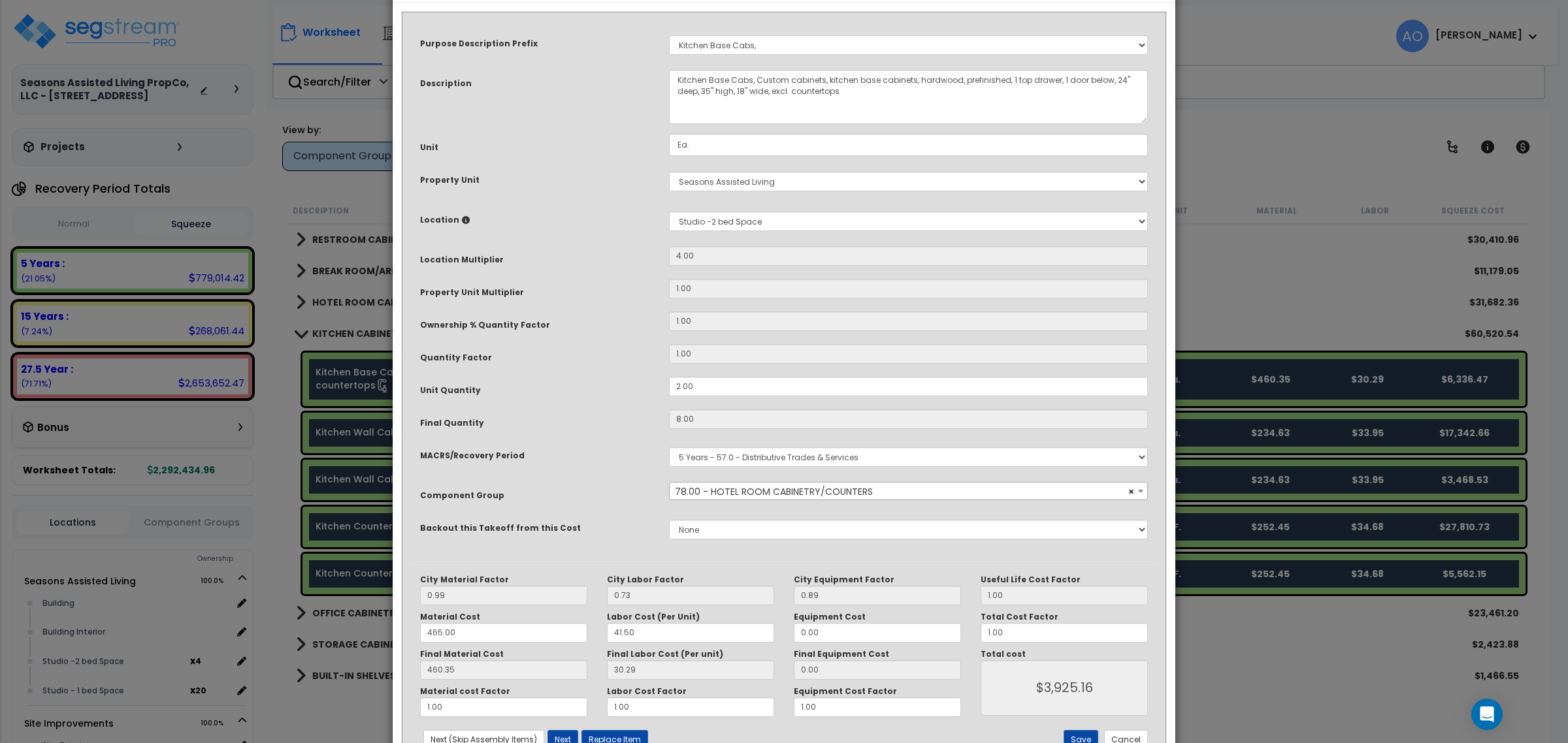
scroll to position [98, 0]
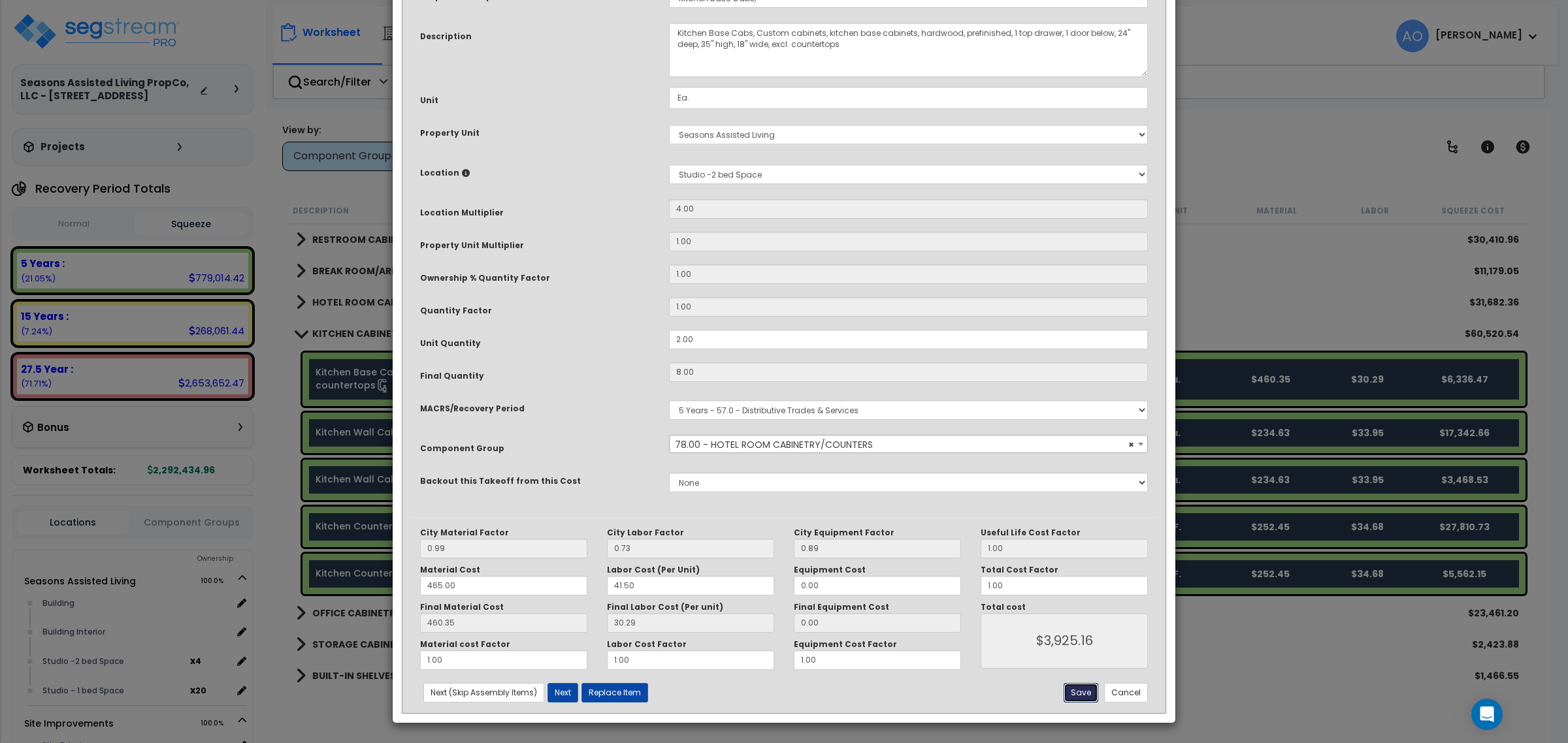
click at [1084, 690] on button "Save" at bounding box center [1081, 693] width 35 height 20
type input "3925.16"
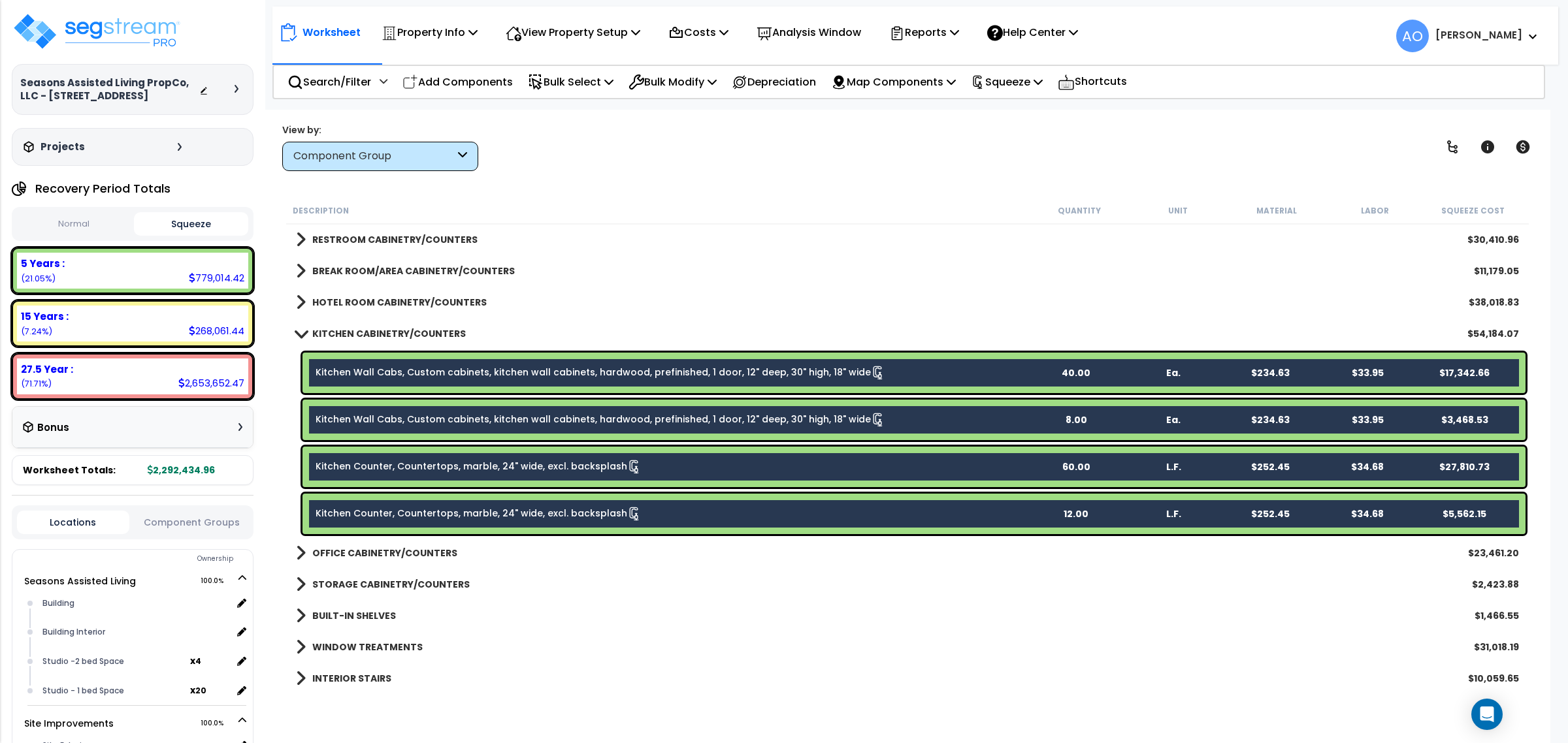
click at [489, 367] on link "Kitchen Wall Cabs, Custom cabinets, kitchen wall cabinets, hardwood, prefinishe…" at bounding box center [600, 373] width 569 height 14
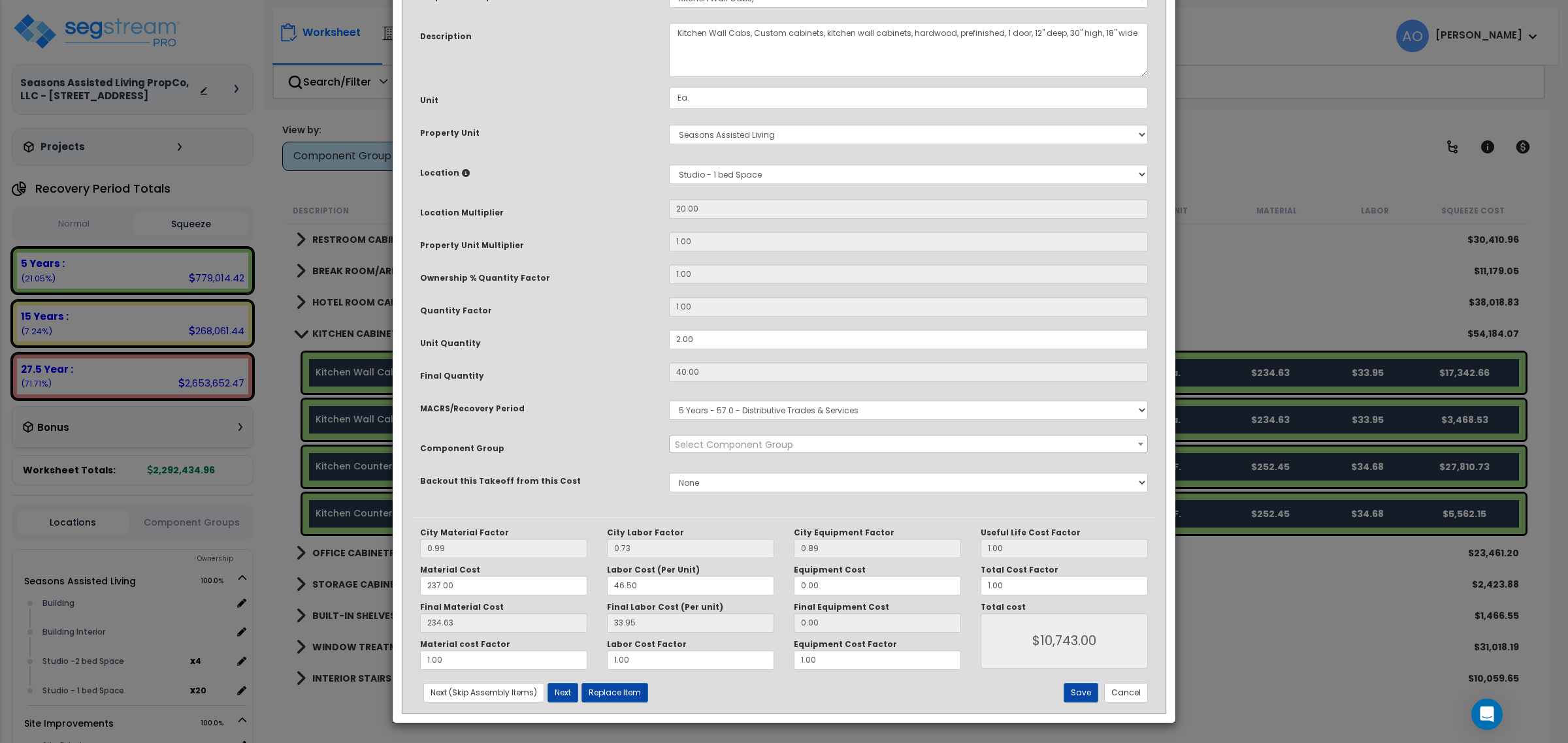
scroll to position [0, 0]
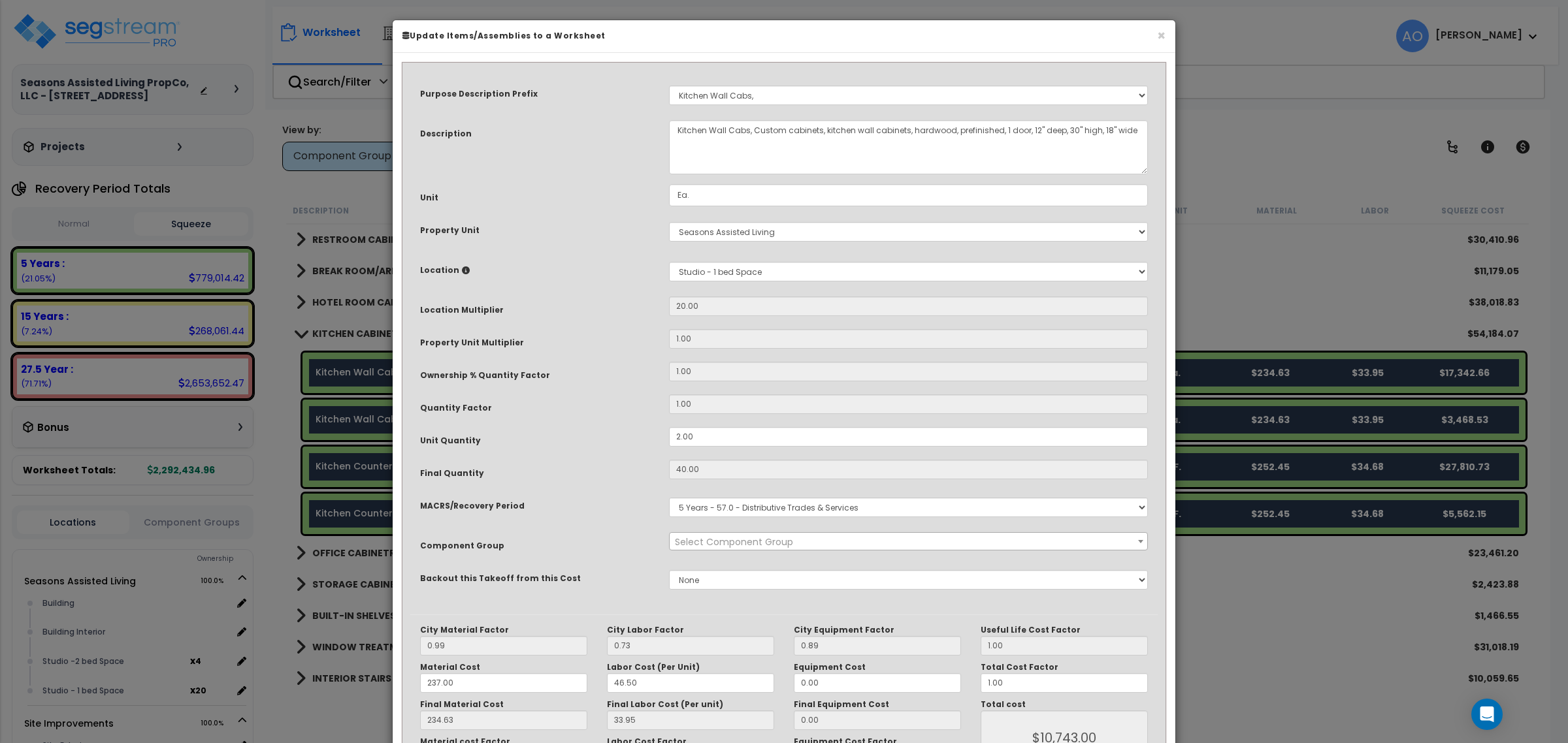
select select "45909"
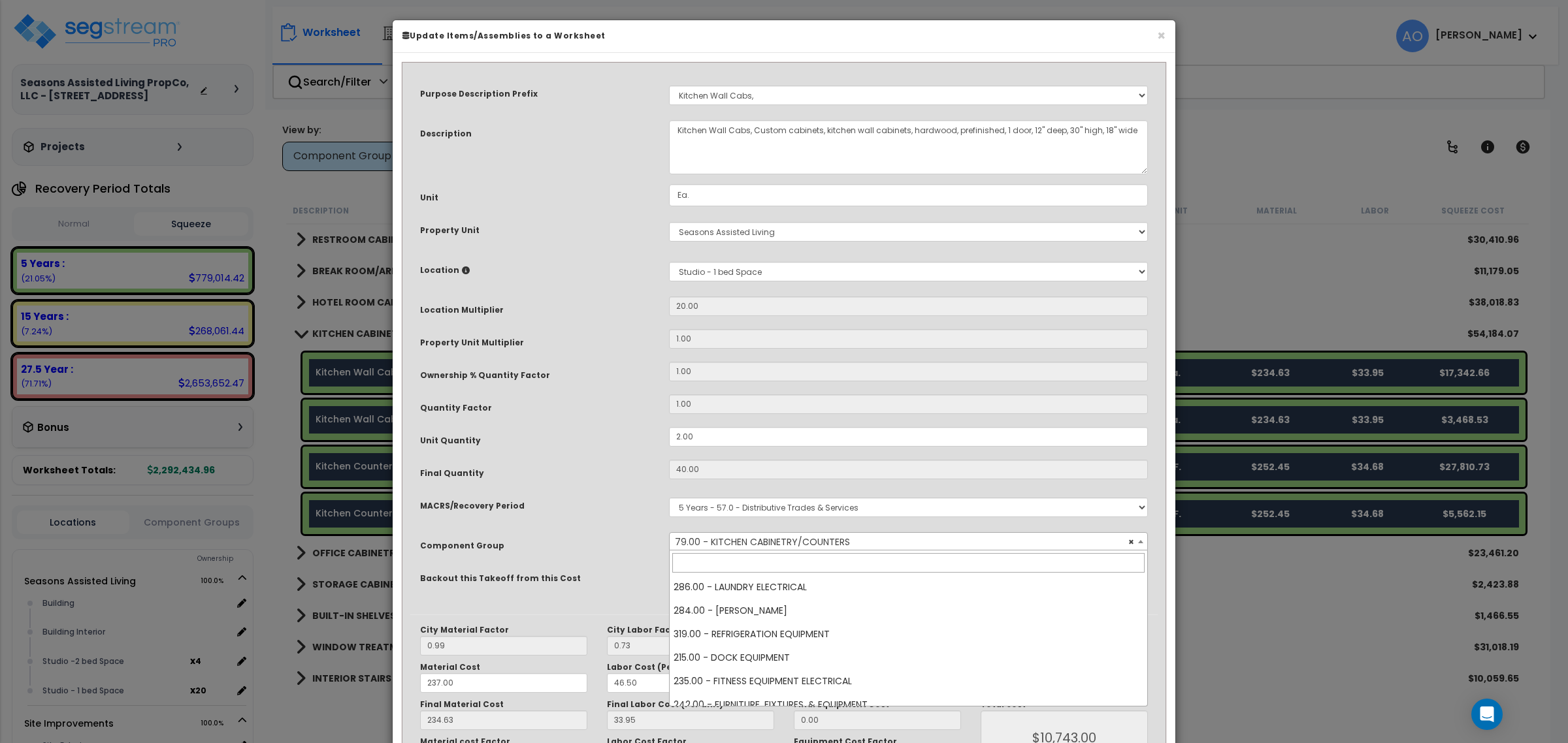
click at [776, 541] on span "× 79.00 - KITCHEN CABINETRY/COUNTERS" at bounding box center [908, 542] width 477 height 18
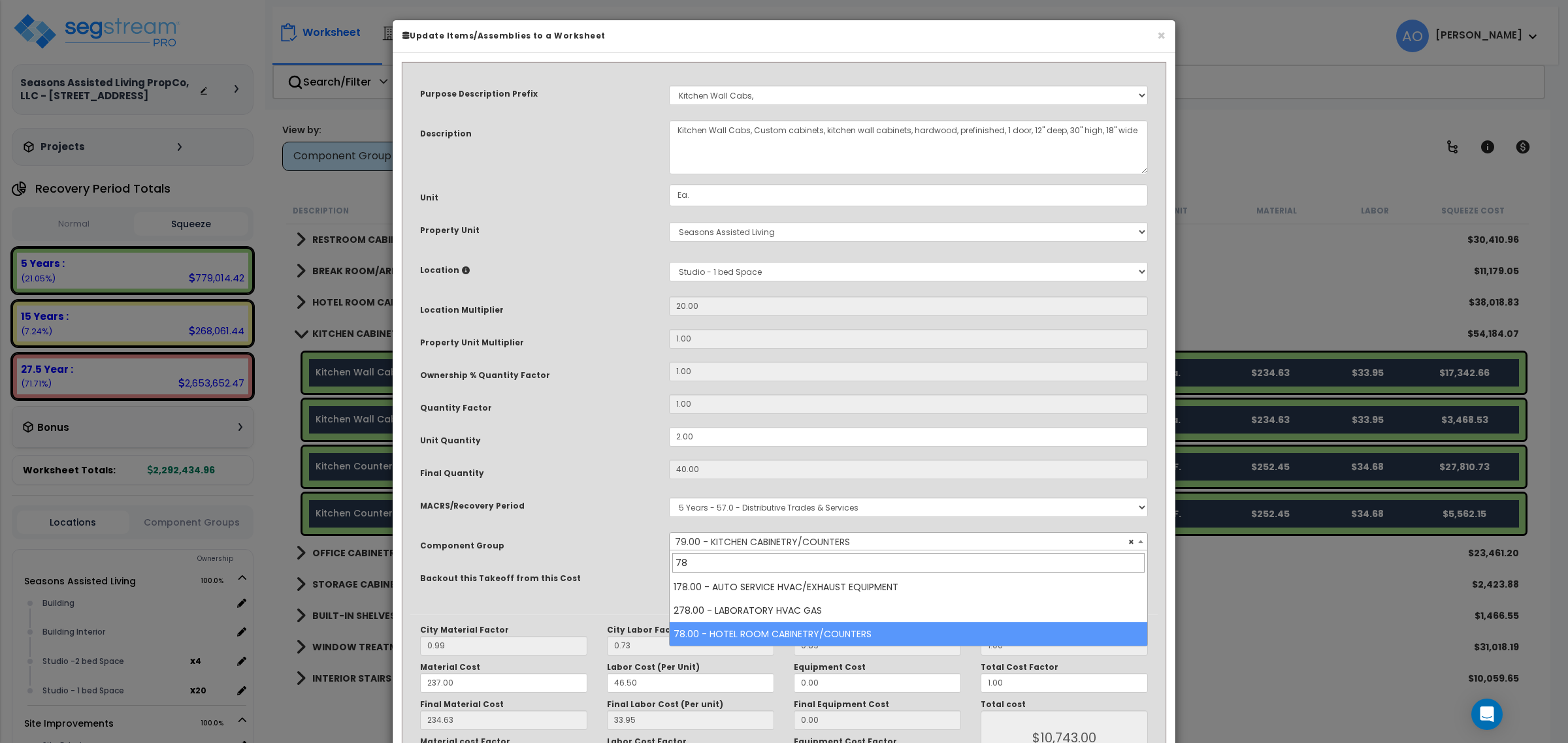
type input "78"
select select "46260"
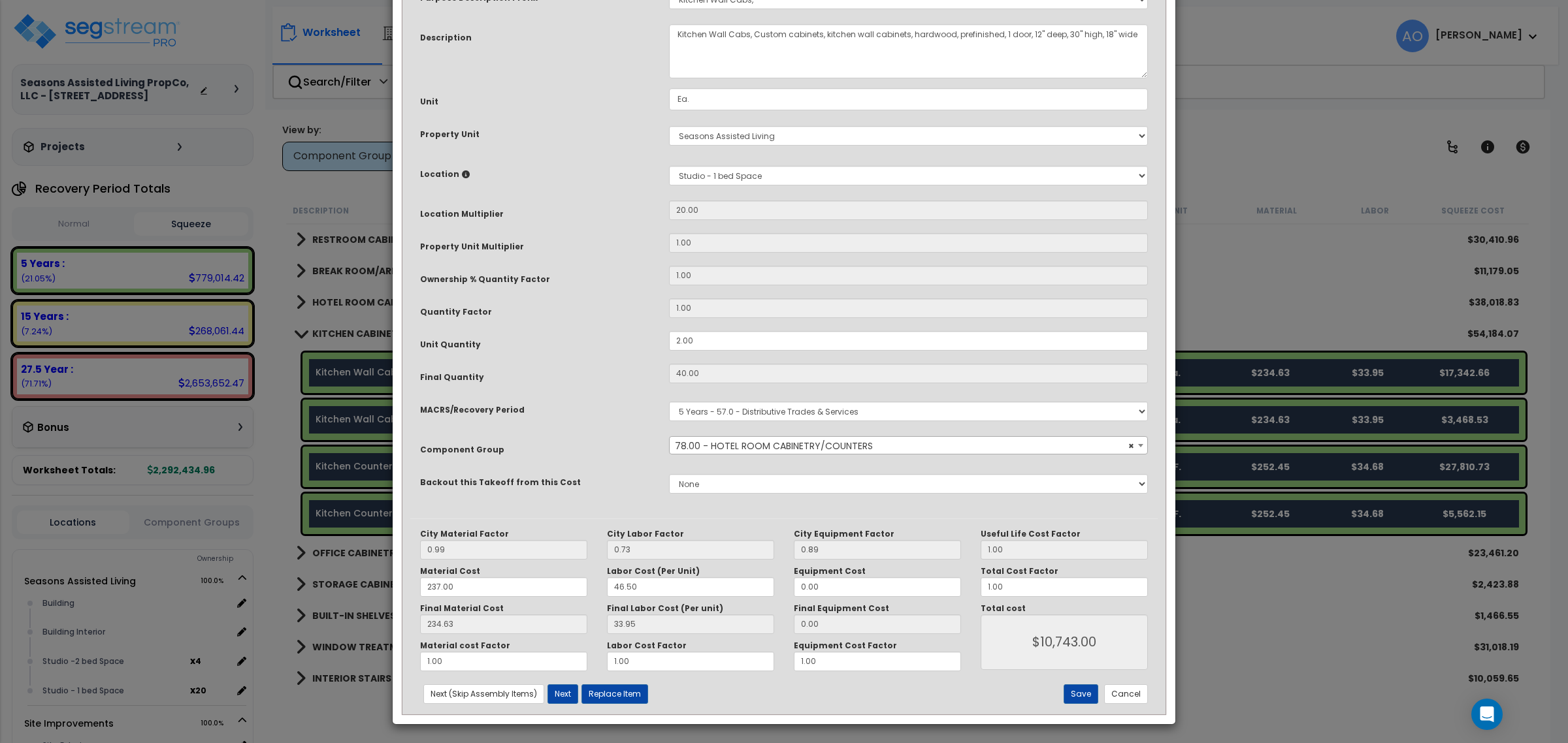
scroll to position [98, 0]
click at [1081, 691] on button "Save" at bounding box center [1081, 693] width 35 height 20
type input "10743.00"
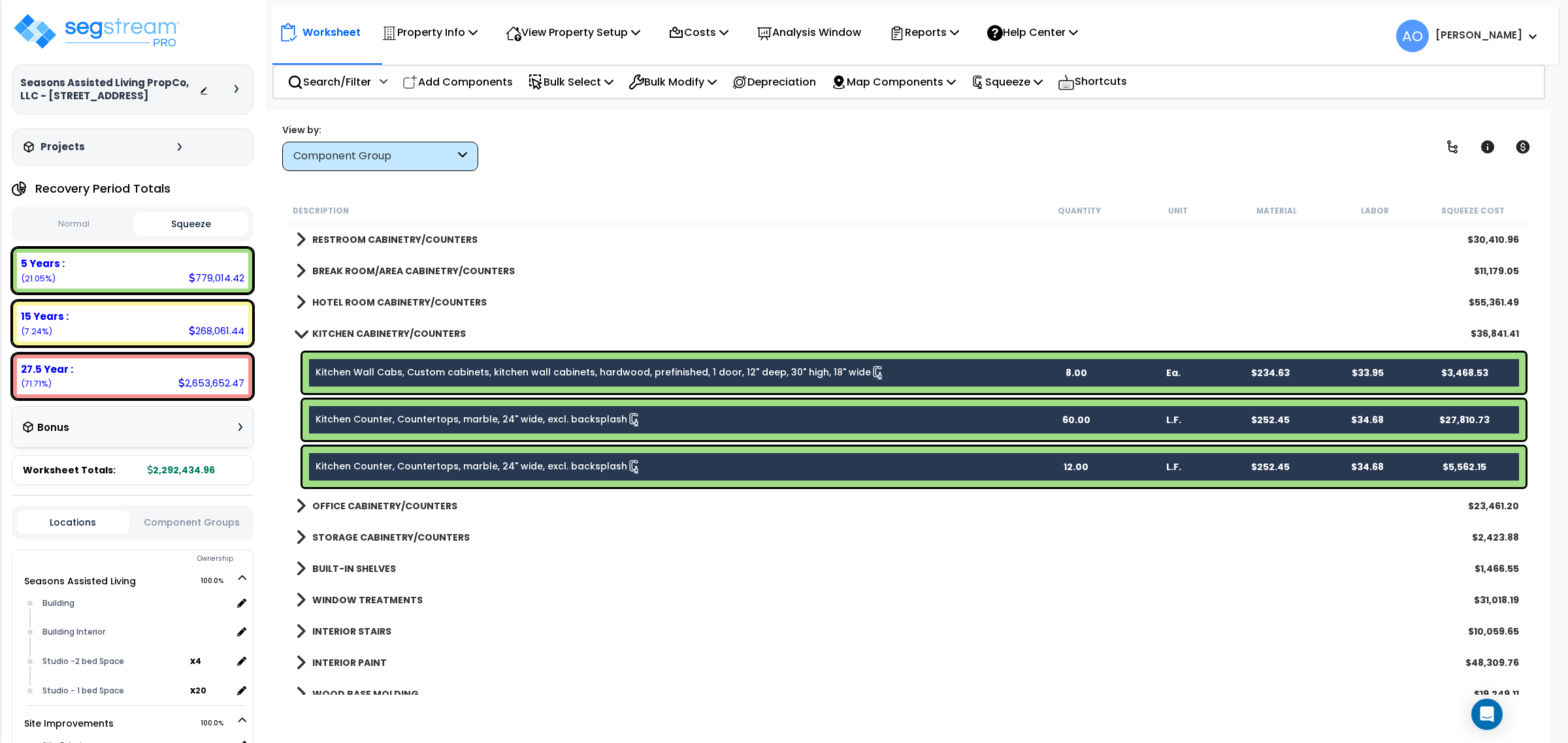
click at [467, 358] on div "Kitchen Wall Cabs, Custom cabinets, kitchen wall cabinets, hardwood, prefinishe…" at bounding box center [914, 373] width 1223 height 41
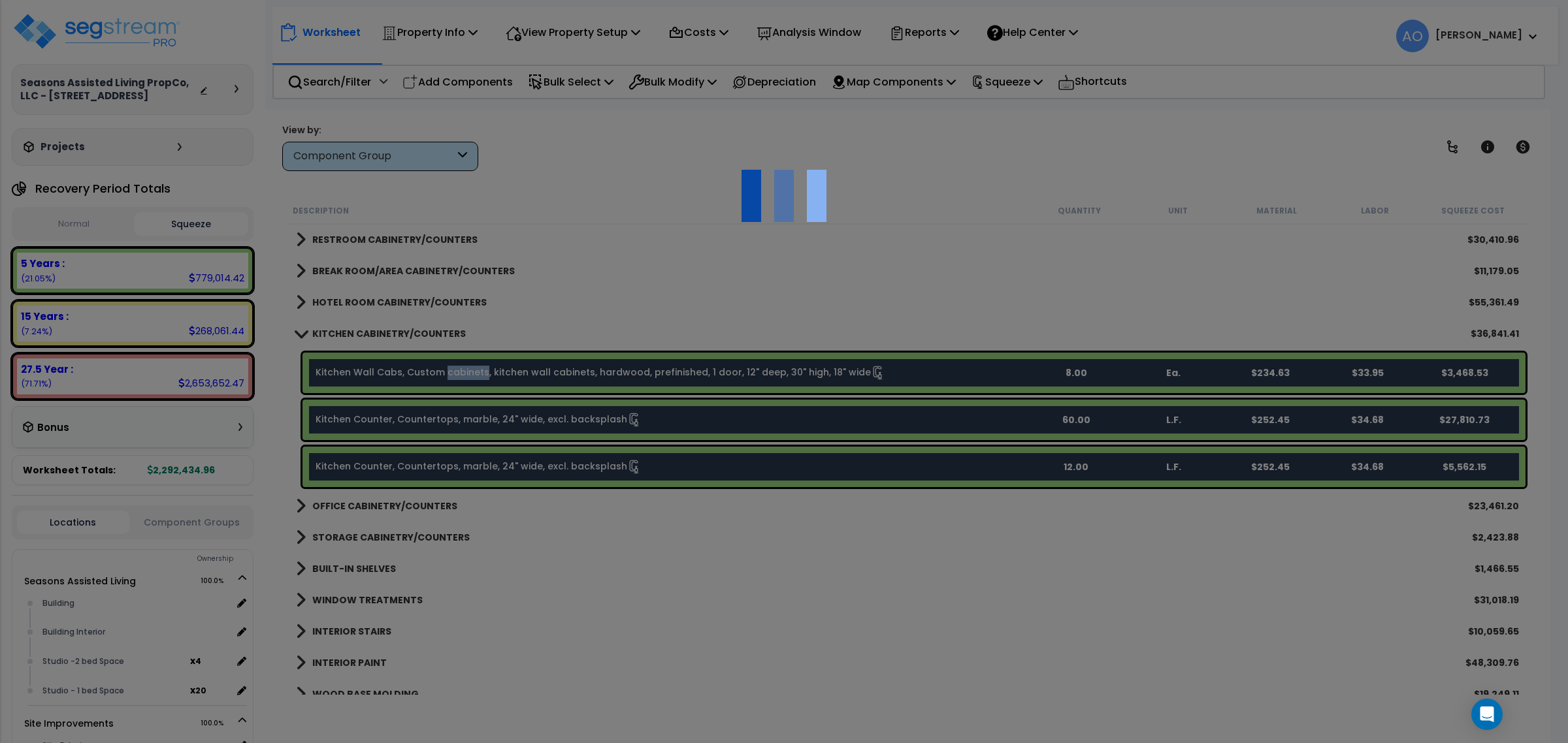
scroll to position [0, 0]
select select "45909"
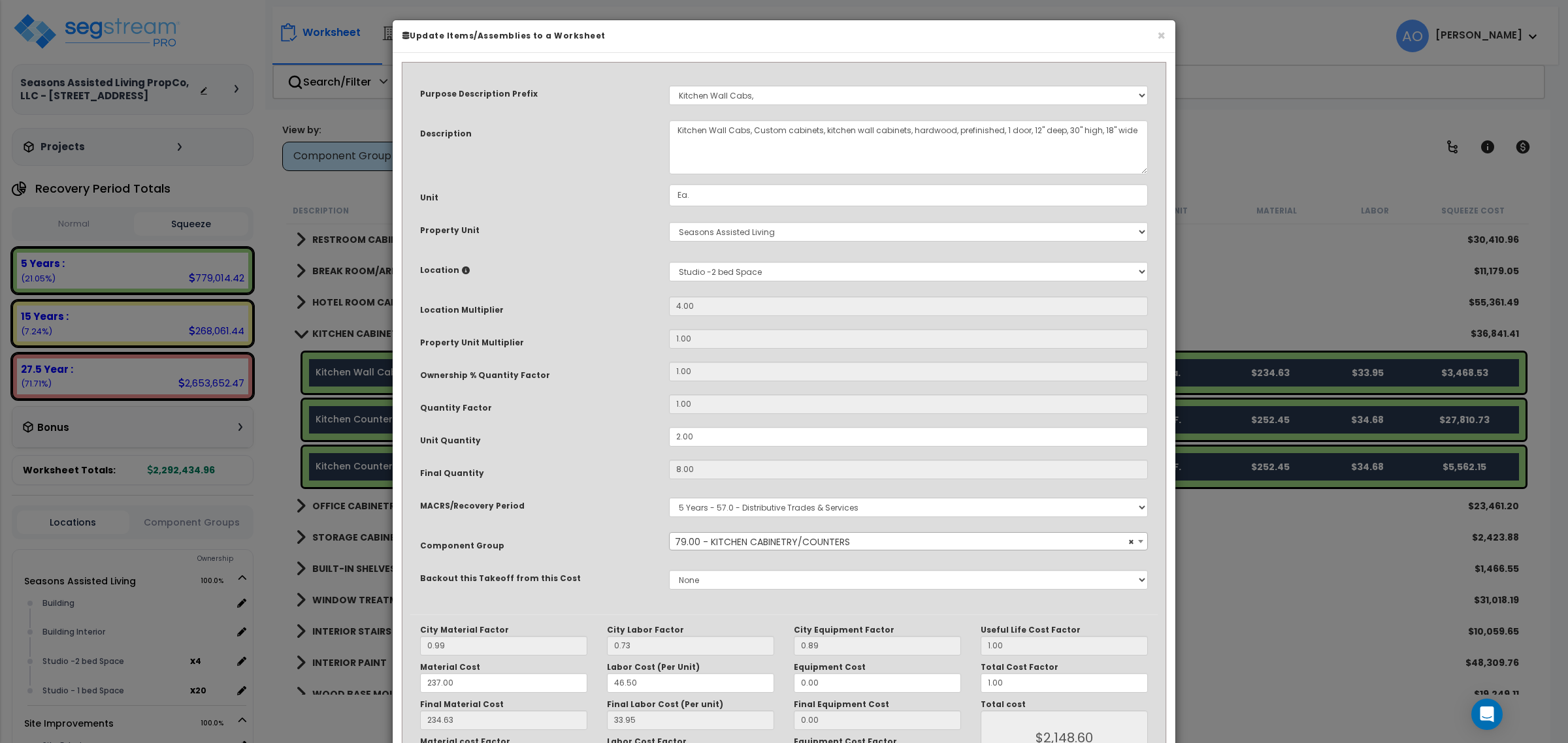
click at [841, 533] on span "× 79.00 - KITCHEN CABINETRY/COUNTERS" at bounding box center [908, 542] width 477 height 18
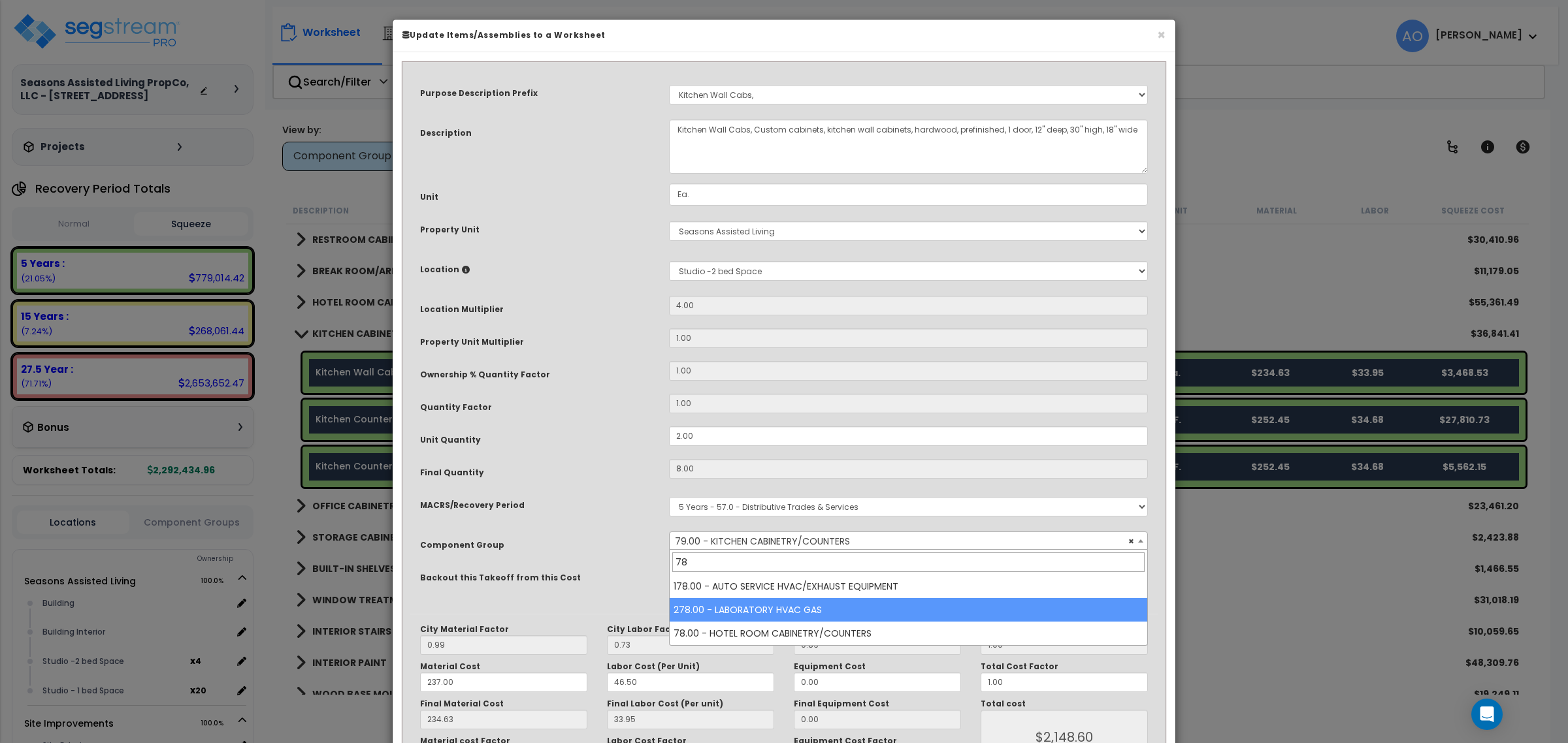
type input "78"
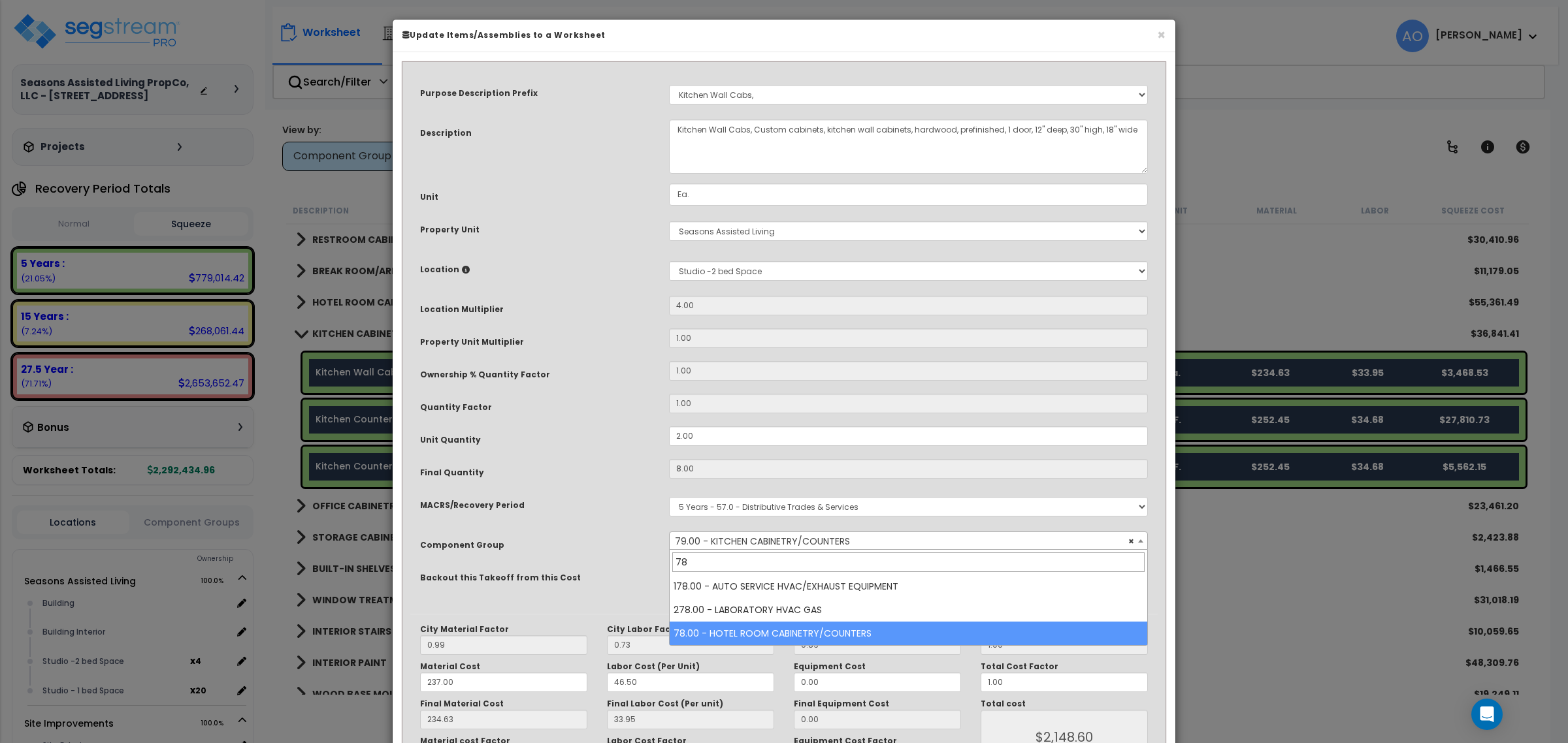
select select "46260"
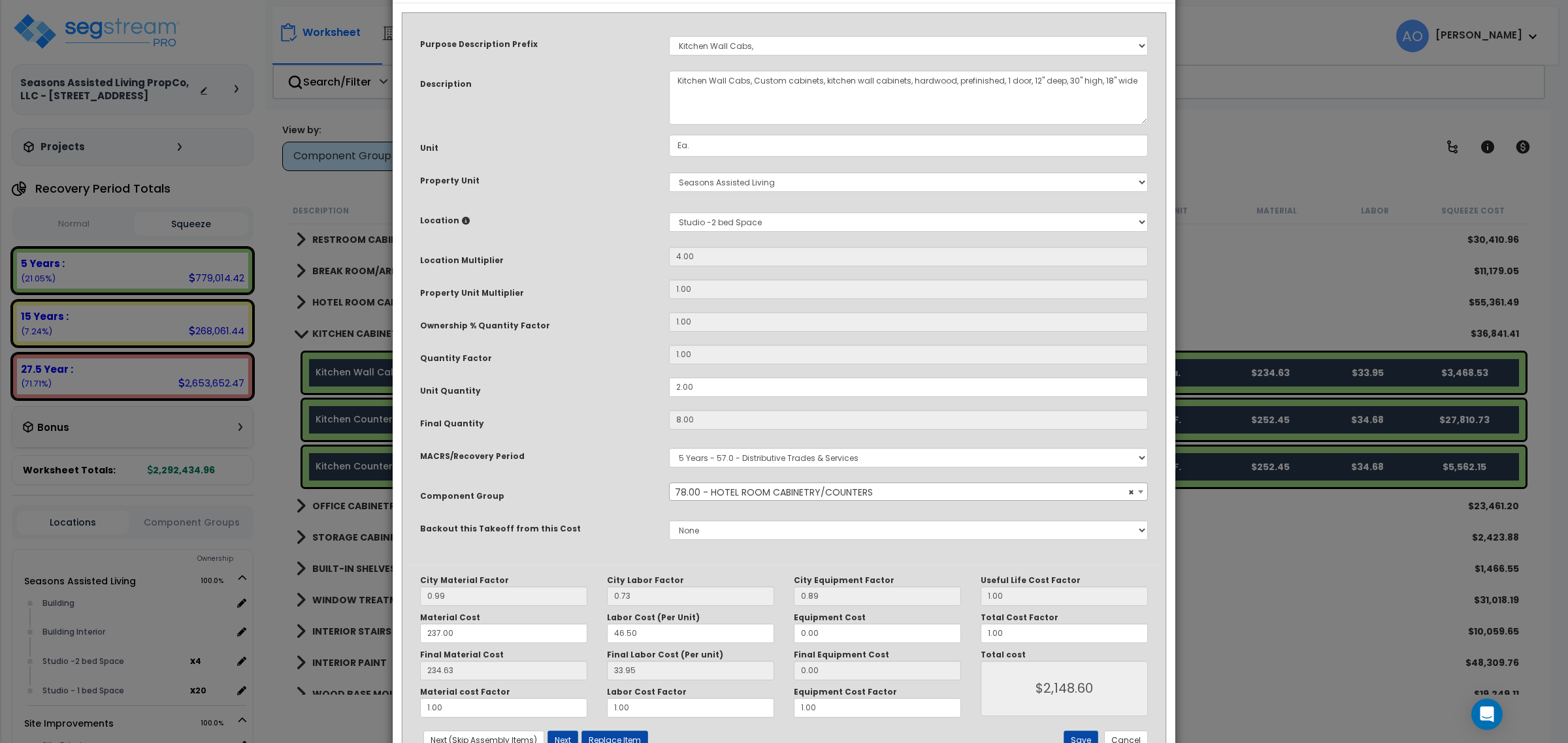
scroll to position [98, 0]
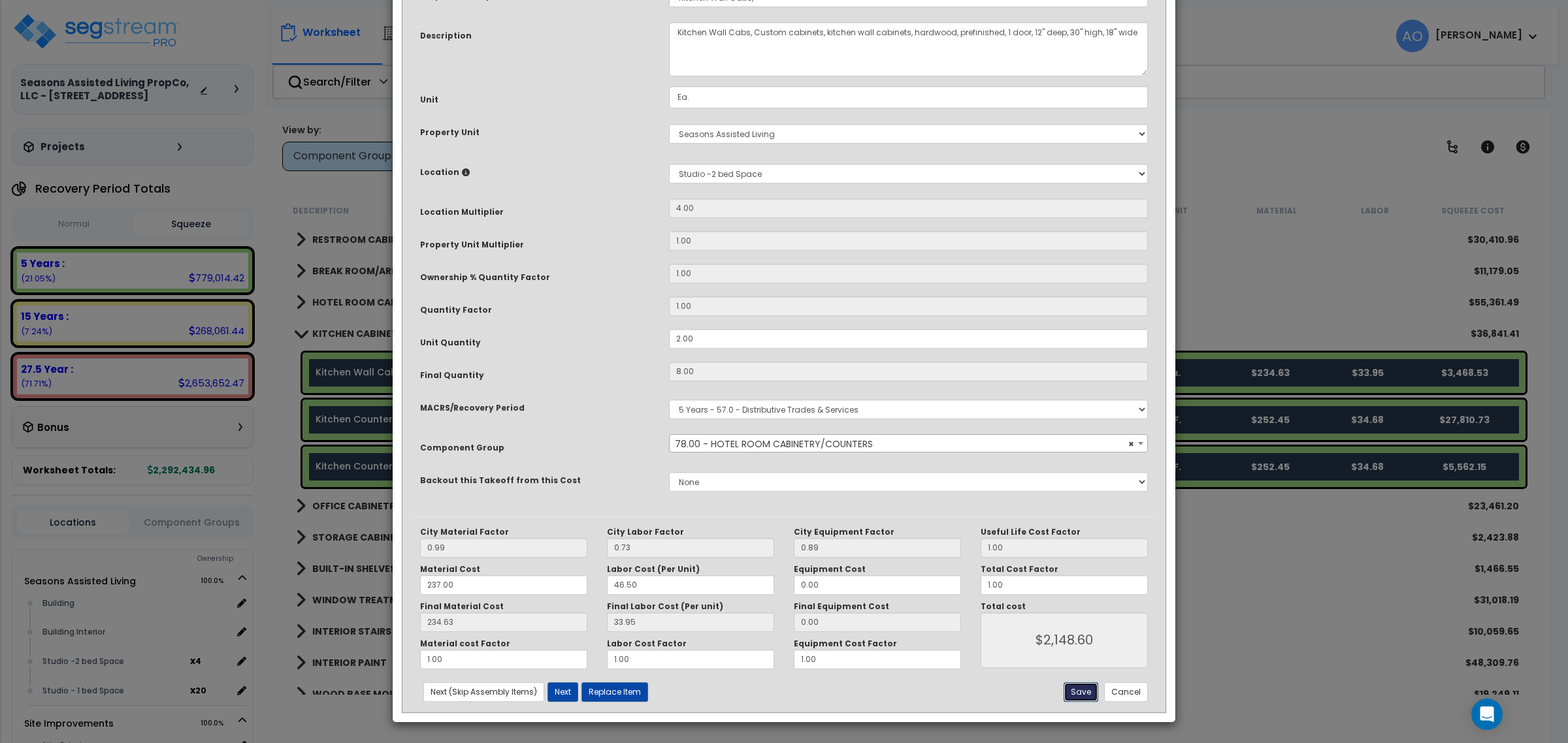
click at [1082, 693] on button "Save" at bounding box center [1081, 693] width 35 height 20
type input "2148.60"
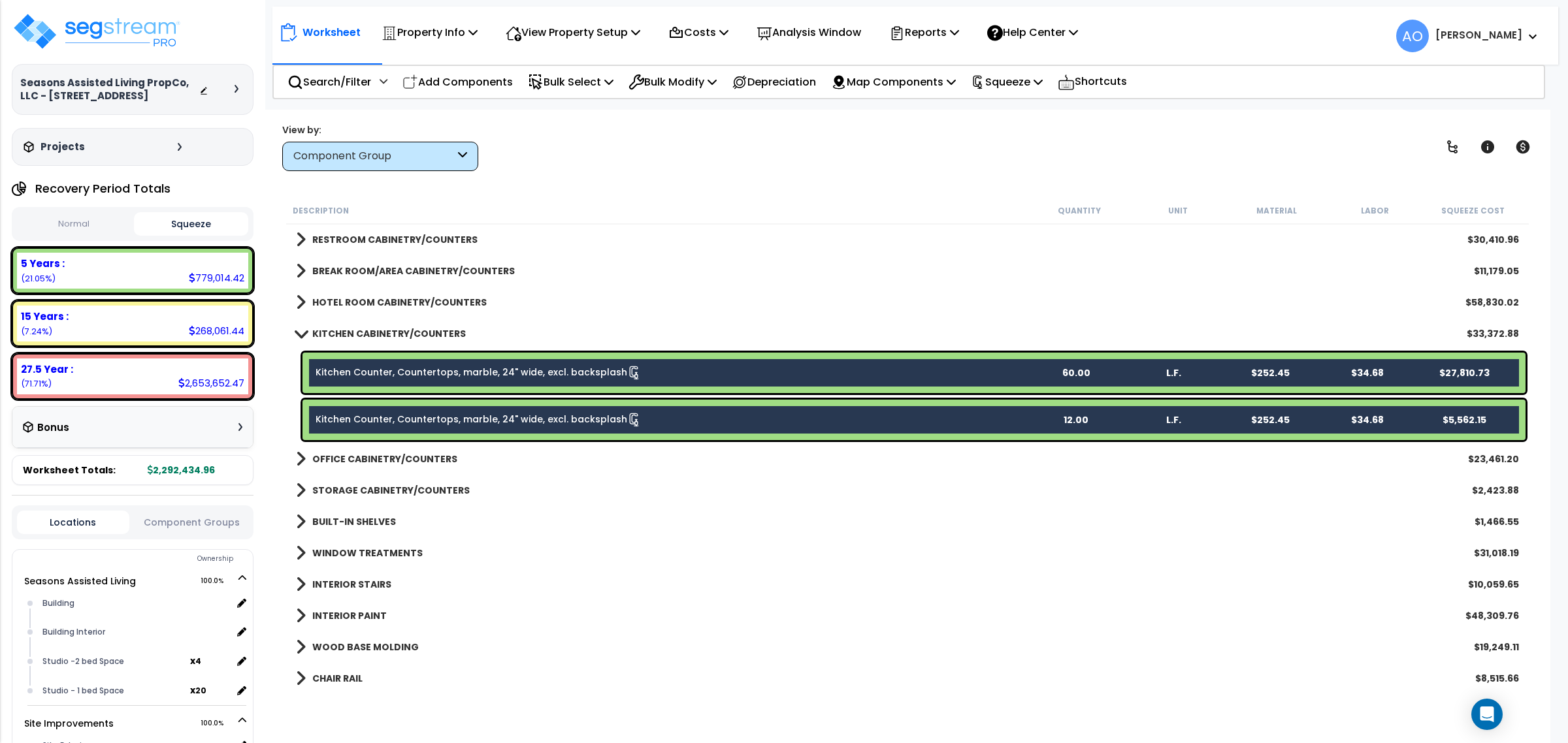
click at [484, 380] on div "Kitchen Counter, Countertops, marble, 24" wide, excl. backsplash 60.00 L.F. $25…" at bounding box center [914, 373] width 1223 height 41
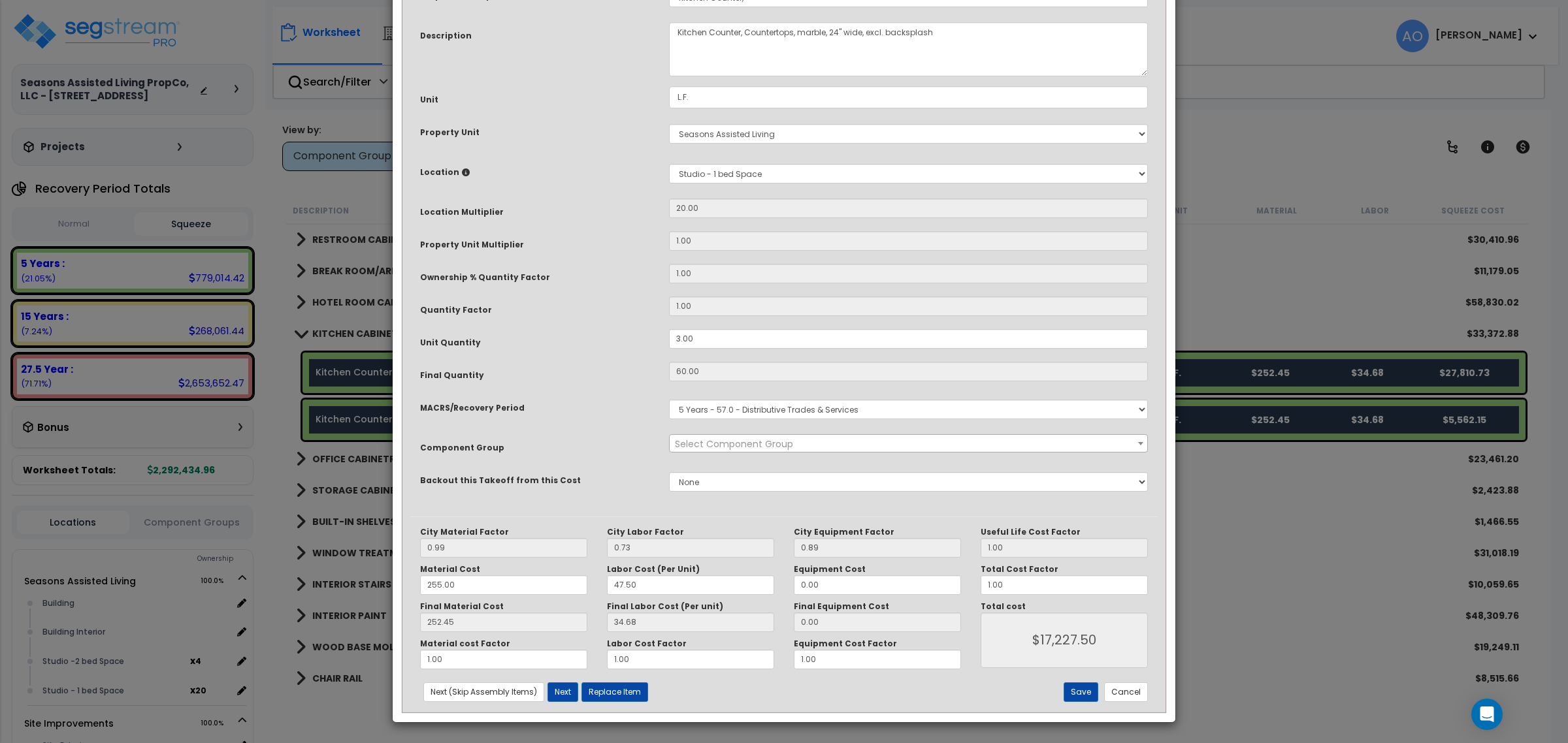
scroll to position [0, 0]
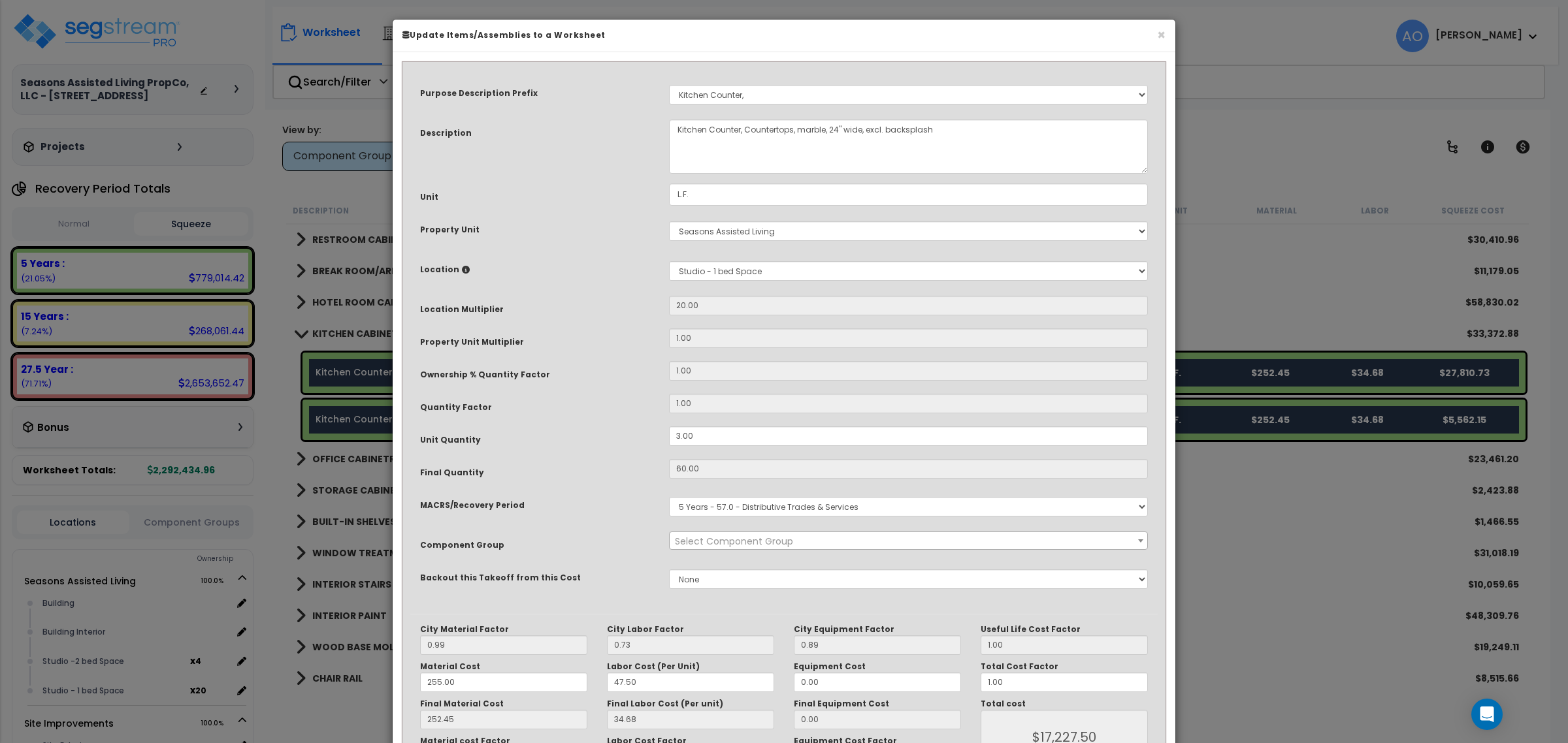
select select "45909"
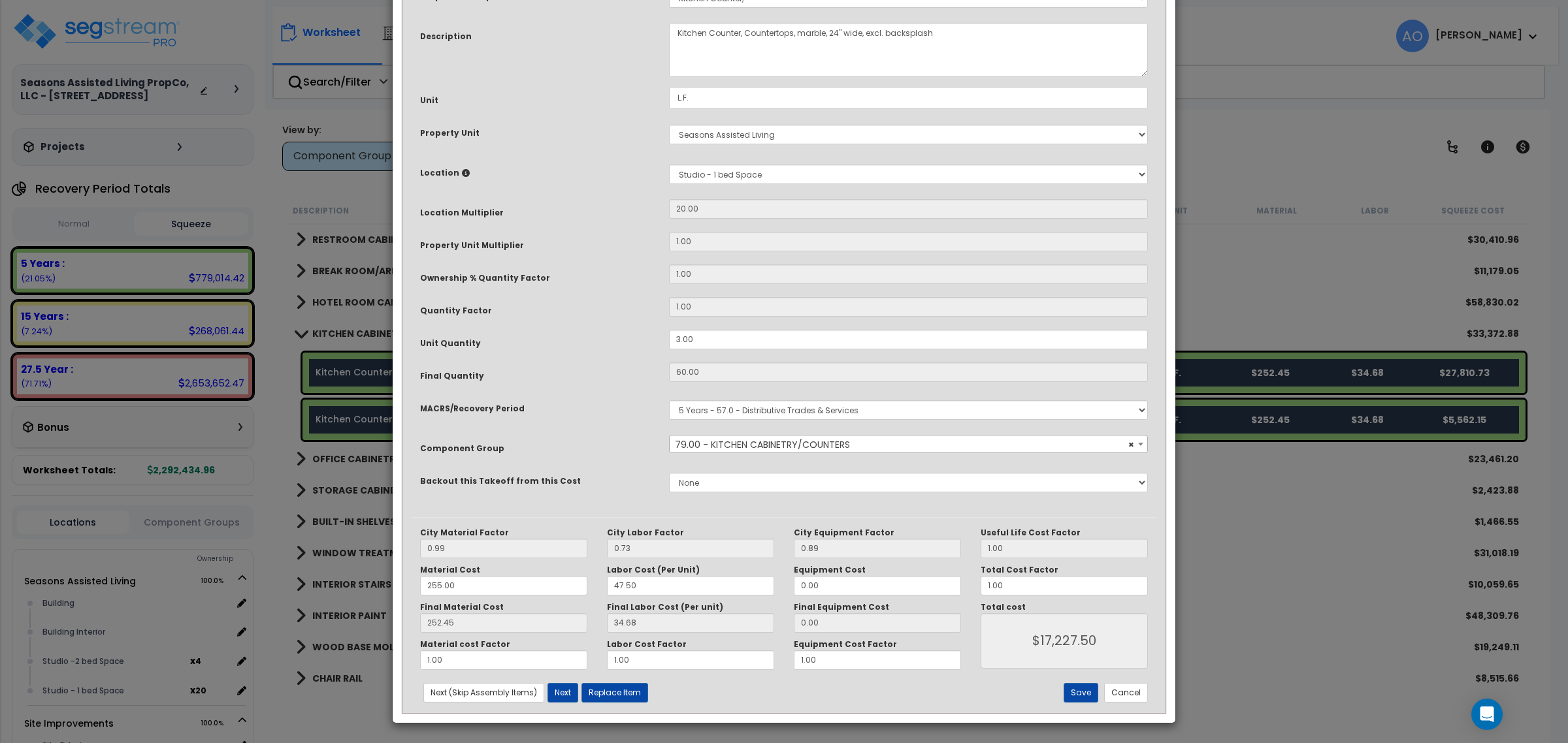
scroll to position [98, 0]
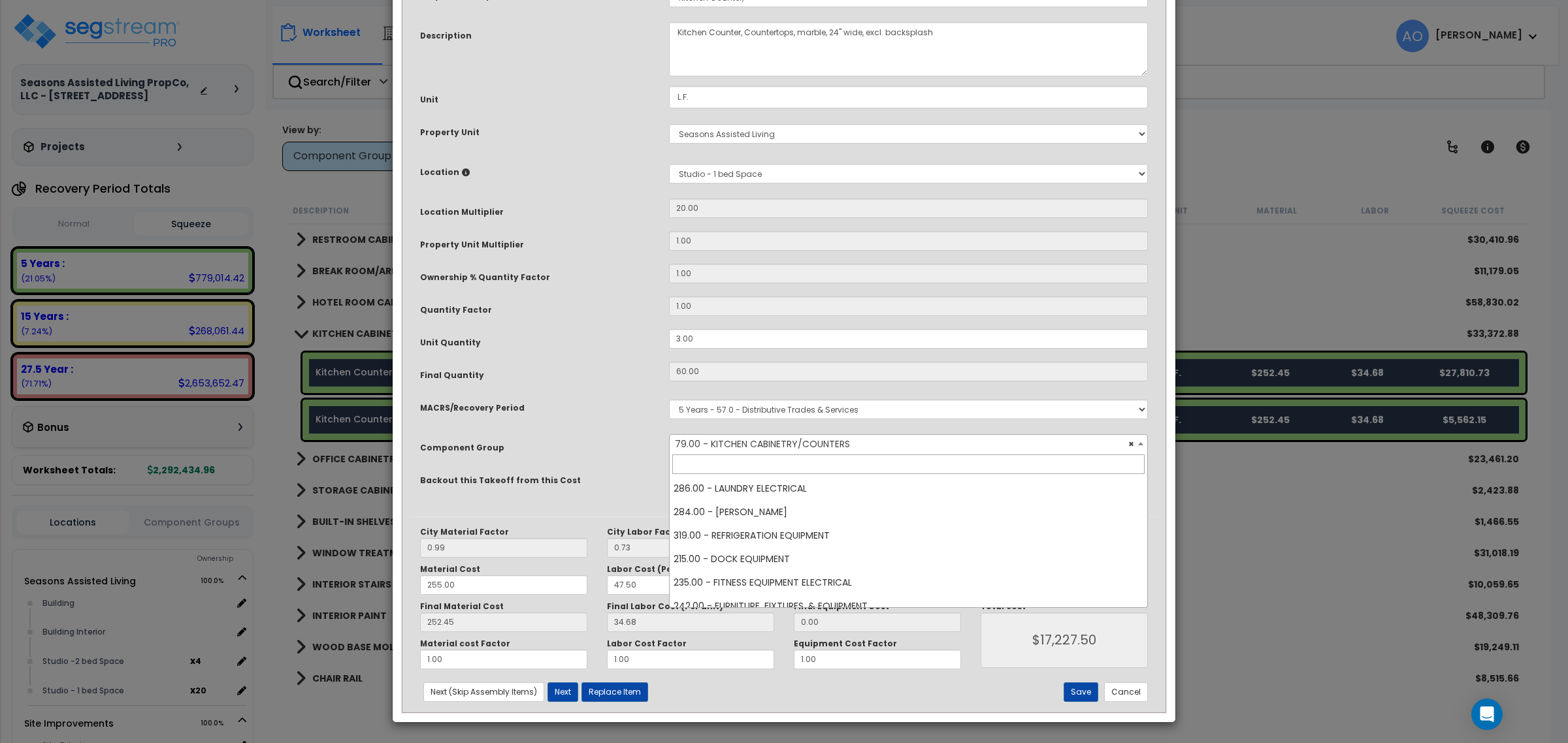
click at [798, 441] on span "× 79.00 - KITCHEN CABINETRY/COUNTERS" at bounding box center [908, 444] width 477 height 18
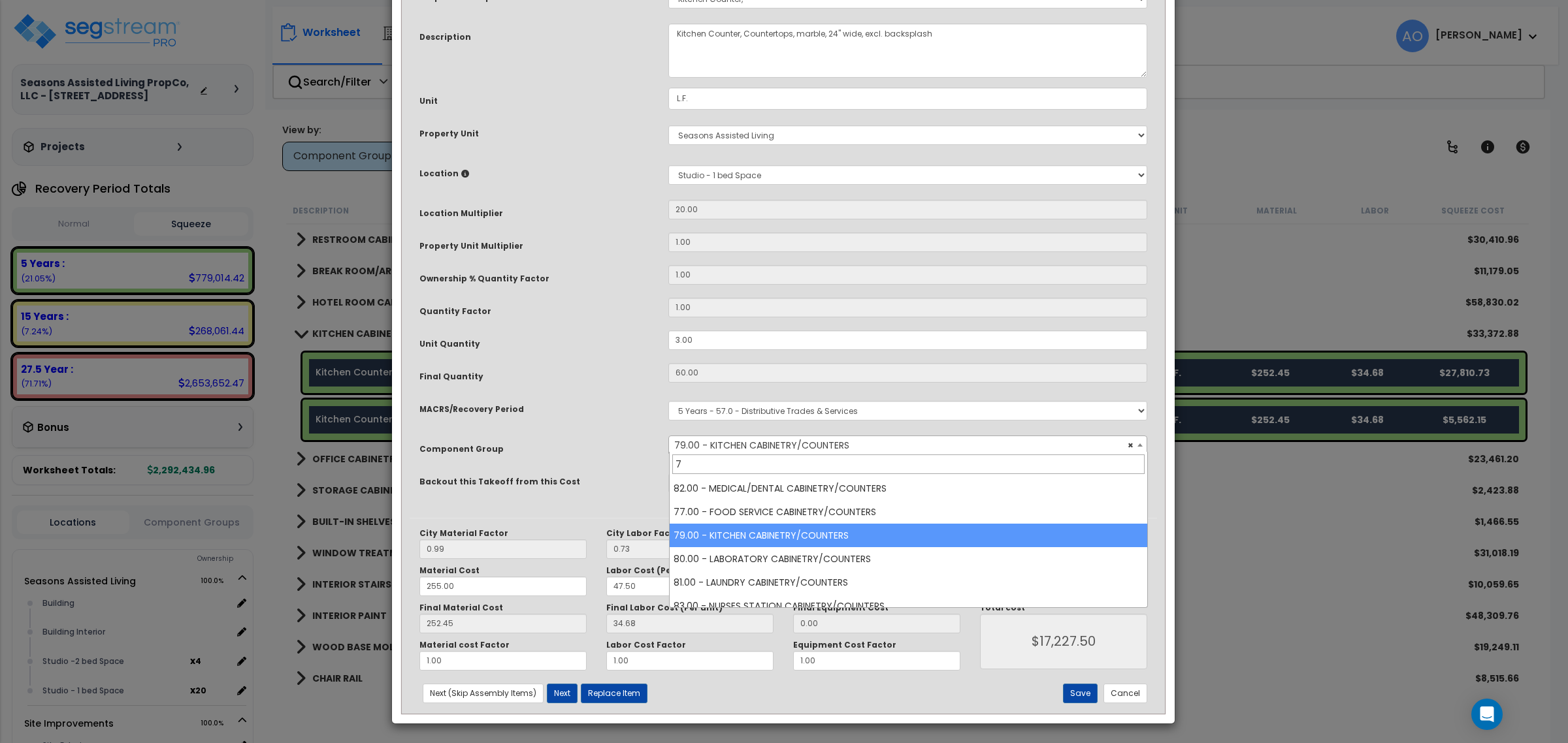
scroll to position [0, 0]
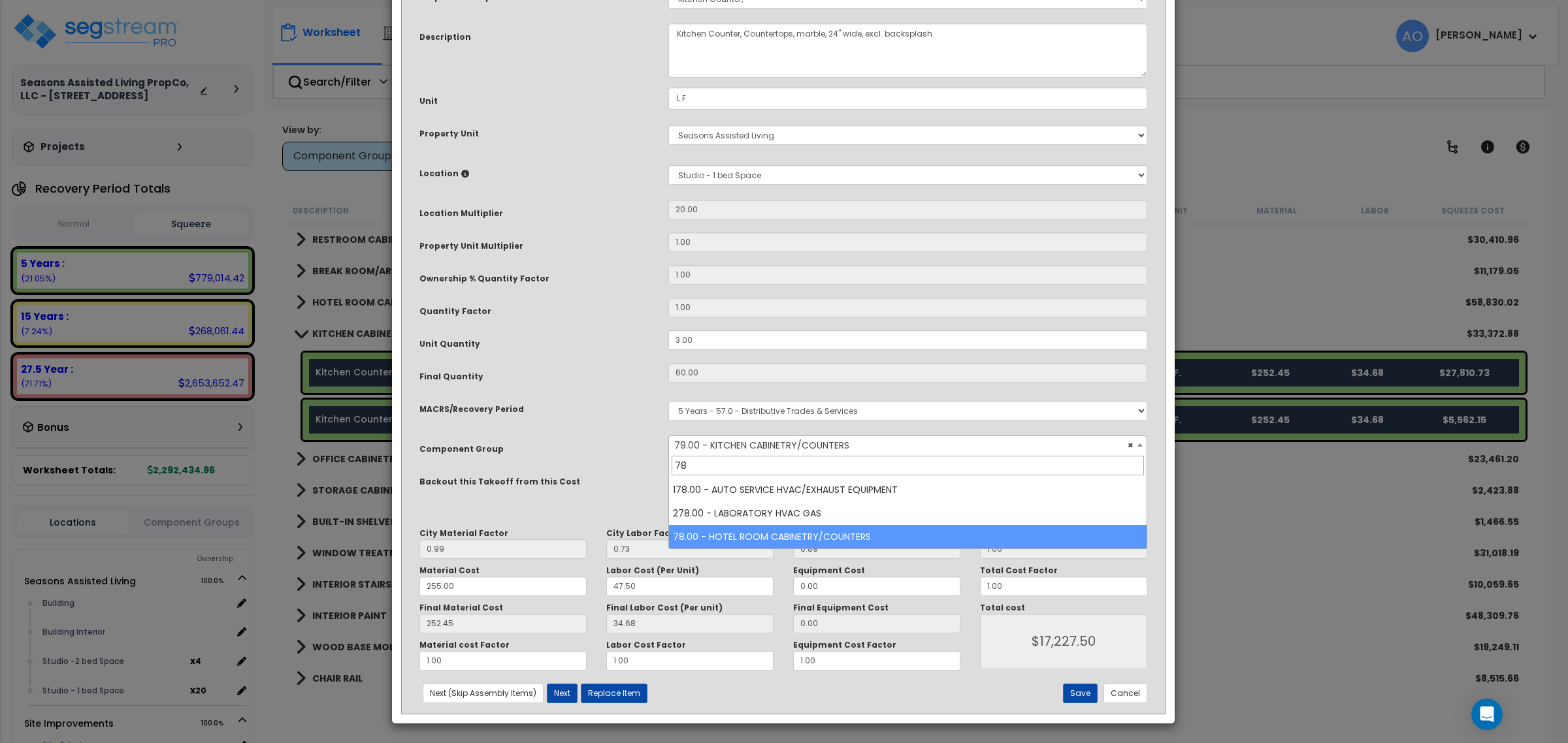
type input "78"
select select "46260"
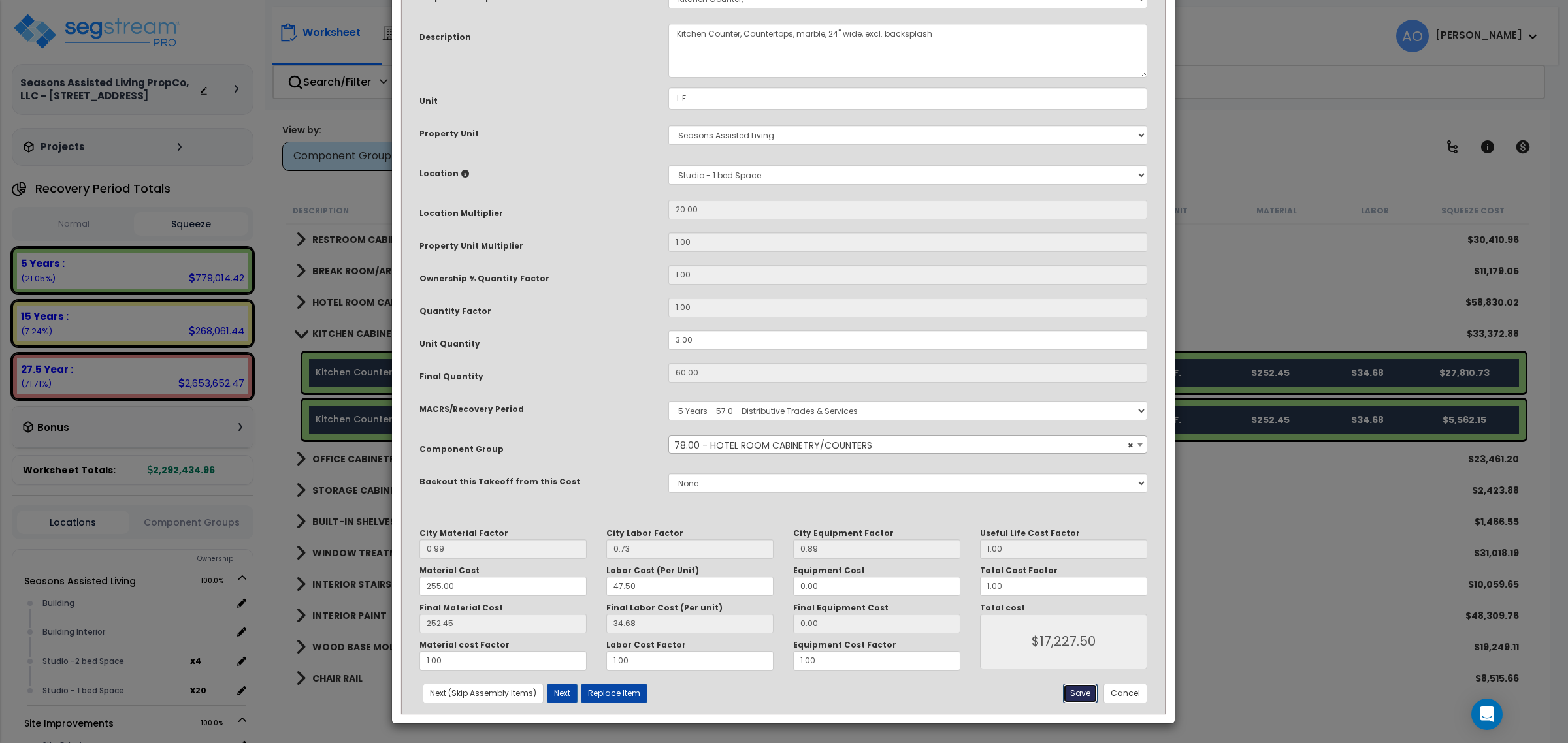
click at [1078, 690] on button "Save" at bounding box center [1080, 693] width 35 height 20
type input "17227.50"
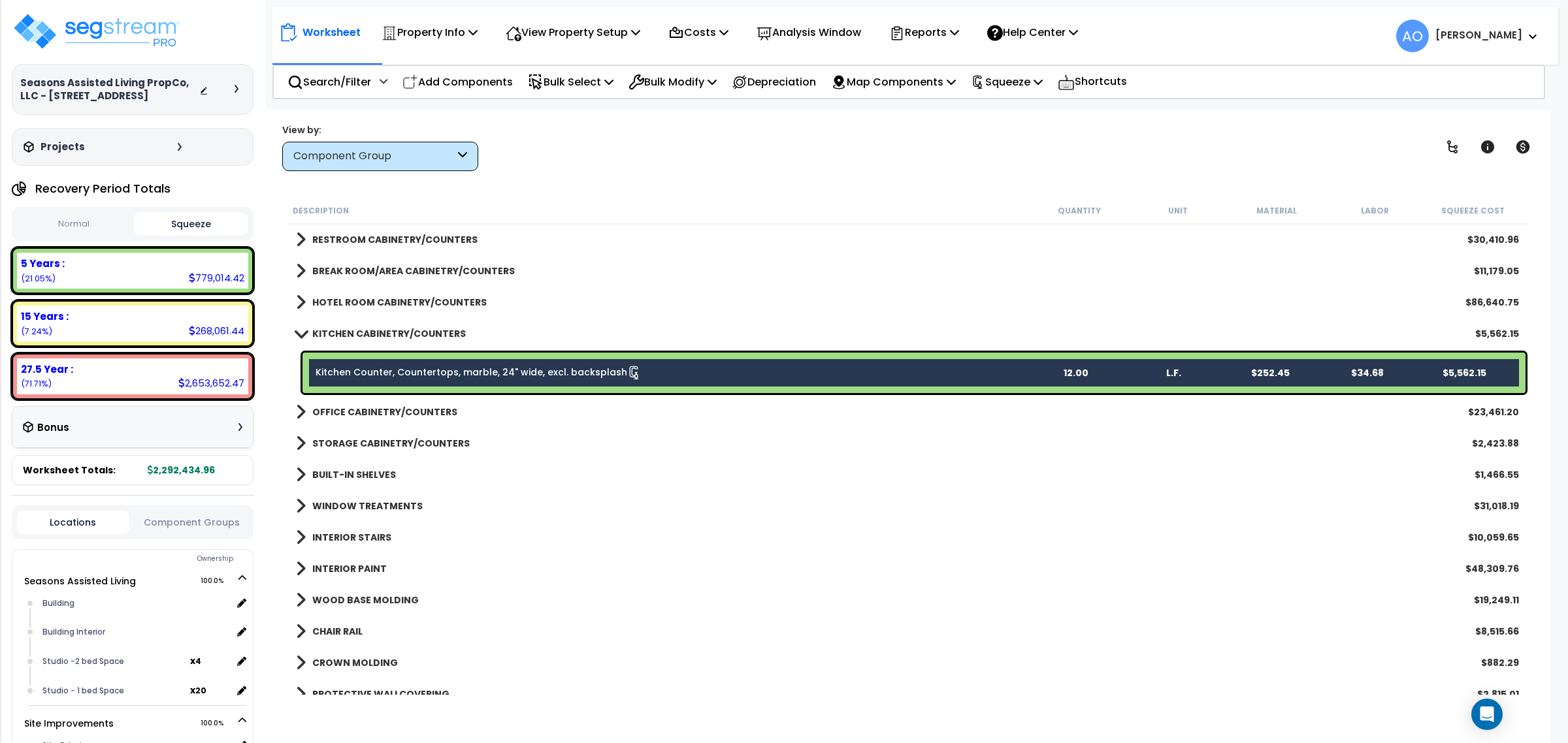
click at [484, 377] on link "Kitchen Counter, Countertops, marble, 24" wide, excl. backsplash" at bounding box center [478, 373] width 326 height 14
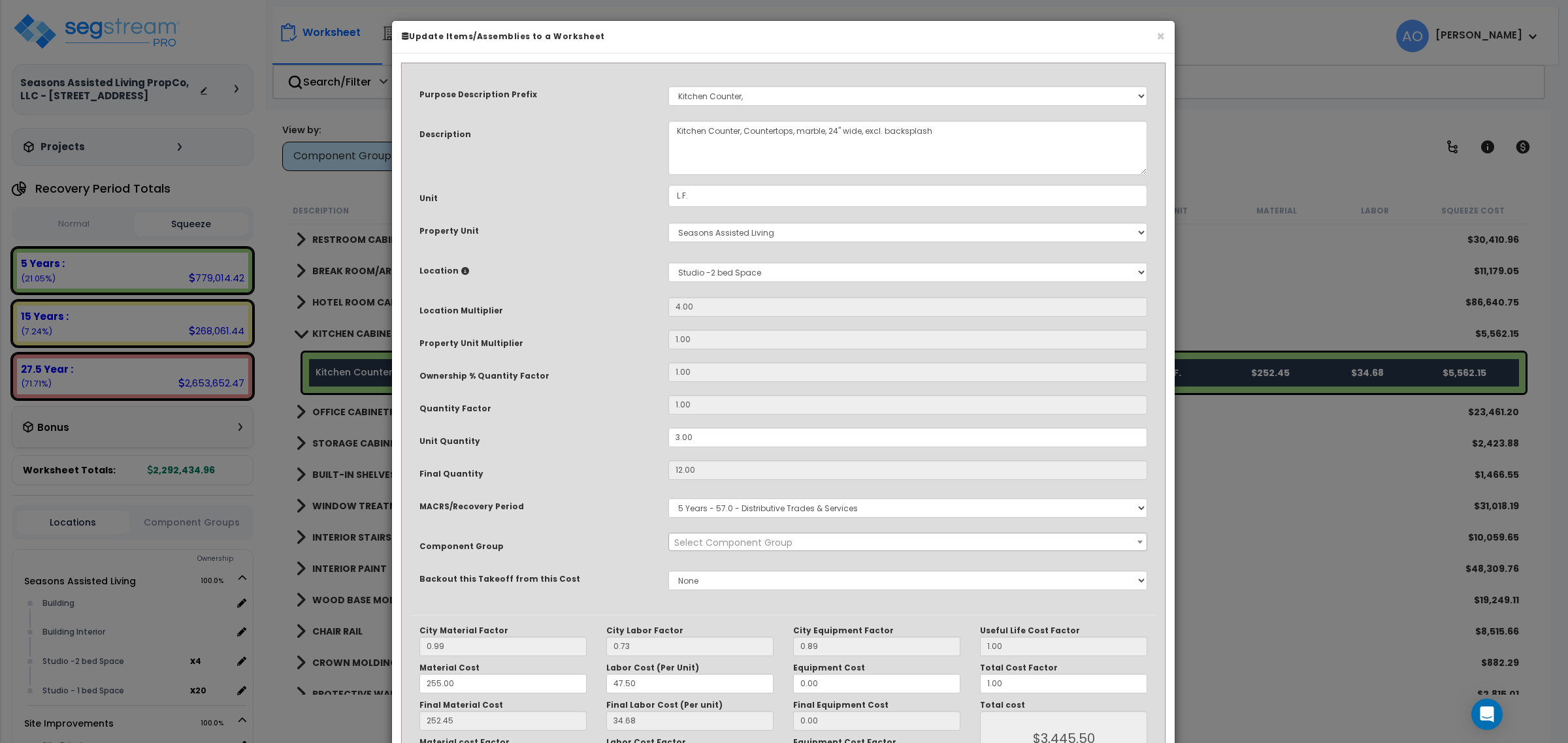
select select "45909"
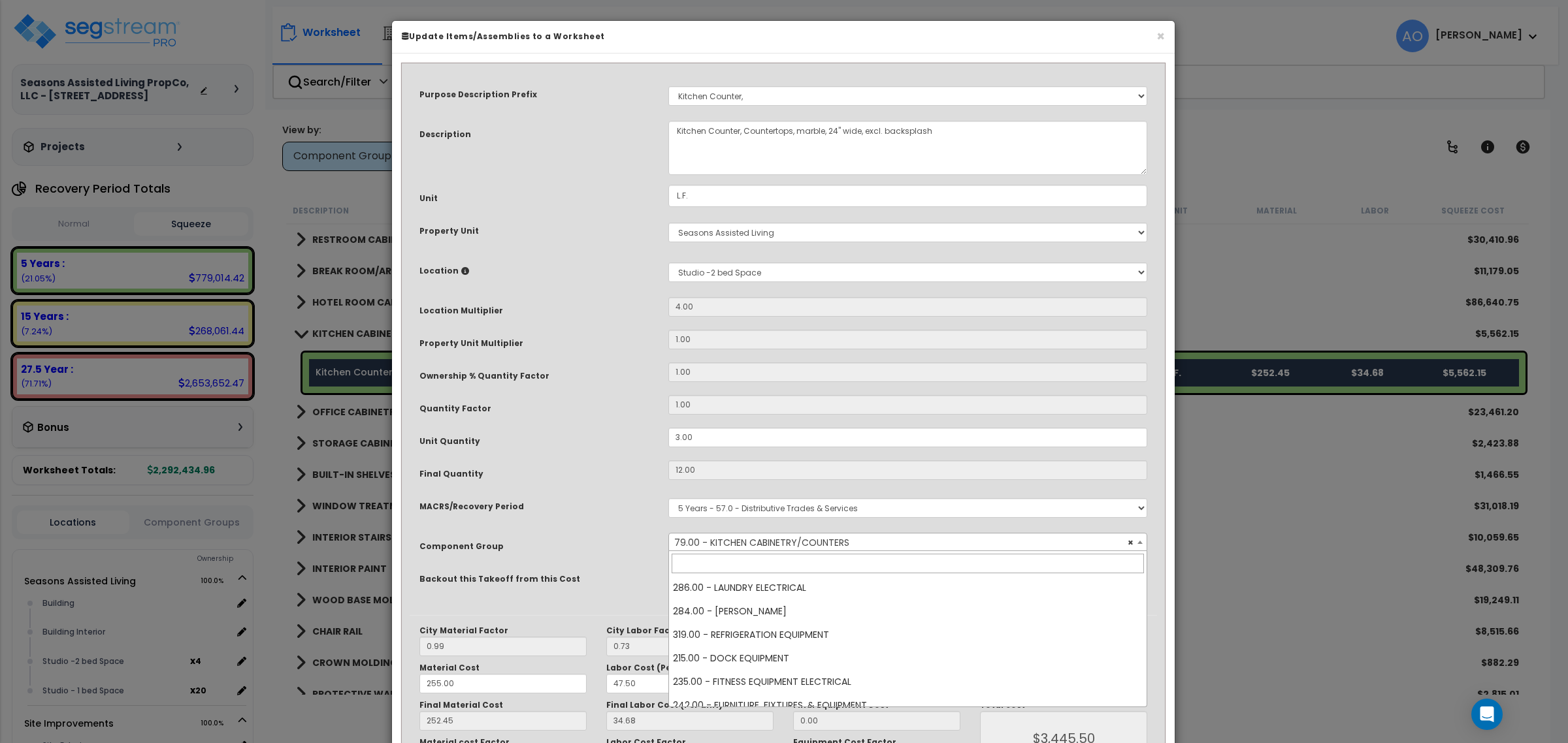
click at [826, 533] on span "× 79.00 - KITCHEN CABINETRY/COUNTERS" at bounding box center [907, 542] width 478 height 18
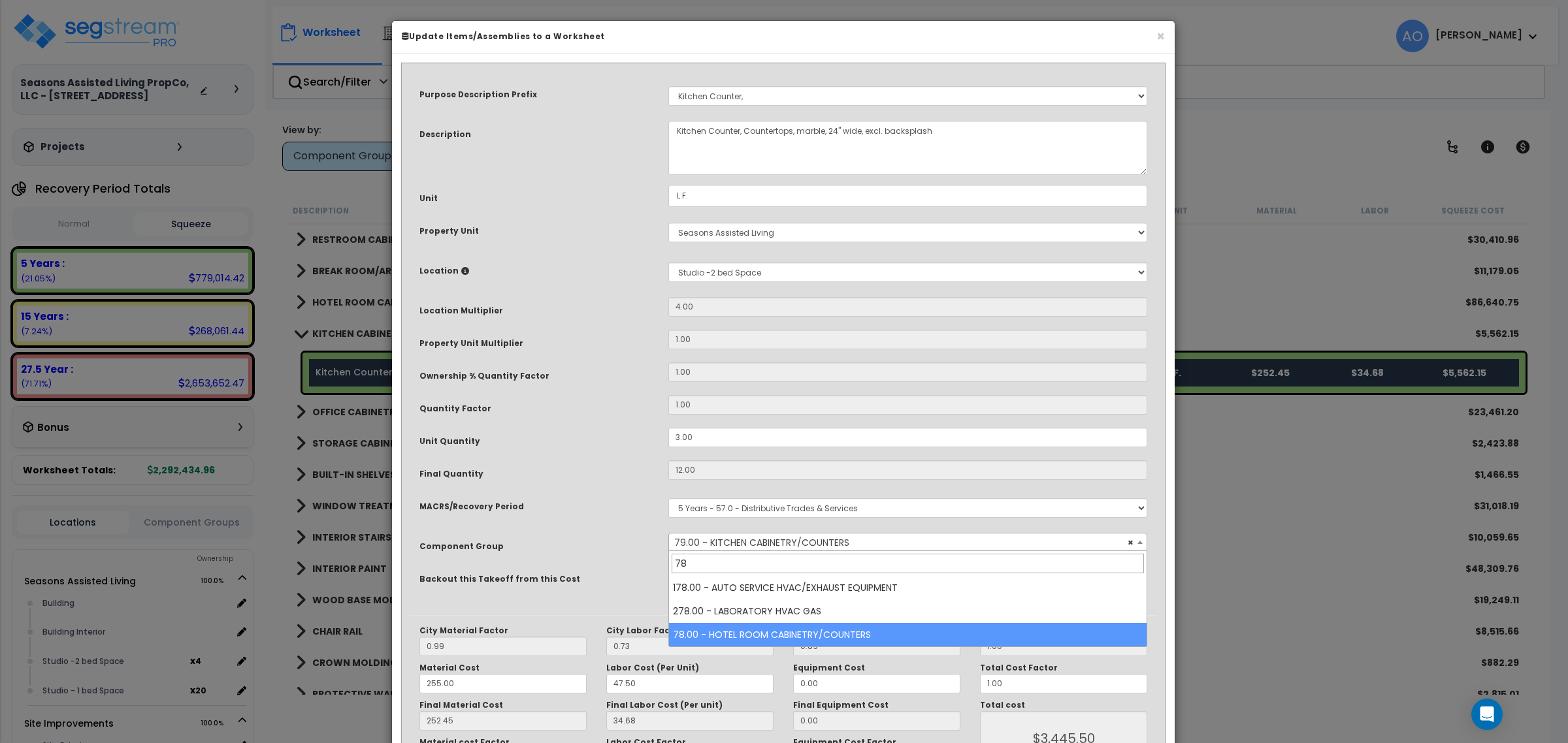
type input "78"
select select "46260"
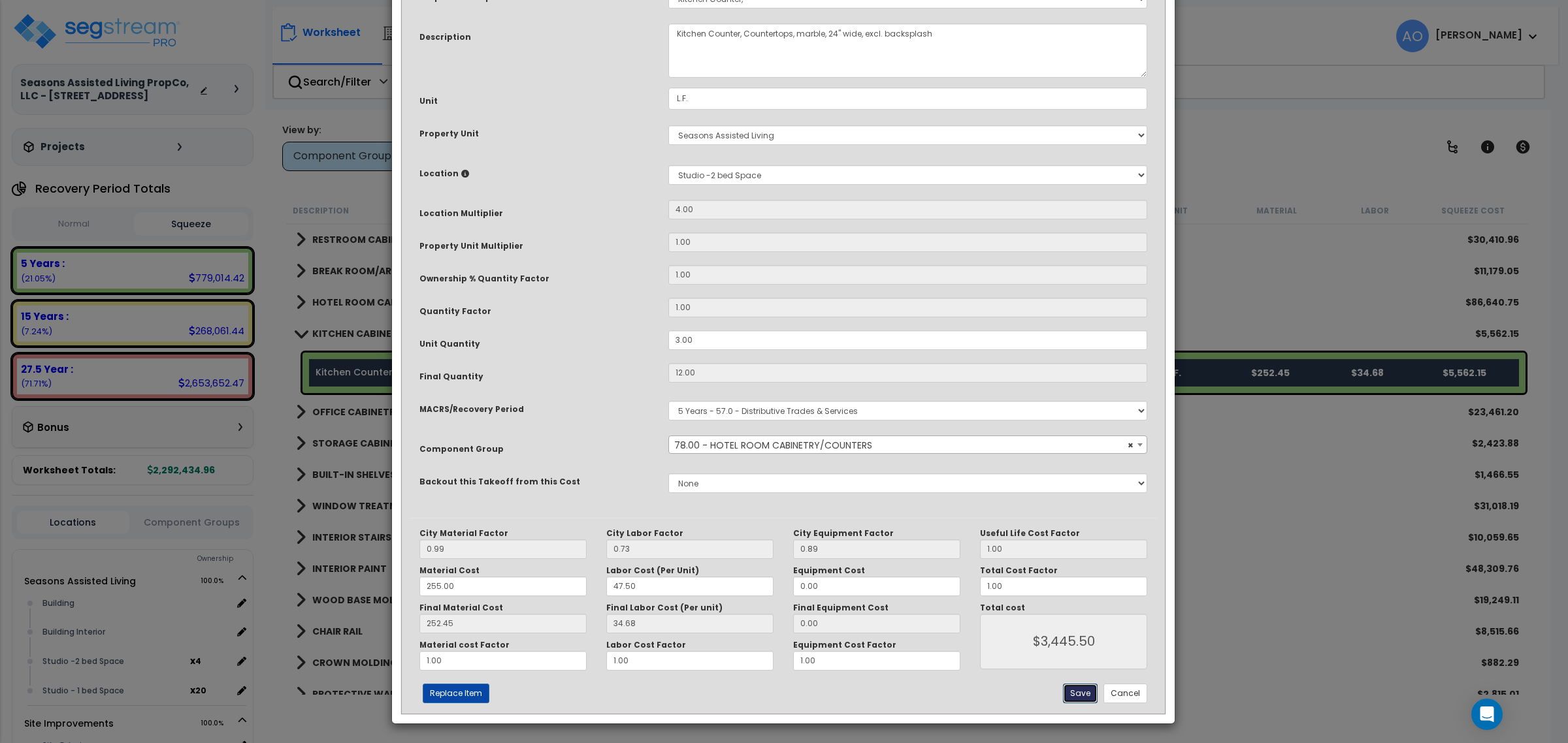
click at [1075, 693] on div "City Material Factor 0.99 City Labor Factor 0.73 City Equipment Factor 0.89 Mat…" at bounding box center [783, 615] width 747 height 195
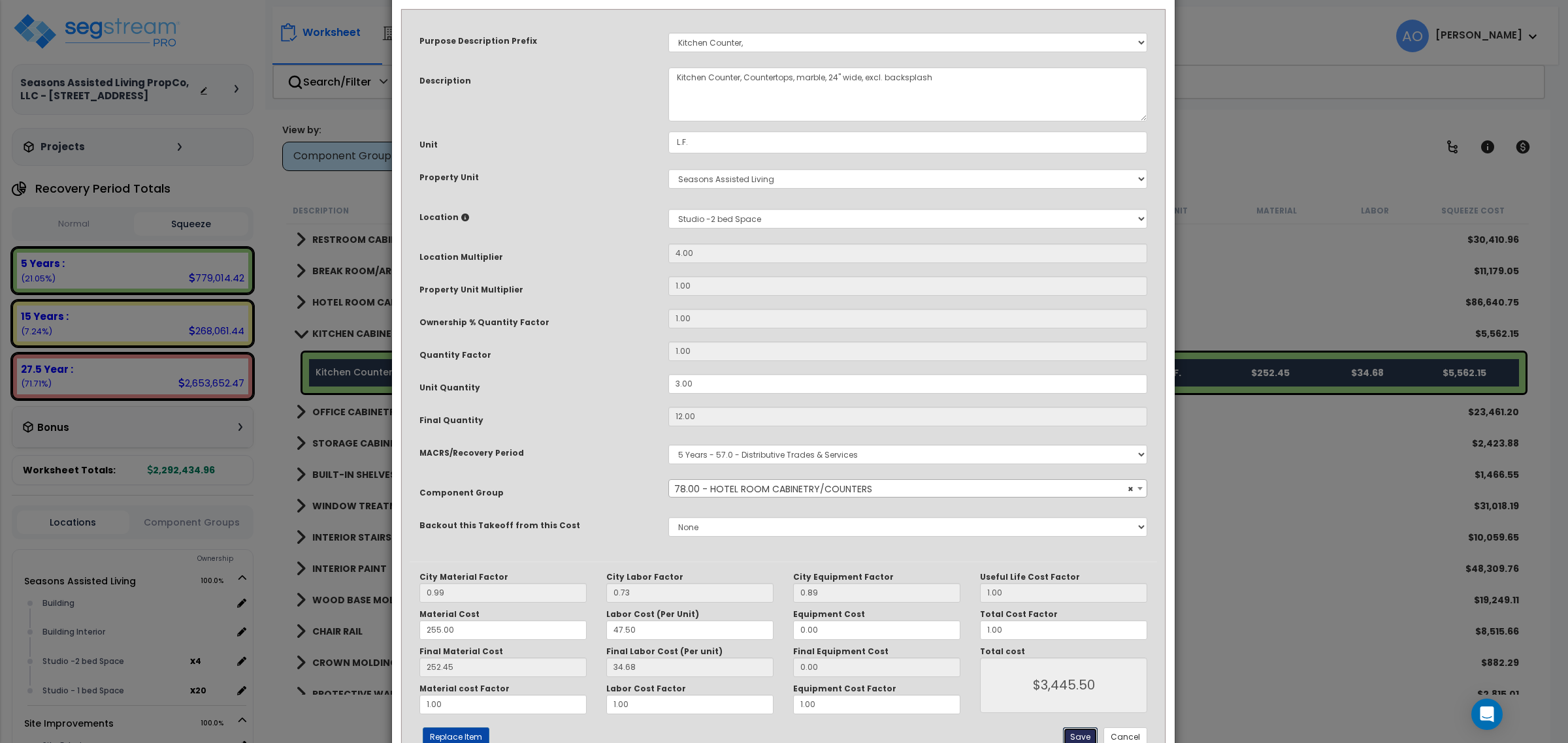
scroll to position [98, 0]
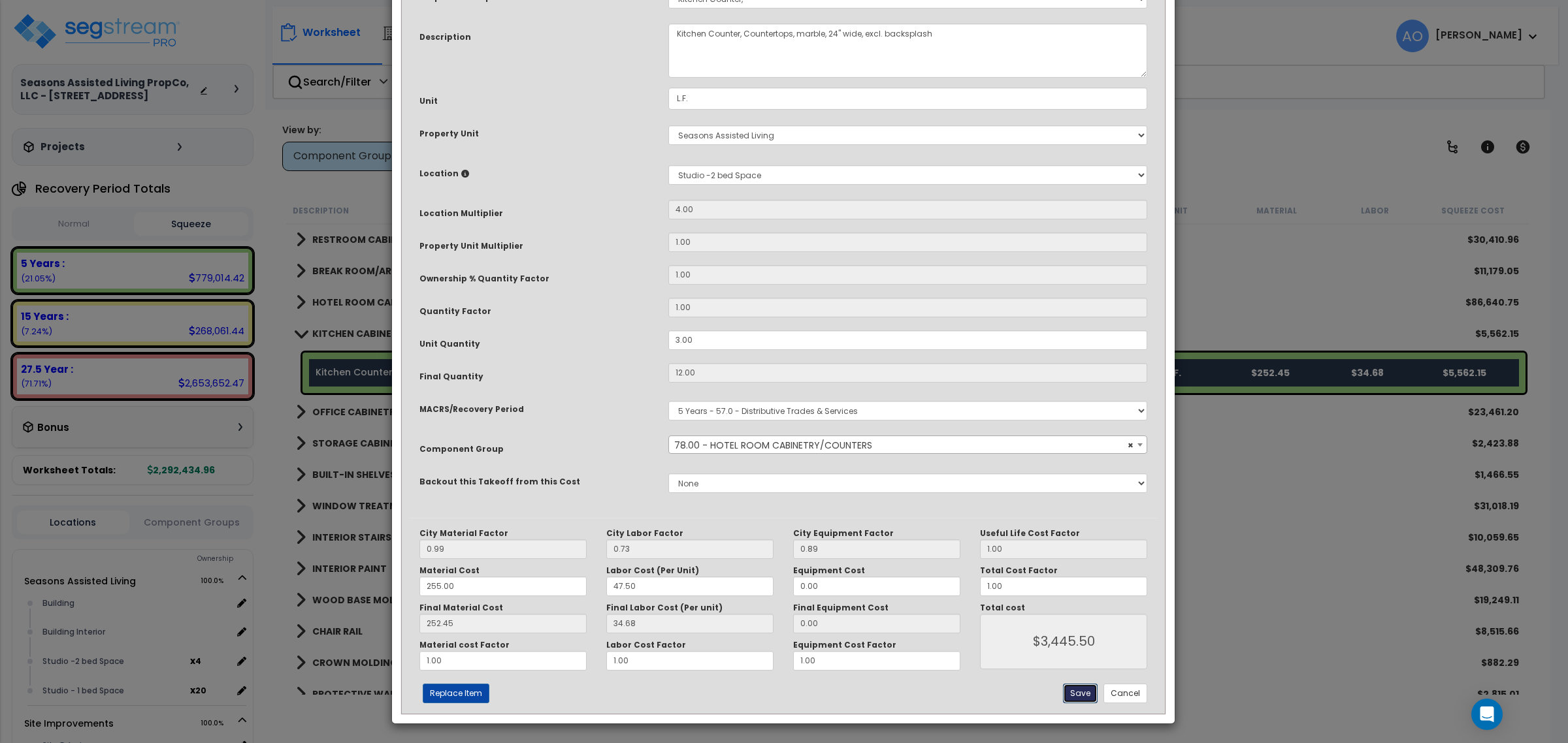
click at [1087, 693] on button "Save" at bounding box center [1080, 693] width 35 height 20
type input "3445.50"
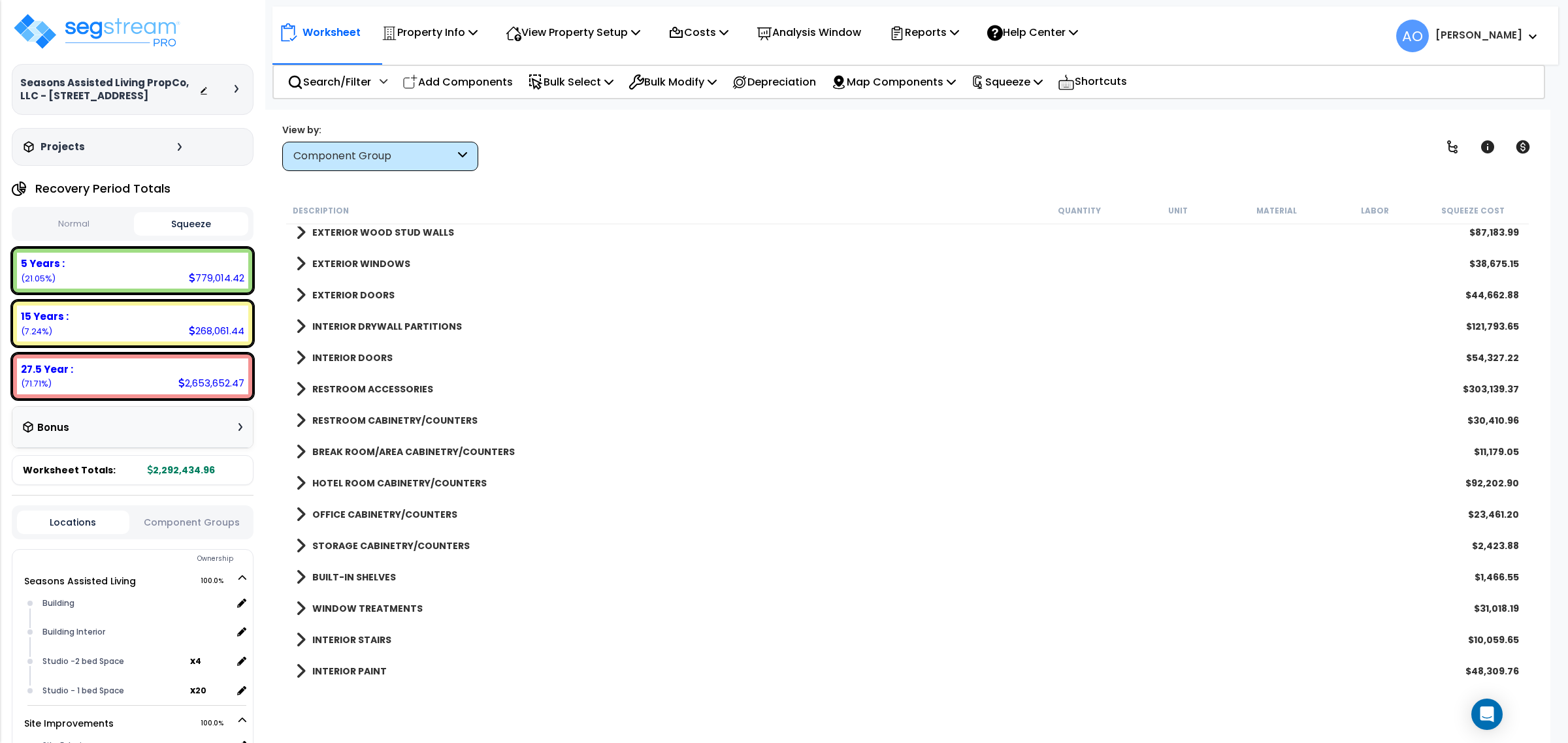
scroll to position [327, 0]
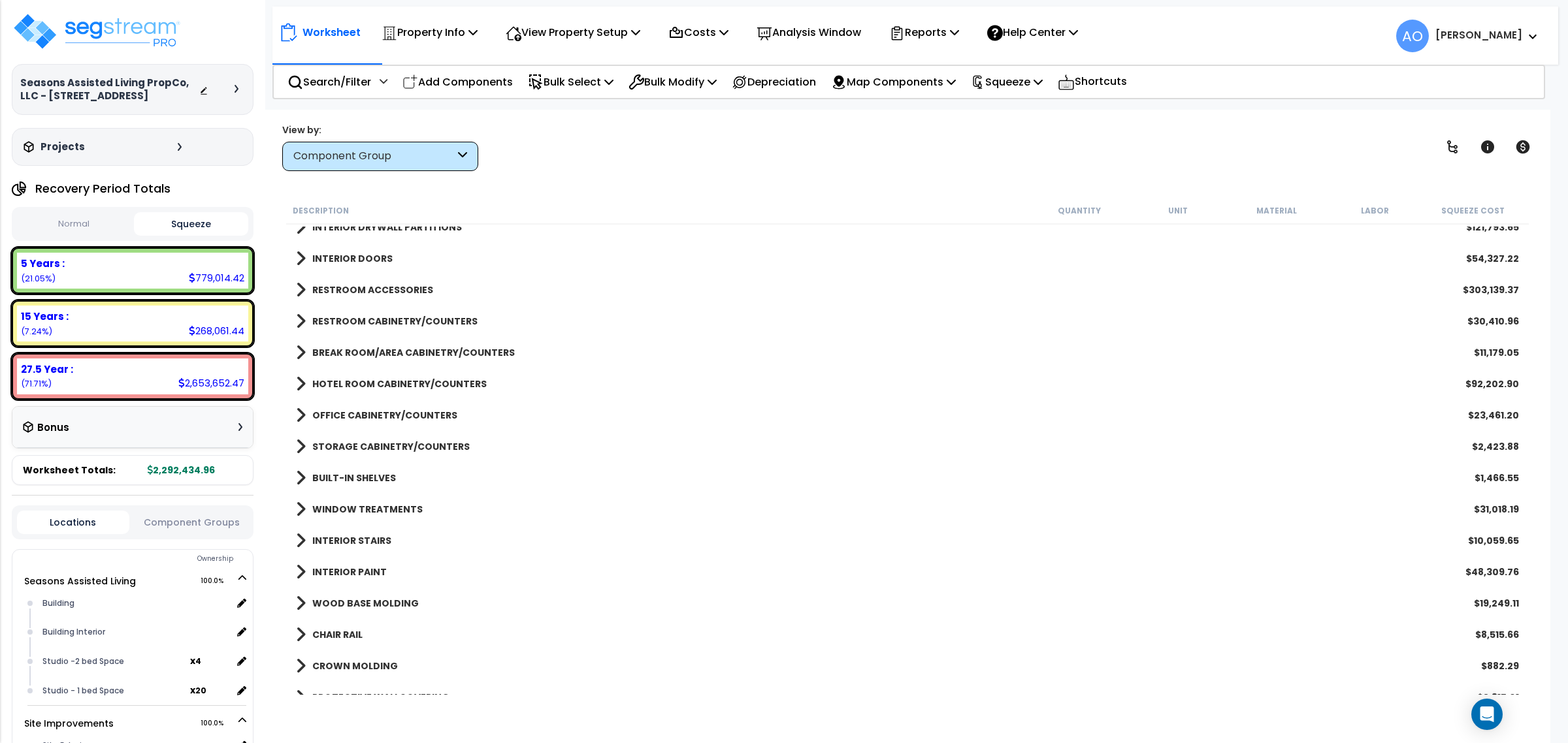
click at [407, 368] on div "HOTEL ROOM CABINETRY/COUNTERS $92,202.90" at bounding box center [907, 384] width 1236 height 32
click at [413, 376] on link "HOTEL ROOM CABINETRY/COUNTERS" at bounding box center [391, 384] width 191 height 18
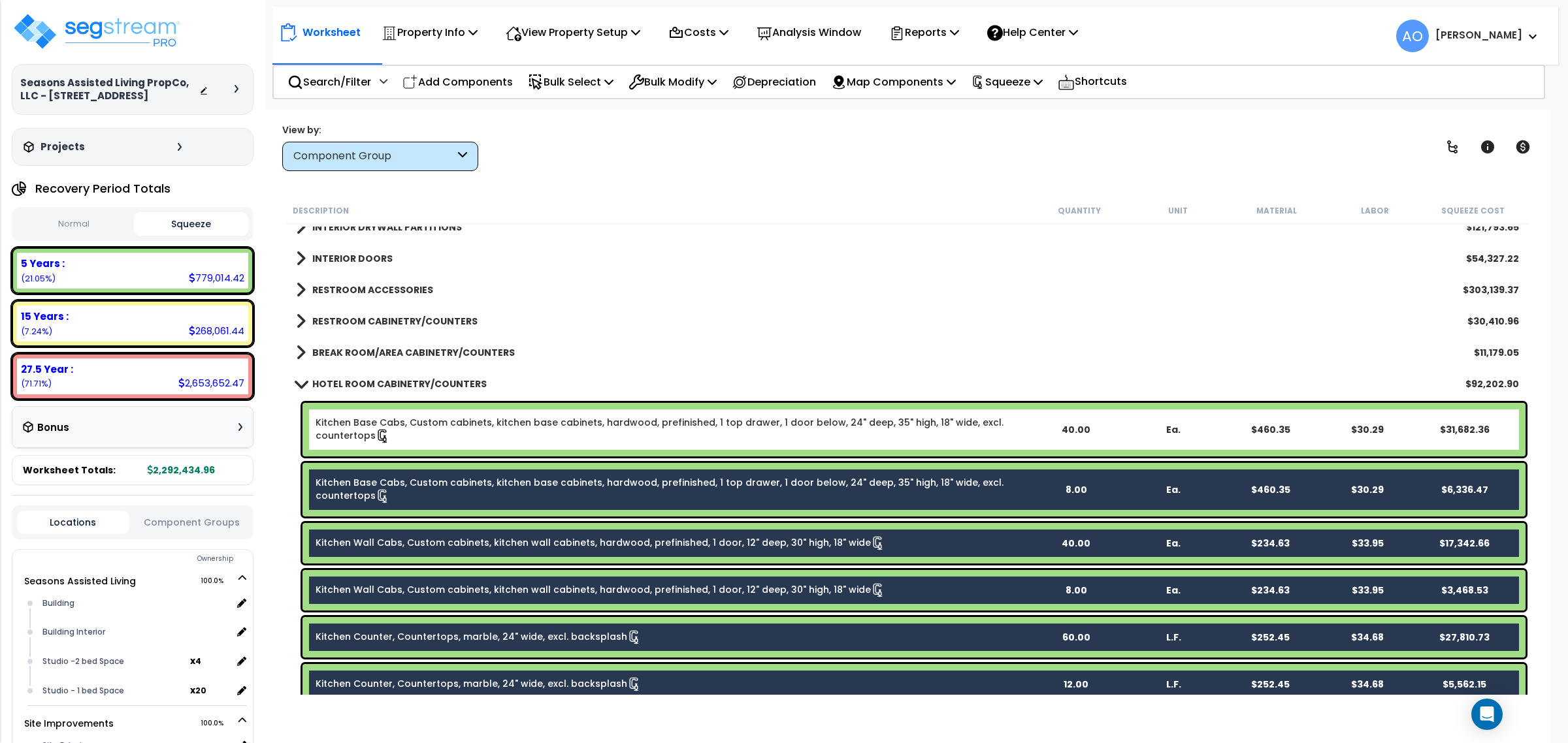
click at [416, 402] on div "Kitchen Base Cabs, Custom cabinets, kitchen base cabinets, hardwood, prefinishe…" at bounding box center [908, 430] width 1243 height 60
click at [426, 431] on link "Kitchen Base Cabs, Custom cabinets, kitchen base cabinets, hardwood, prefinishe…" at bounding box center [671, 430] width 712 height 27
click at [416, 426] on link "Kitchen Base Cabs, Custom cabinets, kitchen base cabinets, hardwood, prefinishe…" at bounding box center [671, 430] width 712 height 27
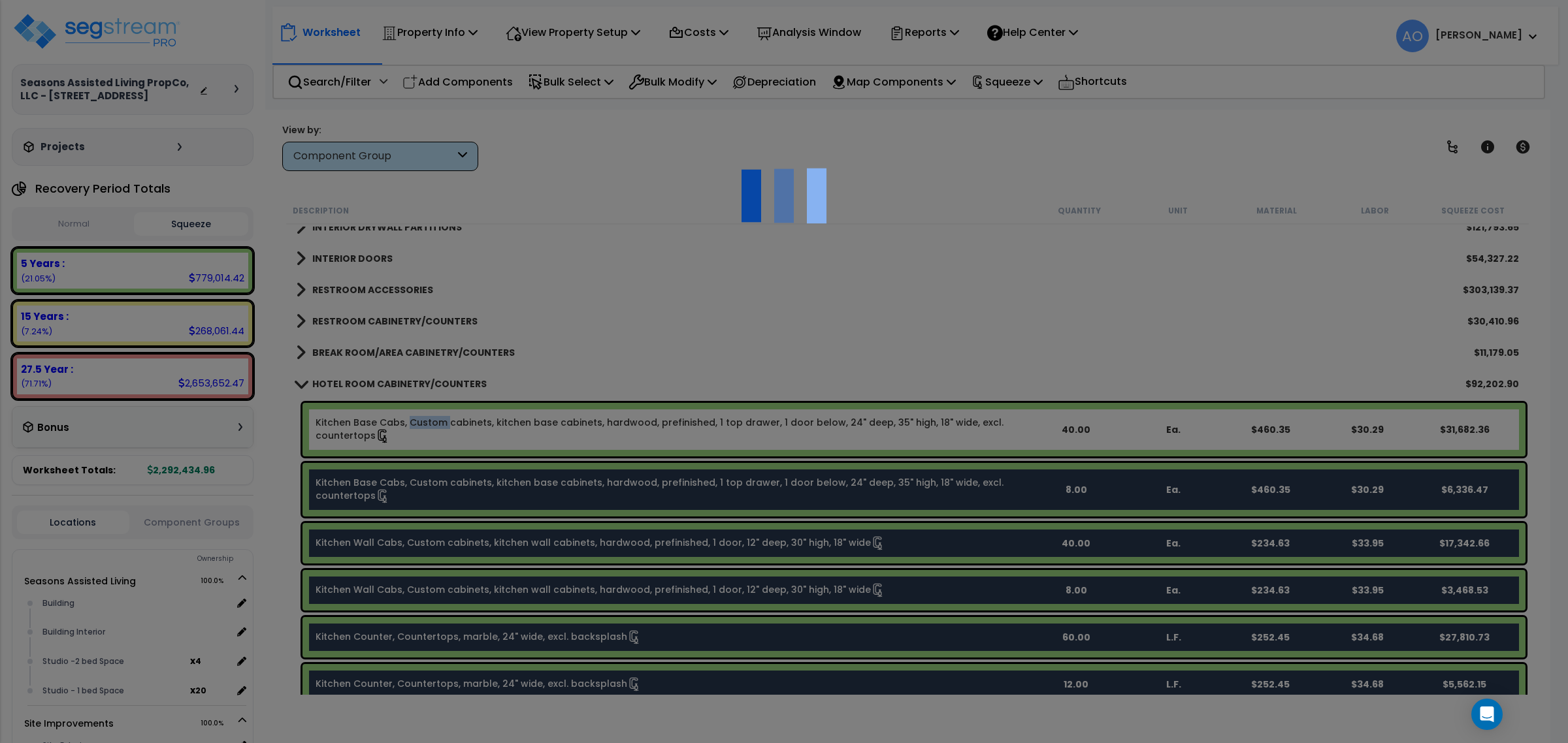
scroll to position [0, 0]
select select "46260"
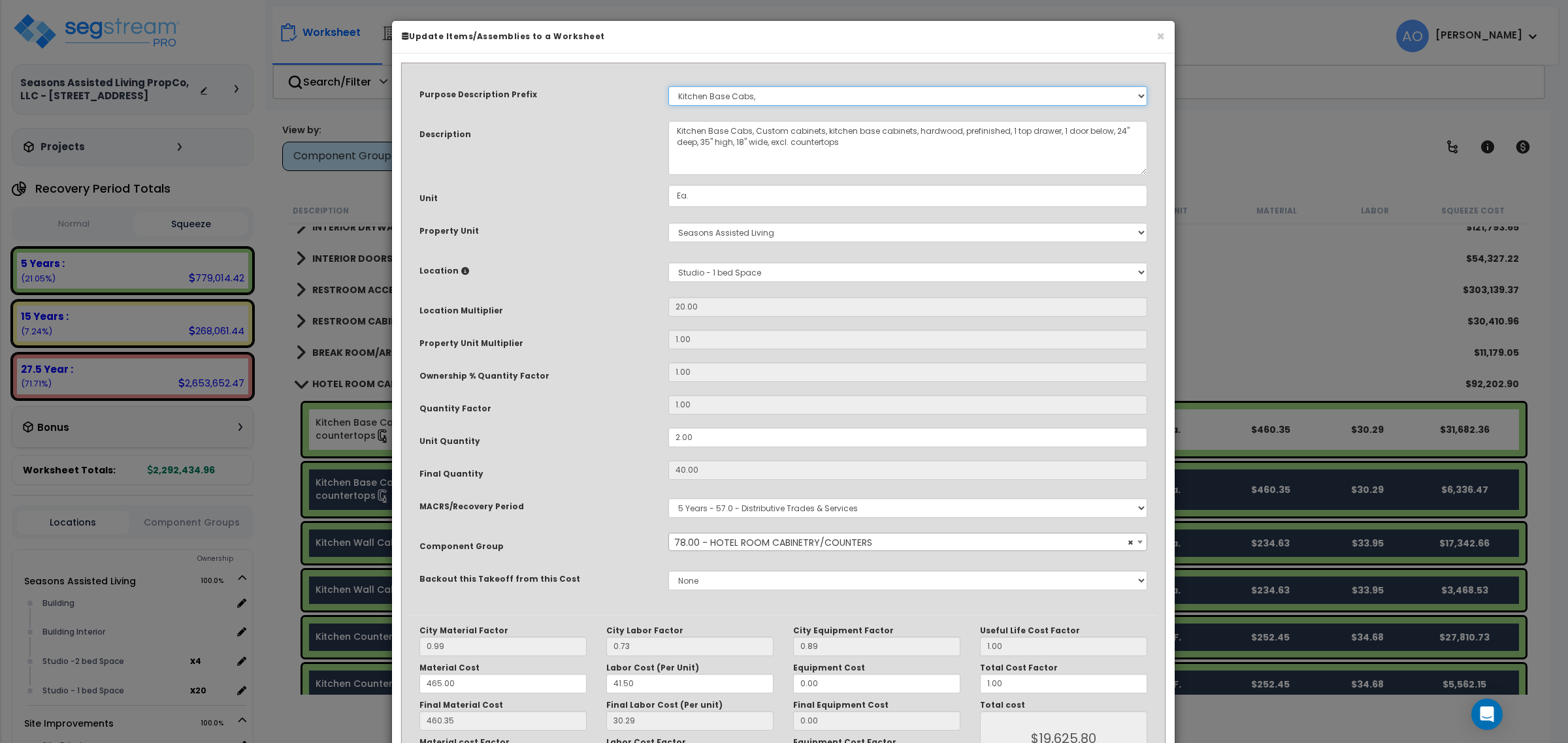
click at [758, 95] on select "Select A/V System A/V System A/V System Equipment A/V System Equipment A/V Syst…" at bounding box center [908, 96] width 479 height 20
select select "115821"
click at [738, 87] on select "Select A/V System A/V System A/V System Equipment A/V System Equipment A/V Syst…" at bounding box center [908, 96] width 479 height 20
click at [742, 95] on select "Select A/V System A/V System A/V System Equipment A/V System Equipment A/V Syst…" at bounding box center [908, 96] width 479 height 20
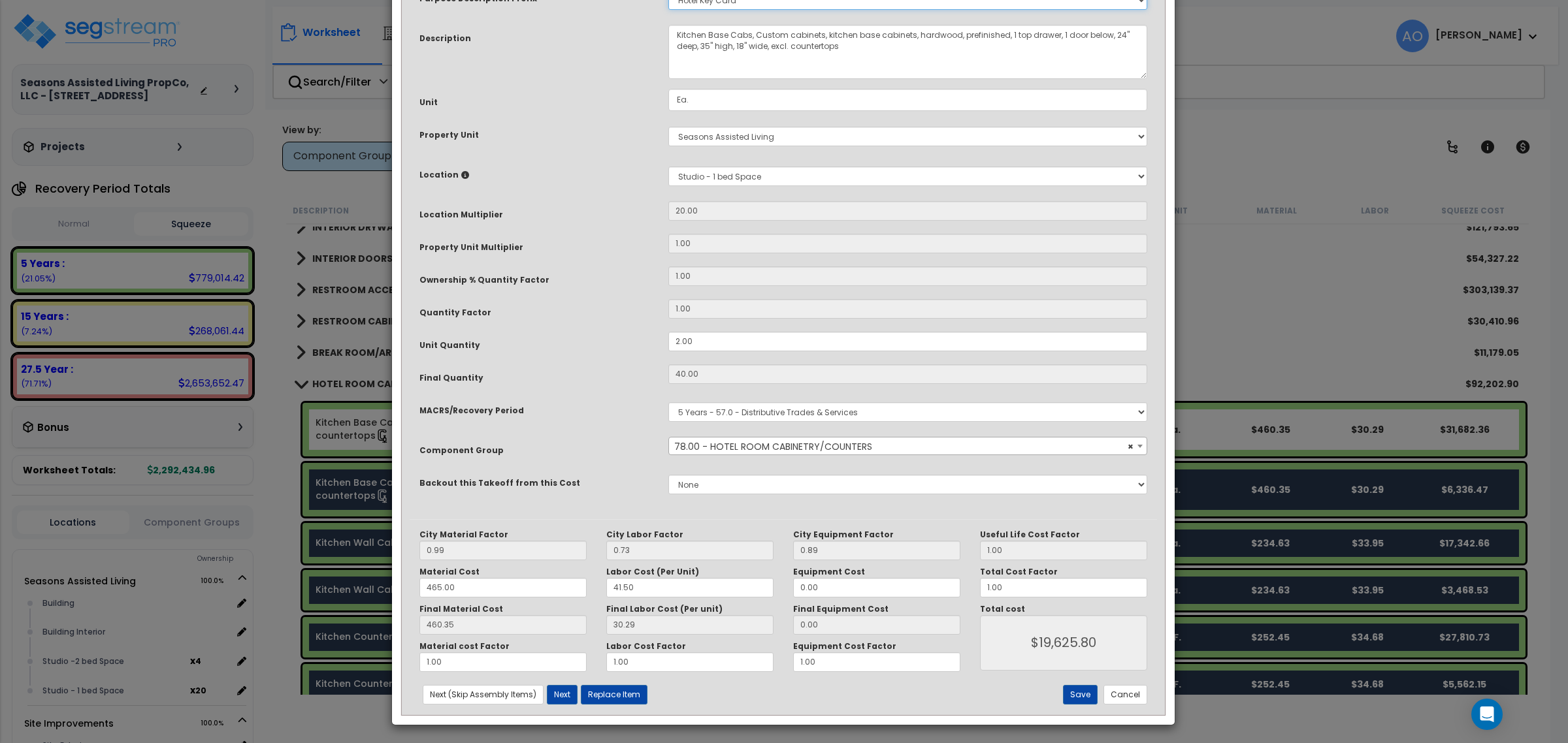
scroll to position [98, 0]
click at [1128, 690] on button "Cancel" at bounding box center [1125, 693] width 44 height 20
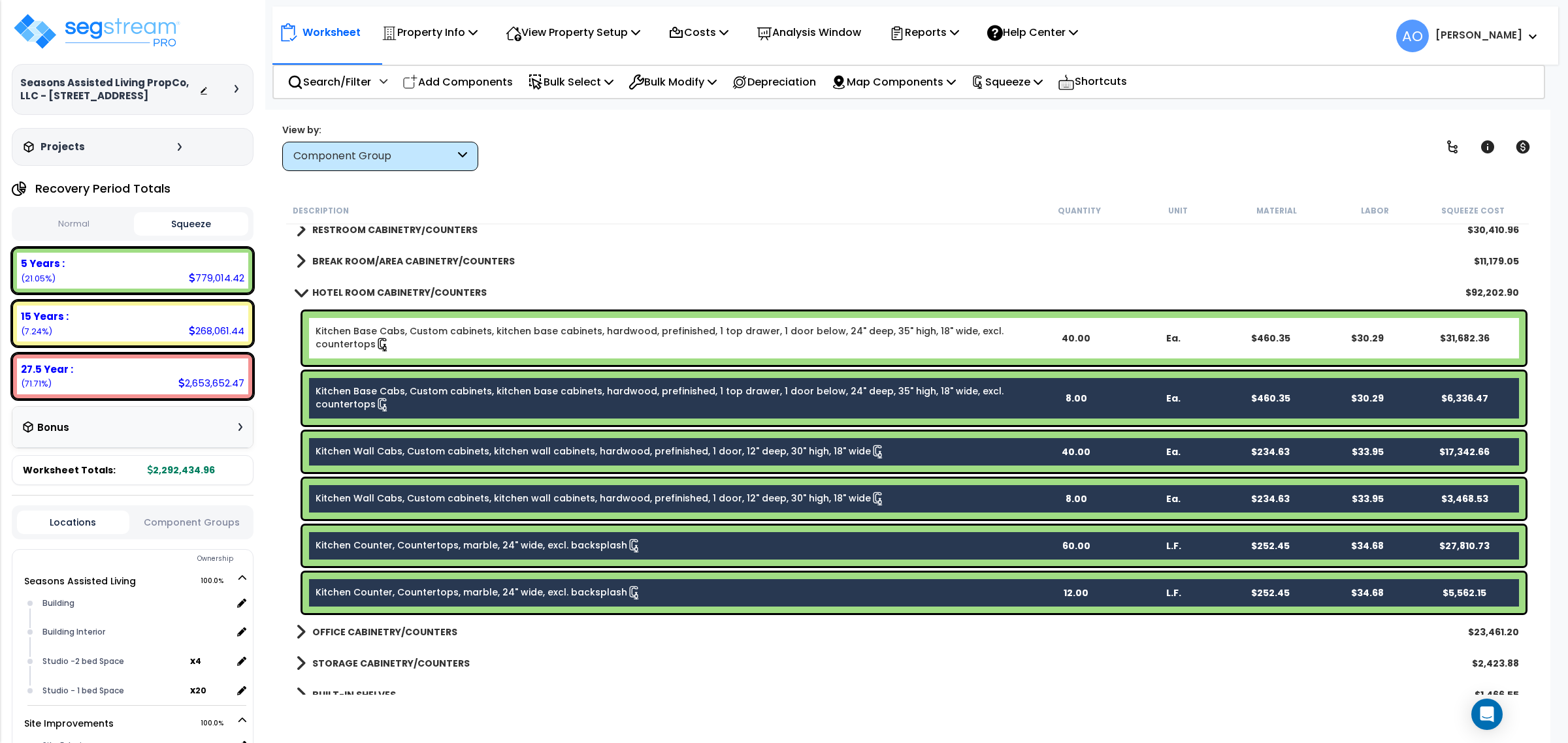
scroll to position [408, 0]
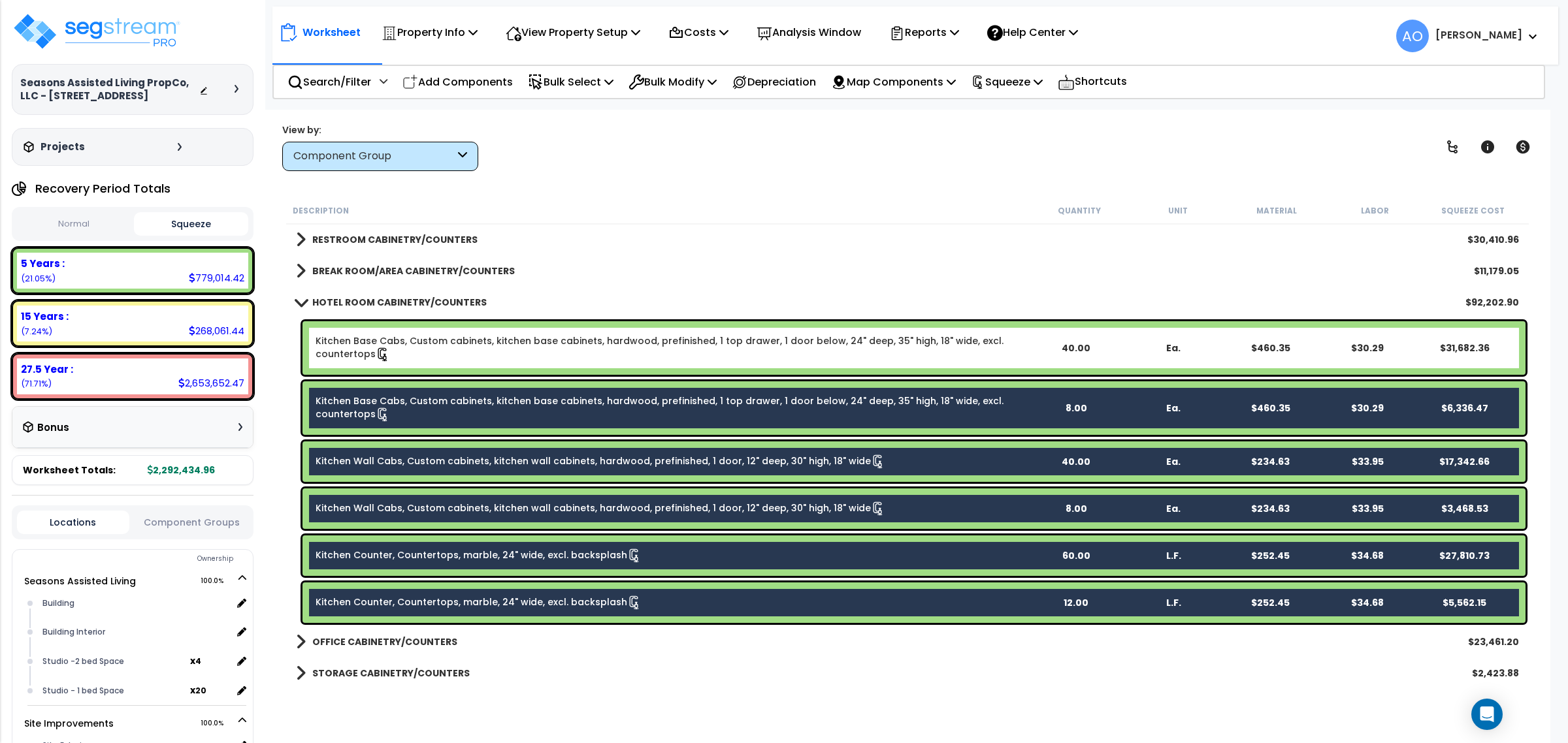
click at [432, 340] on link "Kitchen Base Cabs, Custom cabinets, kitchen base cabinets, hardwood, prefinishe…" at bounding box center [671, 348] width 712 height 27
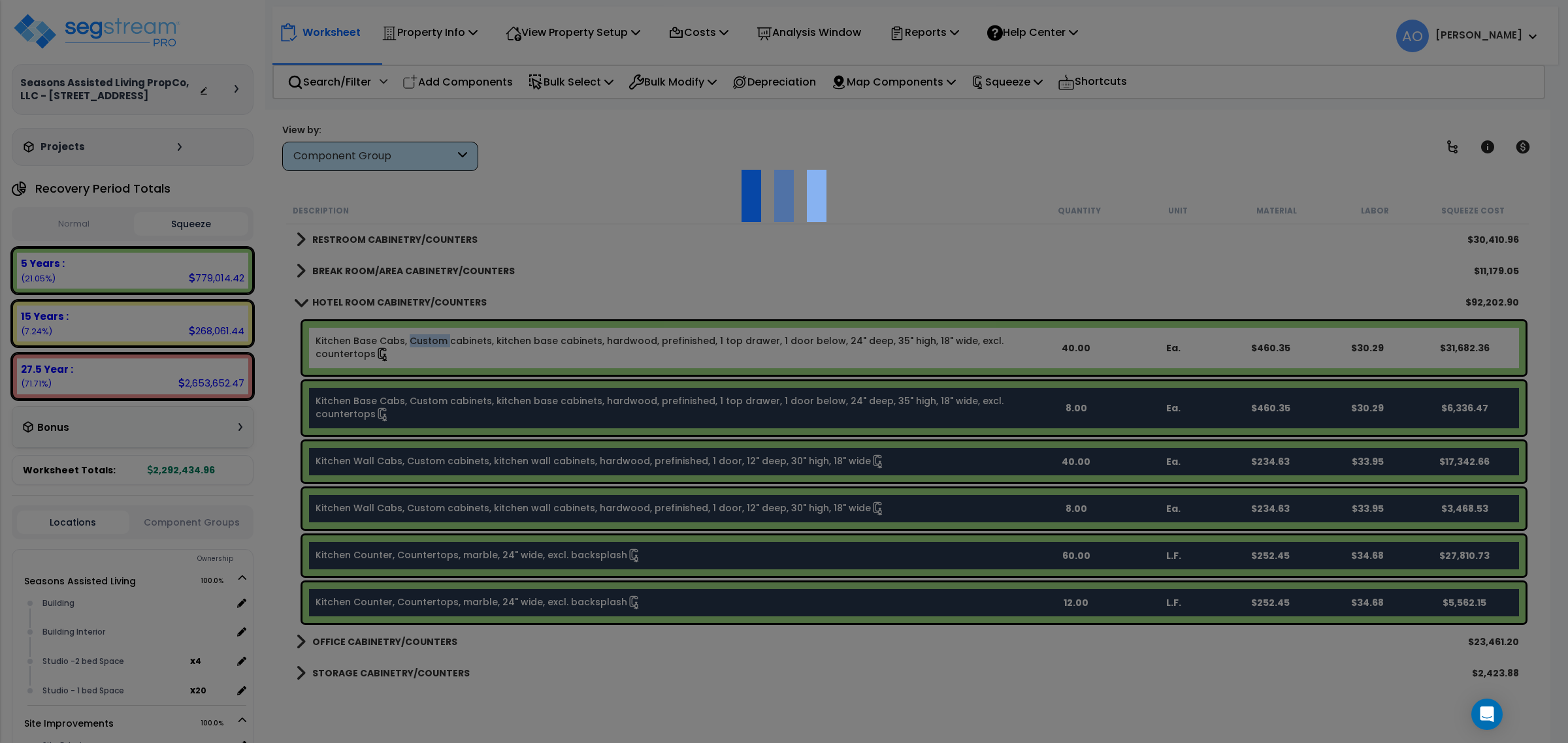
scroll to position [0, 0]
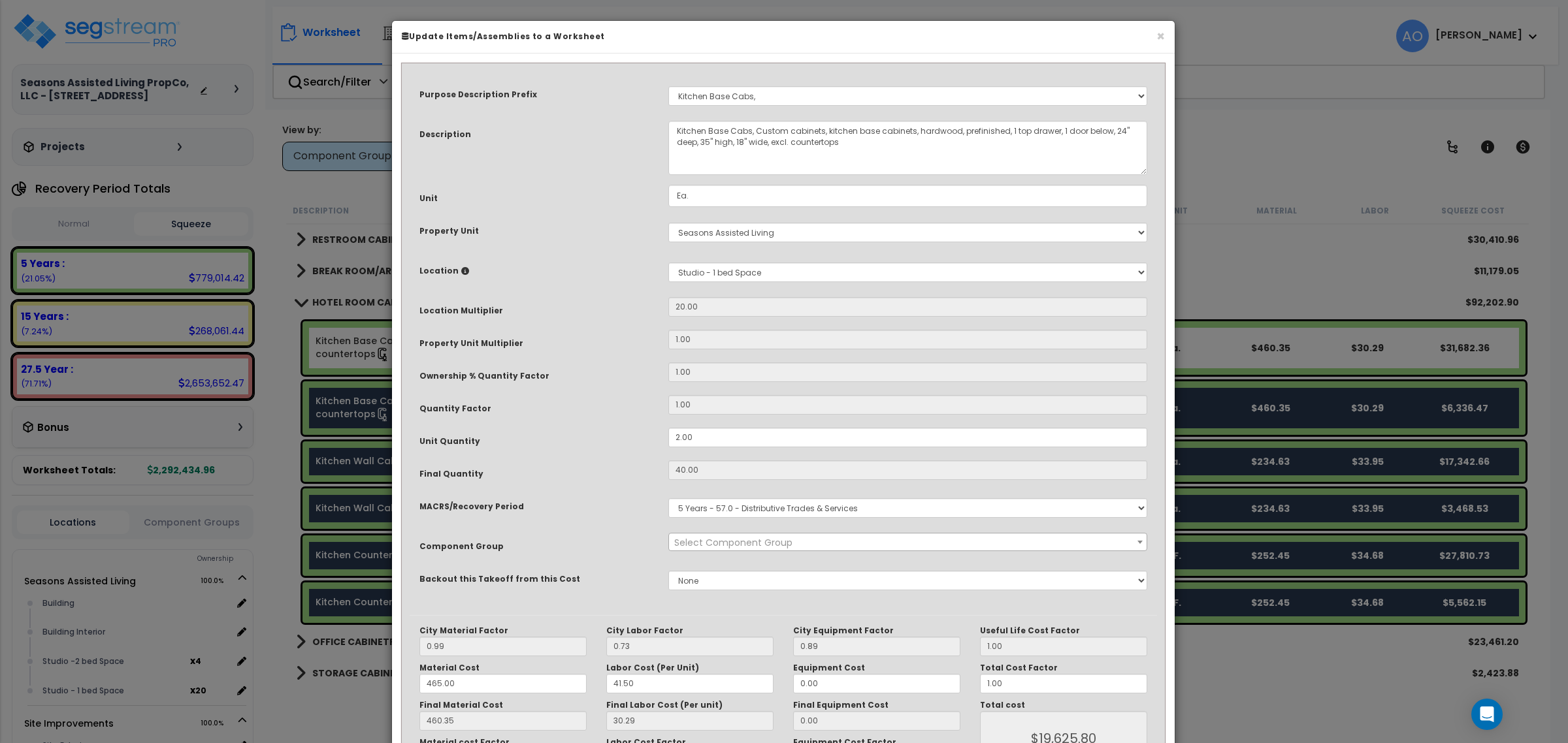
select select "46260"
click at [769, 99] on select "Select A/V System A/V System A/V System Equipment A/V System Equipment A/V Syst…" at bounding box center [908, 96] width 479 height 20
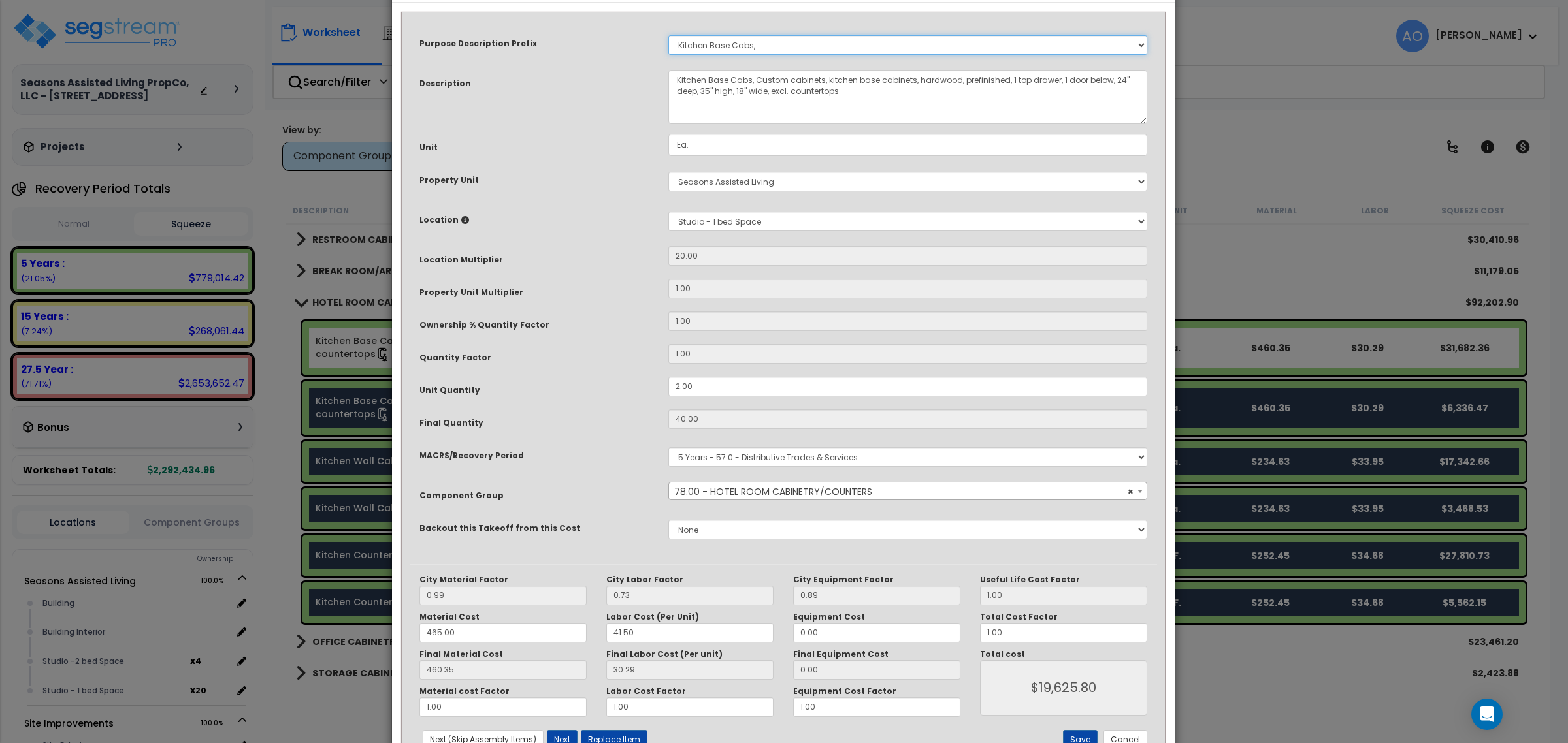
scroll to position [98, 0]
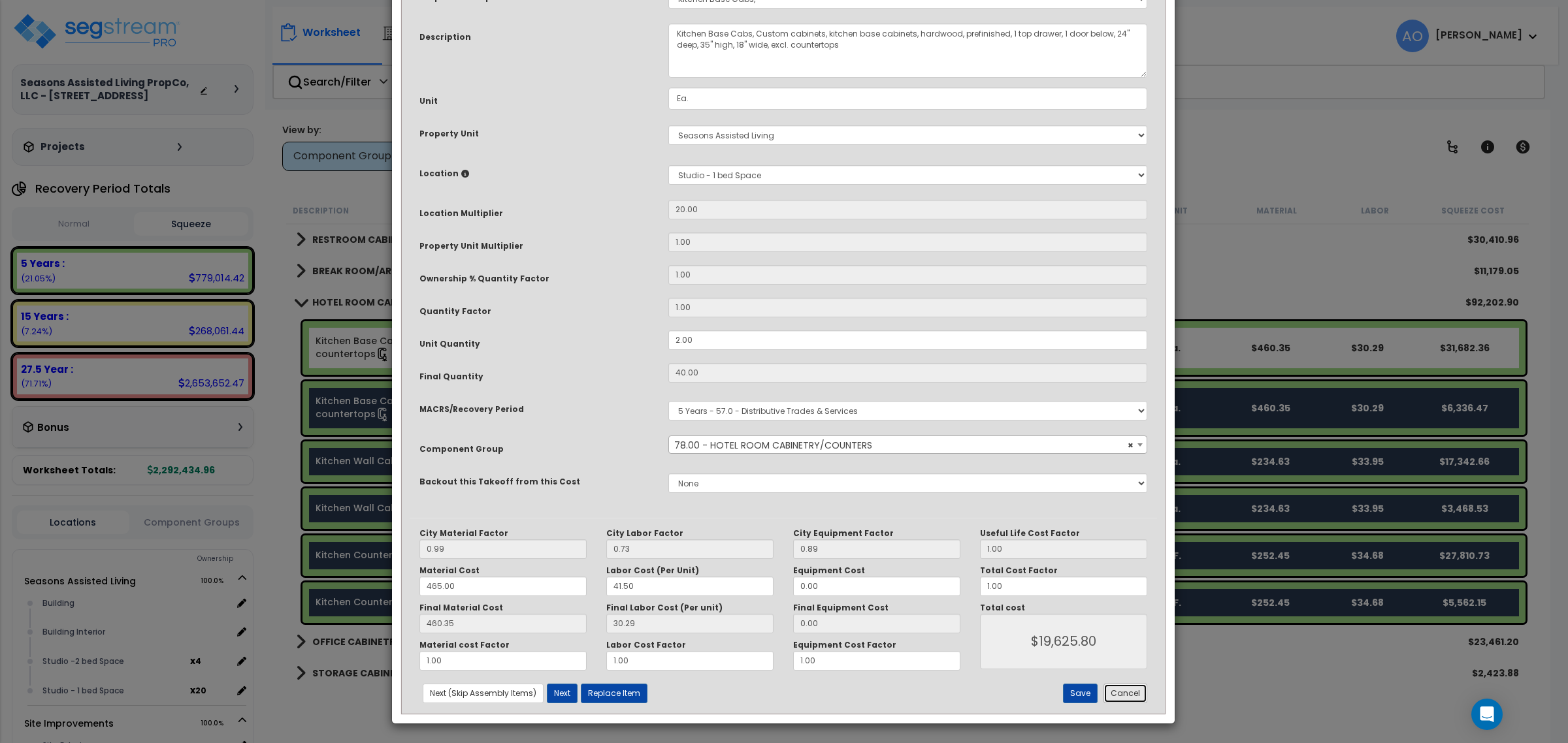
click at [1127, 687] on button "Cancel" at bounding box center [1125, 693] width 44 height 20
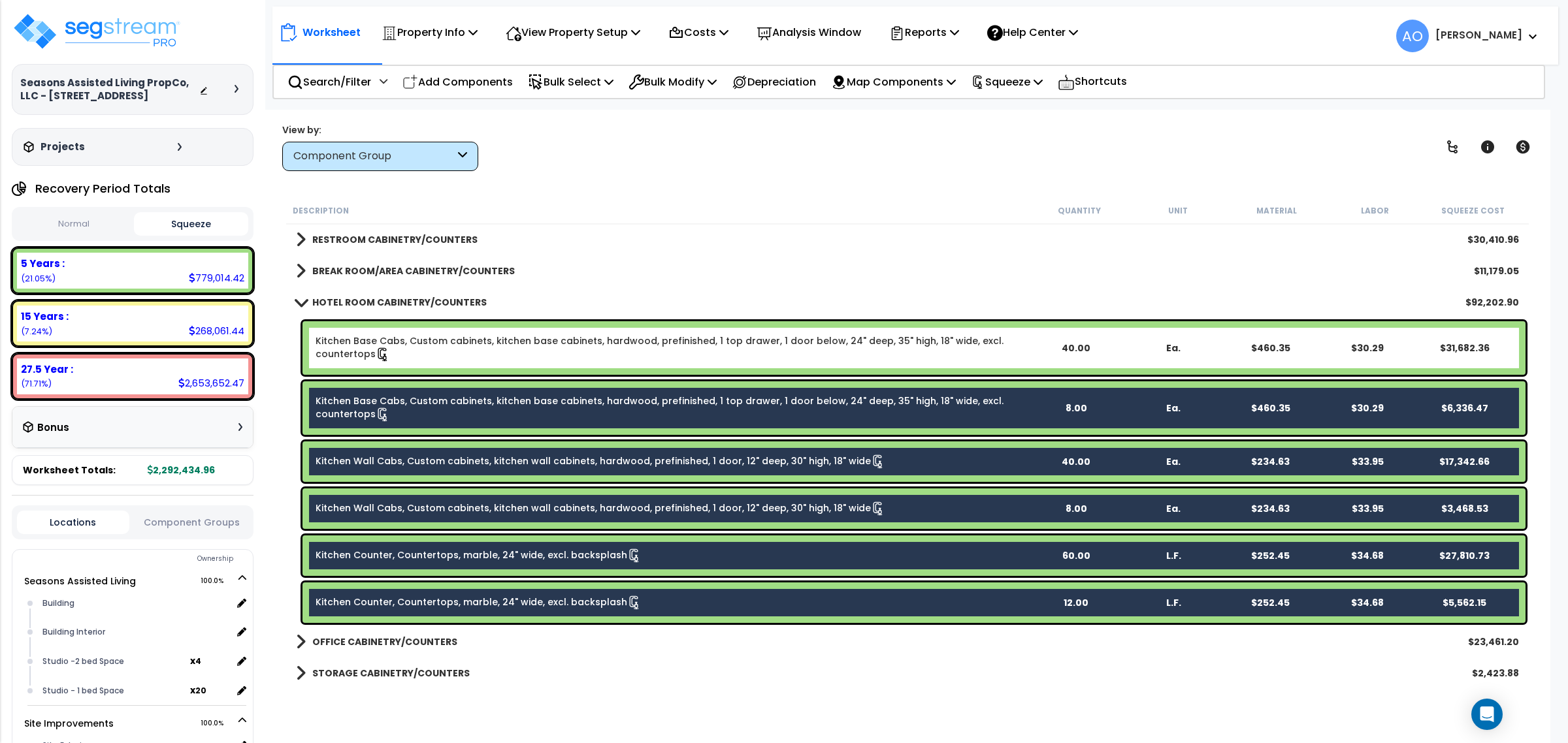
click at [456, 343] on link "Kitchen Base Cabs, Custom cabinets, kitchen base cabinets, hardwood, prefinishe…" at bounding box center [671, 348] width 712 height 27
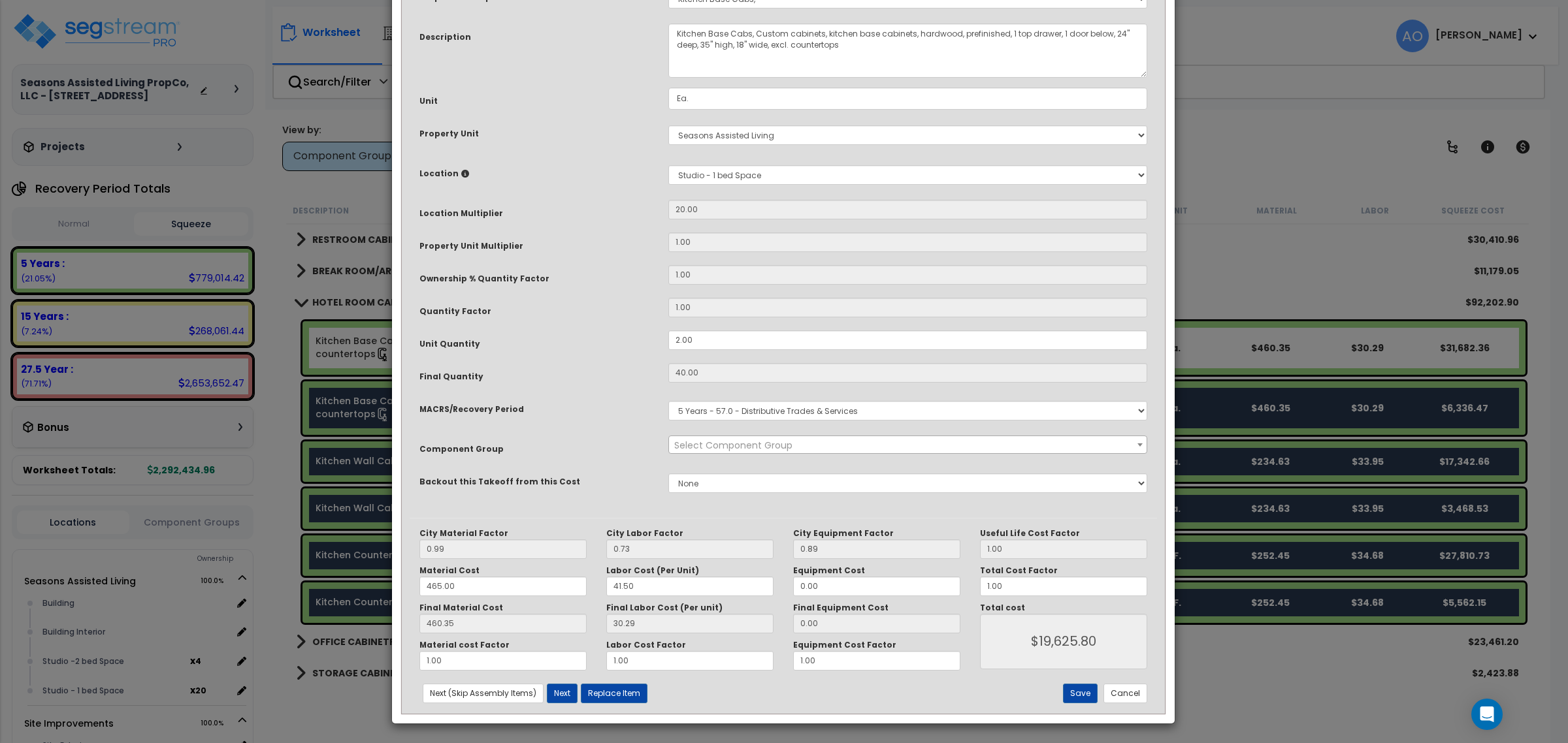
scroll to position [0, 0]
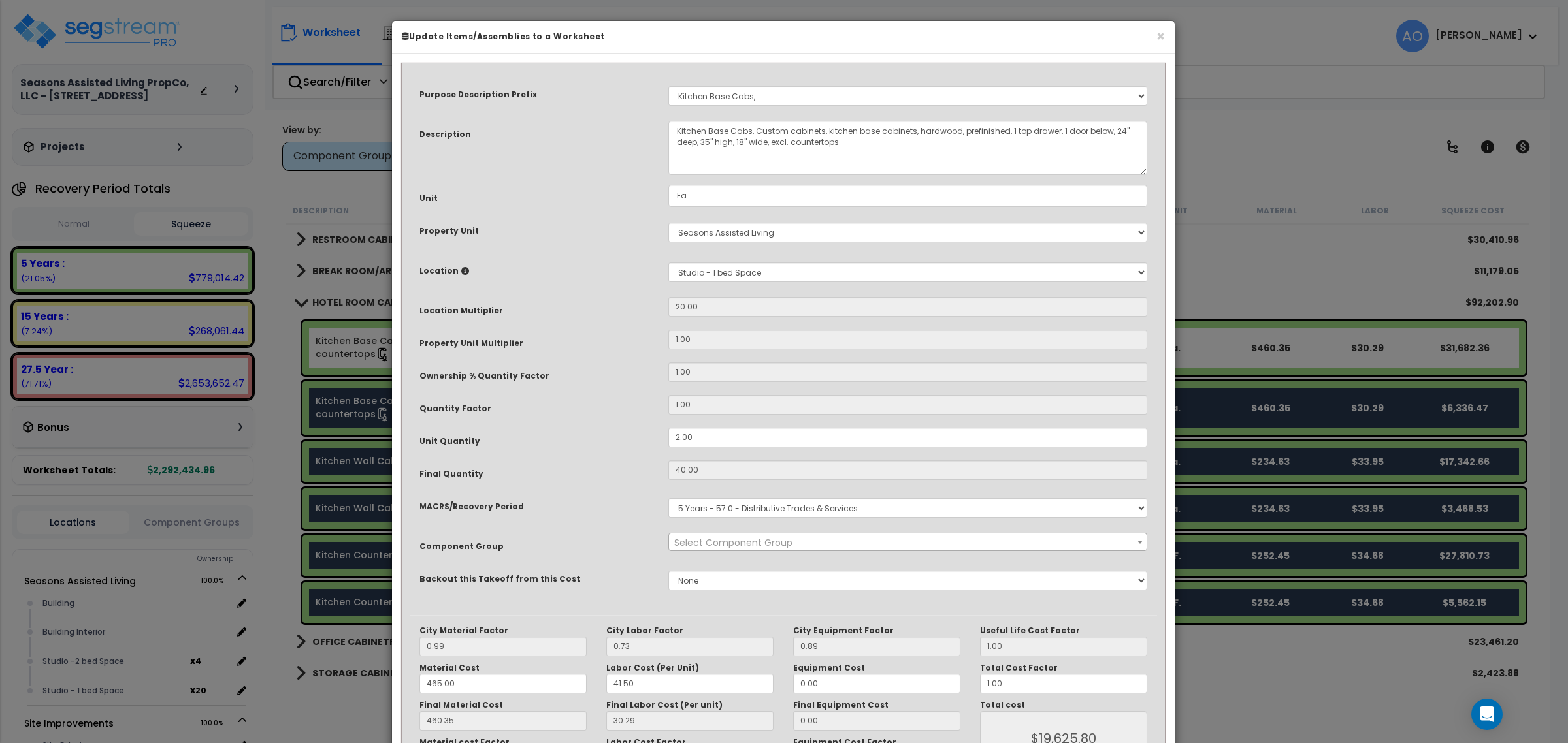
select select "46260"
click at [767, 99] on select "Select A/V System A/V System A/V System Equipment A/V System Equipment A/V Syst…" at bounding box center [908, 96] width 479 height 20
select select "115821"
click at [1088, 56] on div "Purpose Description Prefix Select A/V System A/V System A/V System Equipment A/…" at bounding box center [782, 437] width 782 height 767
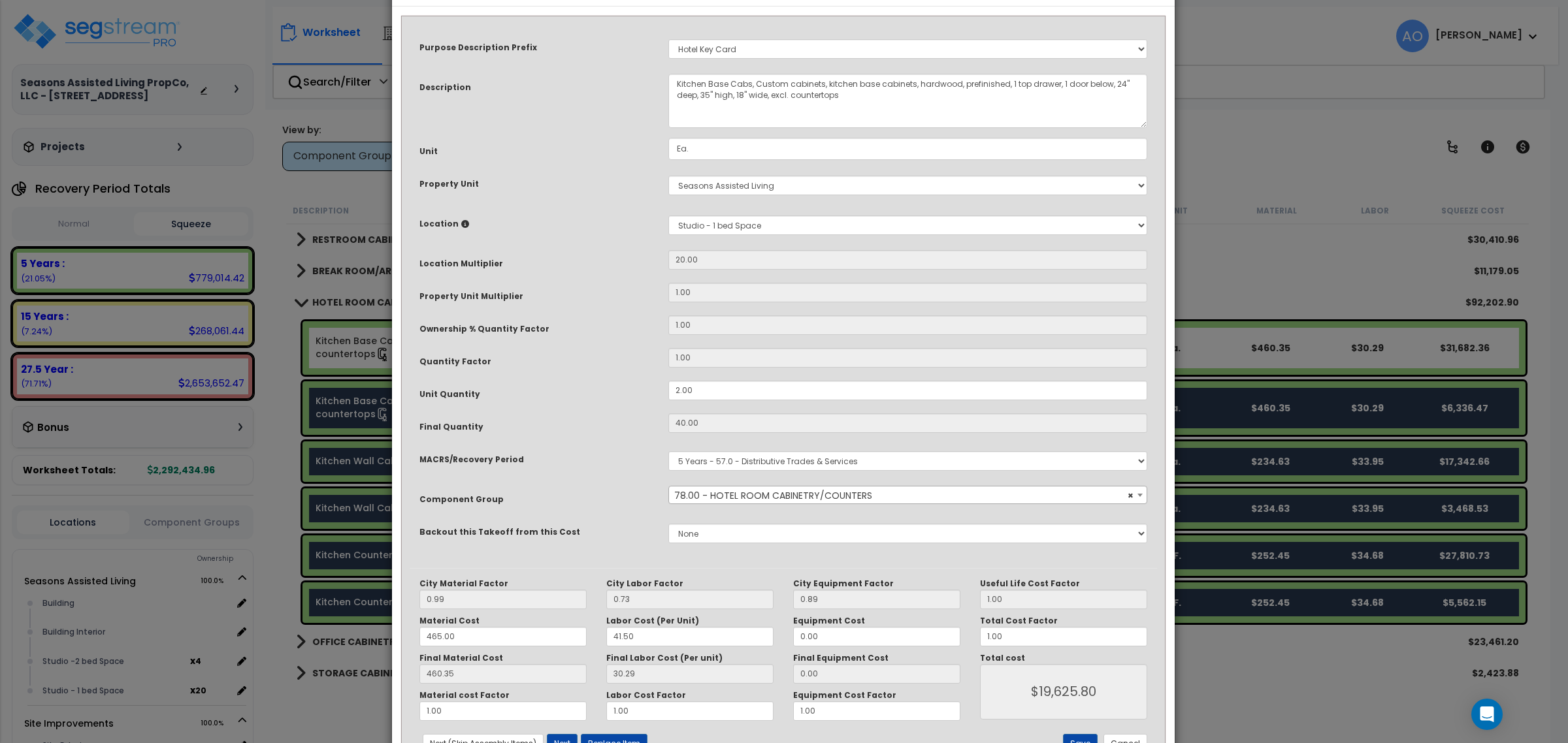
scroll to position [98, 0]
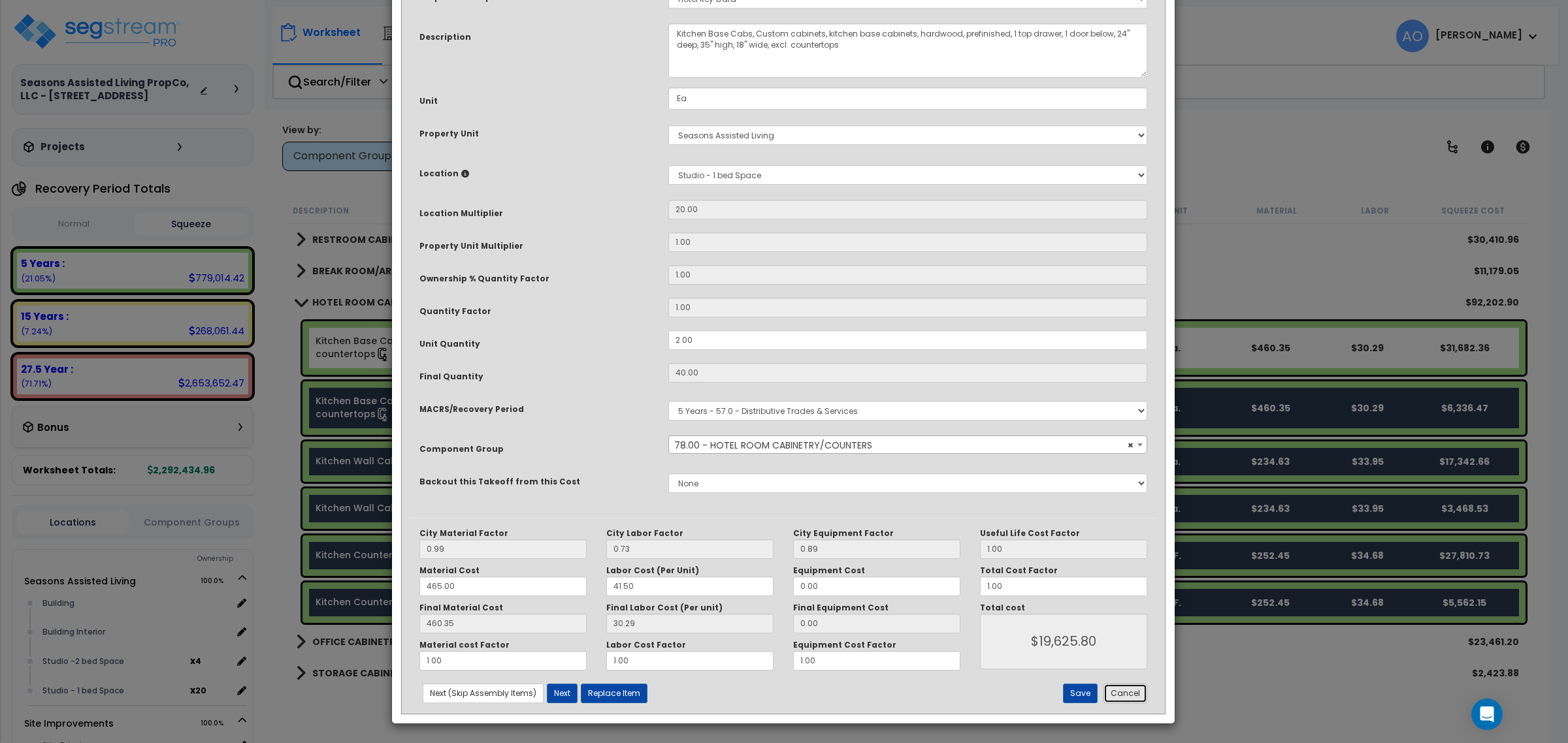
click at [1125, 686] on button "Cancel" at bounding box center [1125, 693] width 44 height 20
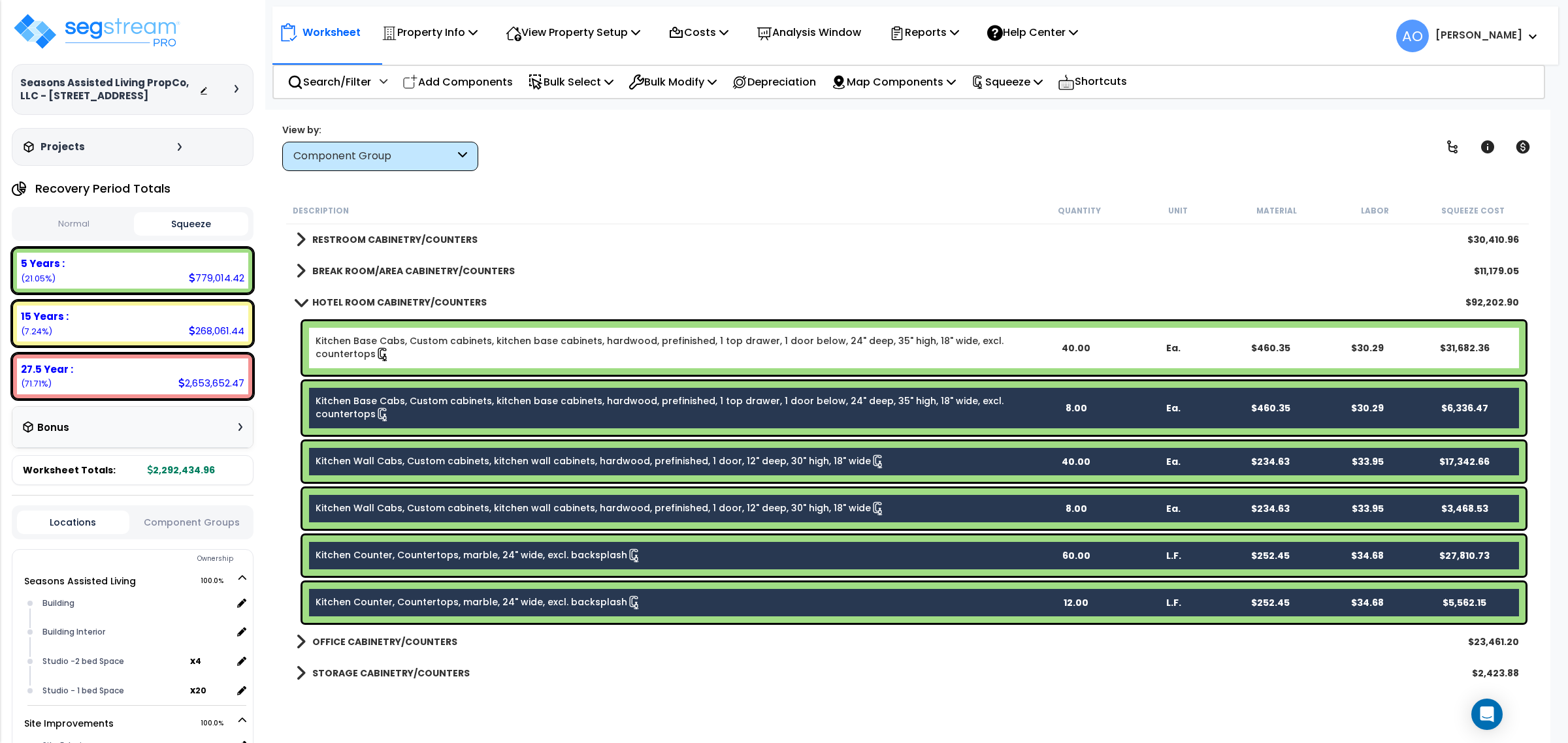
click at [426, 300] on b "HOTEL ROOM CABINETRY/COUNTERS" at bounding box center [400, 302] width 175 height 13
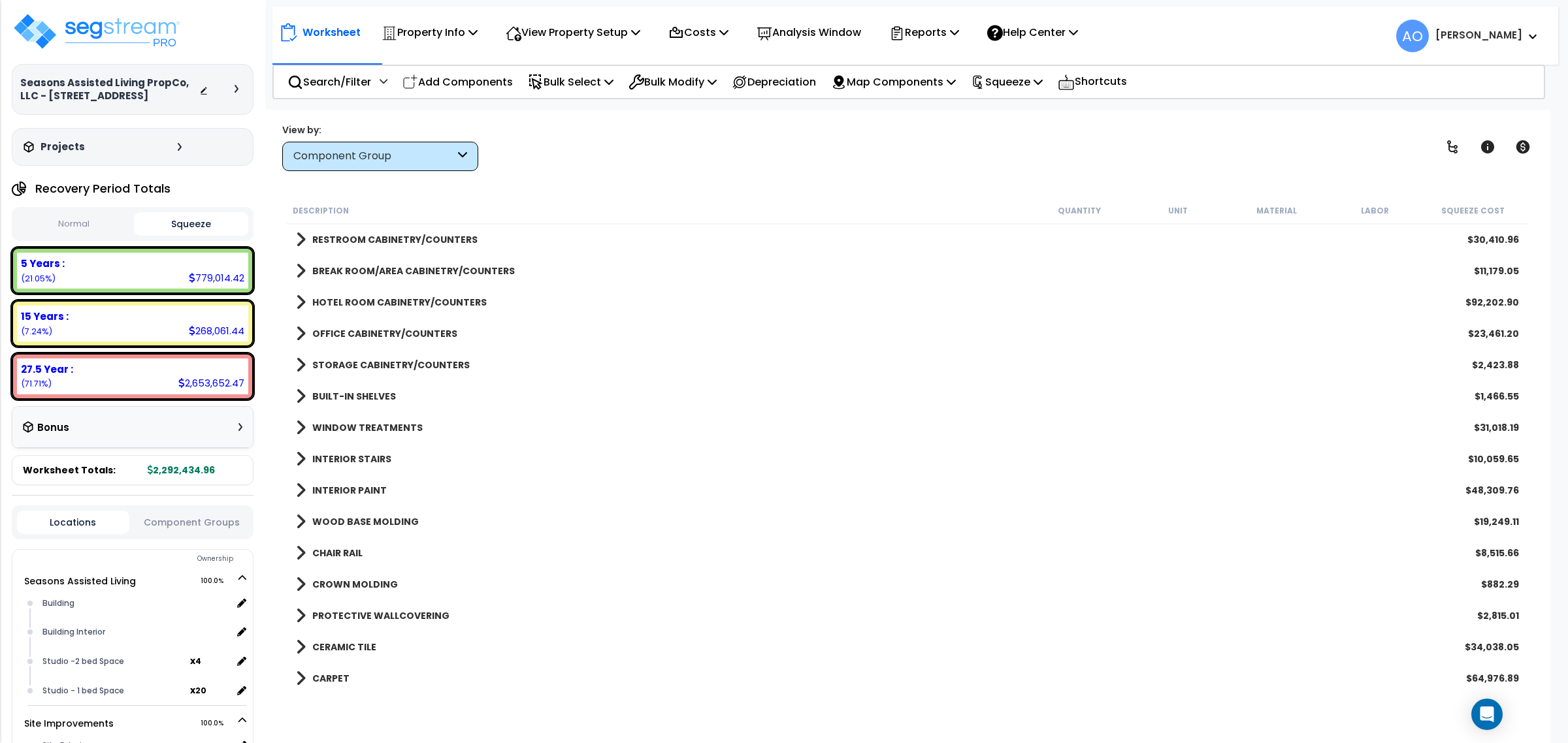
click at [426, 300] on b "HOTEL ROOM CABINETRY/COUNTERS" at bounding box center [400, 302] width 175 height 13
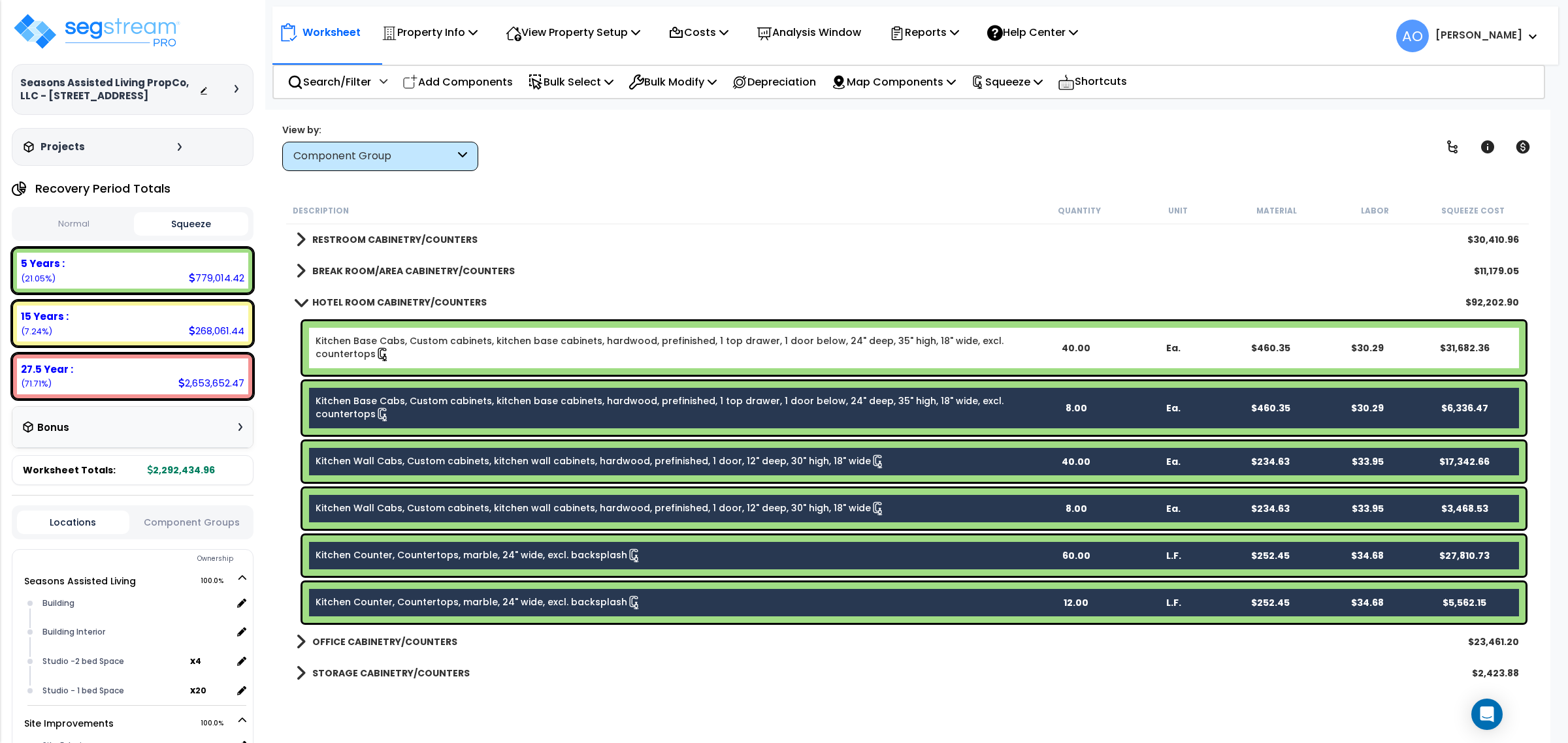
click at [426, 300] on b "HOTEL ROOM CABINETRY/COUNTERS" at bounding box center [400, 302] width 175 height 13
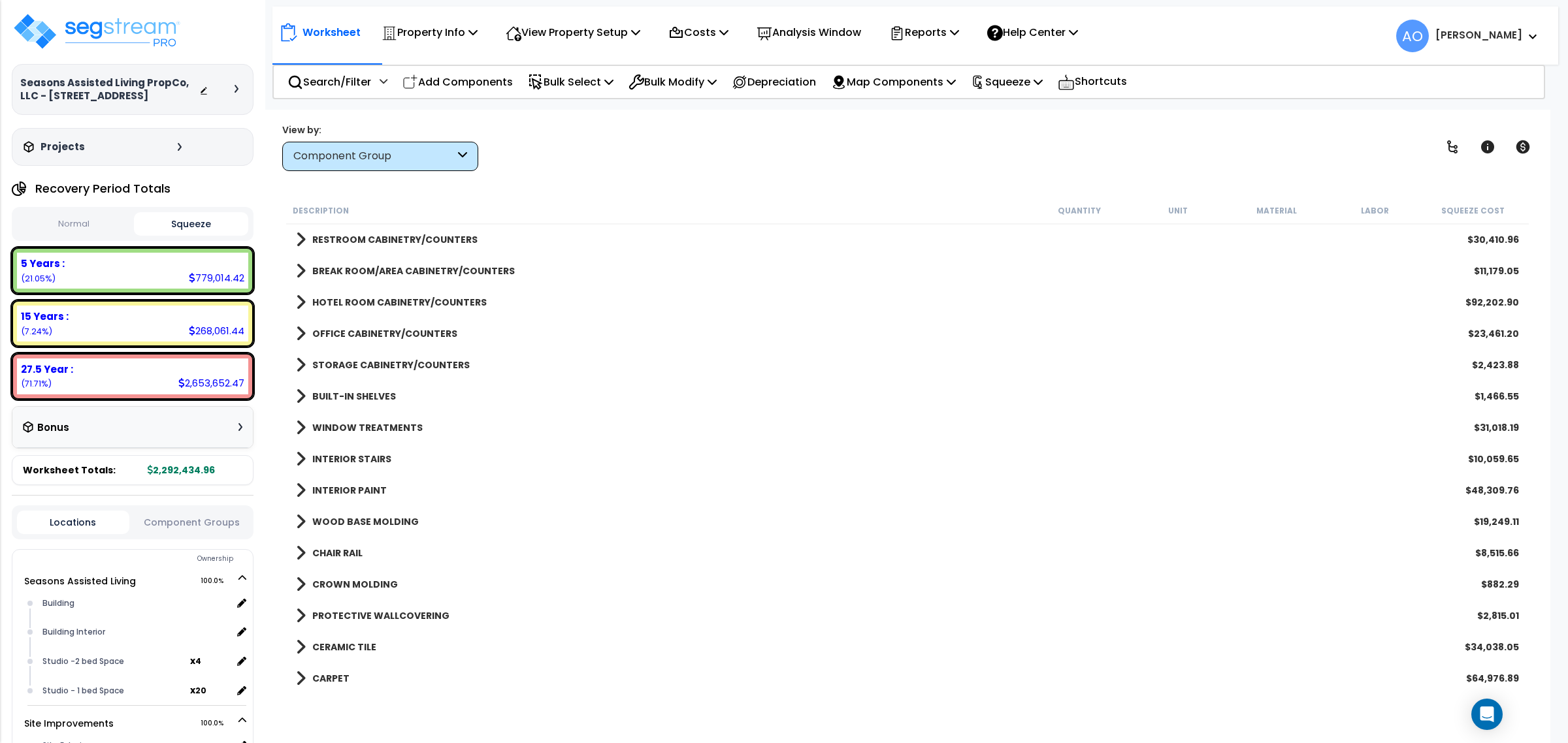
click at [426, 300] on b "HOTEL ROOM CABINETRY/COUNTERS" at bounding box center [400, 302] width 175 height 13
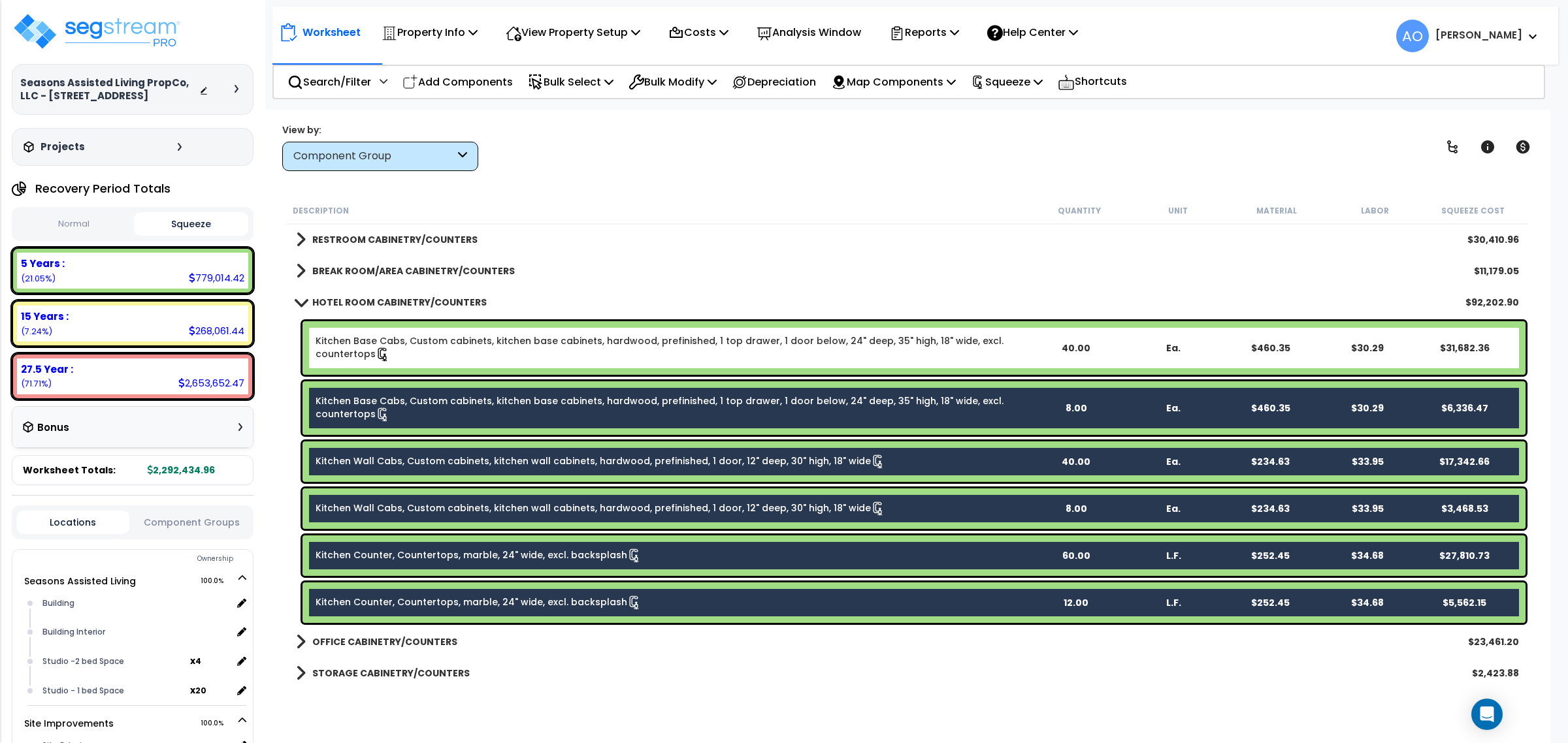
click at [426, 300] on b "HOTEL ROOM CABINETRY/COUNTERS" at bounding box center [400, 302] width 175 height 13
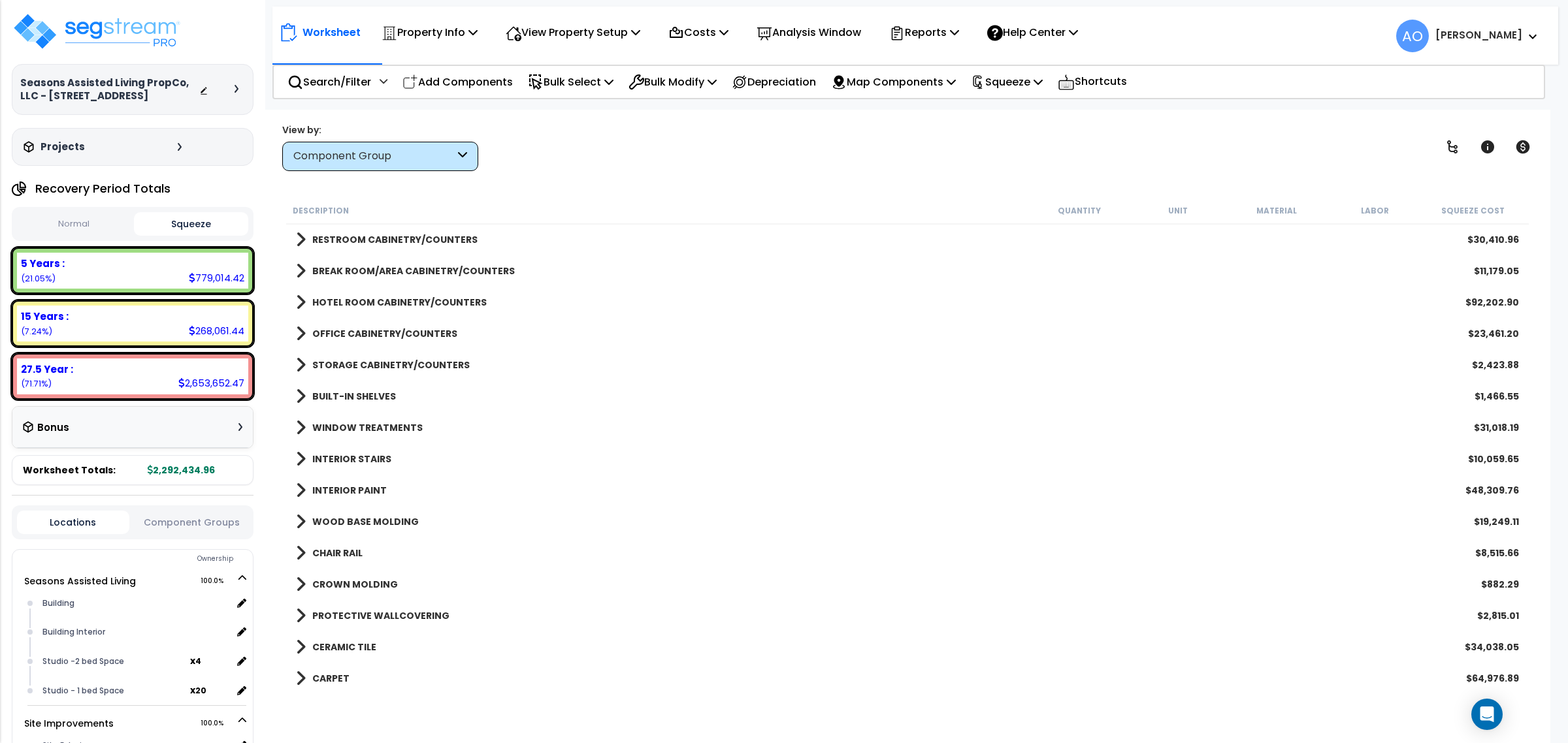
click at [383, 429] on b "WINDOW TREATMENTS" at bounding box center [368, 428] width 111 height 13
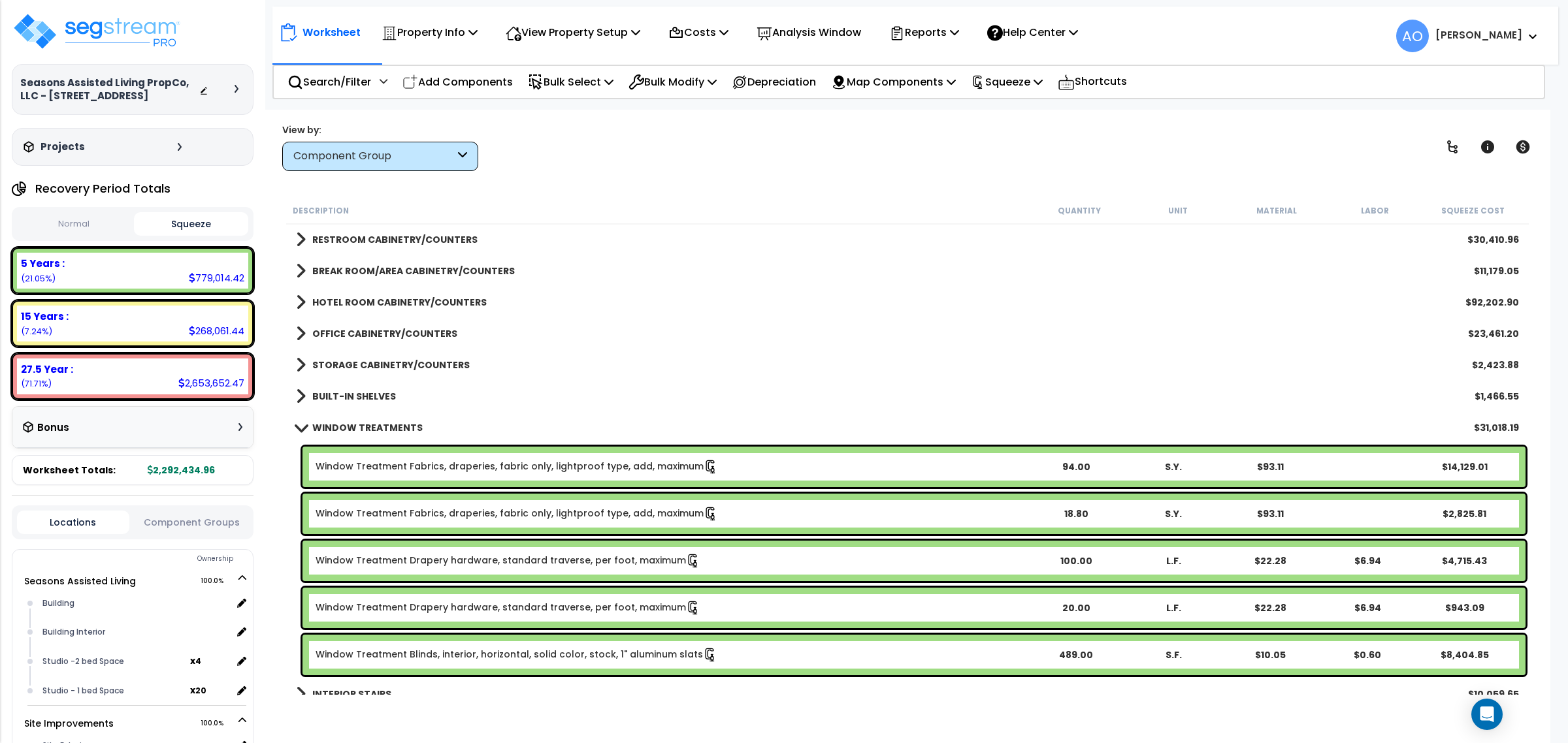
click at [389, 431] on b "WINDOW TREATMENTS" at bounding box center [368, 428] width 111 height 13
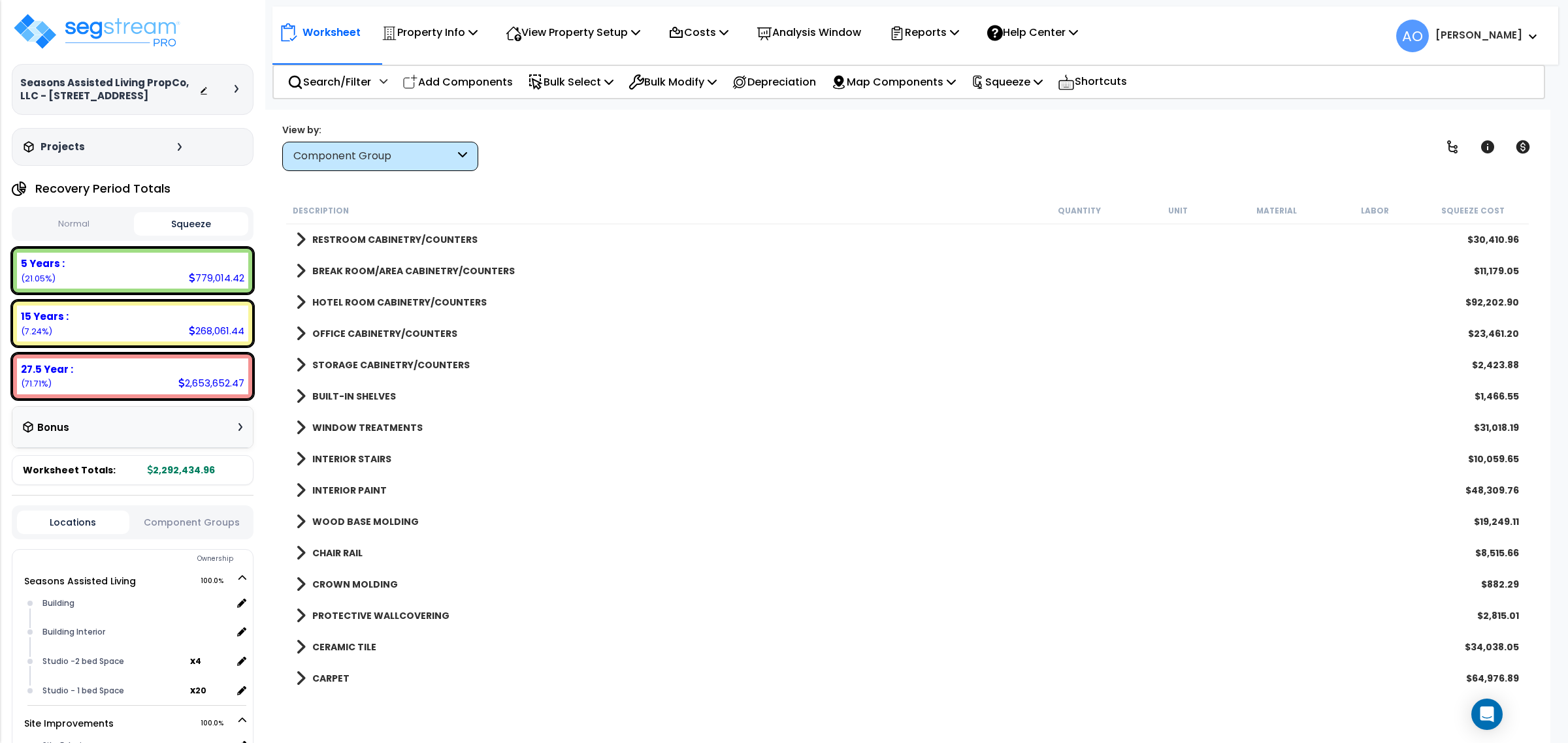
click at [382, 364] on b "STORAGE CABINETRY/COUNTERS" at bounding box center [391, 364] width 157 height 13
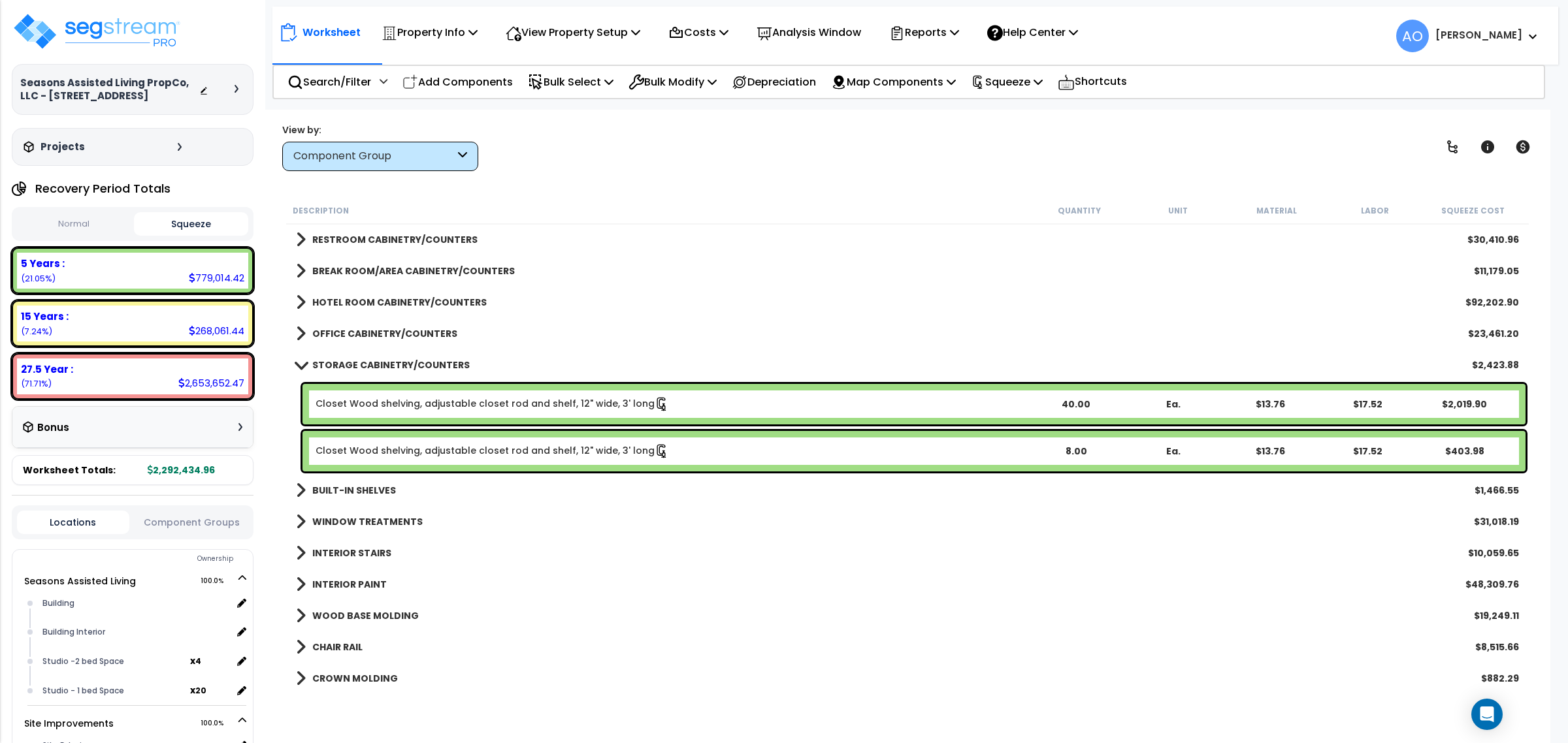
click at [372, 331] on b "OFFICE CABINETRY/COUNTERS" at bounding box center [385, 333] width 145 height 13
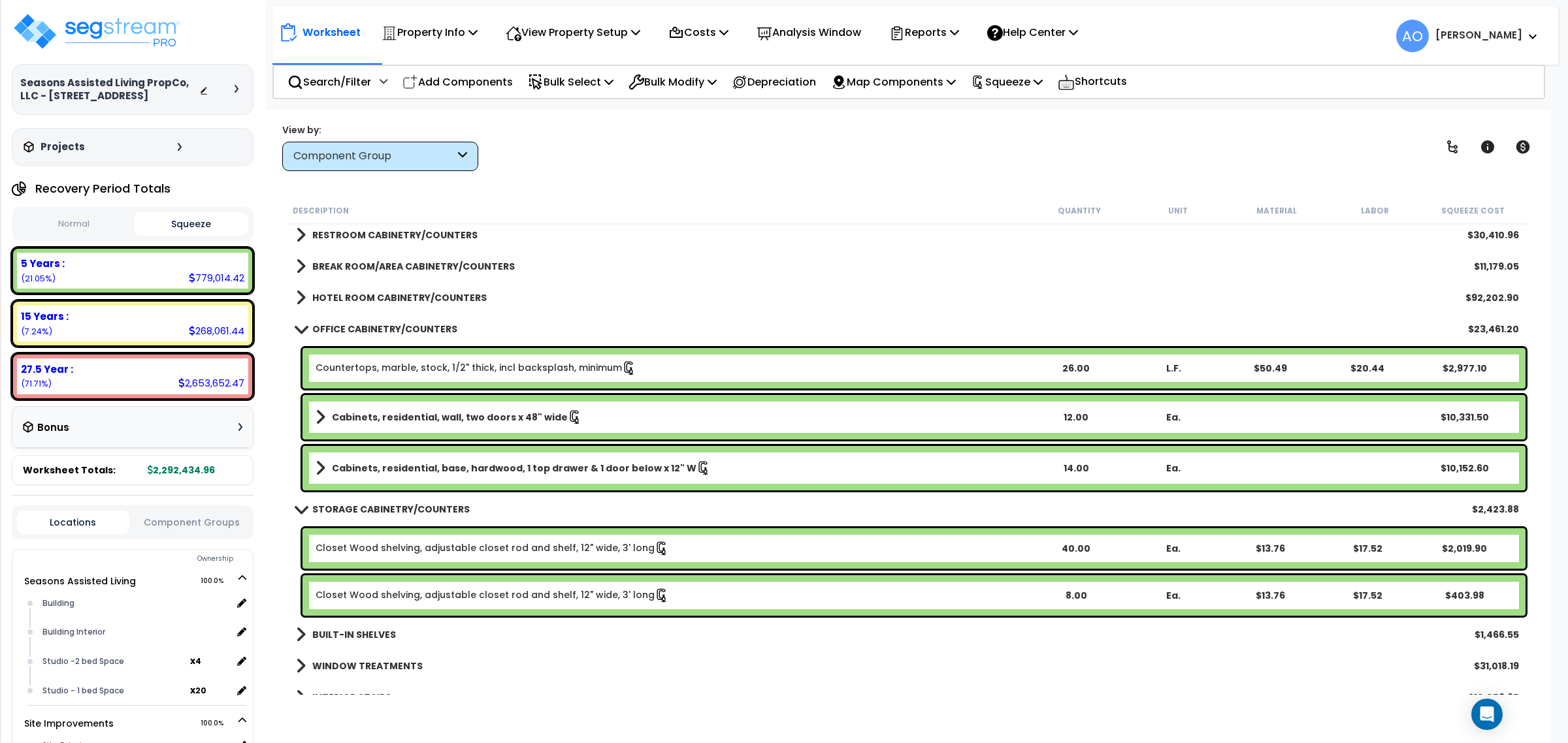
scroll to position [408, 0]
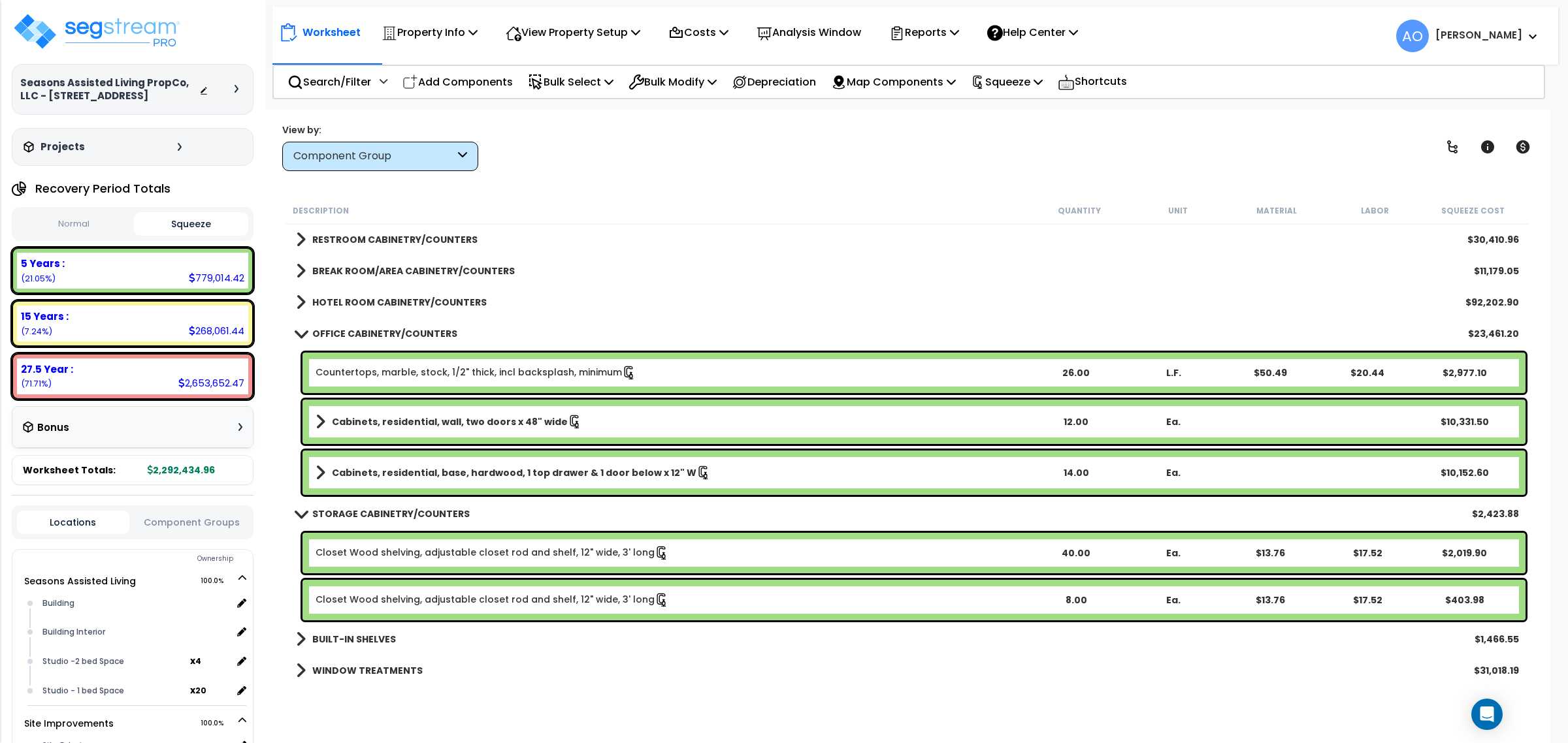
click at [477, 273] on b "BREAK ROOM/AREA CABINETRY/COUNTERS" at bounding box center [413, 270] width 203 height 13
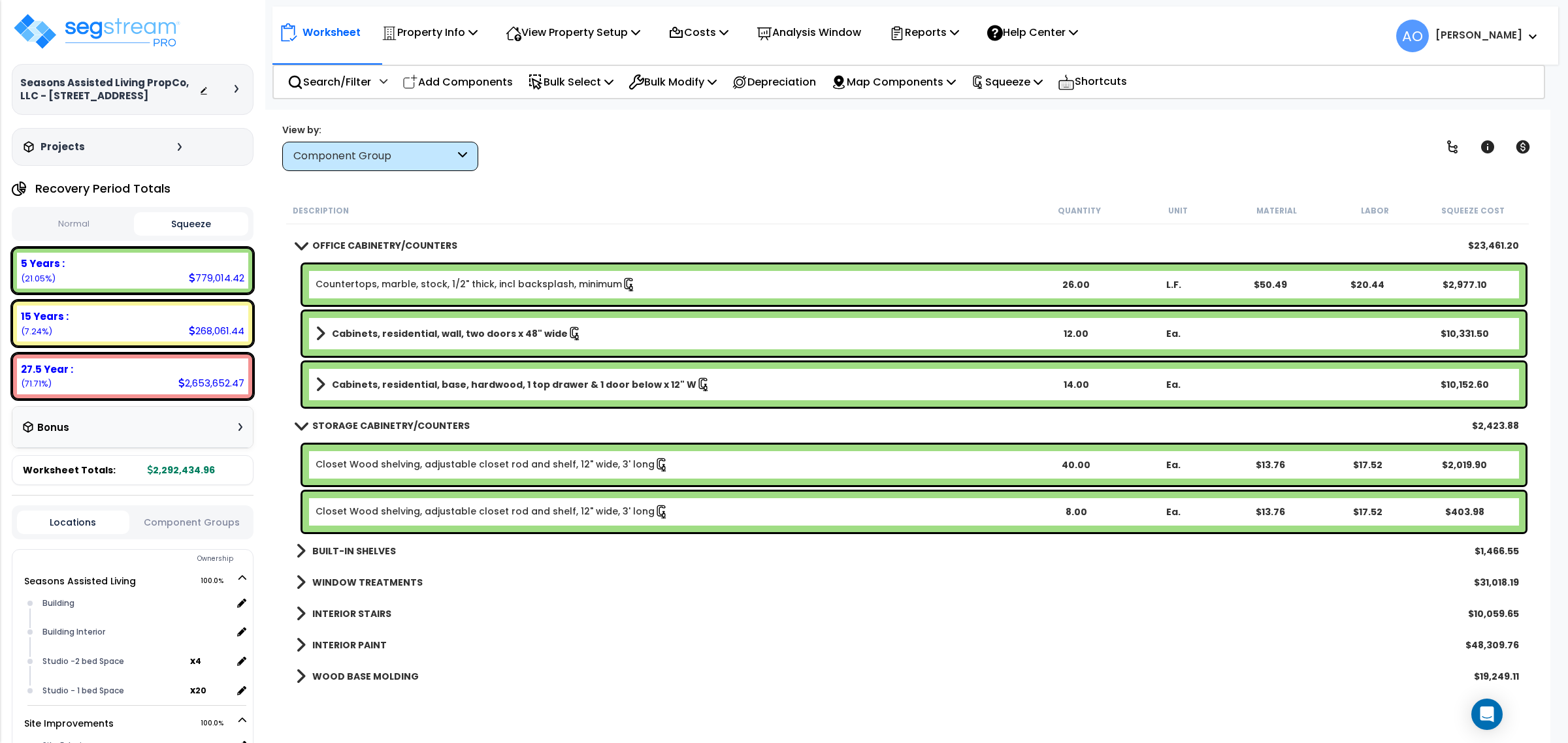
scroll to position [653, 0]
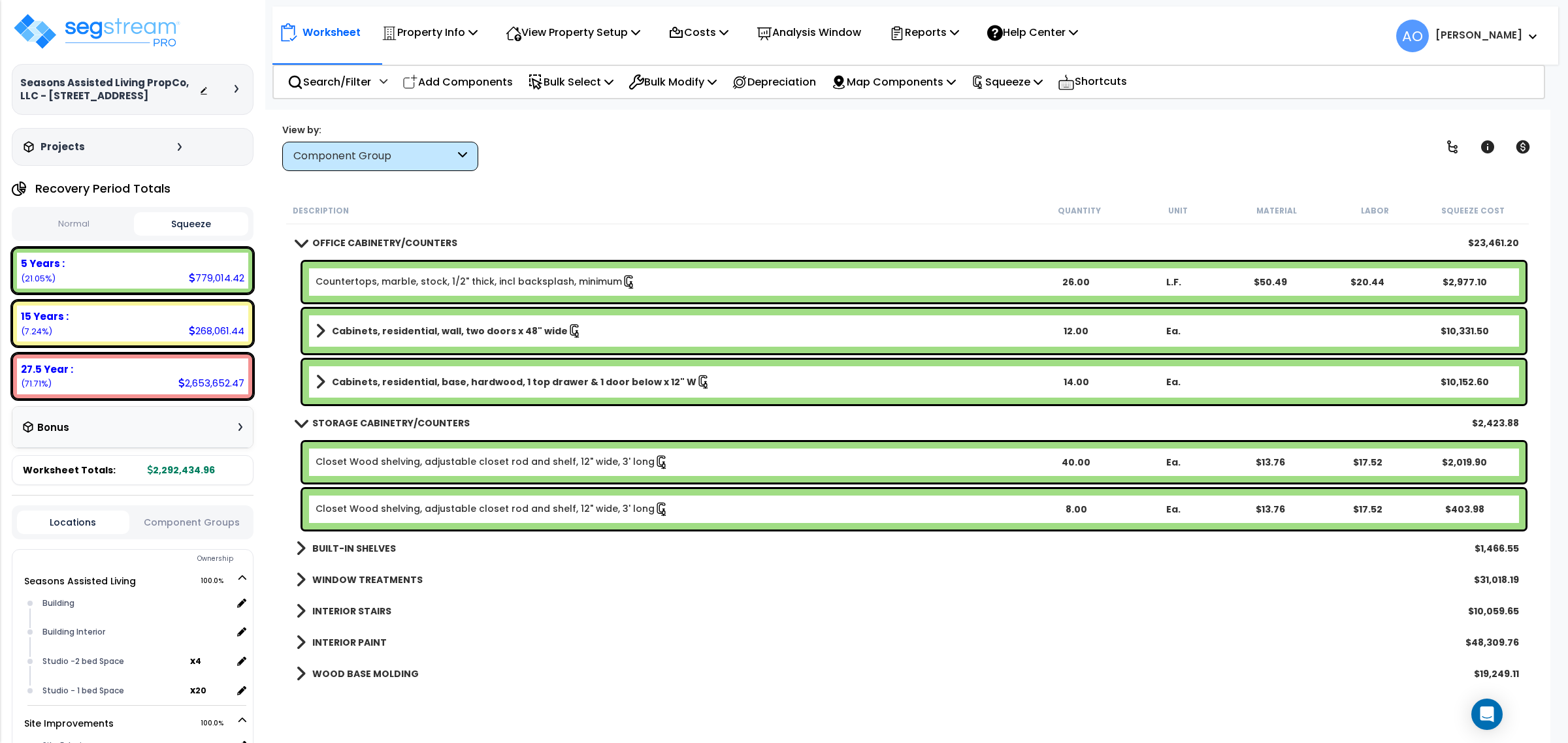
click at [416, 420] on b "STORAGE CABINETRY/COUNTERS" at bounding box center [391, 422] width 157 height 13
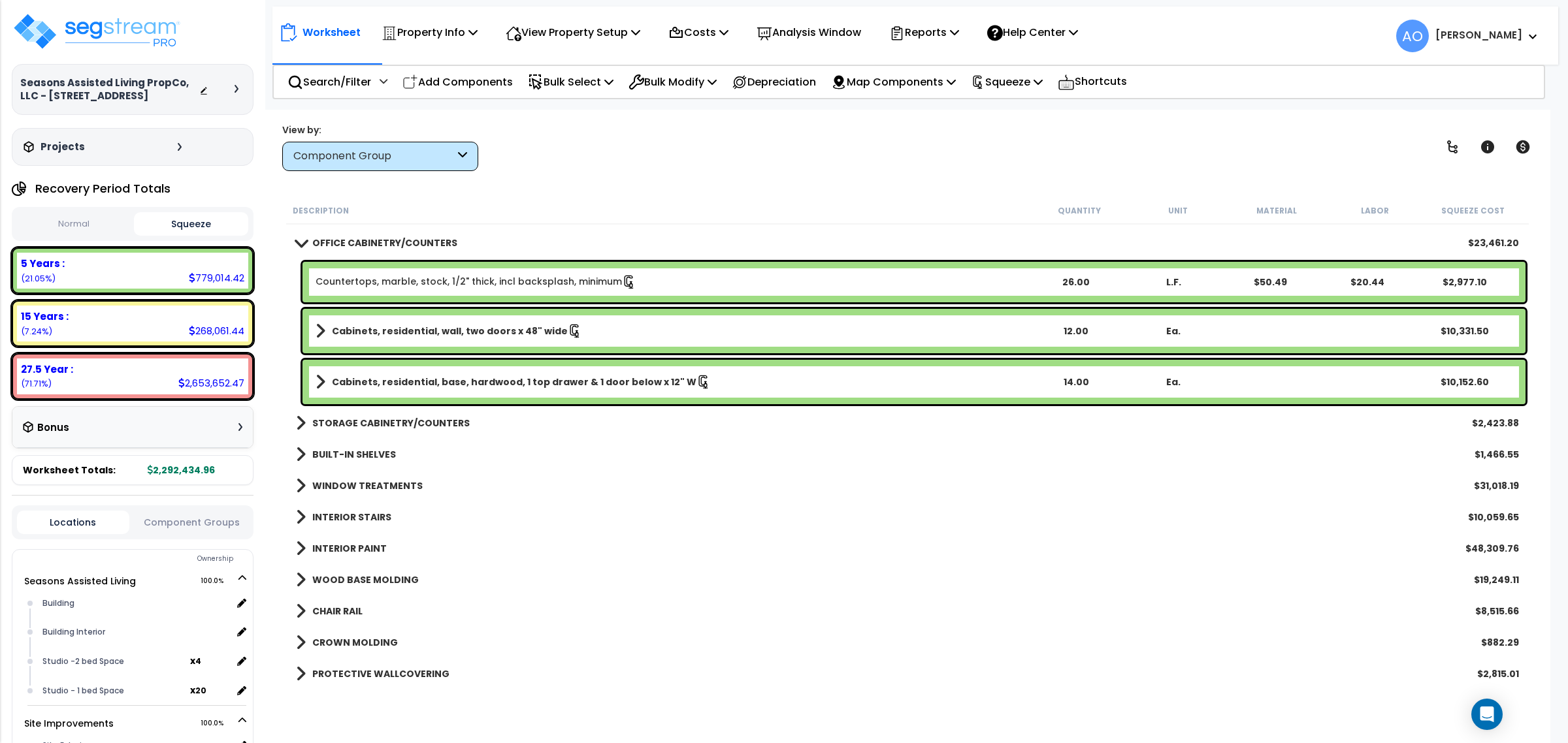
click at [389, 244] on b "OFFICE CABINETRY/COUNTERS" at bounding box center [385, 242] width 145 height 13
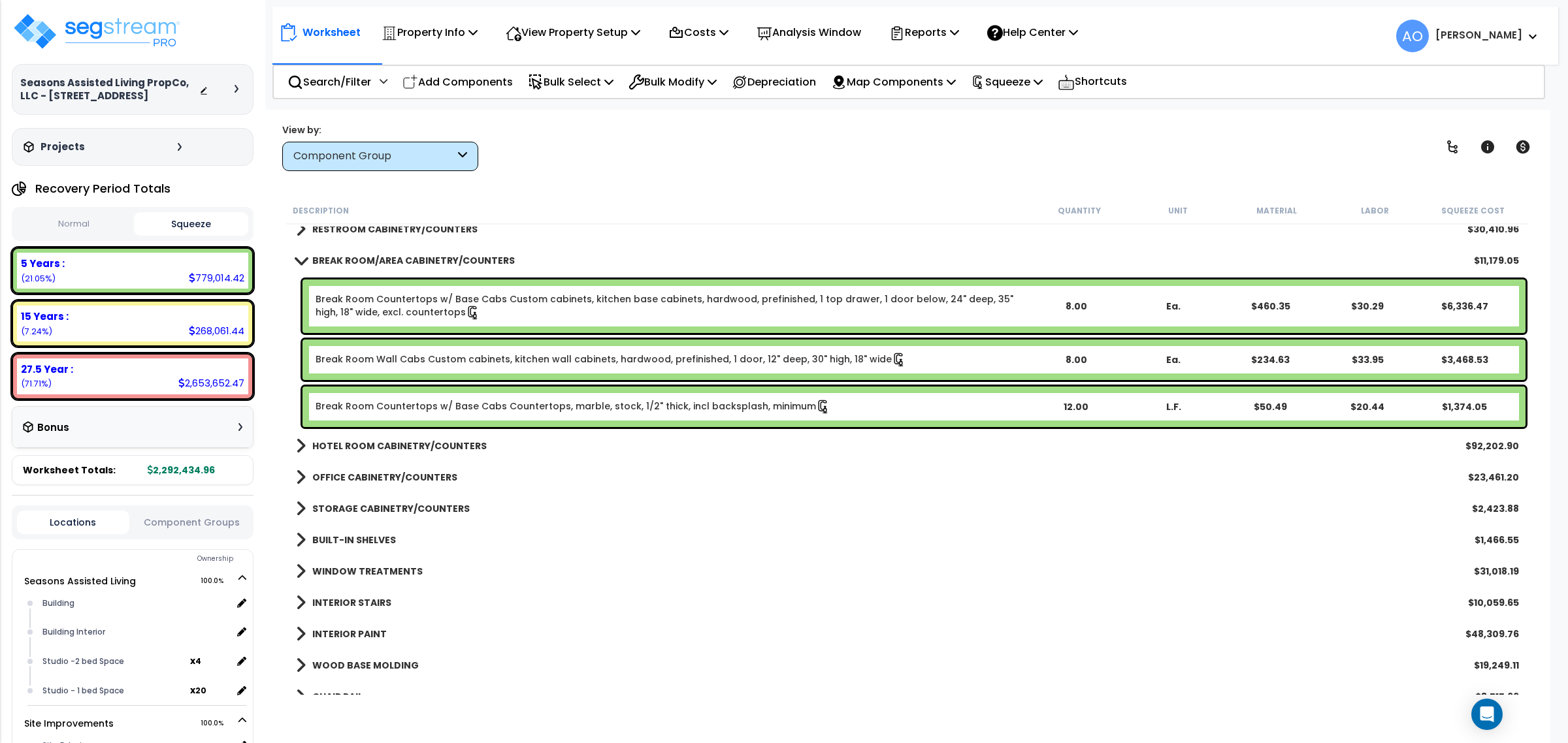
scroll to position [408, 0]
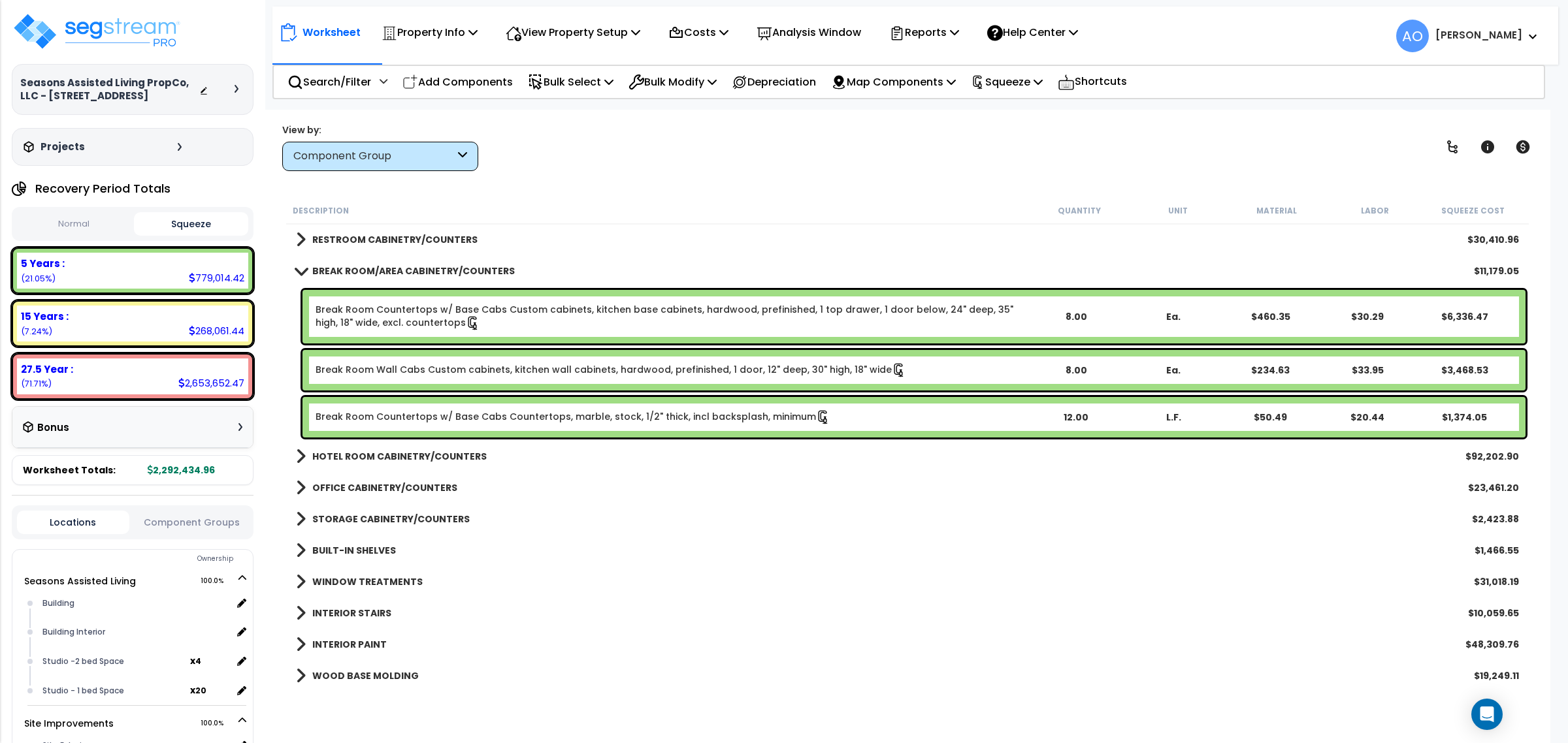
click at [416, 259] on div "BREAK ROOM/AREA CABINETRY/COUNTERS $11,179.05" at bounding box center [907, 271] width 1236 height 32
click at [416, 239] on b "RESTROOM CABINETRY/COUNTERS" at bounding box center [395, 239] width 165 height 13
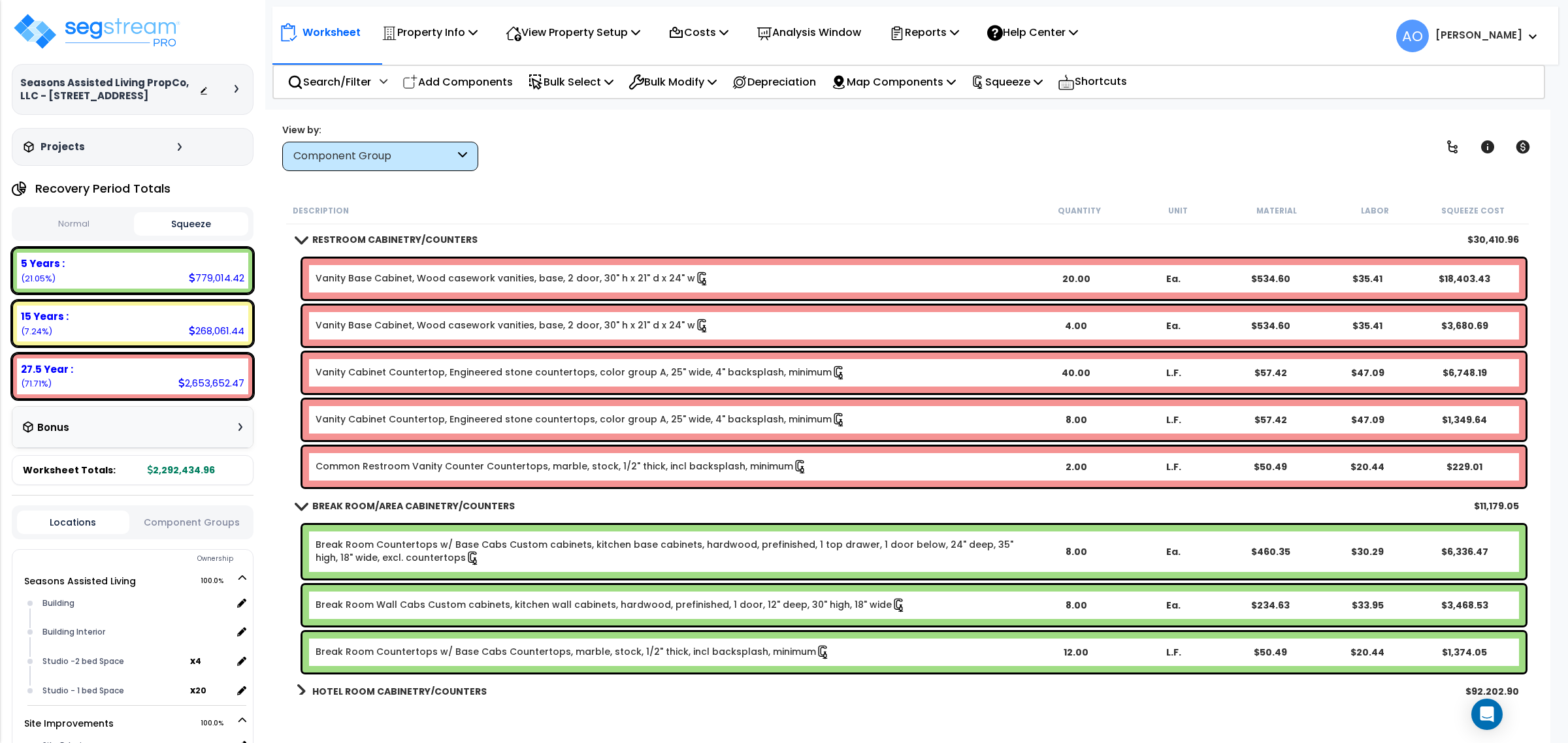
click at [895, 254] on div "RESTROOM CABINETRY/COUNTERS $30,410.96" at bounding box center [907, 240] width 1236 height 32
click at [419, 235] on b "RESTROOM CABINETRY/COUNTERS" at bounding box center [395, 239] width 165 height 13
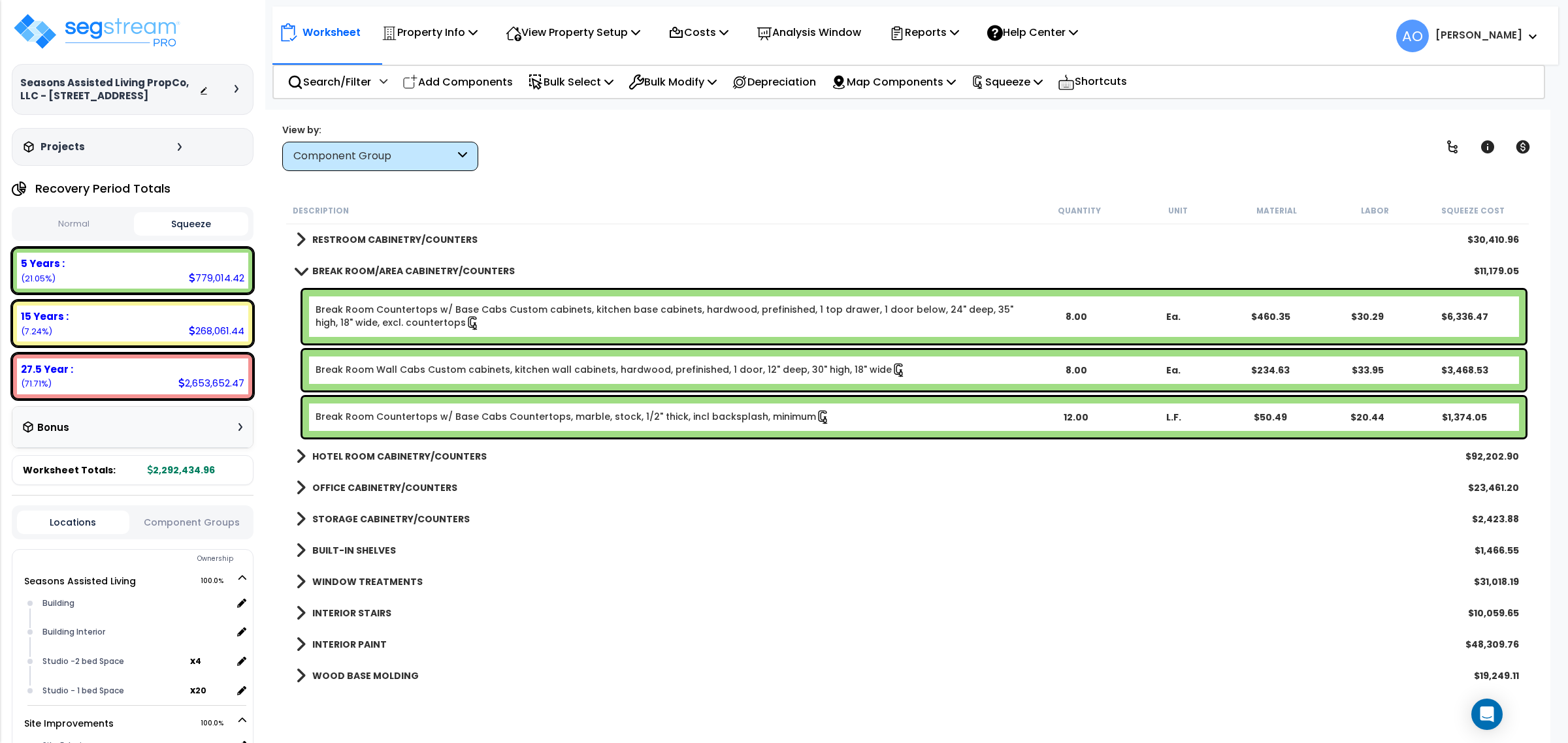
click at [332, 273] on b "BREAK ROOM/AREA CABINETRY/COUNTERS" at bounding box center [413, 270] width 203 height 13
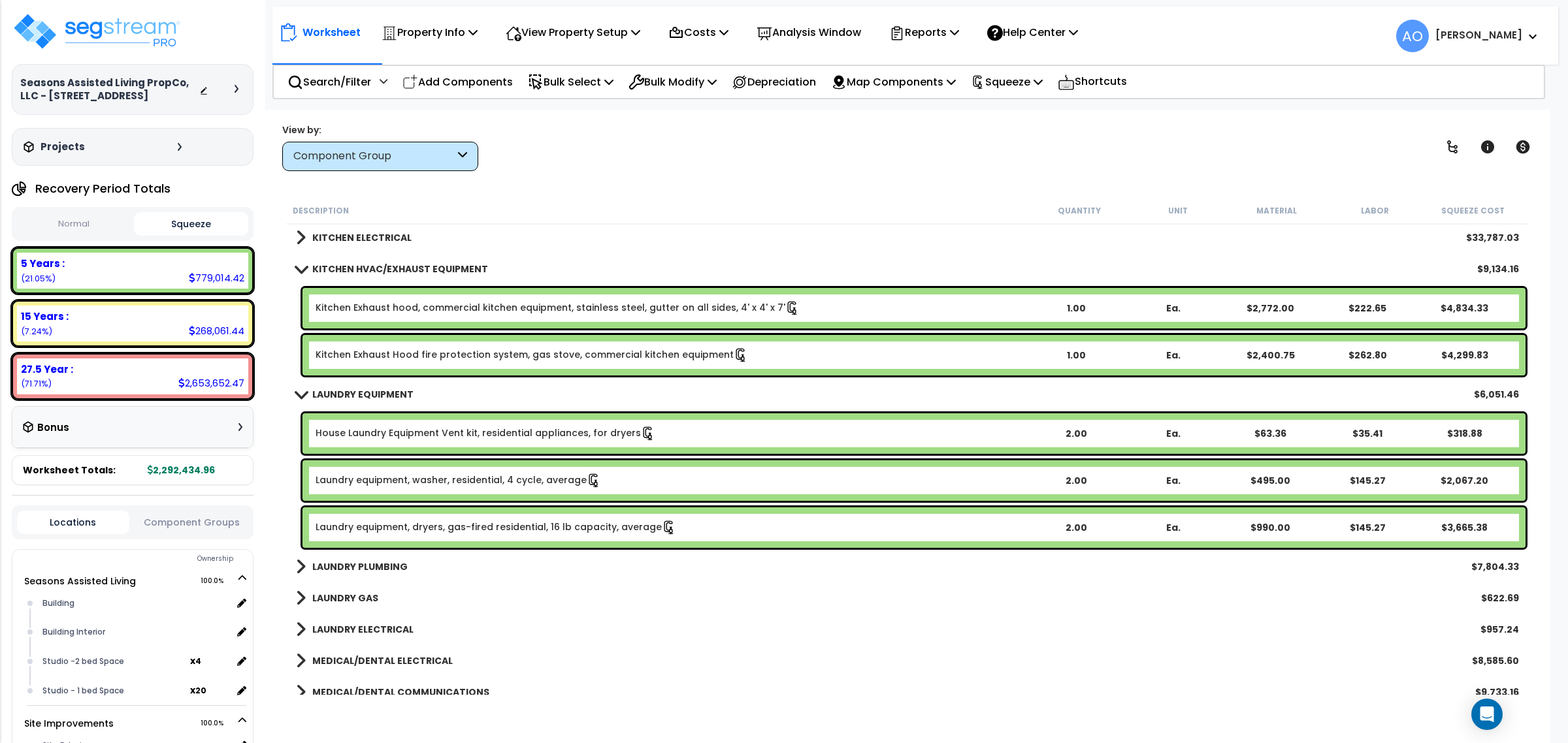
scroll to position [2285, 0]
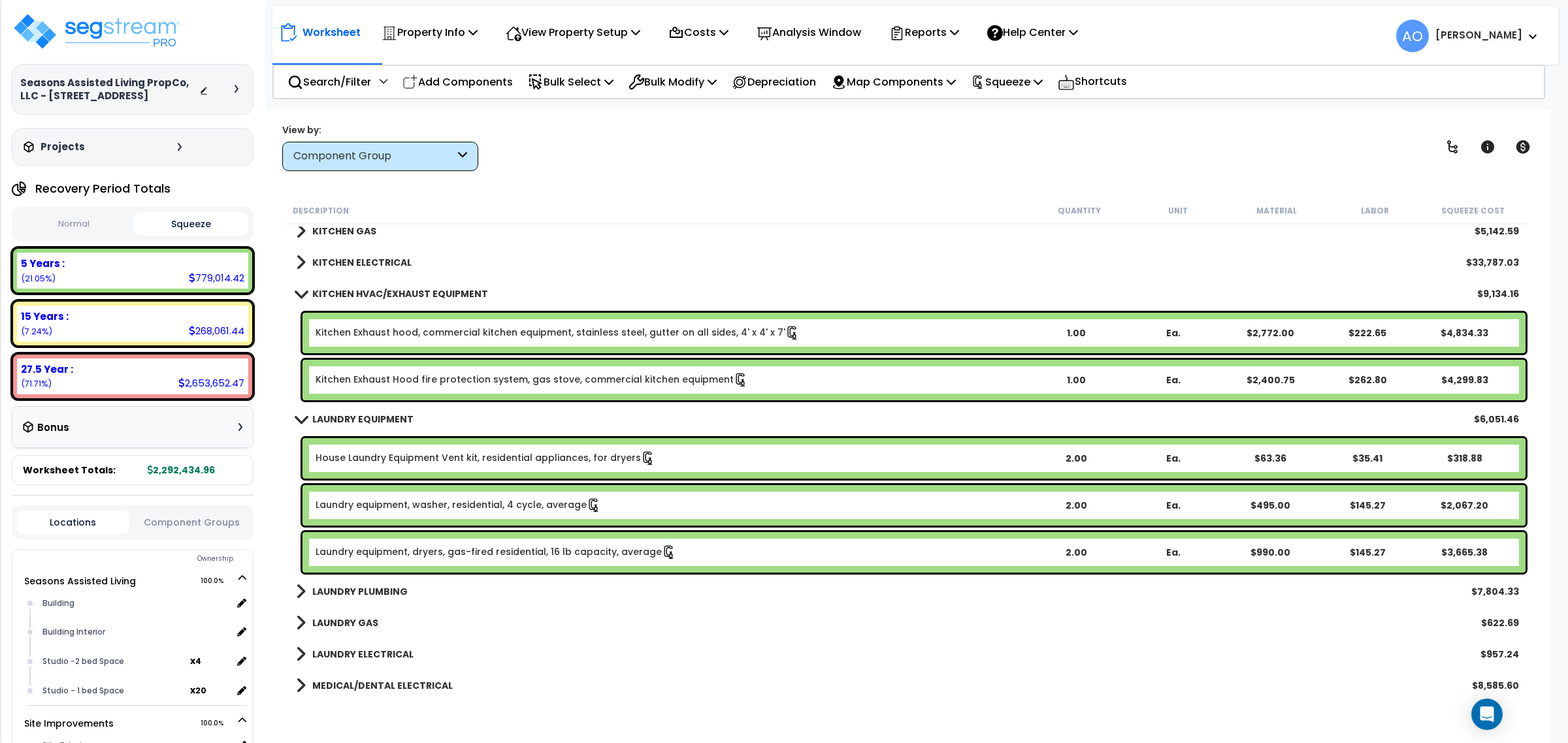
click at [435, 291] on b "KITCHEN HVAC/EXHAUST EQUIPMENT" at bounding box center [400, 294] width 175 height 13
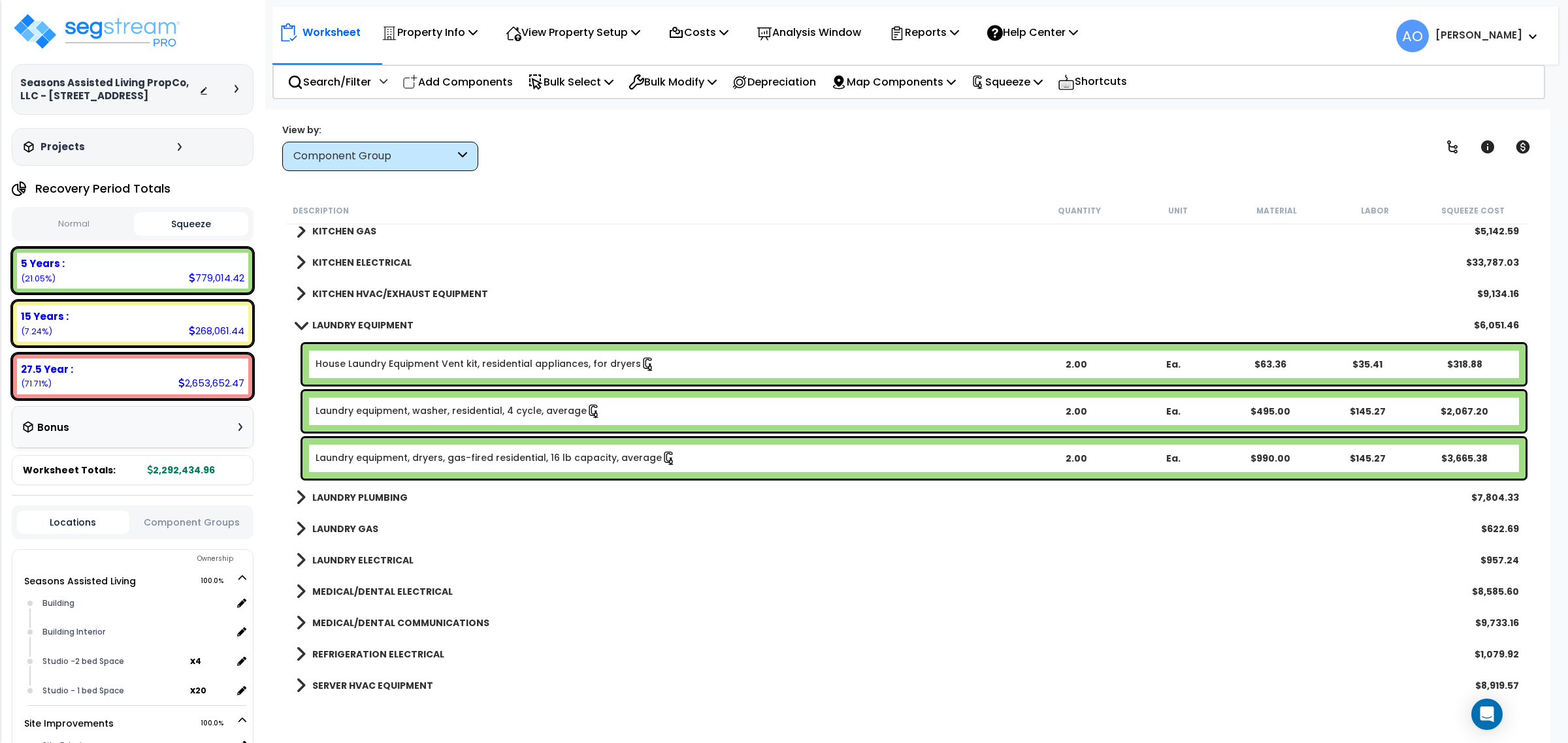
click at [392, 320] on b "LAUNDRY EQUIPMENT" at bounding box center [363, 324] width 101 height 13
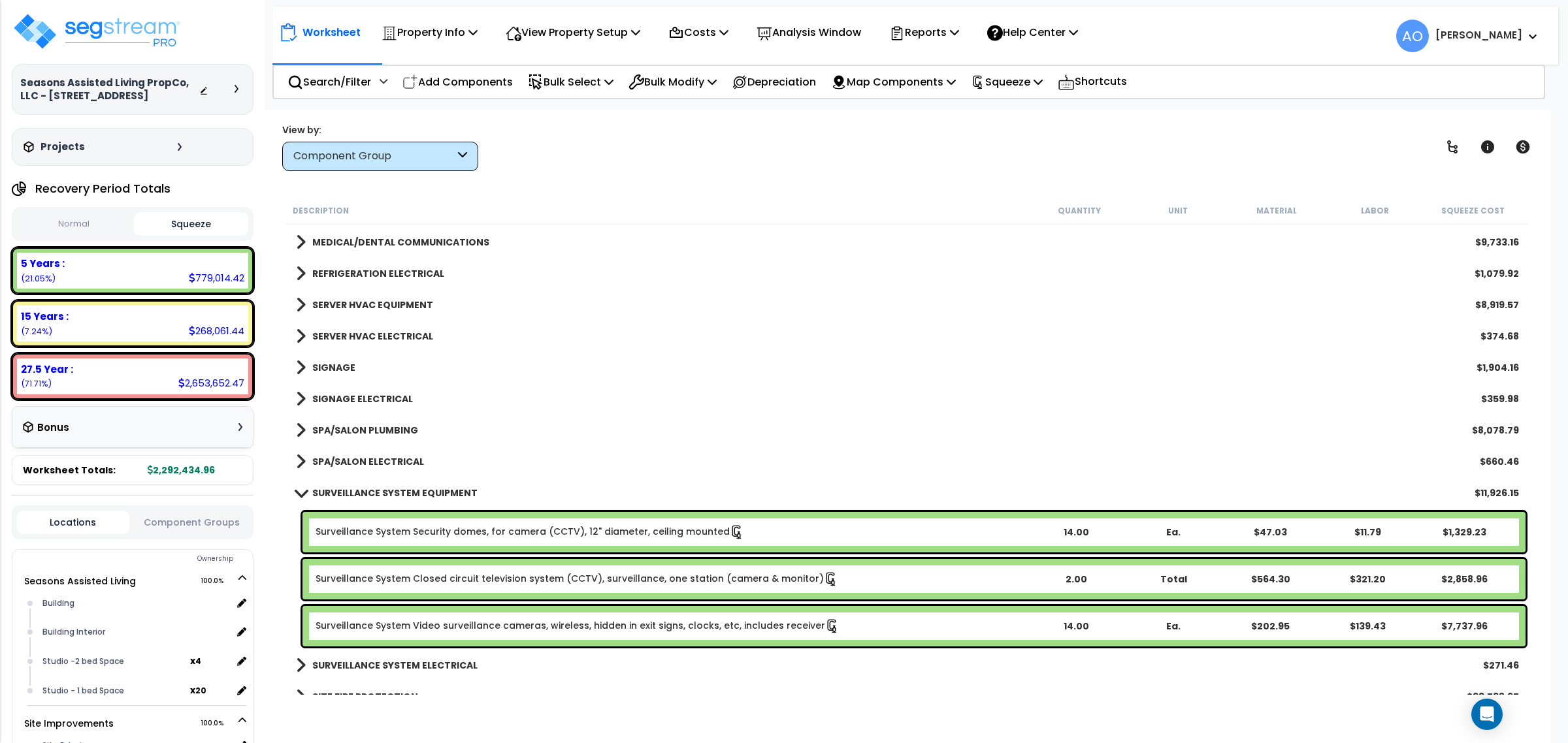
scroll to position [2531, 0]
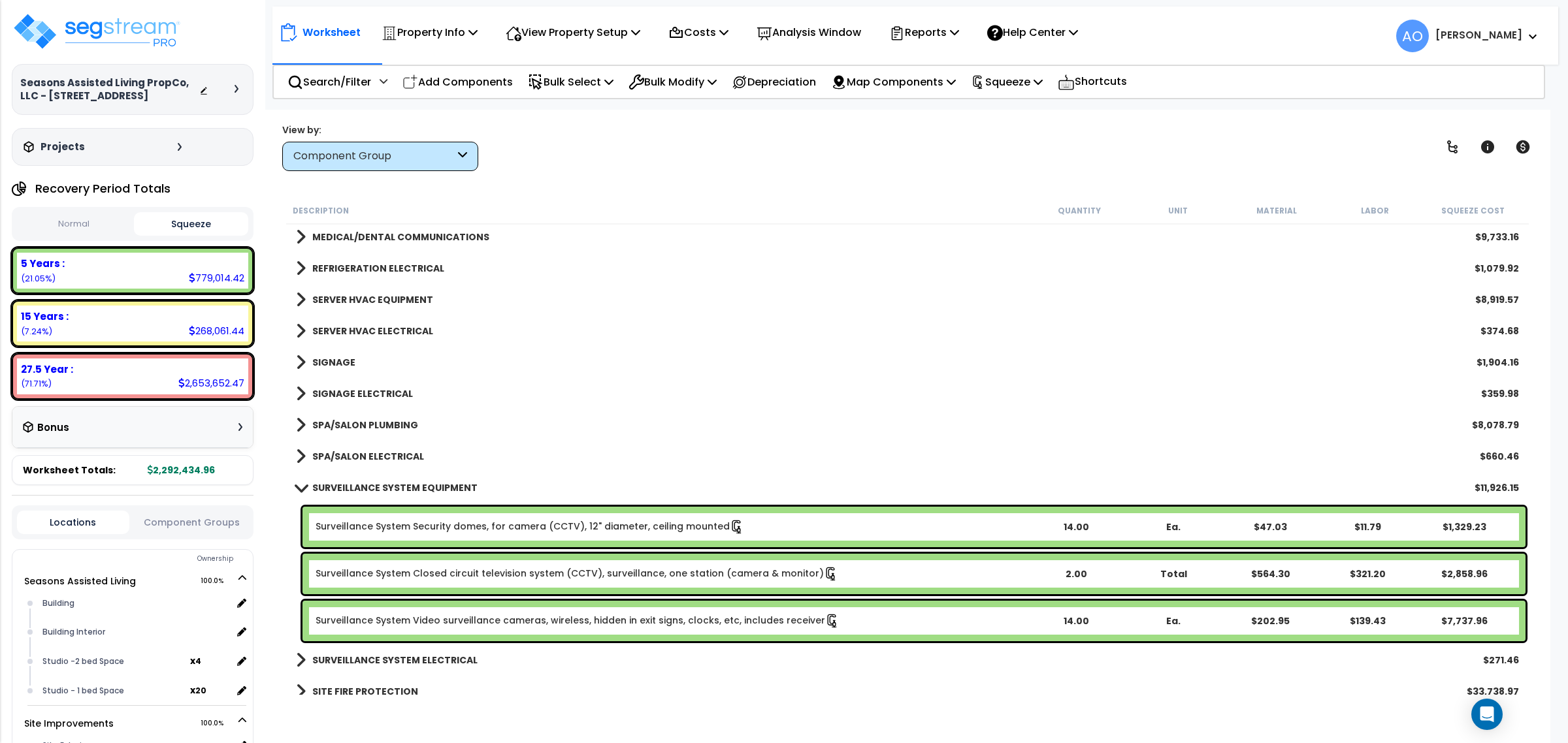
click at [410, 486] on b "SURVEILLANCE SYSTEM EQUIPMENT" at bounding box center [395, 487] width 165 height 13
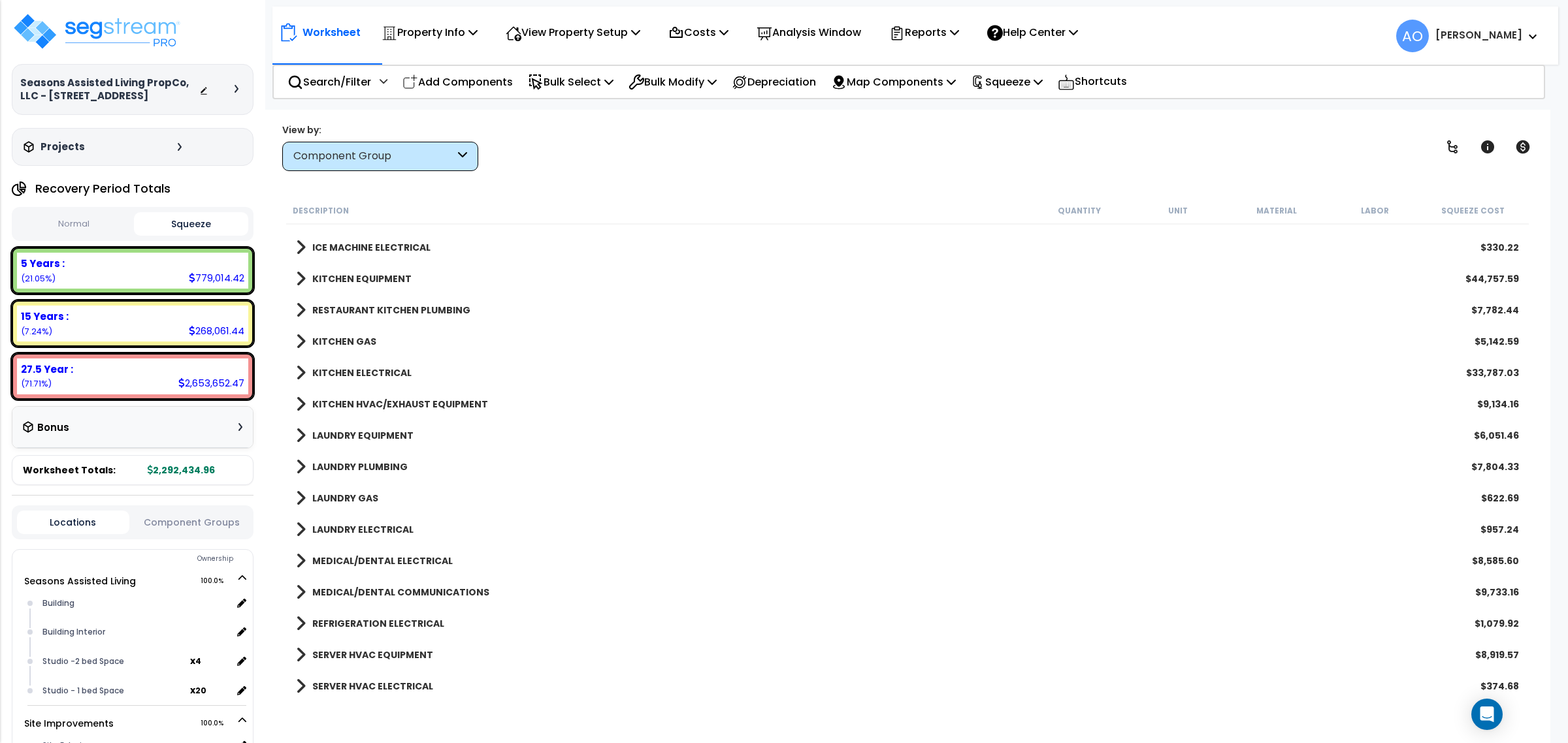
scroll to position [2180, 0]
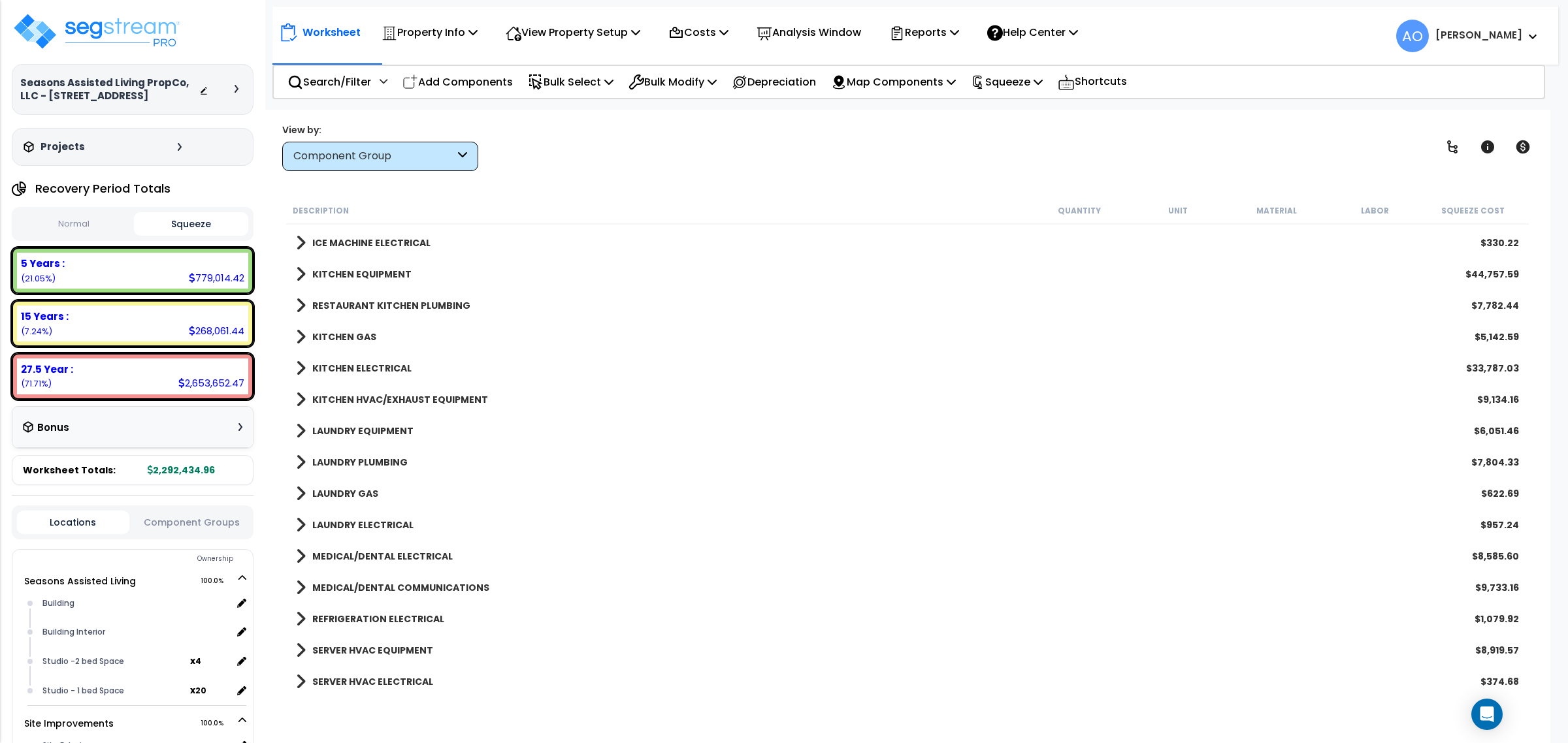
click at [383, 434] on b "LAUNDRY EQUIPMENT" at bounding box center [363, 431] width 101 height 13
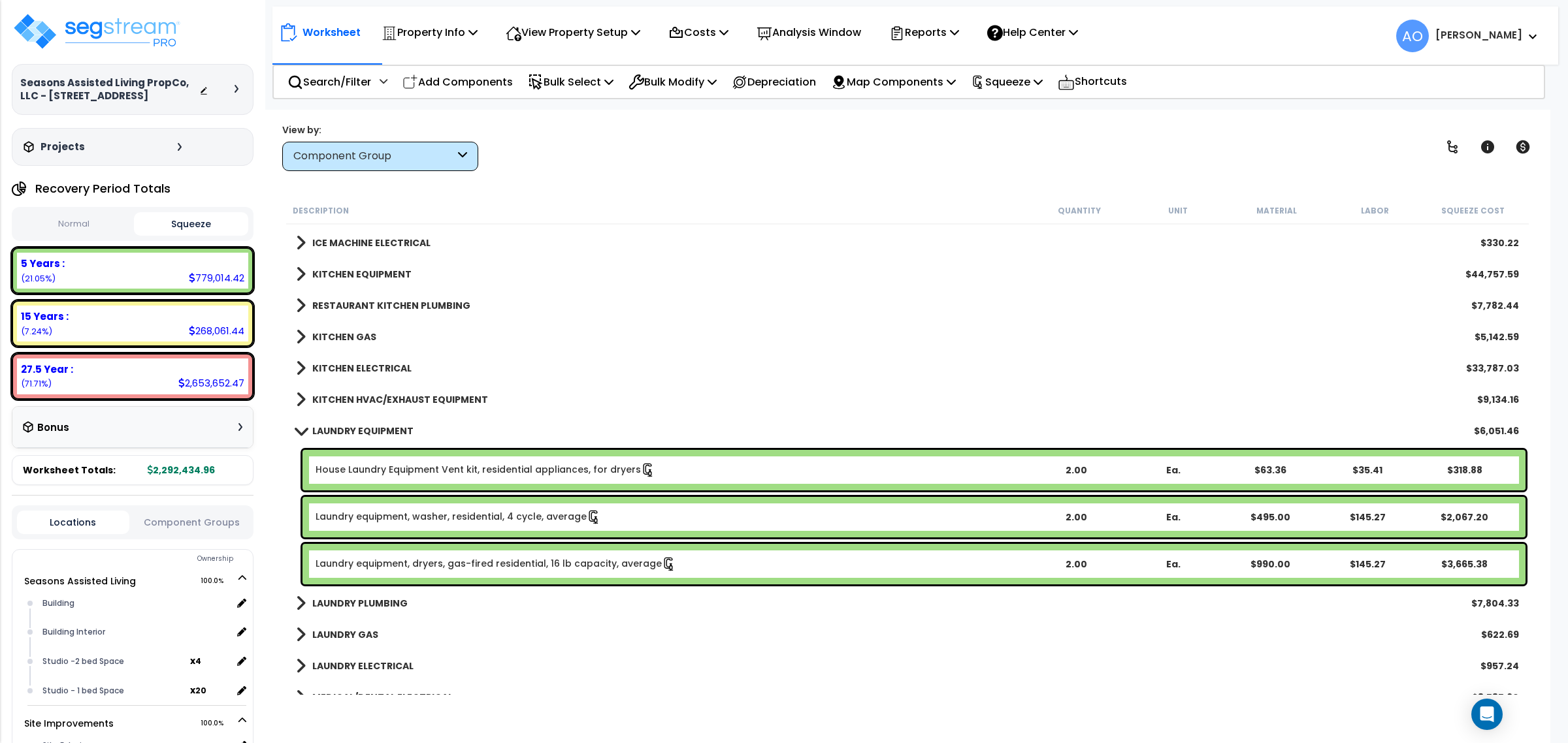
click at [383, 433] on b "LAUNDRY EQUIPMENT" at bounding box center [363, 431] width 101 height 13
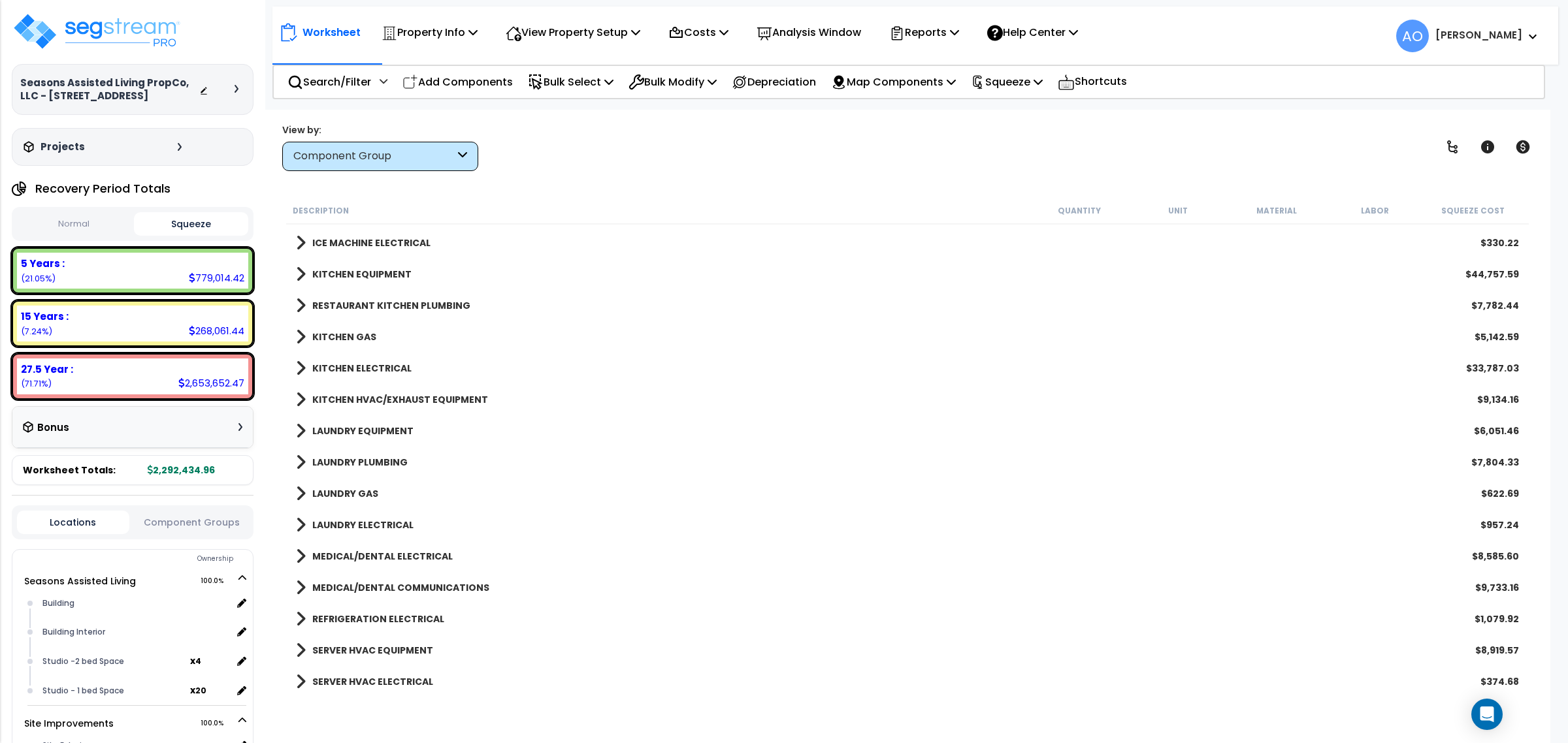
click at [386, 464] on b "LAUNDRY PLUMBING" at bounding box center [360, 462] width 96 height 13
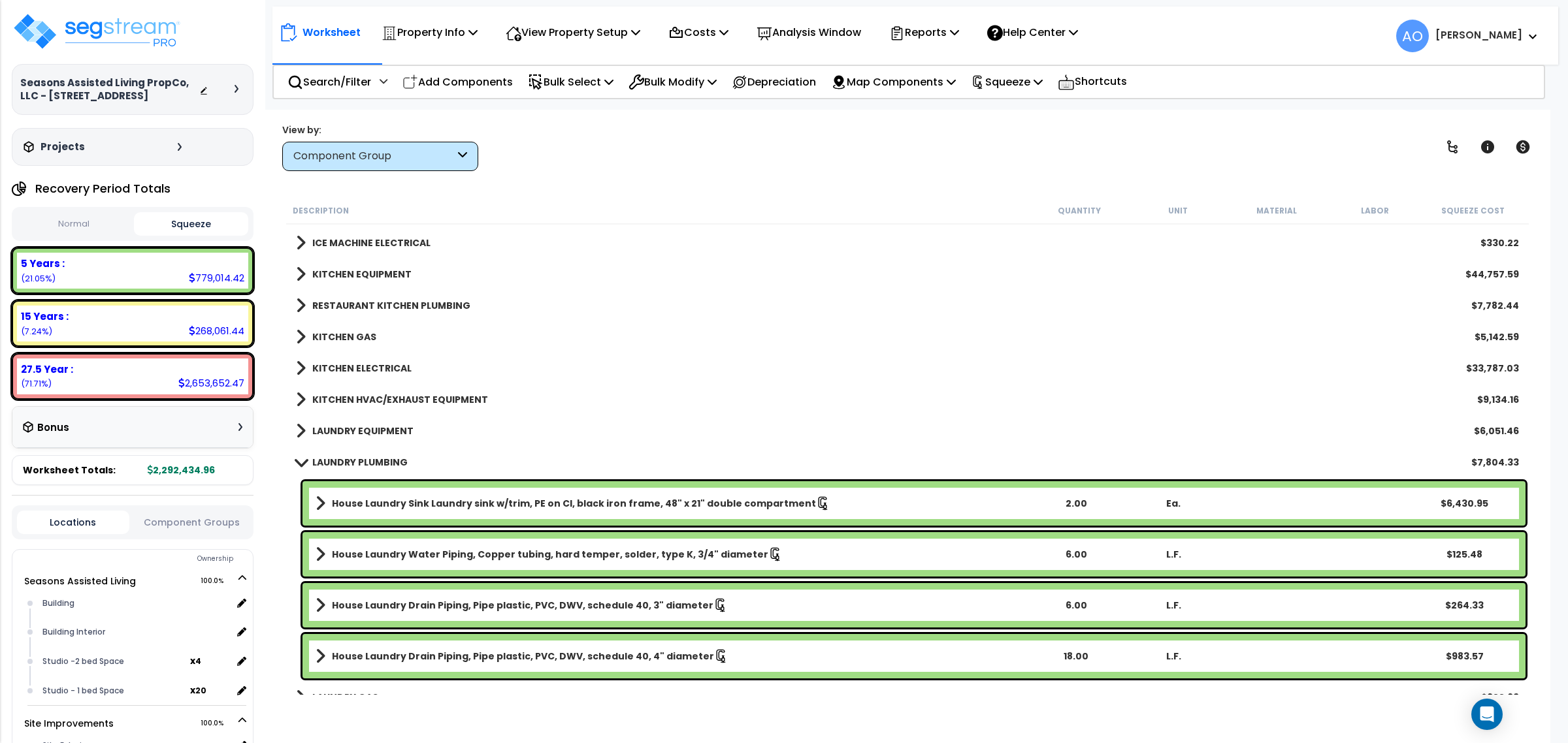
click at [386, 464] on b "LAUNDRY PLUMBING" at bounding box center [360, 462] width 96 height 13
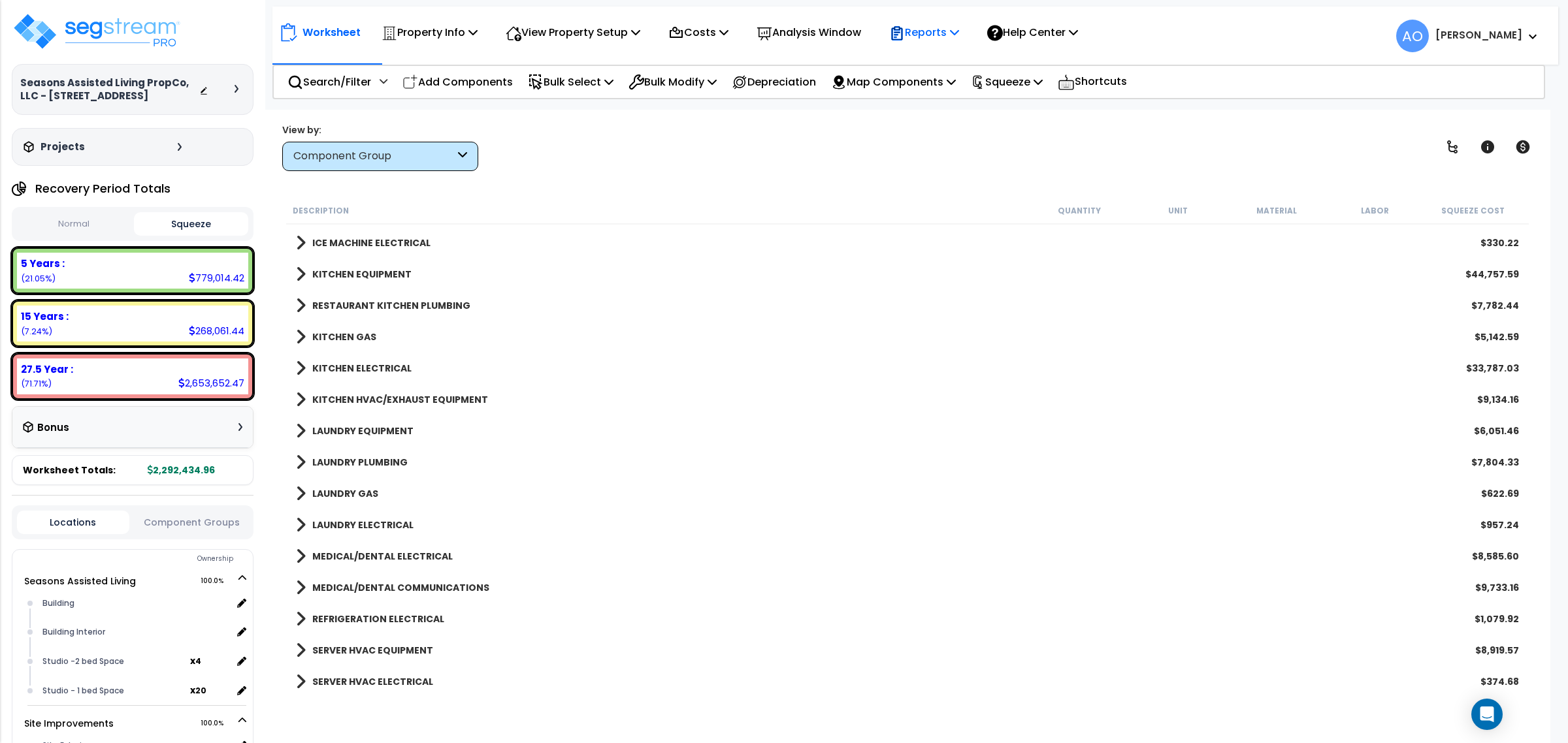
click at [938, 32] on p "Reports" at bounding box center [924, 32] width 70 height 17
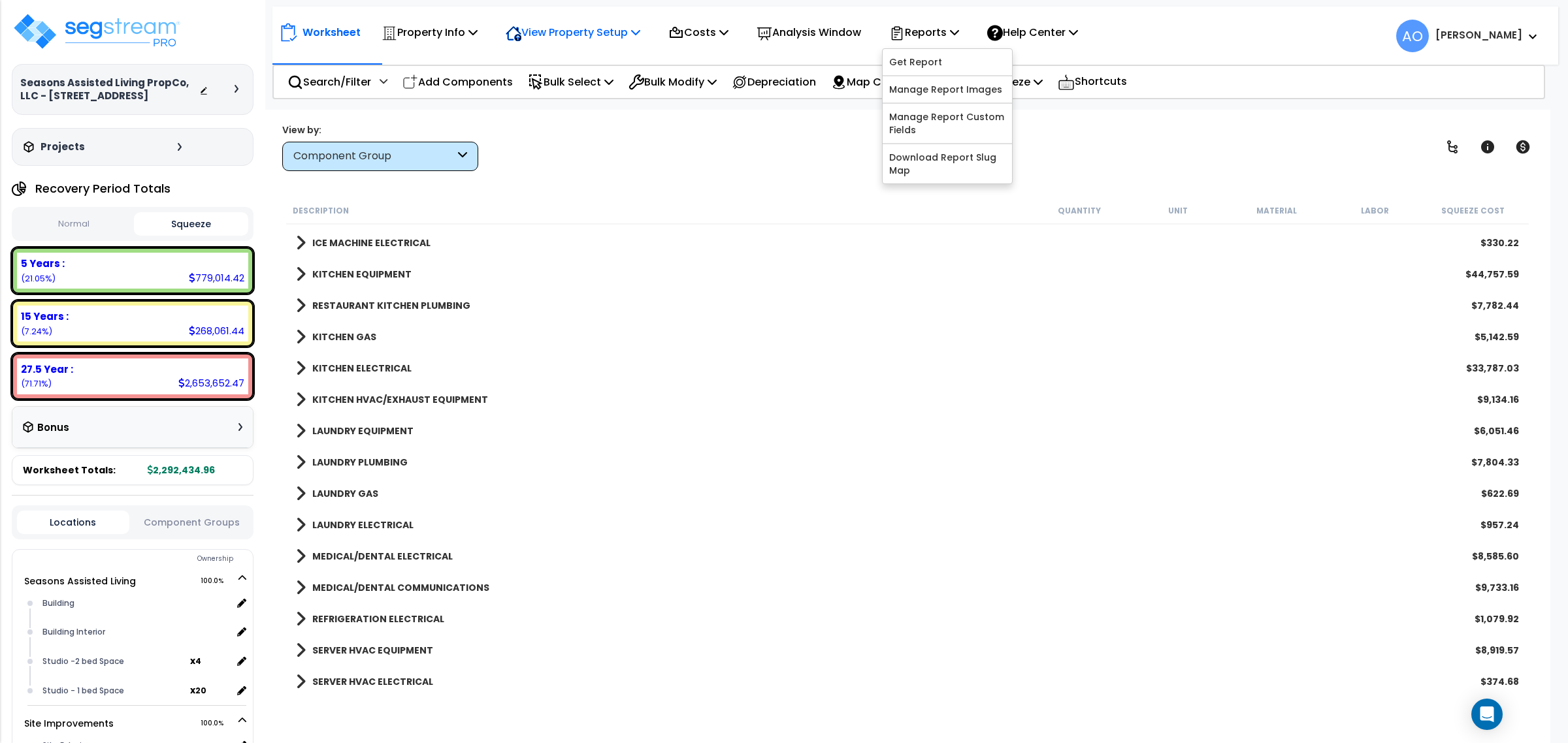
click at [575, 37] on p "View Property Setup" at bounding box center [572, 32] width 135 height 17
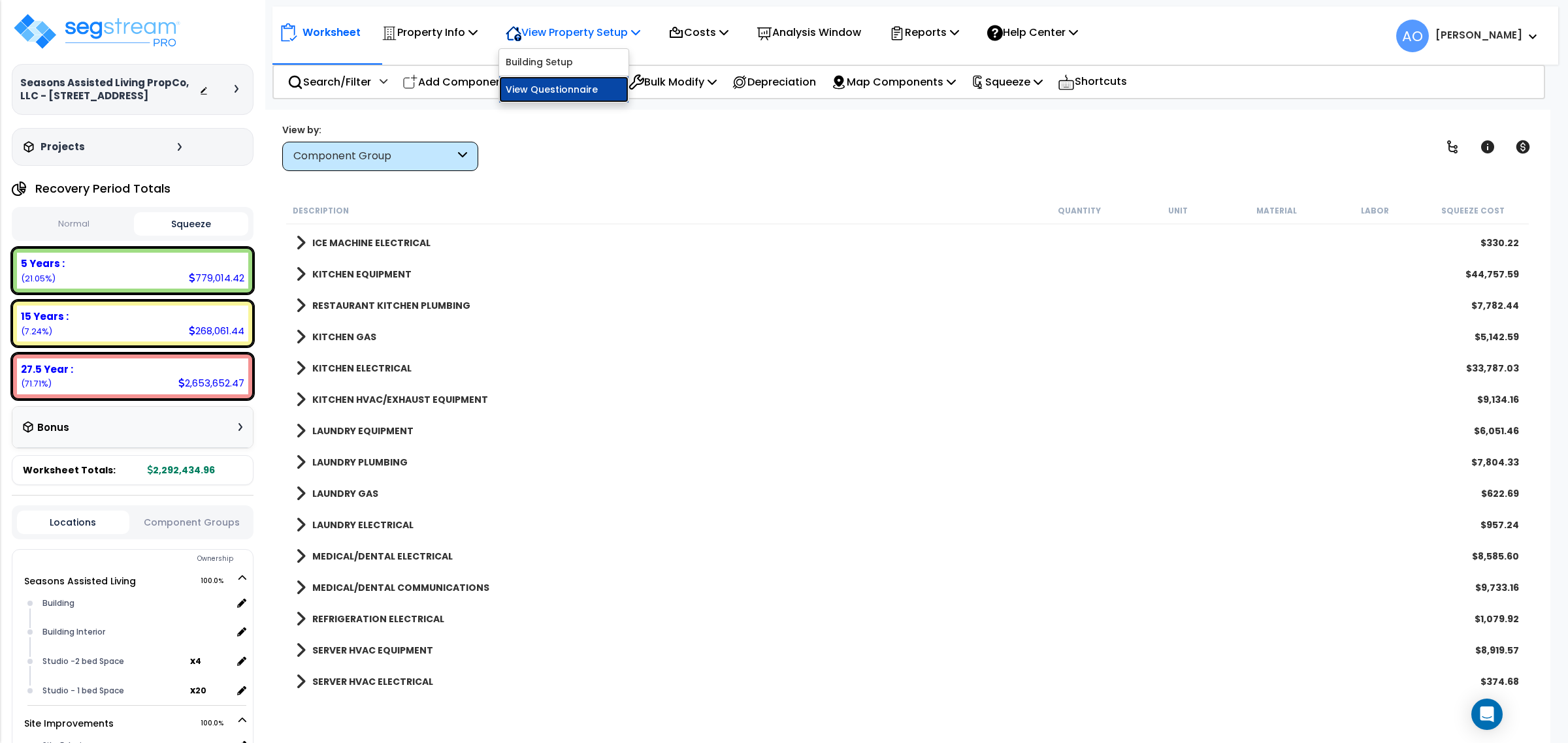
click at [572, 89] on link "View Questionnaire" at bounding box center [564, 89] width 130 height 26
click at [386, 426] on b "LAUNDRY EQUIPMENT" at bounding box center [363, 431] width 101 height 13
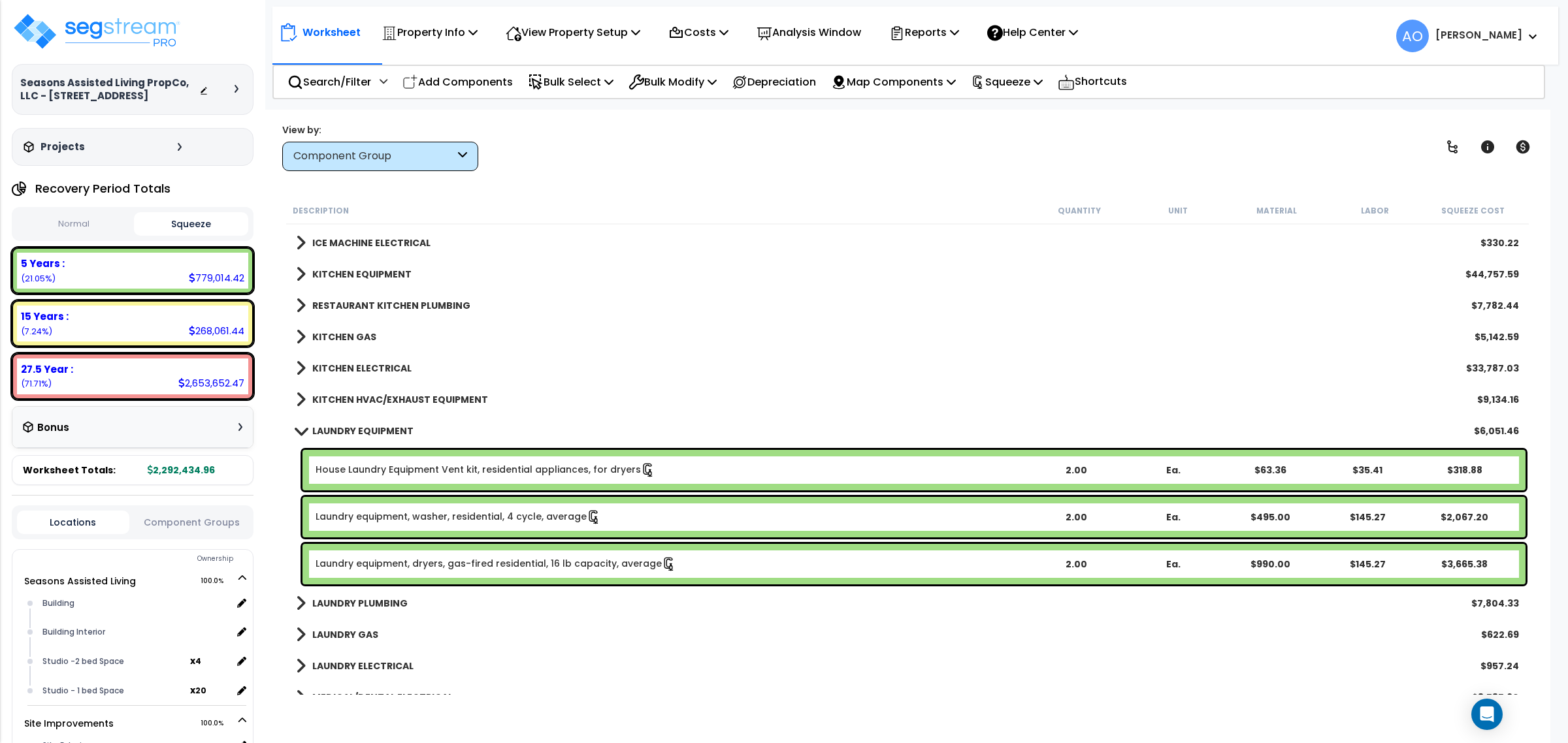
click at [381, 431] on b "LAUNDRY EQUIPMENT" at bounding box center [363, 431] width 101 height 13
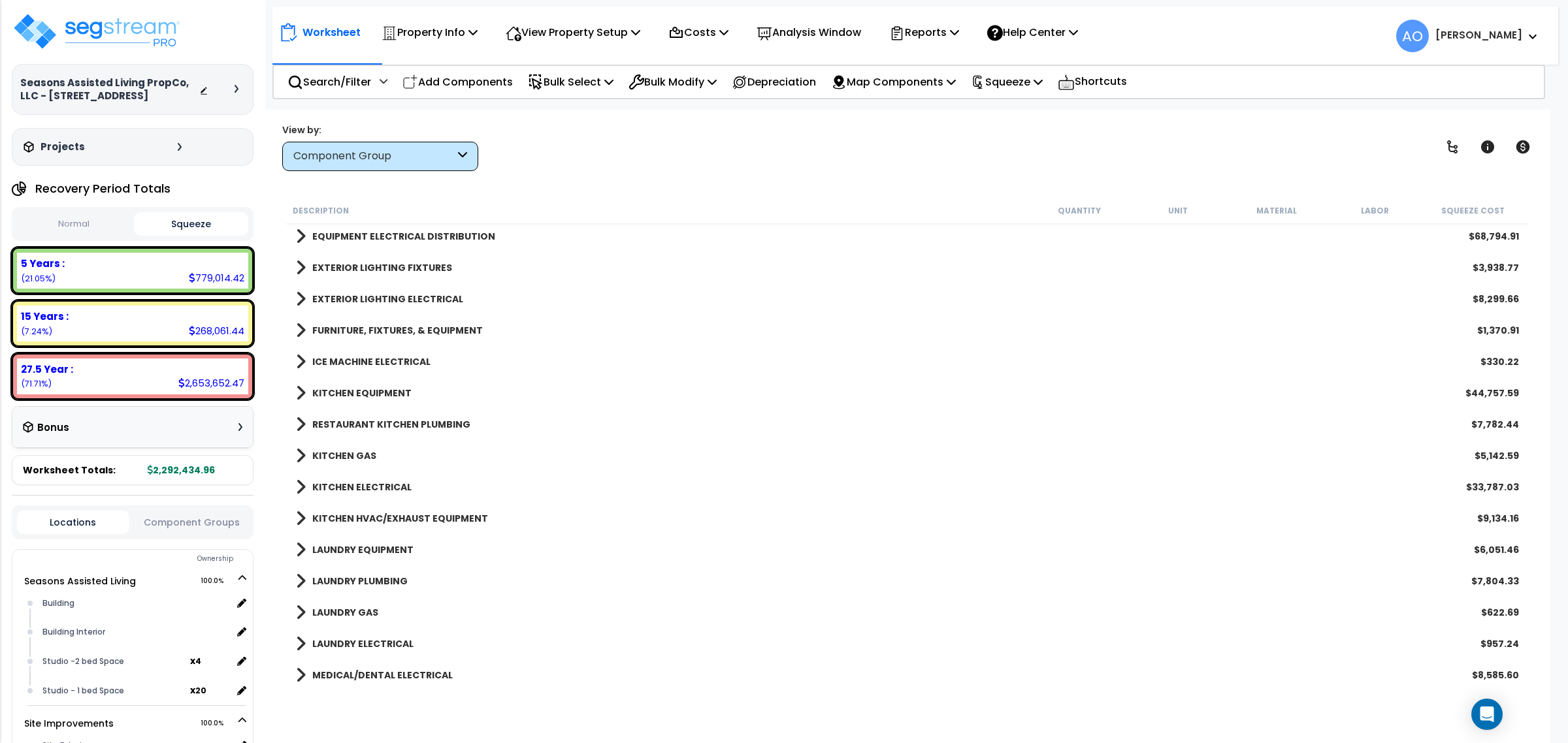
scroll to position [2017, 0]
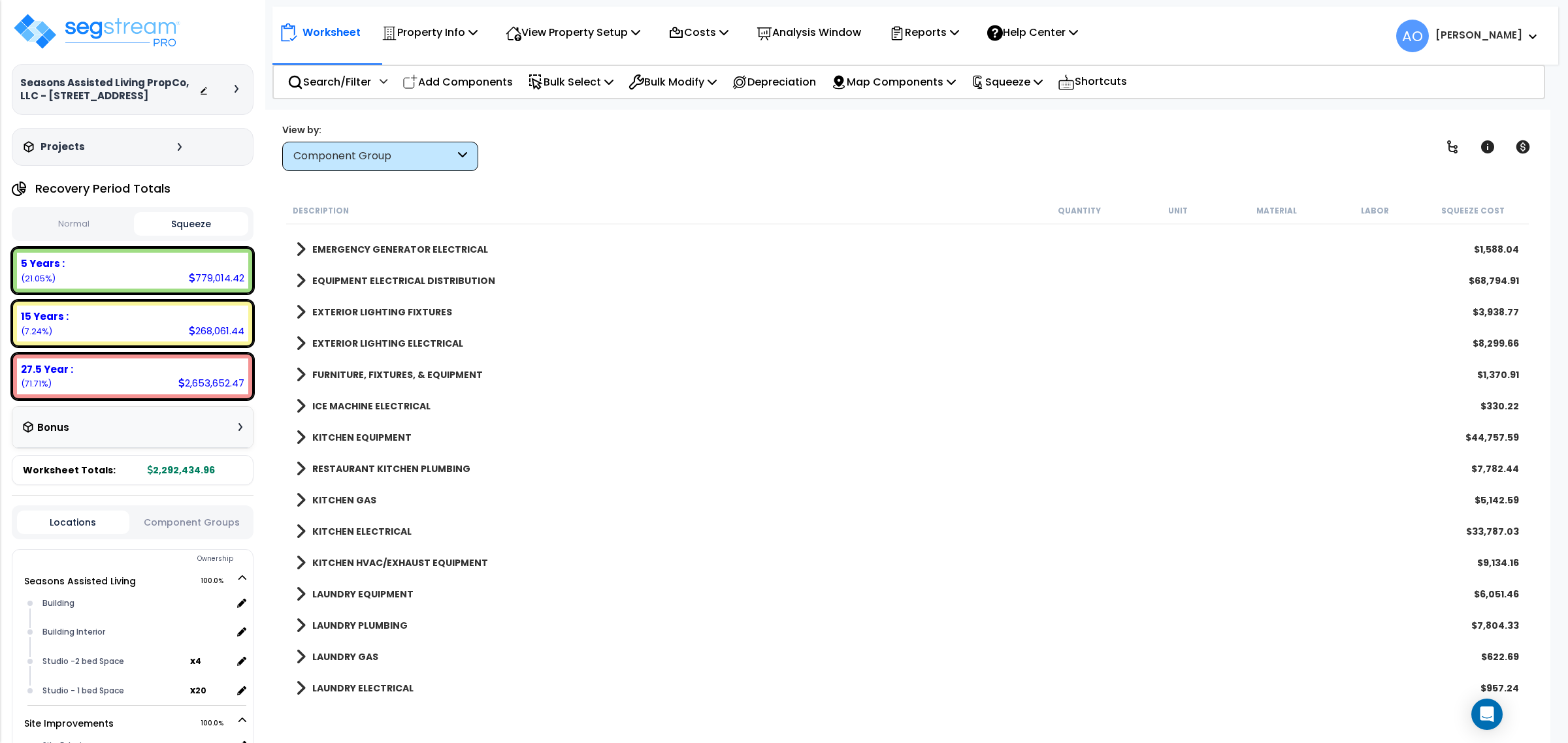
click at [413, 372] on b "FURNITURE, FIXTURES, & EQUIPMENT" at bounding box center [398, 374] width 170 height 13
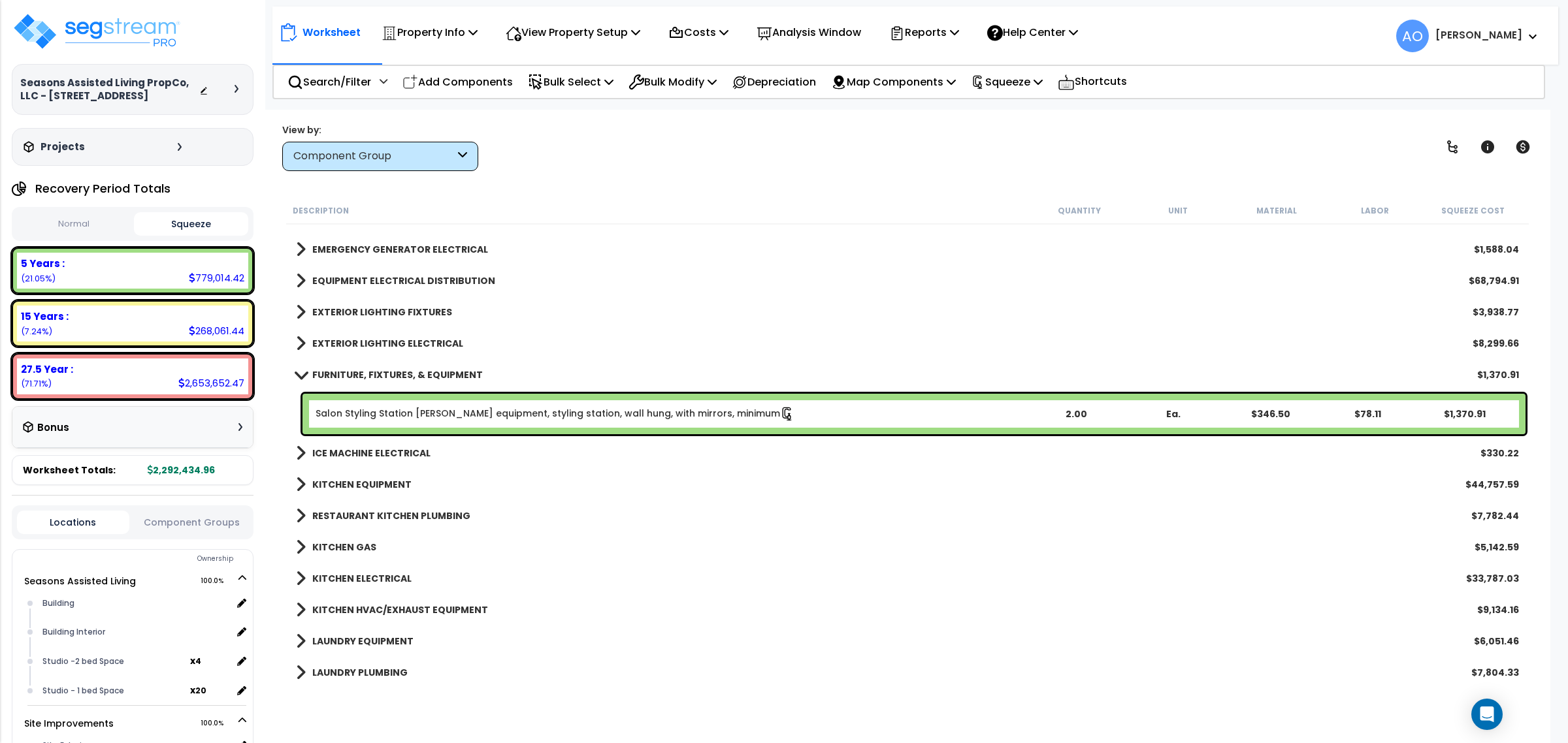
click at [413, 372] on b "FURNITURE, FIXTURES, & EQUIPMENT" at bounding box center [398, 374] width 170 height 13
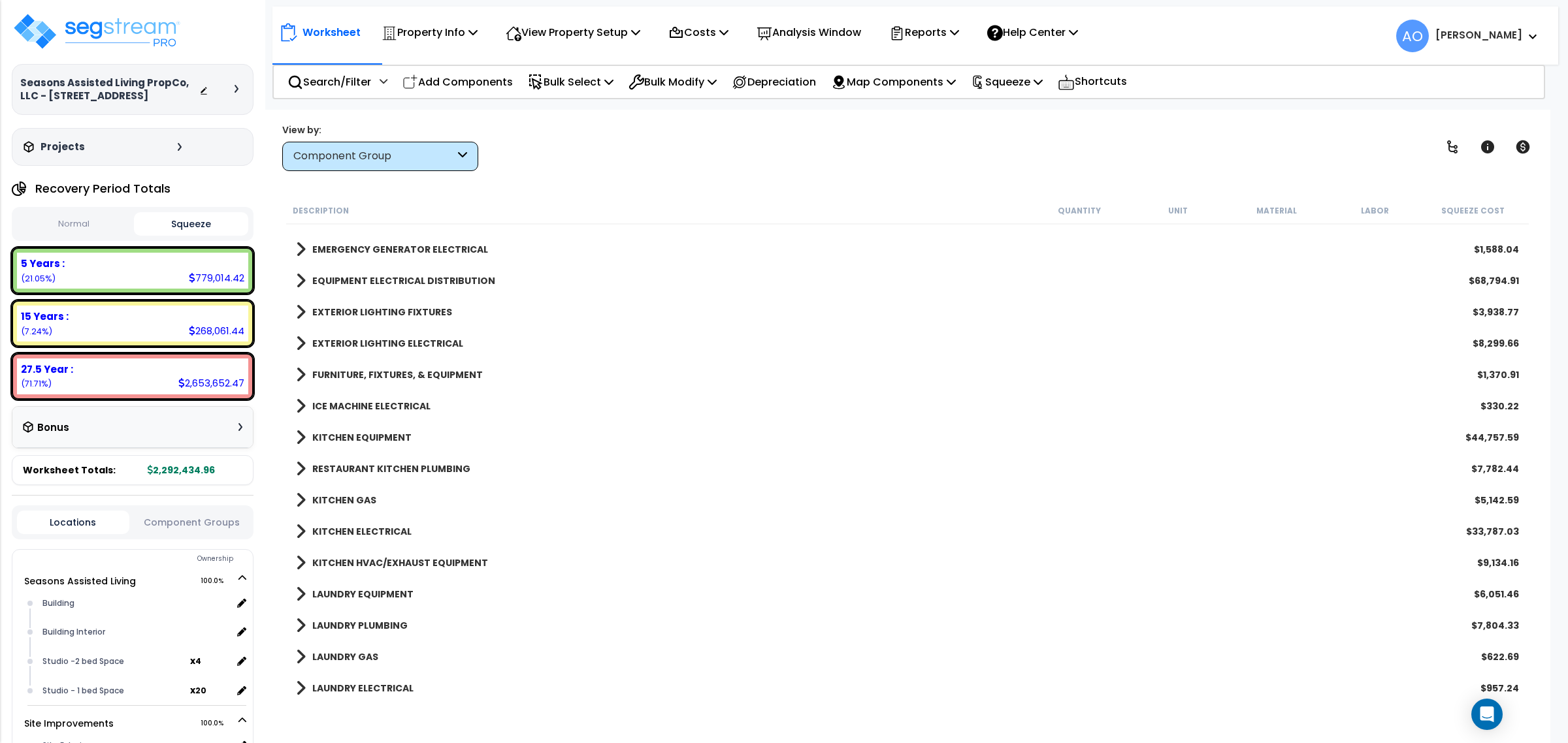
click at [398, 343] on b "EXTERIOR LIGHTING ELECTRICAL" at bounding box center [388, 343] width 151 height 13
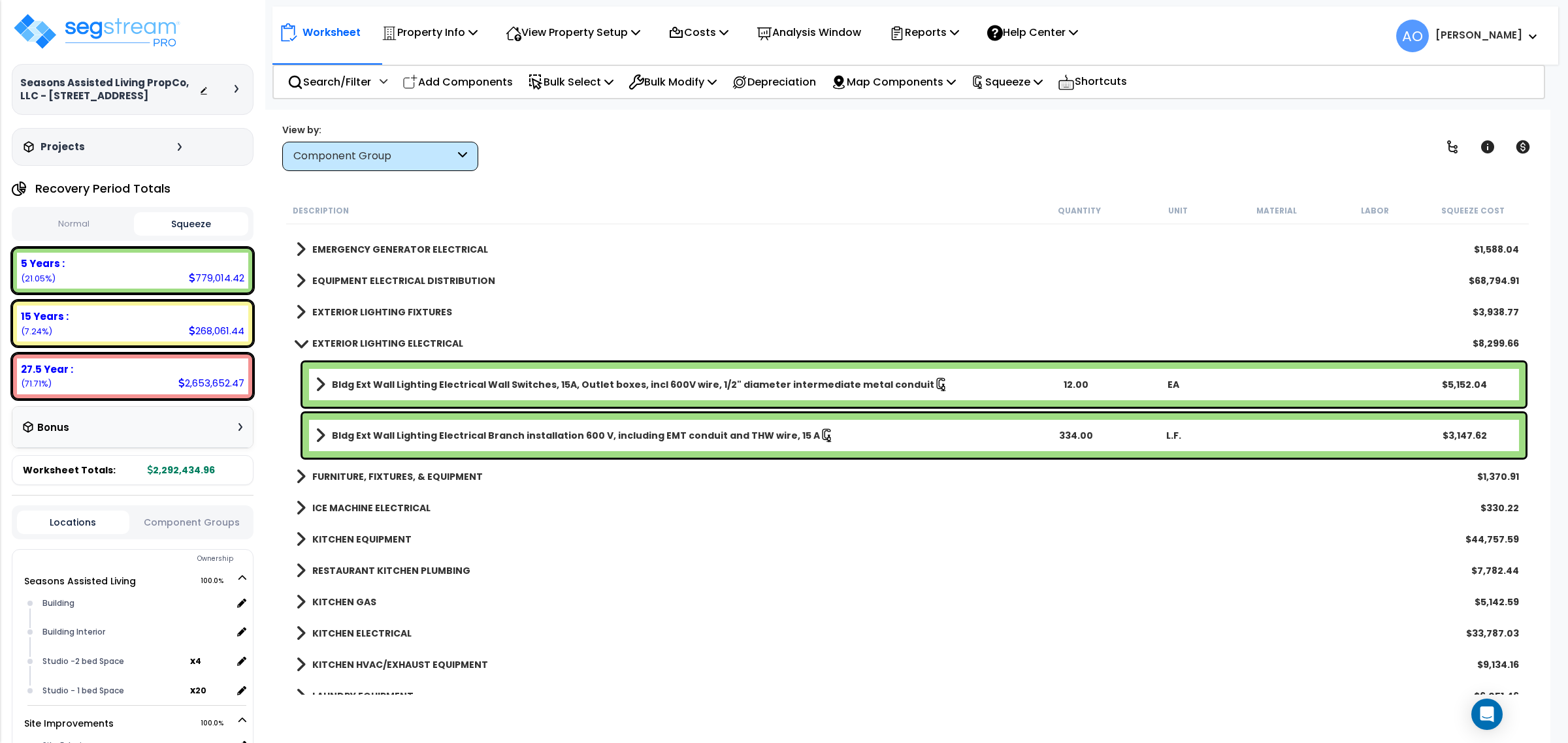
click at [398, 343] on b "EXTERIOR LIGHTING ELECTRICAL" at bounding box center [388, 343] width 151 height 13
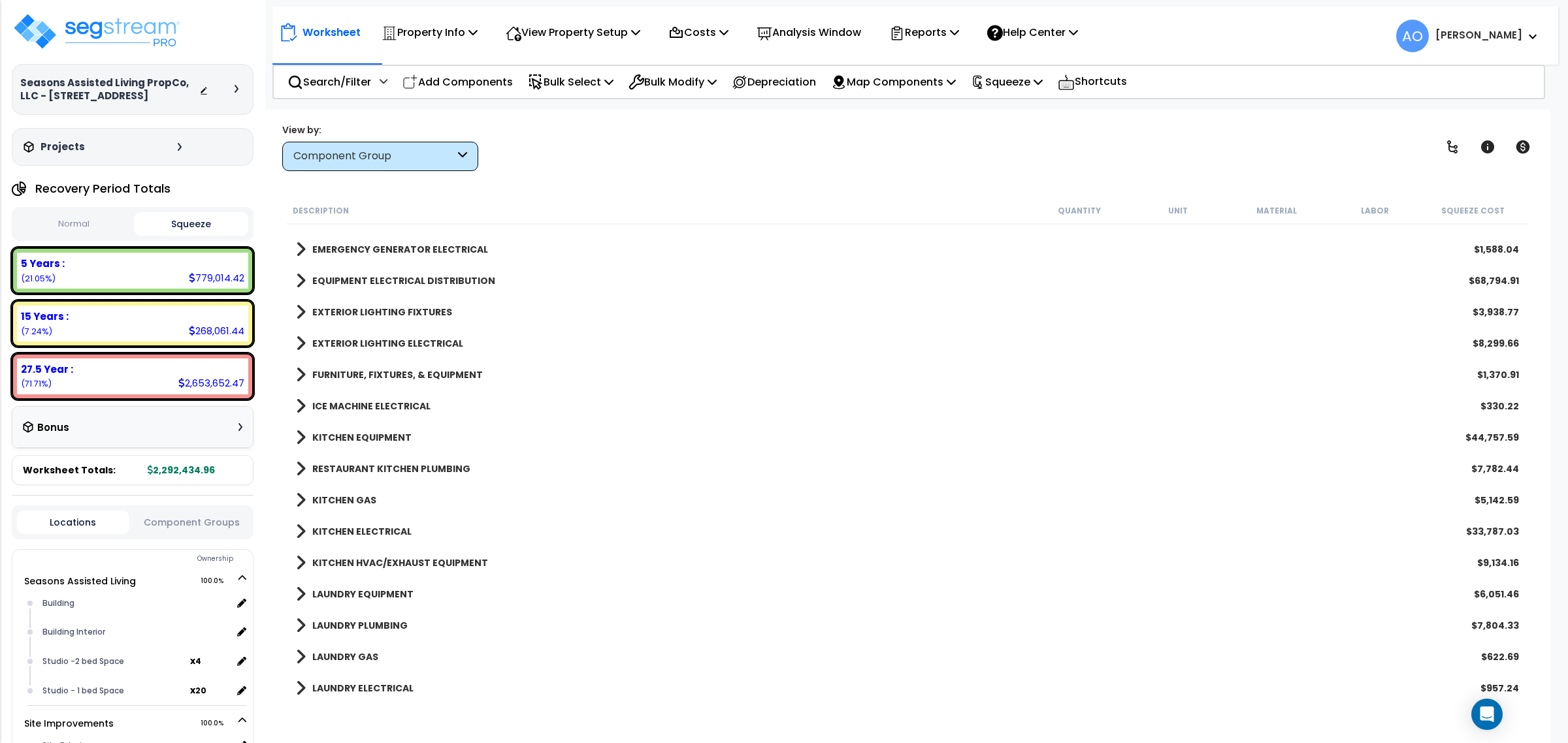
click at [393, 308] on b "EXTERIOR LIGHTING FIXTURES" at bounding box center [383, 312] width 140 height 13
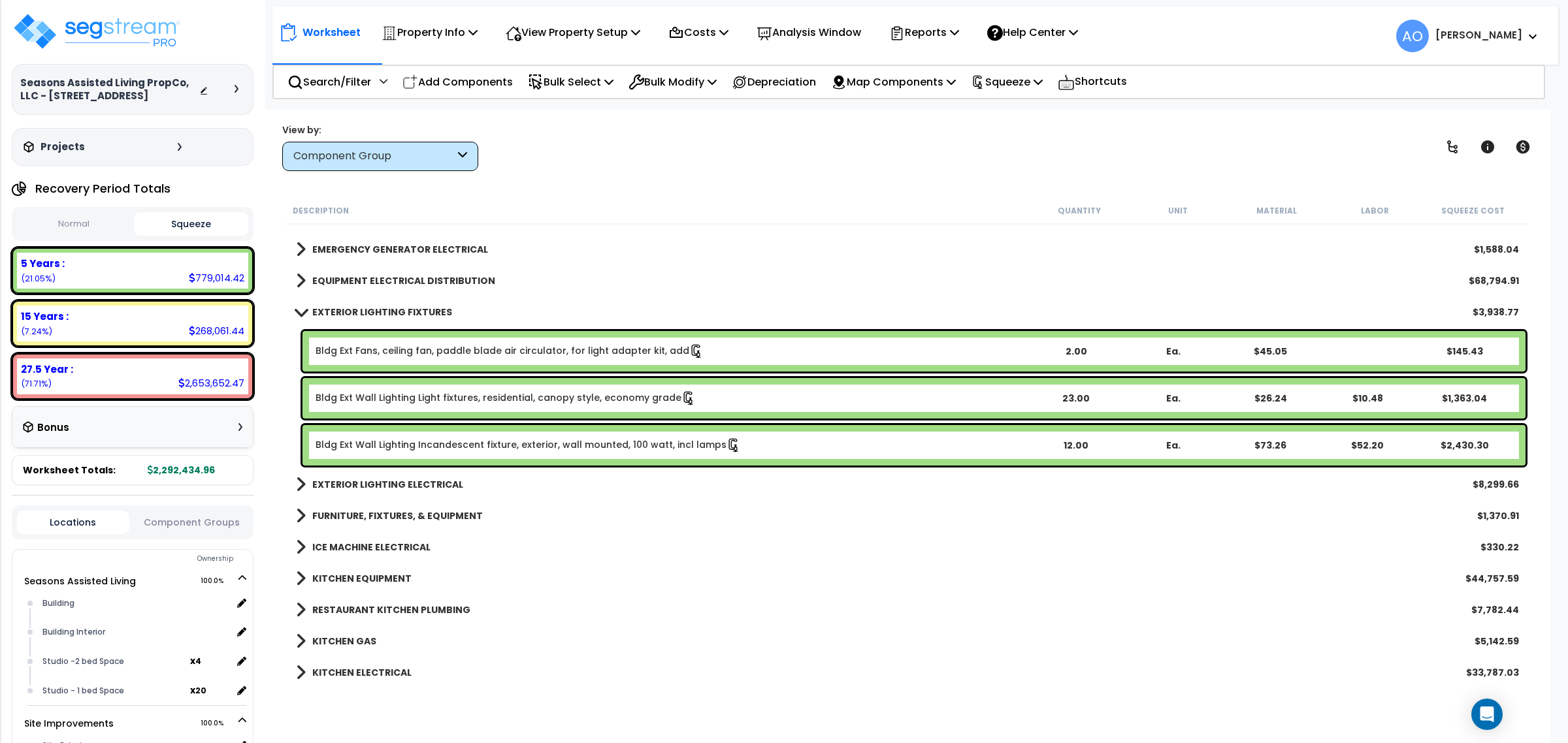
click at [397, 315] on b "EXTERIOR LIGHTING FIXTURES" at bounding box center [383, 312] width 140 height 13
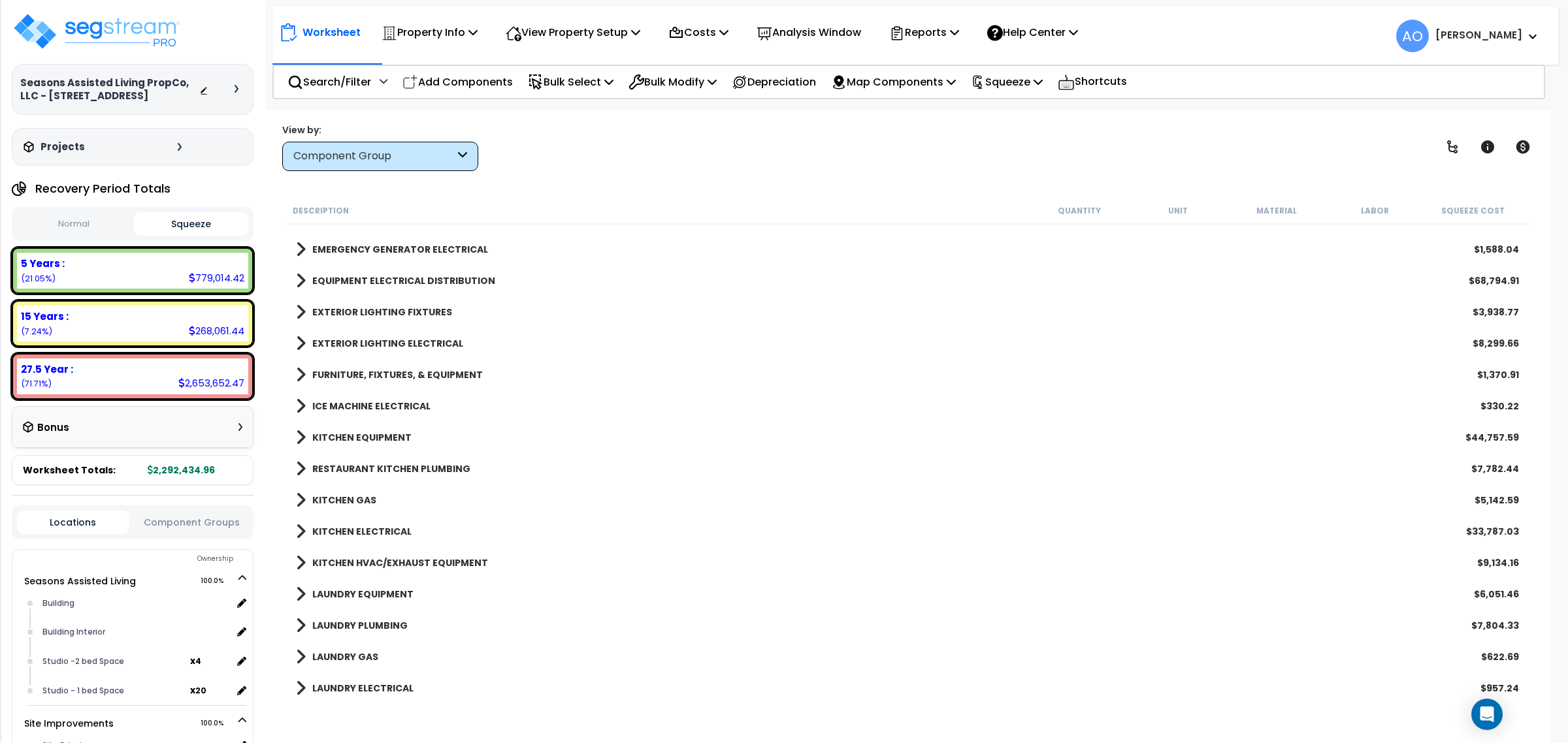
click at [401, 402] on b "ICE MACHINE ELECTRICAL" at bounding box center [371, 406] width 118 height 13
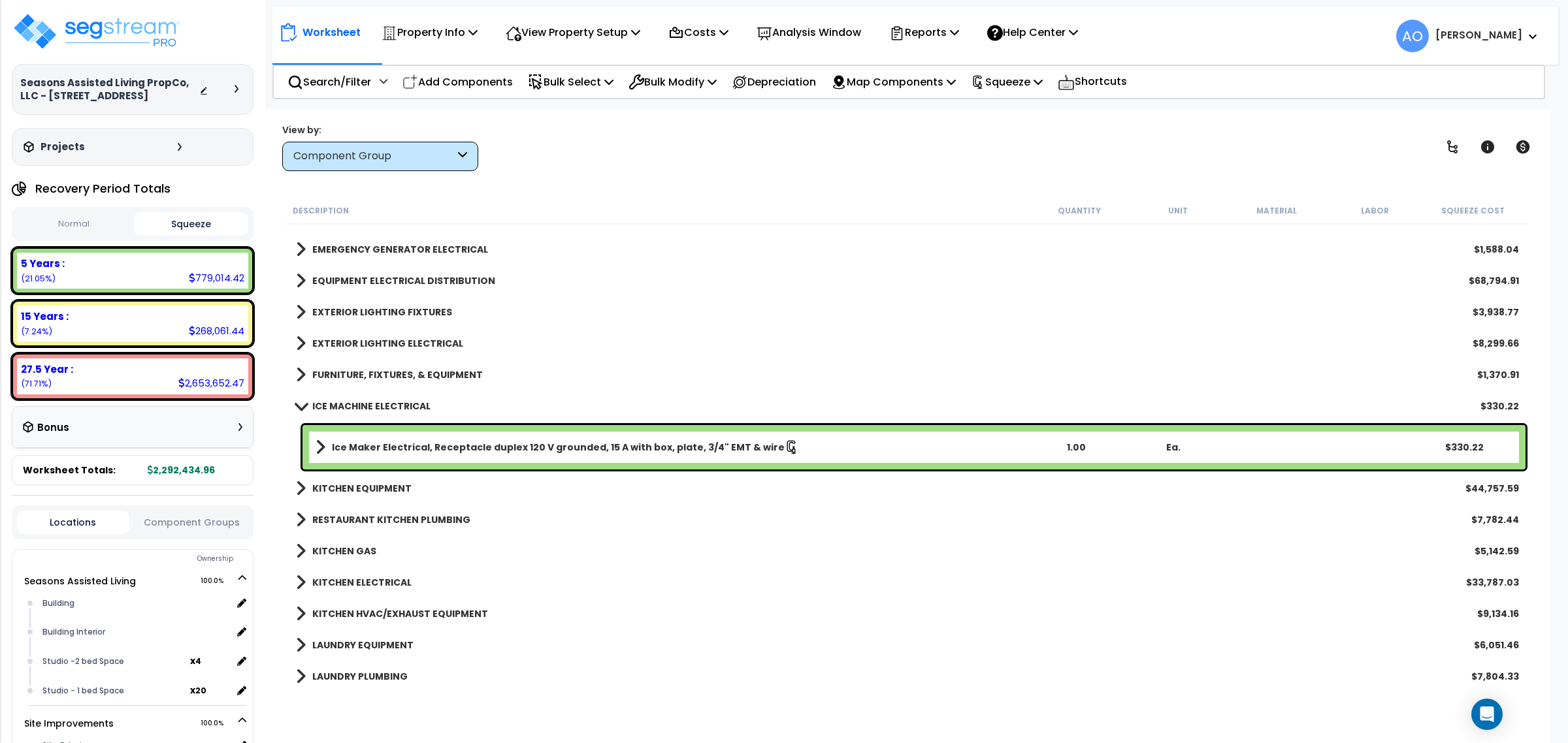
click at [401, 402] on b "ICE MACHINE ELECTRICAL" at bounding box center [371, 406] width 118 height 13
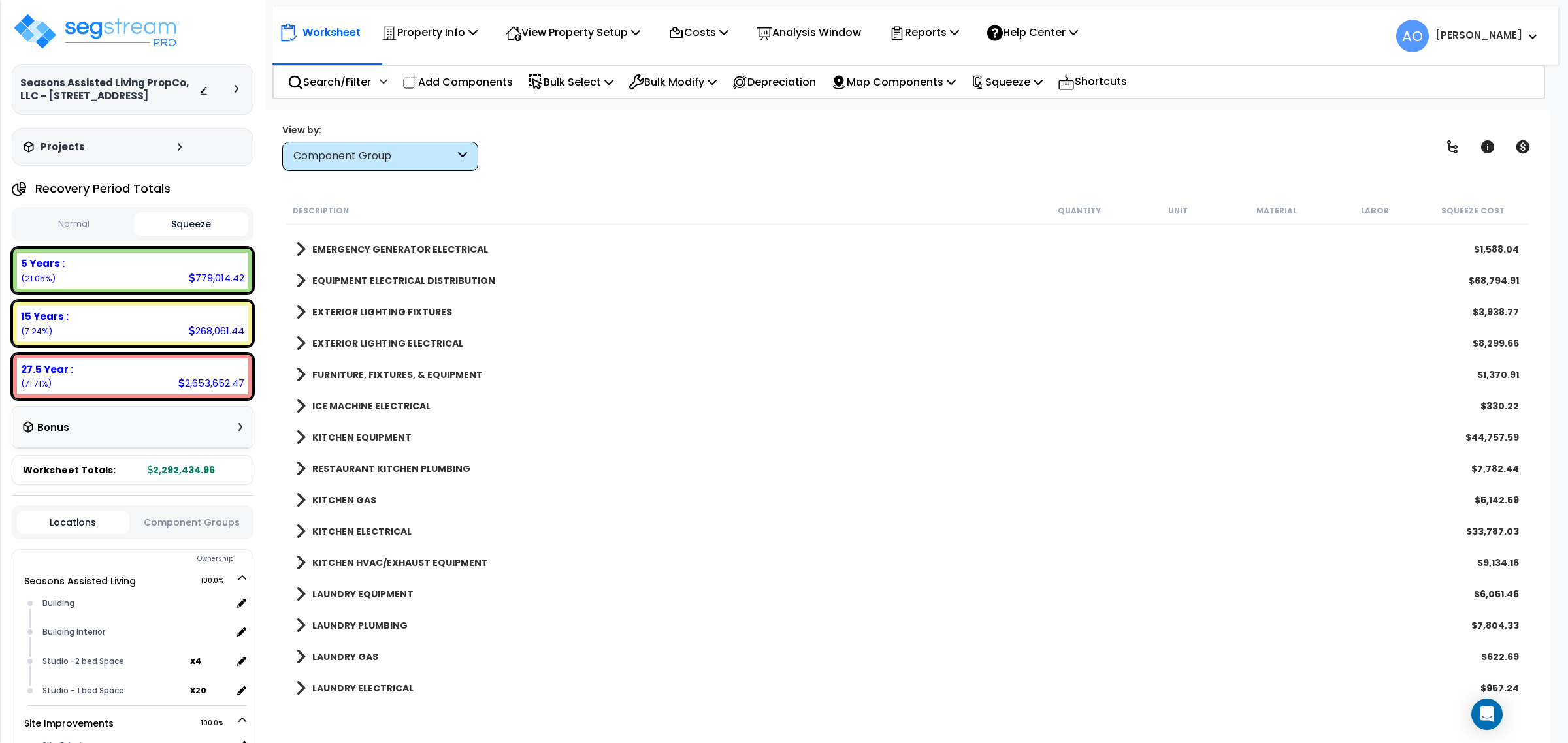
click at [383, 436] on b "KITCHEN EQUIPMENT" at bounding box center [362, 437] width 99 height 13
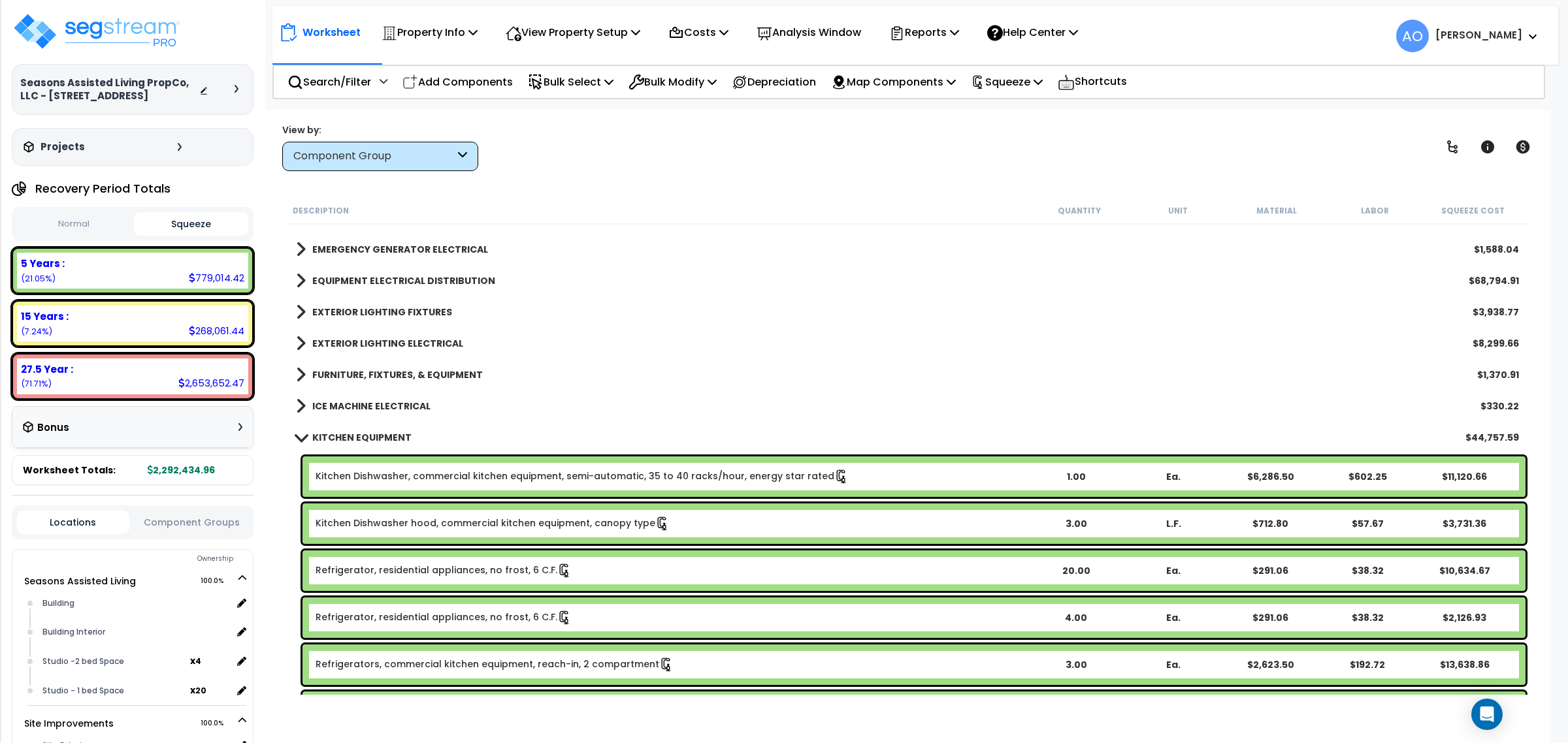
click at [383, 436] on b "KITCHEN EQUIPMENT" at bounding box center [362, 437] width 99 height 13
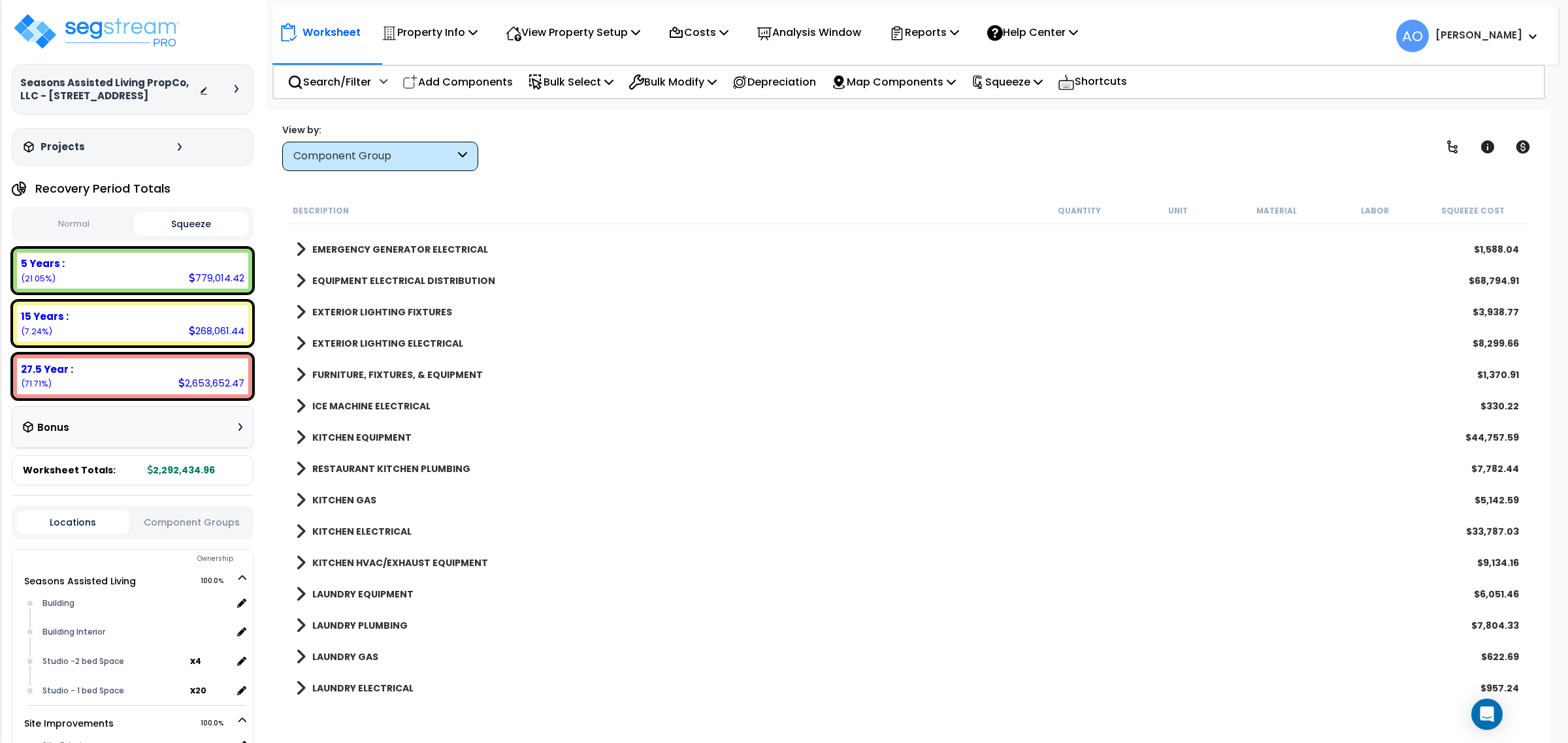
click at [396, 462] on b "RESTAURANT KITCHEN PLUMBING" at bounding box center [392, 468] width 158 height 13
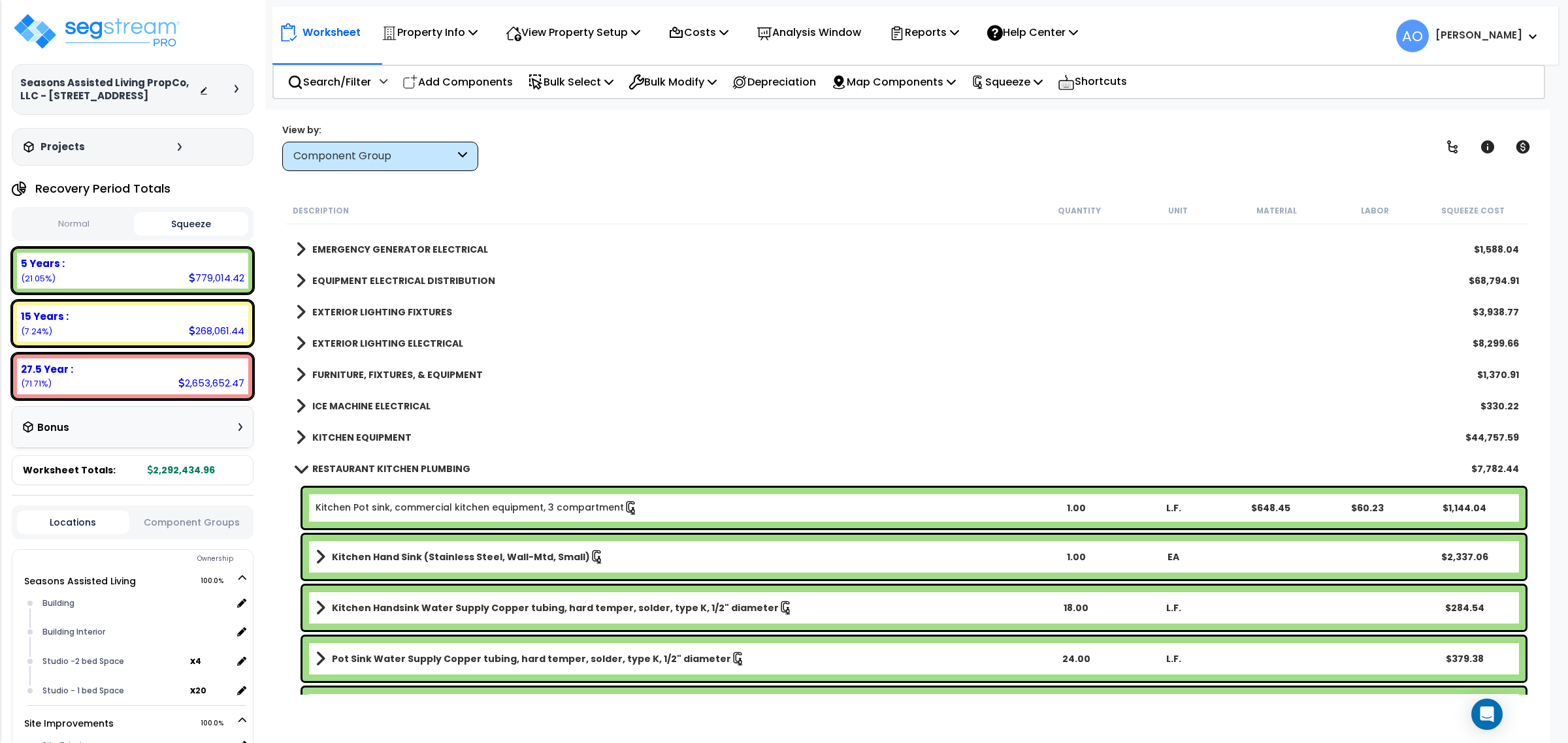
click at [396, 462] on b "RESTAURANT KITCHEN PLUMBING" at bounding box center [392, 468] width 158 height 13
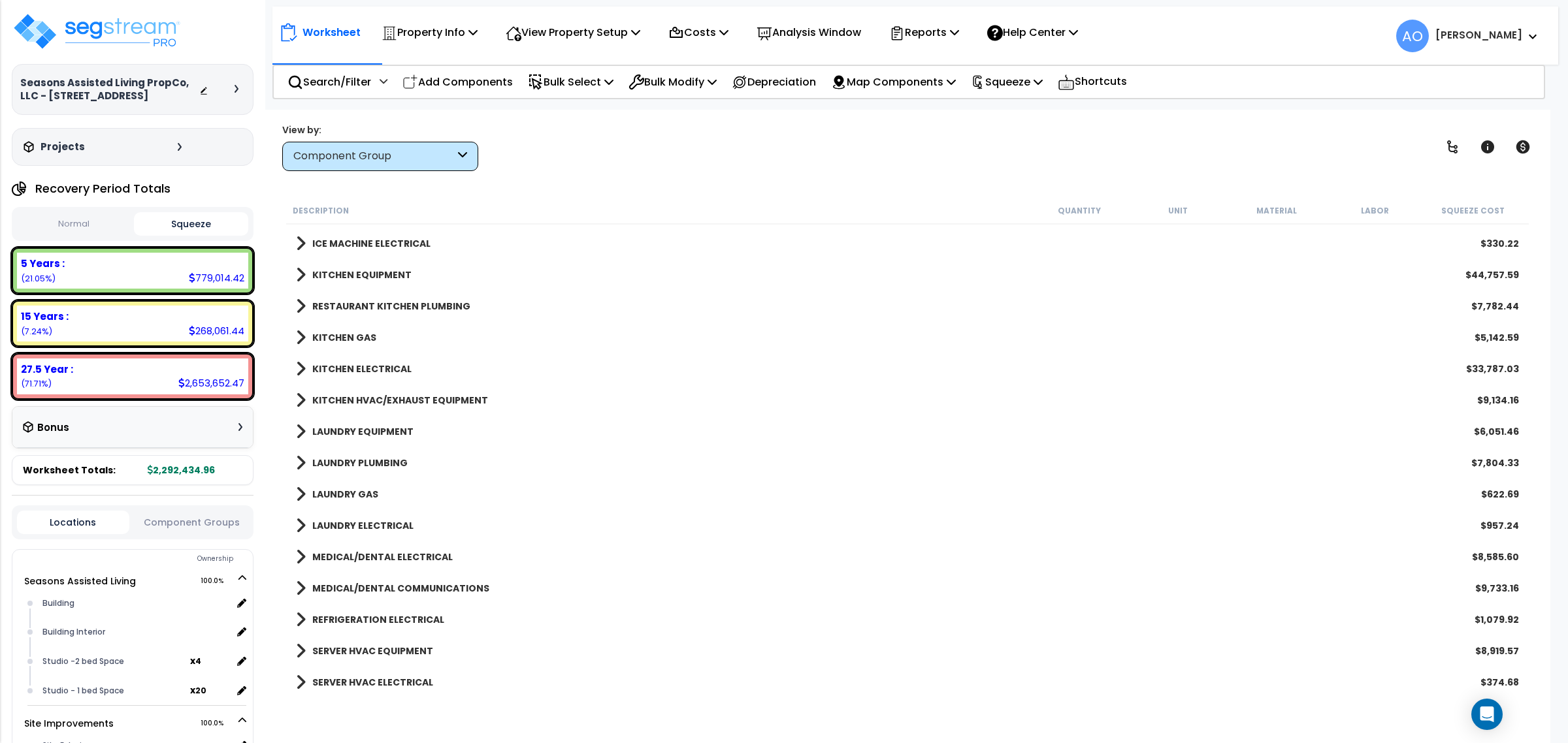
scroll to position [2180, 0]
click at [392, 402] on b "KITCHEN HVAC/EXHAUST EQUIPMENT" at bounding box center [400, 399] width 175 height 13
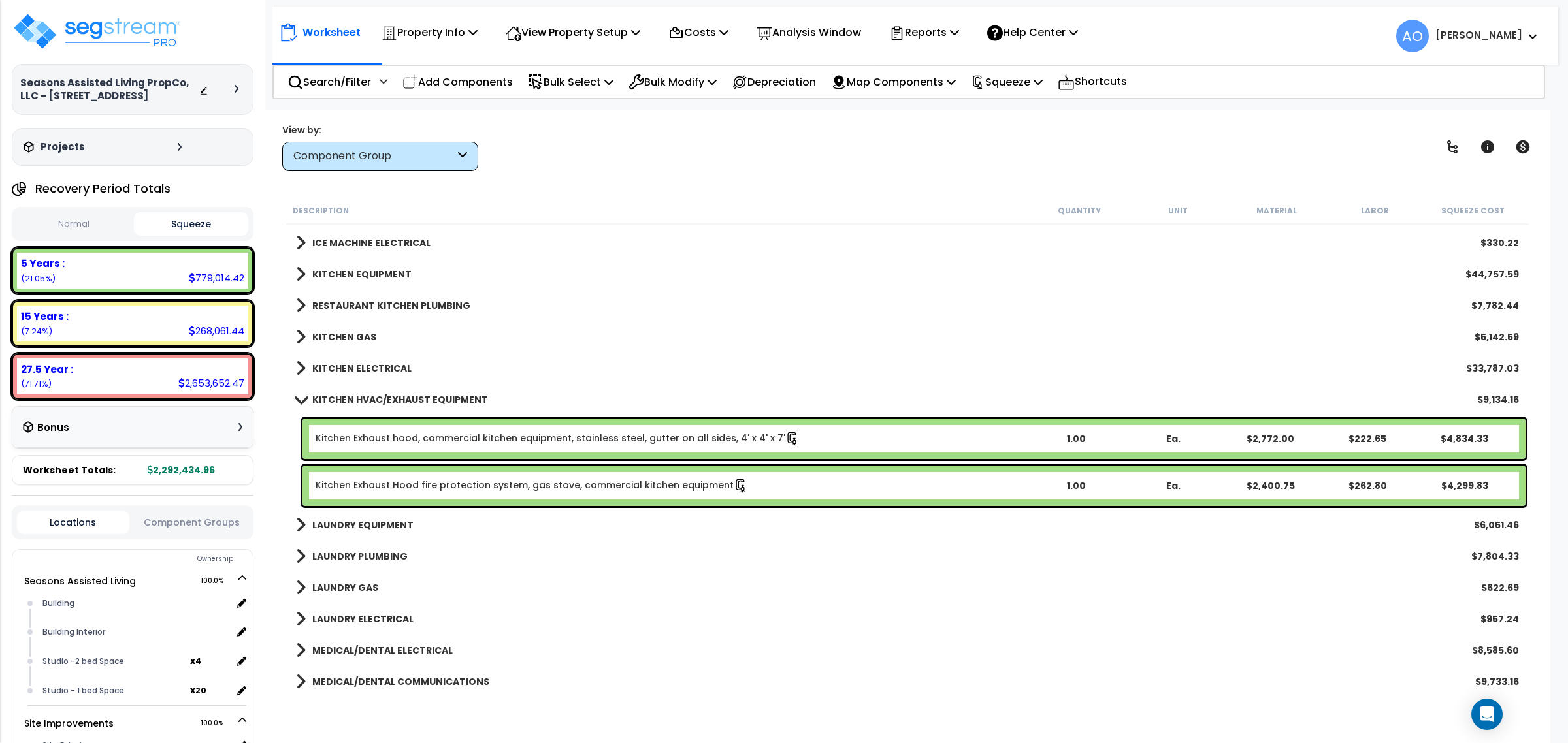
click at [392, 402] on b "KITCHEN HVAC/EXHAUST EQUIPMENT" at bounding box center [400, 399] width 175 height 13
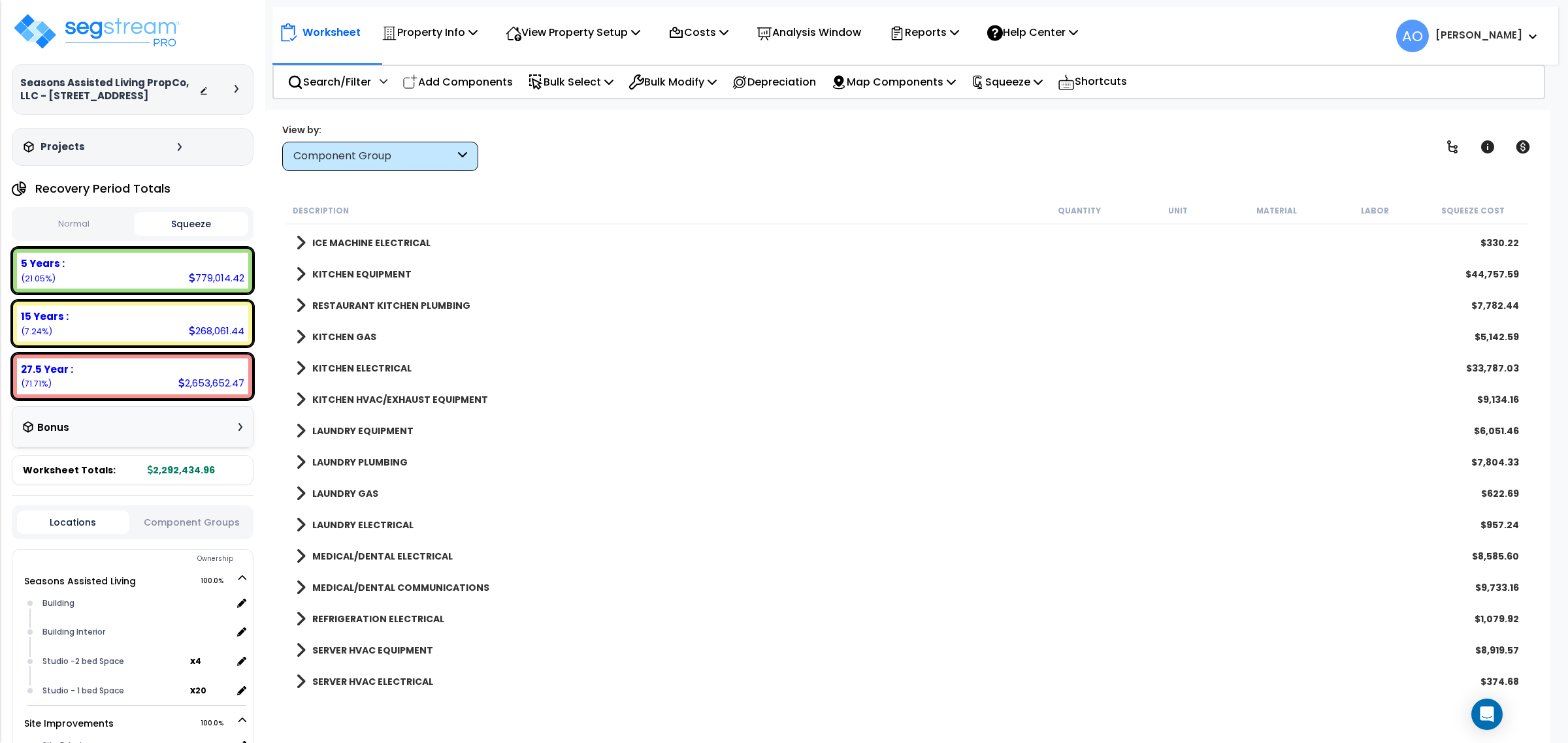
click at [394, 428] on b "LAUNDRY EQUIPMENT" at bounding box center [363, 431] width 101 height 13
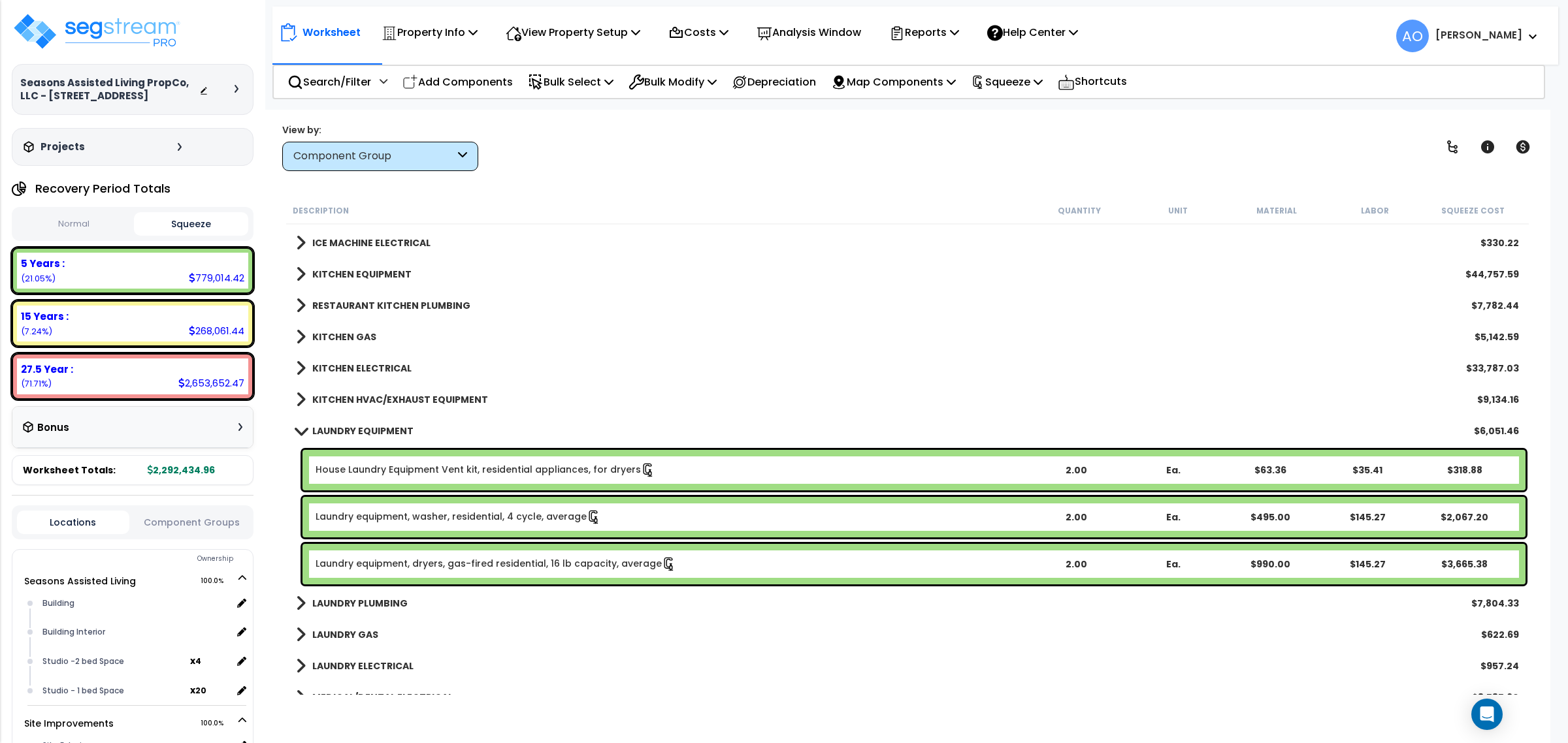
click at [466, 516] on link "Laundry equipment, washer, residential, 4 cycle, average" at bounding box center [458, 517] width 285 height 14
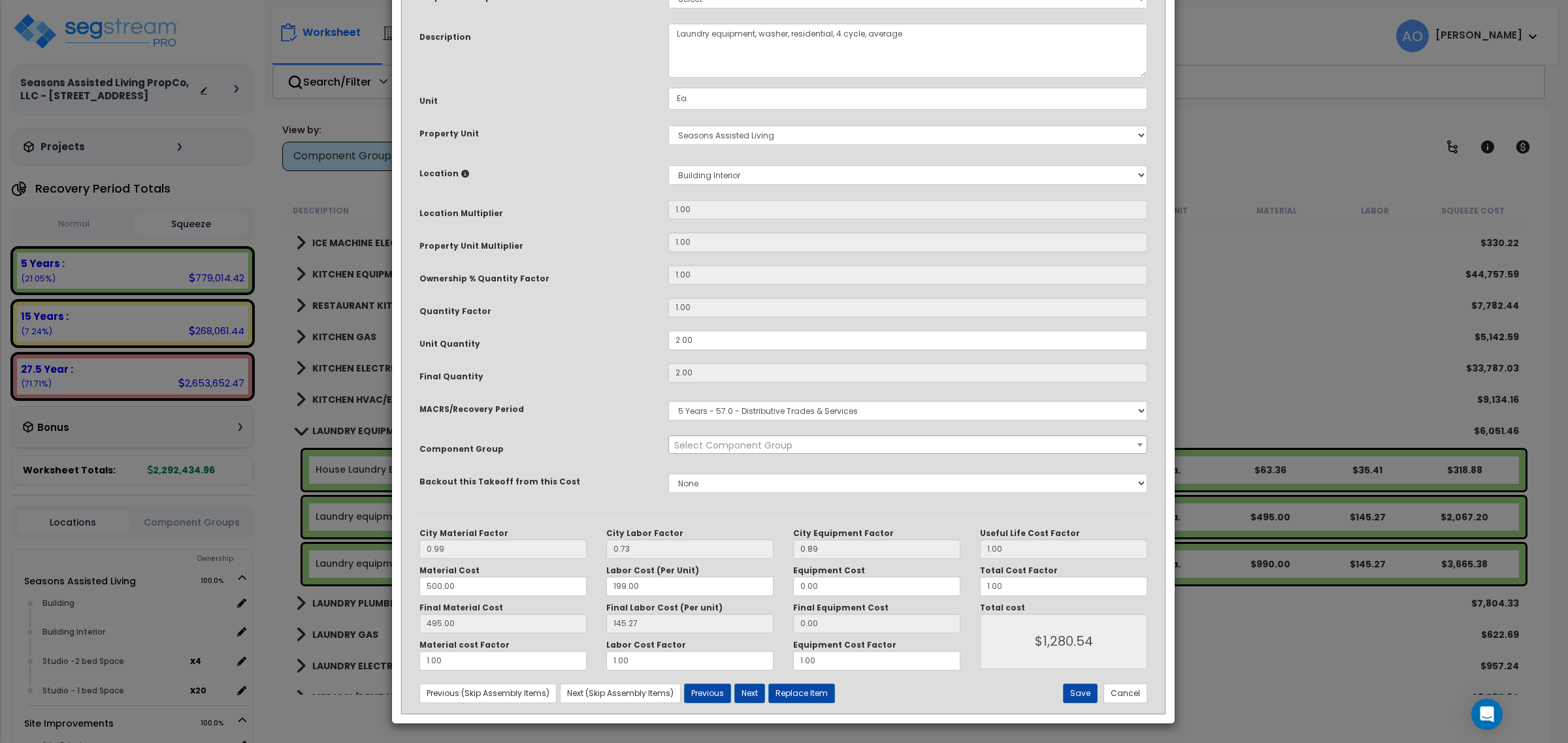
scroll to position [0, 0]
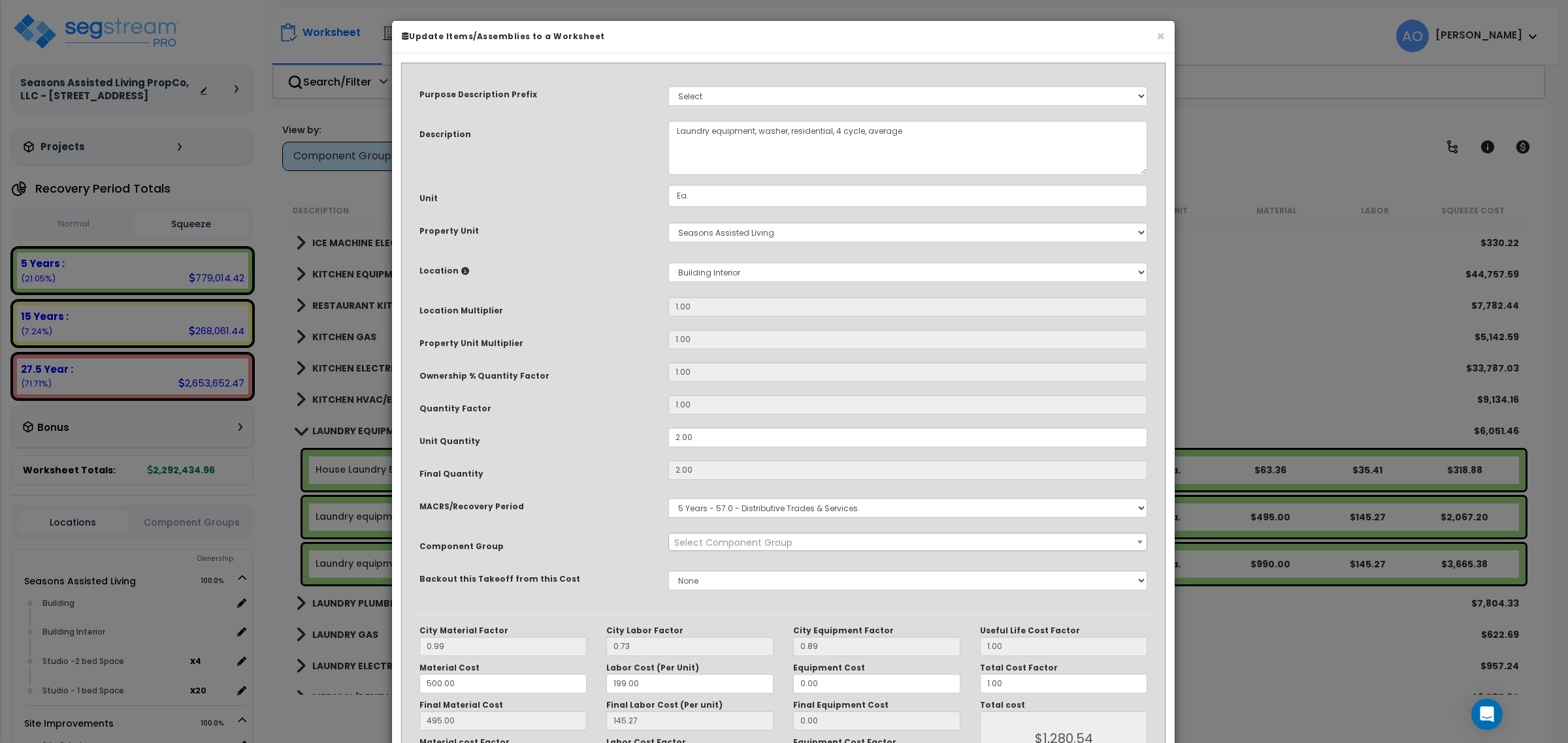
select select "45840"
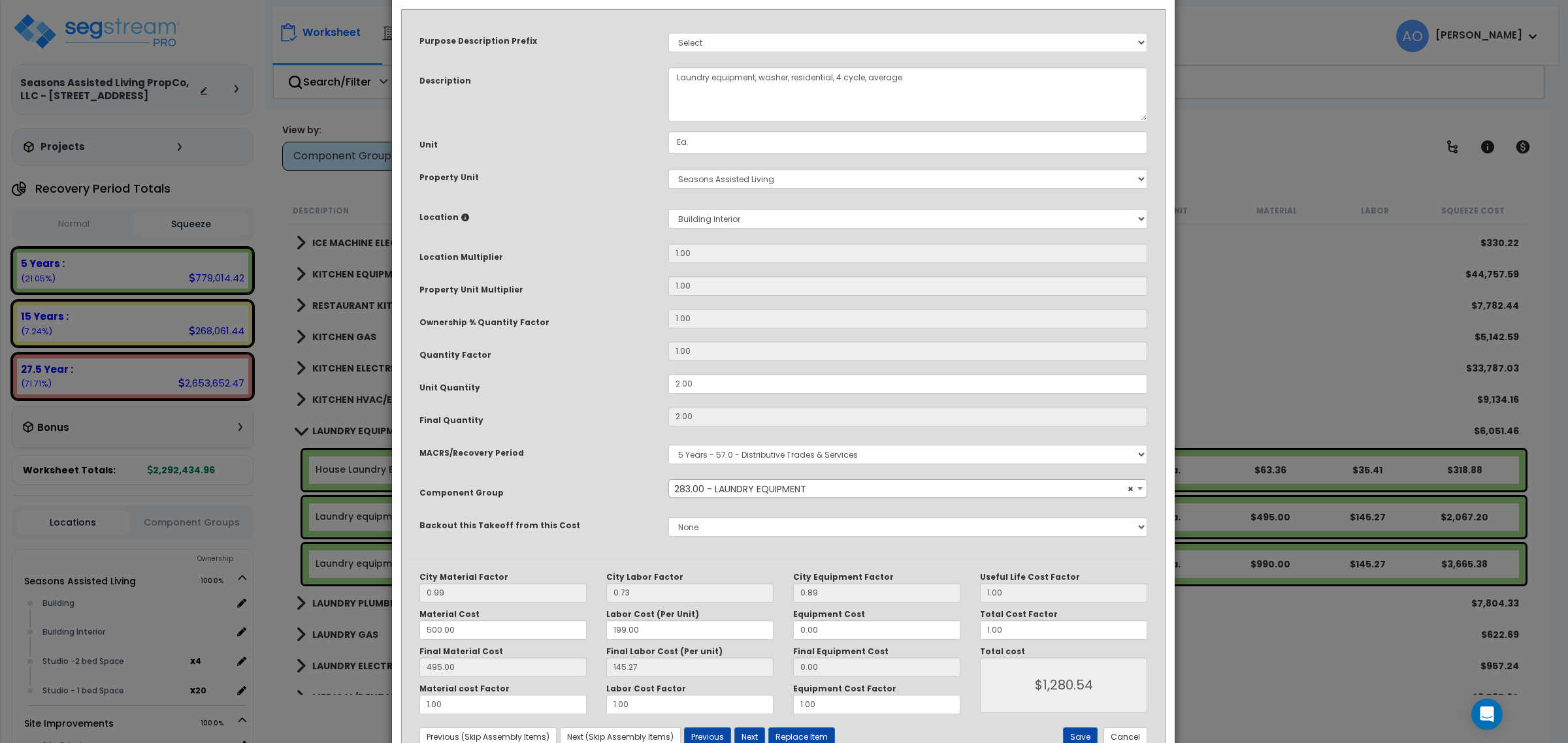
scroll to position [98, 0]
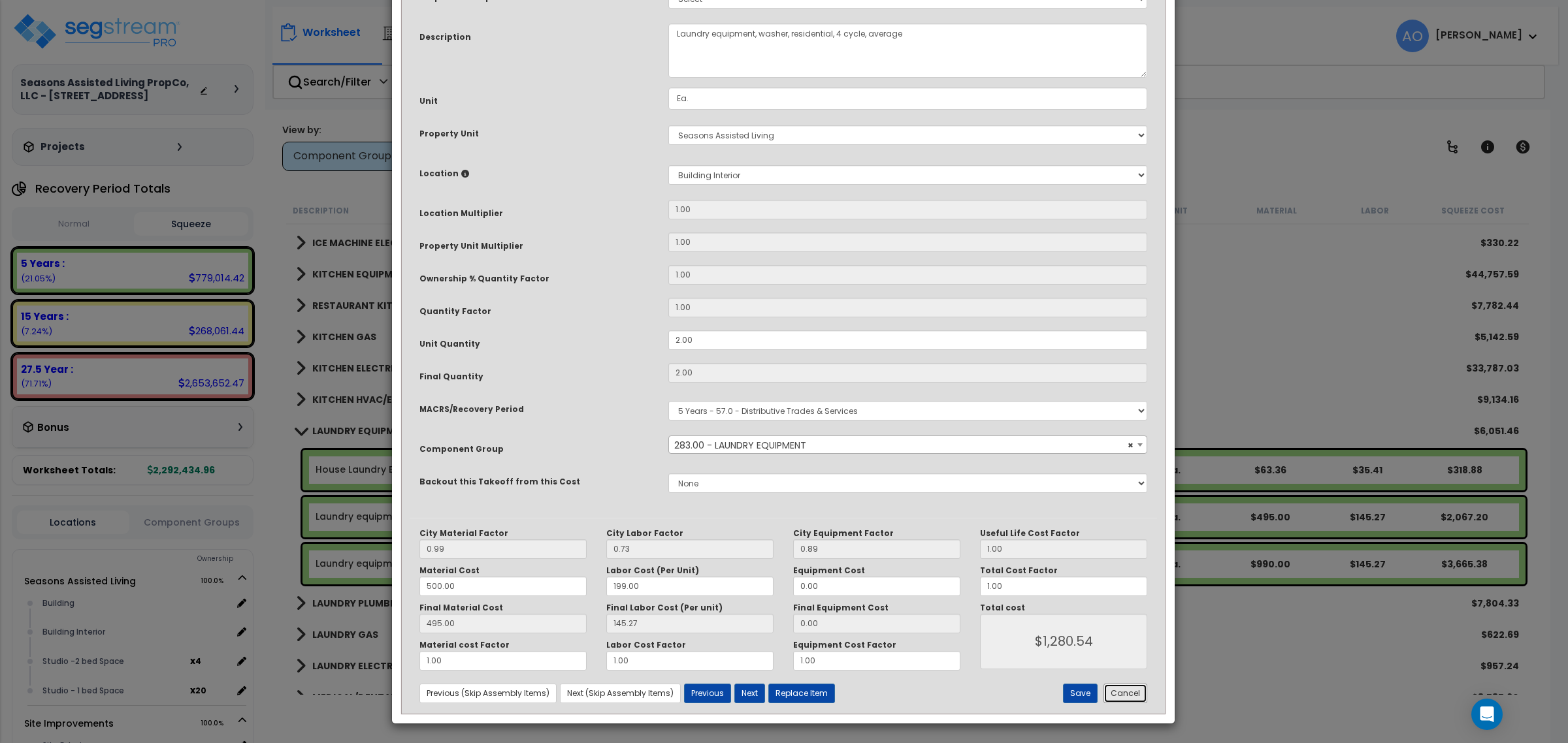
click at [1115, 693] on button "Cancel" at bounding box center [1125, 693] width 44 height 20
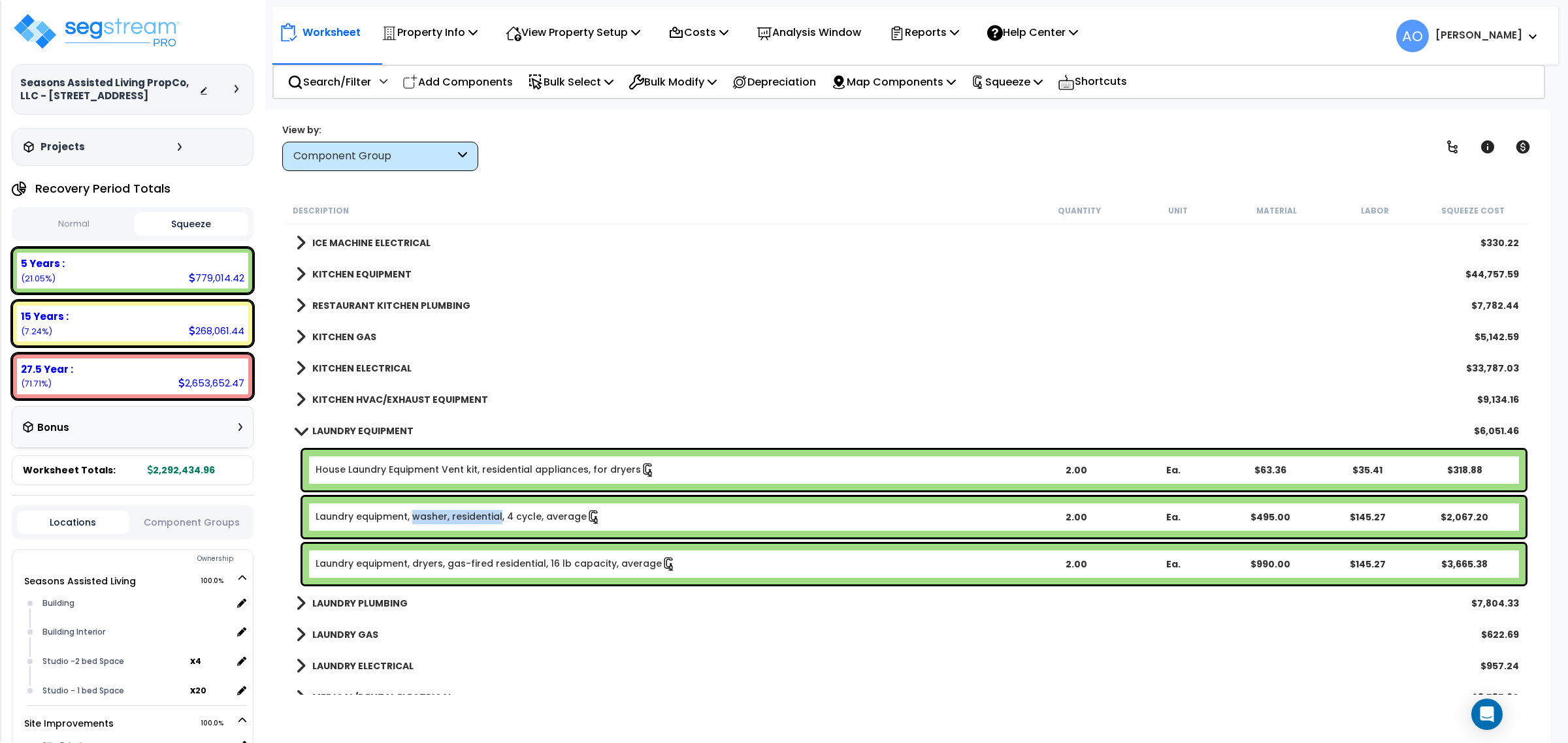
click at [428, 515] on link "Laundry equipment, washer, residential, 4 cycle, average" at bounding box center [458, 517] width 285 height 14
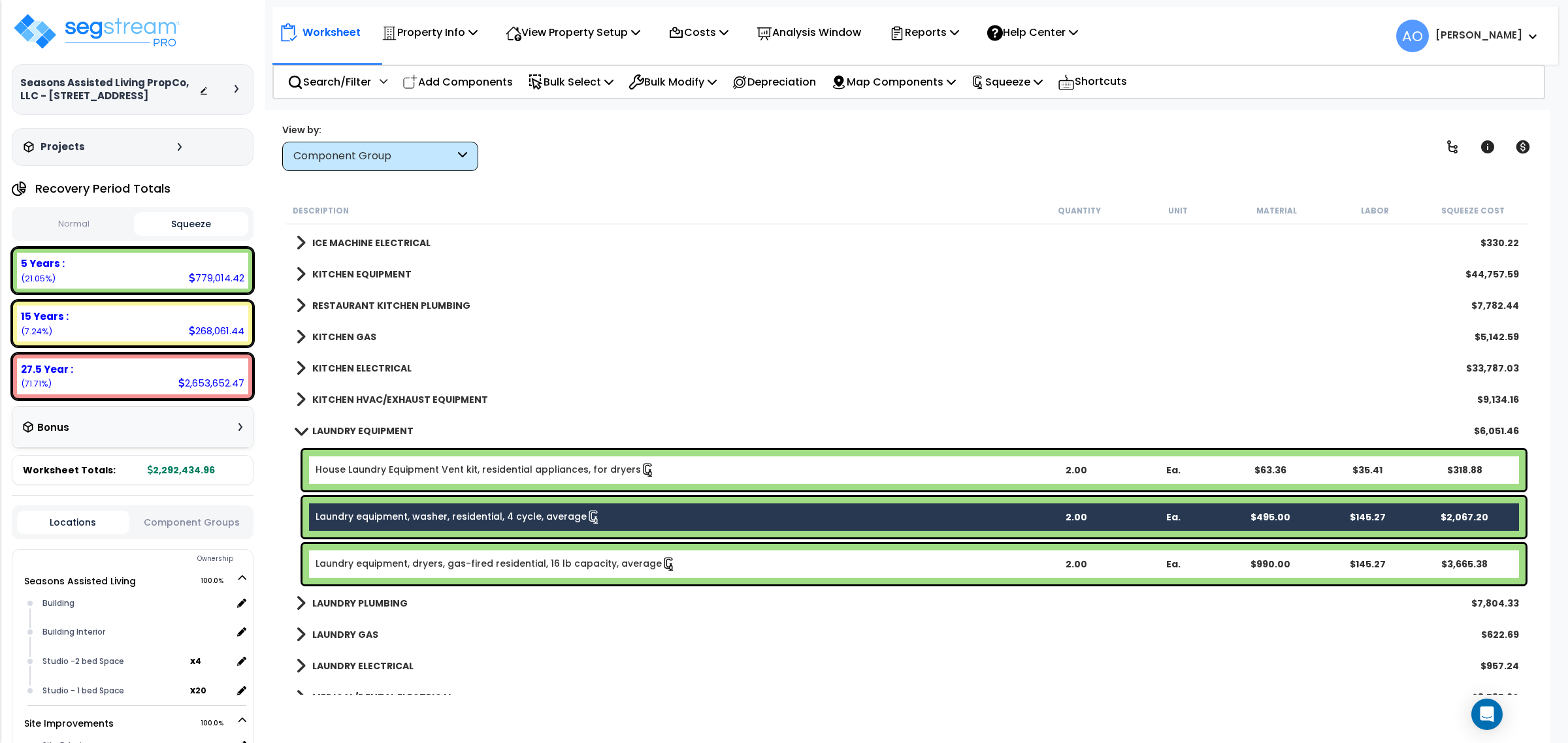
click at [619, 397] on div "KITCHEN HVAC/EXHAUST EQUIPMENT $9,134.16" at bounding box center [907, 400] width 1236 height 32
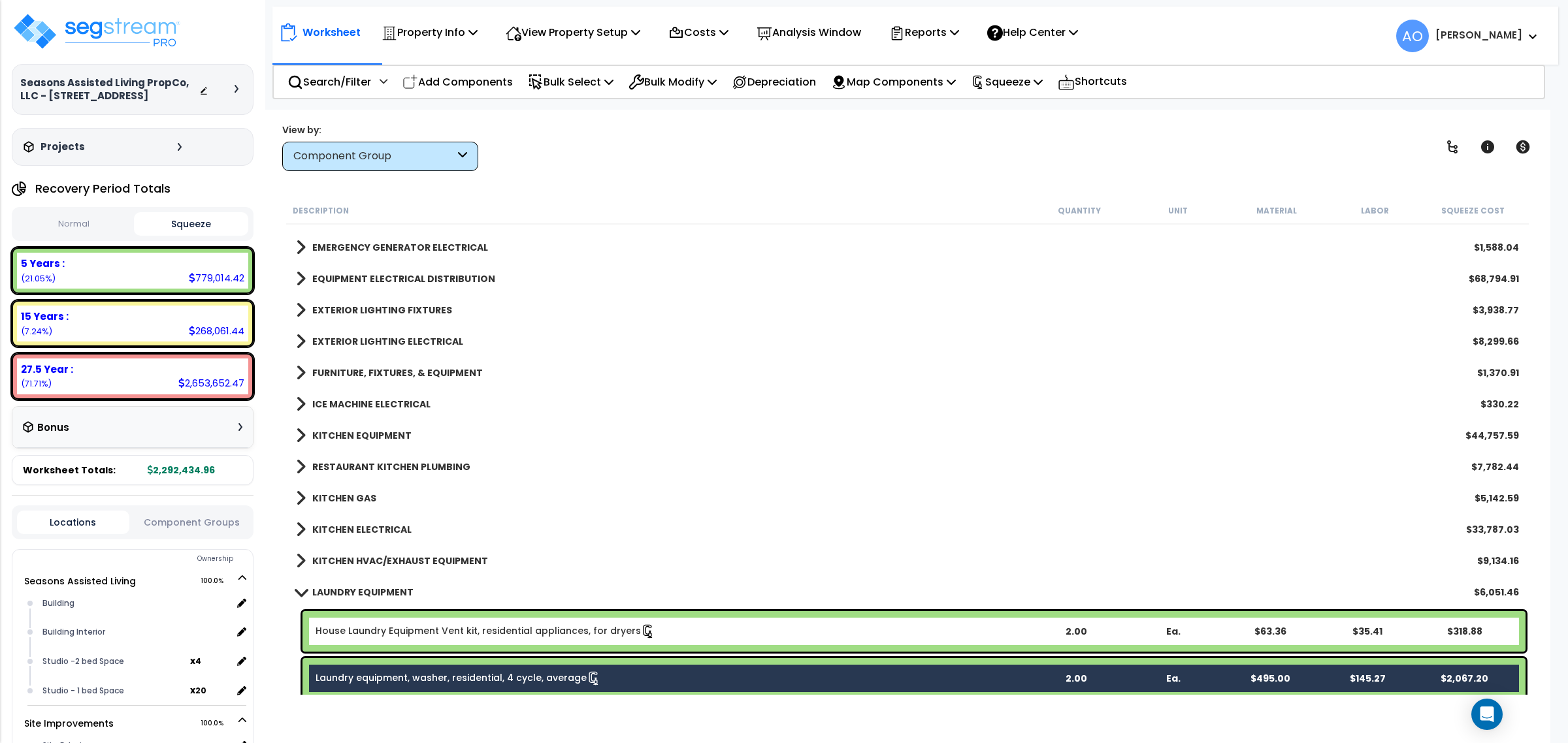
scroll to position [2017, 0]
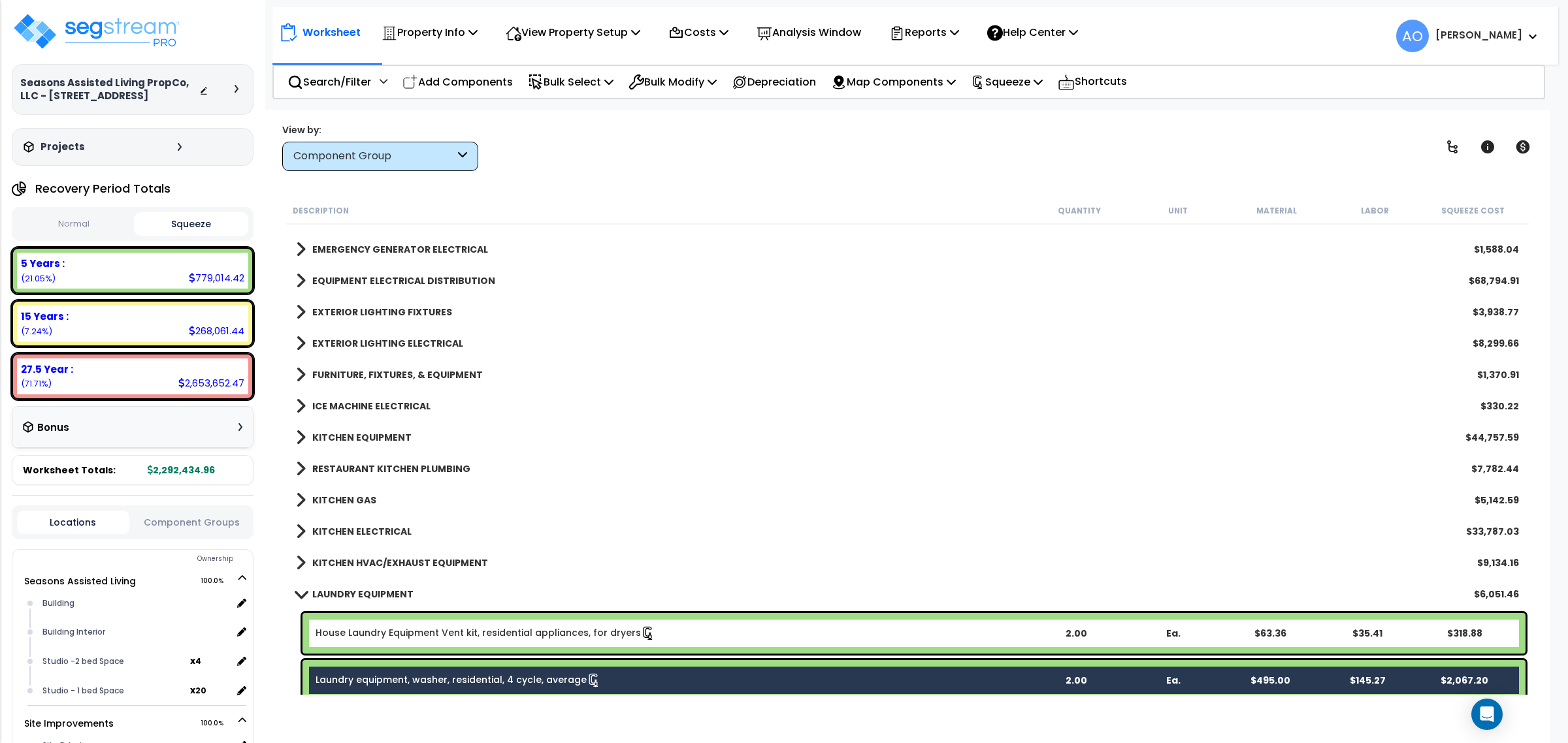
click at [380, 436] on b "KITCHEN EQUIPMENT" at bounding box center [362, 437] width 99 height 13
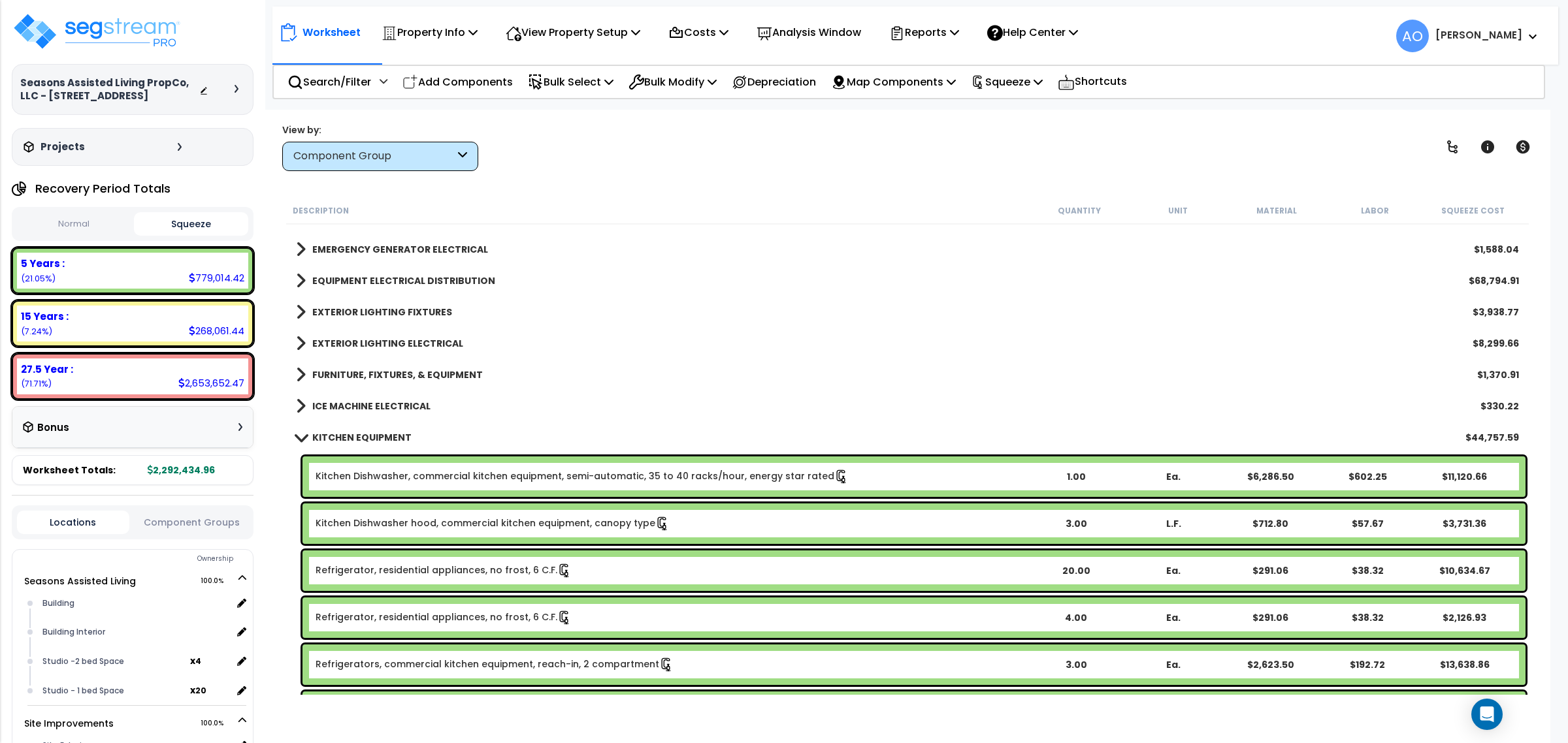
click at [380, 436] on b "KITCHEN EQUIPMENT" at bounding box center [362, 437] width 99 height 13
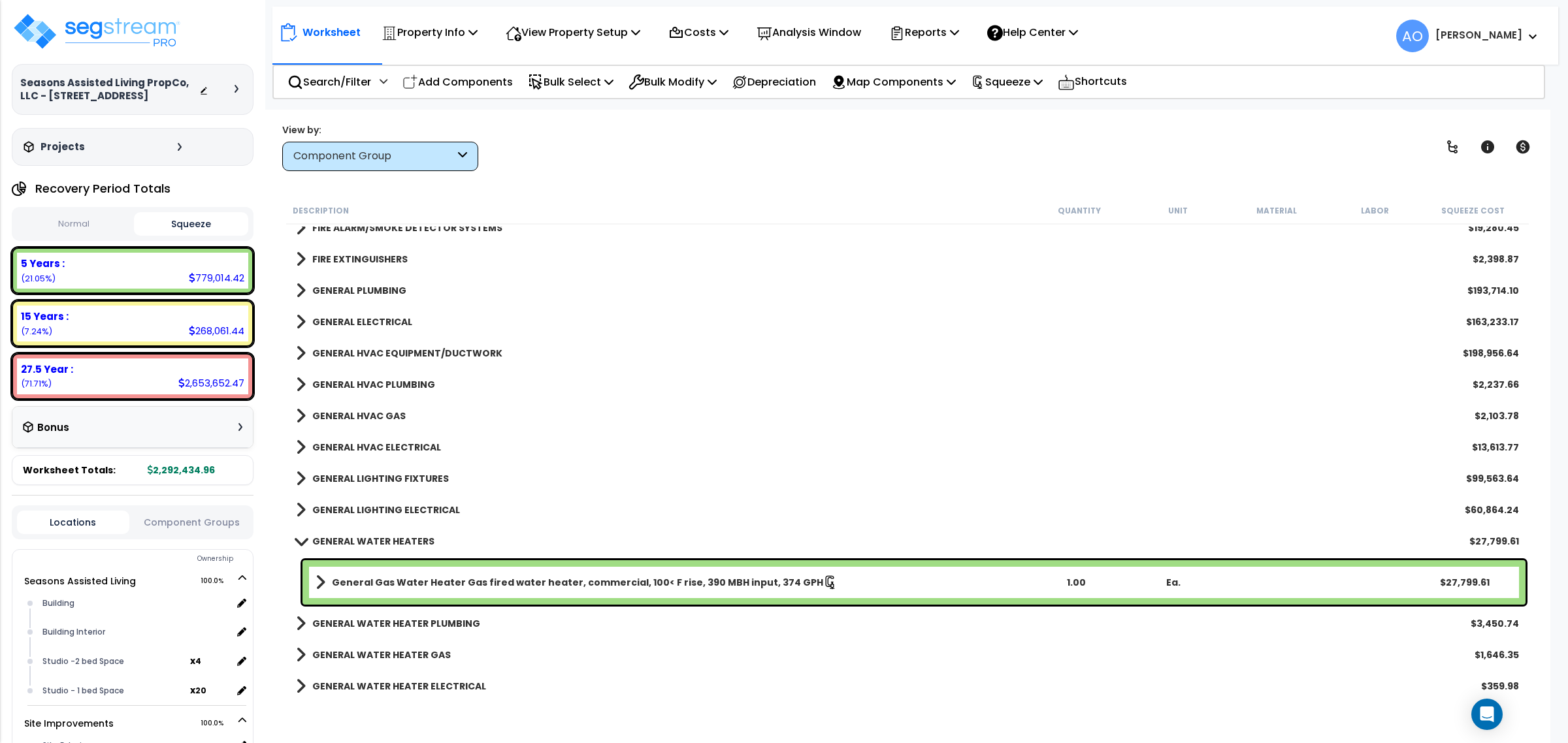
scroll to position [1037, 0]
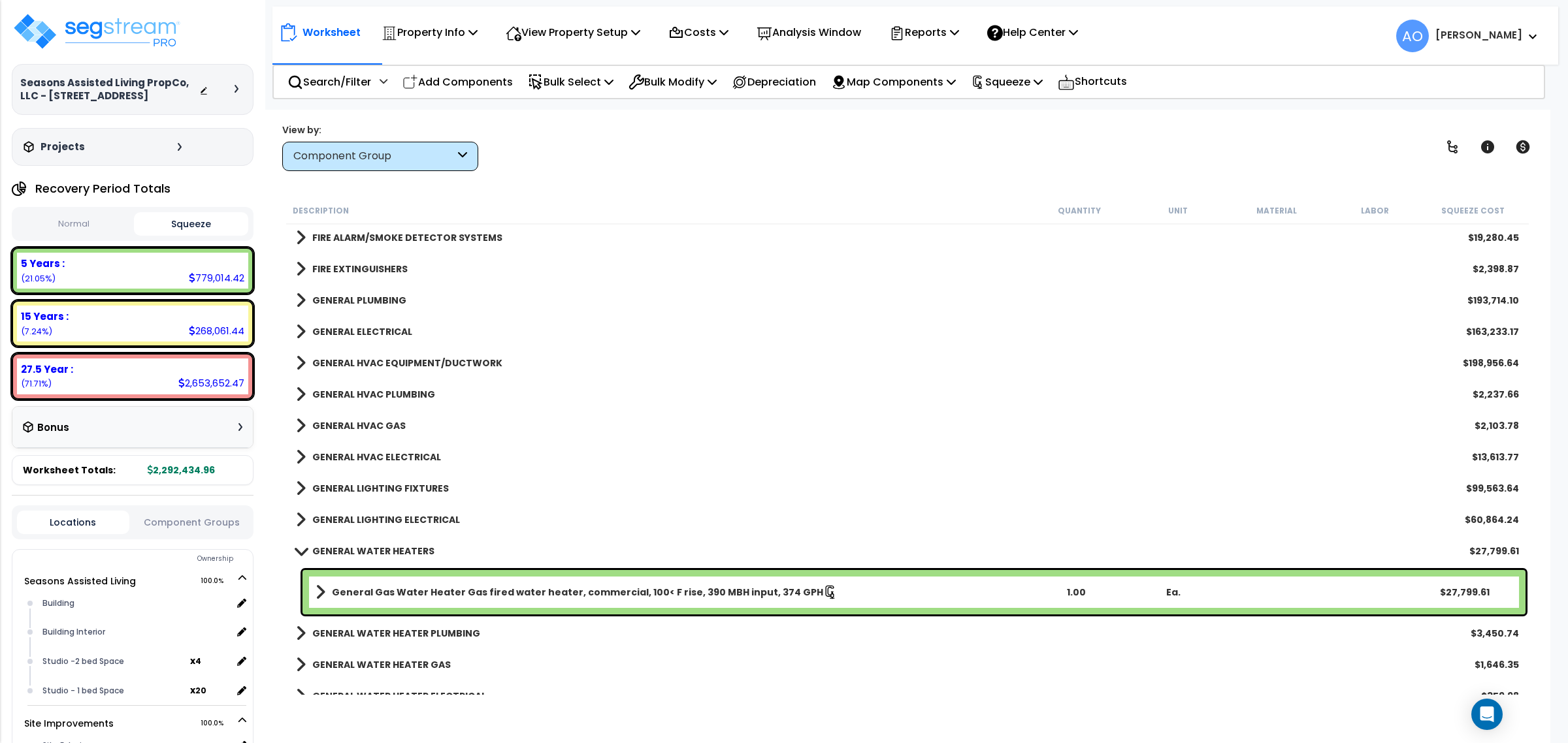
click at [403, 545] on b "GENERAL WATER HEATERS" at bounding box center [374, 550] width 122 height 13
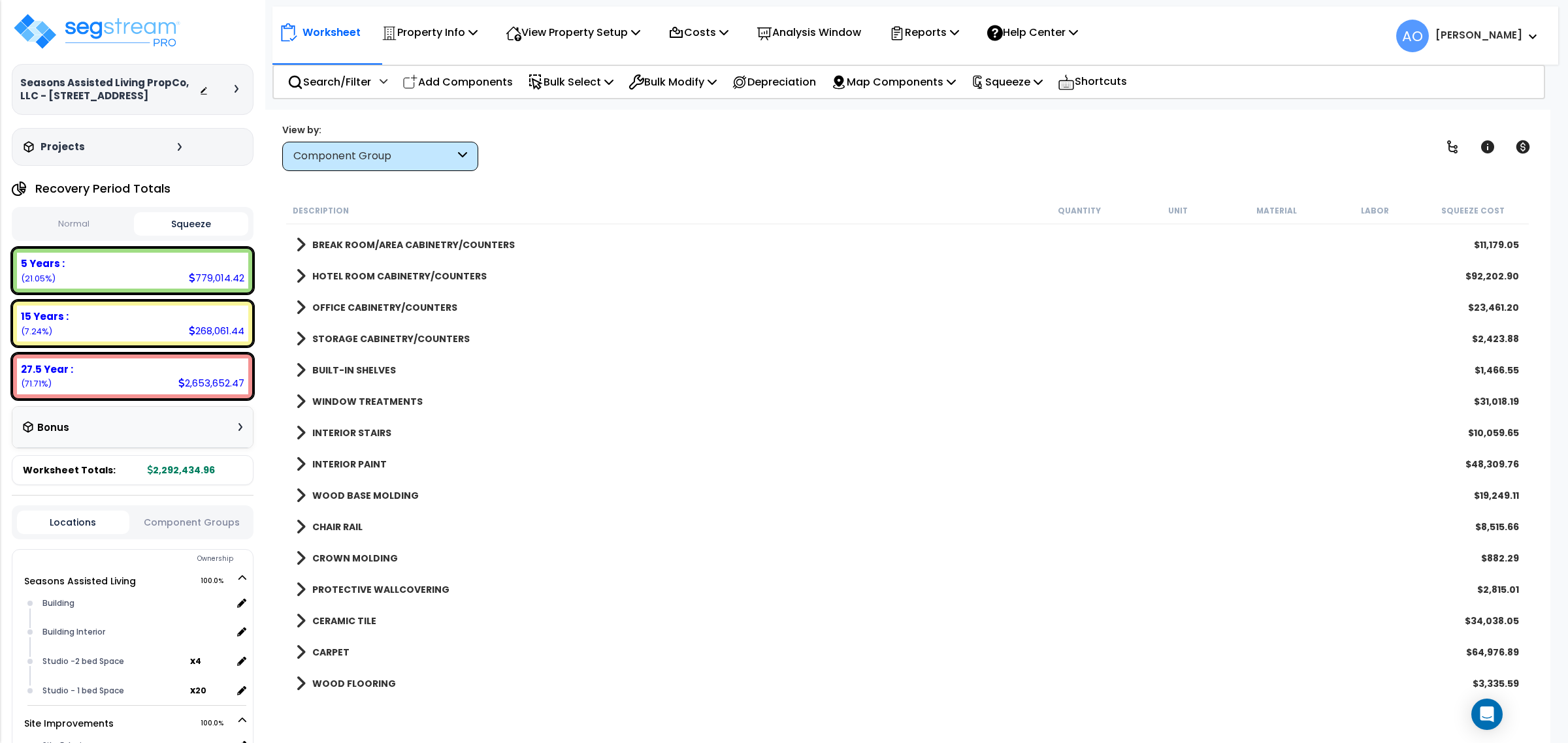
scroll to position [384, 0]
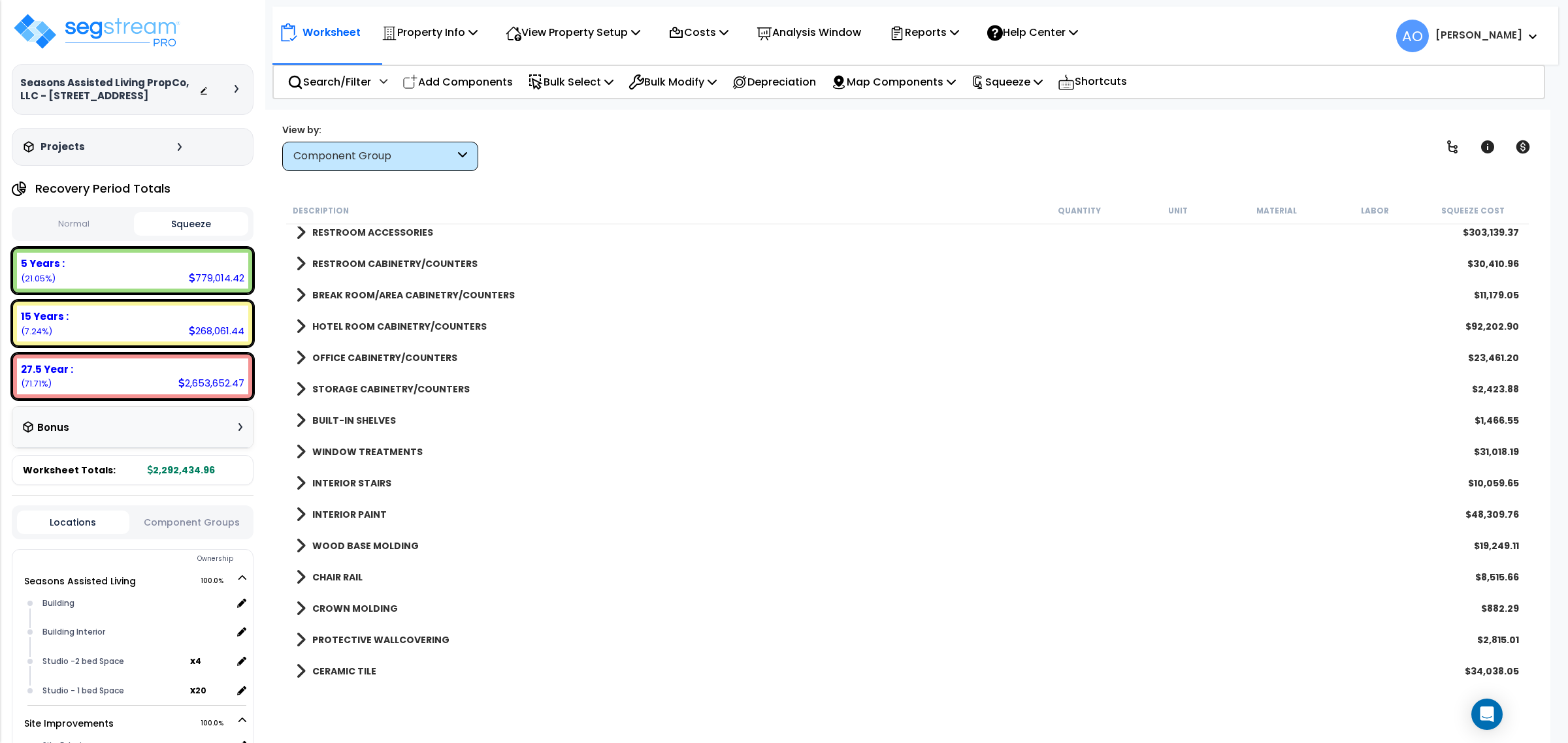
click at [386, 322] on b "HOTEL ROOM CABINETRY/COUNTERS" at bounding box center [400, 326] width 175 height 13
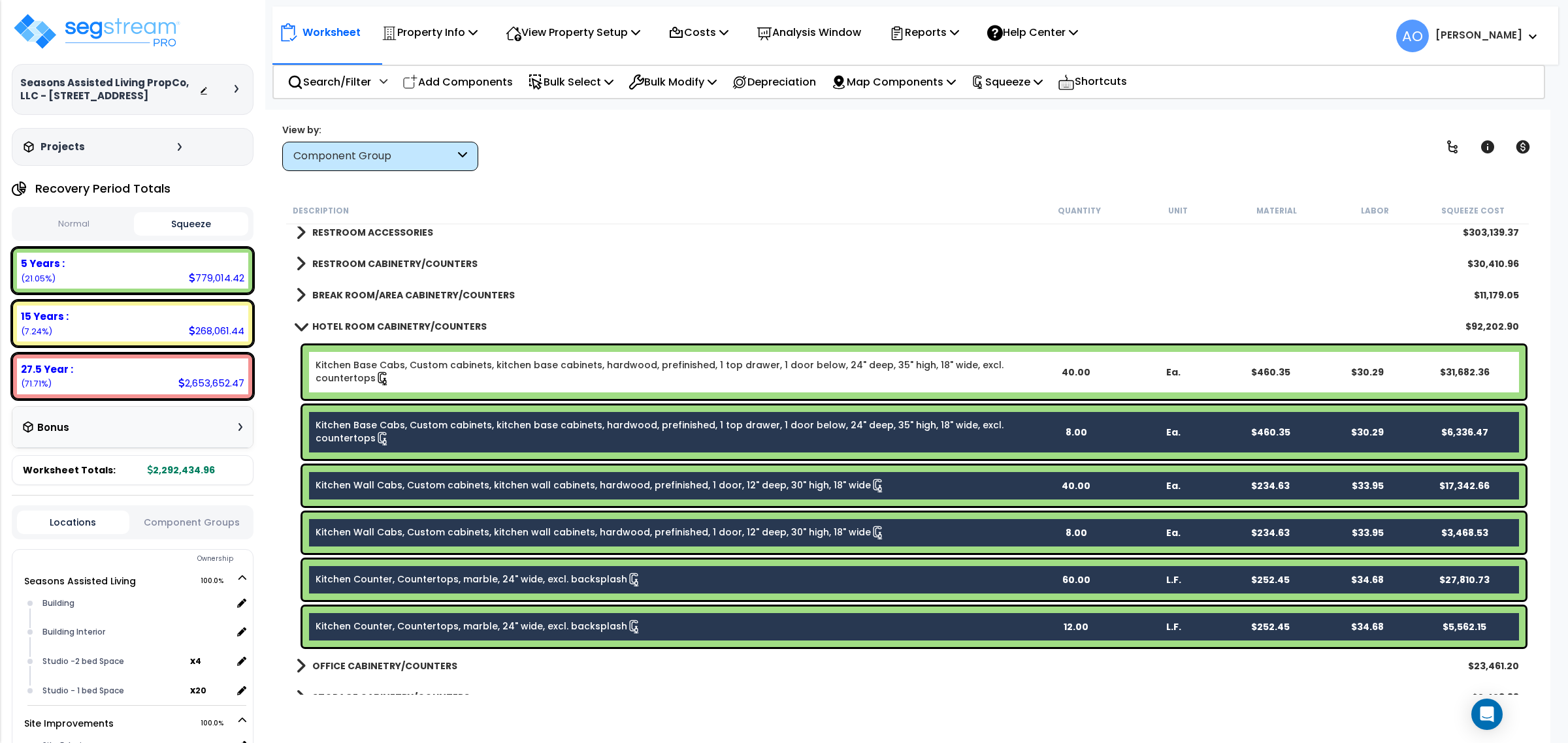
click at [415, 364] on link "Kitchen Base Cabs, Custom cabinets, kitchen base cabinets, hardwood, prefinishe…" at bounding box center [671, 372] width 712 height 27
click at [436, 364] on link "Kitchen Base Cabs, Custom cabinets, kitchen base cabinets, hardwood, prefinishe…" at bounding box center [671, 372] width 712 height 27
drag, startPoint x: 369, startPoint y: 660, endPoint x: 386, endPoint y: 659, distance: 17.0
click at [369, 660] on b "OFFICE CABINETRY/COUNTERS" at bounding box center [385, 665] width 145 height 13
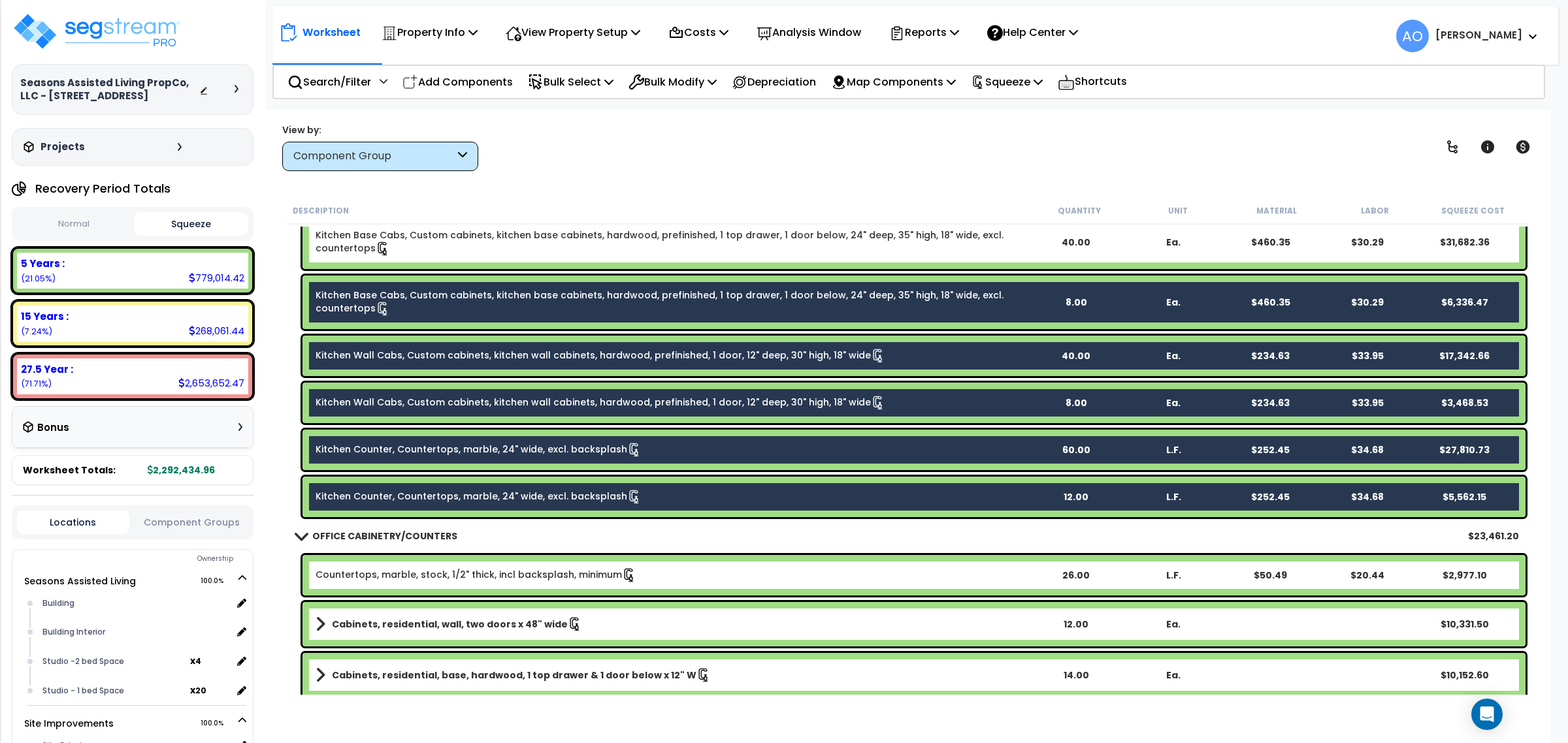
scroll to position [711, 0]
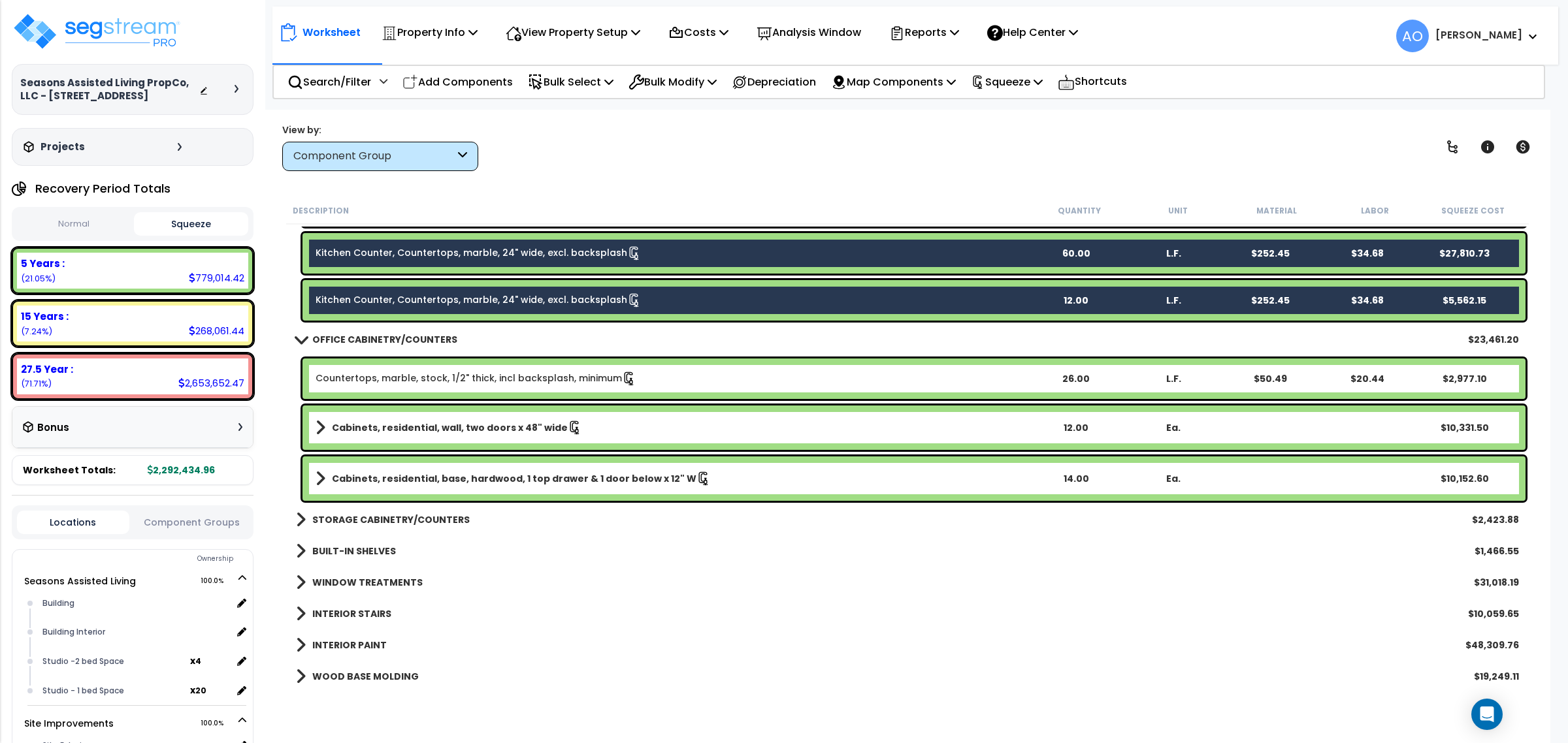
click at [404, 520] on b "STORAGE CABINETRY/COUNTERS" at bounding box center [391, 519] width 157 height 13
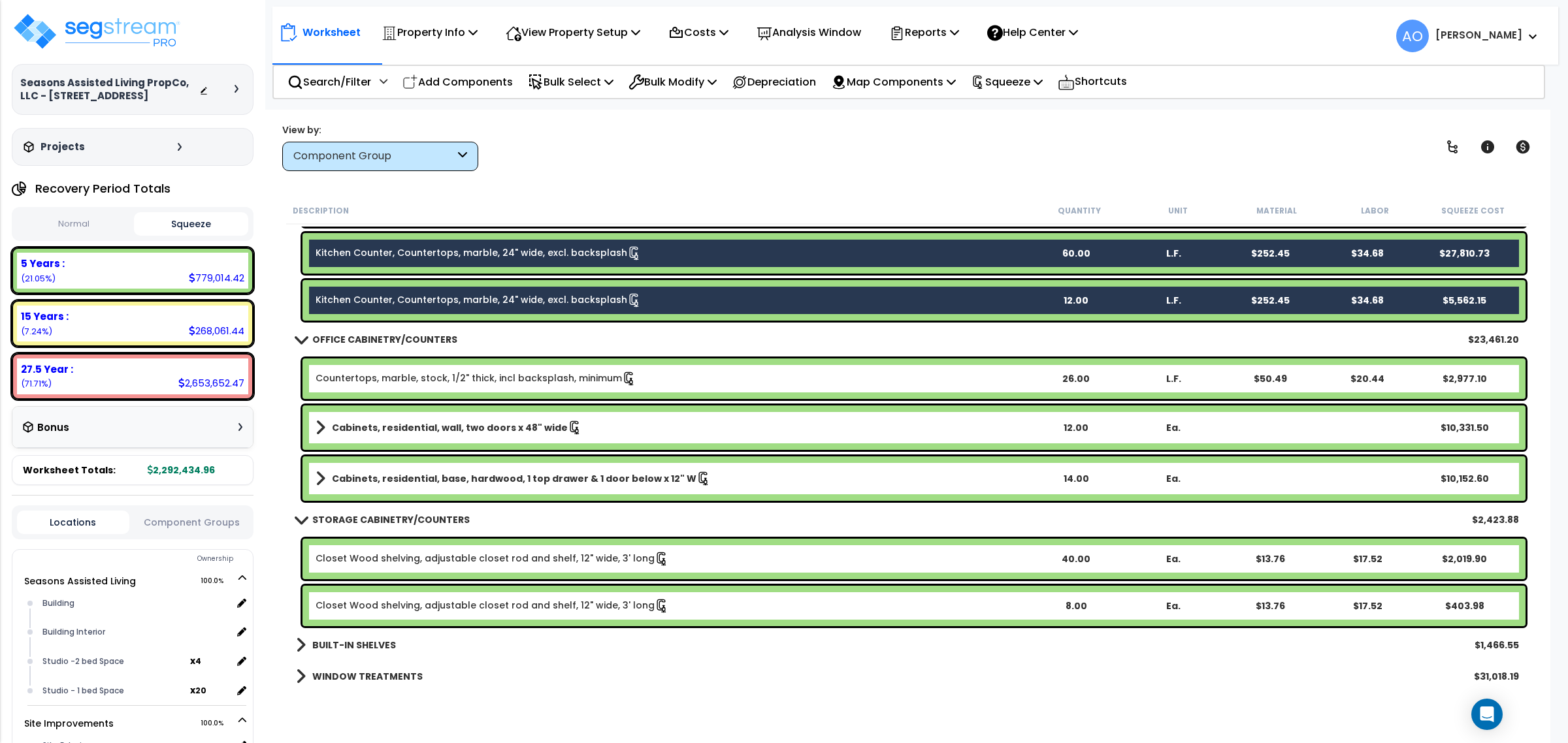
click at [380, 647] on b "BUILT-IN SHELVES" at bounding box center [354, 644] width 84 height 13
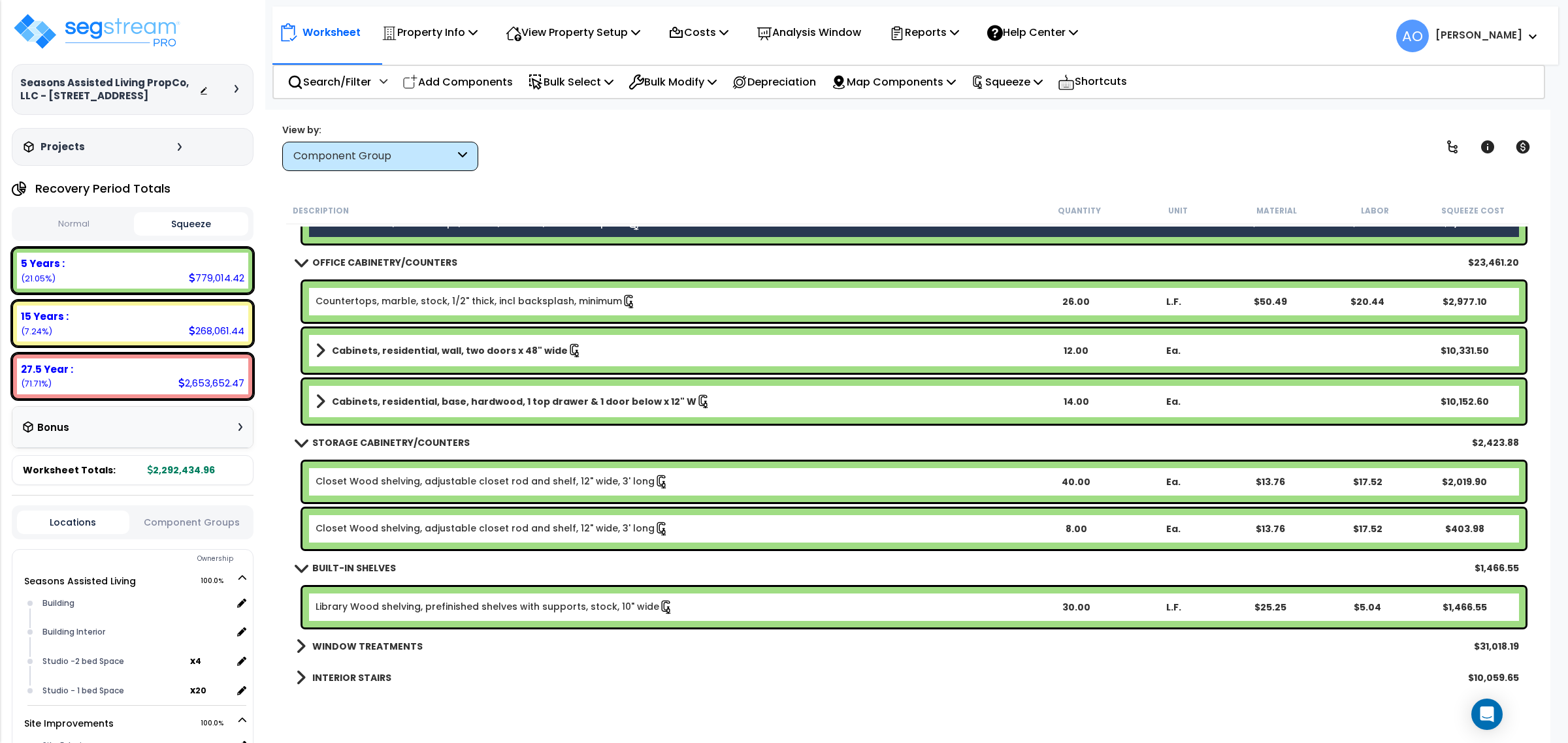
scroll to position [955, 0]
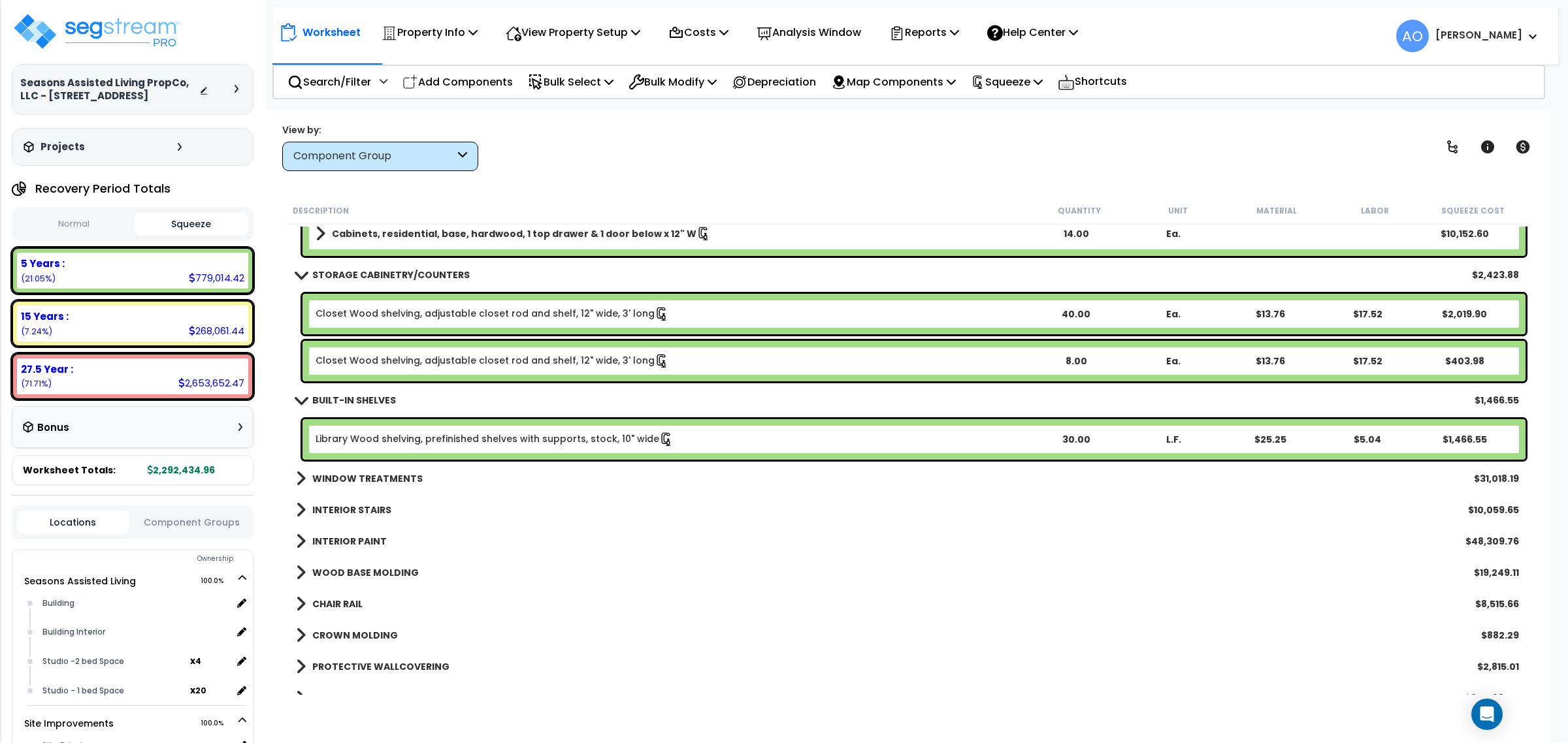
click at [352, 397] on b "BUILT-IN SHELVES" at bounding box center [354, 400] width 84 height 13
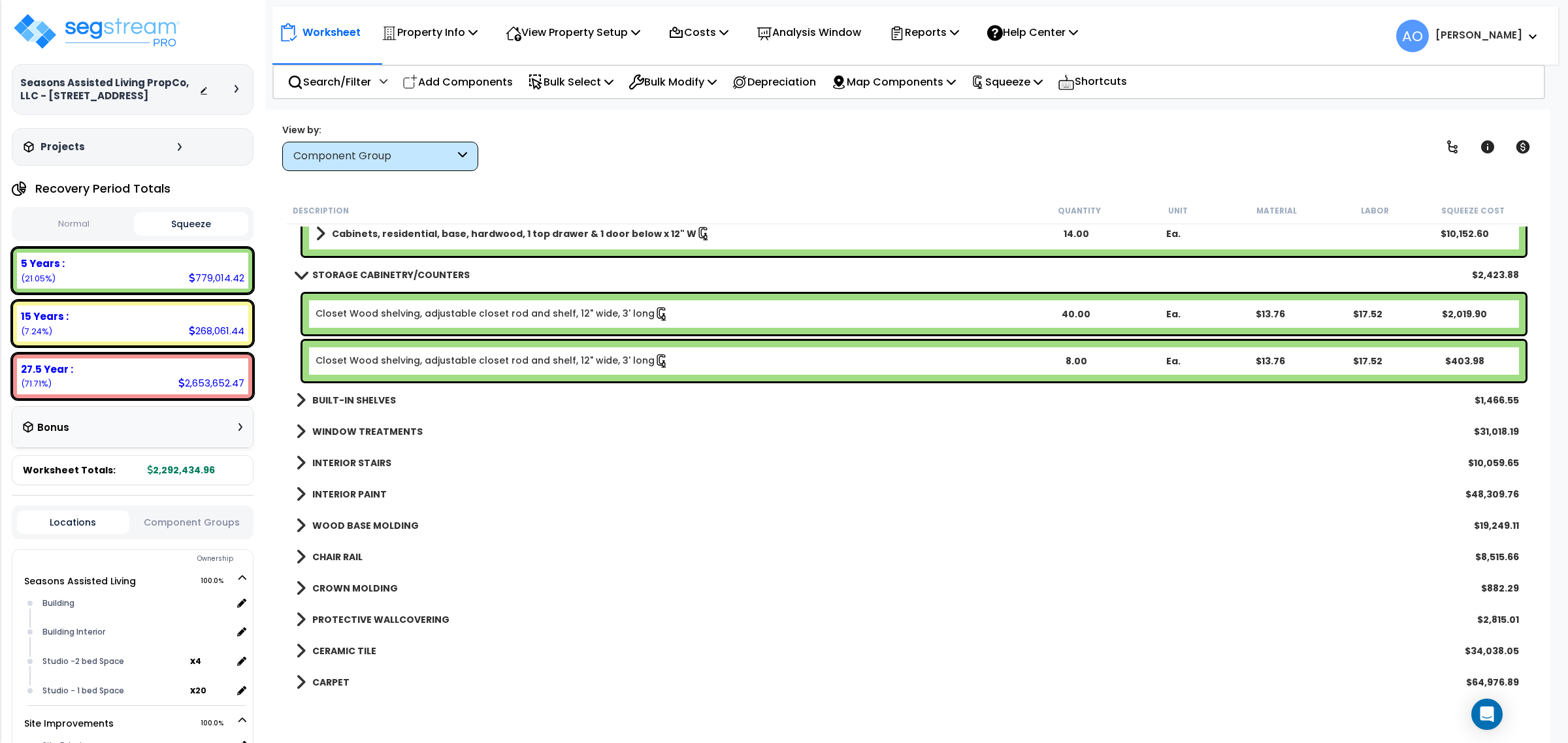
click at [362, 269] on b "STORAGE CABINETRY/COUNTERS" at bounding box center [391, 275] width 157 height 13
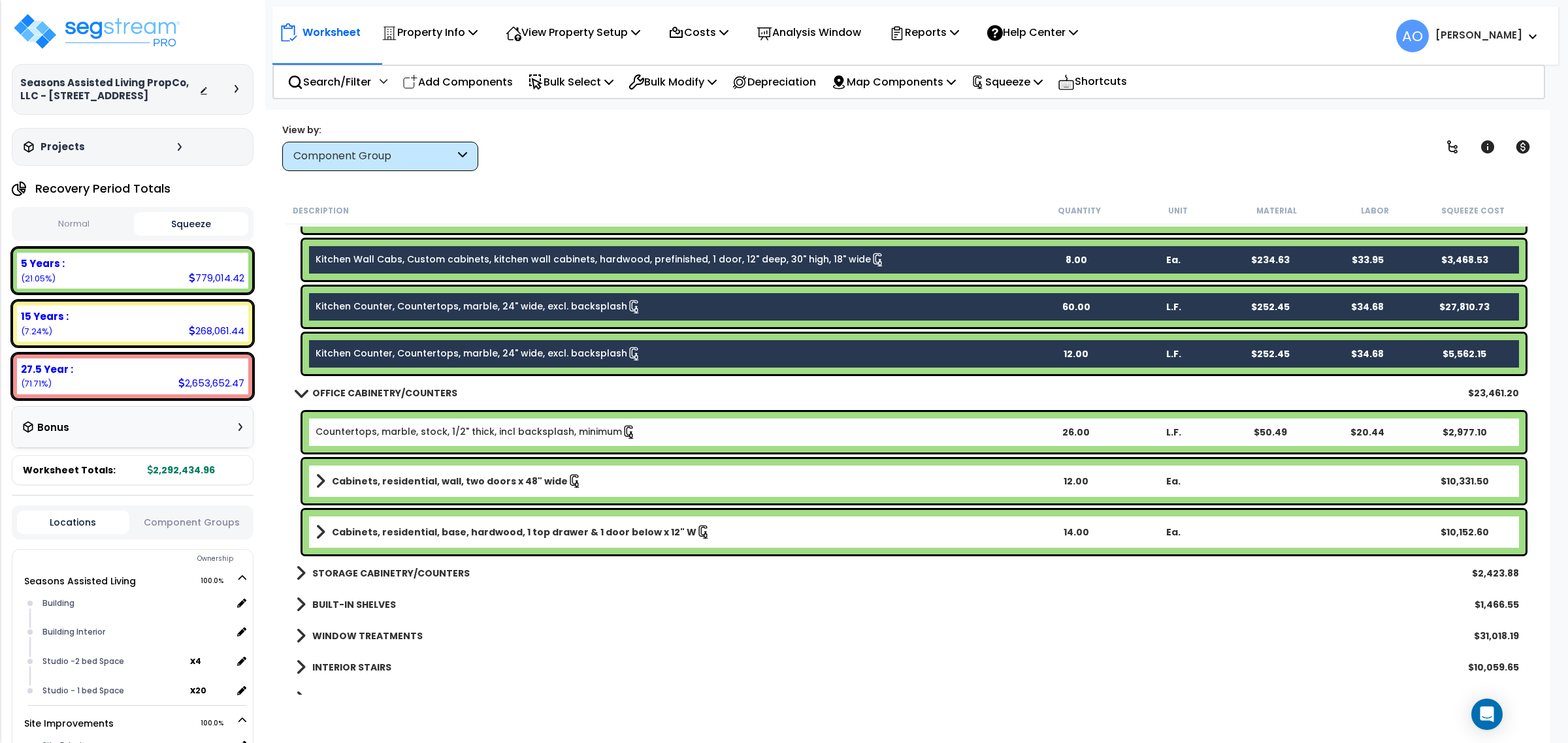
scroll to position [629, 0]
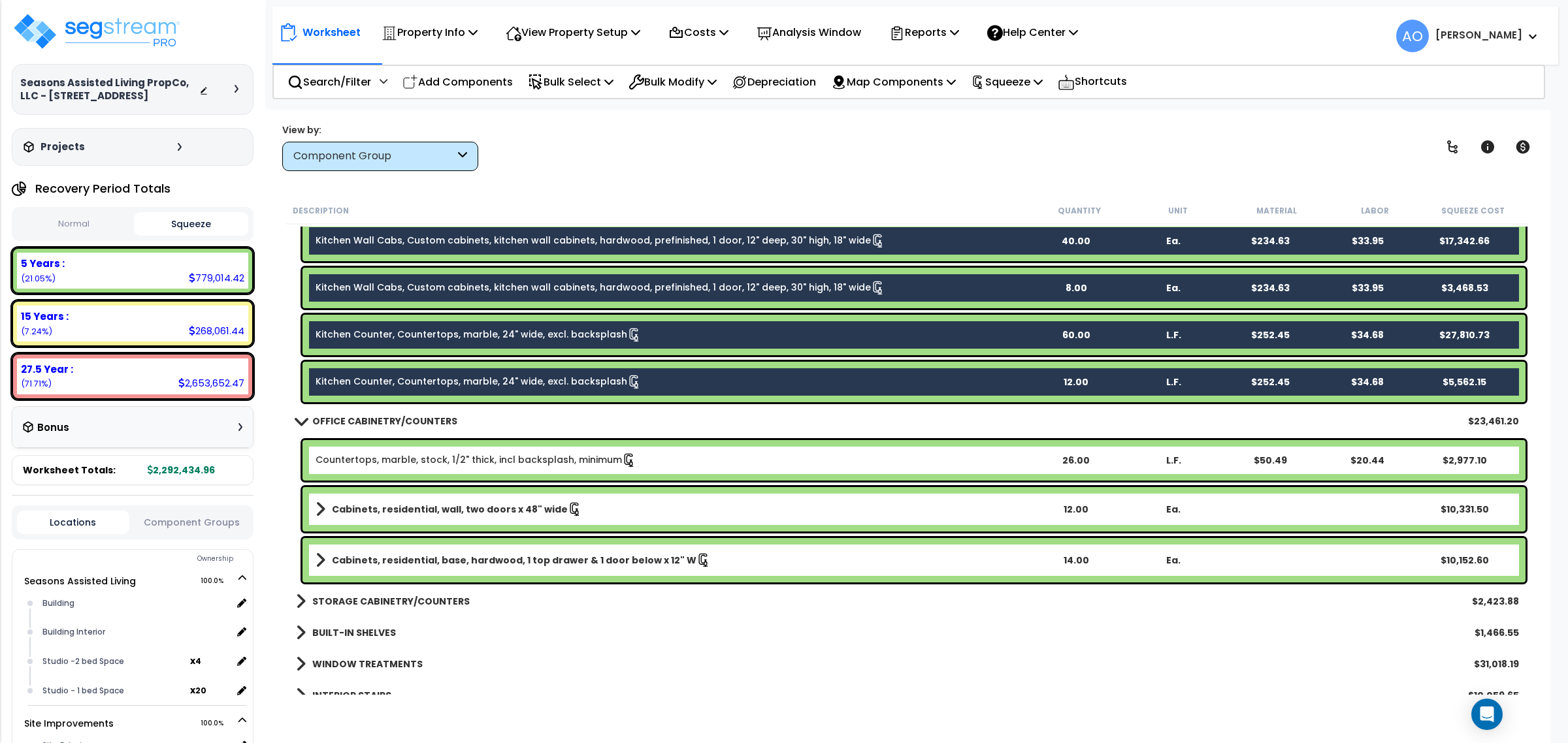
click at [384, 422] on b "OFFICE CABINETRY/COUNTERS" at bounding box center [385, 421] width 145 height 13
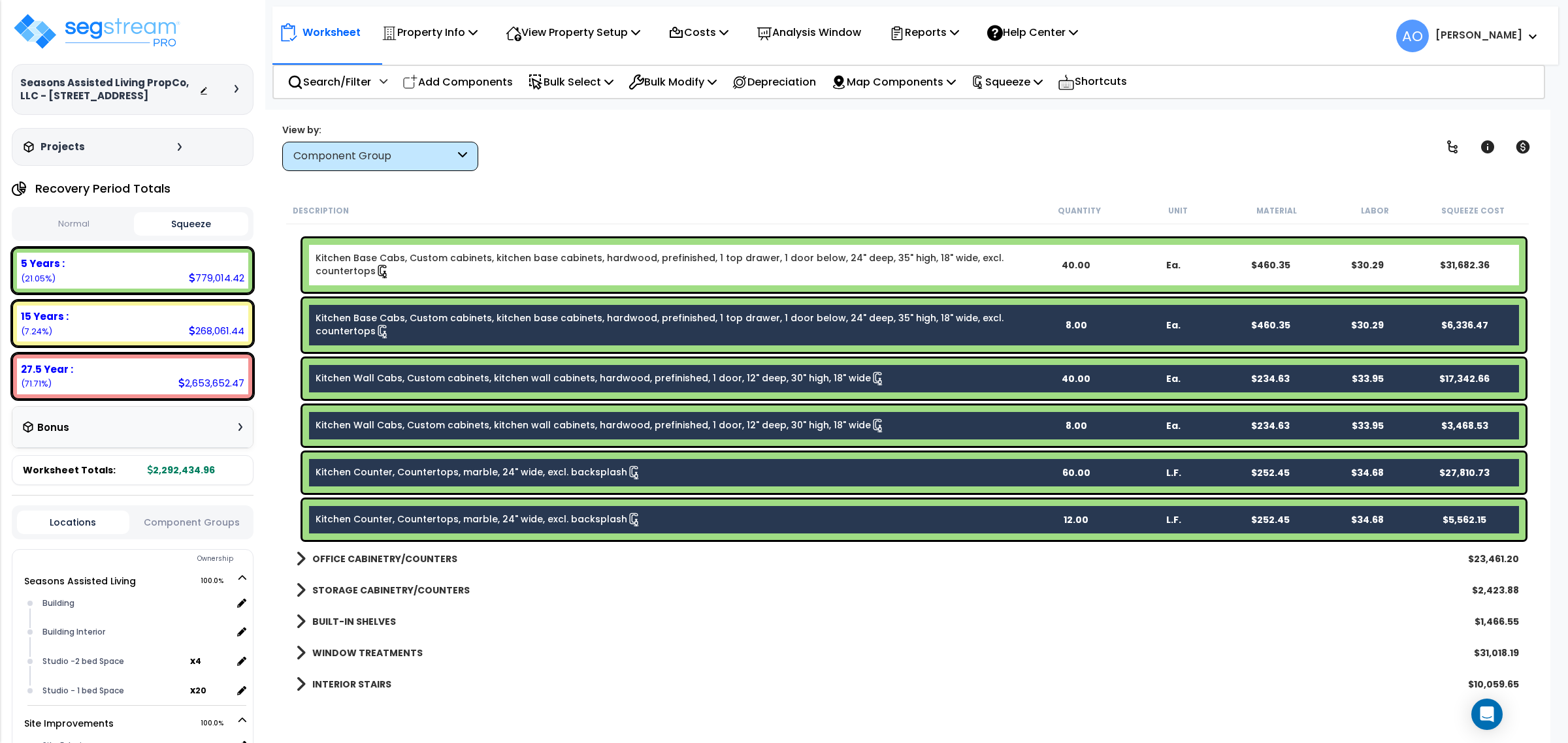
scroll to position [384, 0]
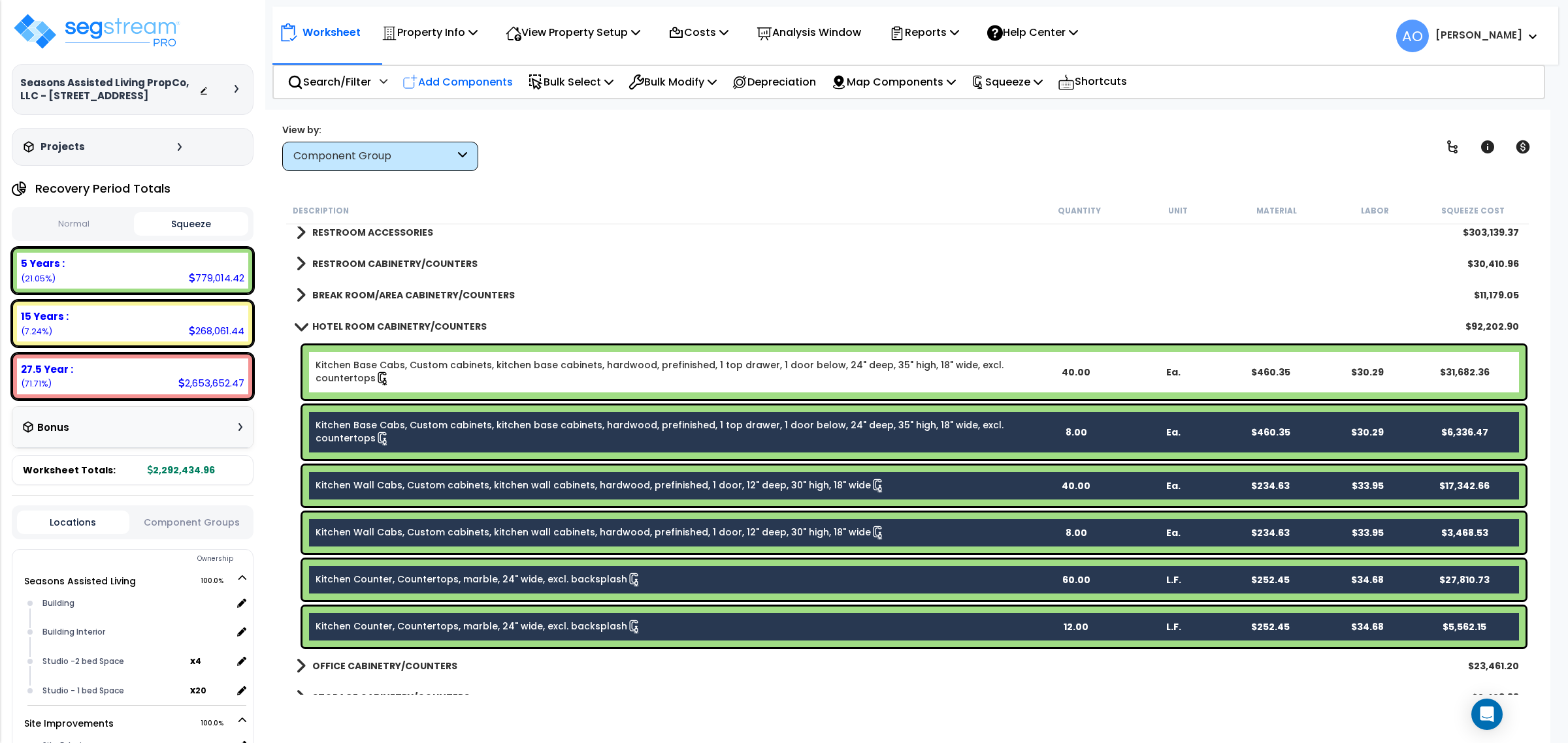
click at [471, 81] on p "Add Components" at bounding box center [457, 81] width 111 height 17
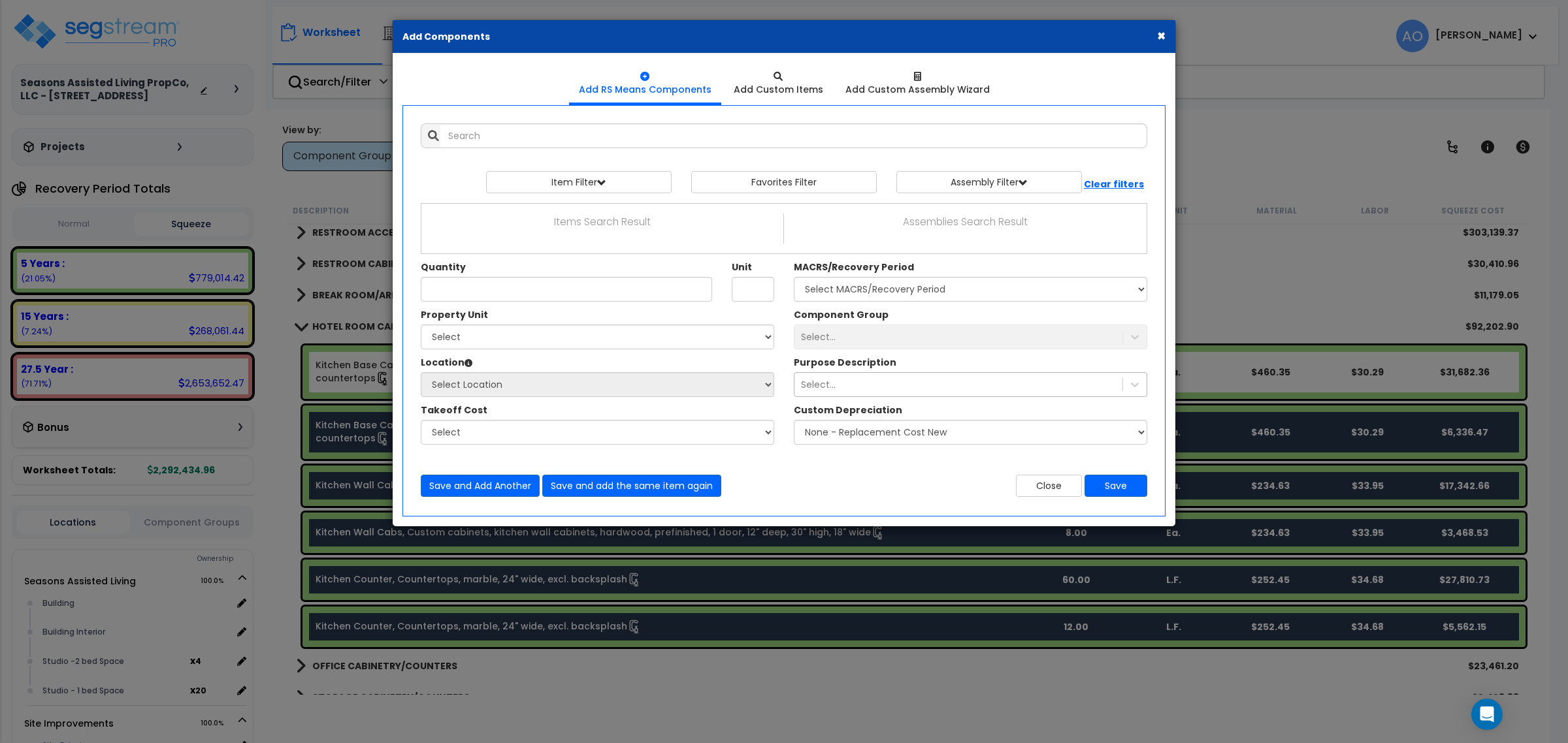
click at [841, 387] on div "Select..." at bounding box center [958, 385] width 328 height 21
click at [471, 139] on input "text" at bounding box center [794, 136] width 707 height 25
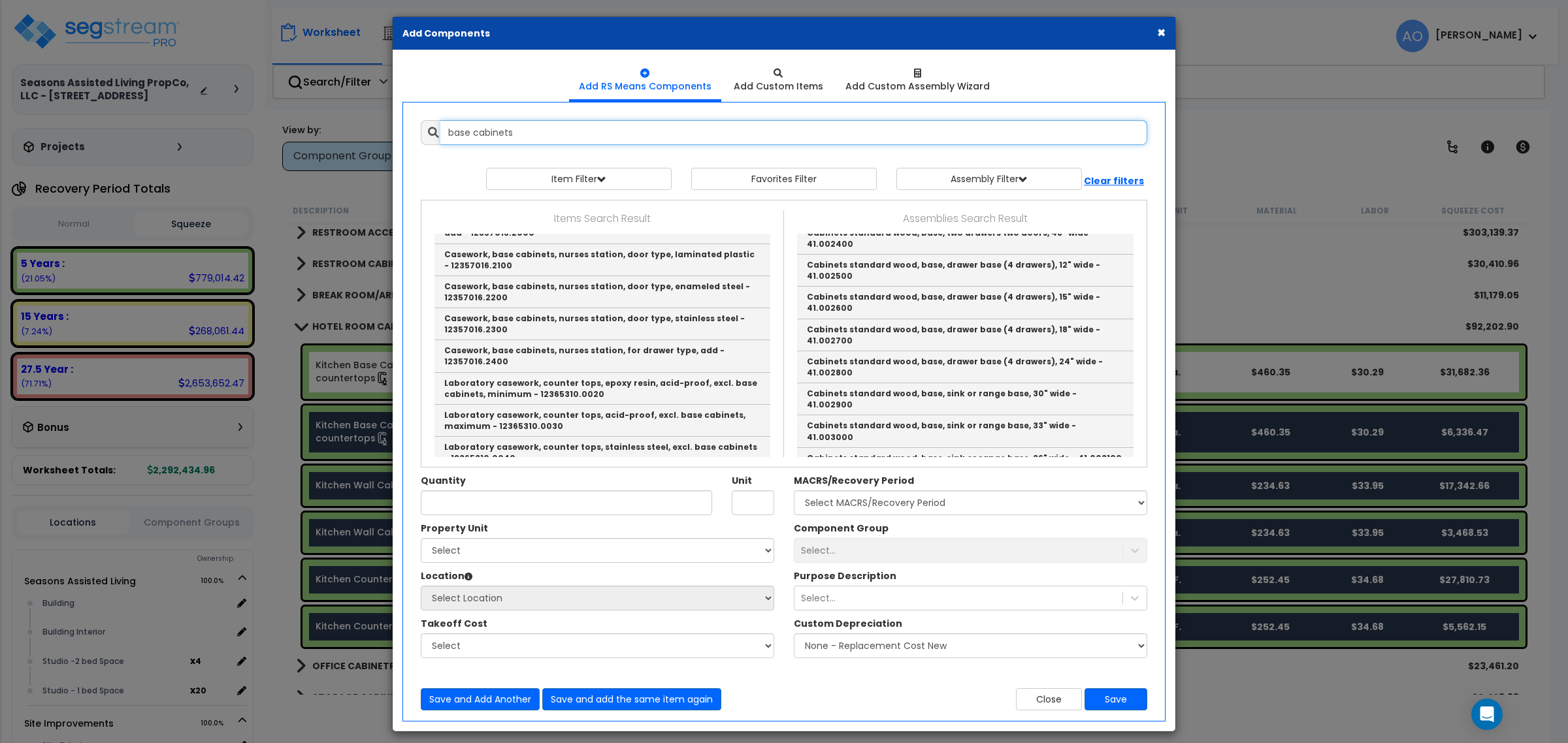
scroll to position [0, 0]
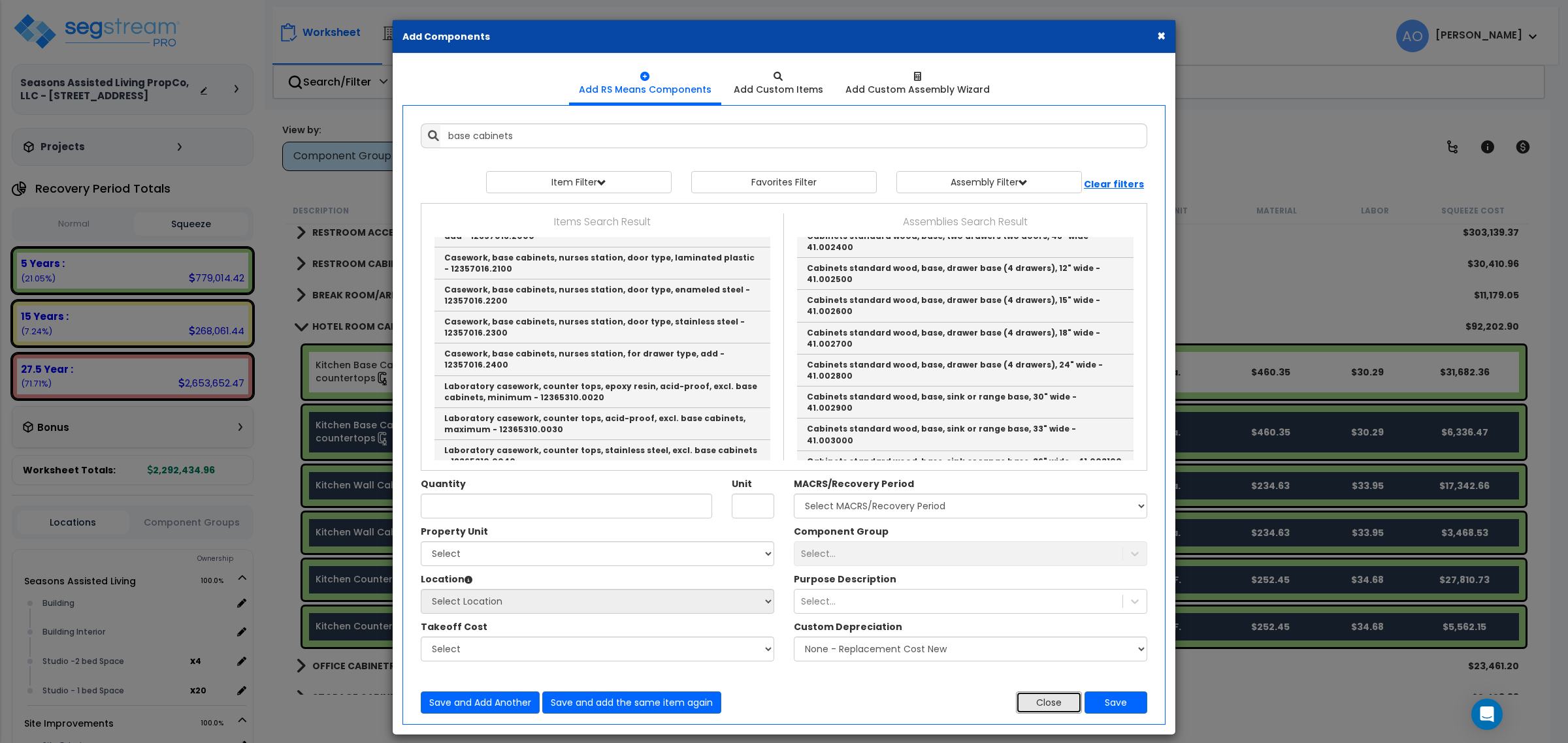
click at [1044, 702] on button "Close" at bounding box center [1049, 702] width 66 height 22
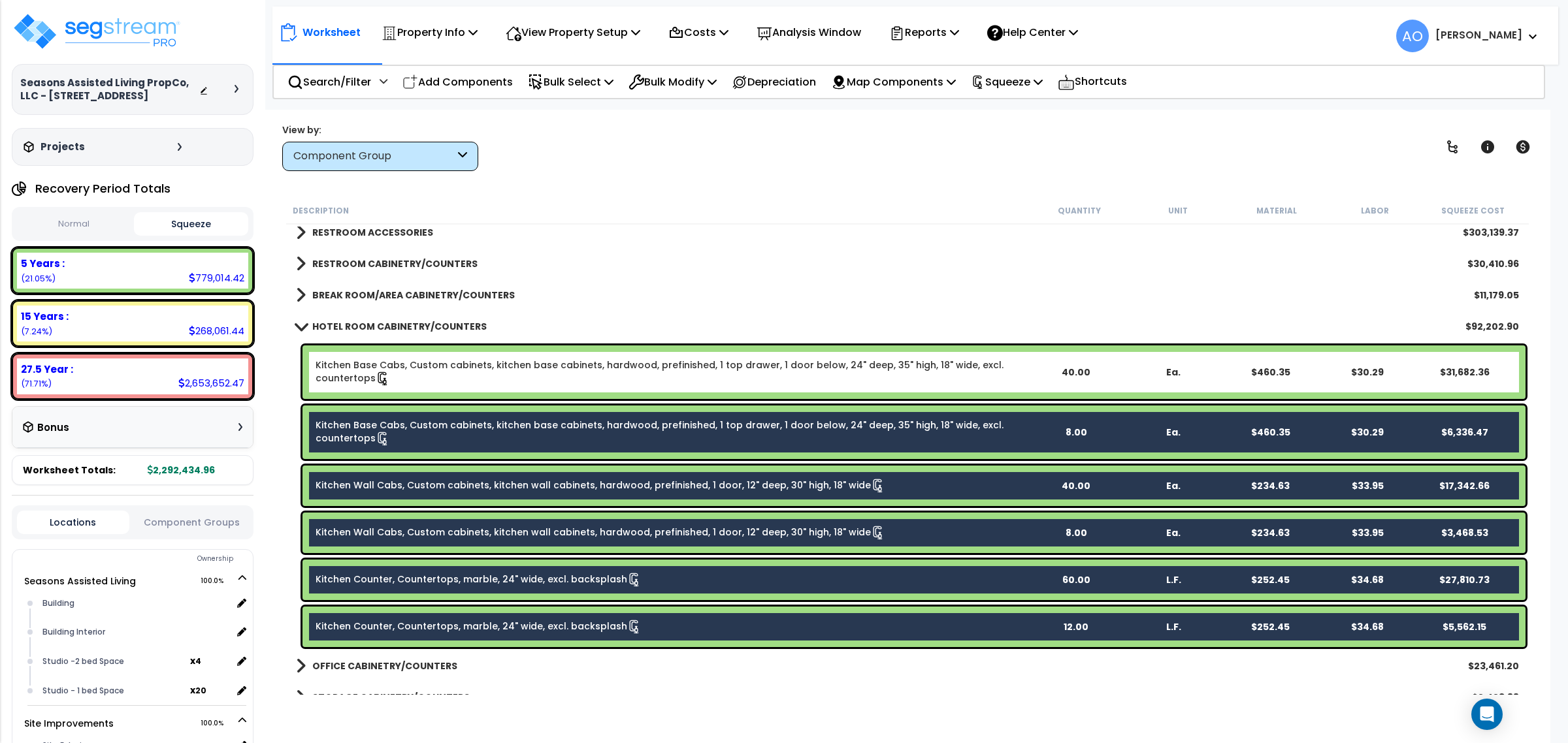
click at [418, 320] on b "HOTEL ROOM CABINETRY/COUNTERS" at bounding box center [400, 326] width 175 height 13
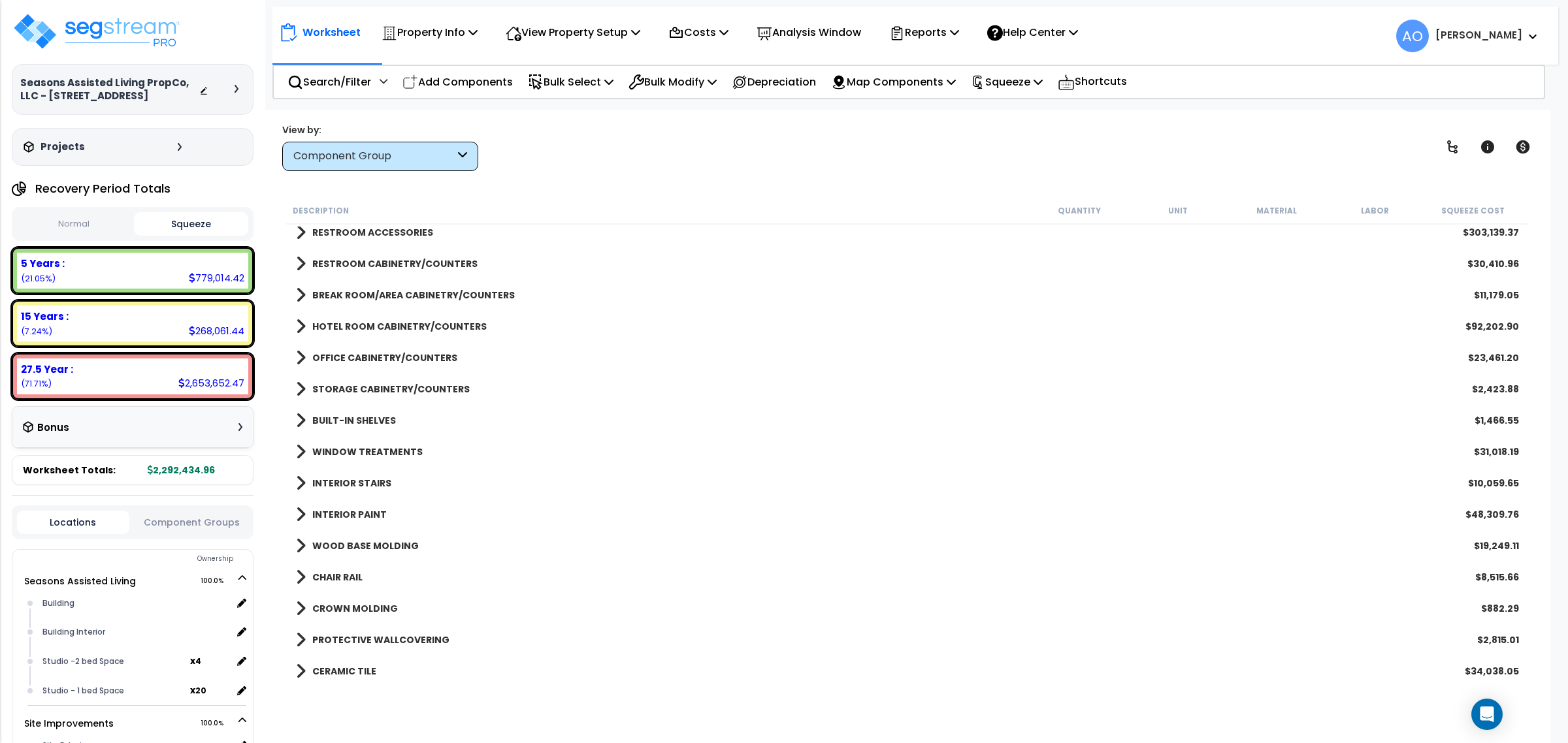
drag, startPoint x: 350, startPoint y: 320, endPoint x: 356, endPoint y: 323, distance: 6.7
click at [350, 320] on b "HOTEL ROOM CABINETRY/COUNTERS" at bounding box center [400, 326] width 175 height 13
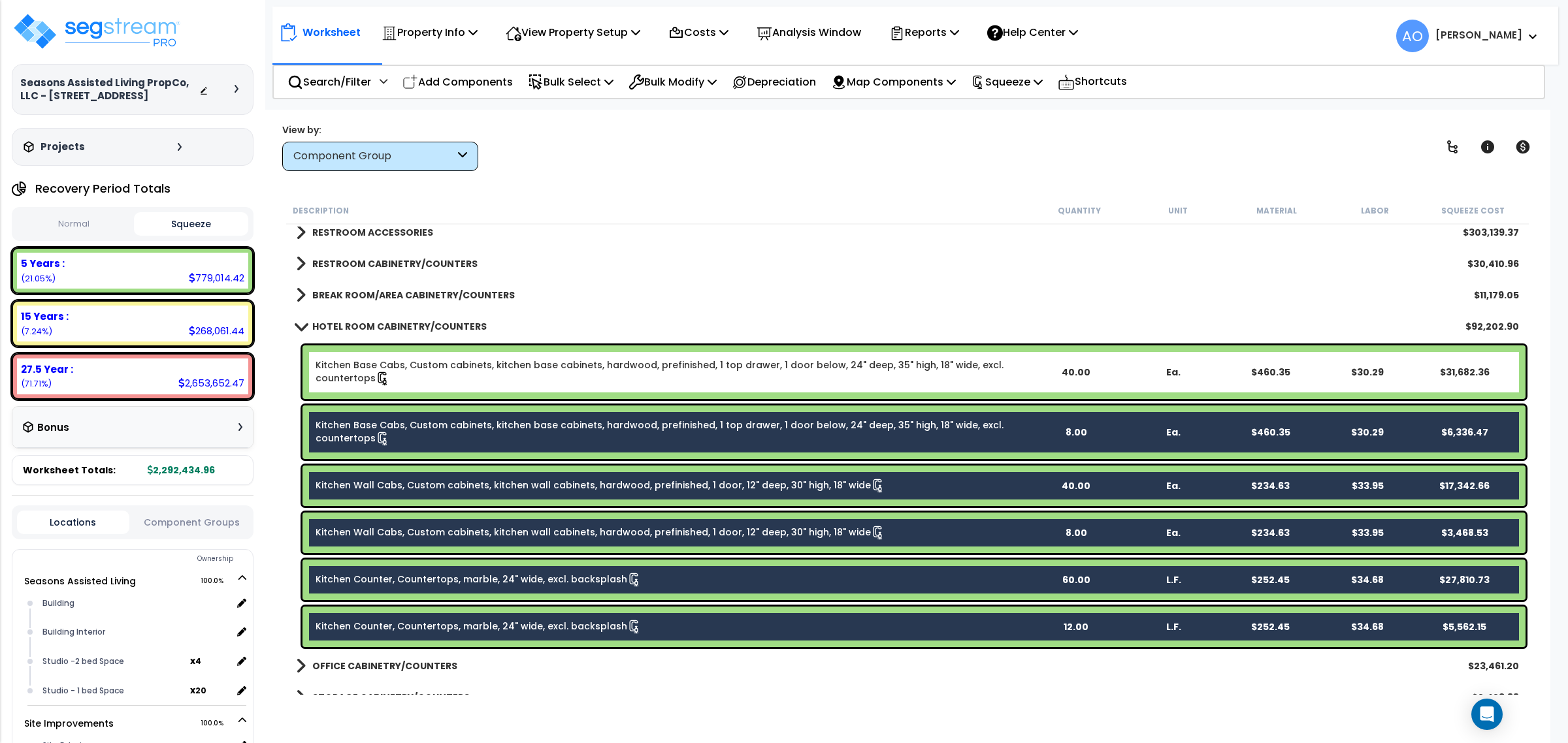
drag, startPoint x: 340, startPoint y: 324, endPoint x: 343, endPoint y: 318, distance: 6.7
click at [340, 324] on b "HOTEL ROOM CABINETRY/COUNTERS" at bounding box center [400, 326] width 175 height 13
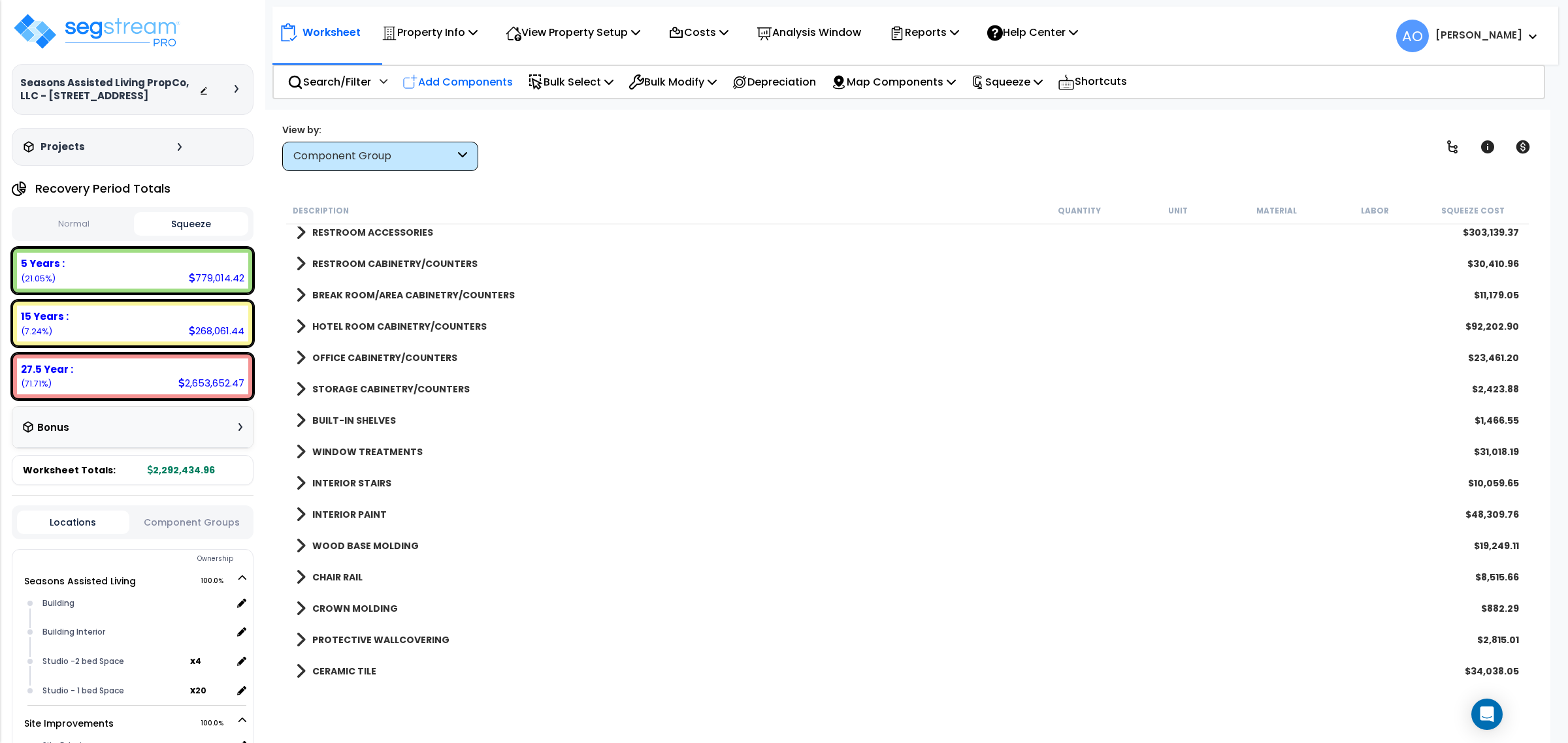
click at [461, 77] on p "Add Components" at bounding box center [457, 81] width 111 height 17
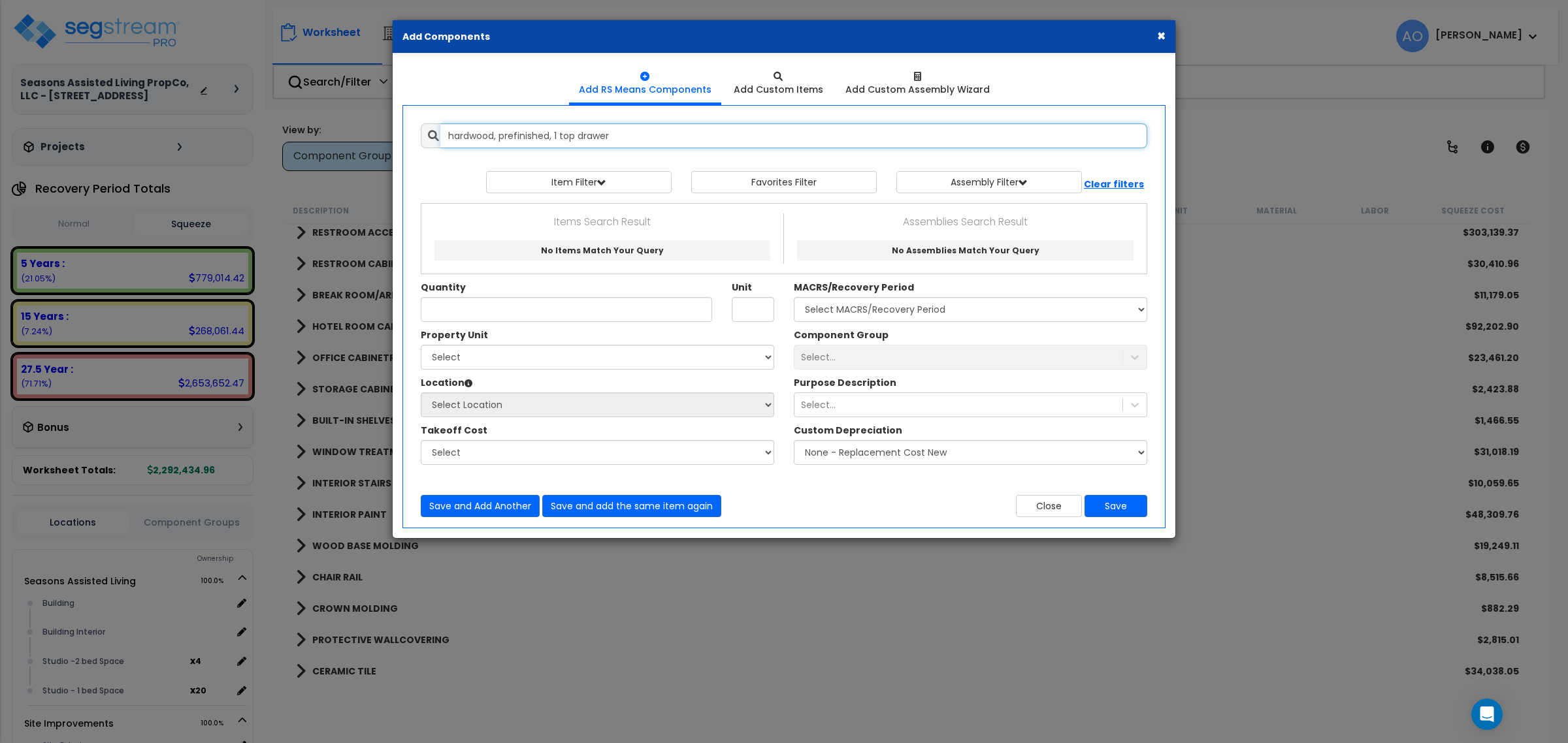
click at [638, 135] on input "hardwood, prefinished, 1 top drawer" at bounding box center [794, 136] width 707 height 25
drag, startPoint x: 636, startPoint y: 138, endPoint x: 352, endPoint y: 136, distance: 284.0
click at [352, 136] on div "× Add Components Add RS Means Components Add Custom Items Add Items" at bounding box center [784, 371] width 1568 height 743
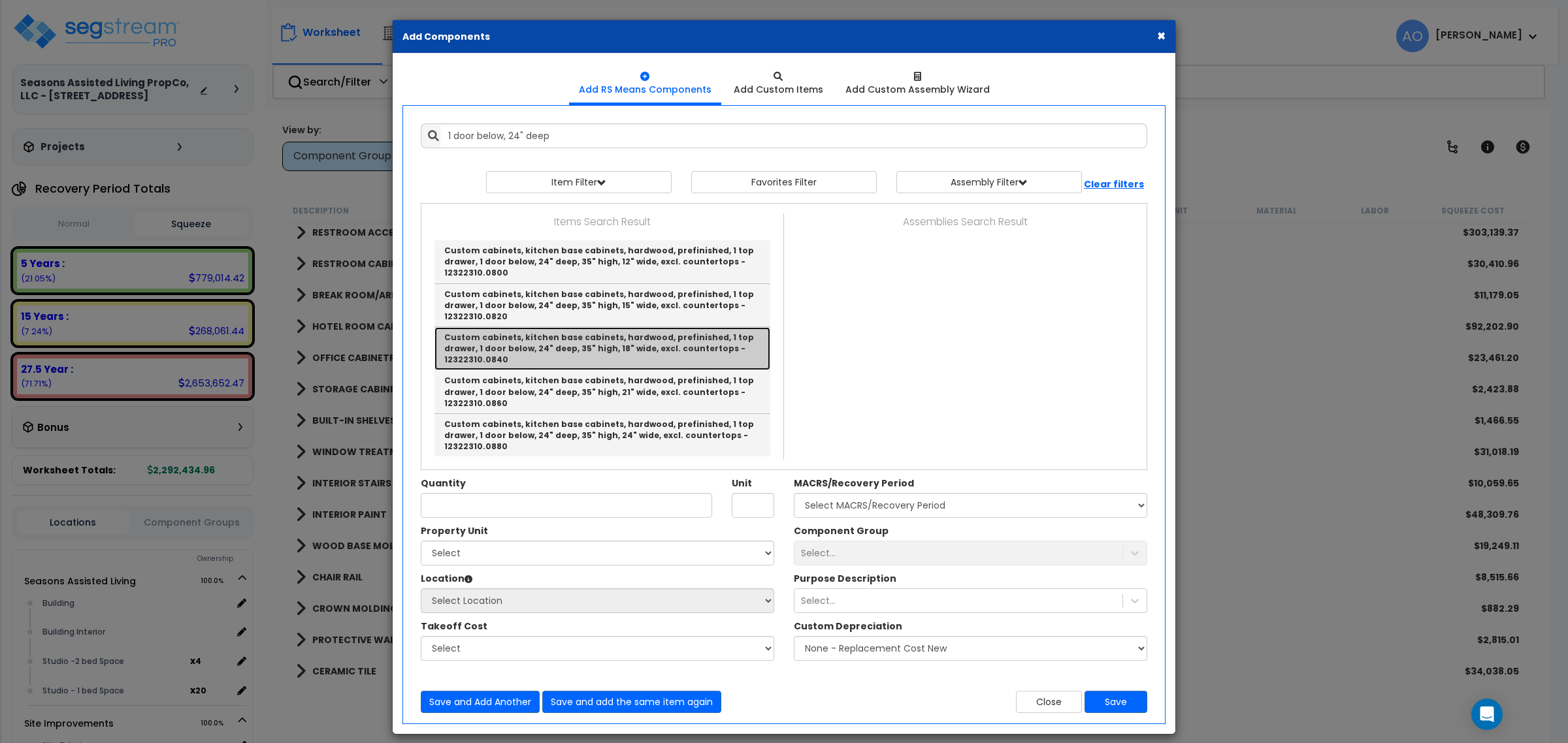
click at [605, 327] on link "Custom cabinets, kitchen base cabinets, hardwood, prefinished, 1 top drawer, 1 …" at bounding box center [602, 349] width 336 height 43
type input "Custom cabinets, kitchen base cabinets, hardwood, prefinished, 1 top drawer, 1 …"
type input "Ea."
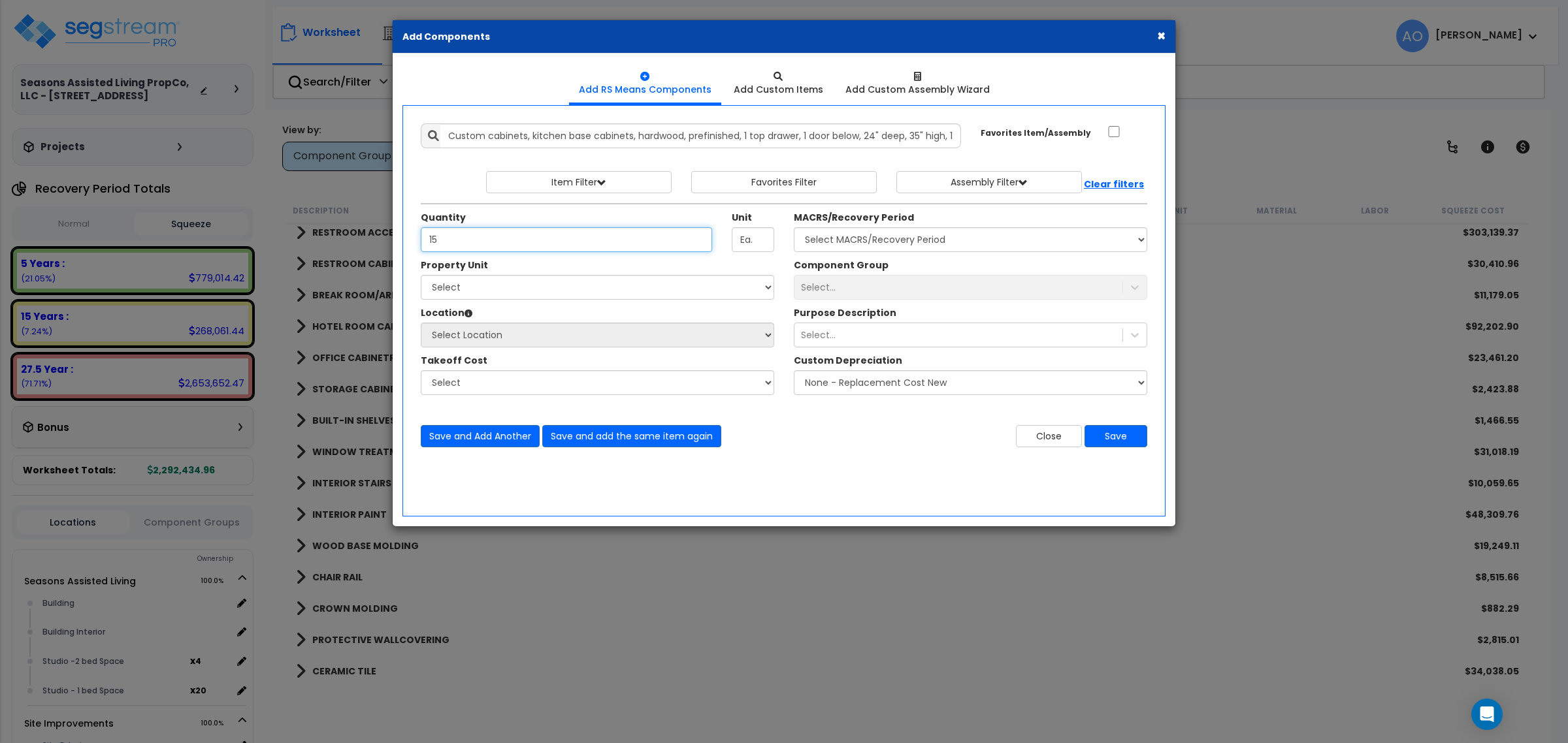
type input "15"
click at [854, 239] on select "Select MACRS/Recovery Period 5 Years - 57.0 - Distributive Trades & Services 5 …" at bounding box center [970, 239] width 353 height 25
select select "3667"
click at [794, 228] on select "Select MACRS/Recovery Period 5 Years - 57.0 - Distributive Trades & Services 5 …" at bounding box center [970, 239] width 353 height 25
click at [843, 288] on div "Select..." at bounding box center [958, 288] width 328 height 21
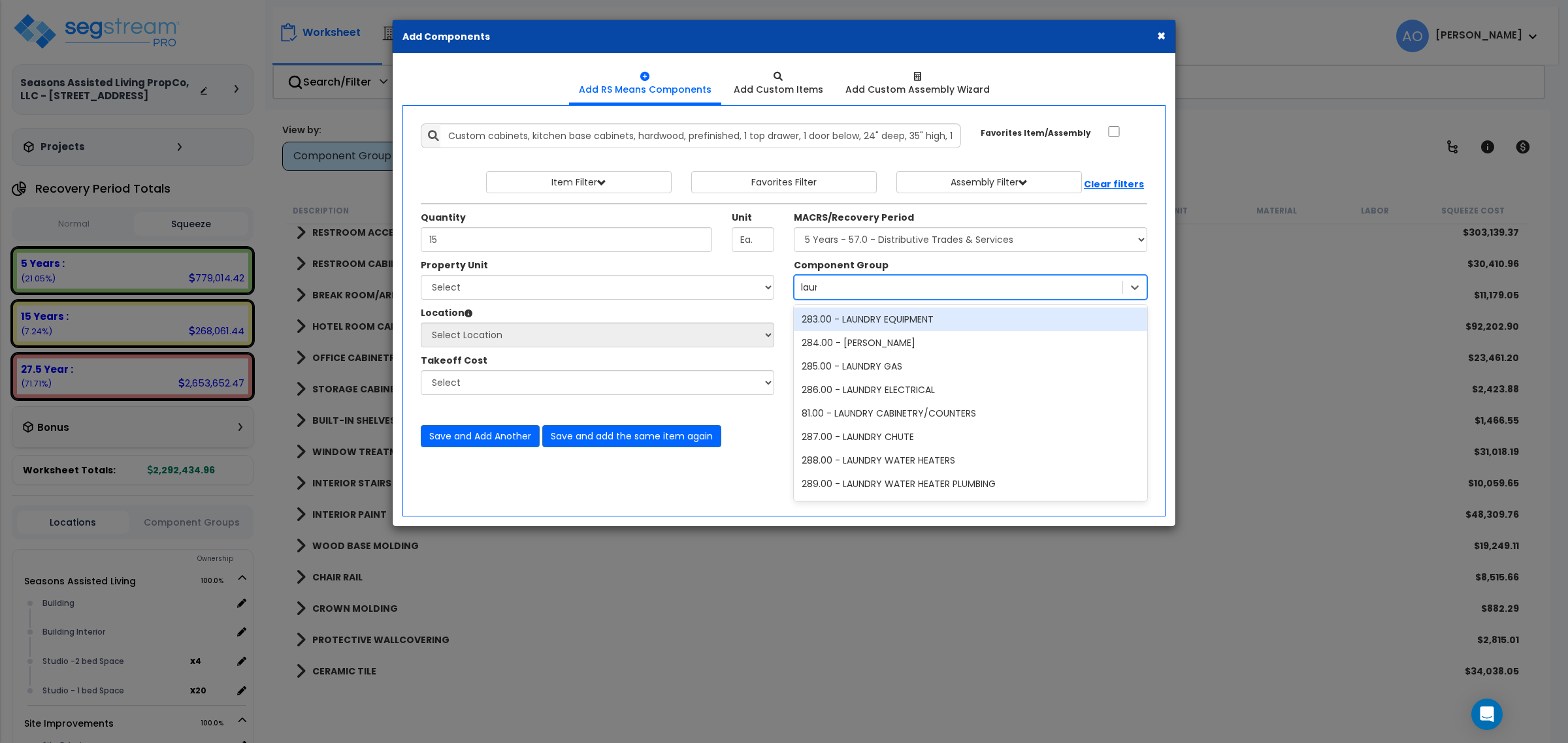
type input "laund"
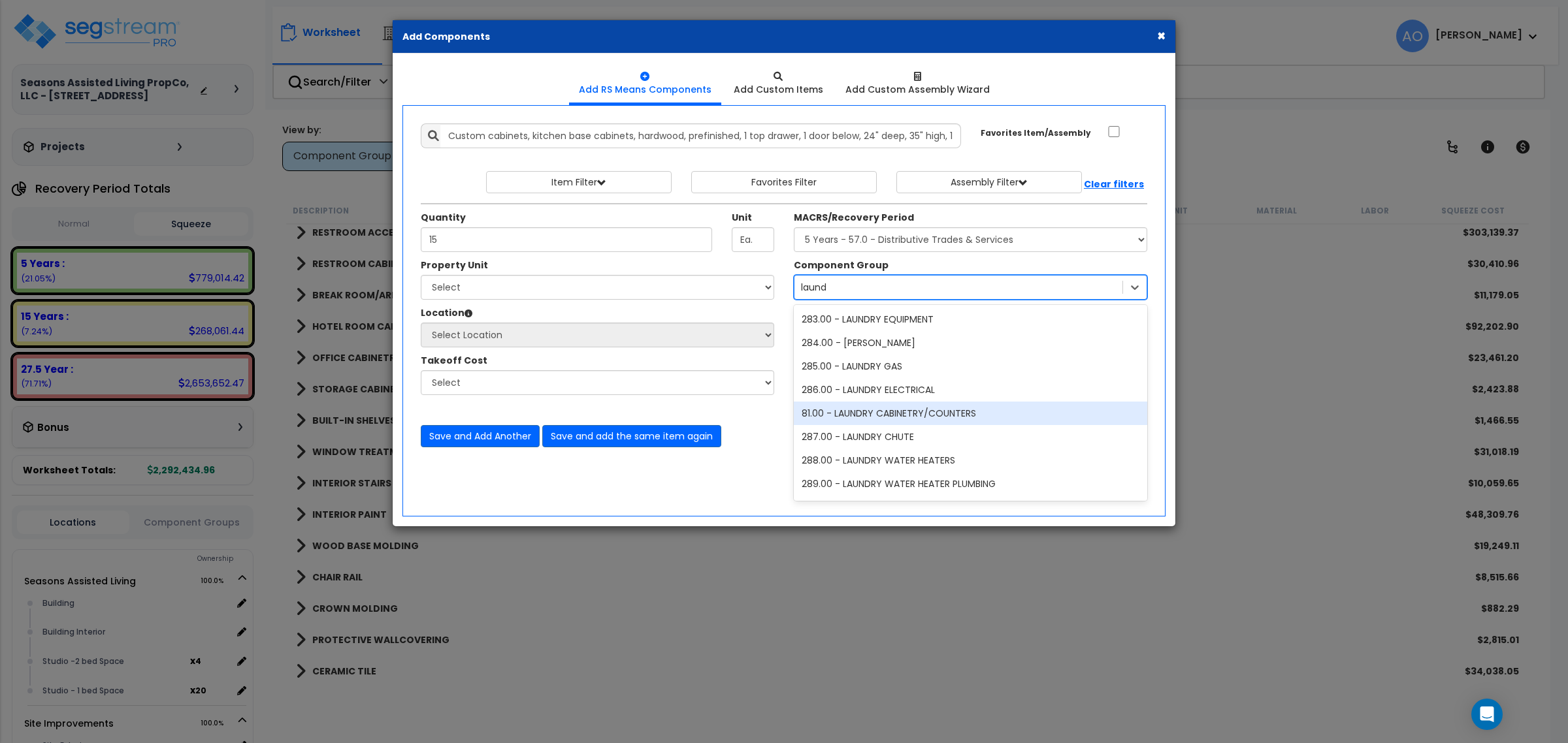
click at [897, 416] on div "81.00 - LAUNDRY CABINETRY/COUNTERS" at bounding box center [970, 413] width 353 height 23
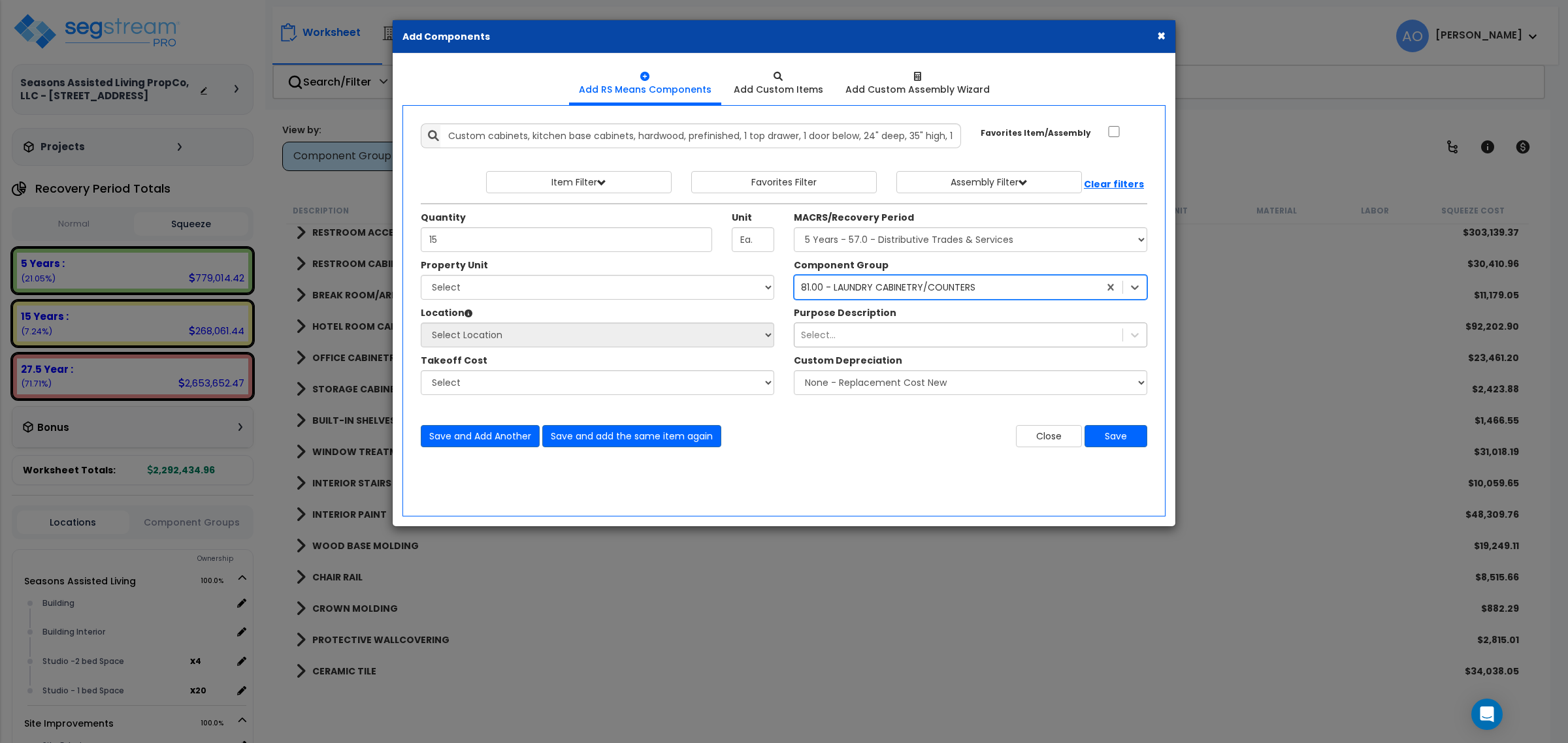
click at [825, 330] on div "Select..." at bounding box center [819, 334] width 35 height 13
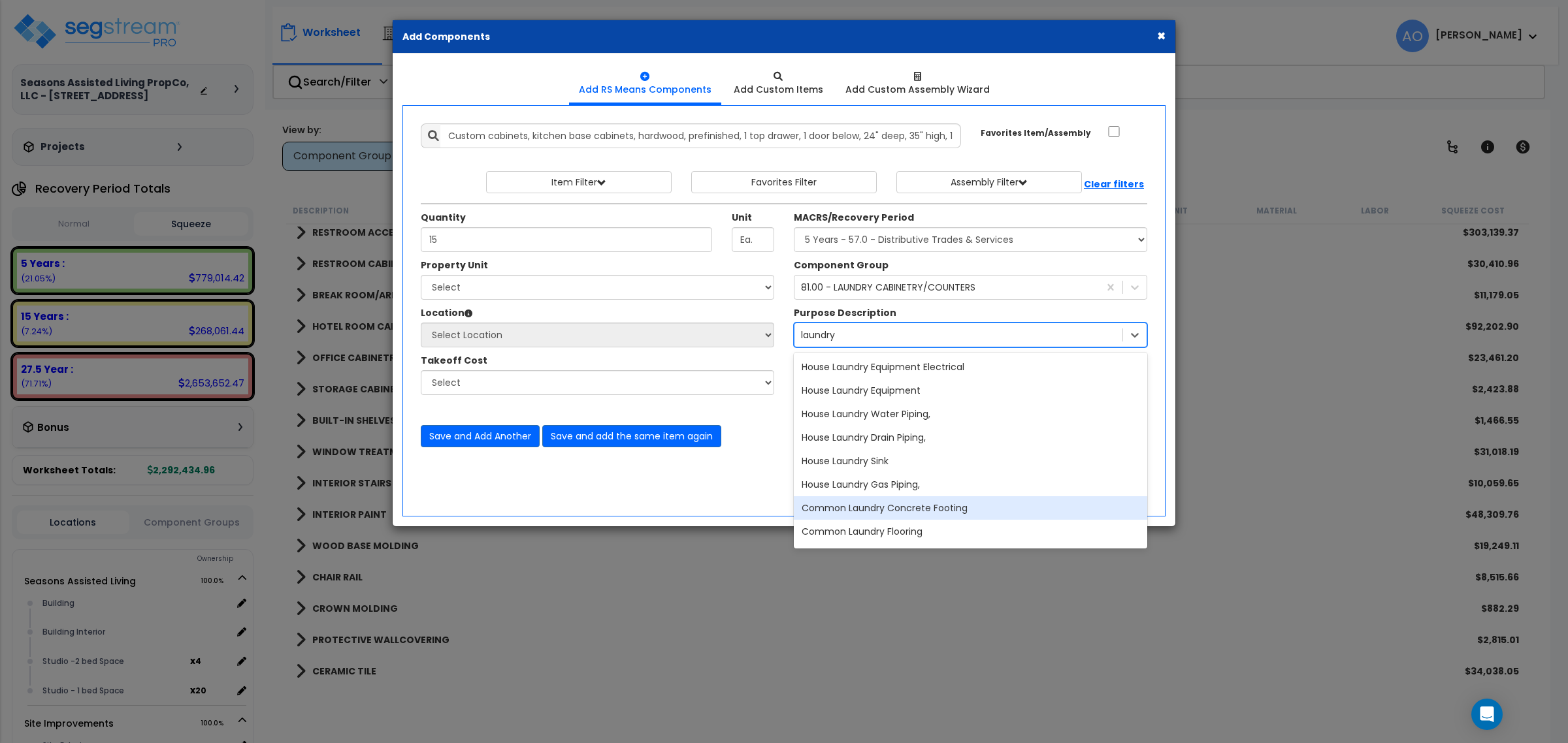
type input "laundry"
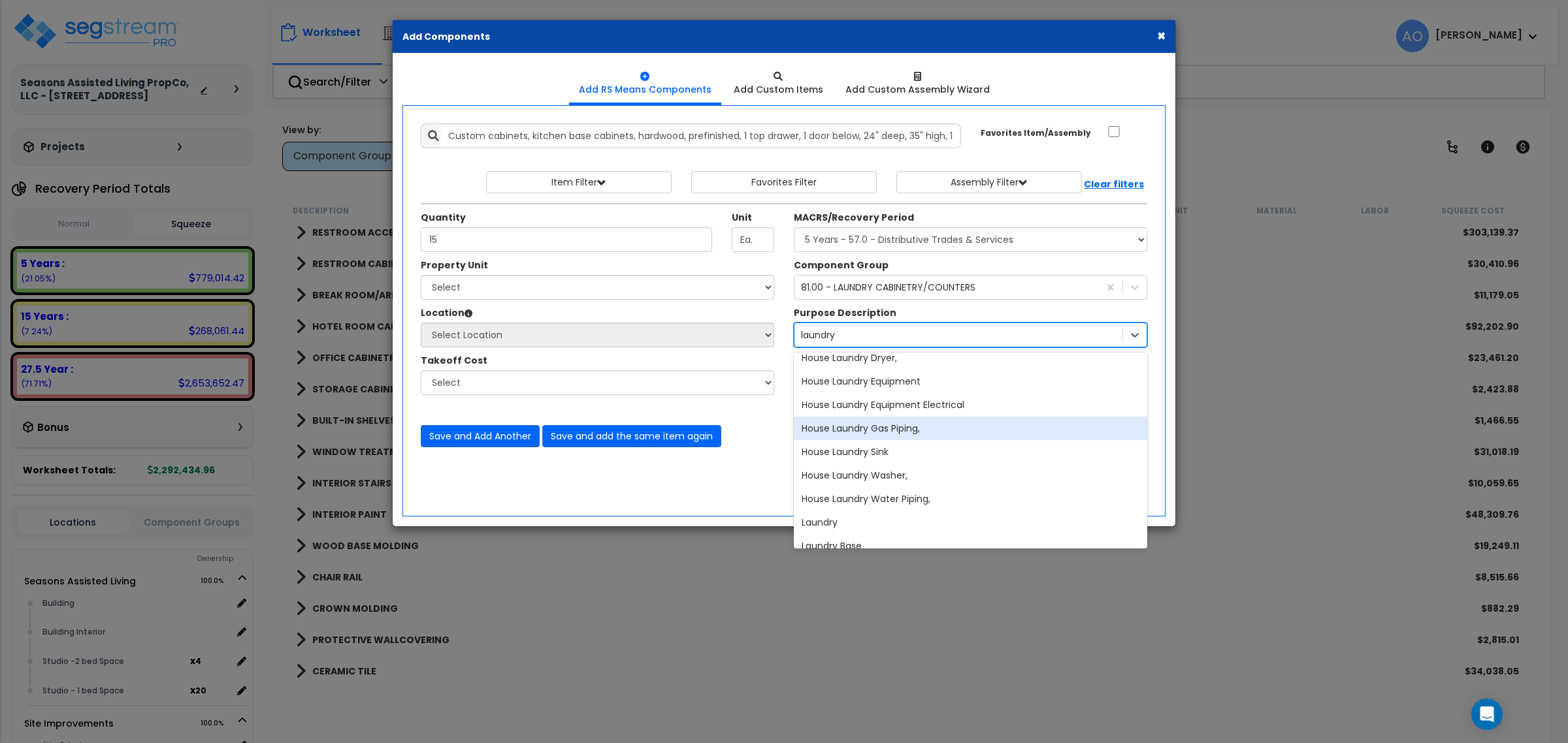
scroll to position [490, 0]
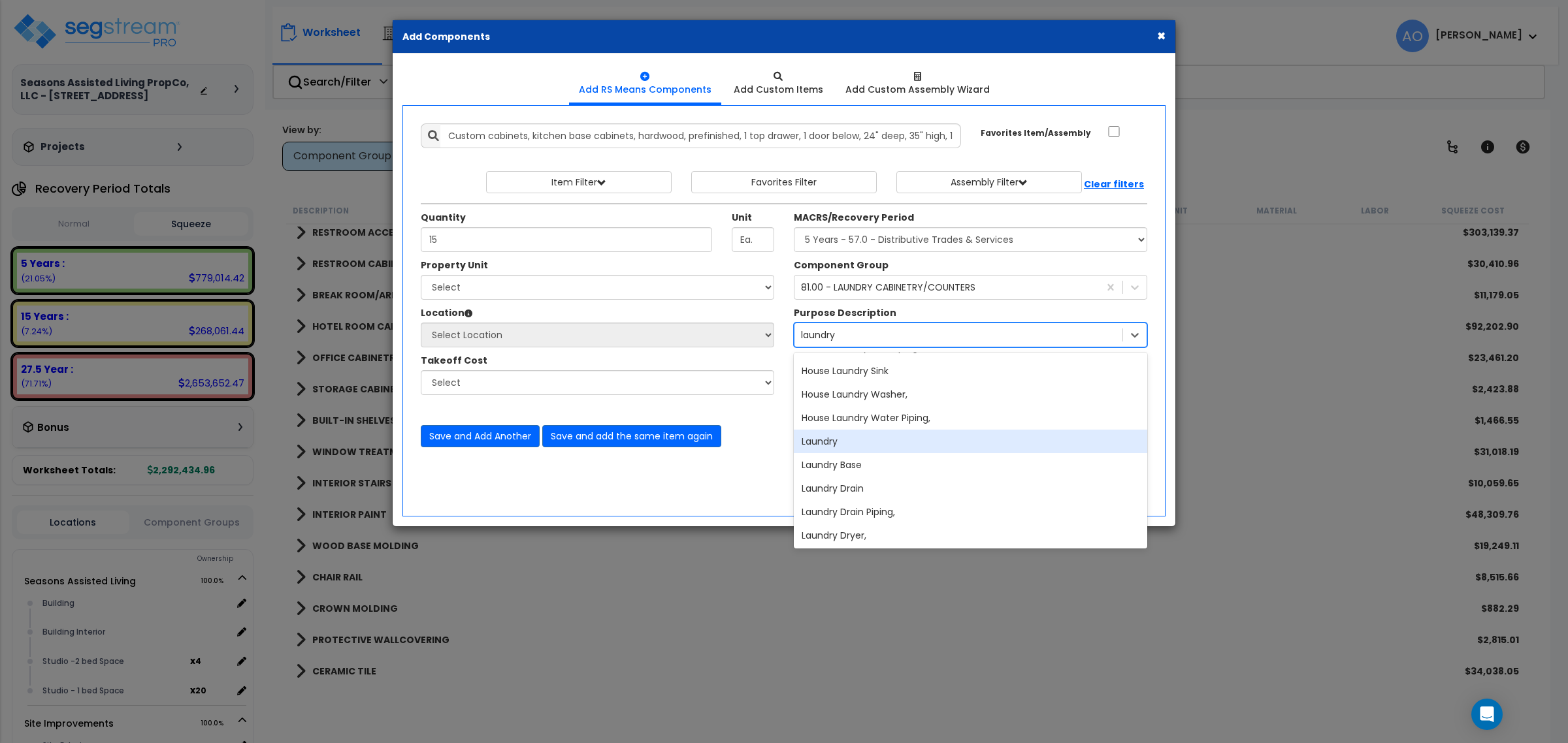
click at [887, 443] on div "Laundry" at bounding box center [970, 441] width 353 height 23
click at [868, 328] on div "Laundry" at bounding box center [947, 335] width 304 height 21
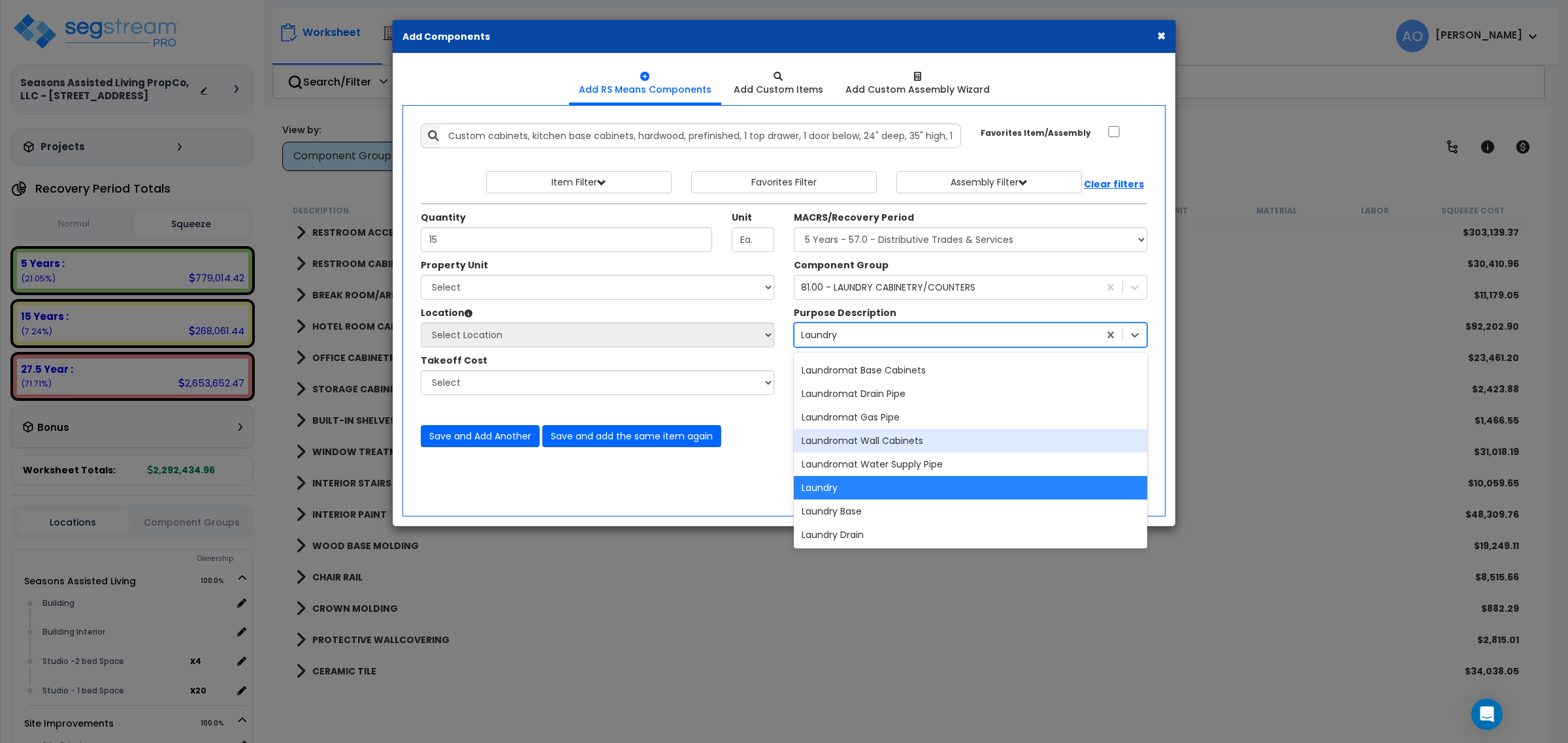
scroll to position [20547, 0]
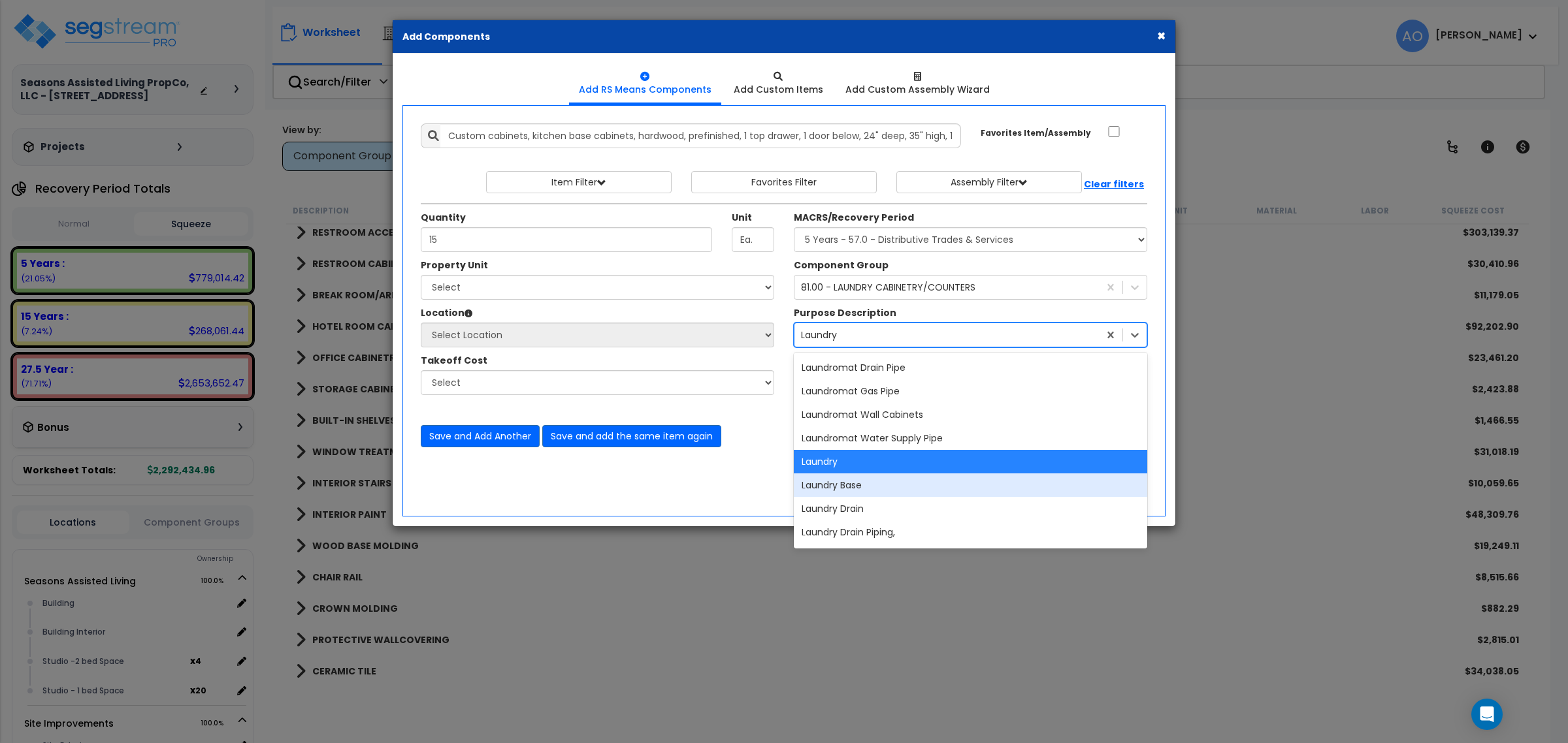
click at [893, 474] on div "Laundry Base" at bounding box center [970, 485] width 353 height 23
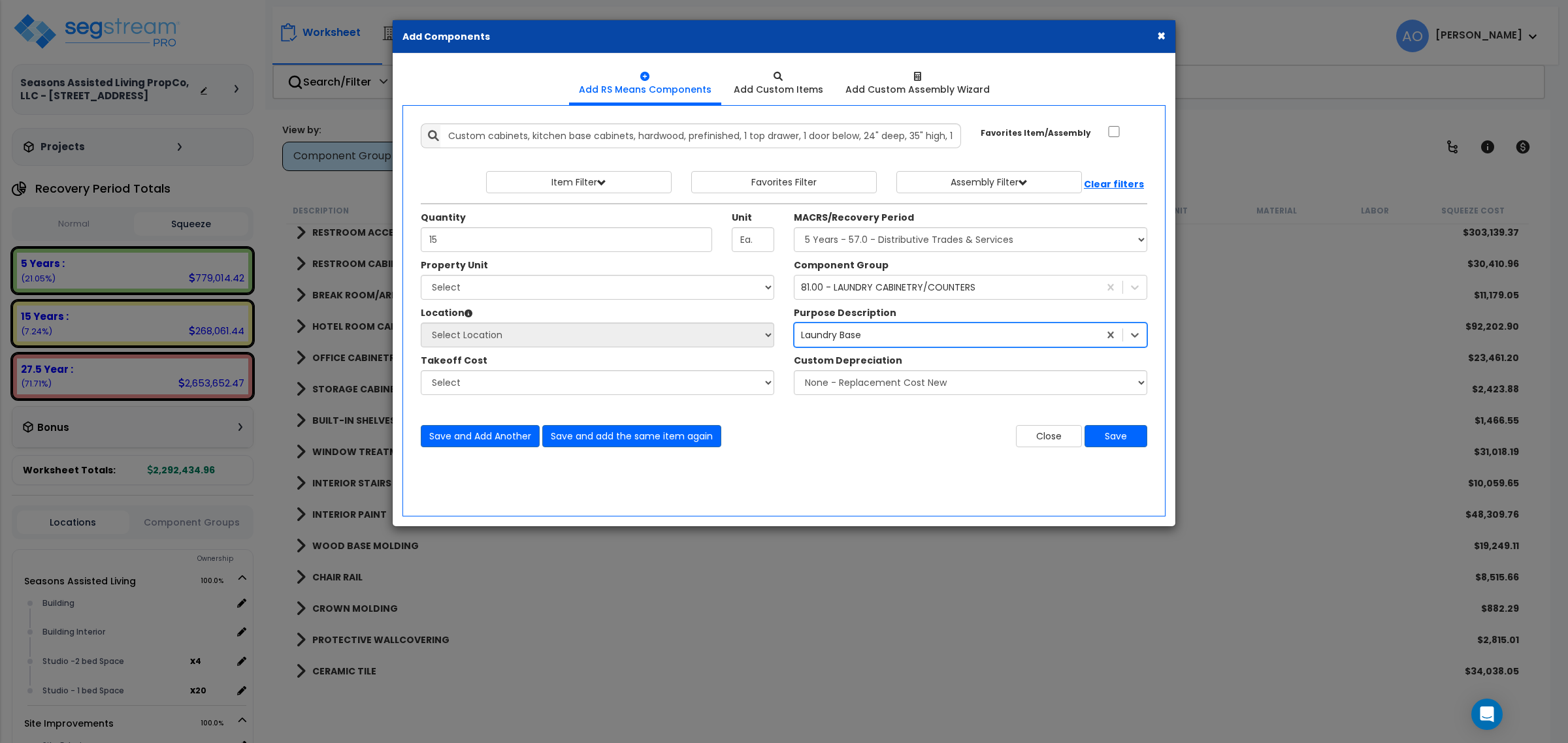
click at [880, 336] on div "Laundry Base" at bounding box center [947, 335] width 304 height 21
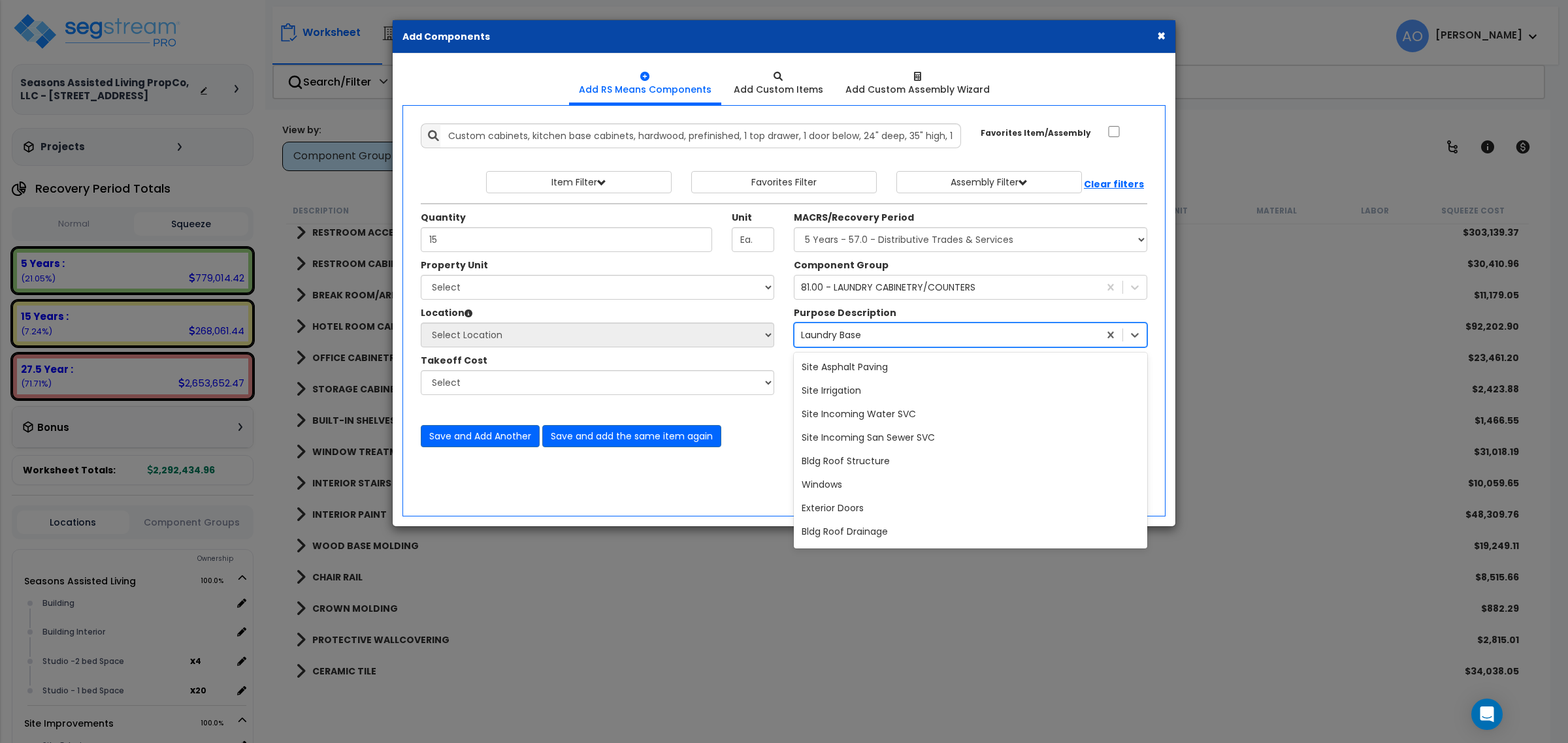
scroll to position [20489, 0]
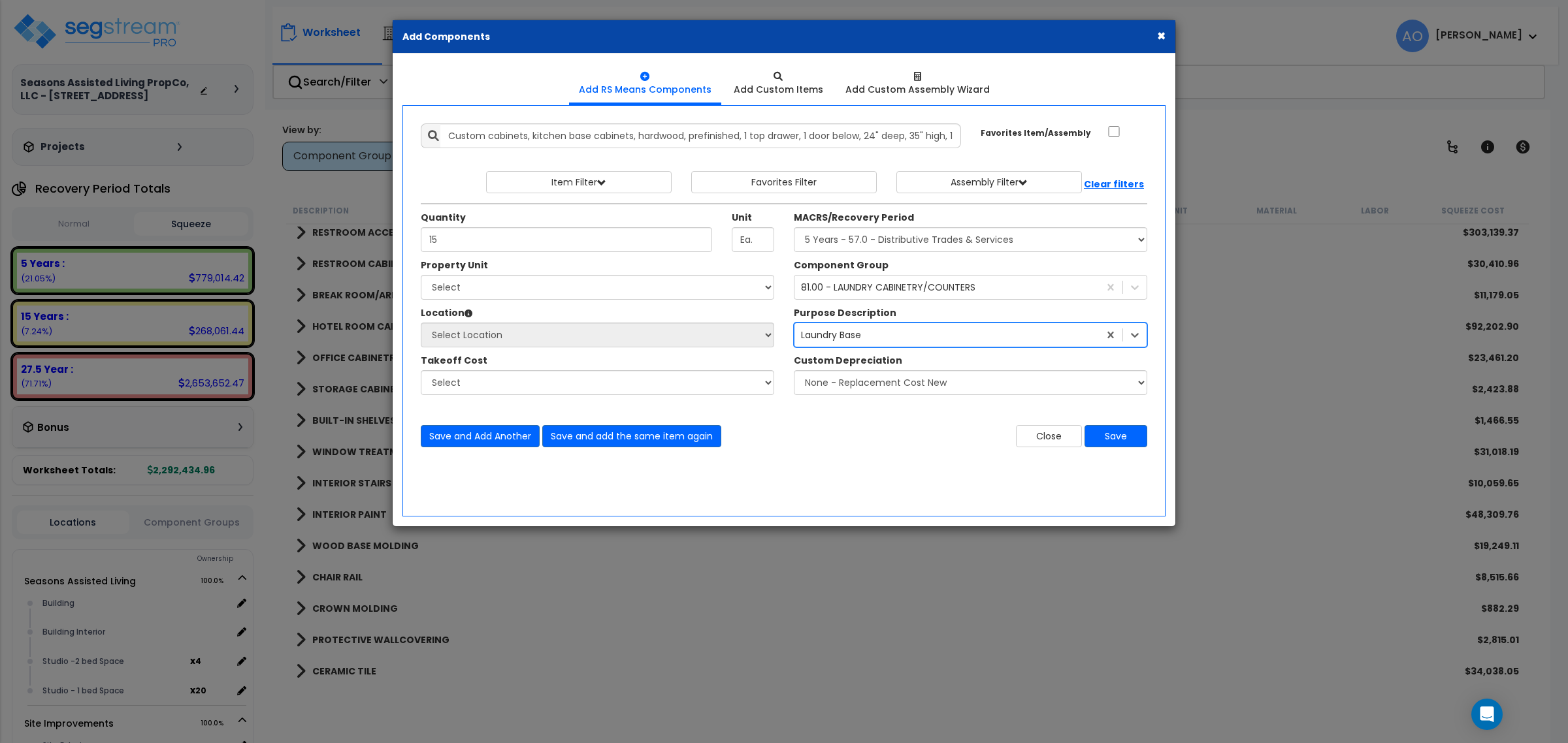
click at [880, 336] on div "Laundry Base" at bounding box center [947, 335] width 304 height 21
click at [535, 285] on select "Select Seasons Assisted Living Site Improvements" at bounding box center [597, 287] width 353 height 25
select select "165312"
click at [421, 276] on select "Select Seasons Assisted Living Site Improvements" at bounding box center [597, 287] width 353 height 25
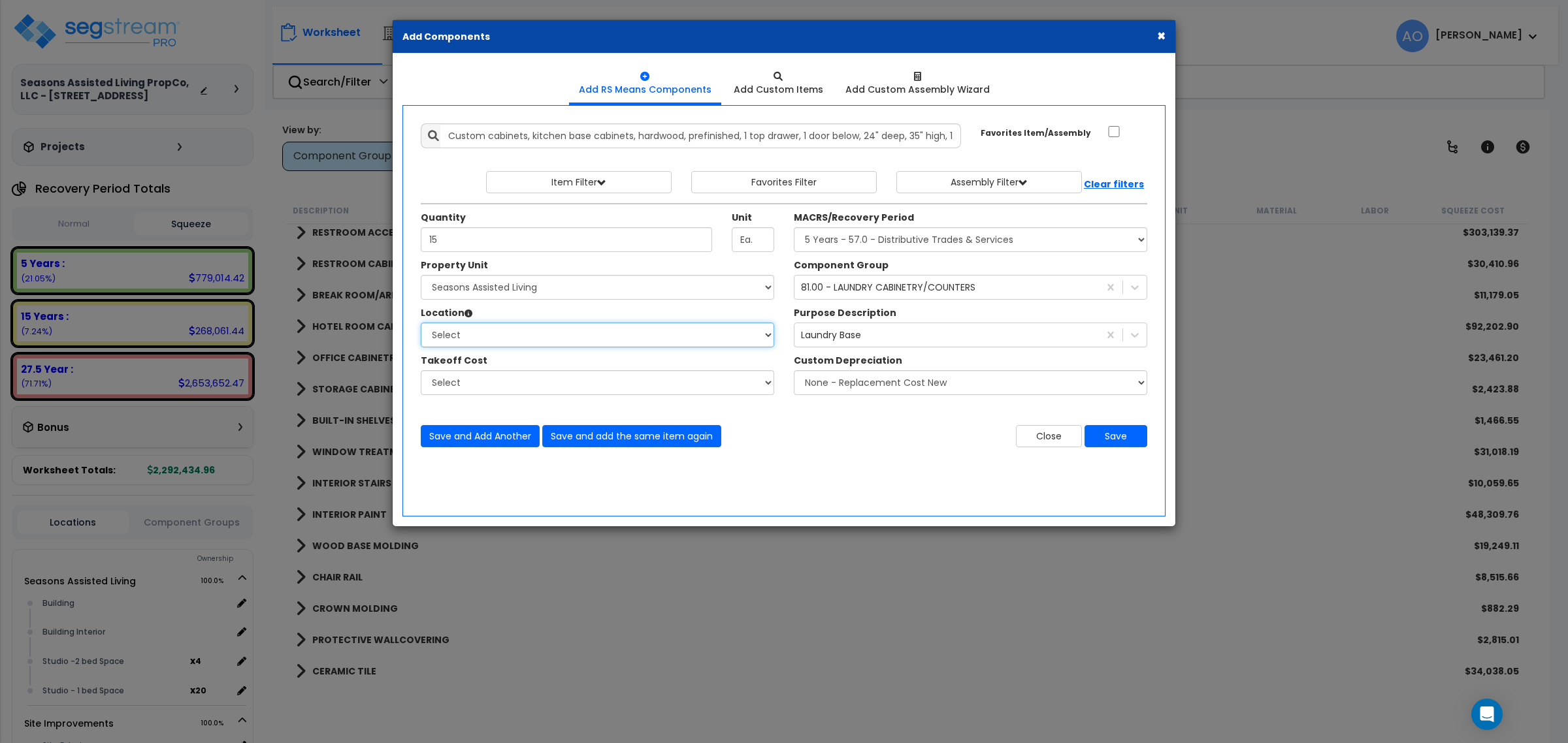
click at [529, 335] on select "Select Building Building Interior Studio - 1 bed Space Studio -2 bed Space Add …" at bounding box center [597, 335] width 353 height 25
select select "461"
click at [421, 323] on select "Select Building Building Interior Studio - 1 bed Space Studio -2 bed Space Add …" at bounding box center [597, 335] width 353 height 25
click at [851, 442] on div "Close Save" at bounding box center [970, 436] width 373 height 22
click at [1116, 439] on button "Save" at bounding box center [1115, 436] width 63 height 22
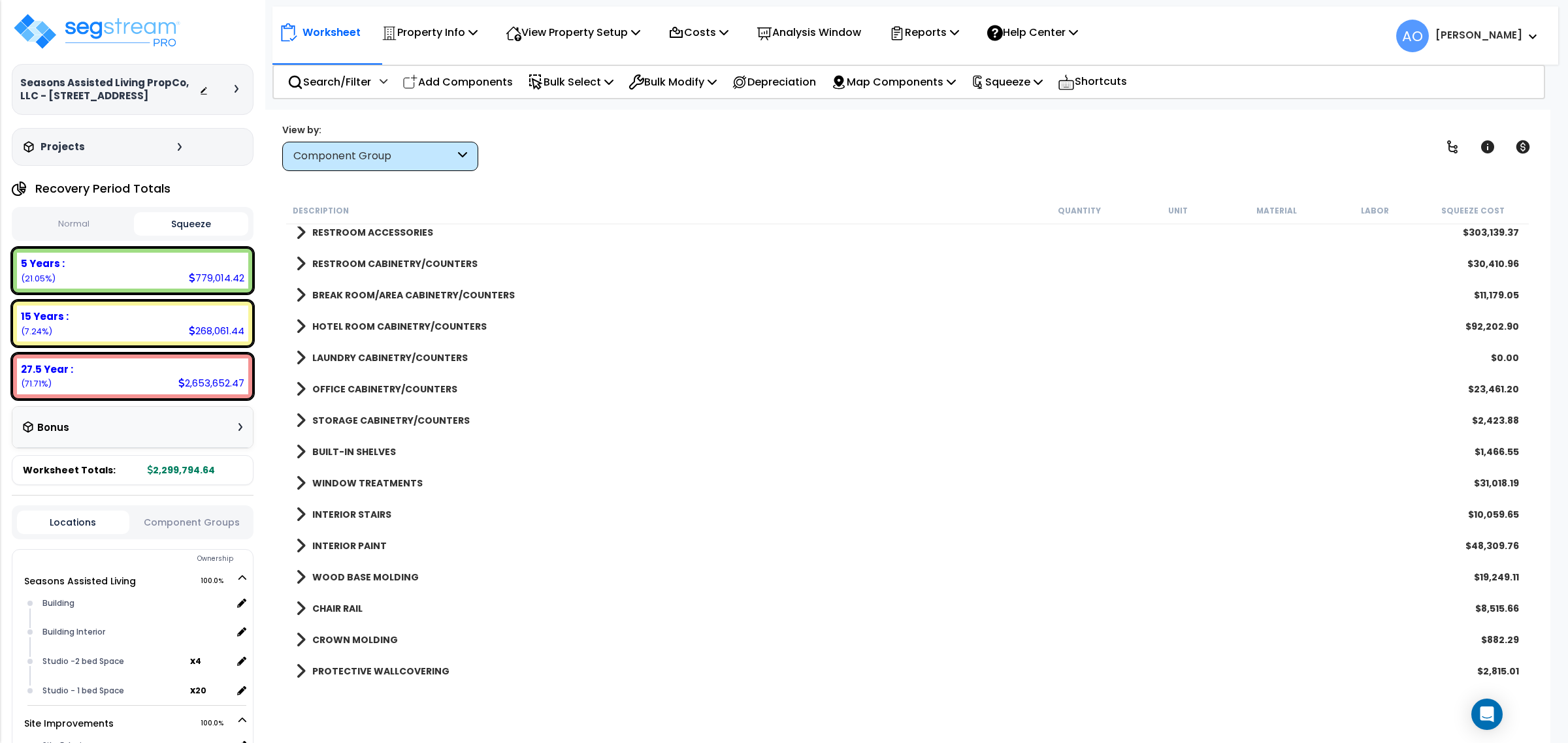
click at [422, 359] on b "LAUNDRY CABINETRY/COUNTERS" at bounding box center [390, 358] width 155 height 13
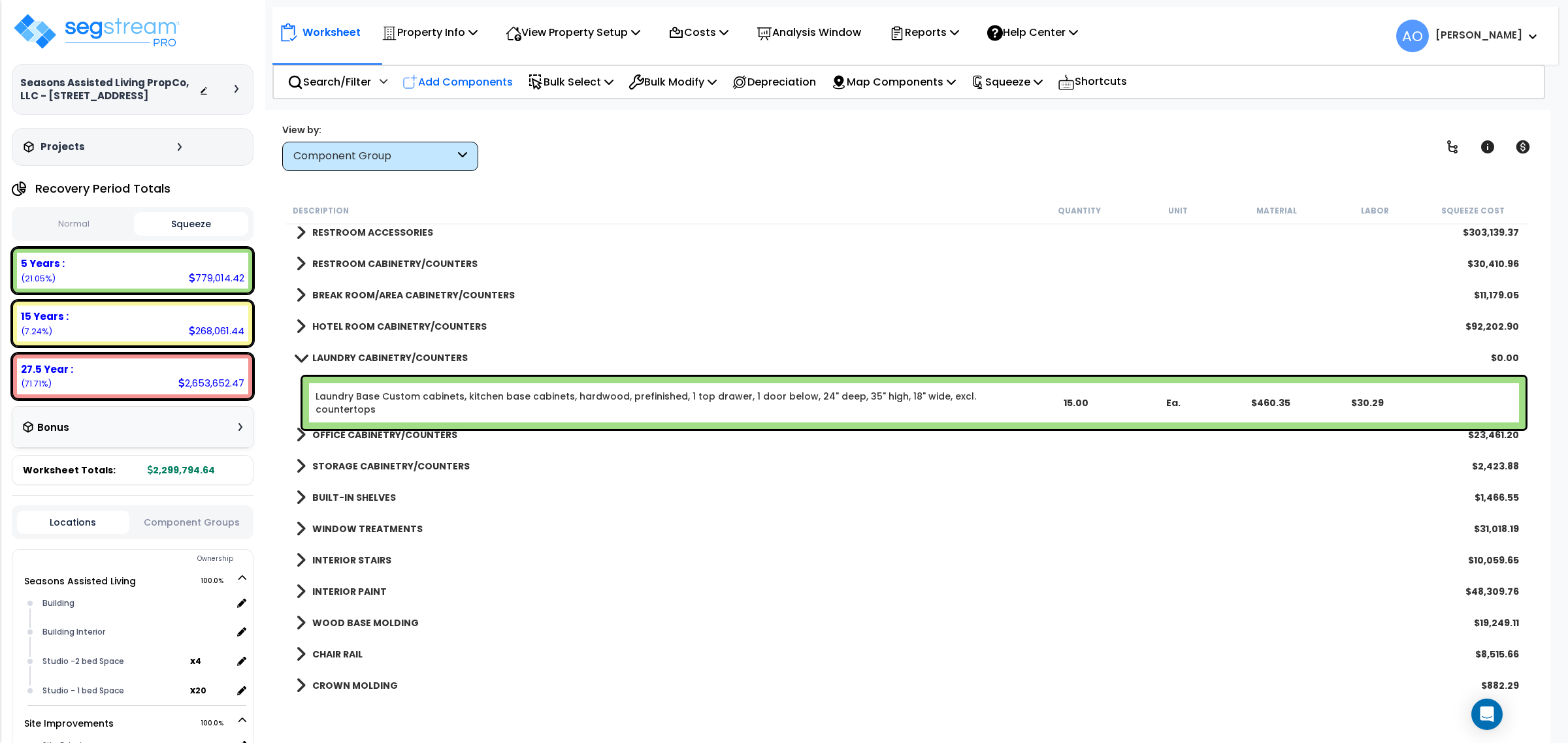
click at [440, 83] on p "Add Components" at bounding box center [457, 81] width 111 height 17
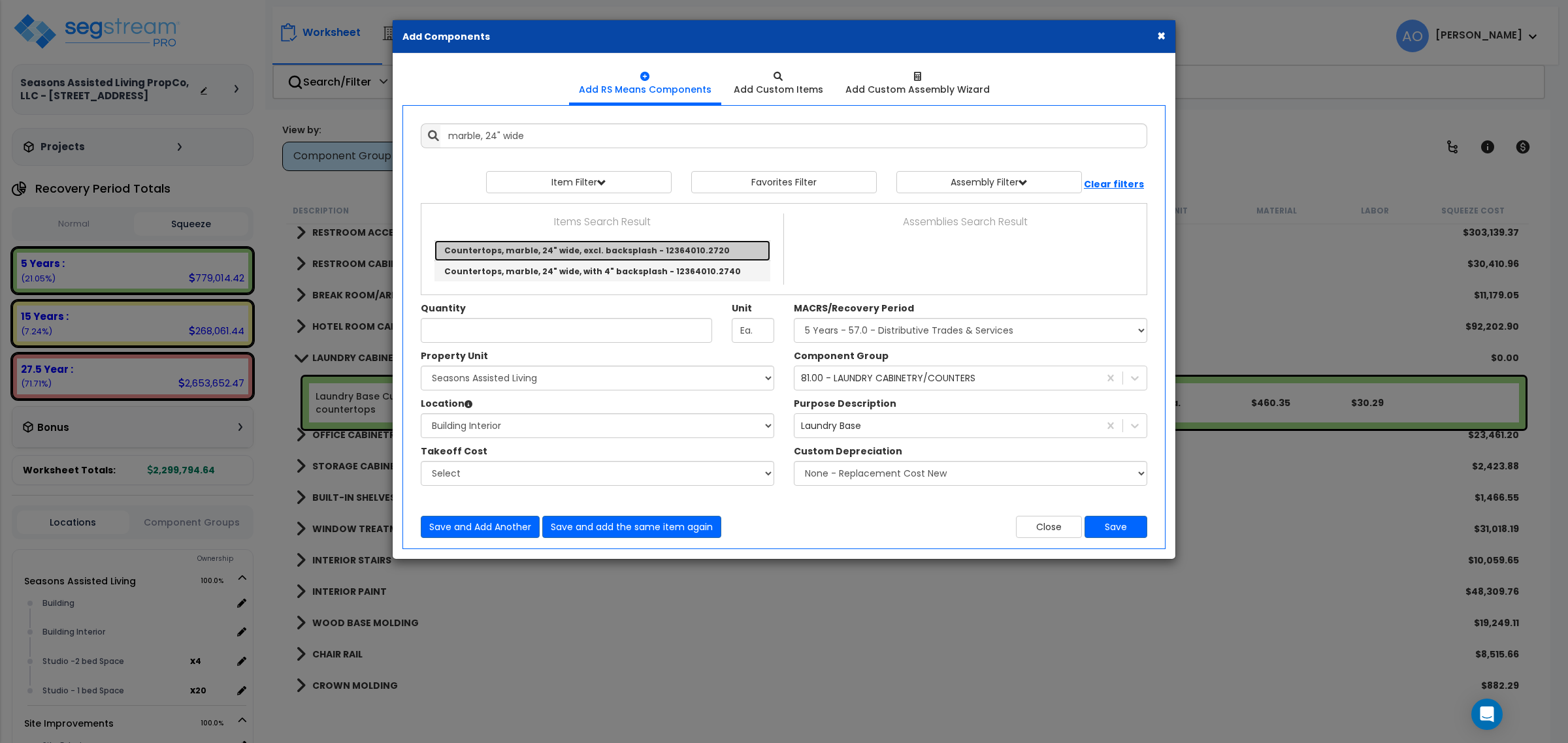
click at [594, 249] on link "Countertops, marble, 24" wide, excl. backsplash - 12364010.2720" at bounding box center [602, 251] width 336 height 21
type input "Countertops, marble, 24" wide, excl. backsplash - 12364010.2720"
type input "L.F."
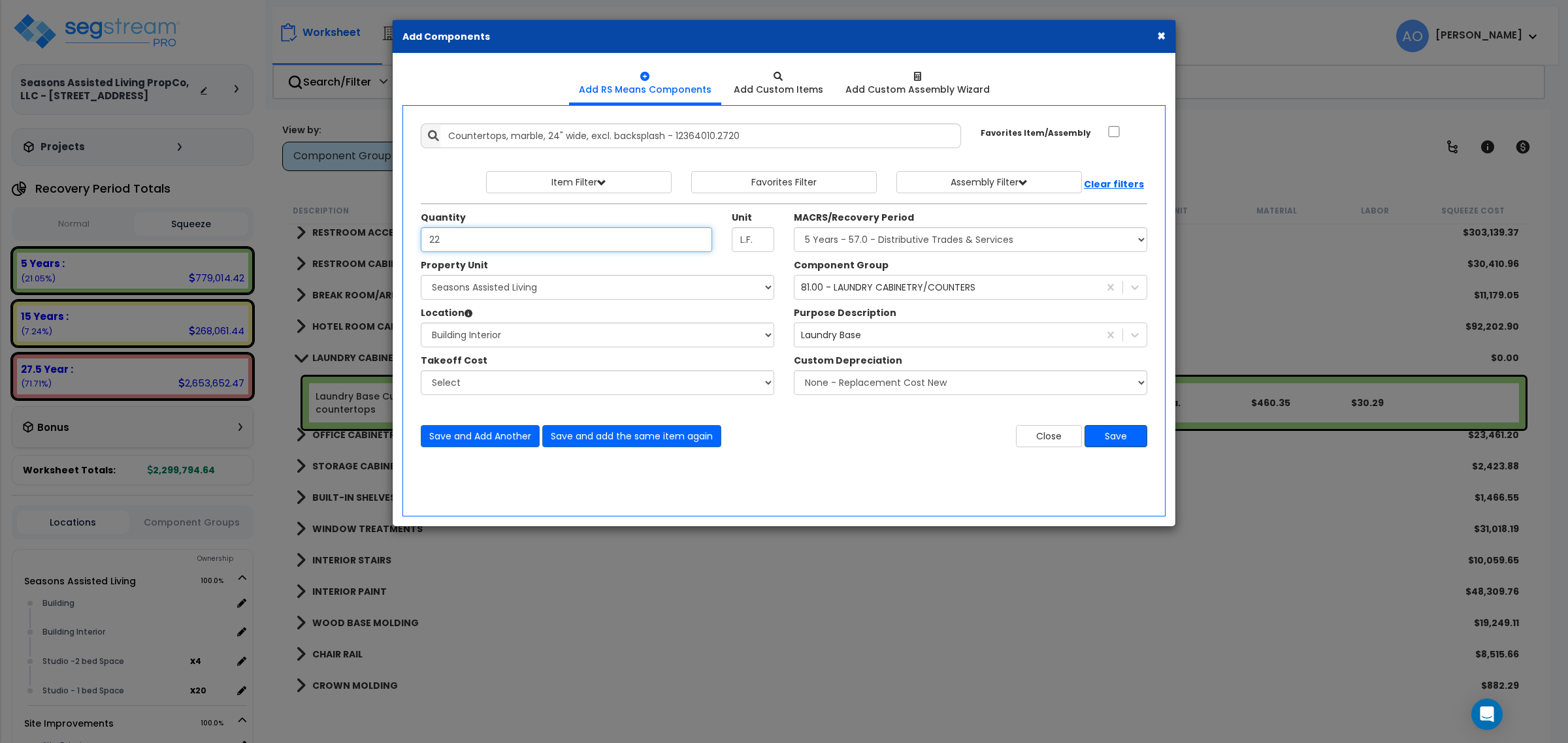
type input "22"
click at [1098, 440] on button "Save" at bounding box center [1115, 436] width 63 height 22
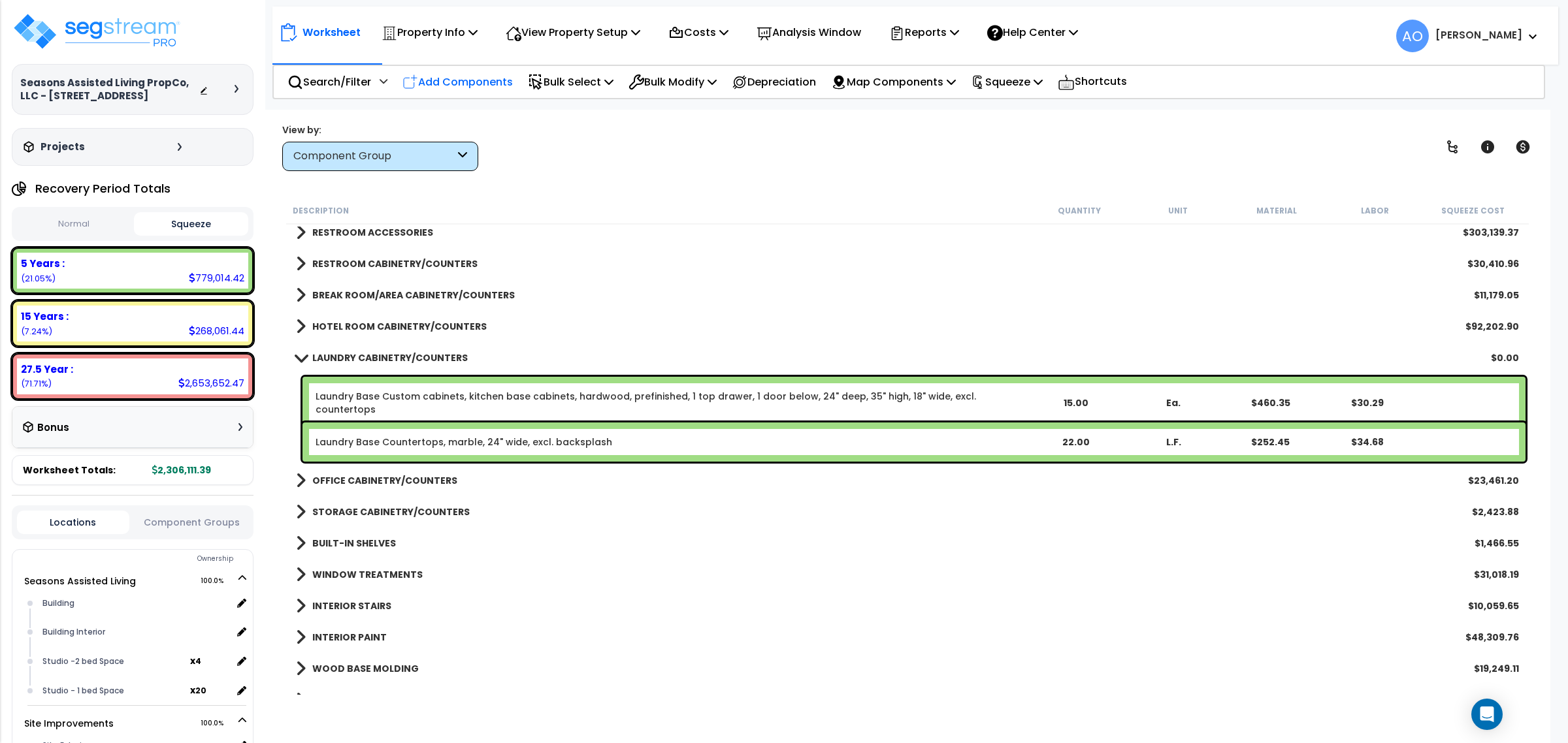
click at [458, 75] on p "Add Components" at bounding box center [457, 81] width 111 height 17
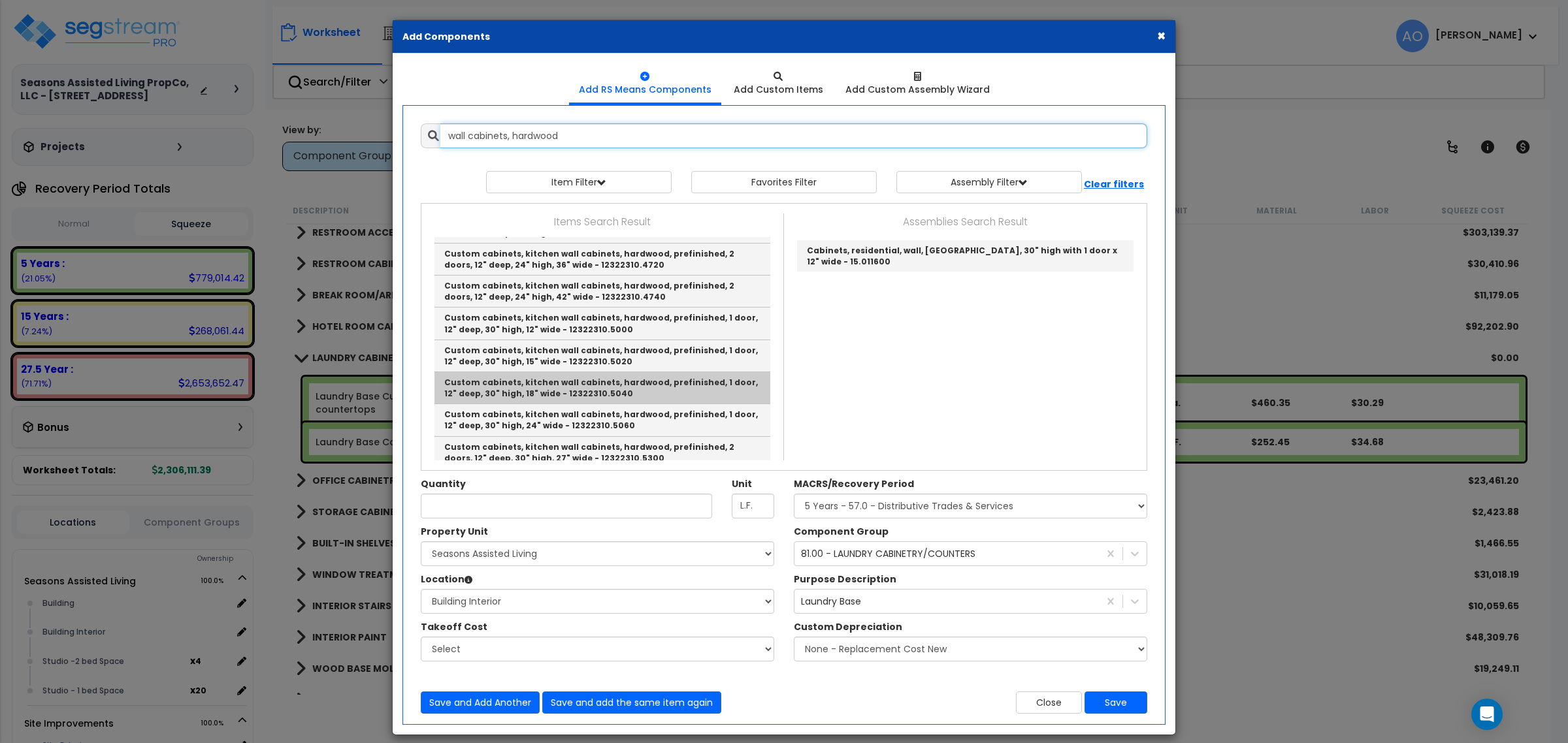
scroll to position [163, 0]
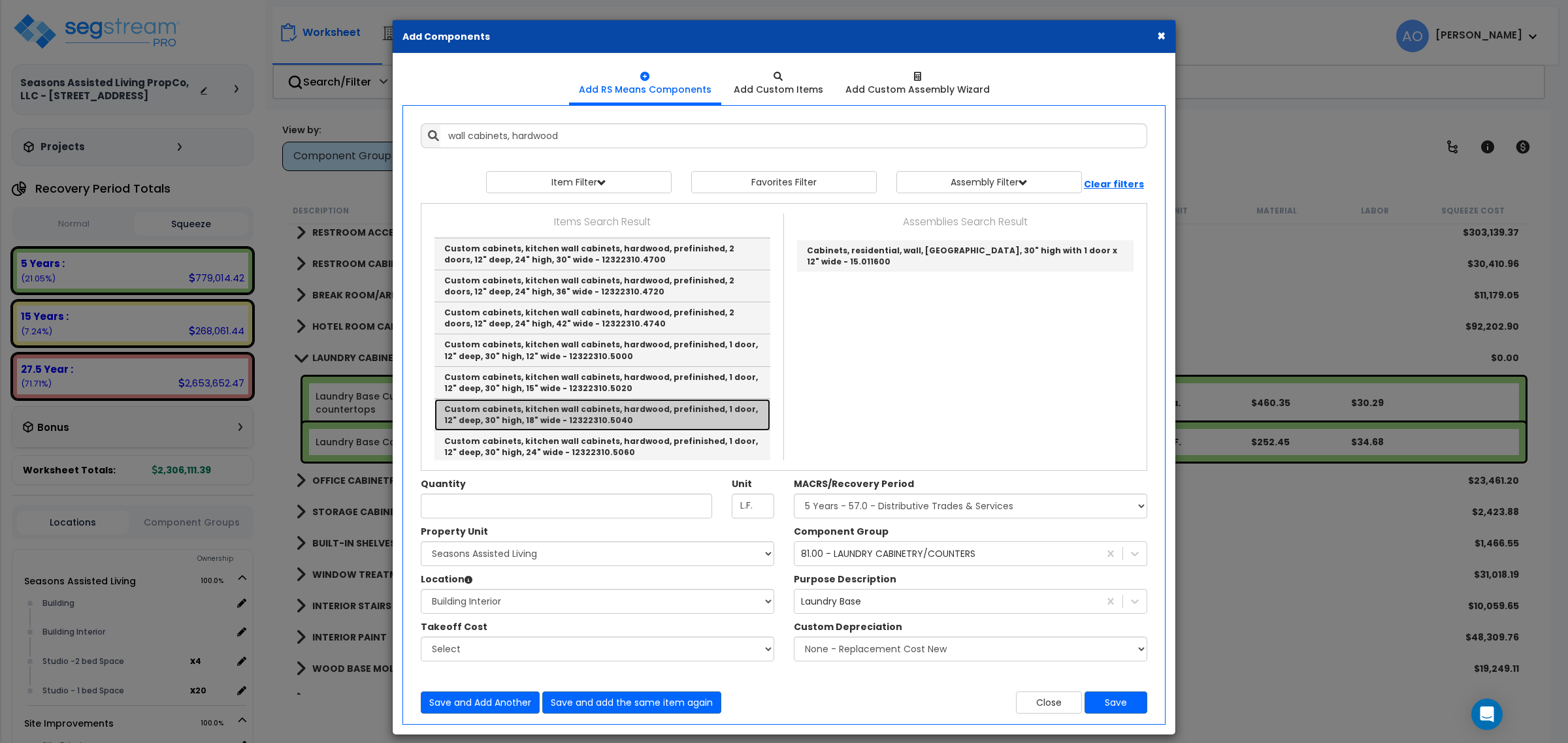
click at [584, 422] on link "Custom cabinets, kitchen wall cabinets, hardwood, prefinished, 1 door, 12" deep…" at bounding box center [602, 415] width 336 height 32
type input "Custom cabinets, kitchen wall cabinets, hardwood, prefinished, 1 door, 12" deep…"
type input "Ea."
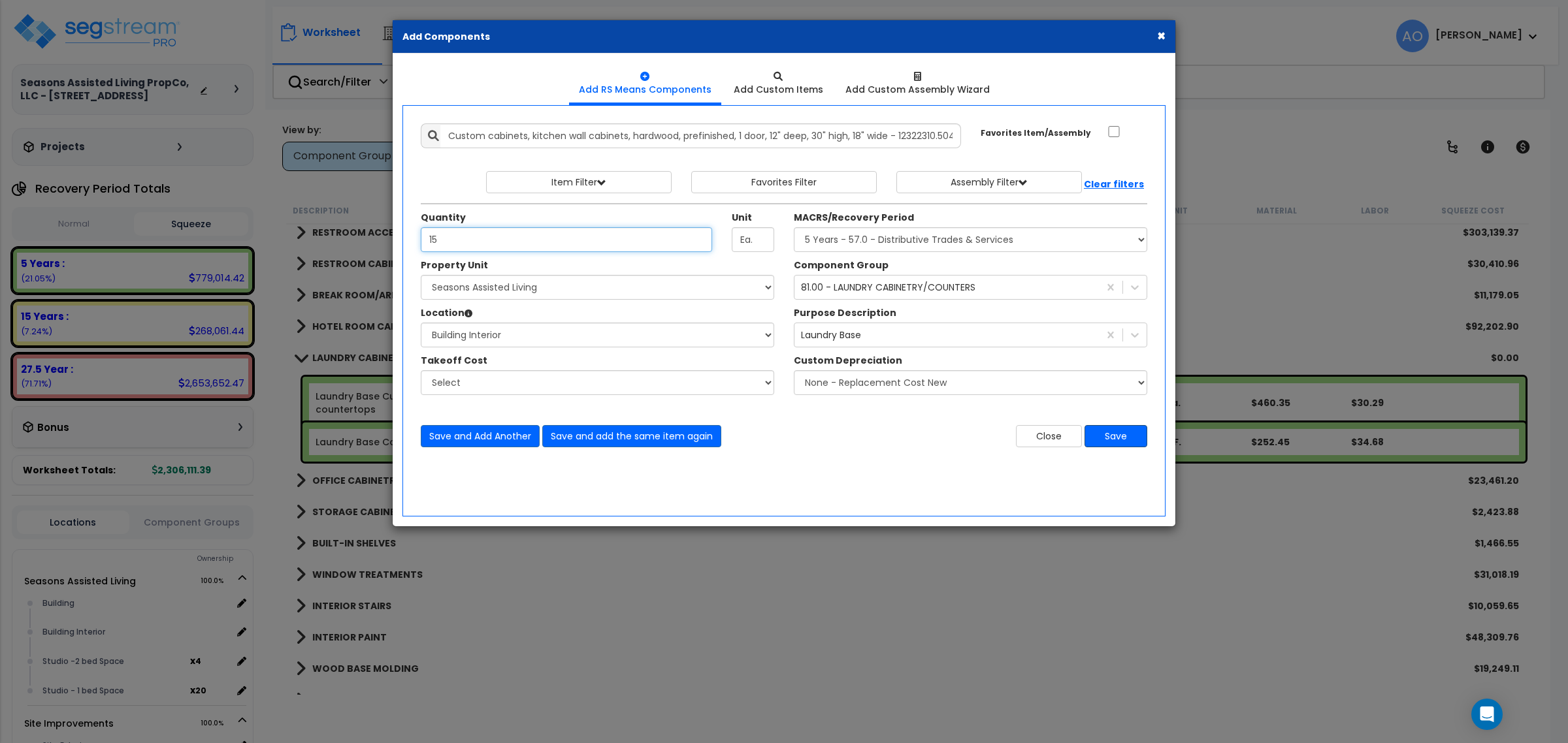
type input "15"
click at [1115, 435] on button "Save" at bounding box center [1115, 436] width 63 height 22
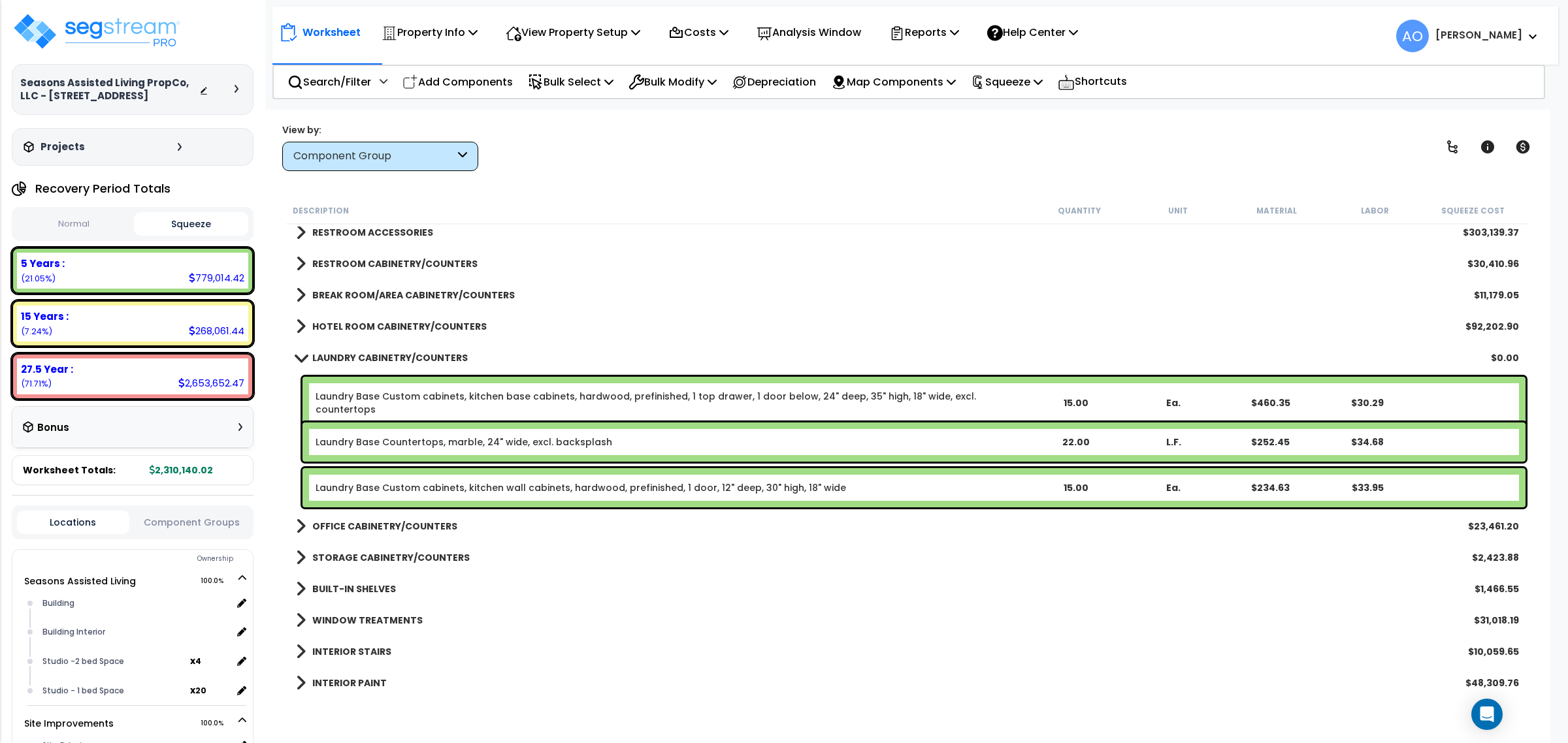
click at [380, 357] on b "LAUNDRY CABINETRY/COUNTERS" at bounding box center [390, 358] width 155 height 13
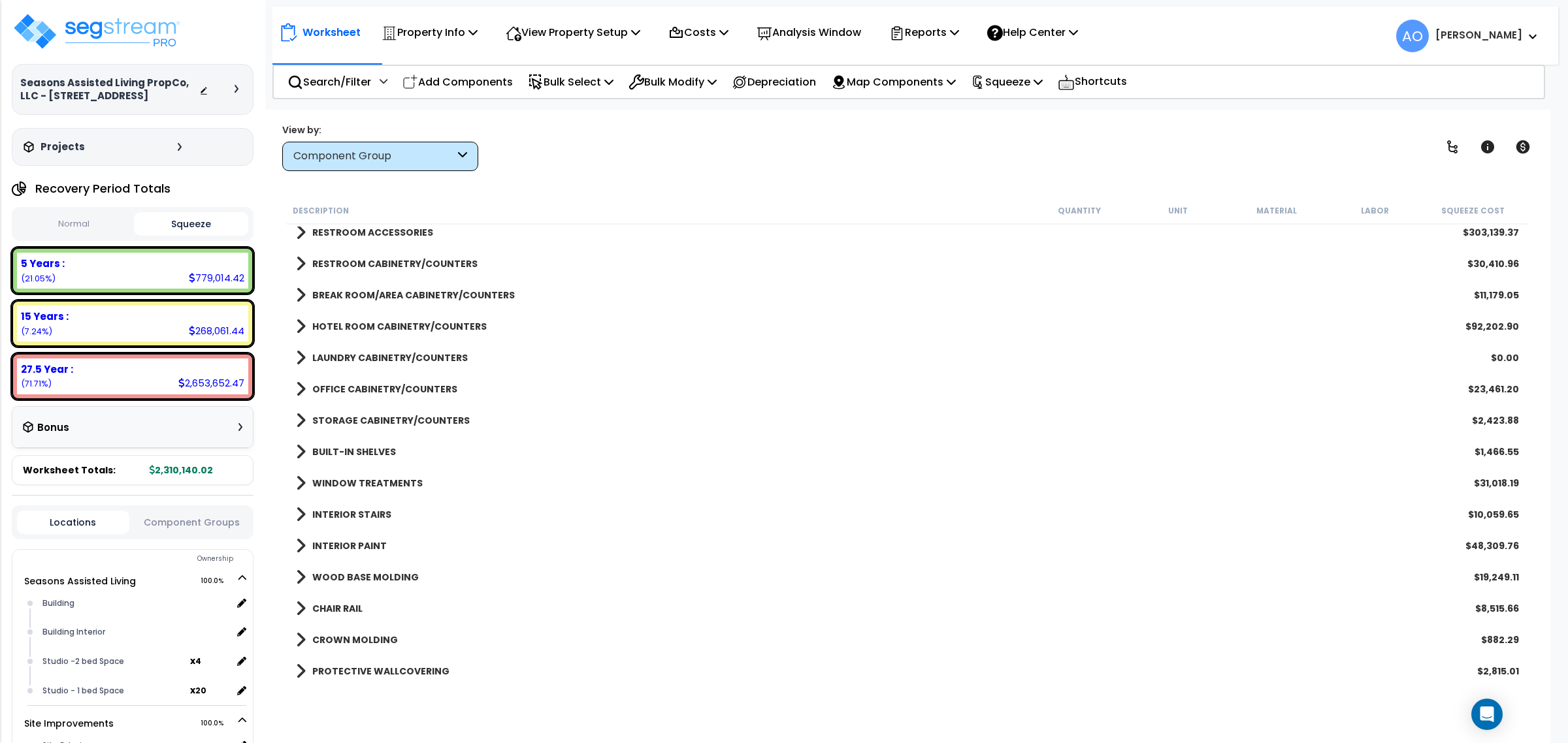
click at [397, 257] on b "RESTROOM CABINETRY/COUNTERS" at bounding box center [395, 263] width 165 height 13
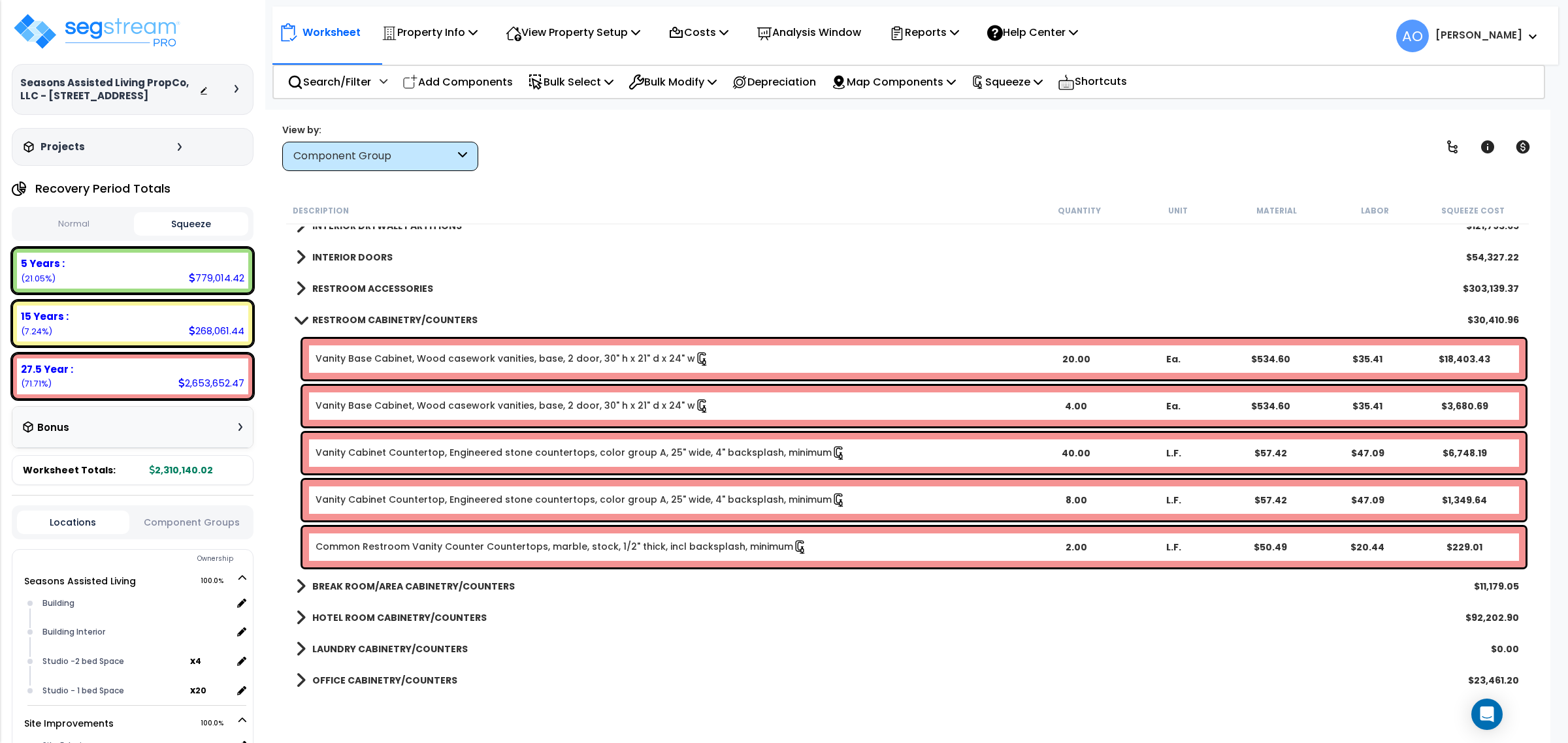
scroll to position [221, 0]
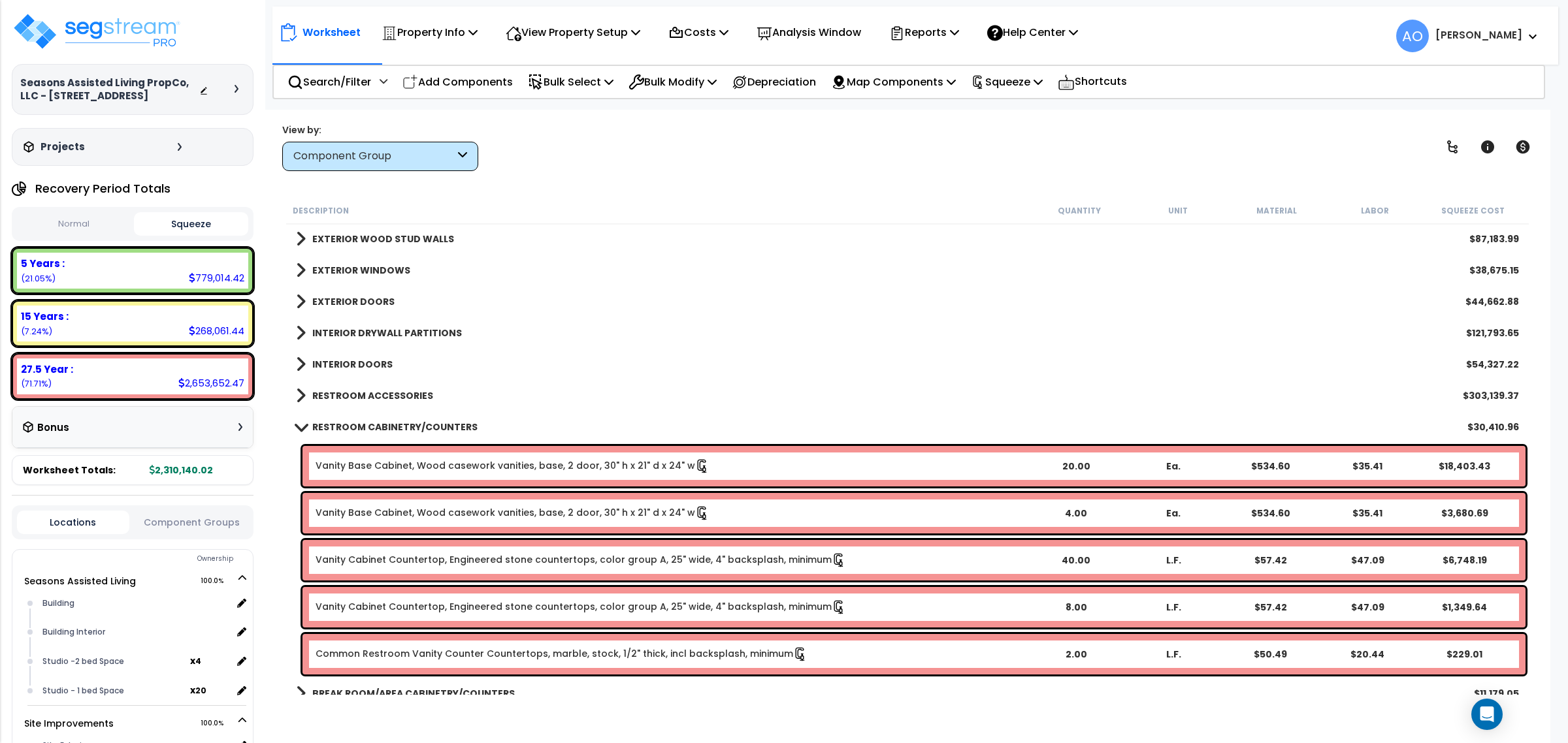
click at [374, 421] on b "RESTROOM CABINETRY/COUNTERS" at bounding box center [395, 427] width 165 height 13
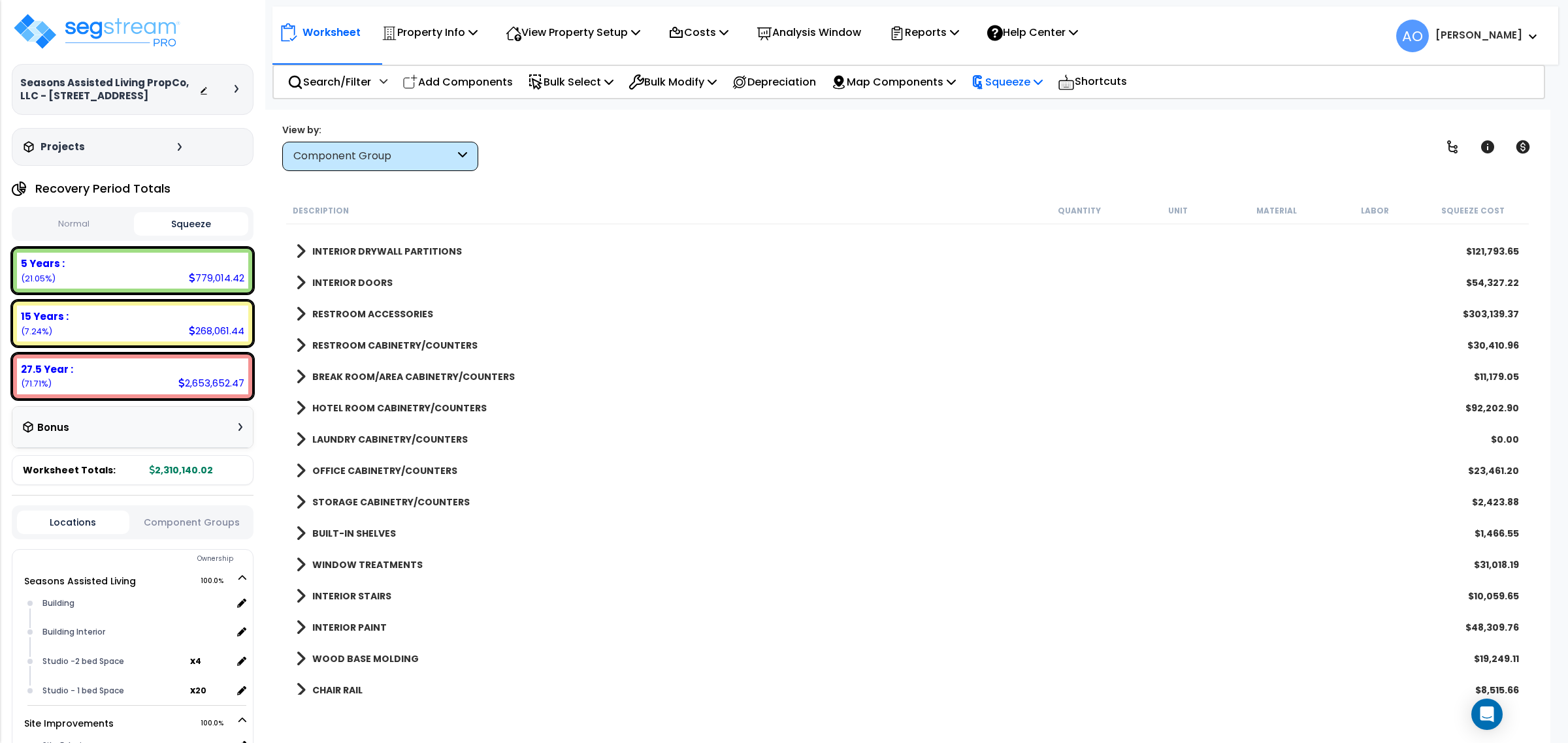
scroll to position [56, 0]
click at [1026, 76] on p "Squeeze" at bounding box center [1006, 81] width 72 height 17
click at [1033, 119] on link "Re-squeeze" at bounding box center [1029, 113] width 130 height 30
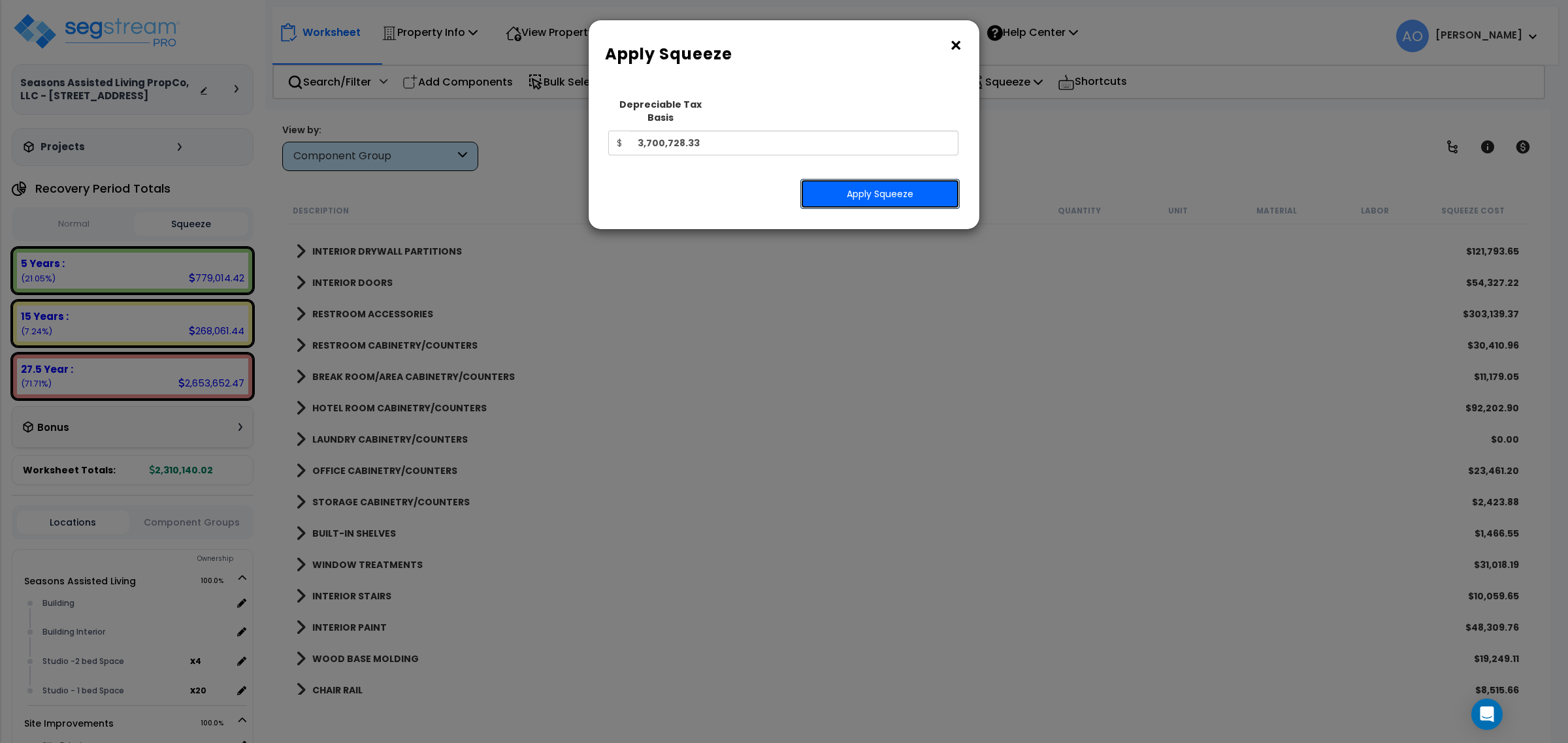
click at [910, 179] on button "Apply Squeeze" at bounding box center [880, 194] width 160 height 30
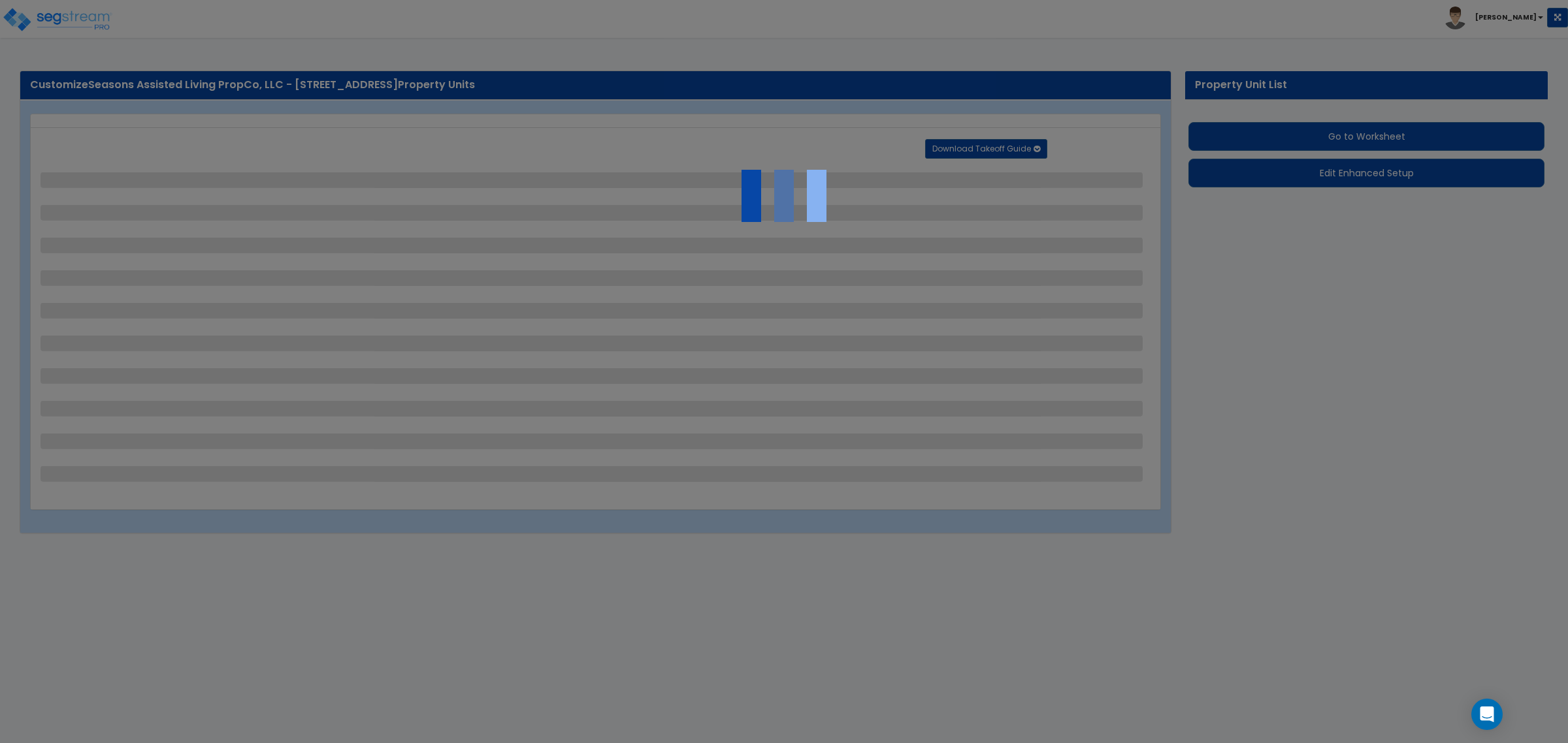
select select "2"
select select "1"
select select "2"
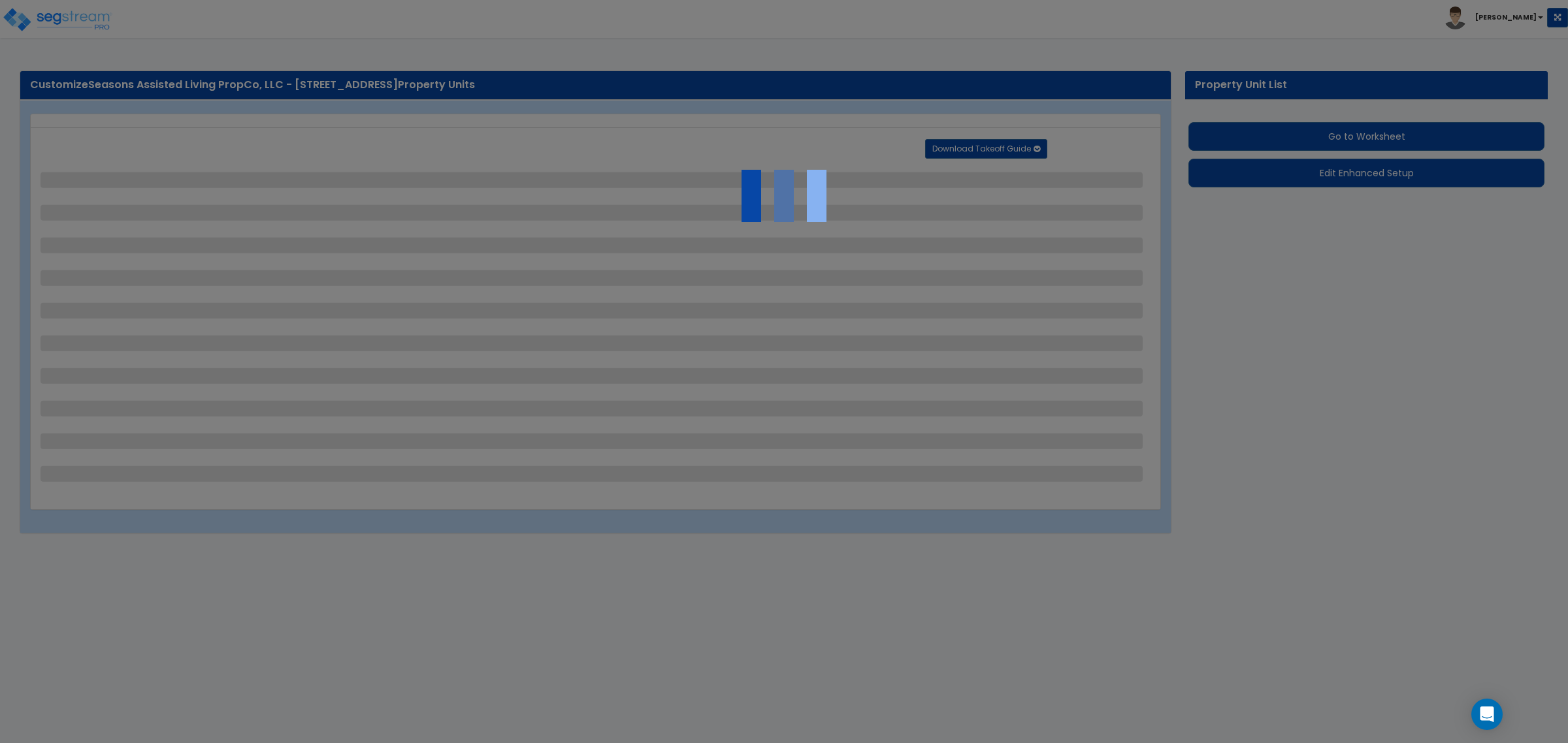
select select "1"
select select "4"
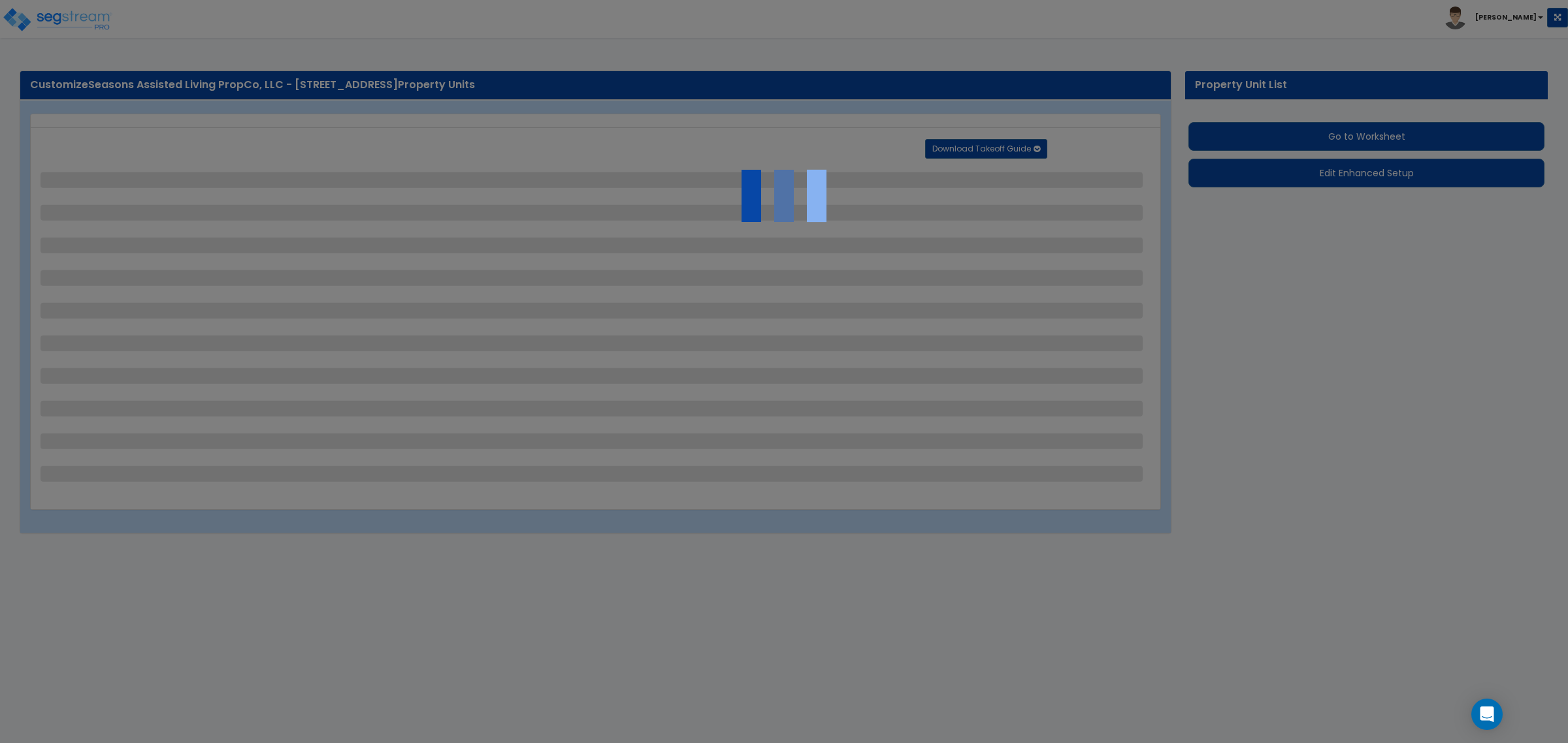
select select "2"
select select "3"
select select "1"
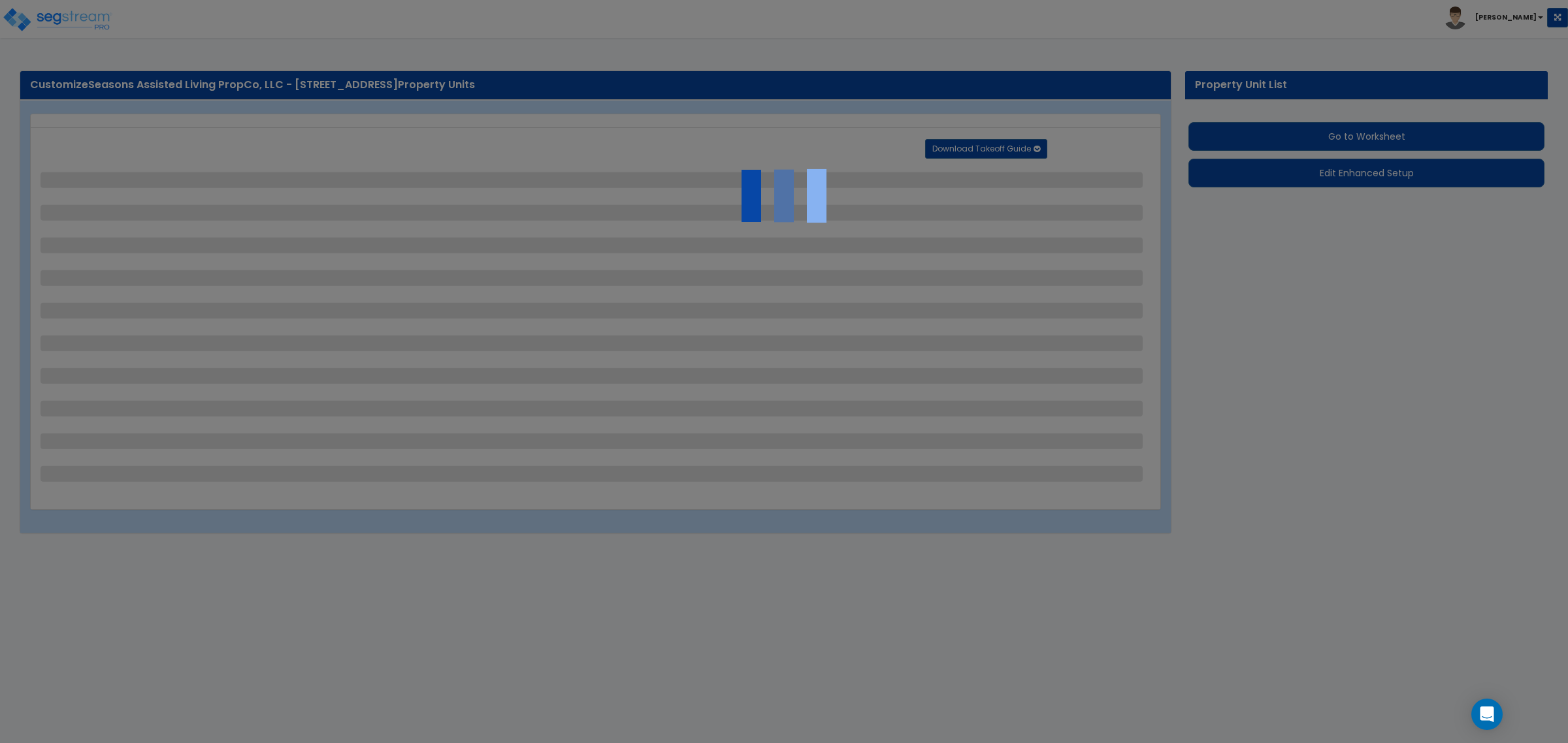
select select "3"
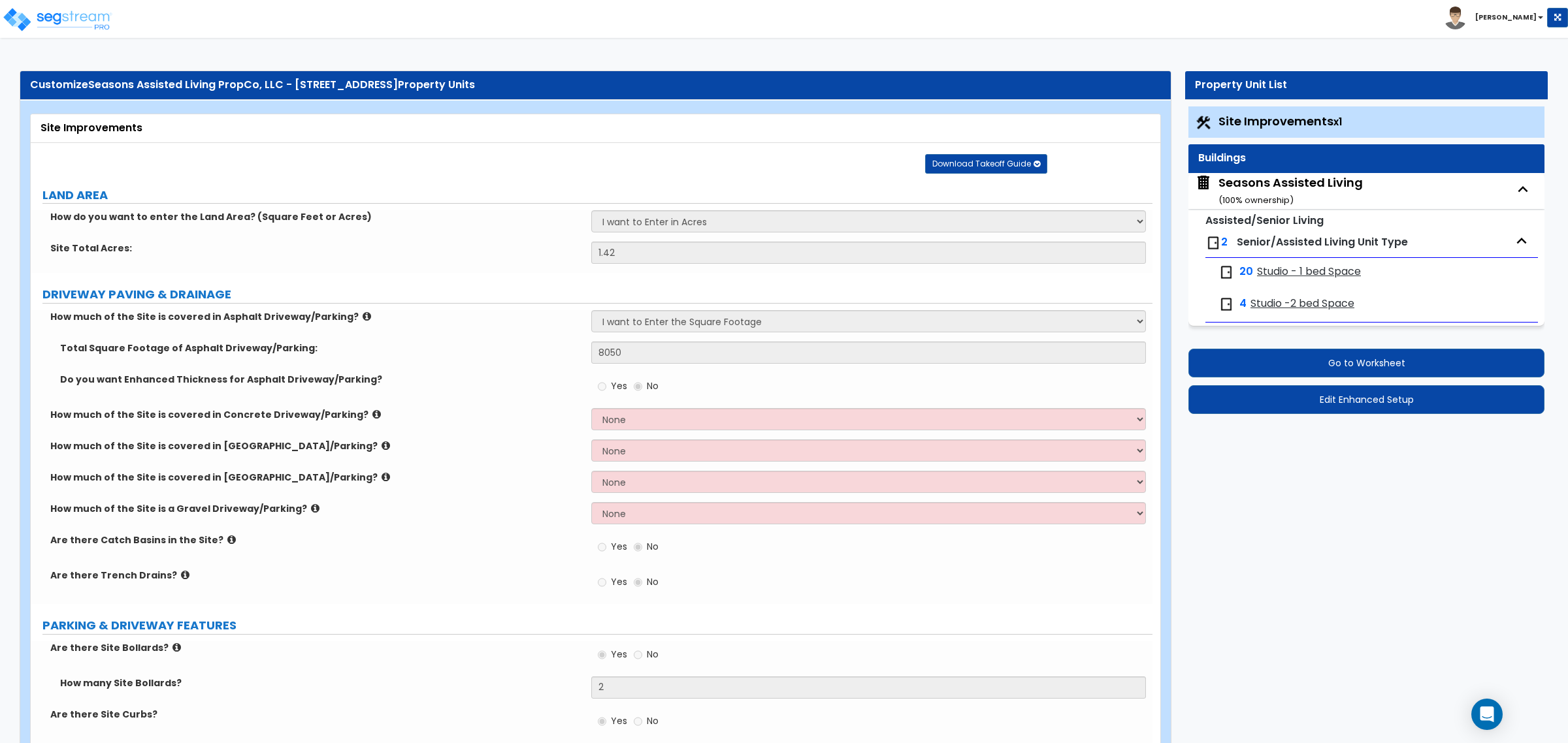
click at [1277, 249] on div "2 Senior/Assisted Living Unit Type" at bounding box center [1372, 243] width 333 height 29
click at [1263, 195] on small "( 100 % ownership)" at bounding box center [1256, 200] width 75 height 12
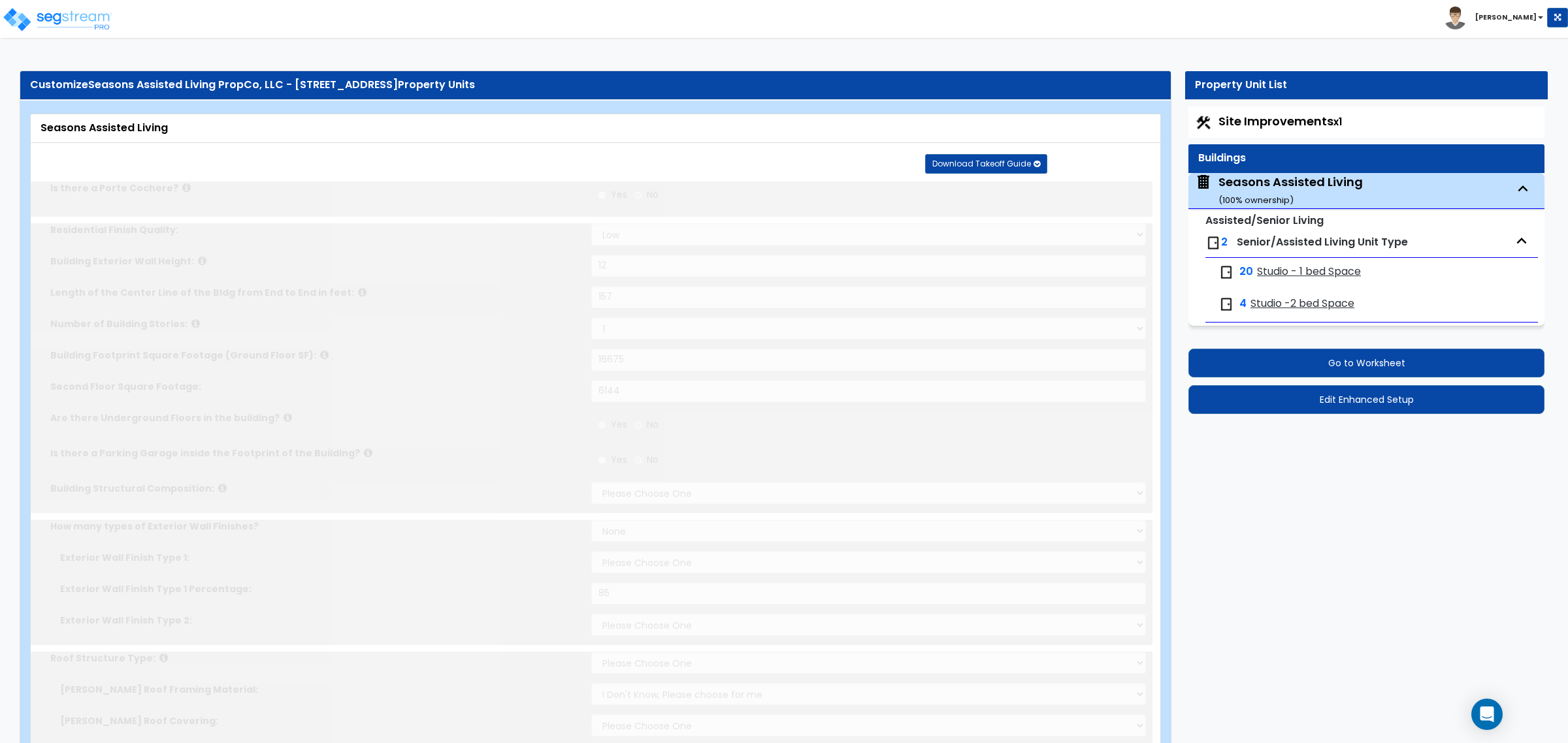
select select "2"
type input "12"
type input "157"
select select "2"
type input "16675"
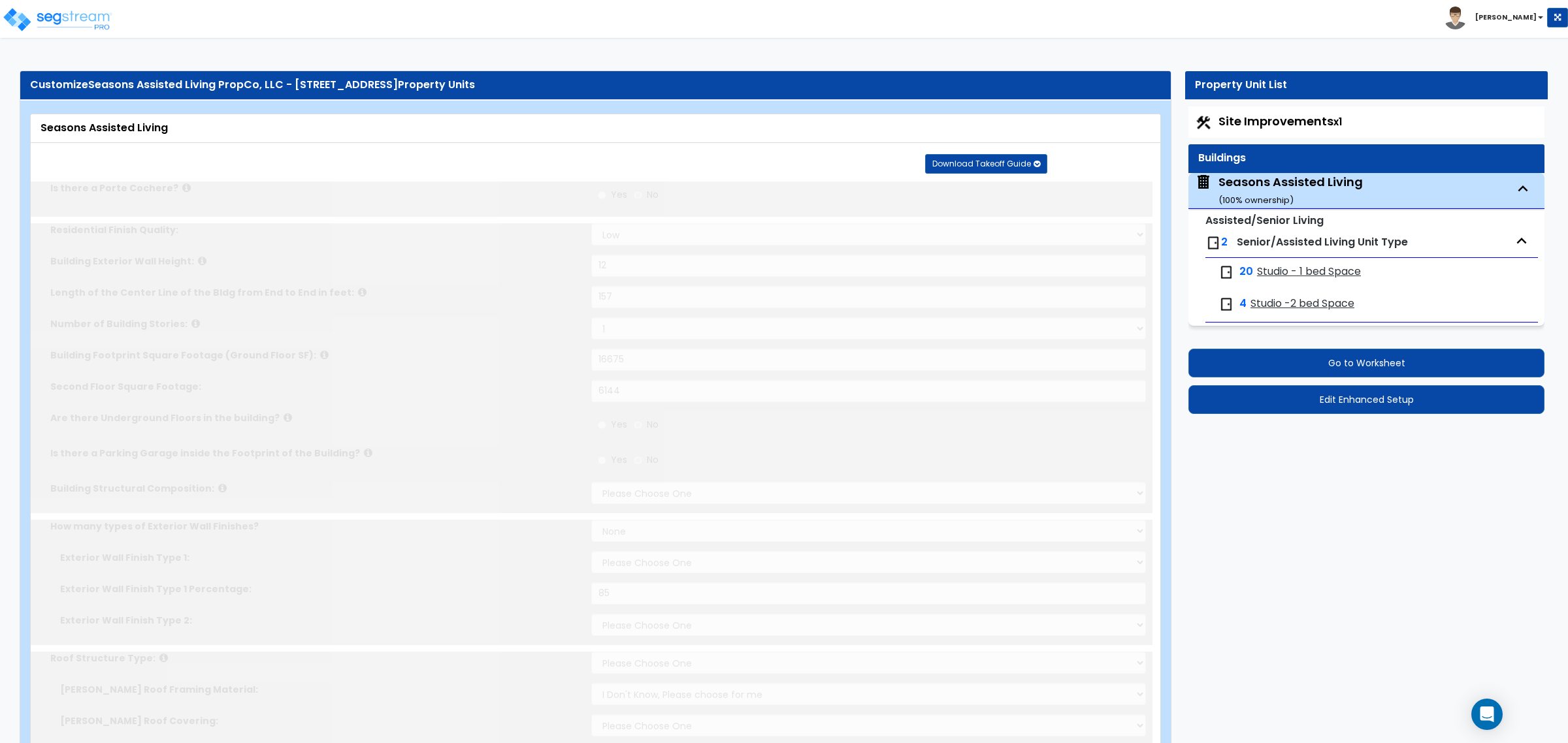
type input "6144"
select select "7"
select select "2"
select select "4"
type input "85"
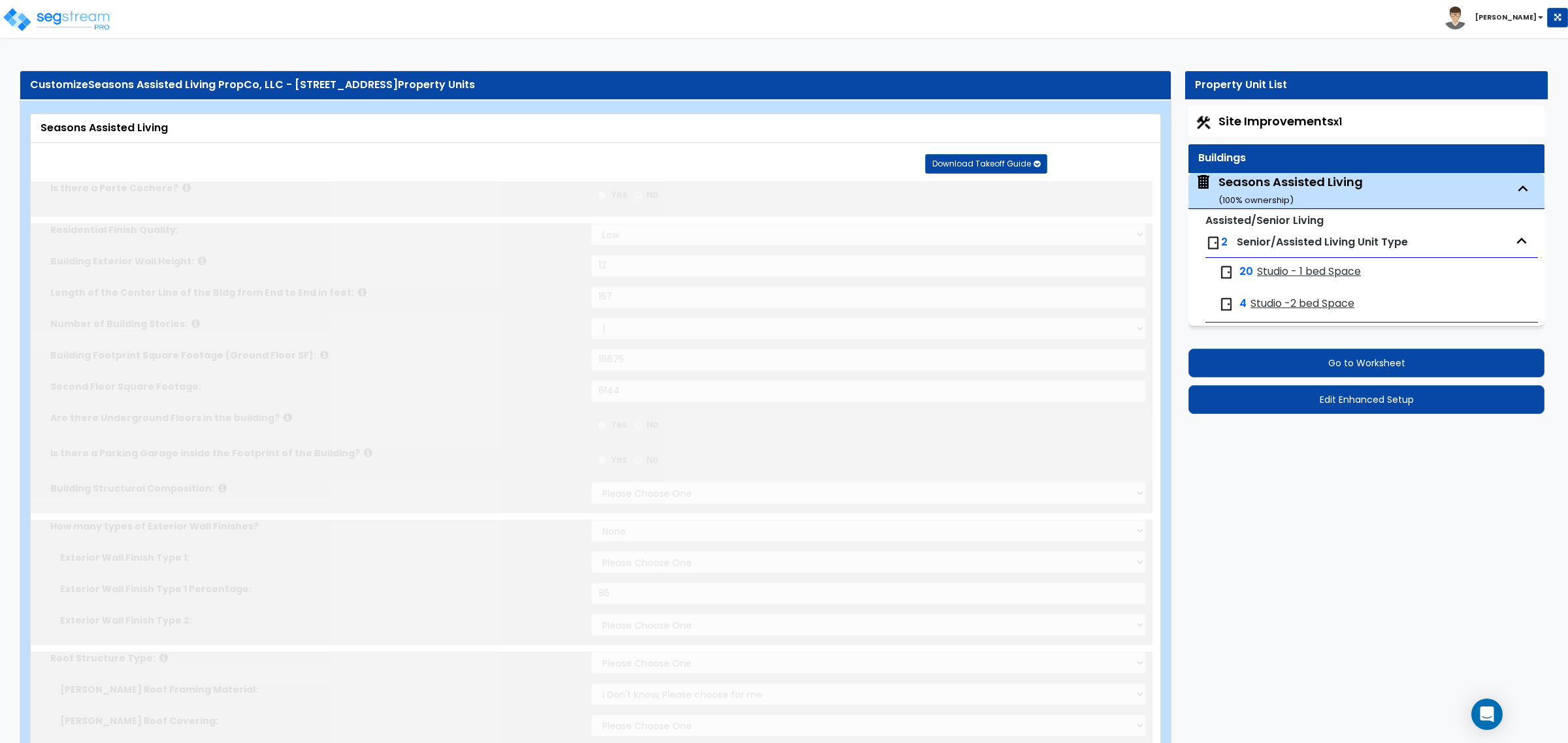
select select "3"
select select "1"
select select "2"
select select "1"
radio input "true"
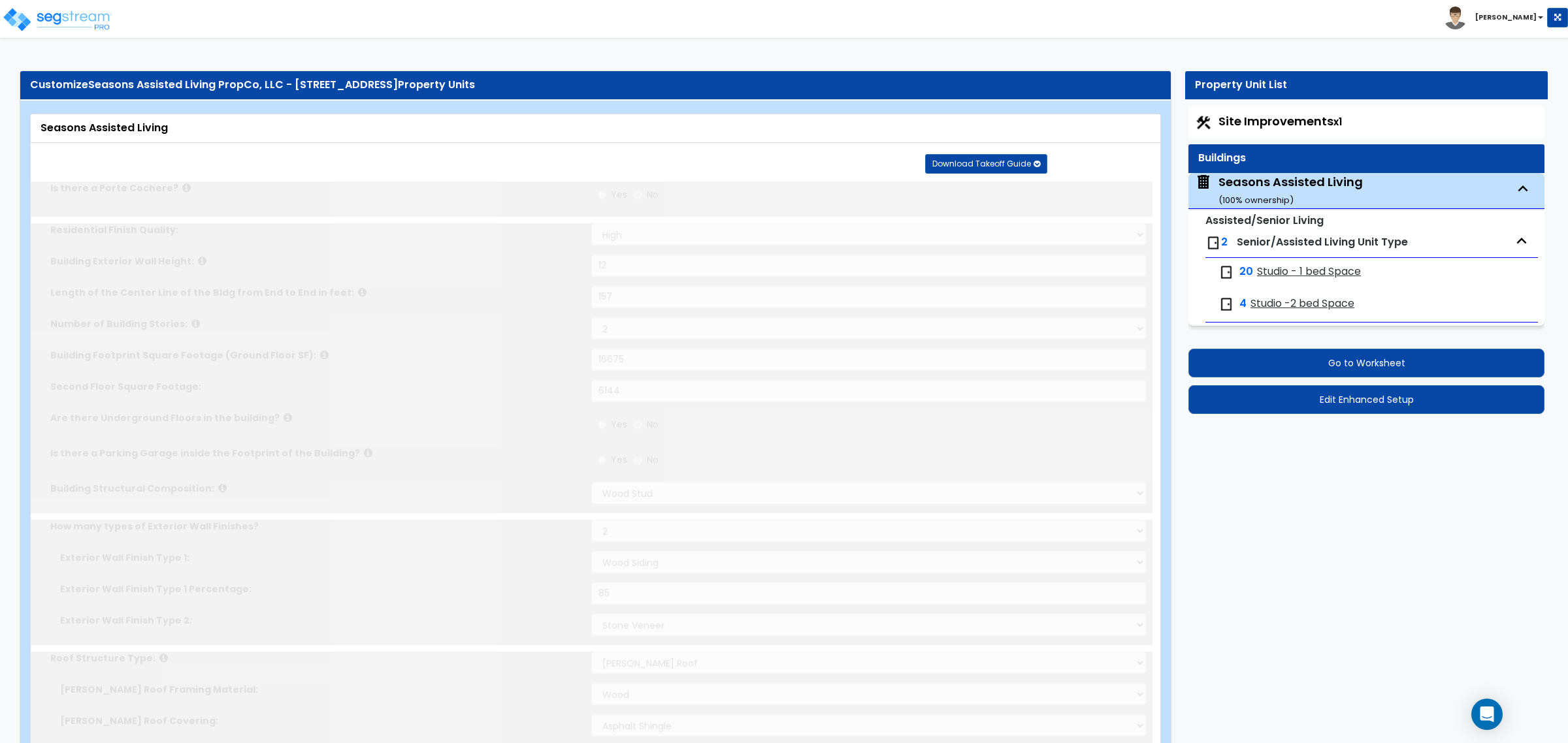
type input "12"
type input "23"
radio input "true"
type input "2"
radio input "true"
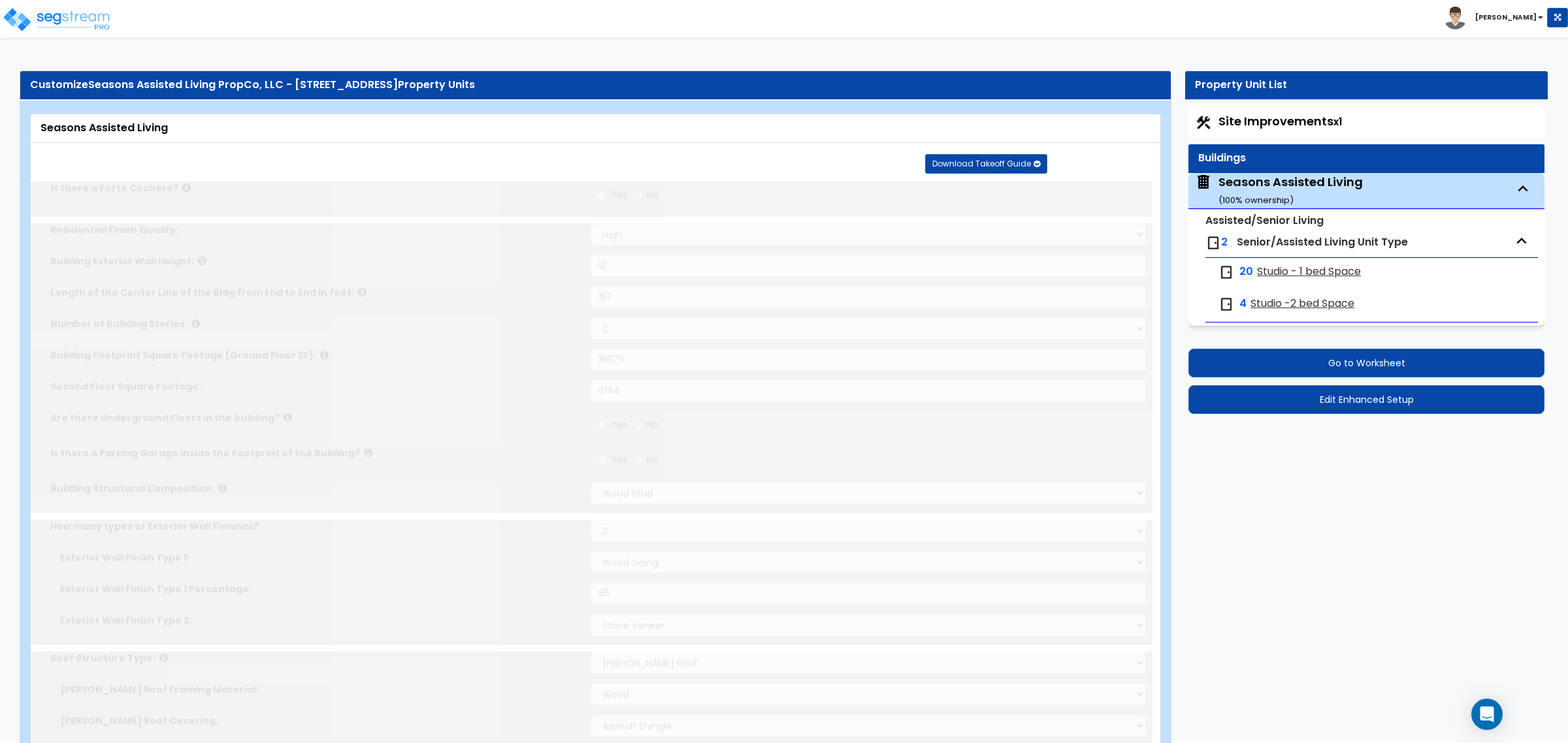
type input "4"
radio input "true"
type input "4"
type input "1"
radio input "true"
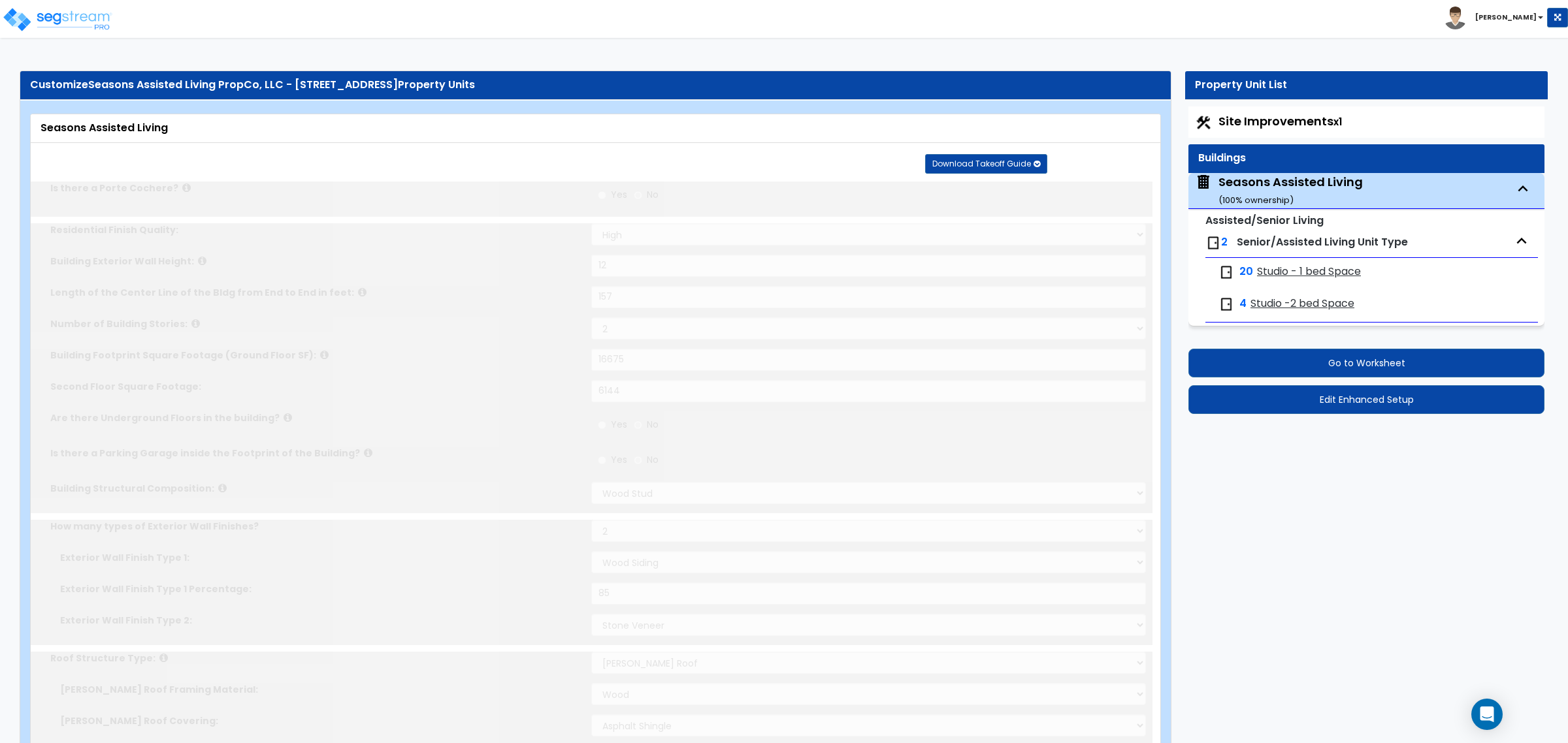
type input "1"
select select "2"
select select "1"
select select "2"
type input "20"
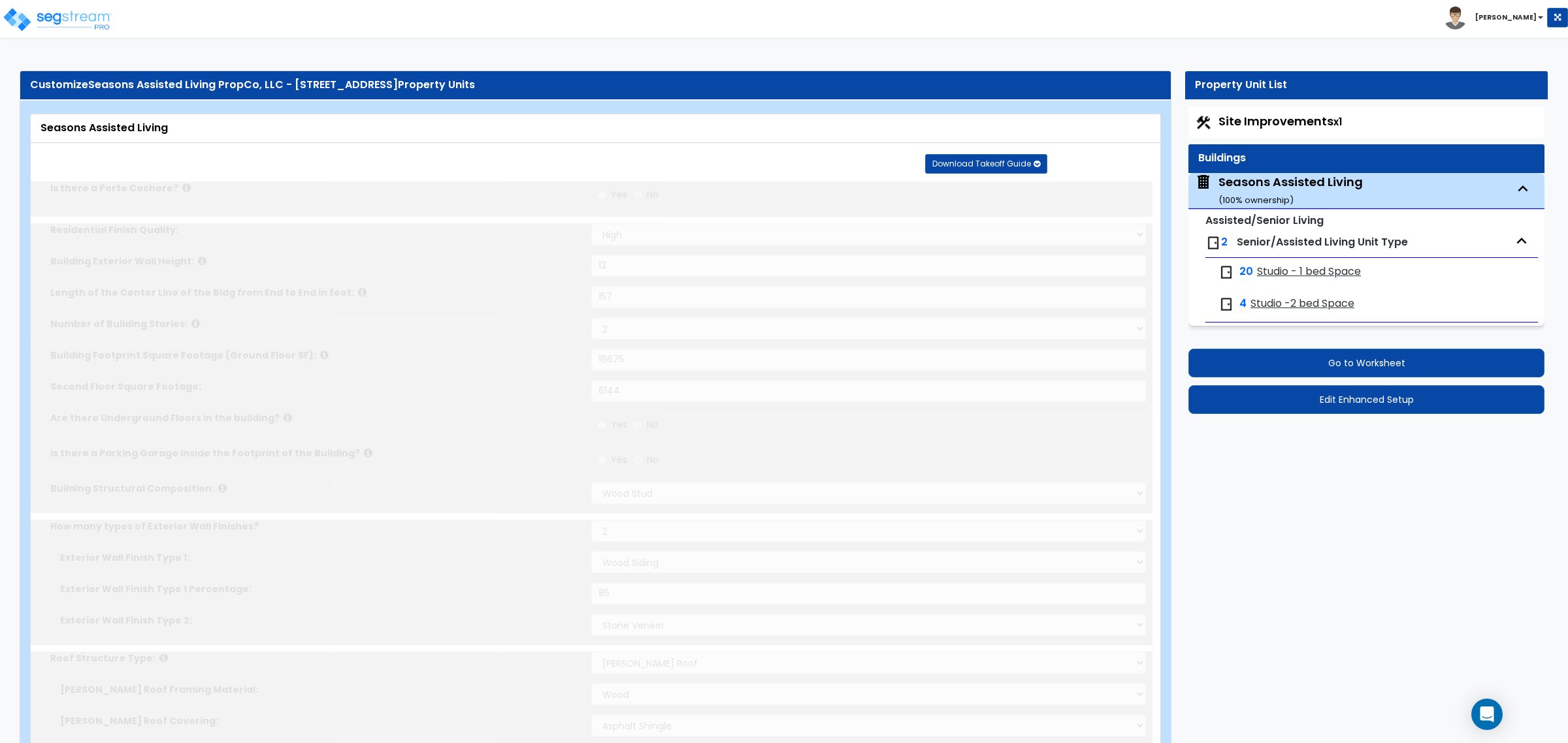
radio input "true"
type input "150"
radio input "true"
type input "2"
type input "450"
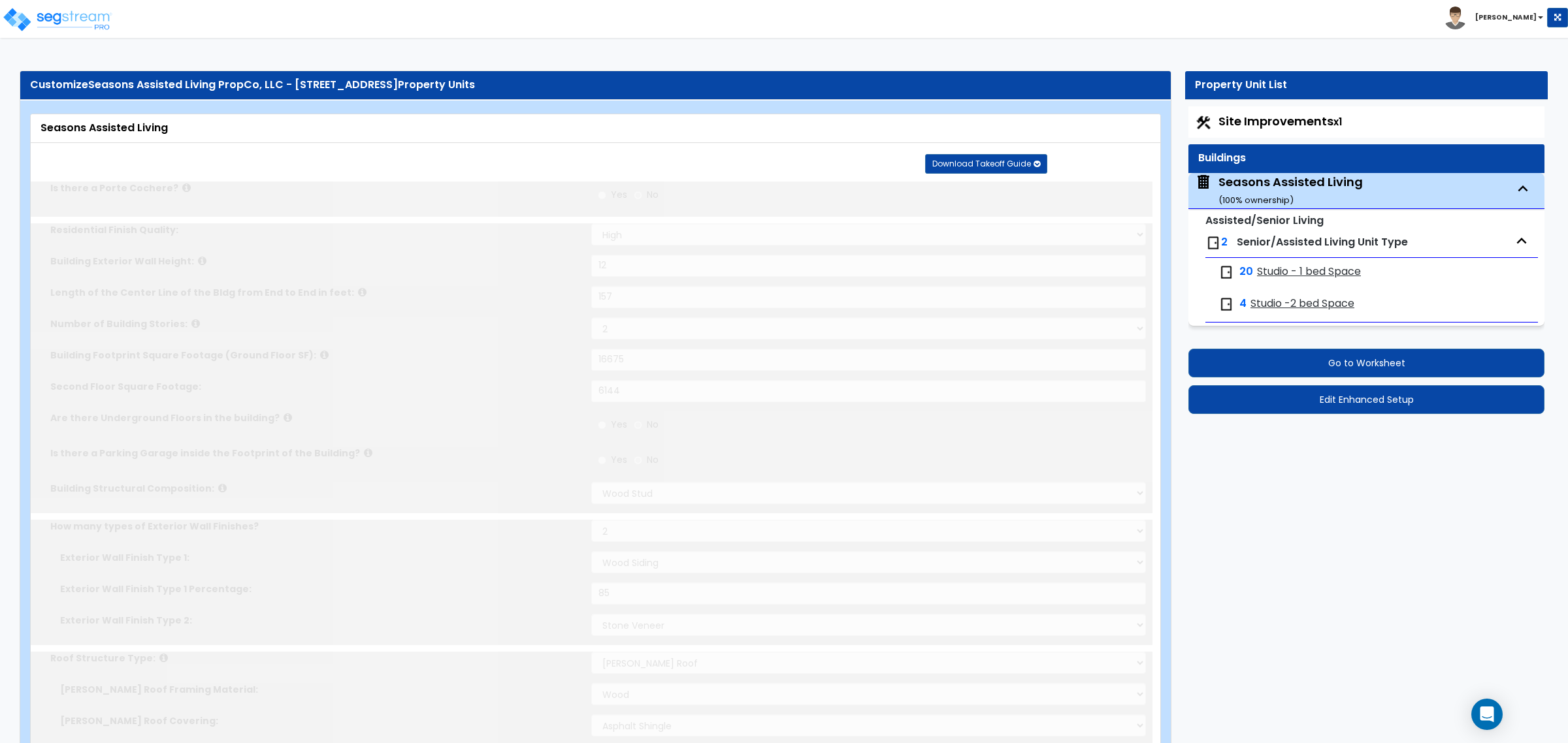
select select "7"
radio input "true"
type input "1"
select select "3"
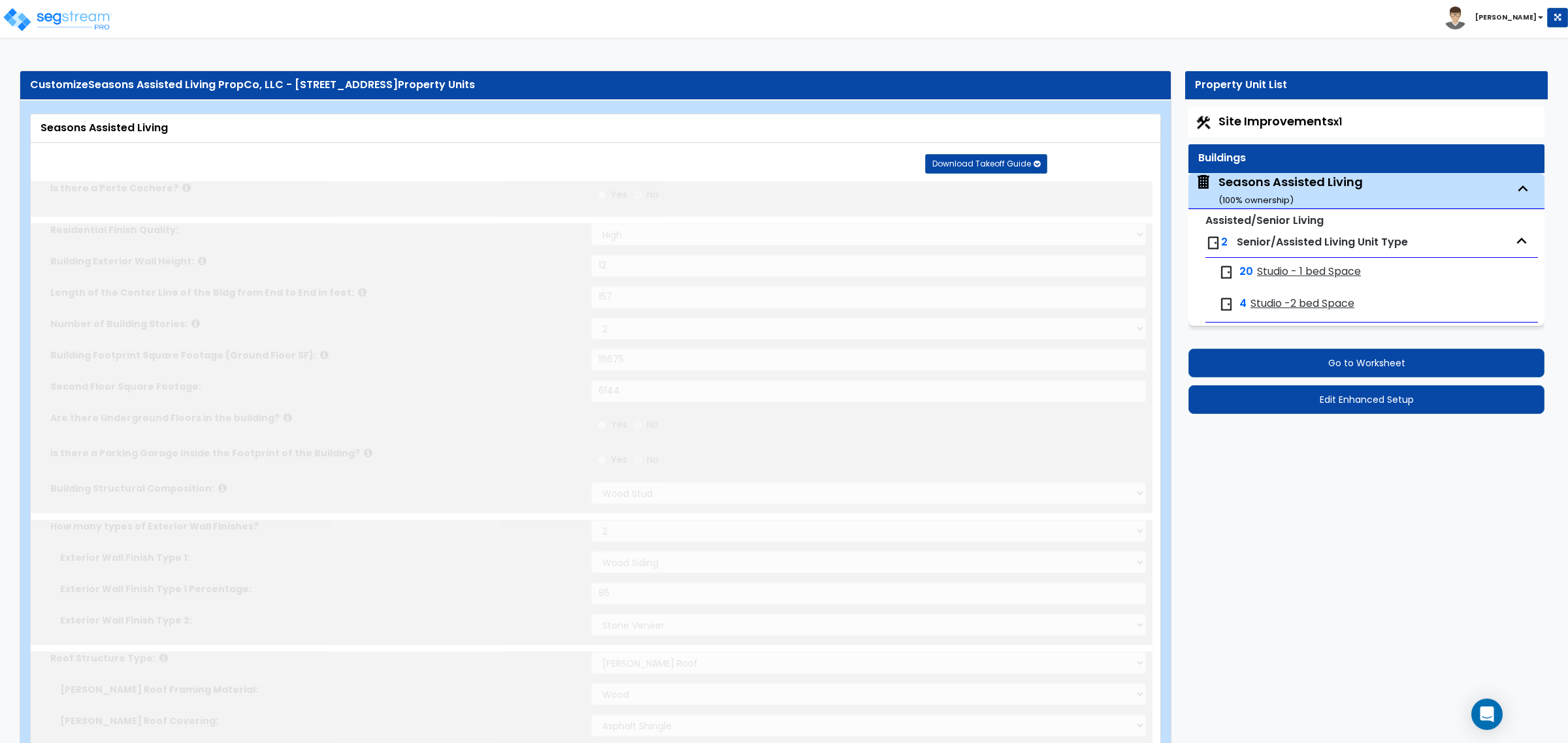
select select "2"
radio input "true"
select select "3"
type input "1"
radio input "true"
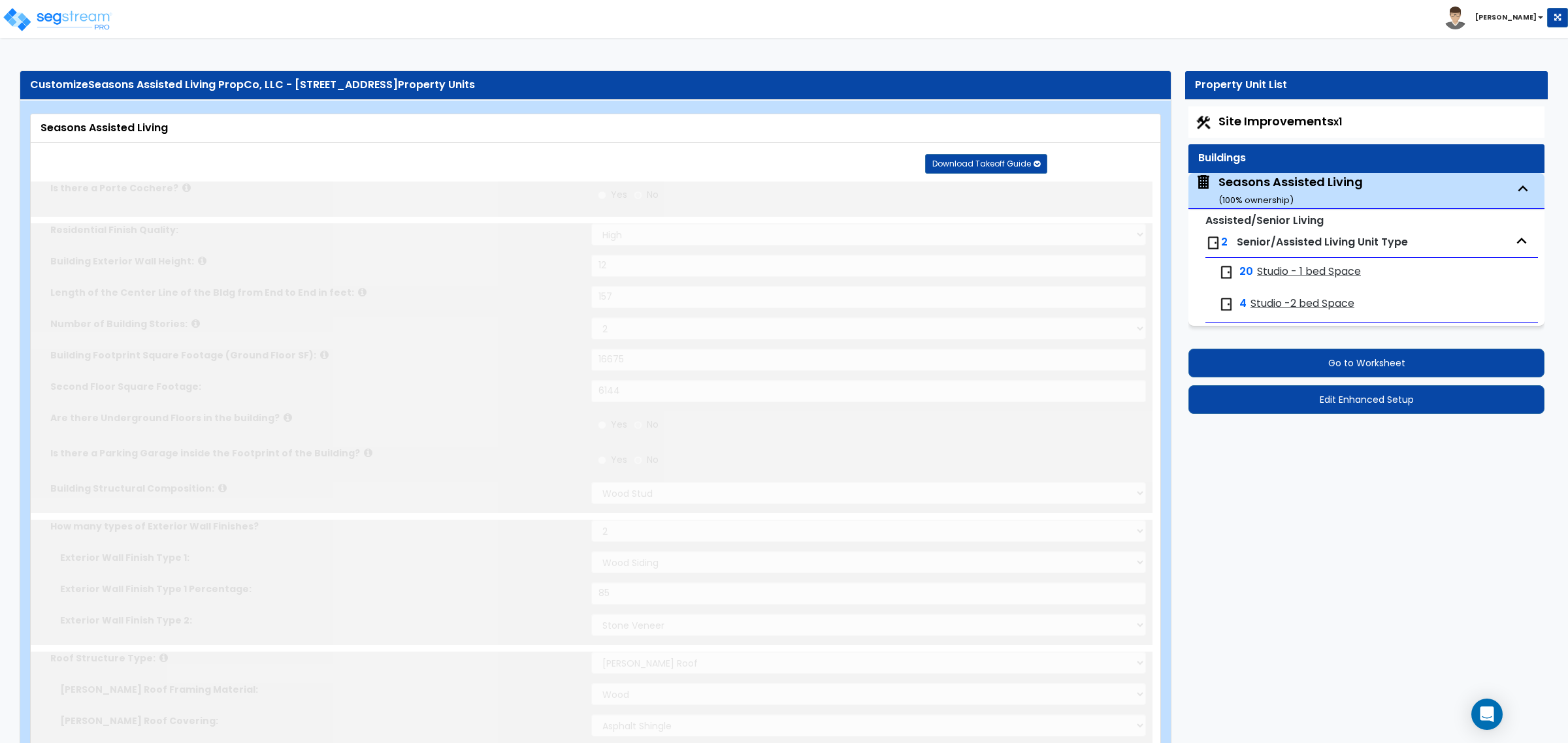
type input "2"
radio input "true"
type input "4"
radio input "true"
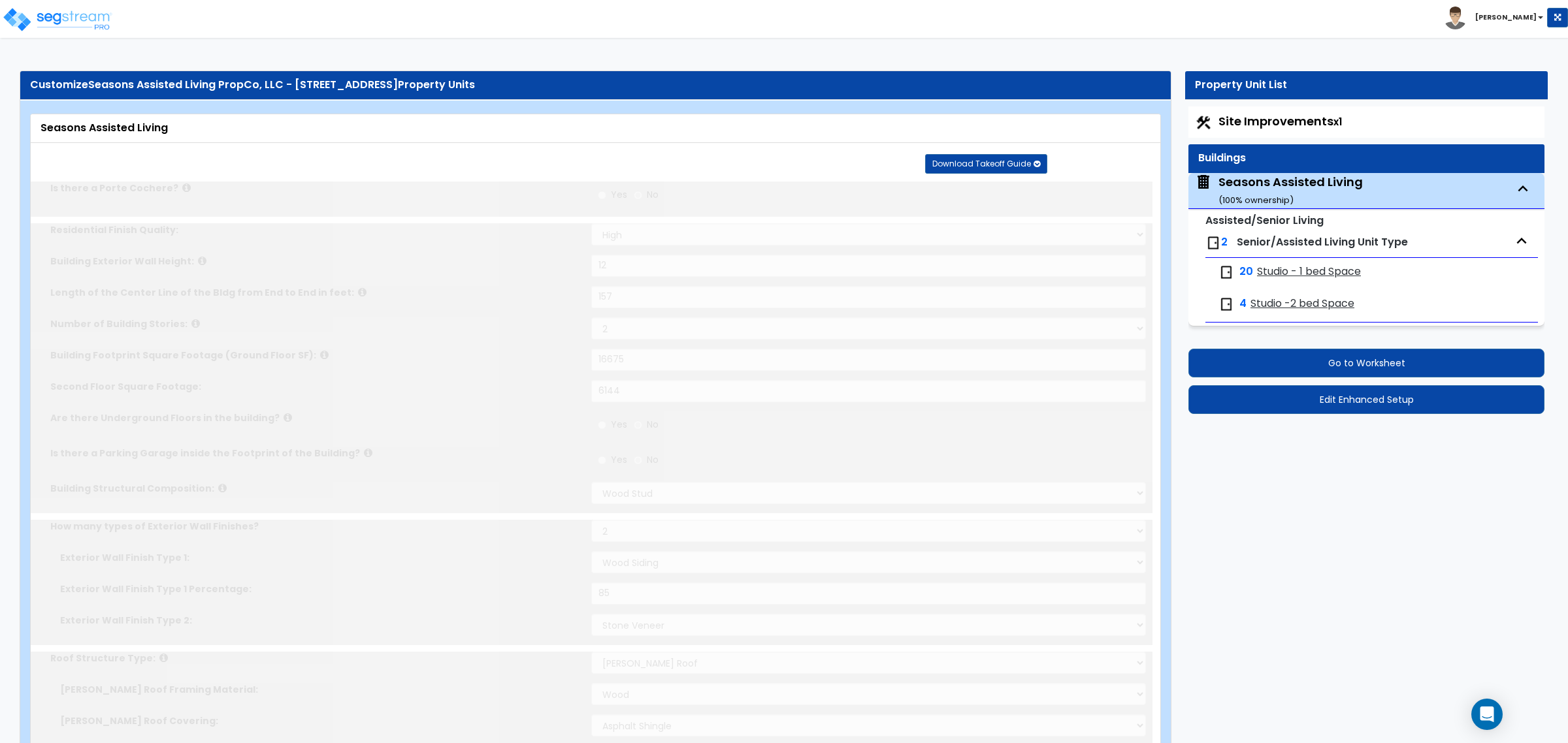
select select "5"
type input "10"
radio input "true"
type input "1025"
select select "3"
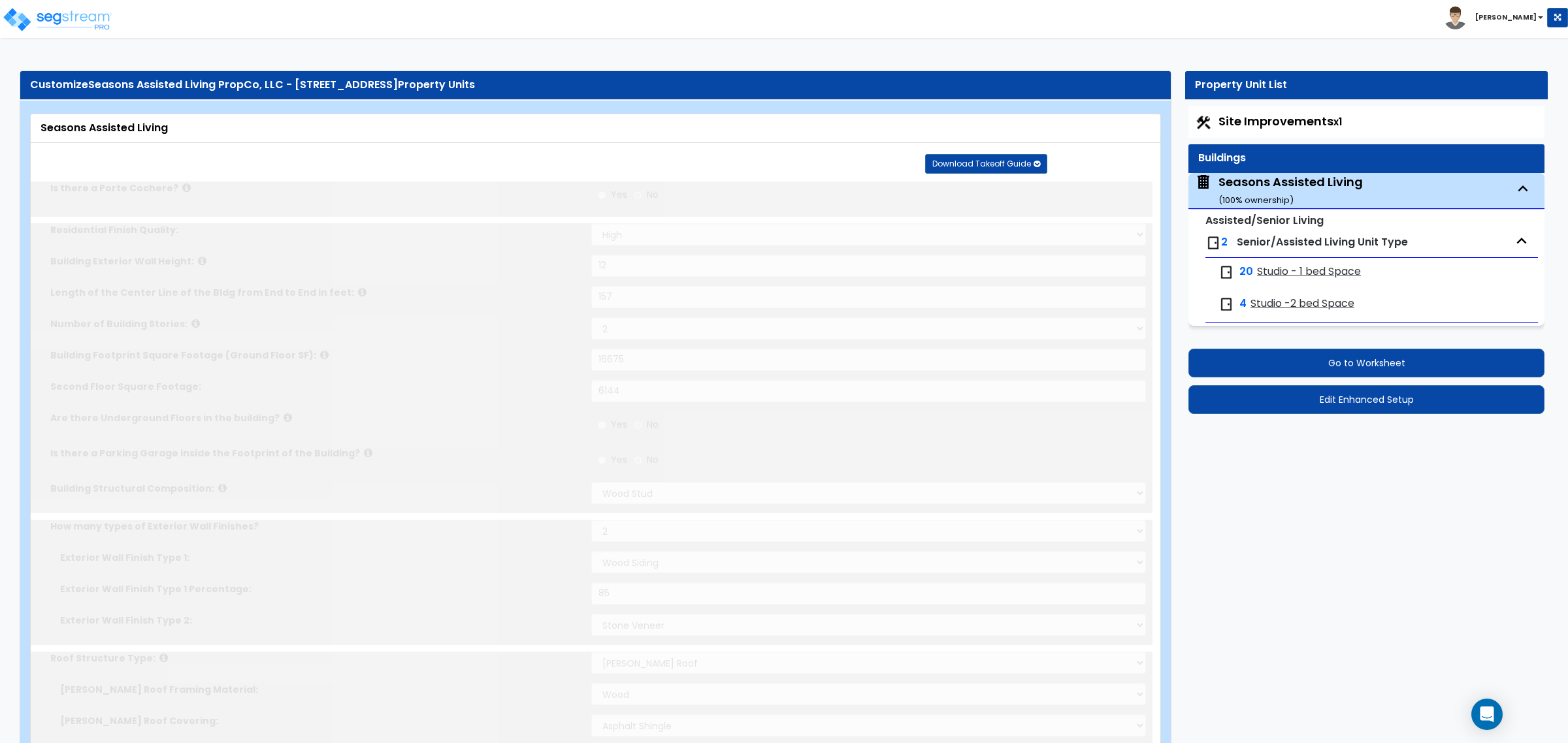
select select "3"
radio input "true"
type input "220"
select select "3"
select select "1"
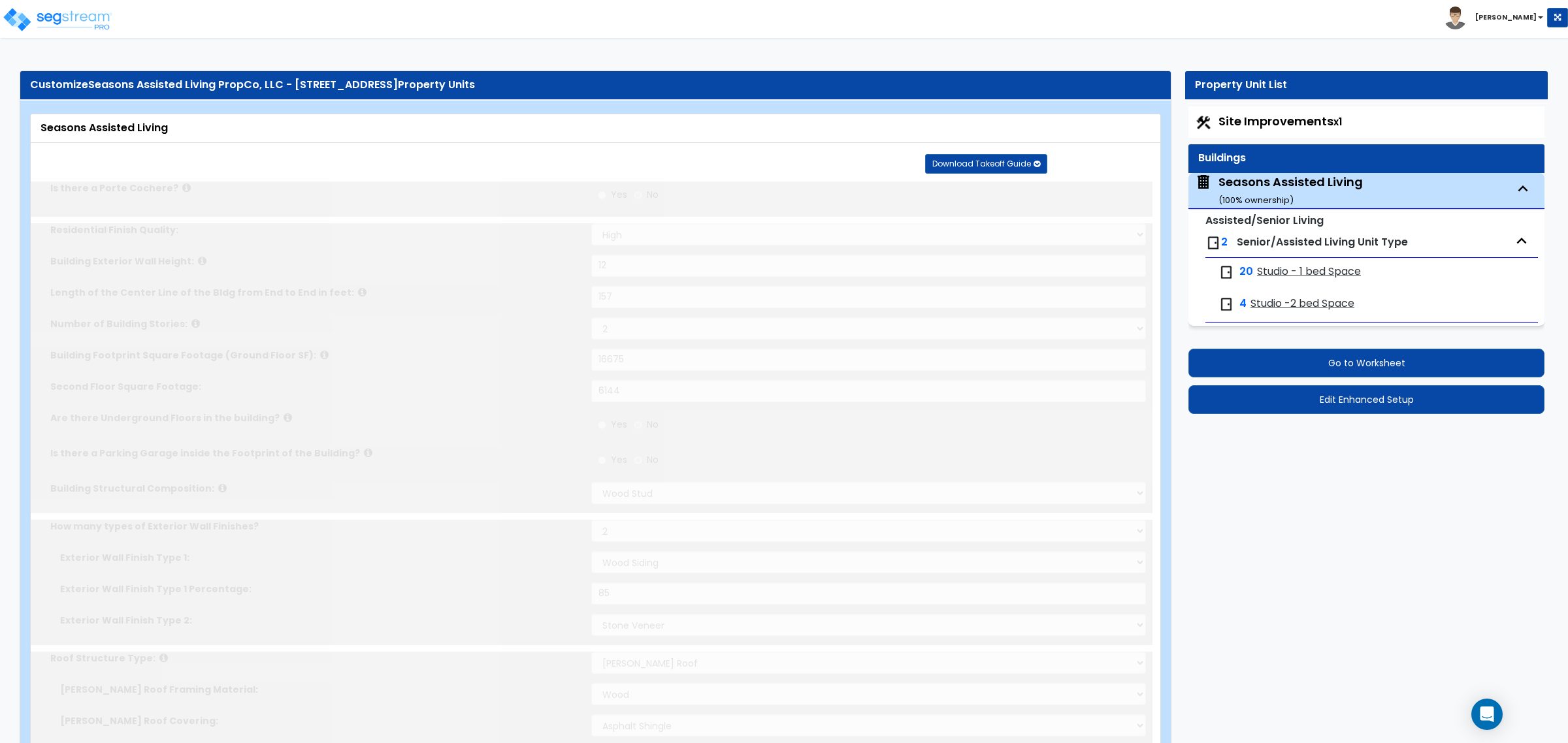
radio input "true"
type input "150"
select select "1"
type input "3"
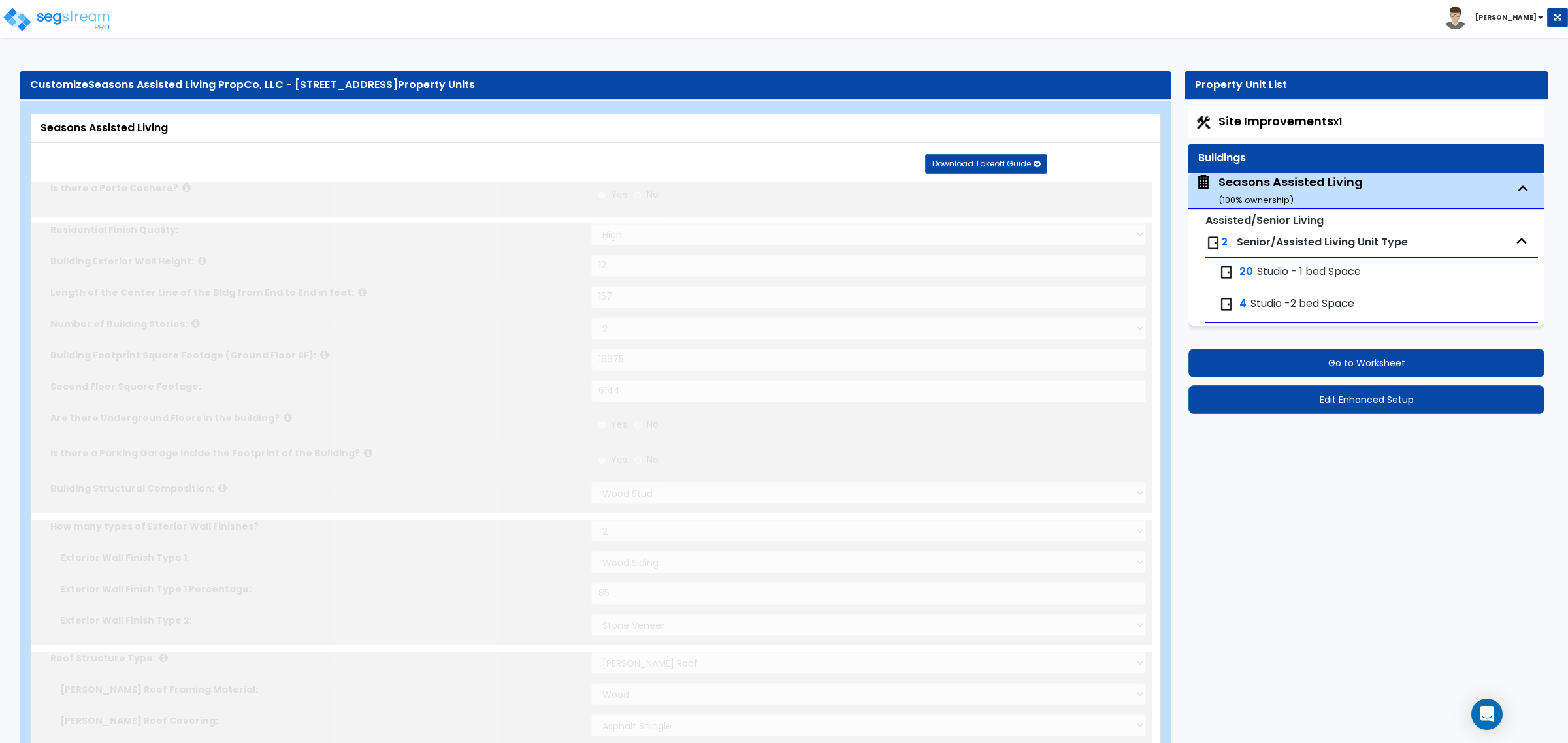
radio input "true"
type input "3"
radio input "true"
select select "1"
type input "6"
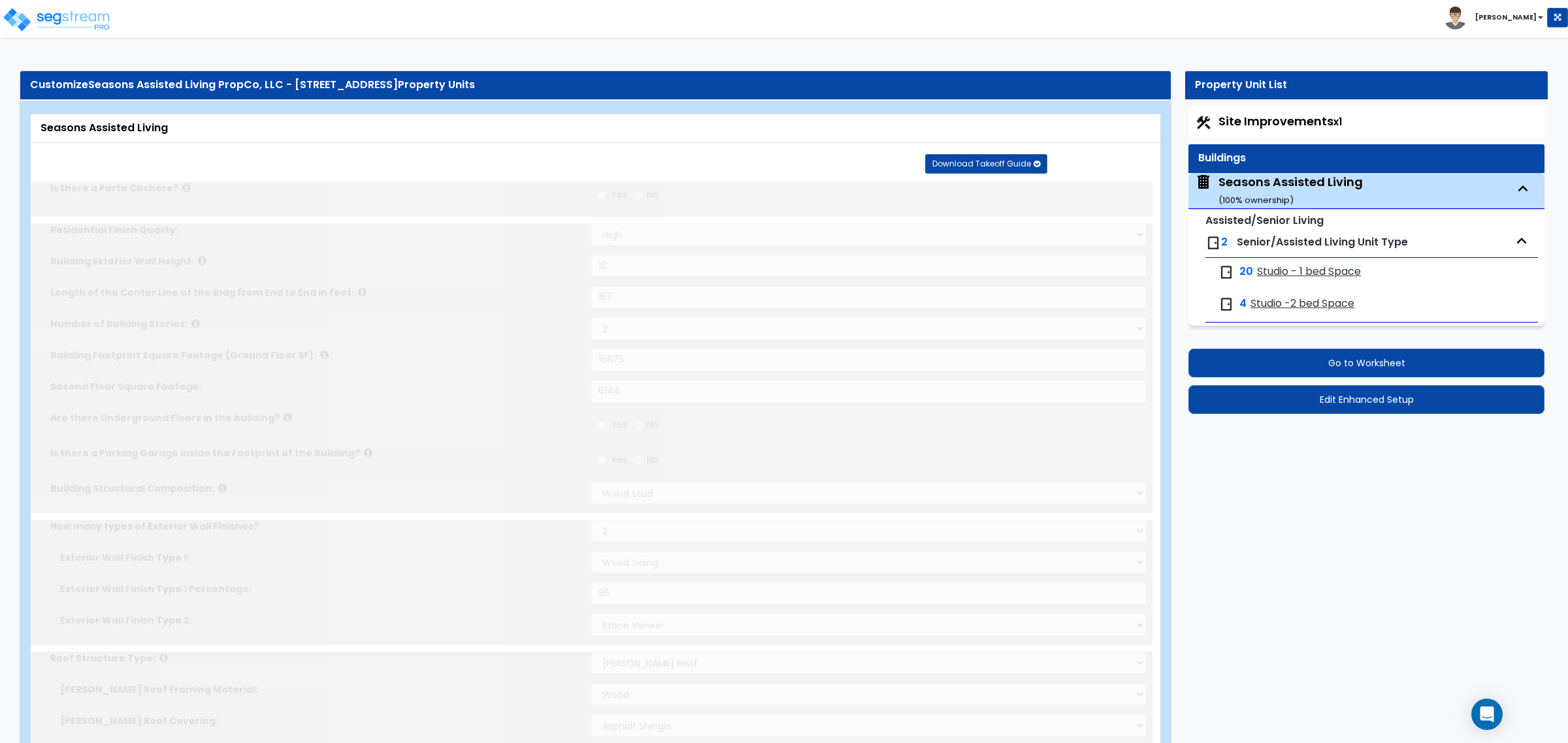
type input "1"
radio input "true"
type input "1"
radio input "true"
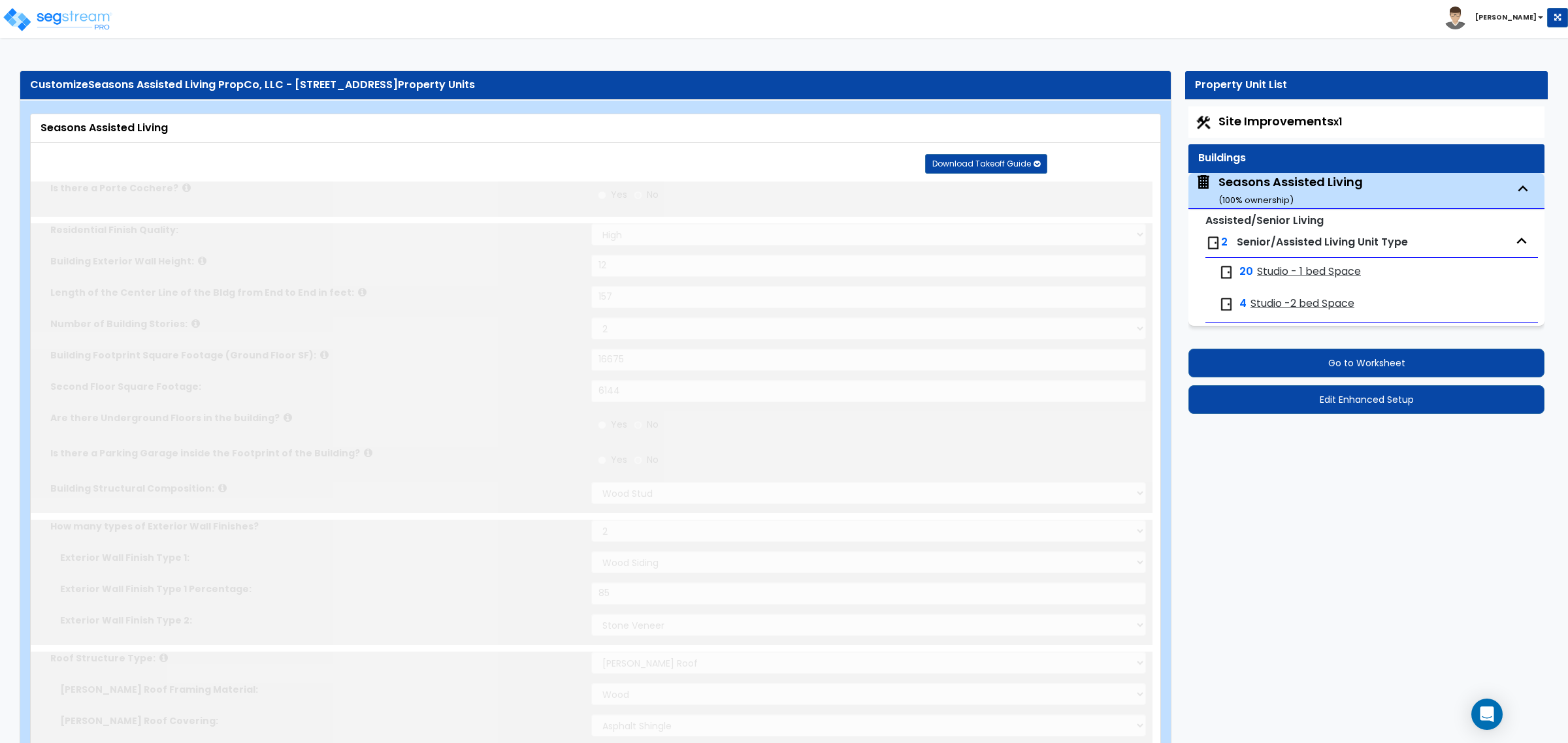
type input "3"
select select "2"
select select "1"
type input "45"
select select "2"
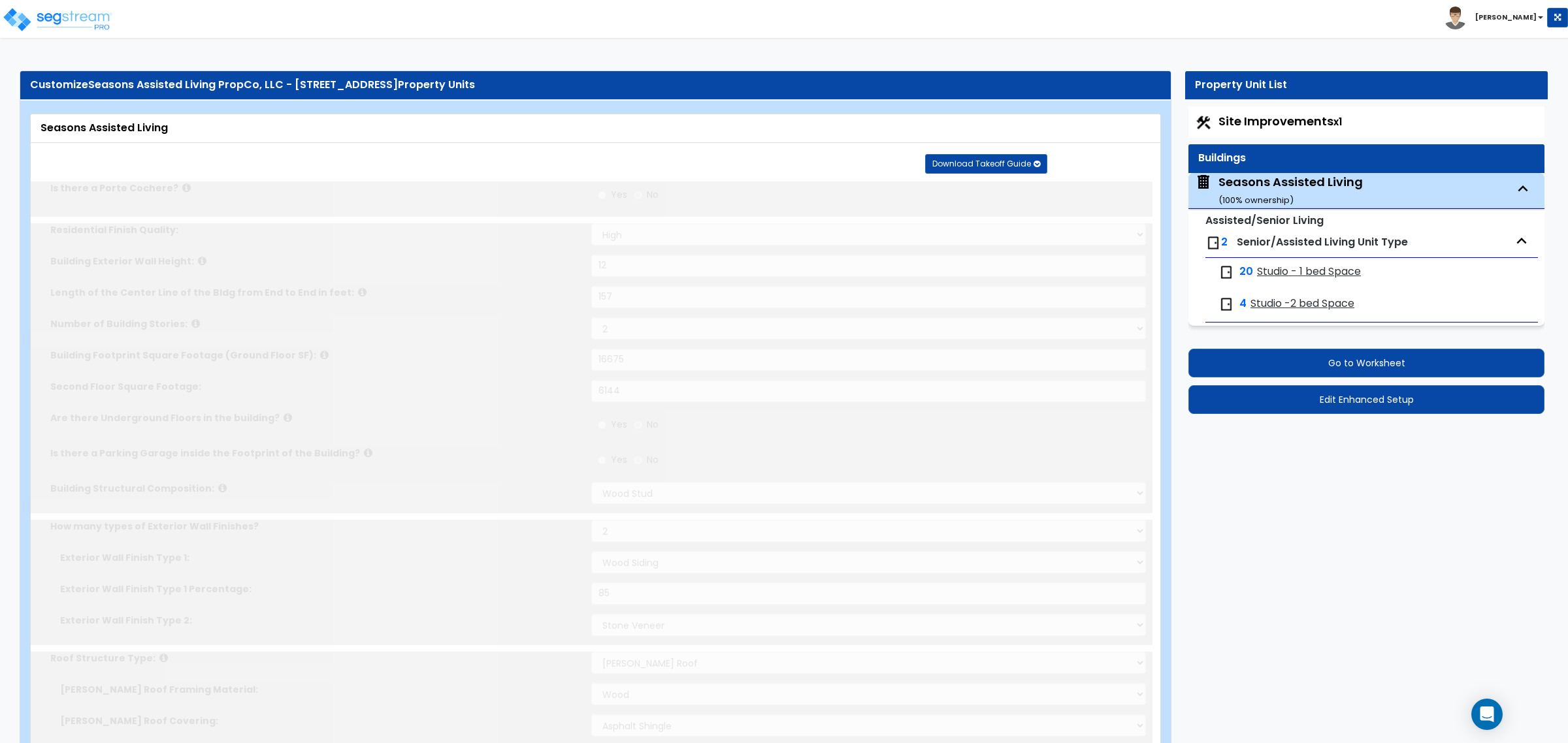
select select "1"
select select "3"
radio input "true"
select select "1"
type input "120"
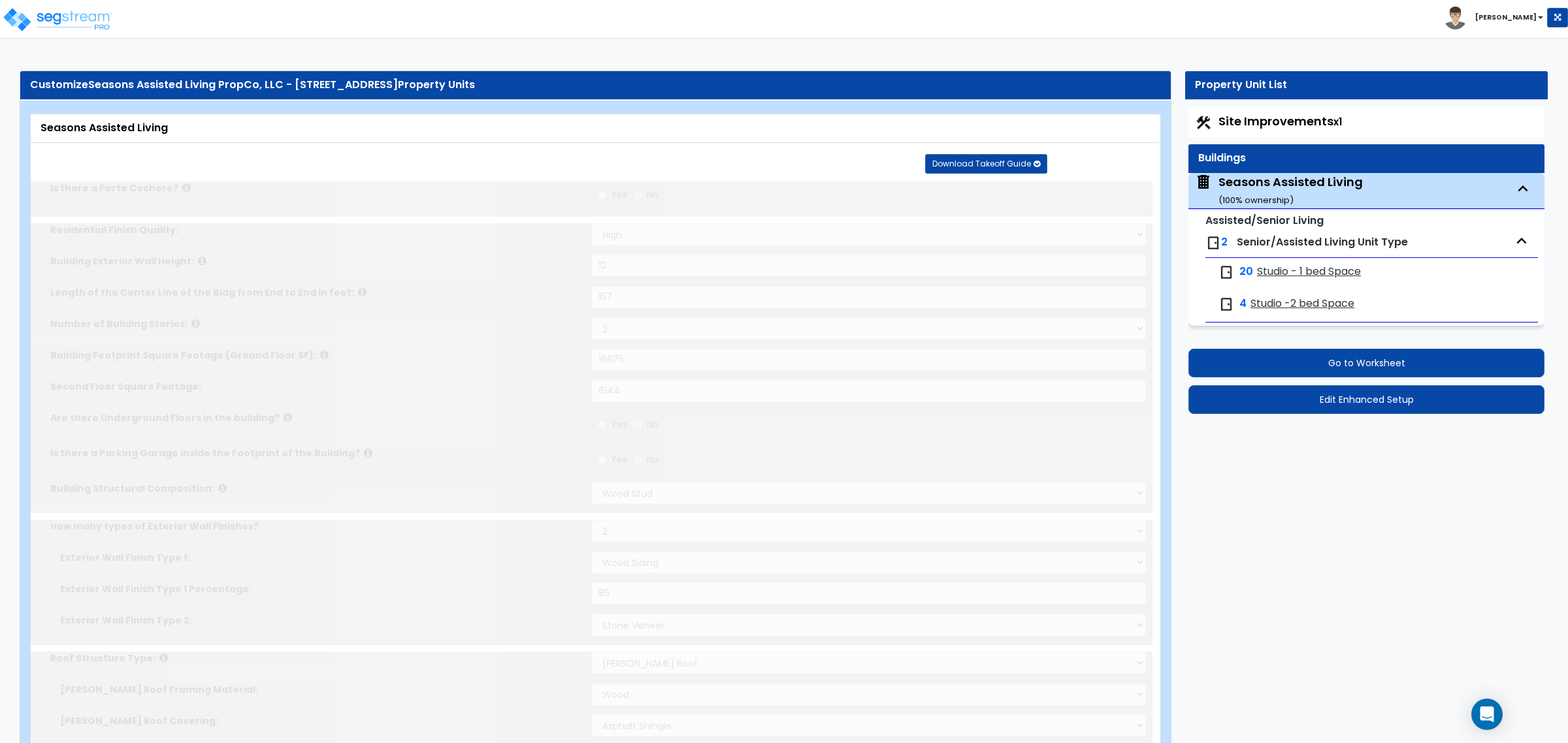
radio input "true"
select select "2"
radio input "true"
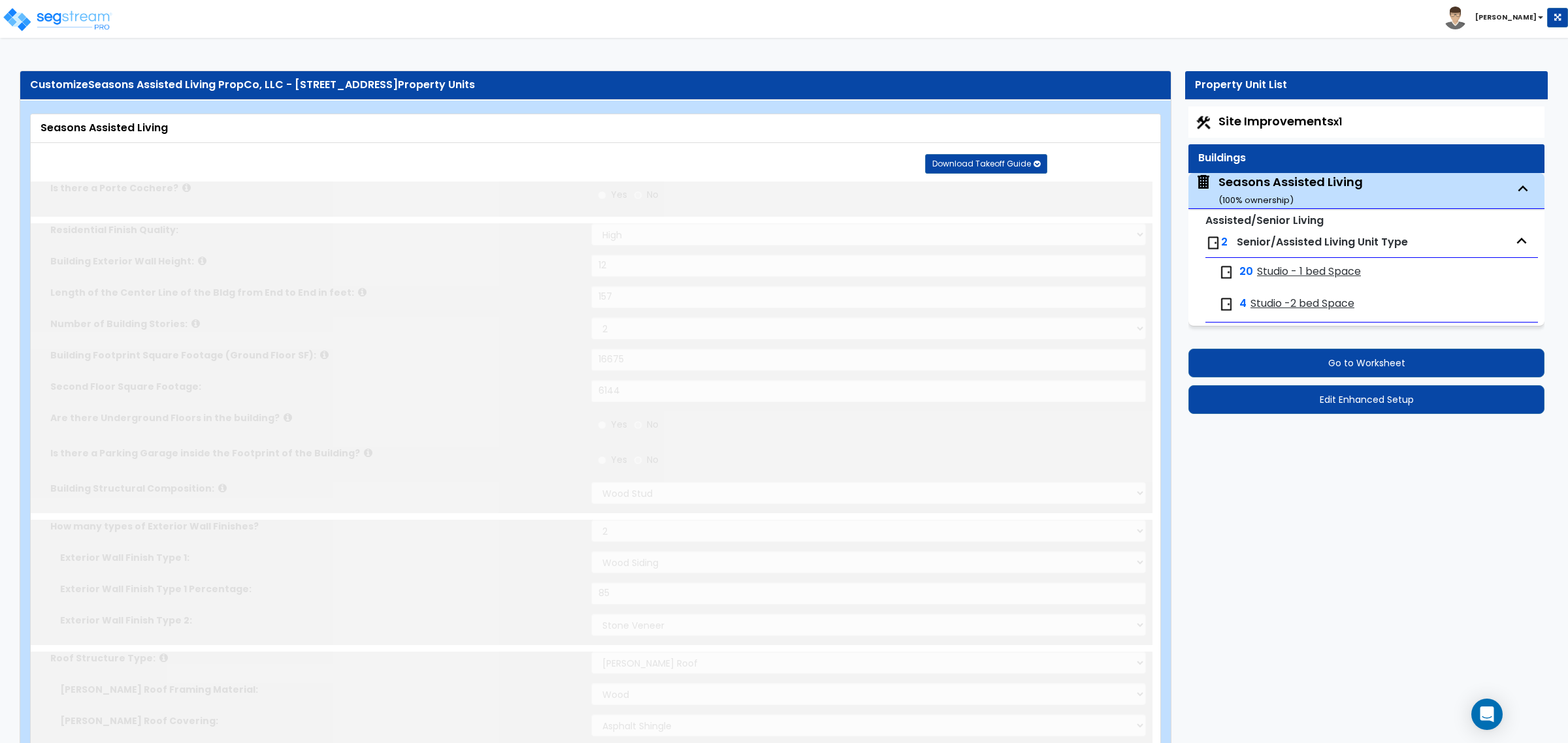
type input "489"
select select "3"
type input "30"
select select "2"
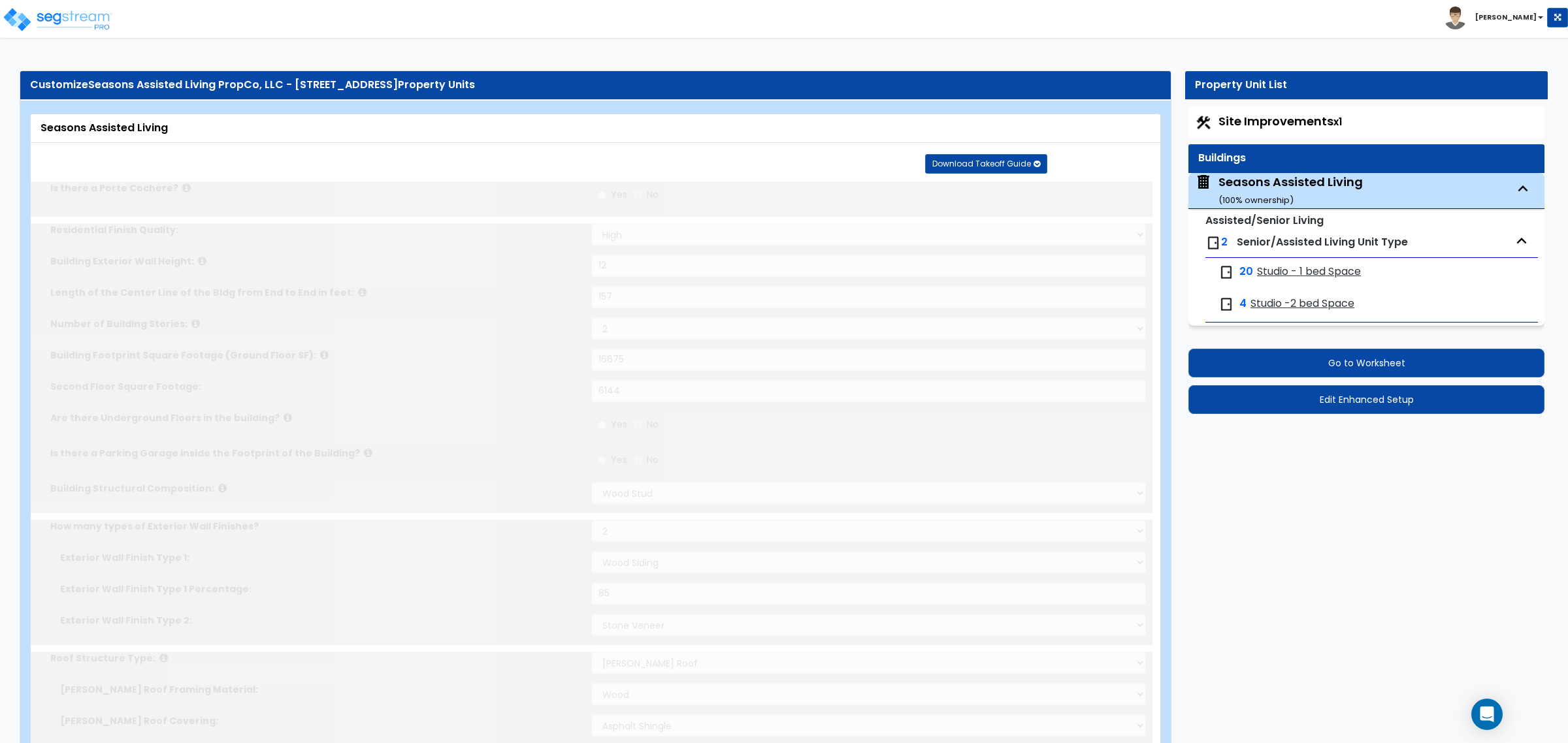
type input "45"
select select "5"
radio input "true"
type input "5"
type input "15"
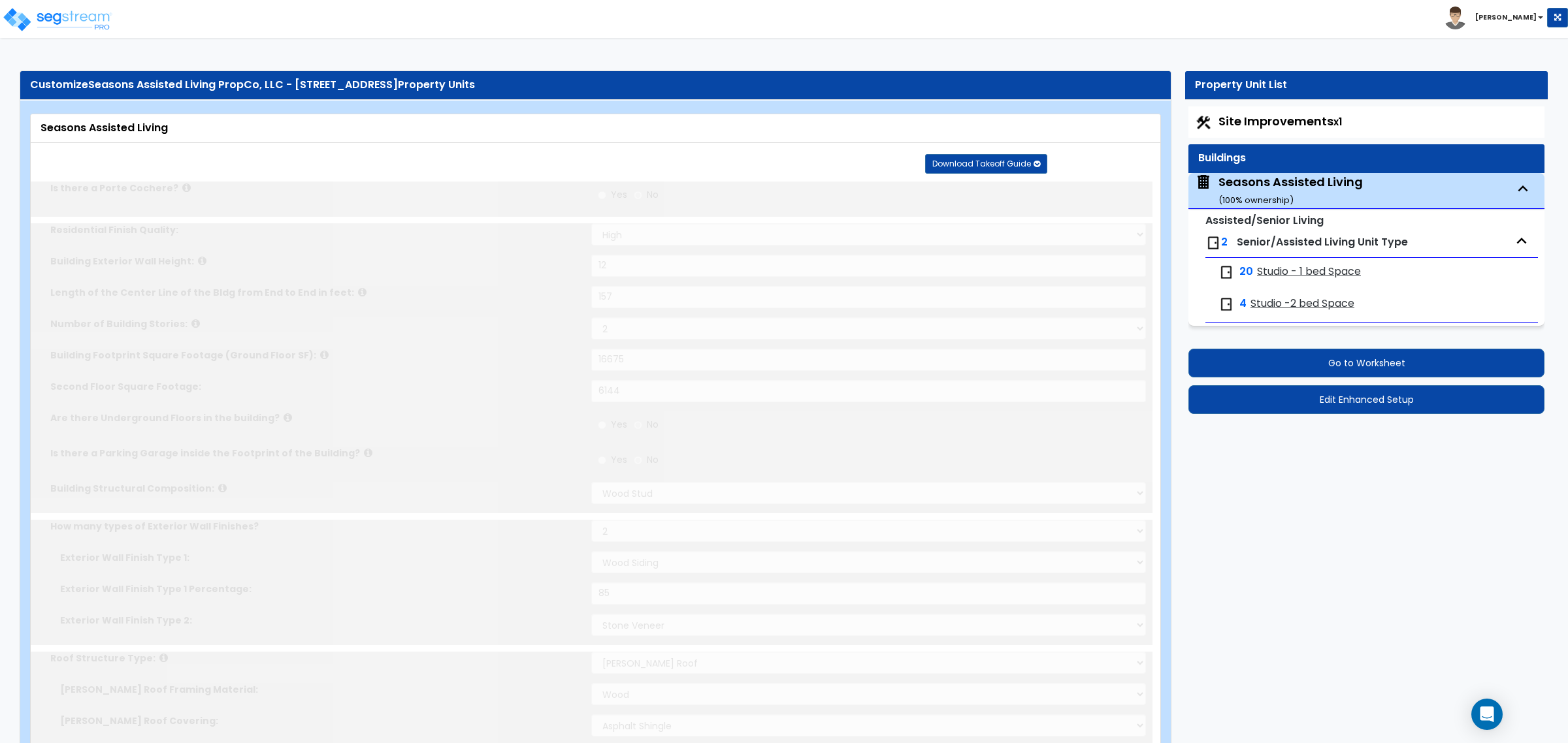
type input "6"
radio input "true"
type input "2"
radio input "true"
type input "1"
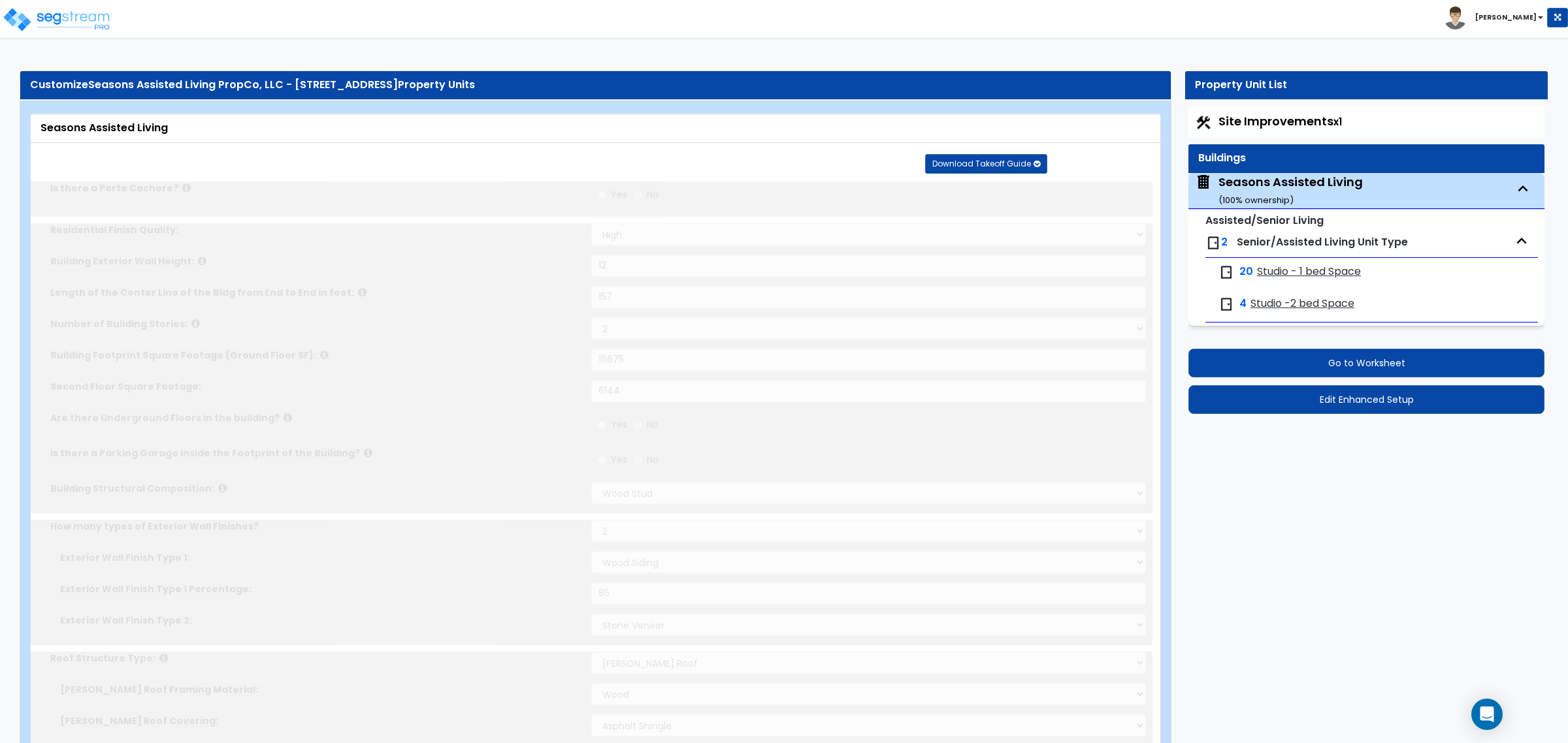
radio input "true"
type input "1"
select select "7"
radio input "true"
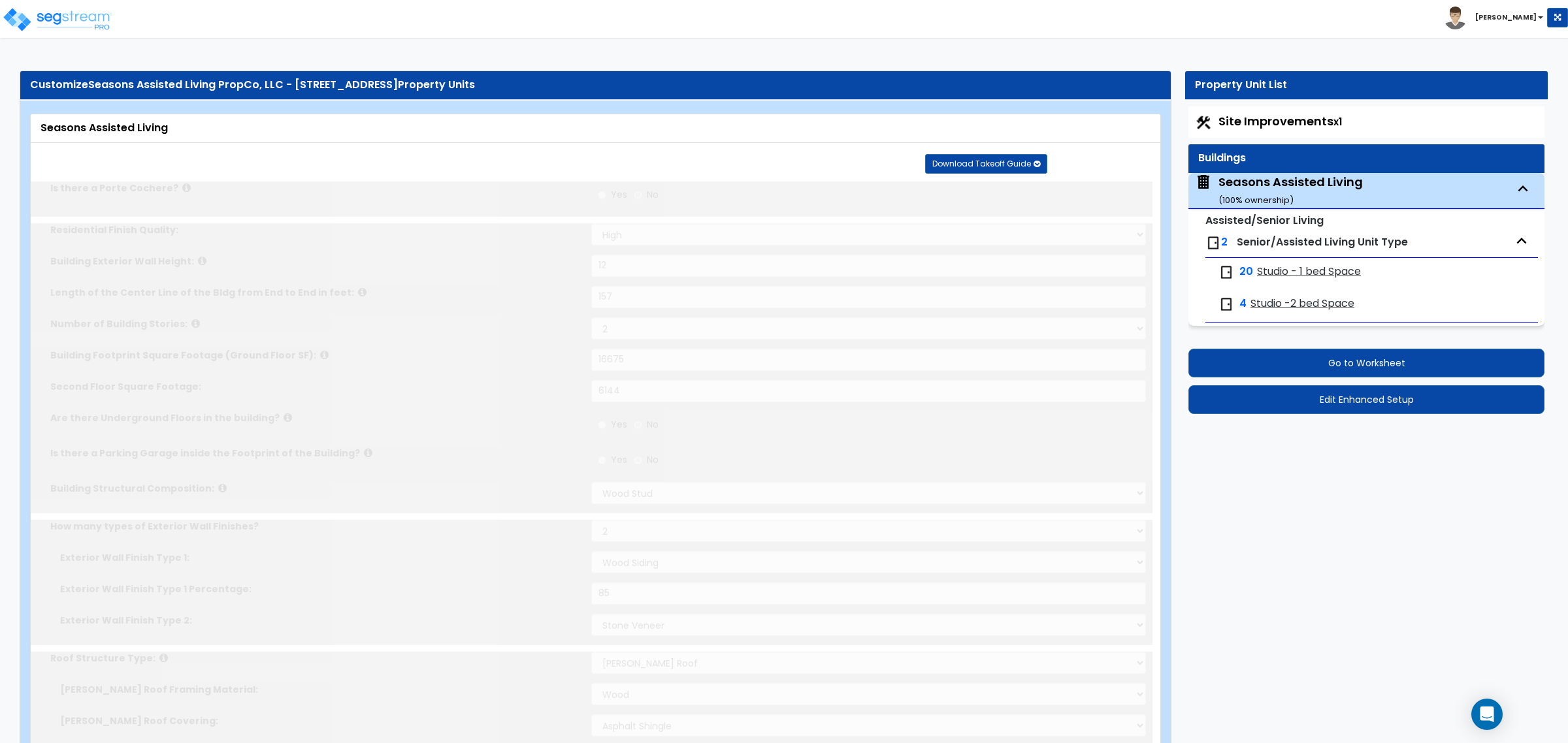
type input "1"
select select "2"
select select "5"
select select "1"
radio input "true"
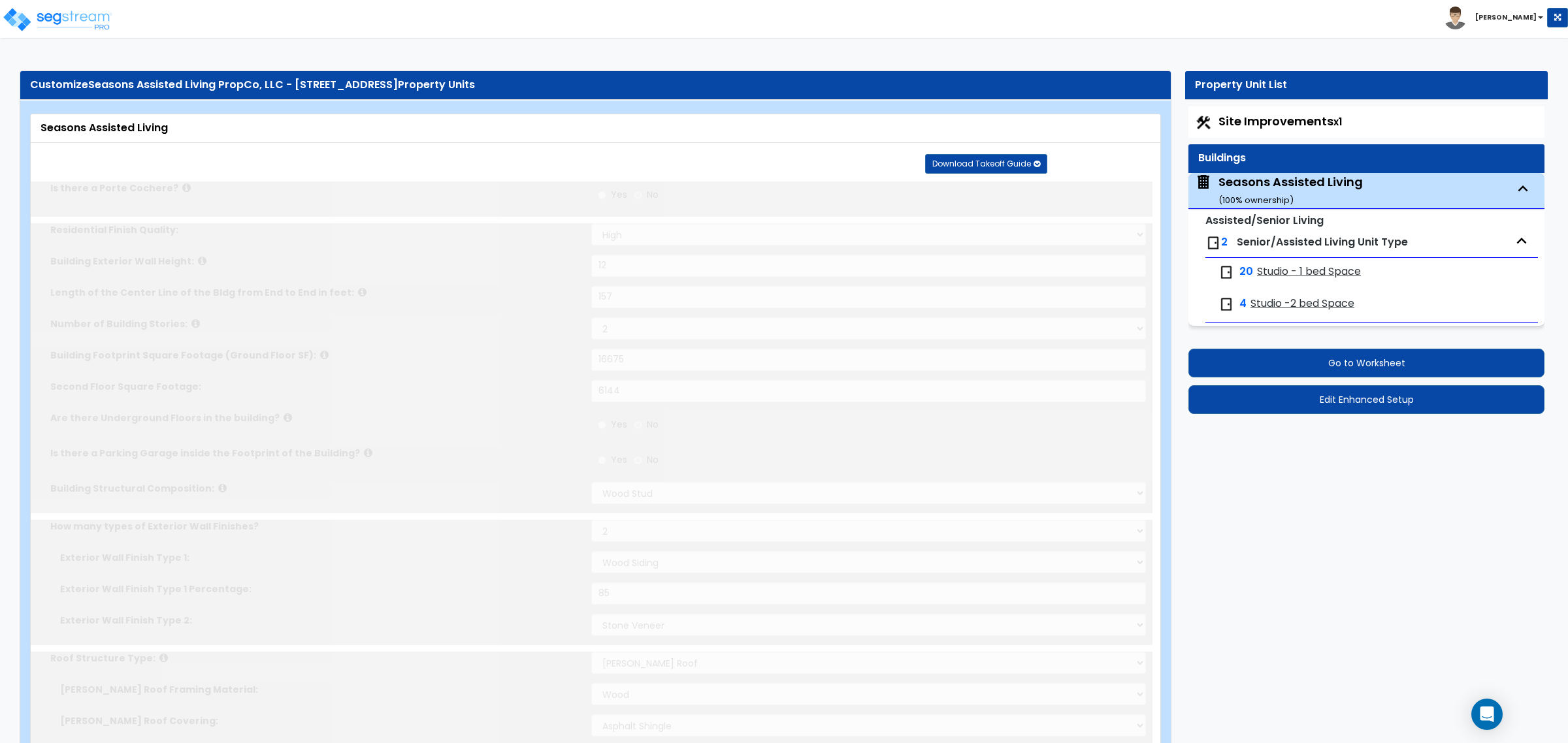
type input "2"
type input "280"
select select "5"
type input "12"
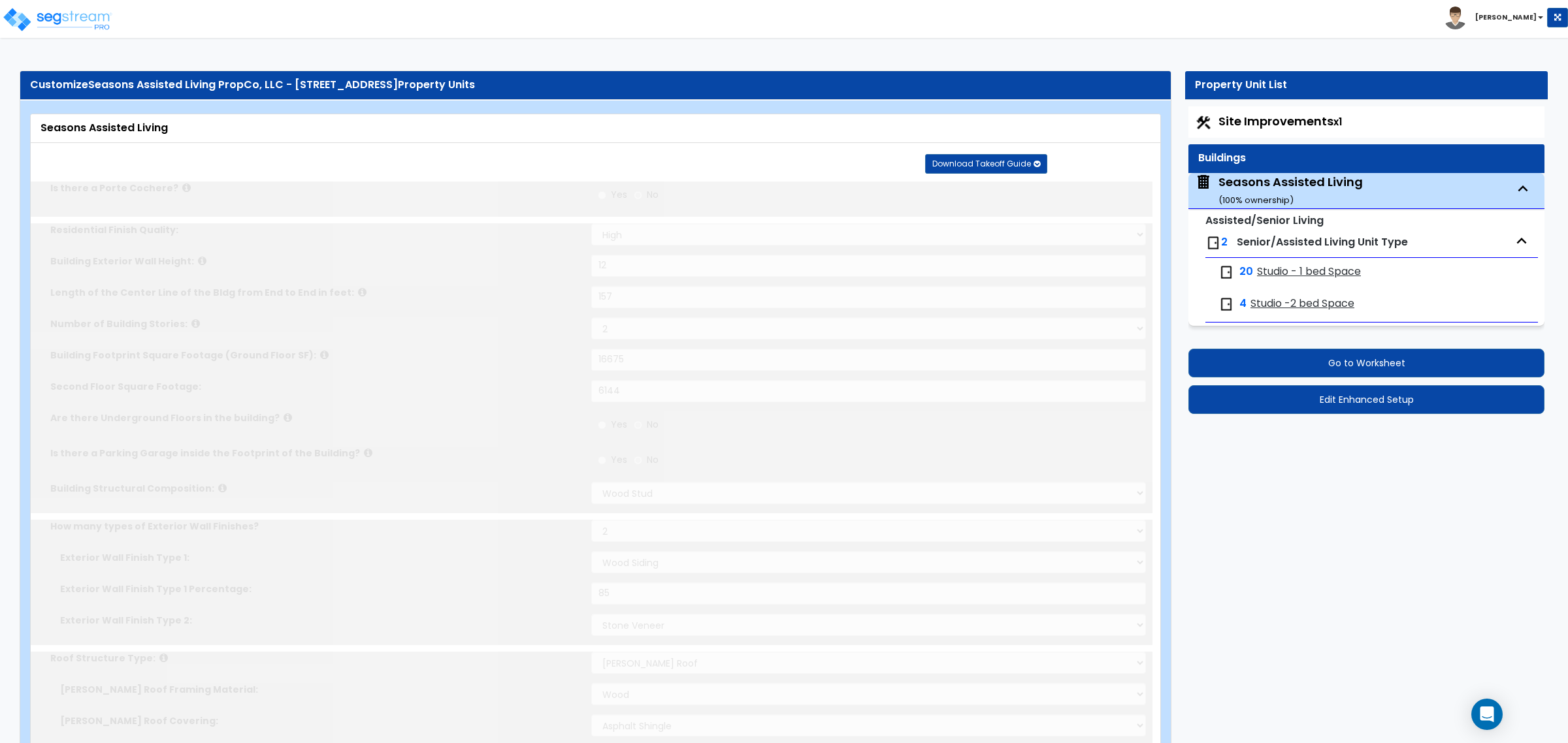
type input "2"
select select "1"
type input "2"
radio input "true"
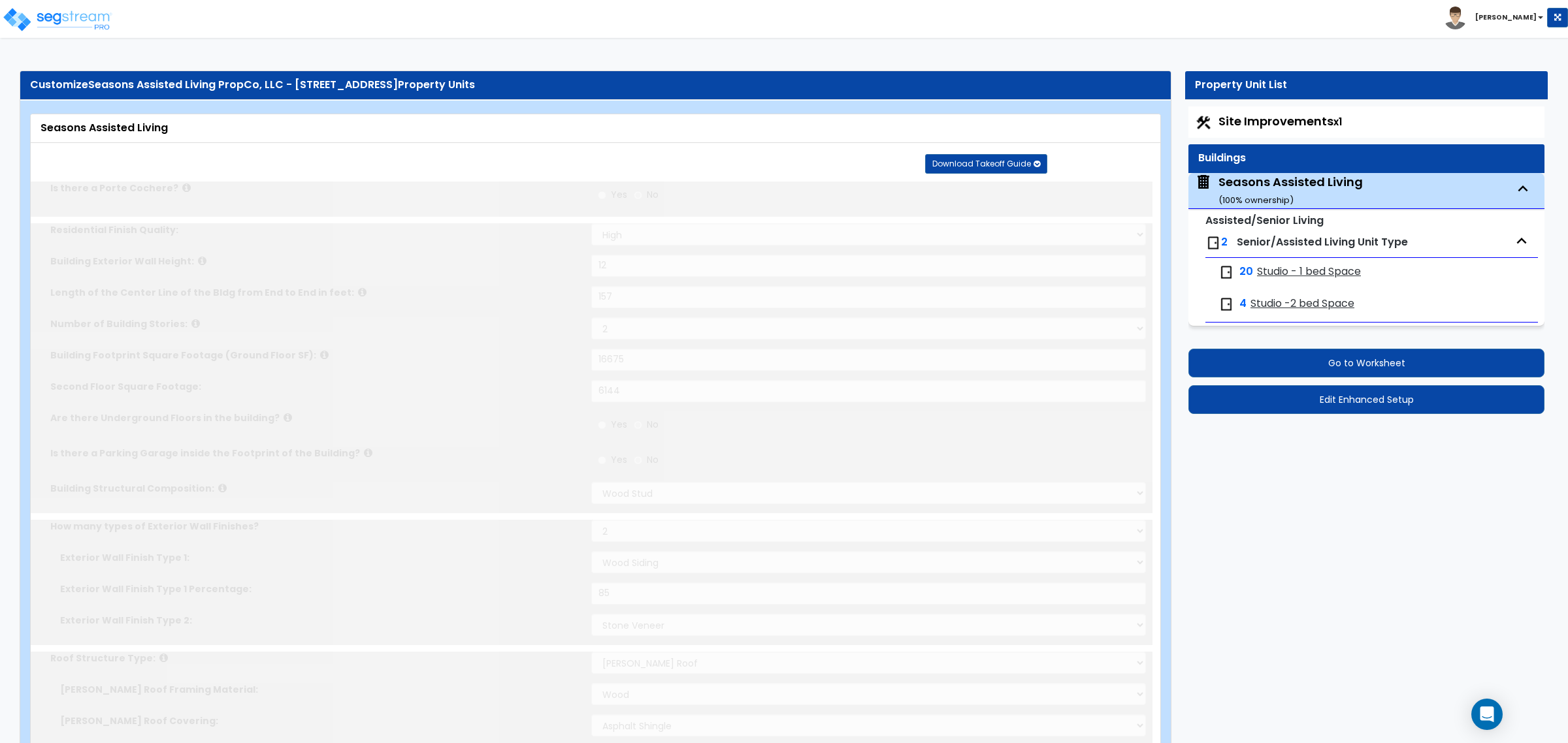
radio input "true"
type input "2"
radio input "true"
type input "2"
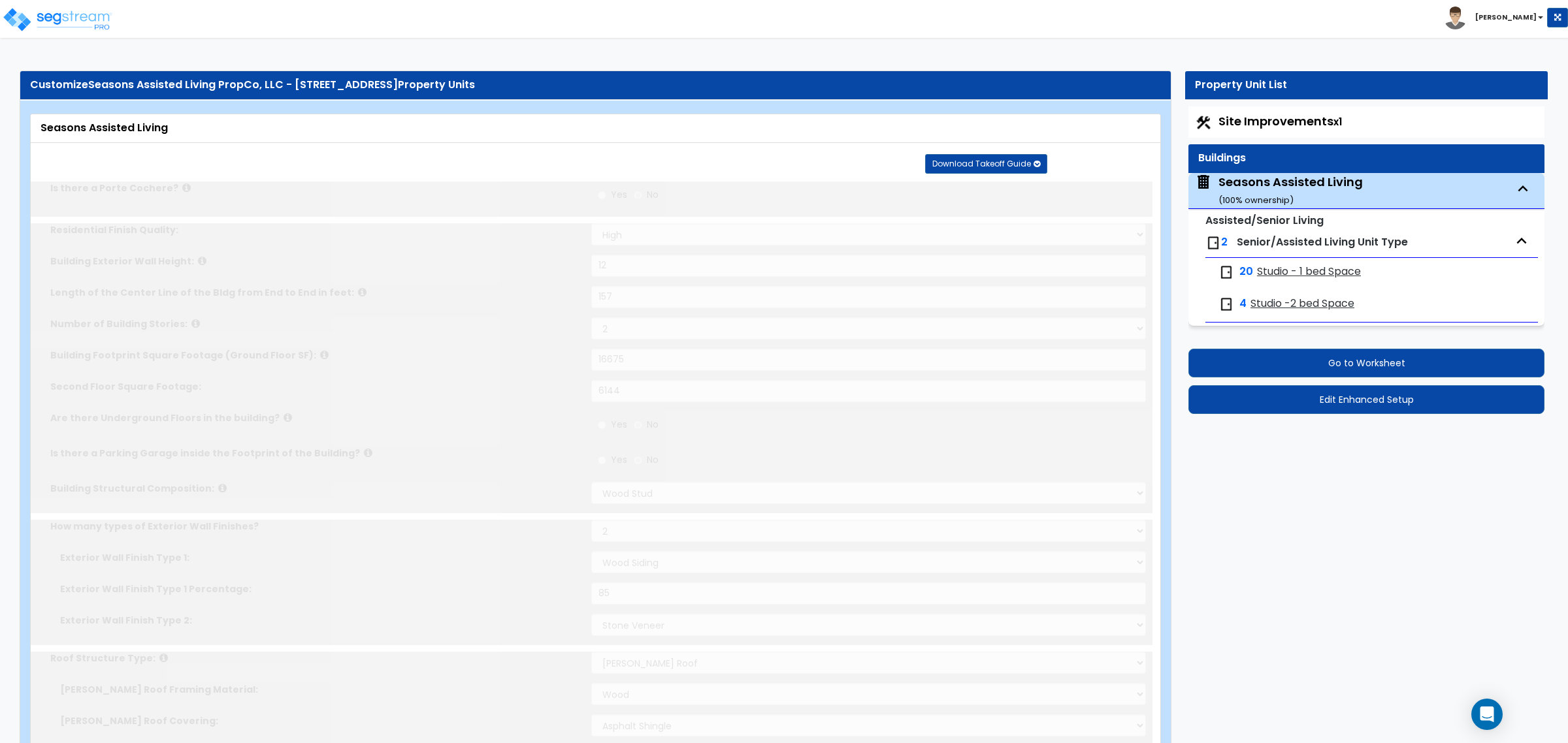
radio input "true"
select select "1"
type input "1"
radio input "true"
type input "1"
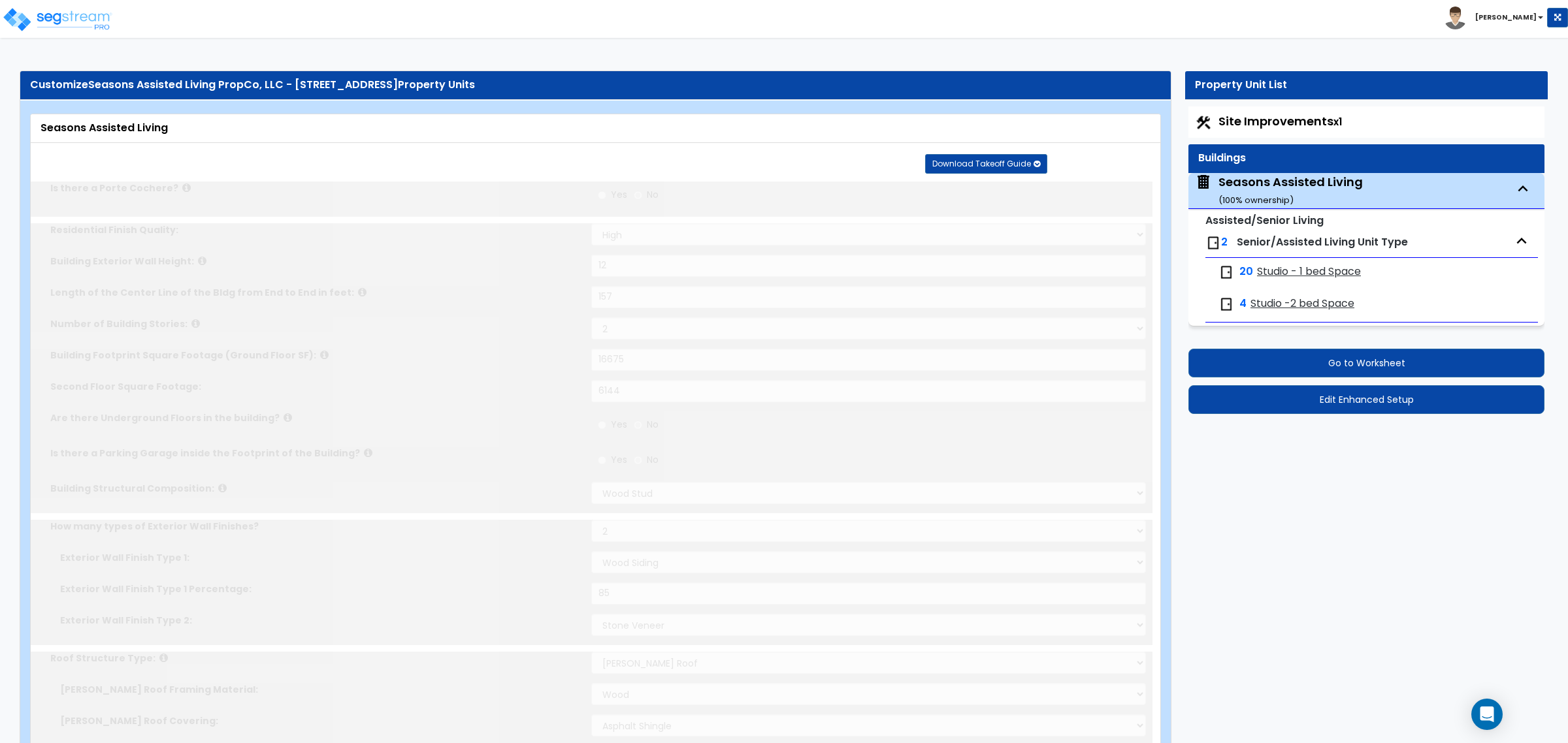
radio input "true"
type input "2"
radio input "true"
select select "2"
select select "3"
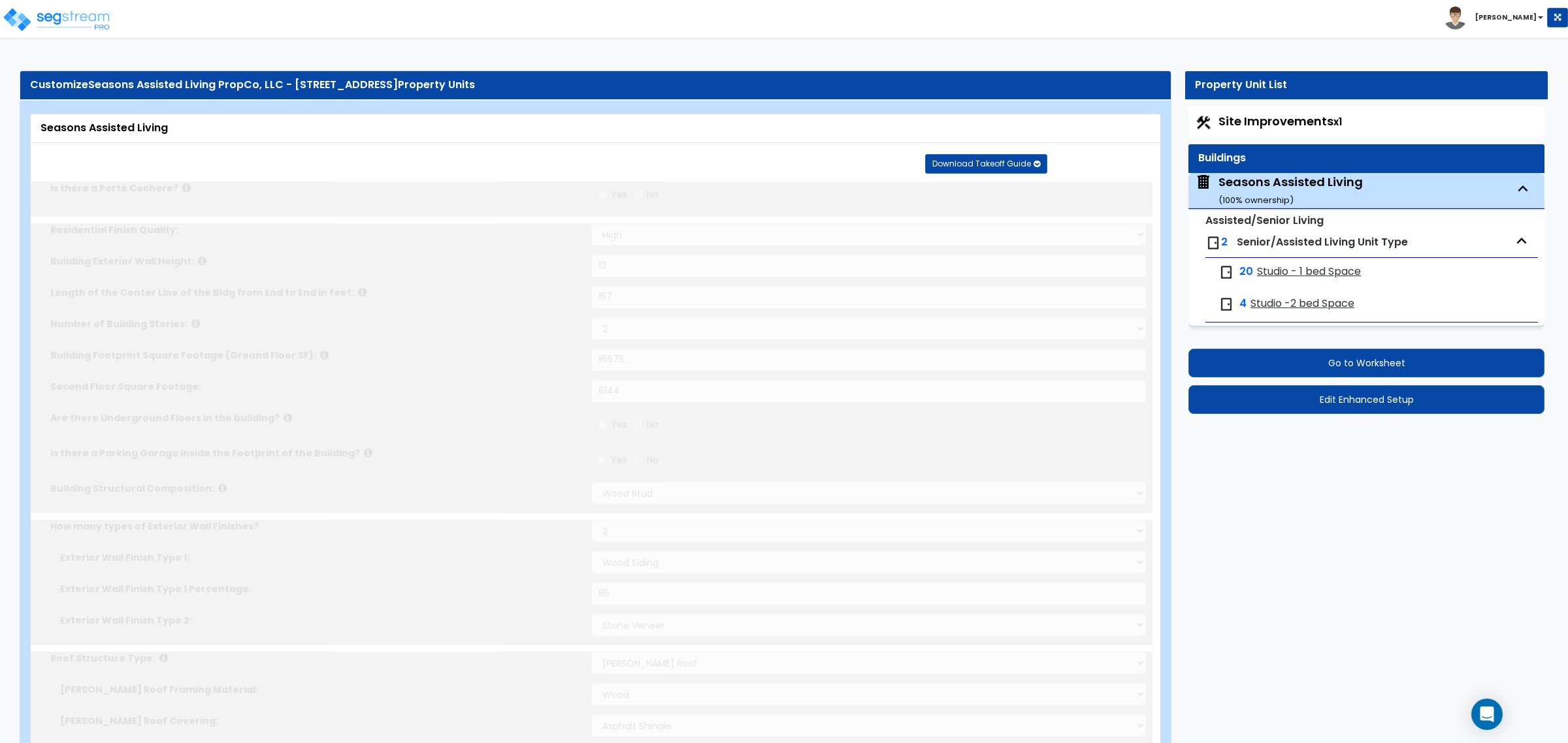
radio input "true"
select select "1"
radio input "true"
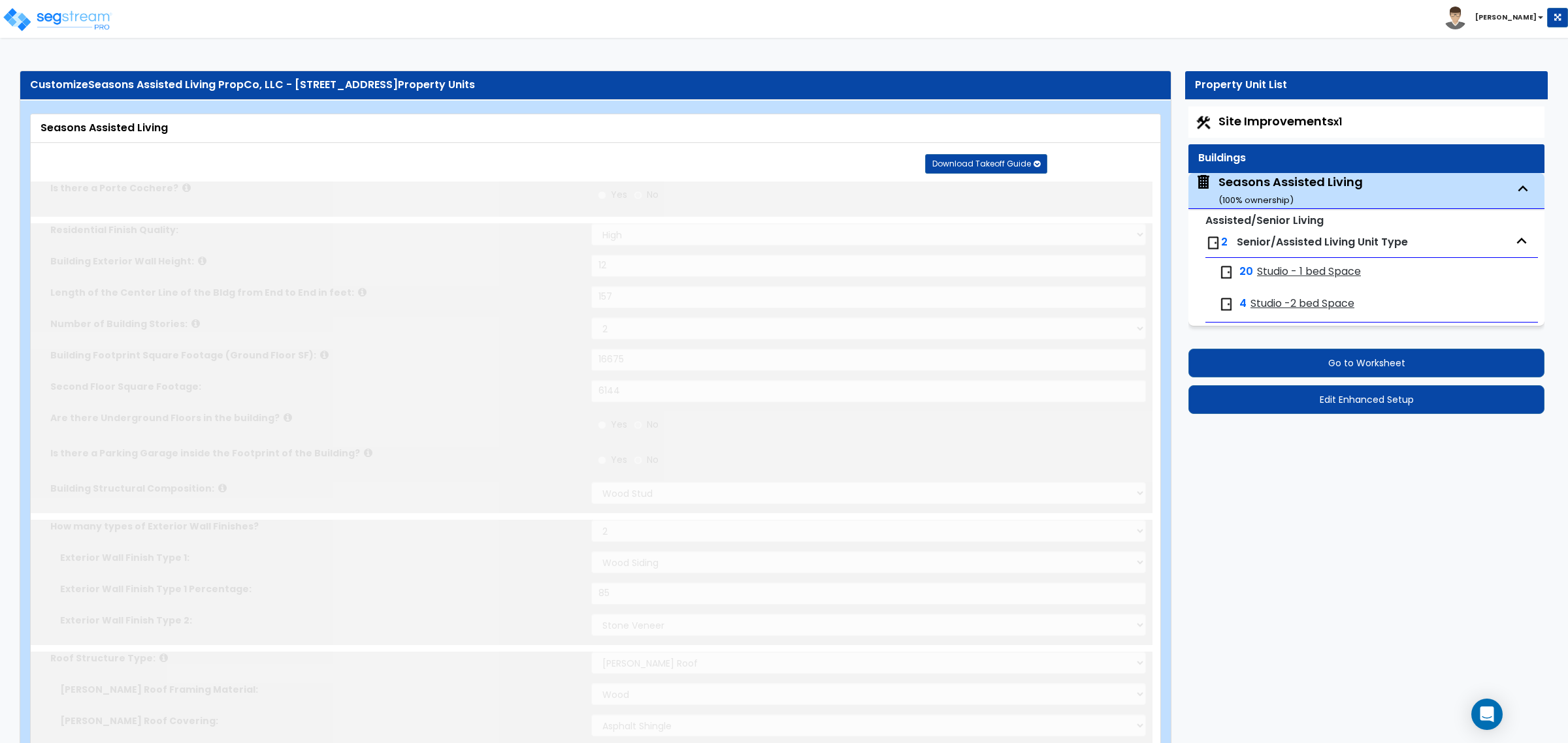
radio input "true"
type input "80"
select select "2"
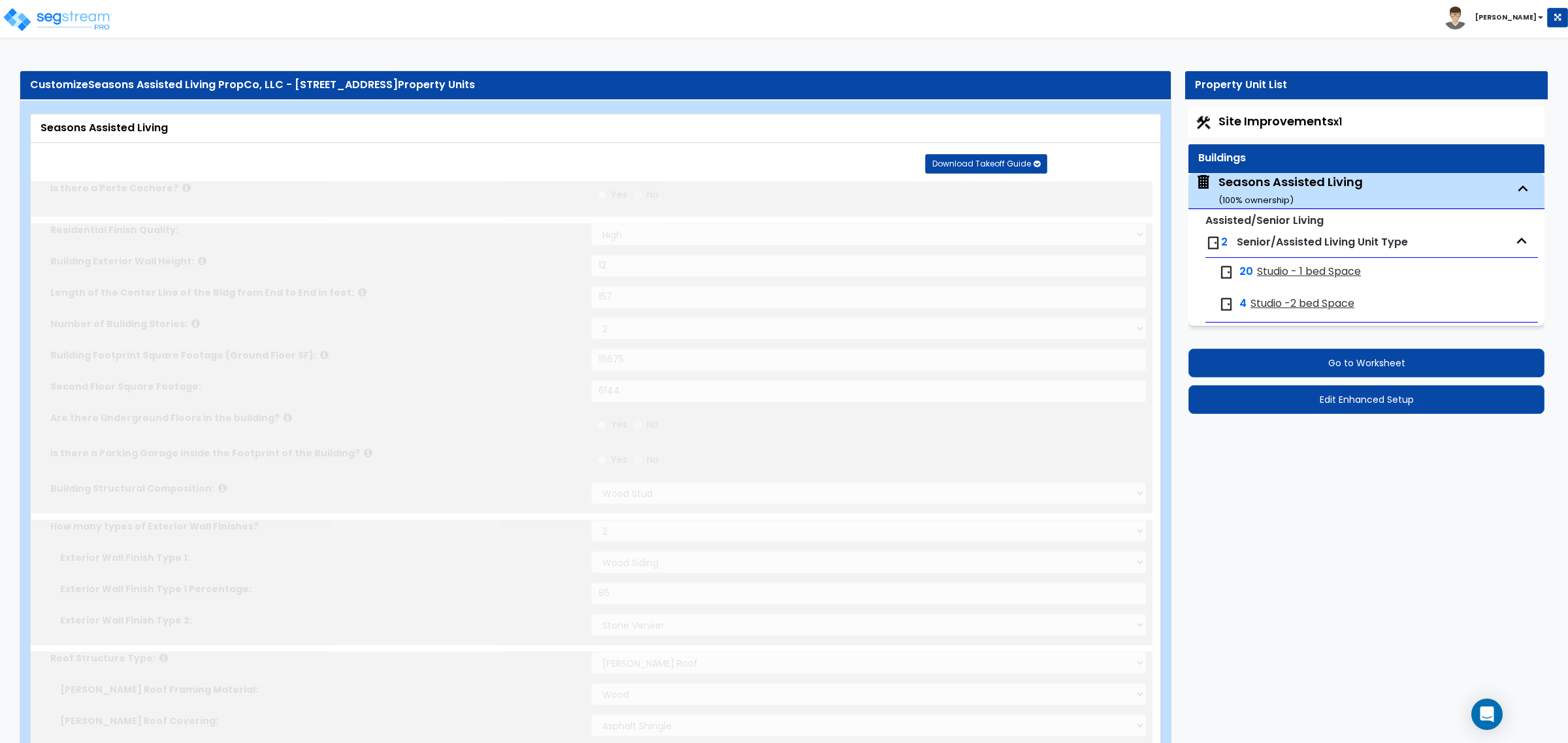
radio input "true"
select select "1"
radio input "true"
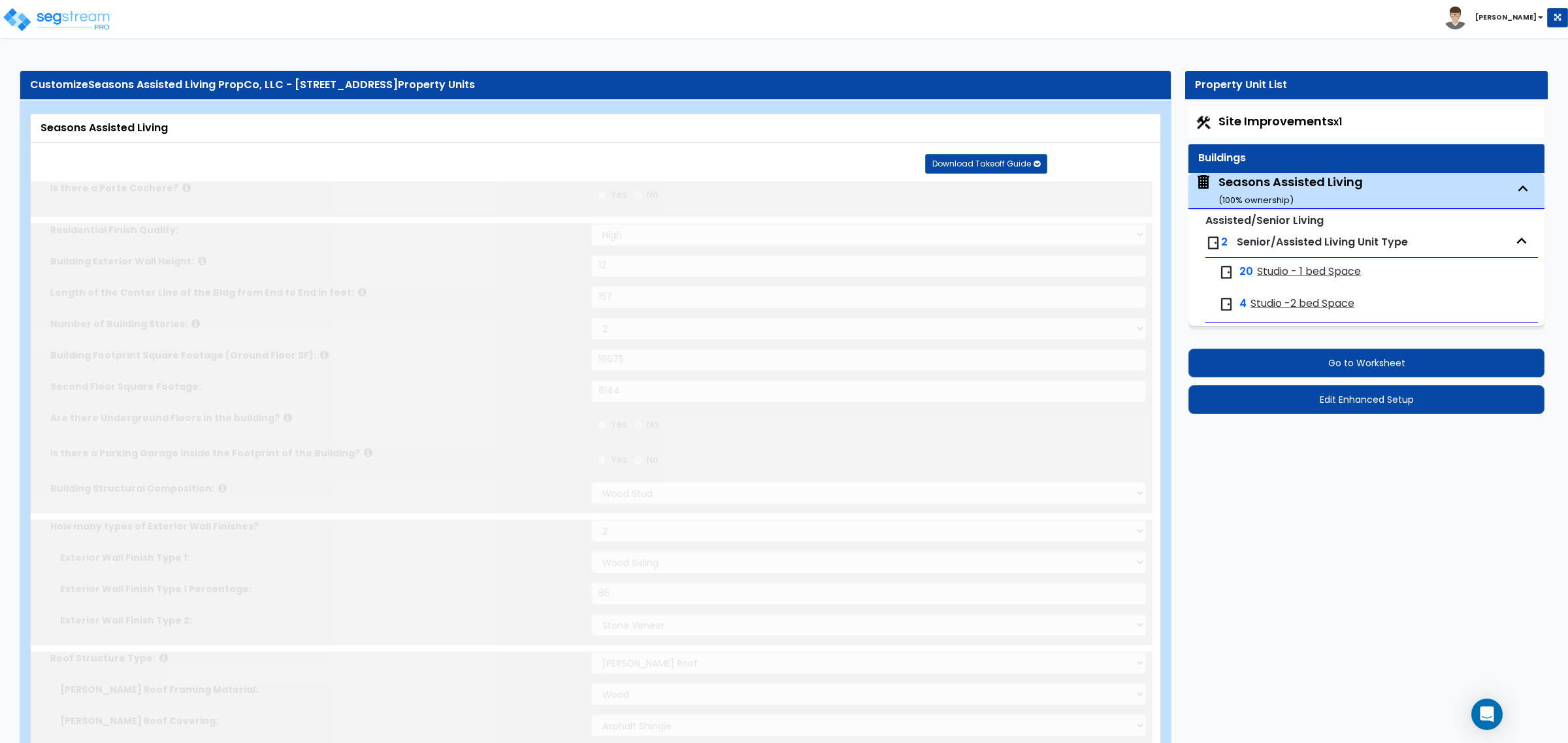
select select "2"
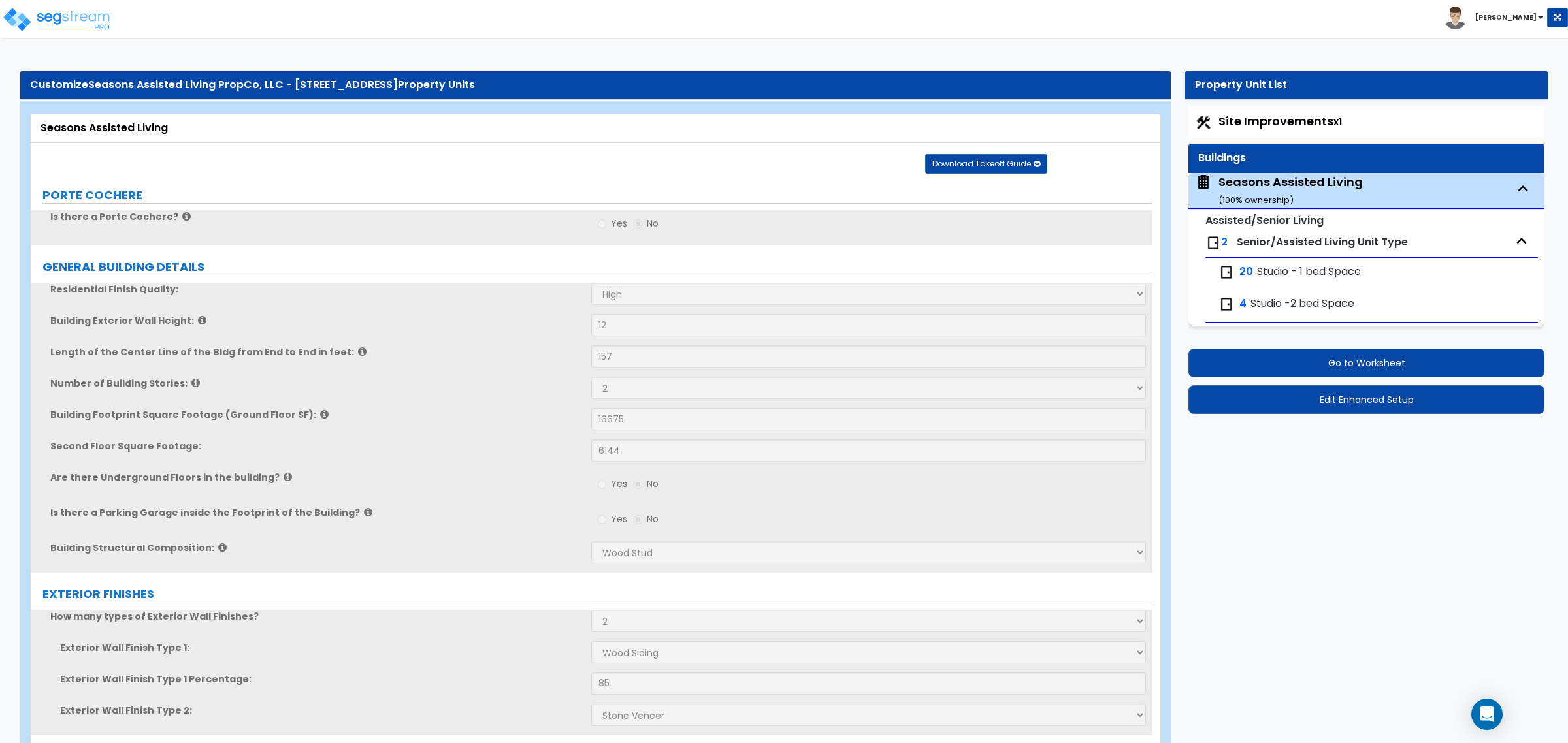
click at [517, 367] on div "Length of the Center Line of the Bldg from End to End in feet: 157" at bounding box center [591, 361] width 1121 height 32
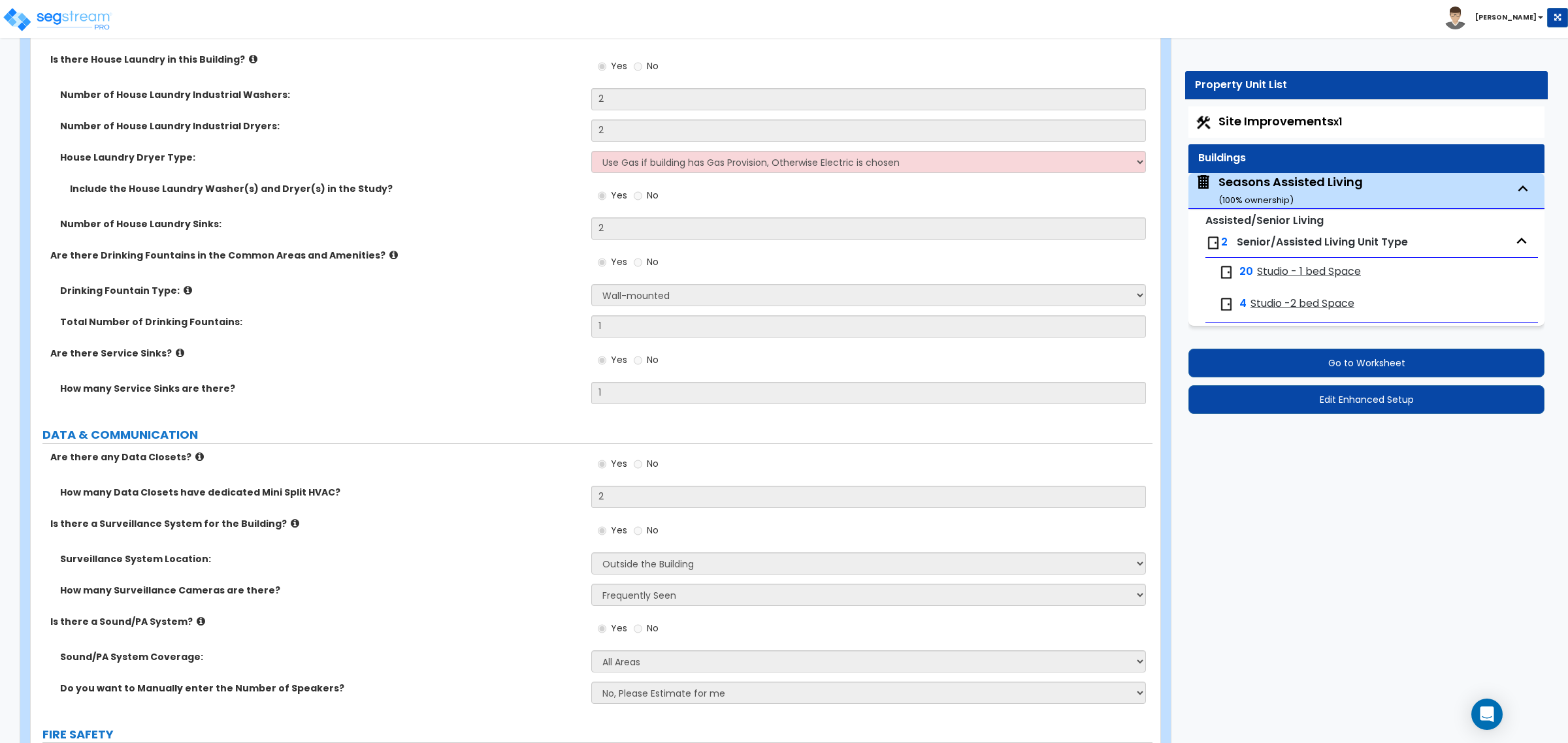
scroll to position [7204, 0]
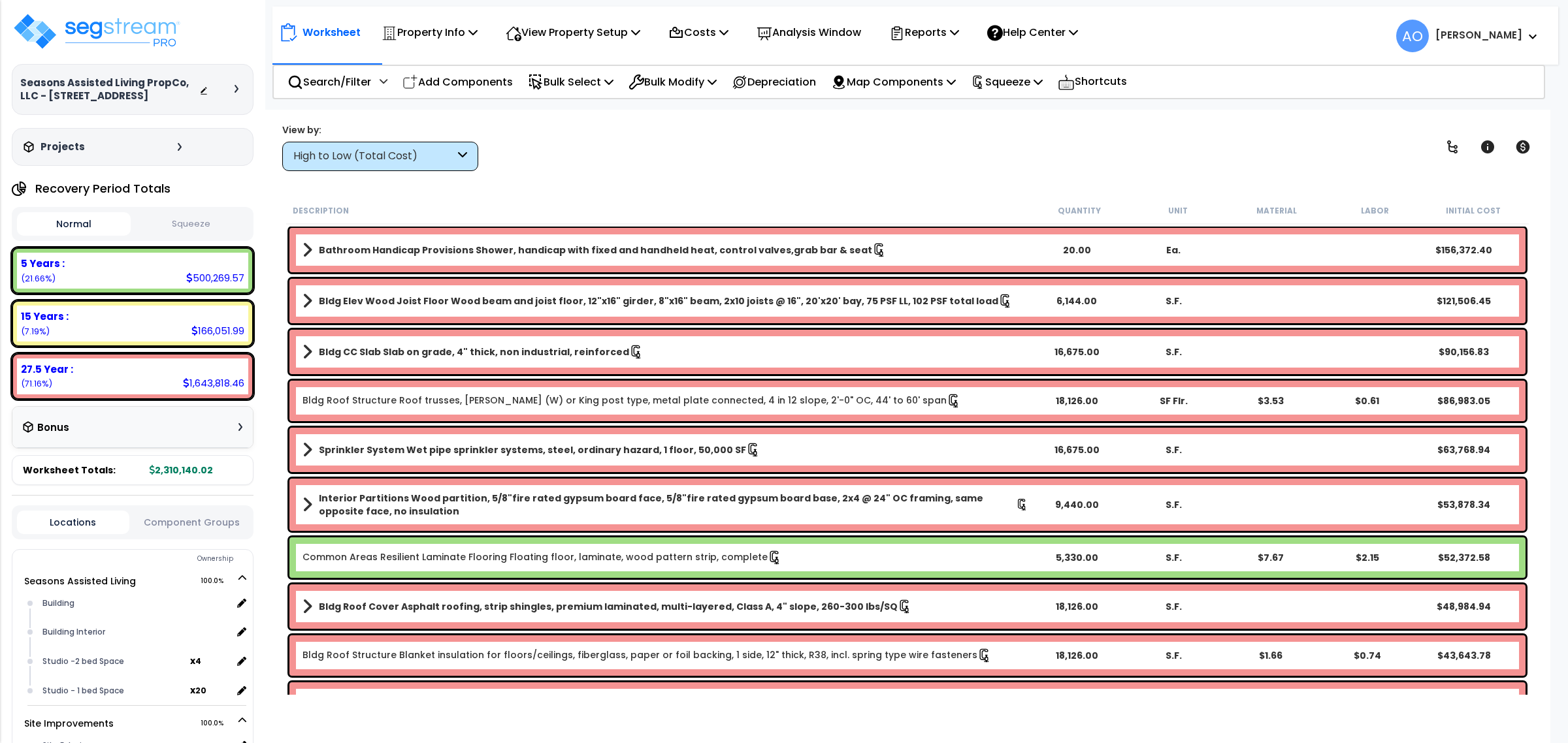
click at [171, 221] on button "Squeeze" at bounding box center [191, 224] width 114 height 23
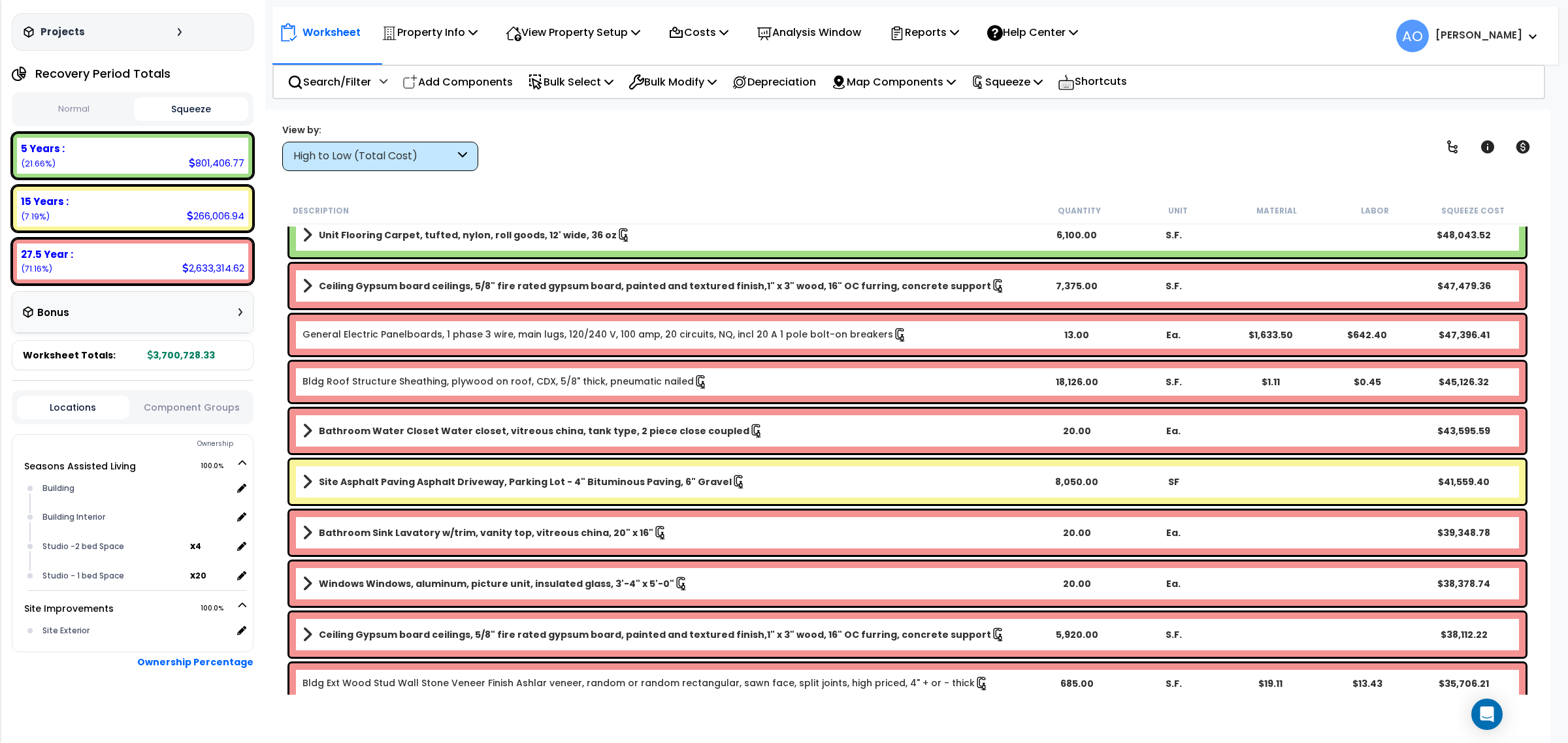
scroll to position [56, 0]
click at [377, 158] on div "High to Low (Total Cost)" at bounding box center [374, 157] width 161 height 15
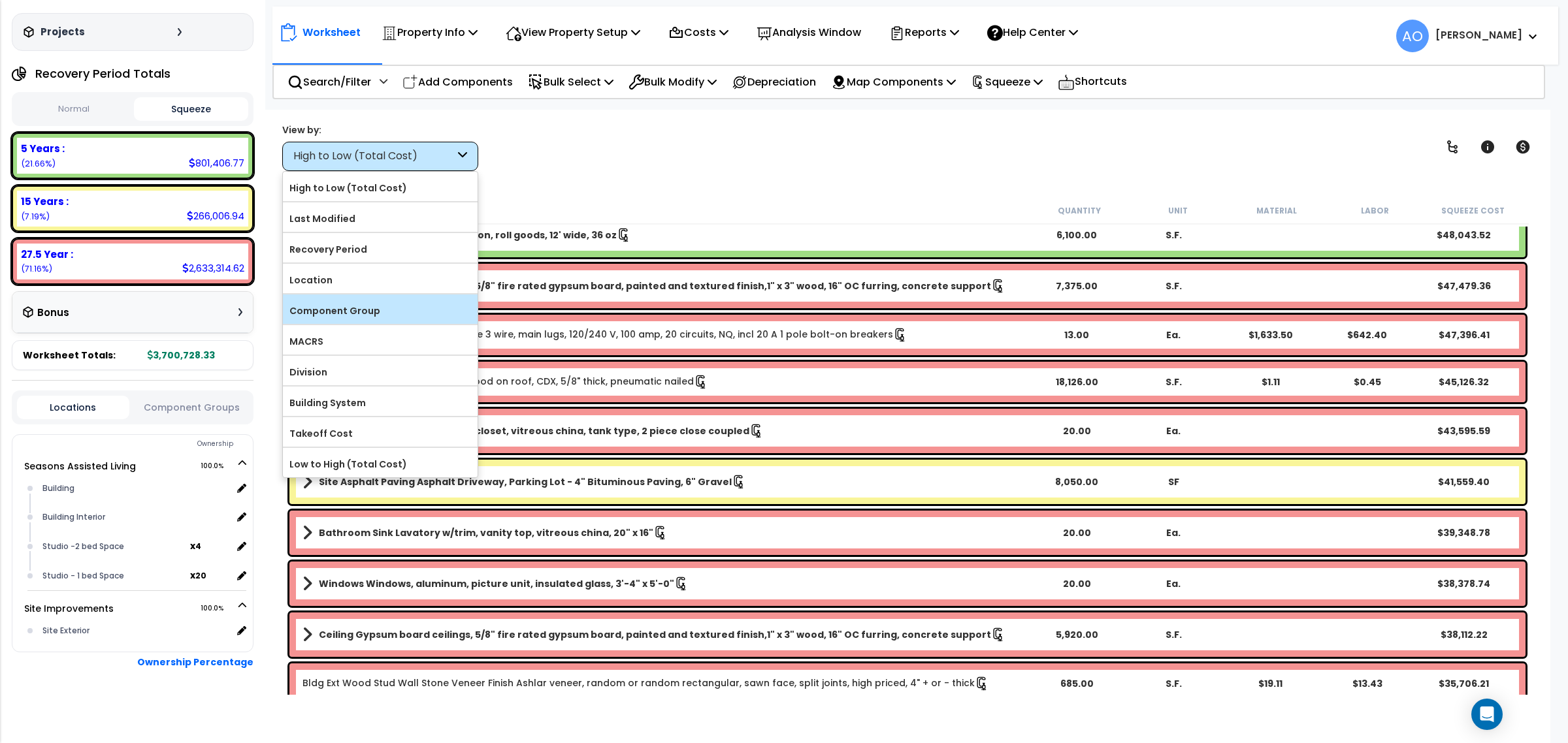
click at [382, 308] on label "Component Group" at bounding box center [380, 311] width 195 height 20
click at [0, 0] on input "Component Group" at bounding box center [0, 0] width 0 height 0
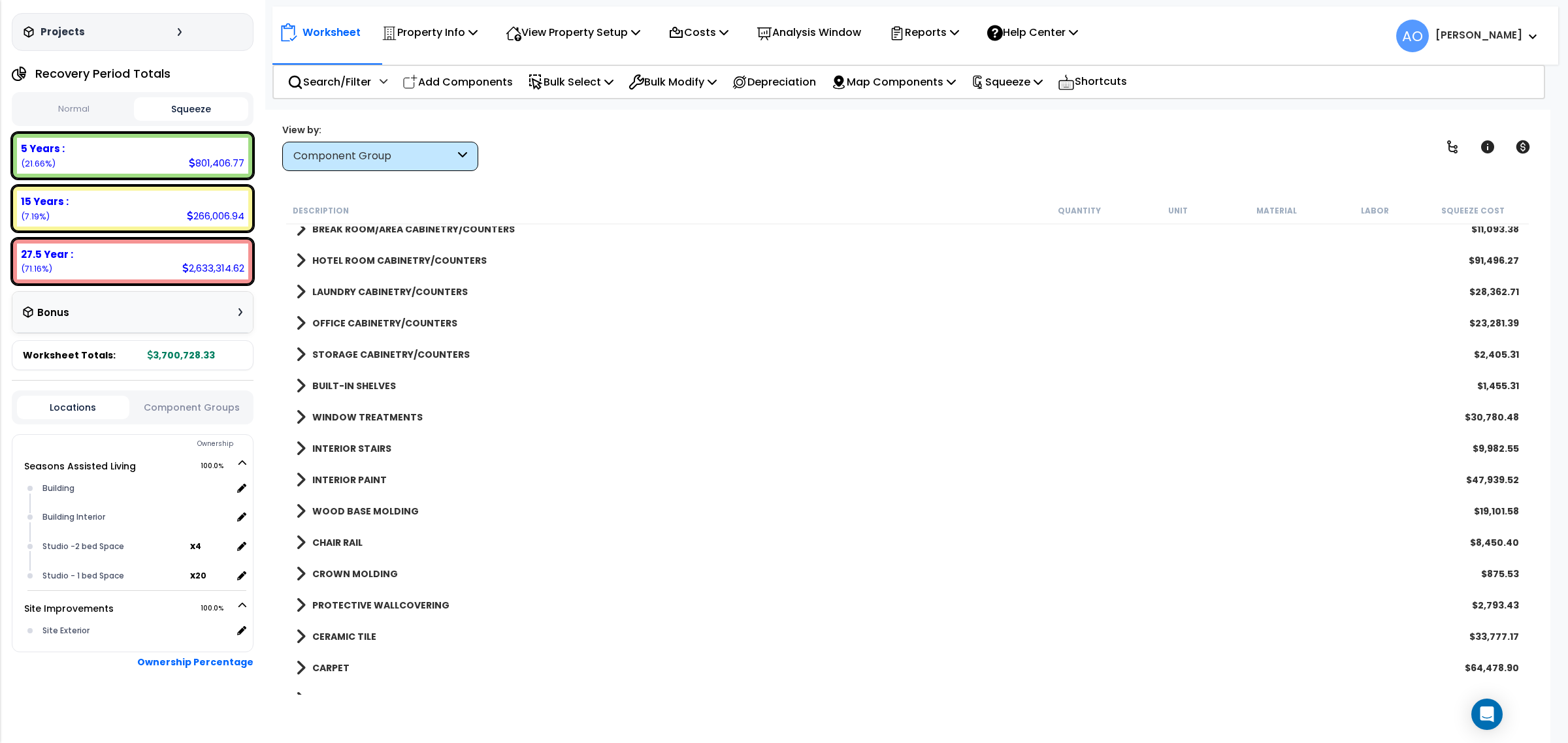
scroll to position [0, 0]
click at [310, 626] on div "CERAMIC TILE $33,777.17" at bounding box center [907, 637] width 1236 height 32
click at [340, 635] on b "CERAMIC TILE" at bounding box center [344, 636] width 64 height 13
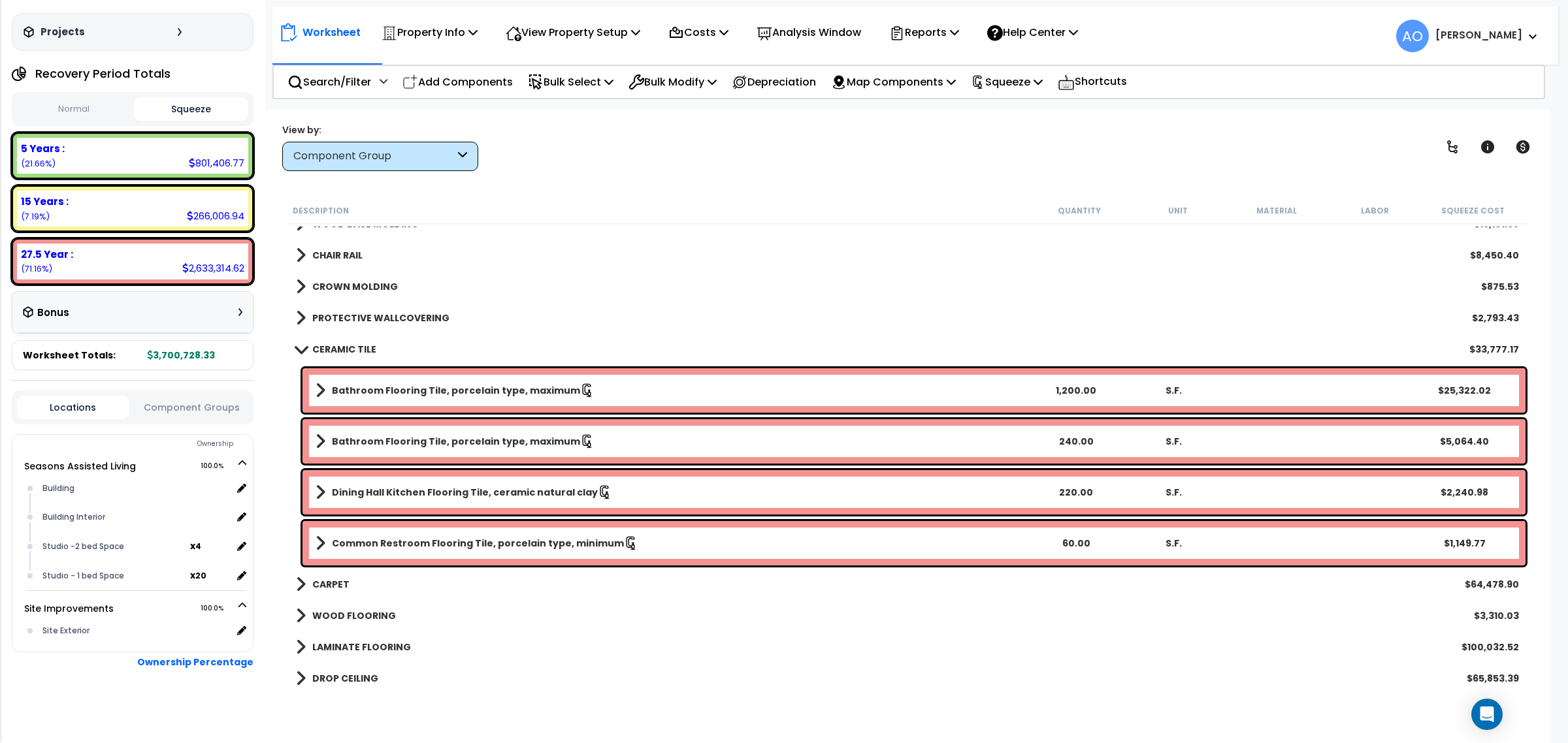
scroll to position [898, 0]
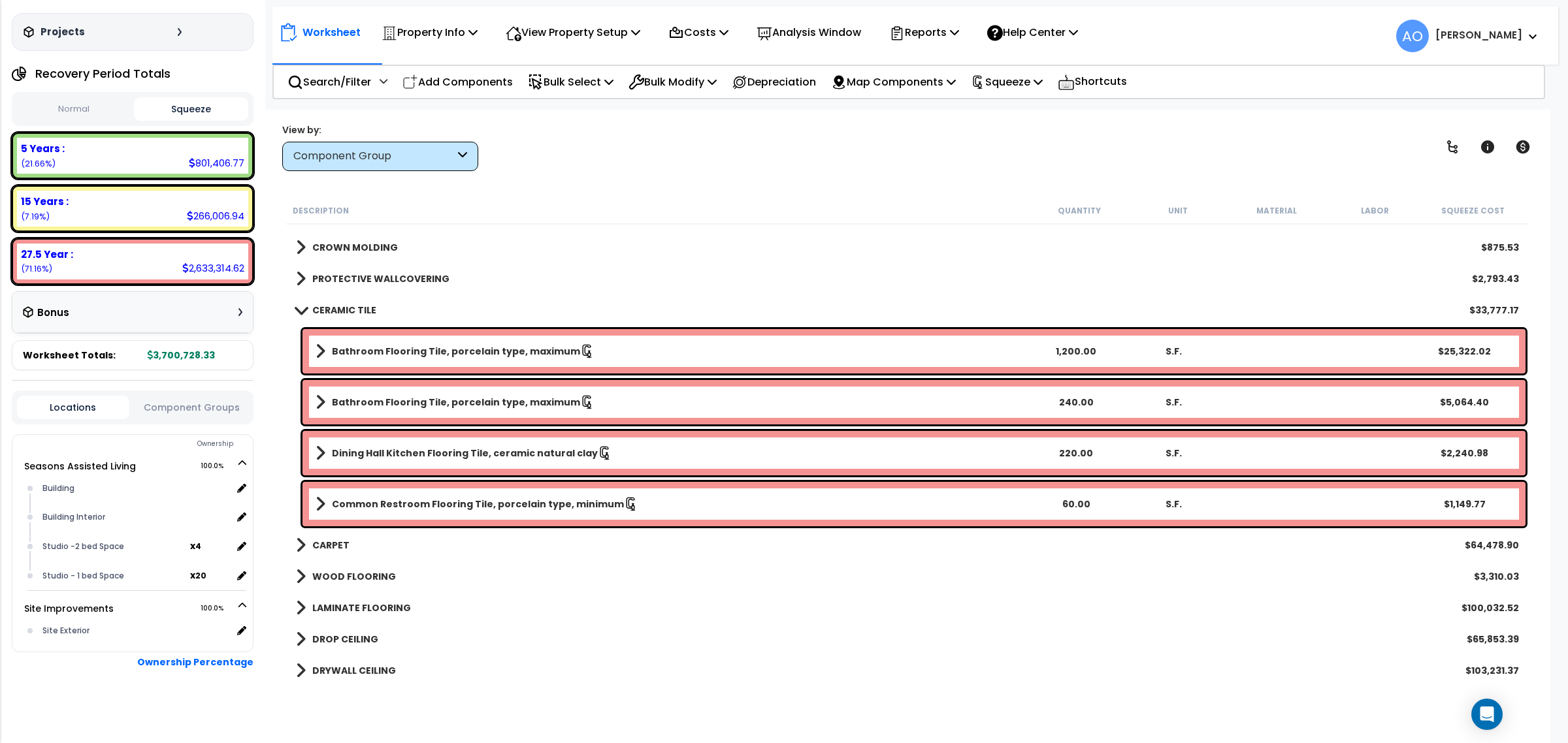
click at [446, 349] on b "Bathroom Flooring Tile, porcelain type, maximum" at bounding box center [456, 351] width 249 height 13
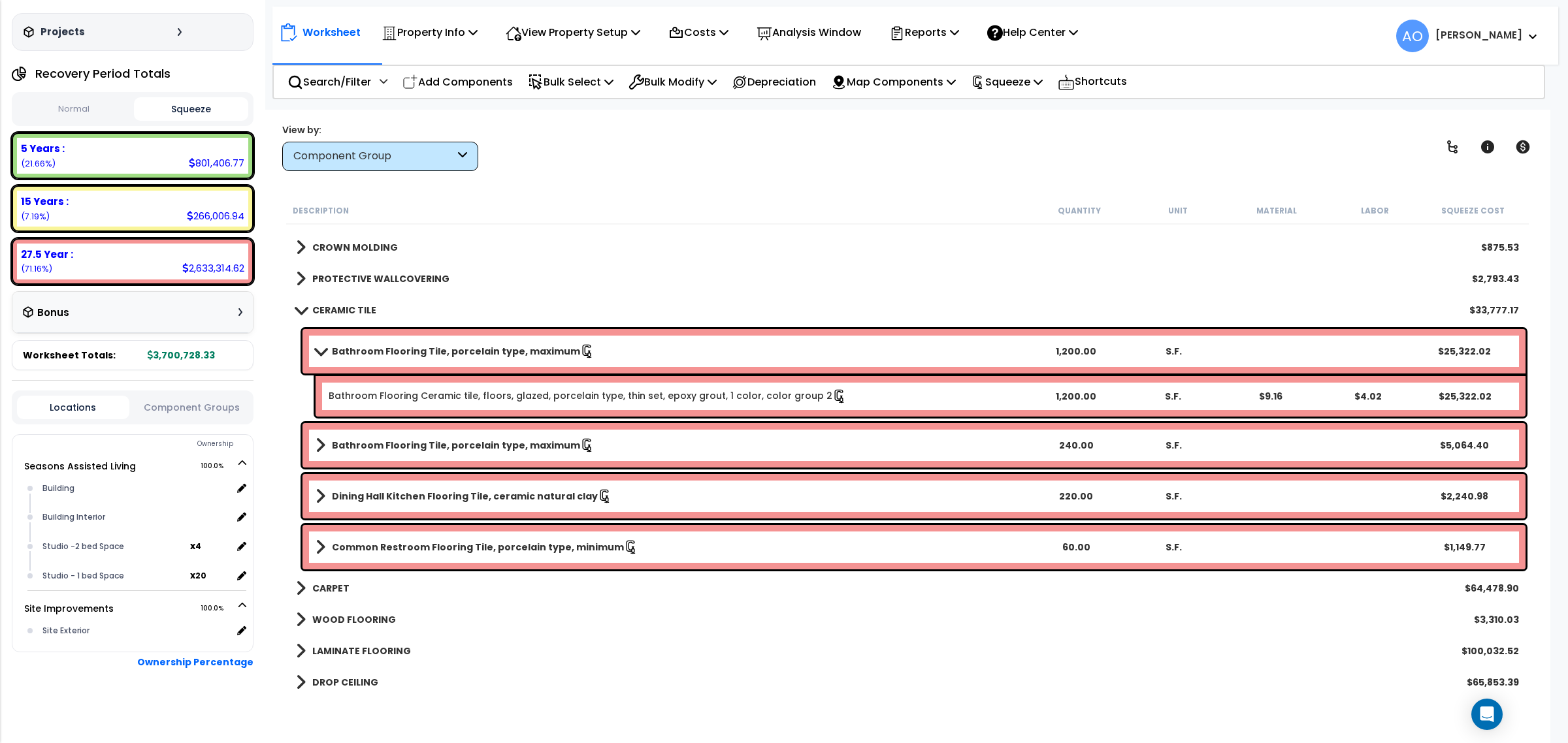
click at [467, 449] on b "Bathroom Flooring Tile, porcelain type, maximum" at bounding box center [456, 445] width 249 height 13
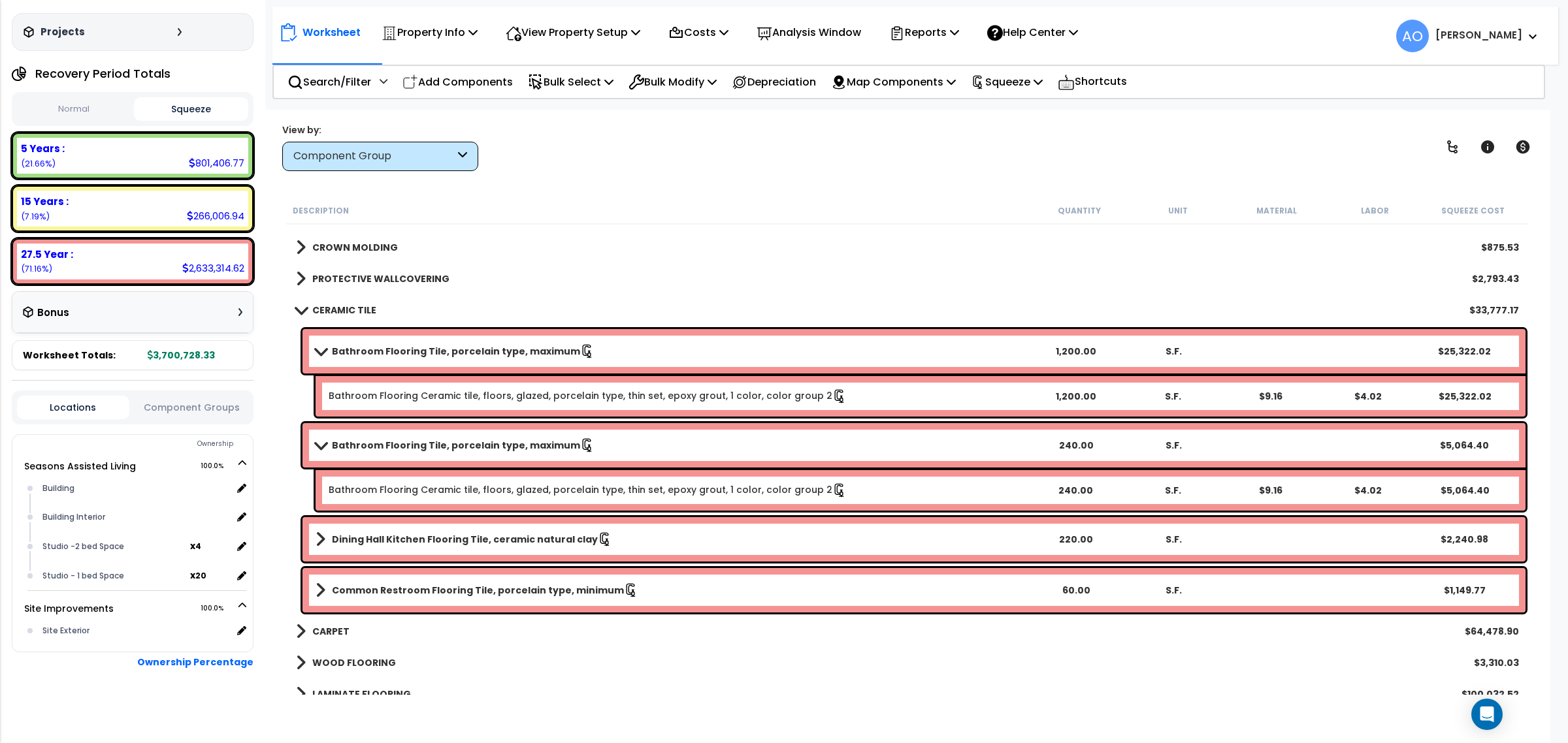
click at [467, 449] on b "Bathroom Flooring Tile, porcelain type, maximum" at bounding box center [456, 445] width 249 height 13
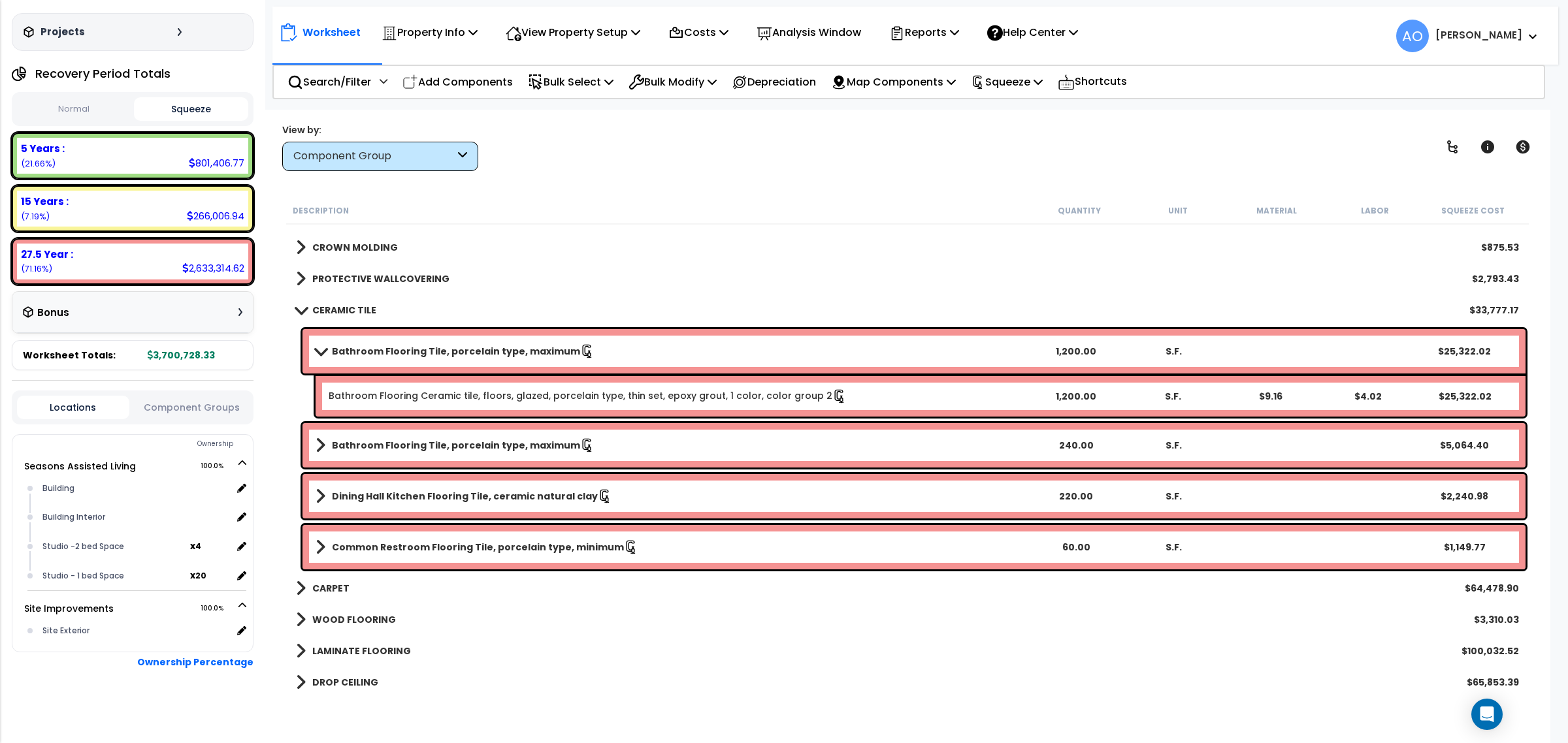
click at [467, 449] on b "Bathroom Flooring Tile, porcelain type, maximum" at bounding box center [456, 445] width 249 height 13
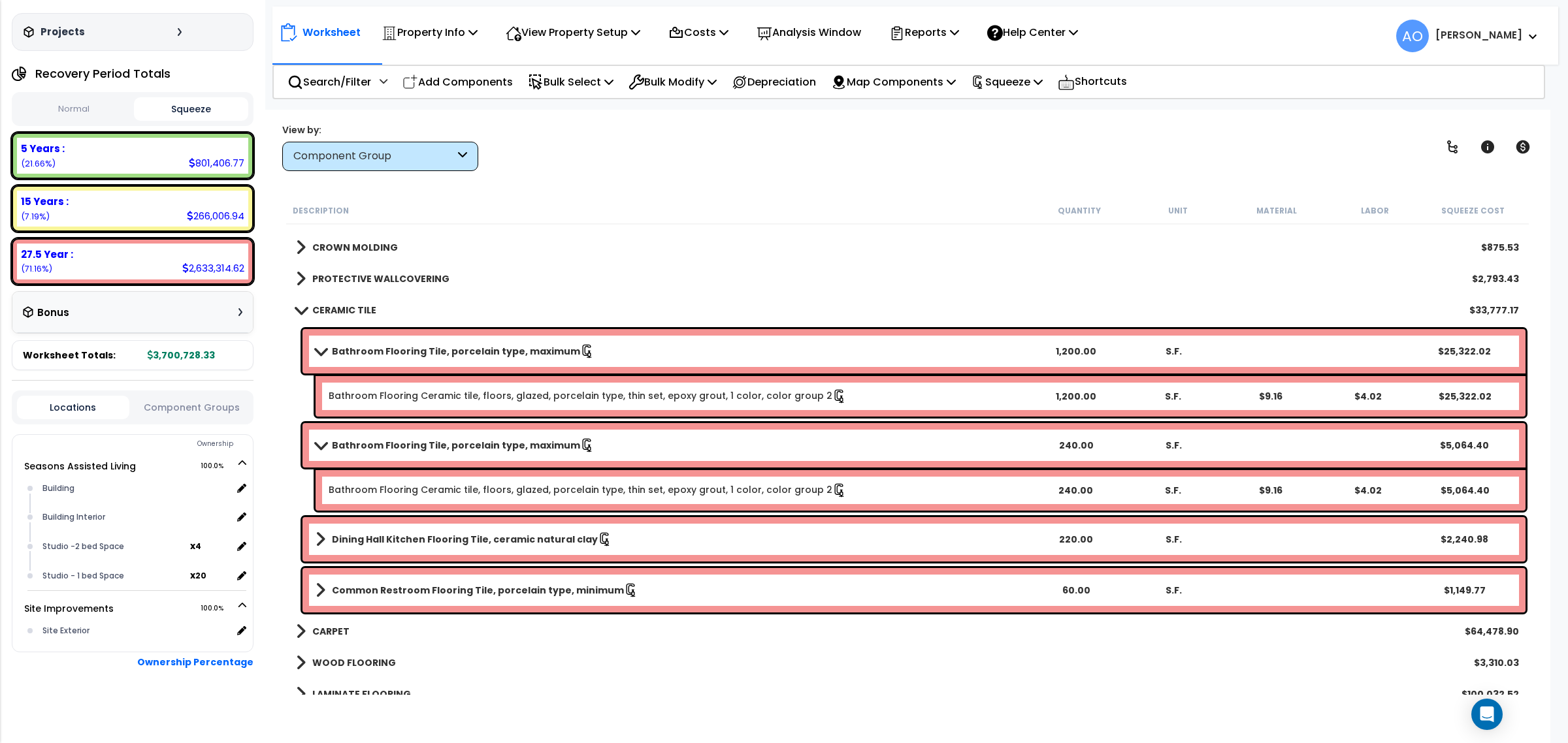
drag, startPoint x: 330, startPoint y: 303, endPoint x: 344, endPoint y: 308, distance: 14.9
click at [328, 303] on b "CERAMIC TILE" at bounding box center [344, 309] width 64 height 13
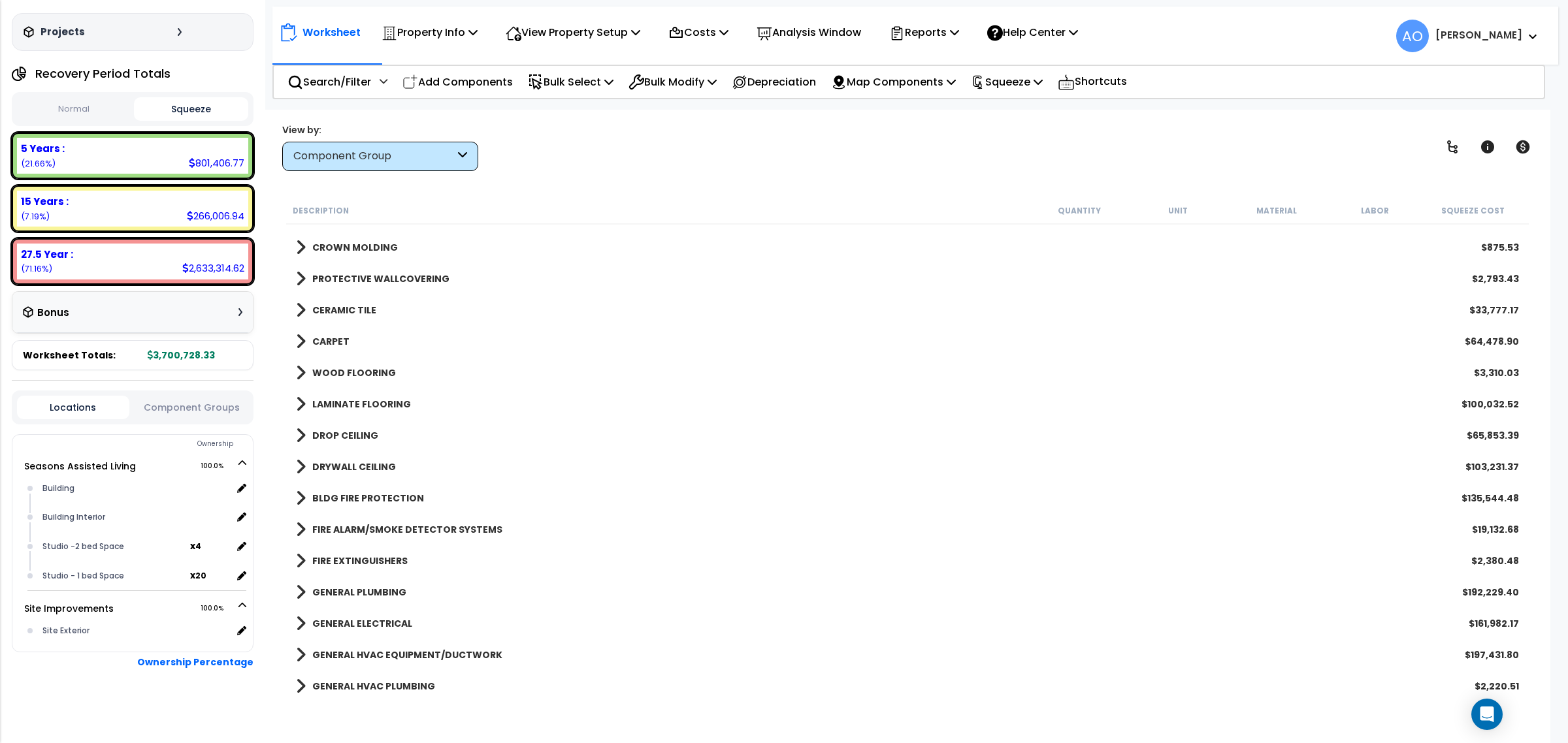
click at [344, 371] on b "WOOD FLOORING" at bounding box center [354, 373] width 84 height 13
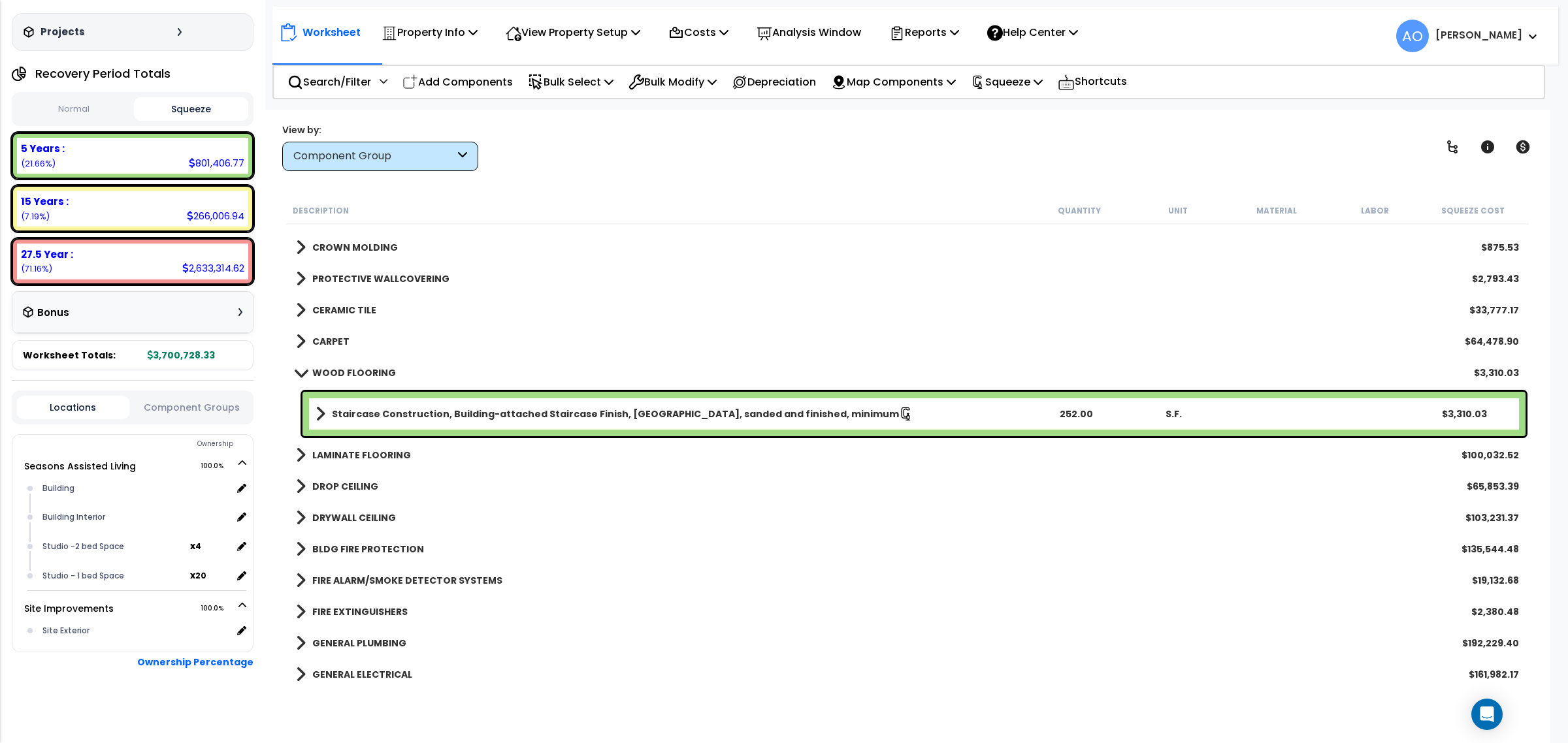
click at [364, 457] on b "LAMINATE FLOORING" at bounding box center [361, 455] width 99 height 13
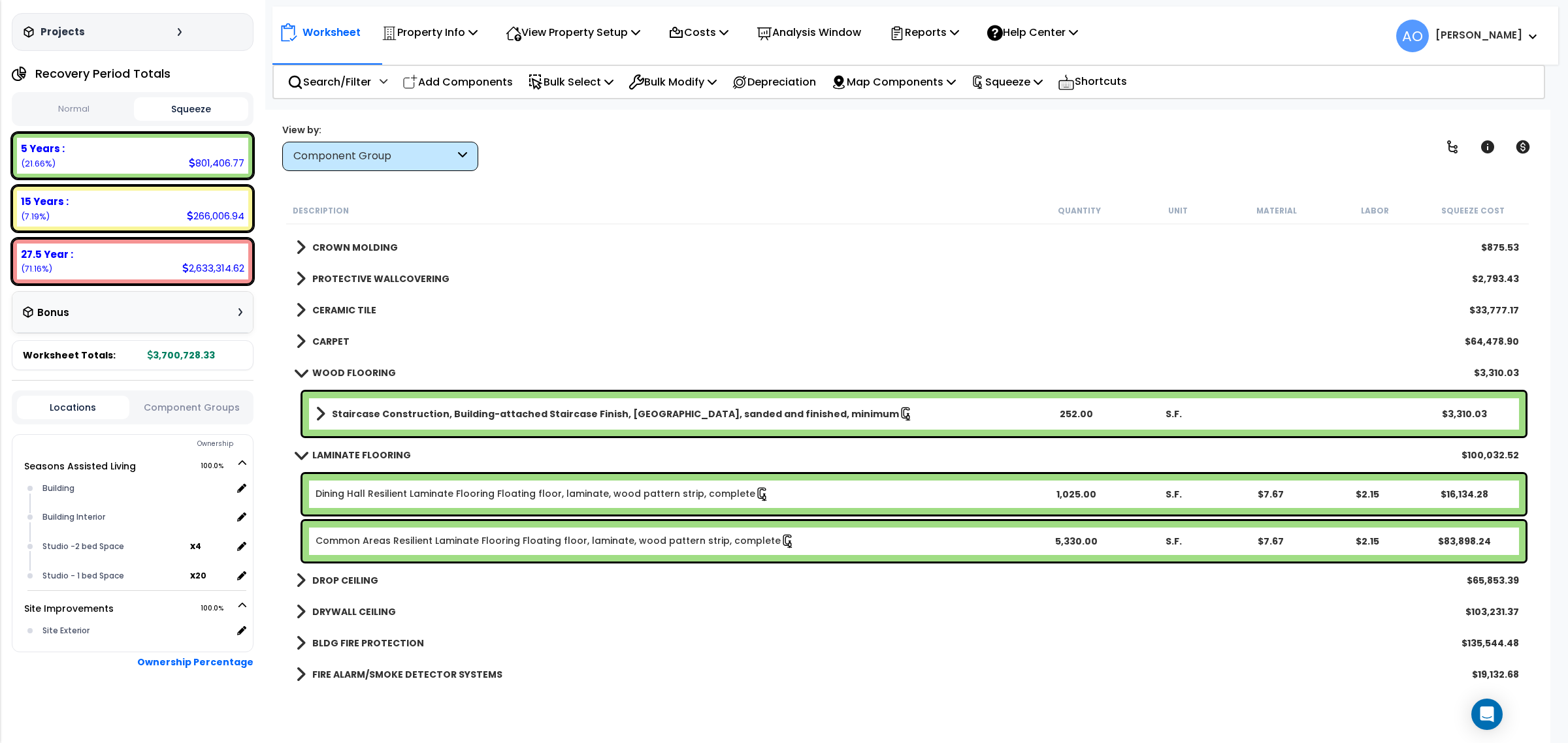
click at [383, 454] on b "LAMINATE FLOORING" at bounding box center [361, 455] width 99 height 13
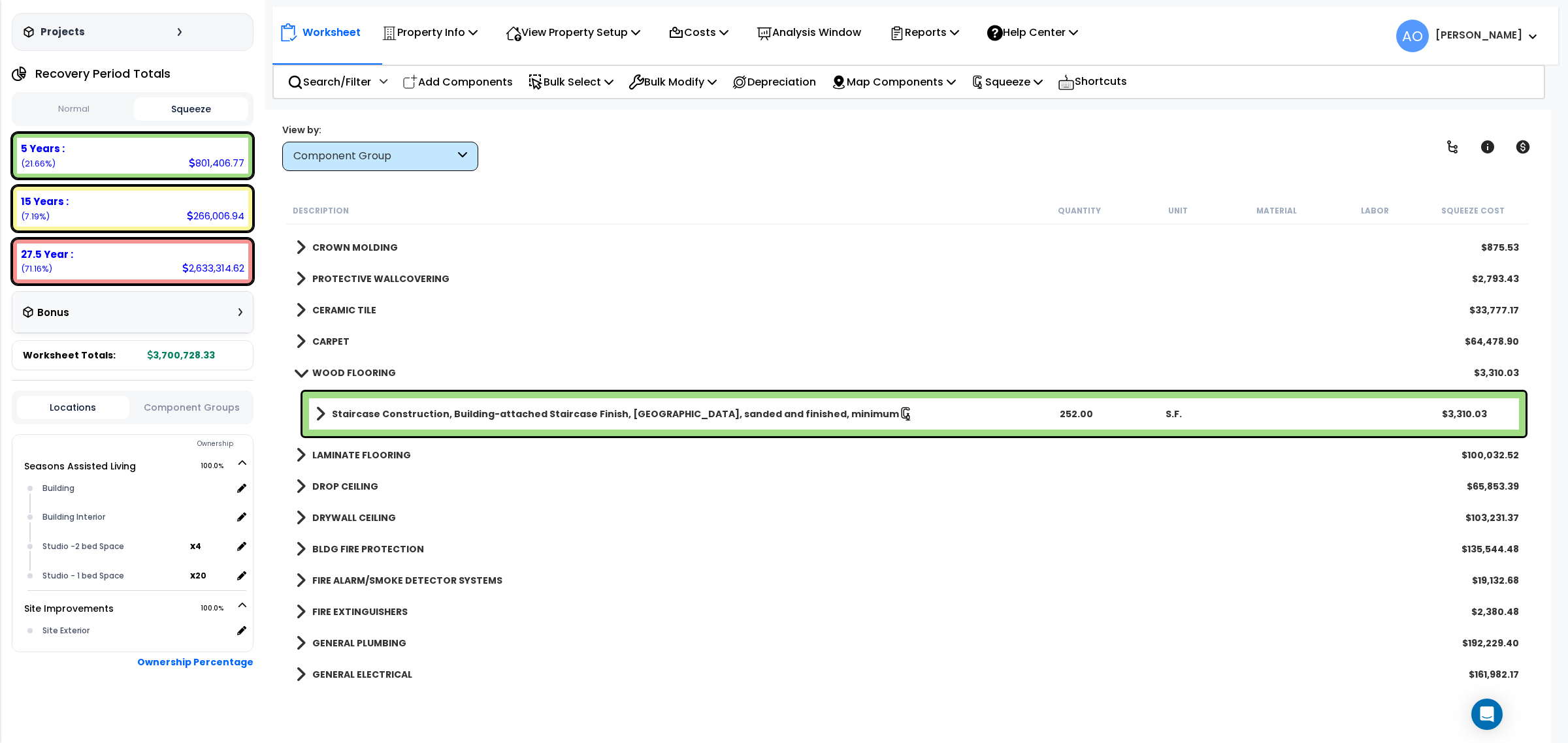
click at [352, 367] on b "WOOD FLOORING" at bounding box center [354, 373] width 84 height 13
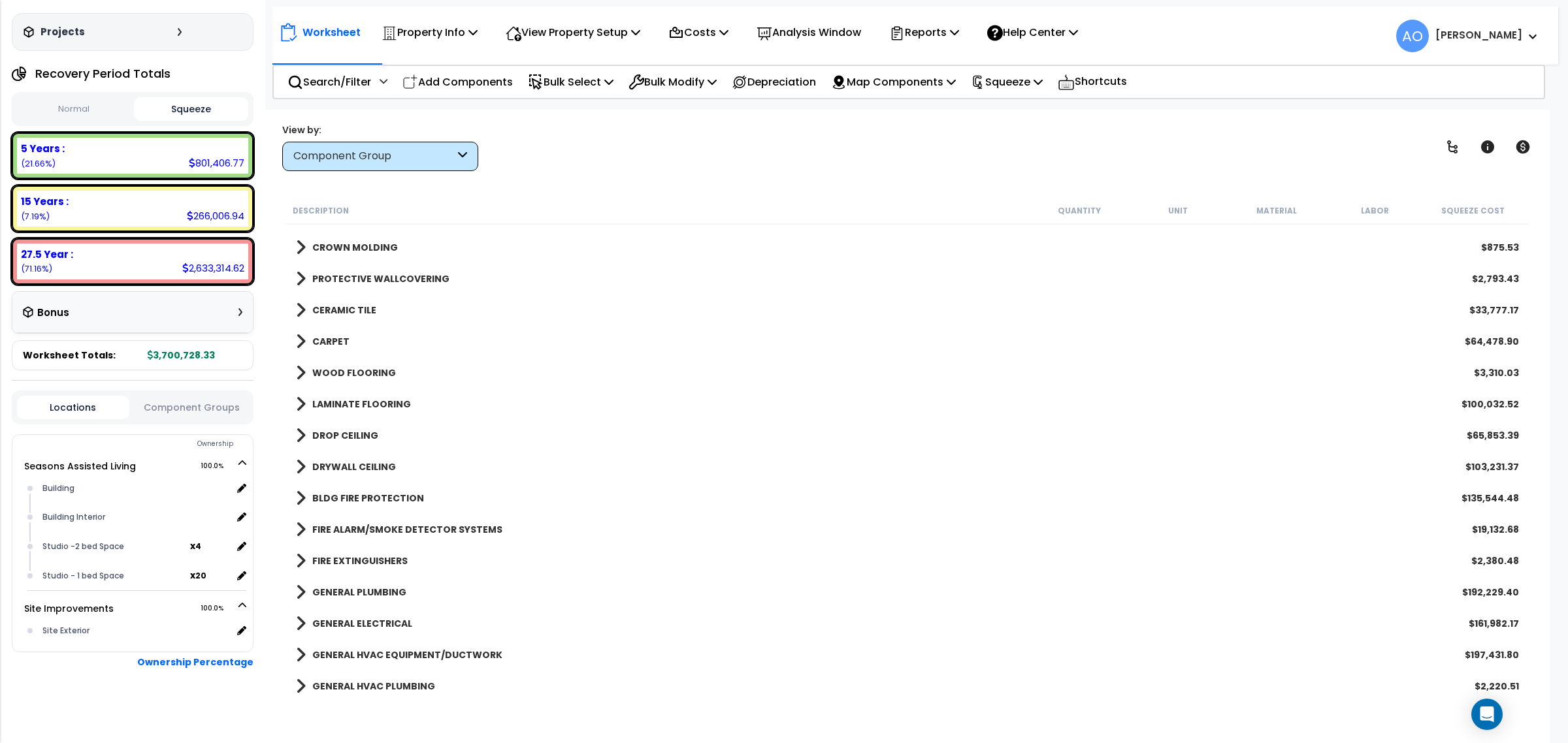
click at [331, 333] on link "CARPET" at bounding box center [322, 342] width 53 height 18
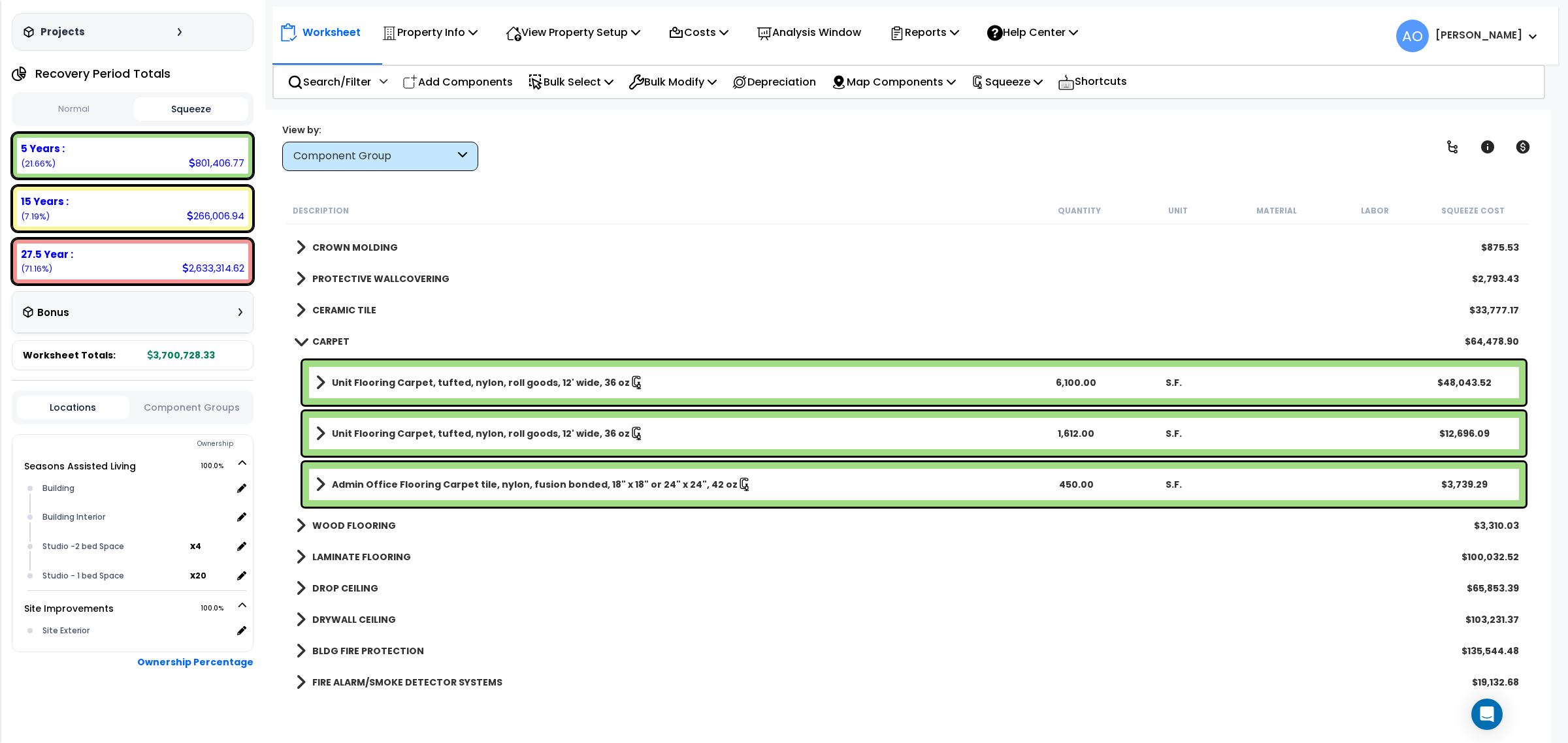
click at [337, 317] on b "CERAMIC TILE" at bounding box center [344, 309] width 64 height 13
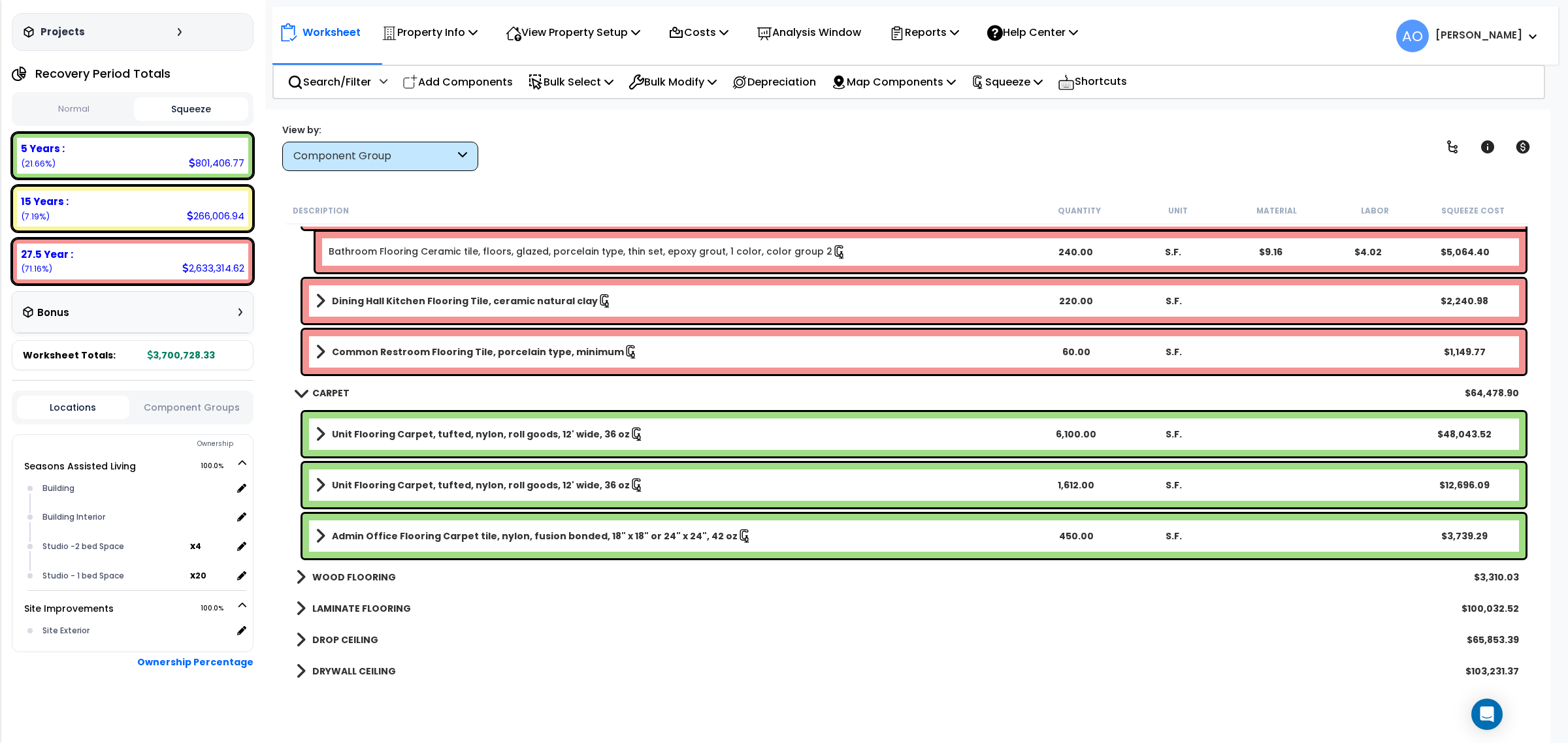
scroll to position [1143, 0]
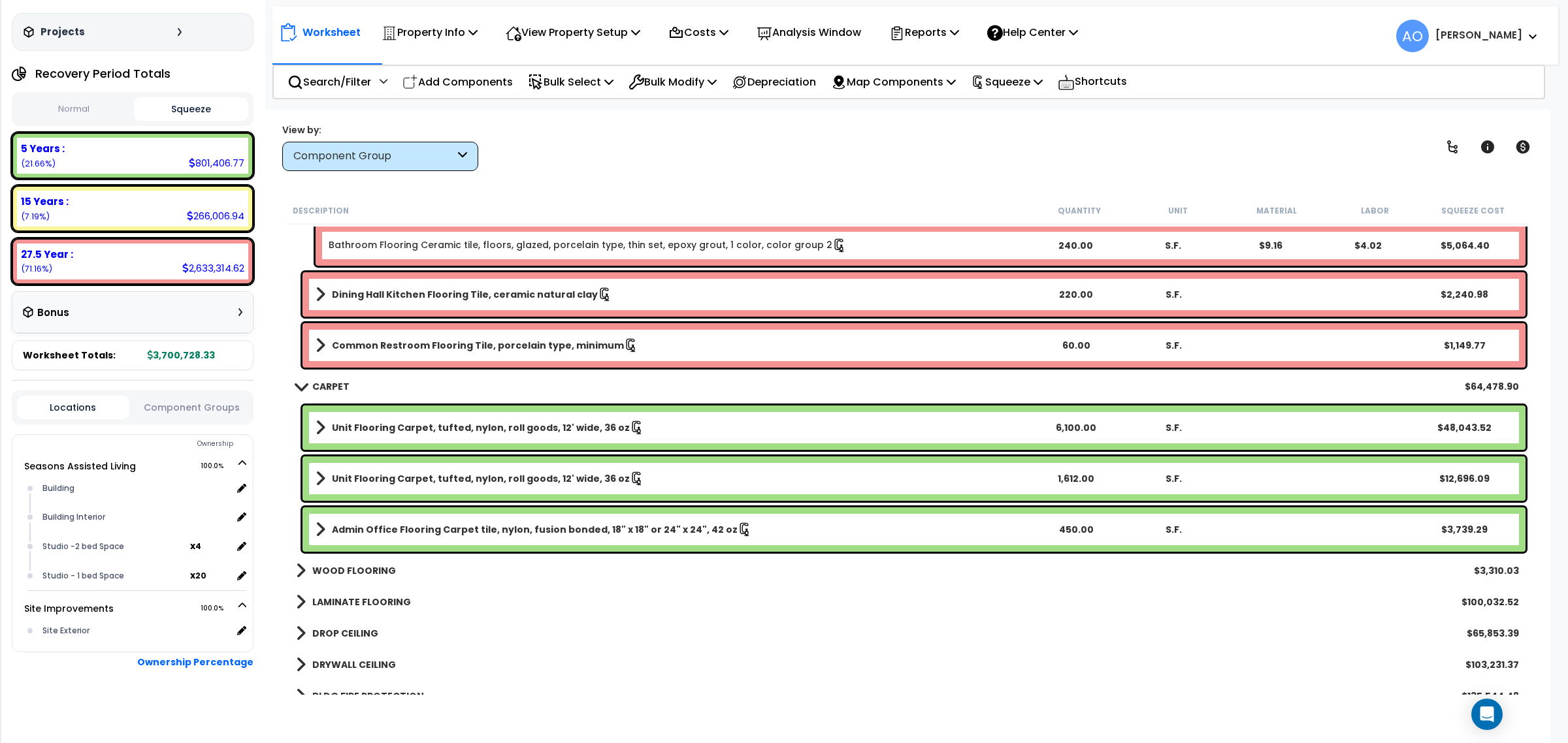
click at [540, 482] on b "Unit Flooring Carpet, tufted, nylon, roll goods, 12' wide, 36 oz" at bounding box center [481, 478] width 298 height 13
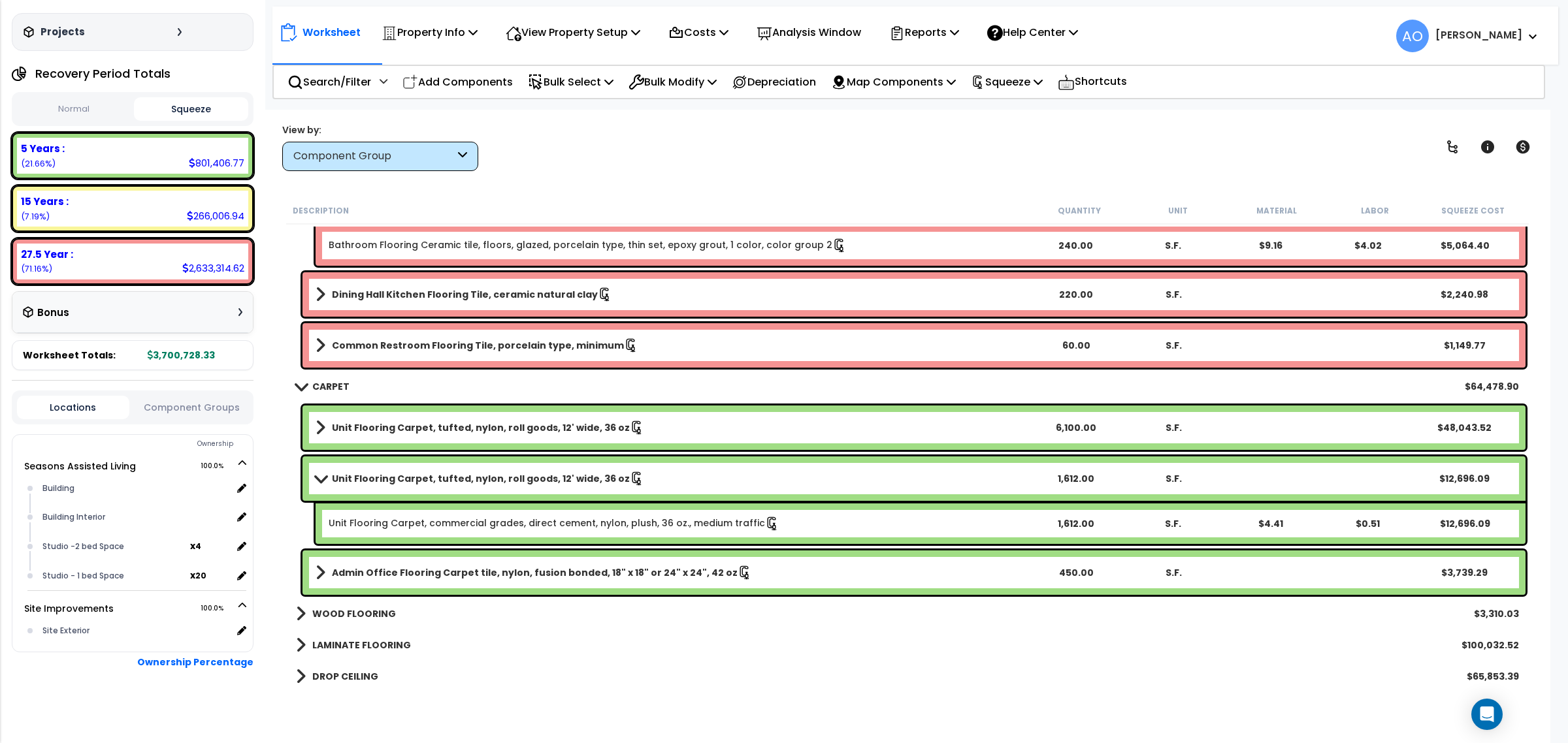
click at [538, 477] on b "Unit Flooring Carpet, tufted, nylon, roll goods, 12' wide, 36 oz" at bounding box center [481, 478] width 298 height 13
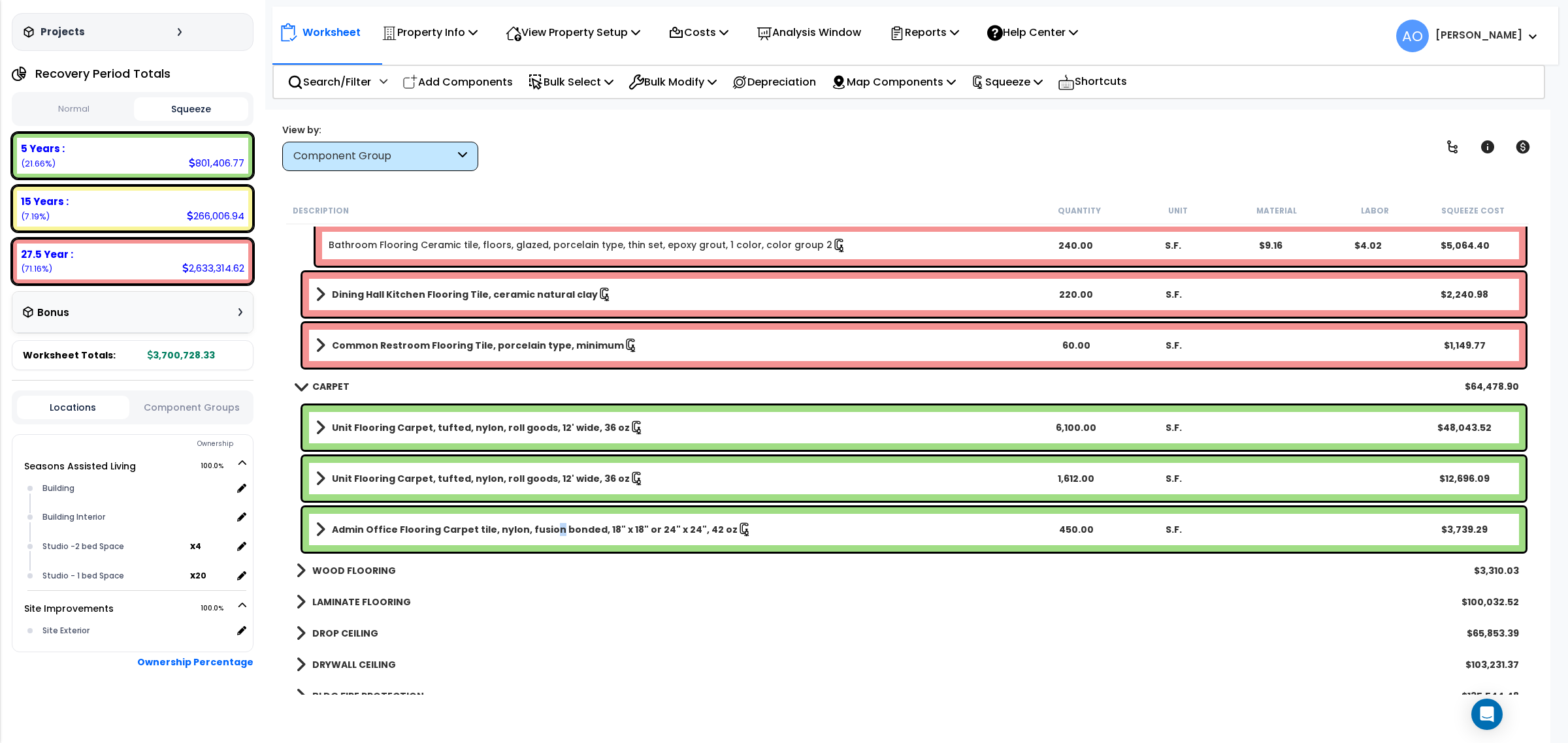
click at [545, 532] on b "Admin Office Flooring Carpet tile, nylon, fusion bonded, 18" x 18" or 24" x 24"…" at bounding box center [535, 529] width 406 height 13
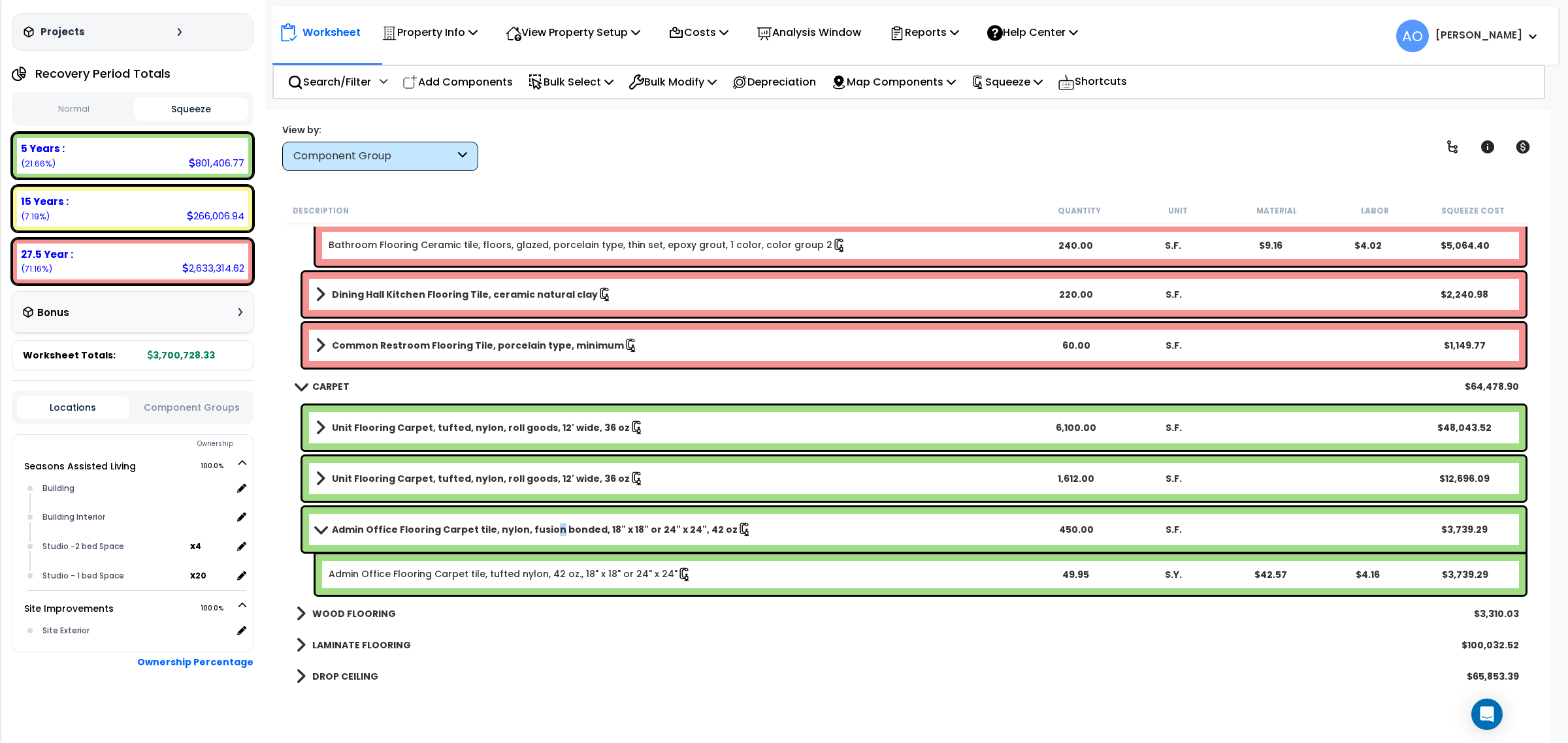
click at [543, 514] on div "Admin Office Flooring Carpet tile, nylon, fusion bonded, 18" x 18" or 24" x 24"…" at bounding box center [914, 529] width 1223 height 44
click at [539, 525] on b "Admin Office Flooring Carpet tile, nylon, fusion bonded, 18" x 18" or 24" x 24"…" at bounding box center [535, 529] width 406 height 13
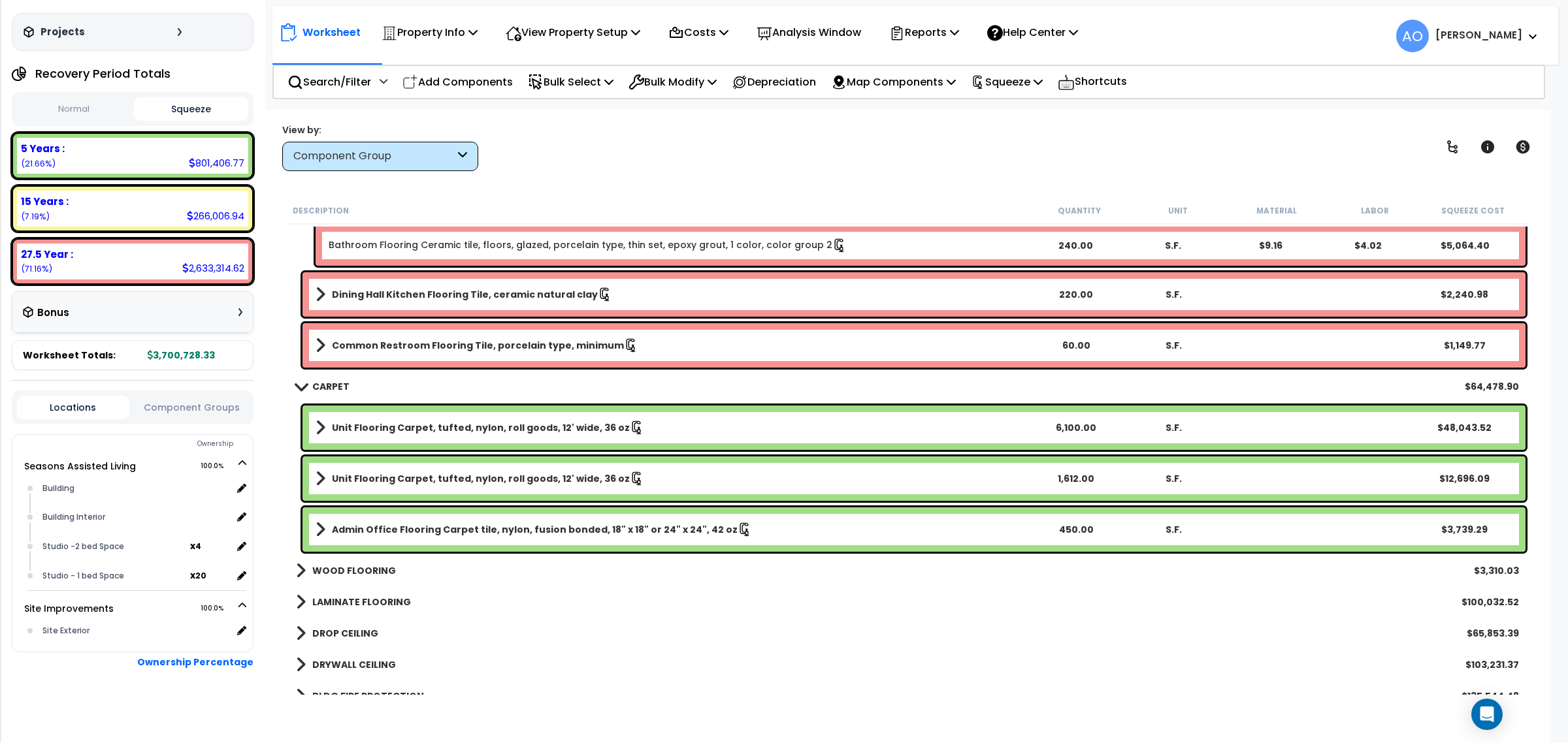
click at [497, 439] on div "Unit Flooring Carpet, tufted, nylon, roll goods, 12' wide, 36 oz 6,100.00 S.F. …" at bounding box center [914, 428] width 1223 height 44
click at [494, 428] on b "Unit Flooring Carpet, tufted, nylon, roll goods, 12' wide, 36 oz" at bounding box center [481, 428] width 298 height 13
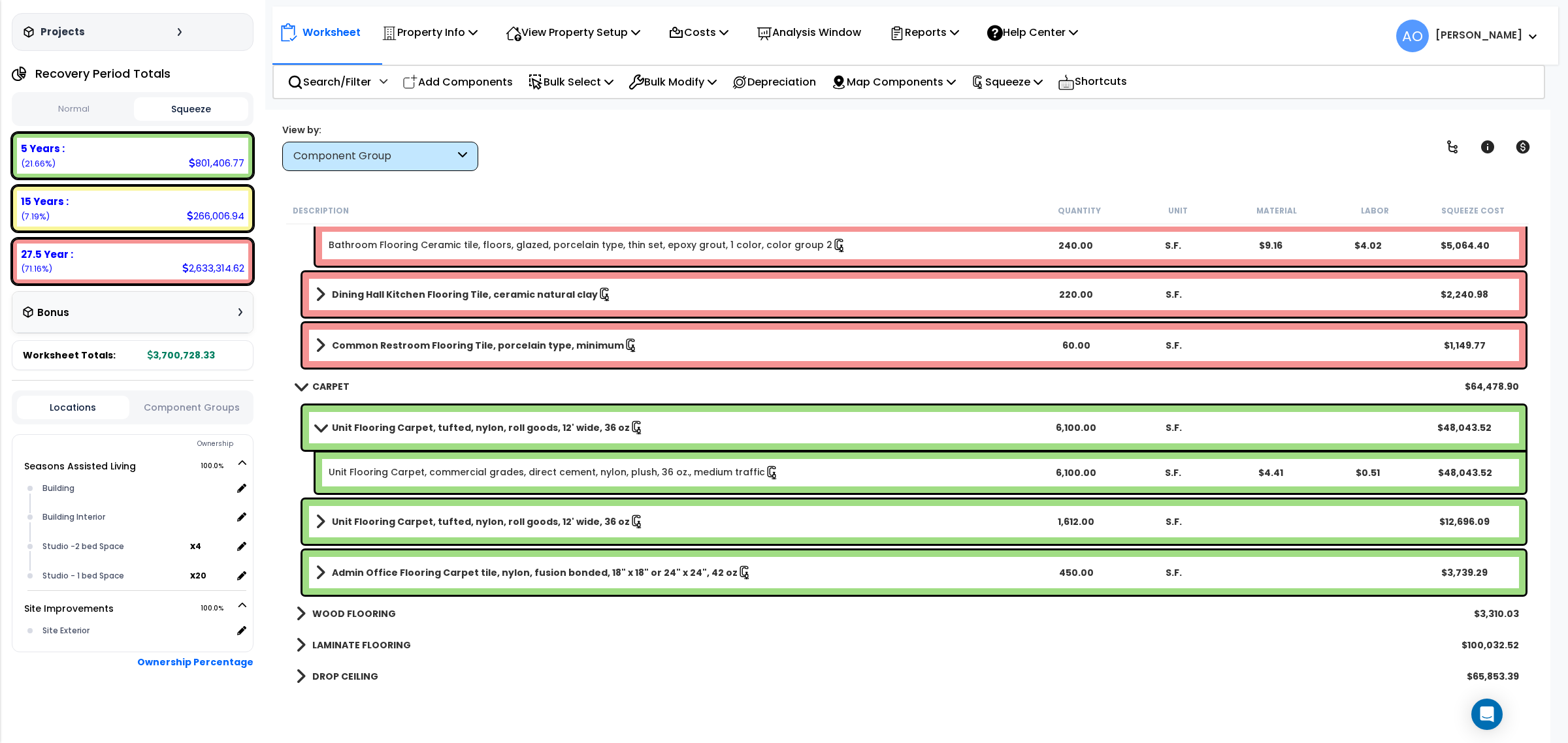
click at [474, 469] on link "Unit Flooring Carpet, commercial grades, direct cement, nylon, plush, 36 oz., m…" at bounding box center [554, 473] width 451 height 14
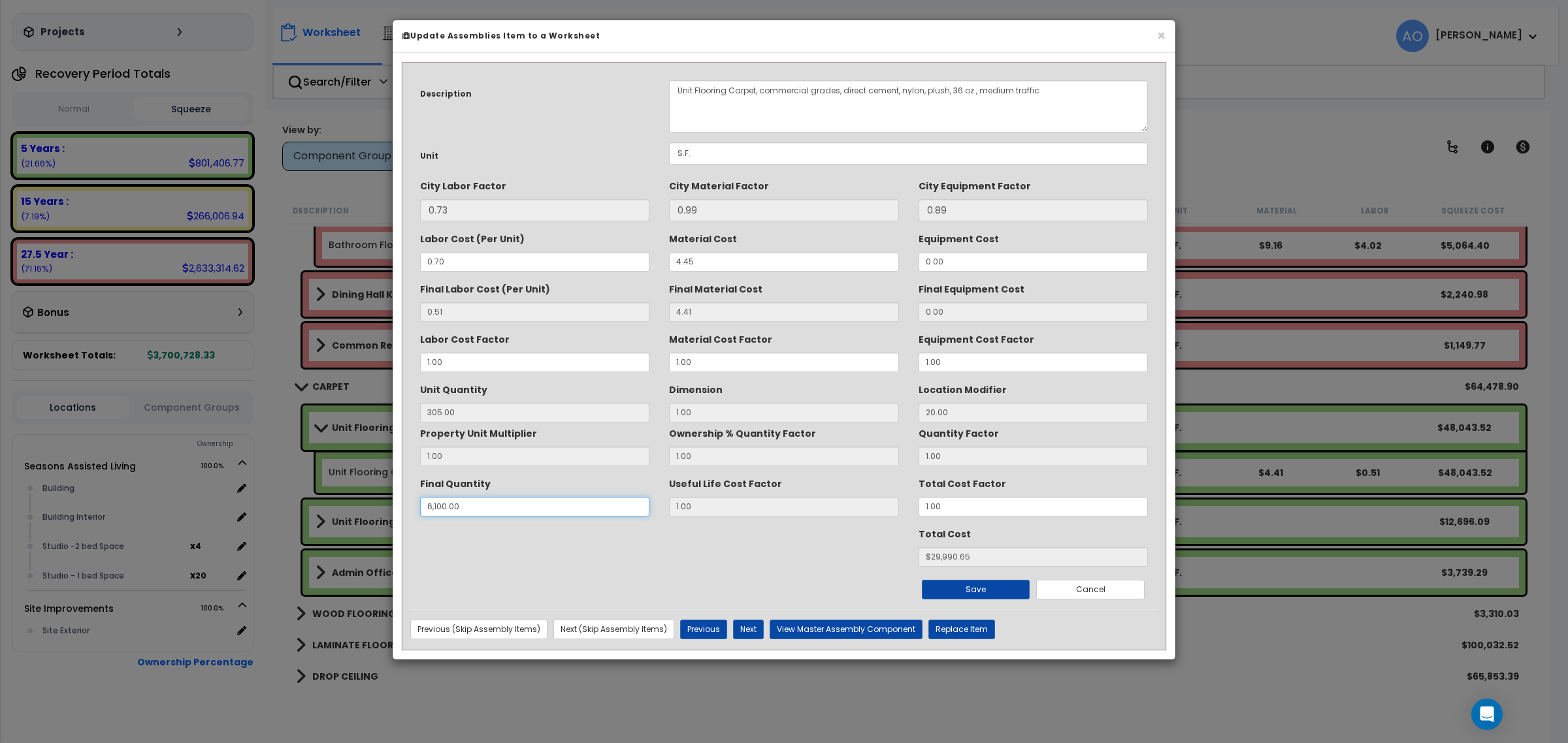
drag, startPoint x: 485, startPoint y: 504, endPoint x: 407, endPoint y: 501, distance: 78.1
click at [407, 501] on div "Description Unit Flooring Carpet, commercial grades, direct cement, nylon, plus…" at bounding box center [784, 360] width 767 height 579
type input "9"
type input "0.45"
type input "$44.28"
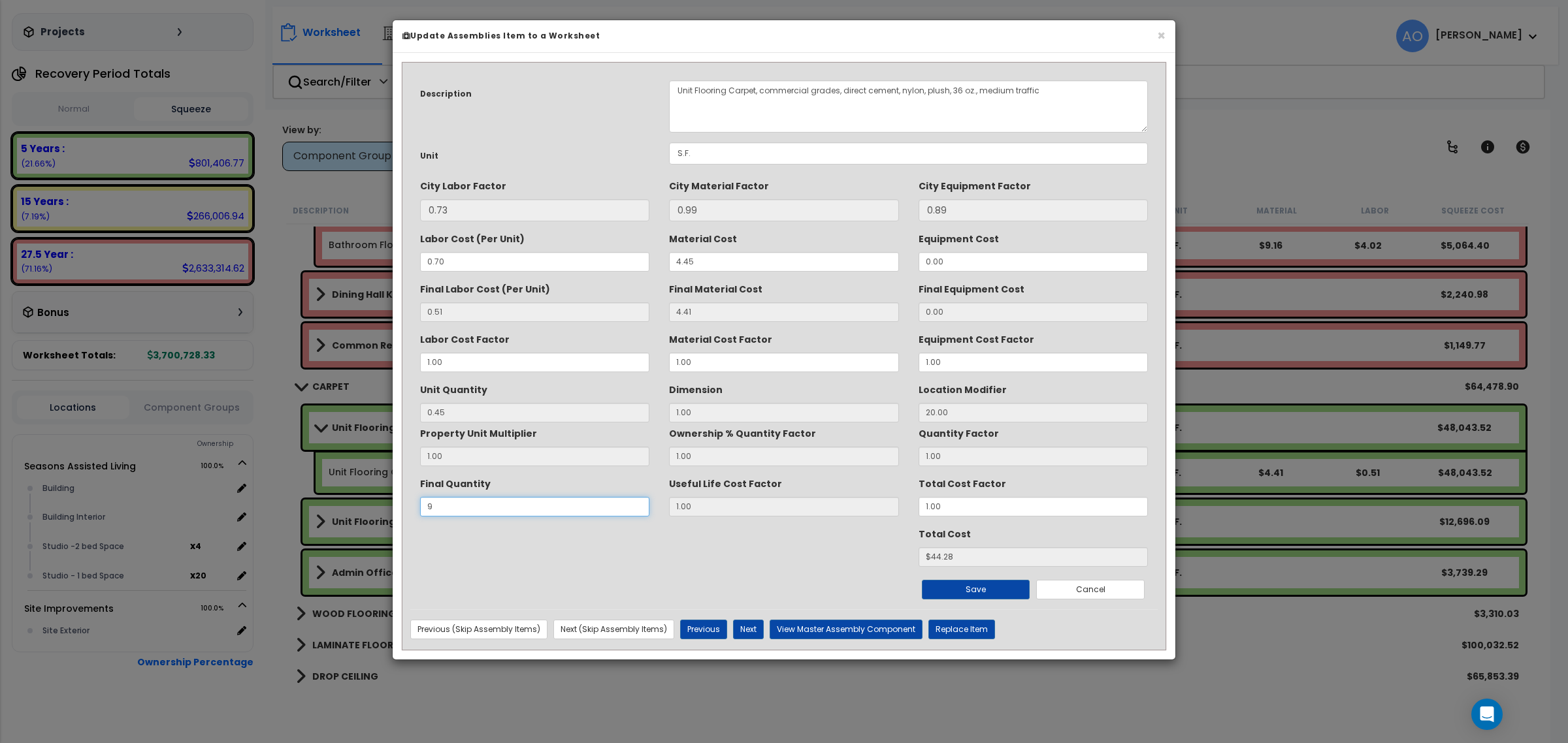
type input "97"
type input "4.85"
type input "$477.24"
type input "9,750"
type input "0.45"
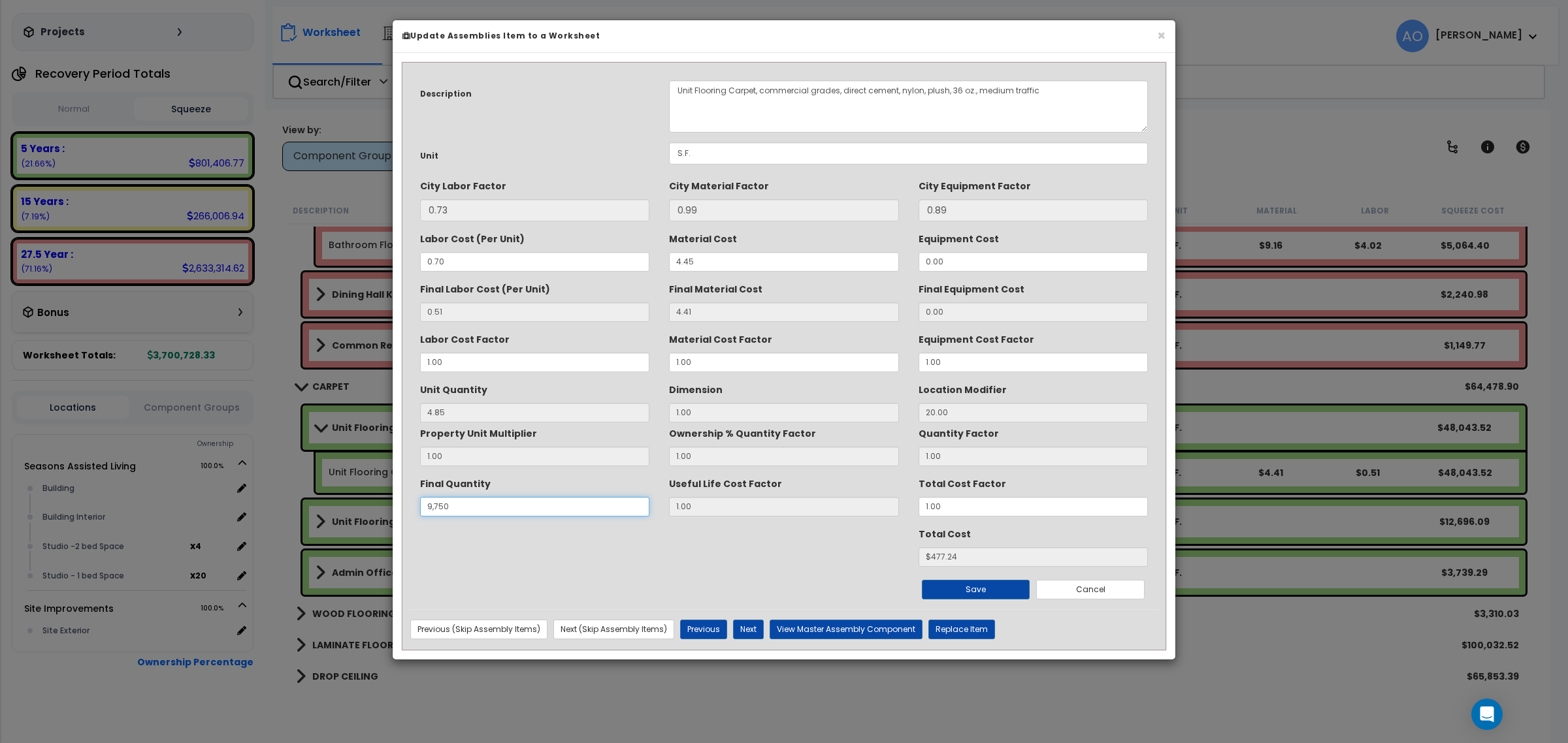
type input "$44.28"
type input "0.45"
type input "$44.28"
click at [959, 598] on button "Save" at bounding box center [976, 589] width 108 height 20
type input "9750.00"
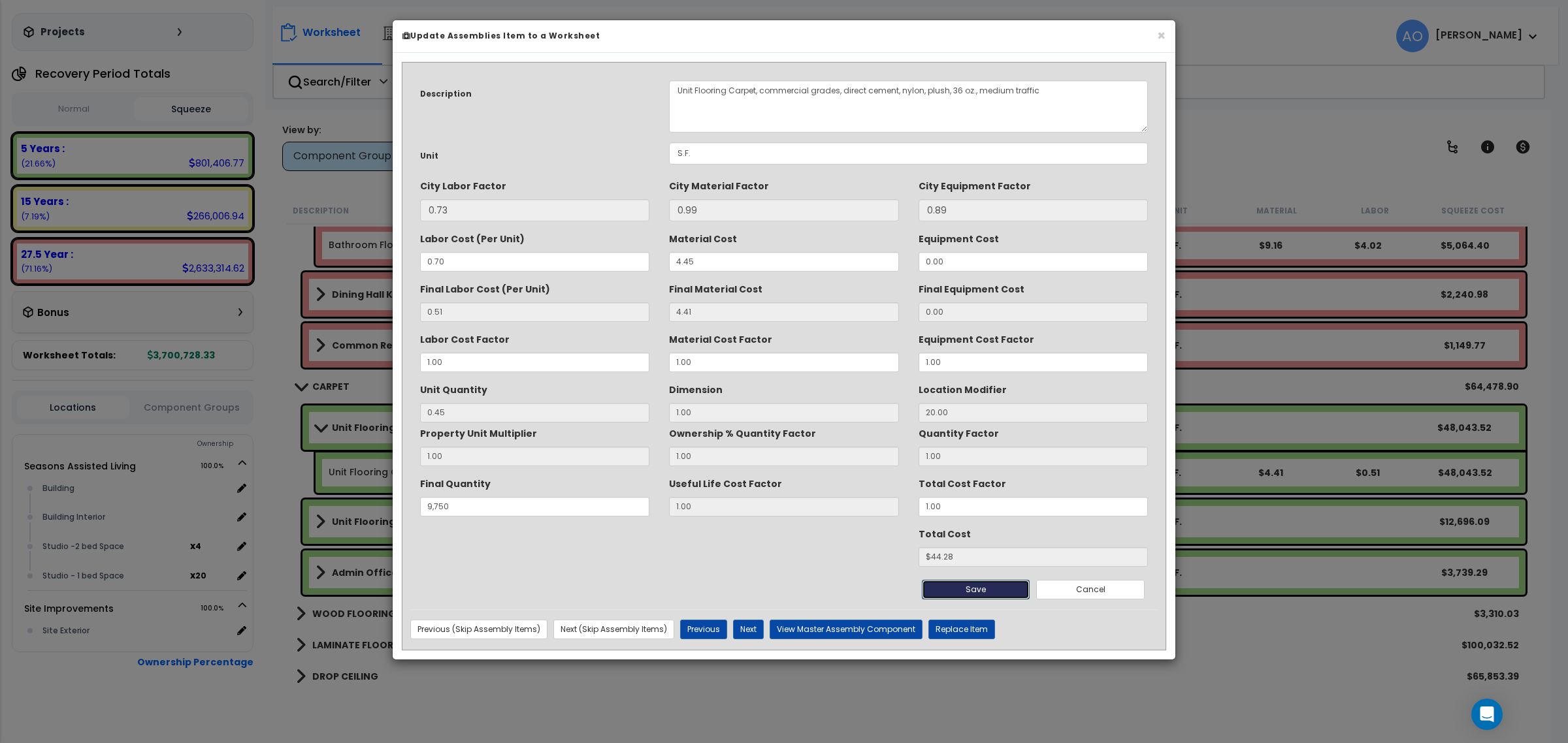
type input "44.28"
click at [964, 589] on button "Save" at bounding box center [976, 589] width 108 height 20
click at [1155, 33] on h6 "Update Assemblies Item to a Worksheet" at bounding box center [783, 35] width 763 height 11
click at [1155, 38] on h6 "Update Assemblies Item to a Worksheet" at bounding box center [783, 35] width 763 height 11
click at [1164, 32] on button "×" at bounding box center [1161, 35] width 8 height 14
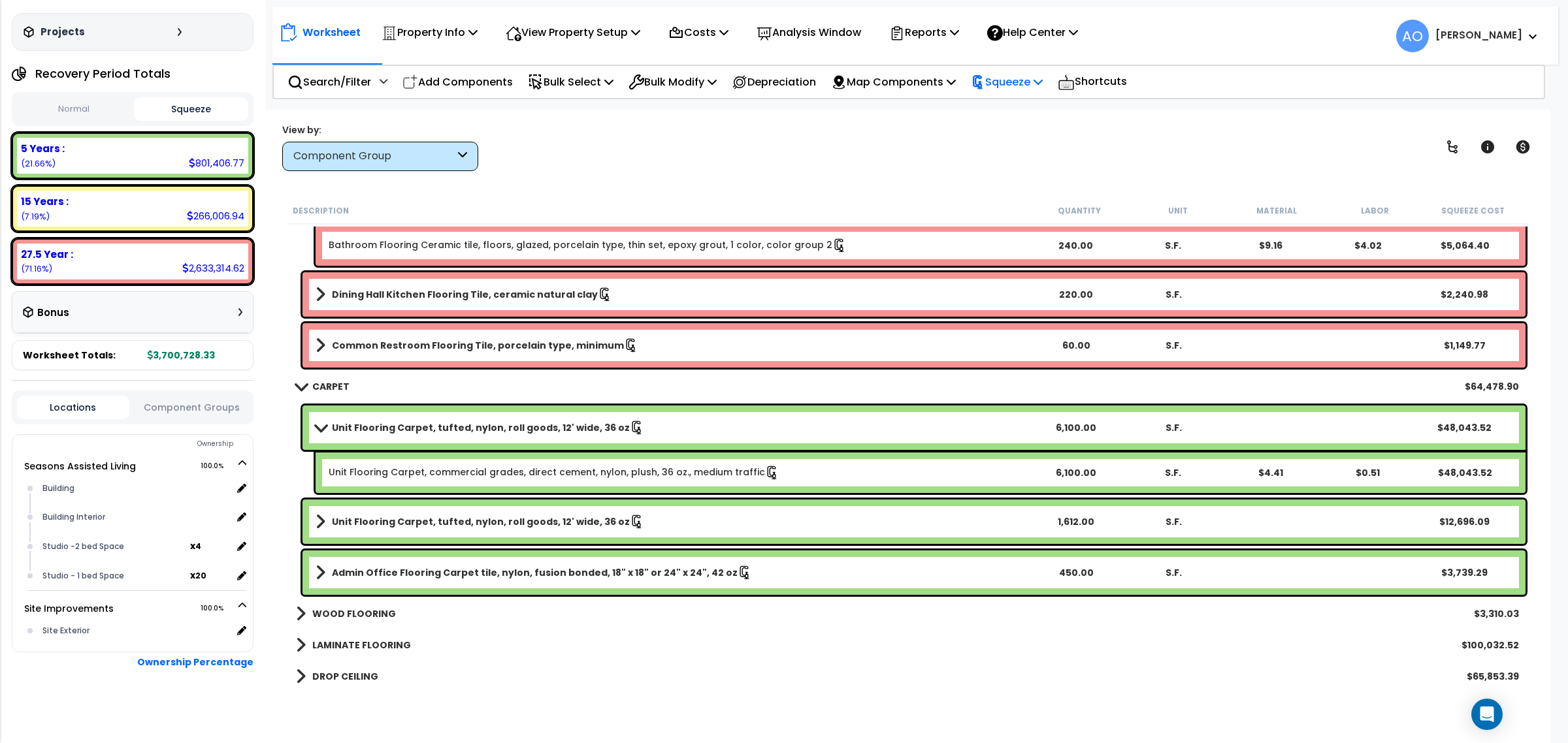
click at [1038, 82] on p "Squeeze" at bounding box center [1006, 81] width 72 height 17
click at [1037, 108] on link "Re-squeeze" at bounding box center [1029, 111] width 130 height 26
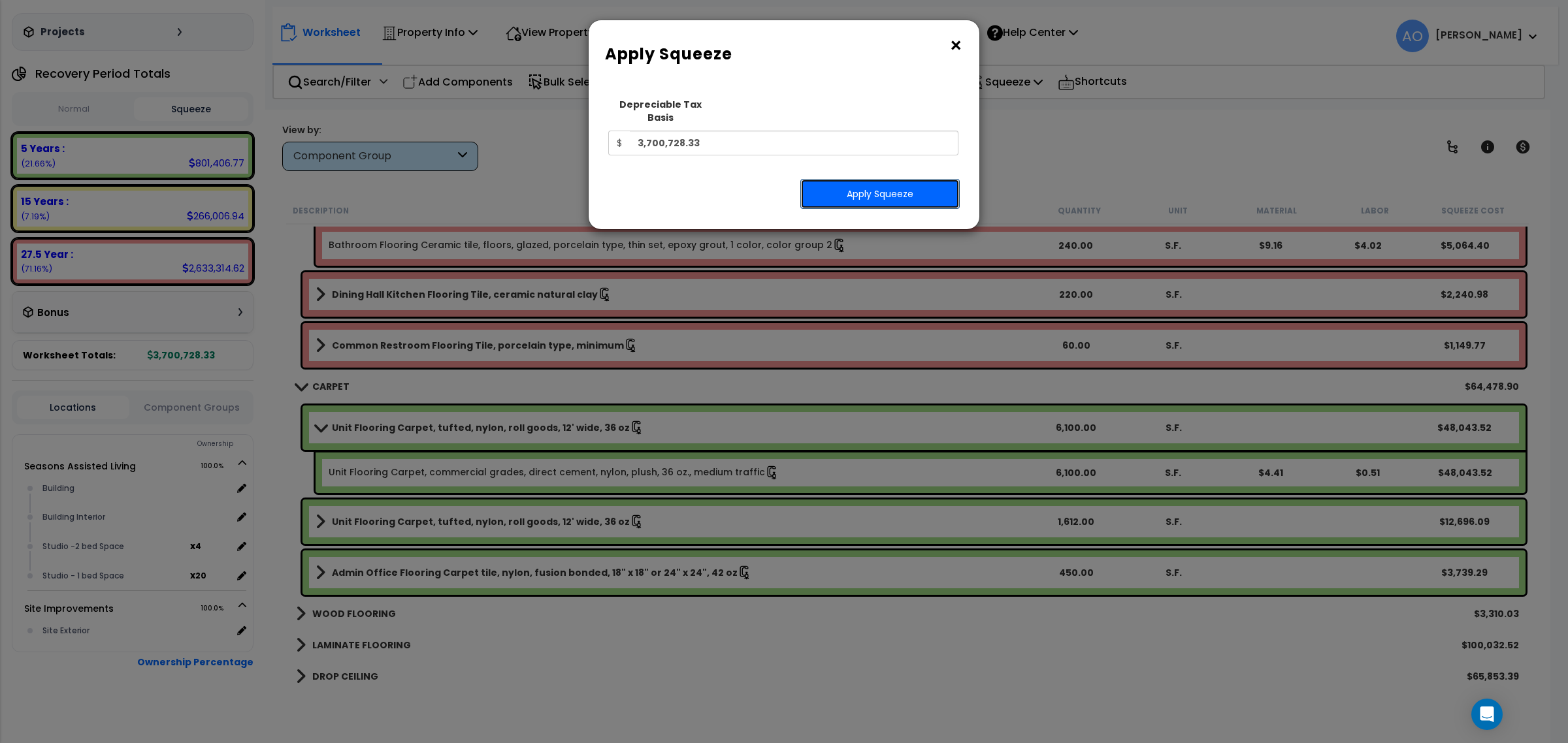
click at [850, 187] on button "Apply Squeeze" at bounding box center [880, 194] width 160 height 30
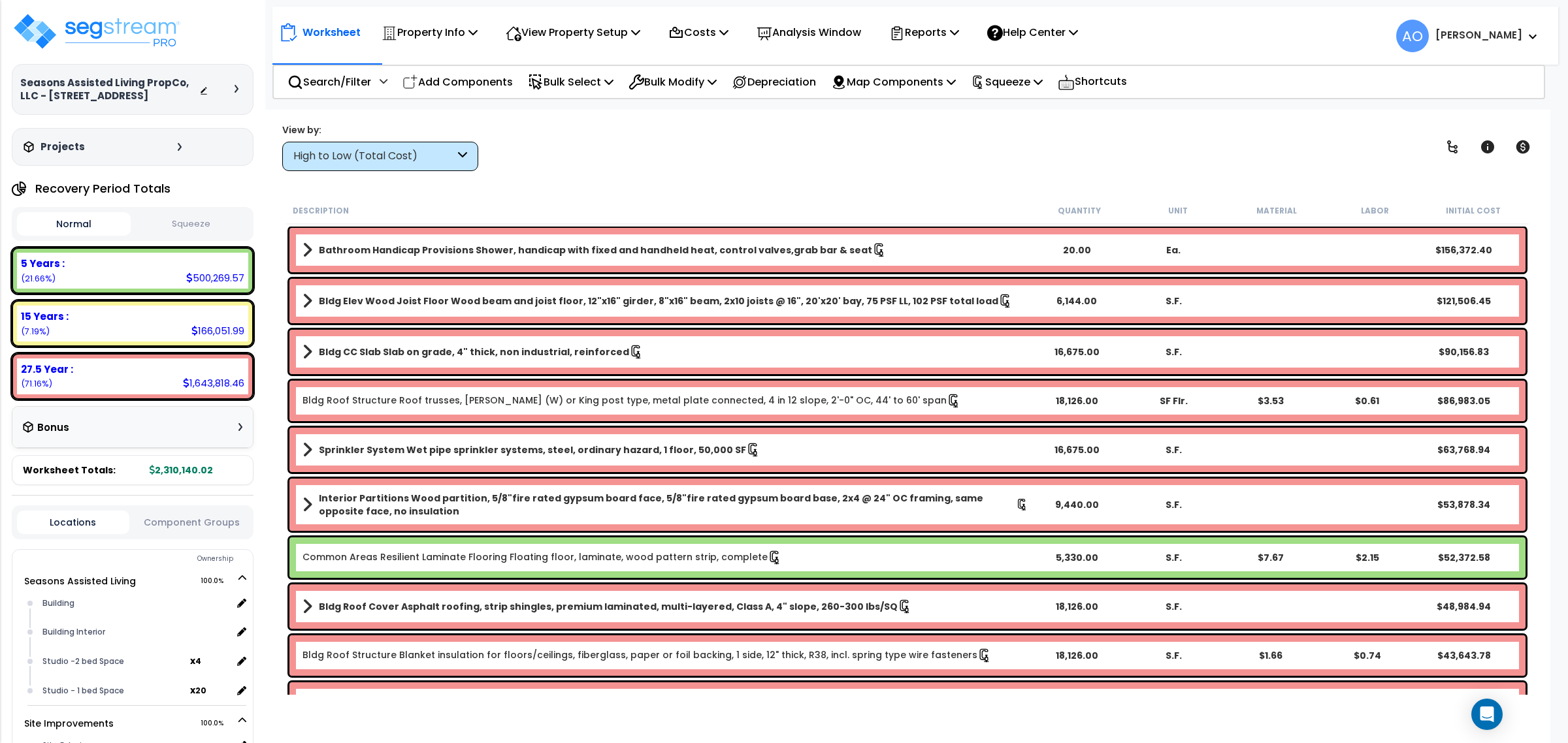
click at [399, 157] on div "High to Low (Total Cost)" at bounding box center [374, 157] width 161 height 15
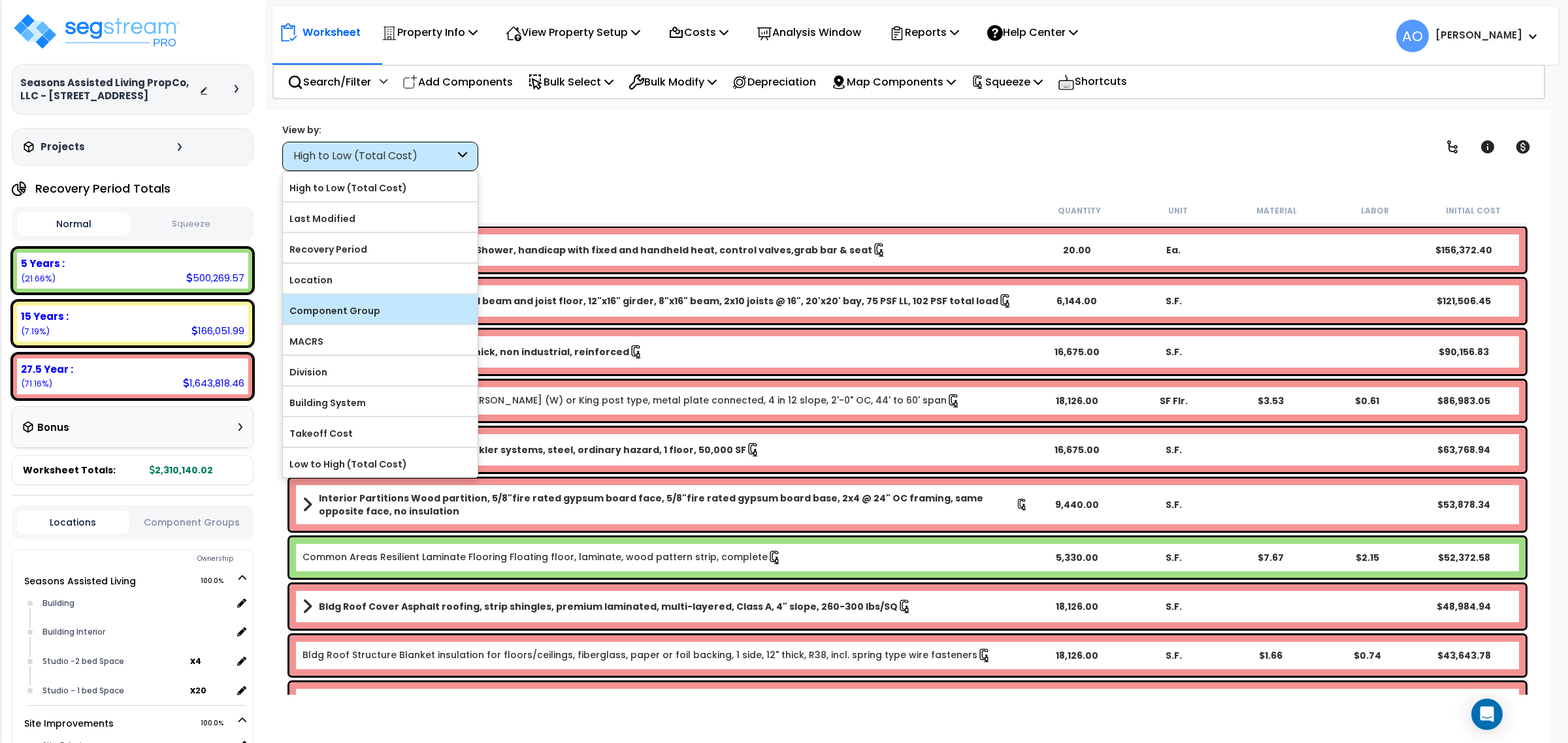
click at [377, 304] on label "Component Group" at bounding box center [380, 311] width 195 height 20
click at [0, 0] on input "Component Group" at bounding box center [0, 0] width 0 height 0
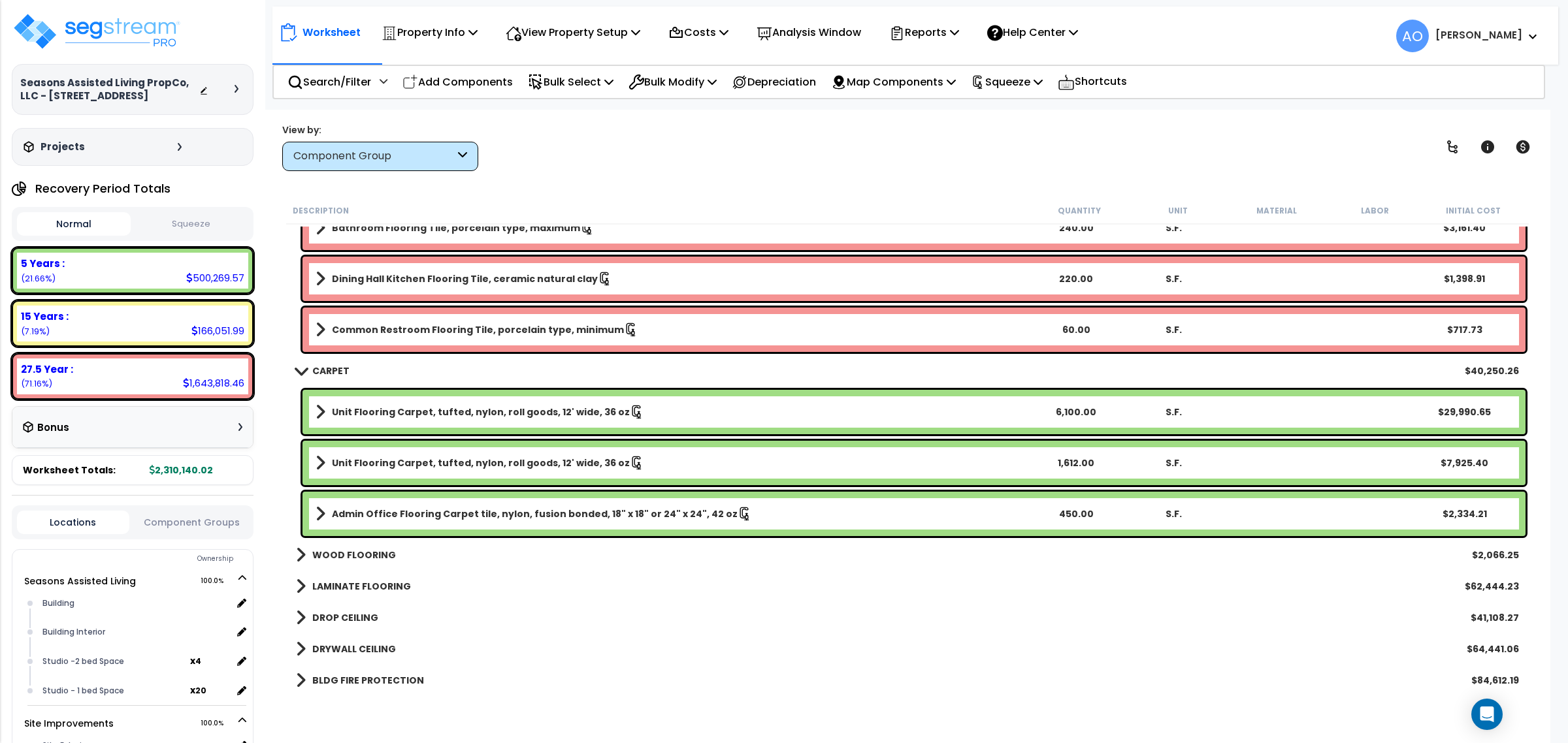
scroll to position [979, 0]
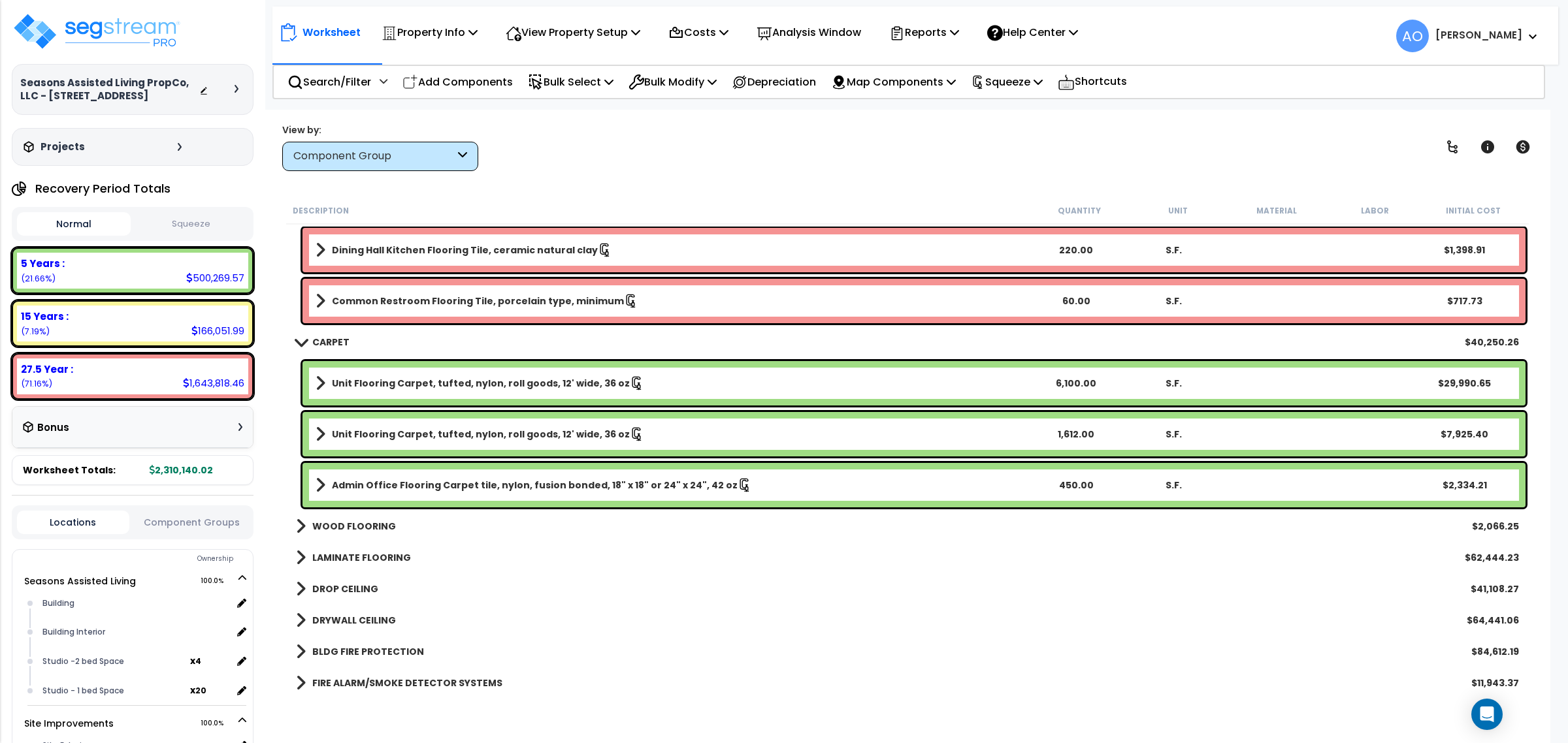
click at [540, 391] on link "Unit Flooring Carpet, tufted, nylon, roll goods, 12' wide, 36 oz" at bounding box center [671, 383] width 712 height 18
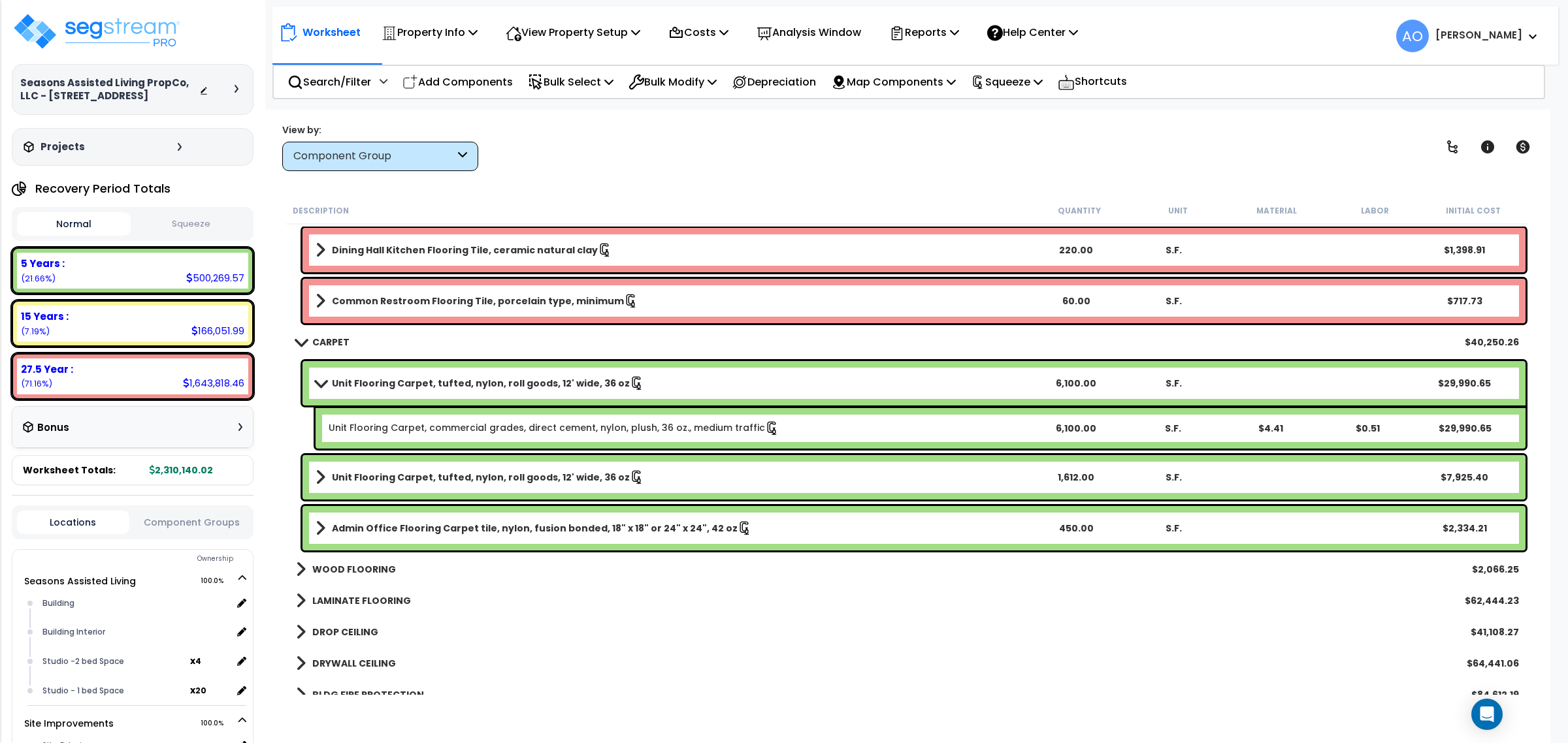
click at [604, 422] on div "Unit Flooring Carpet, commercial grades, direct cement, nylon, plush, 36 oz., m…" at bounding box center [920, 428] width 1210 height 41
click at [604, 422] on link "Unit Flooring Carpet, commercial grades, direct cement, nylon, plush, 36 oz., m…" at bounding box center [554, 428] width 451 height 14
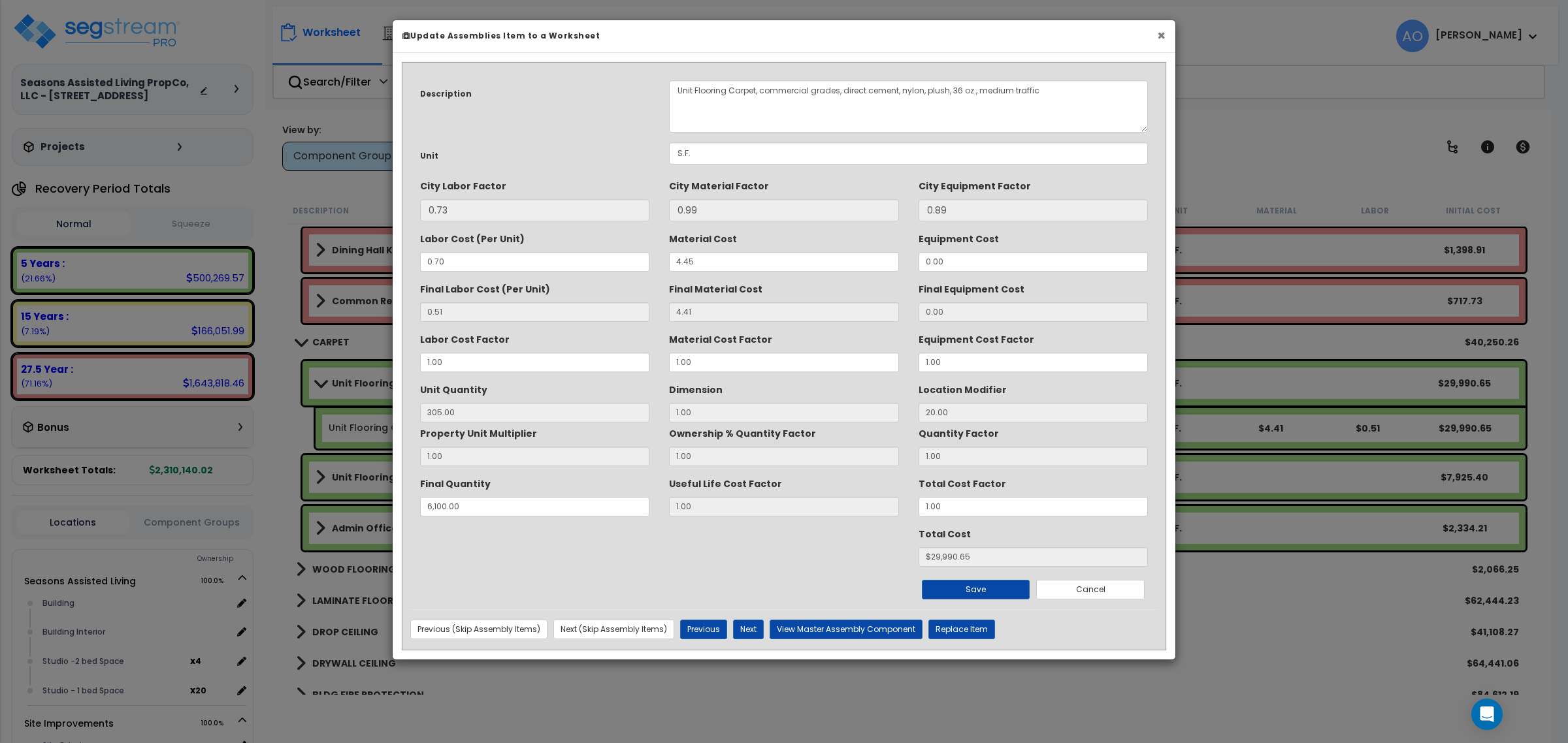
click at [1161, 38] on button "×" at bounding box center [1161, 35] width 8 height 14
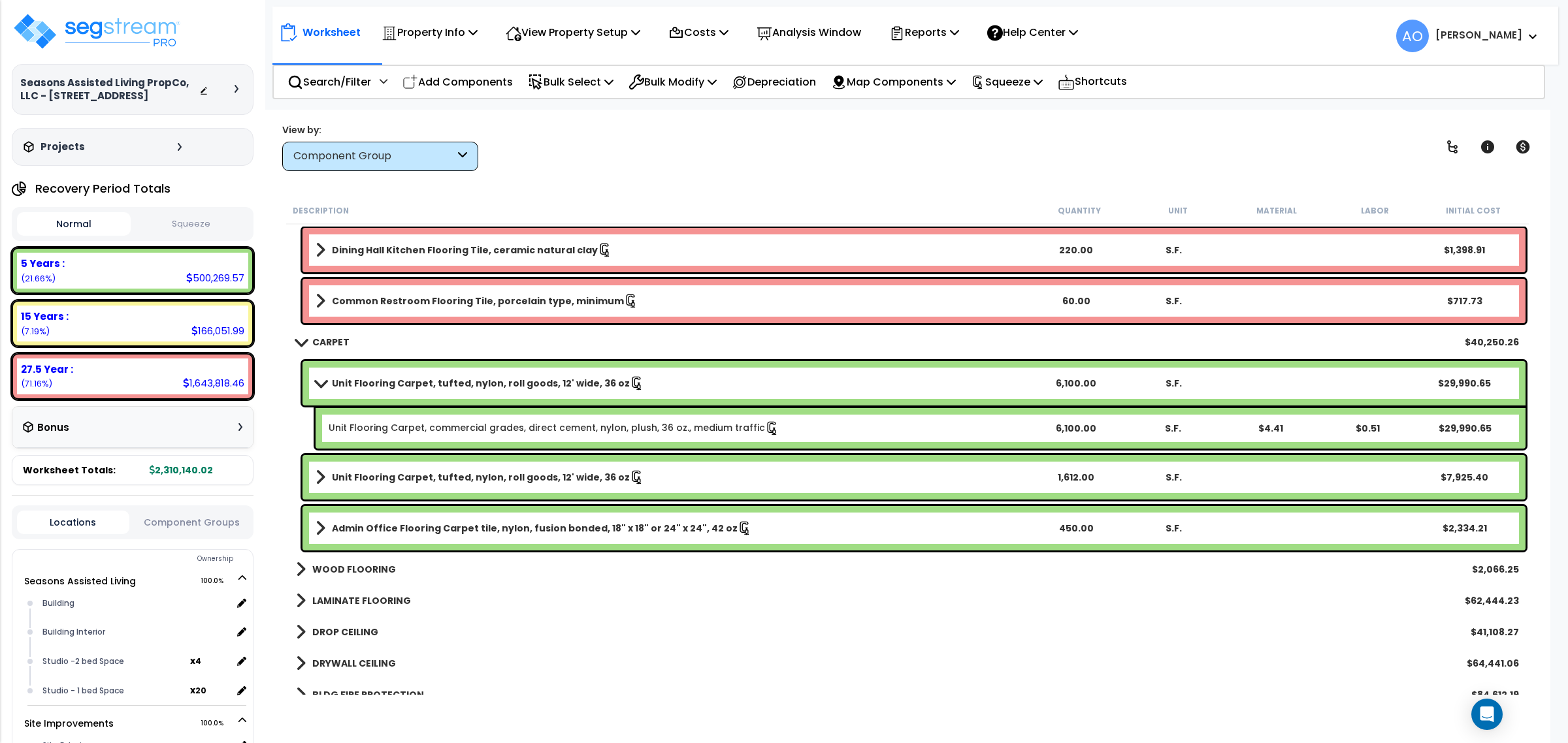
click at [1024, 384] on link "Unit Flooring Carpet, tufted, nylon, roll goods, 12' wide, 36 oz" at bounding box center [671, 383] width 712 height 18
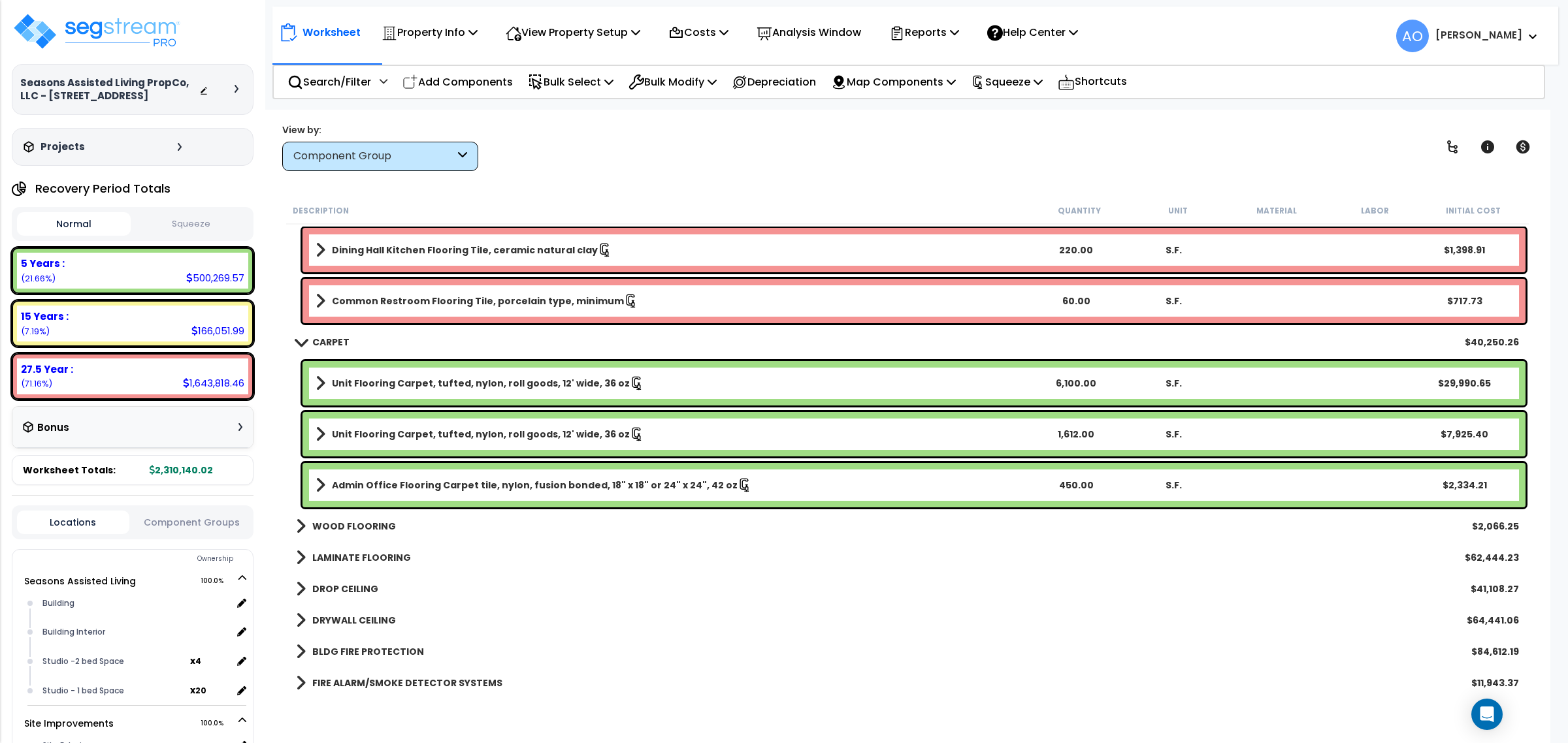
click at [1024, 384] on link "Unit Flooring Carpet, tufted, nylon, roll goods, 12' wide, 36 oz" at bounding box center [671, 383] width 712 height 18
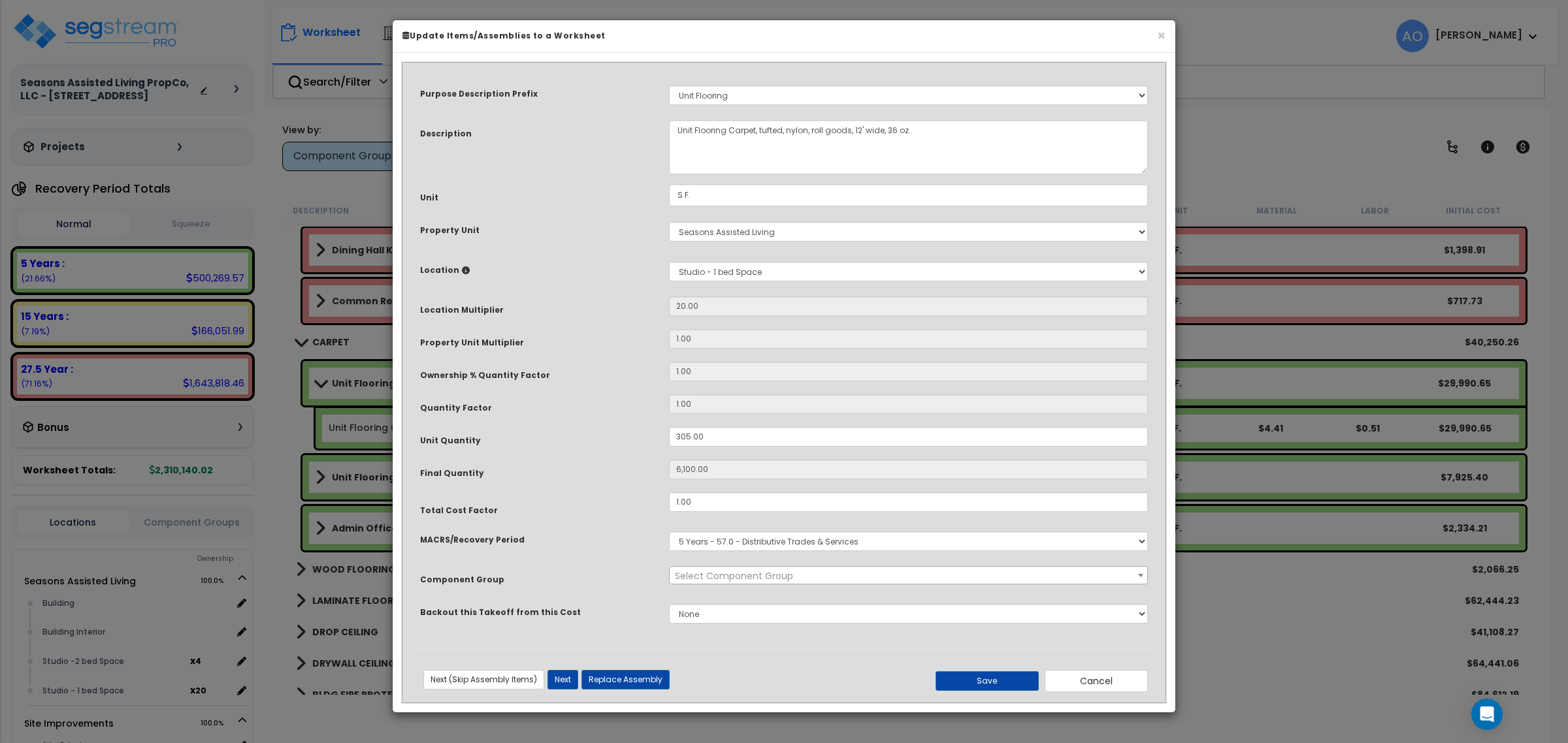
select select "45953"
click at [719, 435] on input "305.00" at bounding box center [908, 437] width 479 height 20
click at [1072, 677] on button "Cancel" at bounding box center [1096, 681] width 103 height 22
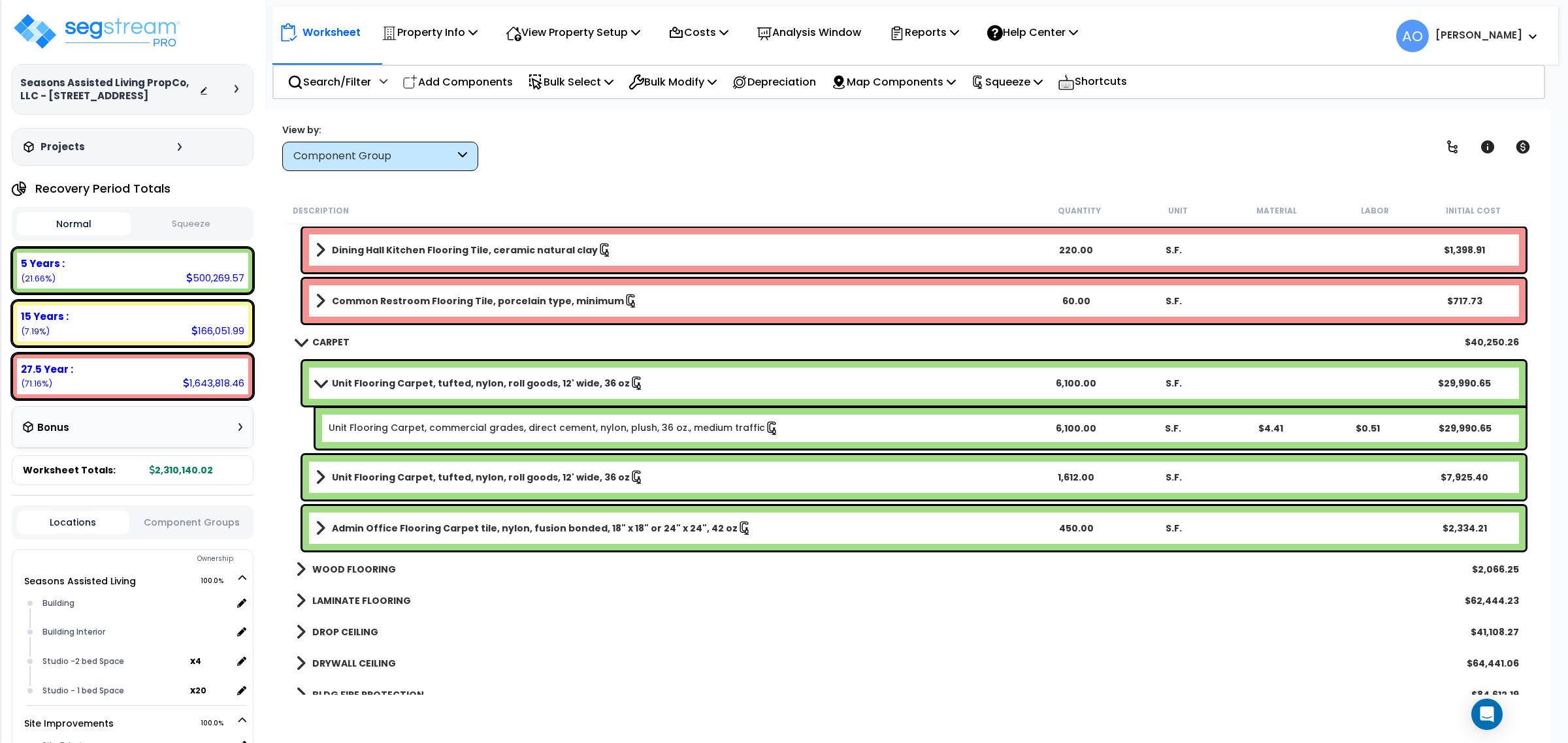
click at [540, 477] on b "Unit Flooring Carpet, tufted, nylon, roll goods, 12' wide, 36 oz" at bounding box center [481, 477] width 298 height 13
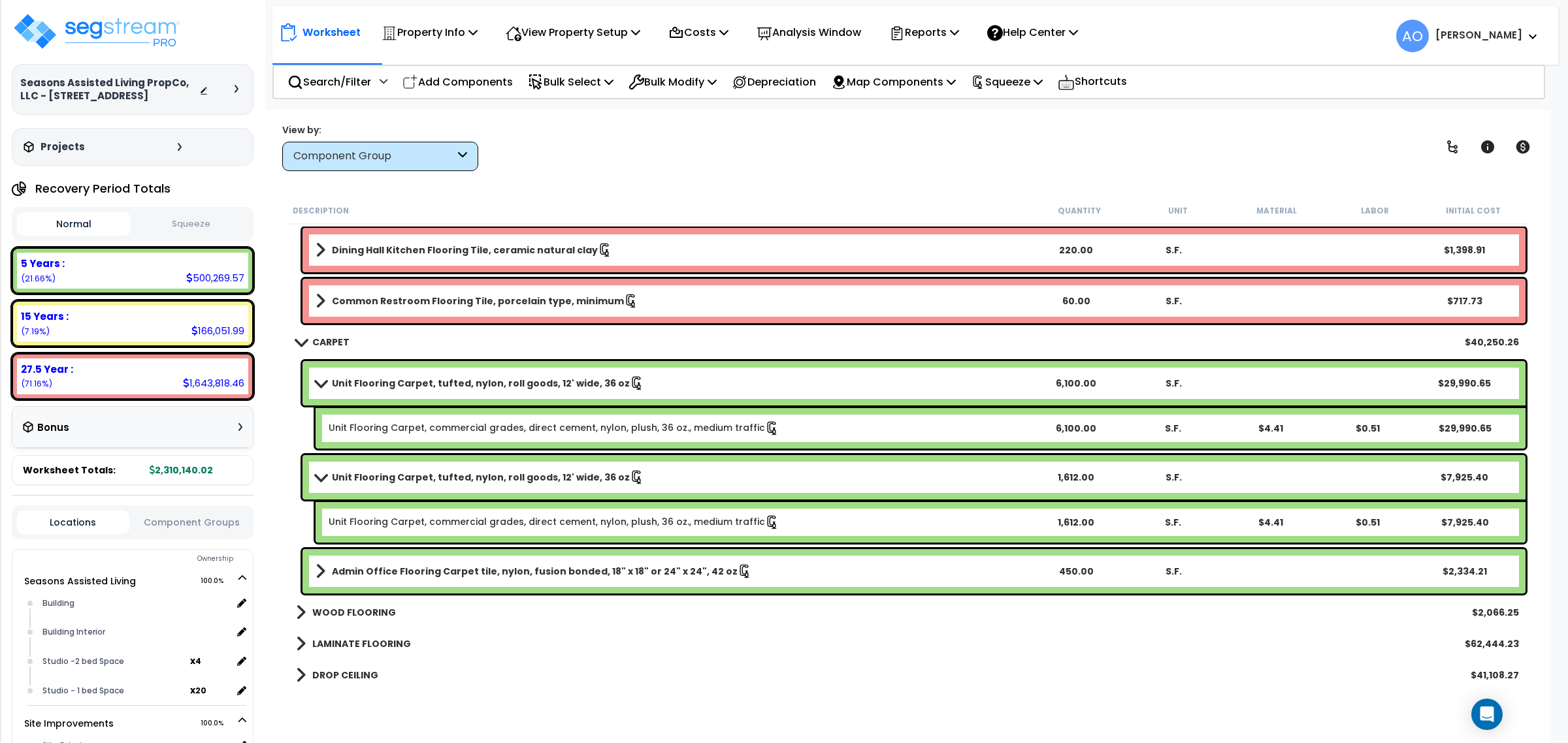
click at [542, 477] on b "Unit Flooring Carpet, tufted, nylon, roll goods, 12' wide, 36 oz" at bounding box center [481, 477] width 298 height 13
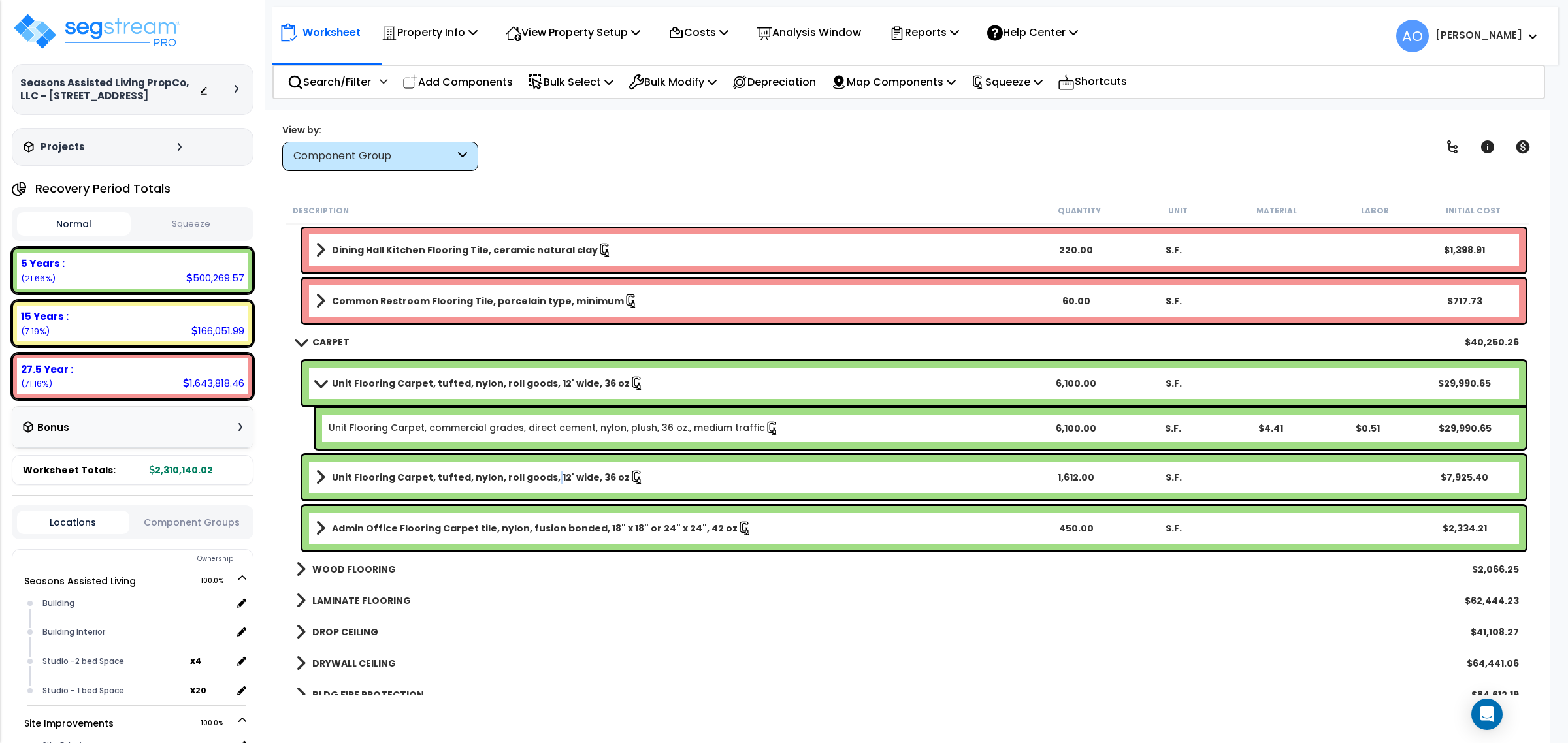
click at [542, 477] on b "Unit Flooring Carpet, tufted, nylon, roll goods, 12' wide, 36 oz" at bounding box center [481, 477] width 298 height 13
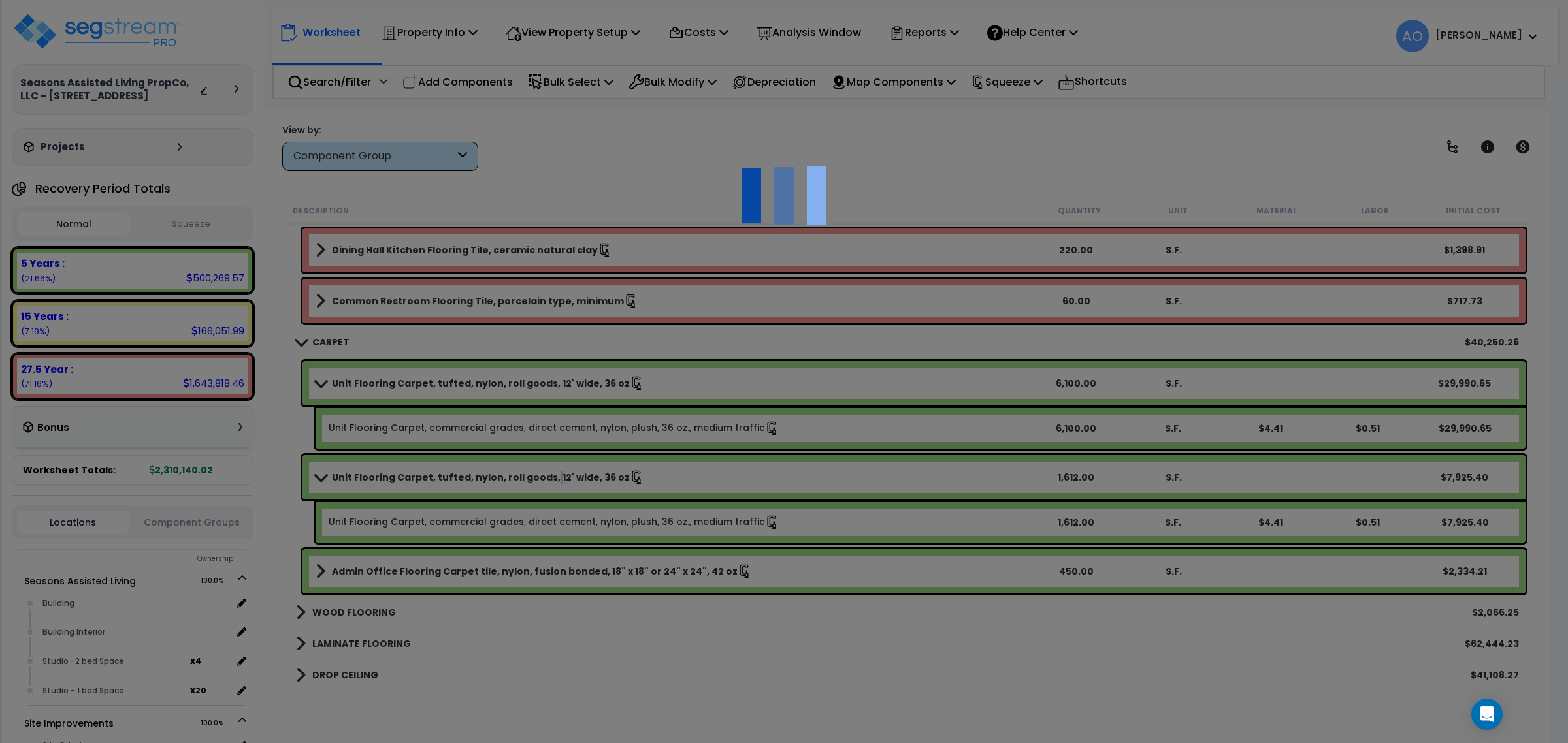
select select "45953"
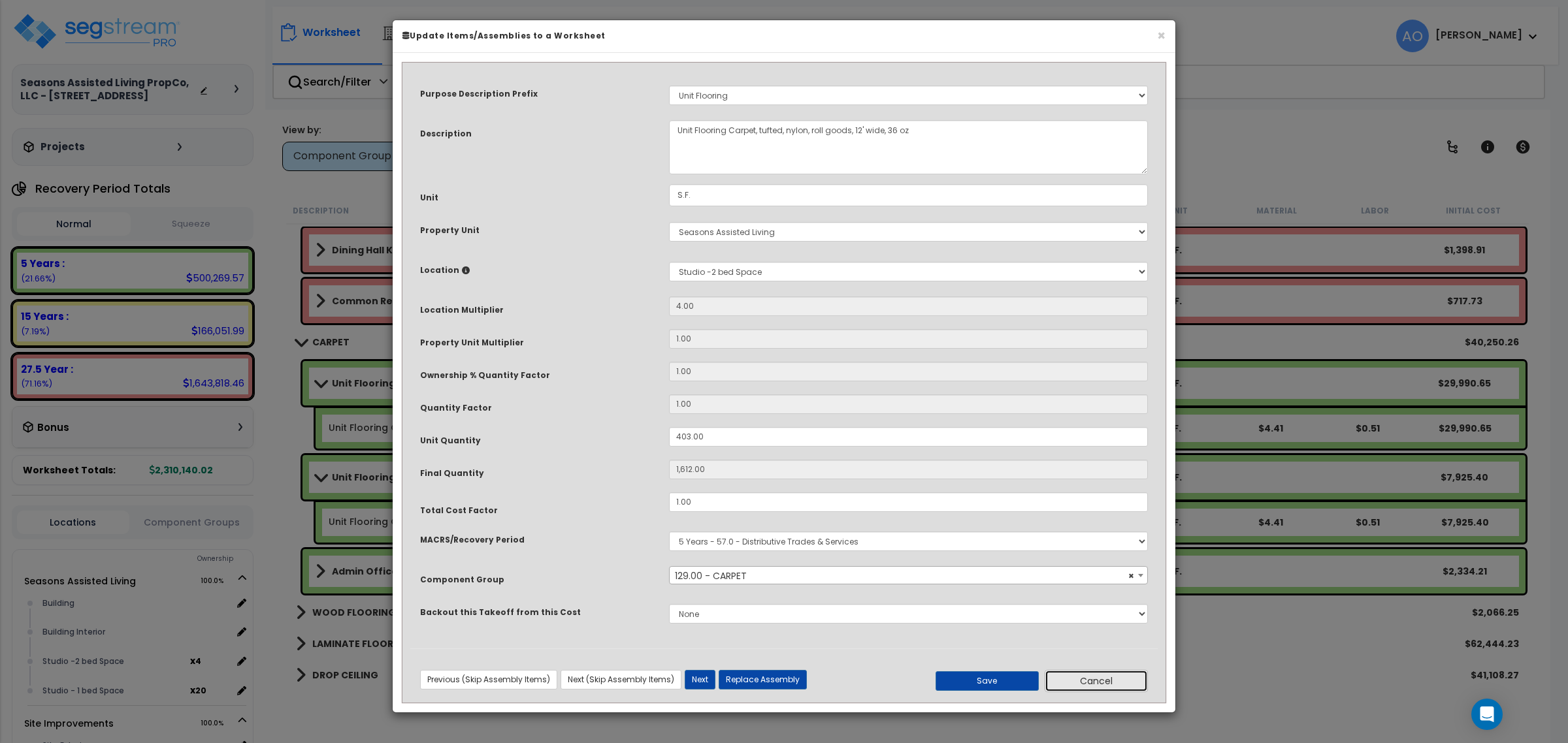
click at [1093, 686] on button "Cancel" at bounding box center [1096, 681] width 103 height 22
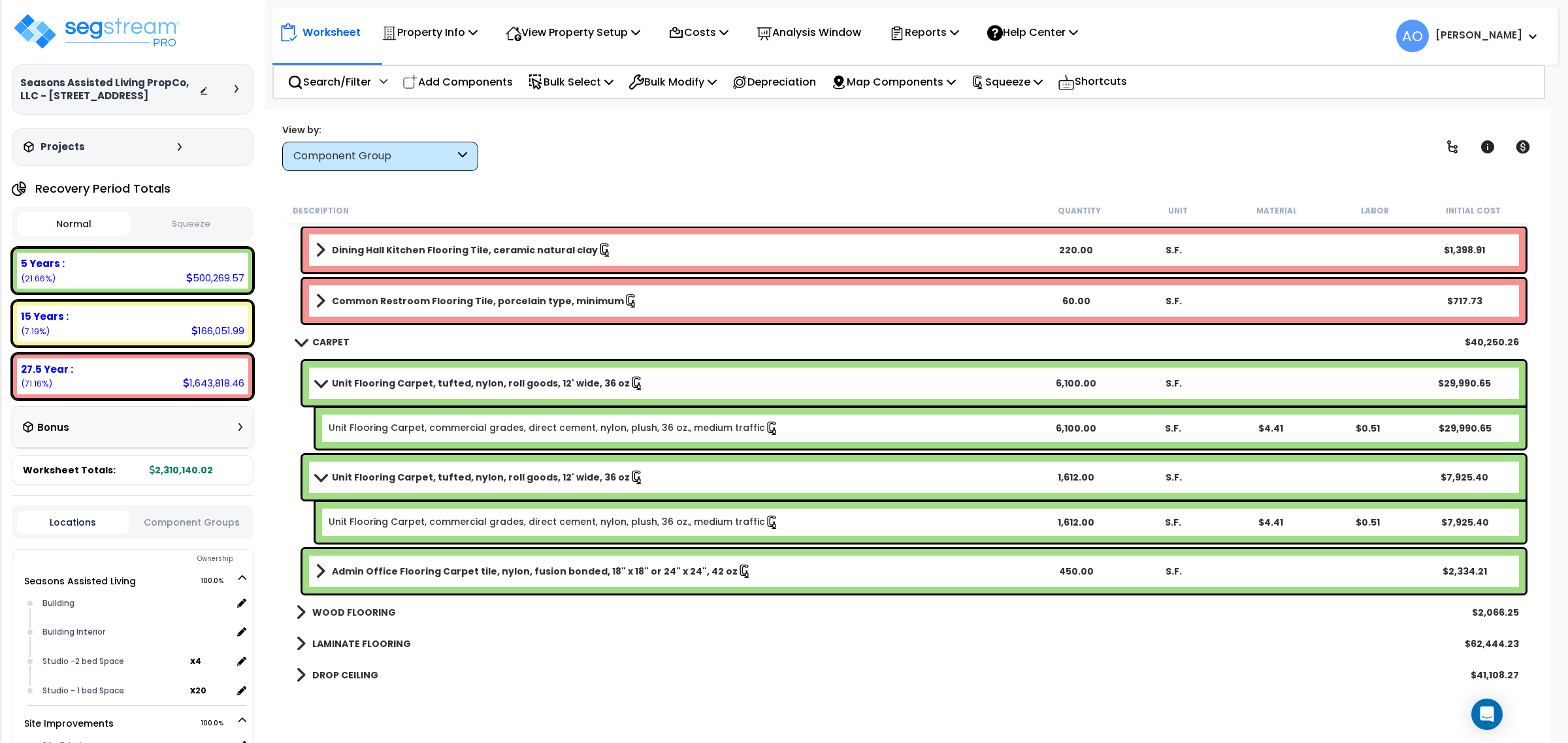
click at [523, 568] on b "Admin Office Flooring Carpet tile, nylon, fusion bonded, 18" x 18" or 24" x 24"…" at bounding box center [535, 571] width 406 height 13
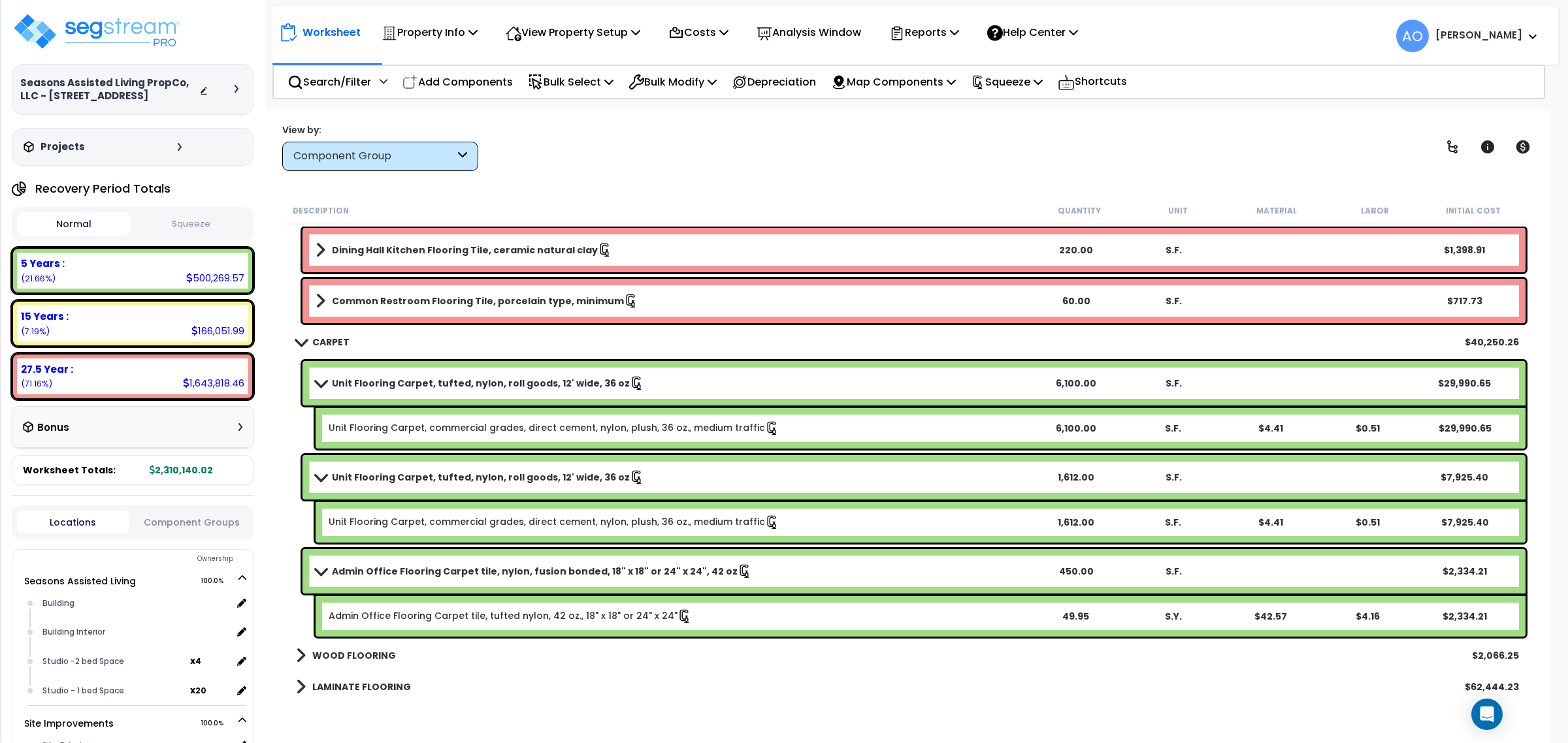
click at [338, 379] on b "Unit Flooring Carpet, tufted, nylon, roll goods, 12' wide, 36 oz" at bounding box center [481, 383] width 298 height 13
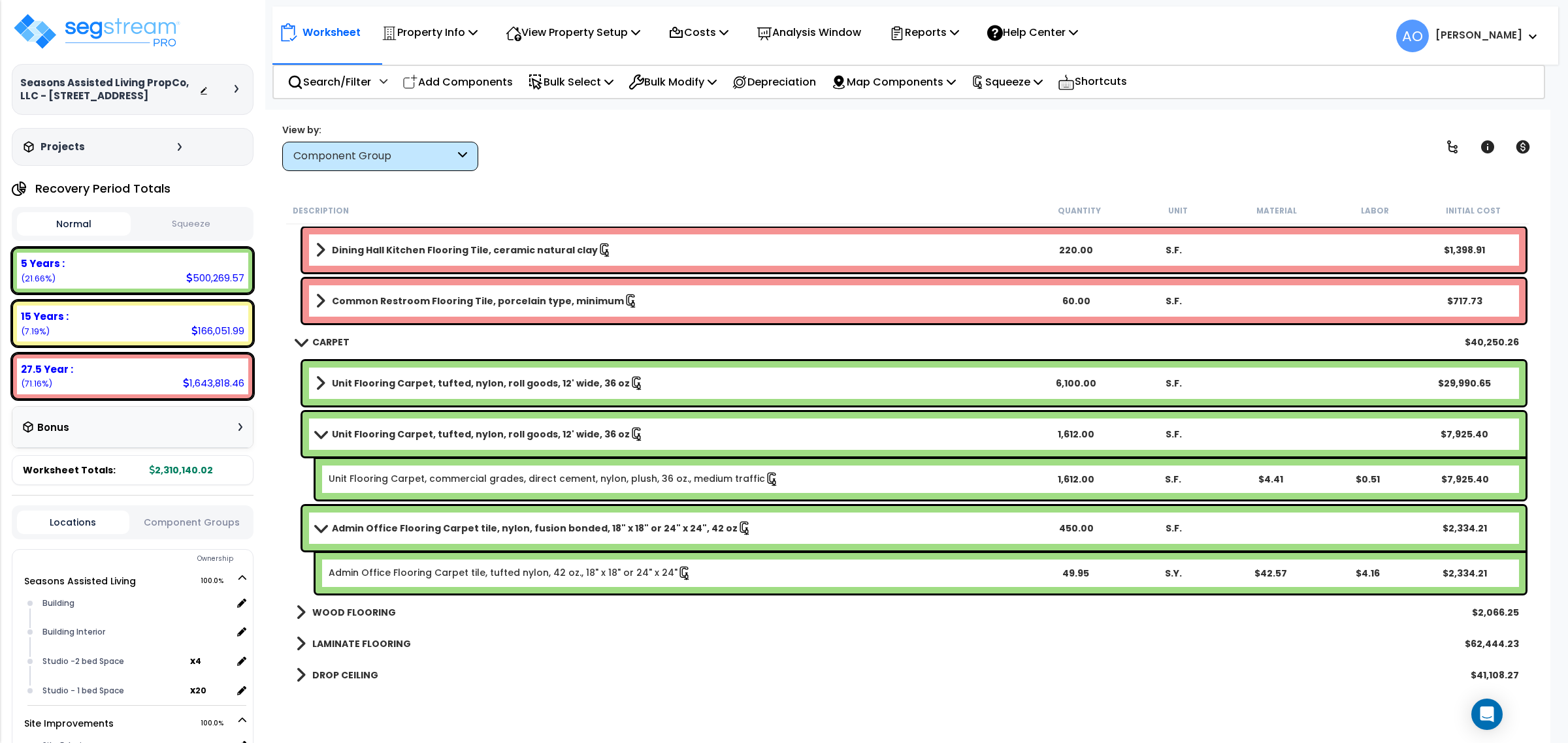
click at [361, 433] on b "Unit Flooring Carpet, tufted, nylon, roll goods, 12' wide, 36 oz" at bounding box center [481, 434] width 298 height 13
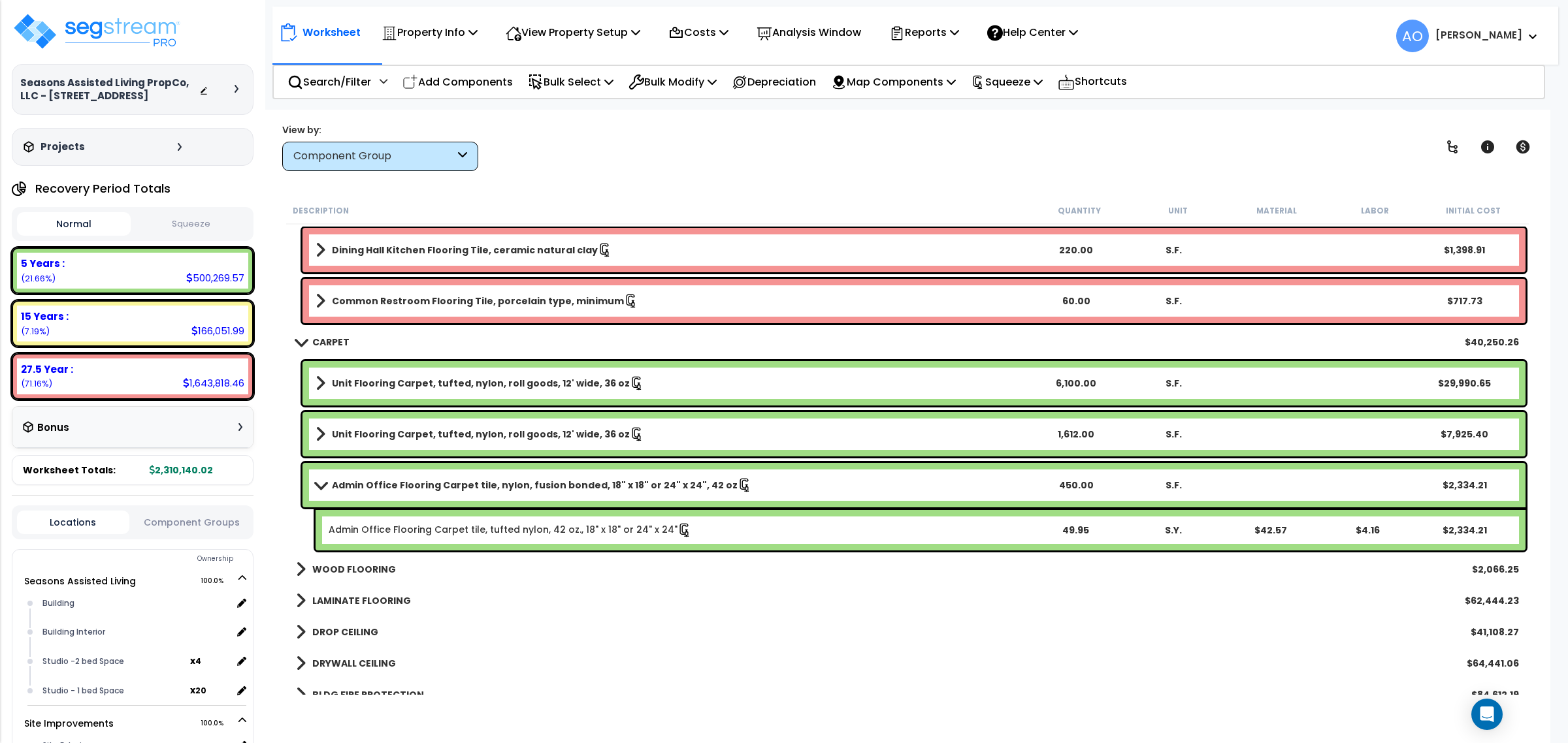
click at [376, 482] on b "Admin Office Flooring Carpet tile, nylon, fusion bonded, 18" x 18" or 24" x 24"…" at bounding box center [535, 485] width 406 height 13
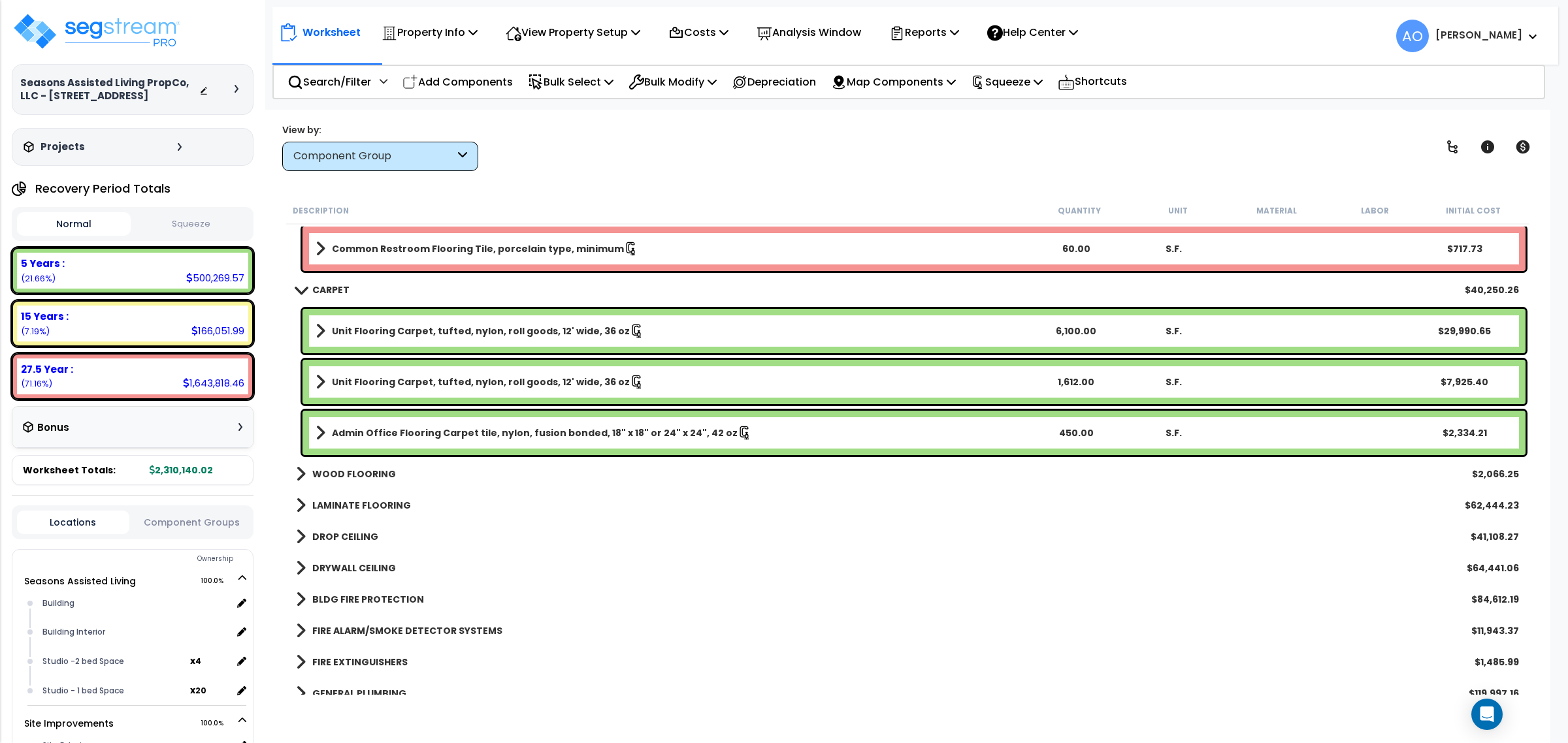
scroll to position [1061, 0]
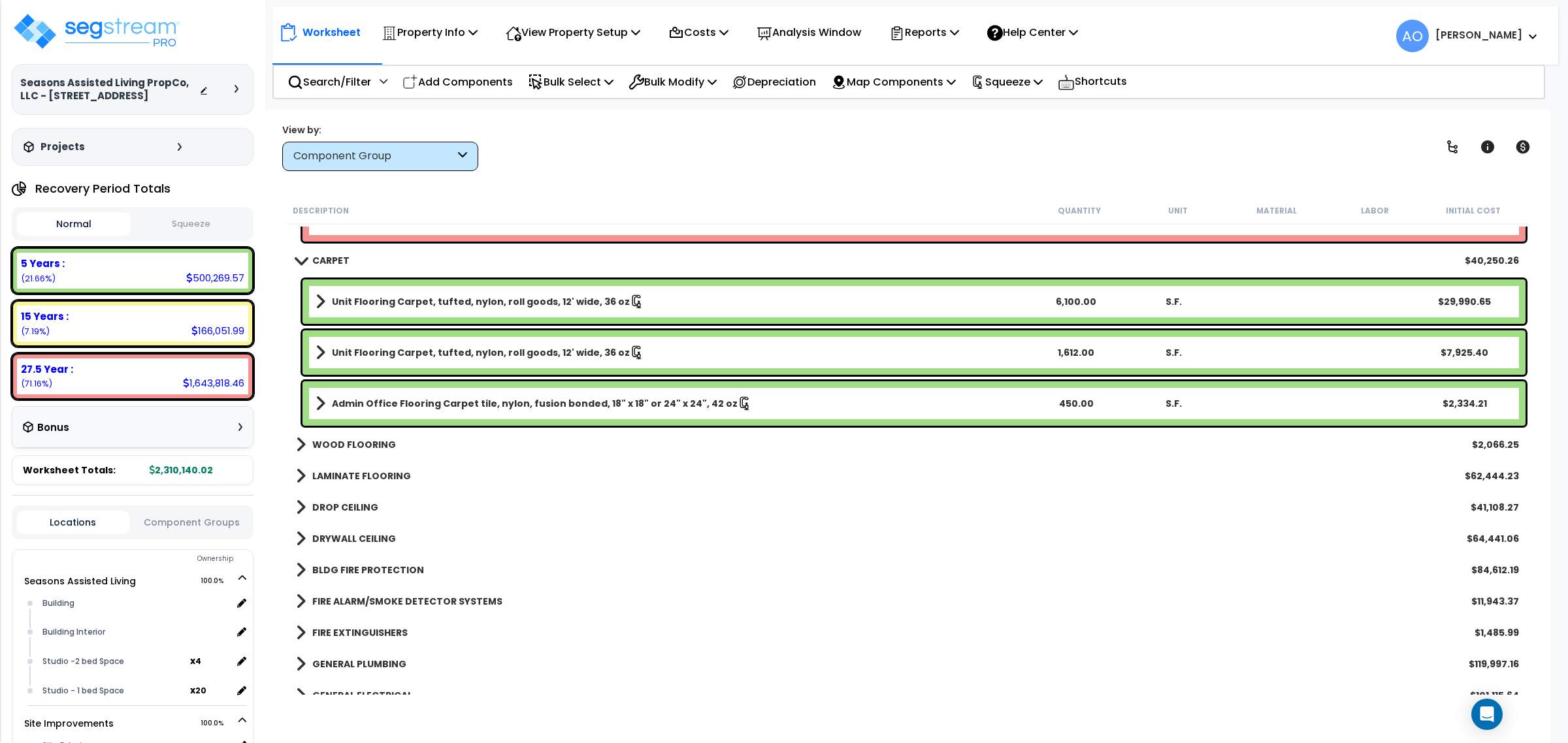
click at [374, 474] on b "LAMINATE FLOORING" at bounding box center [361, 476] width 99 height 13
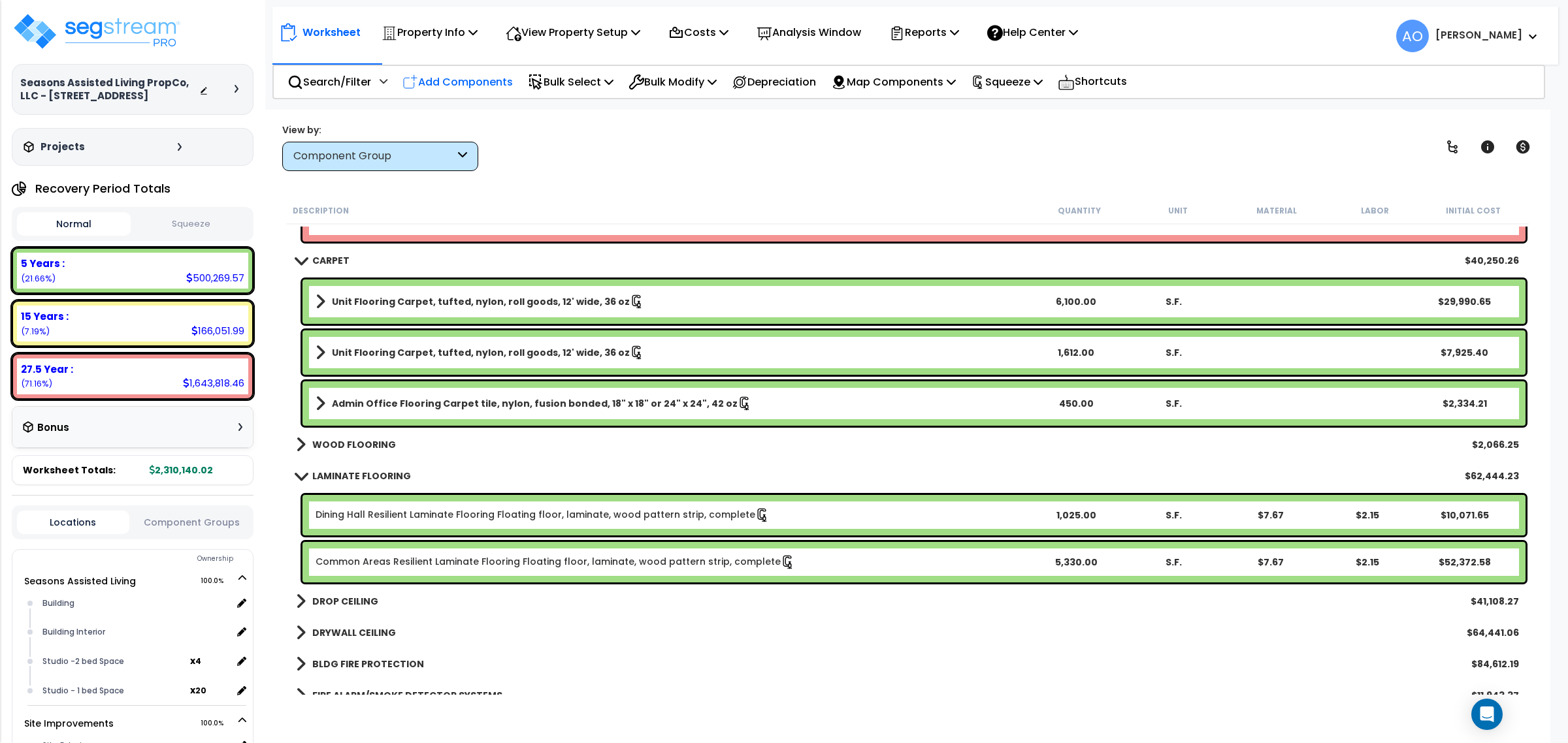
click at [479, 83] on p "Add Components" at bounding box center [457, 81] width 111 height 17
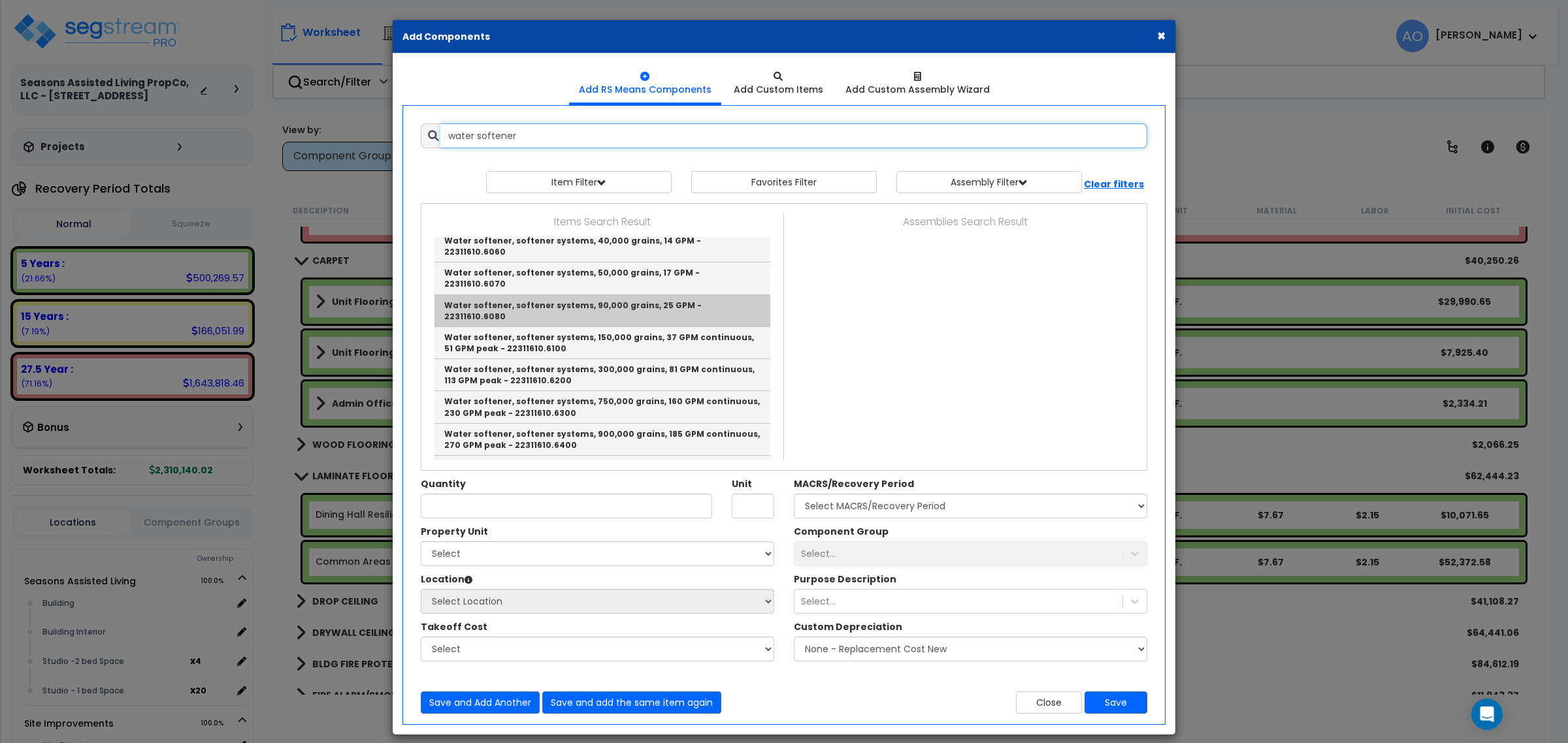
scroll to position [124, 0]
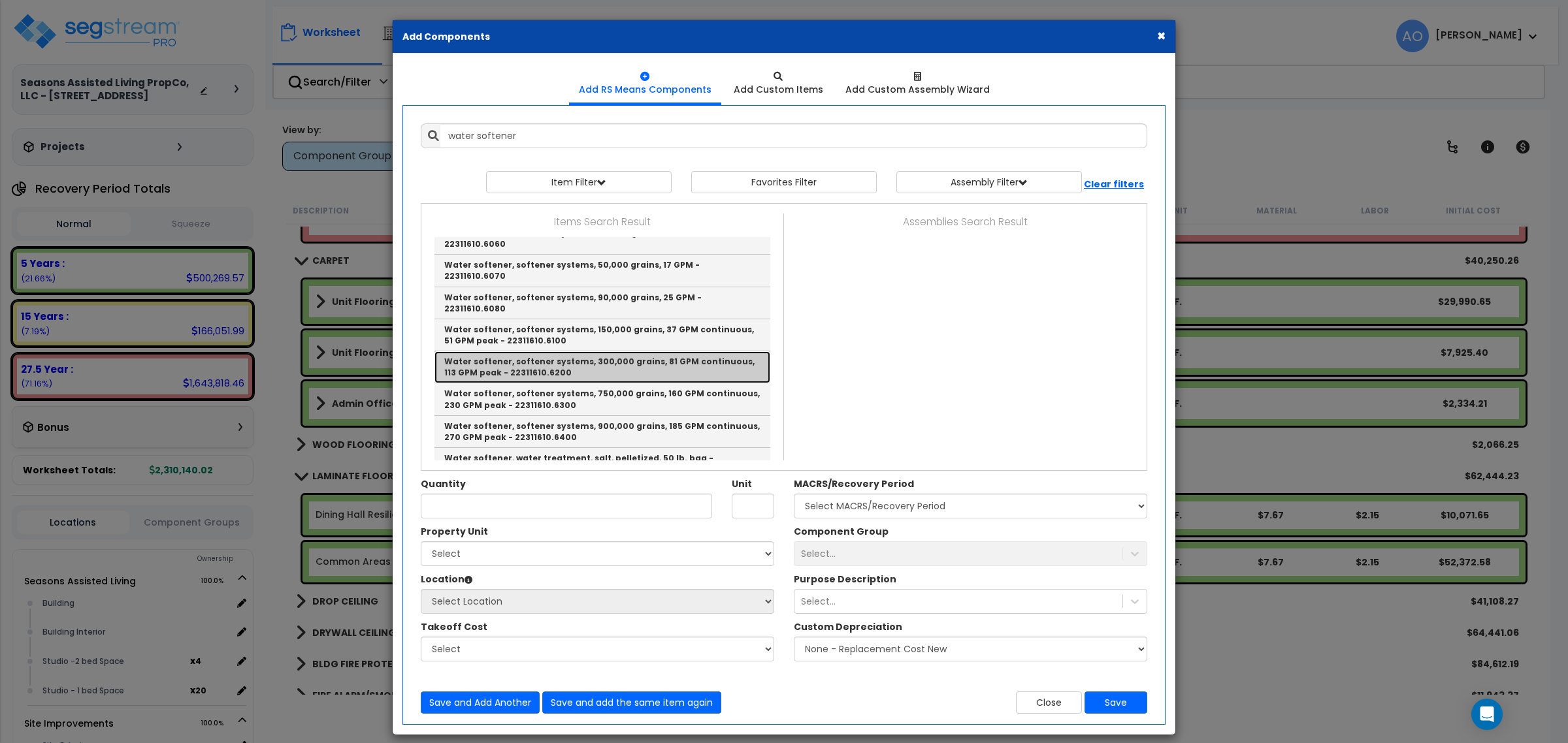
click at [634, 352] on link "Water softener, softener systems, 300,000 grains, 81 GPM continuous, 113 GPM pe…" at bounding box center [602, 367] width 336 height 32
type input "Water softener, softener systems, 300,000 grains, 81 GPM continuous, 113 GPM pe…"
checkbox input "true"
type input "Ea."
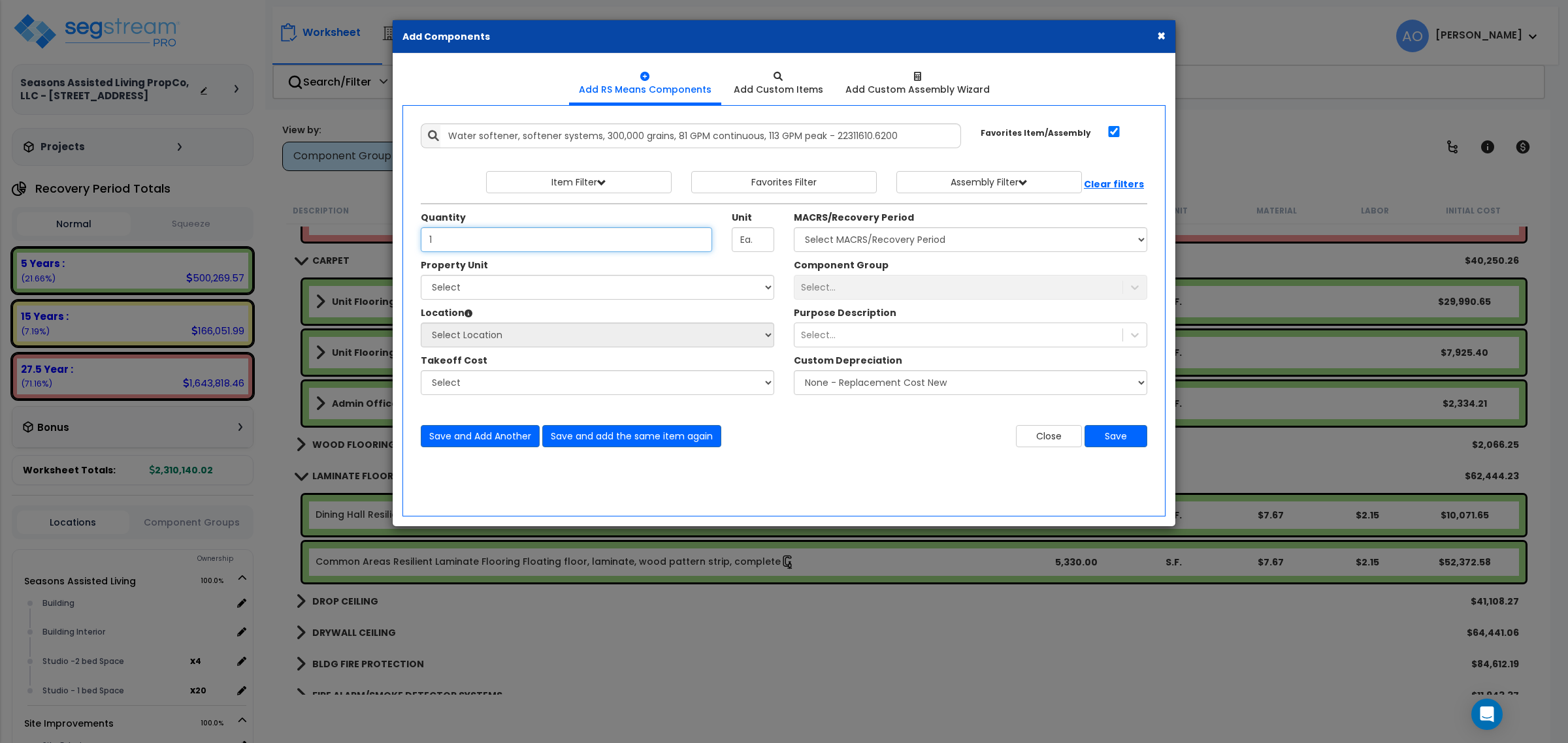
type input "1"
click at [880, 239] on select "Select MACRS/Recovery Period 5 Years - 57.0 - Distributive Trades & Services 5 …" at bounding box center [970, 239] width 353 height 25
select select "3667"
click at [794, 228] on select "Select MACRS/Recovery Period 5 Years - 57.0 - Distributive Trades & Services 5 …" at bounding box center [970, 239] width 353 height 25
click at [853, 291] on div "Select..." at bounding box center [958, 288] width 328 height 21
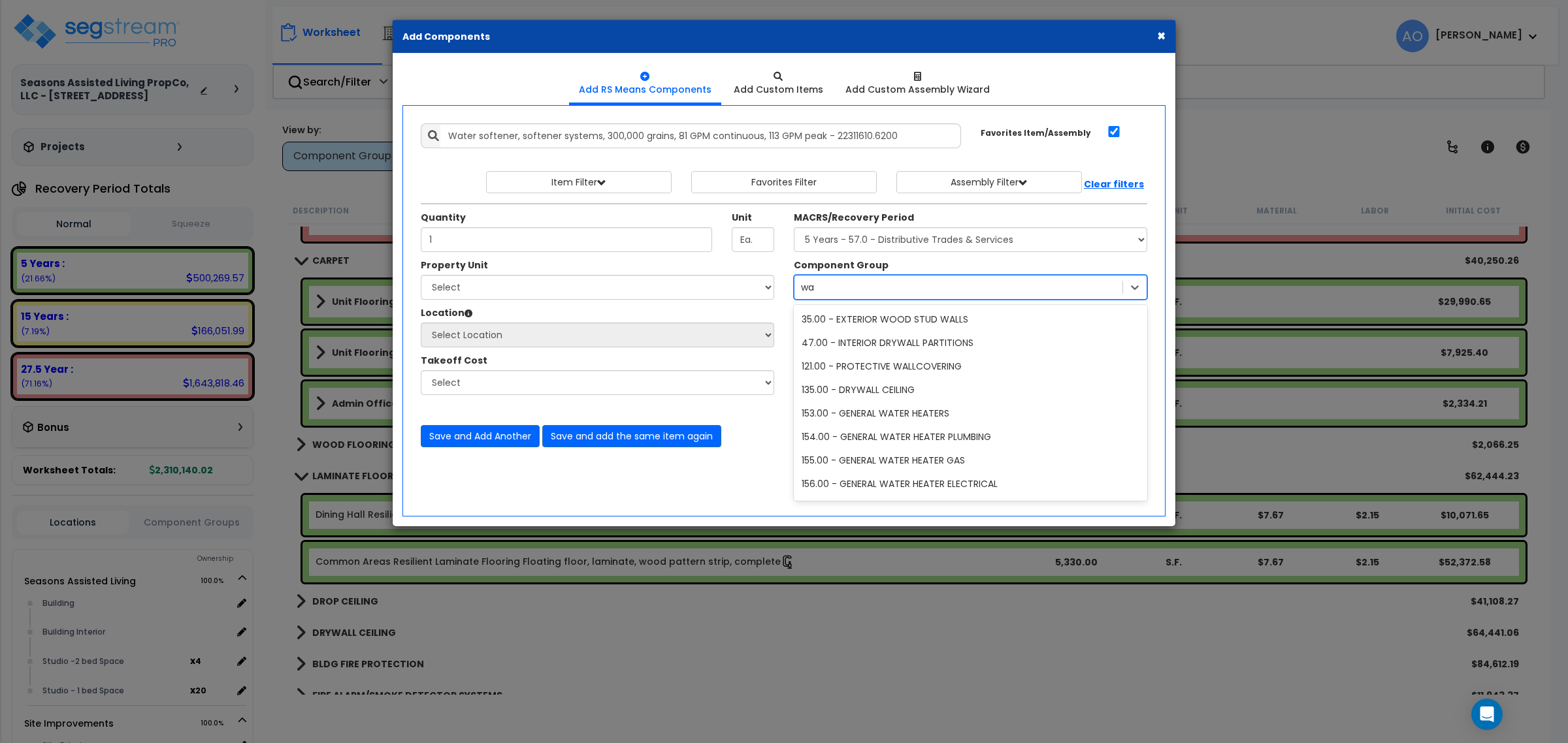
type input "w"
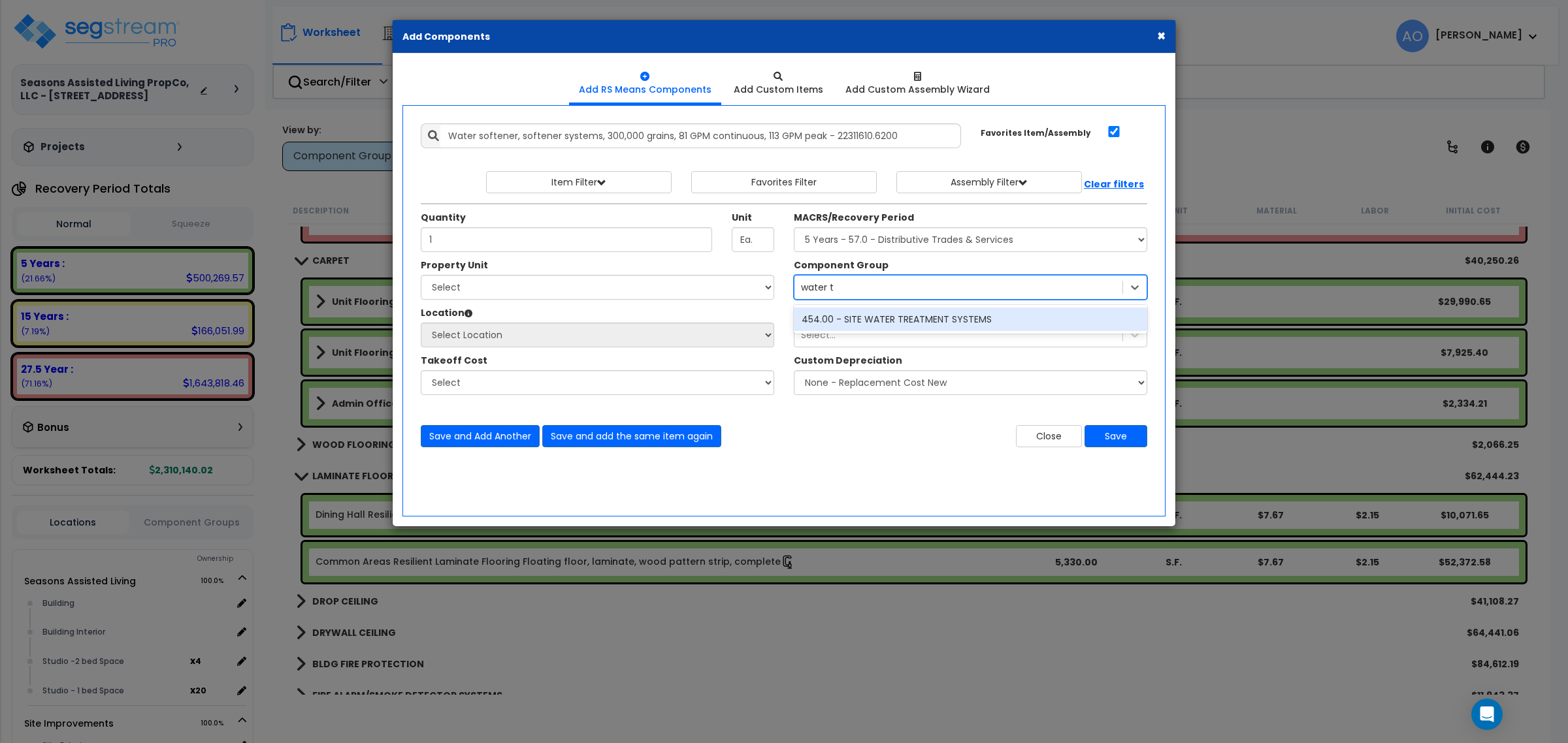
scroll to position [0, 0]
type input "water trea"
click at [869, 285] on div "water trea" at bounding box center [958, 288] width 328 height 21
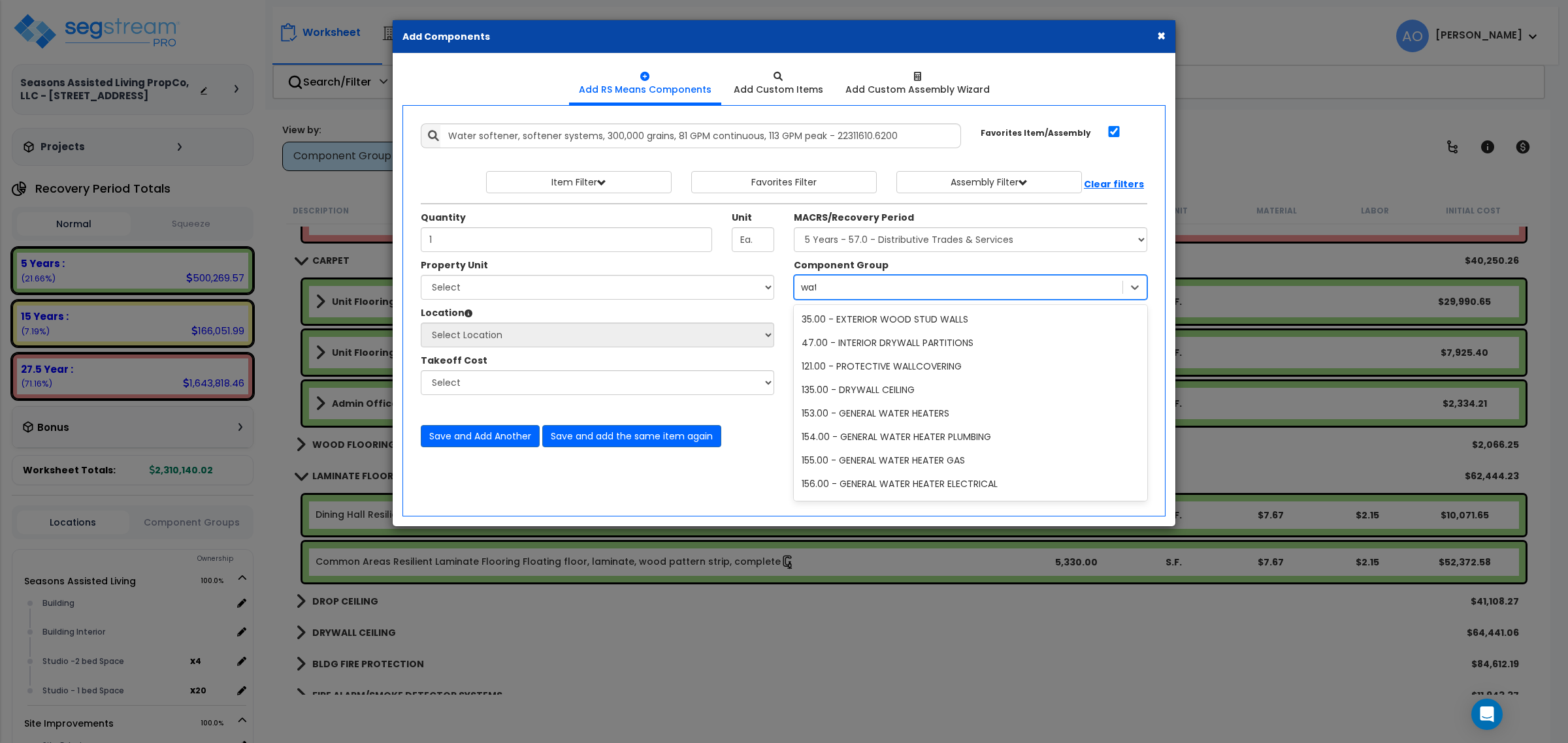
type input "water"
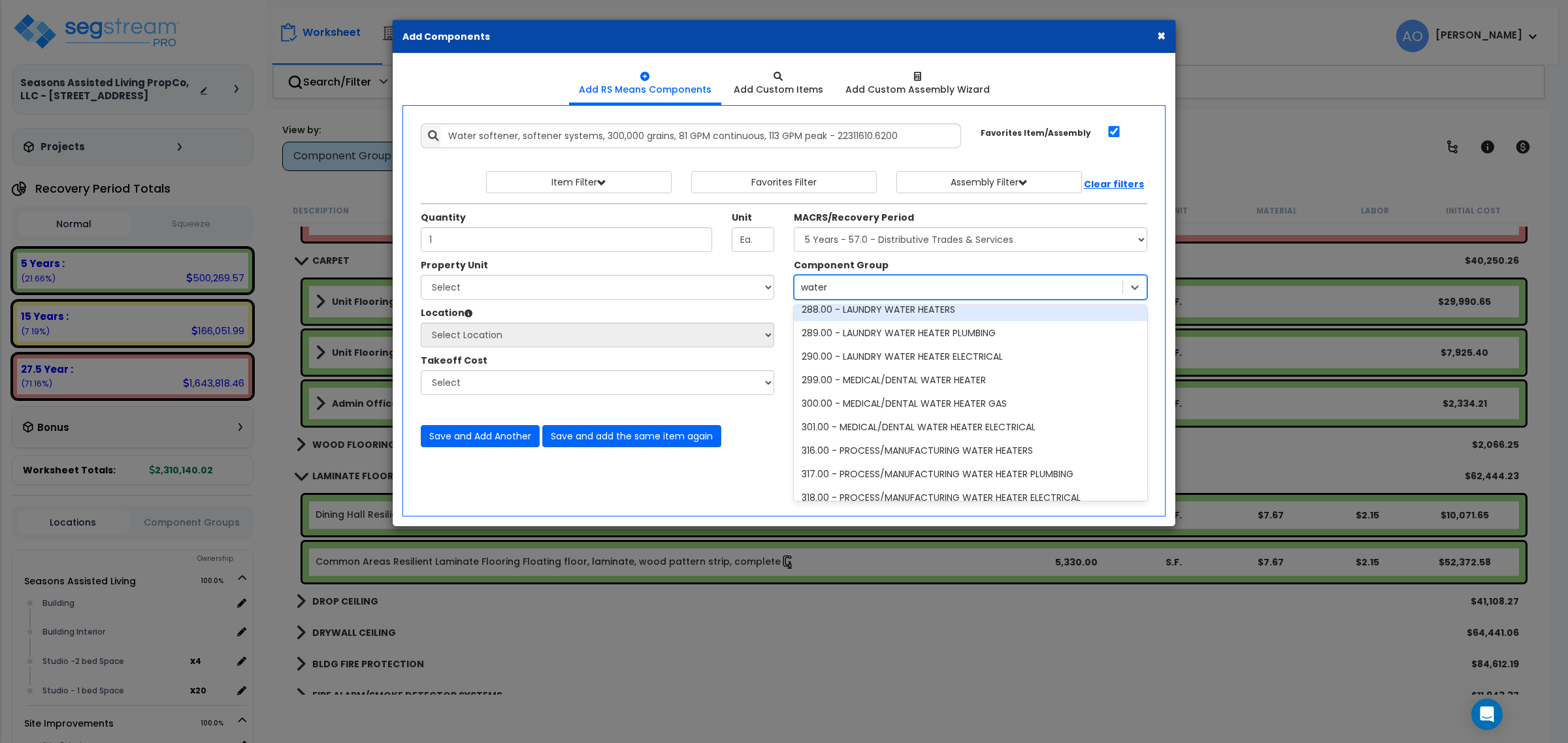
scroll to position [303, 0]
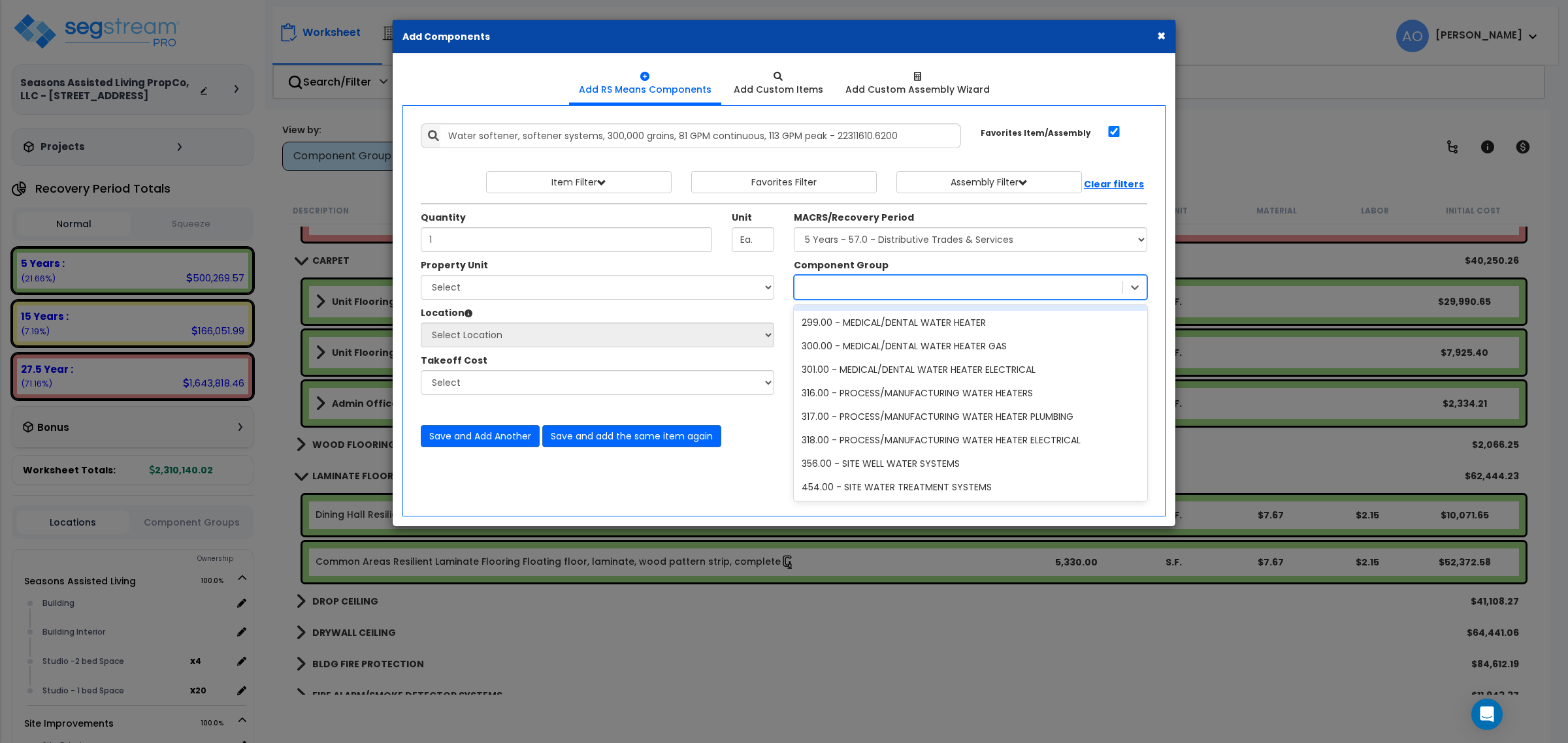
click at [856, 291] on div "water" at bounding box center [958, 288] width 328 height 21
type input "t"
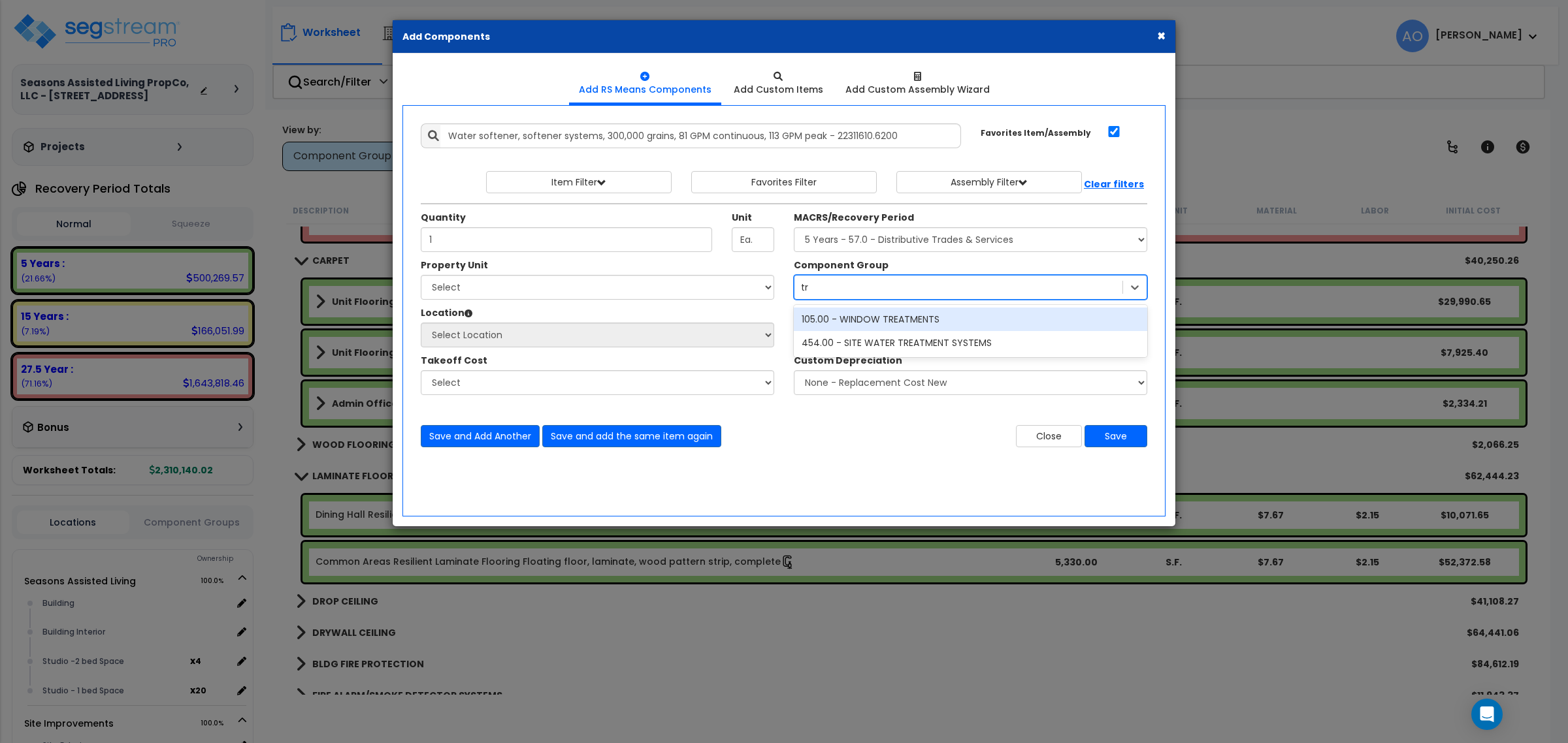
type input "t"
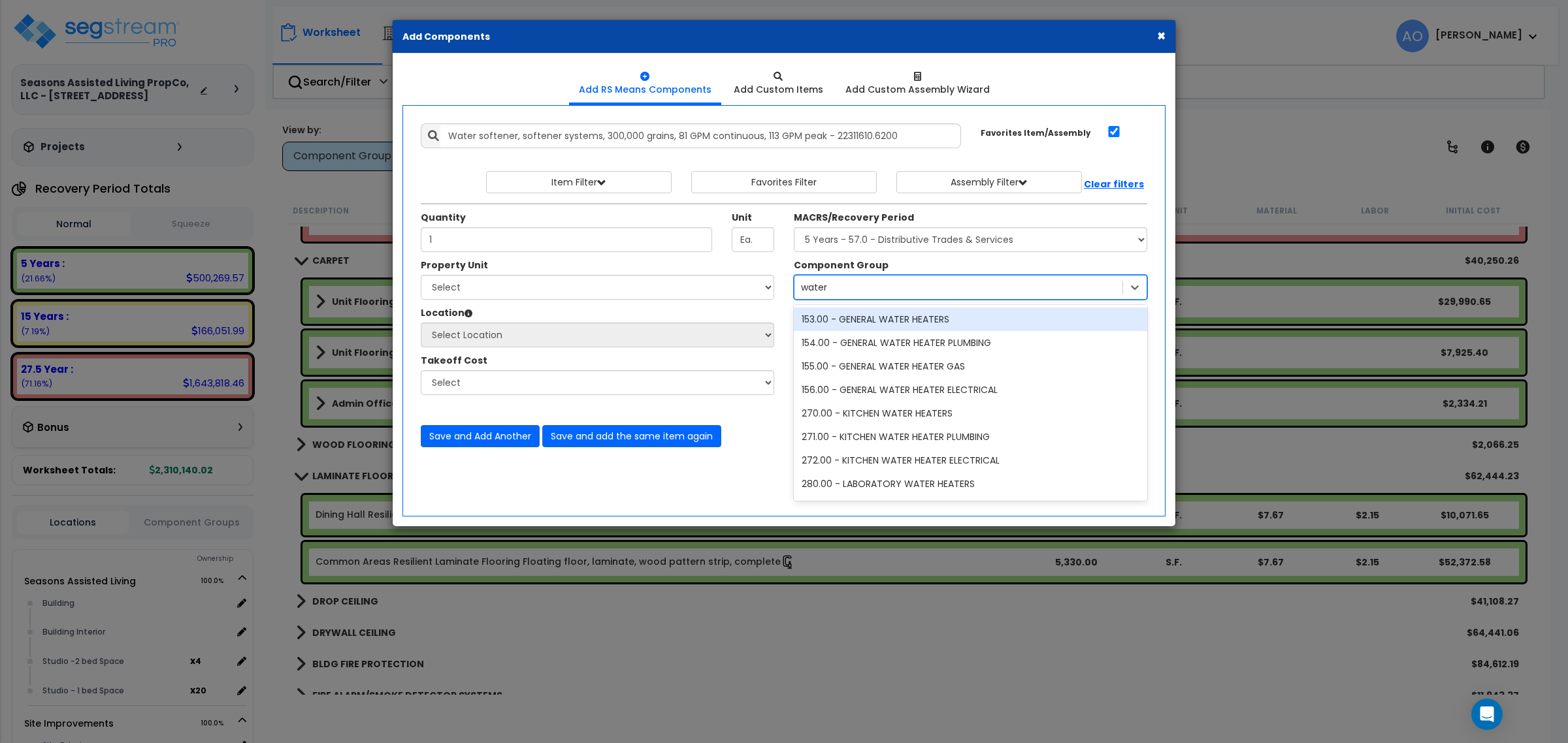
type input "water"
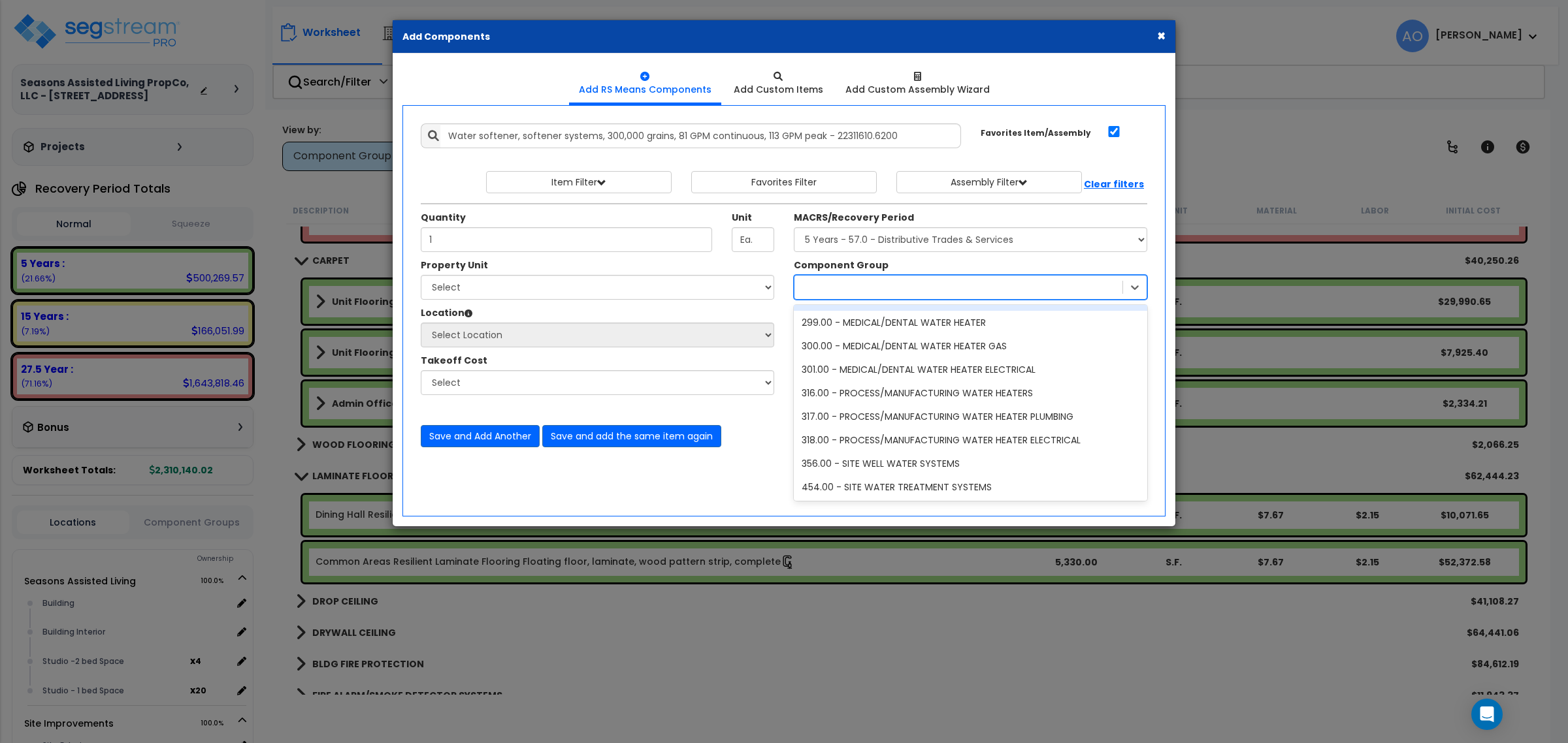
click at [834, 286] on div "water" at bounding box center [958, 288] width 328 height 21
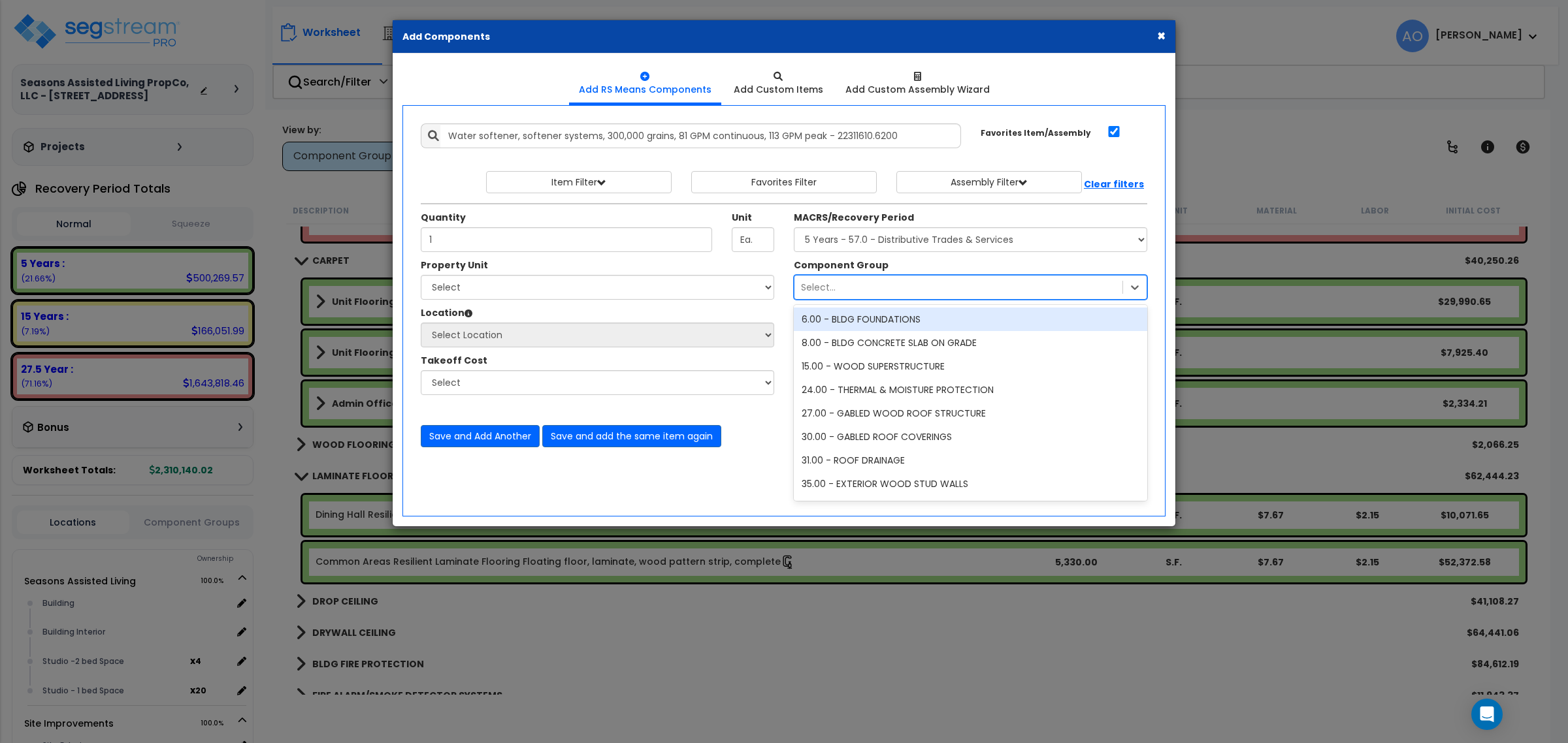
click at [850, 297] on div "Select..." at bounding box center [958, 288] width 328 height 21
type input "water"
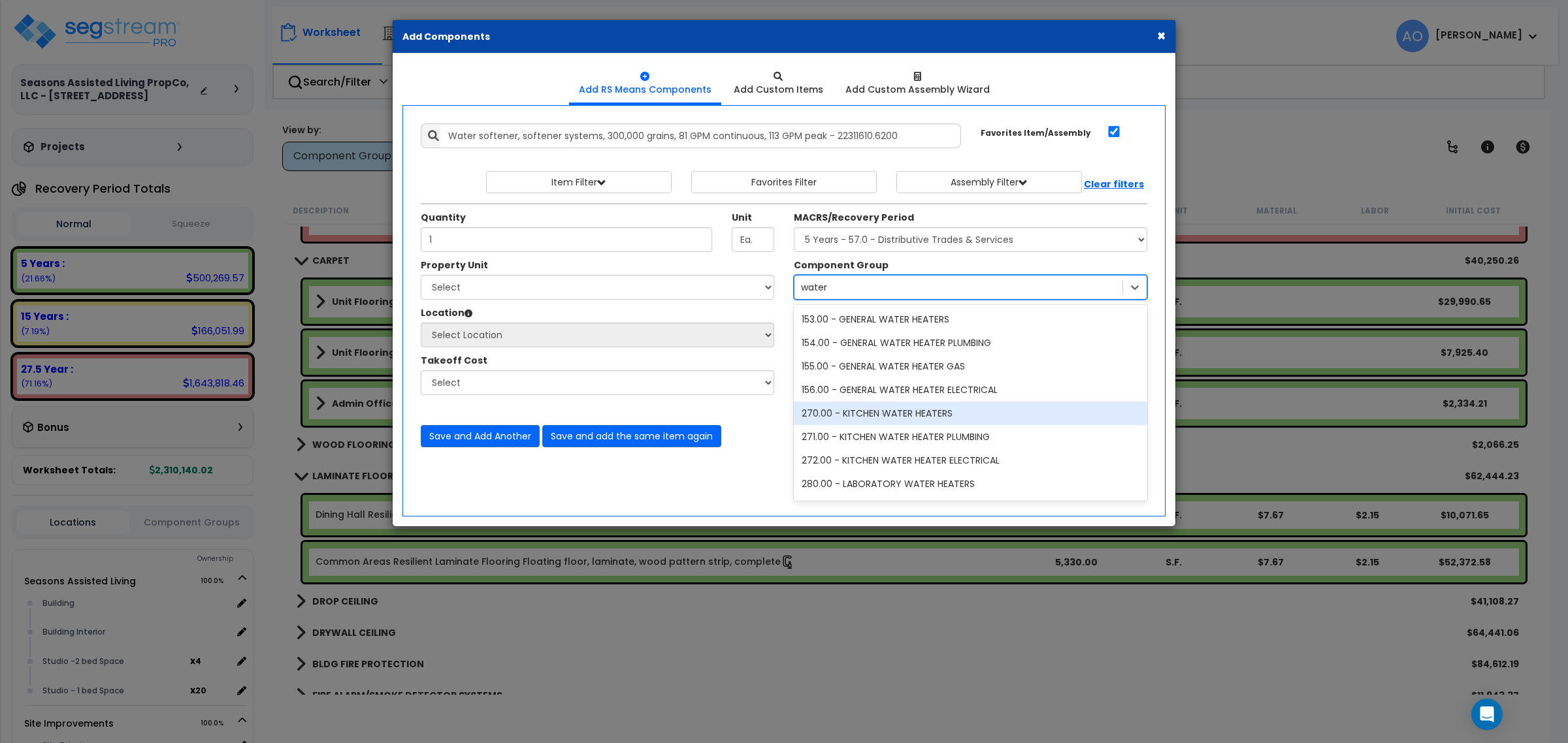
scroll to position [81, 0]
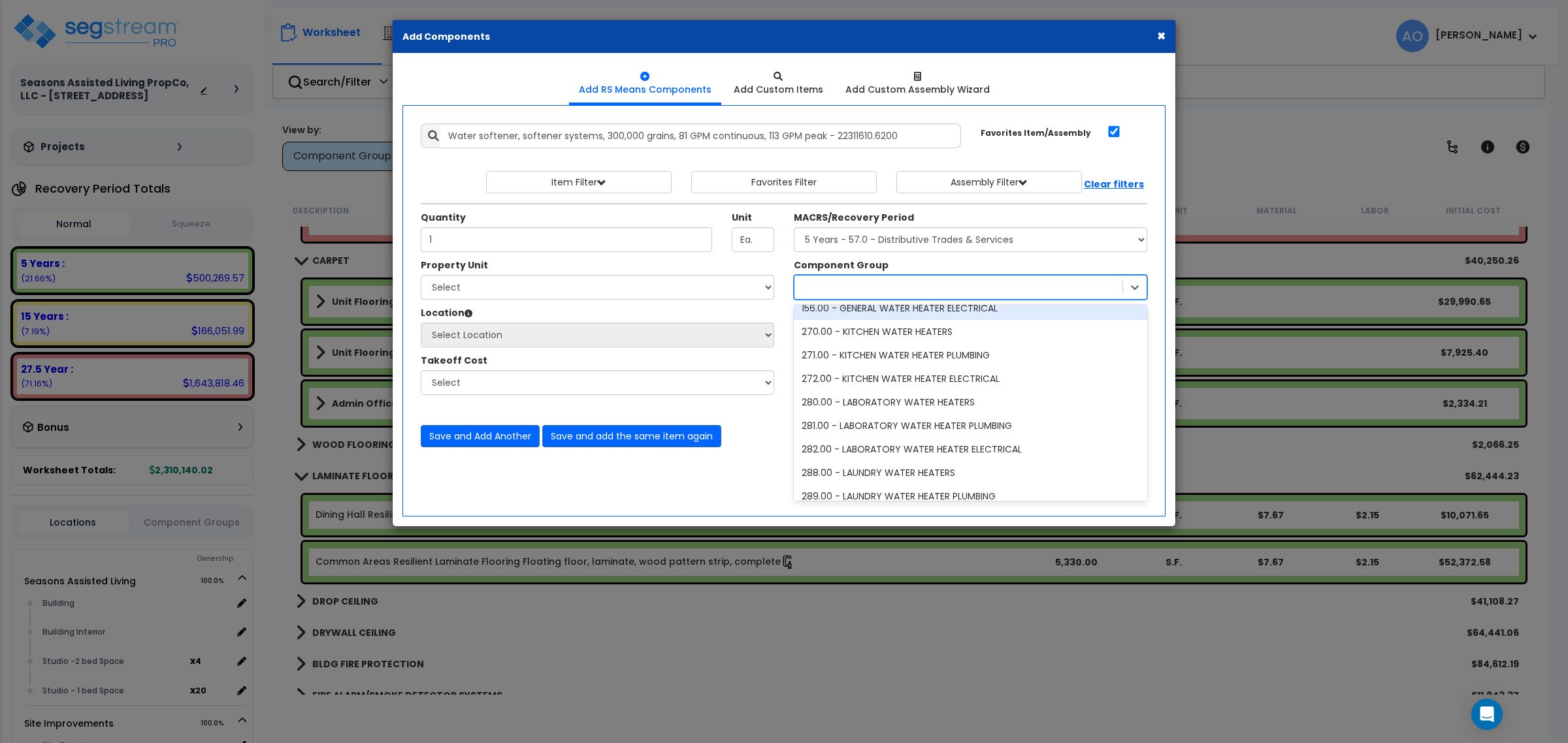
click at [843, 292] on div "water" at bounding box center [958, 288] width 328 height 21
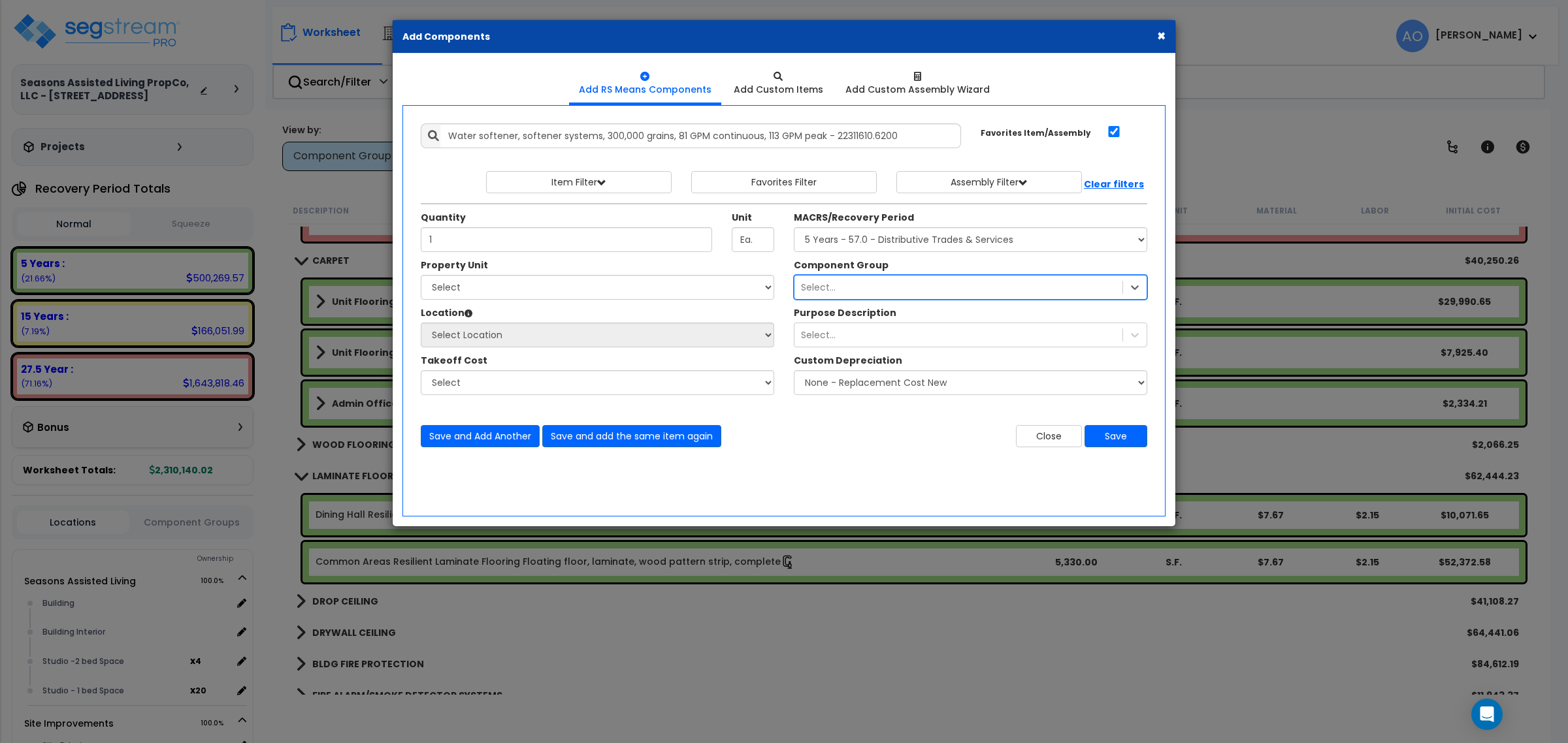
click at [843, 283] on div "Select..." at bounding box center [958, 288] width 328 height 21
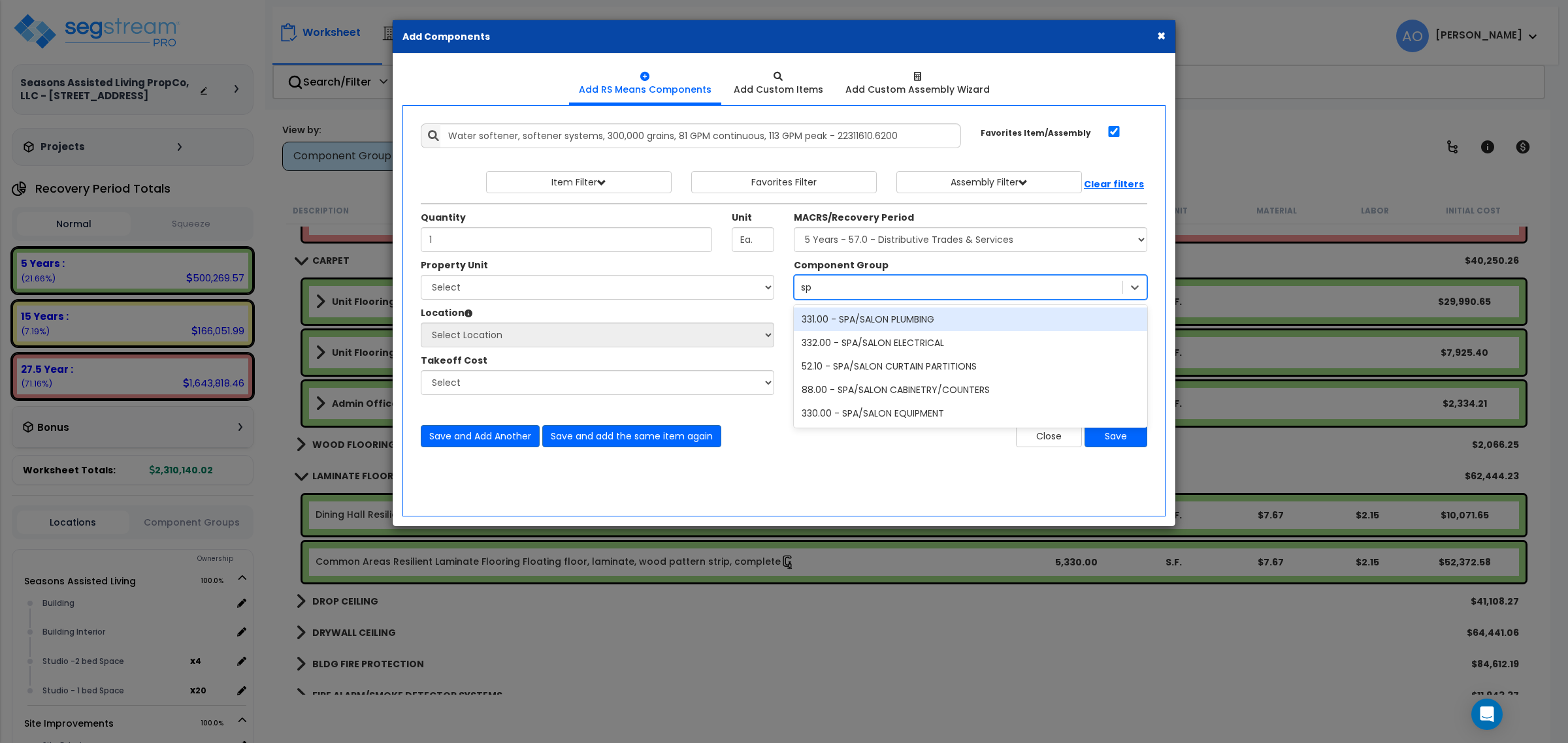
type input "s"
type input "water trea"
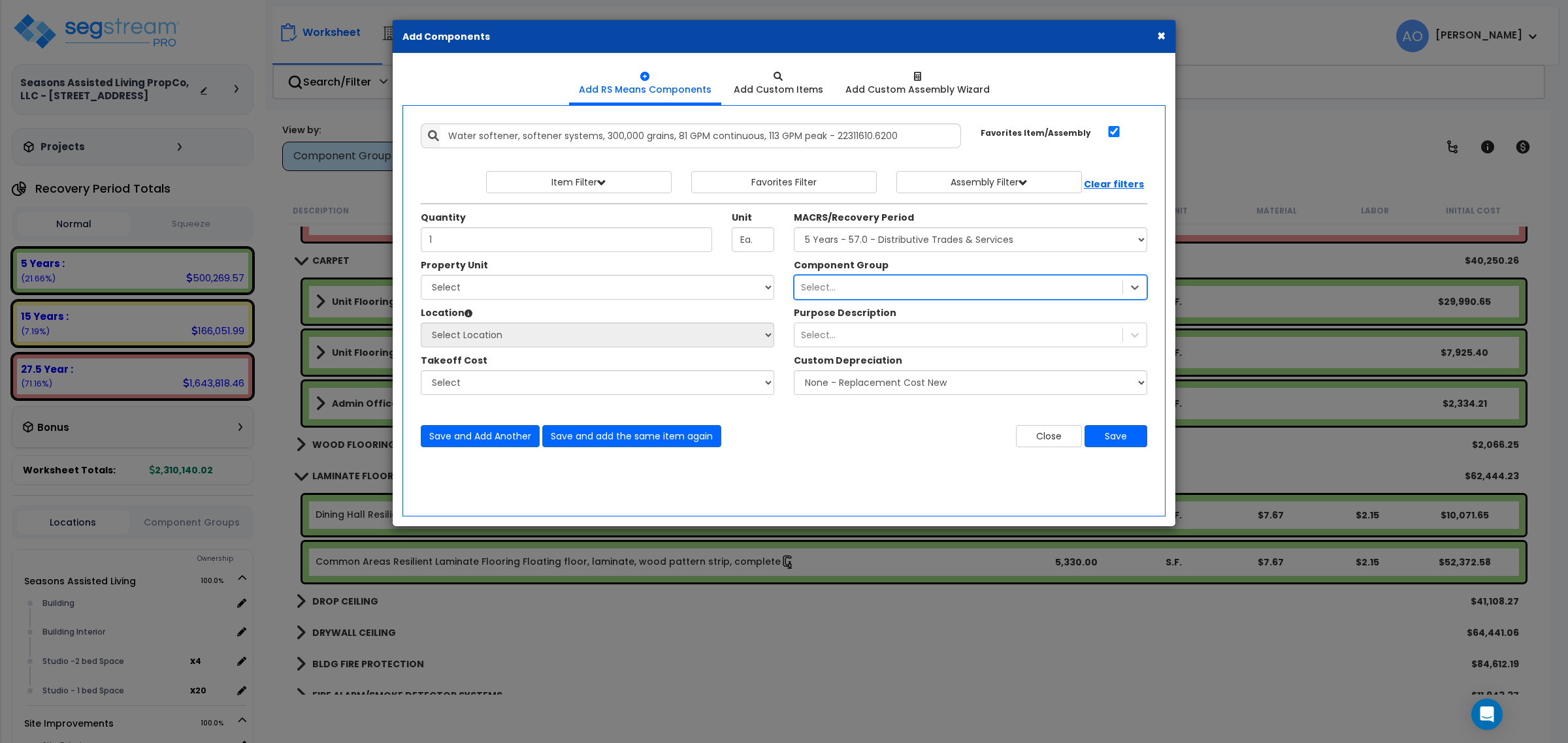
drag, startPoint x: 870, startPoint y: 285, endPoint x: 757, endPoint y: 276, distance: 113.4
click at [757, 276] on div "Property Unit Select Seasons Assisted Living Site Improvements Select Location …" at bounding box center [784, 334] width 746 height 151
click at [601, 291] on select "Select Seasons Assisted Living Site Improvements" at bounding box center [597, 287] width 353 height 25
select select "165312"
click at [421, 276] on select "Select Seasons Assisted Living Site Improvements" at bounding box center [597, 287] width 353 height 25
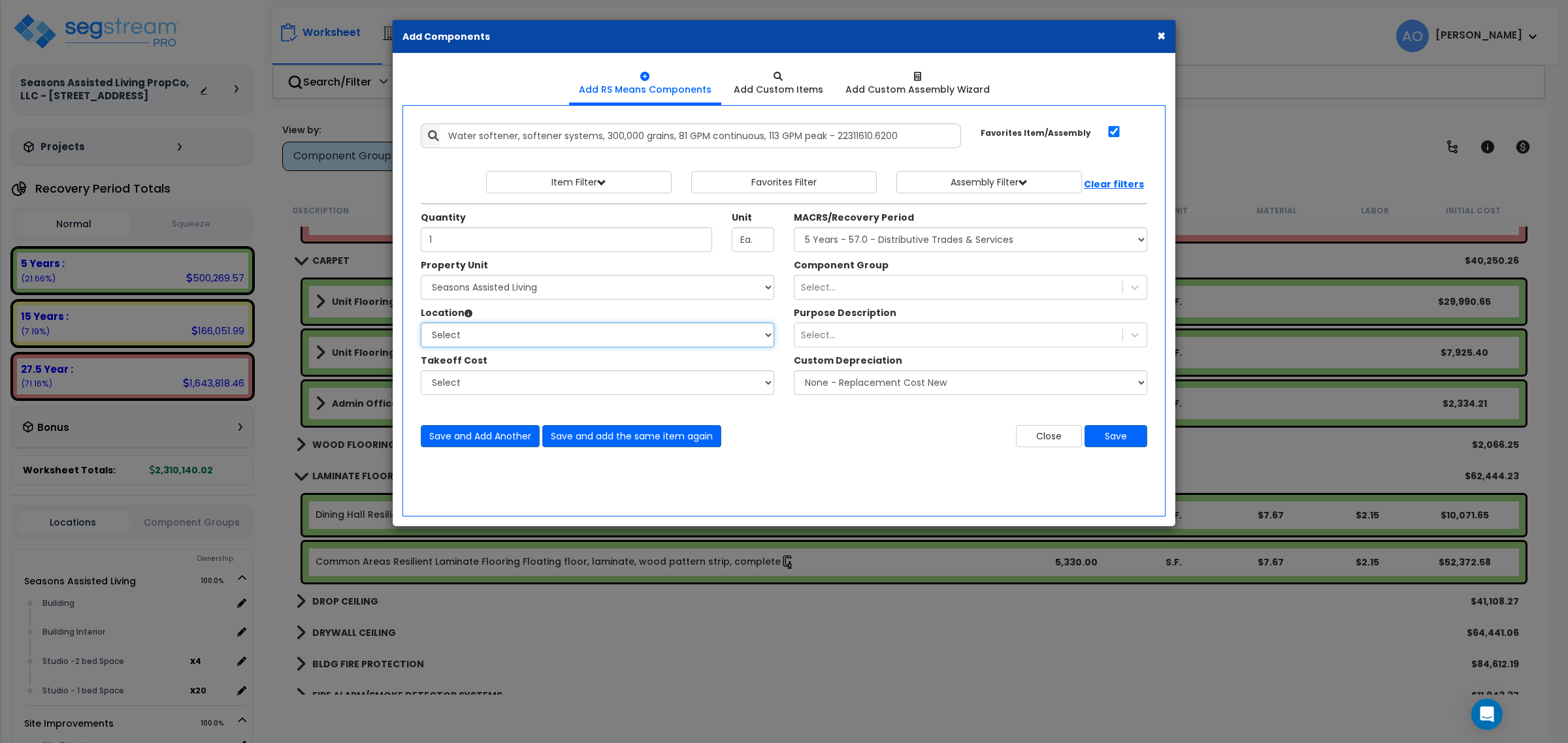
select select "461"
click at [421, 323] on select "Select Building Building Interior Studio - 1 bed Space Studio -2 bed Space Add …" at bounding box center [597, 335] width 353 height 25
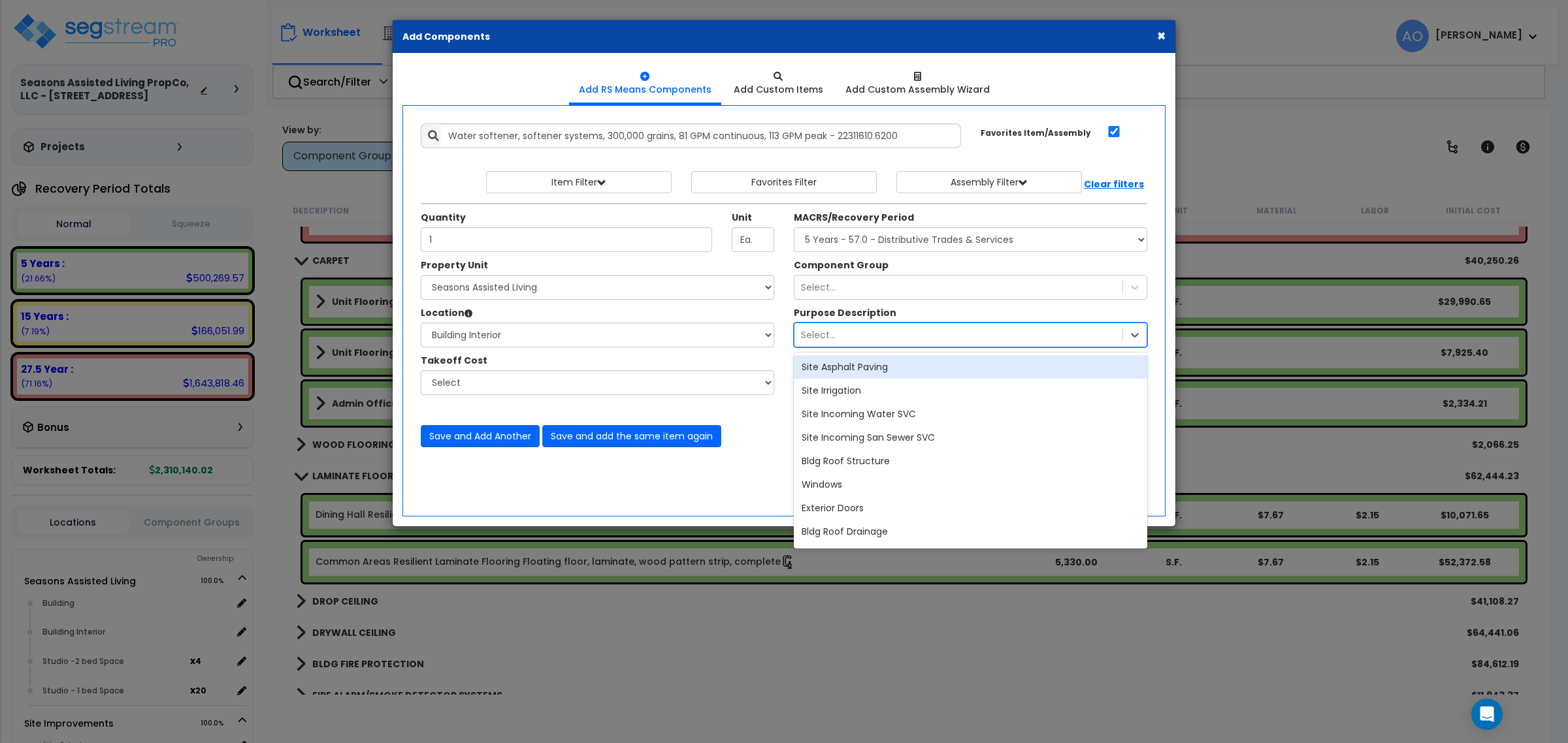
click at [886, 337] on div "Select..." at bounding box center [958, 335] width 328 height 21
type input "w"
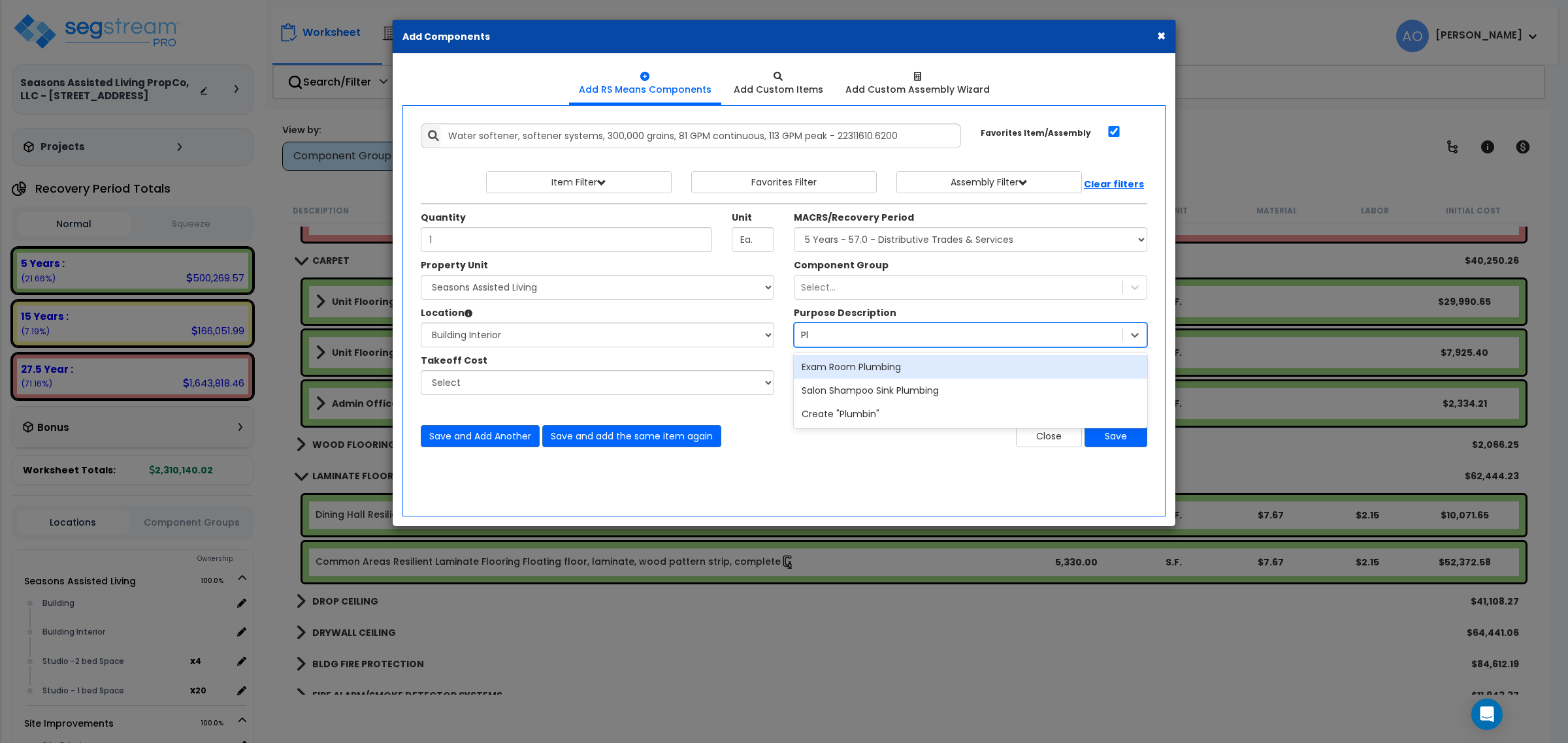
type input "P"
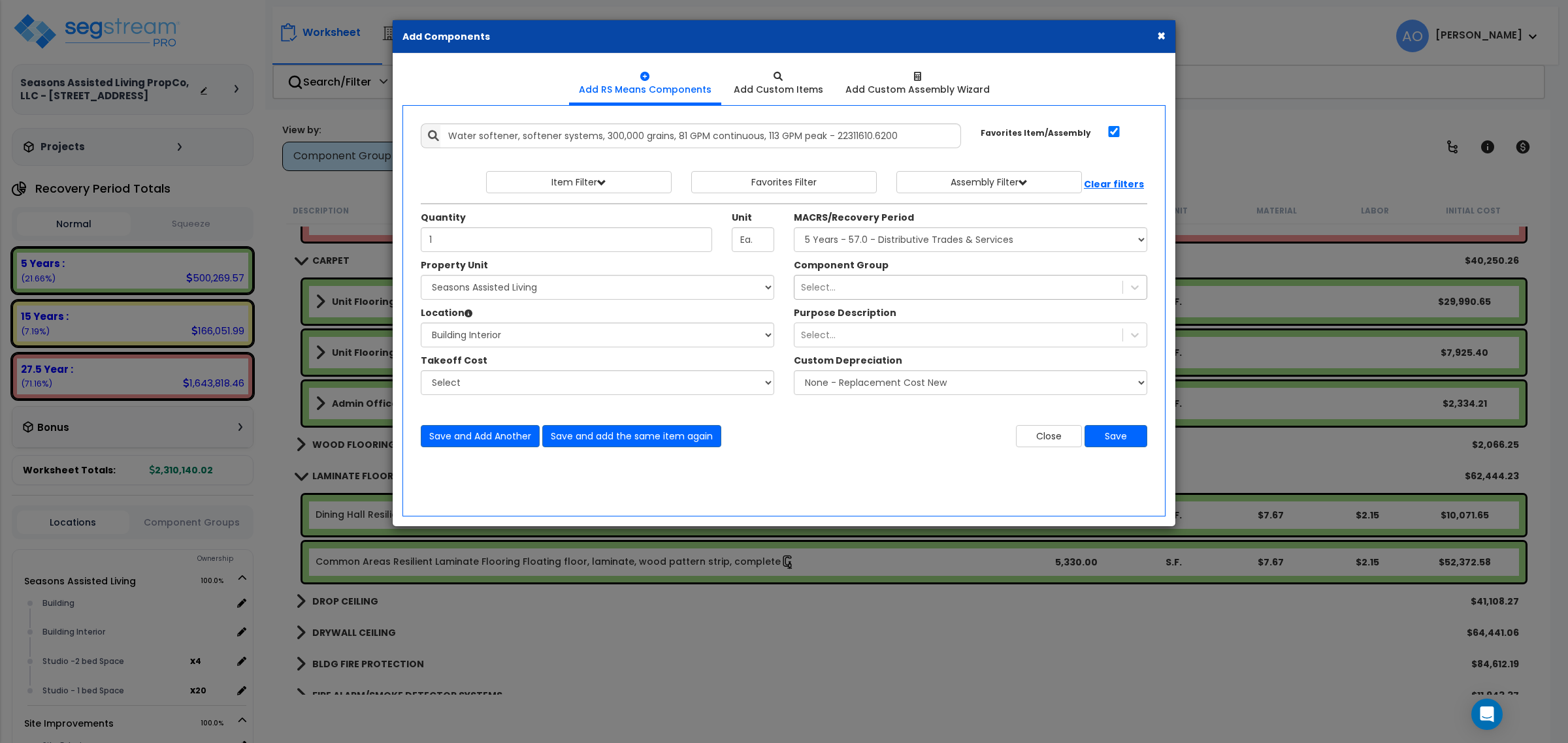
click at [865, 288] on div "Select..." at bounding box center [958, 288] width 328 height 21
type input "gene"
click at [866, 340] on div "Select..." at bounding box center [958, 335] width 328 height 21
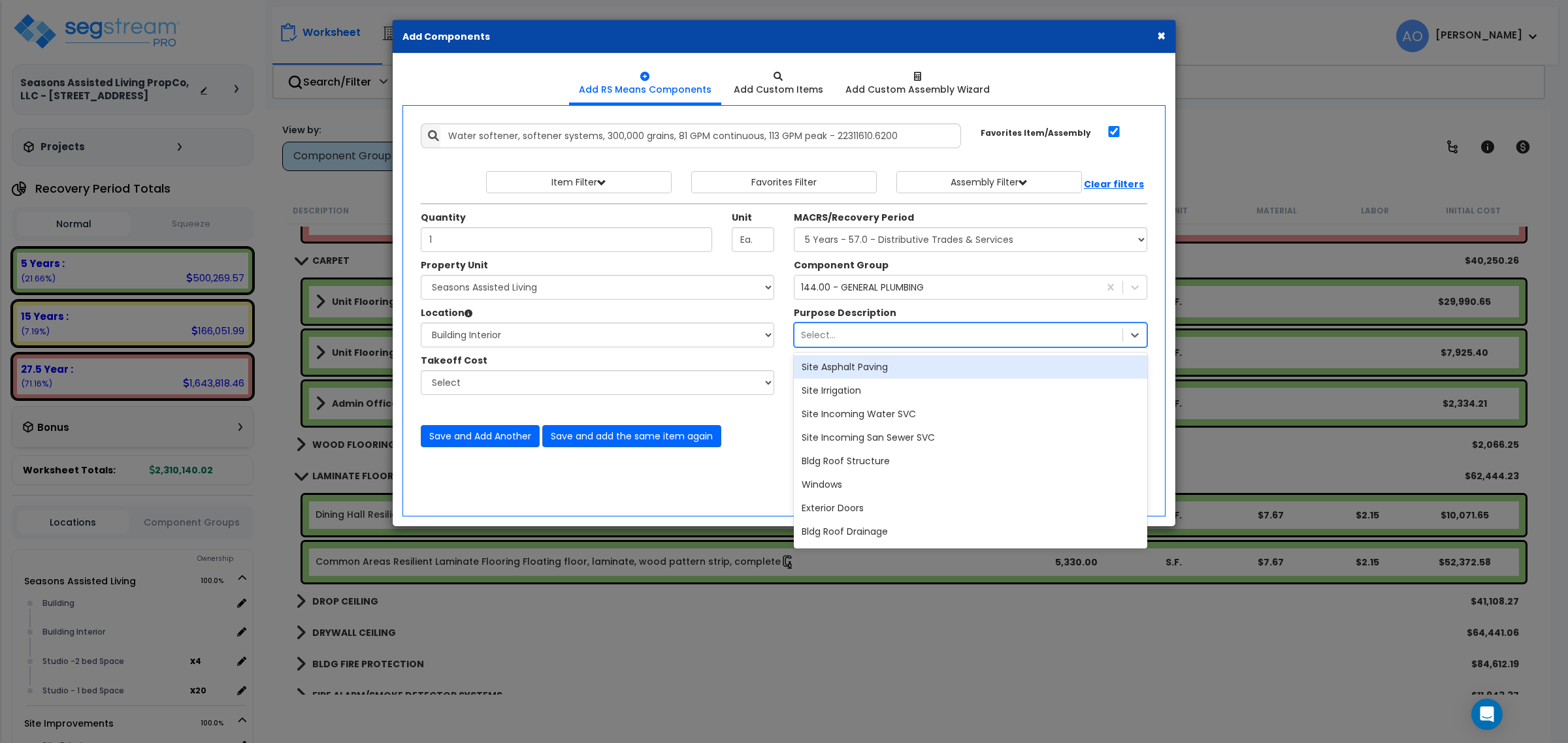
click at [866, 340] on div "Select..." at bounding box center [958, 335] width 328 height 21
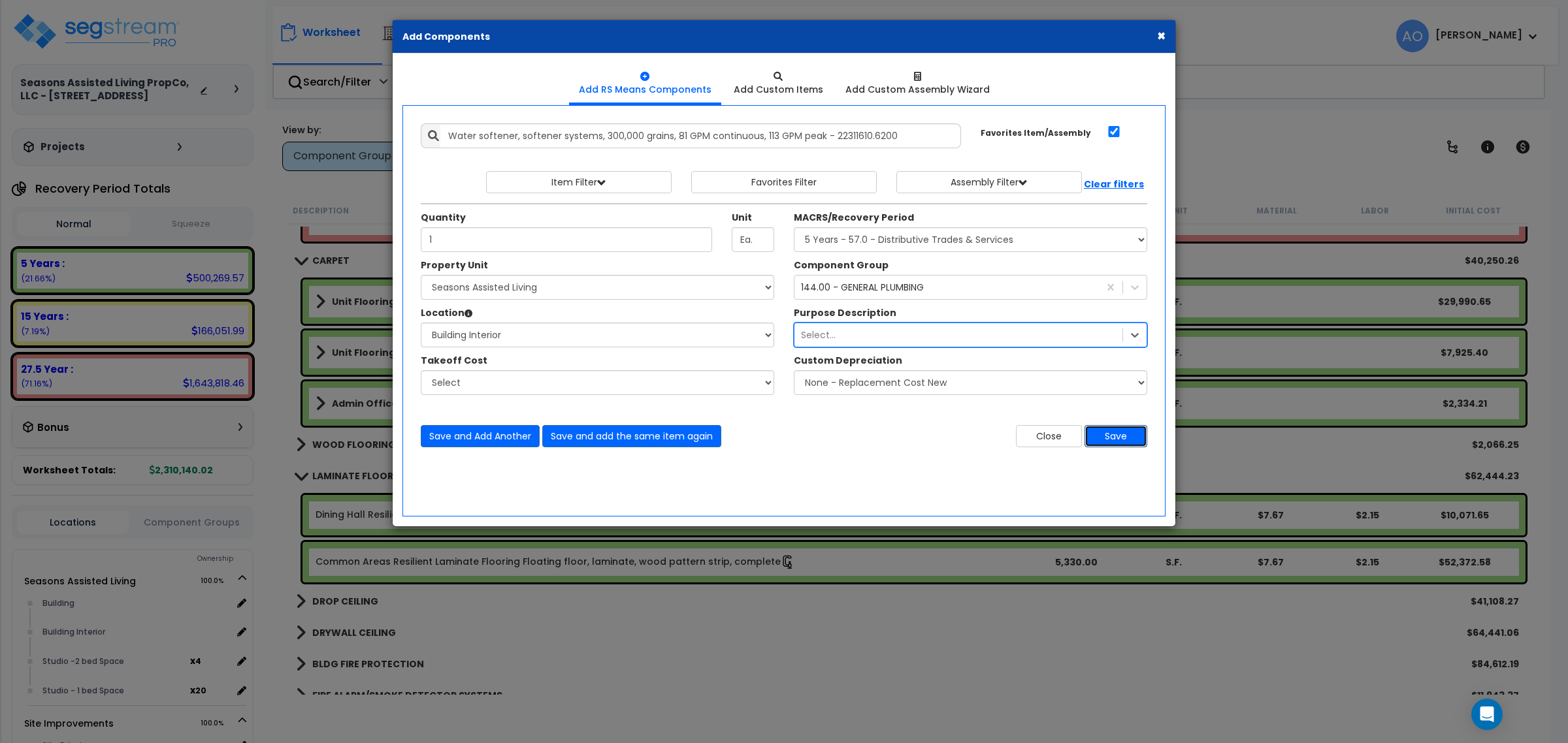
click at [1108, 434] on button "Save" at bounding box center [1115, 436] width 63 height 22
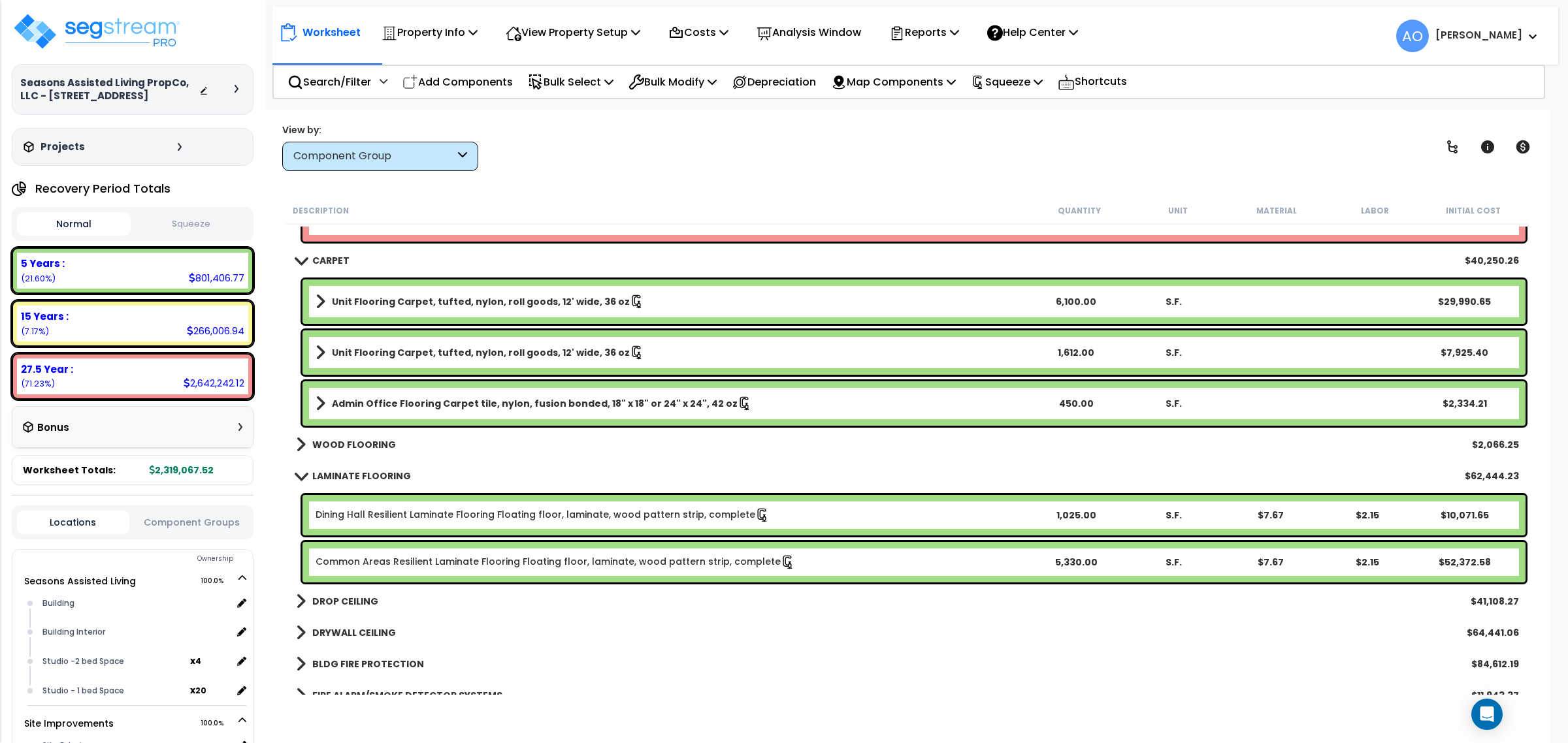
click at [187, 216] on button "Squeeze" at bounding box center [191, 224] width 114 height 23
click at [1030, 84] on p "Squeeze" at bounding box center [1006, 81] width 72 height 17
drag, startPoint x: 1029, startPoint y: 108, endPoint x: 1018, endPoint y: 116, distance: 13.6
click at [1029, 108] on link "Re-squeeze" at bounding box center [1029, 113] width 130 height 30
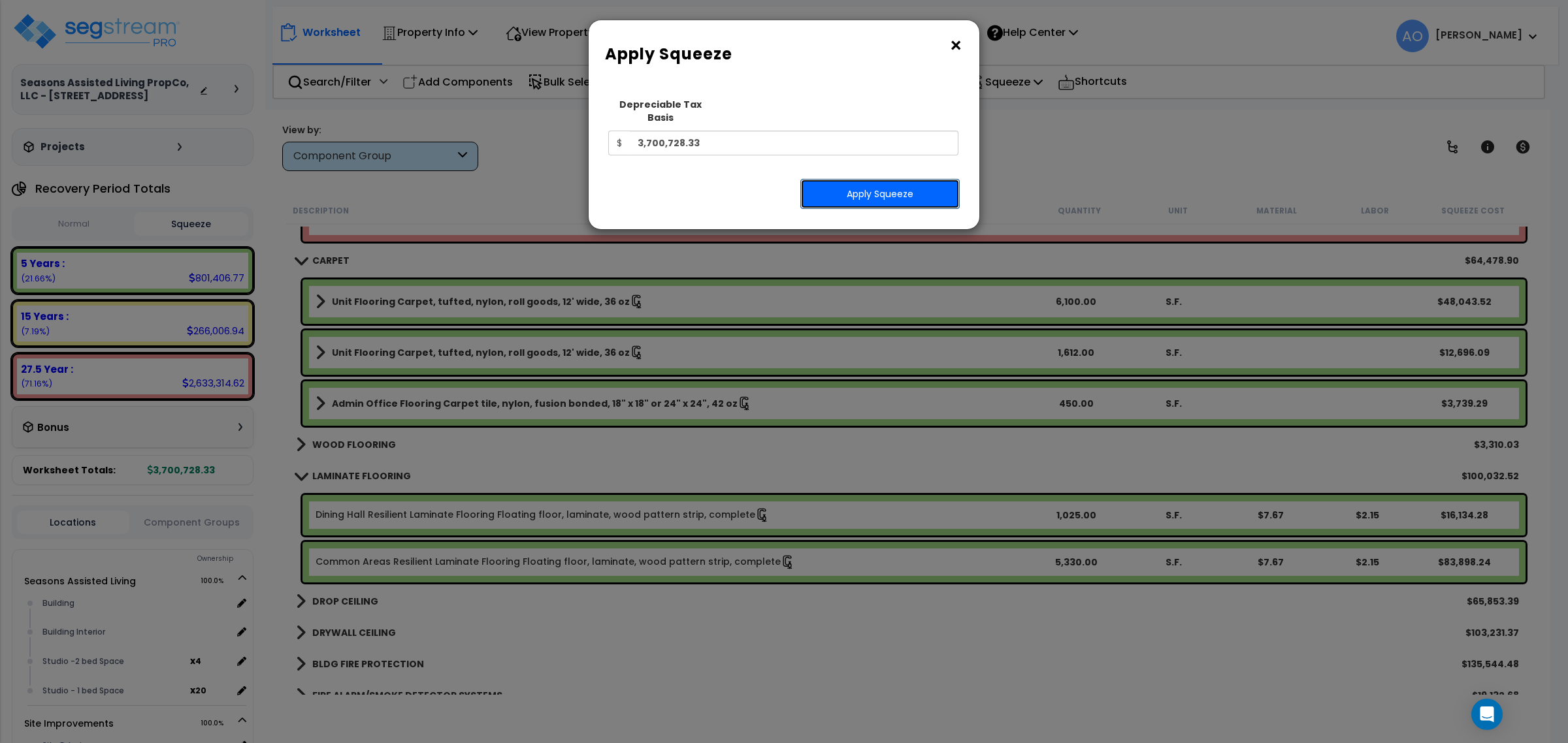
click at [858, 179] on button "Apply Squeeze" at bounding box center [880, 194] width 160 height 30
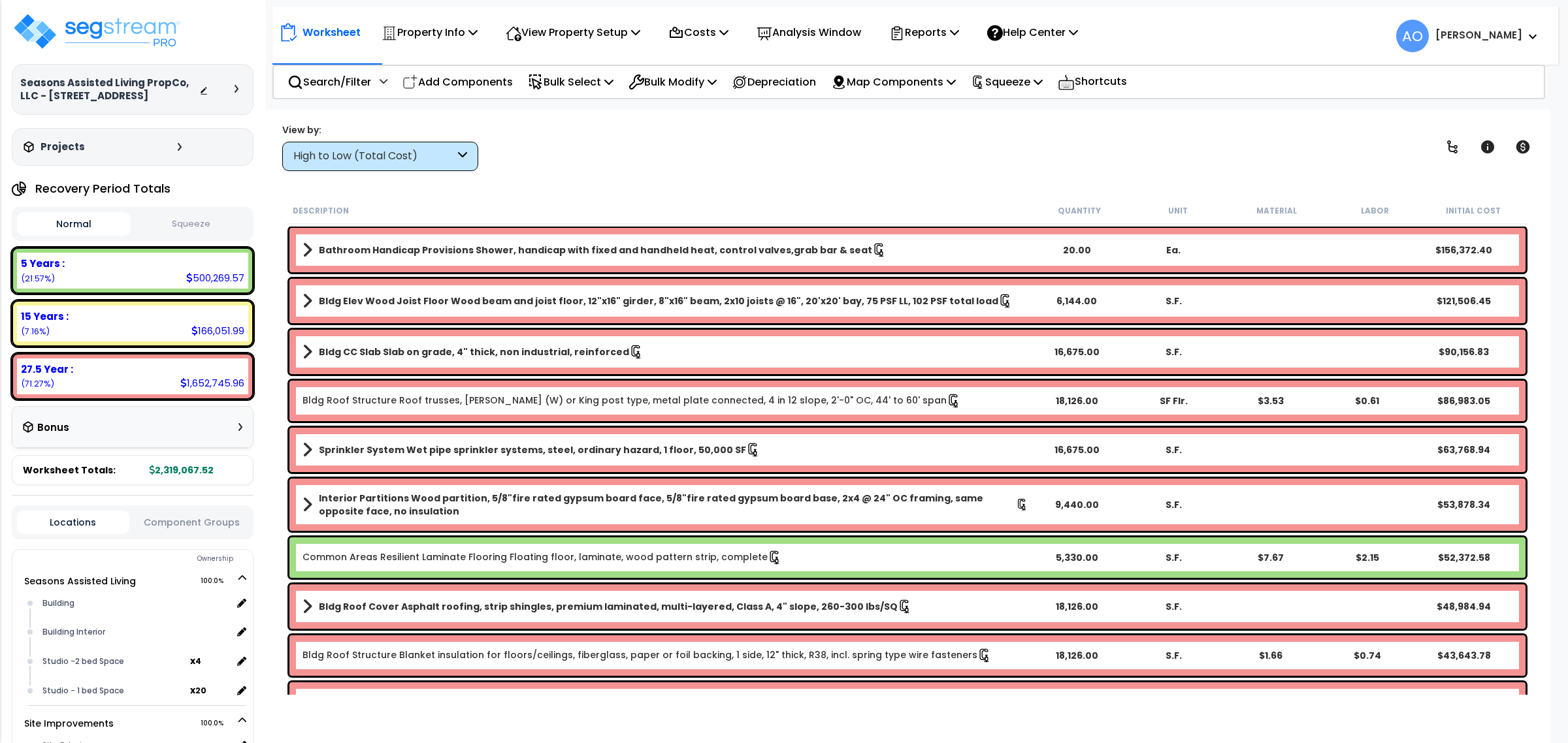
click at [180, 225] on button "Squeeze" at bounding box center [191, 224] width 114 height 23
click at [350, 157] on div "High to Low (Total Cost)" at bounding box center [374, 157] width 161 height 15
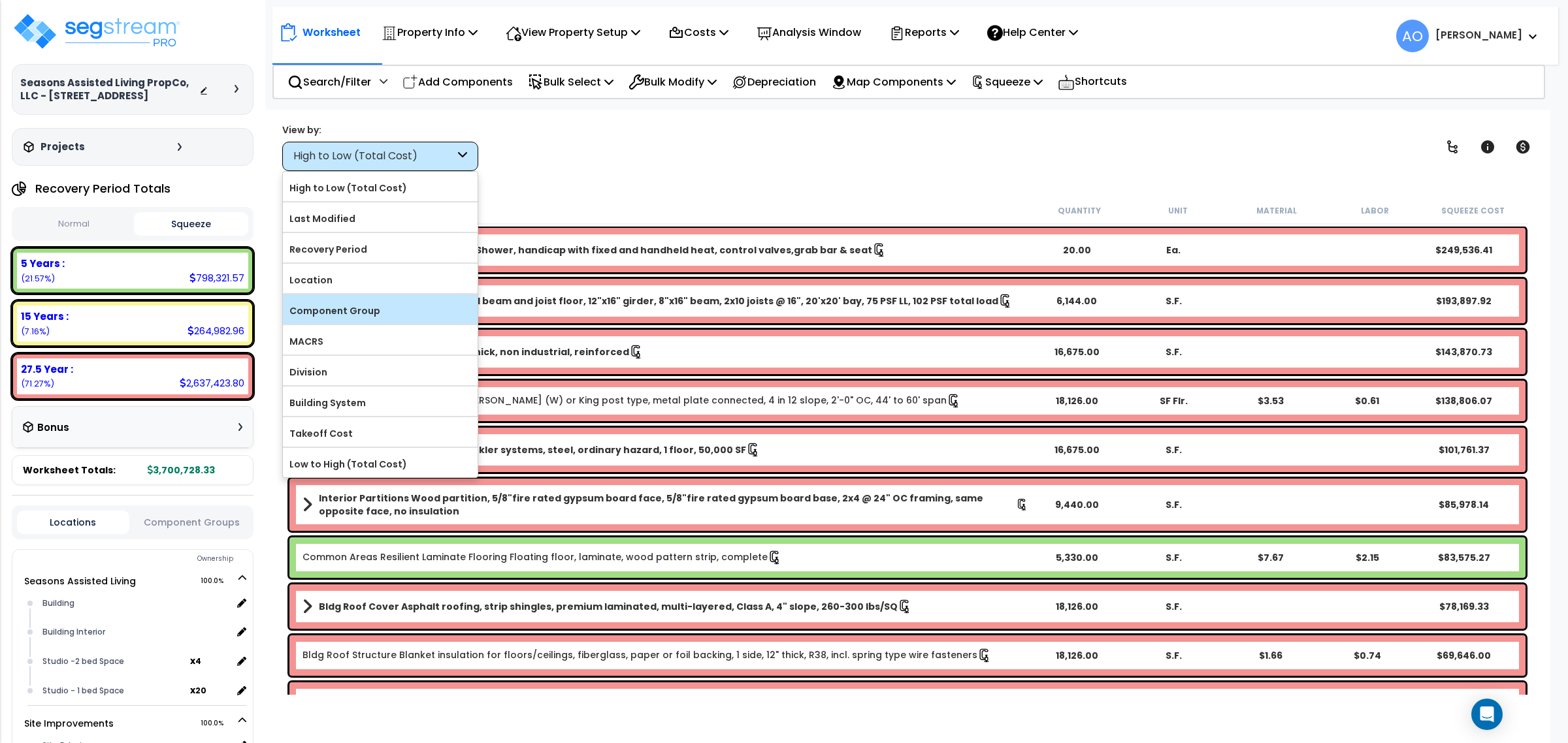
click at [371, 306] on label "Component Group" at bounding box center [380, 311] width 195 height 20
click at [0, 0] on input "Component Group" at bounding box center [0, 0] width 0 height 0
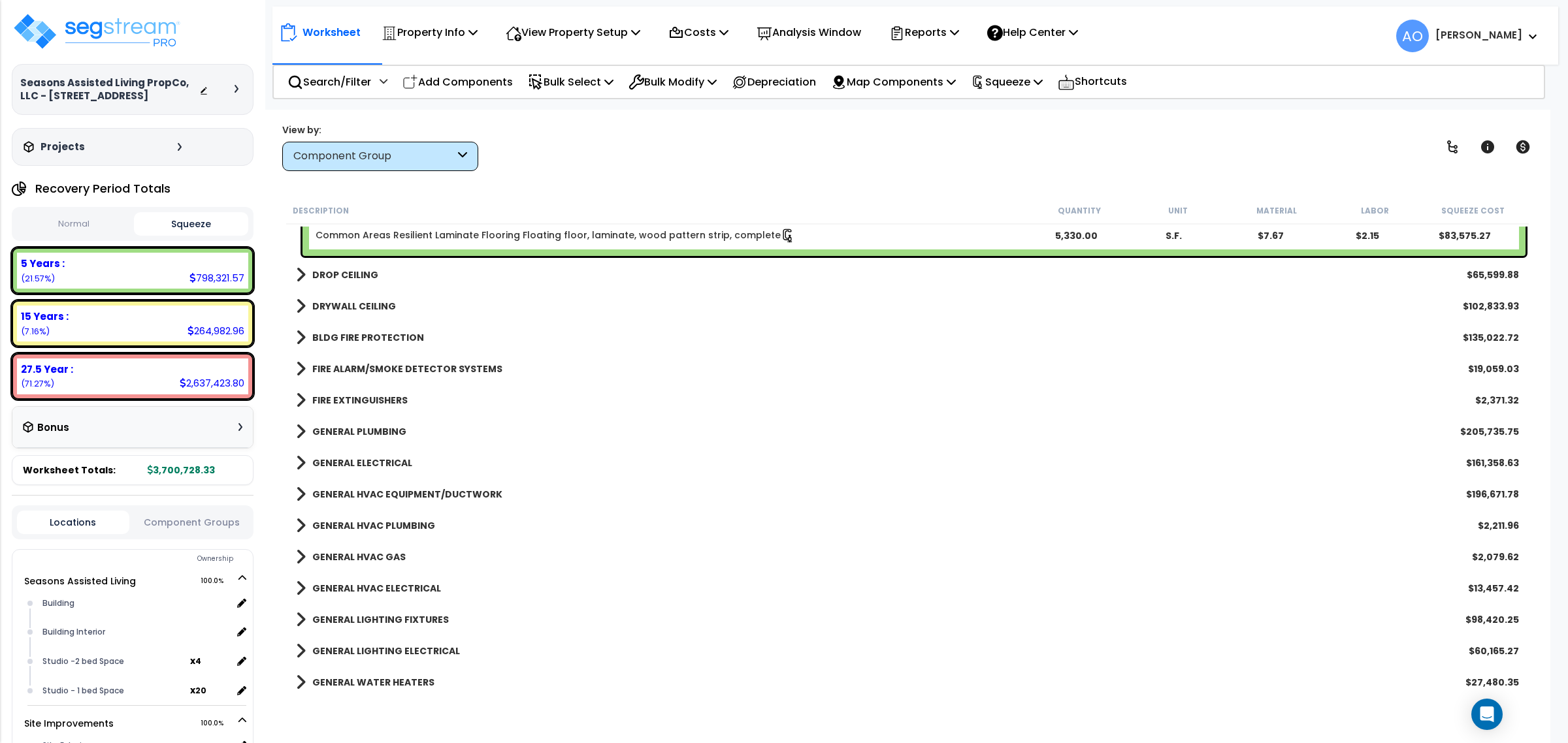
scroll to position [1469, 0]
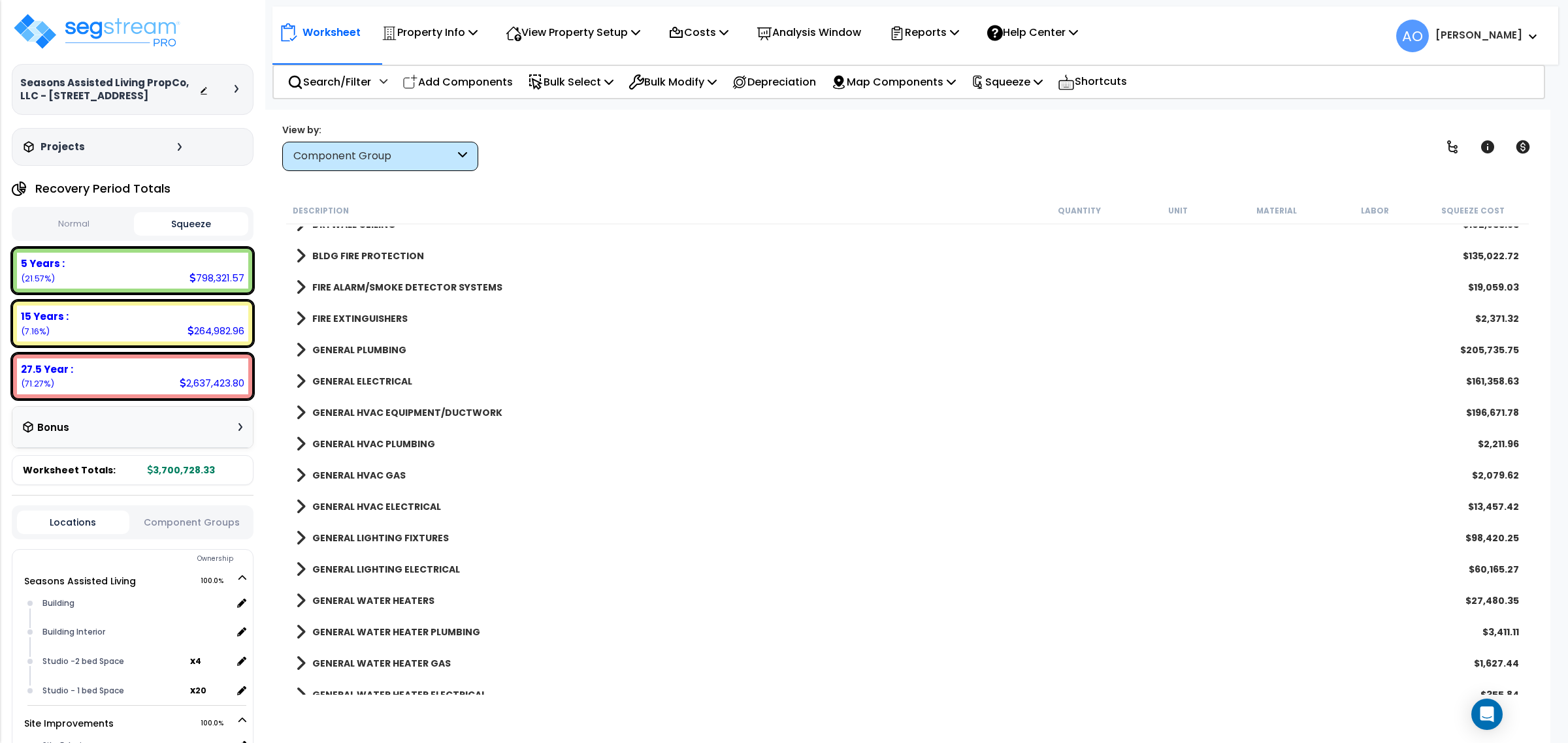
click at [365, 352] on b "GENERAL PLUMBING" at bounding box center [359, 349] width 94 height 13
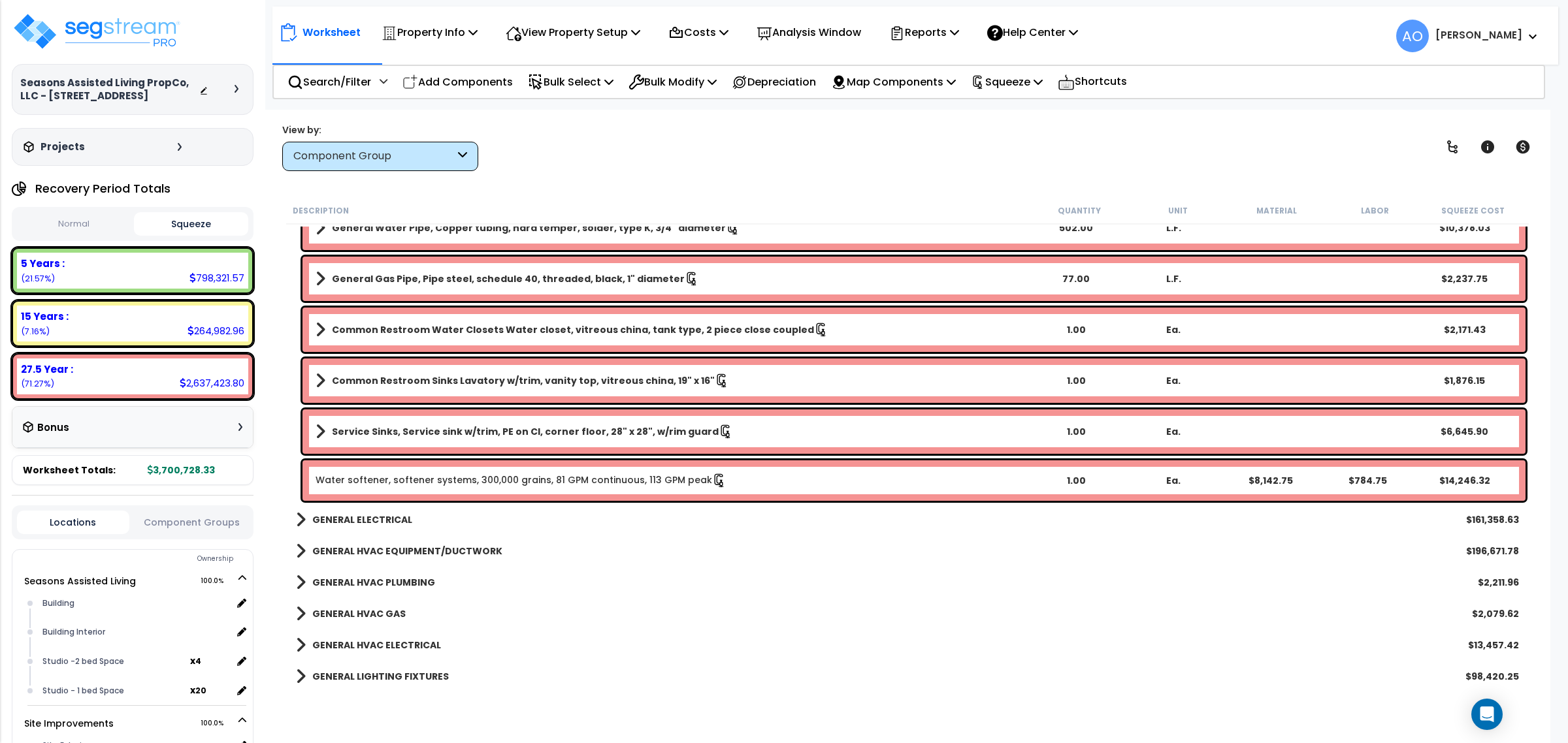
scroll to position [2368, 0]
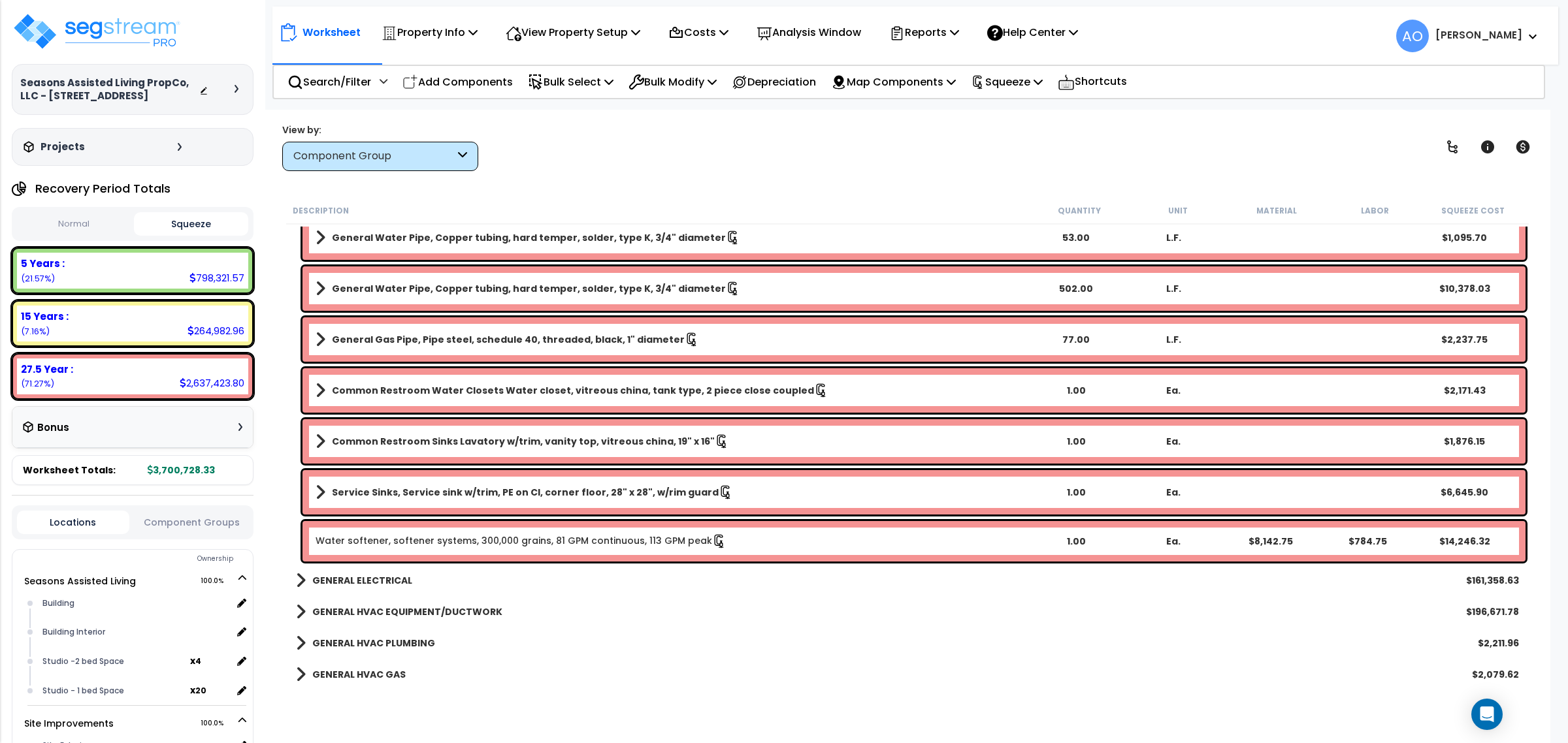
click at [589, 535] on link "Water softener, softener systems, 300,000 grains, 81 GPM continuous, 113 GPM pe…" at bounding box center [521, 541] width 411 height 14
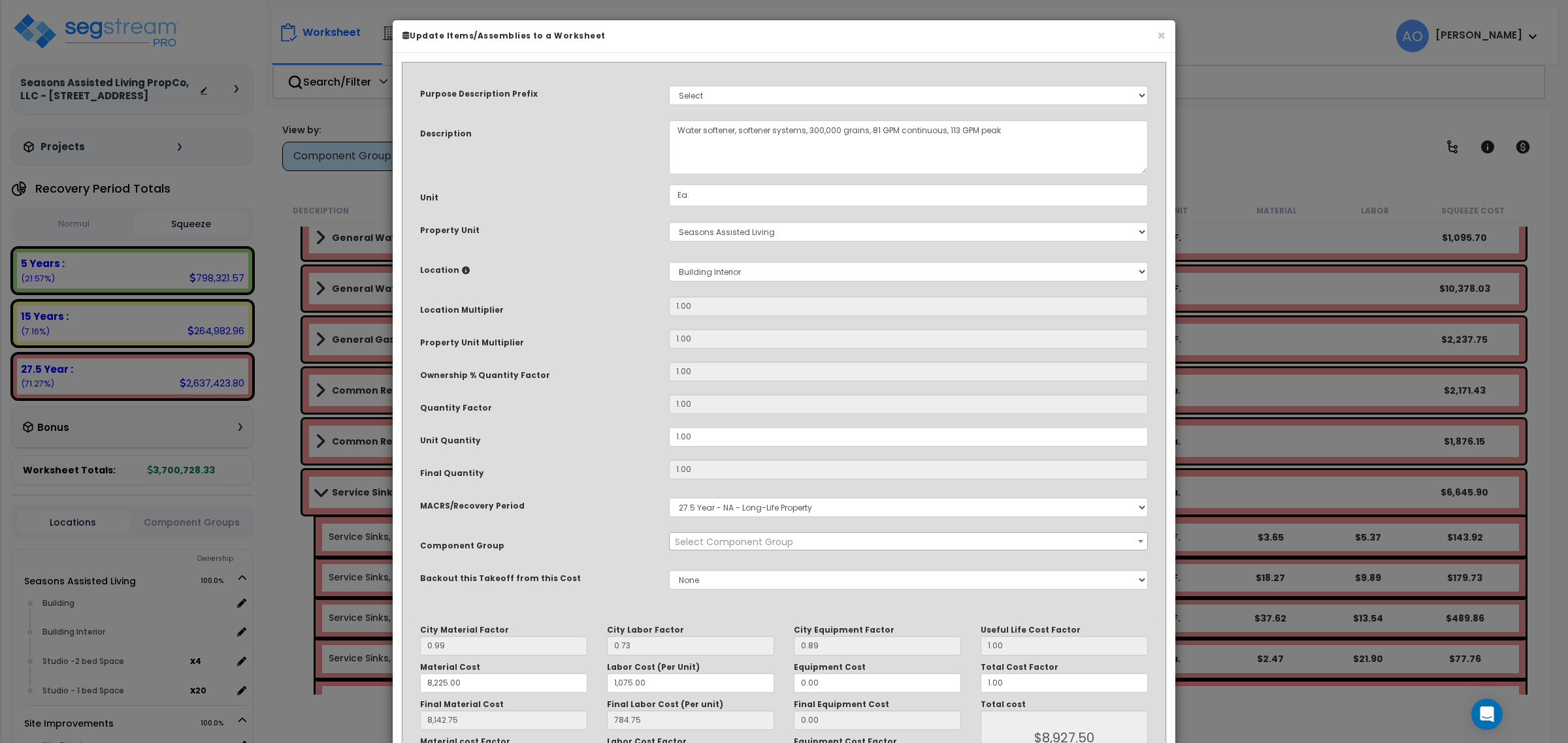
select select "45963"
click at [759, 507] on select "Select MACRS/Recovery Period 5 Years - 57.0 - Distributive Trades & Services 5 …" at bounding box center [908, 507] width 479 height 20
click at [759, 541] on span "× 144.00 - GENERAL PLUMBING" at bounding box center [908, 542] width 477 height 18
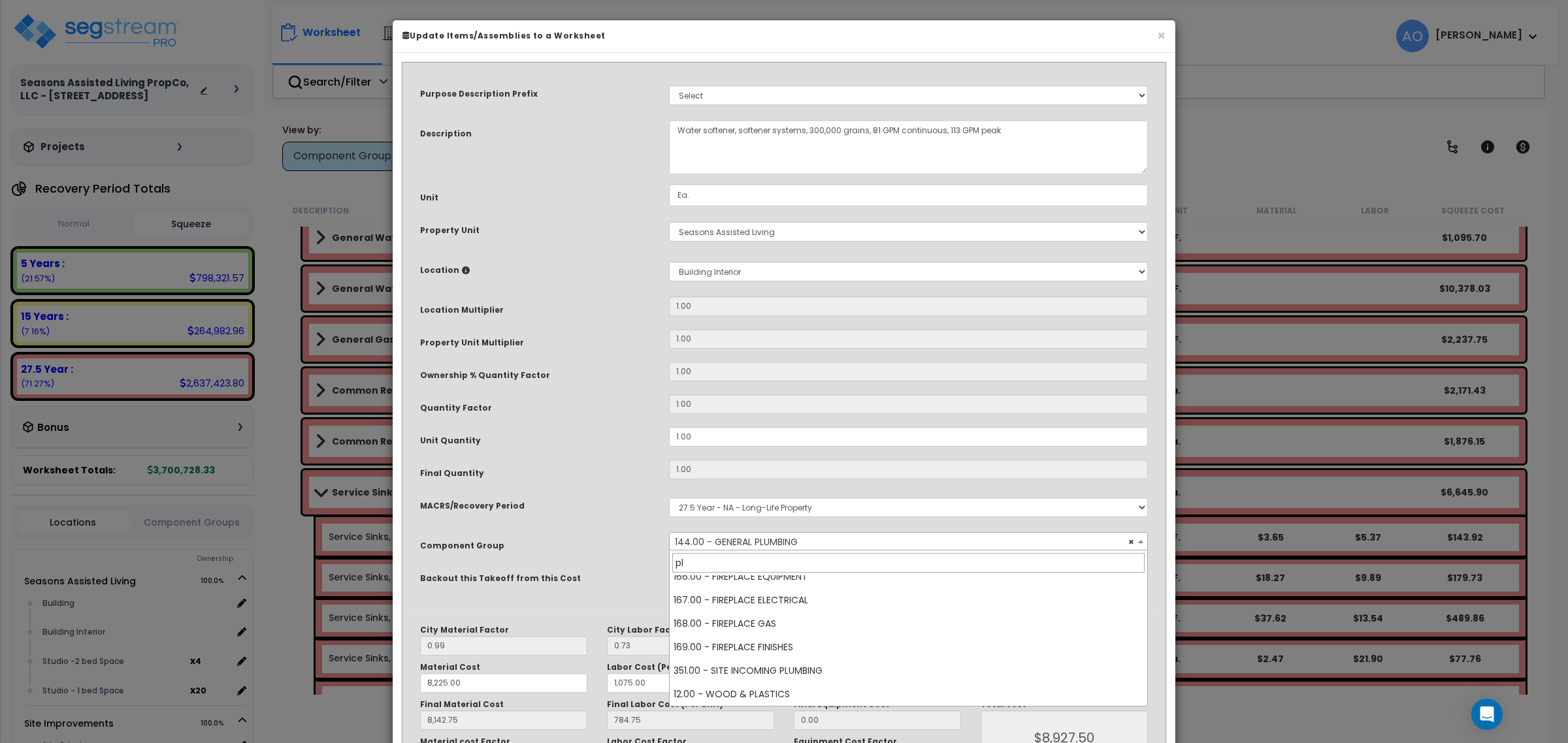
scroll to position [0, 0]
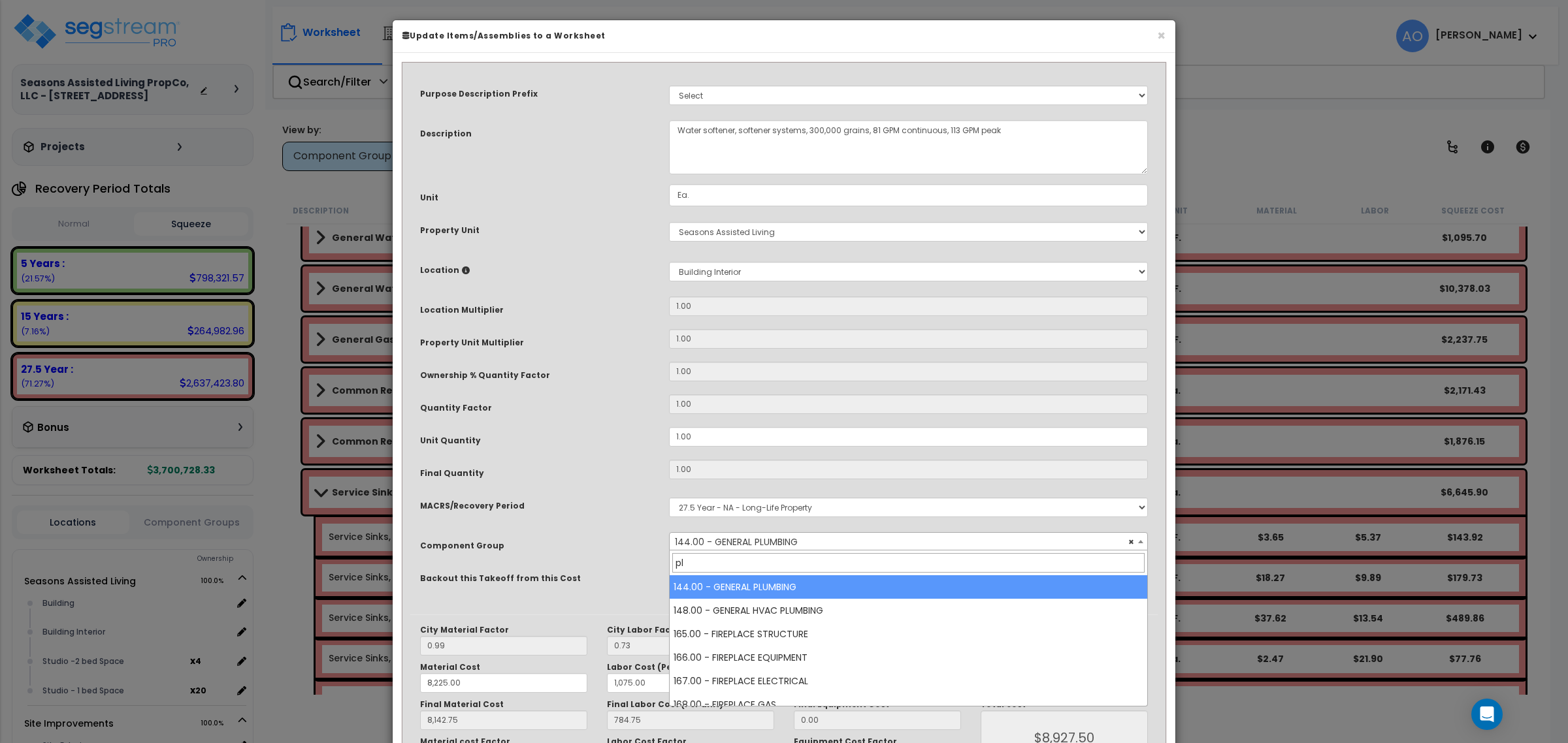
type input "p"
type input "w"
click at [742, 563] on input "gener" at bounding box center [908, 563] width 471 height 20
drag, startPoint x: 665, startPoint y: 557, endPoint x: 634, endPoint y: 556, distance: 31.0
click at [634, 556] on body "We are Building your Property. So please grab a coffee and let us do the heavy …" at bounding box center [784, 428] width 1568 height 743
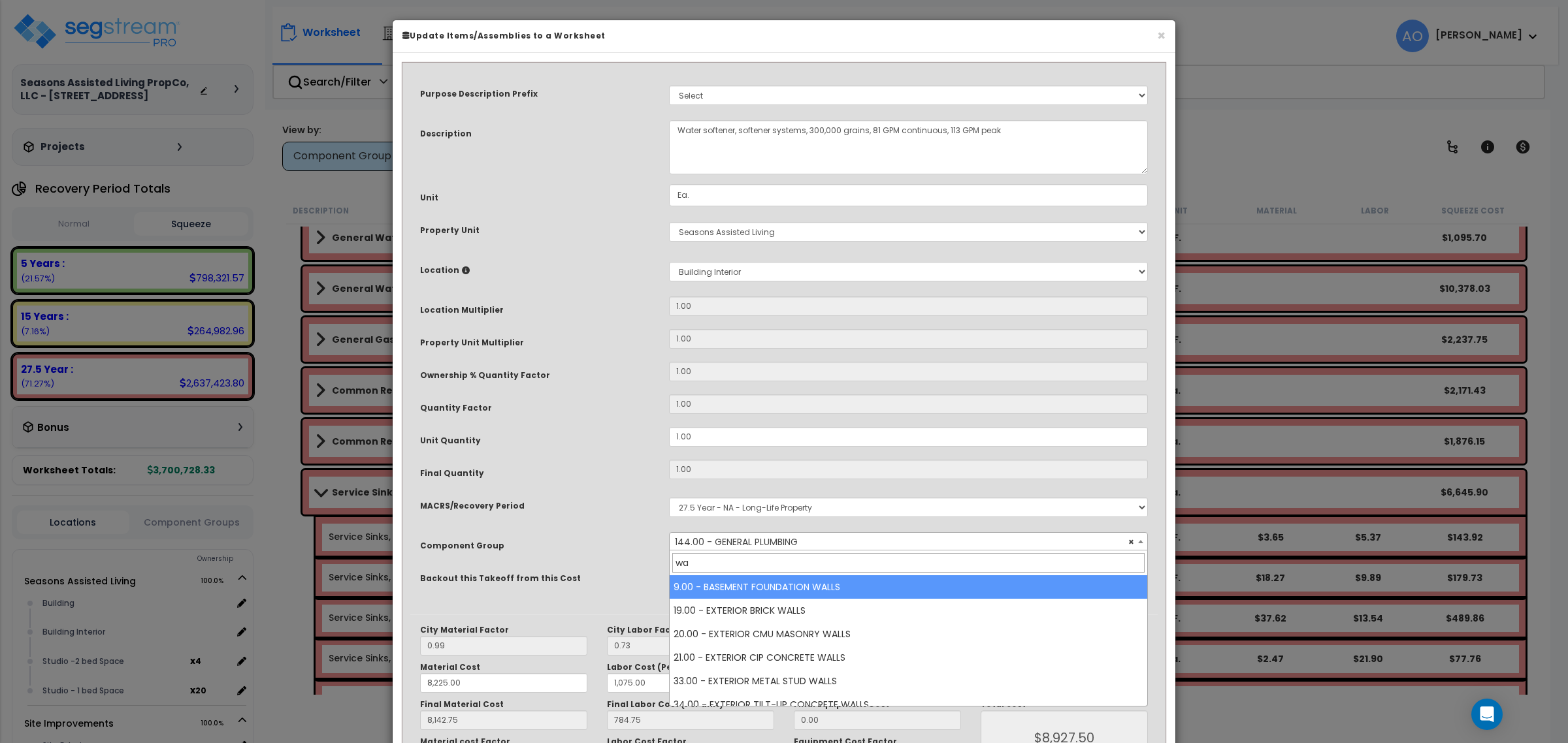
type input "w"
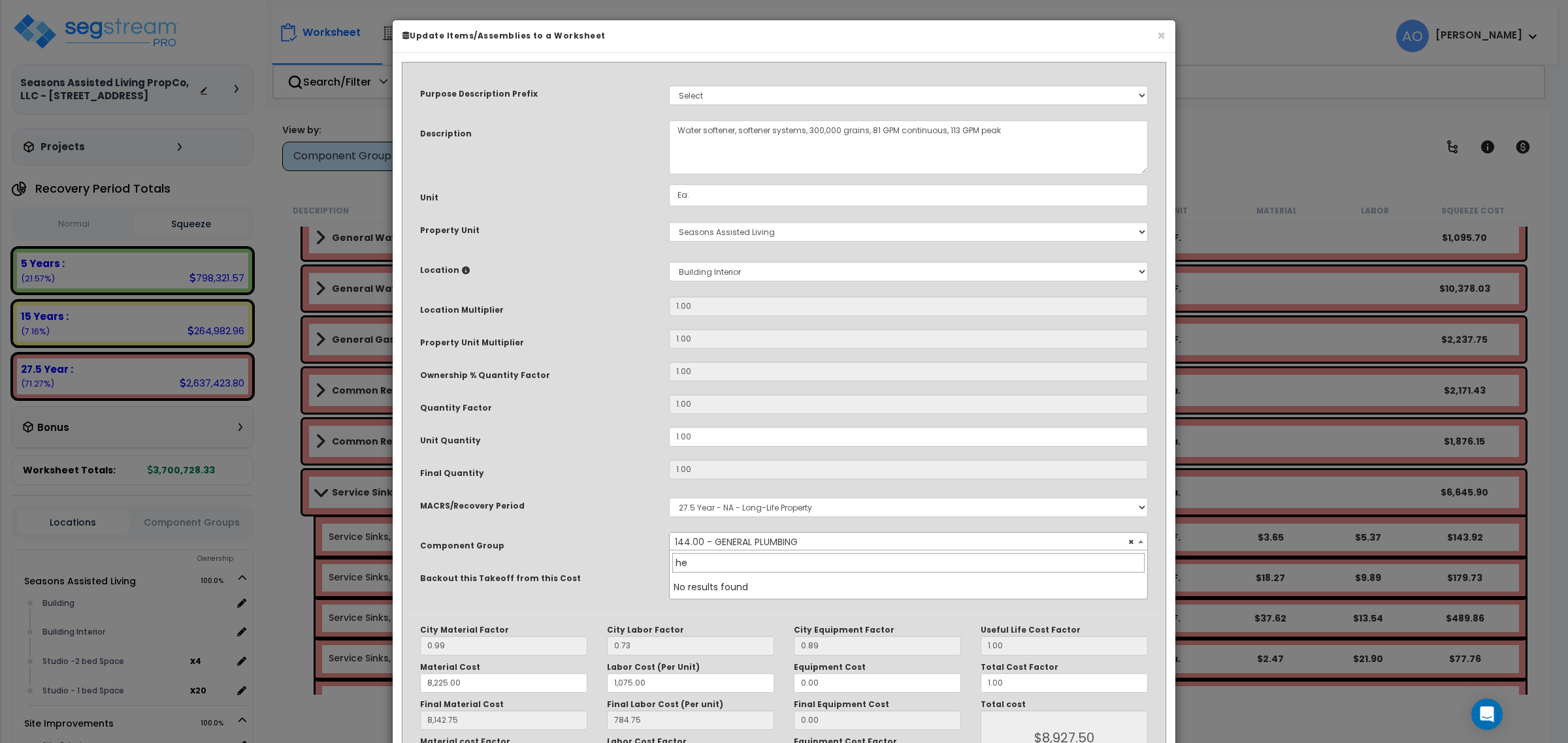
type input "h"
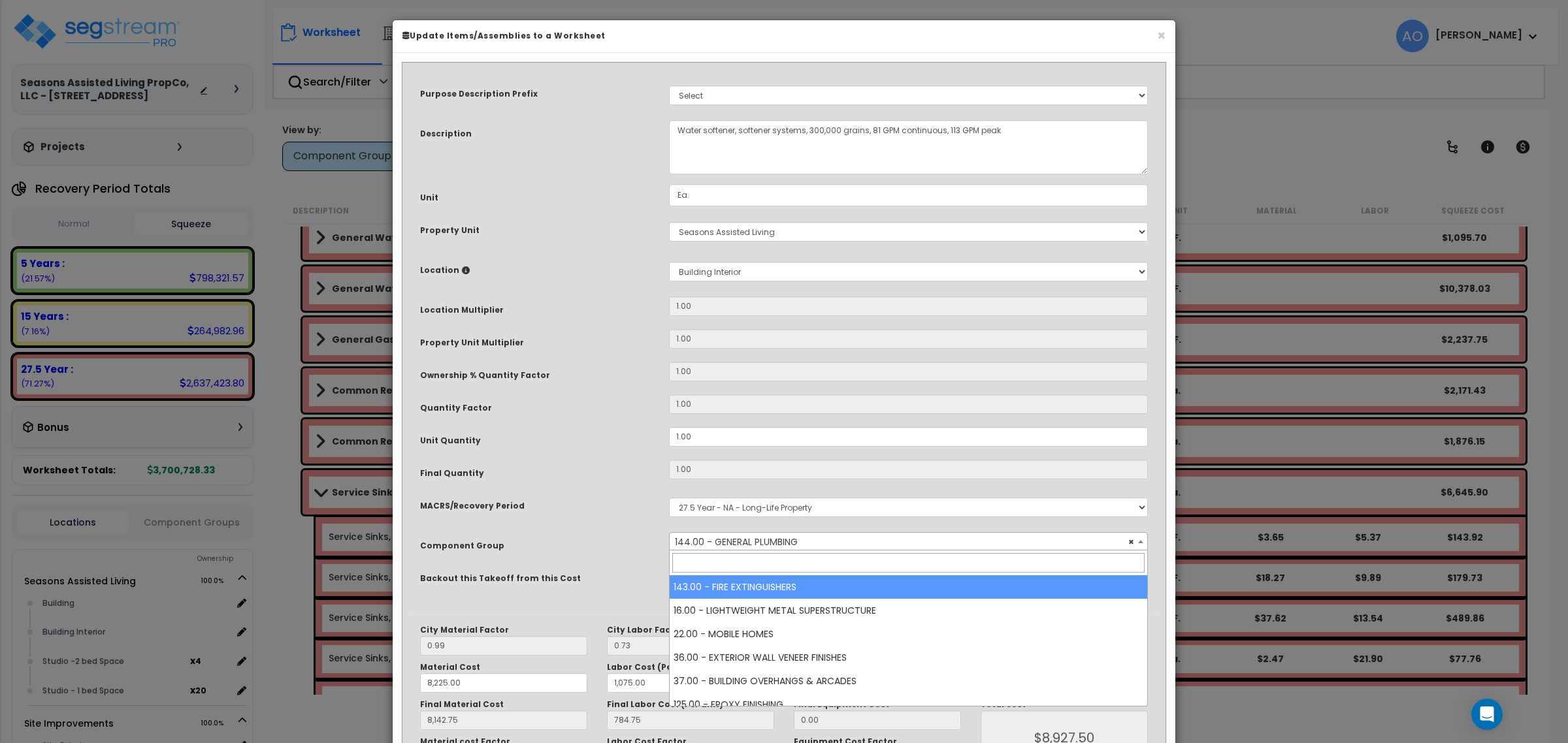
scroll to position [1293, 0]
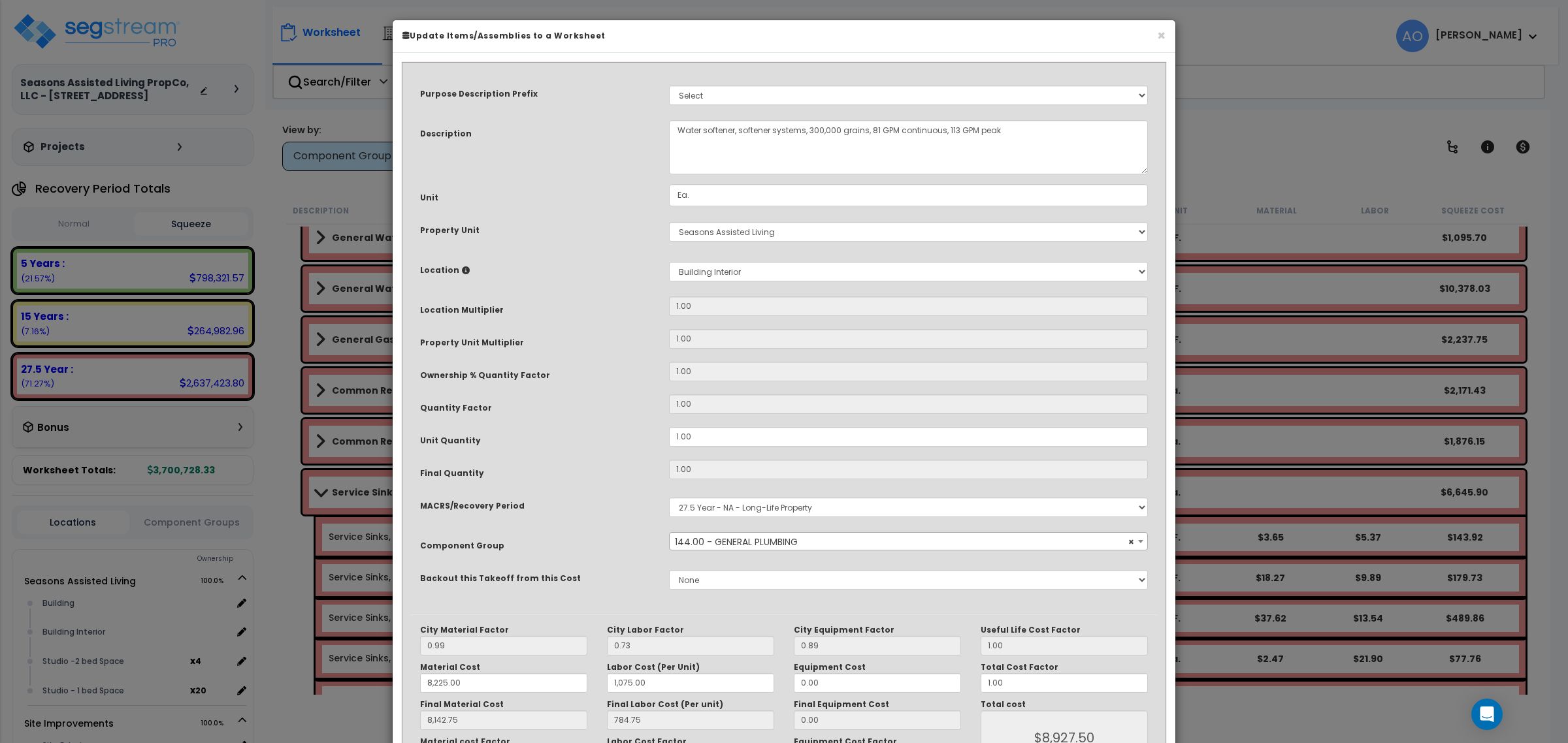
click at [711, 504] on select "Select MACRS/Recovery Period 5 Years - 57.0 - Distributive Trades & Services 5 …" at bounding box center [908, 507] width 479 height 20
select select "3667"
click at [669, 498] on select "Select MACRS/Recovery Period 5 Years - 57.0 - Distributive Trades & Services 5 …" at bounding box center [908, 507] width 479 height 20
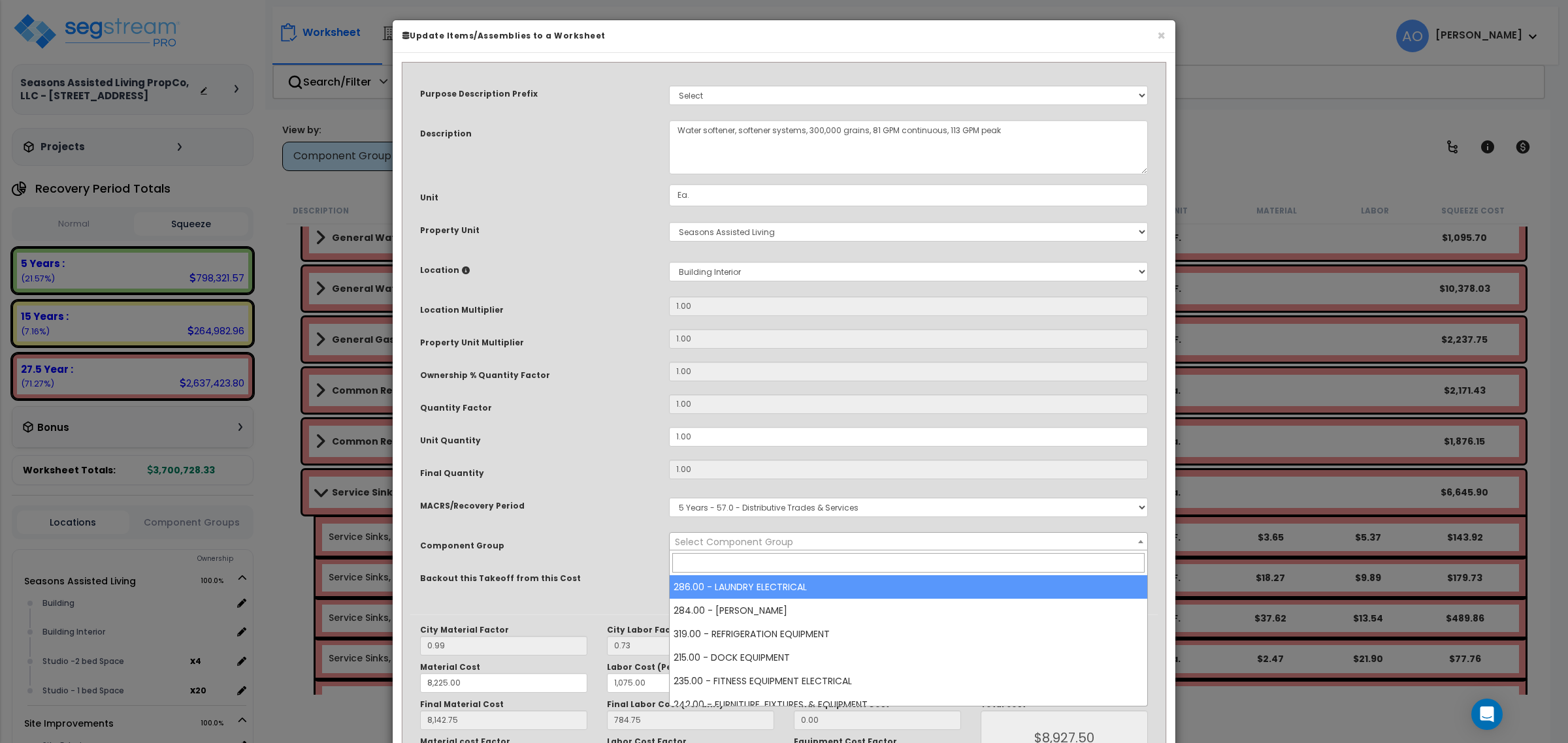
click at [749, 546] on span "Select Component Group" at bounding box center [734, 541] width 118 height 13
type input "water"
select select "45972"
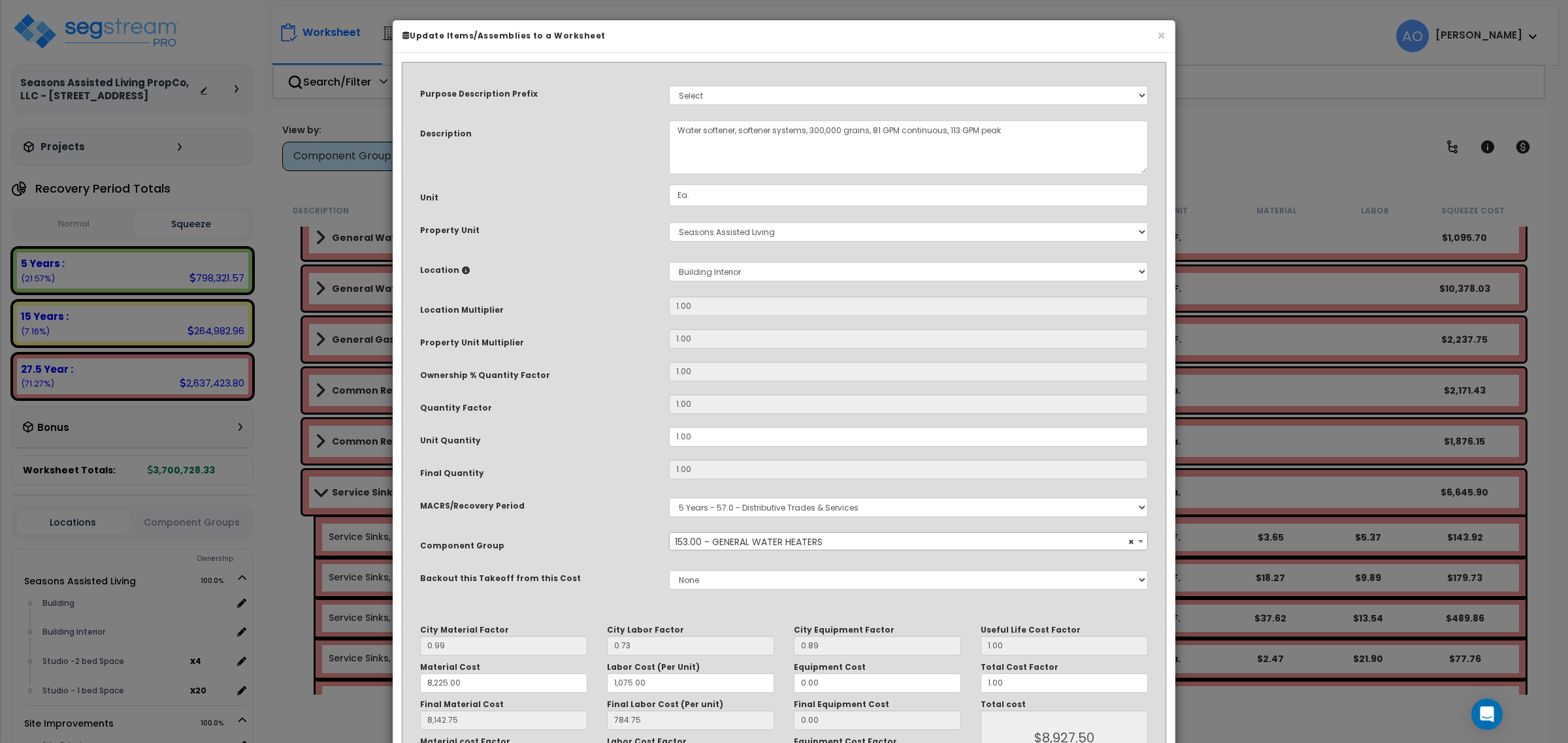
scroll to position [98, 0]
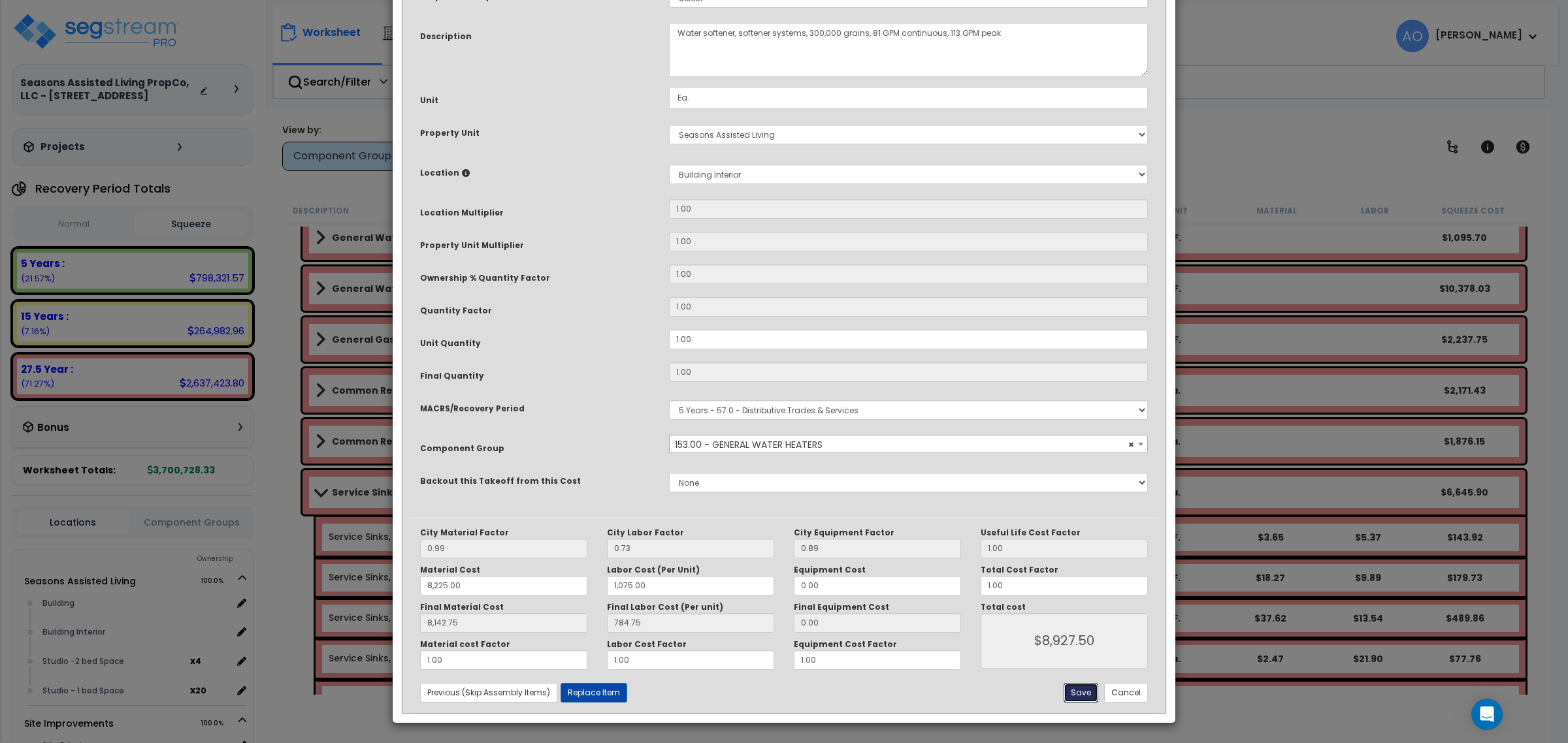
click at [1081, 690] on button "Save" at bounding box center [1081, 693] width 35 height 20
type input "8225.00"
type input "1075.00"
type input "8142.75"
type input "8927.50"
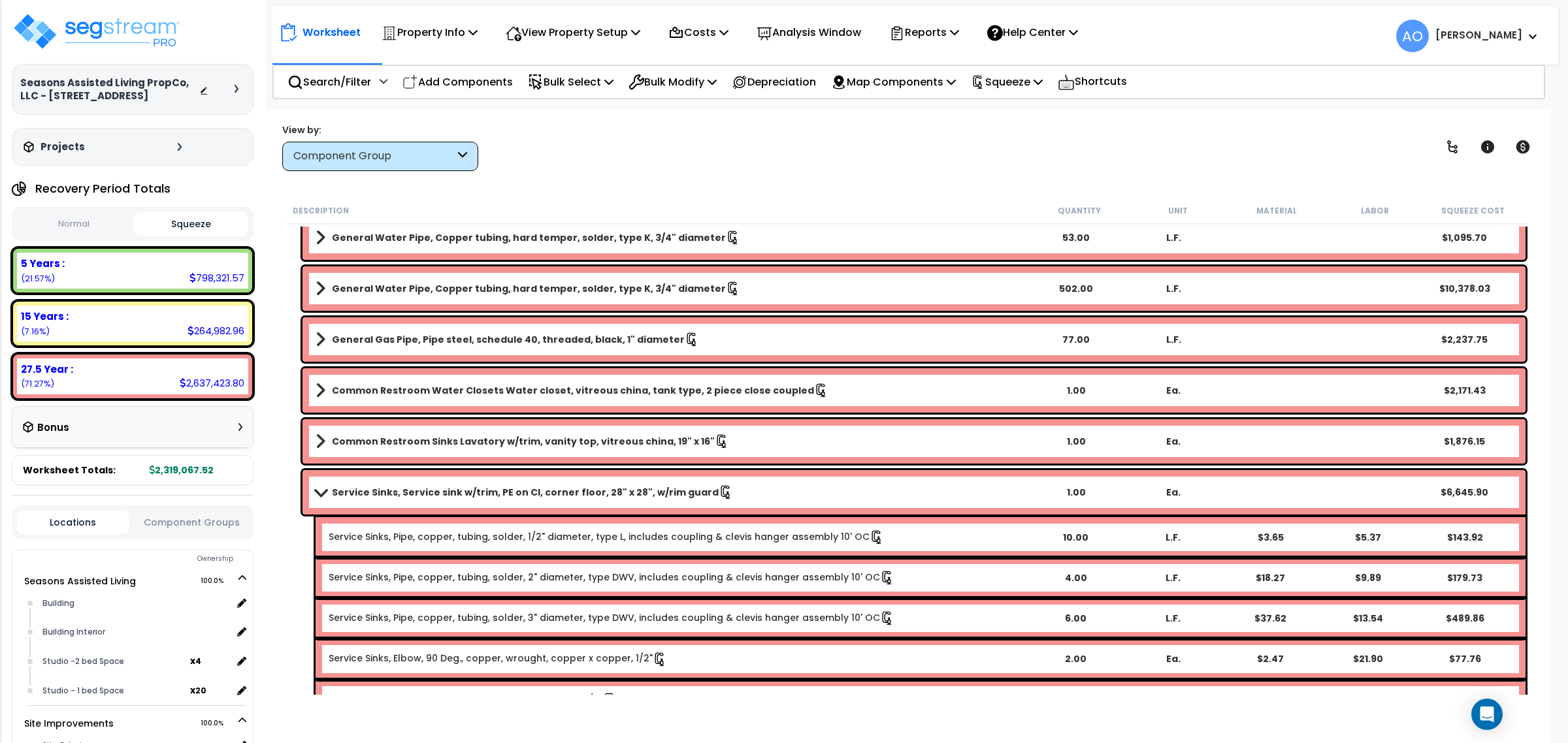
click at [193, 220] on button "Squeeze" at bounding box center [191, 224] width 114 height 23
click at [1027, 79] on p "Squeeze" at bounding box center [1006, 81] width 72 height 17
click at [1033, 108] on link "Re-squeeze" at bounding box center [1029, 113] width 130 height 30
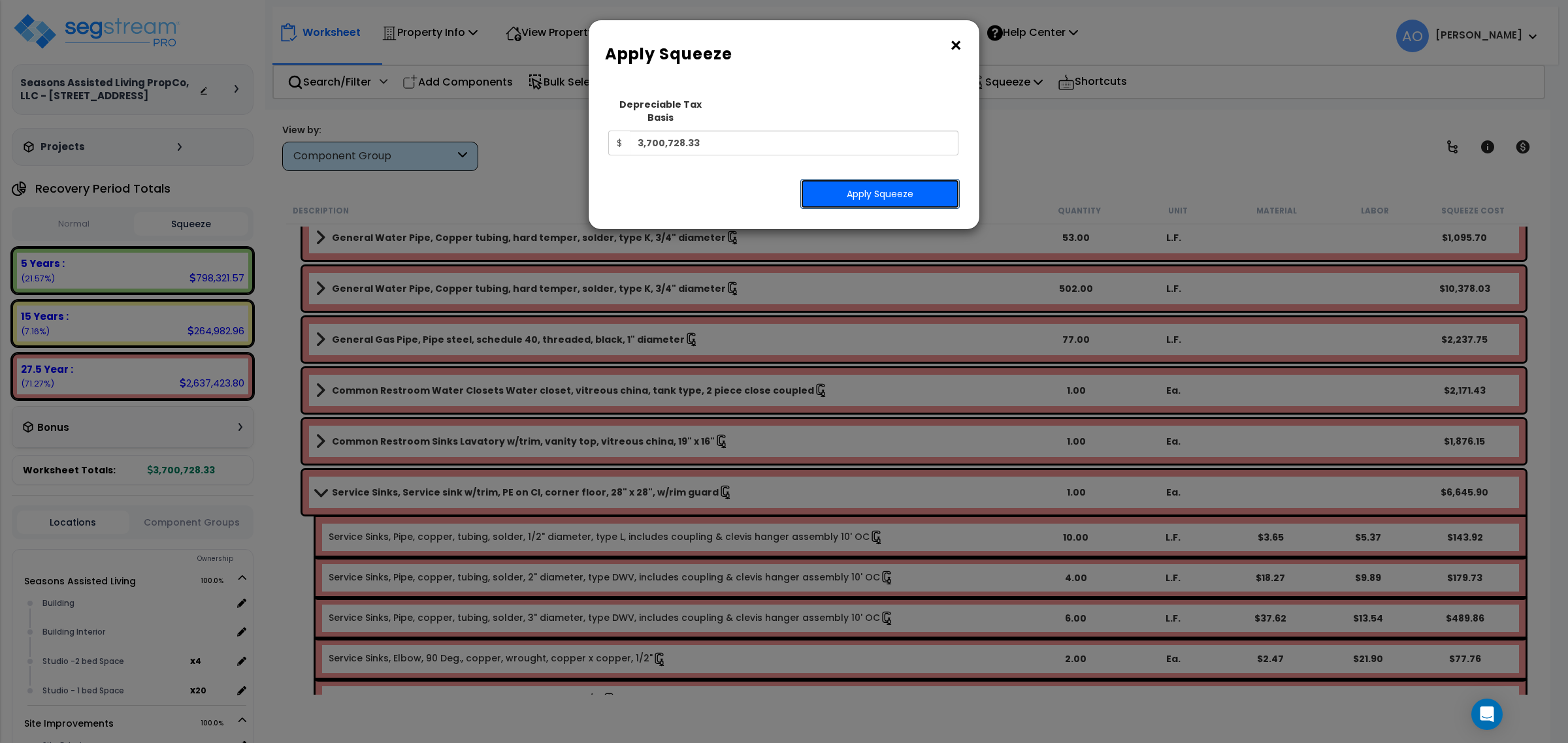
click at [889, 183] on button "Apply Squeeze" at bounding box center [880, 194] width 160 height 30
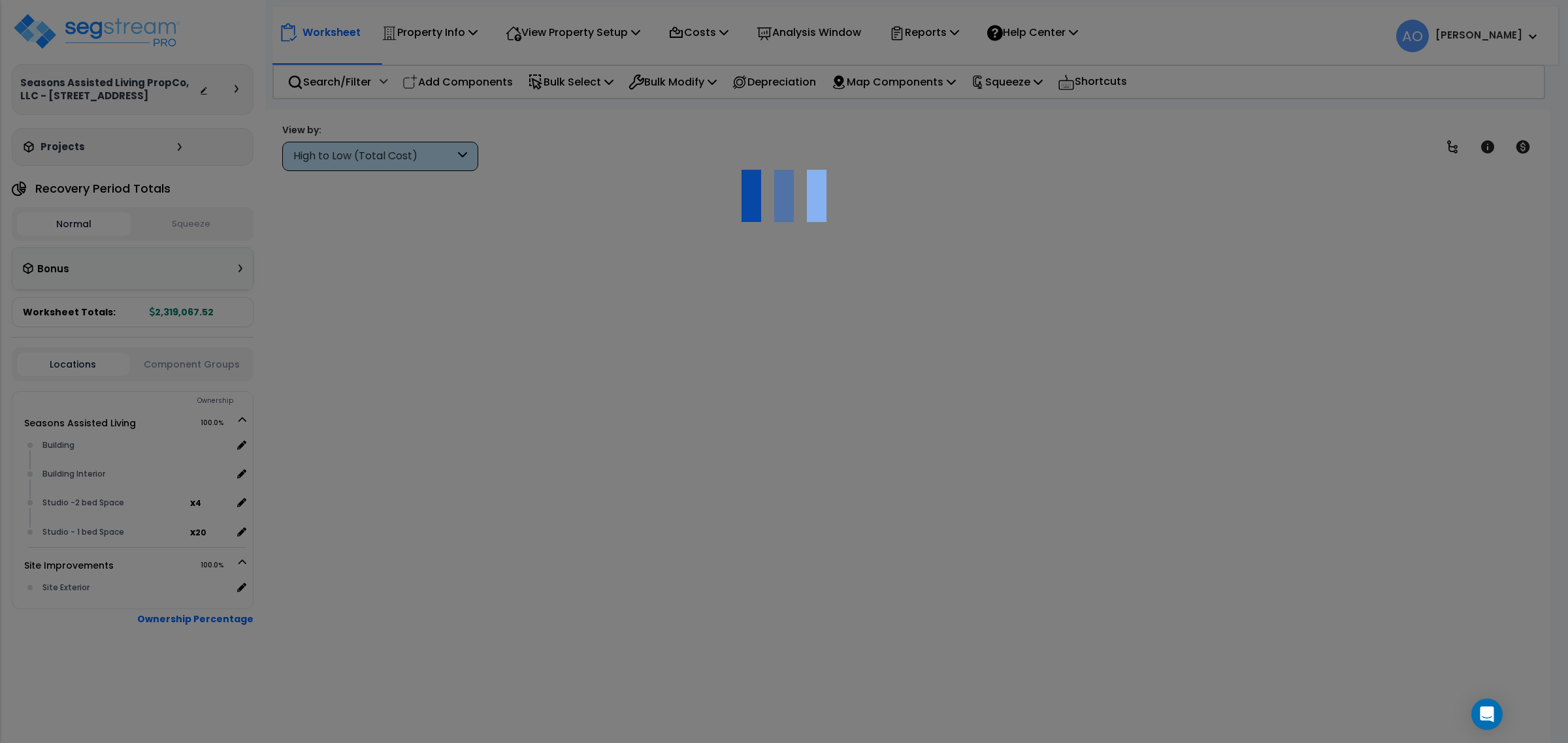
click at [187, 232] on button "Squeeze" at bounding box center [191, 224] width 114 height 23
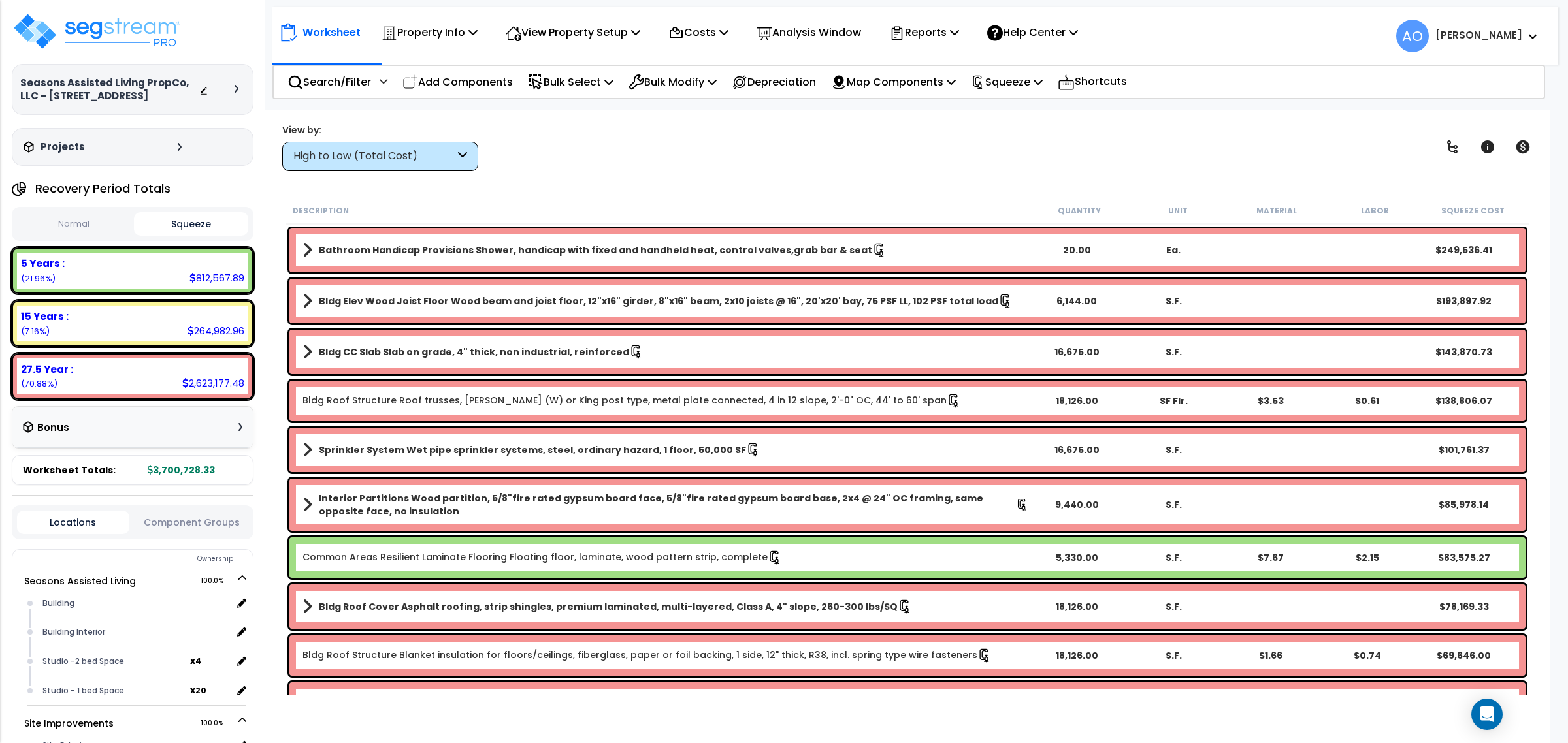
click at [187, 233] on button "Squeeze" at bounding box center [191, 224] width 114 height 23
click at [365, 155] on div "High to Low (Total Cost)" at bounding box center [374, 157] width 161 height 15
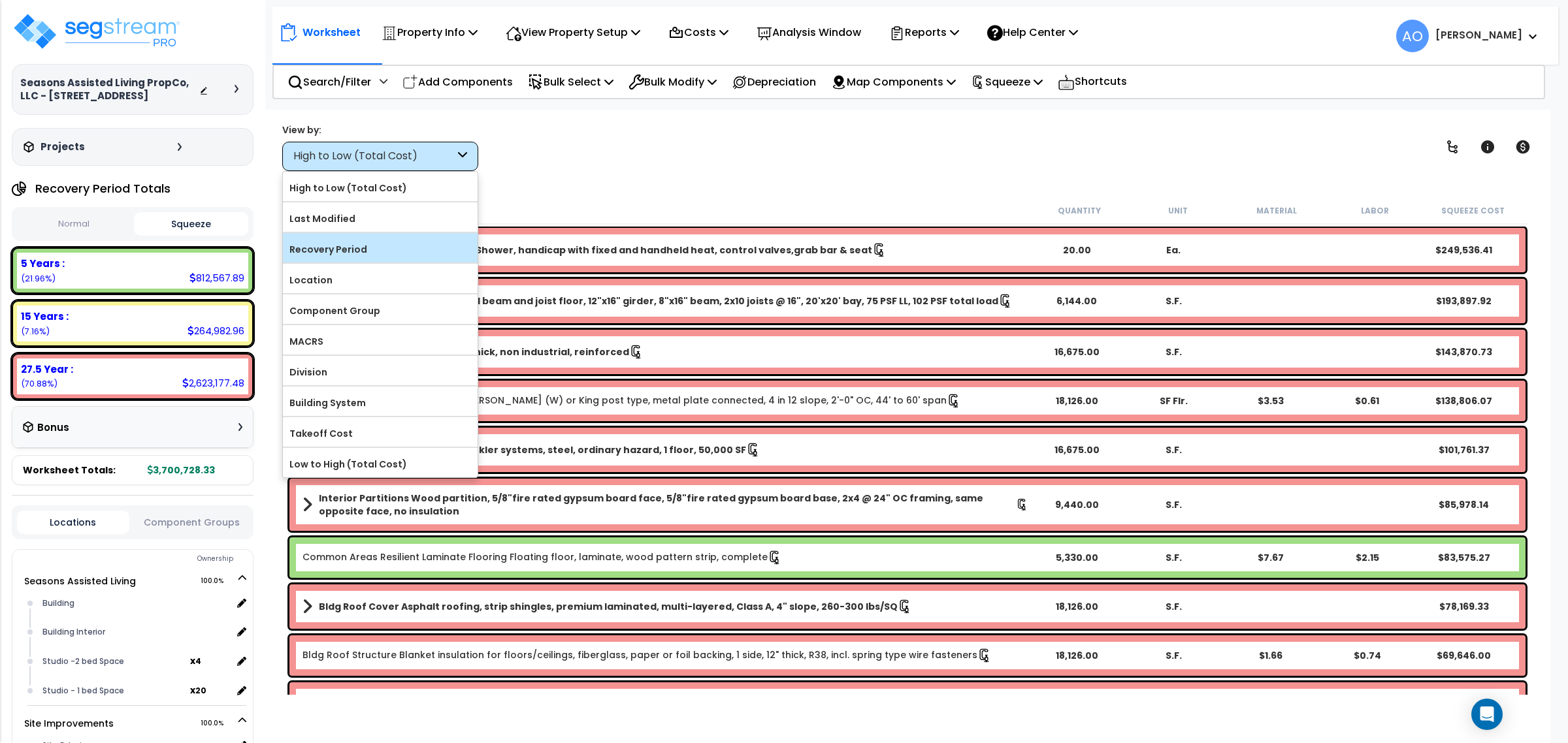
click at [363, 252] on label "Recovery Period" at bounding box center [380, 249] width 195 height 20
click at [0, 0] on input "Recovery Period" at bounding box center [0, 0] width 0 height 0
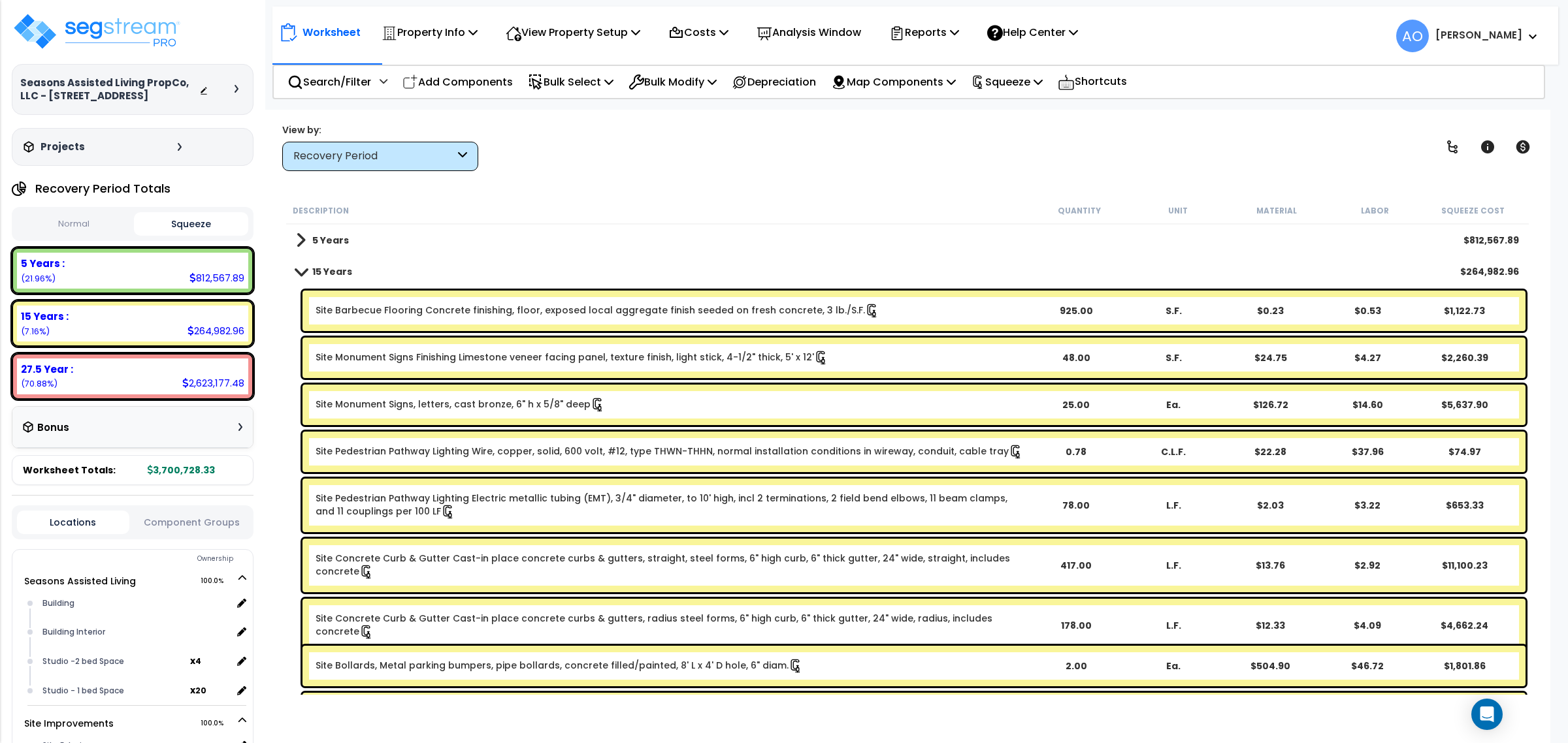
click at [325, 233] on link "5 Years" at bounding box center [322, 240] width 53 height 18
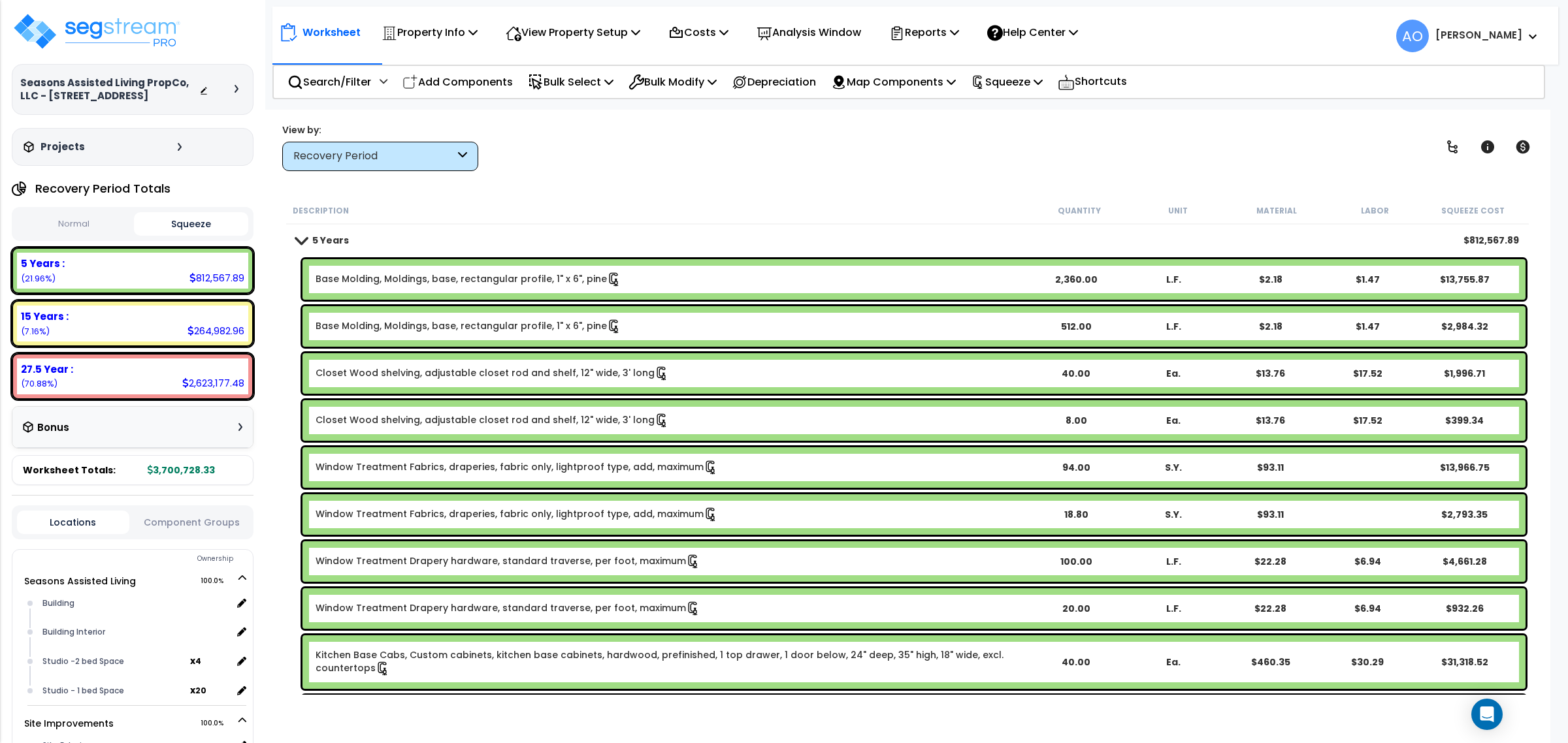
click at [690, 175] on div "Worksheet Property Info Property Setup Add Property Unit Template property Clon…" at bounding box center [907, 481] width 1286 height 743
click at [929, 32] on p "Reports" at bounding box center [924, 32] width 70 height 17
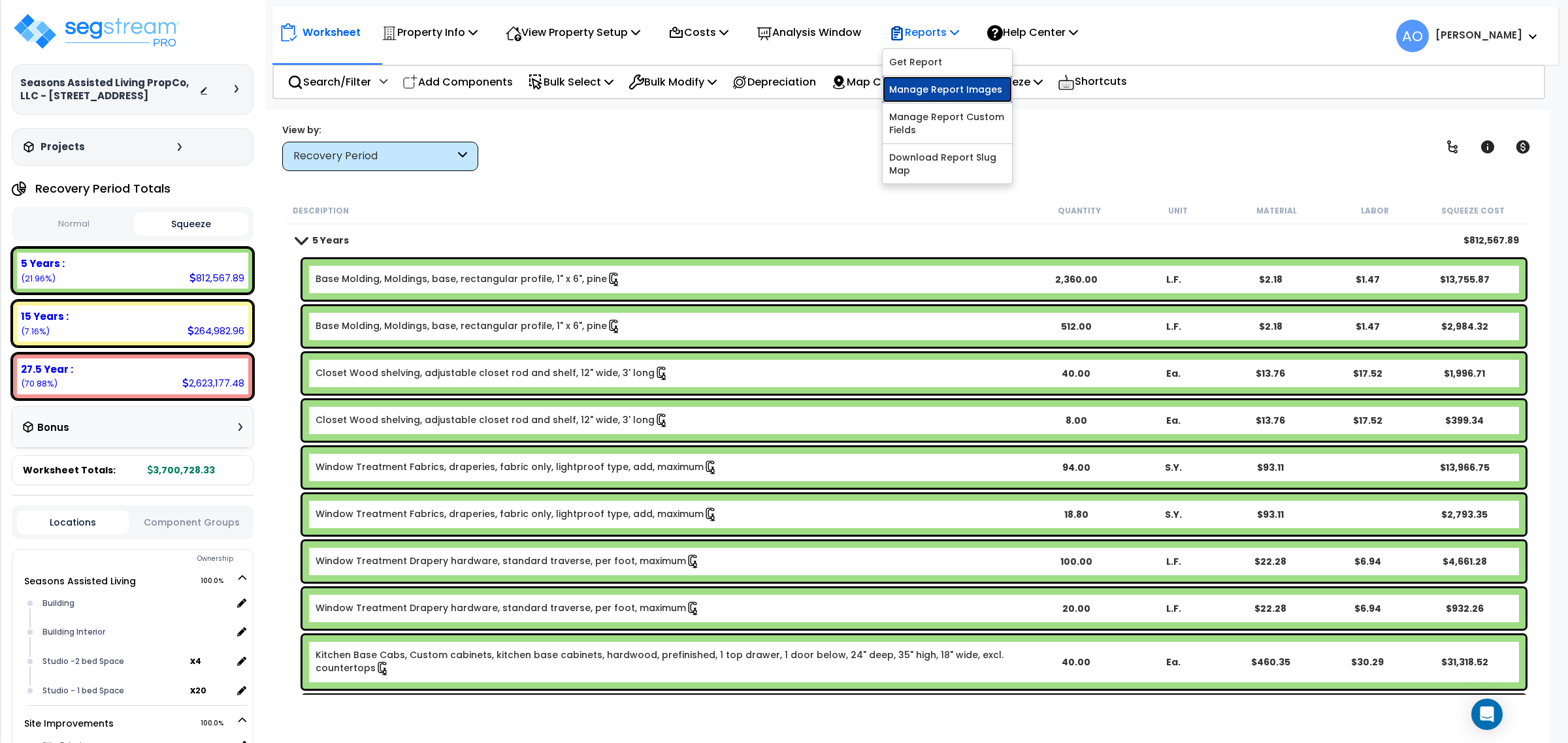
click at [944, 92] on link "Manage Report Images" at bounding box center [947, 89] width 130 height 26
click at [944, 34] on p "Reports" at bounding box center [924, 32] width 70 height 17
click at [958, 87] on link "Manage Report Images" at bounding box center [947, 89] width 130 height 26
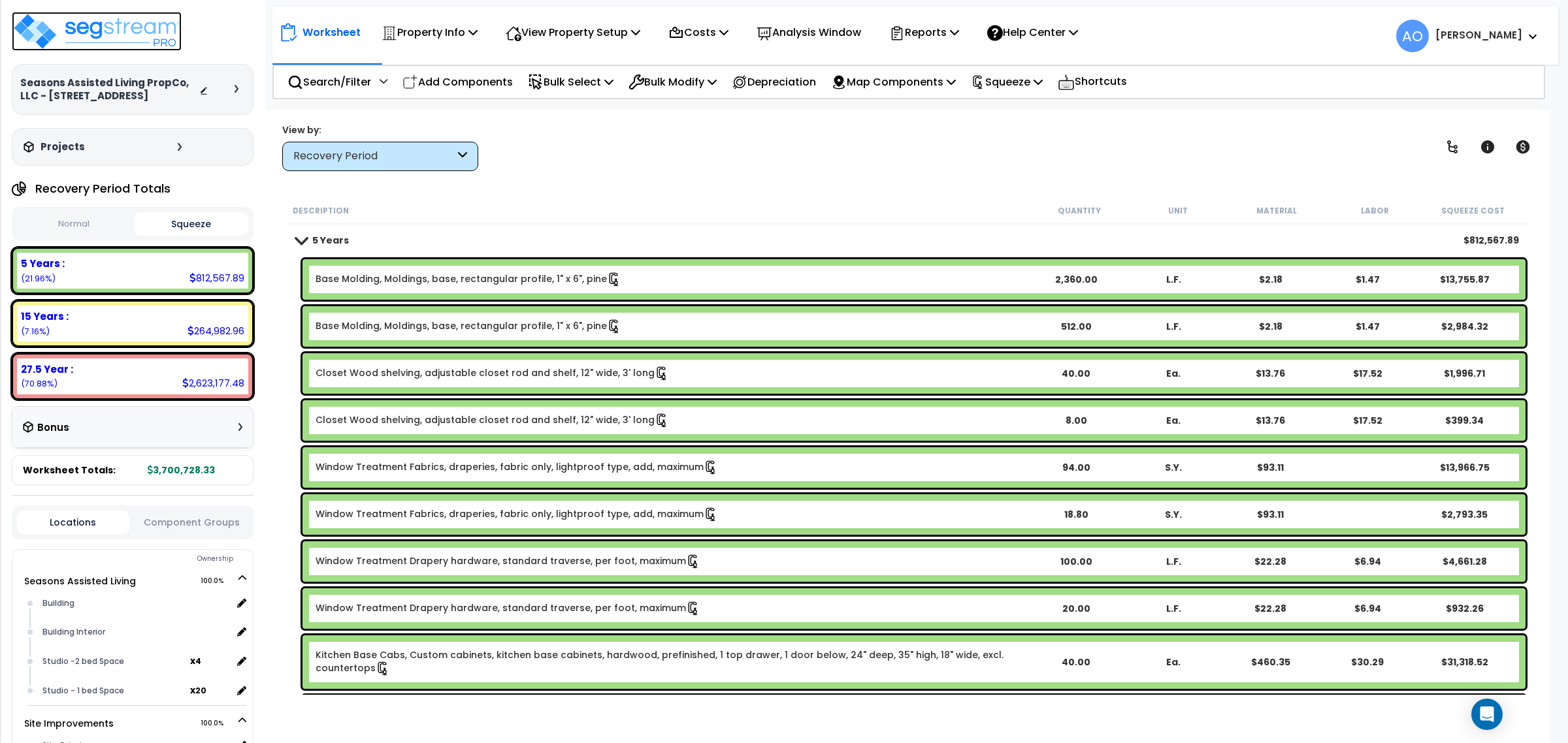
click at [108, 32] on img at bounding box center [97, 32] width 170 height 39
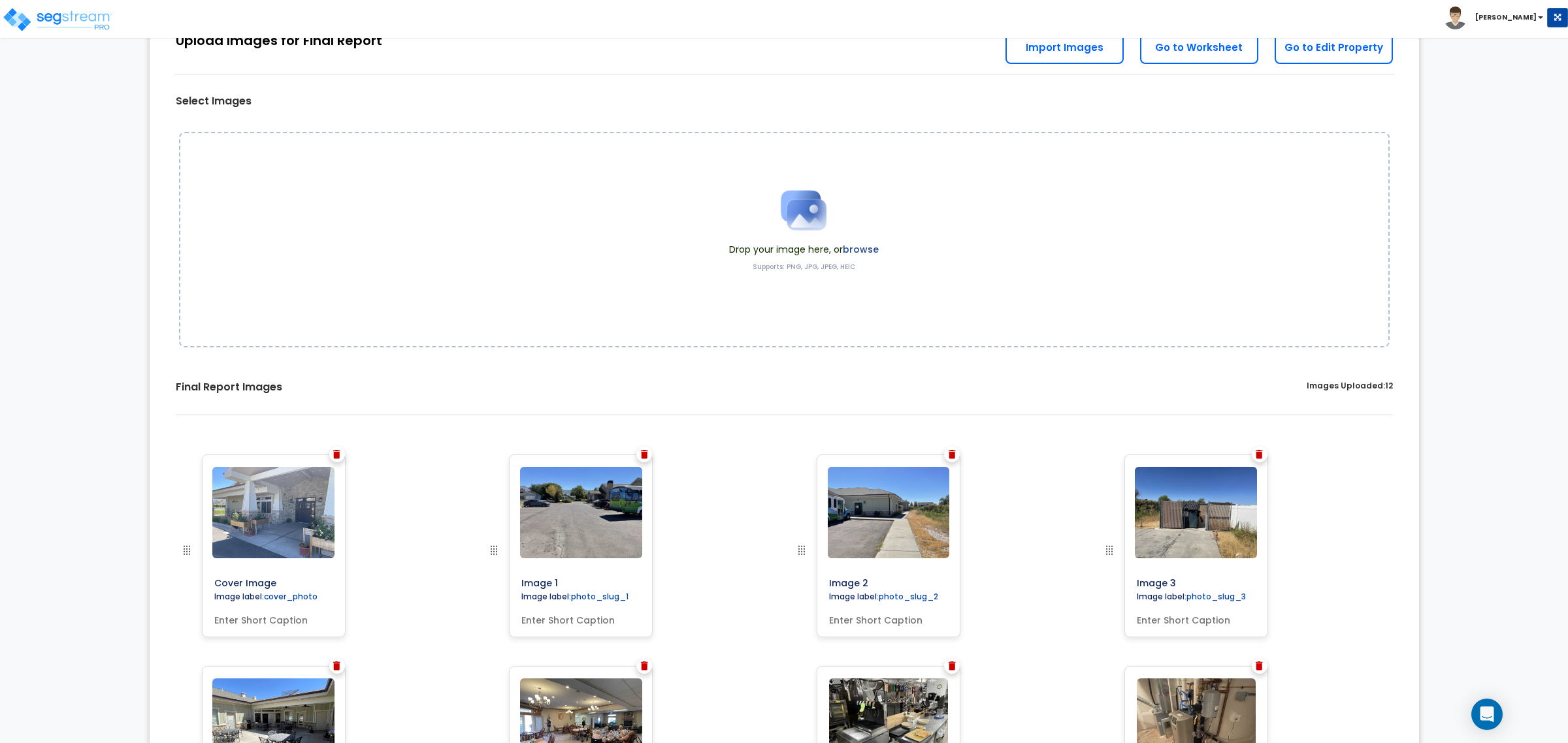
scroll to position [56, 0]
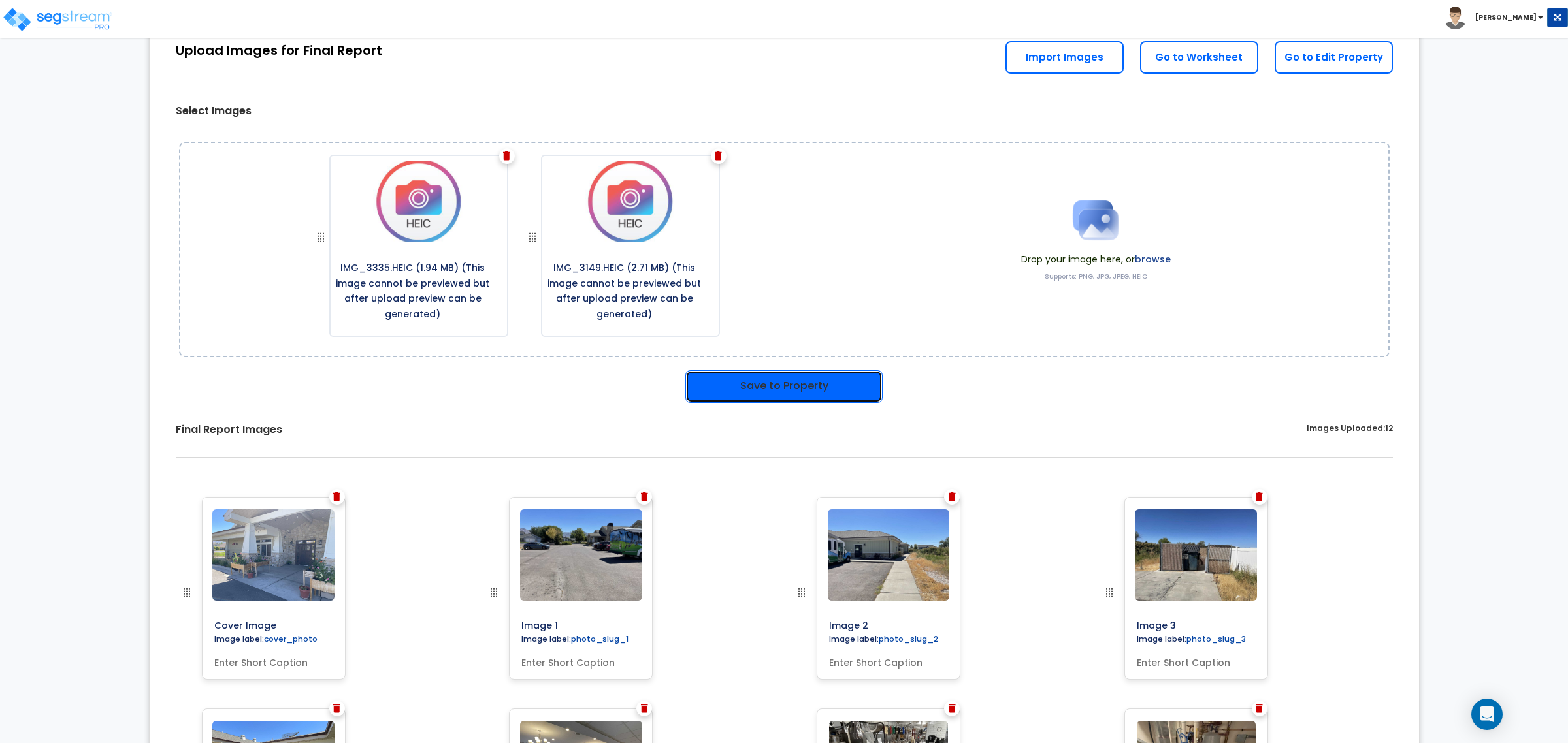
click at [782, 383] on button "Save to Property" at bounding box center [784, 386] width 197 height 32
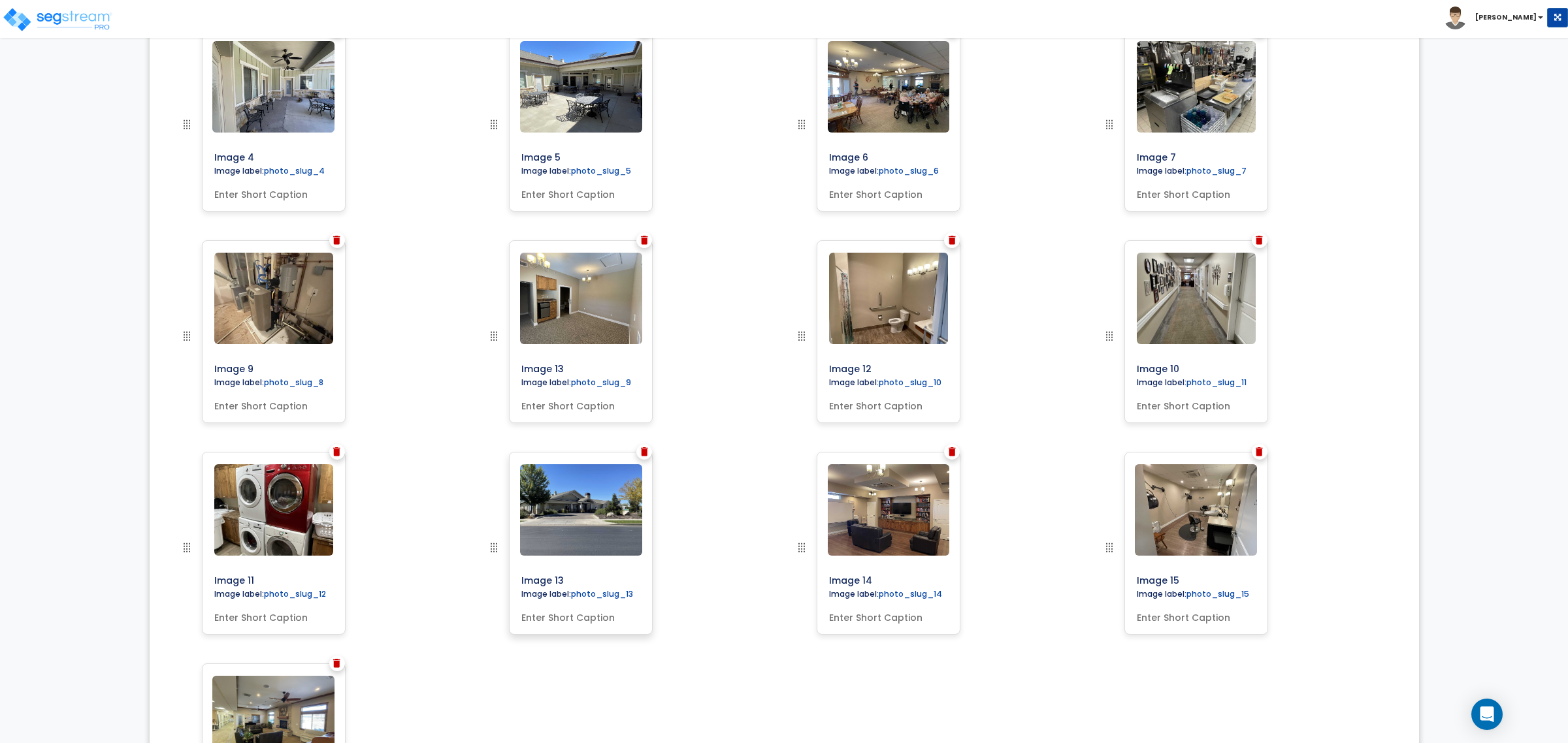
scroll to position [643, 0]
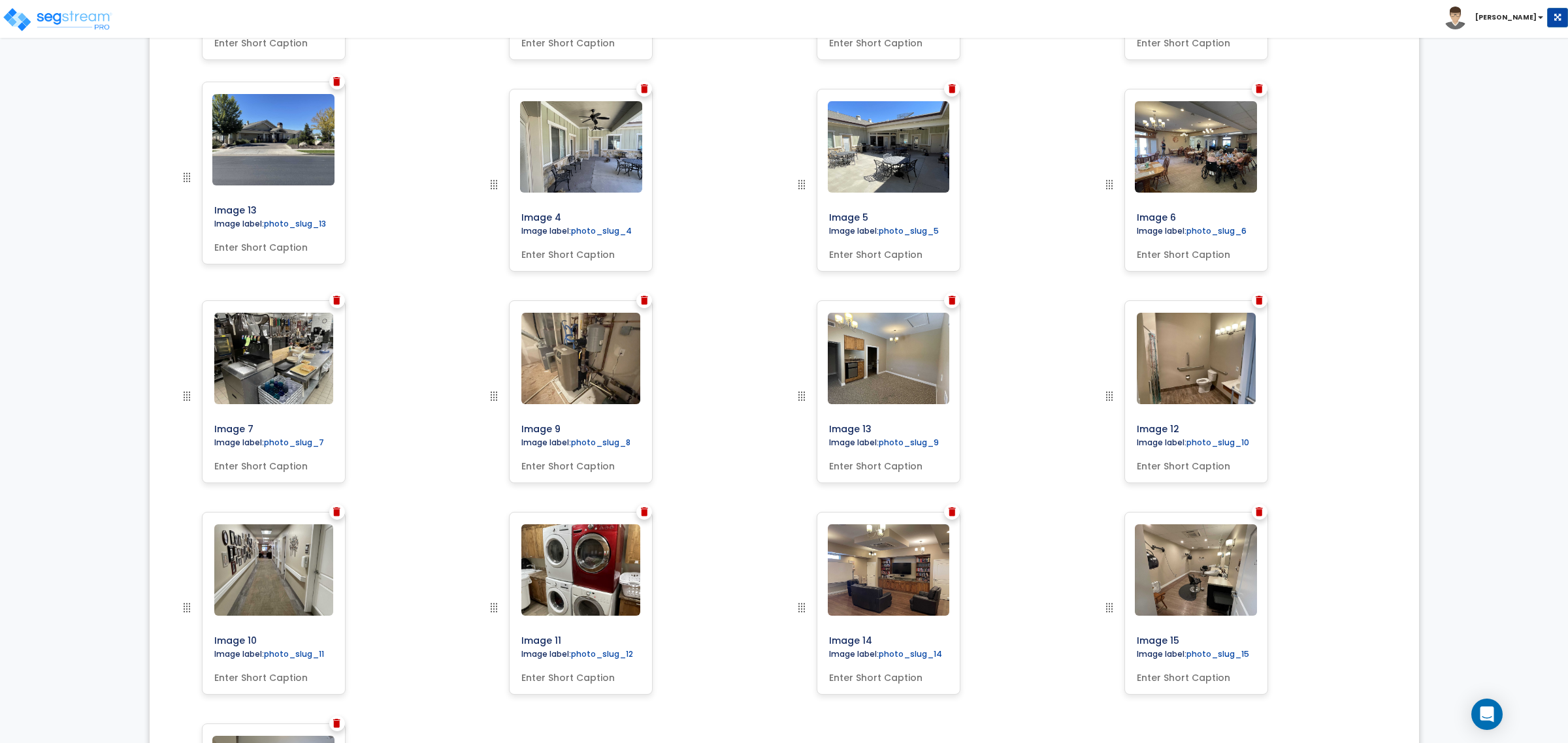
drag, startPoint x: 495, startPoint y: 607, endPoint x: 178, endPoint y: 177, distance: 534.2
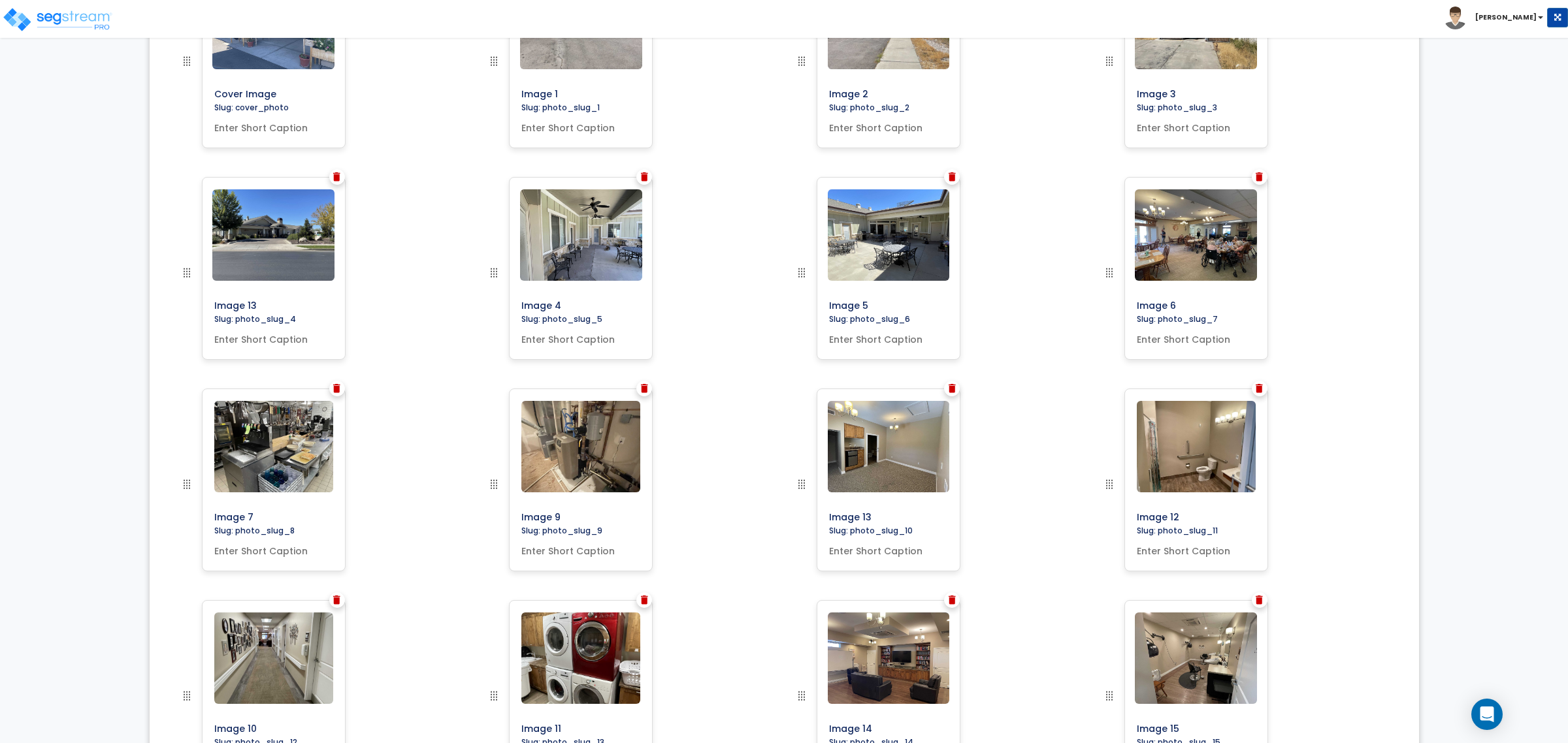
scroll to position [398, 0]
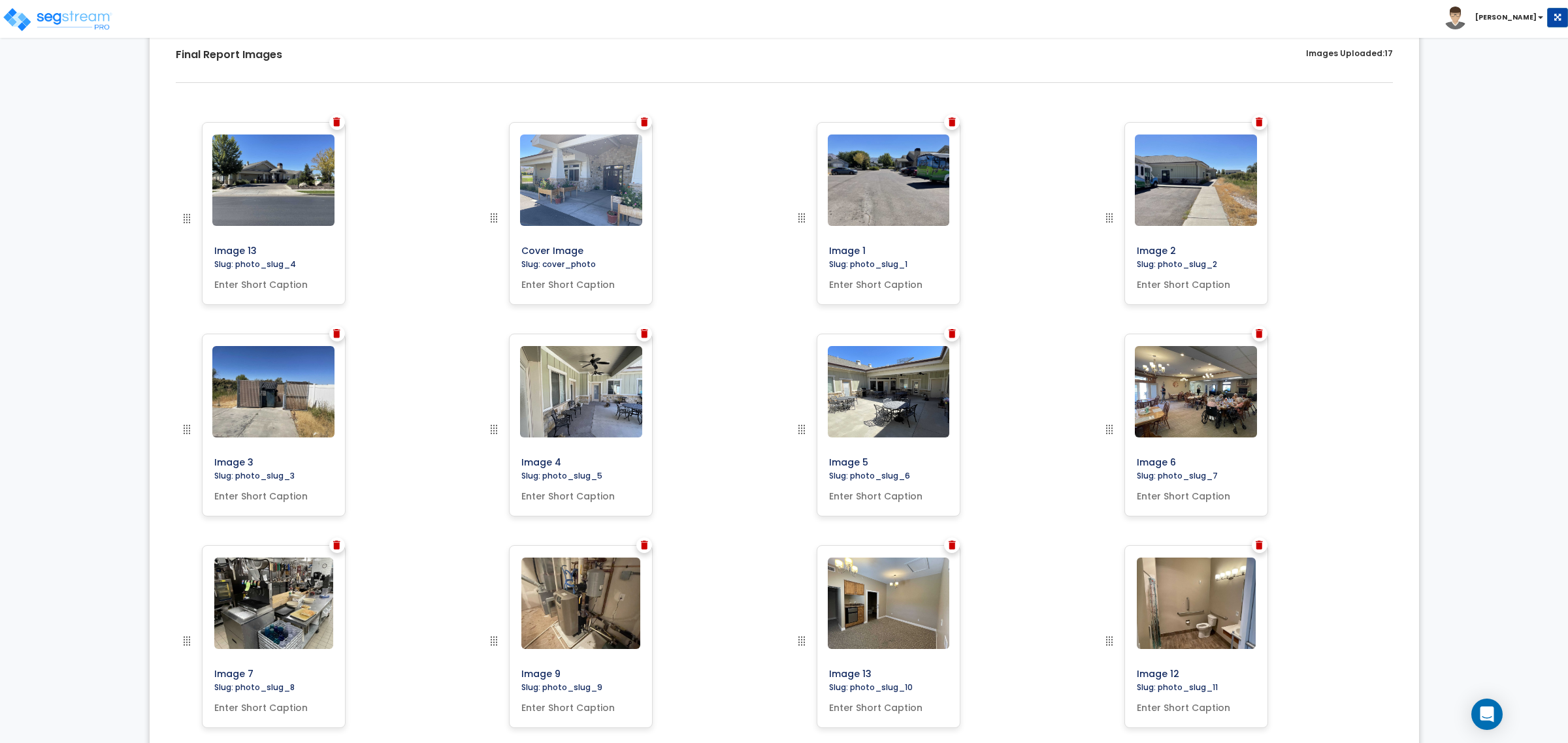
drag, startPoint x: 187, startPoint y: 432, endPoint x: 155, endPoint y: 213, distance: 221.3
click at [1258, 123] on img at bounding box center [1259, 122] width 8 height 9
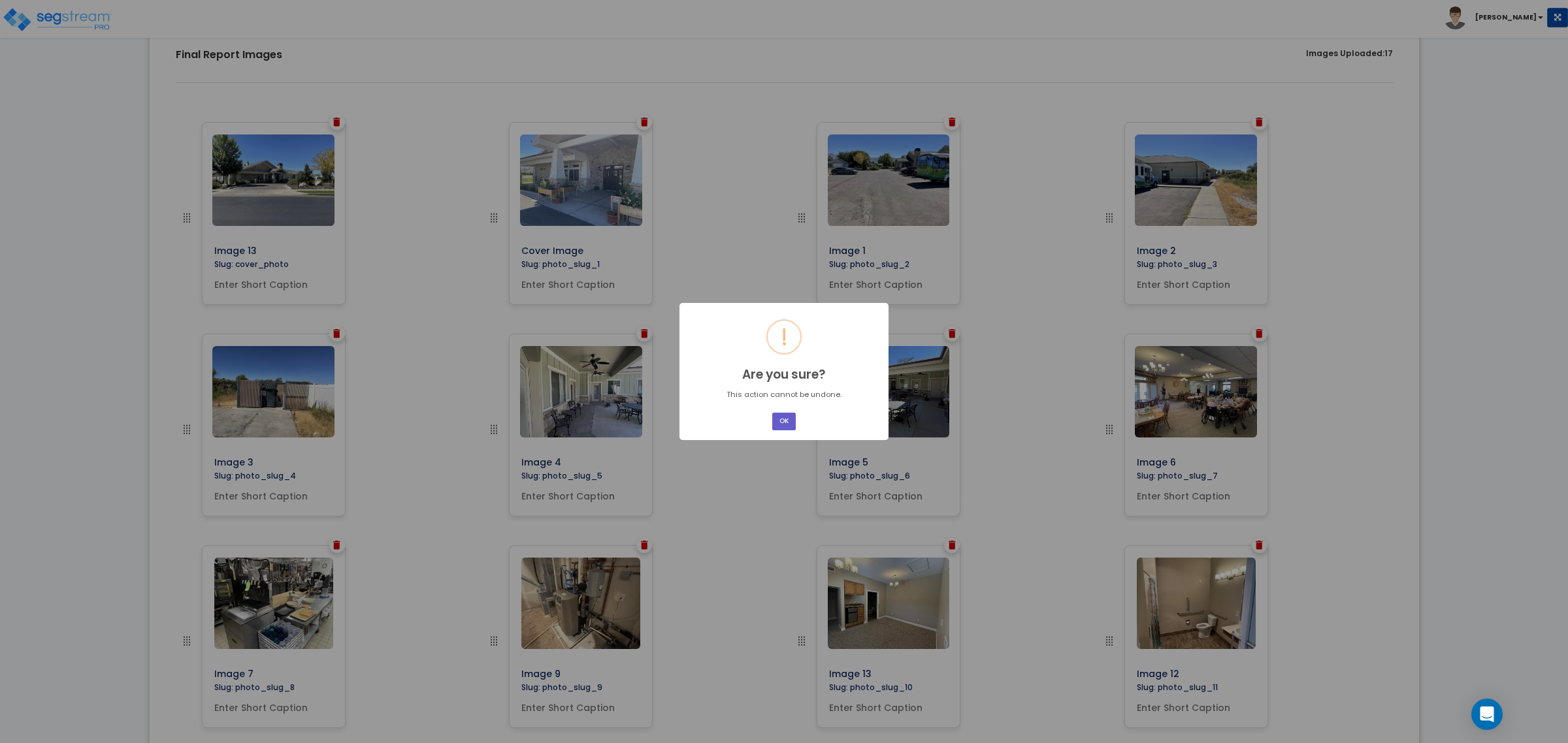
click at [782, 419] on button "OK" at bounding box center [783, 421] width 23 height 17
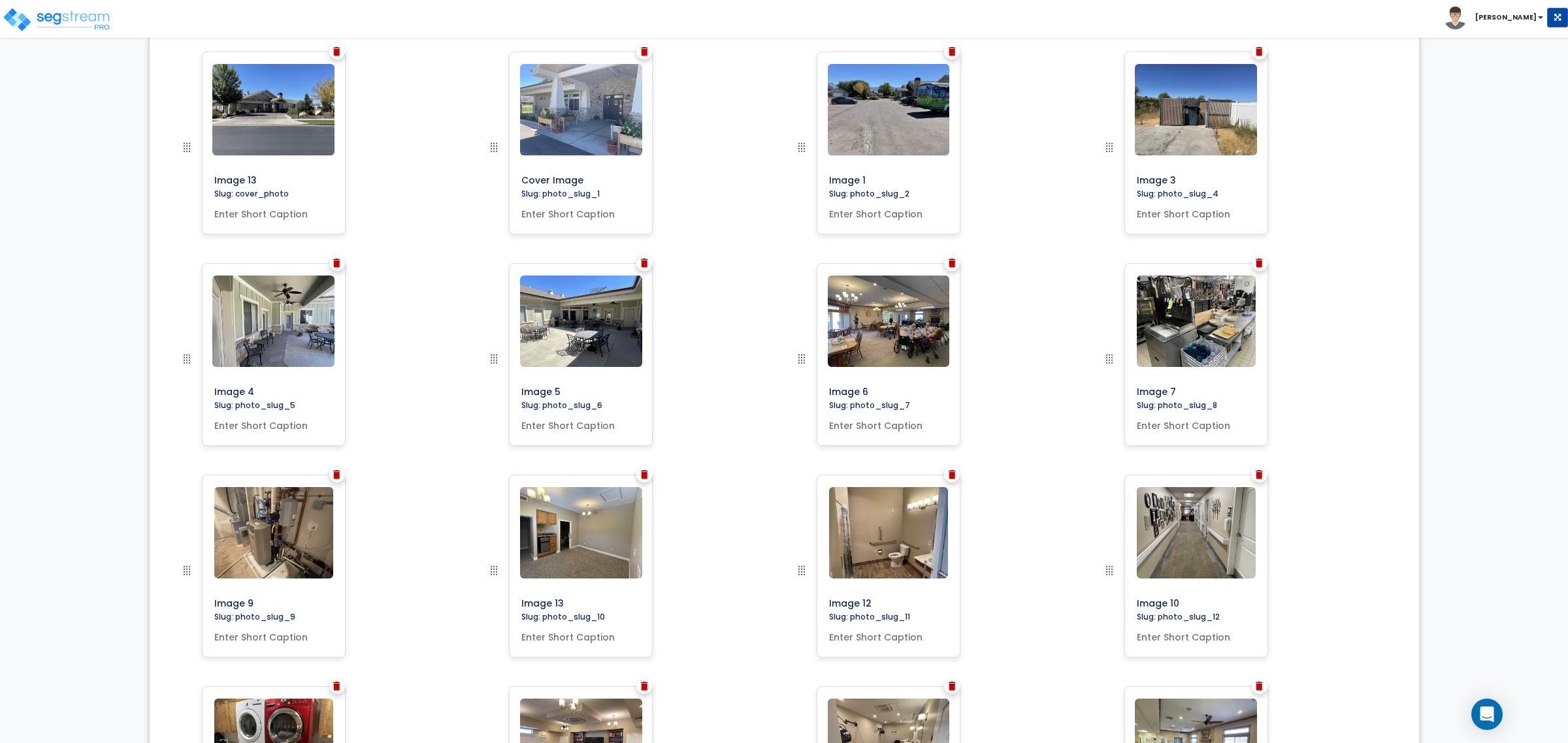
scroll to position [431, 0]
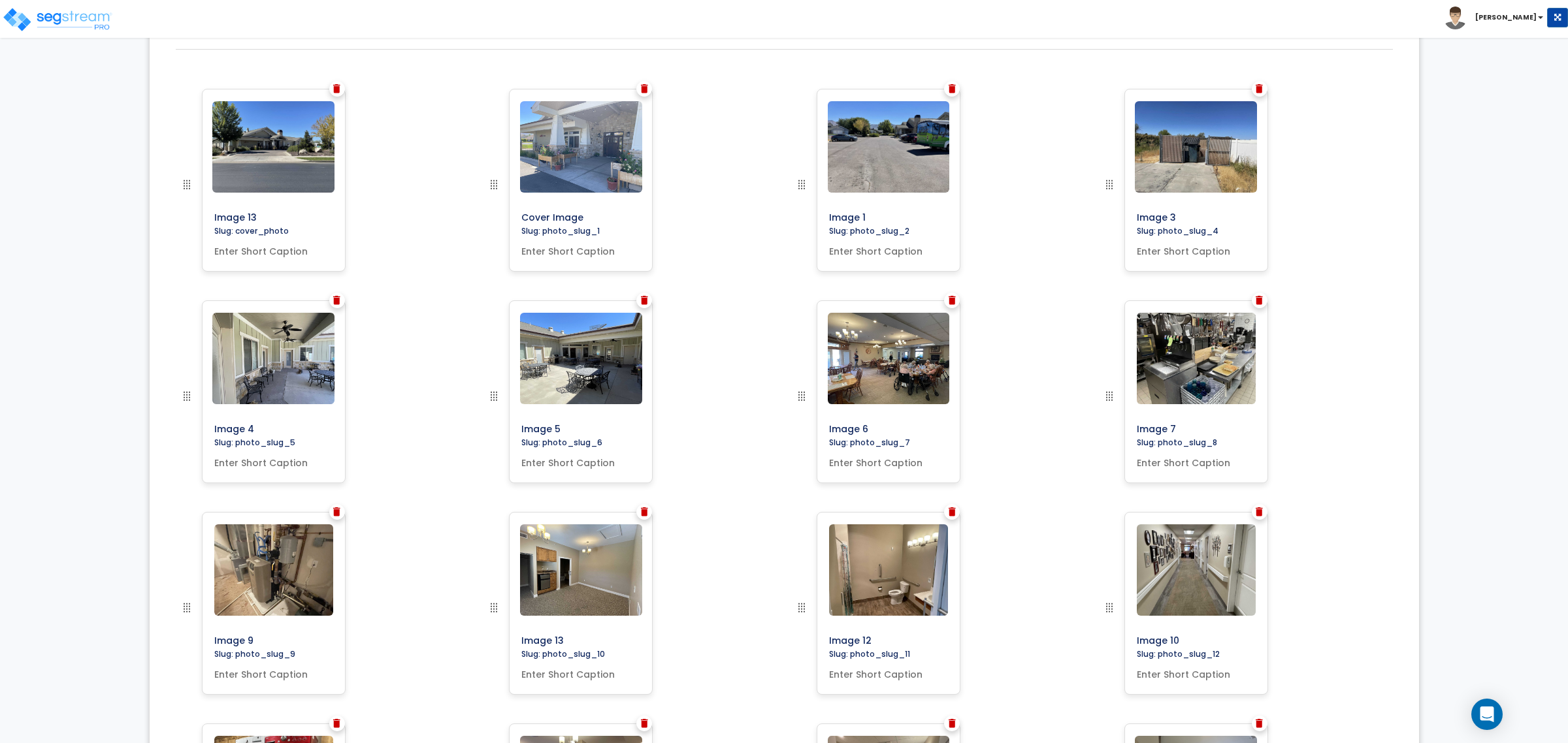
click at [644, 87] on img at bounding box center [645, 89] width 8 height 9
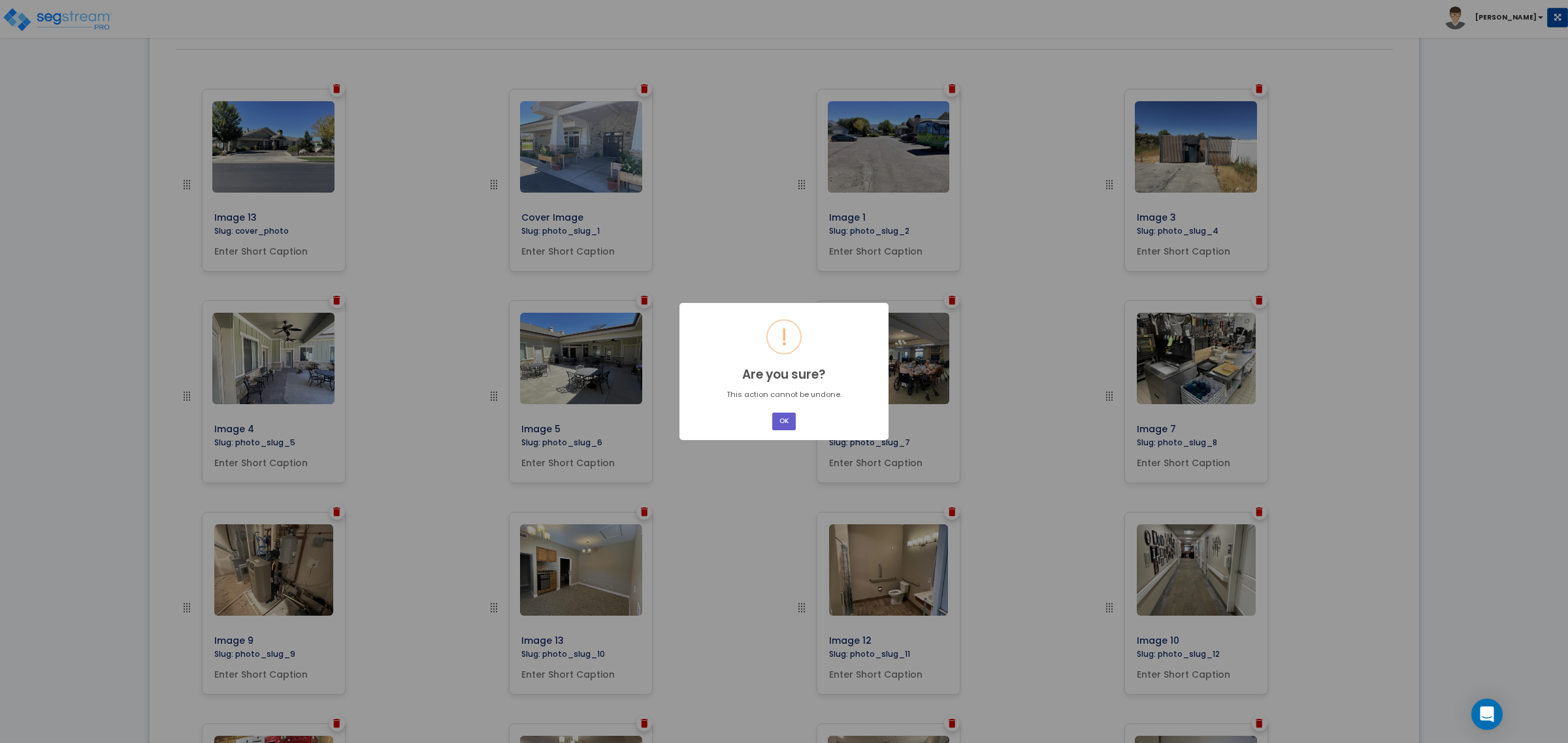
click at [778, 418] on button "OK" at bounding box center [783, 421] width 23 height 17
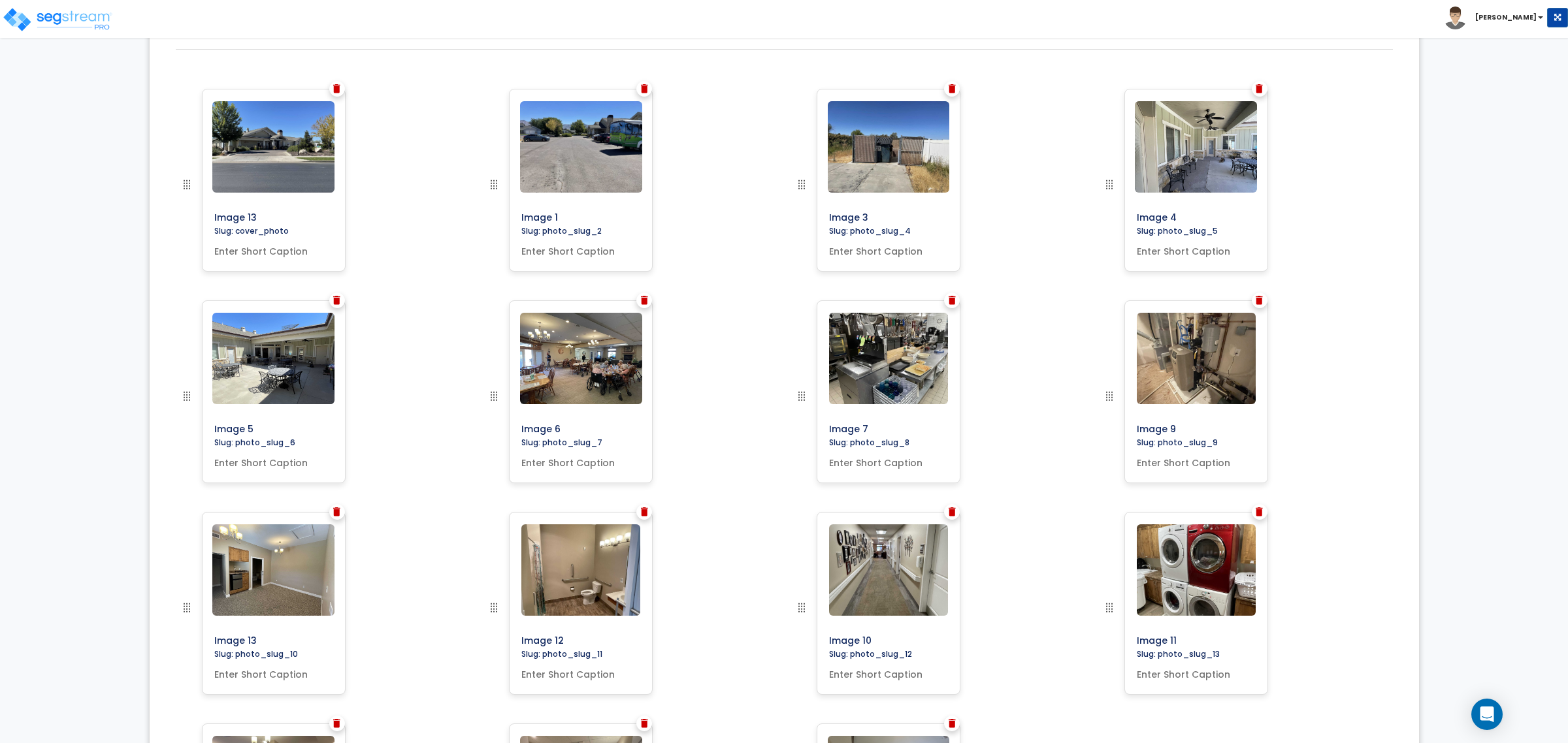
click at [1255, 87] on img at bounding box center [1259, 89] width 8 height 9
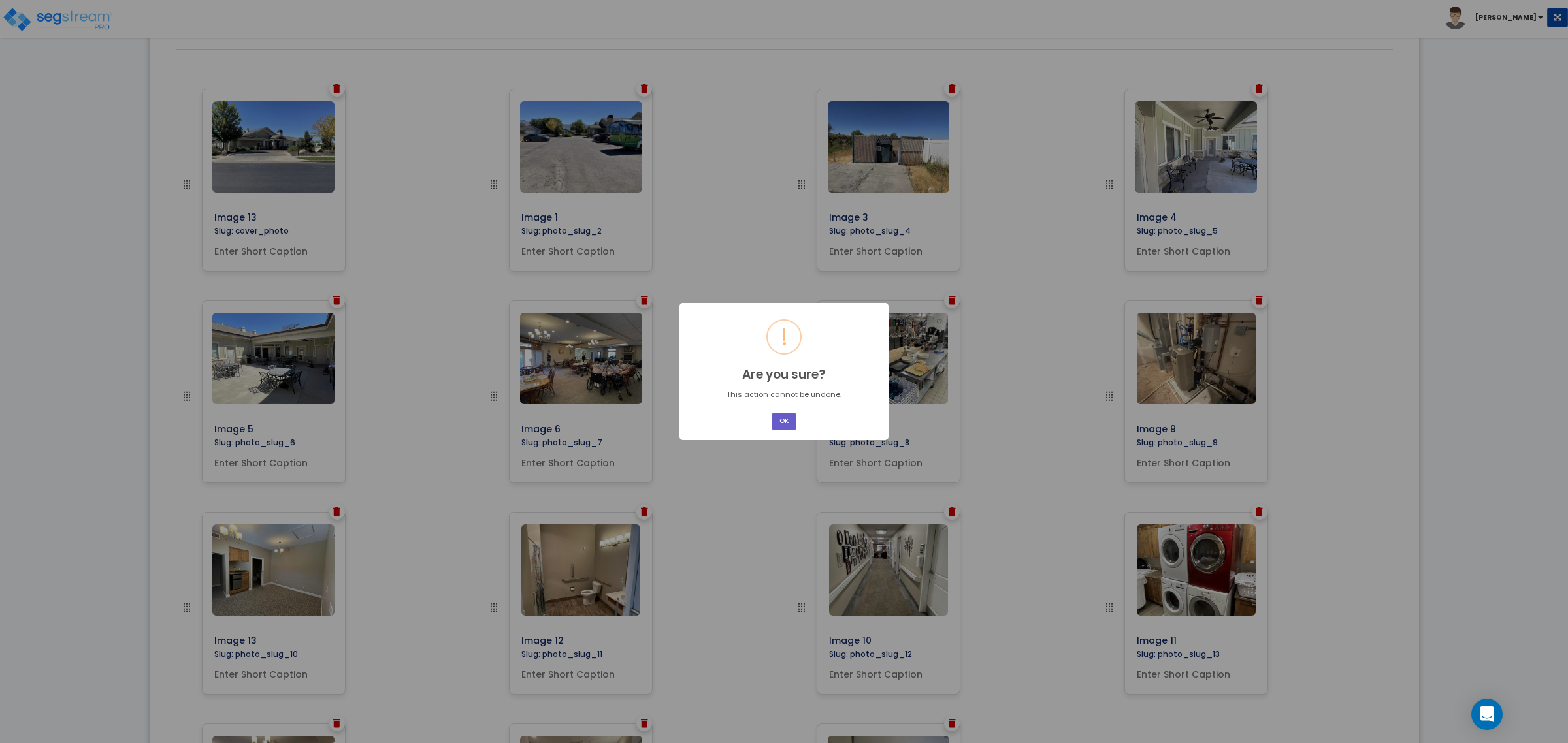
click at [784, 422] on button "OK" at bounding box center [783, 421] width 23 height 17
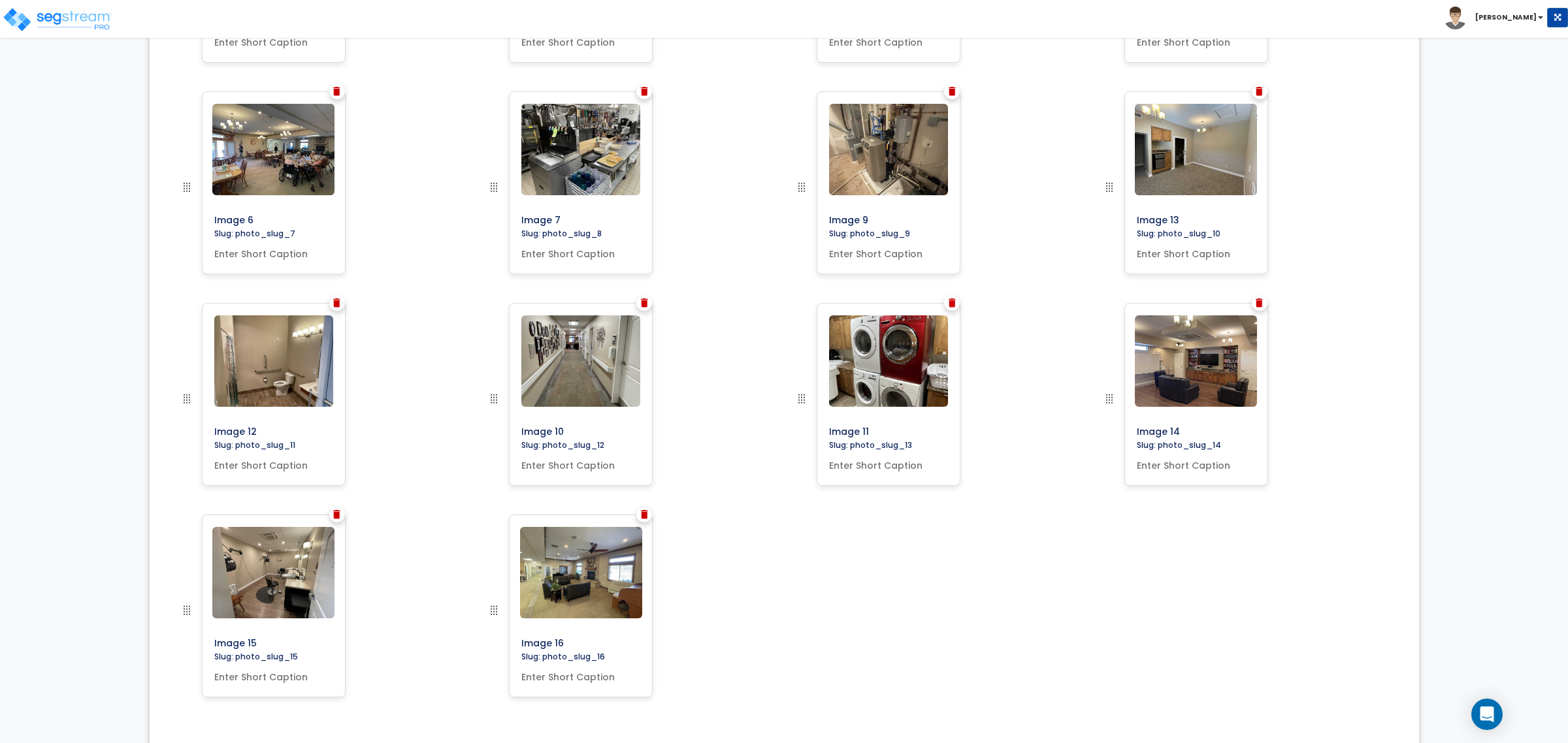
scroll to position [677, 0]
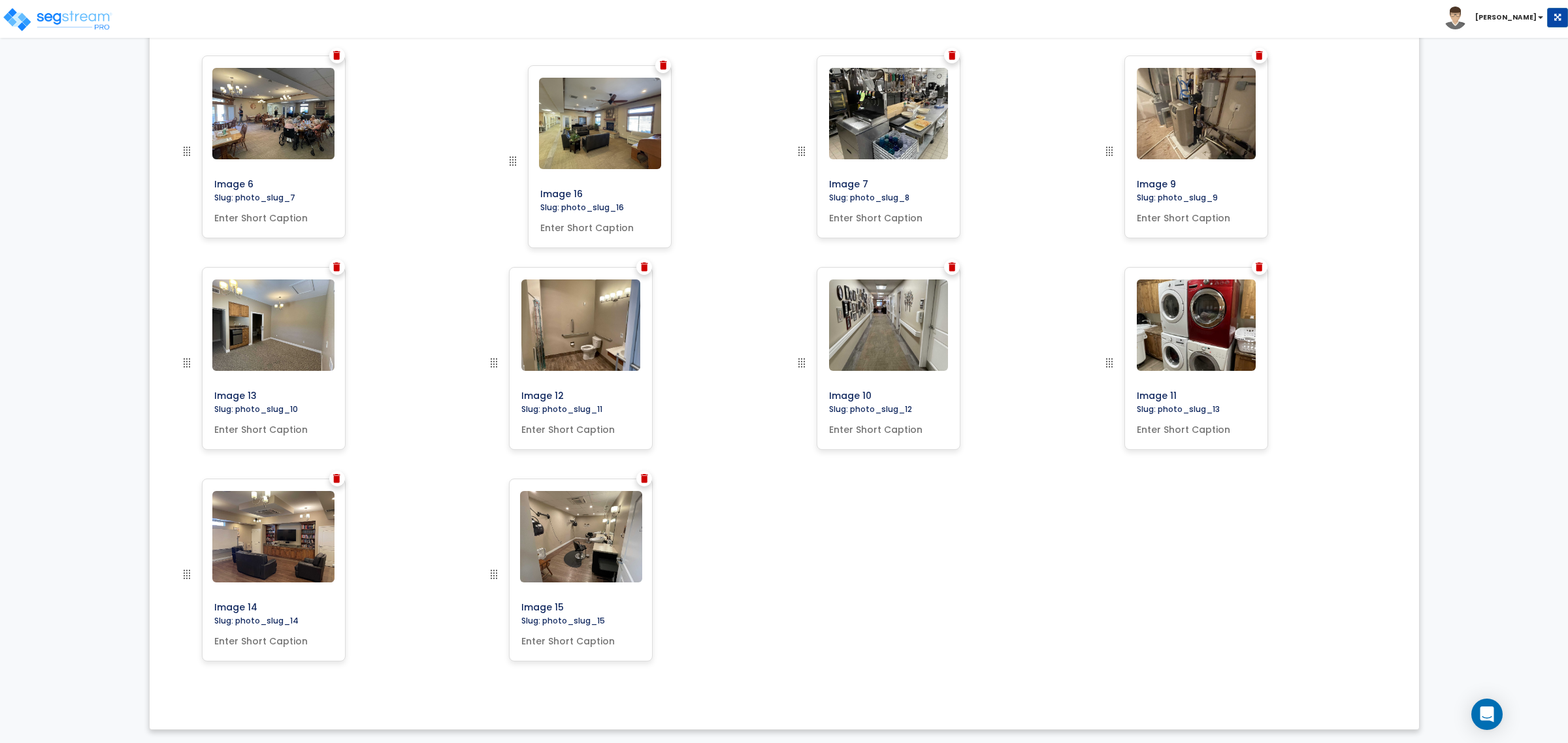
drag, startPoint x: 492, startPoint y: 578, endPoint x: 511, endPoint y: 165, distance: 413.4
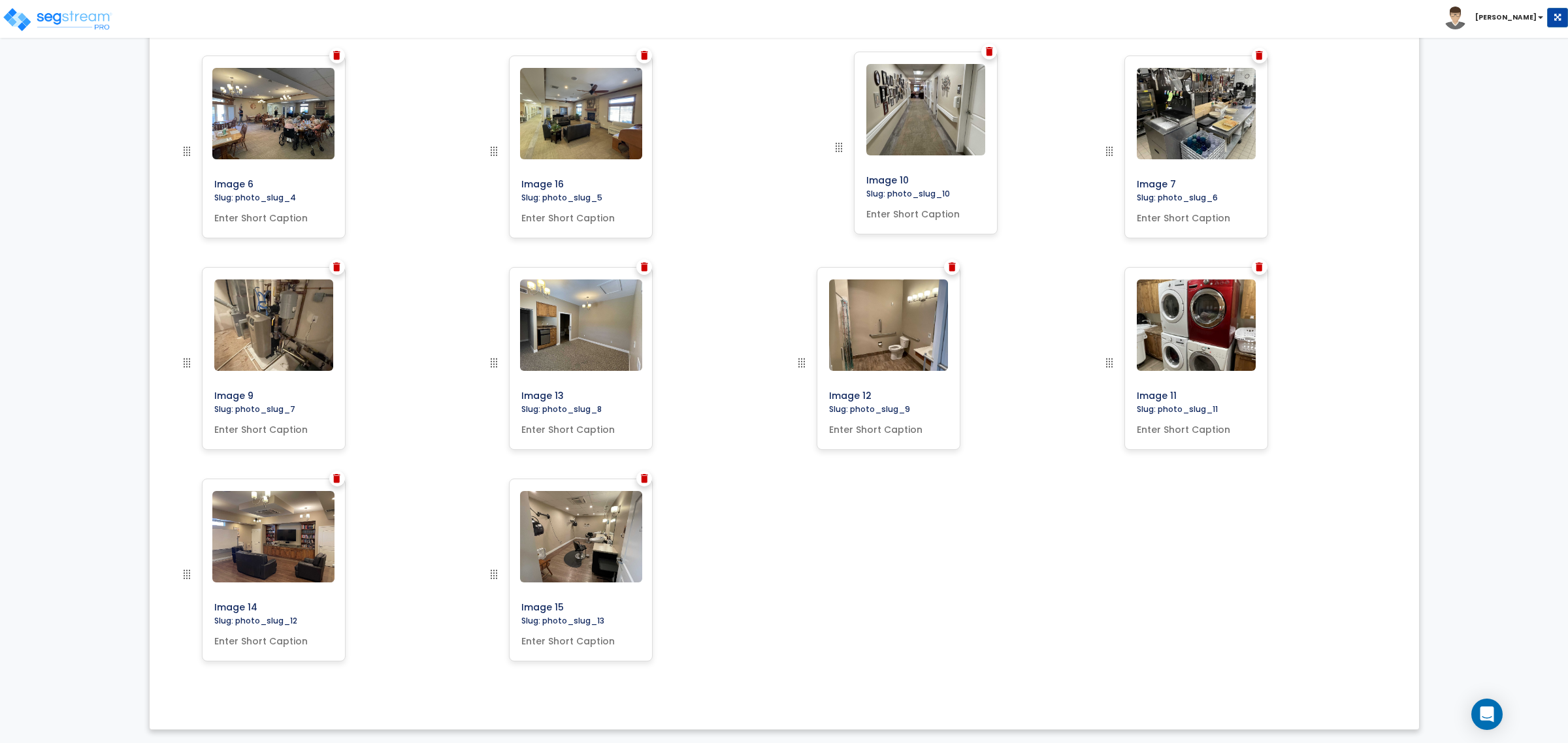
drag, startPoint x: 804, startPoint y: 364, endPoint x: 841, endPoint y: 149, distance: 218.2
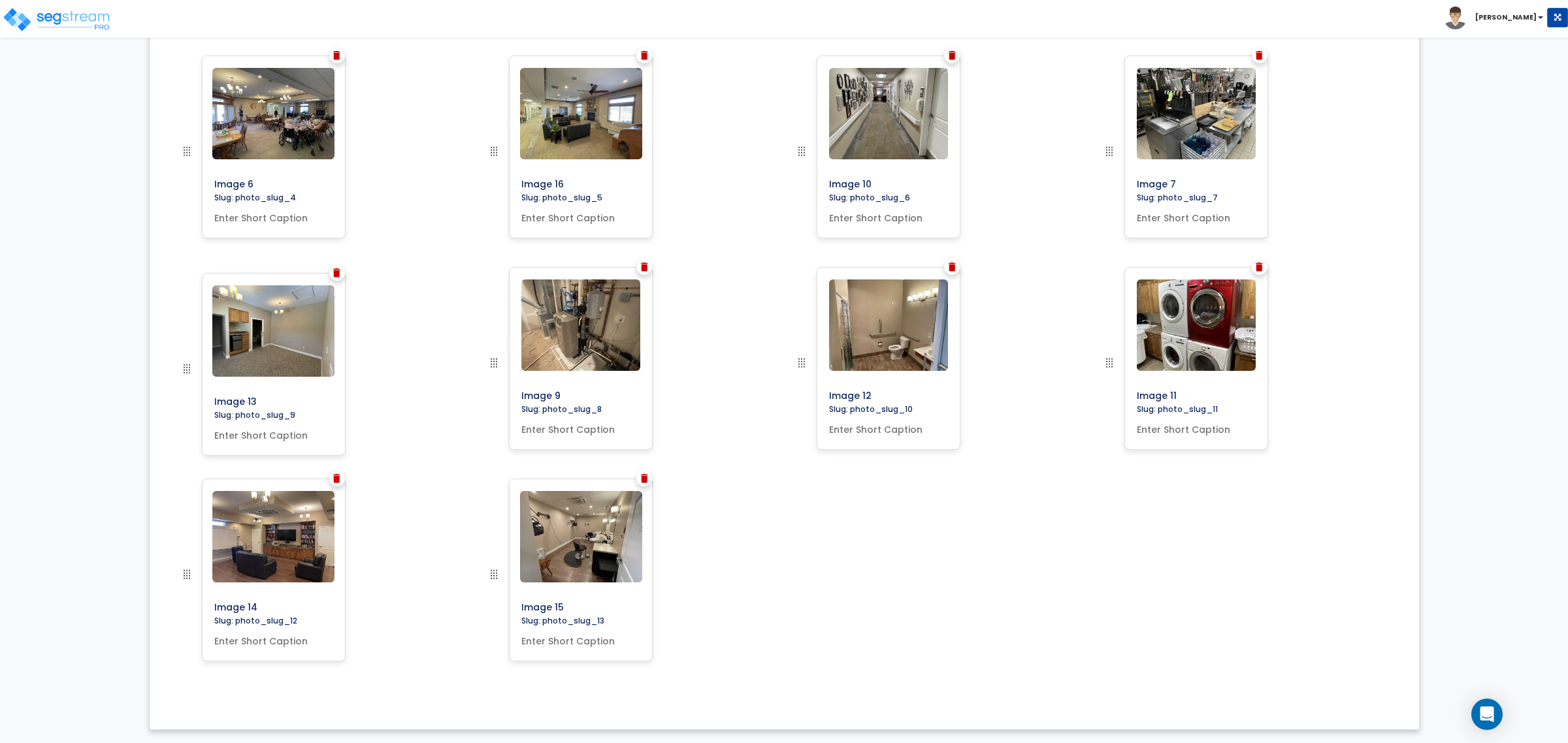
drag, startPoint x: 498, startPoint y: 360, endPoint x: 184, endPoint y: 363, distance: 314.0
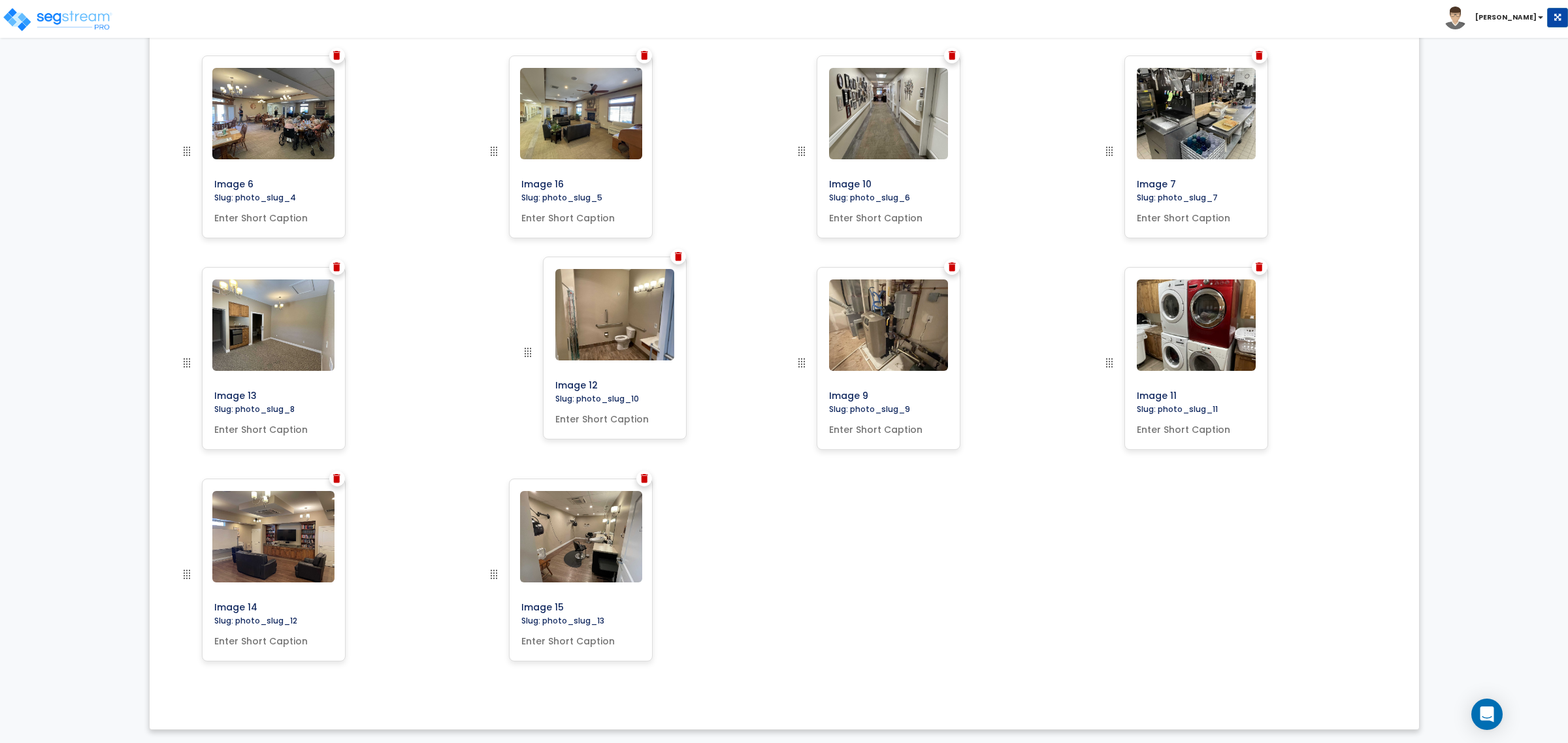
drag, startPoint x: 804, startPoint y: 361, endPoint x: 532, endPoint y: 350, distance: 272.2
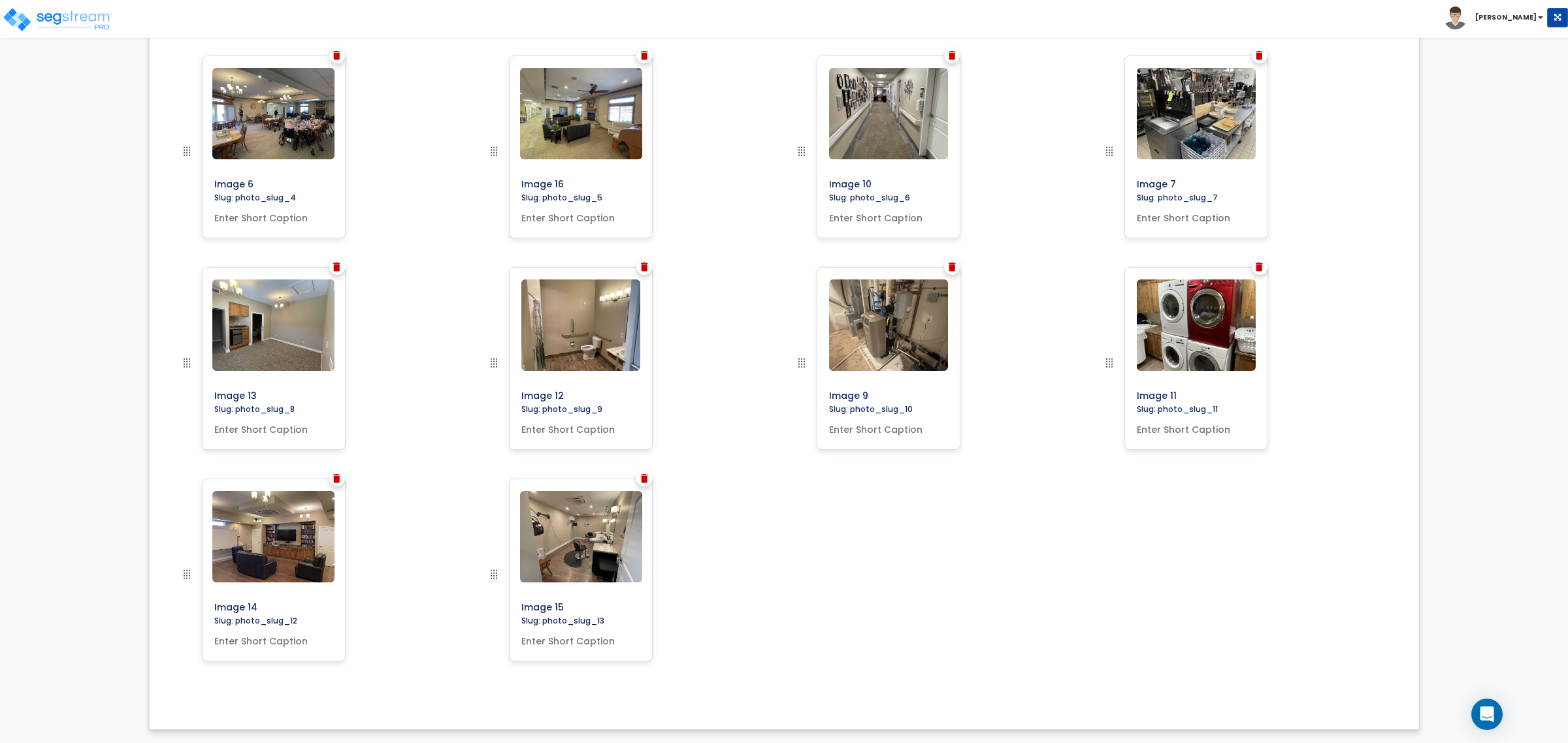
click at [642, 480] on img at bounding box center [645, 479] width 8 height 9
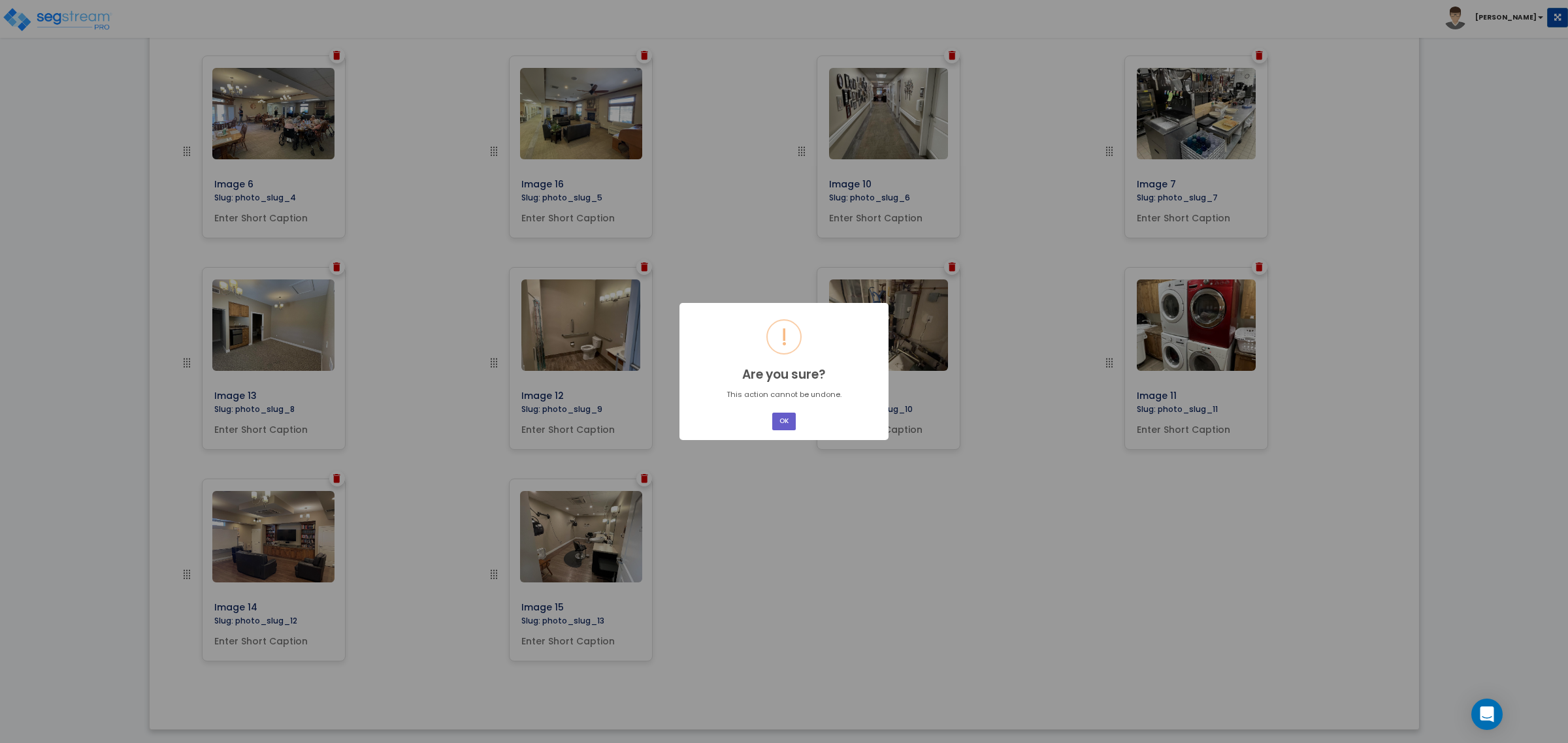
click at [776, 416] on button "OK" at bounding box center [783, 421] width 23 height 17
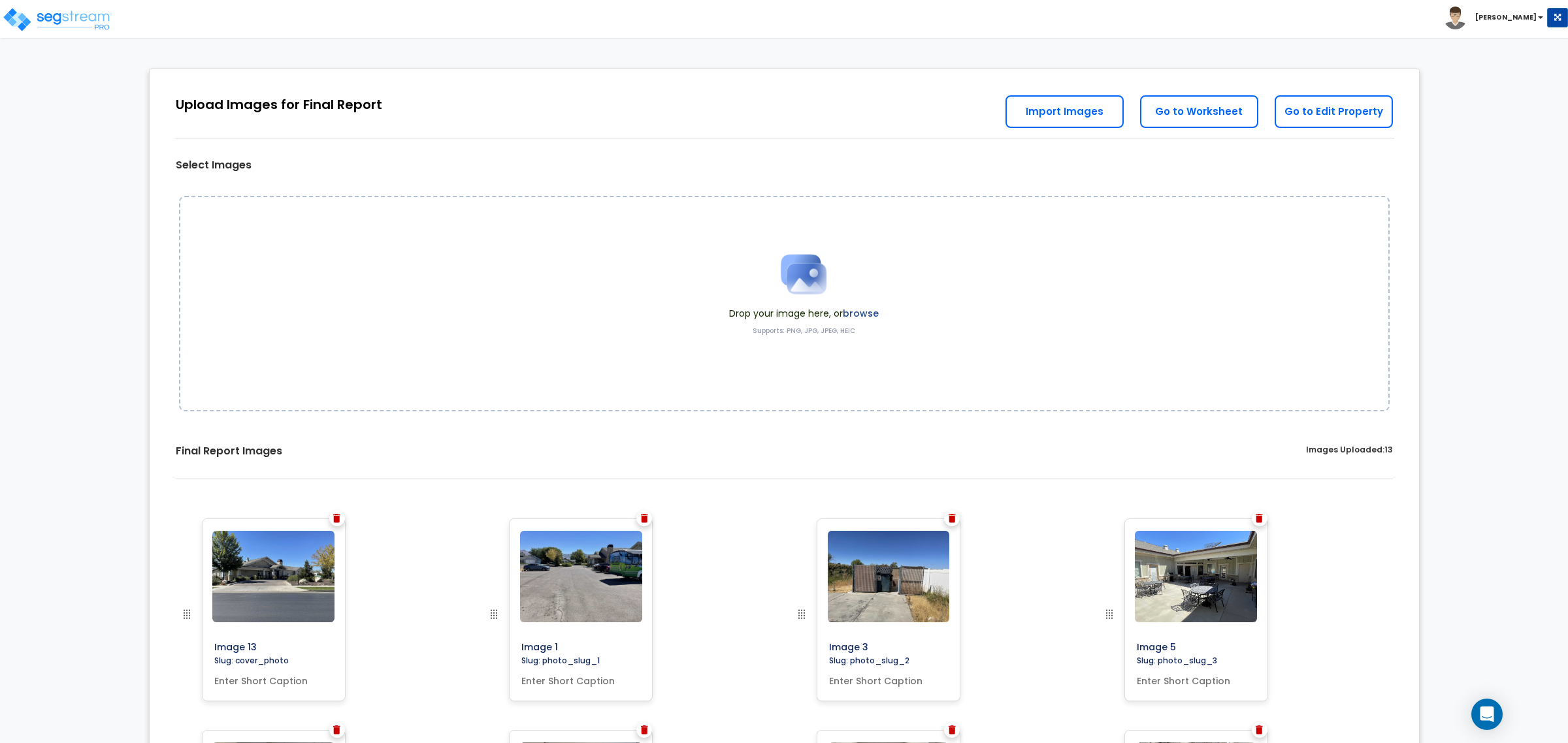
scroll to position [0, 0]
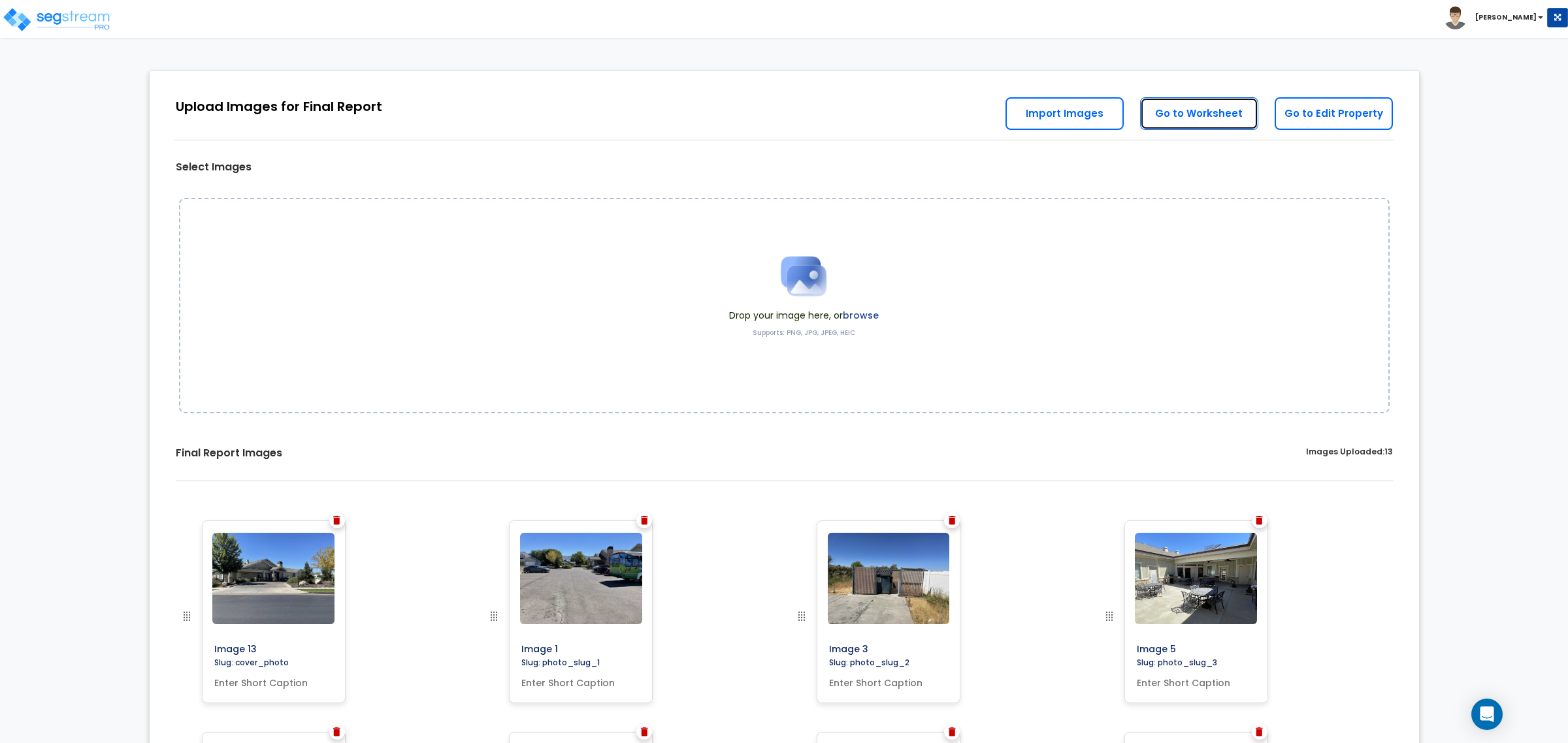
click at [1196, 125] on link "Go to Worksheet" at bounding box center [1199, 113] width 118 height 32
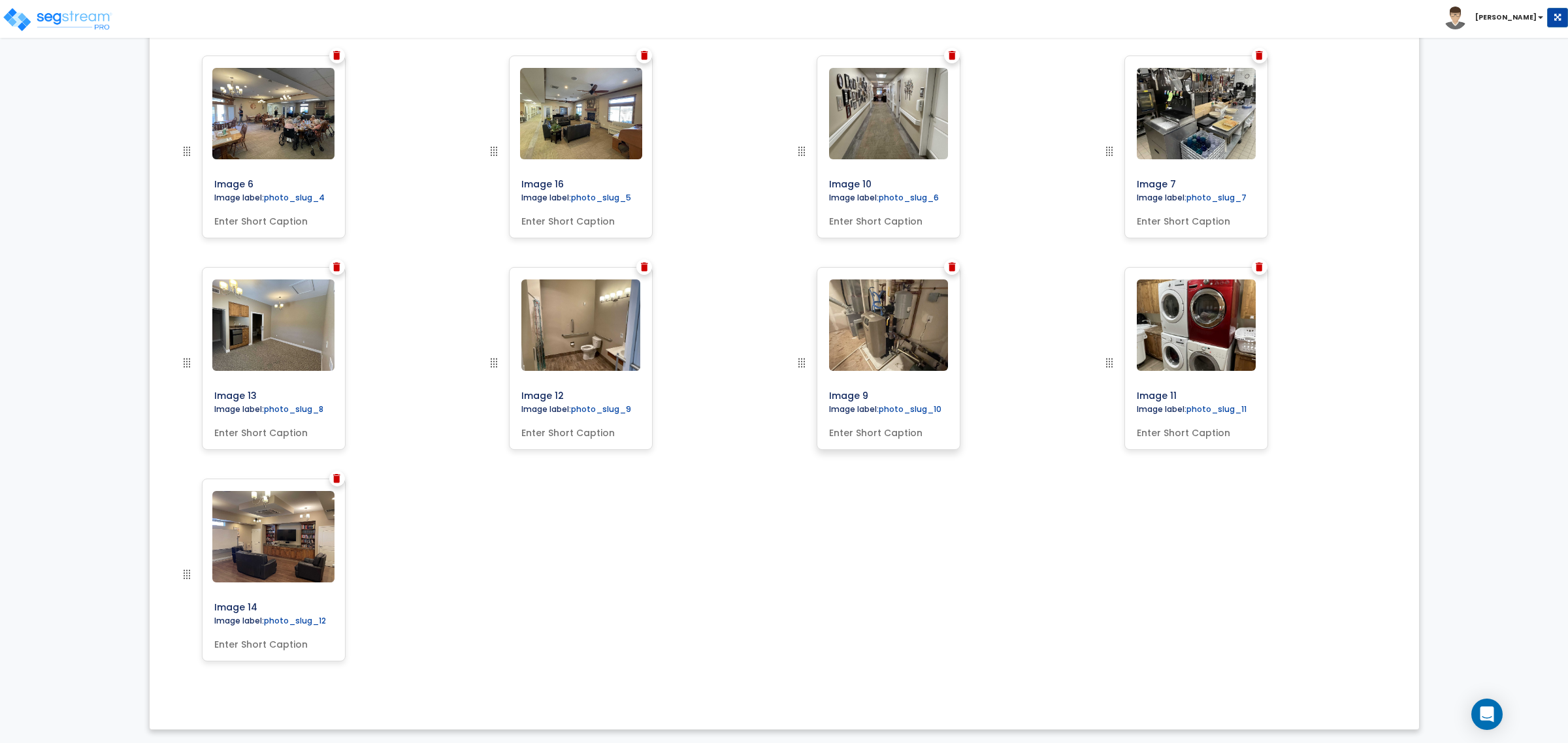
scroll to position [464, 0]
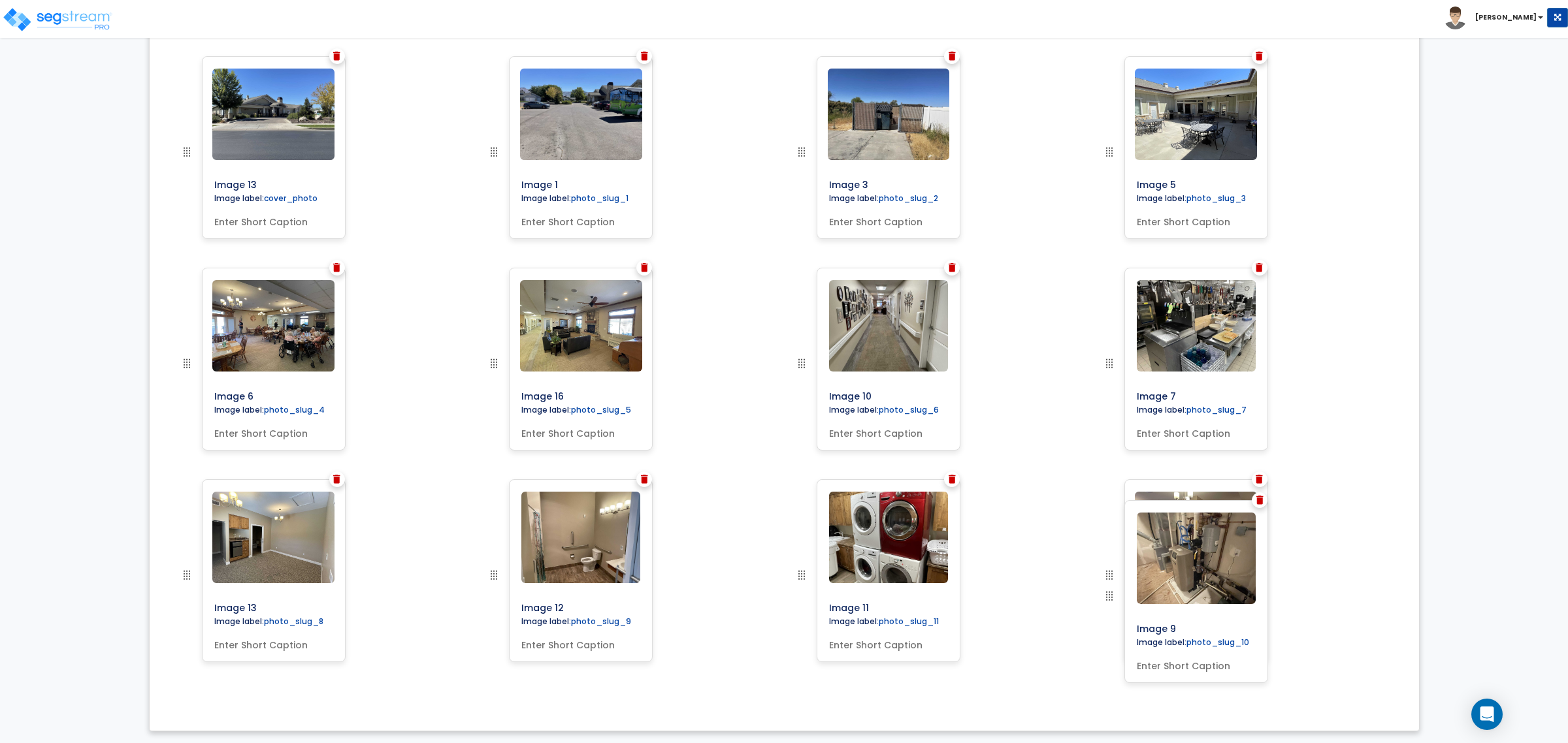
drag, startPoint x: 801, startPoint y: 361, endPoint x: 1309, endPoint y: 593, distance: 558.5
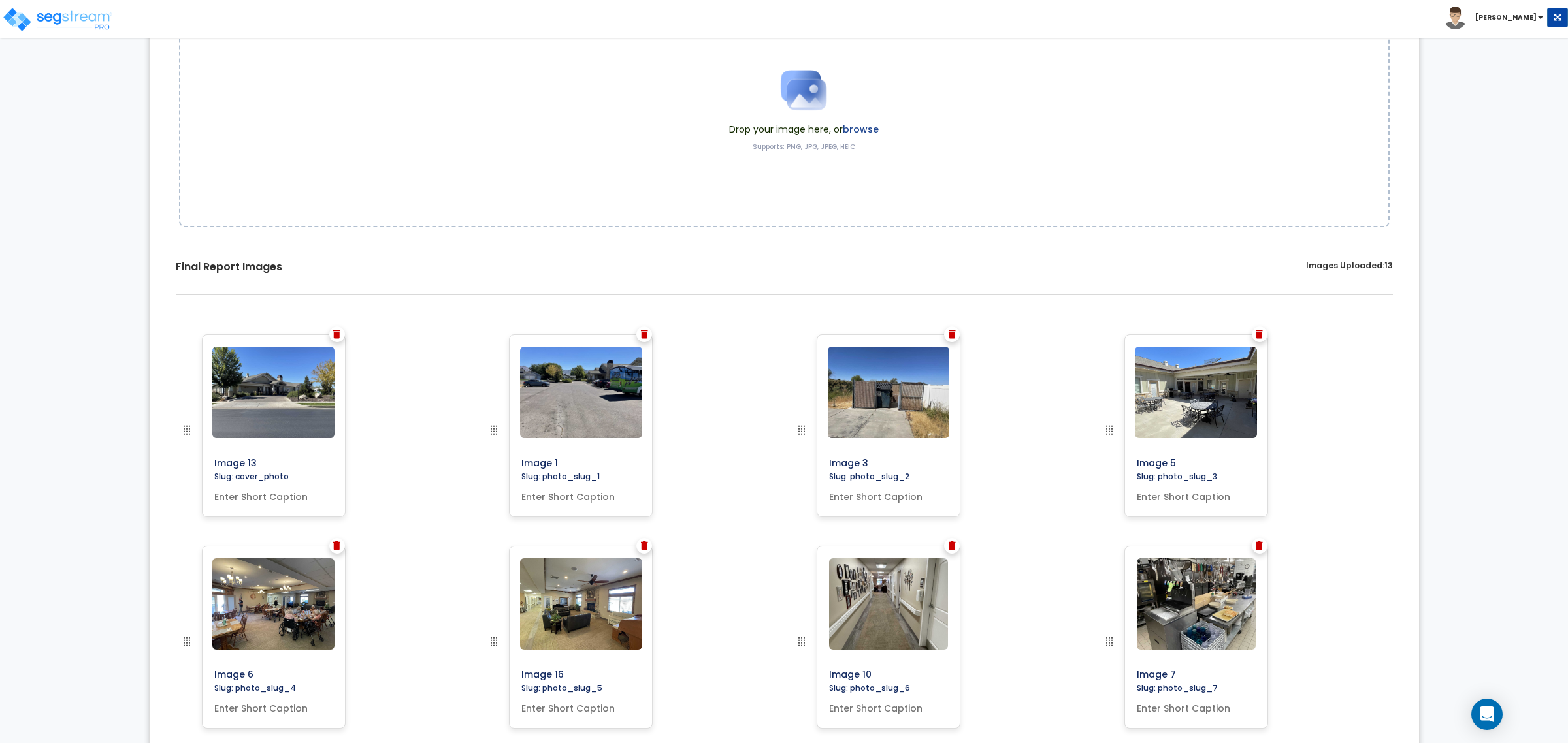
scroll to position [0, 0]
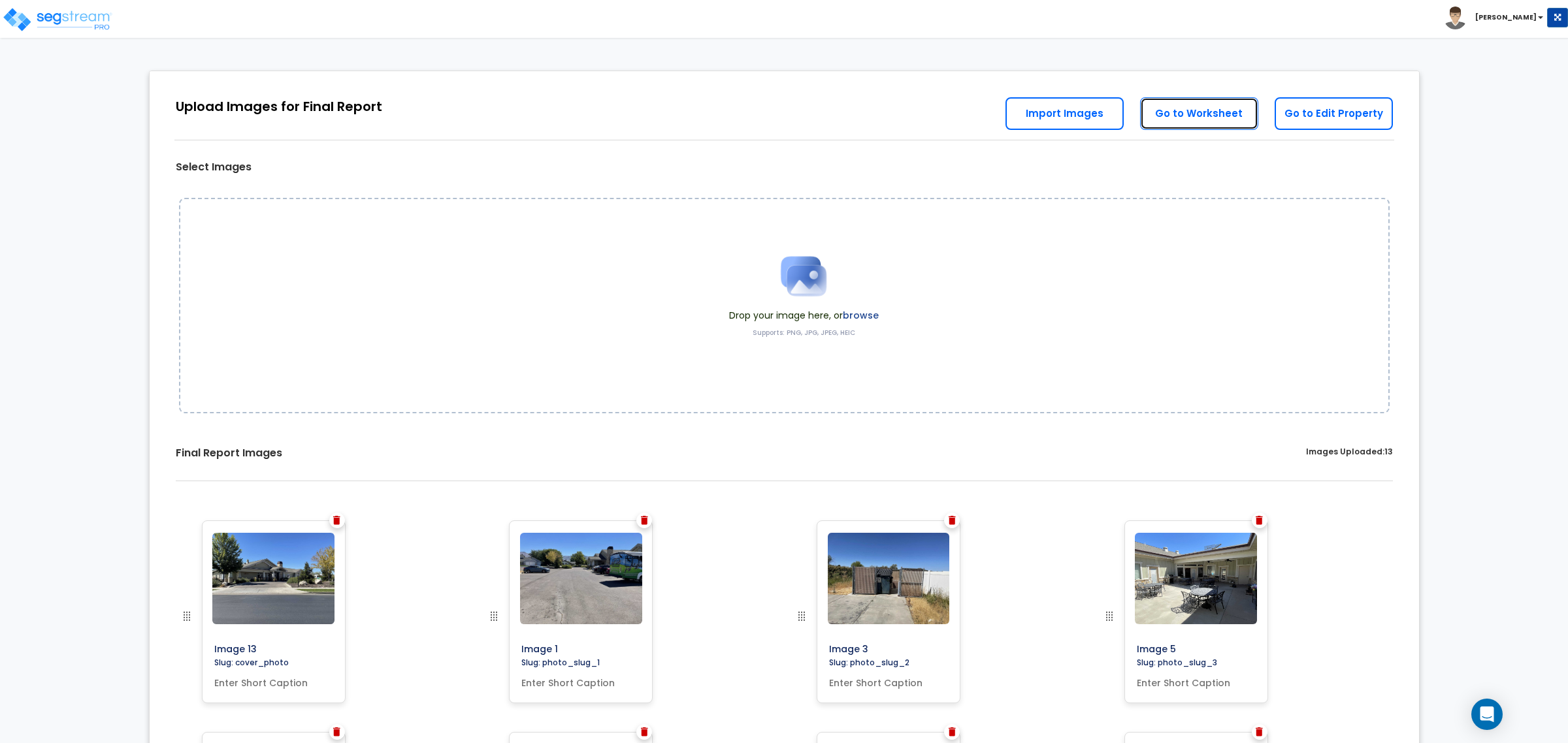
click at [1194, 116] on link "Go to Worksheet" at bounding box center [1199, 113] width 118 height 32
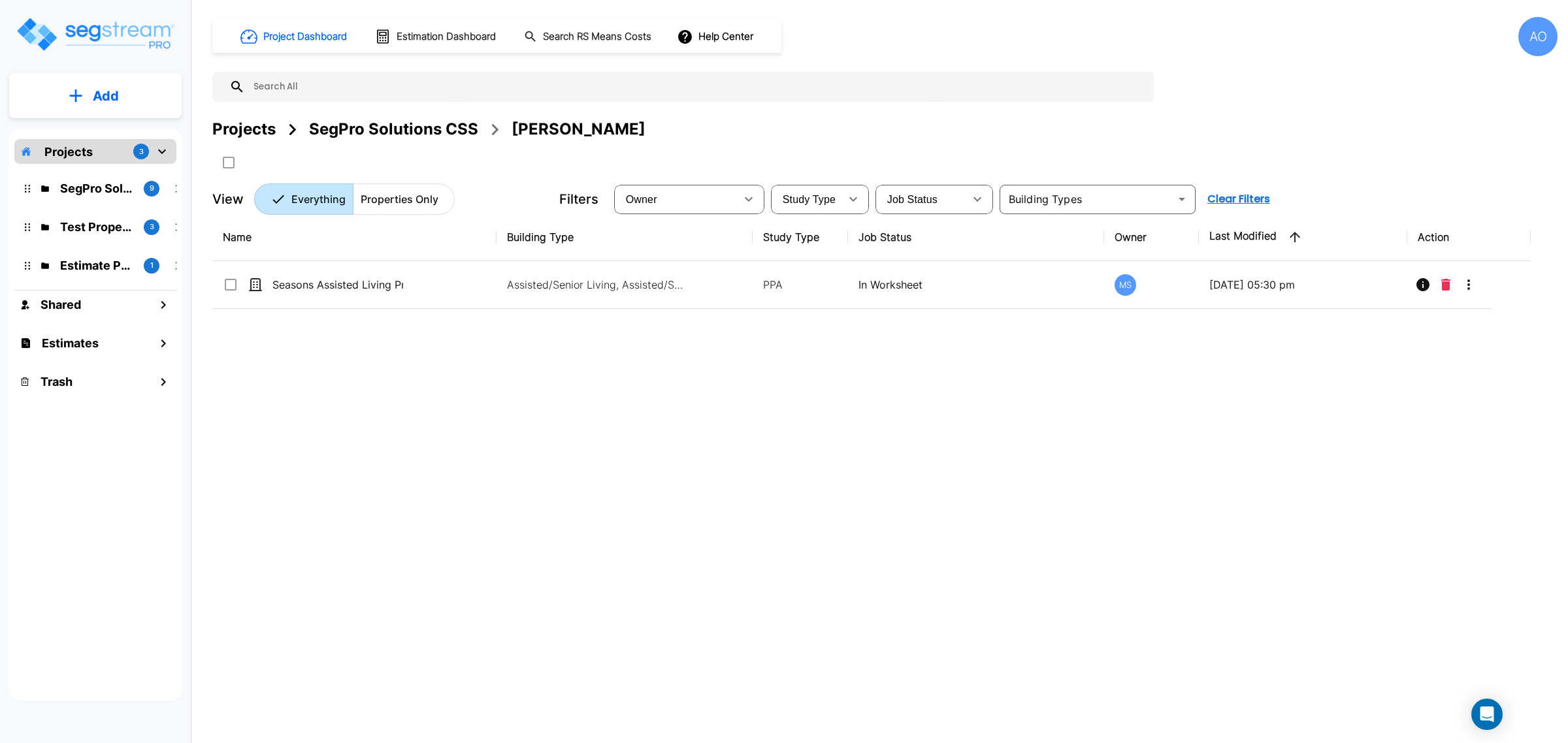
click at [725, 490] on div "Name Building Type Study Type Job Status Owner Last Modified Action Seasons Ass…" at bounding box center [871, 444] width 1319 height 461
click at [87, 33] on img "mailbox folders" at bounding box center [95, 34] width 160 height 37
click at [402, 116] on div "Project Dashboard Estimation Dashboard Search RS Means Costs Help Center AO Pro…" at bounding box center [885, 116] width 1345 height 198
click at [406, 124] on div "SegPro Solutions CSS" at bounding box center [393, 129] width 169 height 23
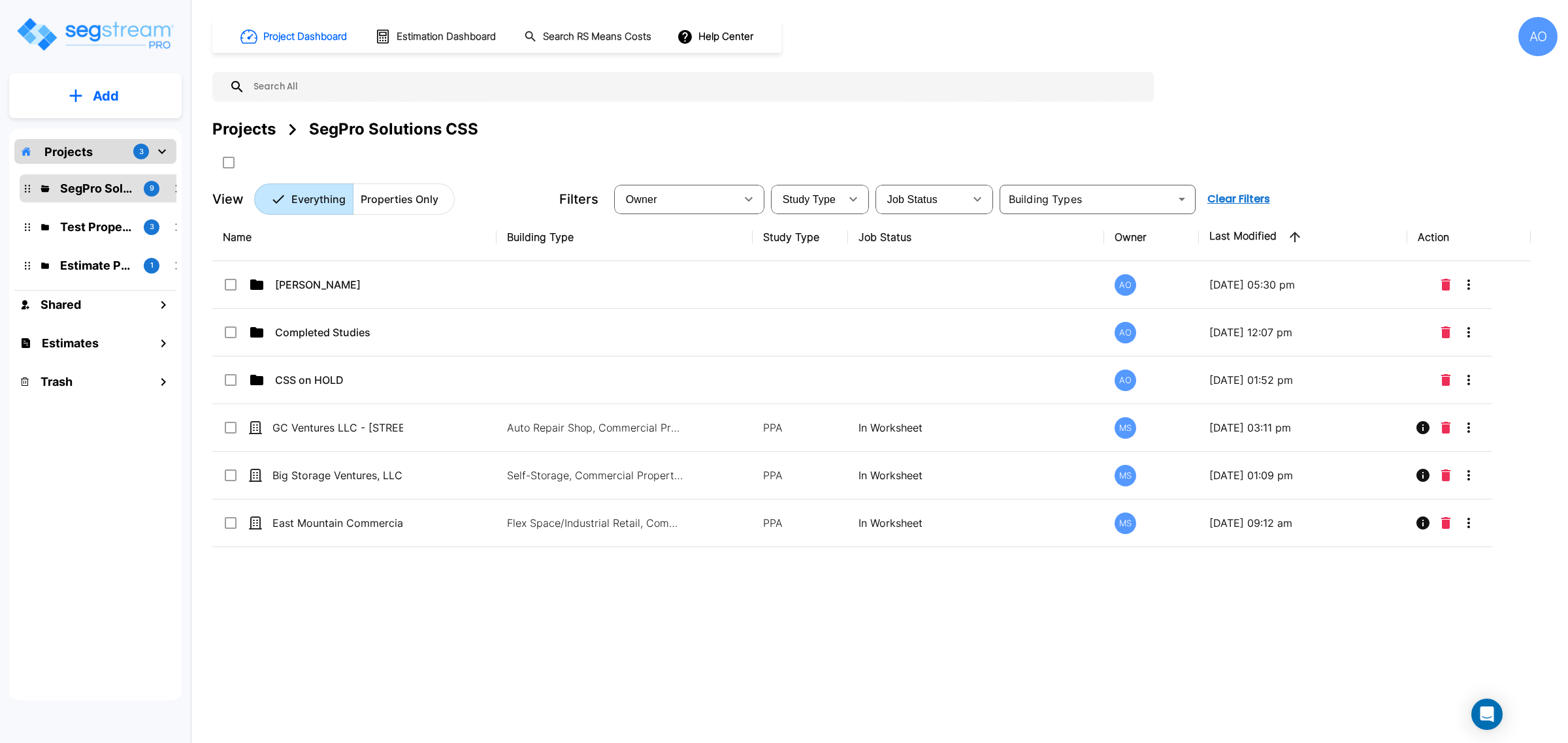
click at [454, 632] on div "Name Building Type Study Type Job Status Owner Last Modified Action [PERSON_NAM…" at bounding box center [871, 444] width 1319 height 461
